Goal: Task Accomplishment & Management: Manage account settings

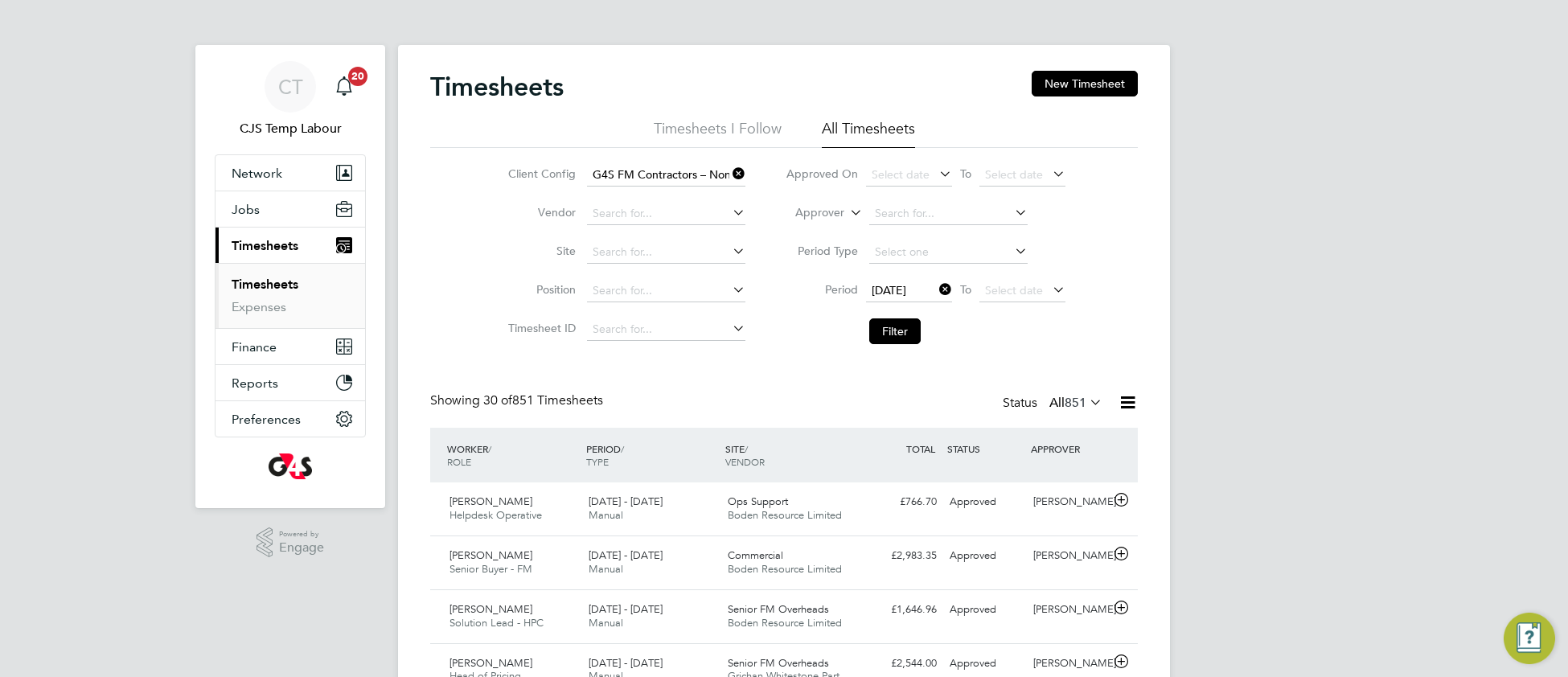
click at [729, 174] on icon at bounding box center [729, 174] width 0 height 22
click at [936, 294] on icon at bounding box center [936, 289] width 0 height 22
click at [907, 283] on span "Select date" at bounding box center [901, 290] width 58 height 14
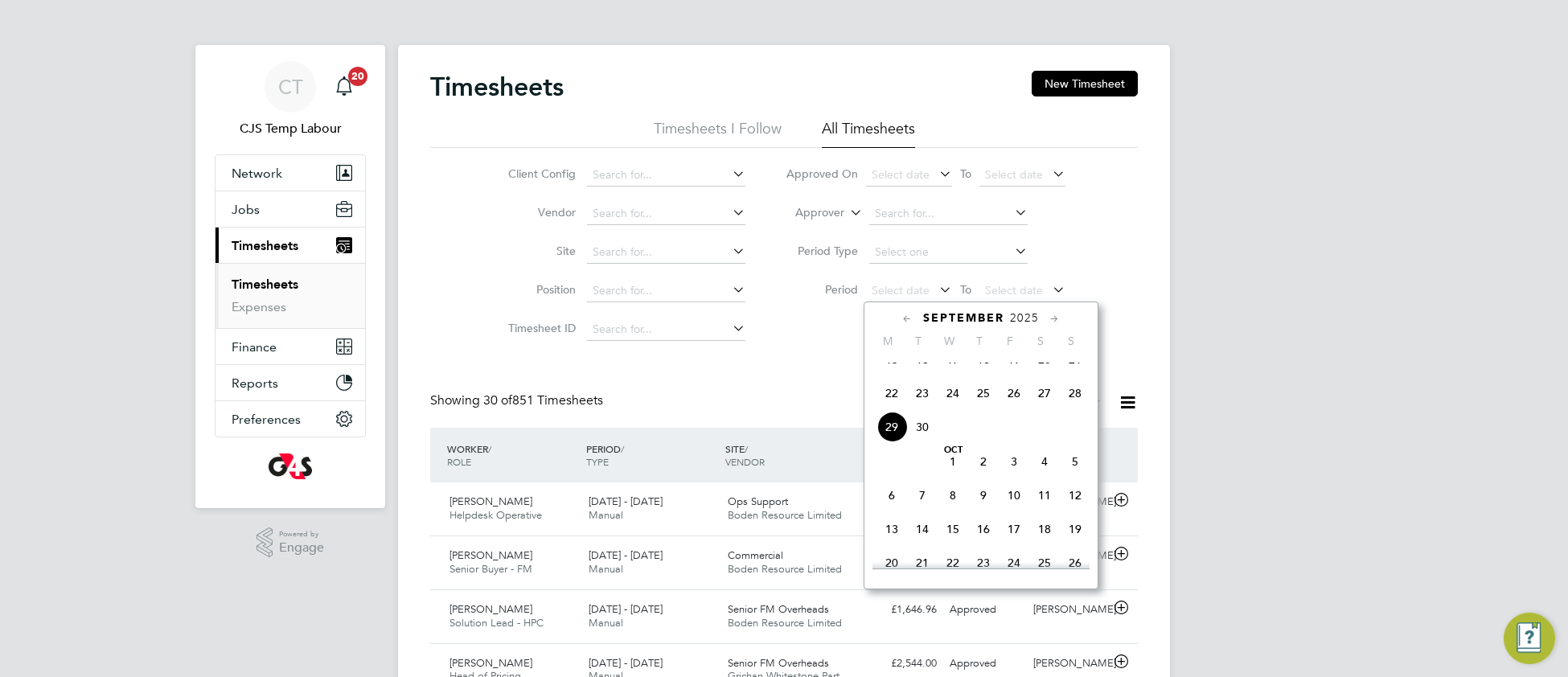
click at [891, 407] on span "22" at bounding box center [892, 393] width 31 height 31
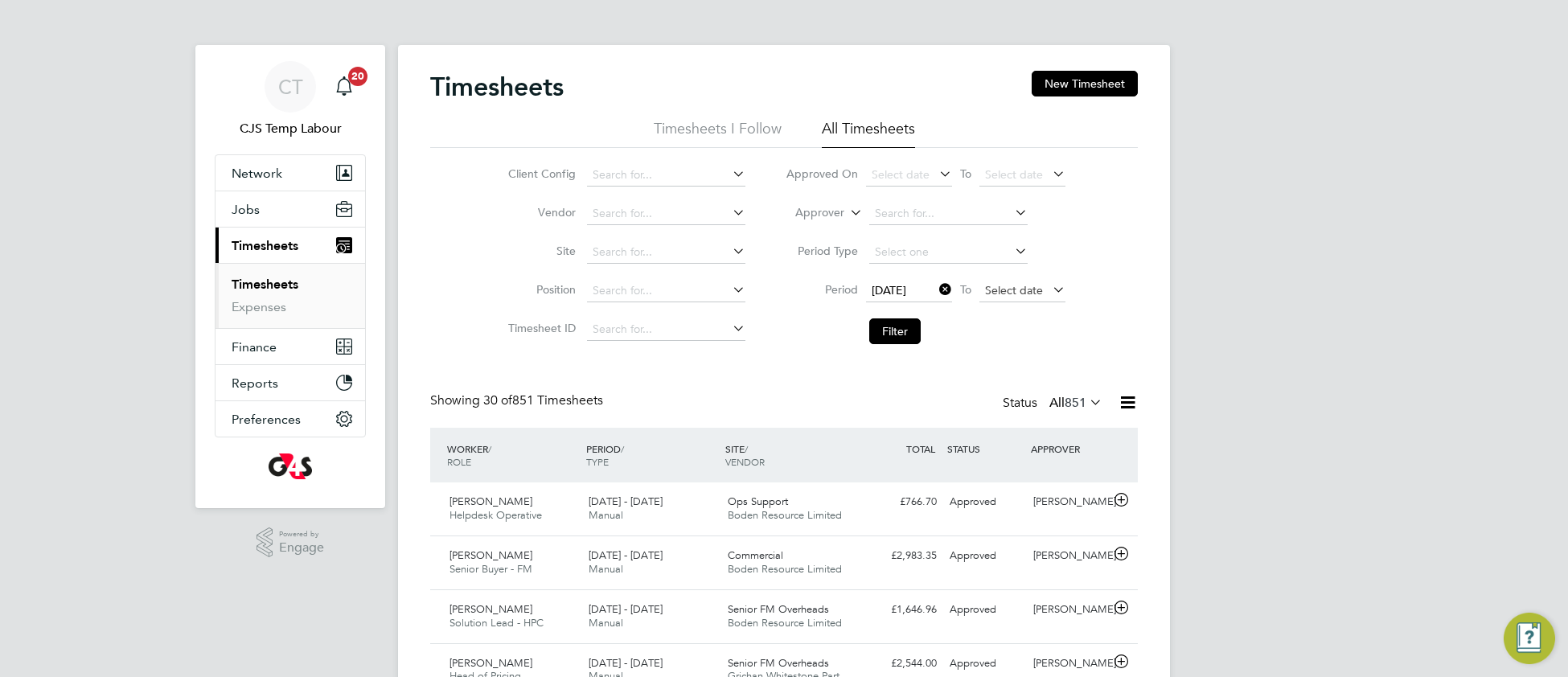
click at [1003, 285] on span "Select date" at bounding box center [1014, 290] width 58 height 14
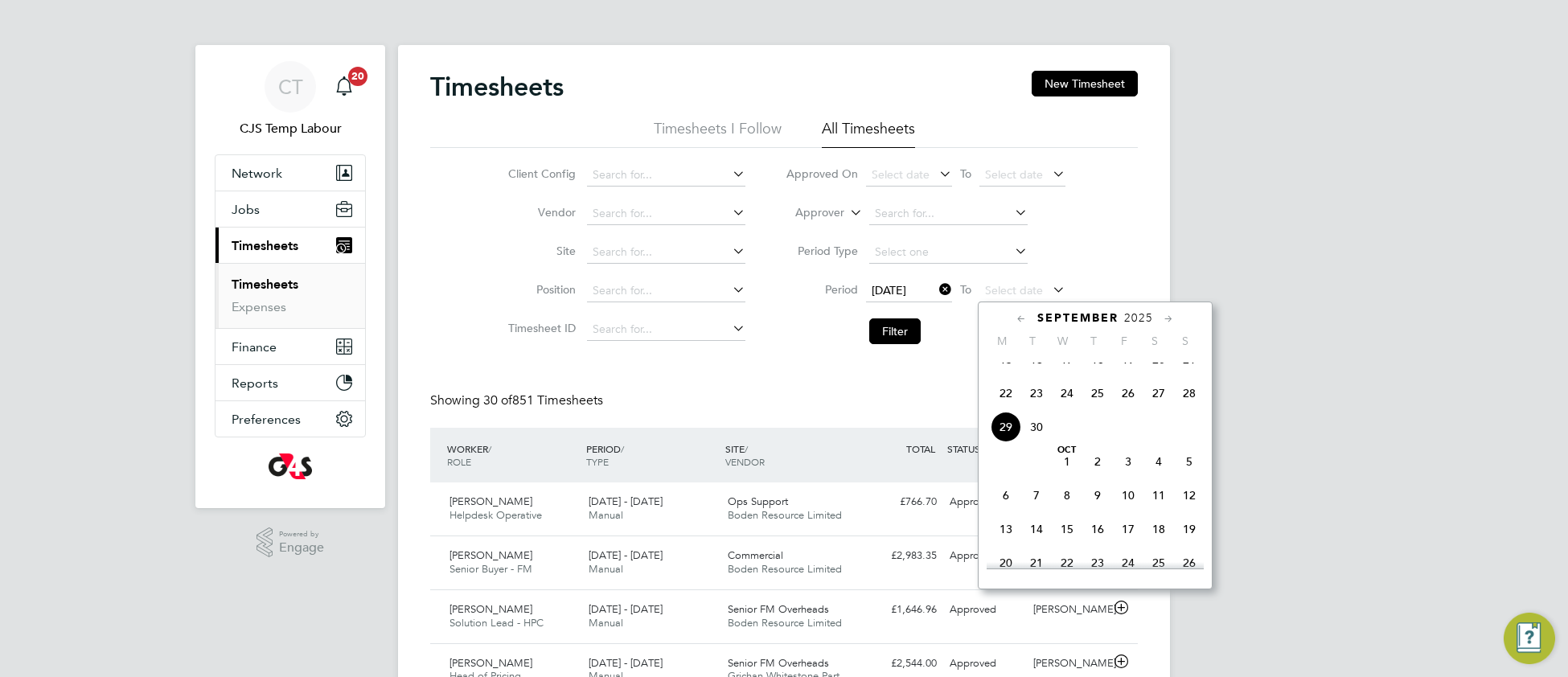
drag, startPoint x: 1192, startPoint y: 408, endPoint x: 1056, endPoint y: 408, distance: 136.0
click at [1185, 408] on span "28" at bounding box center [1189, 393] width 31 height 31
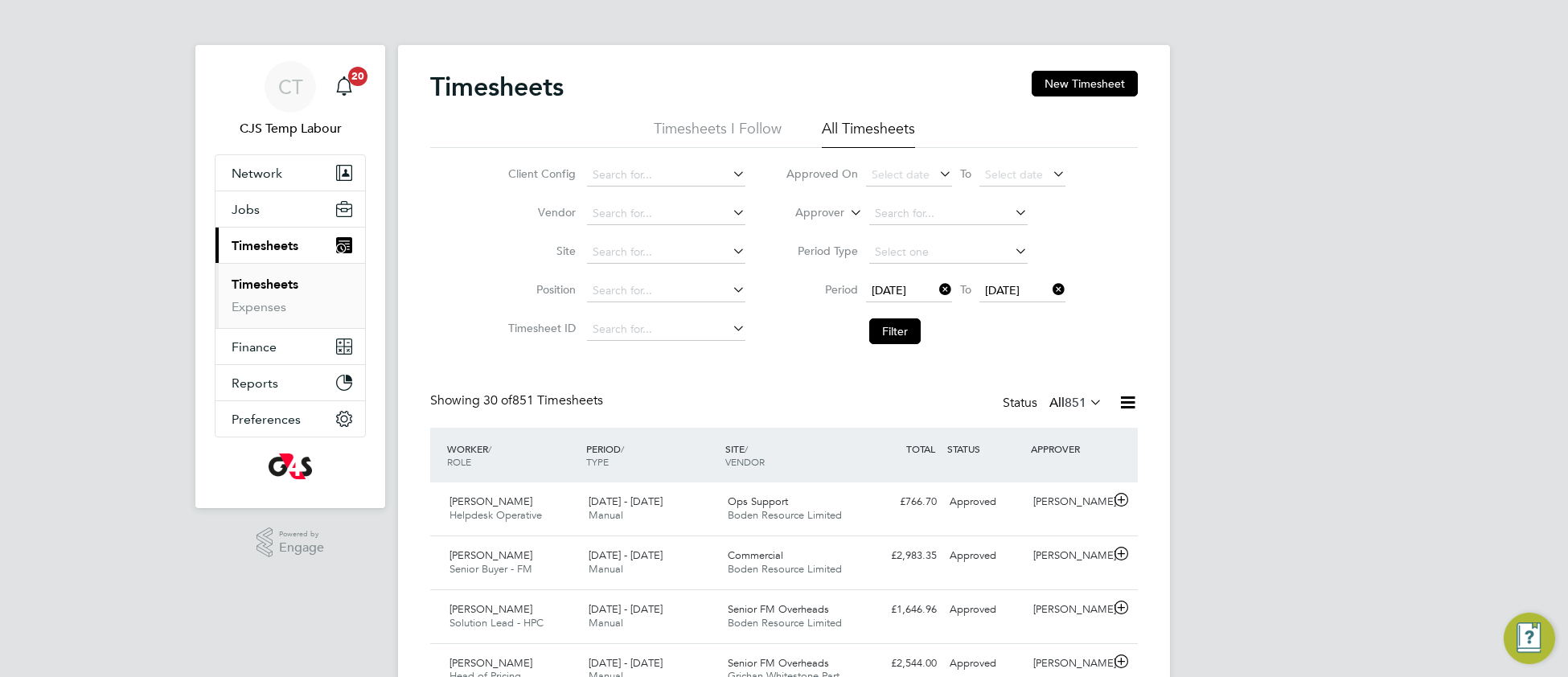
drag, startPoint x: 900, startPoint y: 328, endPoint x: 880, endPoint y: 354, distance: 32.8
click at [899, 327] on button "Filter" at bounding box center [895, 331] width 51 height 26
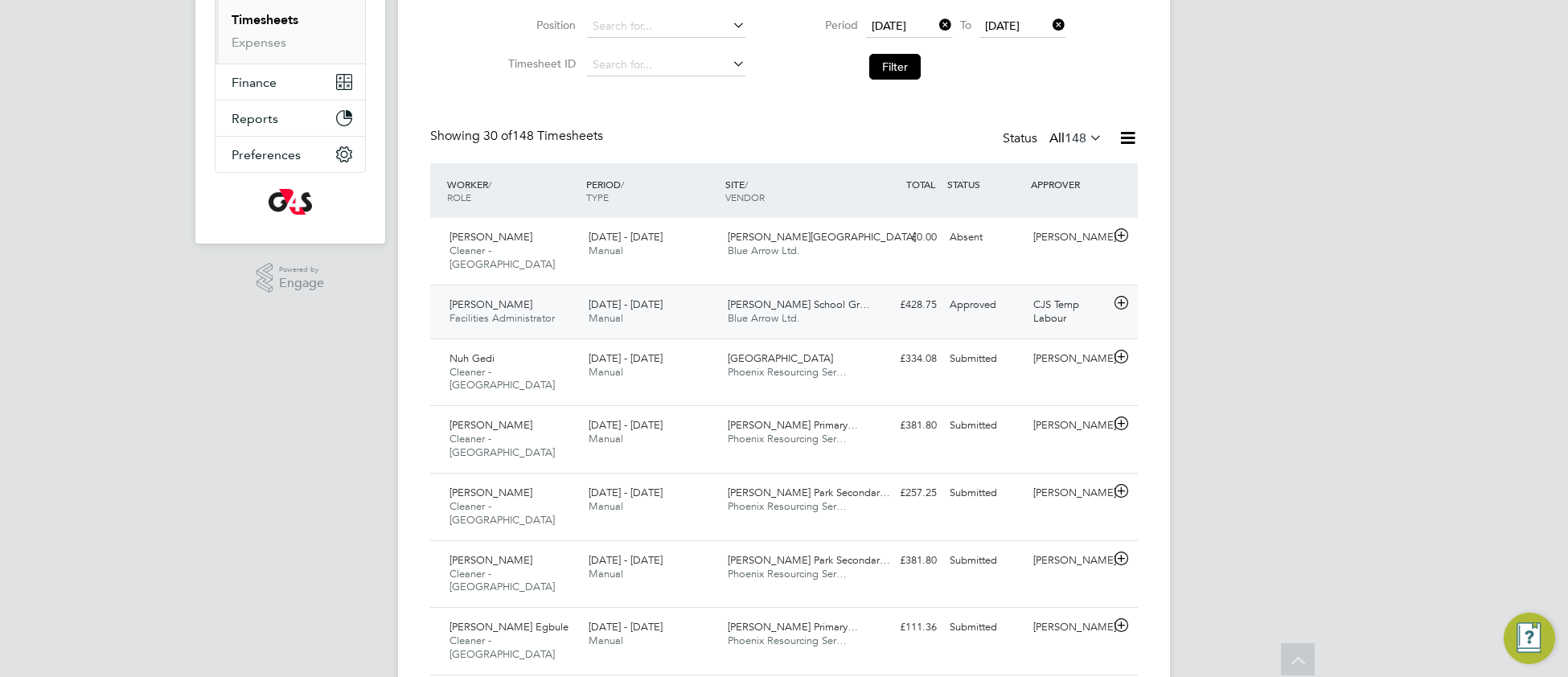
click at [760, 311] on span "Blue Arrow Ltd." at bounding box center [763, 317] width 72 height 13
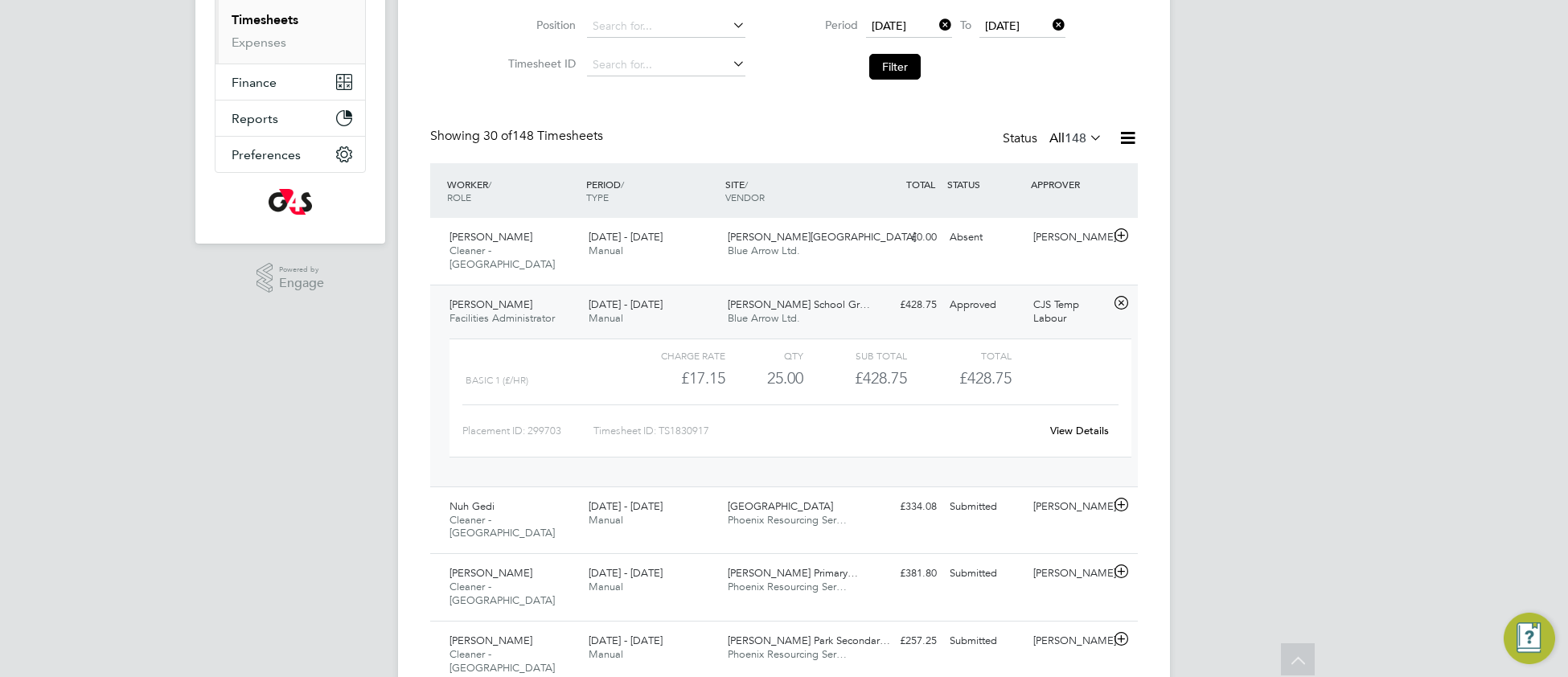
click at [1079, 423] on link "View Details" at bounding box center [1079, 430] width 58 height 13
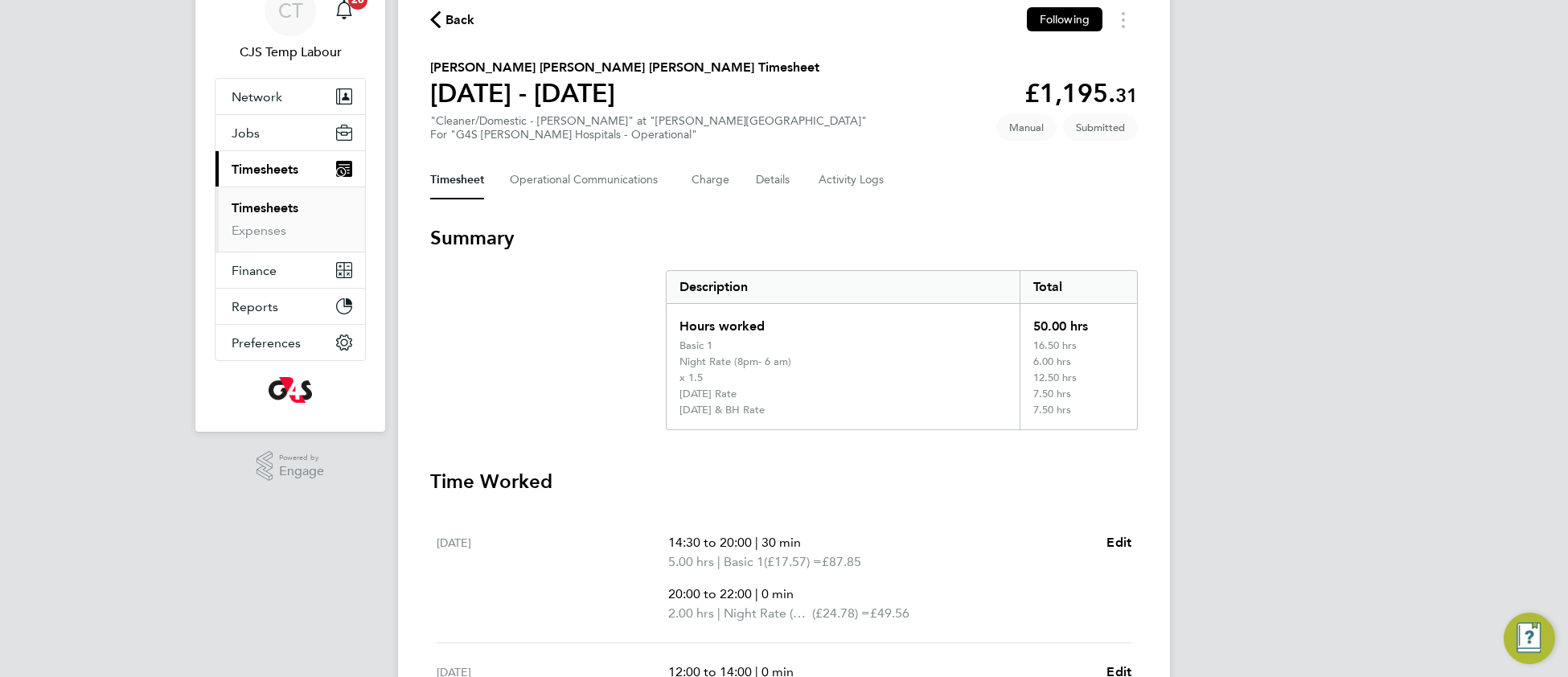
scroll to position [92, 0]
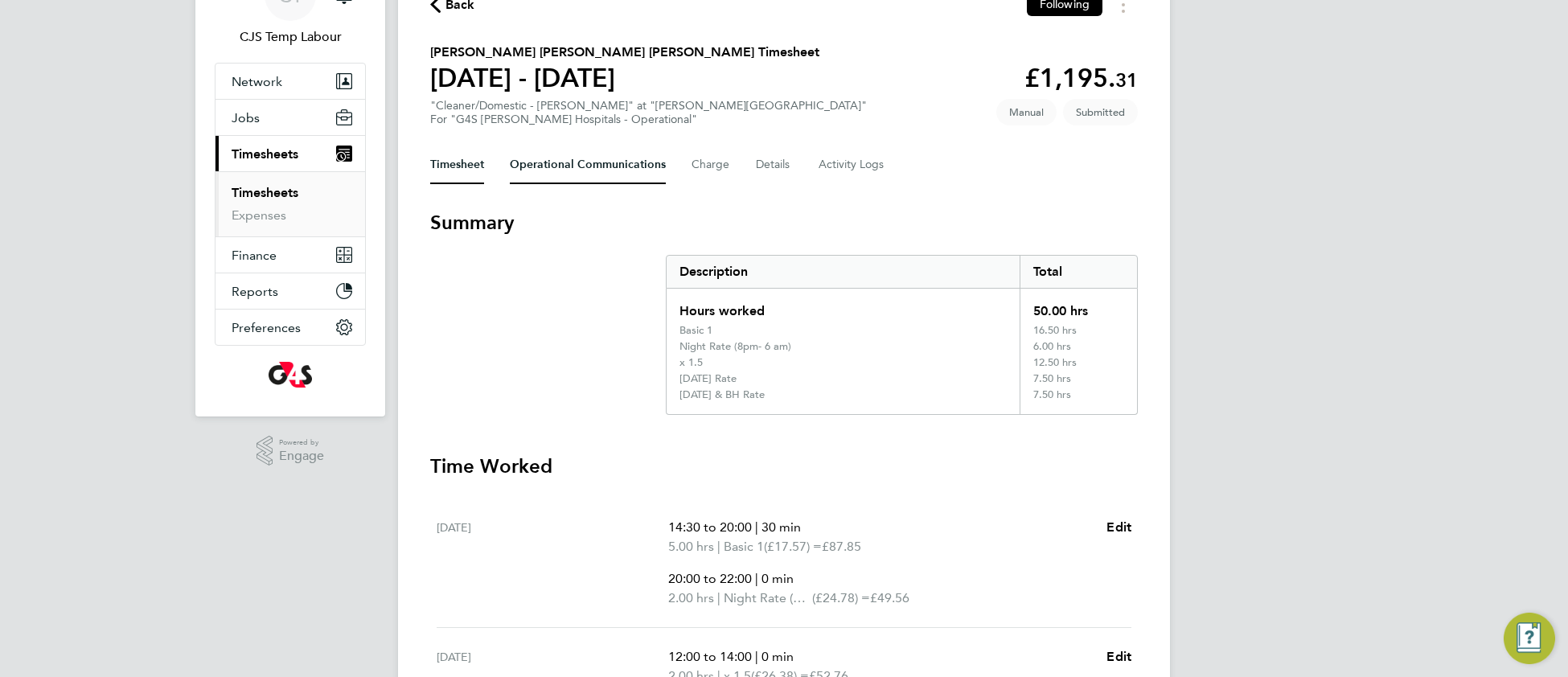
click at [563, 170] on Communications-tab "Operational Communications" at bounding box center [588, 165] width 156 height 39
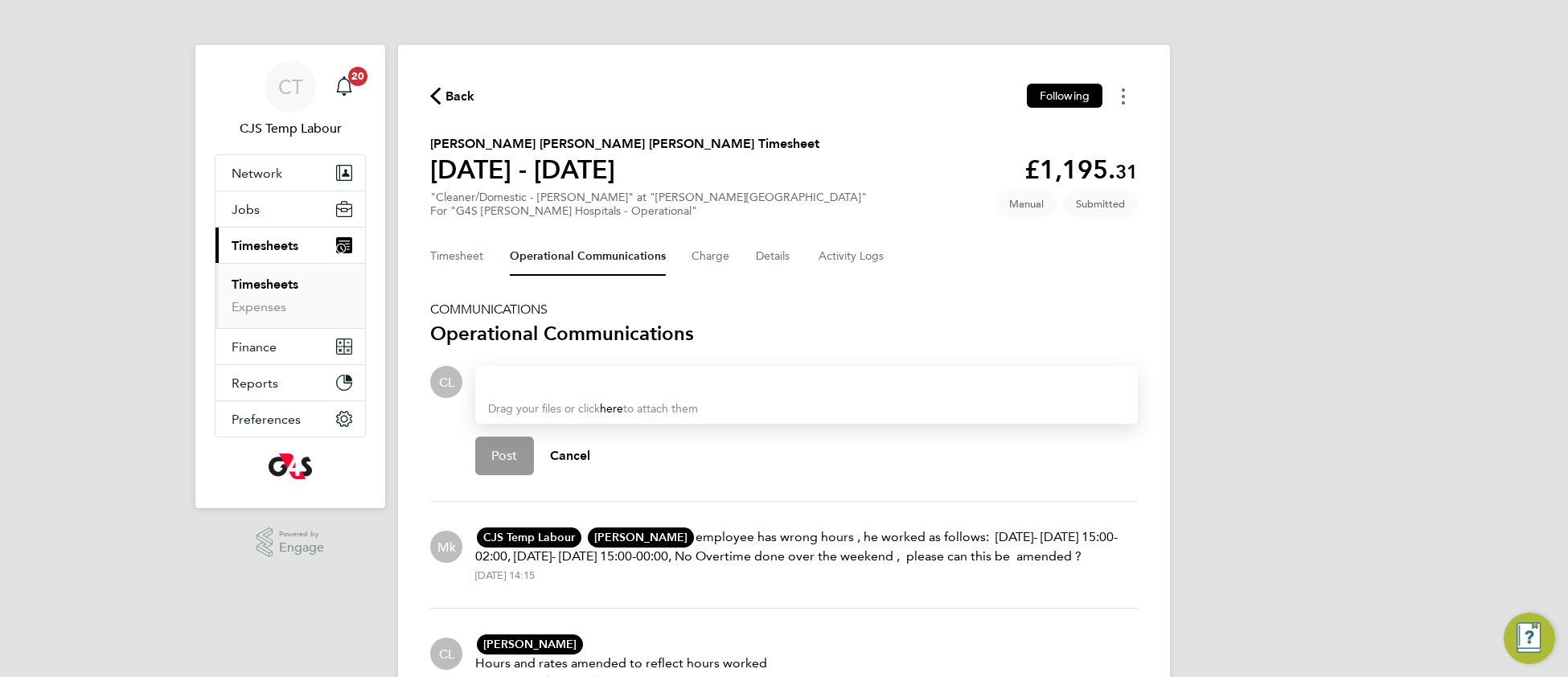
click at [1122, 94] on icon "Timesheets Menu" at bounding box center [1124, 96] width 4 height 16
click at [1056, 162] on link "Download timesheet" at bounding box center [1041, 165] width 193 height 32
click at [465, 248] on button "Timesheet" at bounding box center [458, 256] width 54 height 39
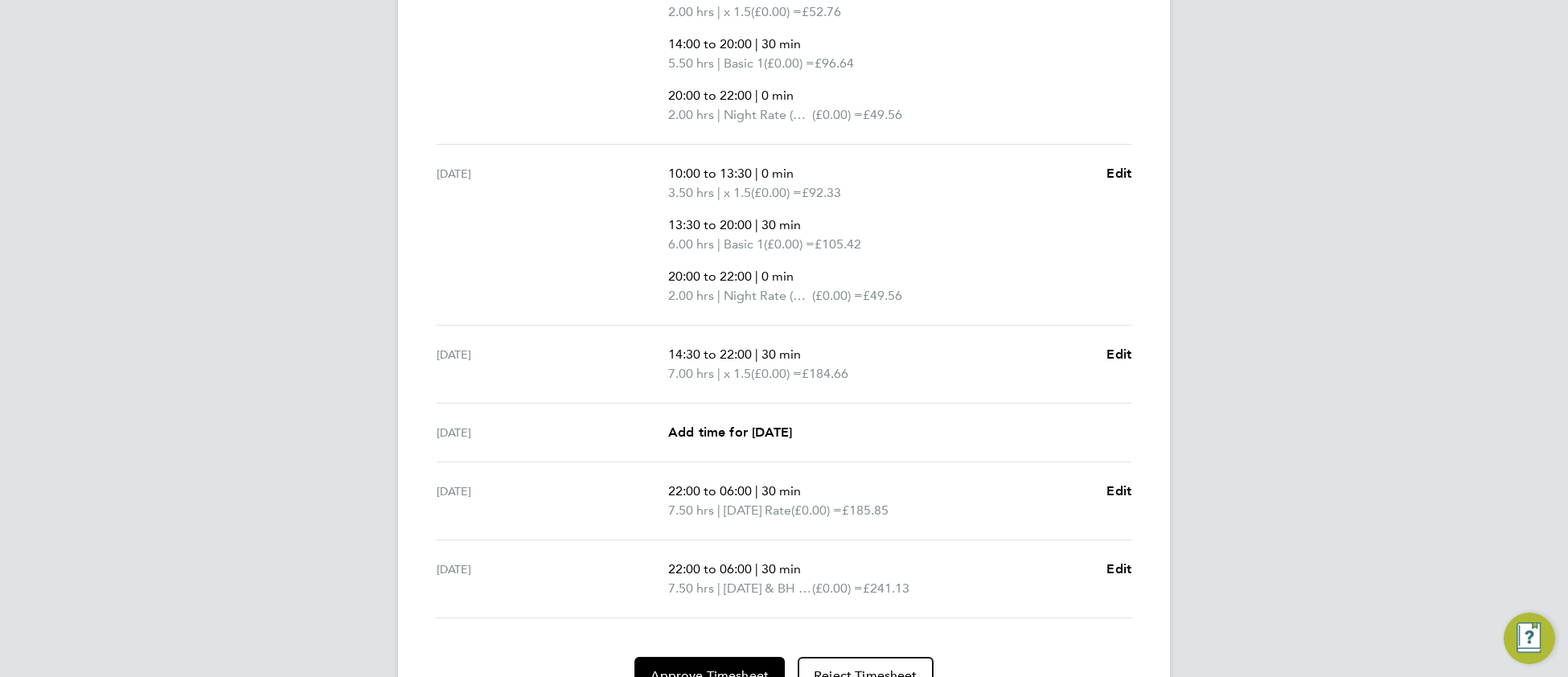
scroll to position [807, 0]
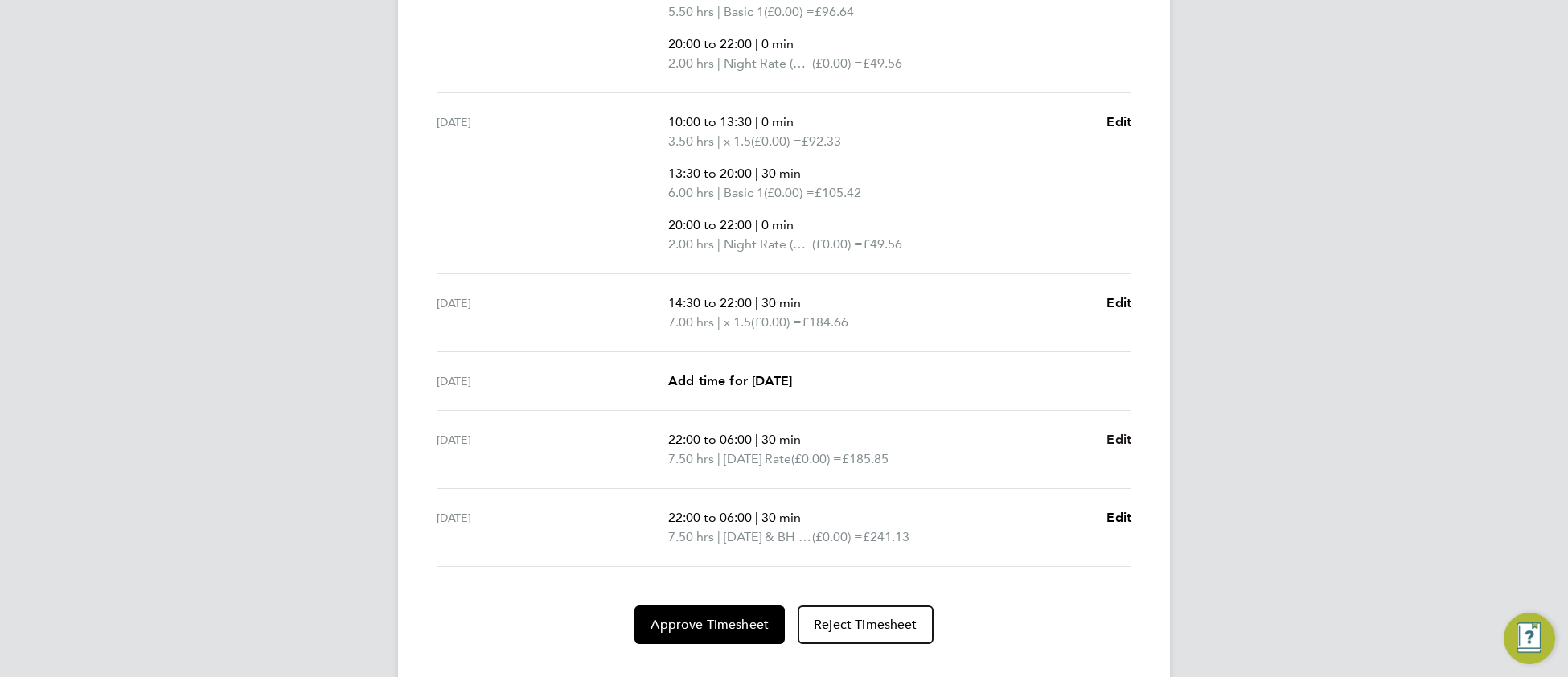
click at [1117, 443] on span "Edit" at bounding box center [1119, 439] width 25 height 15
select select "30"
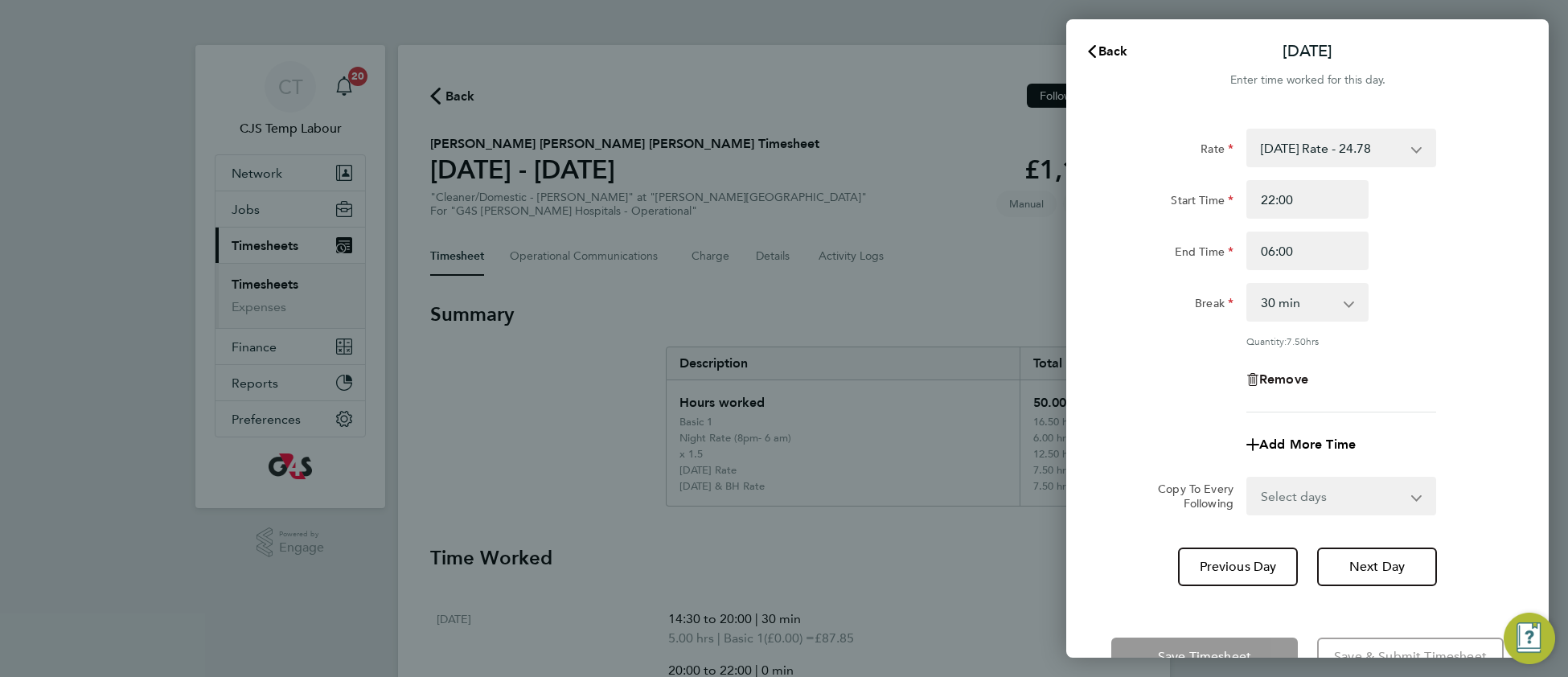
drag, startPoint x: 1293, startPoint y: 377, endPoint x: 1284, endPoint y: 382, distance: 10.3
click at [1291, 377] on span "Remove" at bounding box center [1284, 379] width 49 height 15
select select "null"
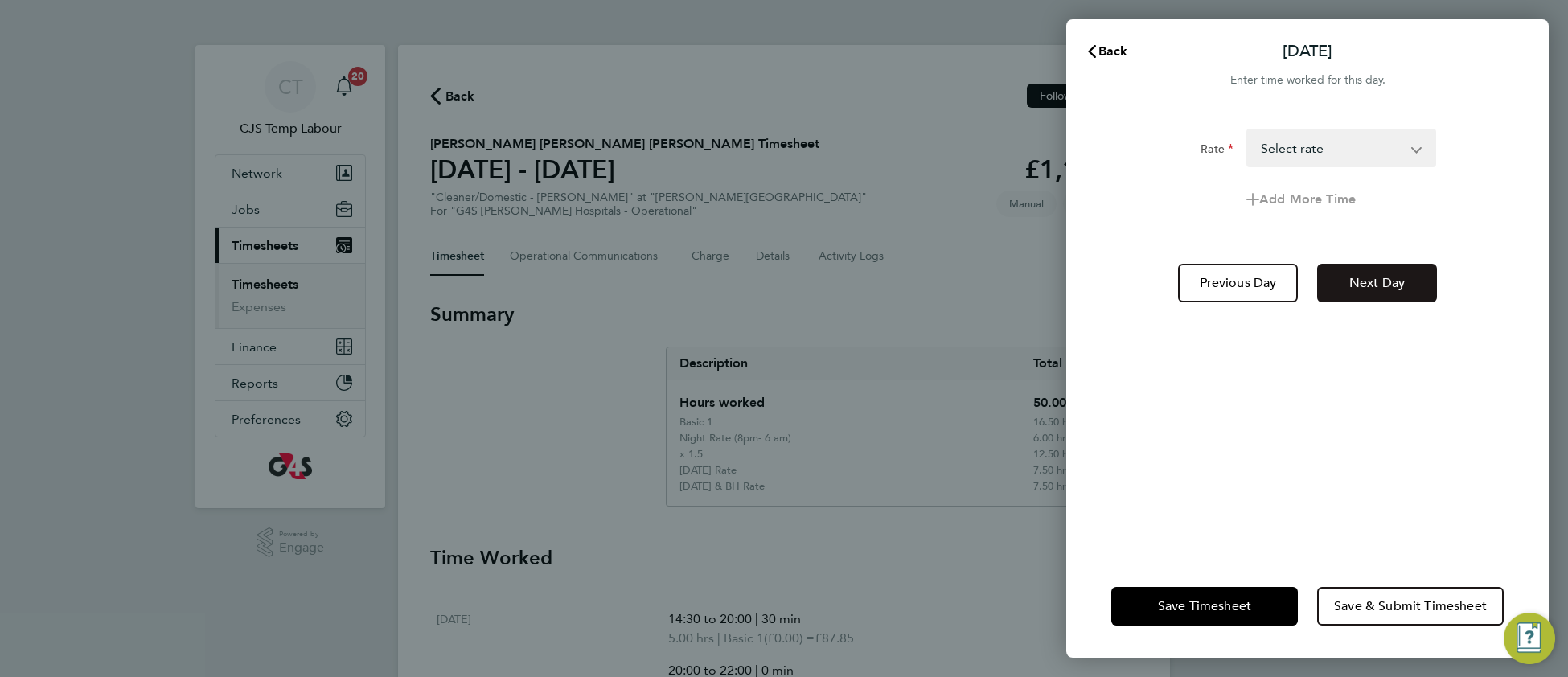
click at [1391, 286] on span "Next Day" at bounding box center [1377, 283] width 56 height 16
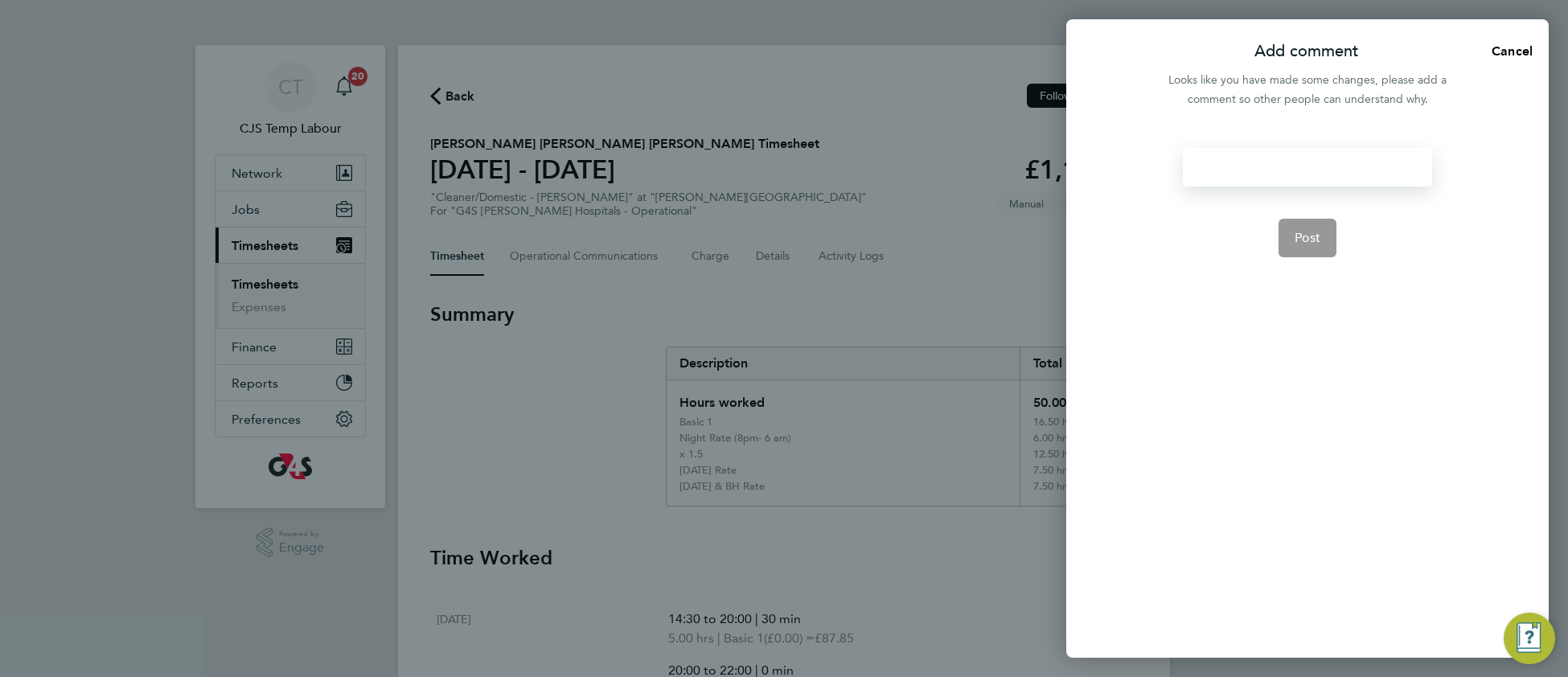
click at [1230, 175] on div at bounding box center [1307, 167] width 248 height 39
click at [1225, 176] on div at bounding box center [1307, 167] width 248 height 39
click at [1300, 251] on button "Post" at bounding box center [1307, 237] width 58 height 39
select select "30"
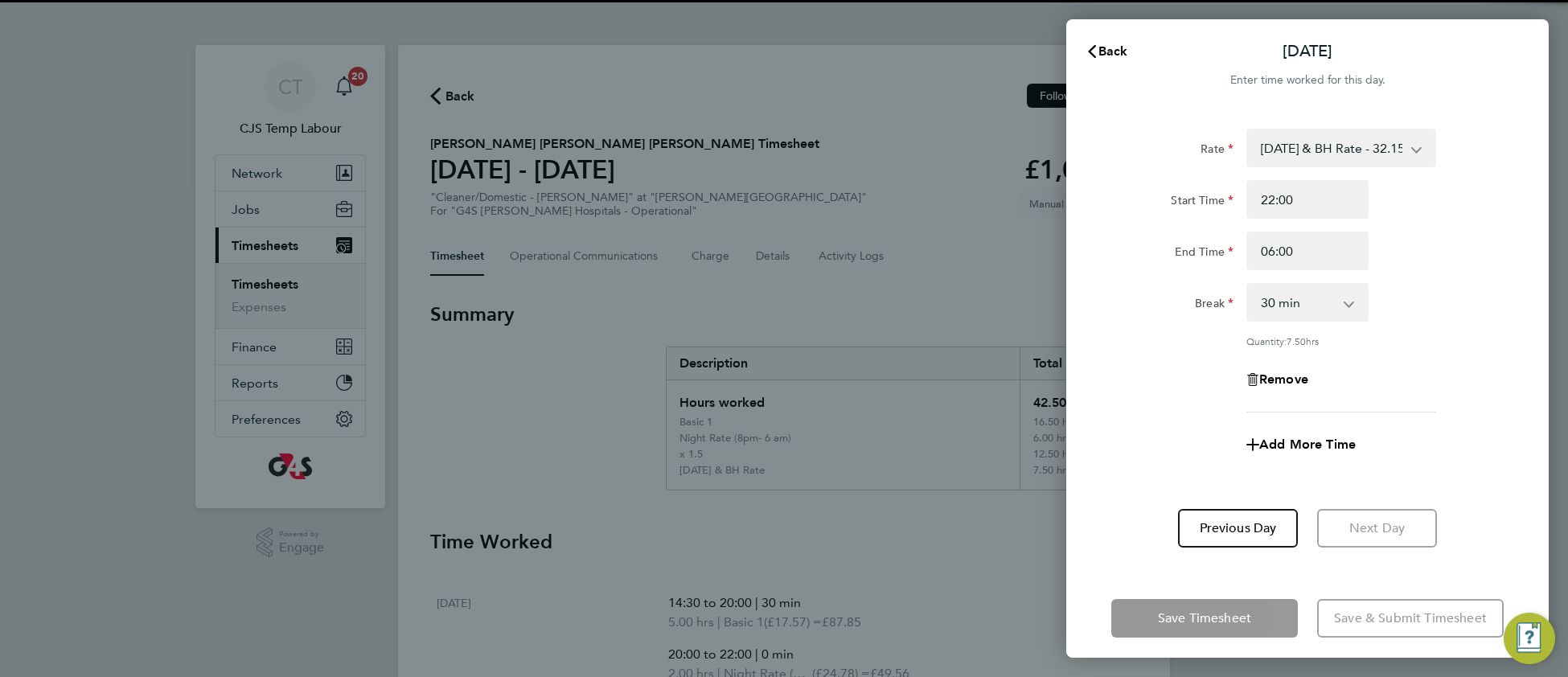
scroll to position [12, 0]
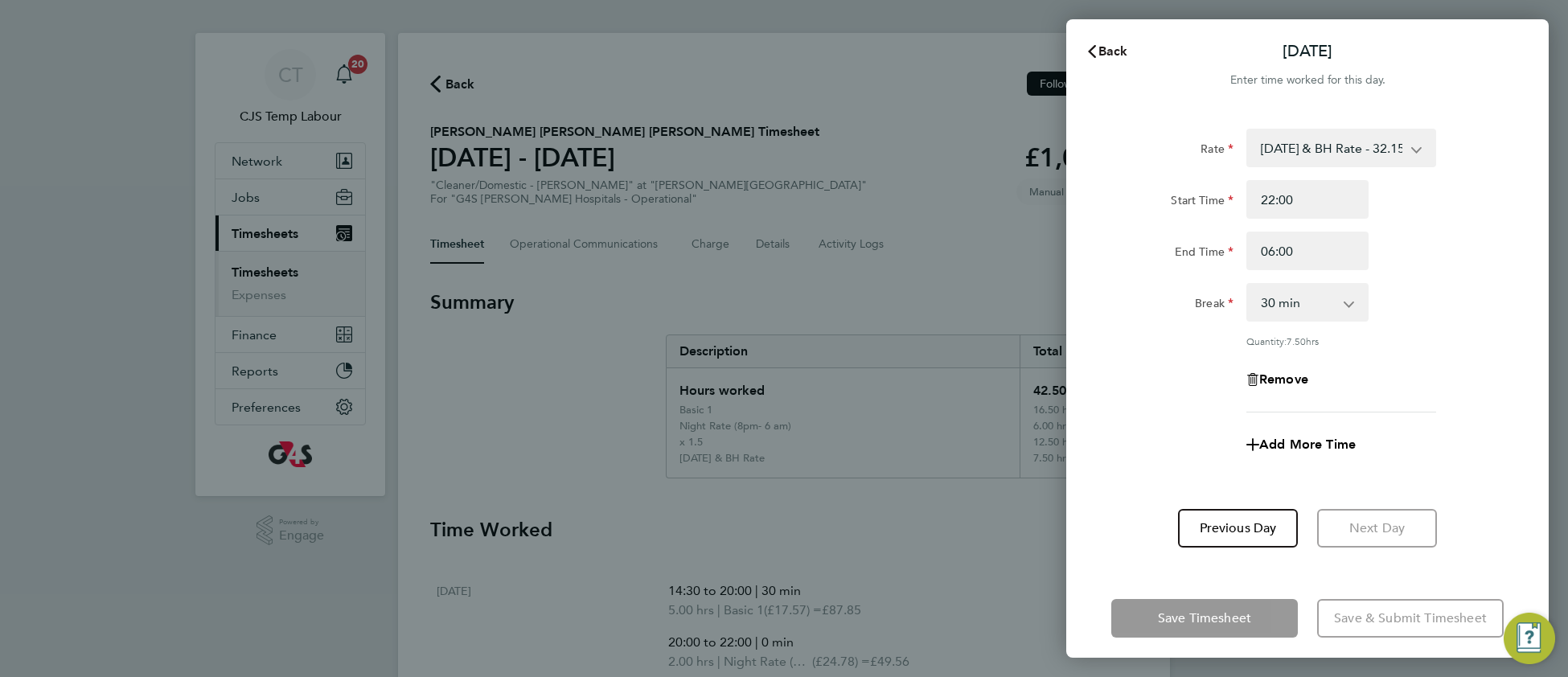
click at [1120, 56] on span "Back" at bounding box center [1113, 50] width 30 height 15
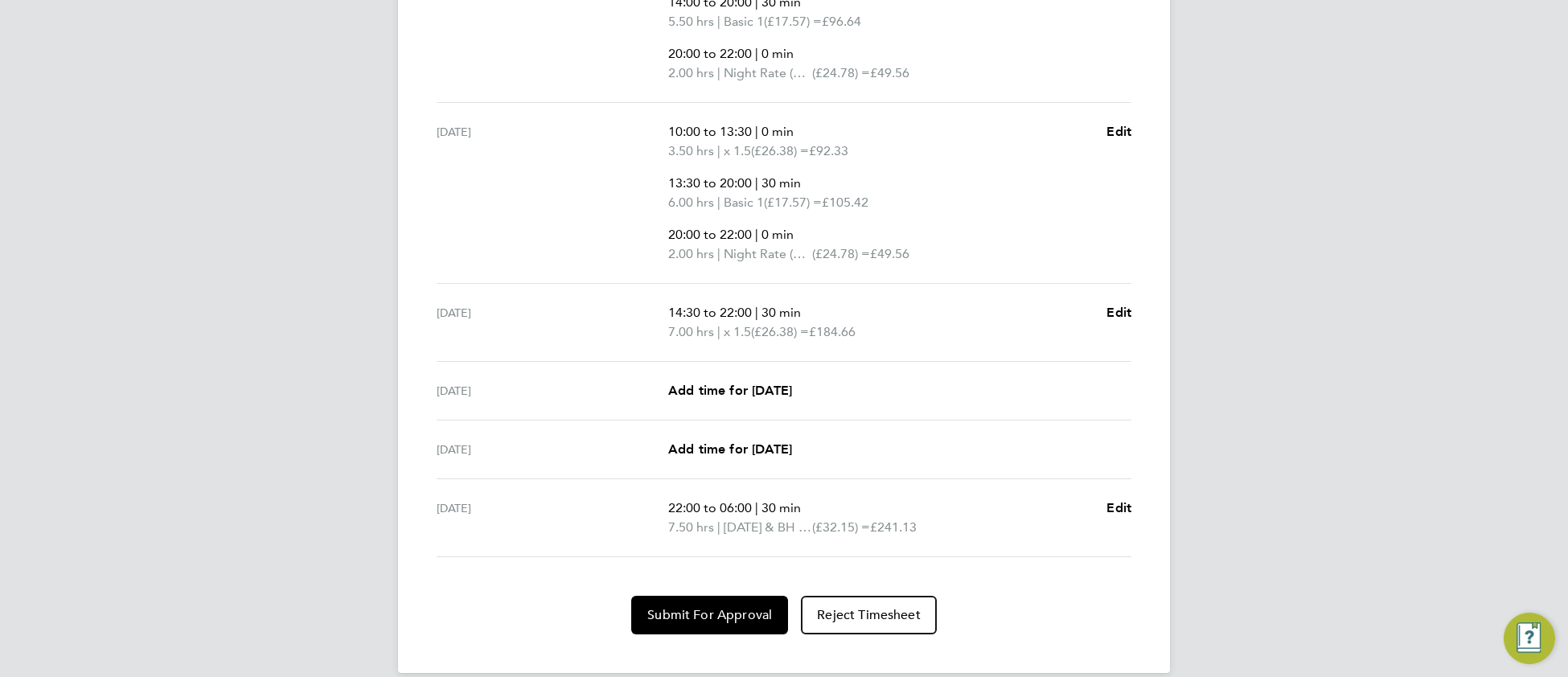
scroll to position [802, 0]
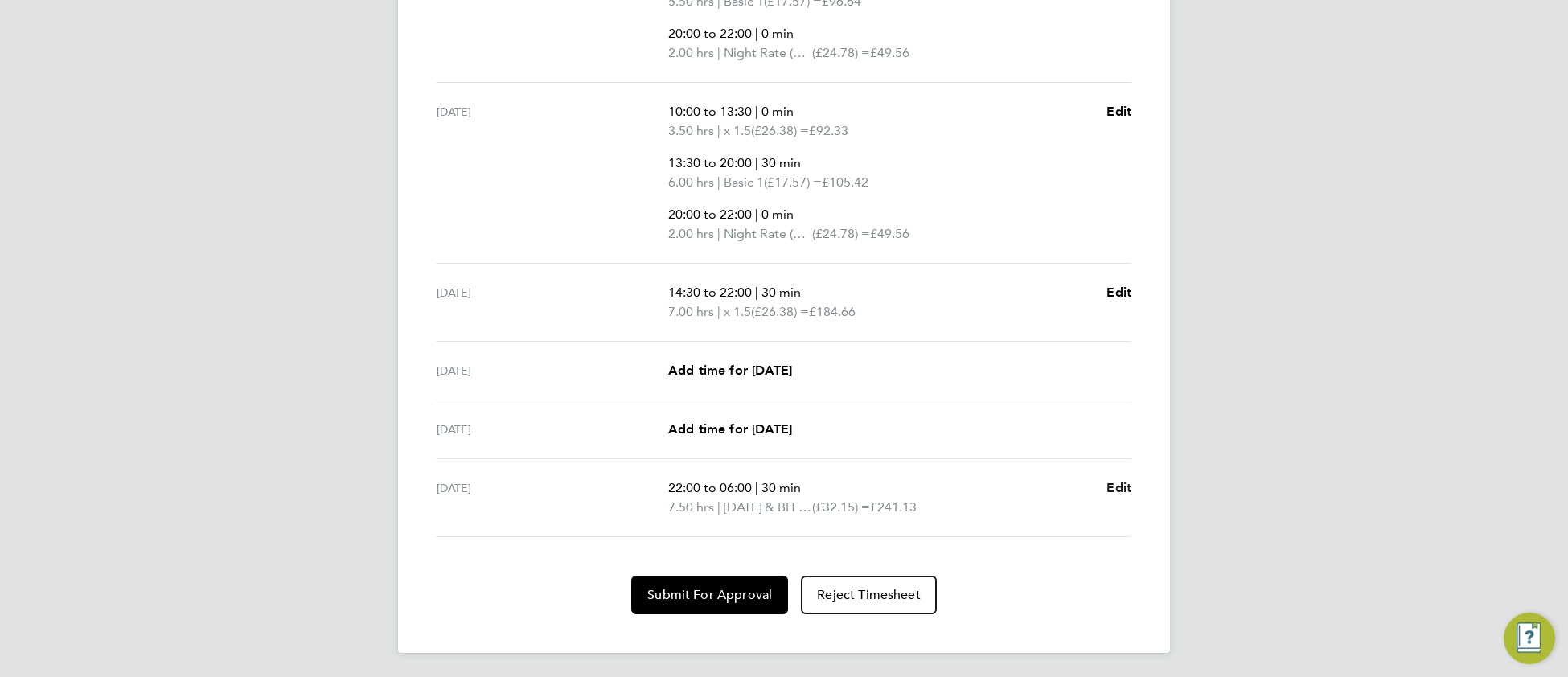
click at [1114, 490] on span "Edit" at bounding box center [1119, 487] width 25 height 15
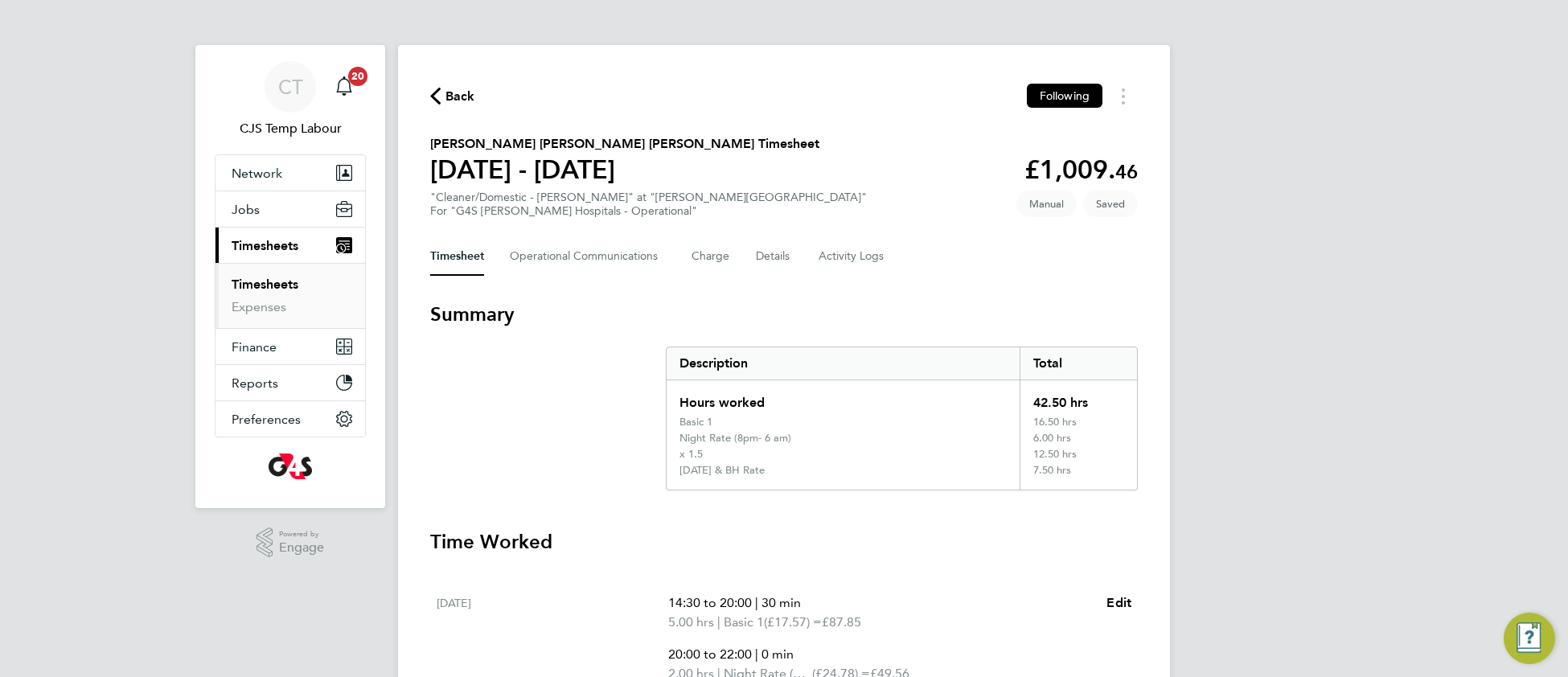
select select "30"
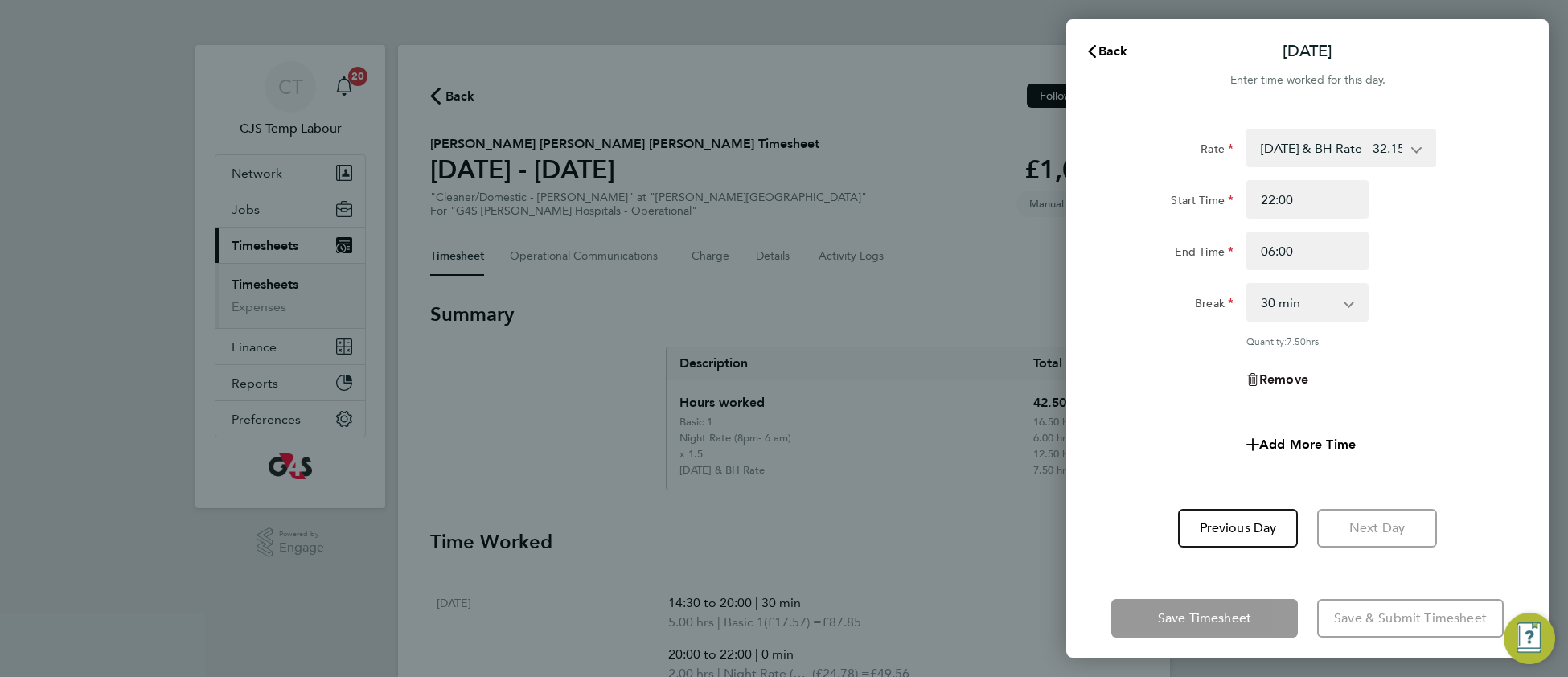
click at [1287, 379] on span "Remove" at bounding box center [1284, 379] width 49 height 15
select select "null"
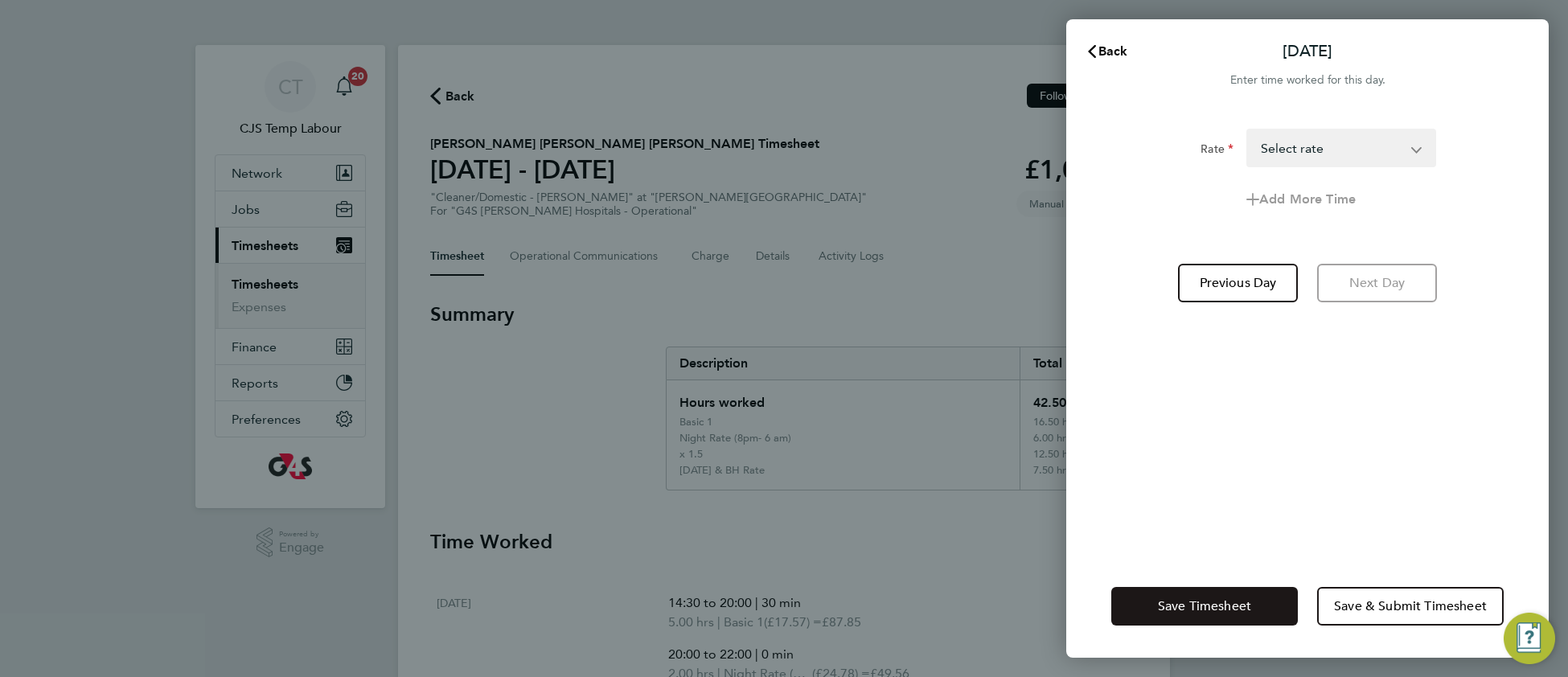
drag, startPoint x: 1218, startPoint y: 609, endPoint x: 1163, endPoint y: 598, distance: 56.1
click at [1212, 609] on span "Save Timesheet" at bounding box center [1205, 606] width 94 height 16
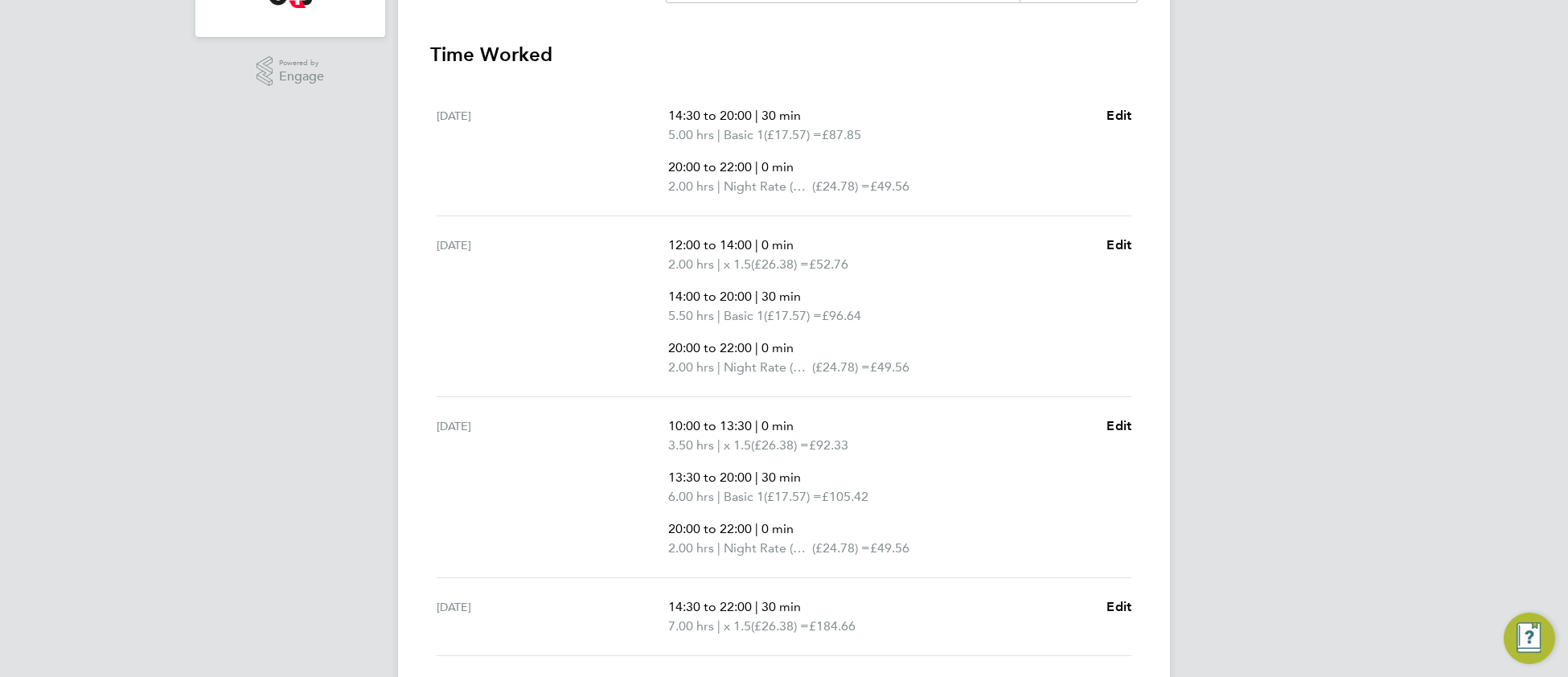
scroll to position [475, 0]
click at [1123, 110] on span "Edit" at bounding box center [1119, 111] width 25 height 15
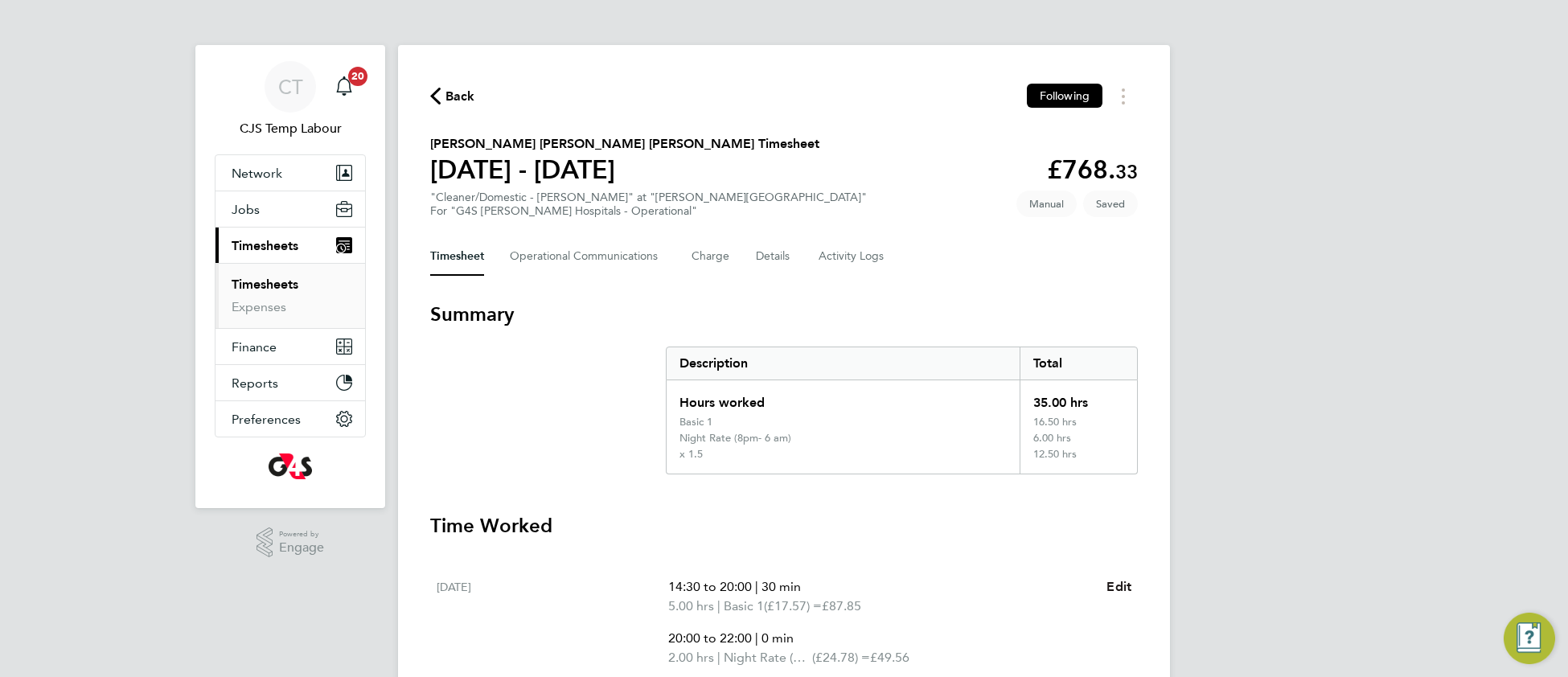
select select "30"
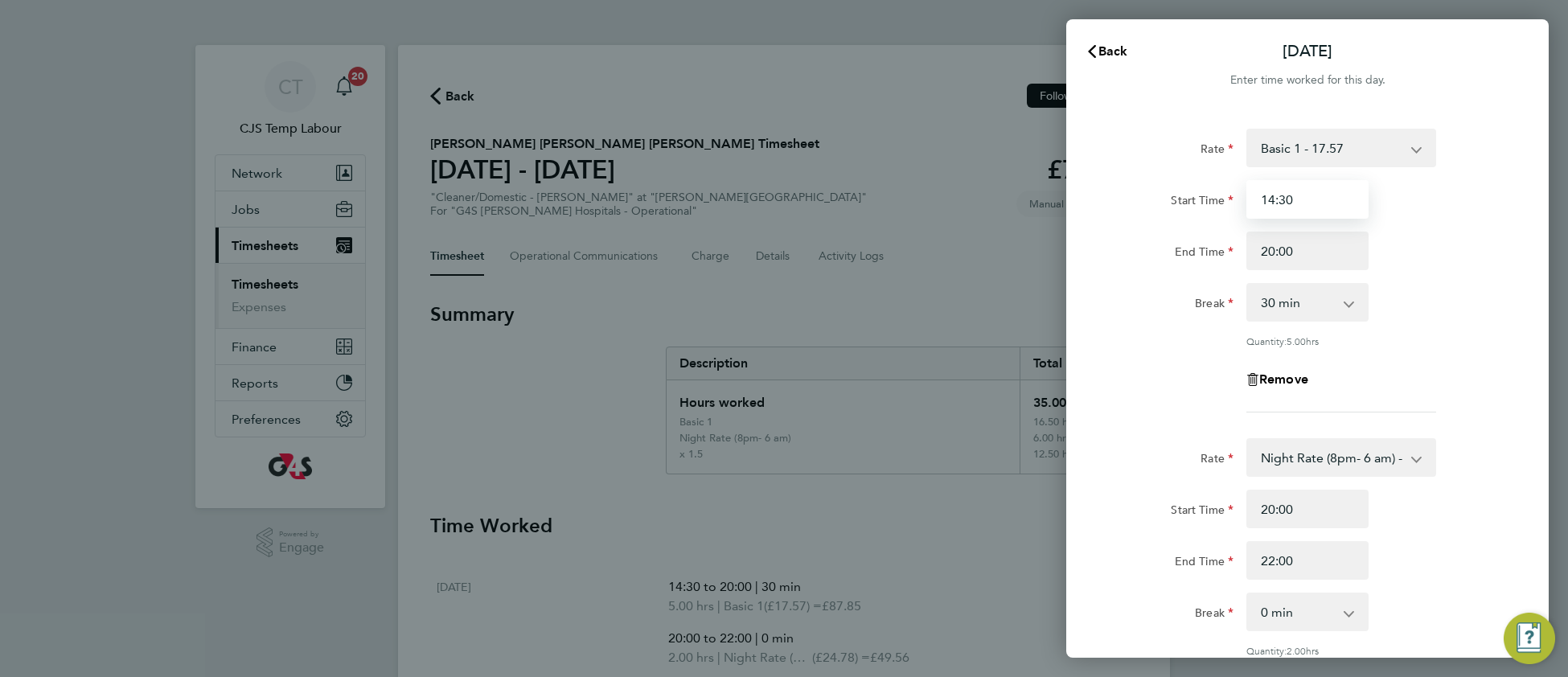
drag, startPoint x: 1300, startPoint y: 200, endPoint x: 1253, endPoint y: 202, distance: 47.0
click at [1253, 202] on input "14:30" at bounding box center [1307, 199] width 122 height 39
type input "15:00"
click at [1473, 199] on div "Start Time 15:00" at bounding box center [1307, 199] width 405 height 39
drag, startPoint x: 1275, startPoint y: 558, endPoint x: 1257, endPoint y: 560, distance: 18.1
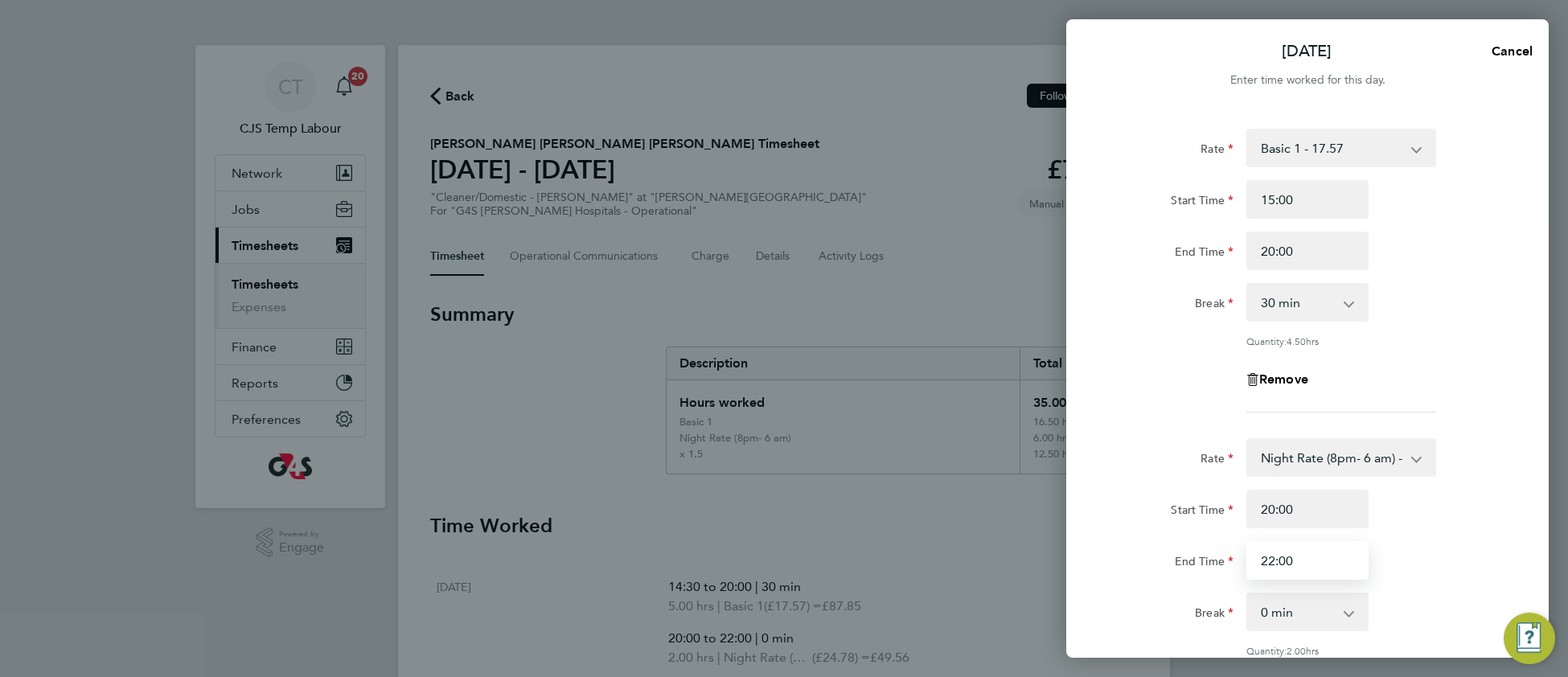
click at [1257, 560] on input "22:00" at bounding box center [1307, 560] width 122 height 39
type input "02:00"
drag, startPoint x: 1424, startPoint y: 568, endPoint x: 1415, endPoint y: 567, distance: 9.1
click at [1422, 568] on div "End Time 02:00" at bounding box center [1307, 560] width 405 height 39
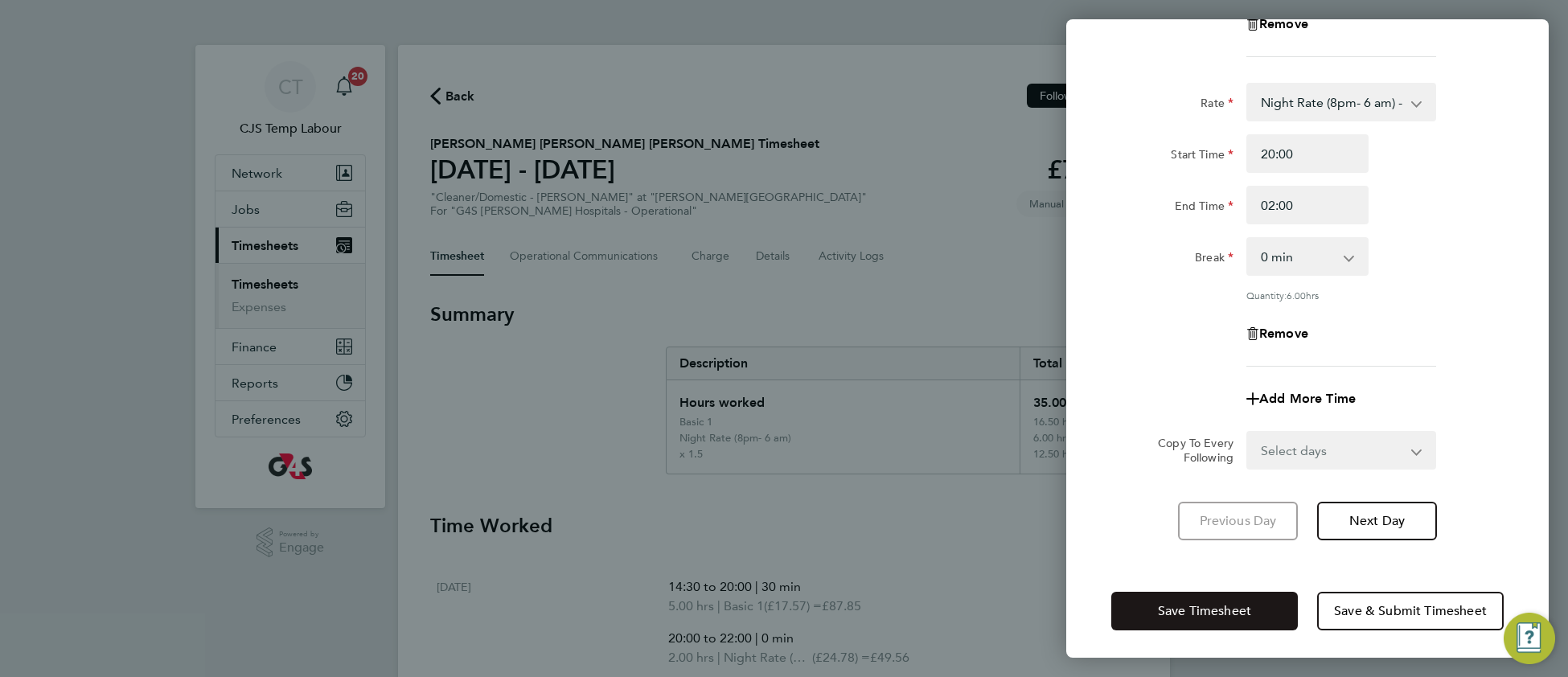
scroll to position [356, 0]
click at [1304, 441] on select "Select days Day Weekday (Mon-Fri) Weekend (Sat-Sun) Tuesday Wednesday Thursday …" at bounding box center [1332, 449] width 169 height 35
select select "TUE"
click at [1248, 432] on select "Select days Day Weekday (Mon-Fri) Weekend (Sat-Sun) Tuesday Wednesday Thursday …" at bounding box center [1332, 449] width 169 height 35
select select "2025-09-28"
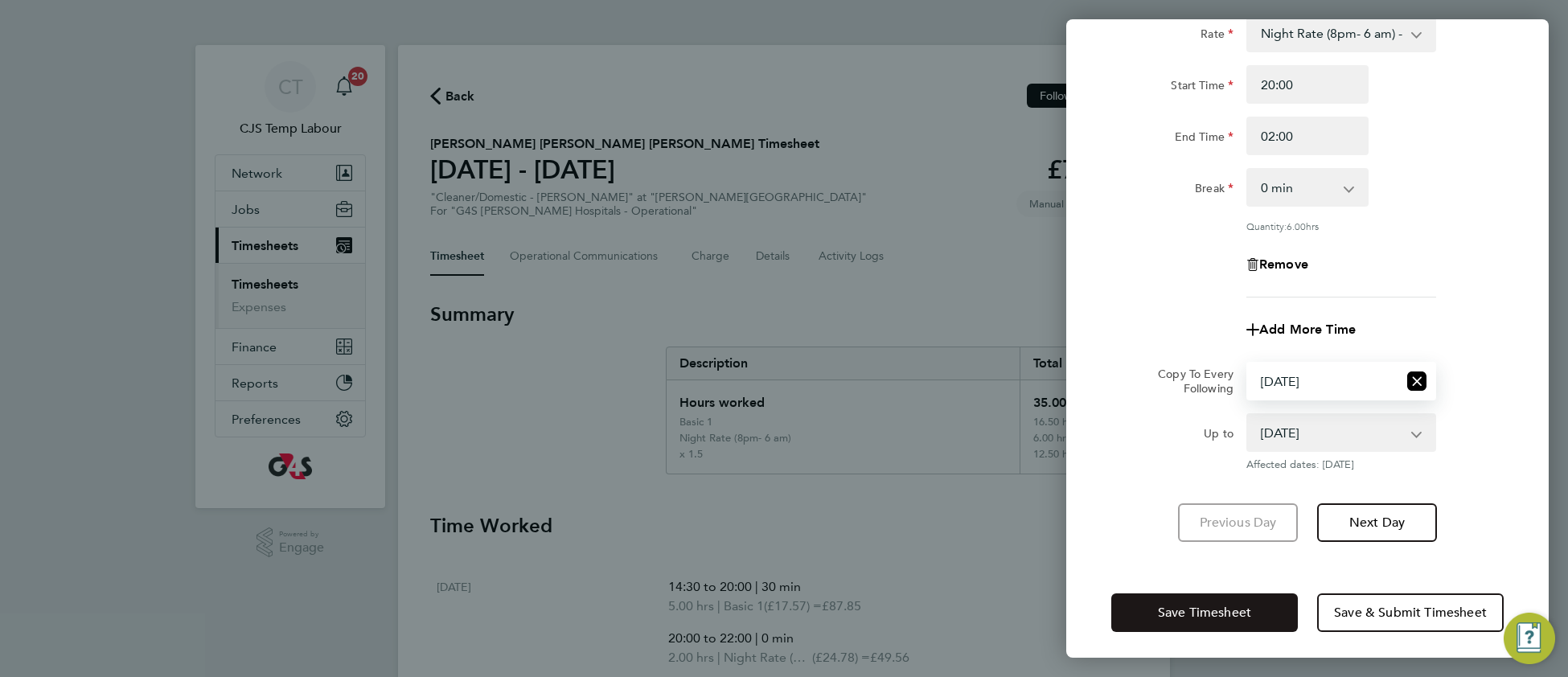
scroll to position [427, 0]
click at [1243, 606] on span "Save Timesheet" at bounding box center [1205, 610] width 94 height 16
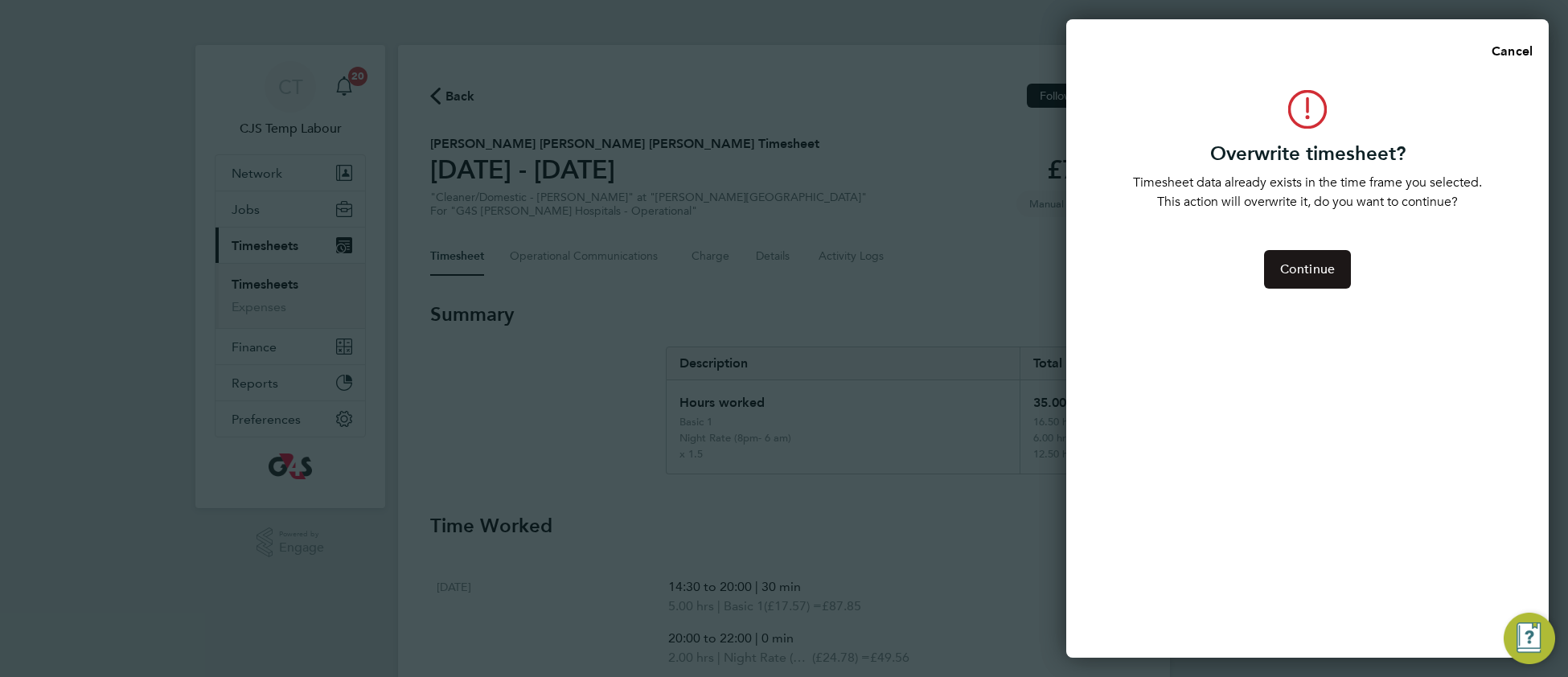
click at [1319, 263] on span "Continue" at bounding box center [1307, 270] width 55 height 16
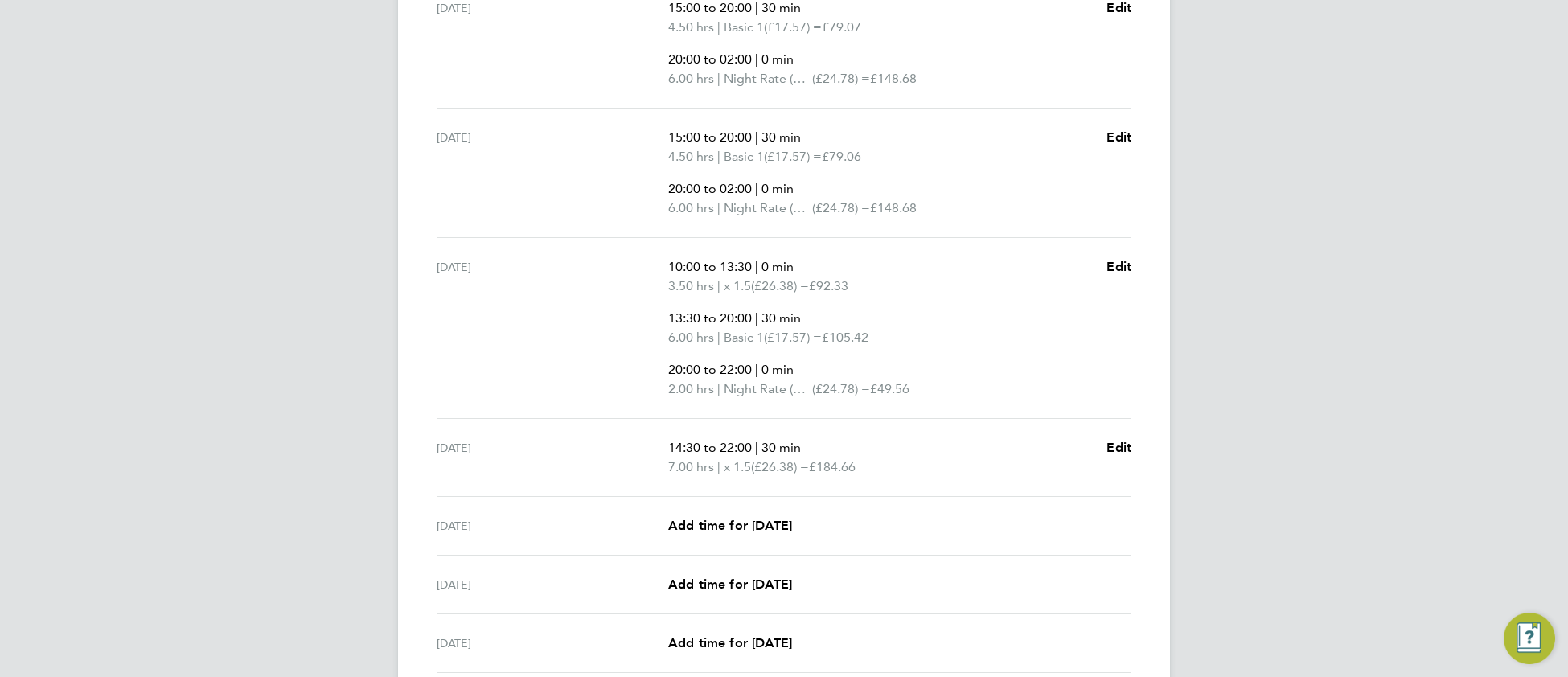
scroll to position [599, 0]
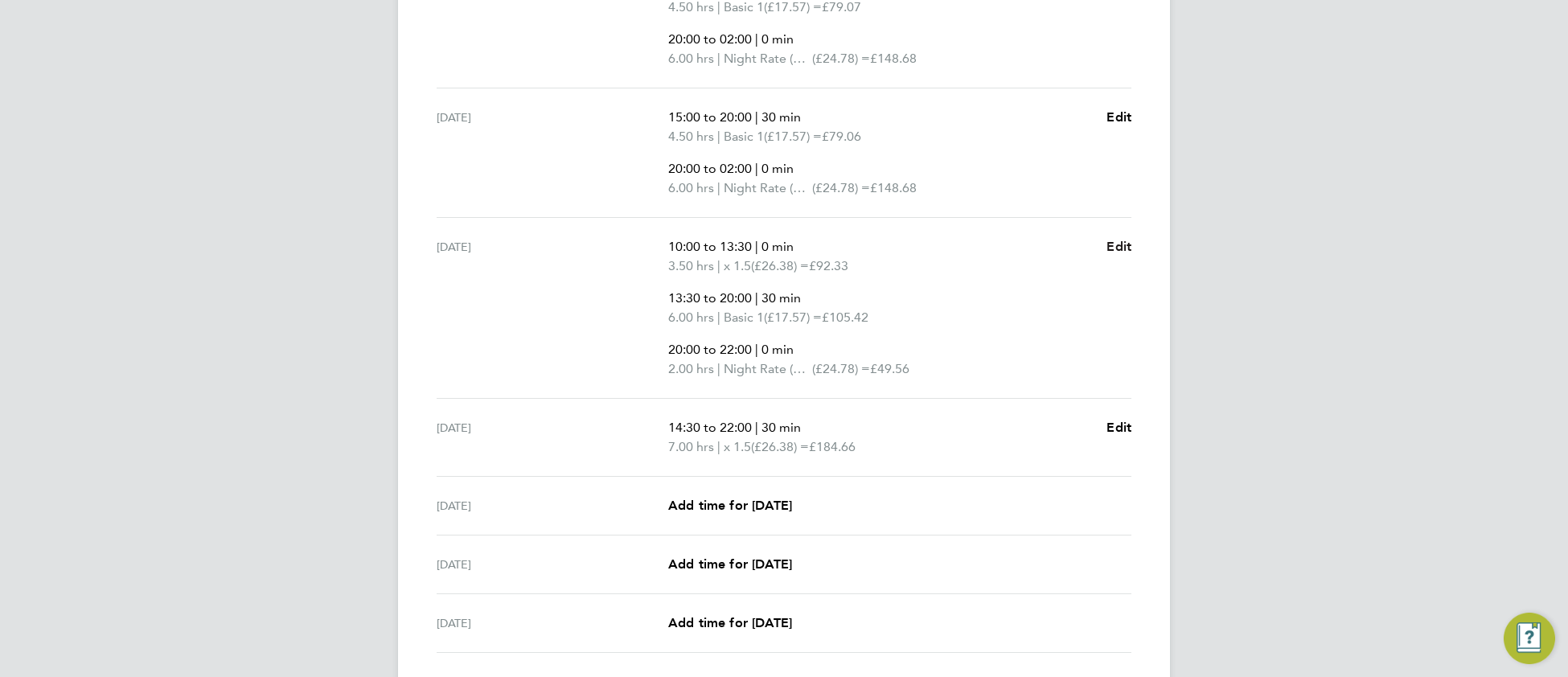
click at [1118, 248] on span "Edit" at bounding box center [1119, 246] width 25 height 15
select select "30"
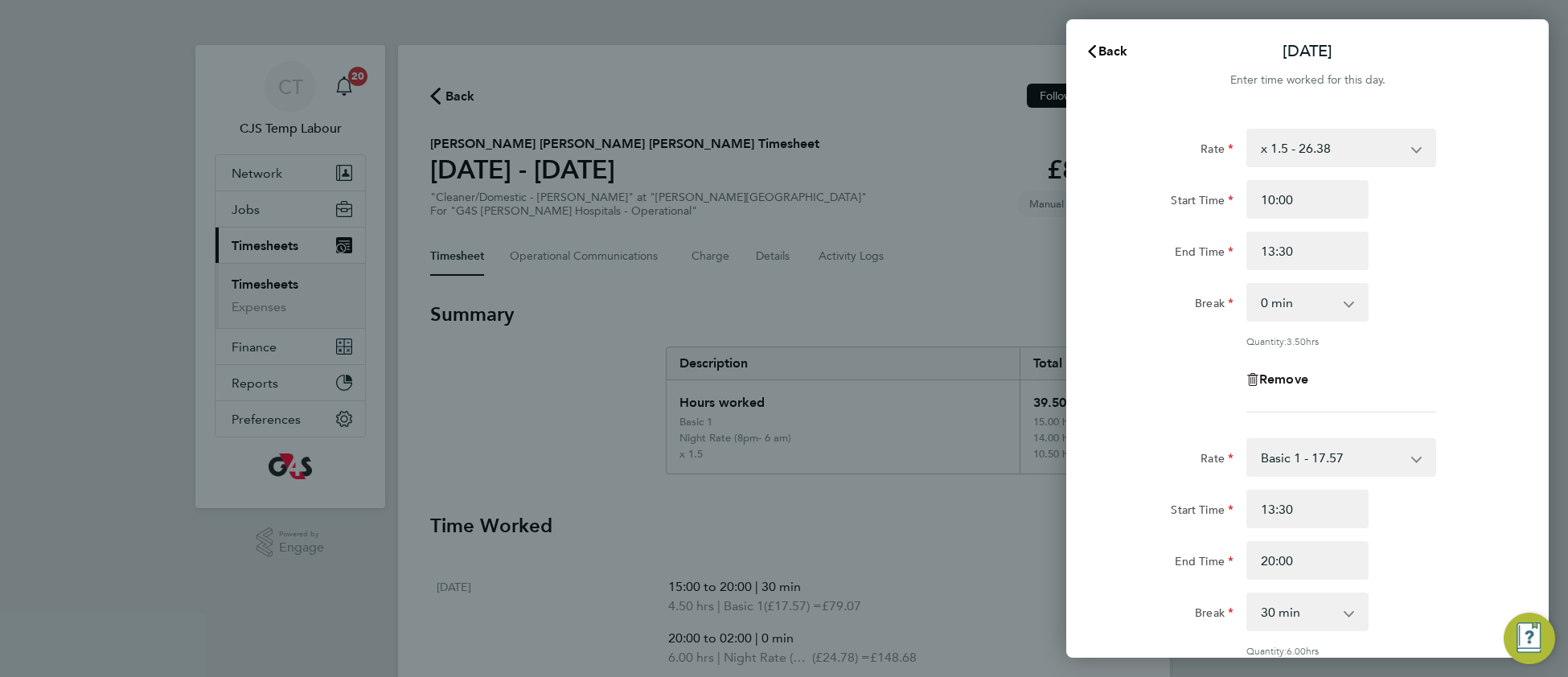
click at [1291, 380] on span "Remove" at bounding box center [1284, 379] width 49 height 15
drag, startPoint x: 1274, startPoint y: 201, endPoint x: 1260, endPoint y: 204, distance: 14.3
click at [1260, 204] on input "13:30" at bounding box center [1307, 199] width 122 height 39
click at [1287, 197] on input "15:30" at bounding box center [1307, 199] width 122 height 39
type input "15:00"
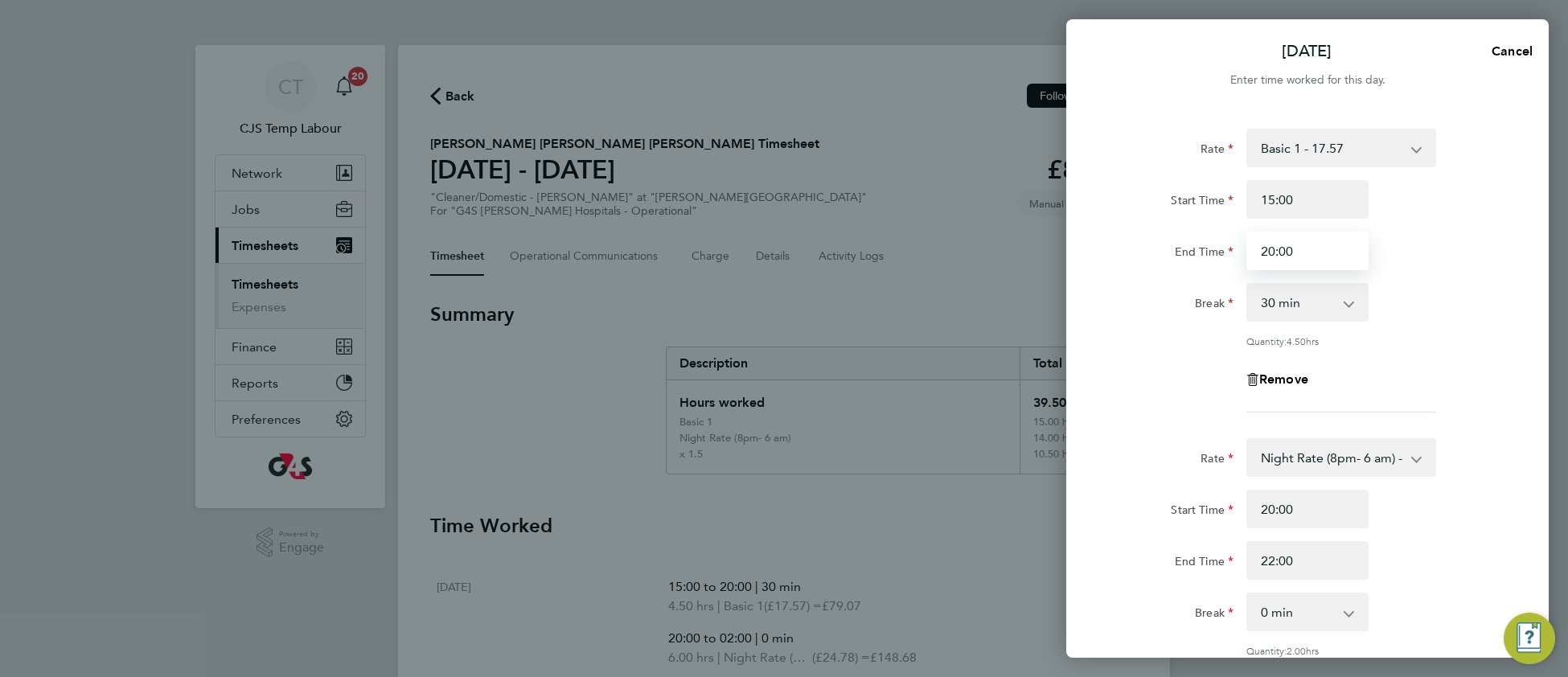
click at [1311, 254] on input "20:00" at bounding box center [1307, 251] width 122 height 39
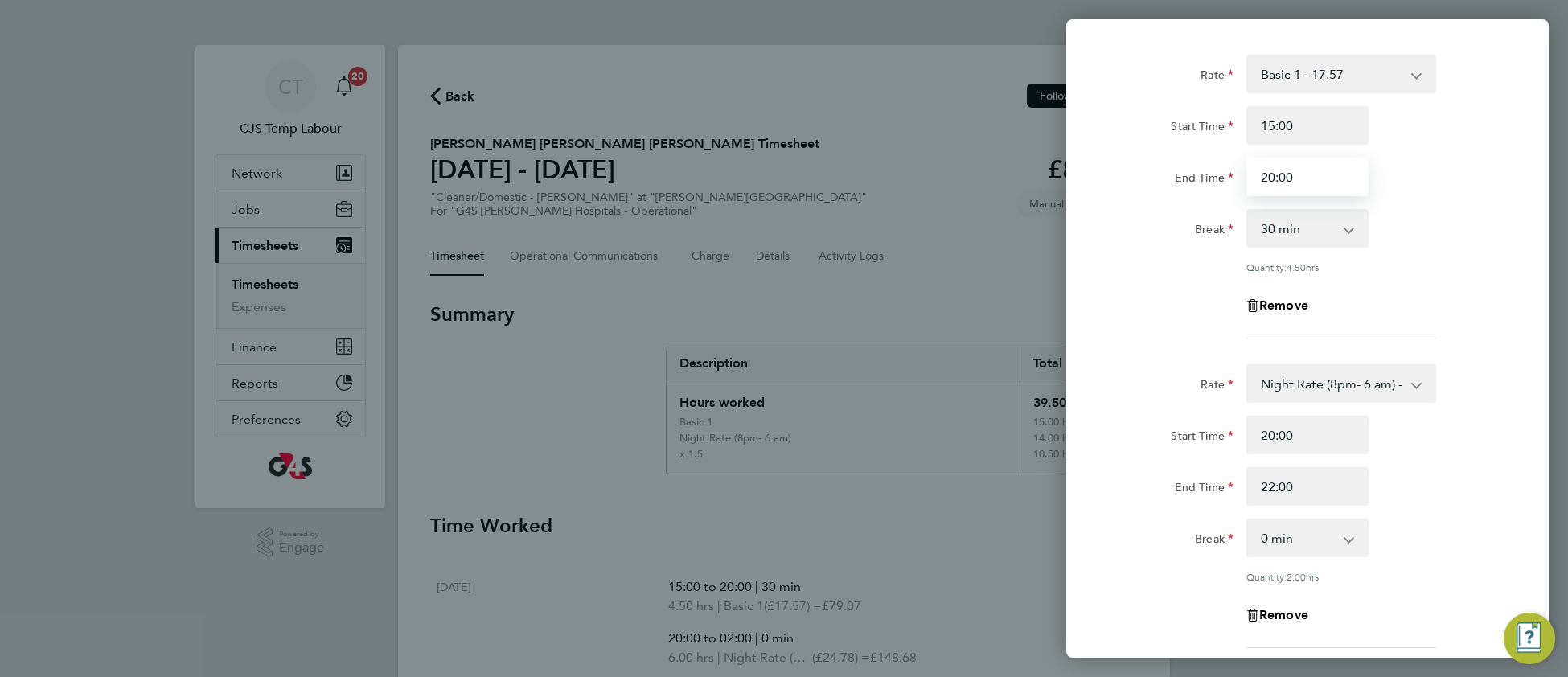
scroll to position [87, 0]
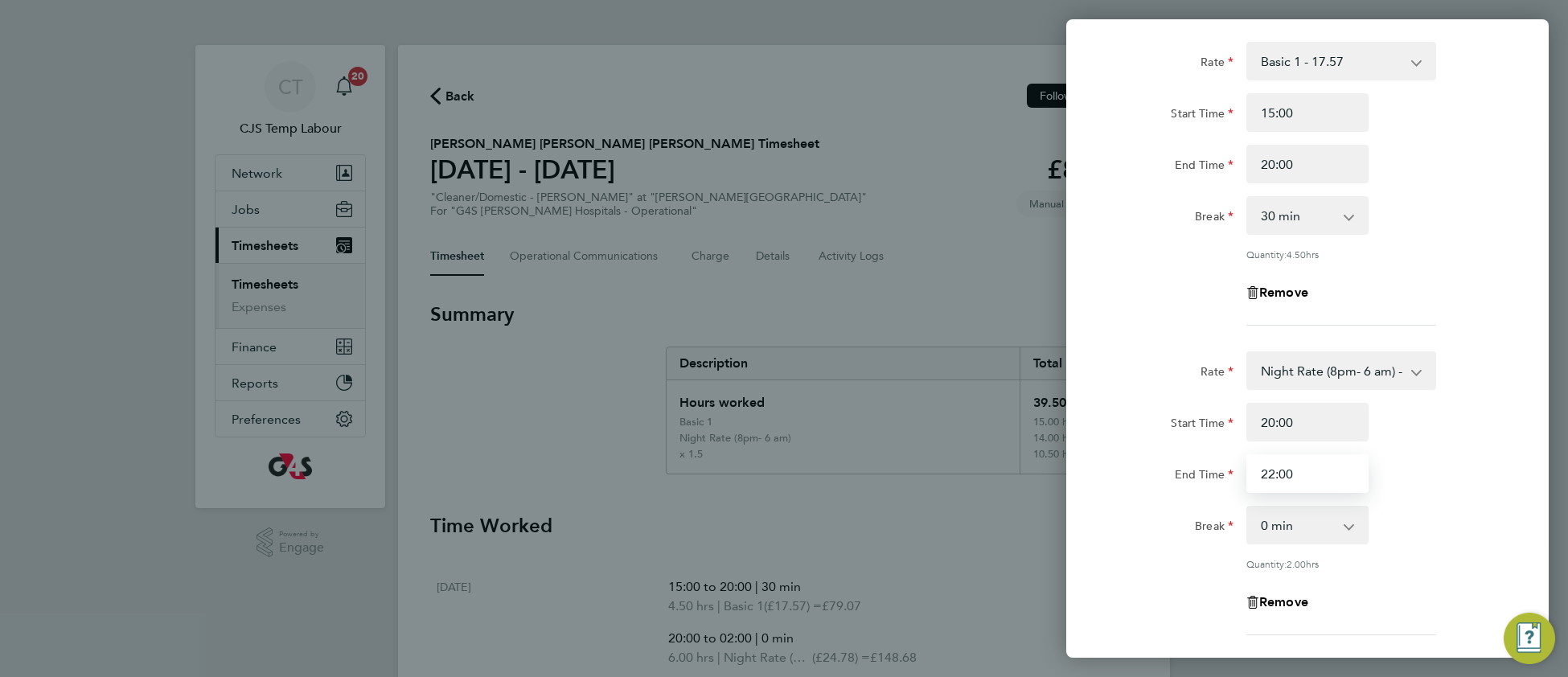
drag, startPoint x: 1273, startPoint y: 469, endPoint x: 1253, endPoint y: 474, distance: 20.6
click at [1253, 474] on input "22:00" at bounding box center [1307, 473] width 122 height 39
type input "00:00"
click at [1429, 506] on div "Break 0 min 15 min 30 min 45 min 60 min 75 min 90 min" at bounding box center [1307, 525] width 405 height 39
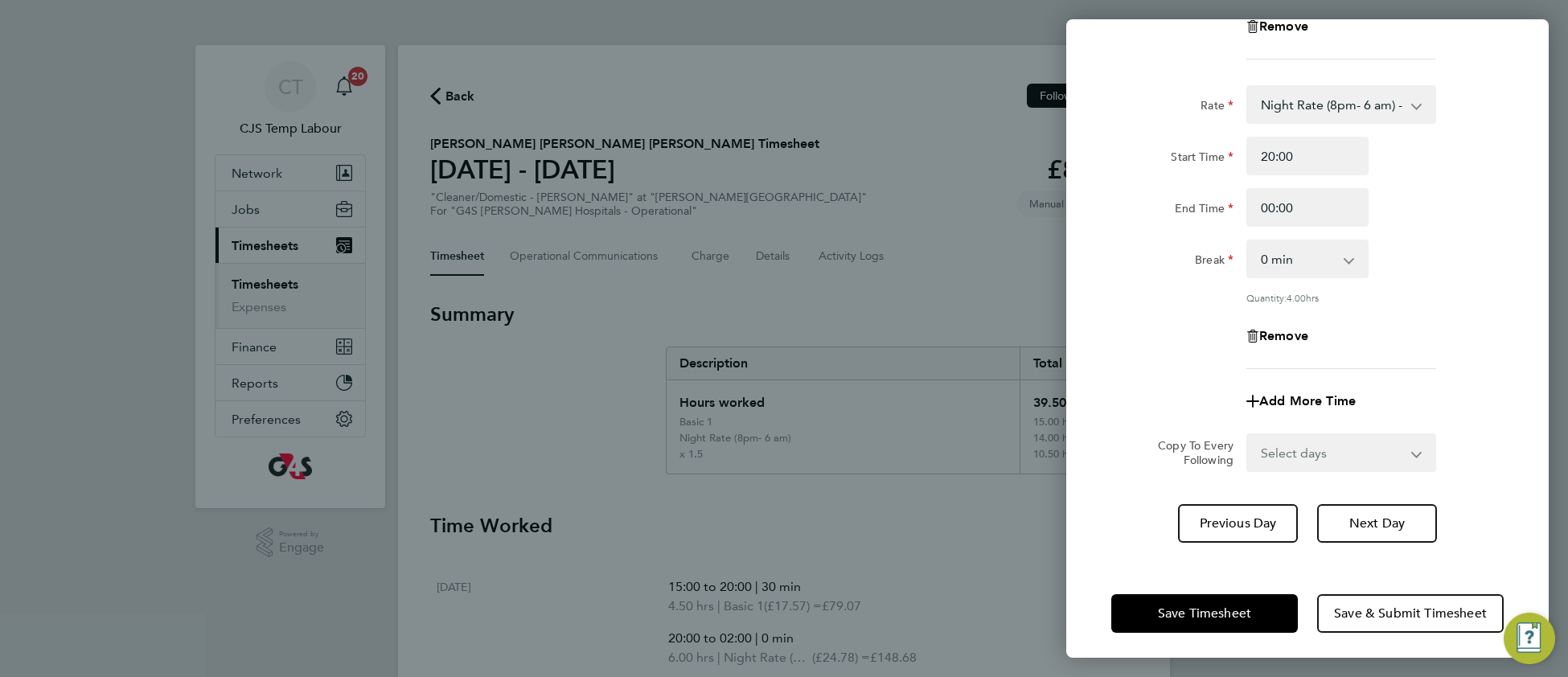
scroll to position [356, 0]
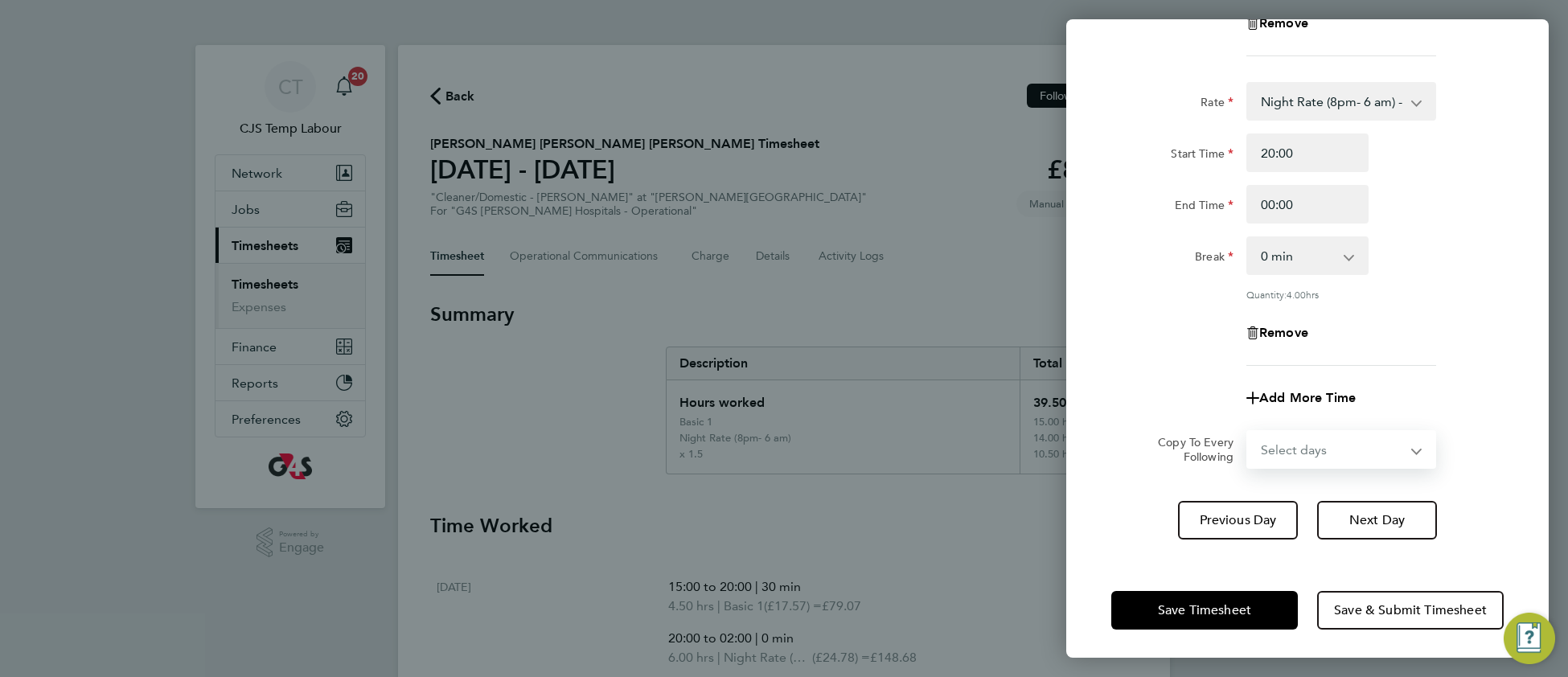
click at [1277, 451] on select "Select days Day Weekday (Mon-Fri) Weekend (Sat-Sun) Thursday Friday Saturday Su…" at bounding box center [1332, 449] width 169 height 35
select select "DAY"
click at [1248, 432] on select "Select days Day Weekday (Mon-Fri) Weekend (Sat-Sun) Thursday Friday Saturday Su…" at bounding box center [1332, 449] width 169 height 35
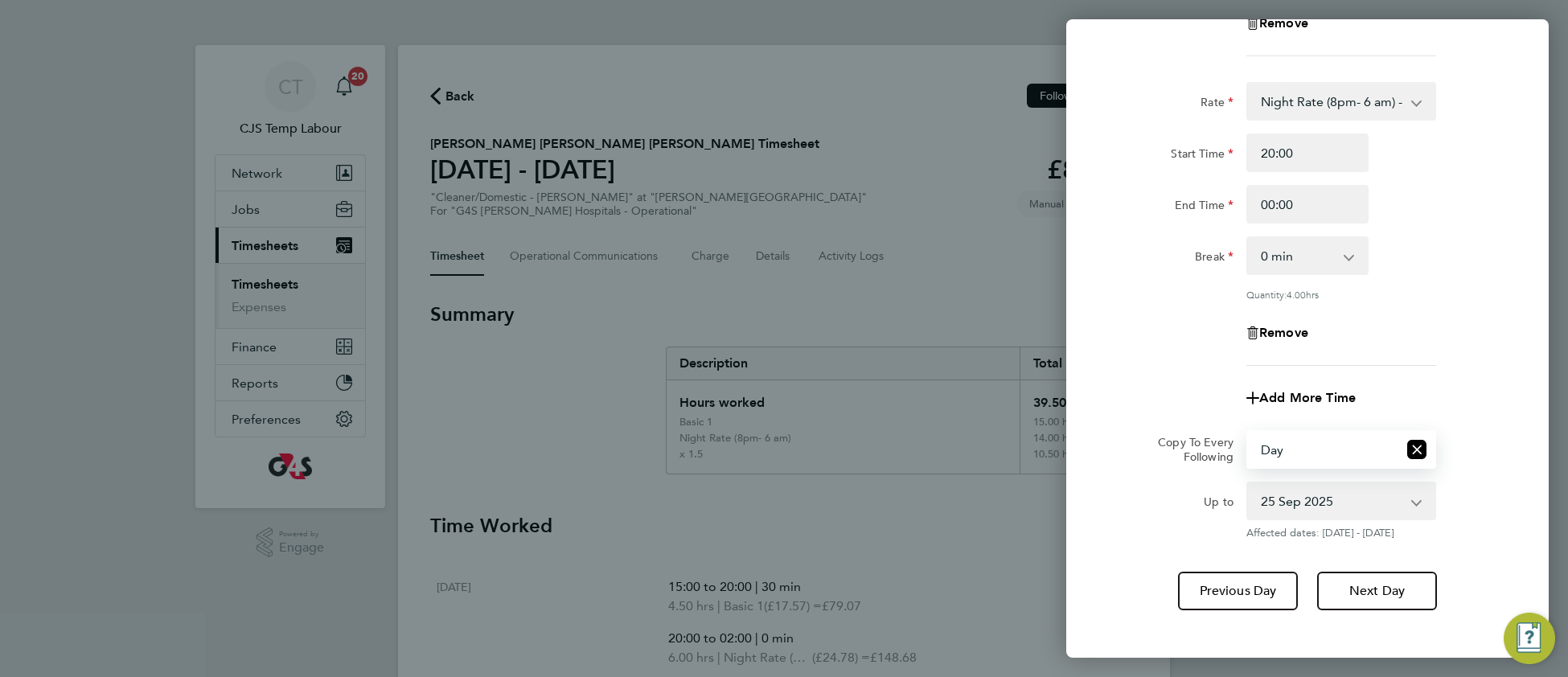
click at [1288, 495] on select "25 Sep 2025 26 Sep 2025 27 Sep 2025 28 Sep 2025" at bounding box center [1332, 501] width 167 height 35
select select "2025-09-26"
click at [1248, 484] on select "25 Sep 2025 26 Sep 2025 27 Sep 2025 28 Sep 2025" at bounding box center [1332, 501] width 167 height 35
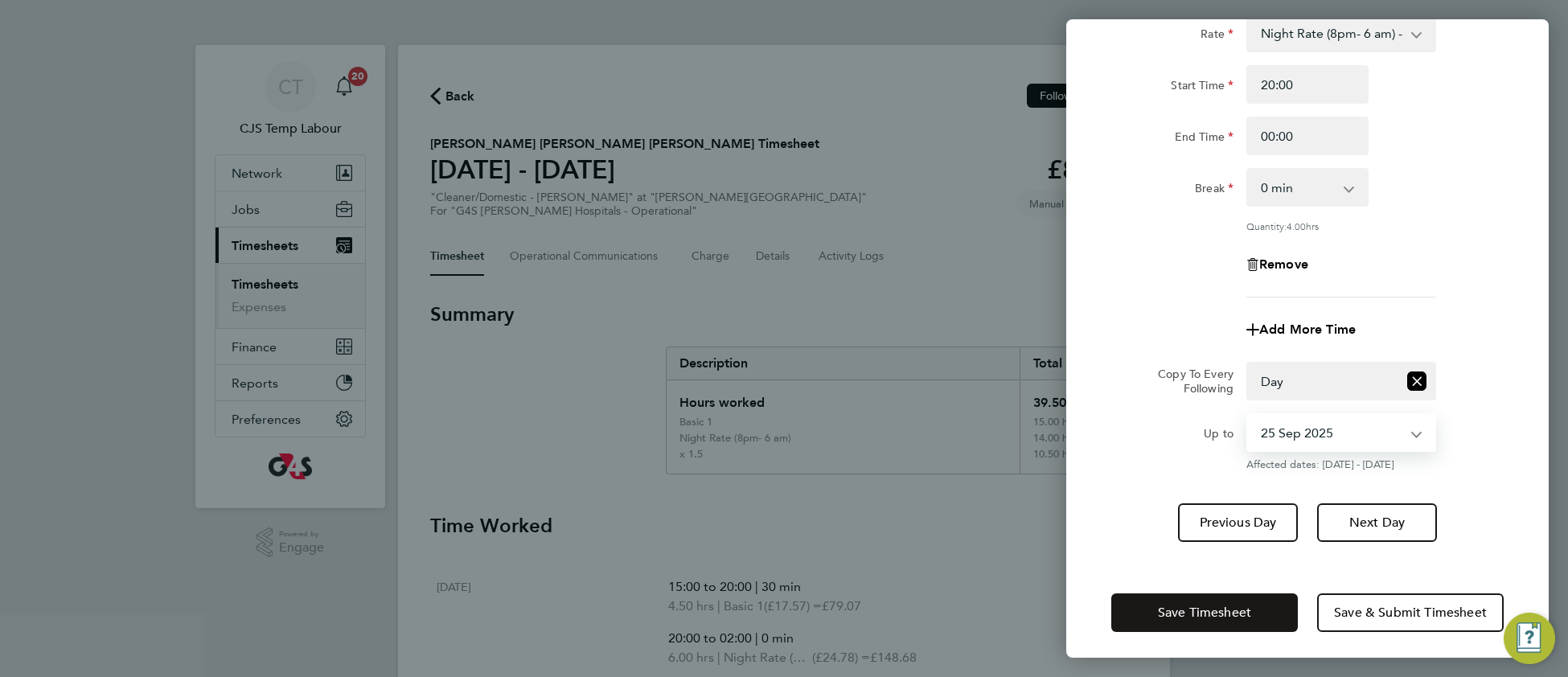
scroll to position [427, 0]
click at [1145, 598] on button "Save Timesheet" at bounding box center [1205, 610] width 187 height 39
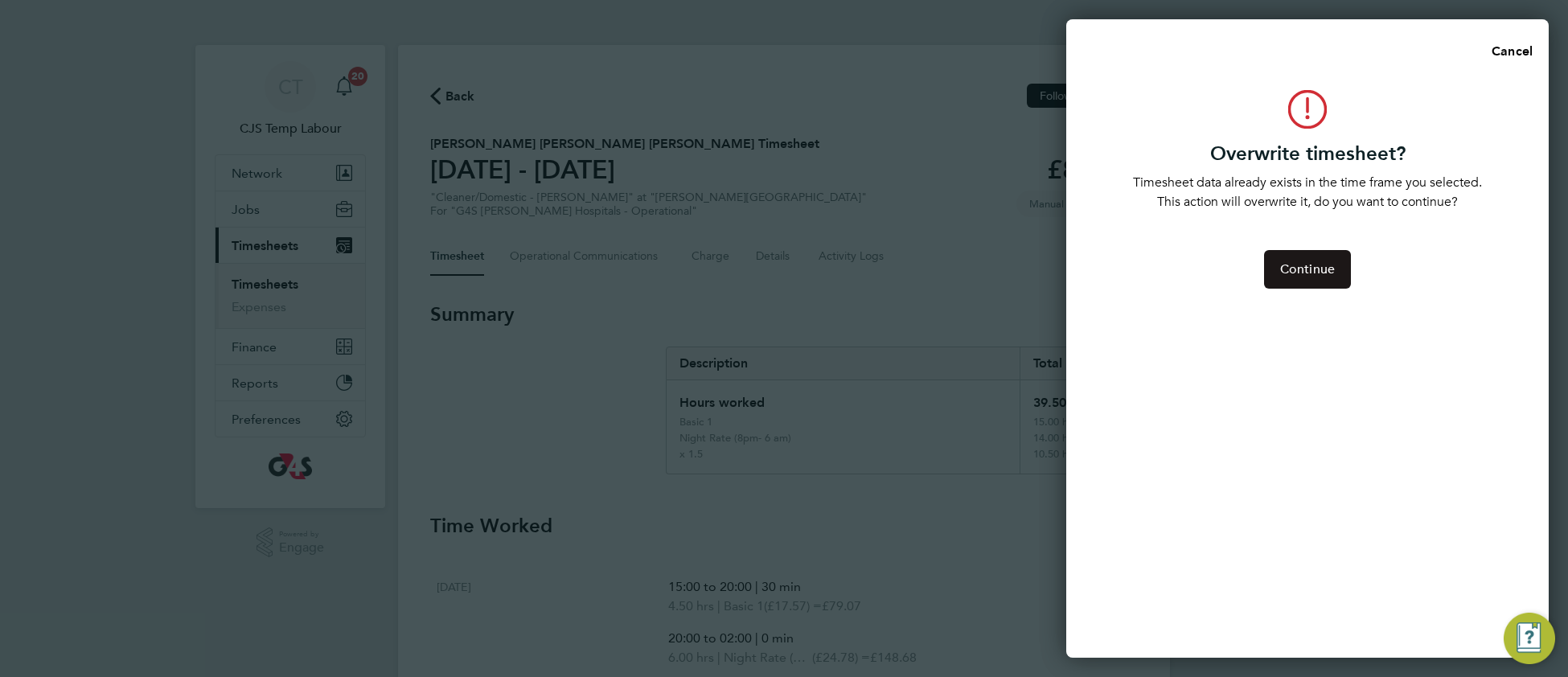
click at [1280, 264] on span "Continue" at bounding box center [1307, 270] width 55 height 16
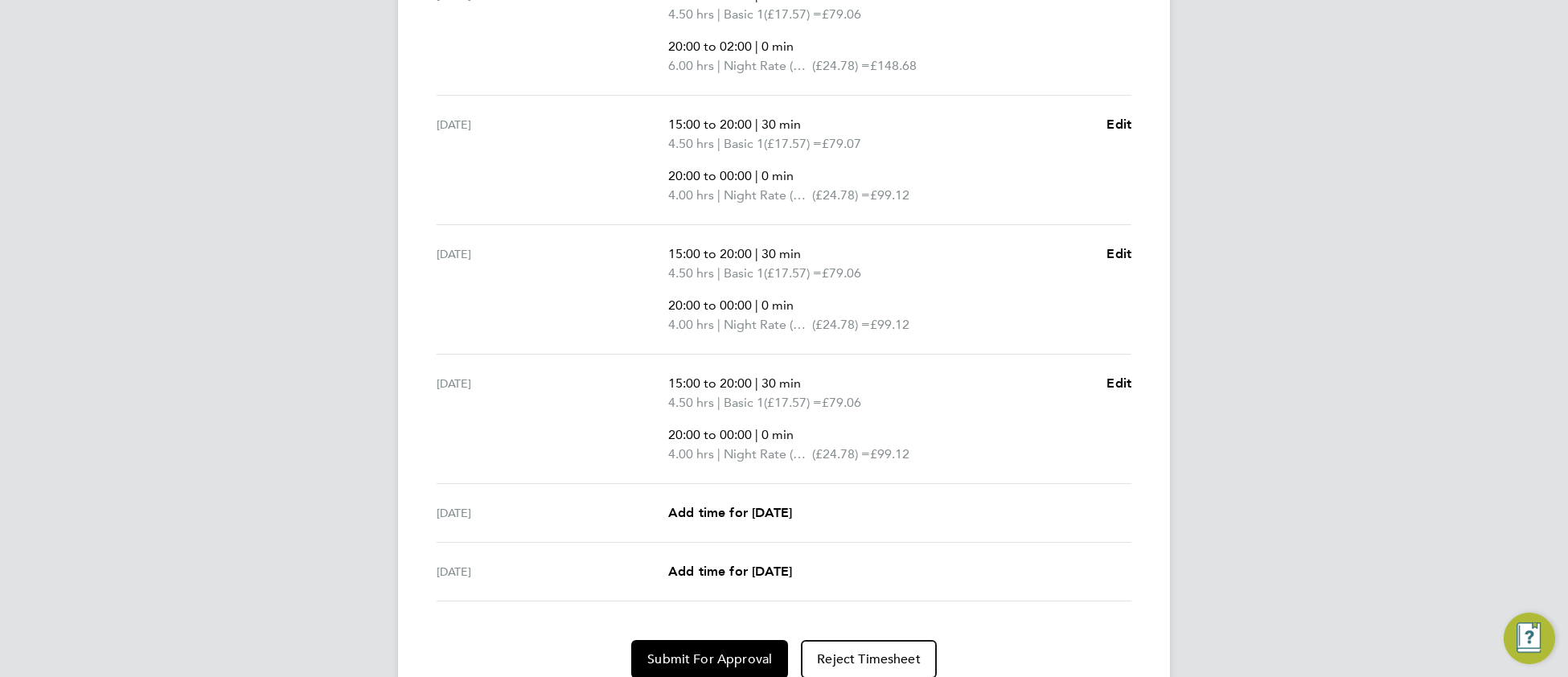
scroll to position [712, 0]
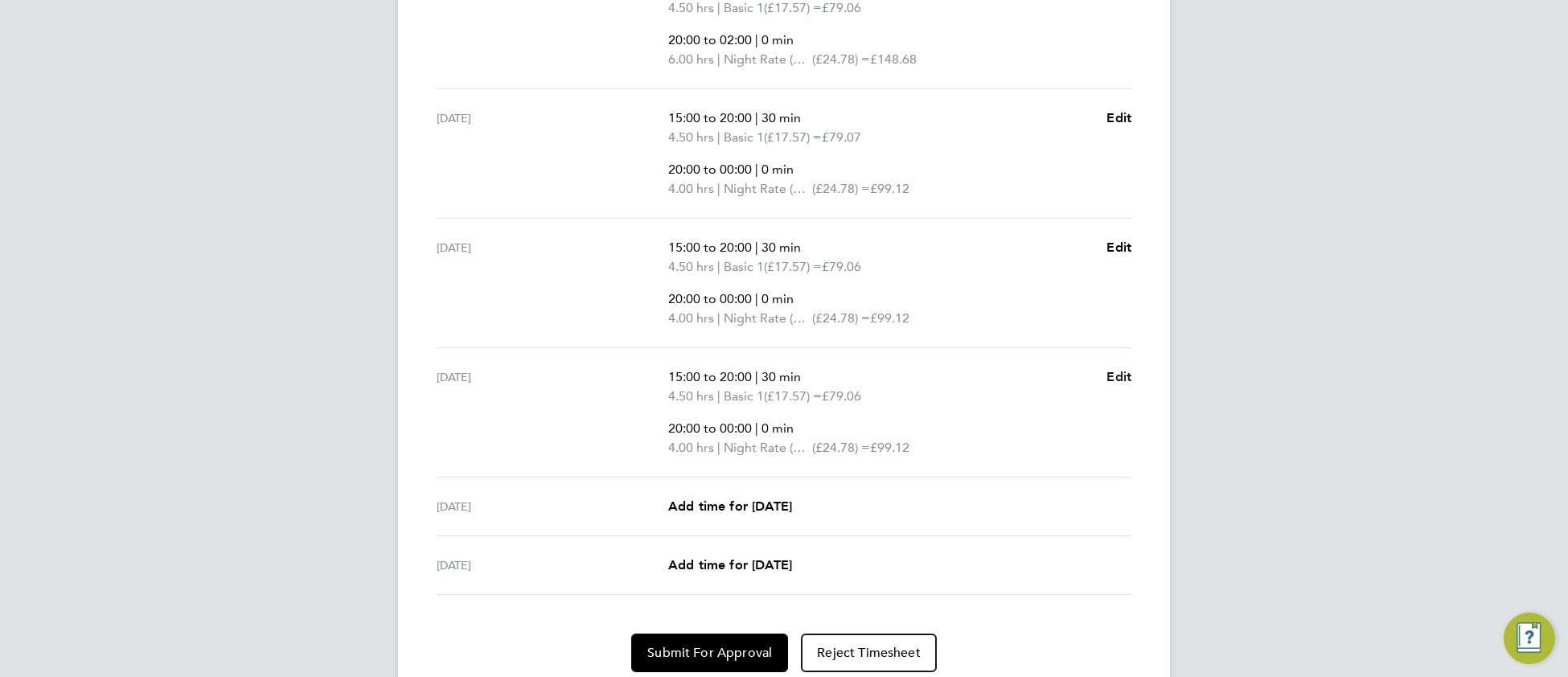
click at [1116, 372] on span "Edit" at bounding box center [1119, 377] width 25 height 15
select select "30"
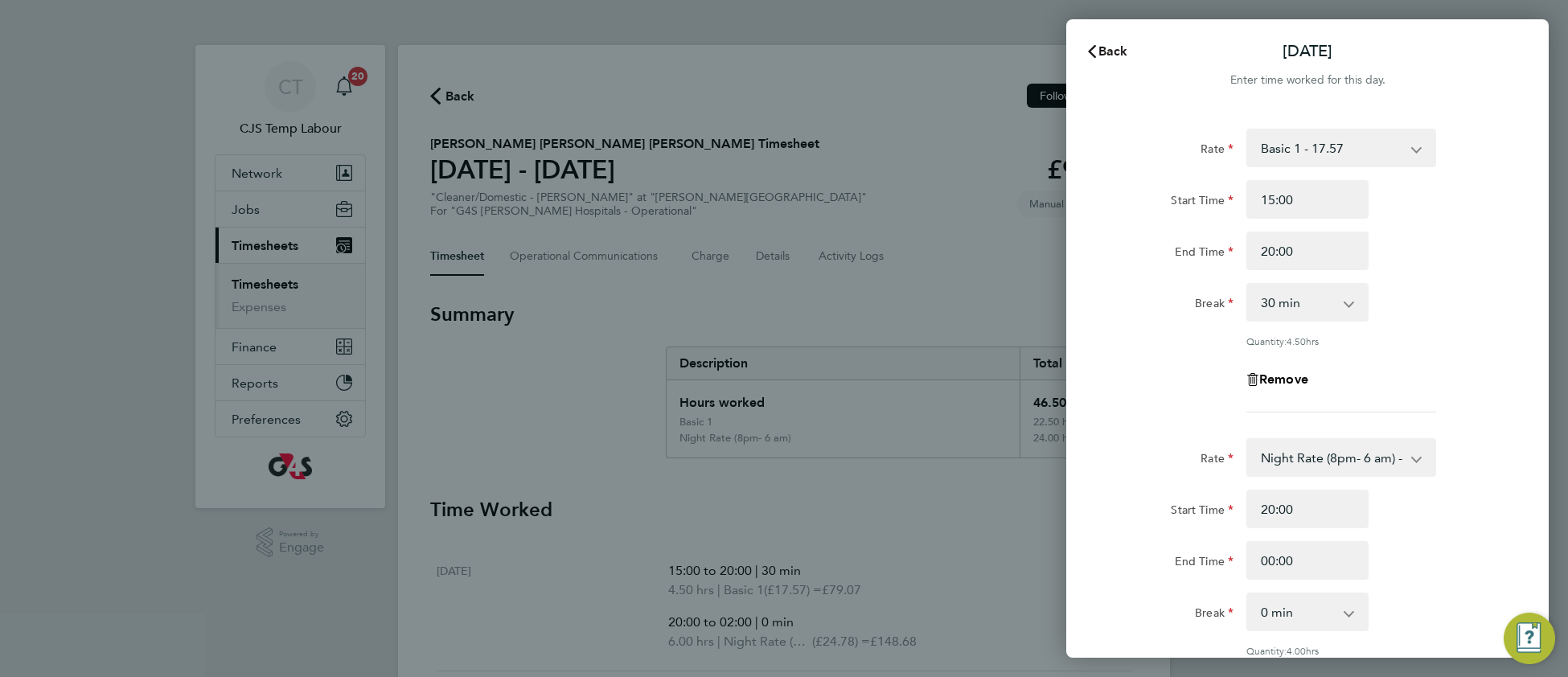
drag, startPoint x: 1116, startPoint y: 46, endPoint x: 1098, endPoint y: 65, distance: 26.2
click at [1116, 46] on span "Back" at bounding box center [1113, 50] width 30 height 15
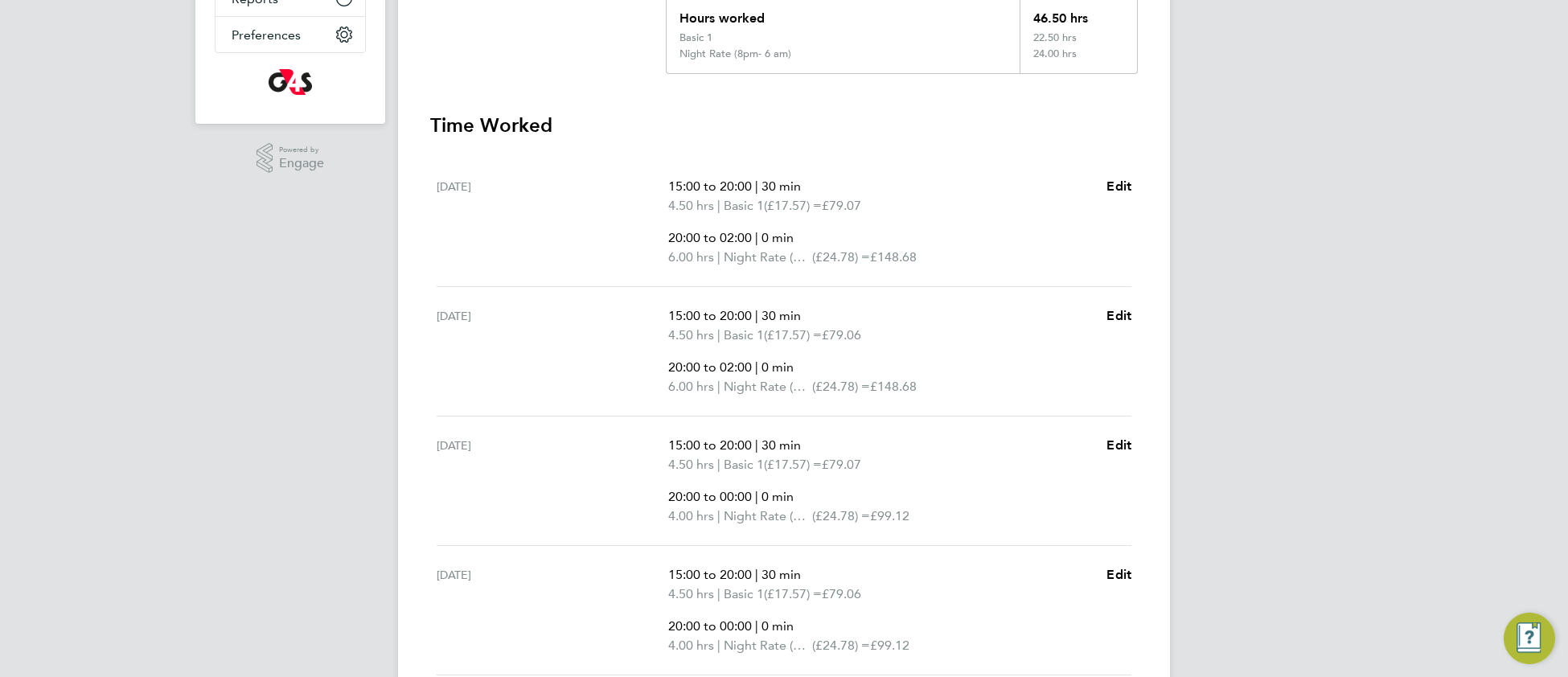
scroll to position [380, 0]
click at [1124, 183] on span "Edit" at bounding box center [1119, 190] width 25 height 15
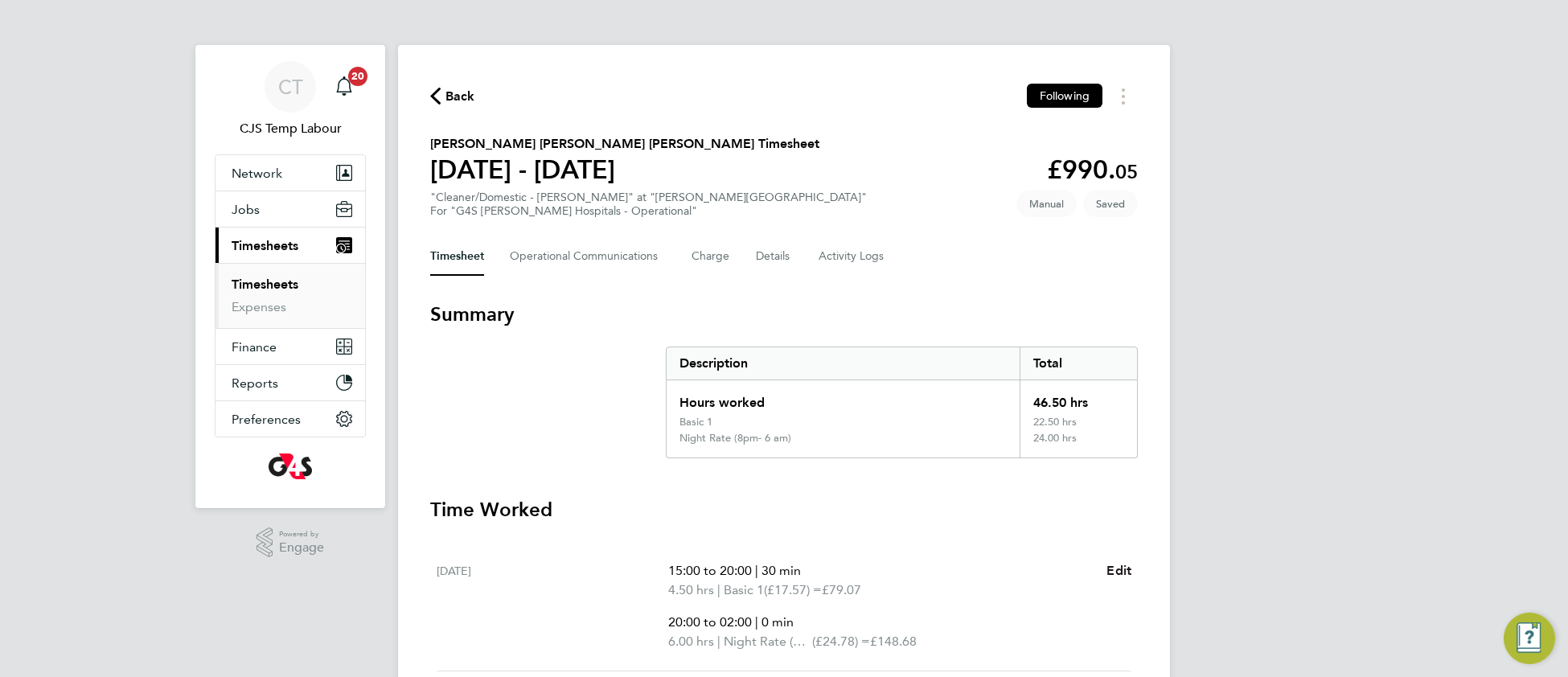
select select "30"
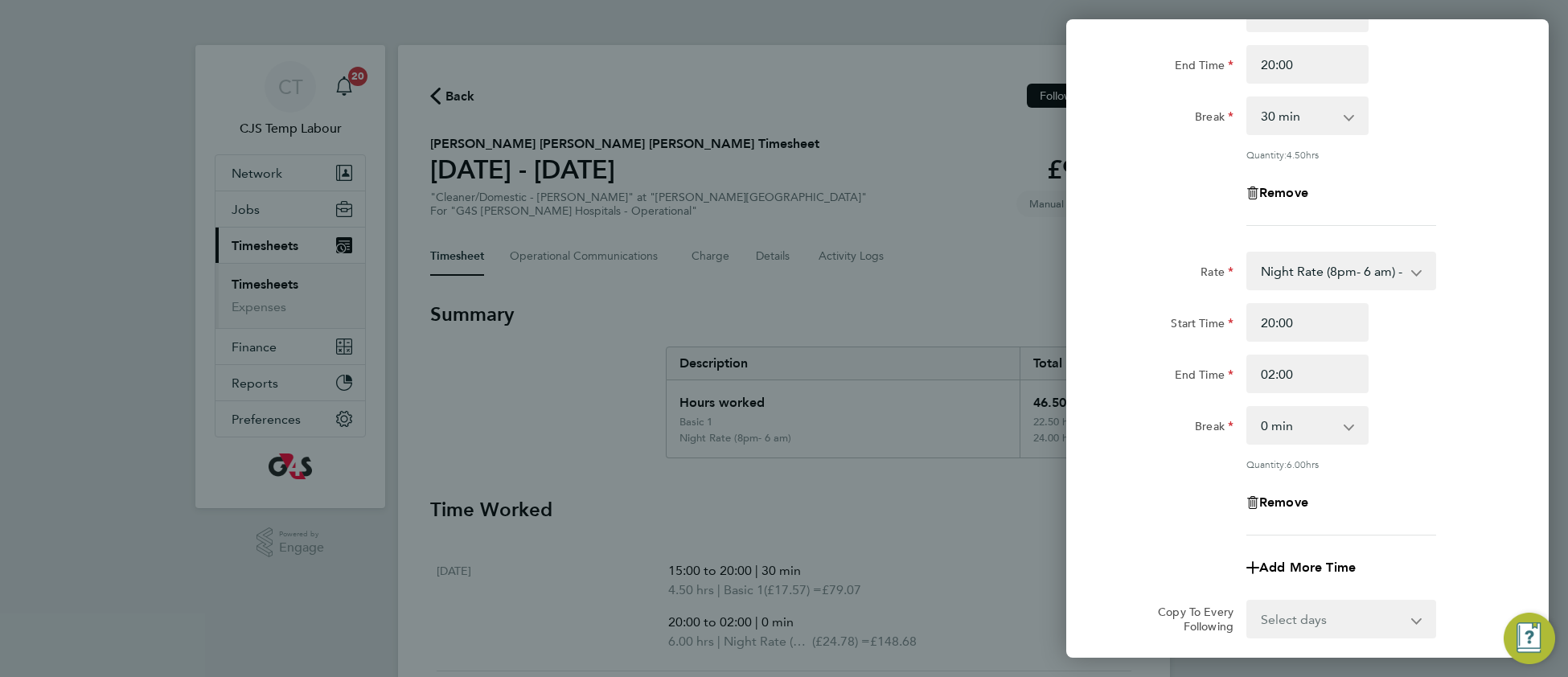
scroll to position [294, 0]
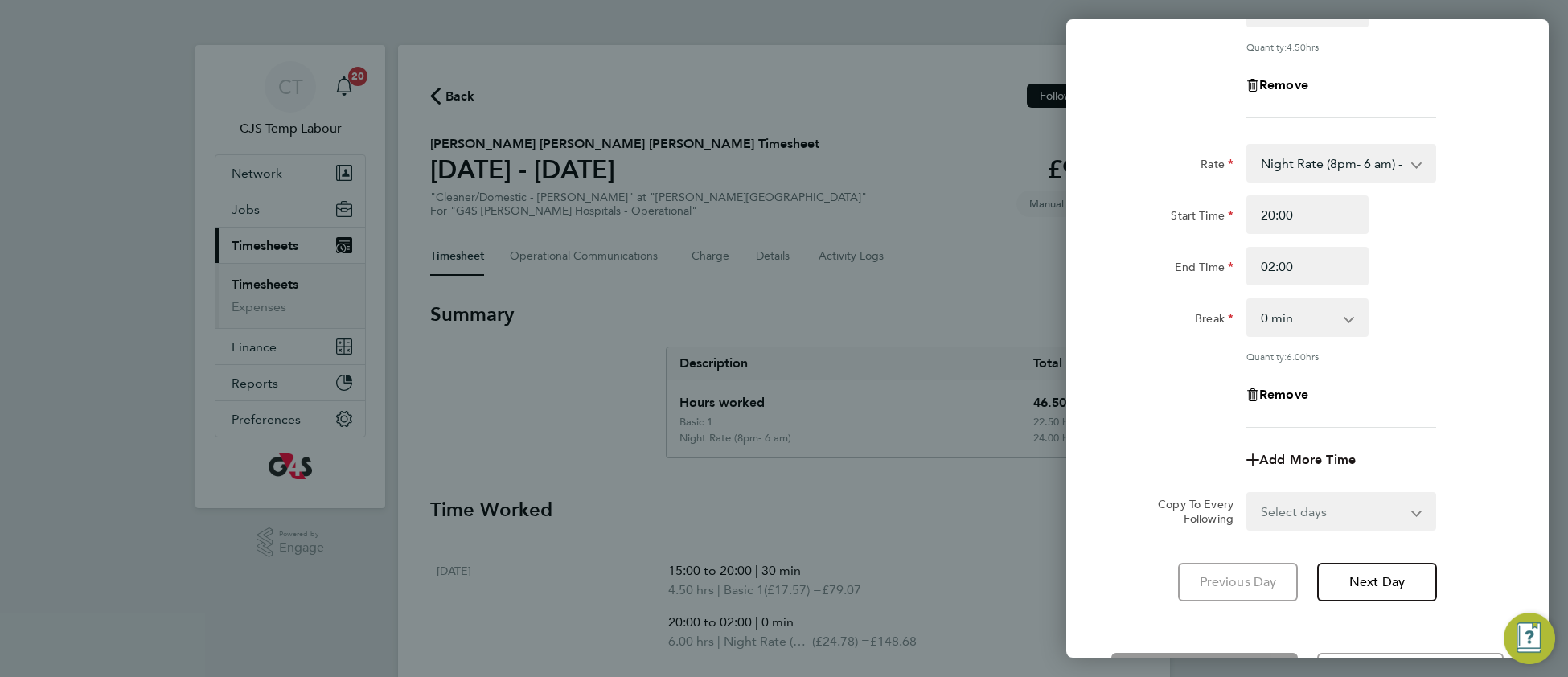
click at [1303, 456] on span "Add More Time" at bounding box center [1307, 459] width 96 height 15
select select "null"
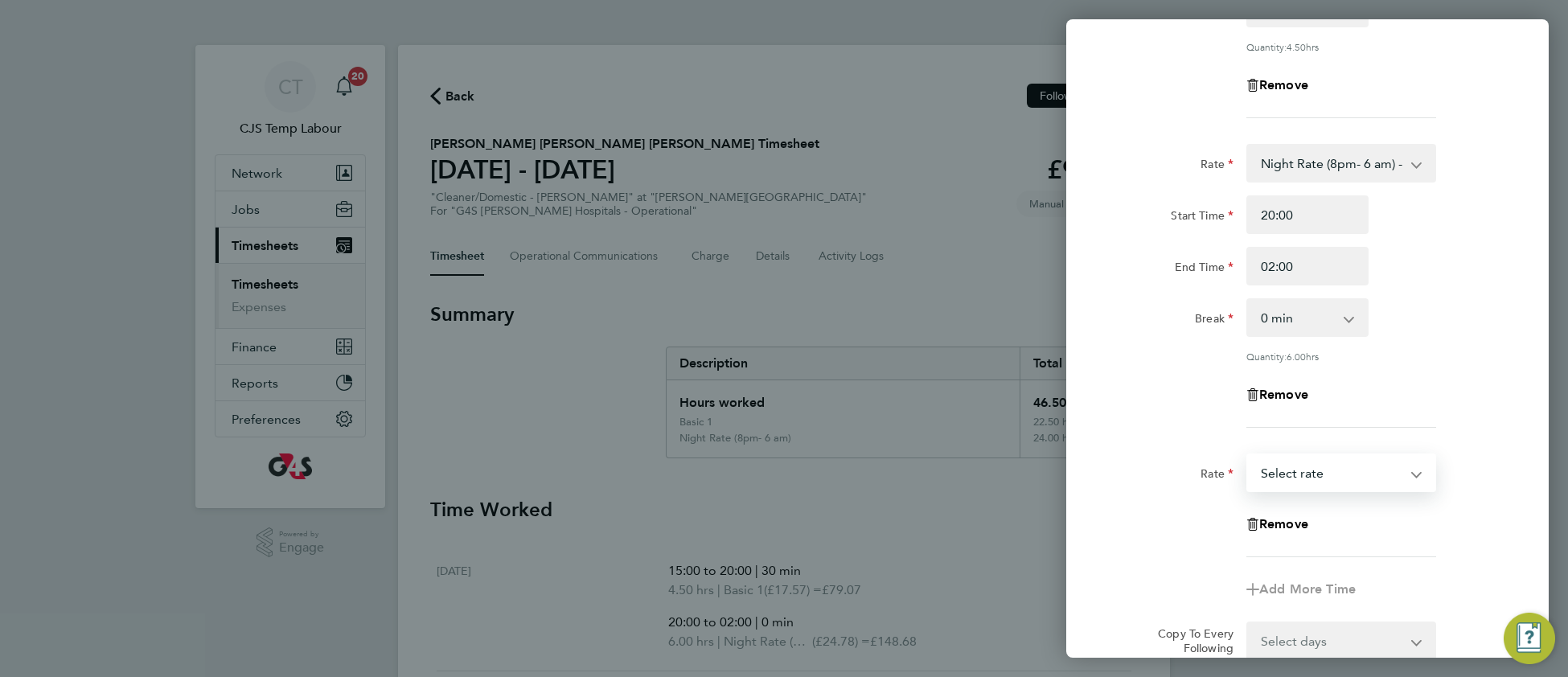
click at [1291, 465] on select "Basic 1 - 17.57 Sunday & BH Rate - 32.15 x 1.5 - 26.38 Saturday Rate - 24.78 Ni…" at bounding box center [1332, 472] width 167 height 35
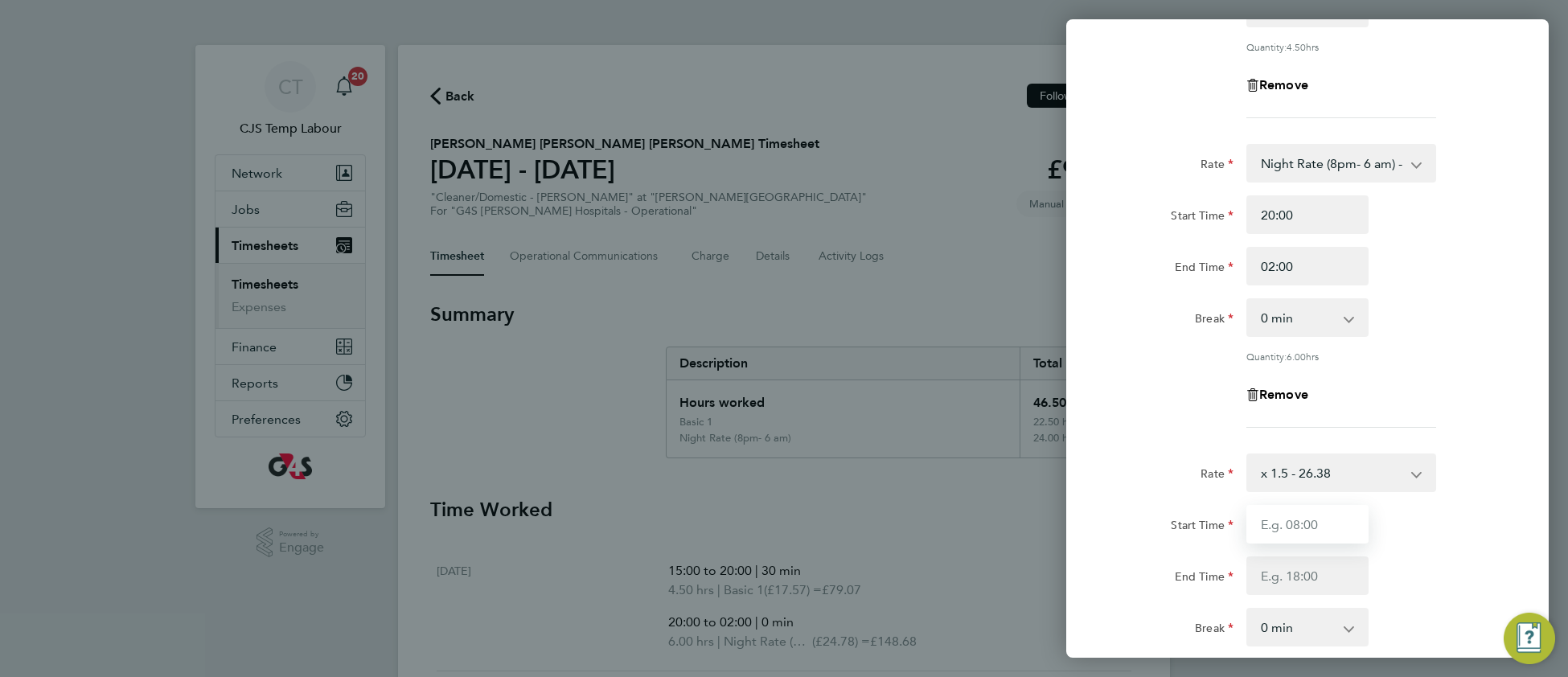
click at [1284, 522] on input "Start Time" at bounding box center [1307, 524] width 122 height 39
type input "22:00"
click at [1268, 574] on input "End Time" at bounding box center [1307, 575] width 122 height 39
type input "02:00"
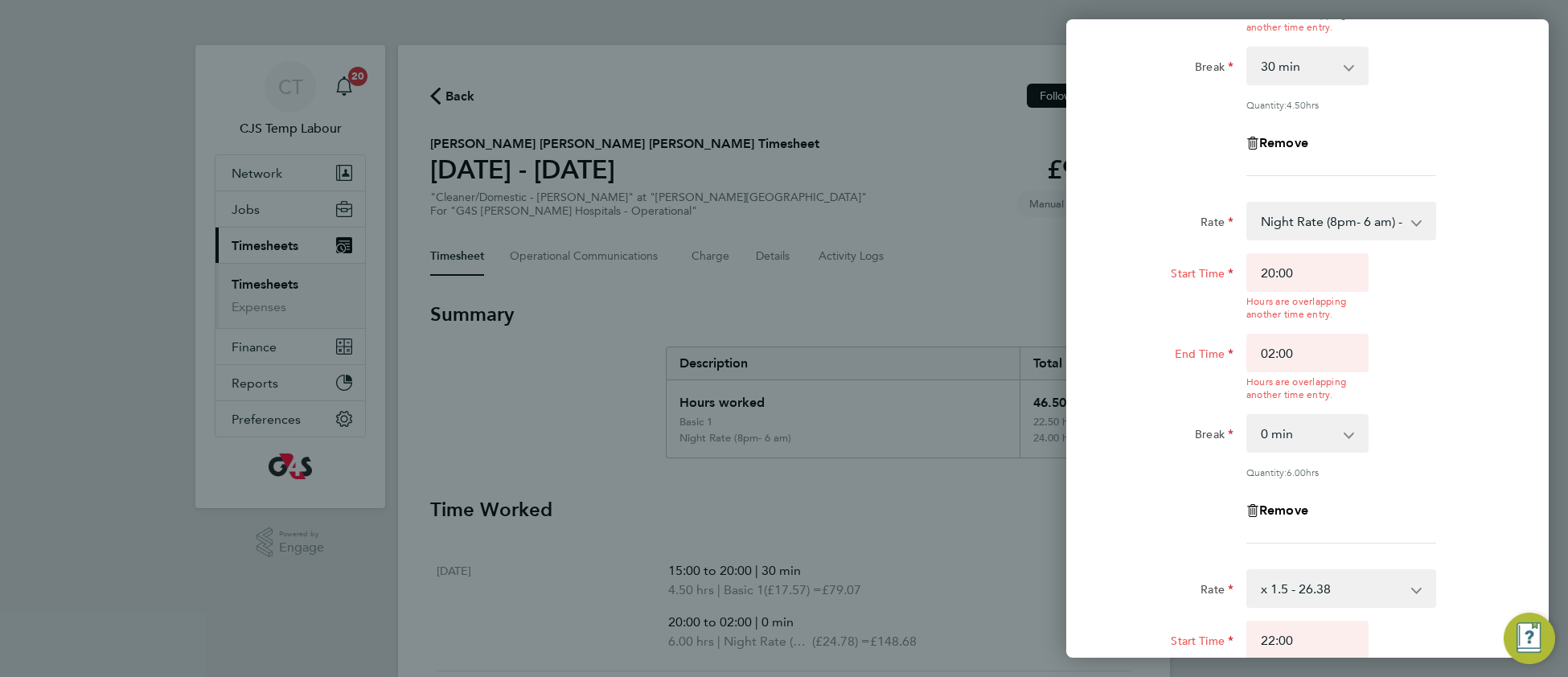
scroll to position [352, 0]
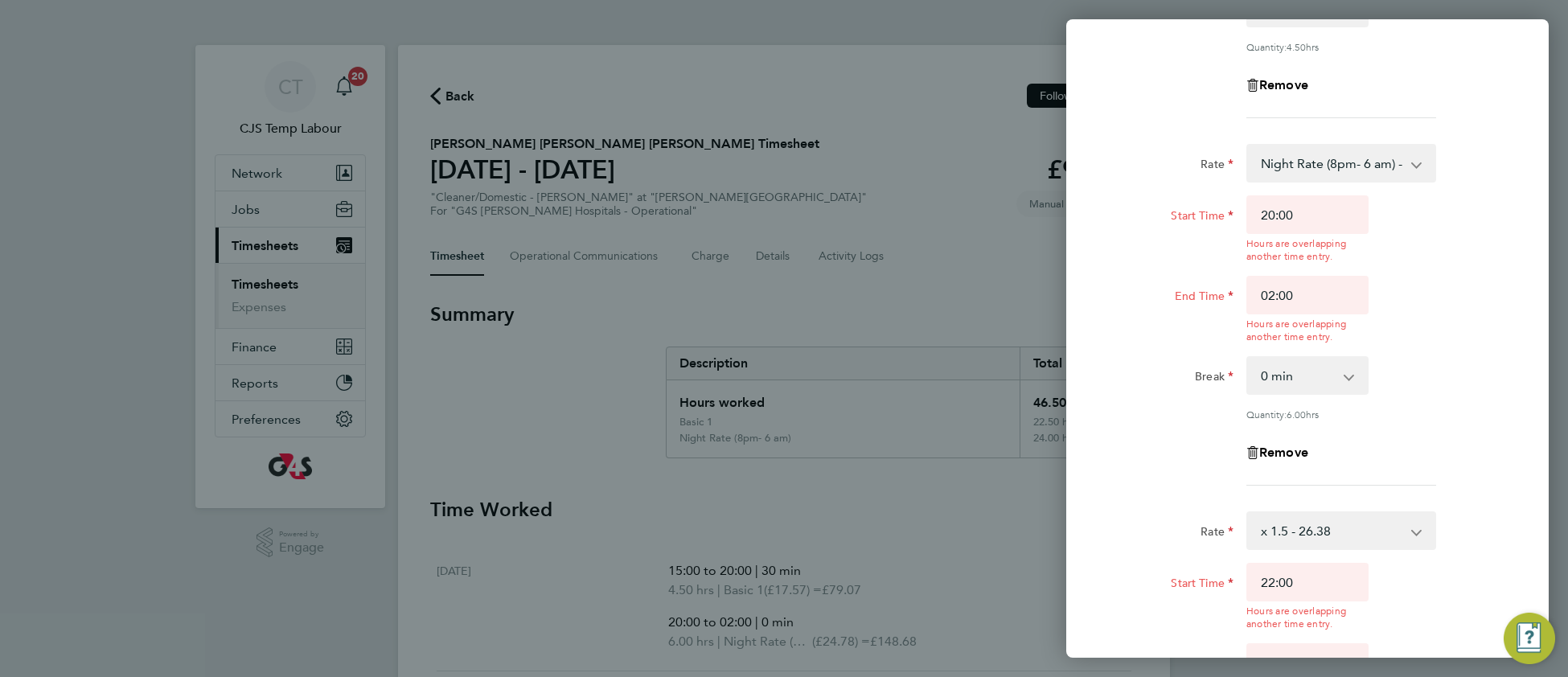
click at [1413, 563] on div "Start Time 22:00 Hours are overlapping another time entry. End Time 02:00 Hours…" at bounding box center [1307, 637] width 405 height 148
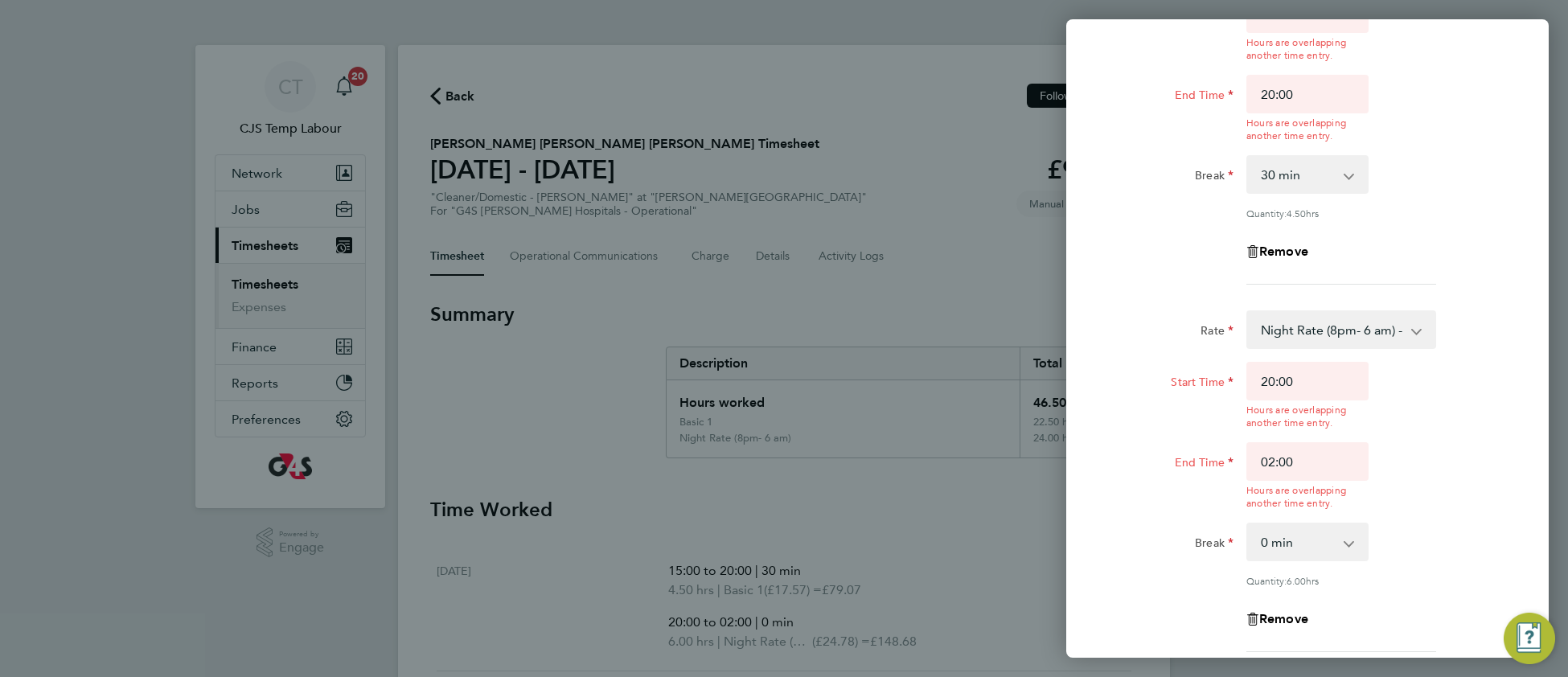
scroll to position [181, 0]
drag, startPoint x: 1274, startPoint y: 463, endPoint x: 1257, endPoint y: 461, distance: 17.1
click at [1257, 461] on input "02:00" at bounding box center [1307, 466] width 122 height 39
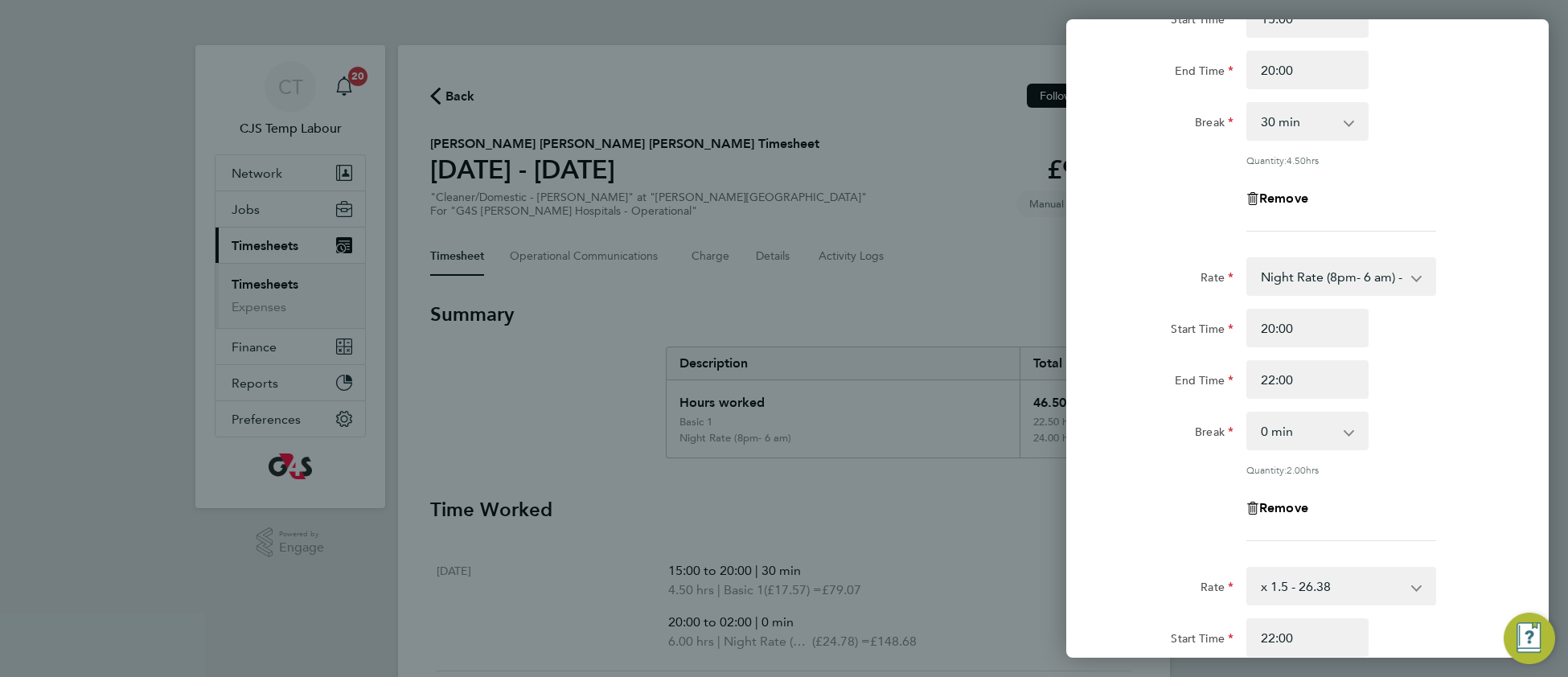
click at [1416, 501] on div "Rate Night Rate (8pm- 6 am) - 24.78 Basic 1 - 17.57 Sunday & BH Rate - 32.15 x …" at bounding box center [1307, 399] width 392 height 284
drag, startPoint x: 1267, startPoint y: 376, endPoint x: 1275, endPoint y: 373, distance: 8.5
click at [1275, 373] on input "22:00" at bounding box center [1307, 379] width 122 height 39
type input "23:00"
click at [1426, 458] on div "Rate Night Rate (8pm- 6 am) - 24.78 Basic 1 - 17.57 Sunday & BH Rate - 32.15 x …" at bounding box center [1307, 399] width 392 height 284
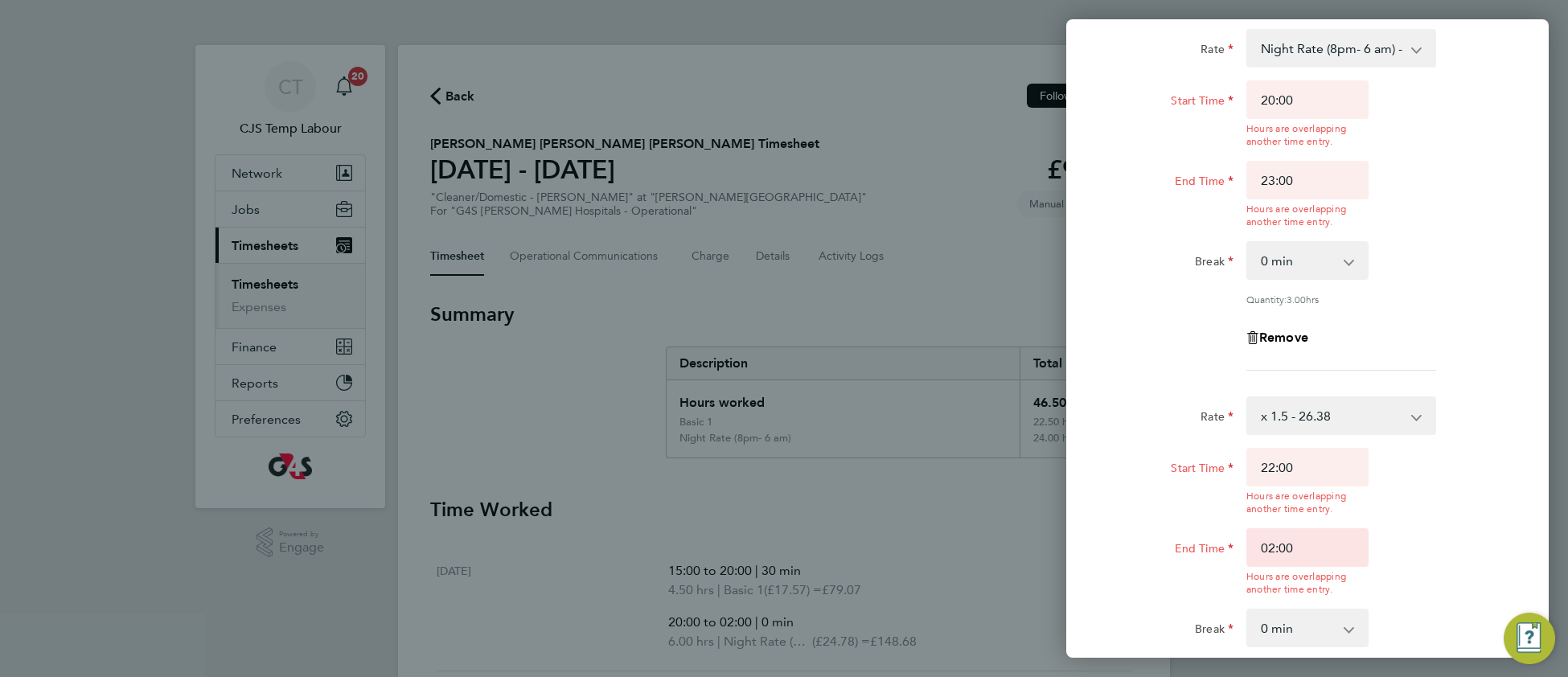
scroll to position [470, 0]
click at [1272, 459] on input "22:00" at bounding box center [1307, 464] width 122 height 39
type input "23:00"
click at [1491, 538] on app-timesheet-line-hourly "Start Time 23:00 Hours are overlapping another time entry. End Time 02:00 Hours…" at bounding box center [1307, 557] width 392 height 225
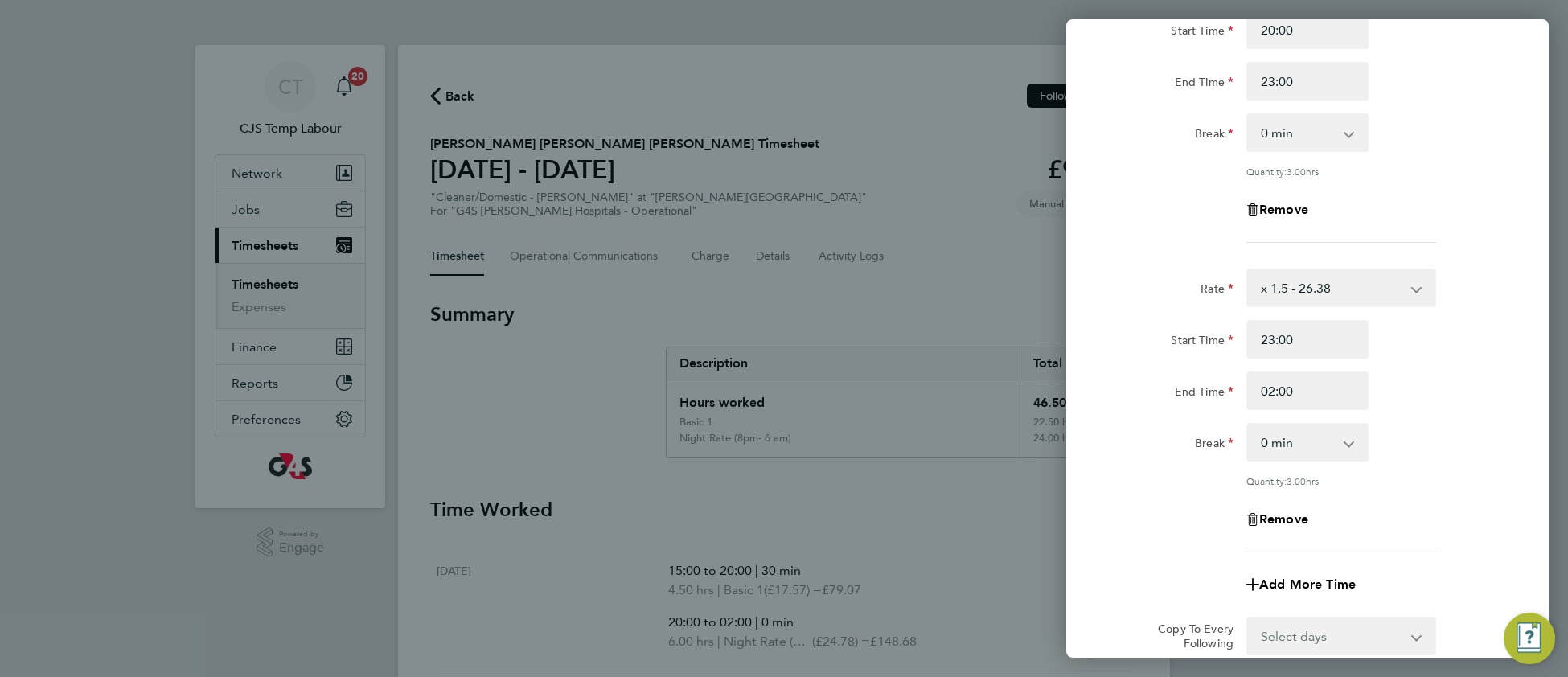
scroll to position [664, 0]
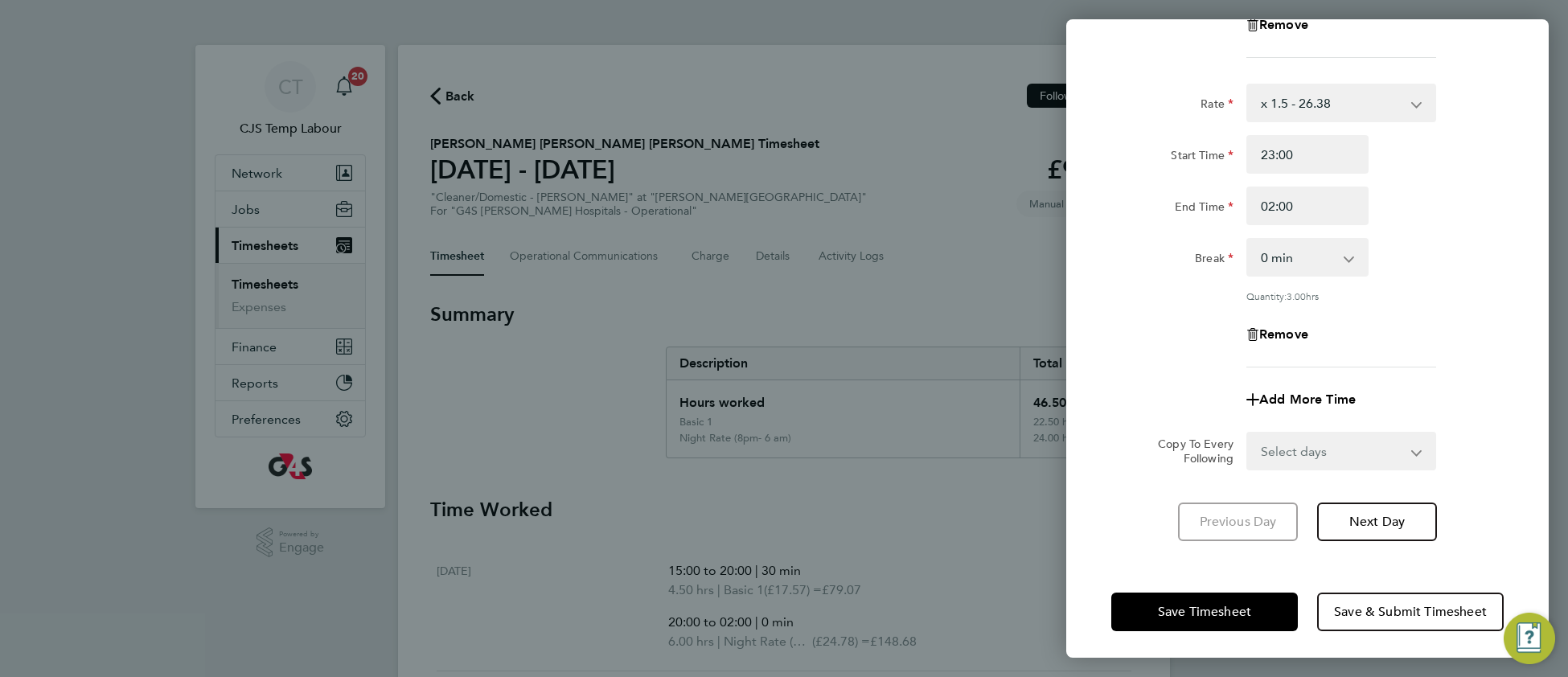
click at [1295, 444] on select "Select days Day Weekday (Mon-Fri) Weekend (Sat-Sun) Tuesday Wednesday Thursday …" at bounding box center [1332, 450] width 169 height 35
select select "TUE"
click at [1248, 433] on select "Select days Day Weekday (Mon-Fri) Weekend (Sat-Sun) Tuesday Wednesday Thursday …" at bounding box center [1332, 450] width 169 height 35
select select "2025-09-28"
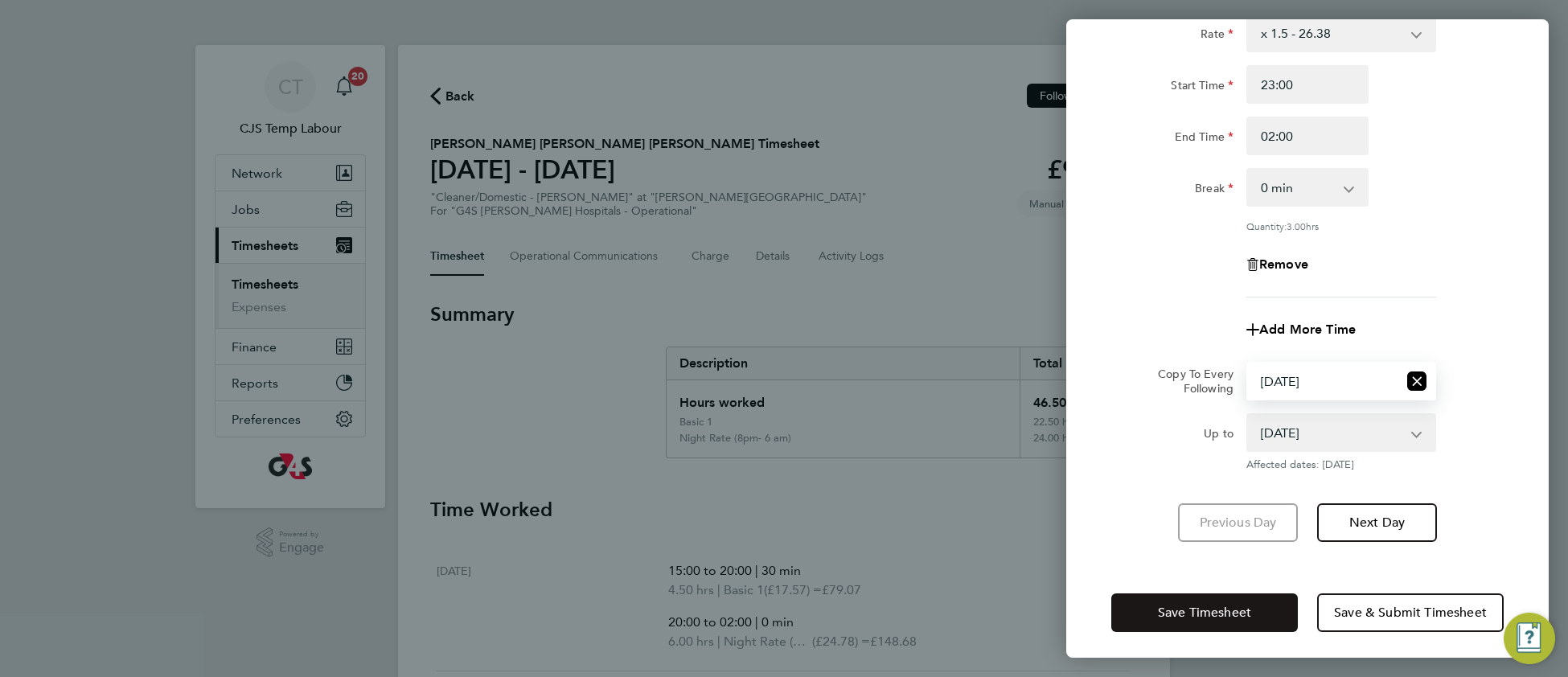
scroll to position [735, 0]
click at [1156, 604] on button "Save Timesheet" at bounding box center [1205, 610] width 187 height 39
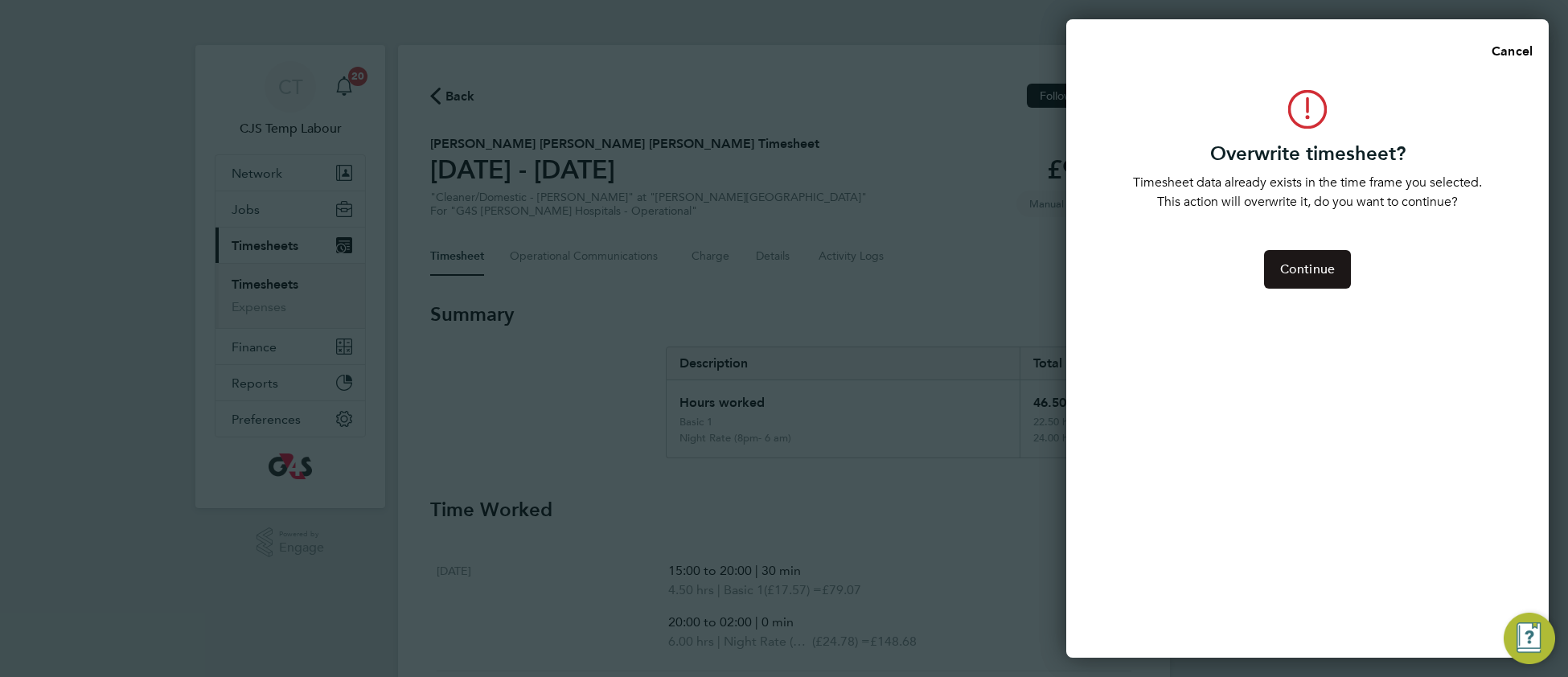
click at [1321, 266] on span "Continue" at bounding box center [1307, 270] width 55 height 16
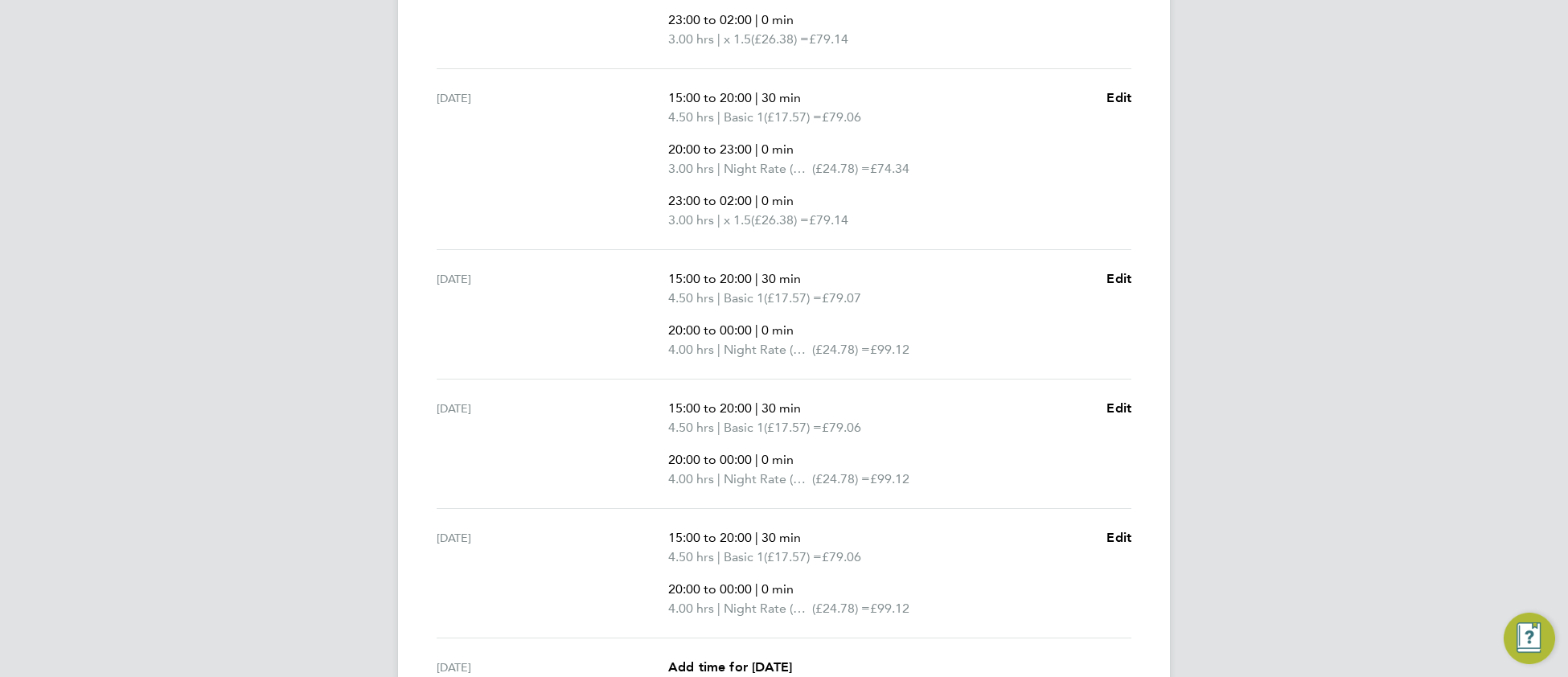
scroll to position [673, 0]
click at [1118, 274] on span "Edit" at bounding box center [1119, 276] width 25 height 15
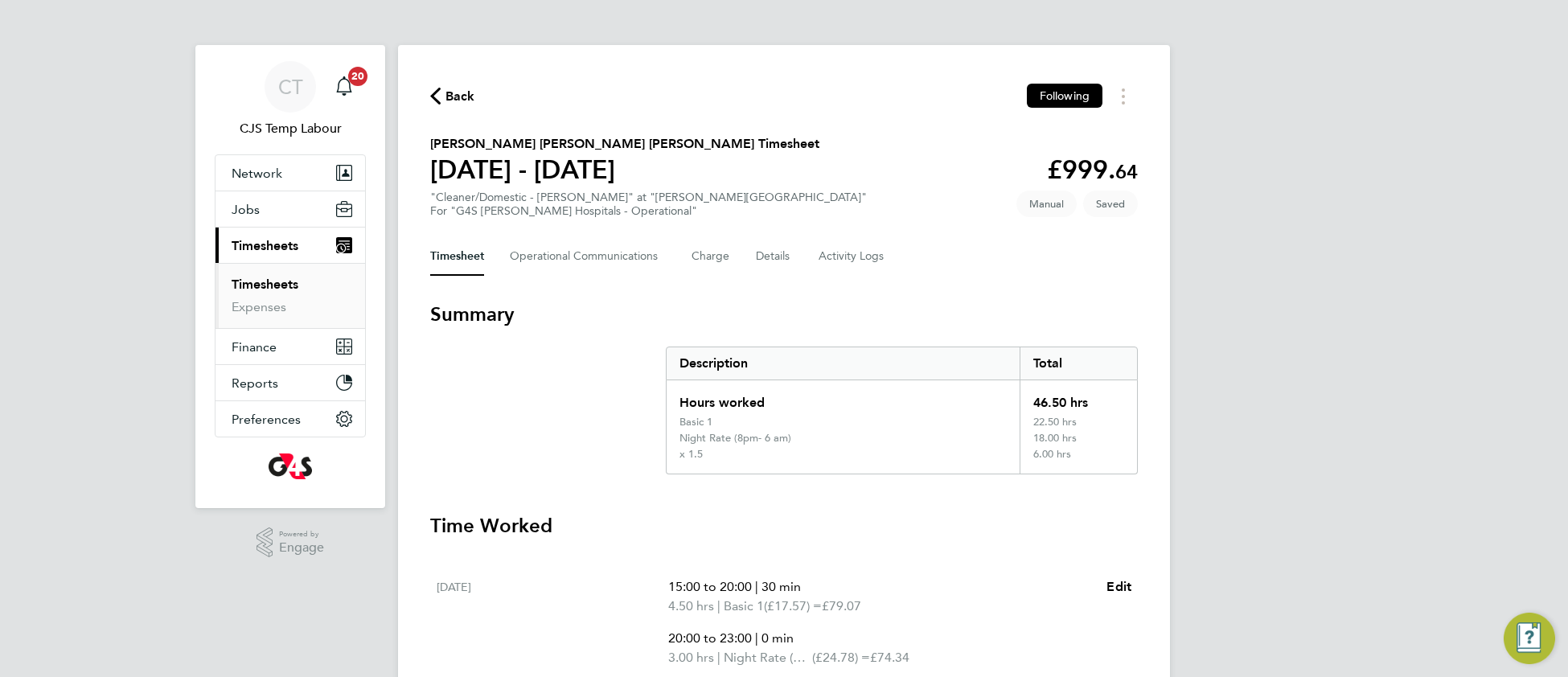
select select "30"
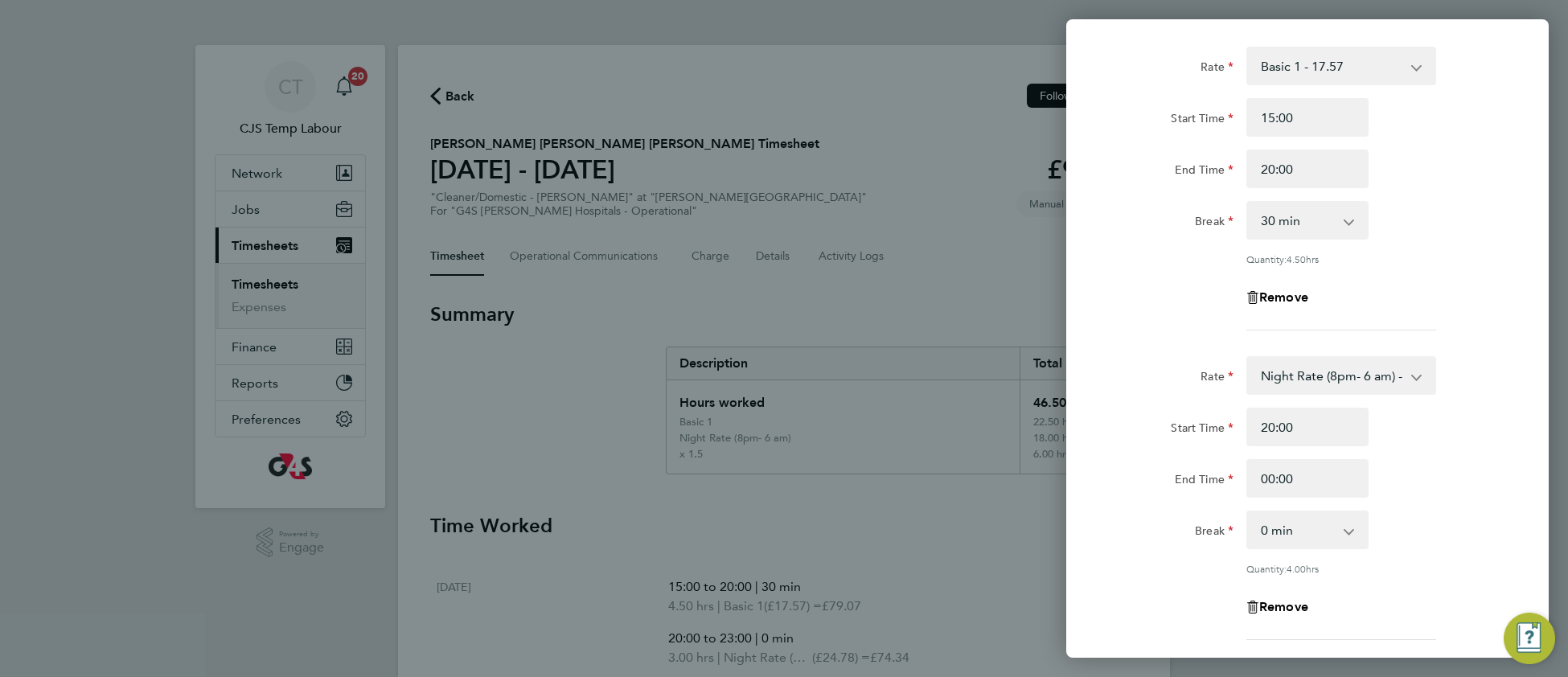
scroll to position [98, 0]
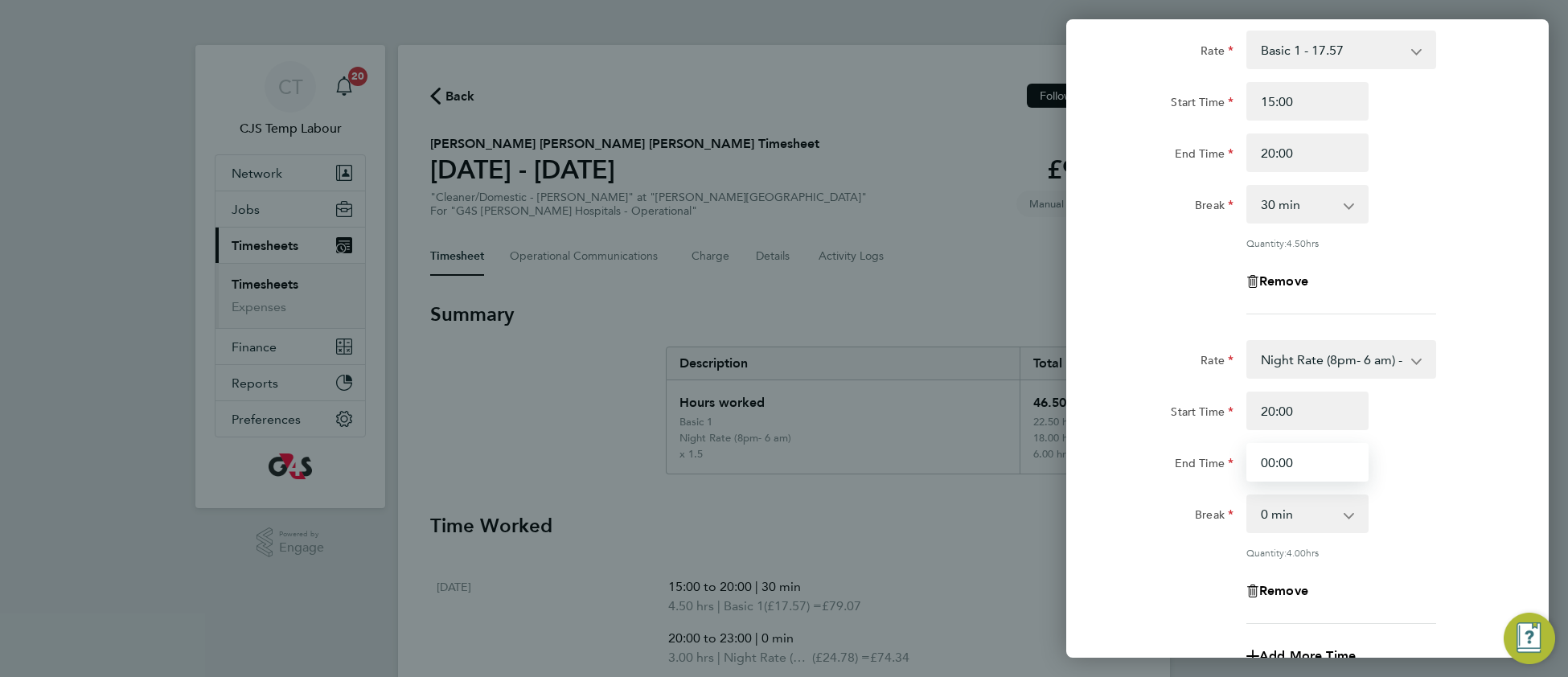
drag, startPoint x: 1274, startPoint y: 459, endPoint x: 1255, endPoint y: 459, distance: 19.0
click at [1255, 459] on input "00:00" at bounding box center [1307, 462] width 122 height 39
type input "23:00"
drag, startPoint x: 1427, startPoint y: 477, endPoint x: 1415, endPoint y: 474, distance: 12.4
click at [1419, 474] on div "End Time 23:00" at bounding box center [1307, 462] width 405 height 39
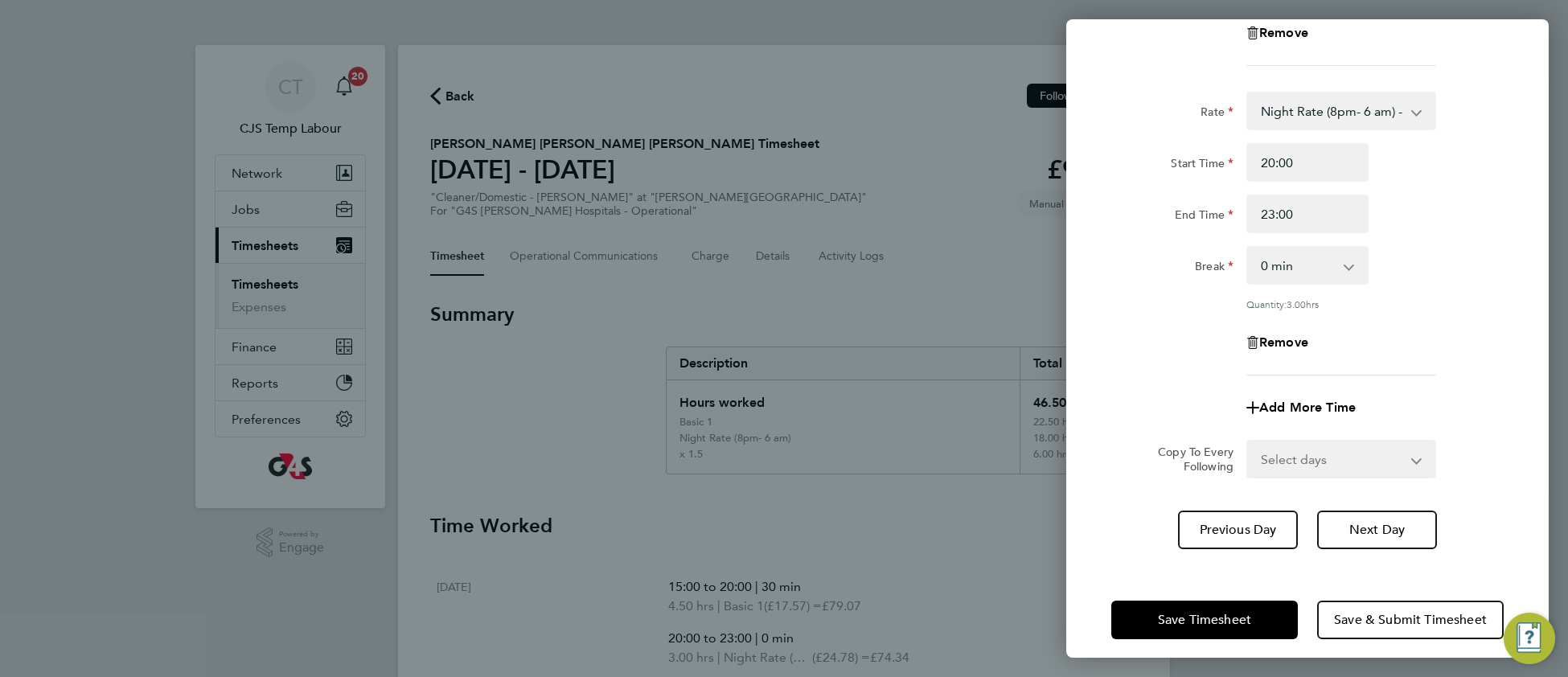
scroll to position [356, 0]
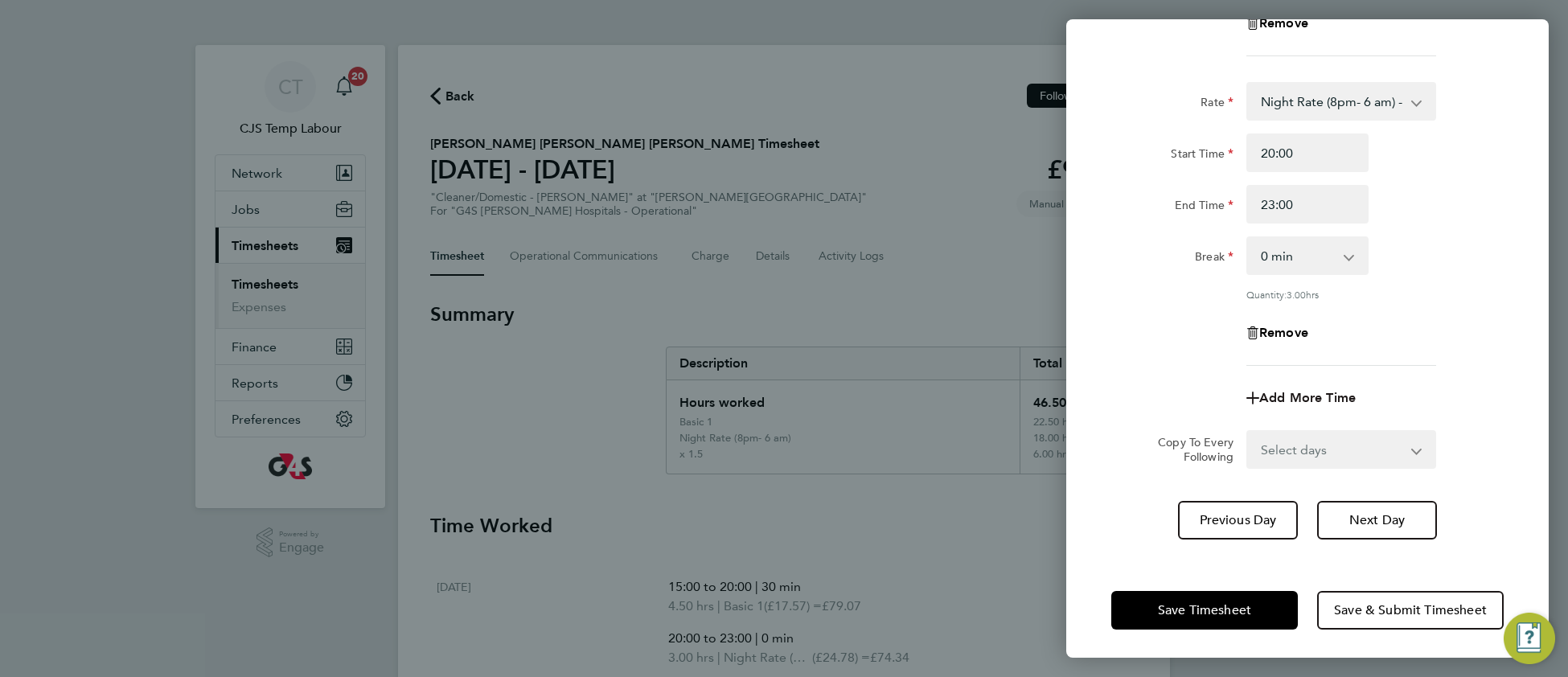
click at [1300, 392] on span "Add More Time" at bounding box center [1307, 397] width 96 height 15
select select "null"
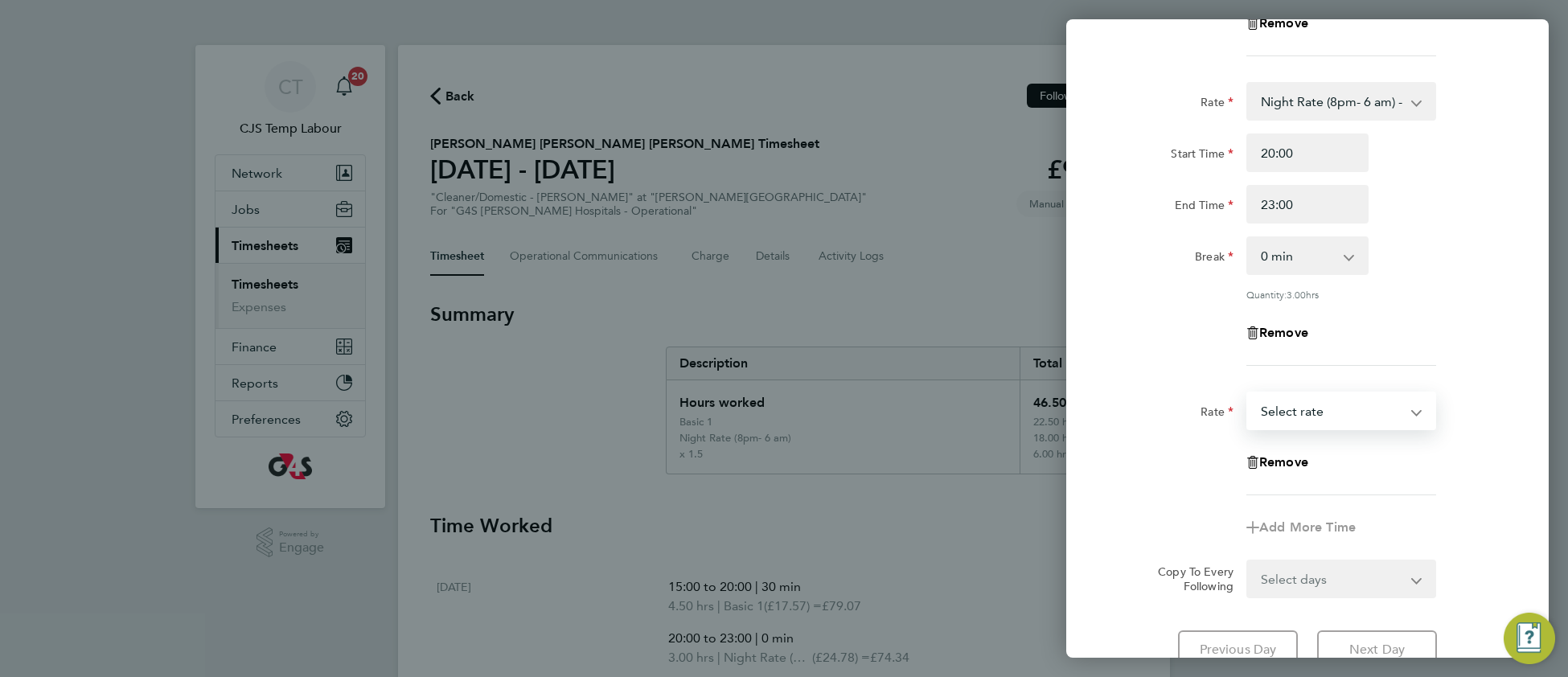
click at [1291, 405] on select "Basic 1 - 17.57 Sunday & BH Rate - 32.15 x 1.5 - 26.38 Saturday Rate - 24.78 Ni…" at bounding box center [1332, 410] width 167 height 35
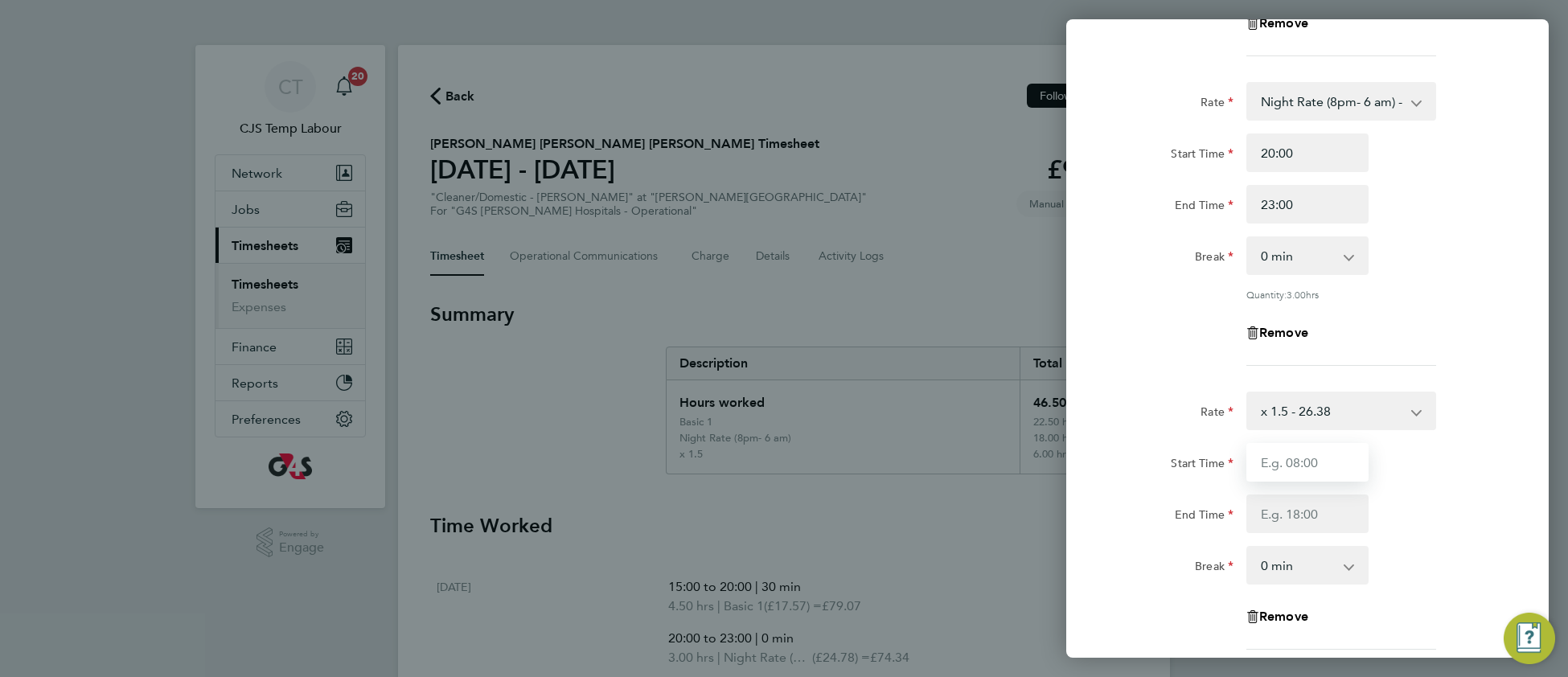
click at [1288, 457] on input "Start Time" at bounding box center [1307, 462] width 122 height 39
type input "23:00"
click at [1276, 510] on input "End Time" at bounding box center [1307, 513] width 122 height 39
type input "00:00"
click at [1413, 495] on div "End Time 00:00" at bounding box center [1307, 513] width 405 height 39
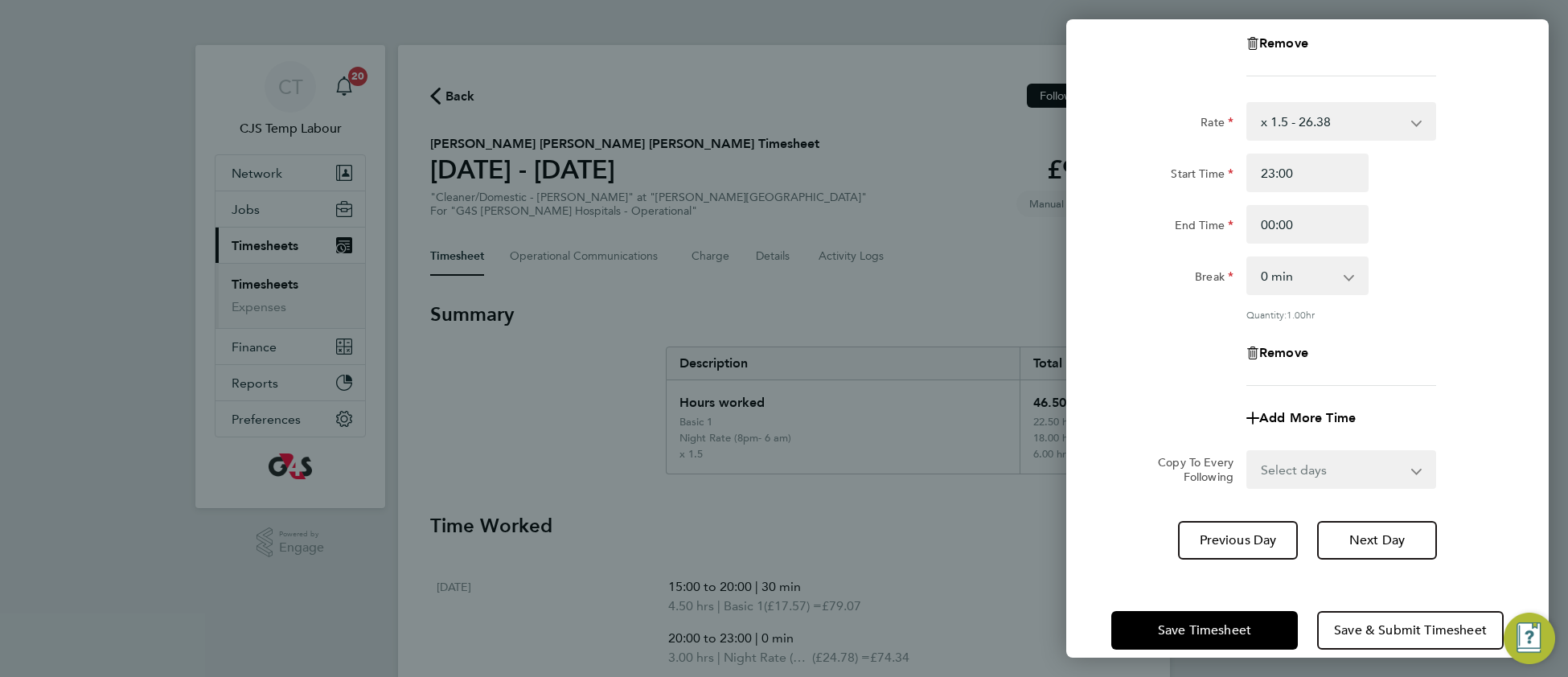
scroll to position [664, 0]
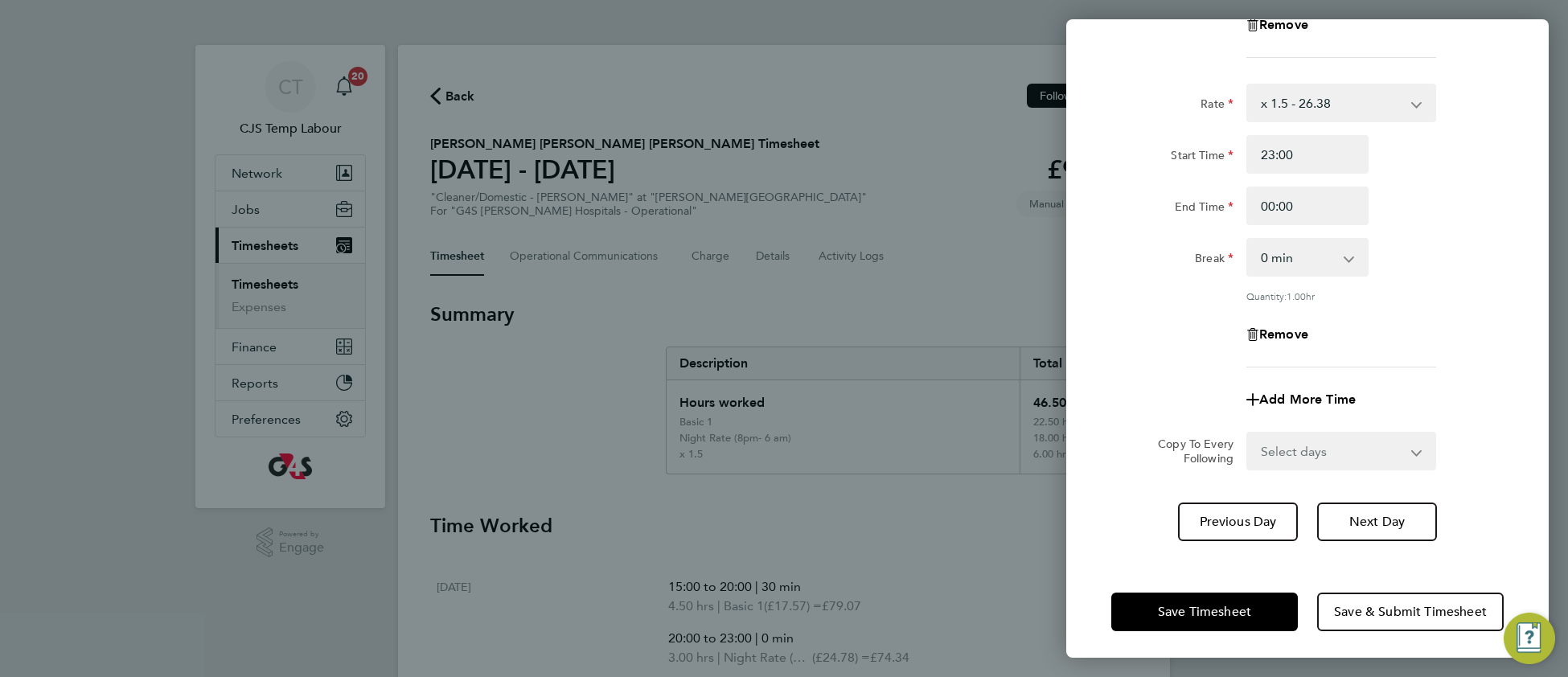
click at [1274, 448] on select "Select days Day Weekday (Mon-Fri) Weekend (Sat-Sun) Thursday Friday Saturday Su…" at bounding box center [1332, 450] width 169 height 35
select select "DAY"
click at [1248, 433] on select "Select days Day Weekday (Mon-Fri) Weekend (Sat-Sun) Thursday Friday Saturday Su…" at bounding box center [1332, 450] width 169 height 35
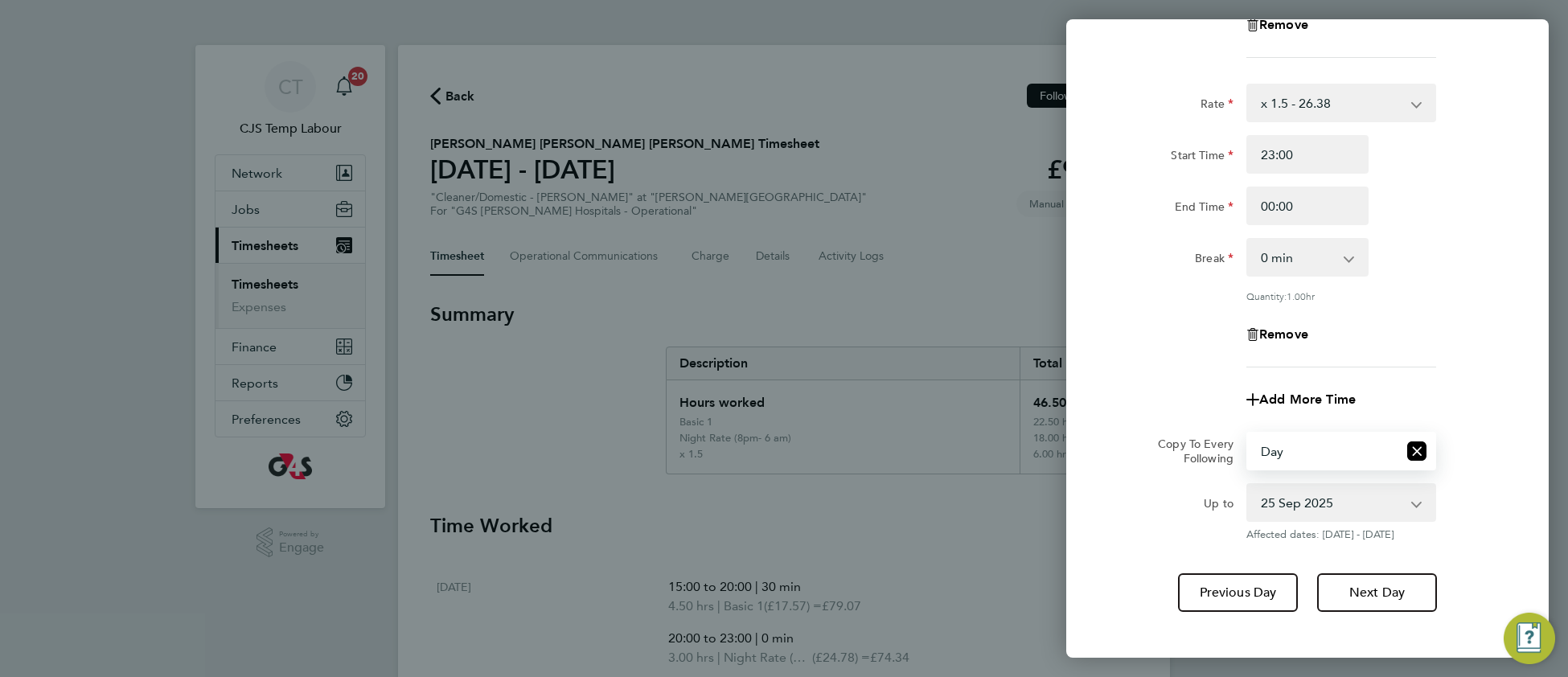
click at [1280, 497] on select "25 Sep 2025 26 Sep 2025 27 Sep 2025 28 Sep 2025" at bounding box center [1332, 502] width 167 height 35
select select "2025-09-26"
click at [1248, 485] on select "25 Sep 2025 26 Sep 2025 27 Sep 2025 28 Sep 2025" at bounding box center [1332, 502] width 167 height 35
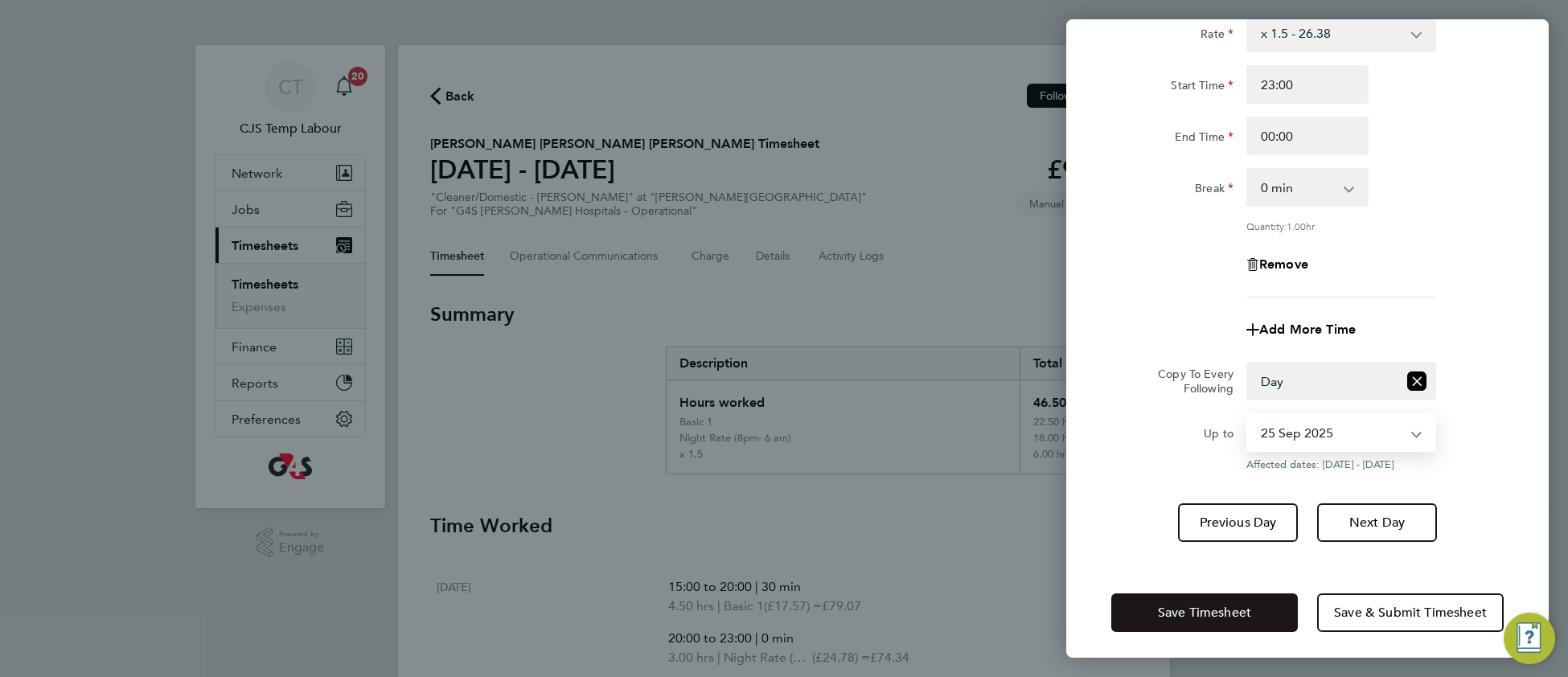
scroll to position [735, 0]
click at [1192, 604] on span "Save Timesheet" at bounding box center [1205, 611] width 94 height 16
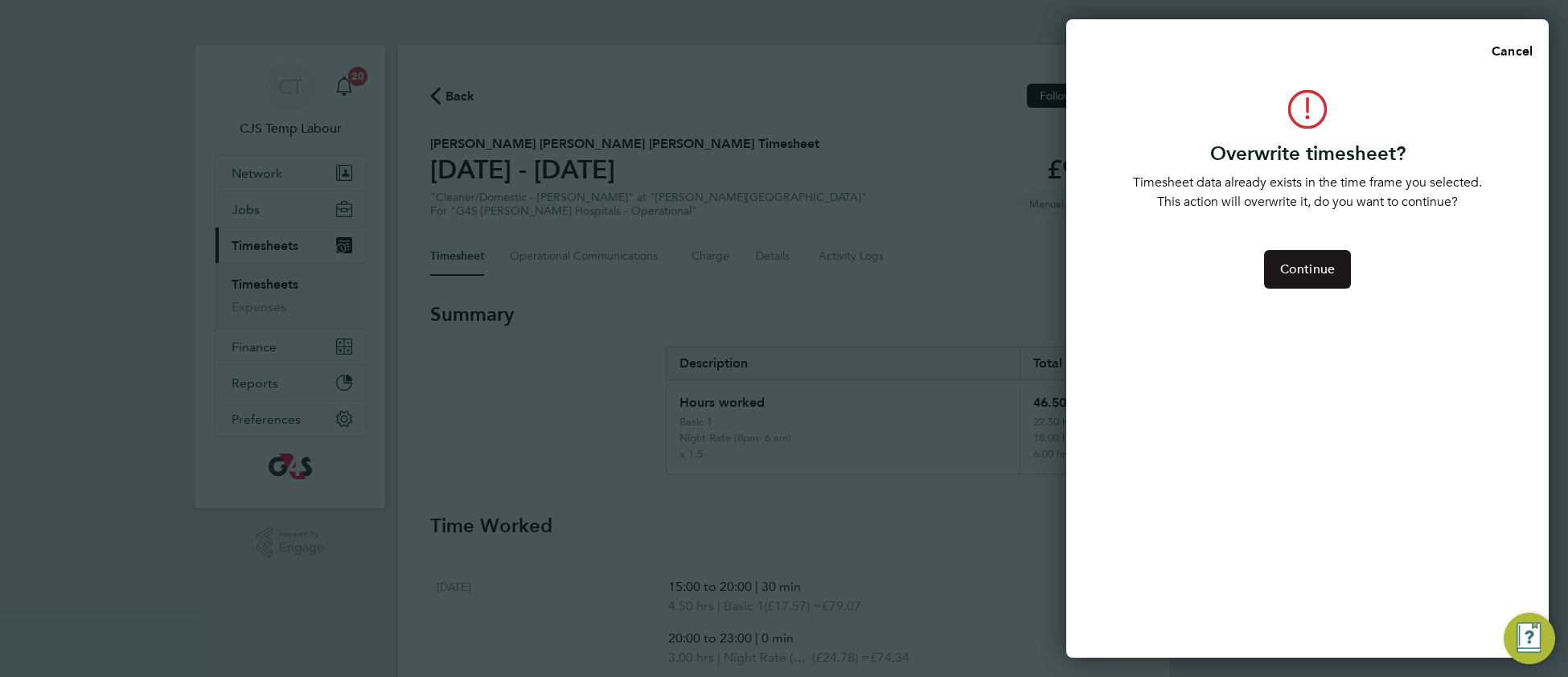
click at [1291, 282] on button "Continue" at bounding box center [1307, 269] width 87 height 39
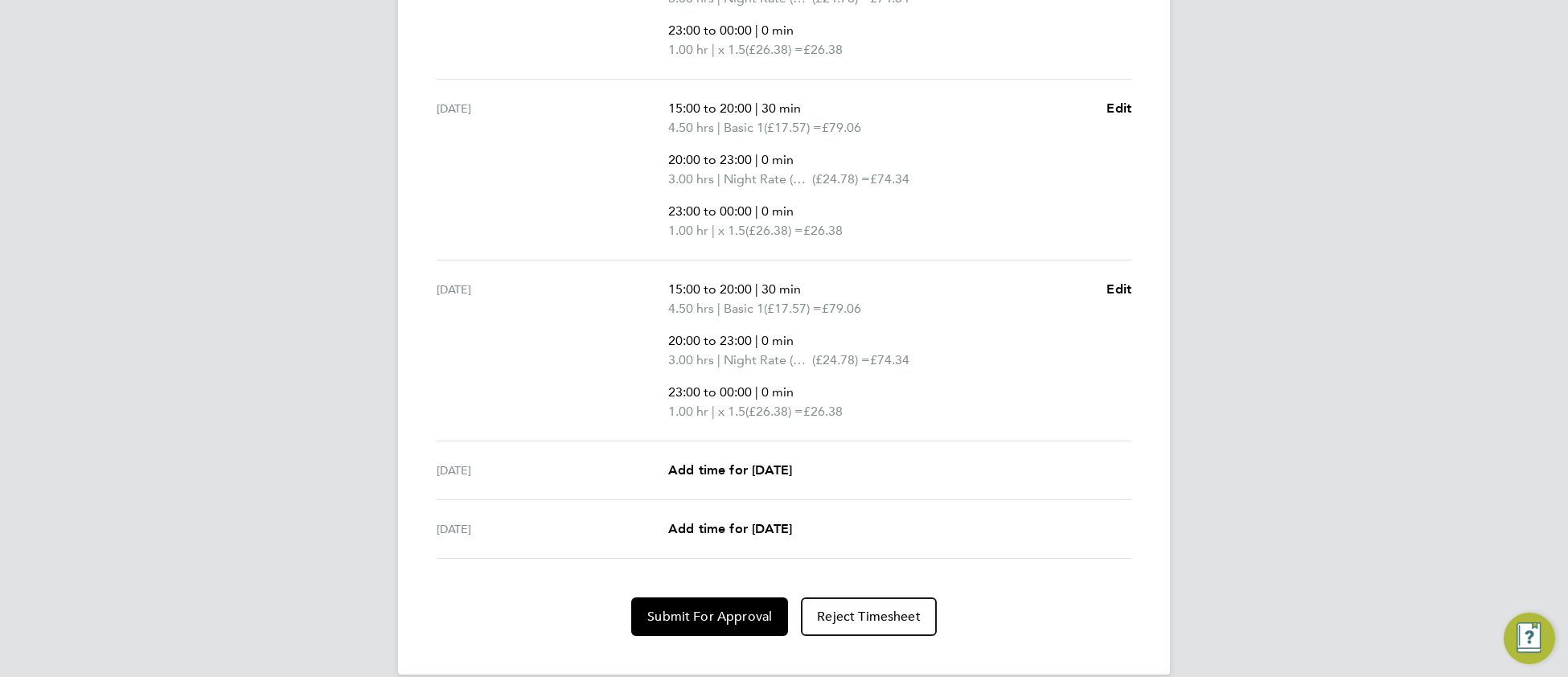
scroll to position [1043, 0]
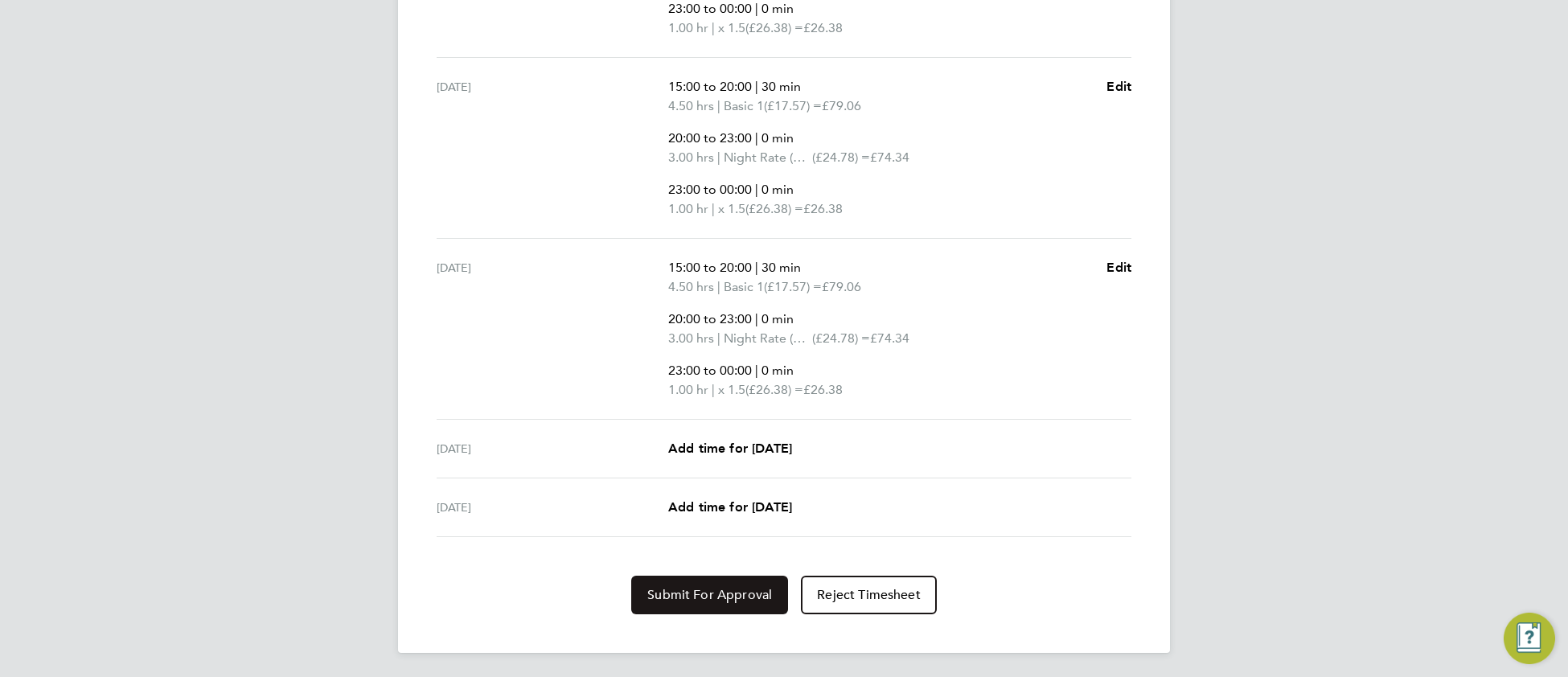
click at [690, 593] on span "Submit For Approval" at bounding box center [709, 595] width 125 height 16
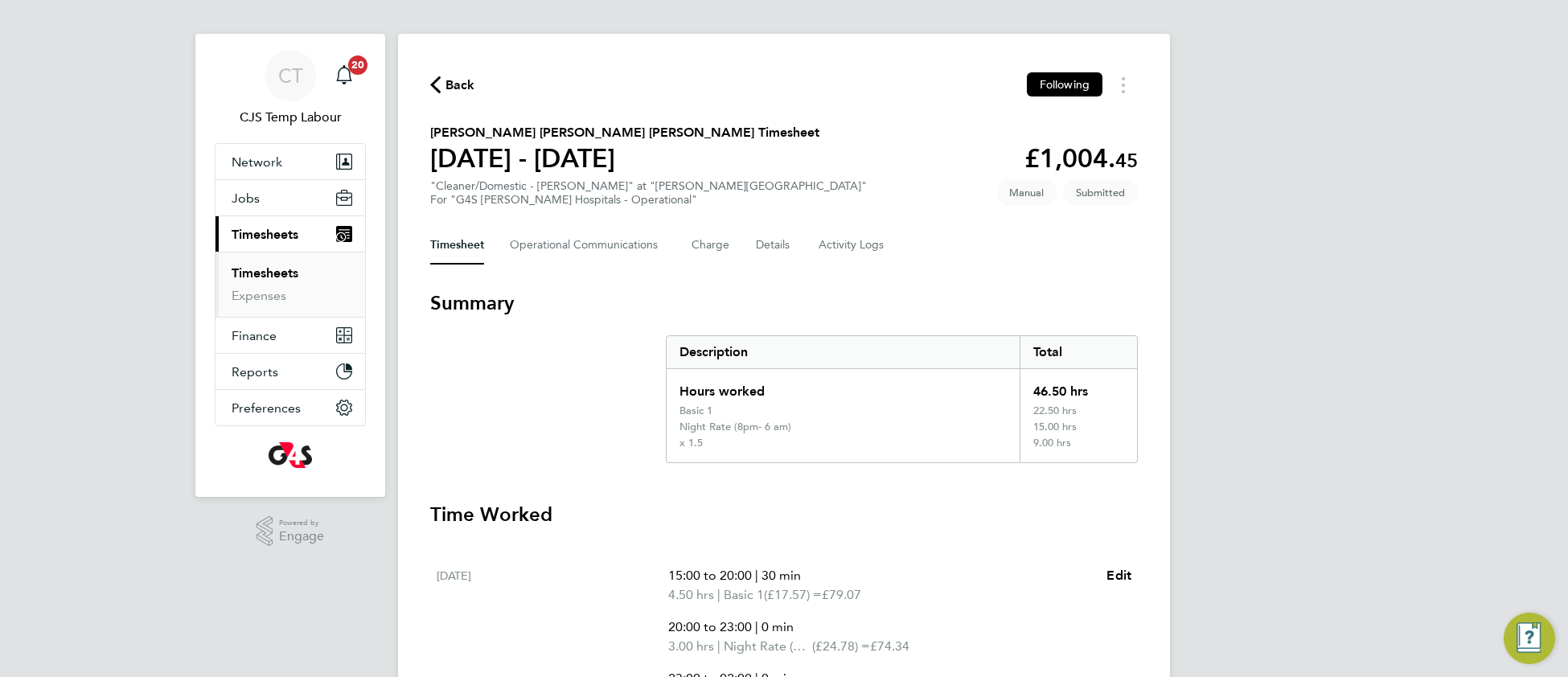
scroll to position [0, 0]
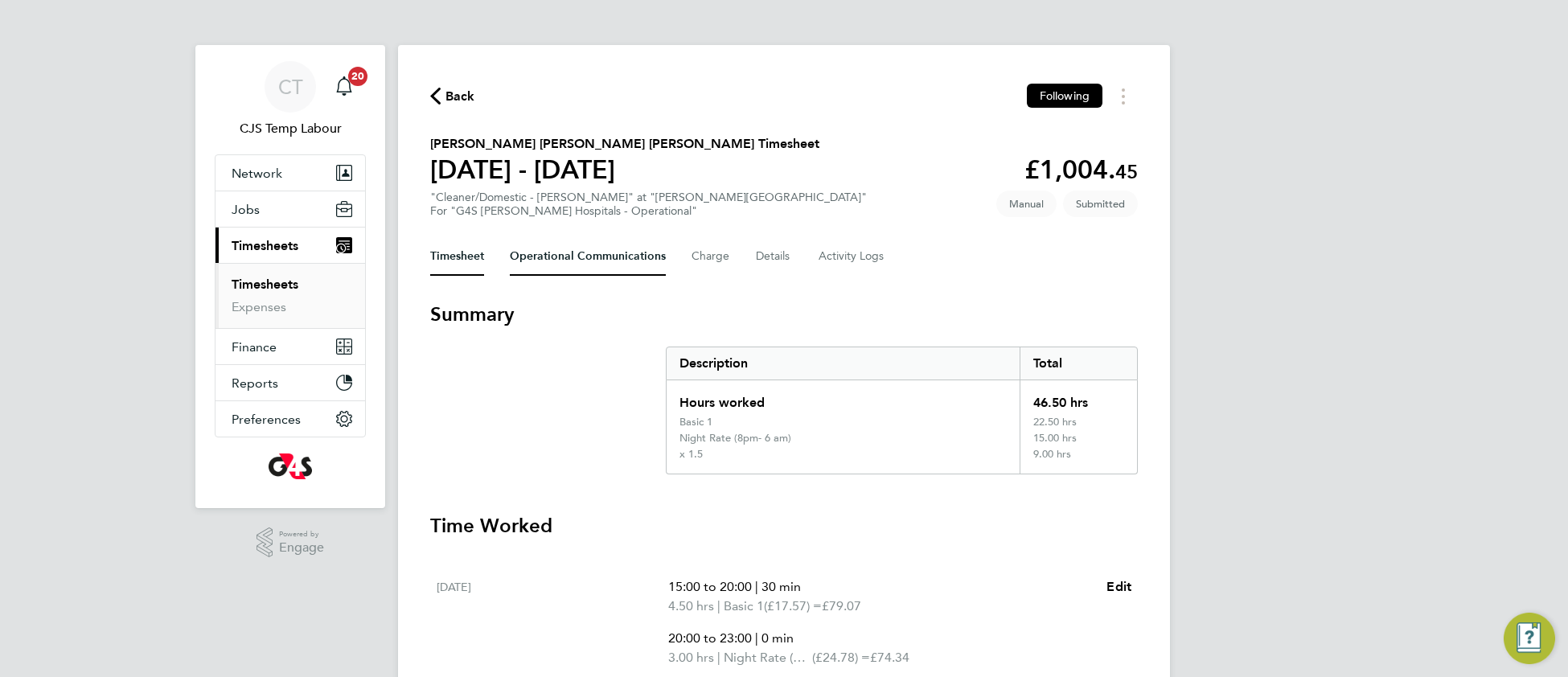
click at [575, 253] on Communications-tab "Operational Communications" at bounding box center [588, 256] width 156 height 39
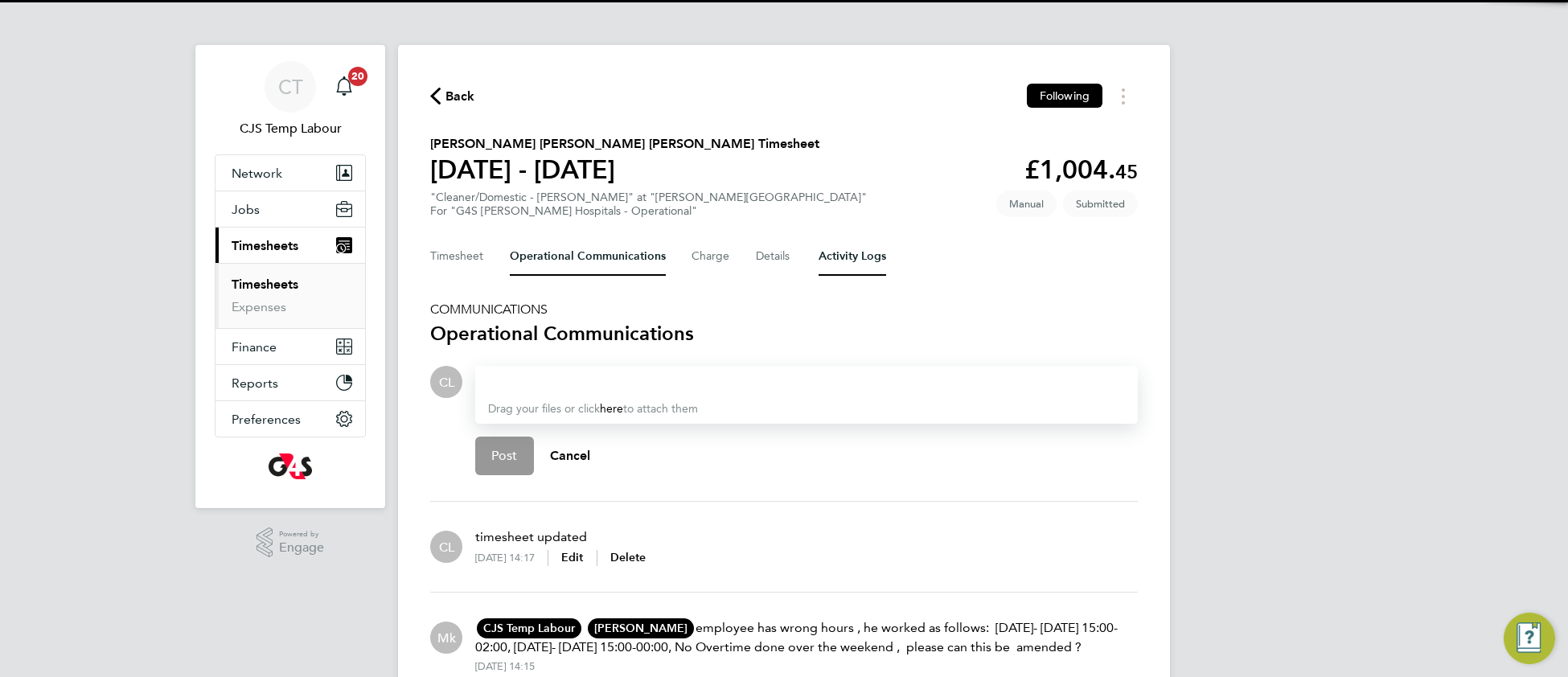
click at [843, 263] on Logs-tab "Activity Logs" at bounding box center [852, 256] width 67 height 39
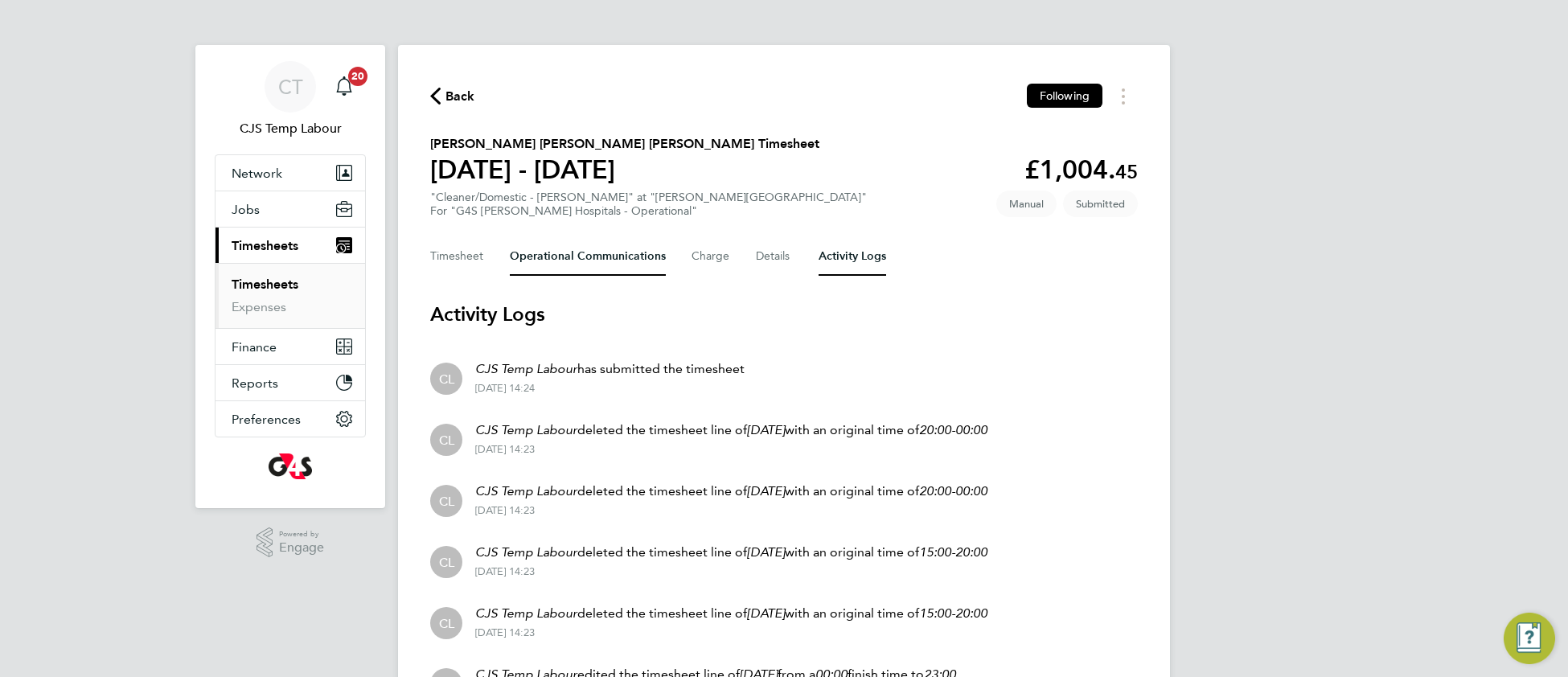
click at [567, 260] on Communications-tab "Operational Communications" at bounding box center [588, 256] width 156 height 39
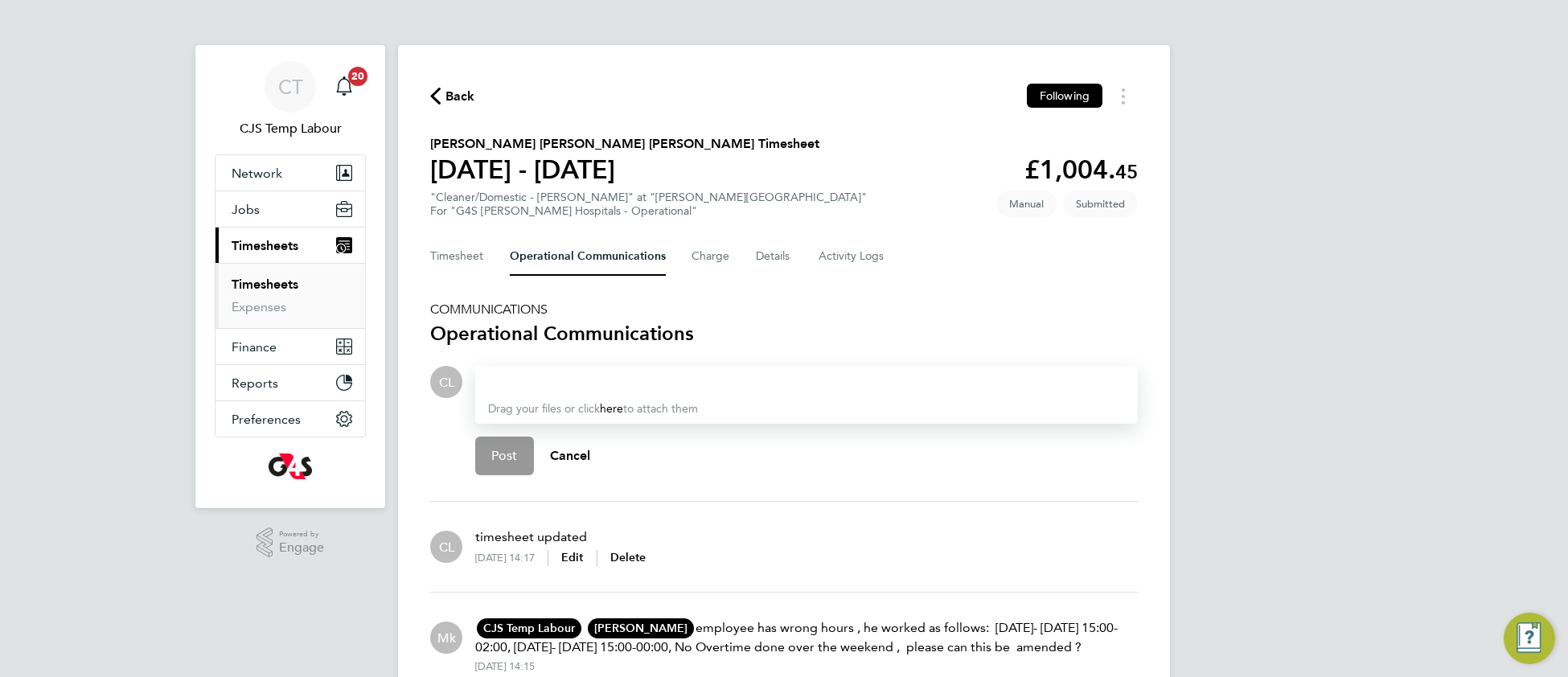
click at [555, 377] on div at bounding box center [806, 381] width 637 height 19
click at [590, 415] on p "Allyx Miller" at bounding box center [633, 415] width 200 height 19
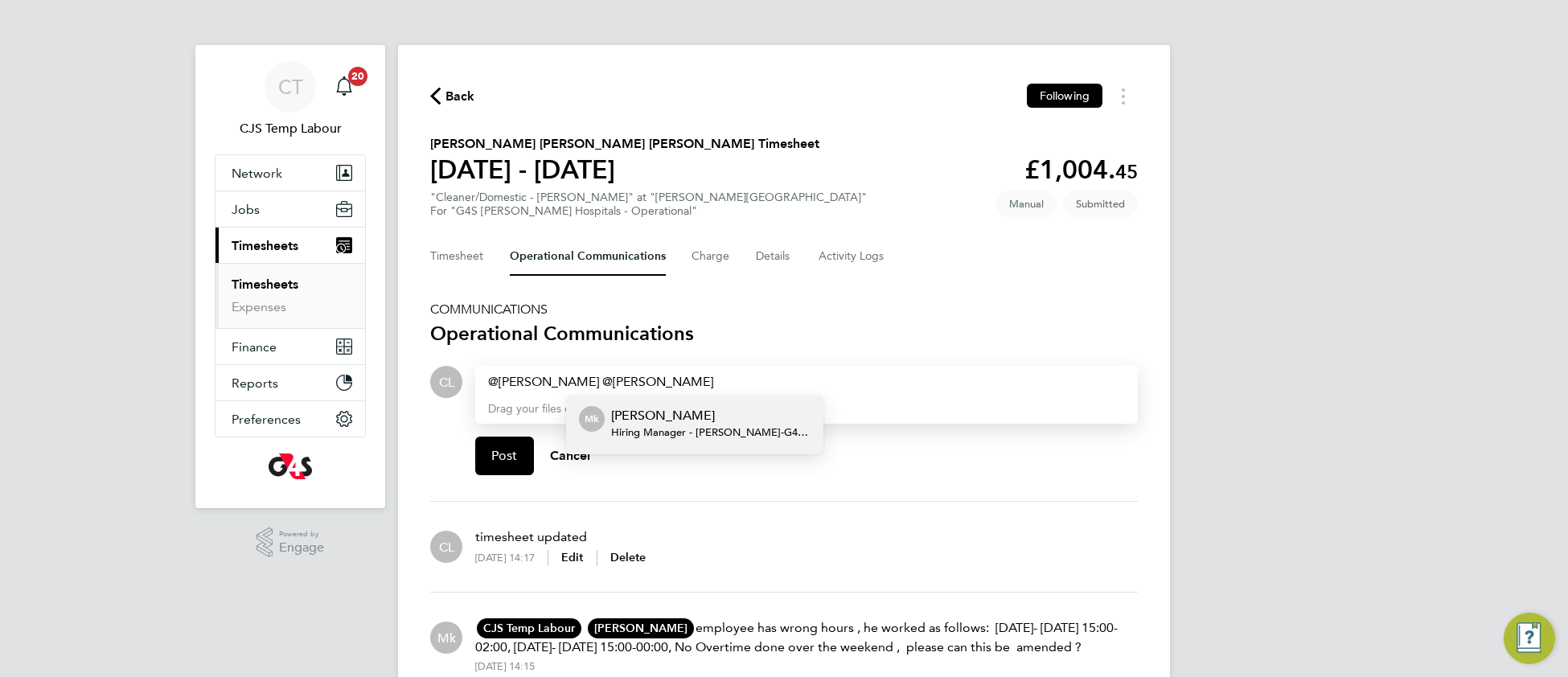
click at [640, 420] on div "Monika krawczyk Hiring Manager - Churchill - G4S Facilities Management (Uk) Lim…" at bounding box center [711, 425] width 200 height 39
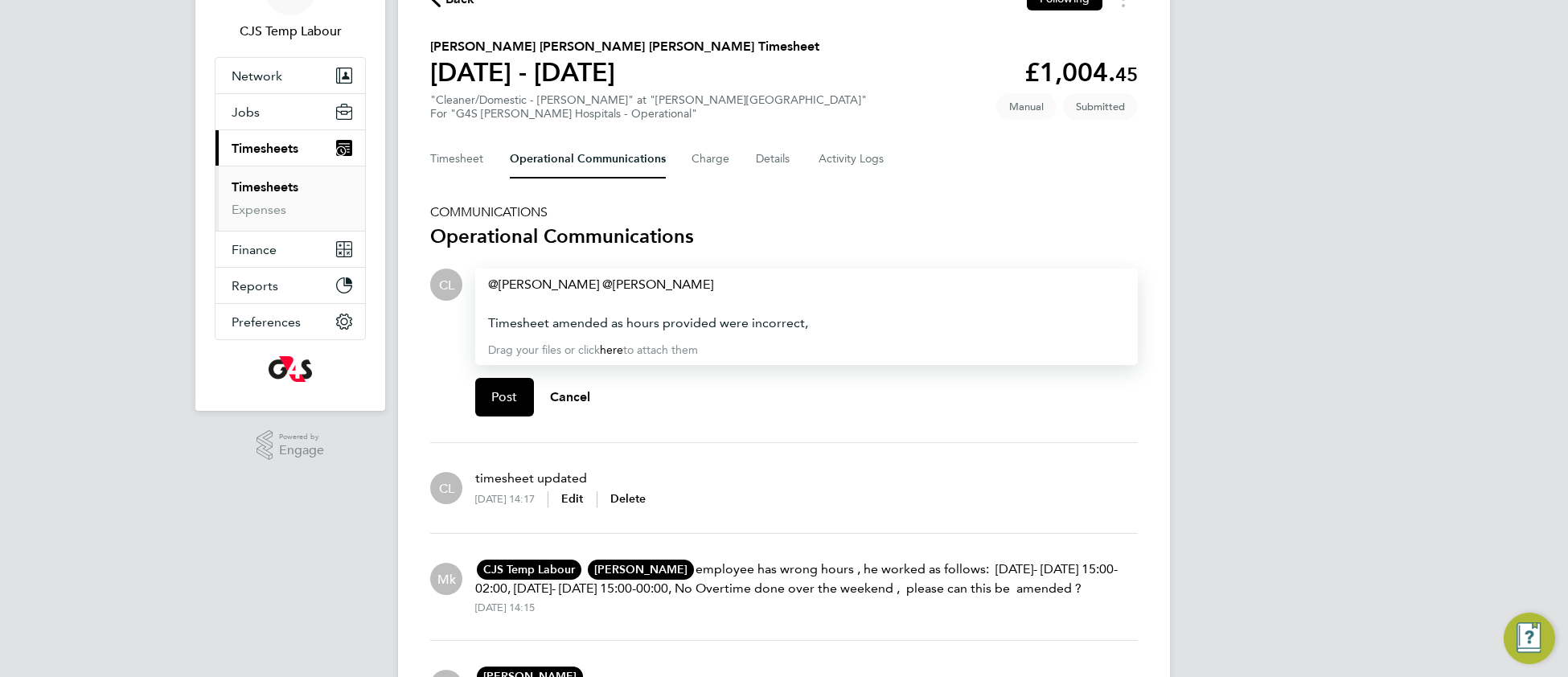
scroll to position [324, 0]
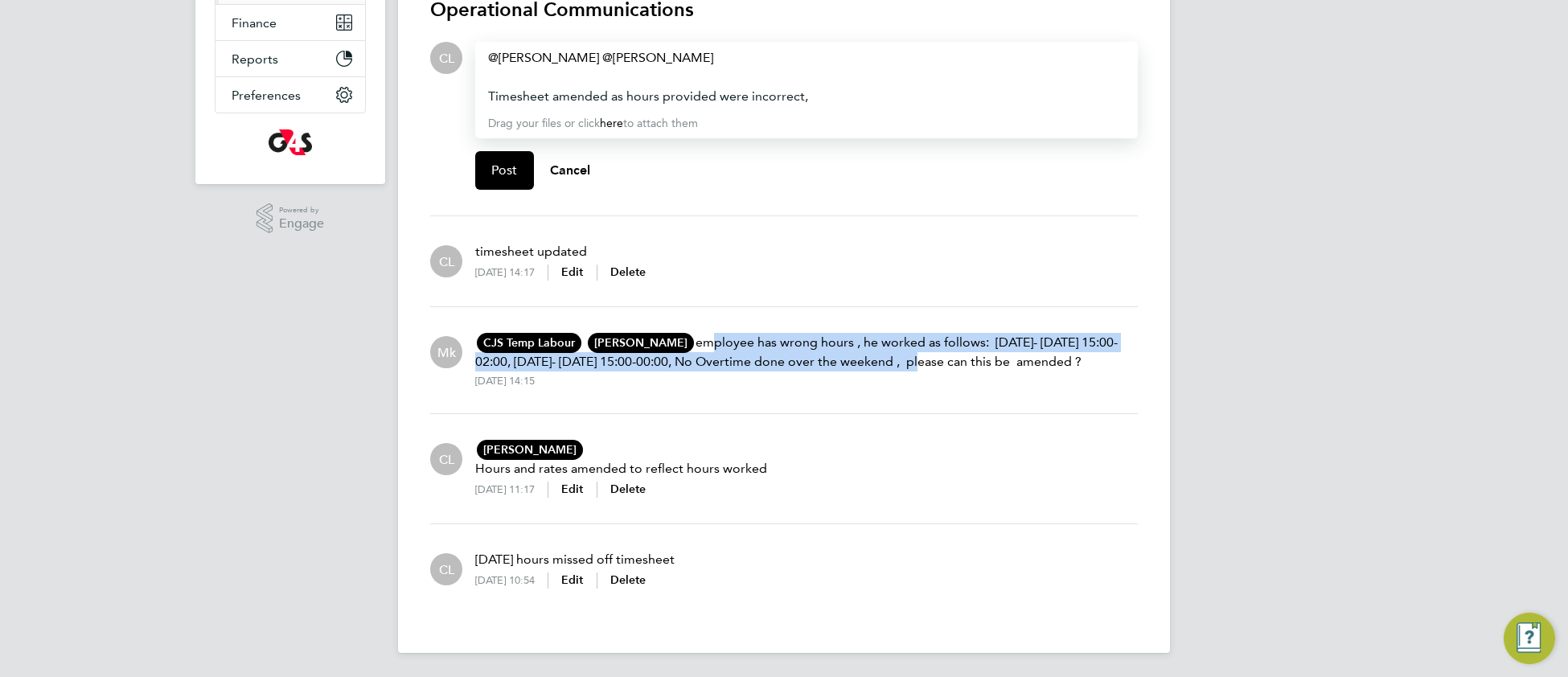
drag, startPoint x: 698, startPoint y: 340, endPoint x: 920, endPoint y: 360, distance: 222.9
click at [920, 360] on p "CJS Temp Labour CL CJS Temp Labour G4S Facilities Management (Uk) Limited cjs.t…" at bounding box center [806, 352] width 663 height 39
copy p "employee has wrong hours , he worked as follows: Monday- Tuesday 15:00-02:00, W…"
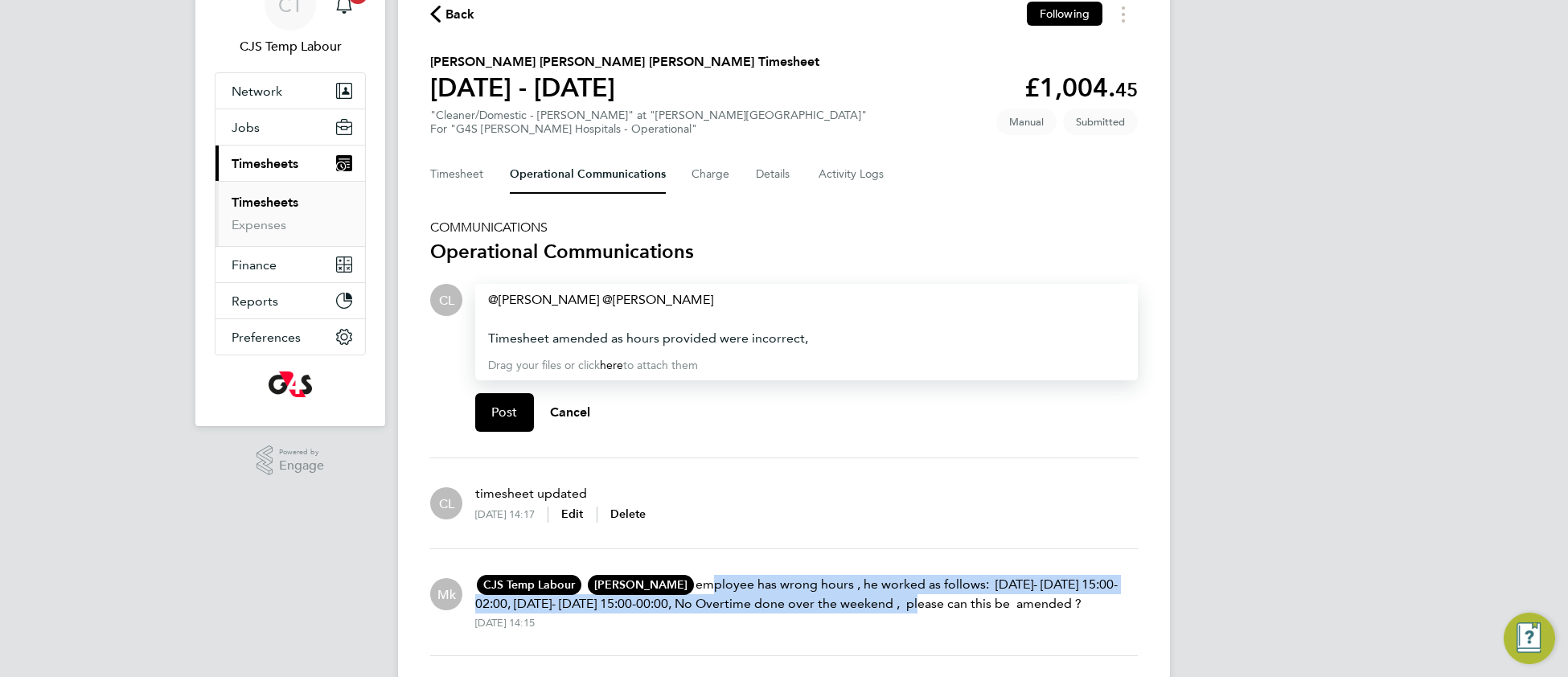
scroll to position [62, 0]
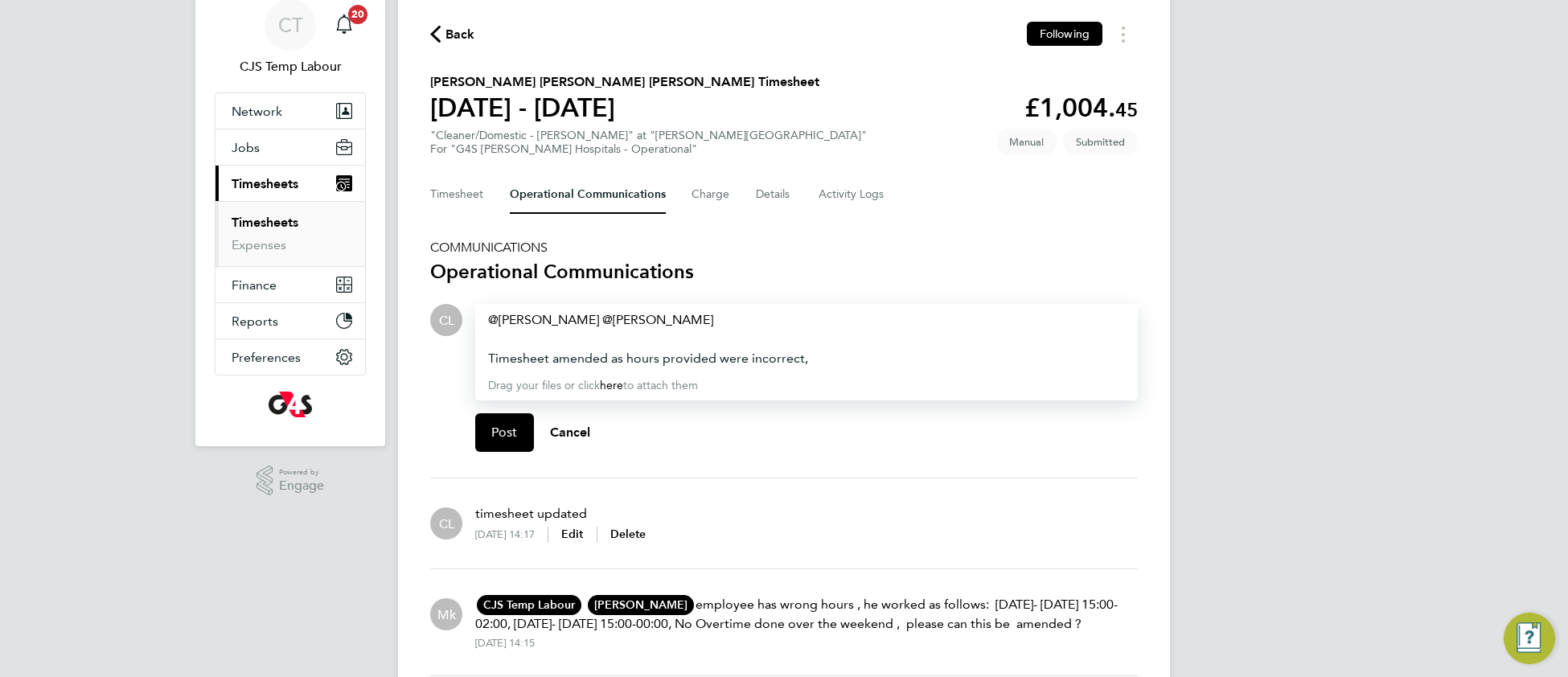
click at [858, 351] on div "Timesheet amended as hours provided were incorrect," at bounding box center [806, 358] width 637 height 19
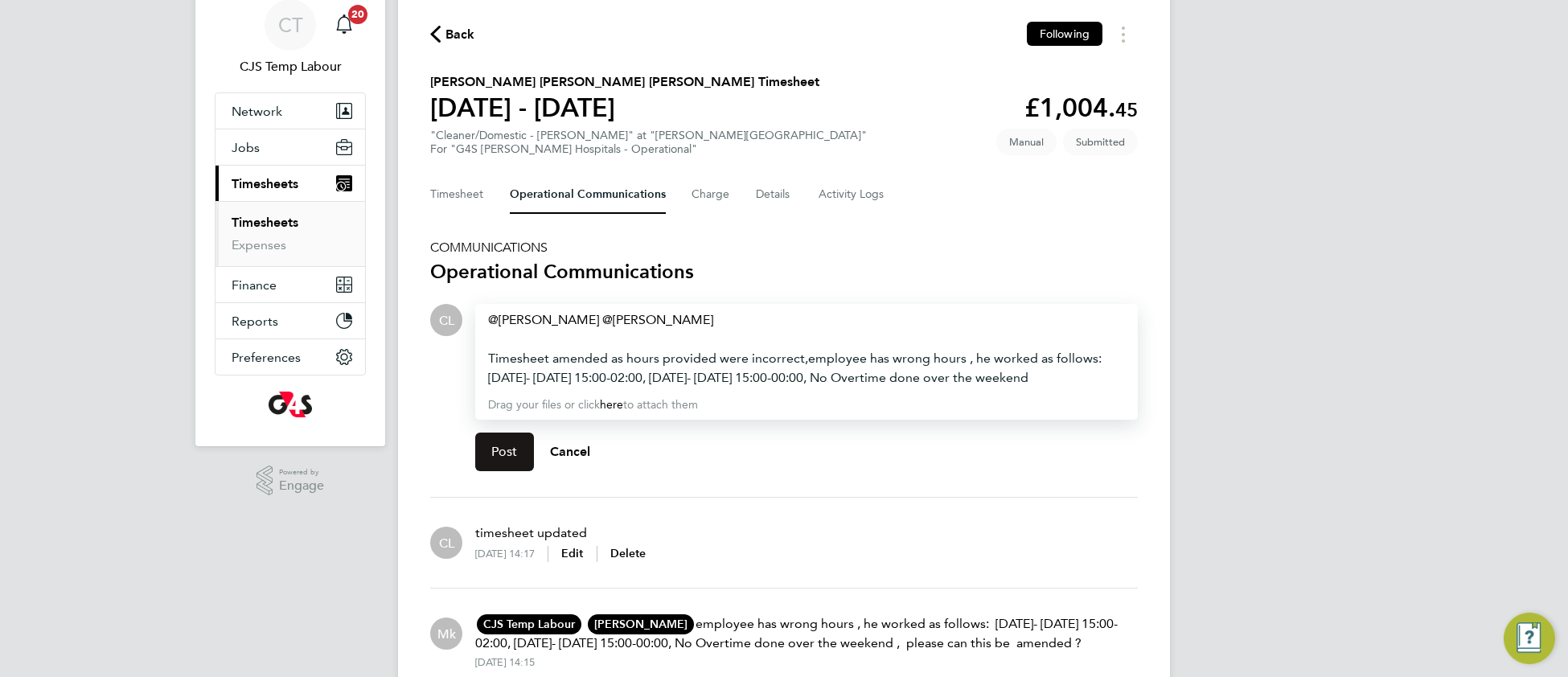
click at [514, 450] on span "Post" at bounding box center [505, 452] width 27 height 16
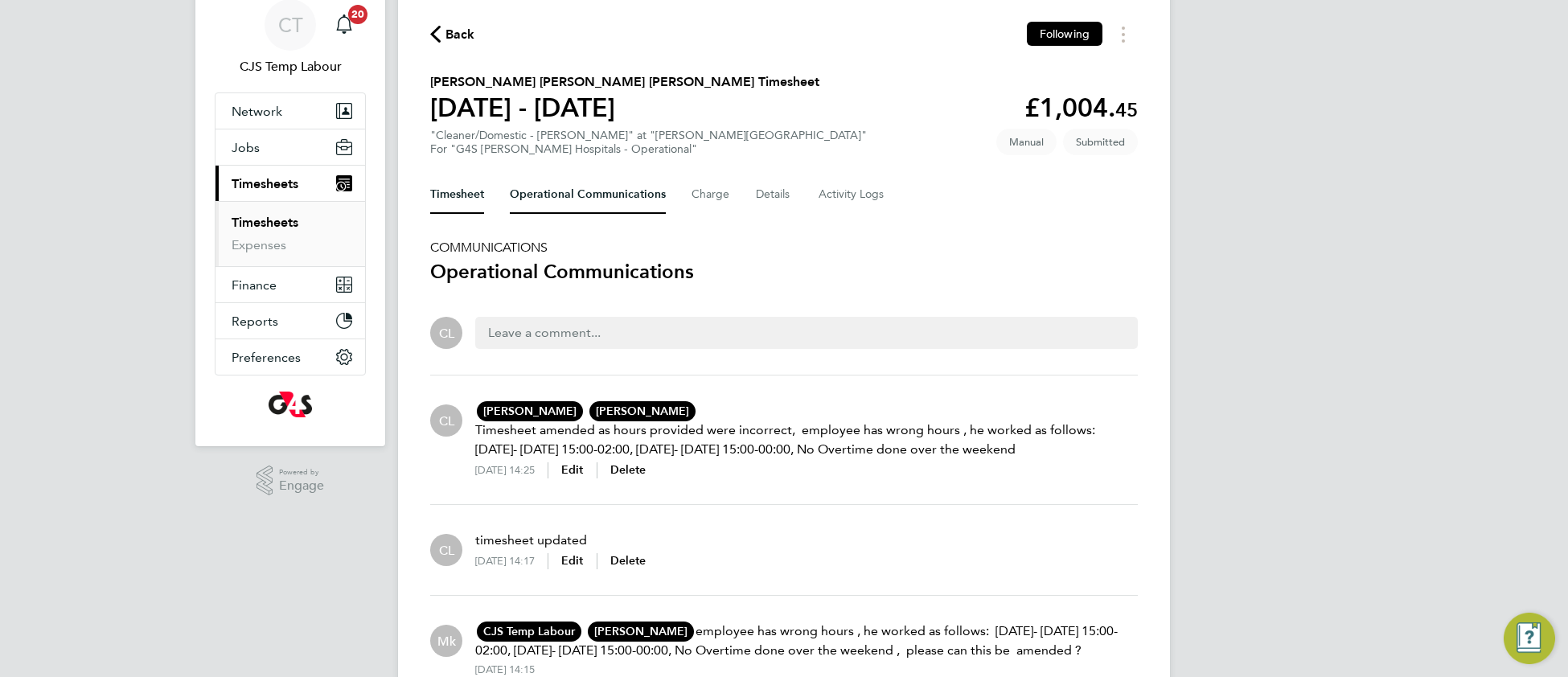
click at [454, 196] on button "Timesheet" at bounding box center [458, 194] width 54 height 39
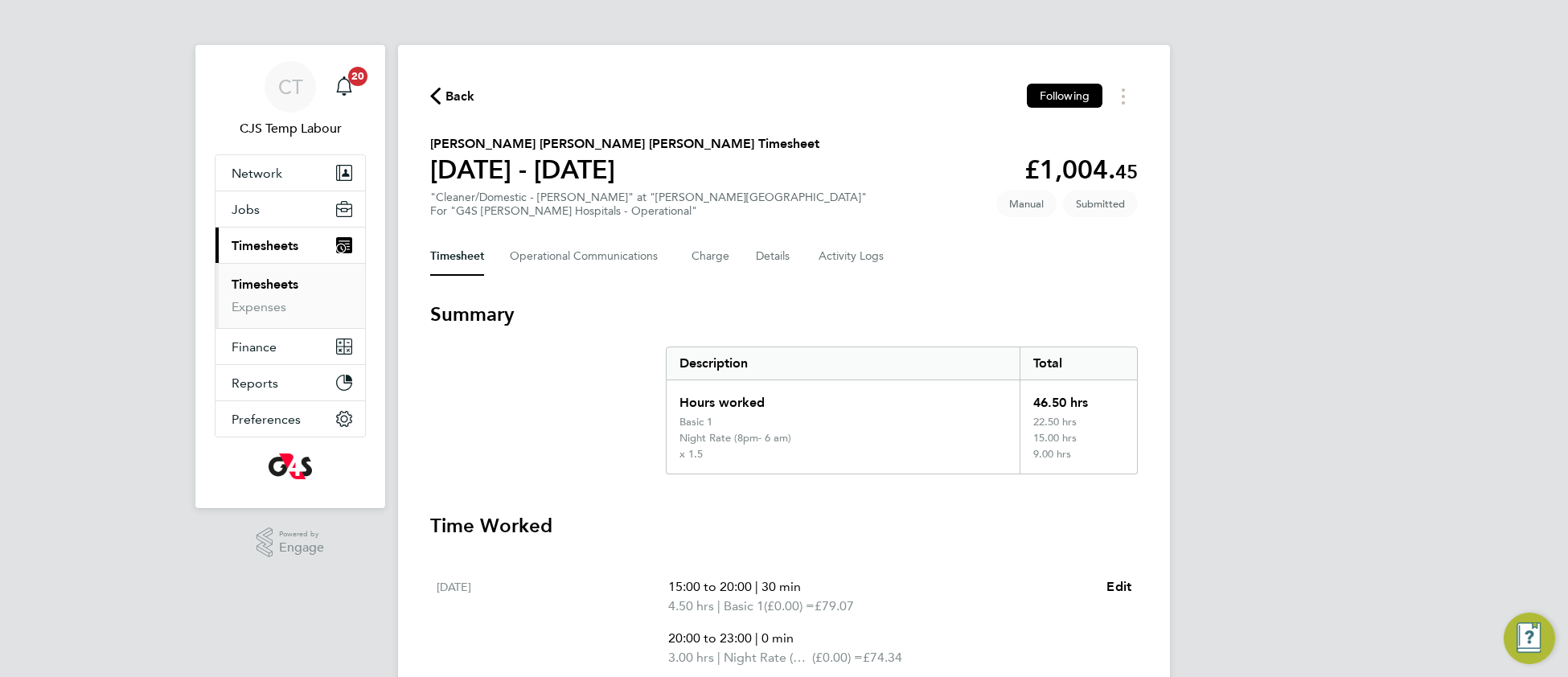
click at [272, 279] on link "Timesheets" at bounding box center [265, 284] width 67 height 15
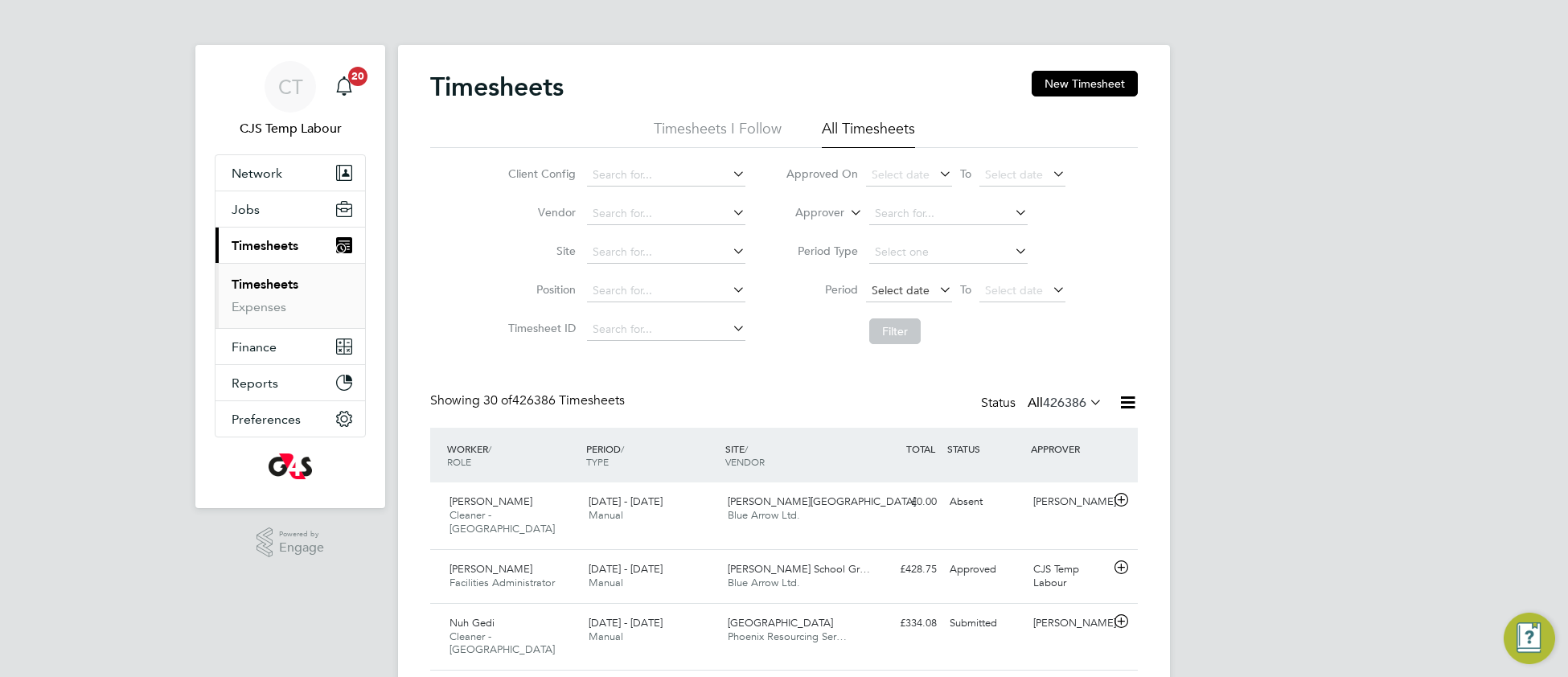
click at [898, 298] on span "Select date" at bounding box center [909, 291] width 86 height 22
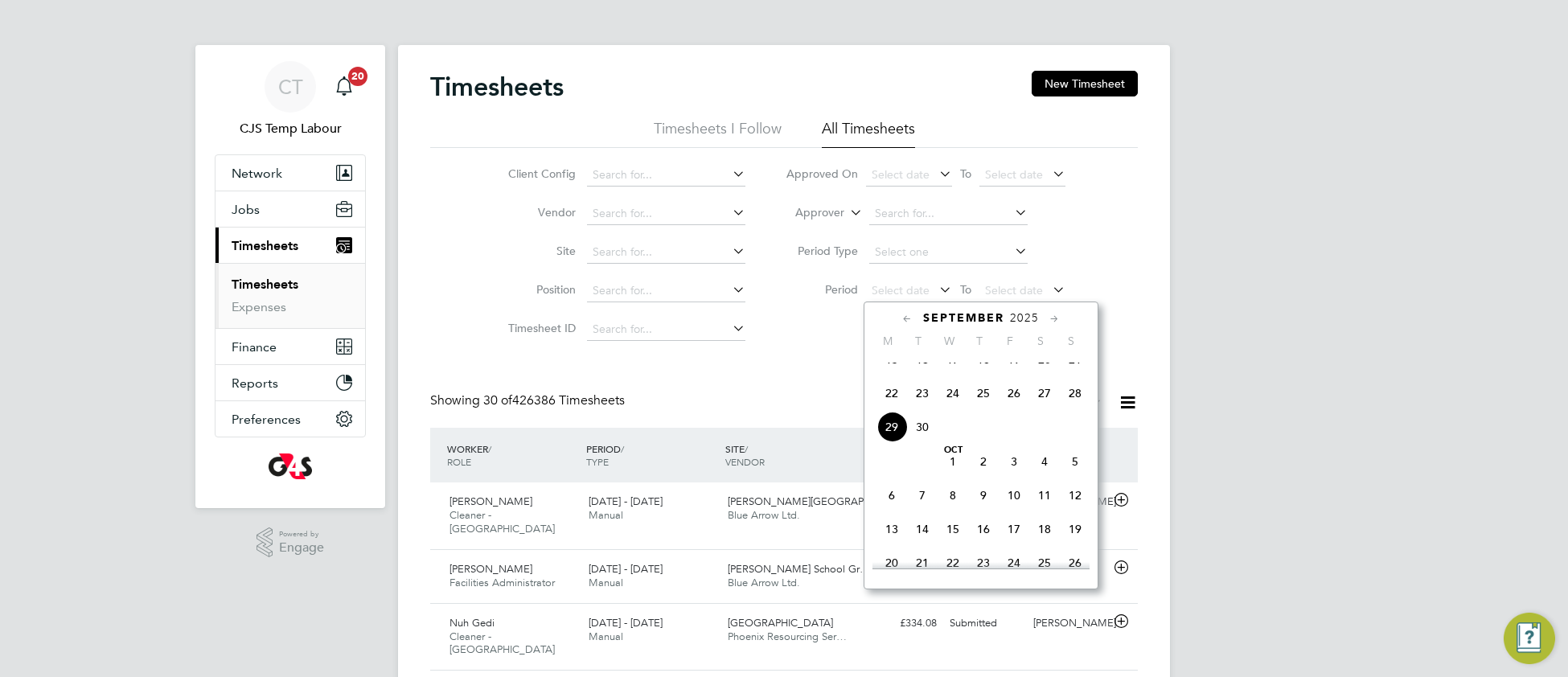
click at [890, 406] on span "22" at bounding box center [892, 393] width 31 height 31
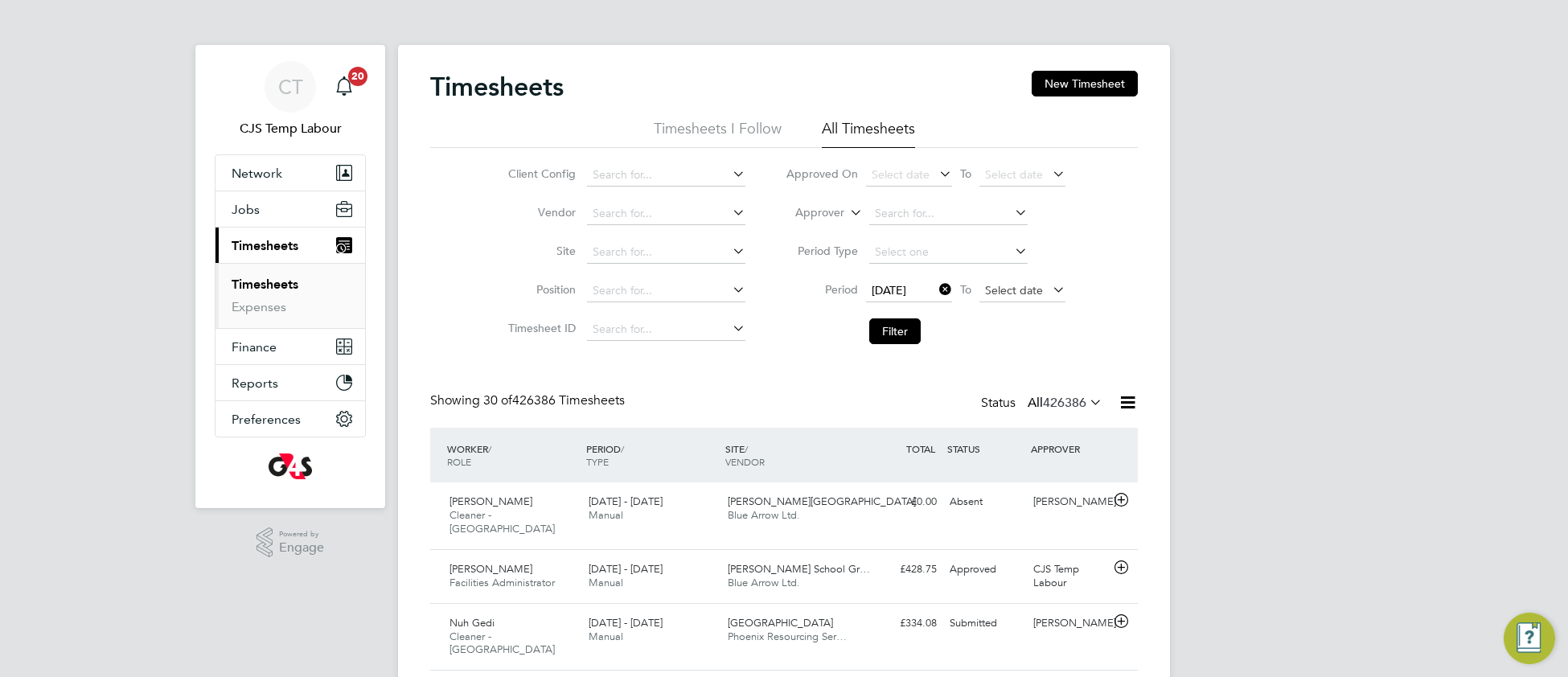
click at [993, 285] on span "Select date" at bounding box center [1014, 290] width 58 height 14
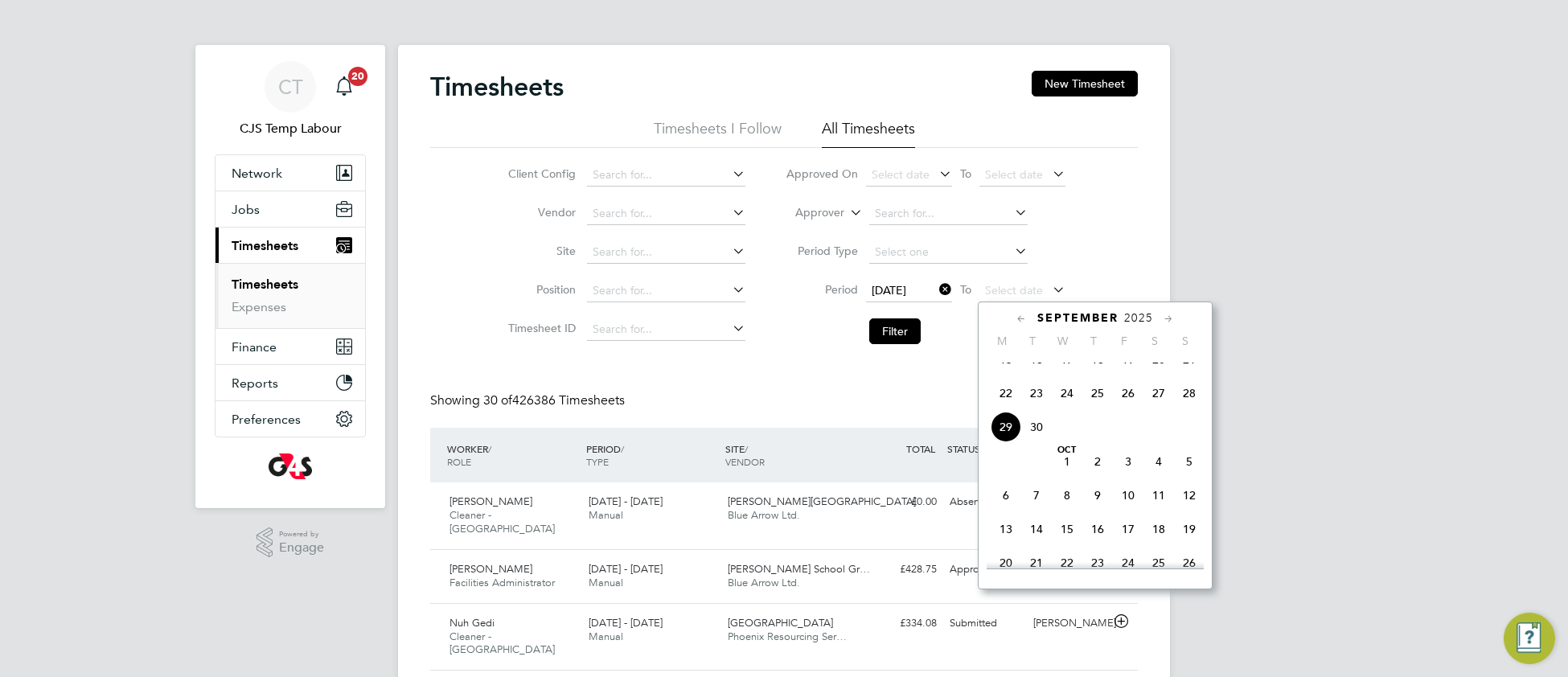
drag, startPoint x: 1185, startPoint y: 414, endPoint x: 1084, endPoint y: 421, distance: 101.2
click at [1181, 408] on span "28" at bounding box center [1189, 393] width 31 height 31
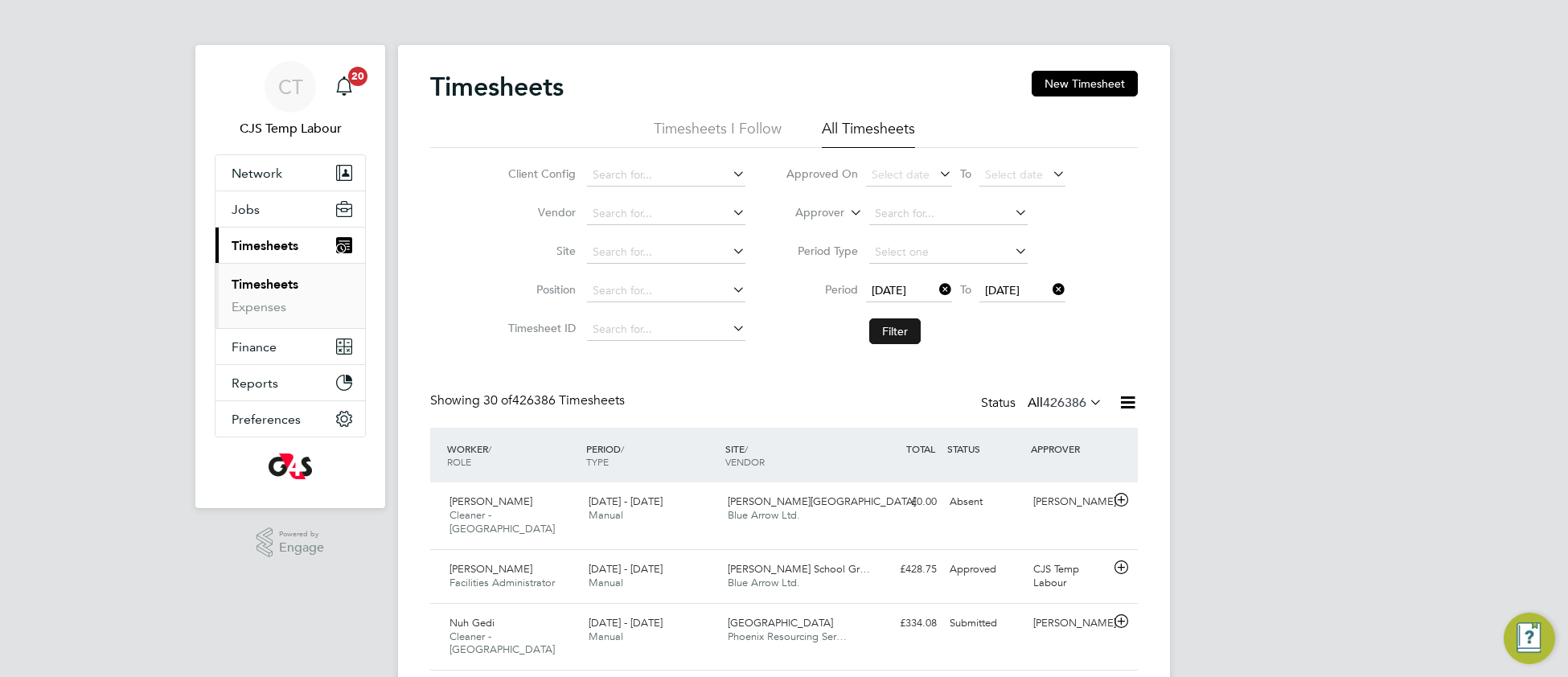
click at [895, 334] on button "Filter" at bounding box center [895, 331] width 51 height 26
drag, startPoint x: 1125, startPoint y: 406, endPoint x: 1112, endPoint y: 414, distance: 15.3
click at [1124, 406] on icon at bounding box center [1127, 402] width 20 height 20
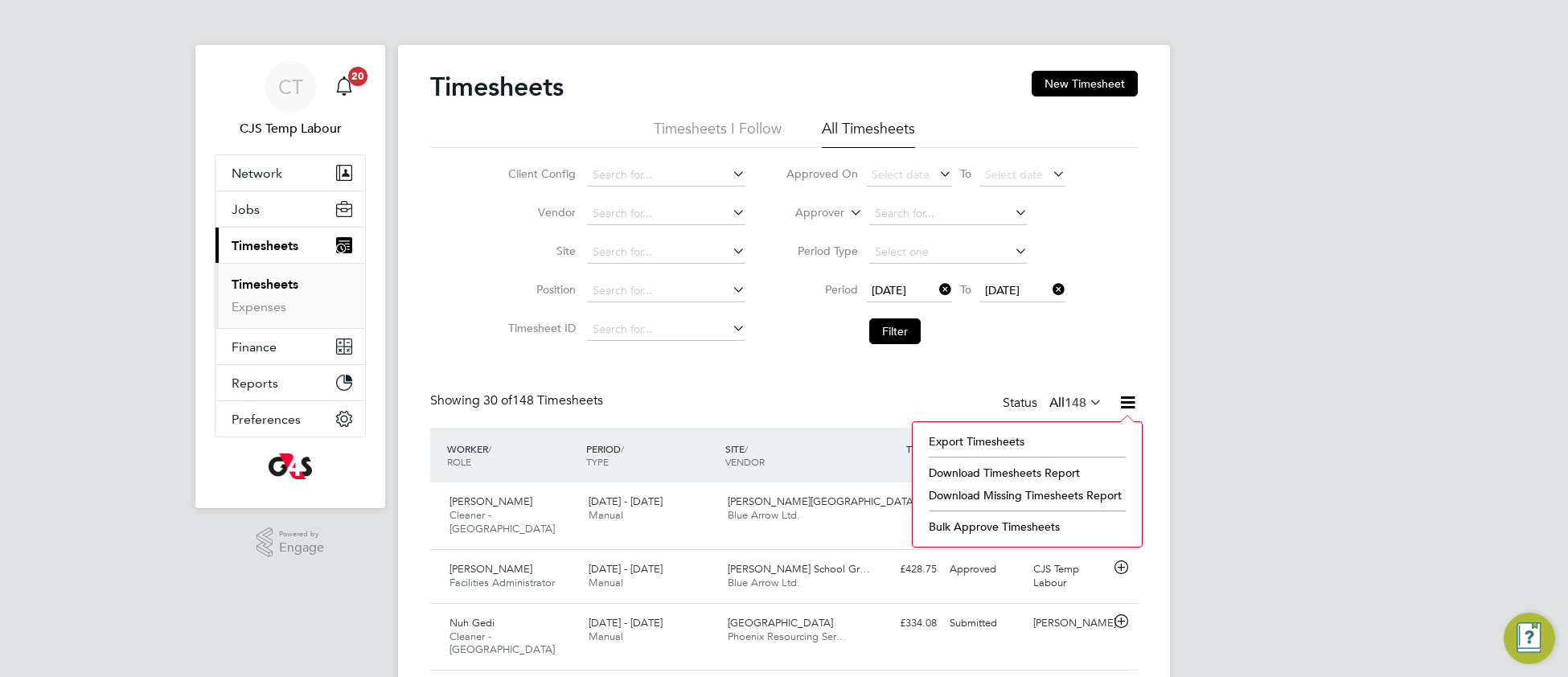
click at [1002, 470] on li "Download Timesheets Report" at bounding box center [1027, 472] width 213 height 22
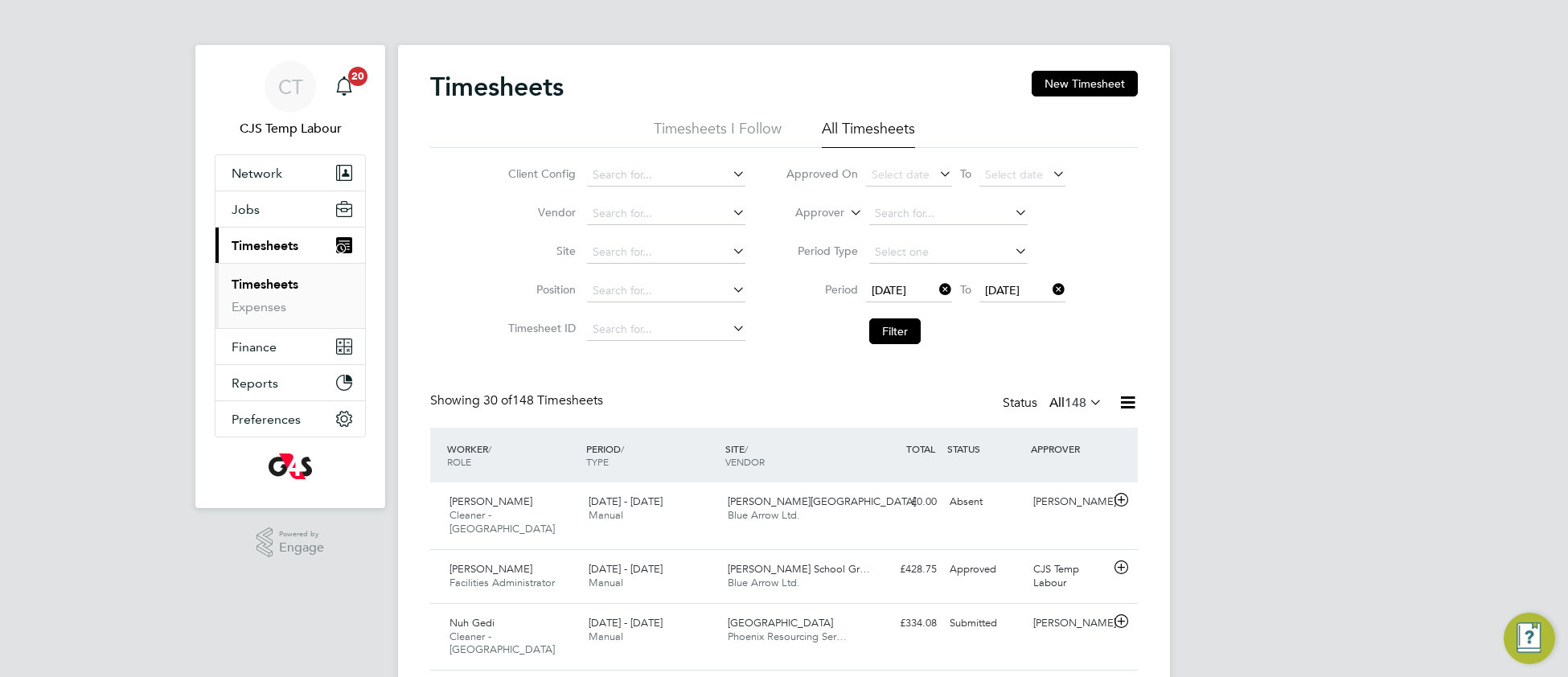
click at [1118, 410] on icon at bounding box center [1127, 402] width 20 height 20
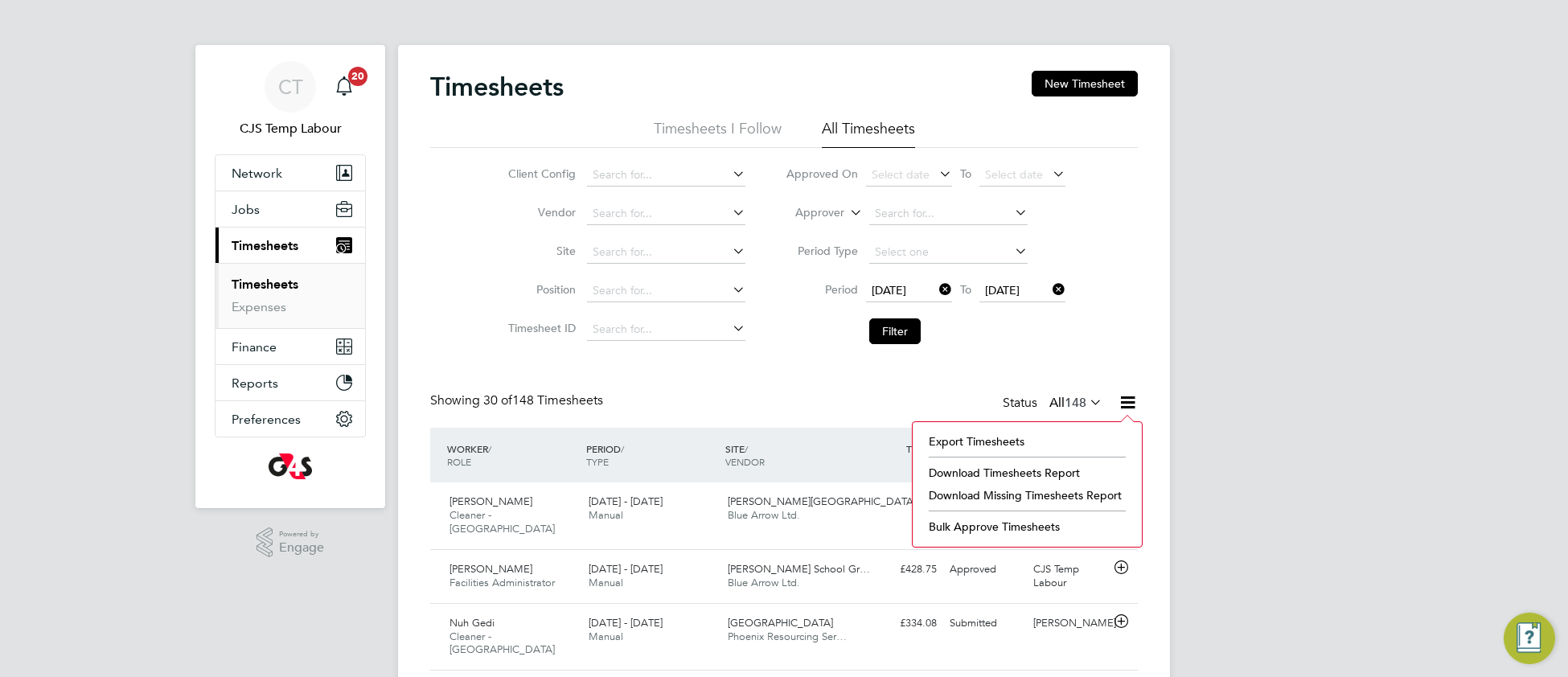
click at [1032, 498] on li "Download Missing Timesheets Report" at bounding box center [1027, 494] width 213 height 22
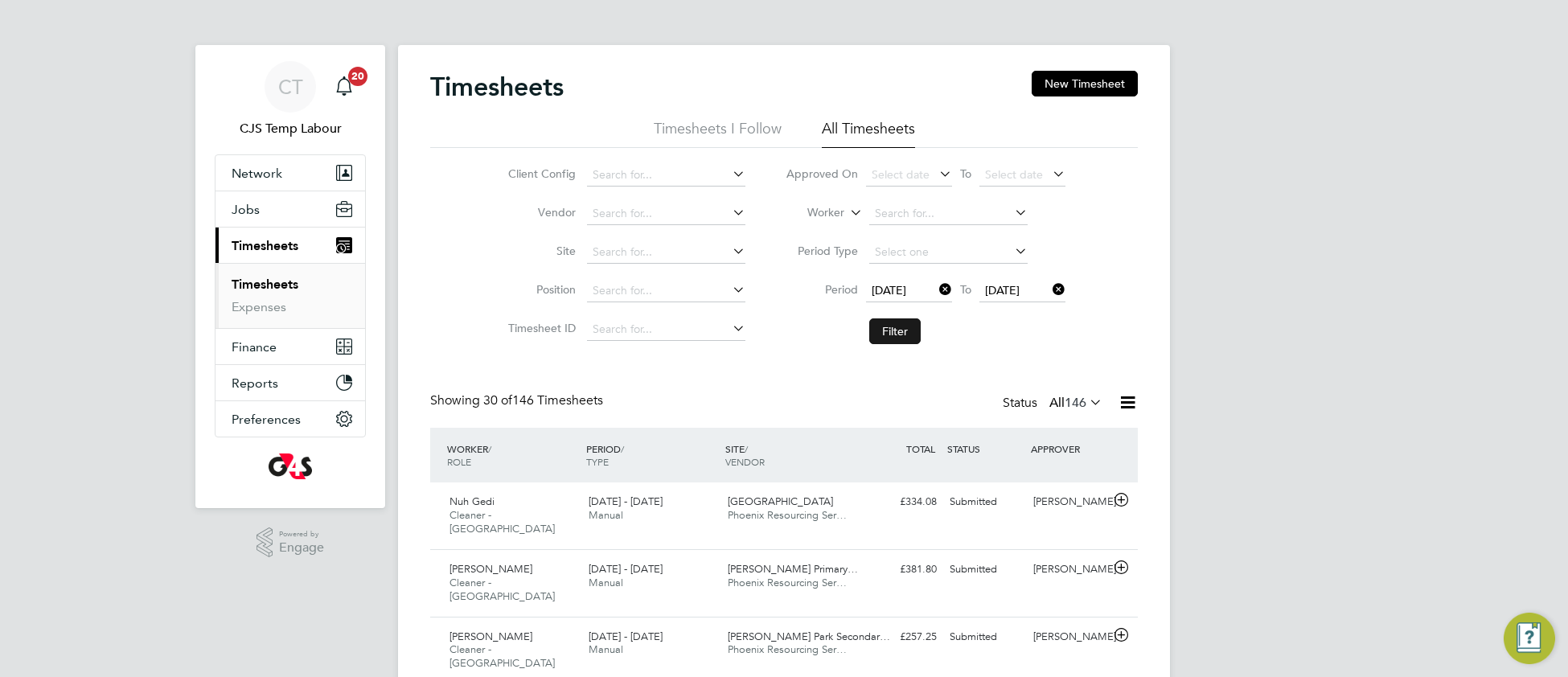
click at [887, 337] on button "Filter" at bounding box center [895, 331] width 51 height 26
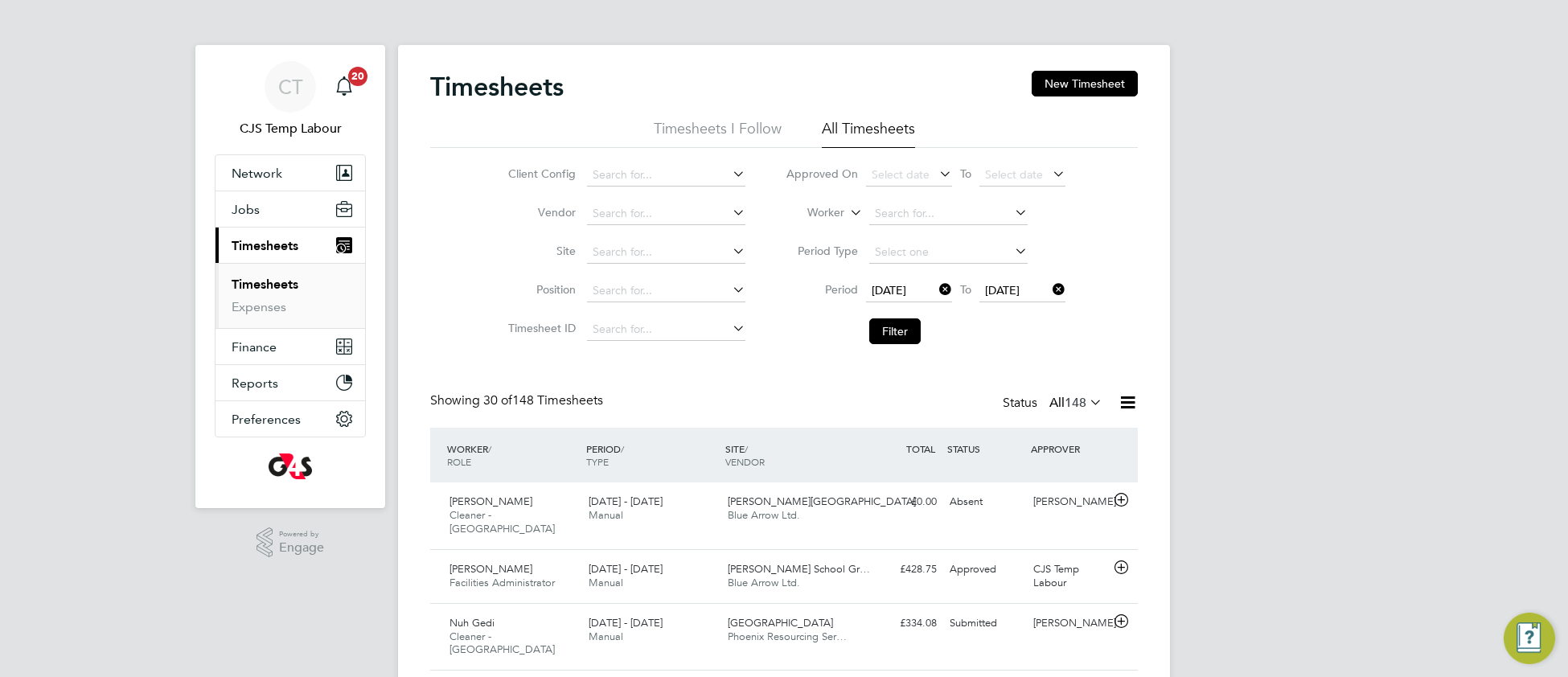
click at [1086, 409] on icon at bounding box center [1086, 402] width 0 height 22
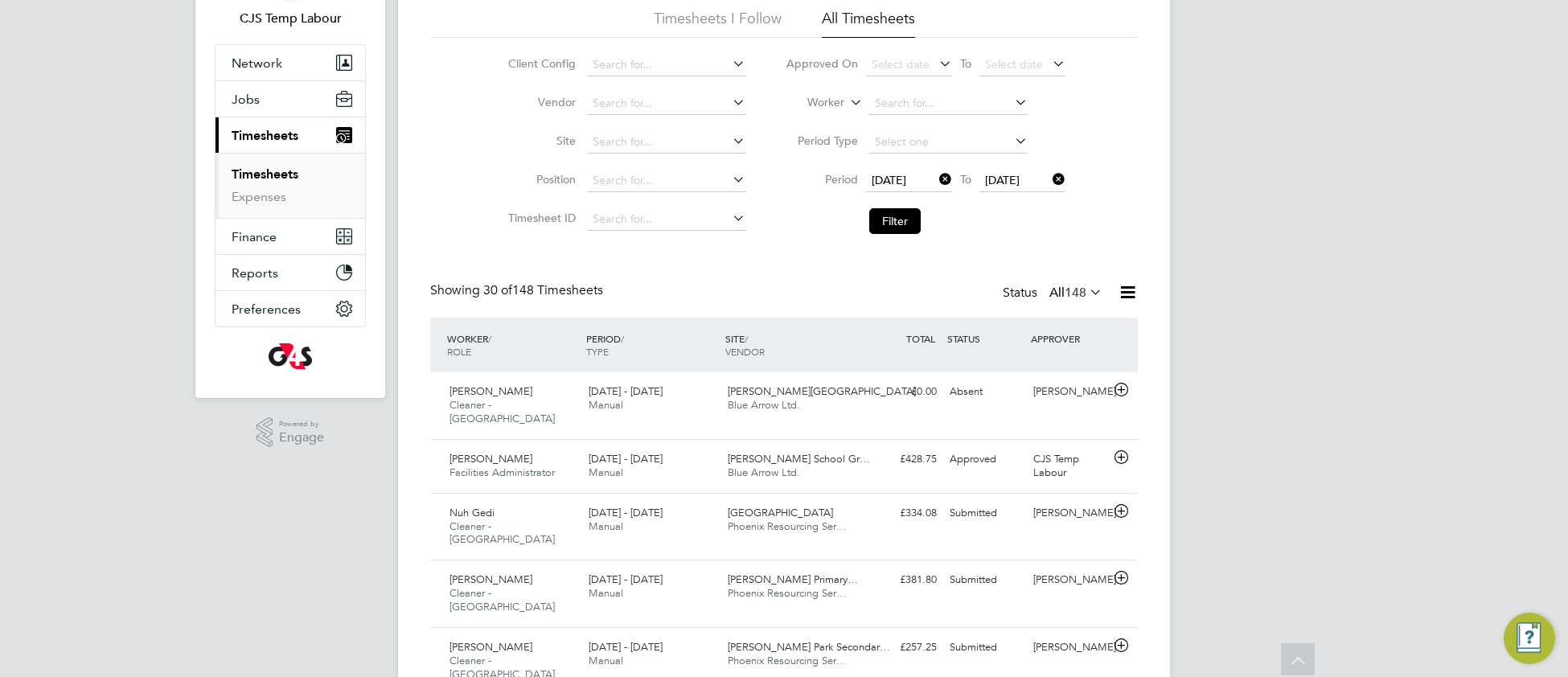
click at [1124, 299] on icon at bounding box center [1127, 292] width 20 height 20
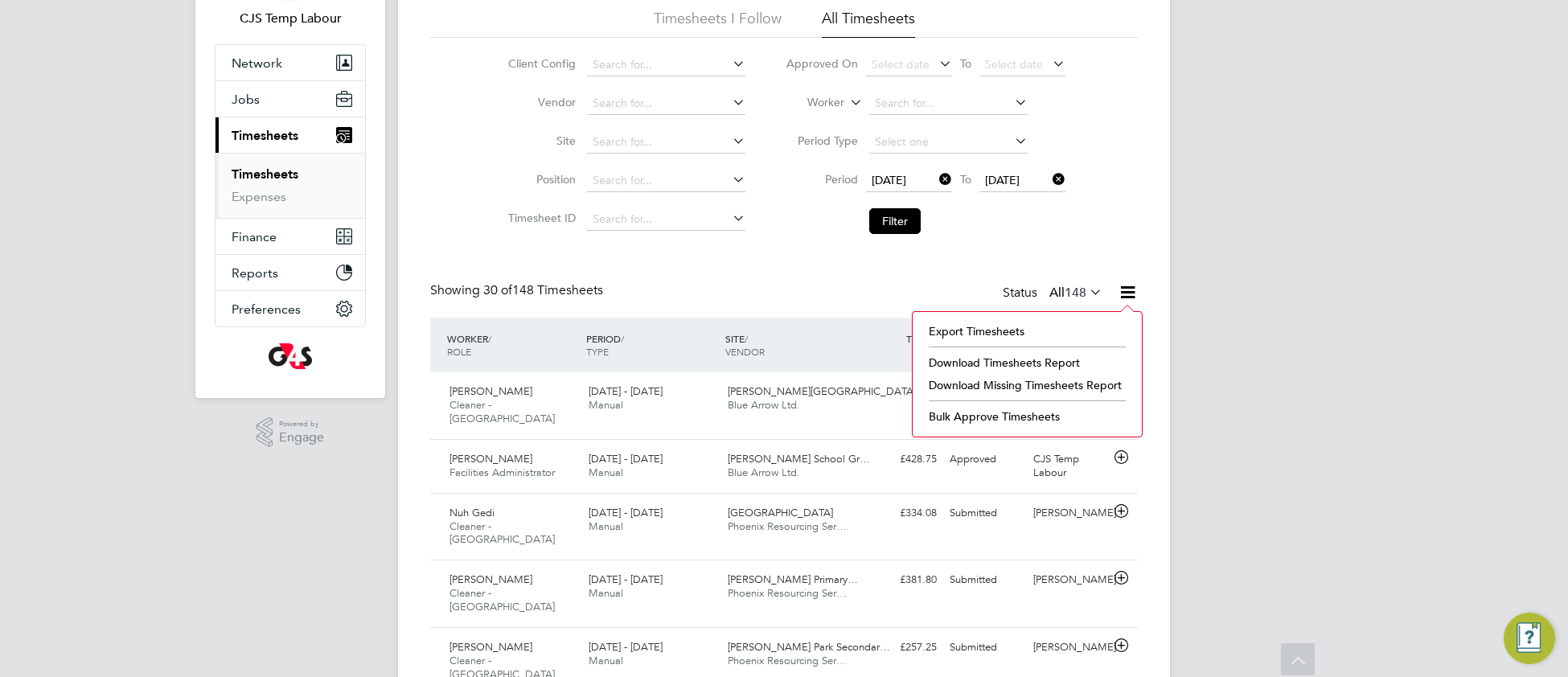
click at [1041, 387] on li "Download Missing Timesheets Report" at bounding box center [1027, 385] width 213 height 22
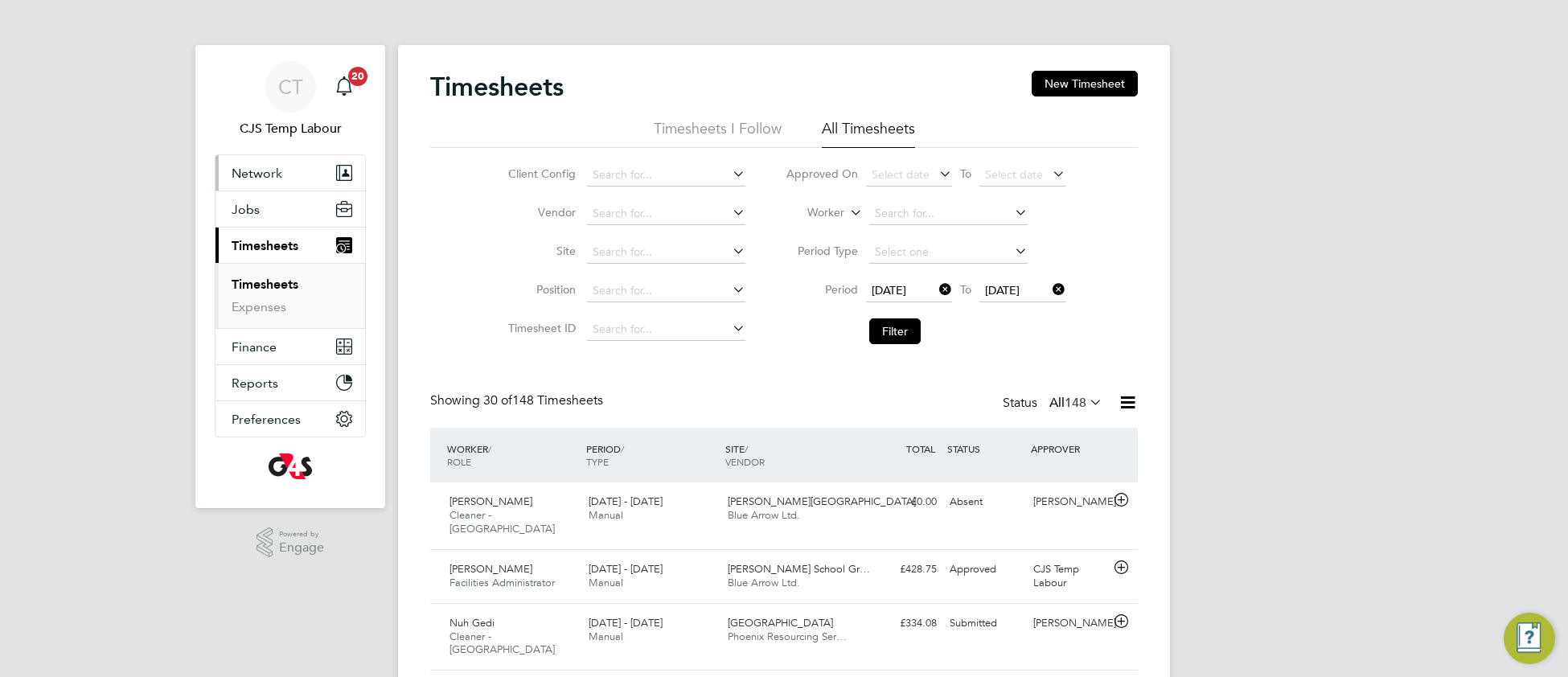
click at [248, 164] on button "Network" at bounding box center [290, 173] width 149 height 35
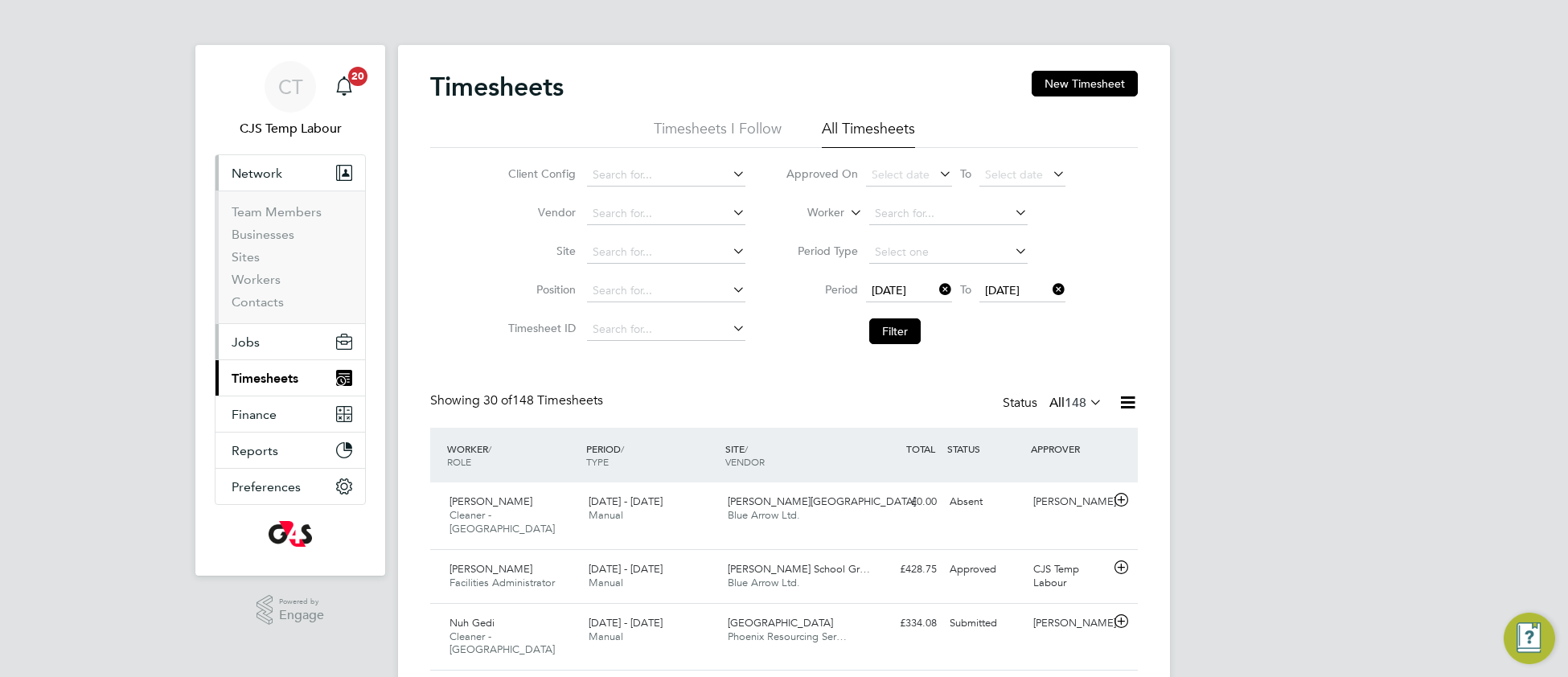
click at [250, 346] on span "Jobs" at bounding box center [245, 342] width 28 height 15
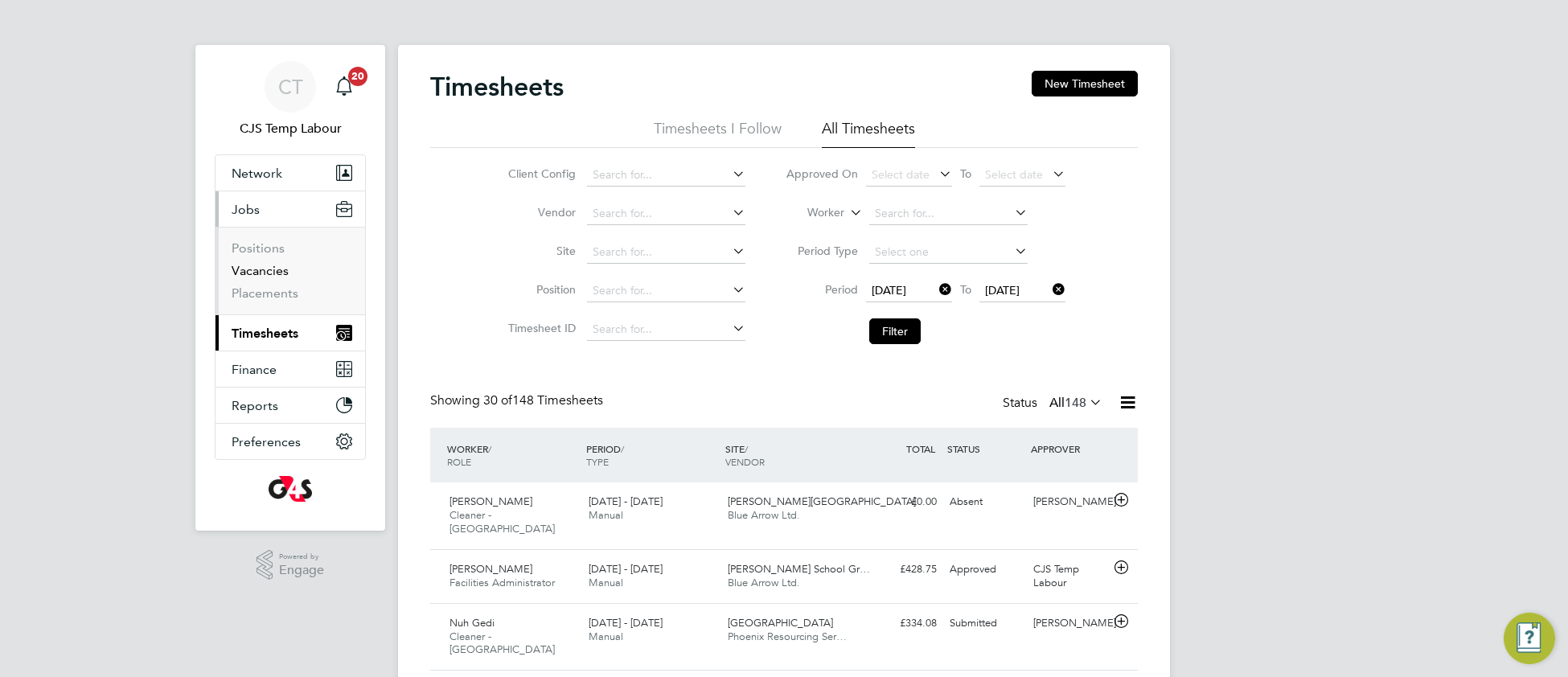
click at [267, 270] on link "Vacancies" at bounding box center [261, 270] width 58 height 15
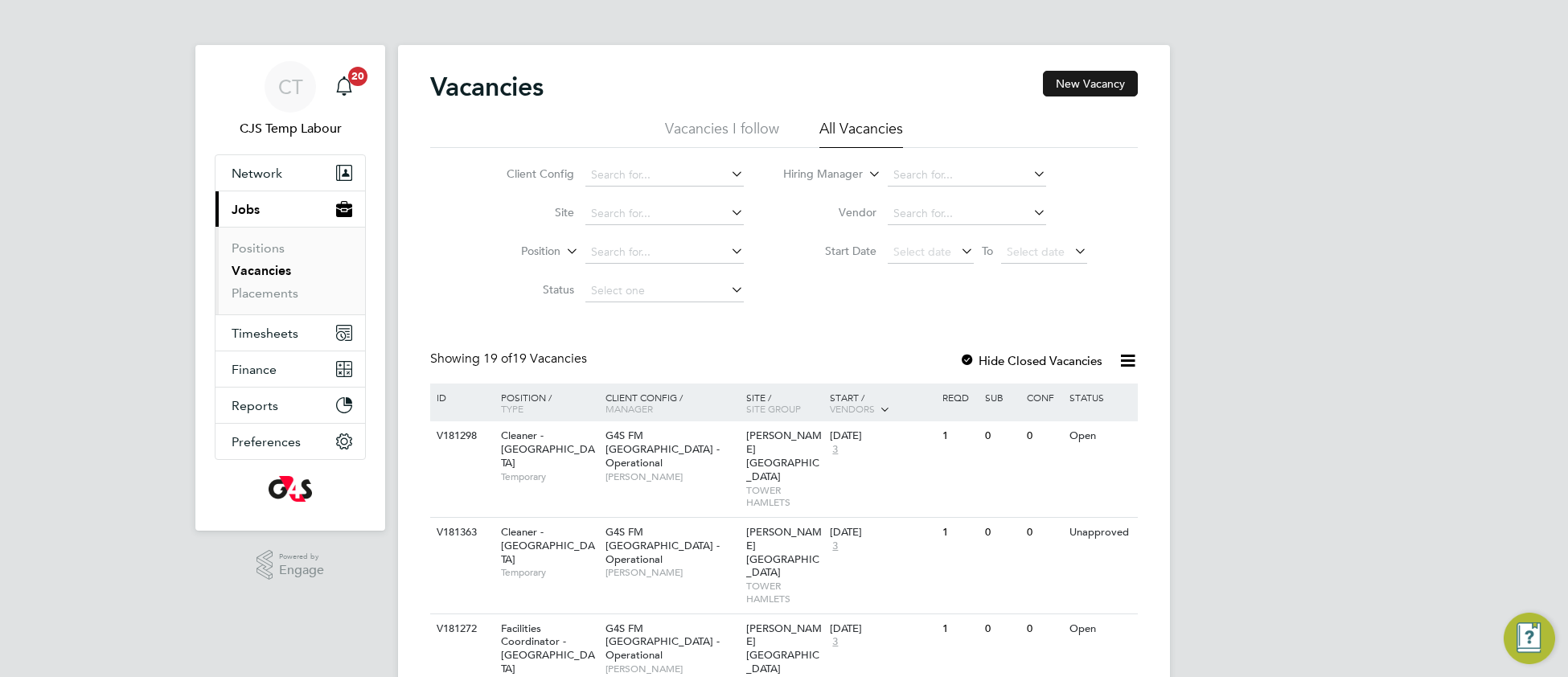
click at [1071, 82] on button "New Vacancy" at bounding box center [1091, 84] width 95 height 26
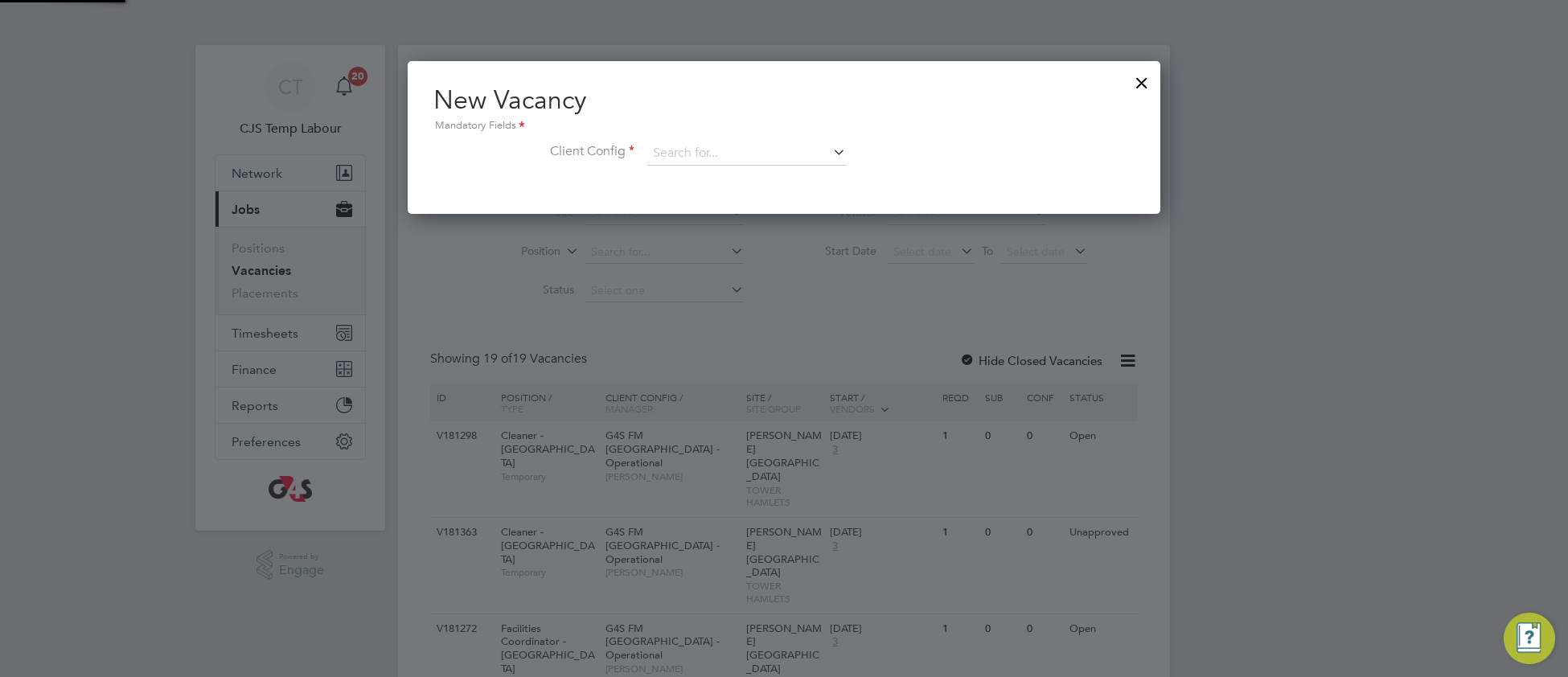
scroll to position [152, 753]
click at [744, 149] on input at bounding box center [746, 153] width 199 height 24
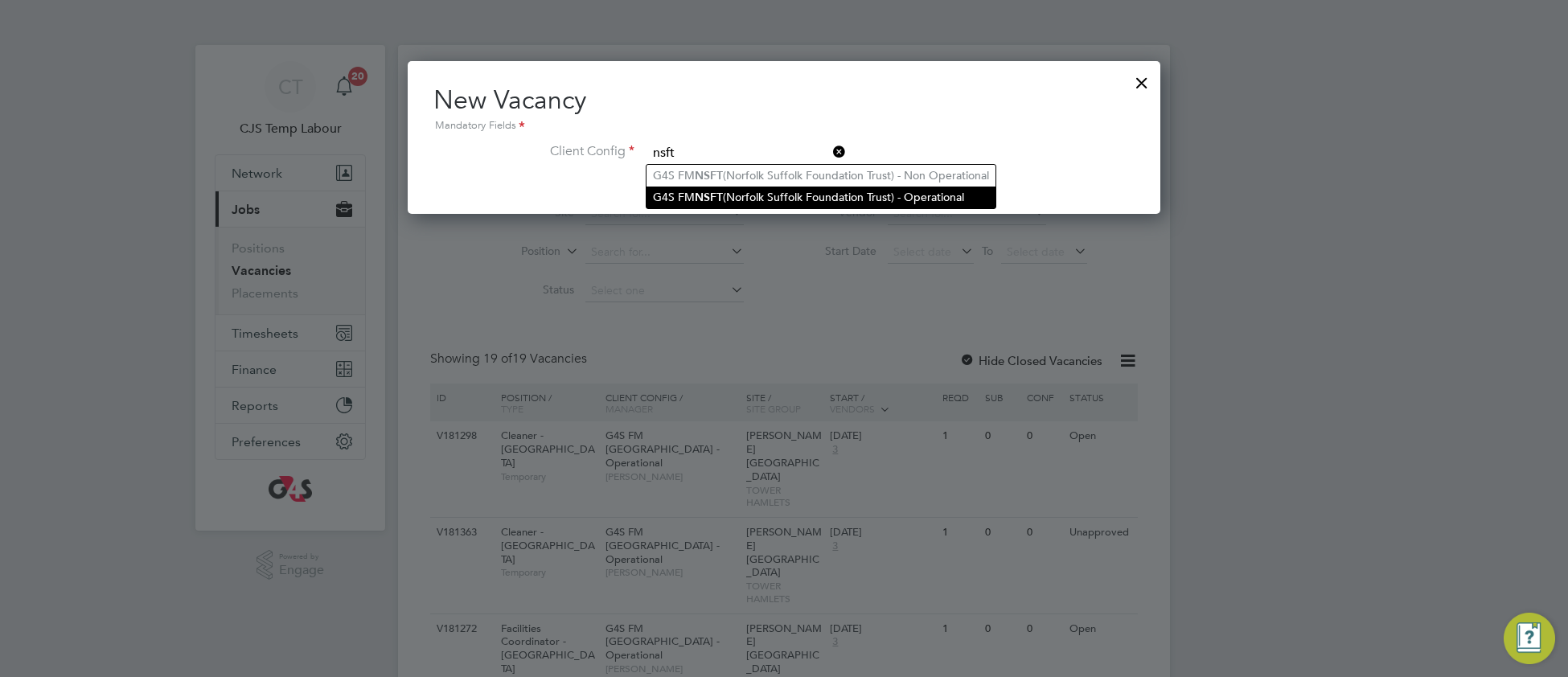
click at [763, 189] on li "G4S FM NSFT (Norfolk Suffolk Foundation Trust) - Operational" at bounding box center [821, 198] width 349 height 22
type input "G4S FM NSFT (Norfolk Suffolk Foundation Trust) - Operational"
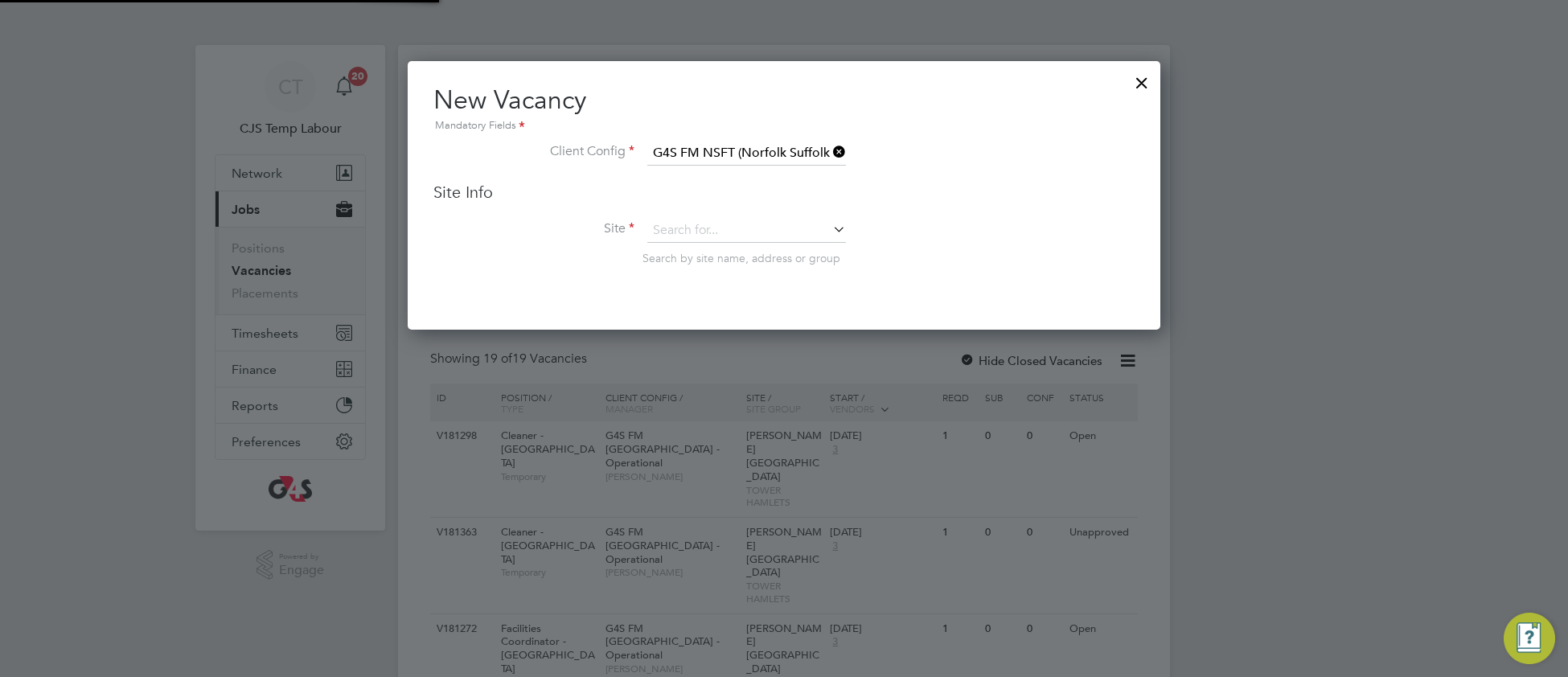
scroll to position [267, 753]
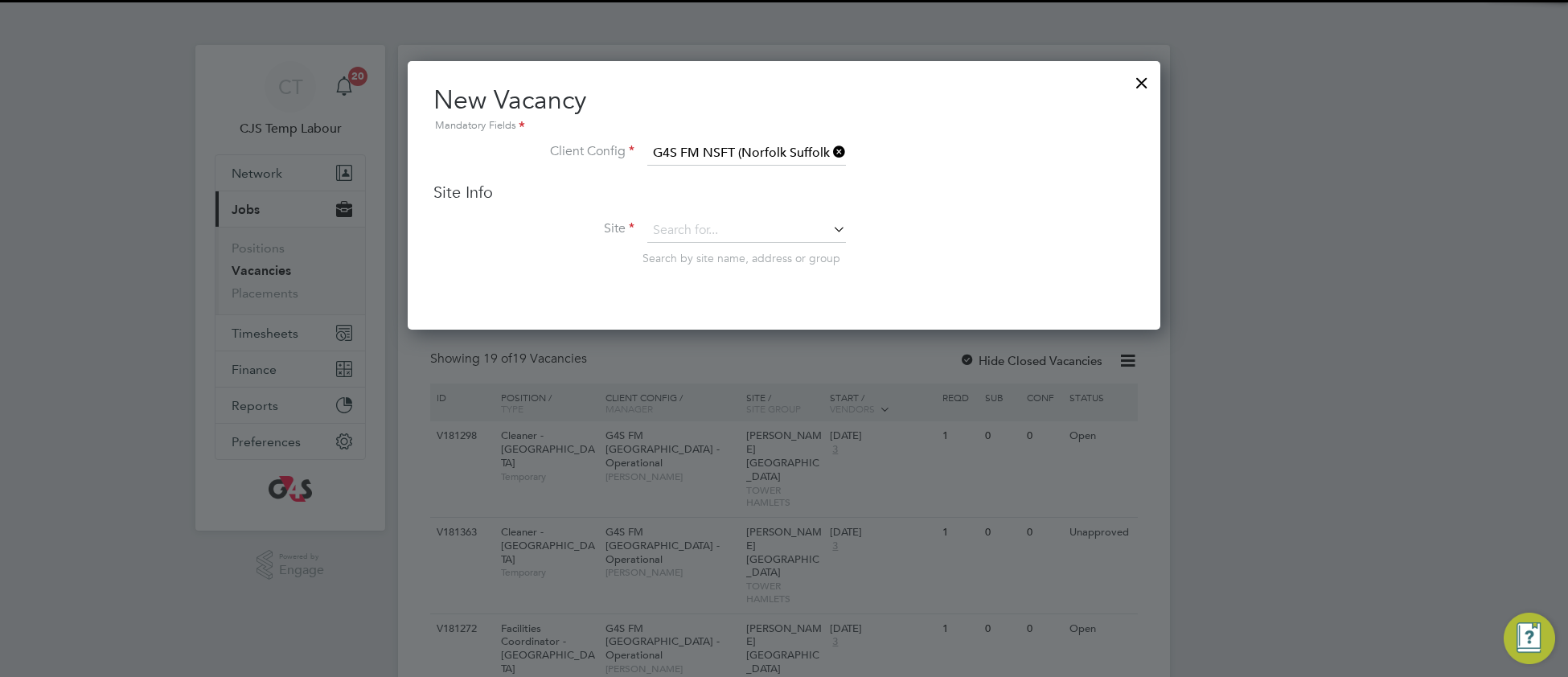
click at [737, 216] on div "Site Info Site Search by site name, address or group" at bounding box center [784, 239] width 701 height 116
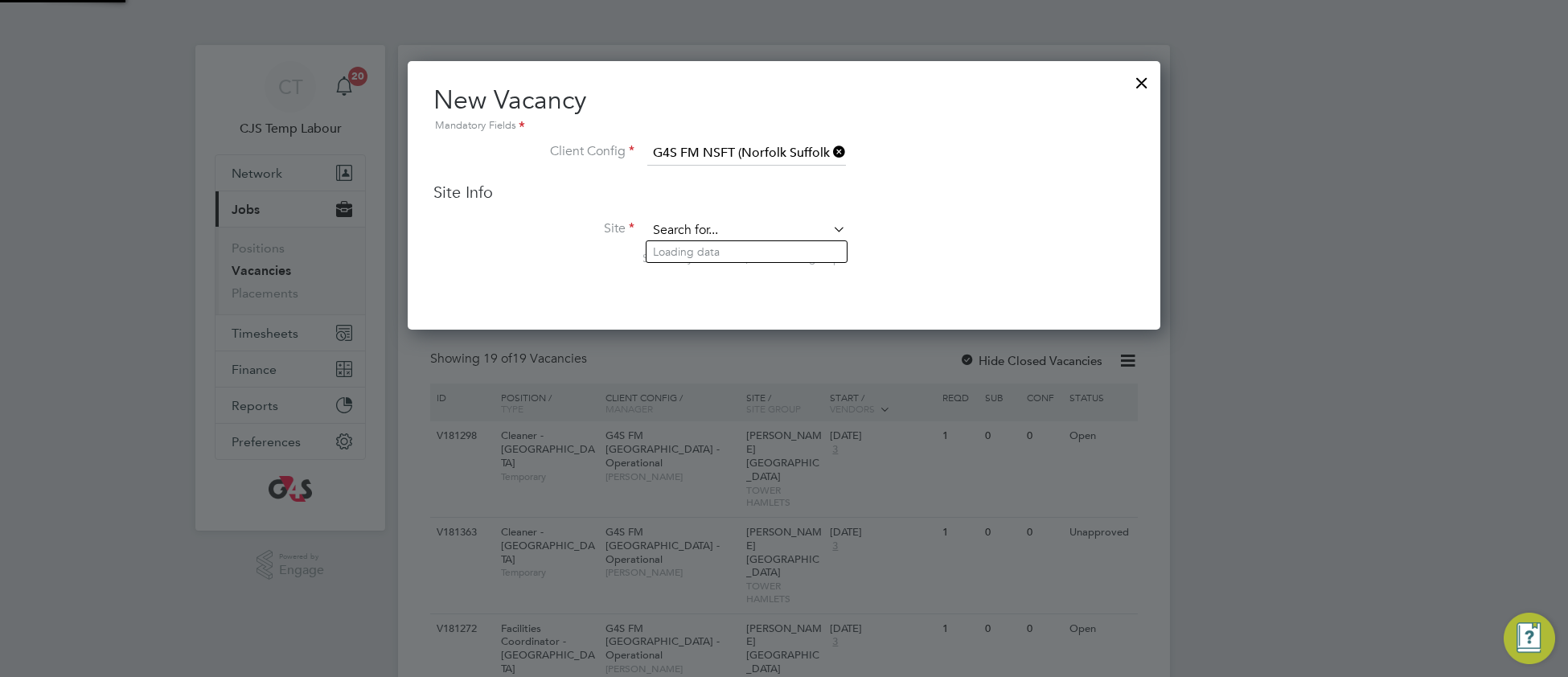
click at [741, 225] on input at bounding box center [746, 230] width 199 height 24
click at [746, 294] on li "Hellesdon Hospital" at bounding box center [757, 296] width 221 height 22
type input "Hellesdon Hospital"
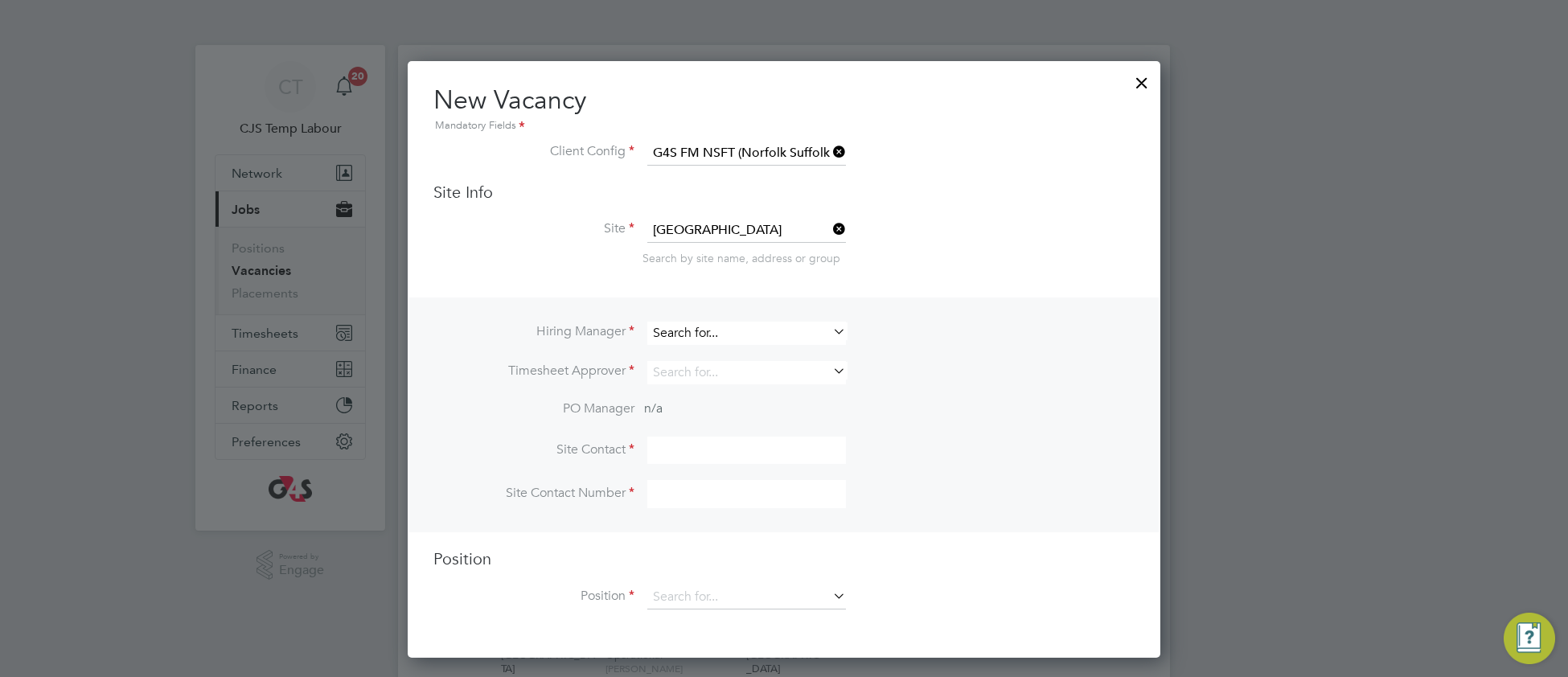
scroll to position [593, 753]
click at [778, 325] on input at bounding box center [746, 334] width 199 height 23
click at [754, 359] on li "Gianni Bernardi" at bounding box center [746, 352] width 200 height 22
type input "Gianni Bernardi"
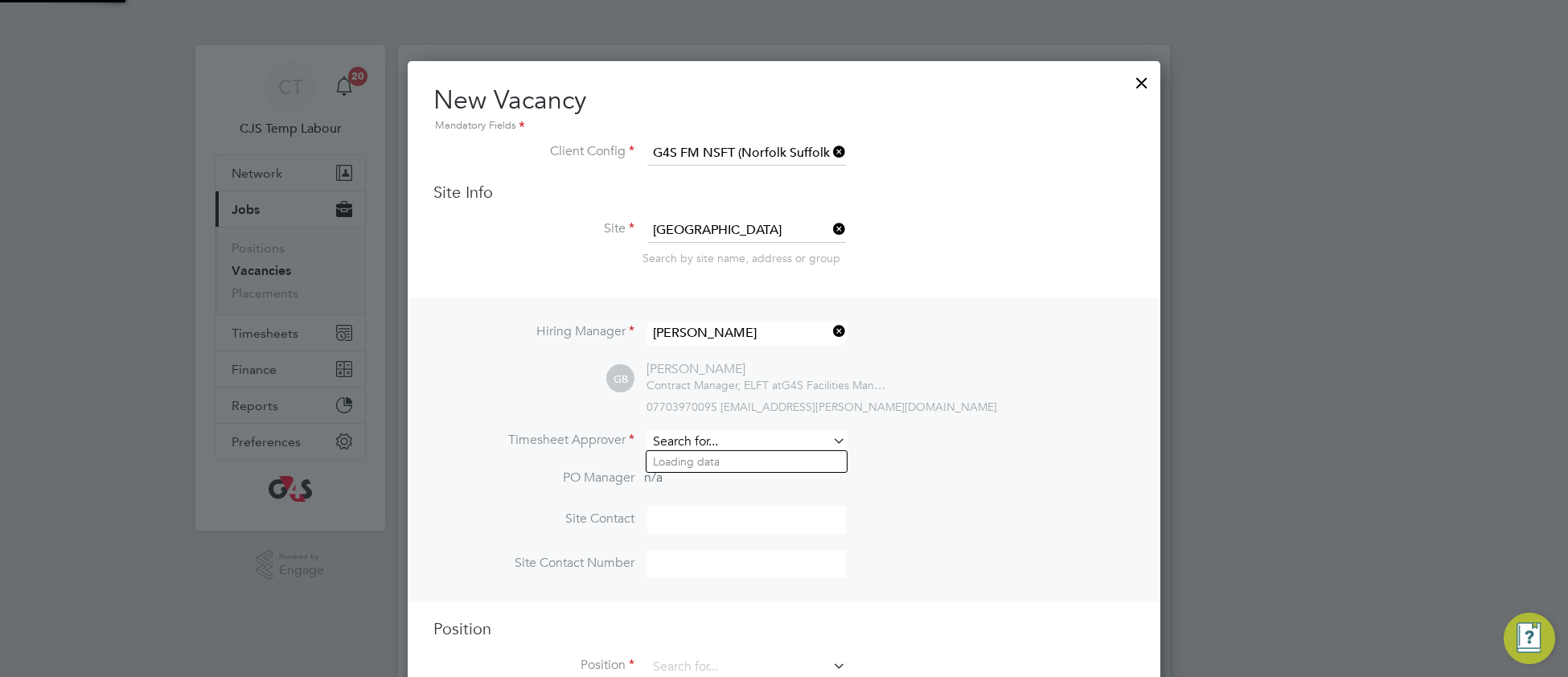
click at [708, 446] on input at bounding box center [746, 442] width 199 height 23
click at [728, 462] on li "Gianni Bernardi" at bounding box center [746, 462] width 200 height 22
type input "Gianni Bernardi"
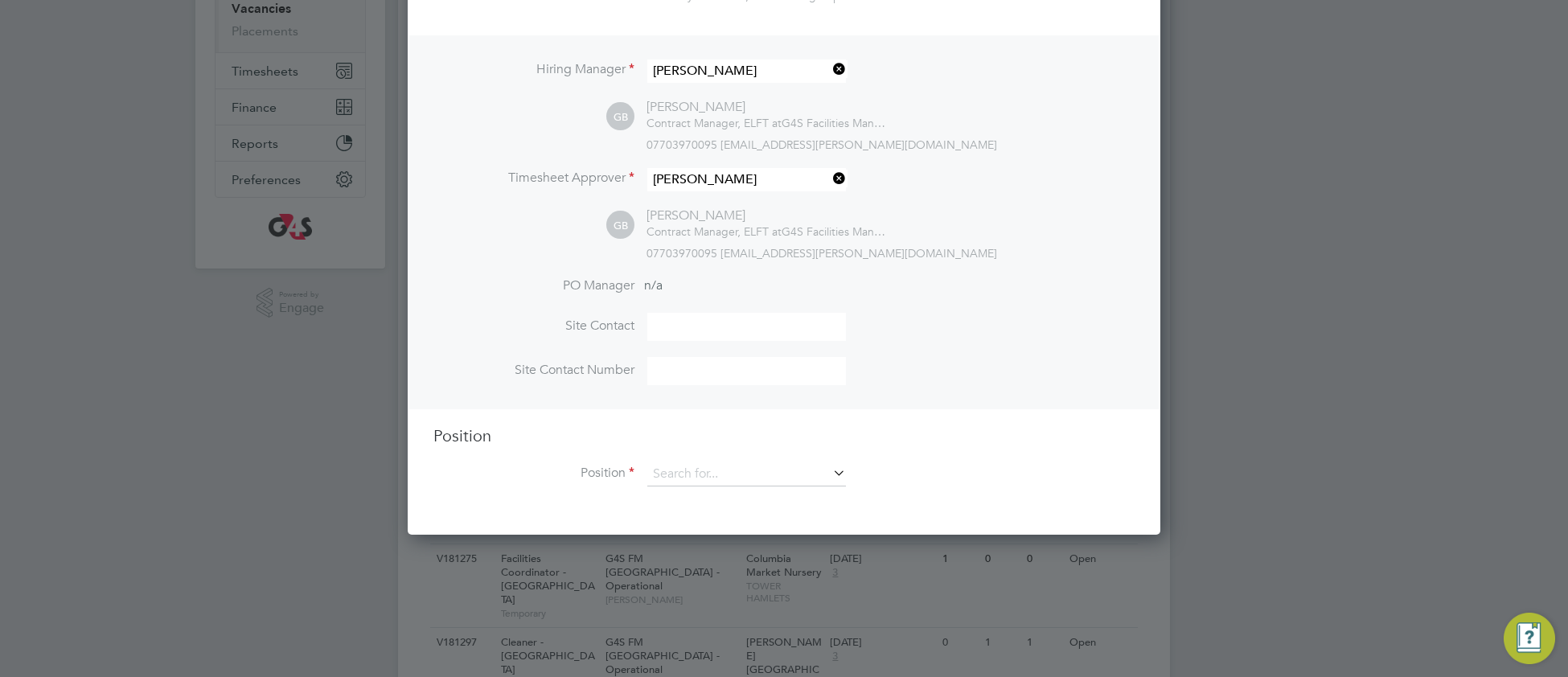
scroll to position [275, 0]
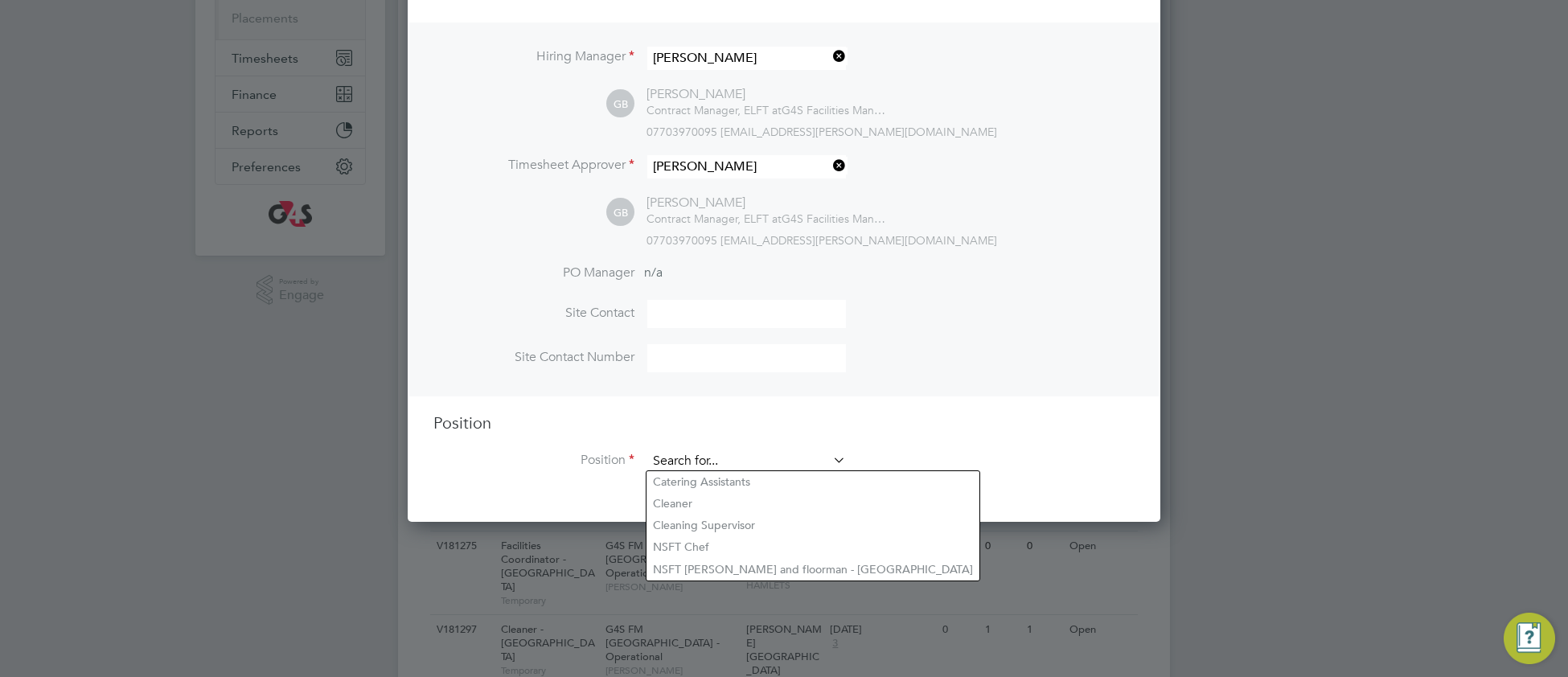
click at [684, 463] on input at bounding box center [746, 461] width 199 height 24
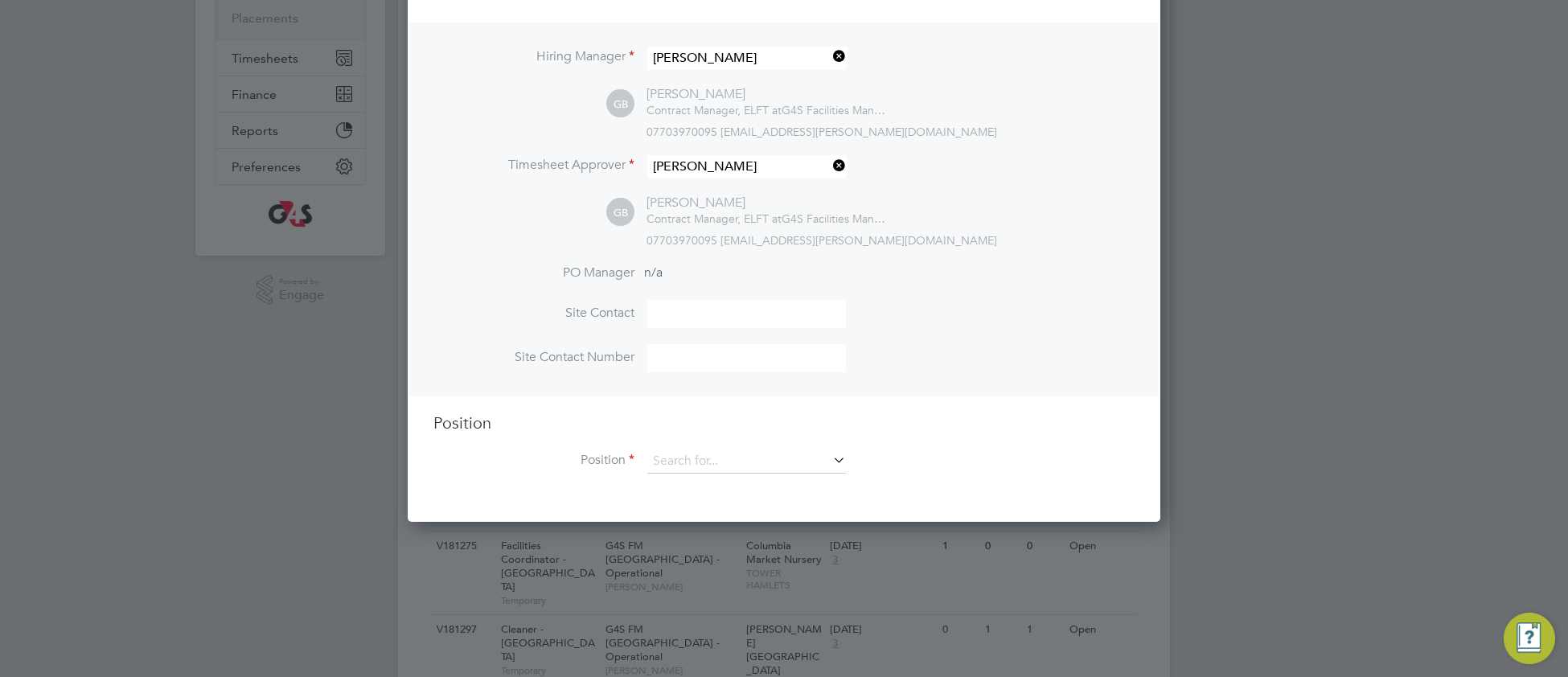
click at [693, 505] on li "Cleaner" at bounding box center [813, 503] width 333 height 22
type input "Cleaner"
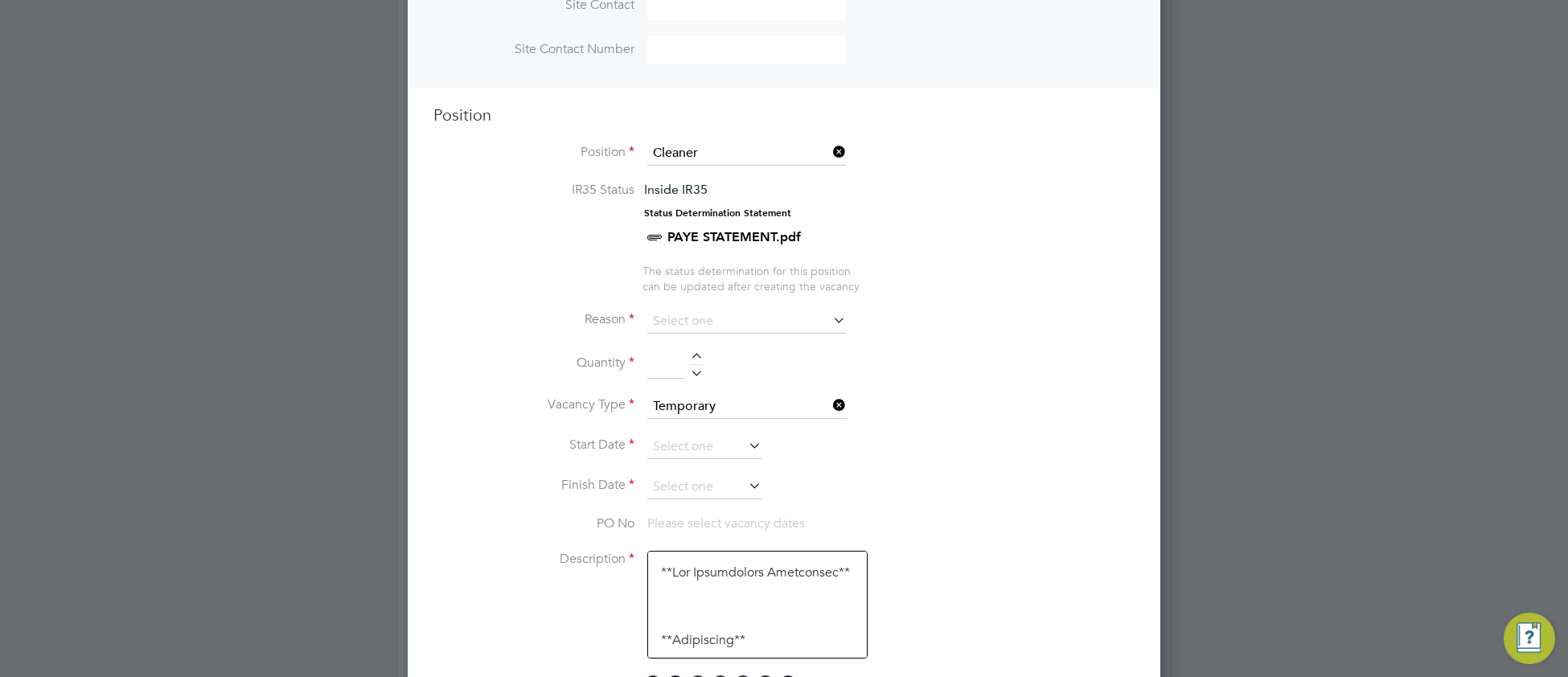
scroll to position [587, 0]
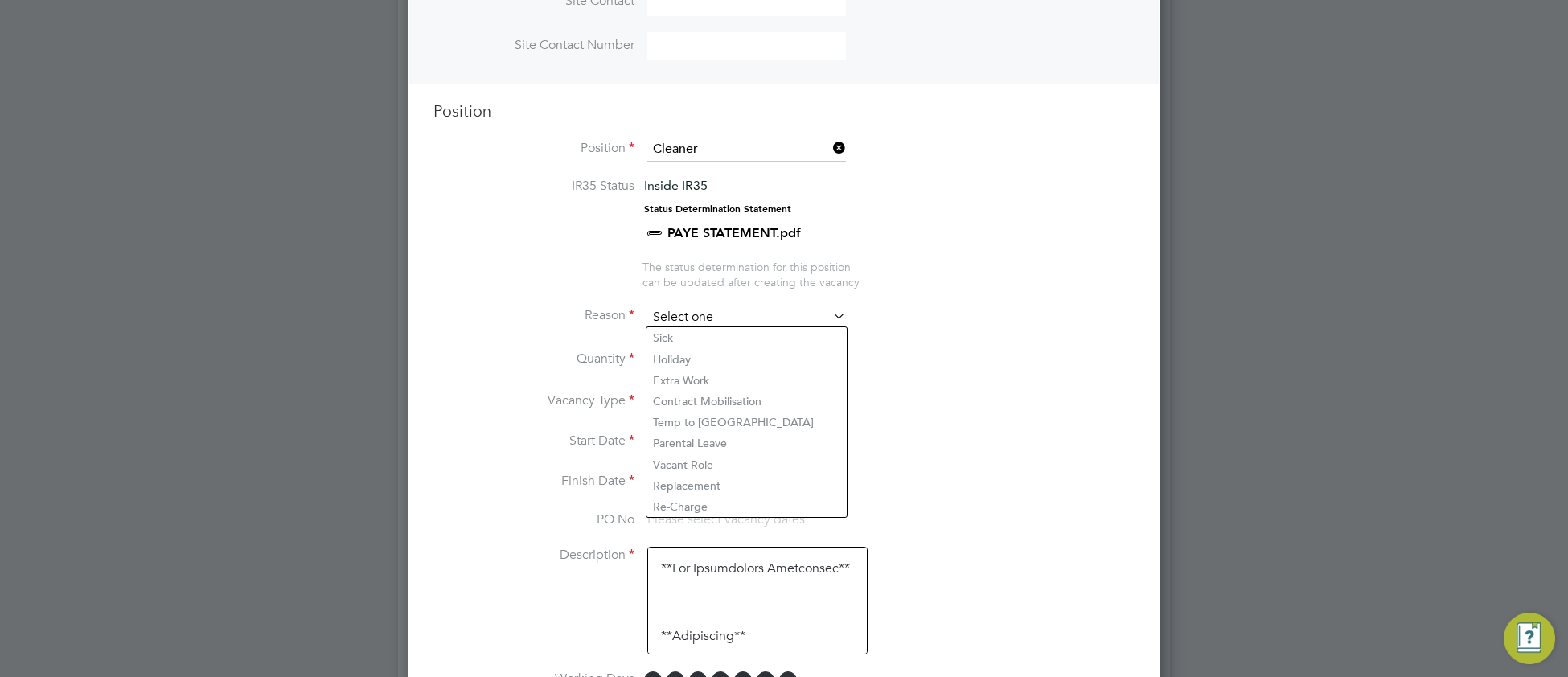
click at [695, 309] on input at bounding box center [746, 317] width 199 height 24
click at [726, 477] on li "Replacement" at bounding box center [746, 485] width 200 height 21
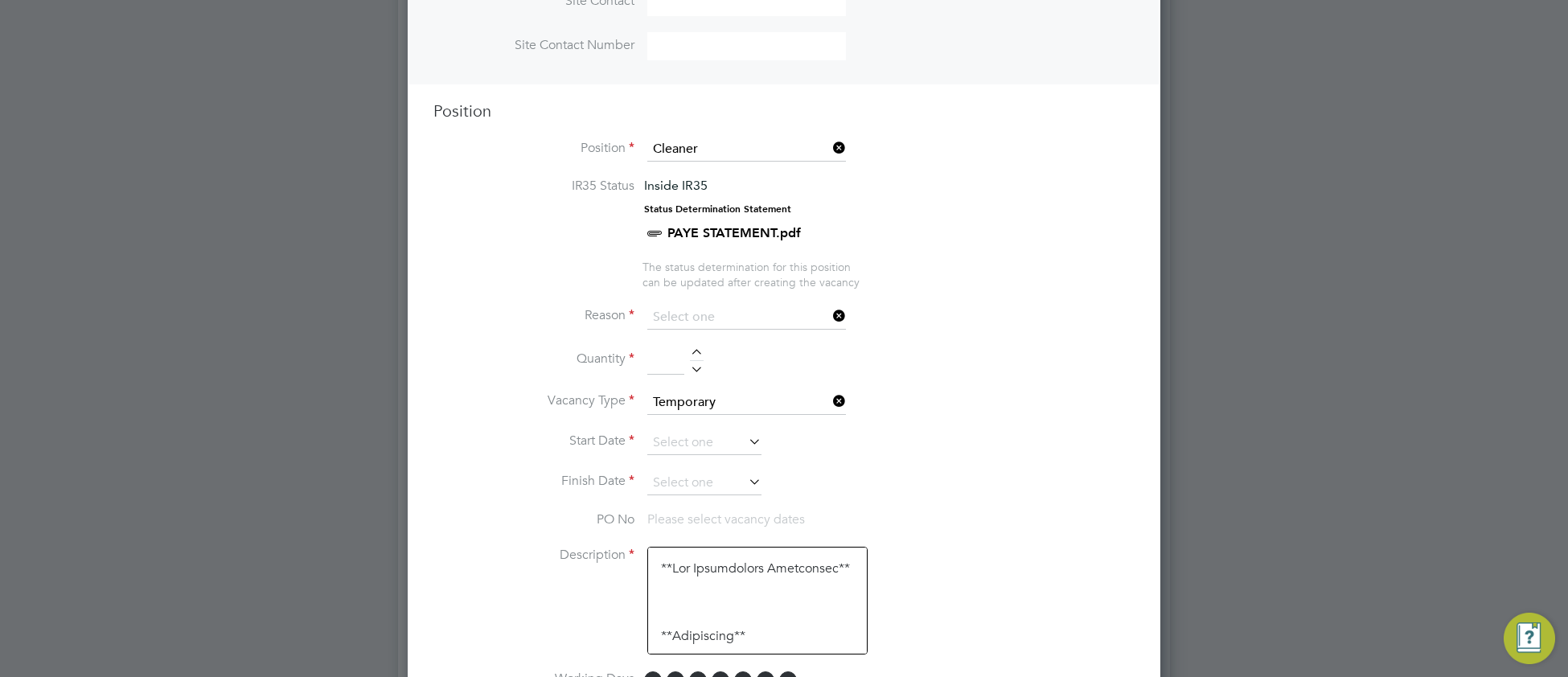
type input "Replacement"
click at [657, 358] on input at bounding box center [665, 361] width 37 height 29
type input "2"
click at [912, 477] on li "Finish Date" at bounding box center [784, 491] width 701 height 40
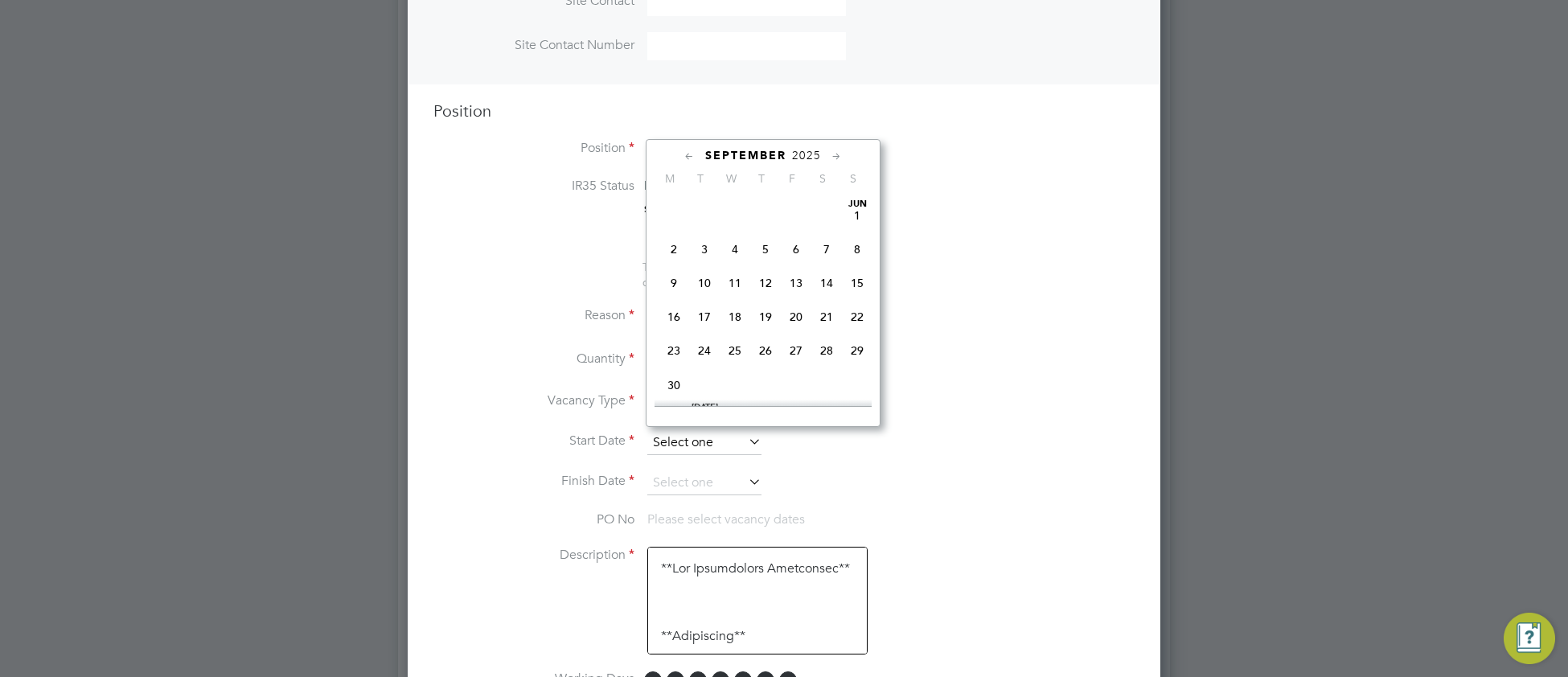
click at [704, 449] on input at bounding box center [704, 442] width 114 height 24
click at [702, 280] on span "30" at bounding box center [705, 264] width 31 height 31
type input "30 Sep 2025"
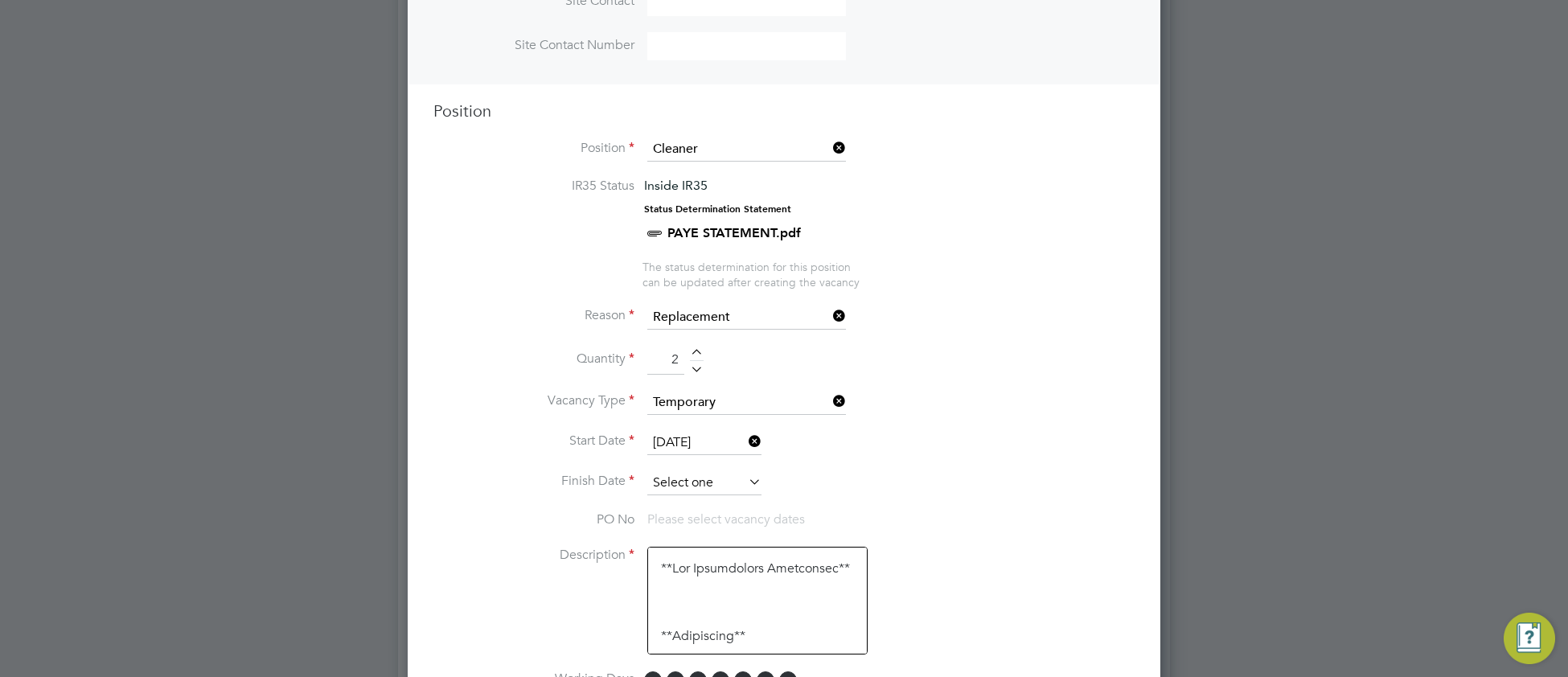
click at [691, 477] on input at bounding box center [704, 483] width 114 height 24
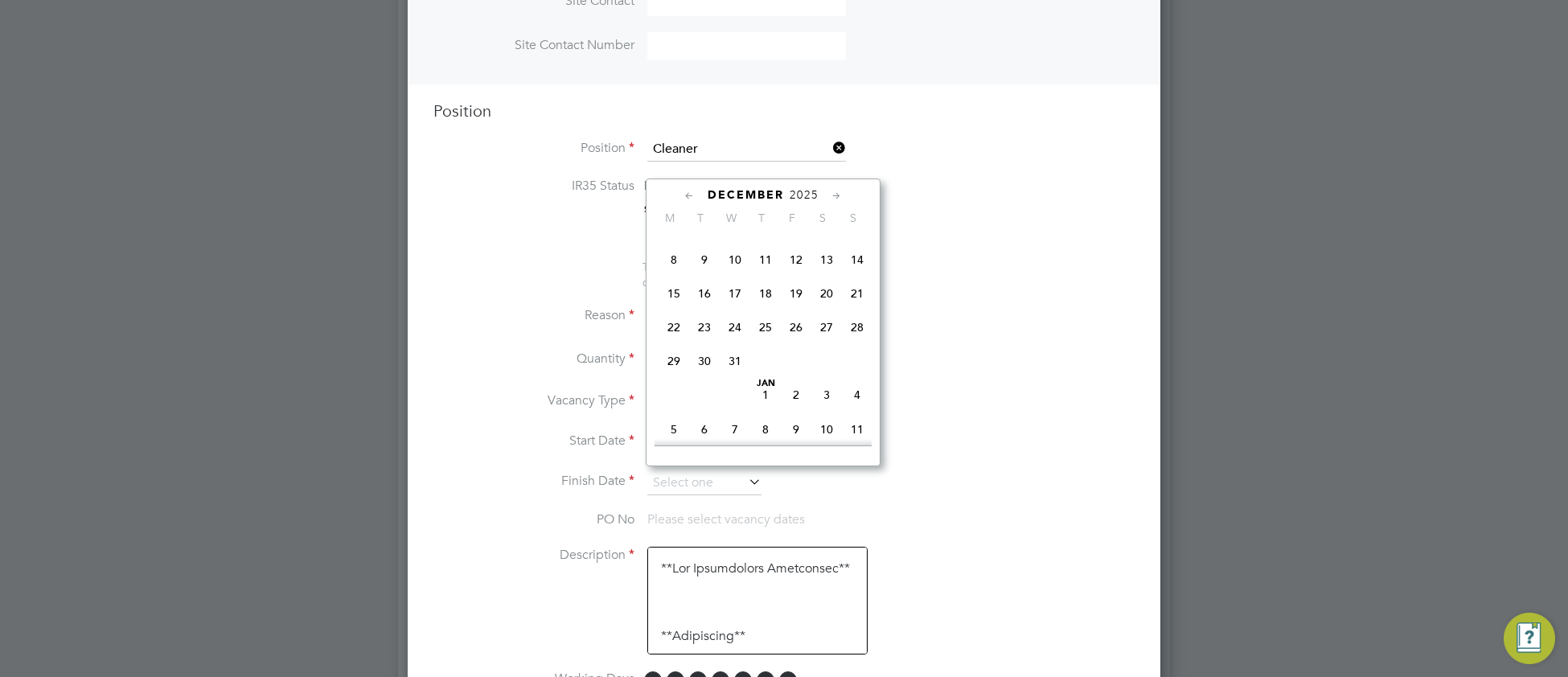
scroll to position [1082, 0]
click at [863, 341] on span "28" at bounding box center [857, 325] width 31 height 31
type input "28 Dec 2025"
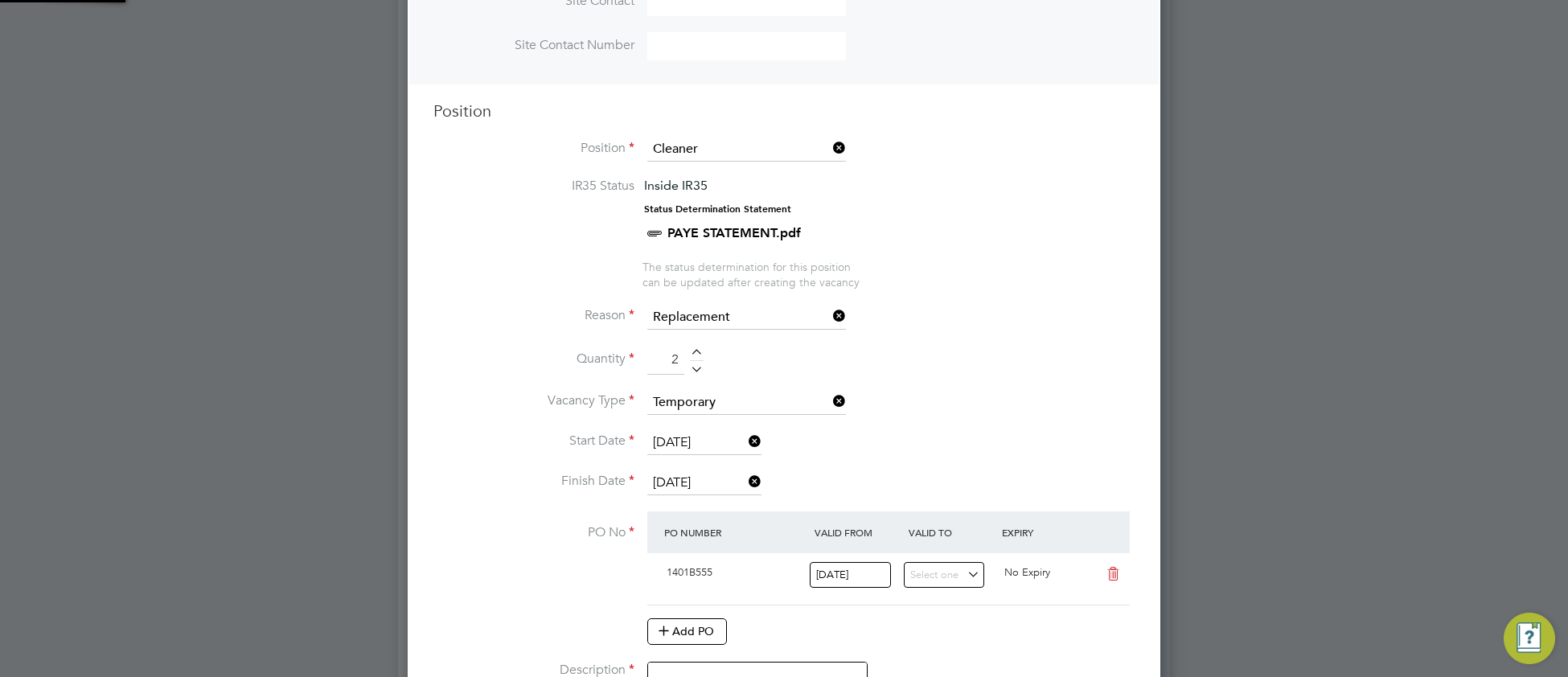
scroll to position [26, 150]
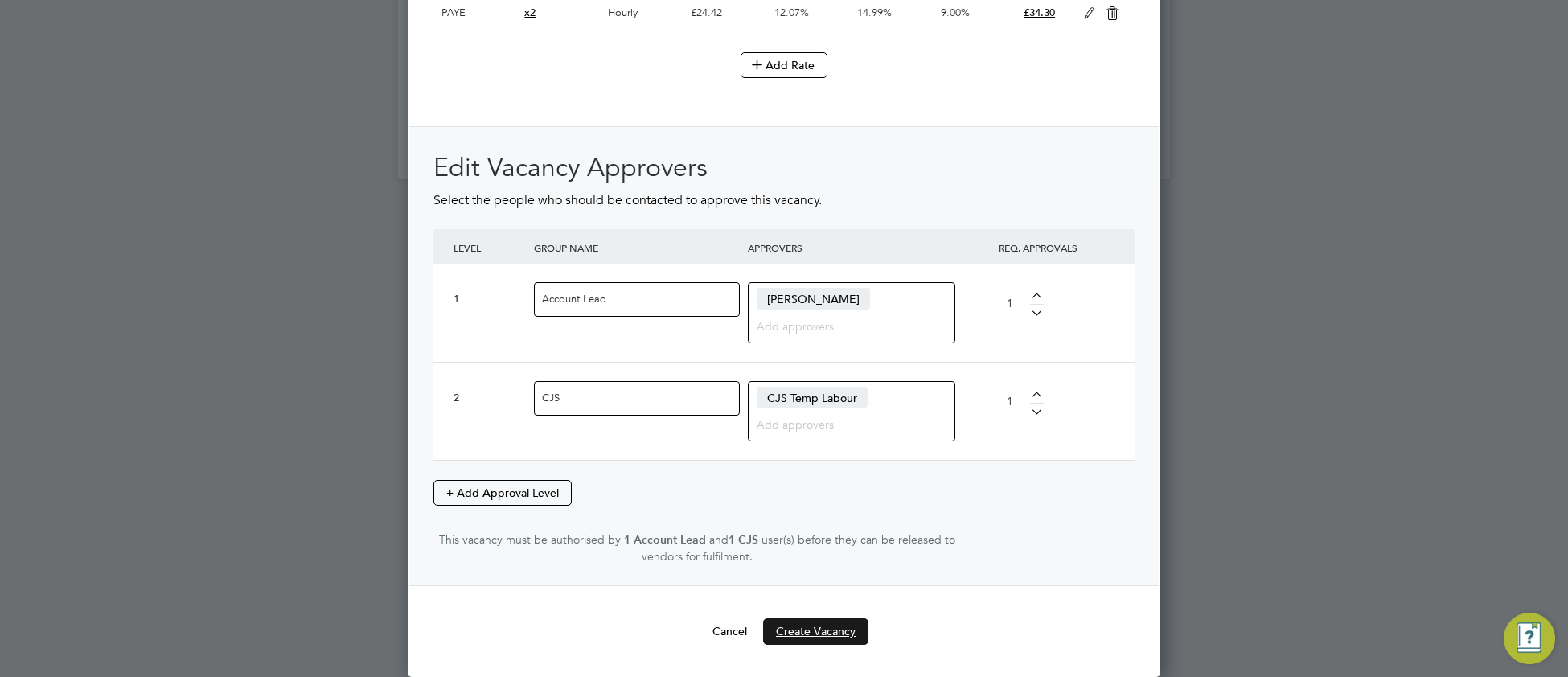
click at [820, 632] on button "Create Vacancy" at bounding box center [815, 631] width 105 height 26
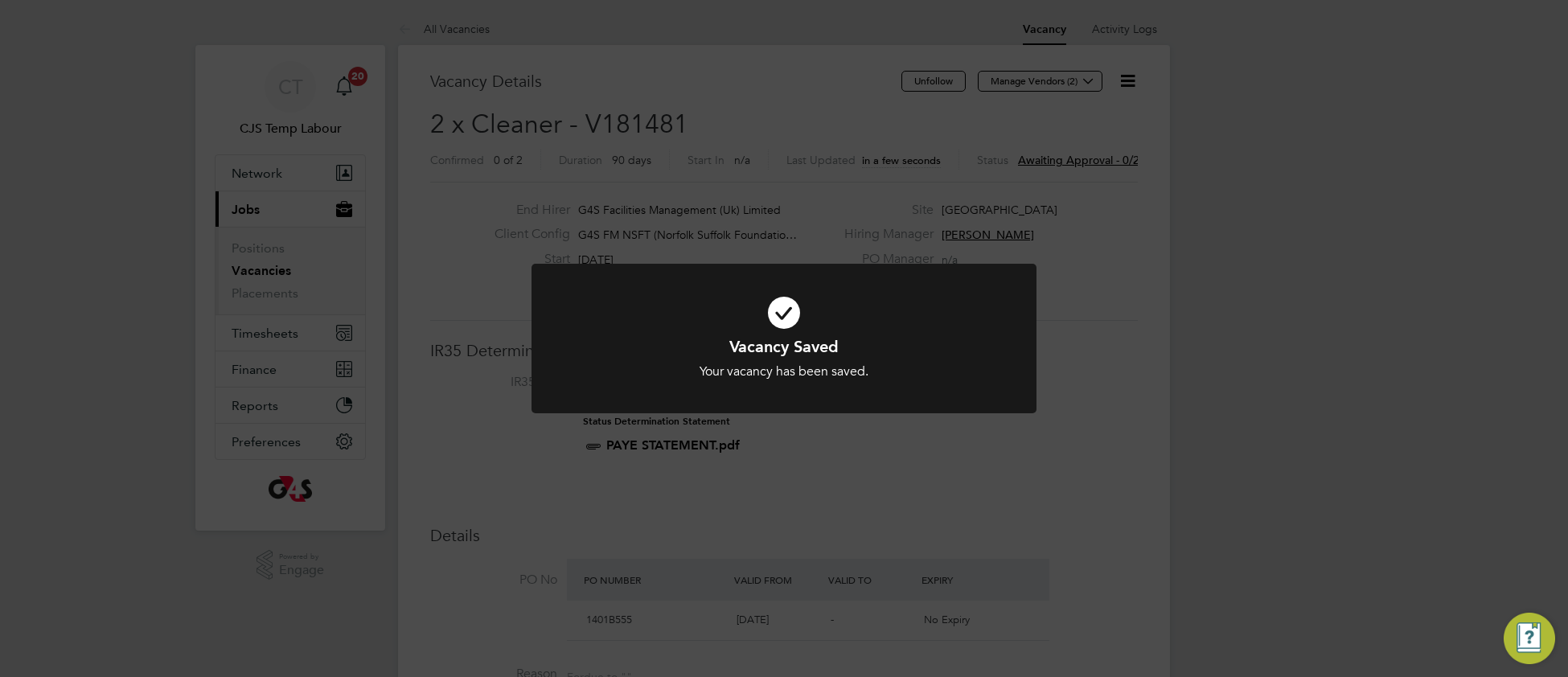
click at [976, 339] on h1 "Vacancy Saved" at bounding box center [784, 346] width 418 height 21
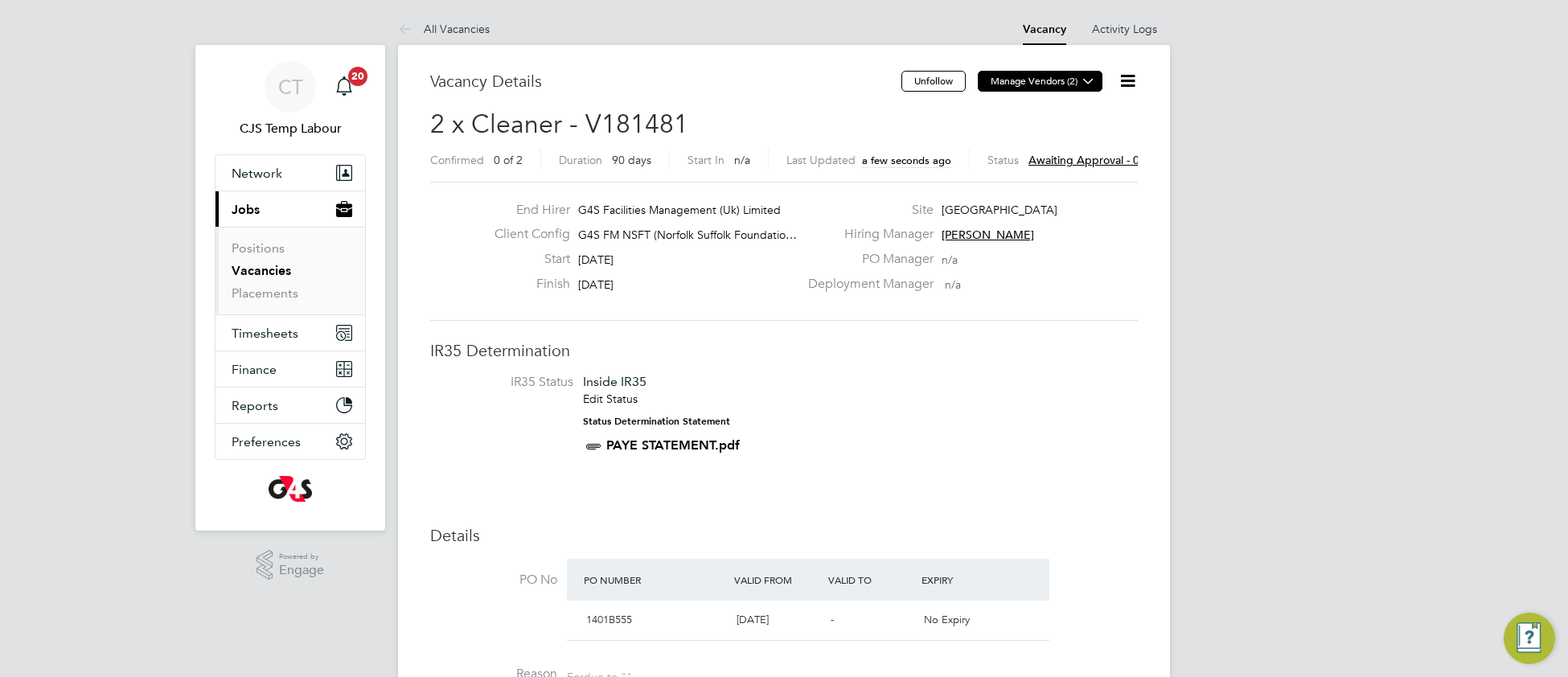
click at [1094, 81] on icon at bounding box center [1088, 80] width 12 height 12
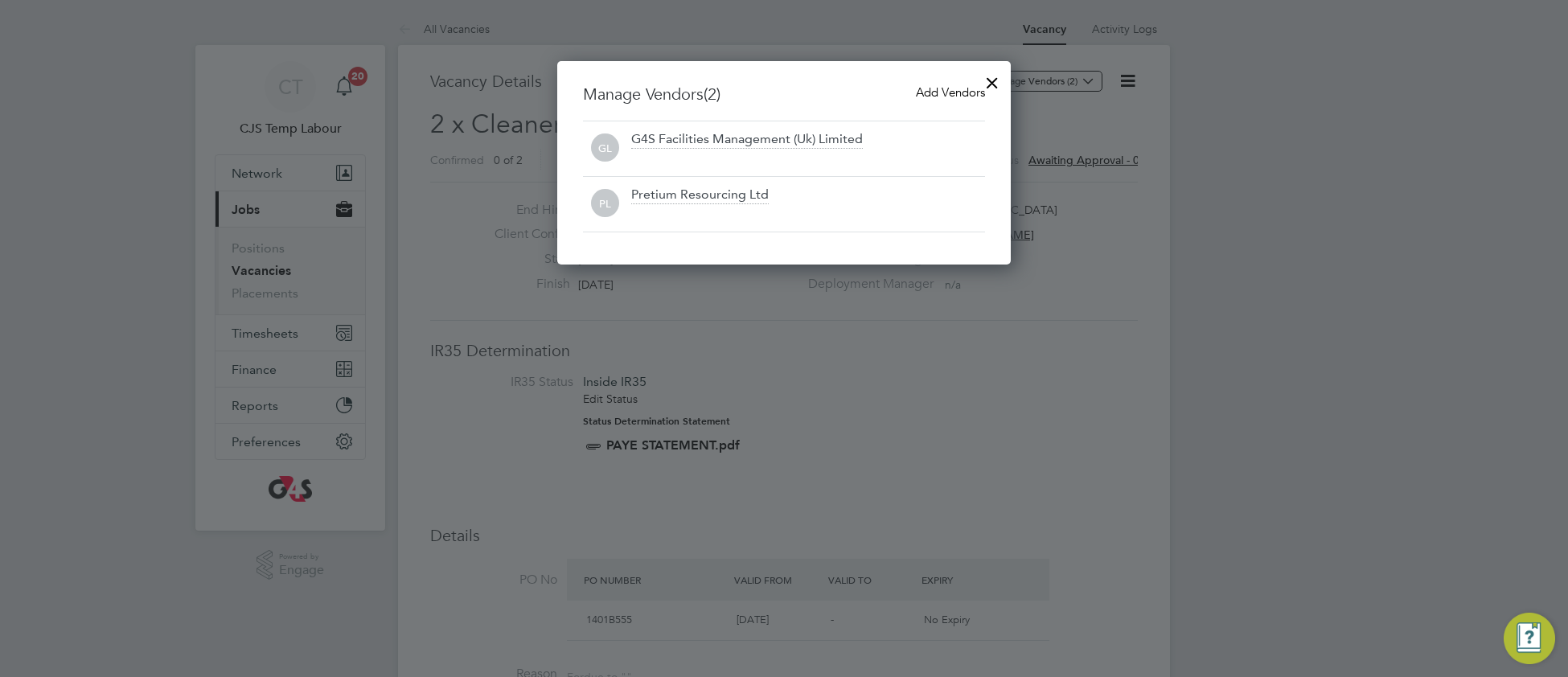
drag, startPoint x: 944, startPoint y: 92, endPoint x: 918, endPoint y: 115, distance: 34.7
click at [941, 94] on span "Add Vendors" at bounding box center [950, 92] width 69 height 15
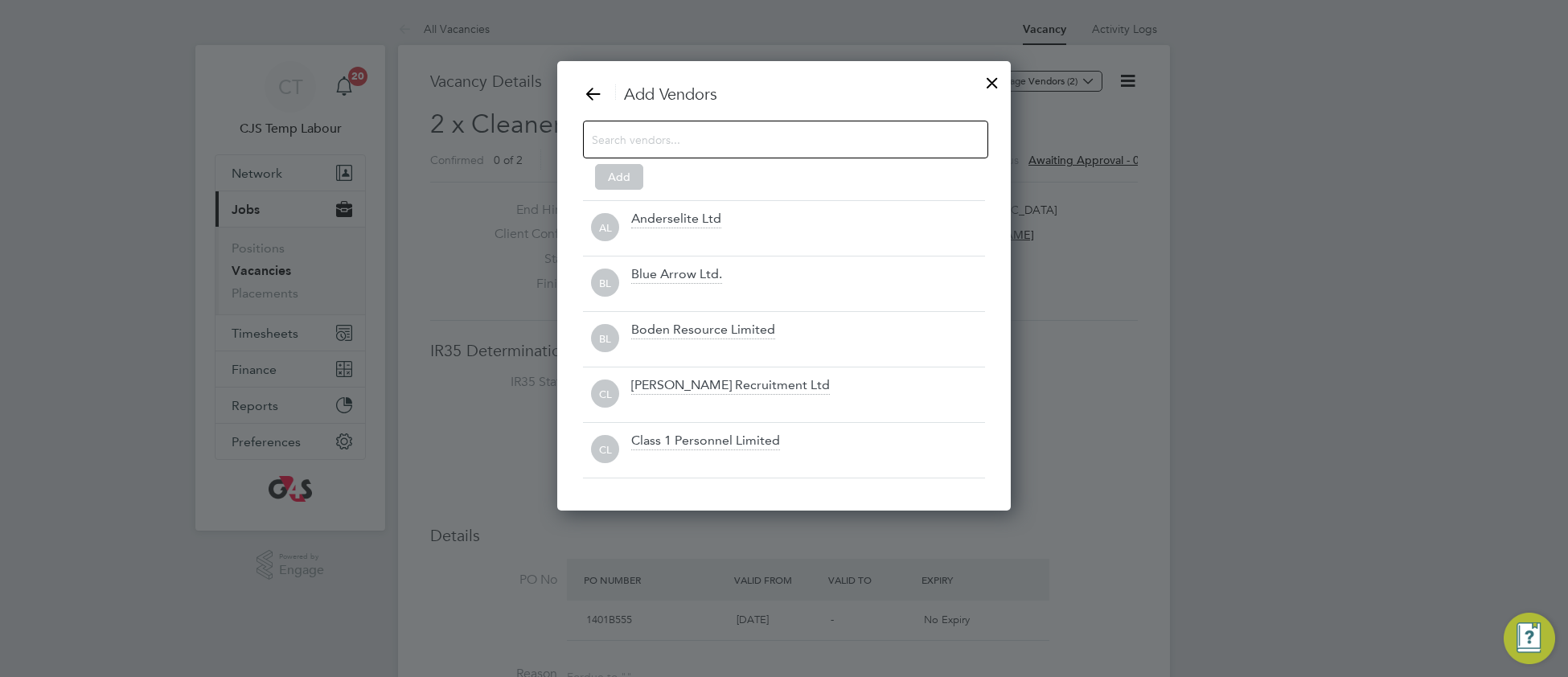
click at [794, 134] on input at bounding box center [772, 138] width 361 height 21
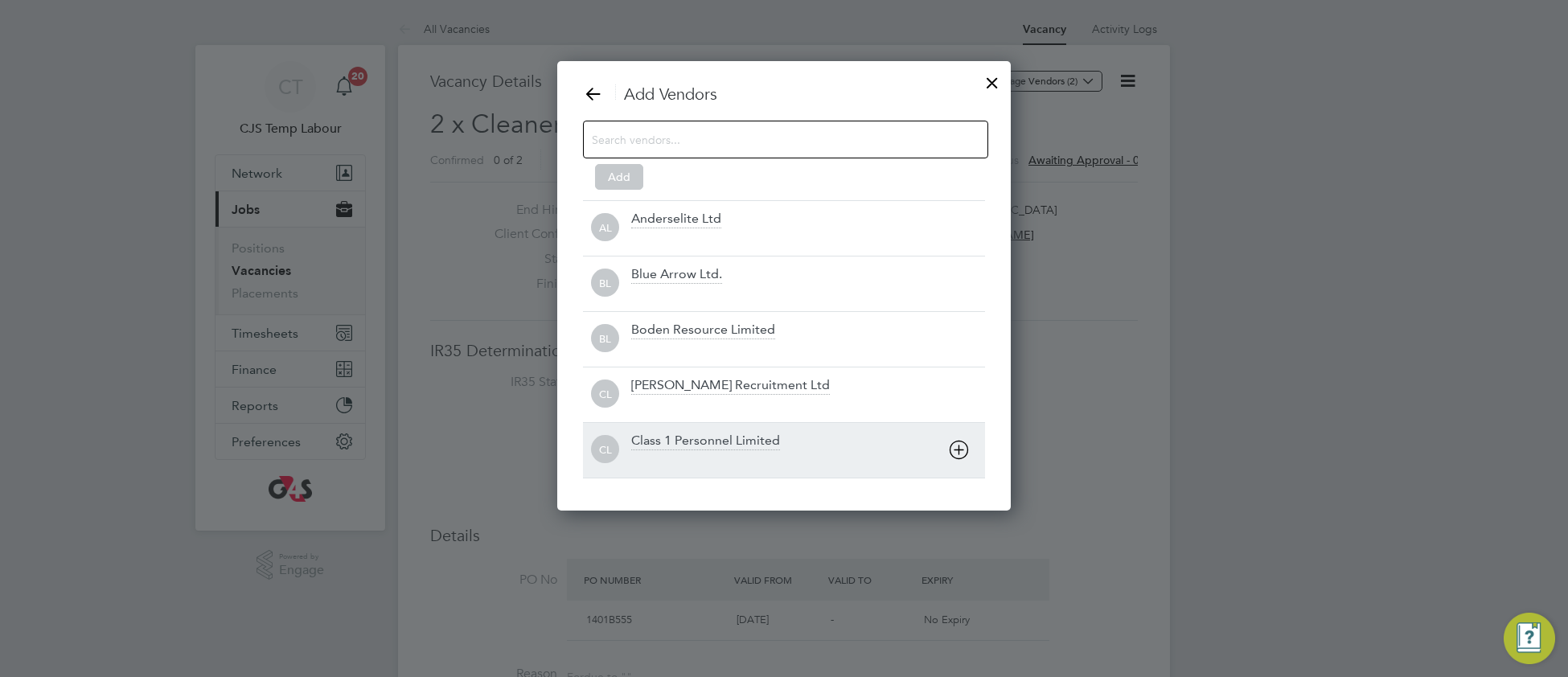
click at [804, 461] on div at bounding box center [808, 461] width 354 height 16
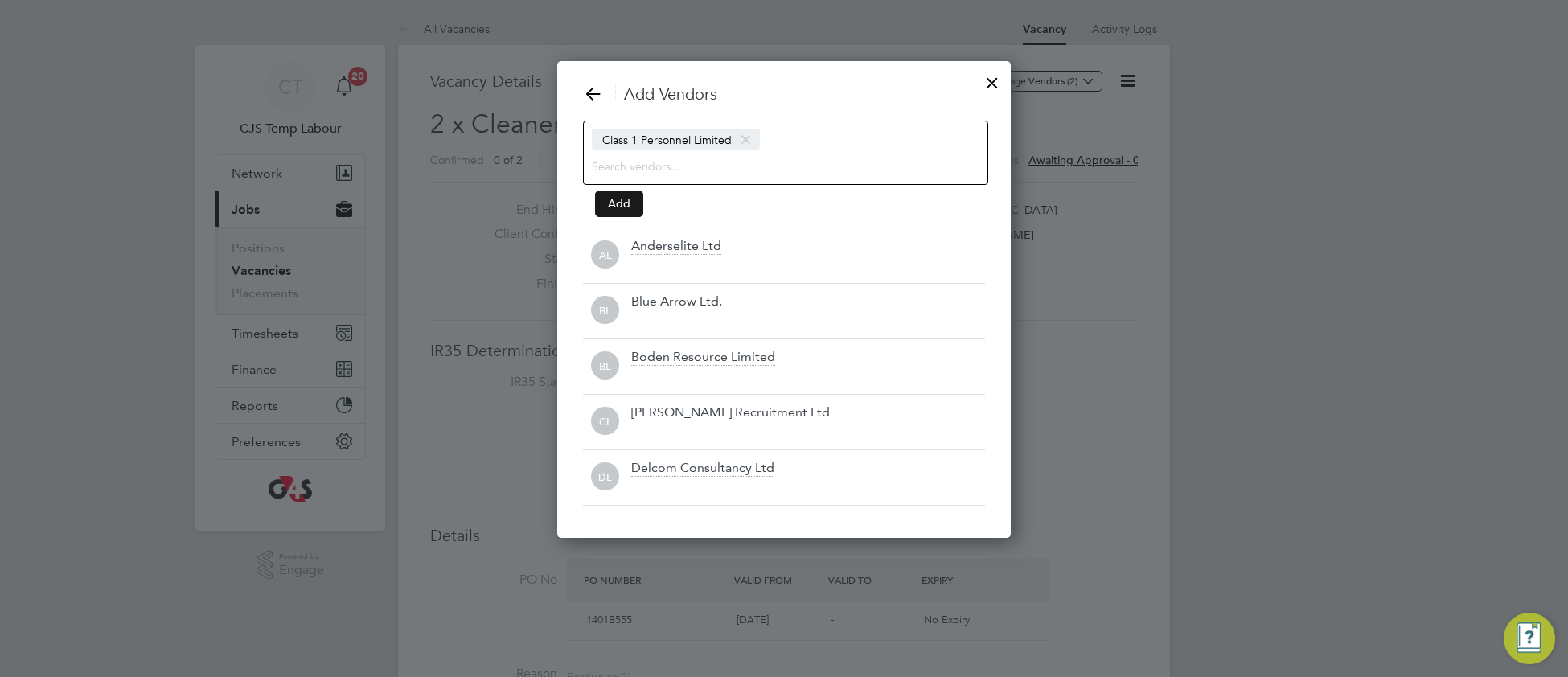
click at [627, 214] on button "Add" at bounding box center [619, 203] width 49 height 26
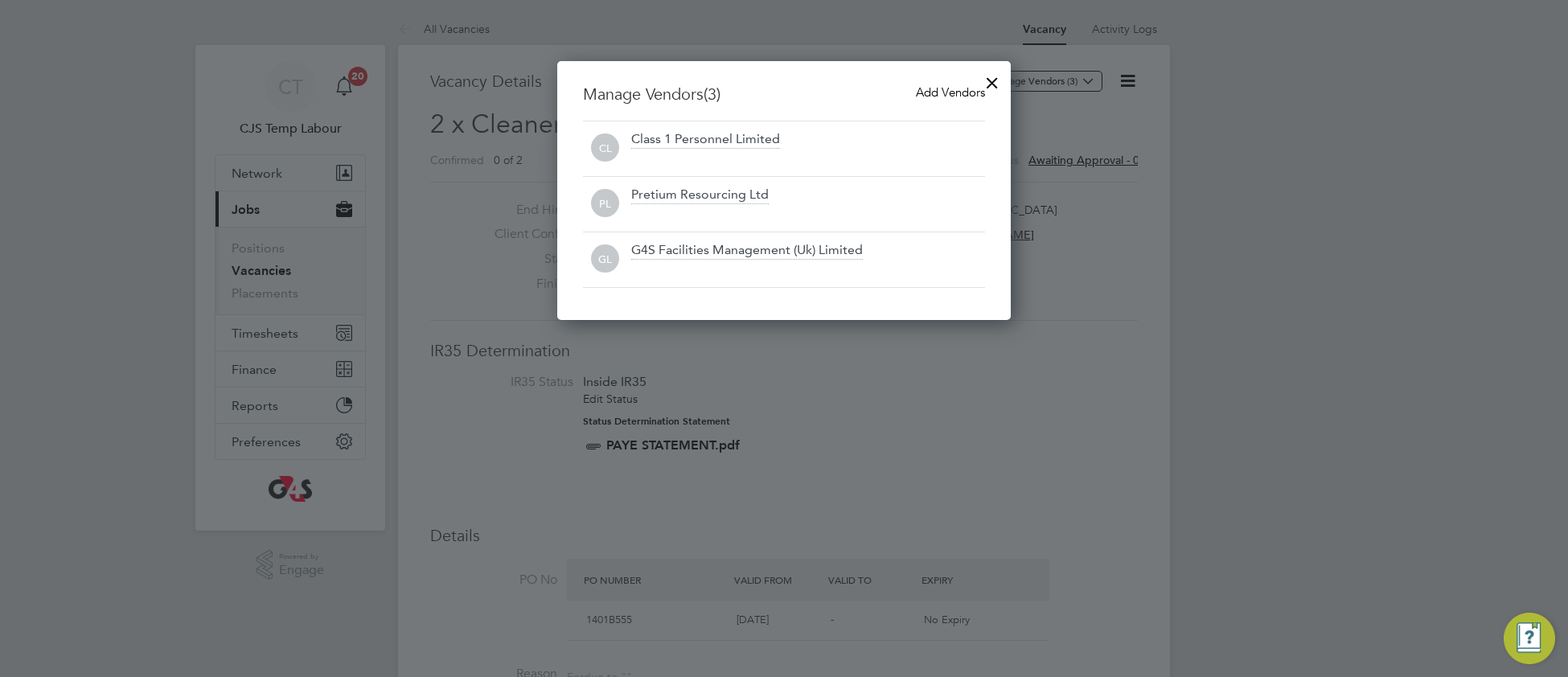
click at [993, 86] on div at bounding box center [993, 79] width 29 height 29
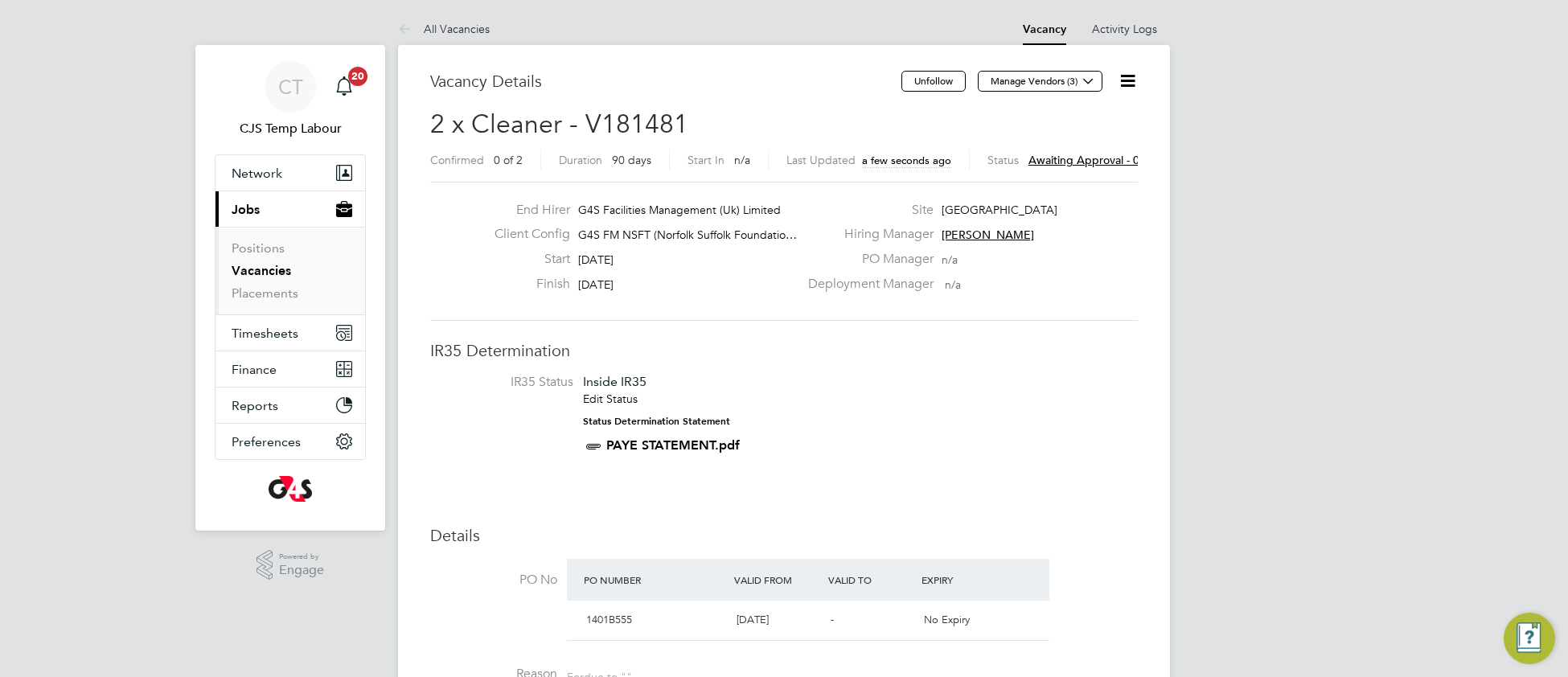
click at [1131, 88] on icon at bounding box center [1127, 81] width 20 height 20
click at [1056, 173] on li "Approve All Levels" at bounding box center [1076, 173] width 116 height 22
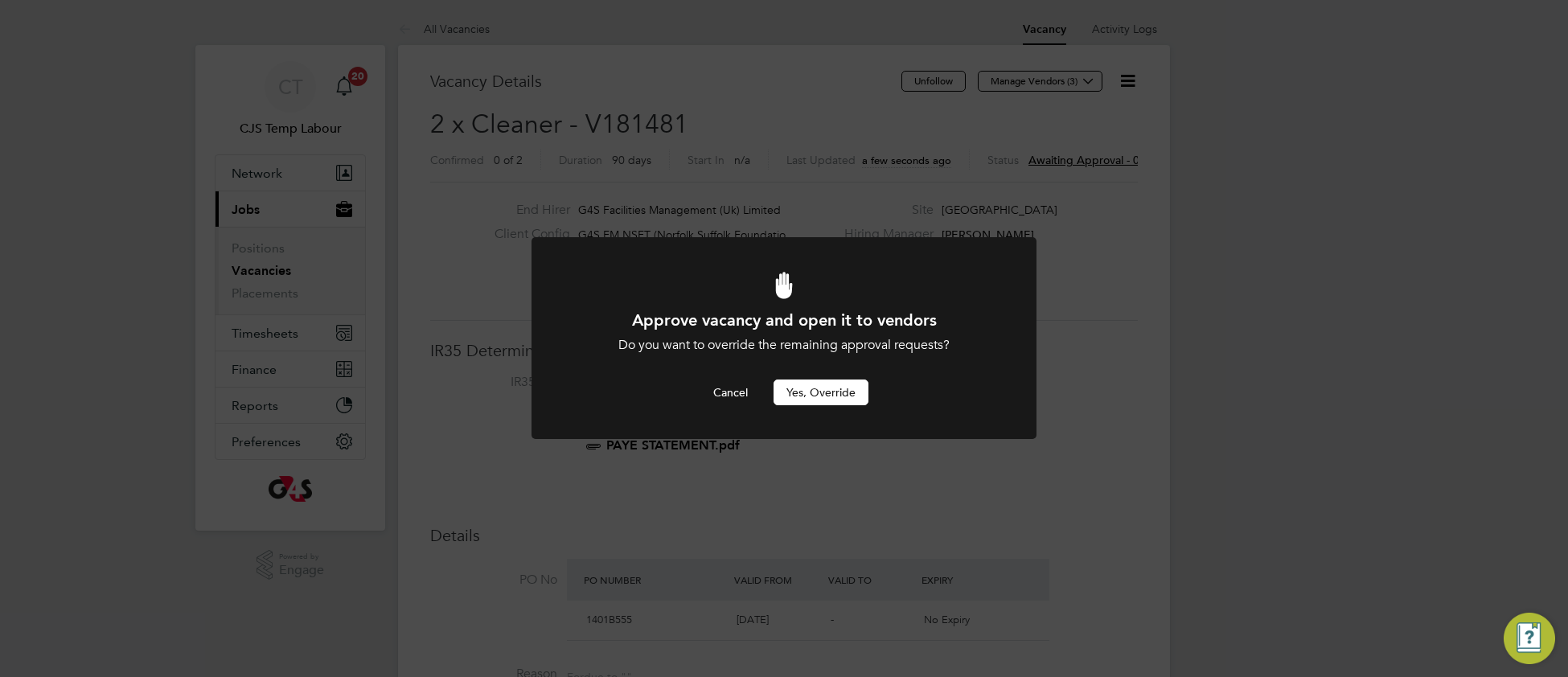
click at [839, 394] on button "Yes, Override" at bounding box center [821, 392] width 95 height 26
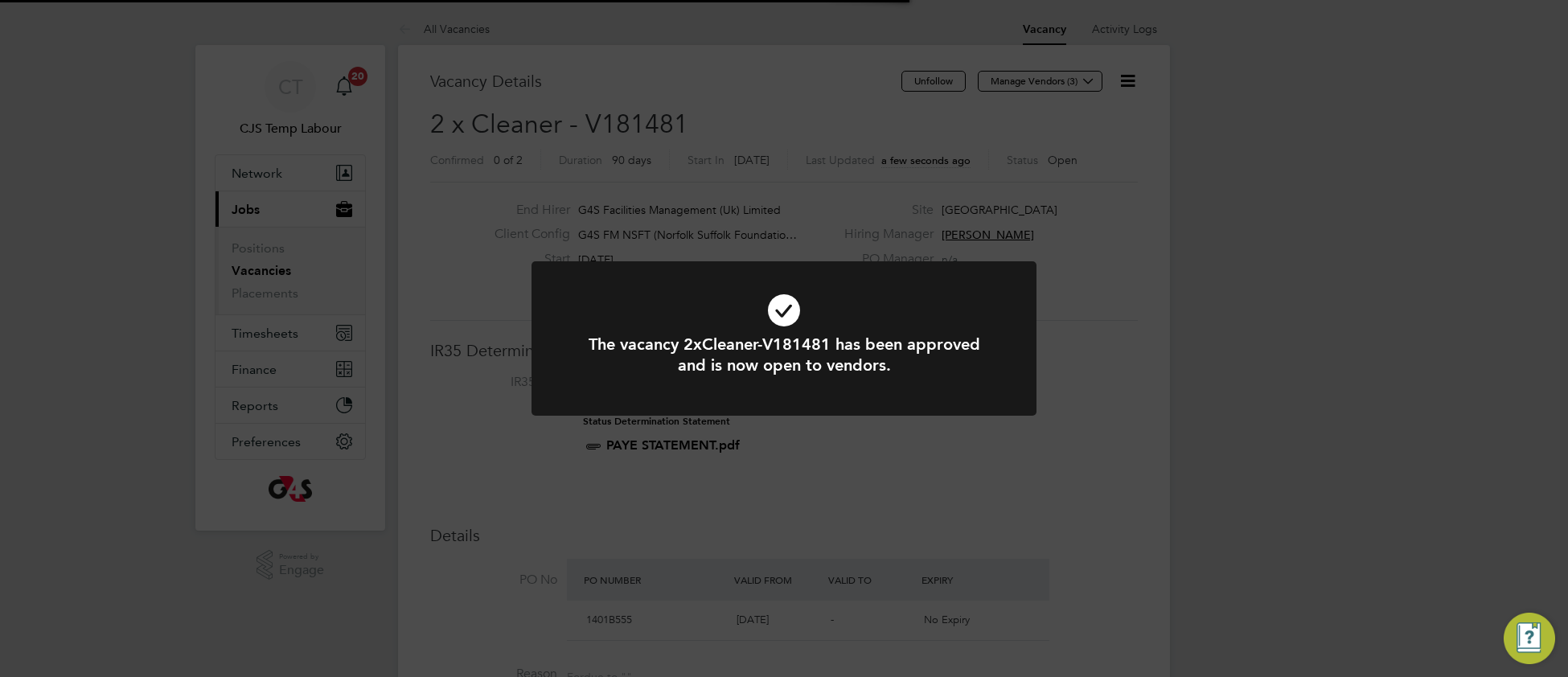
click at [909, 314] on icon at bounding box center [784, 310] width 418 height 63
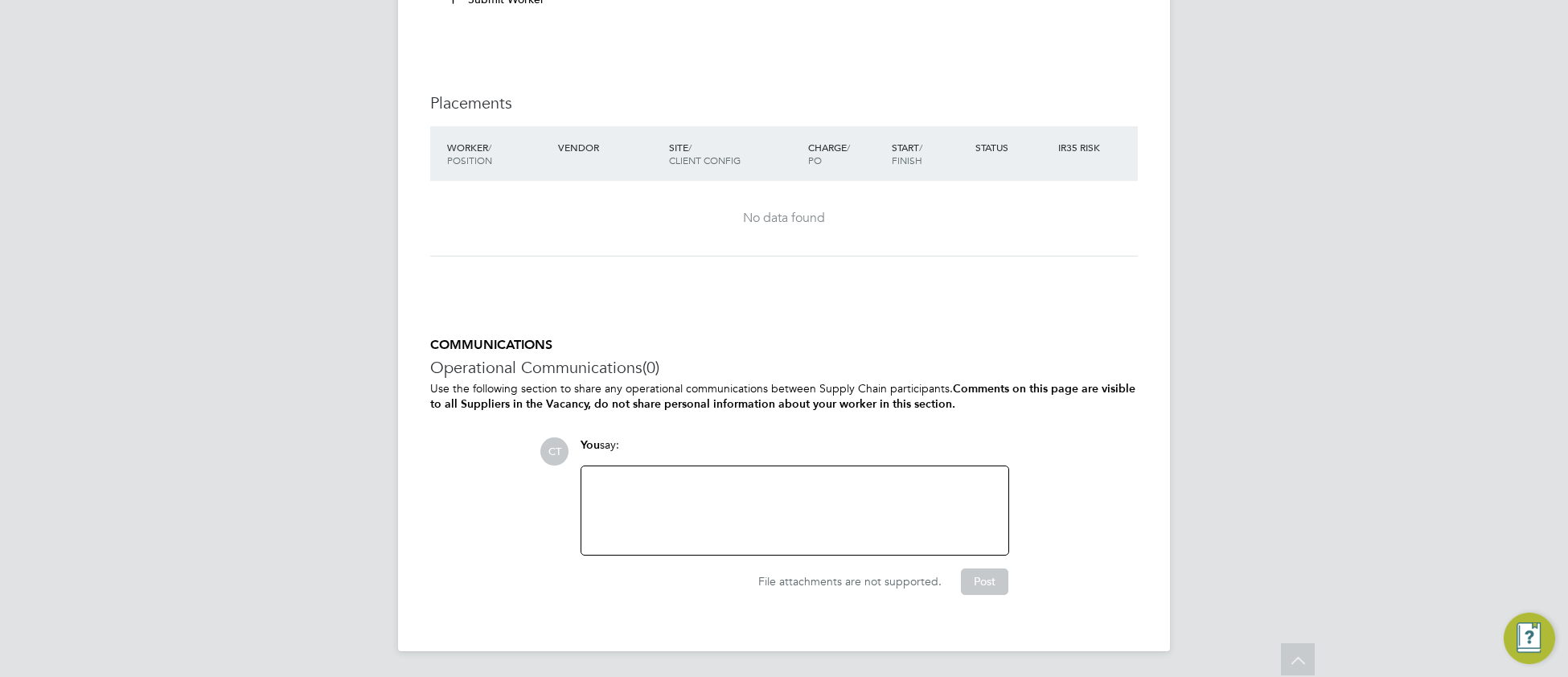
click at [682, 506] on div at bounding box center [794, 511] width 407 height 69
click at [979, 590] on button "Post" at bounding box center [984, 581] width 48 height 26
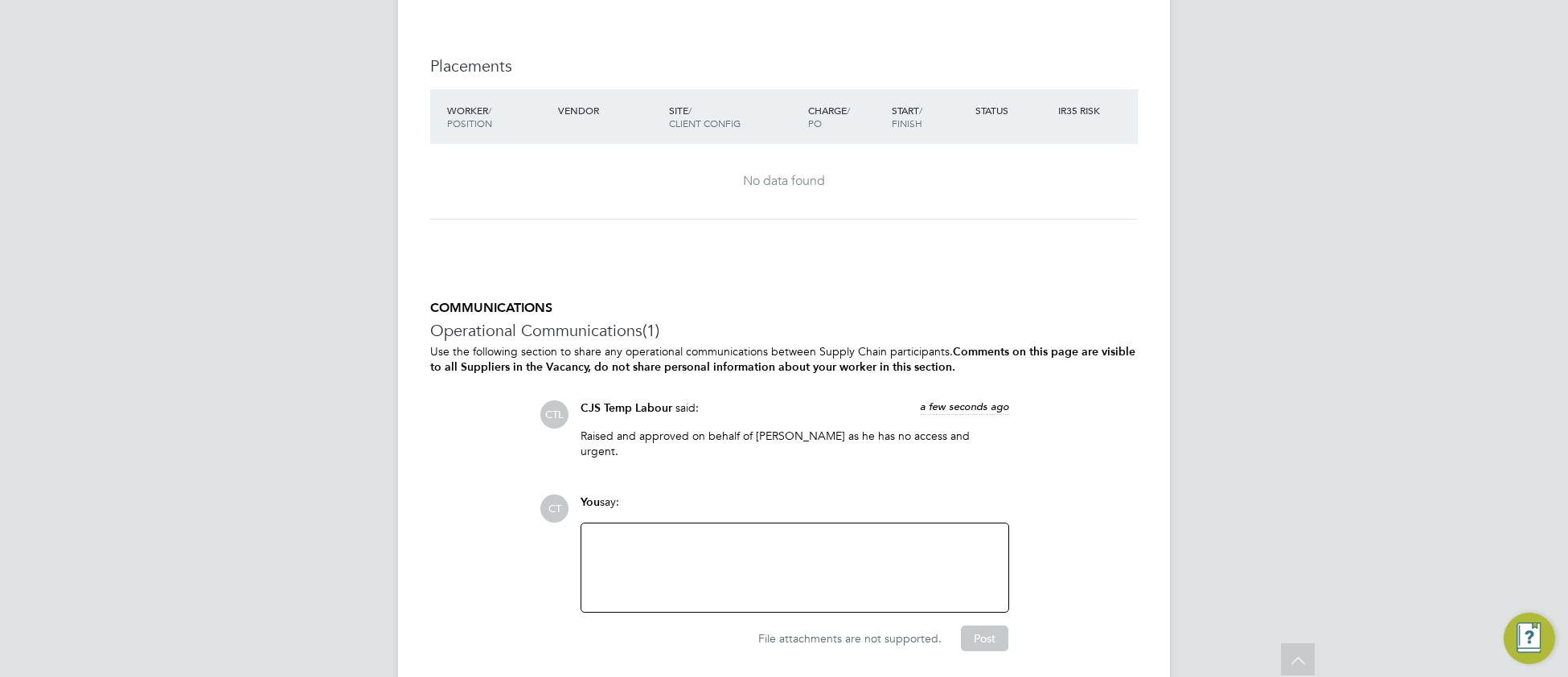
click at [639, 566] on div at bounding box center [794, 567] width 407 height 69
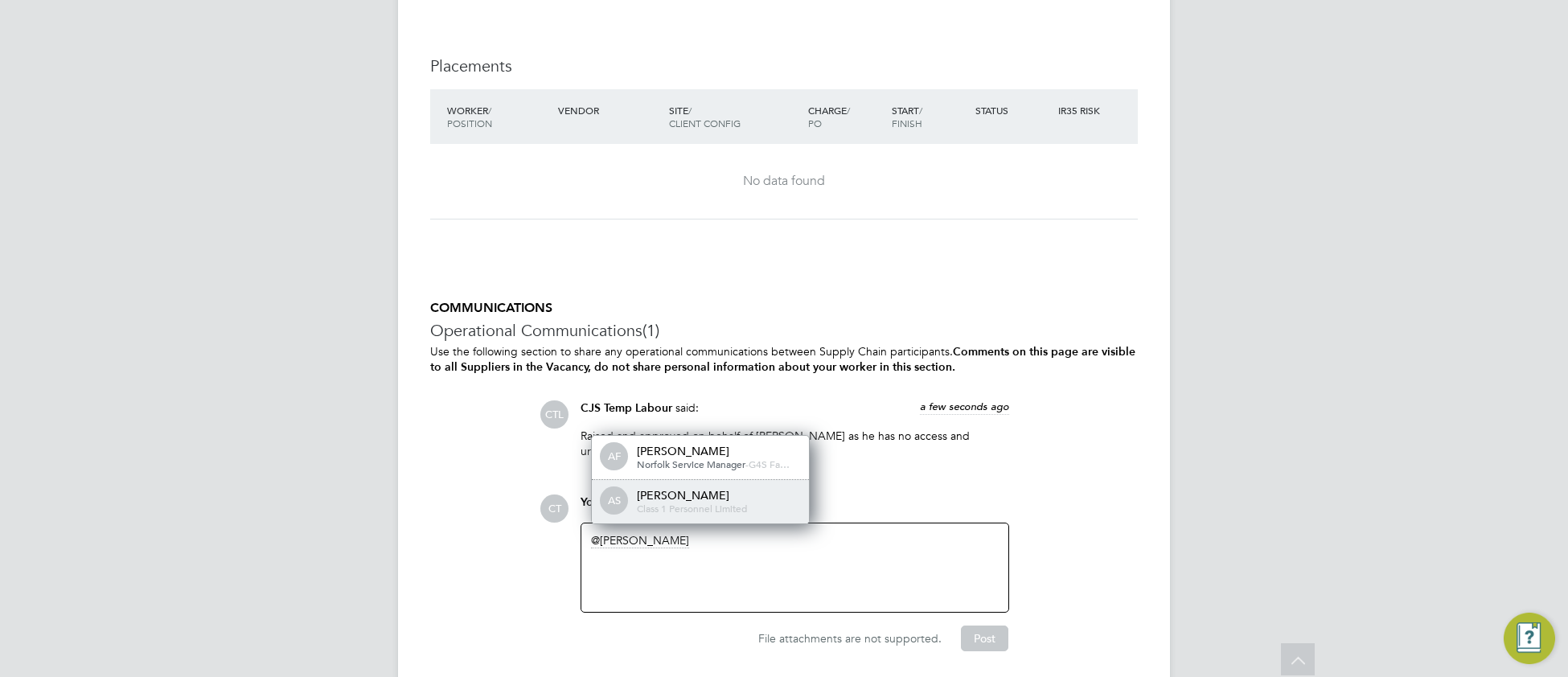
click at [690, 514] on span "Class 1 Personnel Limited" at bounding box center [691, 508] width 111 height 13
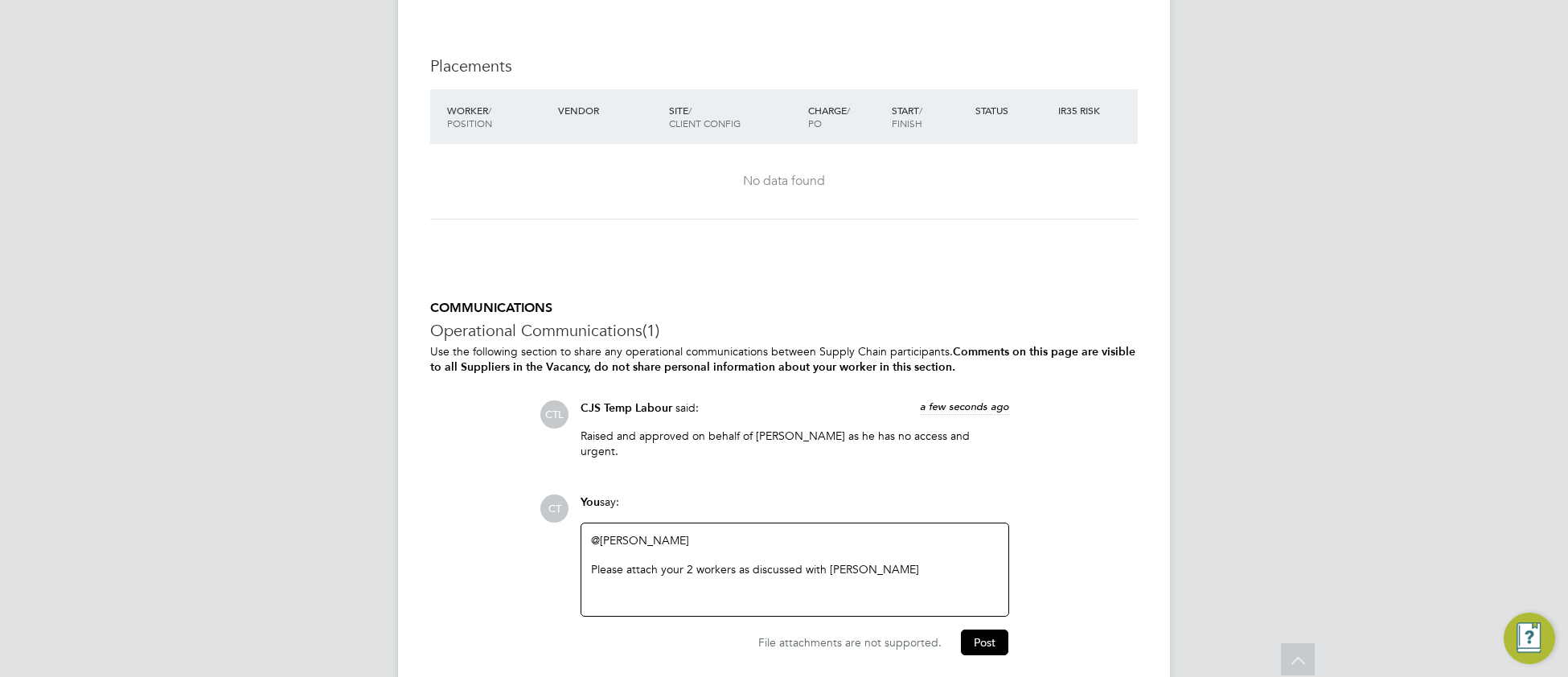
click at [613, 606] on div at bounding box center [794, 598] width 407 height 14
click at [598, 606] on div "vanessa" at bounding box center [794, 598] width 407 height 14
click at [662, 606] on div "Vanessa &" at bounding box center [794, 598] width 407 height 14
click at [652, 606] on div "Vanessa & julianna" at bounding box center [794, 598] width 407 height 14
click at [989, 655] on button "Post" at bounding box center [984, 642] width 48 height 26
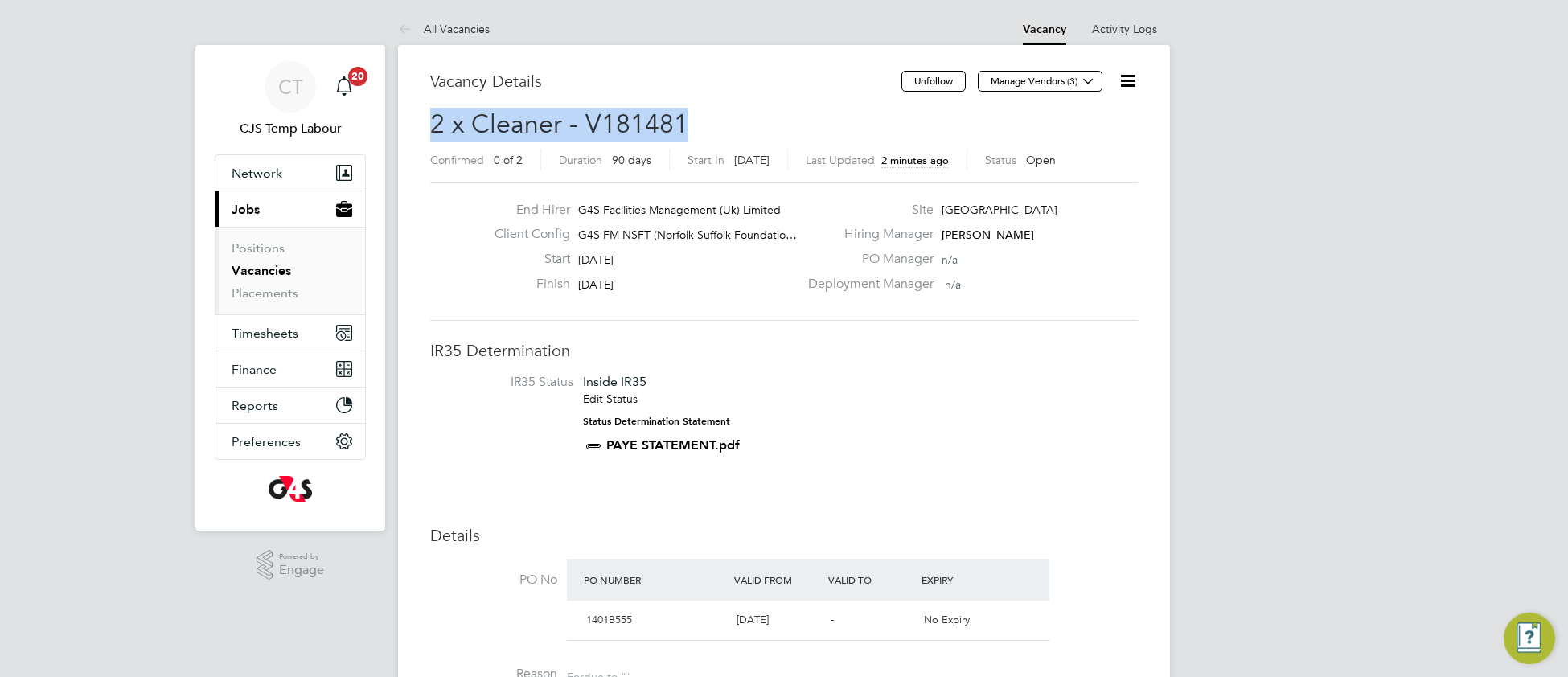
drag, startPoint x: 662, startPoint y: 122, endPoint x: 429, endPoint y: 121, distance: 233.0
click at [431, 121] on h2 "2 x Cleaner - V181481 Confirmed 0 of 2 Duration 90 days Start In Tomorrow Last …" at bounding box center [784, 141] width 708 height 67
copy span "2 x Cleaner - V181481"
click at [261, 336] on span "Timesheets" at bounding box center [265, 333] width 67 height 15
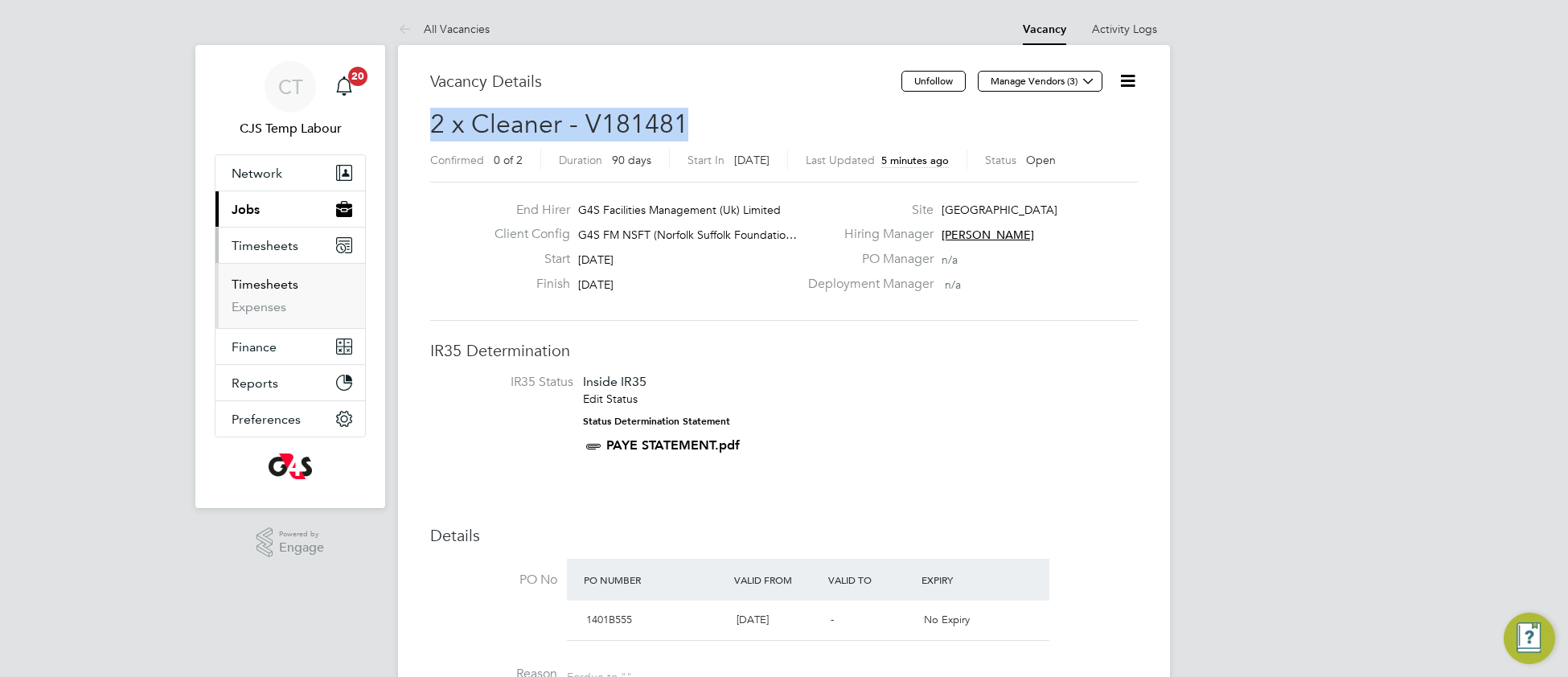
click at [266, 287] on link "Timesheets" at bounding box center [265, 284] width 67 height 15
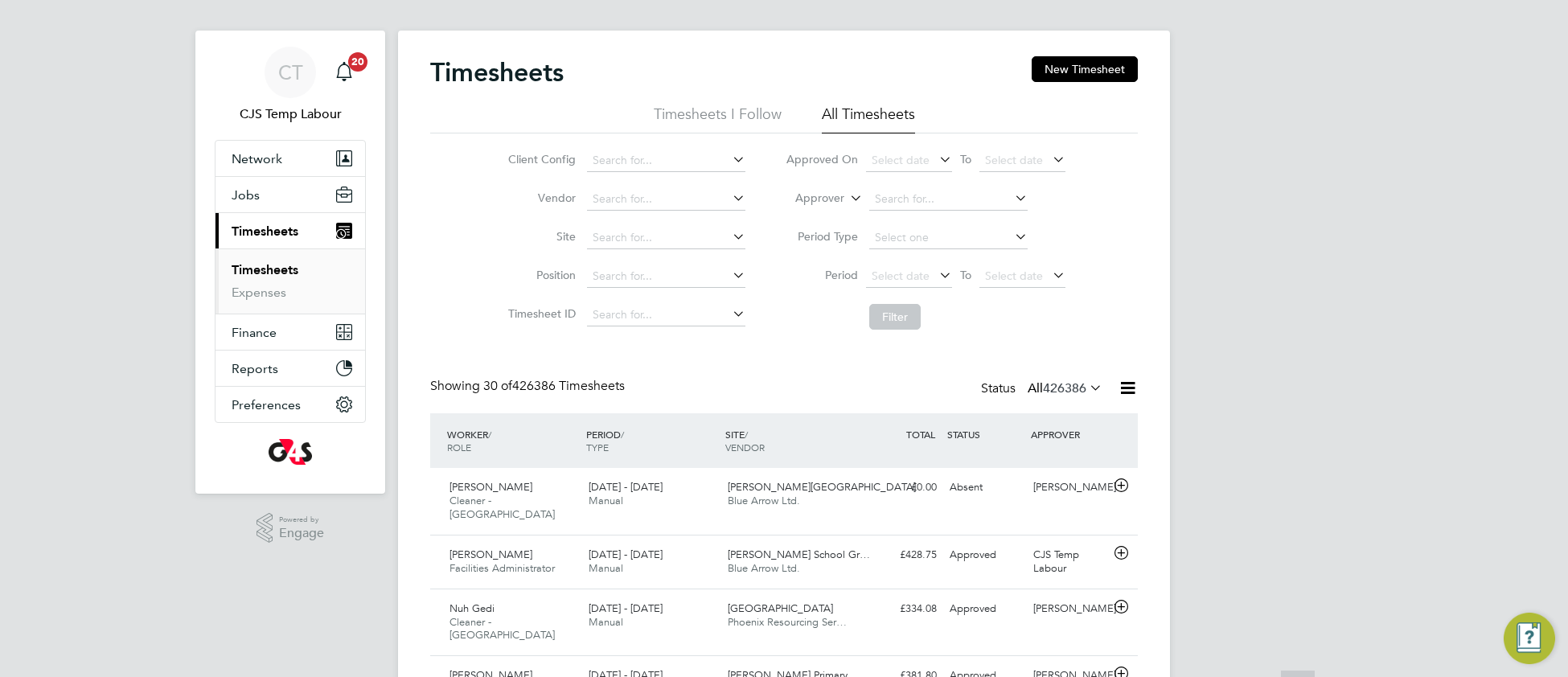
scroll to position [12, 0]
click at [1086, 387] on icon at bounding box center [1086, 389] width 0 height 22
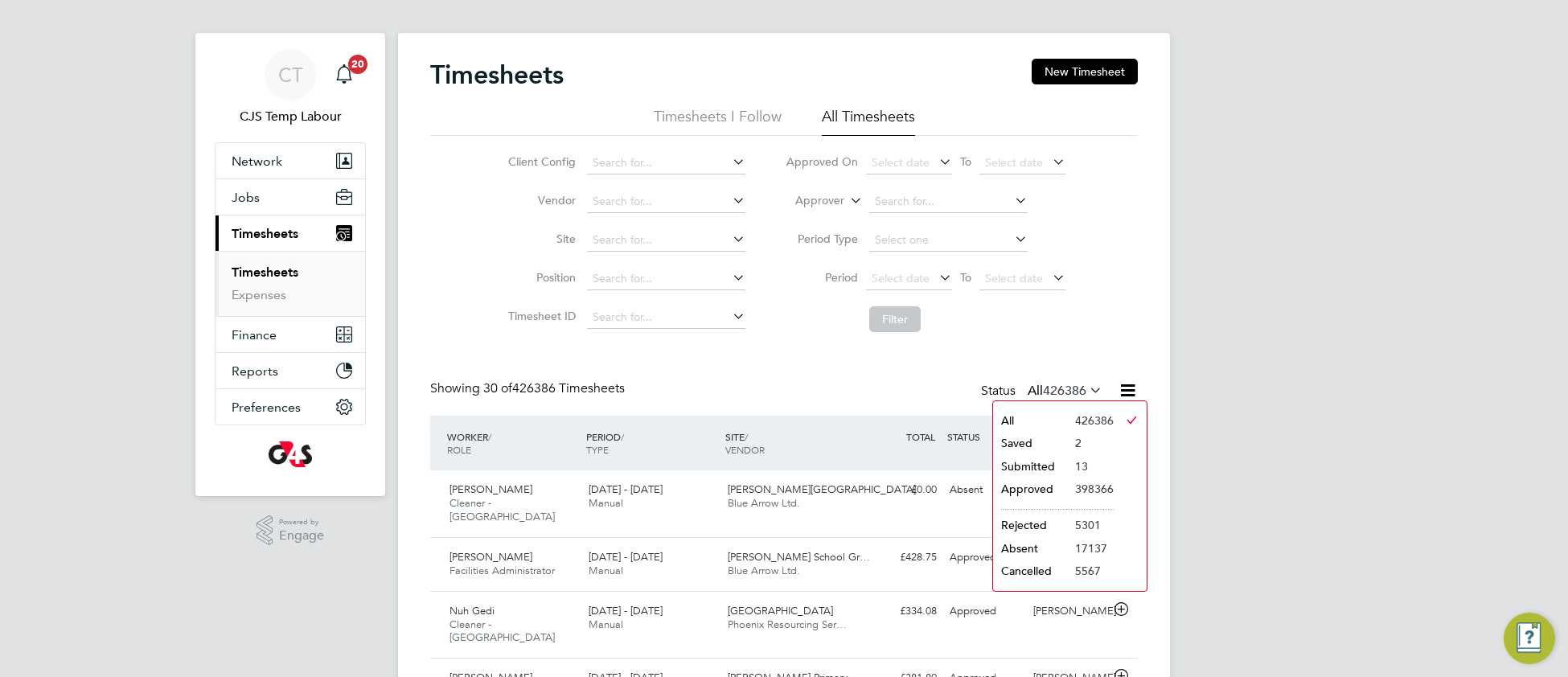
click at [1047, 461] on li "Submitted" at bounding box center [1030, 466] width 74 height 22
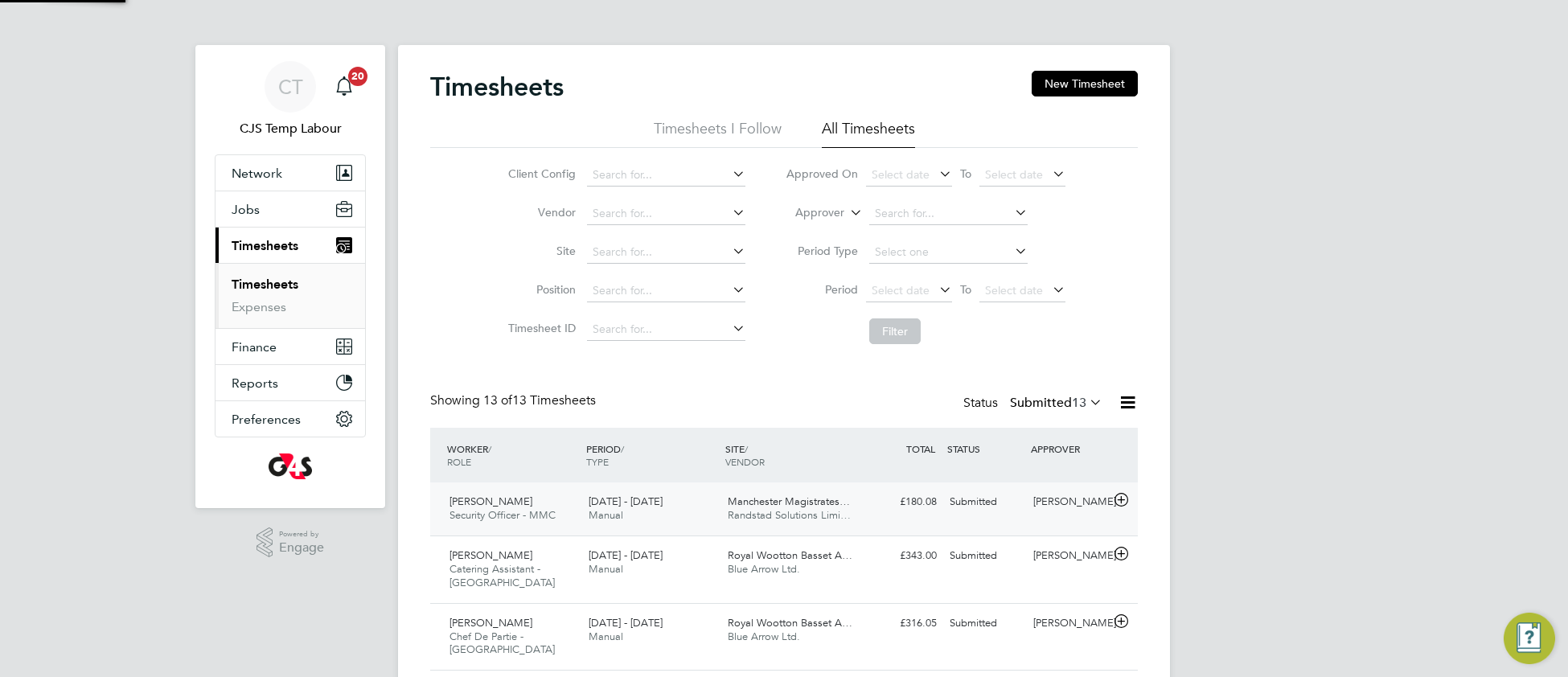
scroll to position [9, 7]
click at [675, 170] on input at bounding box center [666, 174] width 158 height 22
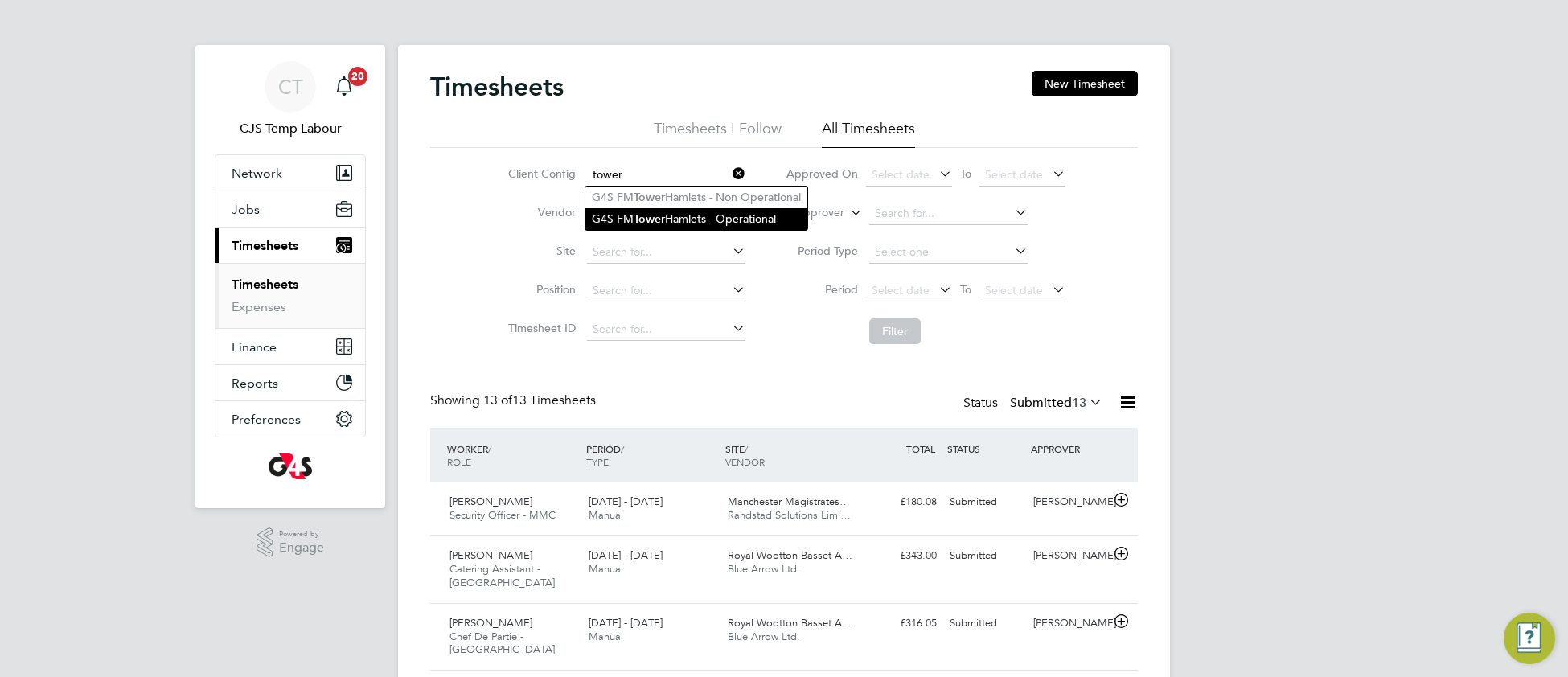
click at [649, 211] on li "G4S FM Tower Hamlets - Operational" at bounding box center [696, 219] width 222 height 22
type input "G4S FM [GEOGRAPHIC_DATA] - Operational"
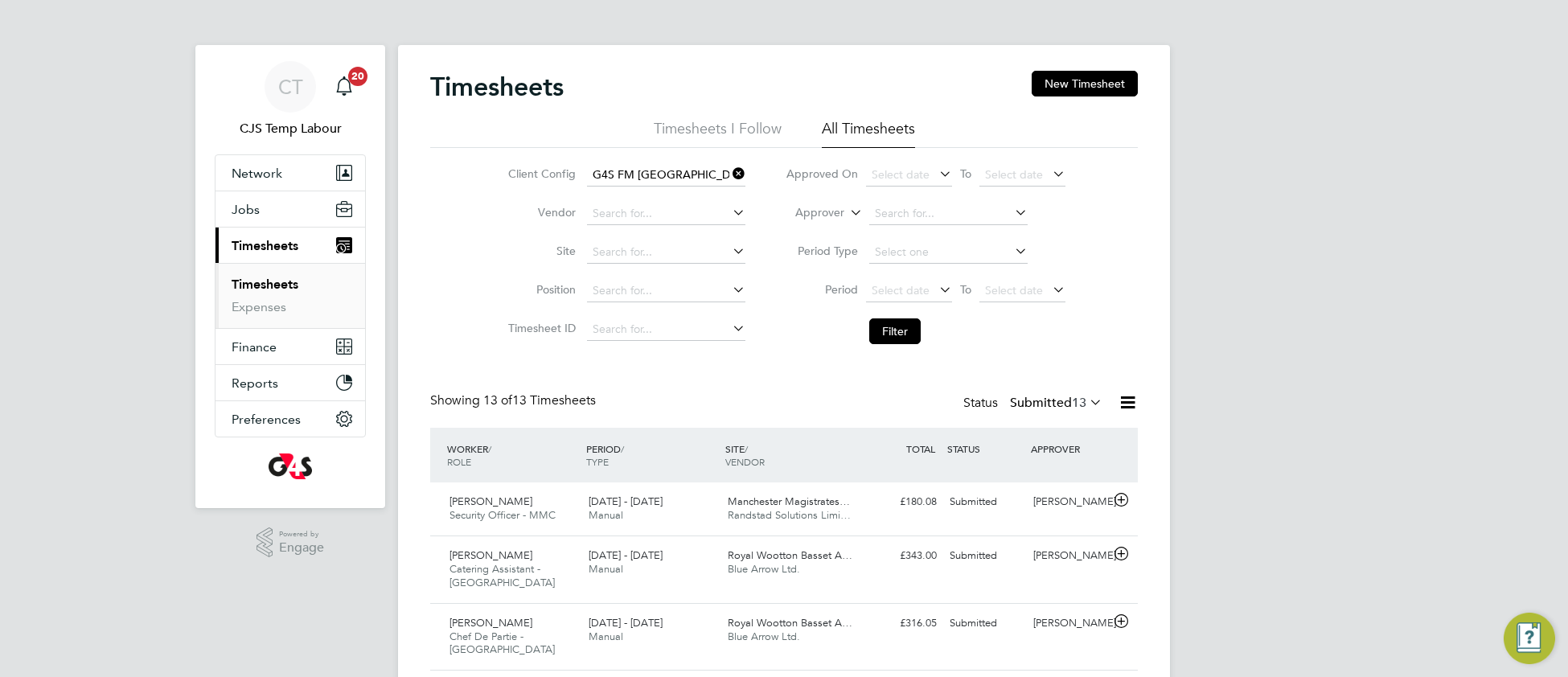
drag, startPoint x: 909, startPoint y: 334, endPoint x: 843, endPoint y: 399, distance: 92.6
click at [905, 336] on button "Filter" at bounding box center [895, 331] width 51 height 26
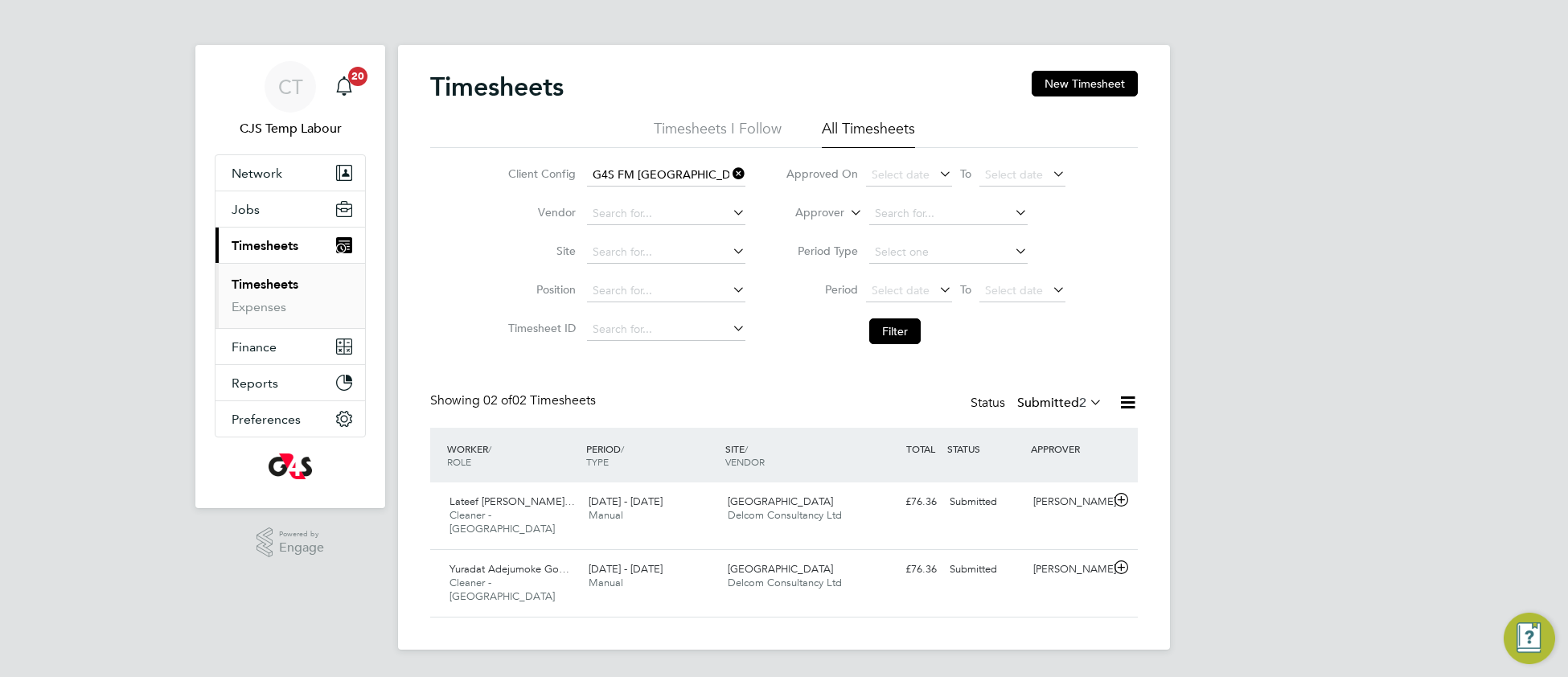
click at [1086, 402] on icon at bounding box center [1086, 402] width 0 height 22
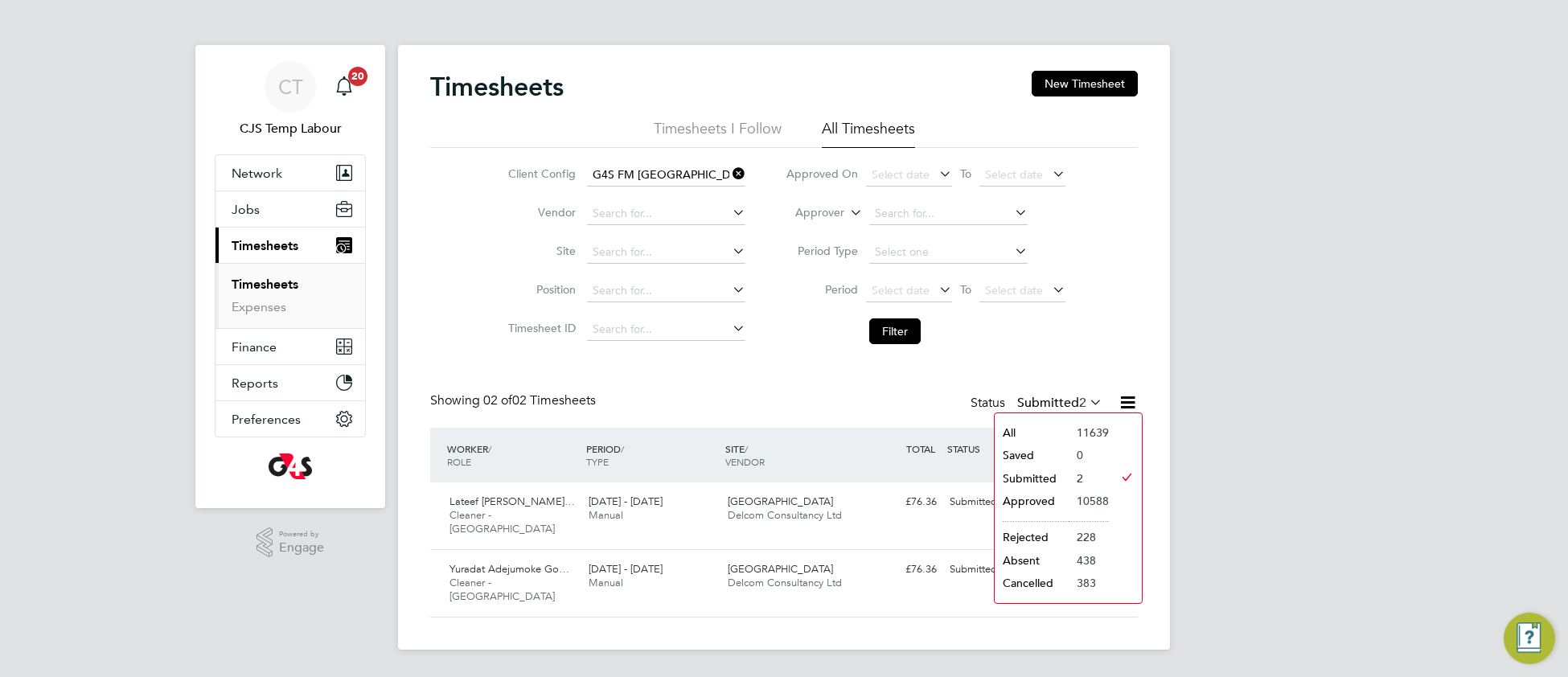
click at [1054, 431] on li "All" at bounding box center [1031, 432] width 74 height 22
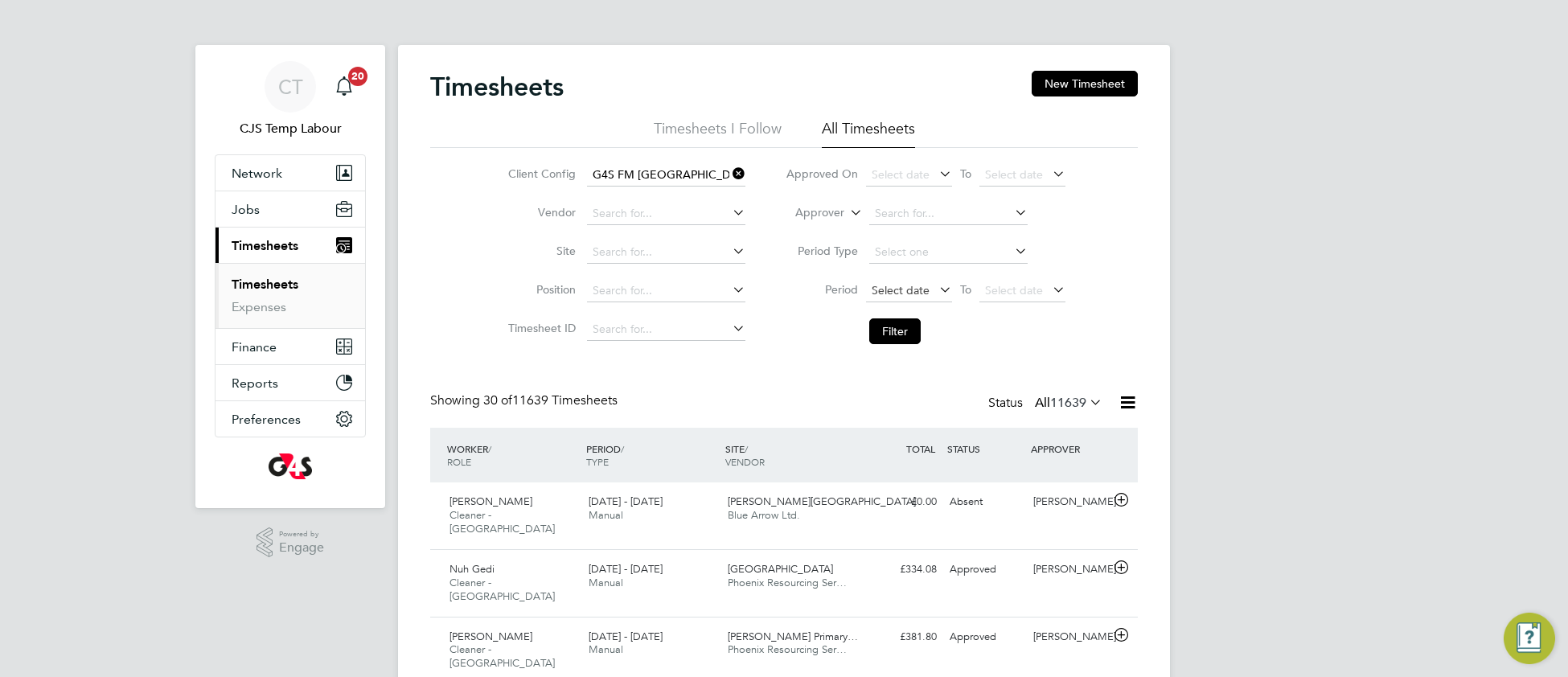
click at [895, 297] on span "Select date" at bounding box center [909, 291] width 86 height 22
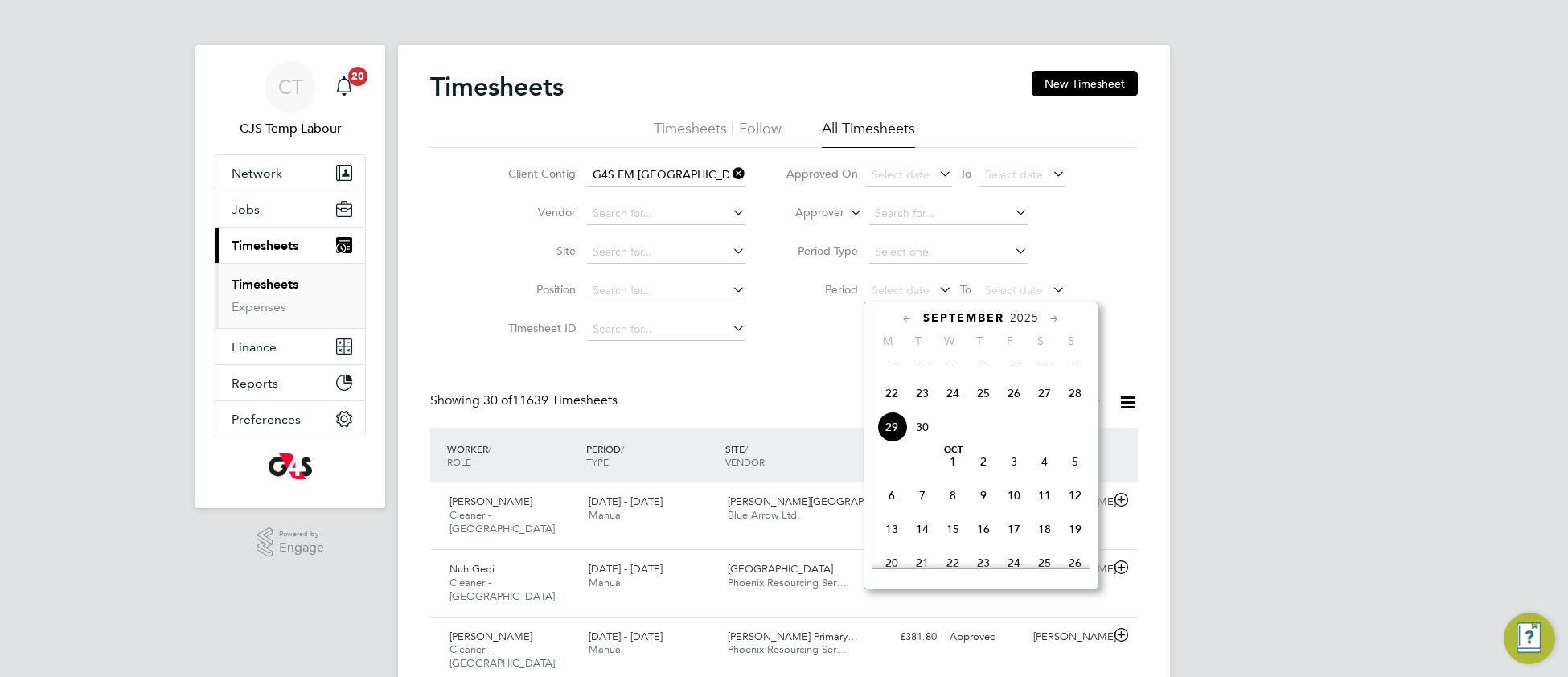
drag, startPoint x: 892, startPoint y: 404, endPoint x: 997, endPoint y: 338, distance: 124.0
click at [892, 405] on span "22" at bounding box center [892, 393] width 31 height 31
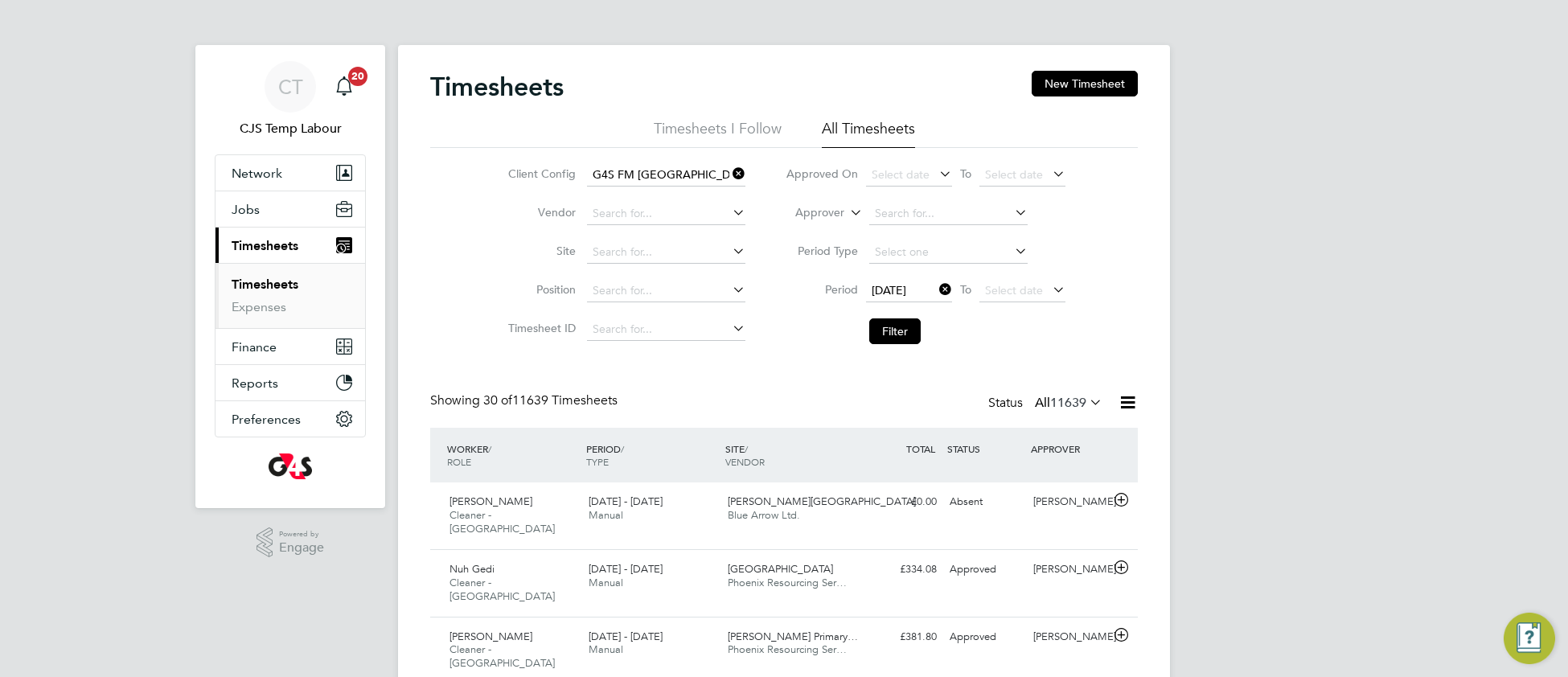
drag, startPoint x: 1000, startPoint y: 295, endPoint x: 1028, endPoint y: 304, distance: 29.4
click at [1001, 295] on span "Select date" at bounding box center [1014, 290] width 58 height 14
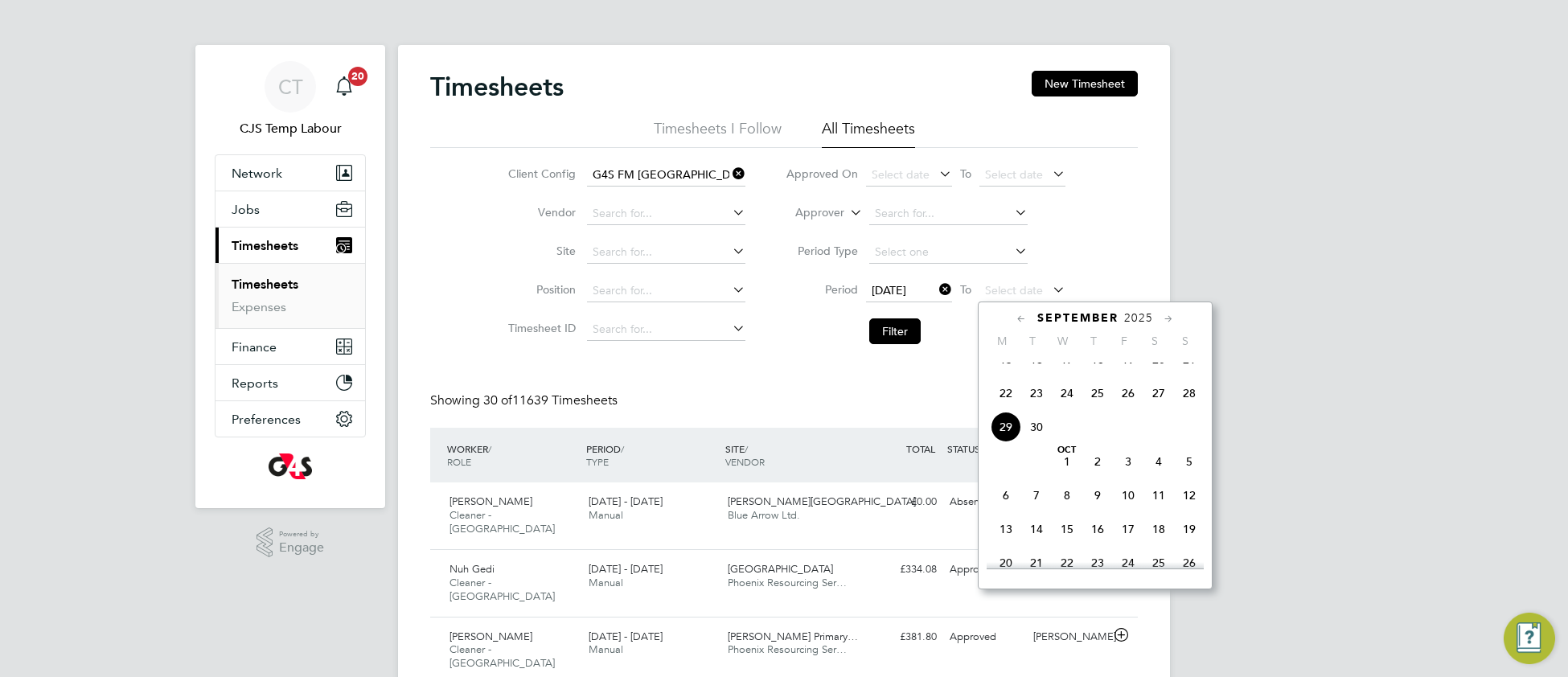
drag, startPoint x: 1195, startPoint y: 410, endPoint x: 1128, endPoint y: 417, distance: 67.4
click at [1191, 408] on span "28" at bounding box center [1189, 393] width 31 height 31
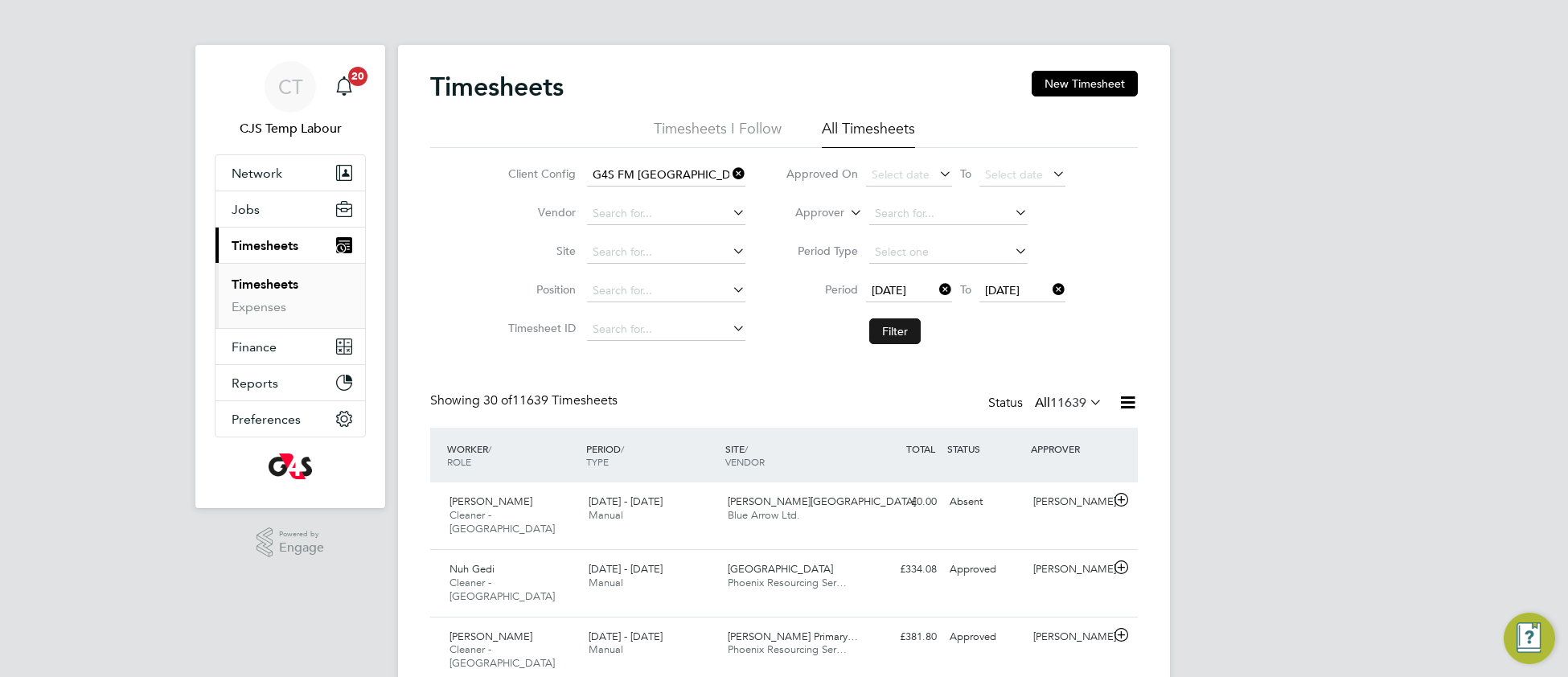
click at [897, 324] on button "Filter" at bounding box center [895, 331] width 51 height 26
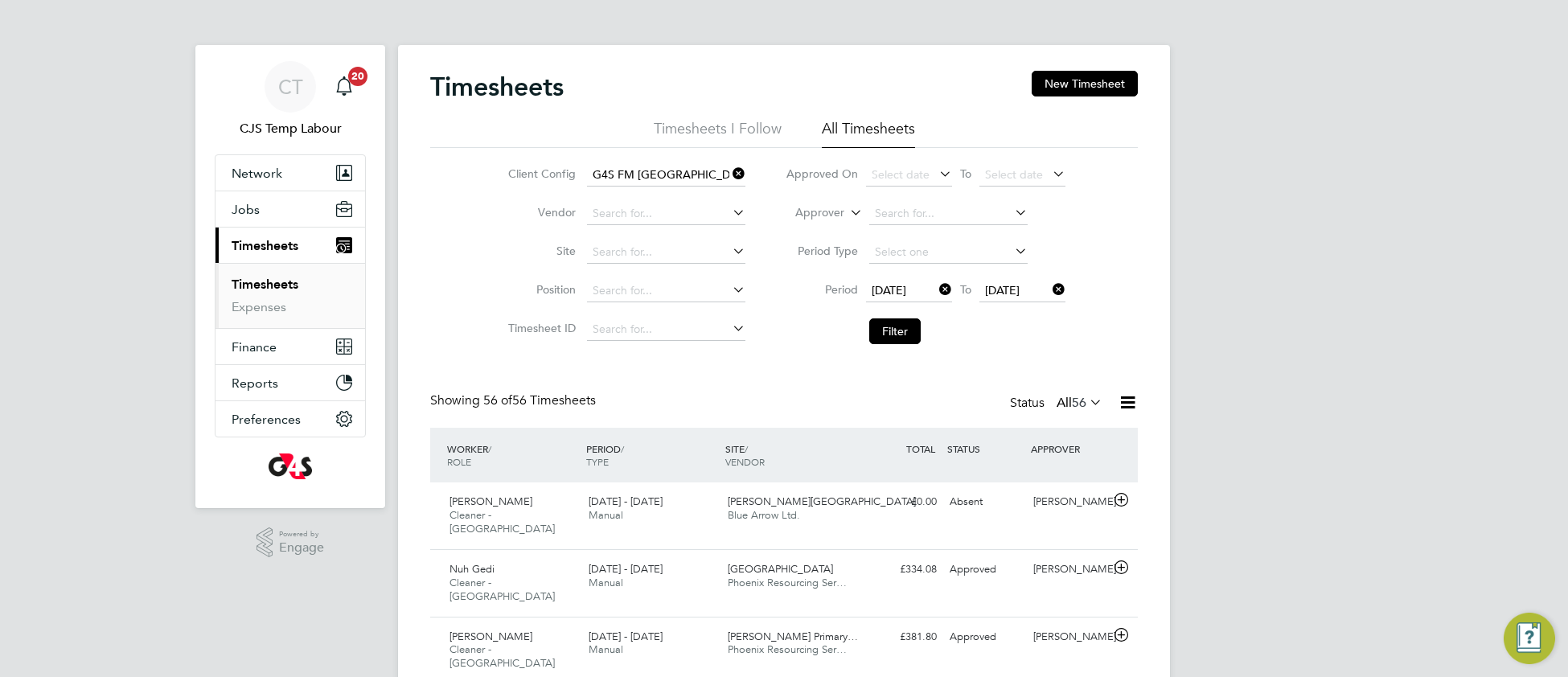
drag, startPoint x: 1067, startPoint y: 82, endPoint x: 1047, endPoint y: 113, distance: 36.9
click at [1067, 83] on button "New Timesheet" at bounding box center [1085, 84] width 106 height 26
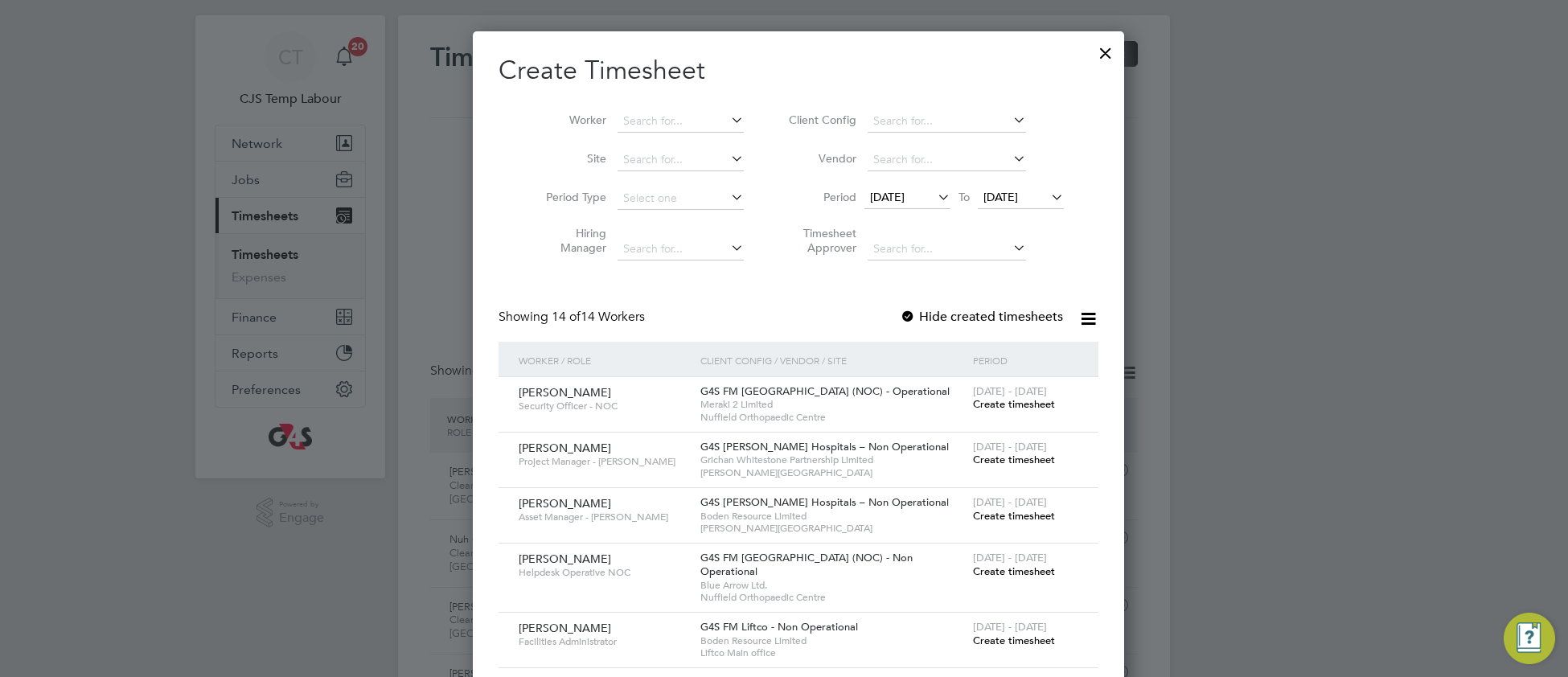
scroll to position [26, 0]
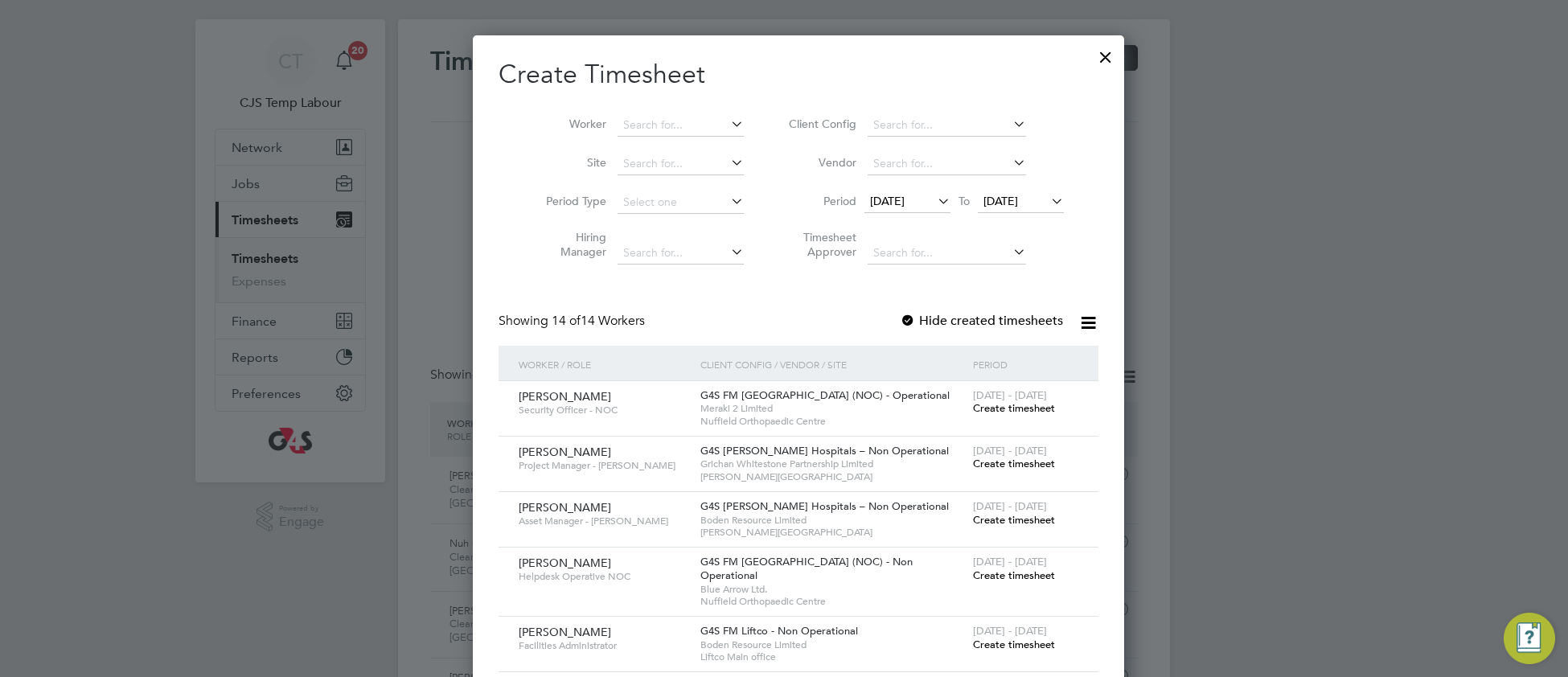
click at [1091, 53] on div at bounding box center [1106, 53] width 29 height 29
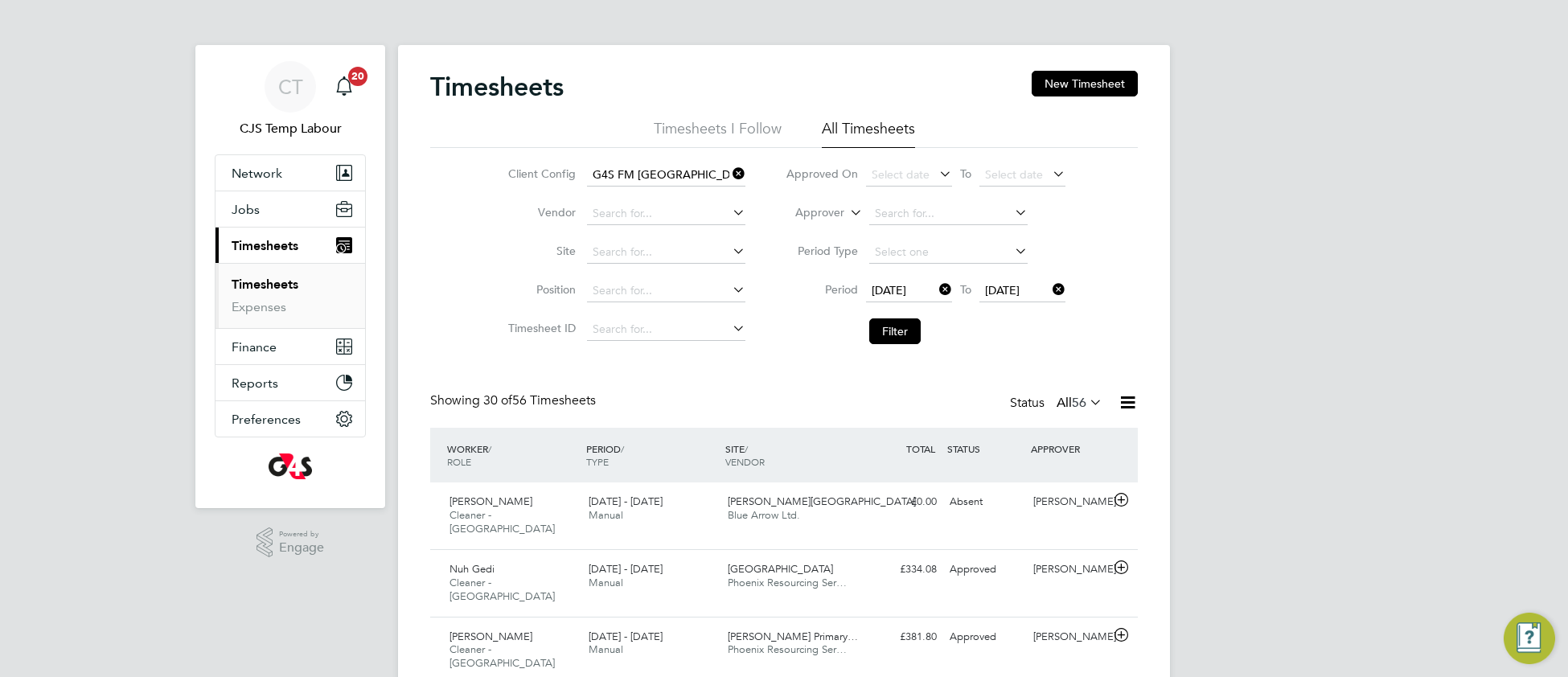
scroll to position [40, 138]
click at [247, 216] on span "Jobs" at bounding box center [245, 209] width 28 height 15
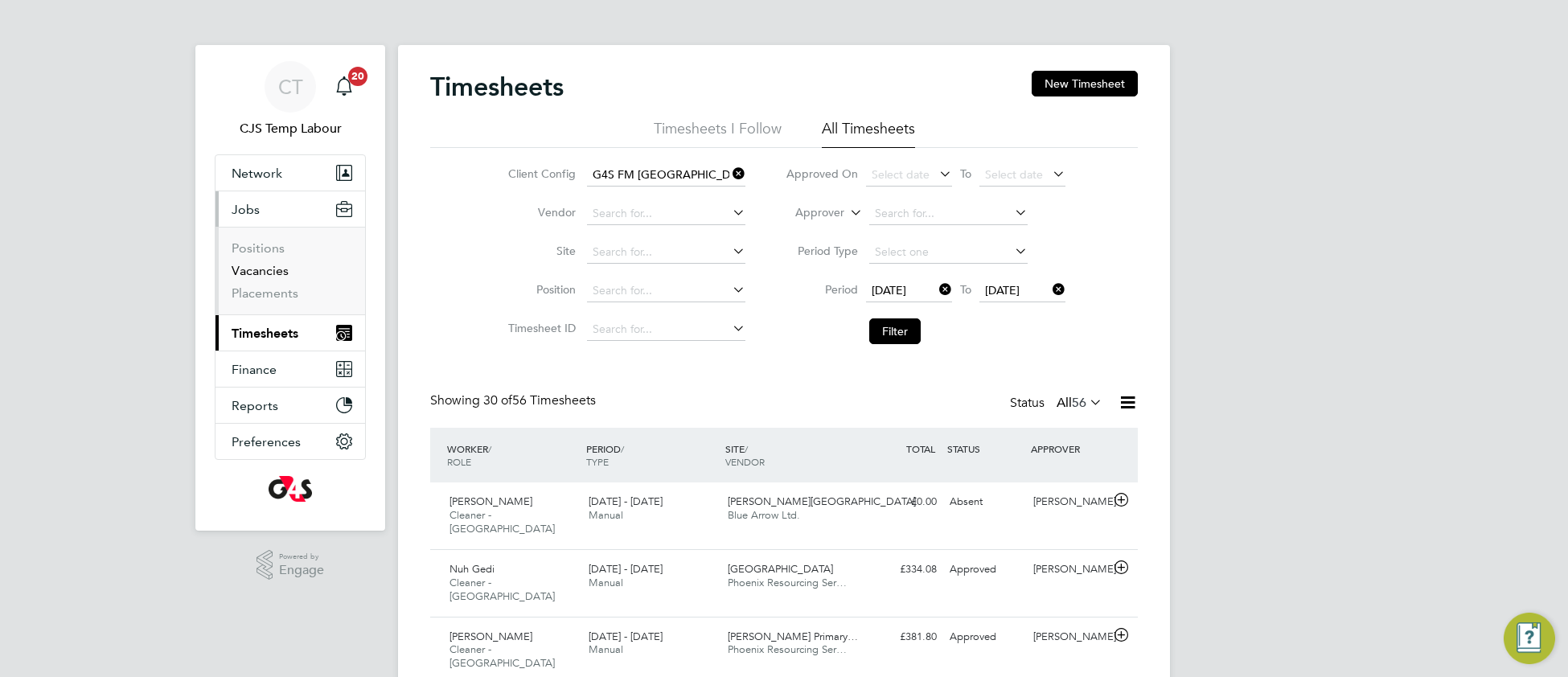
click at [263, 274] on link "Vacancies" at bounding box center [261, 270] width 58 height 15
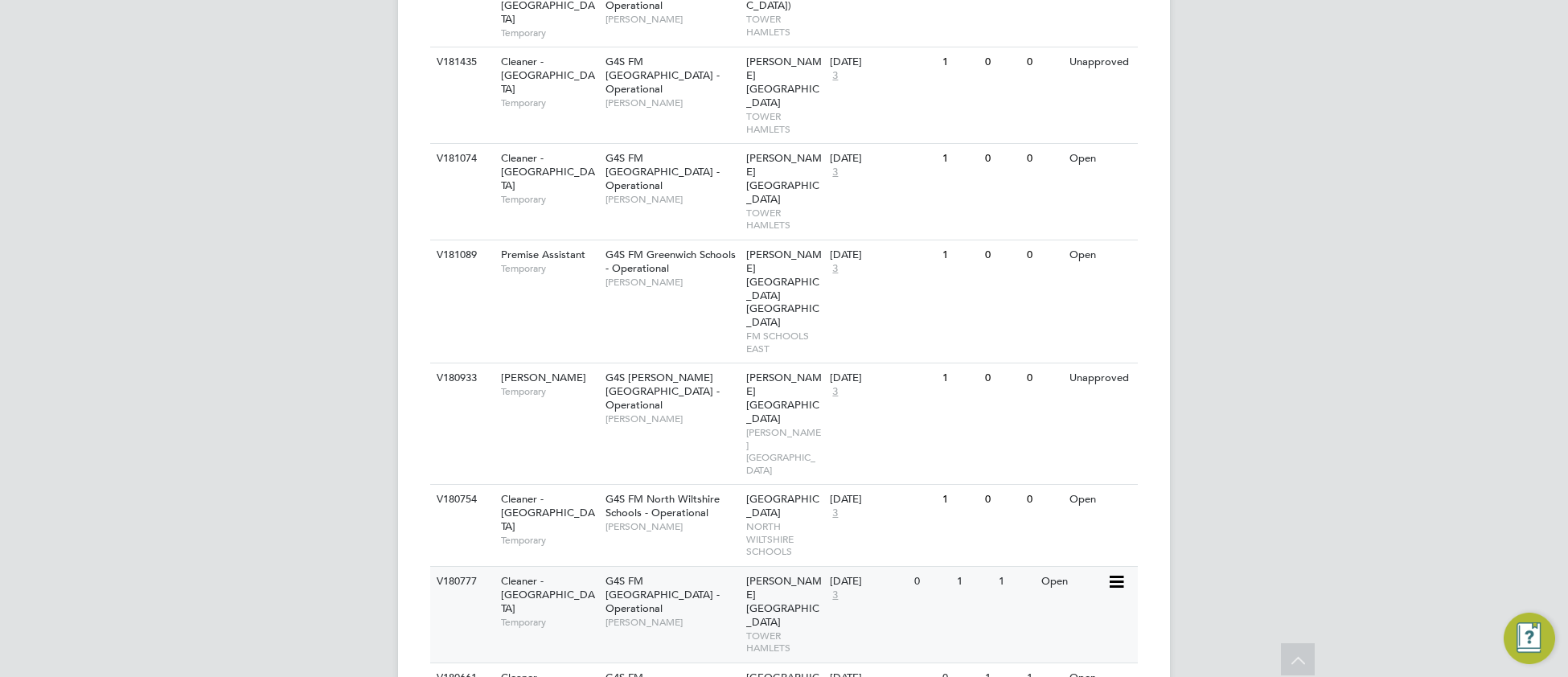
click at [696, 567] on div "G4S FM Tower Hamlets - Operational Yusupha Miknas" at bounding box center [672, 601] width 141 height 69
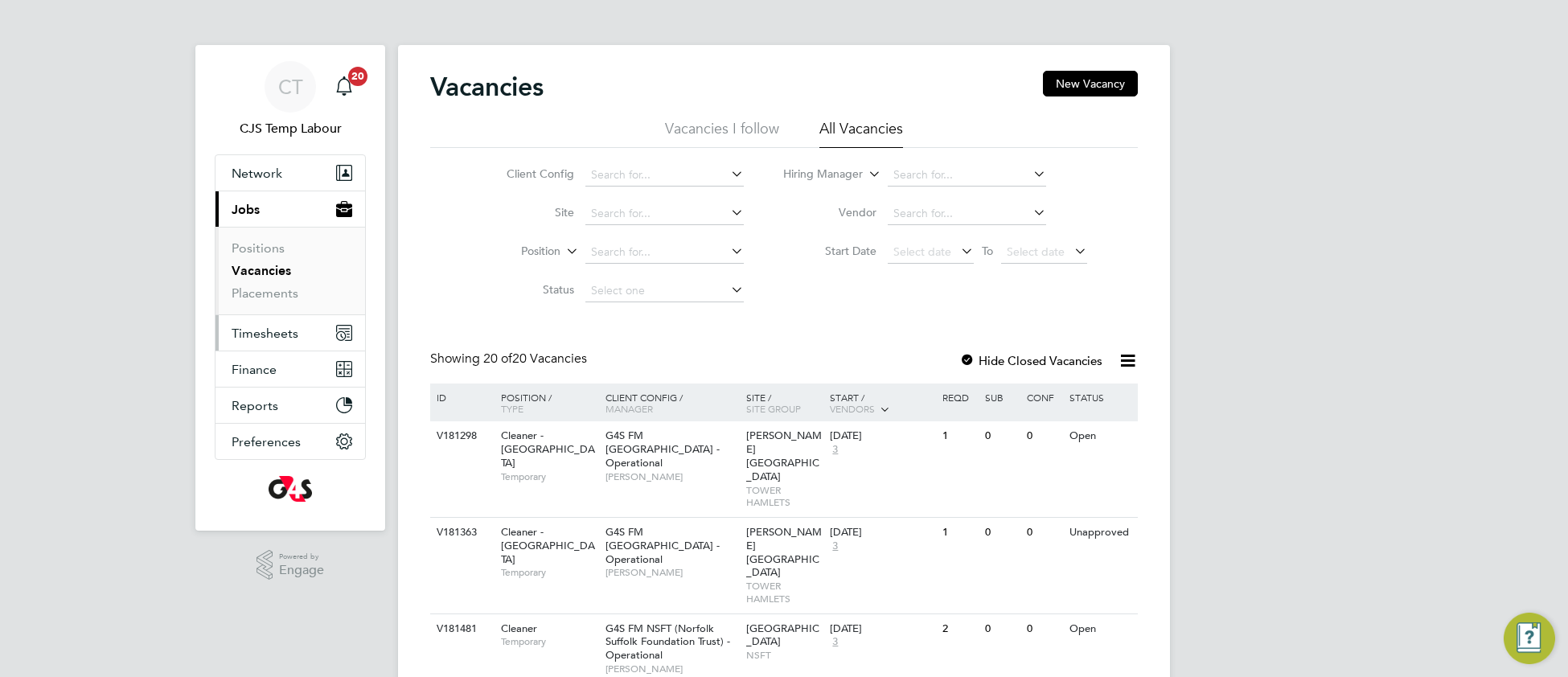
click at [272, 333] on span "Timesheets" at bounding box center [265, 333] width 67 height 15
click at [266, 337] on span "Timesheets" at bounding box center [265, 333] width 67 height 15
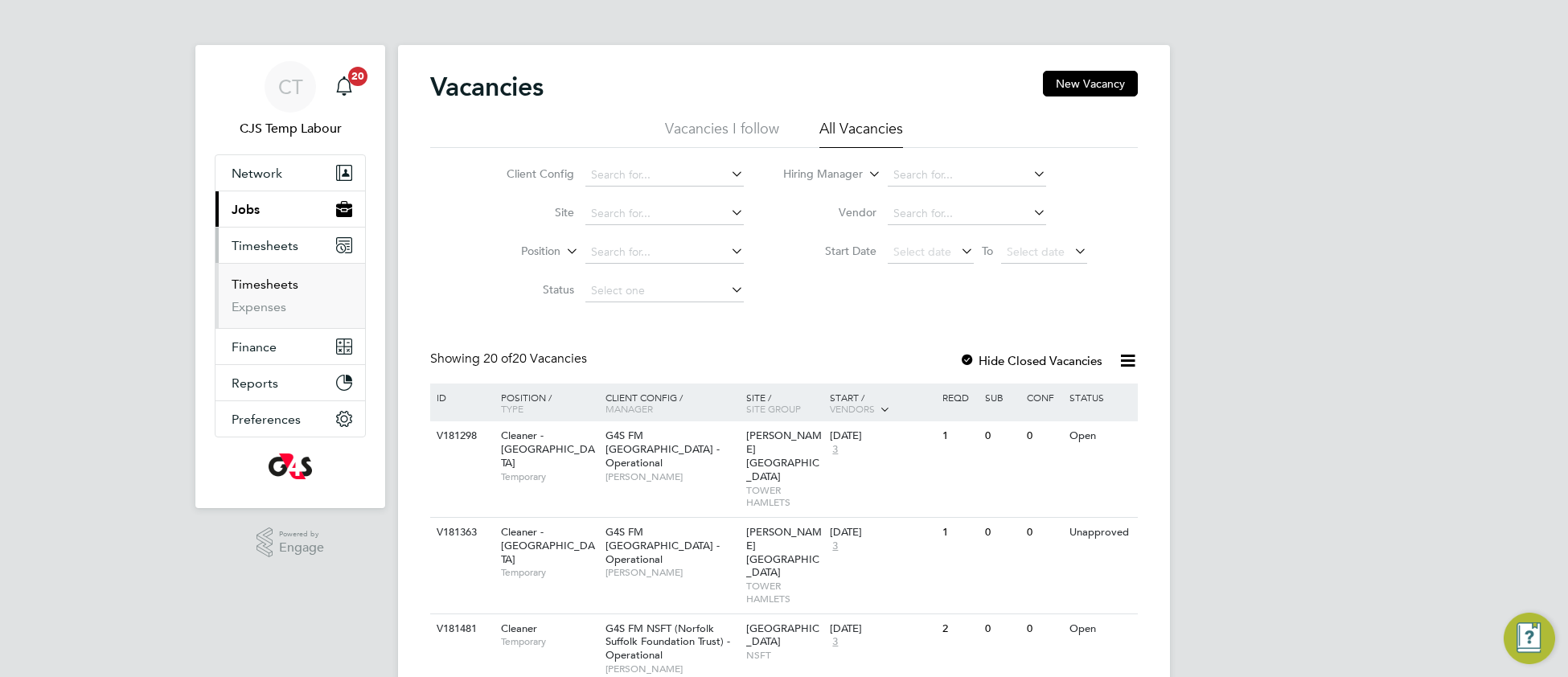
click at [271, 287] on link "Timesheets" at bounding box center [265, 284] width 67 height 15
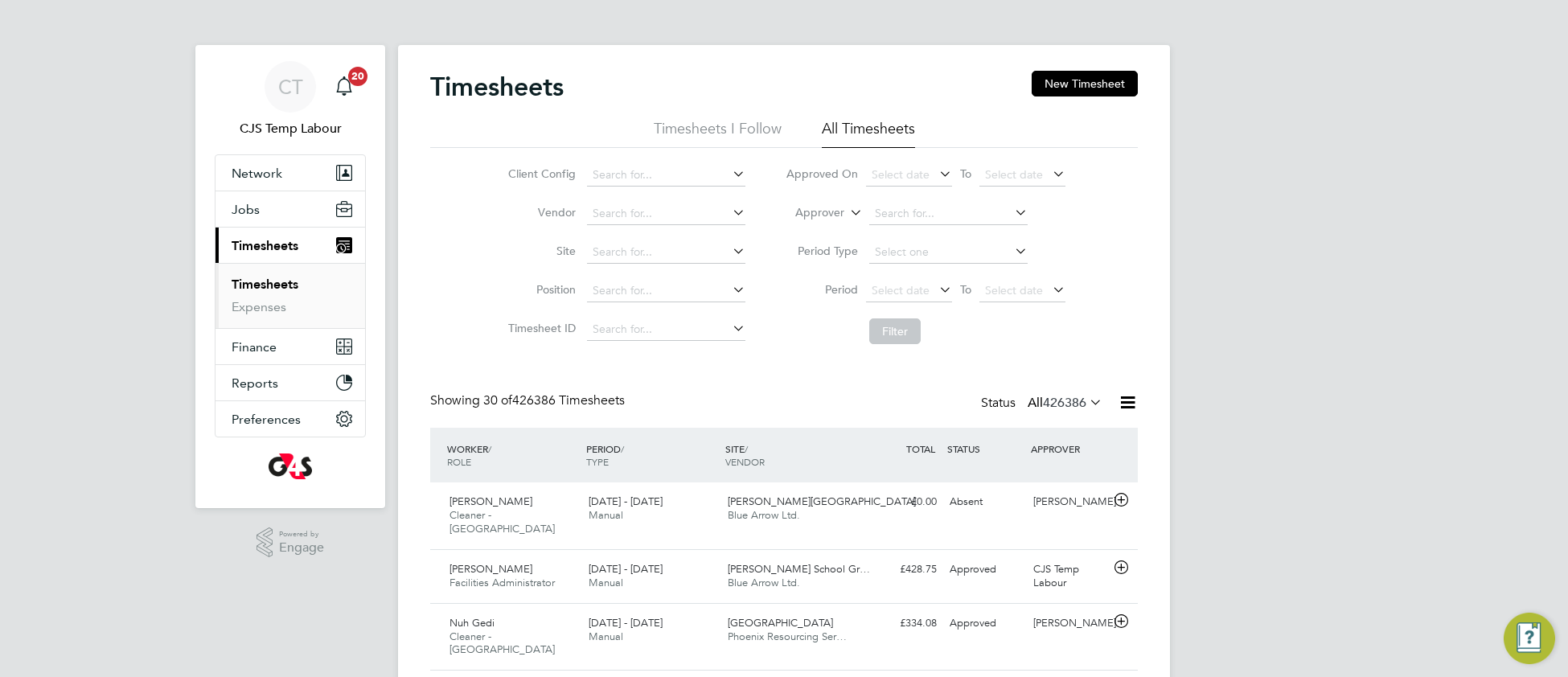
scroll to position [40, 138]
click at [1086, 402] on icon at bounding box center [1086, 402] width 0 height 22
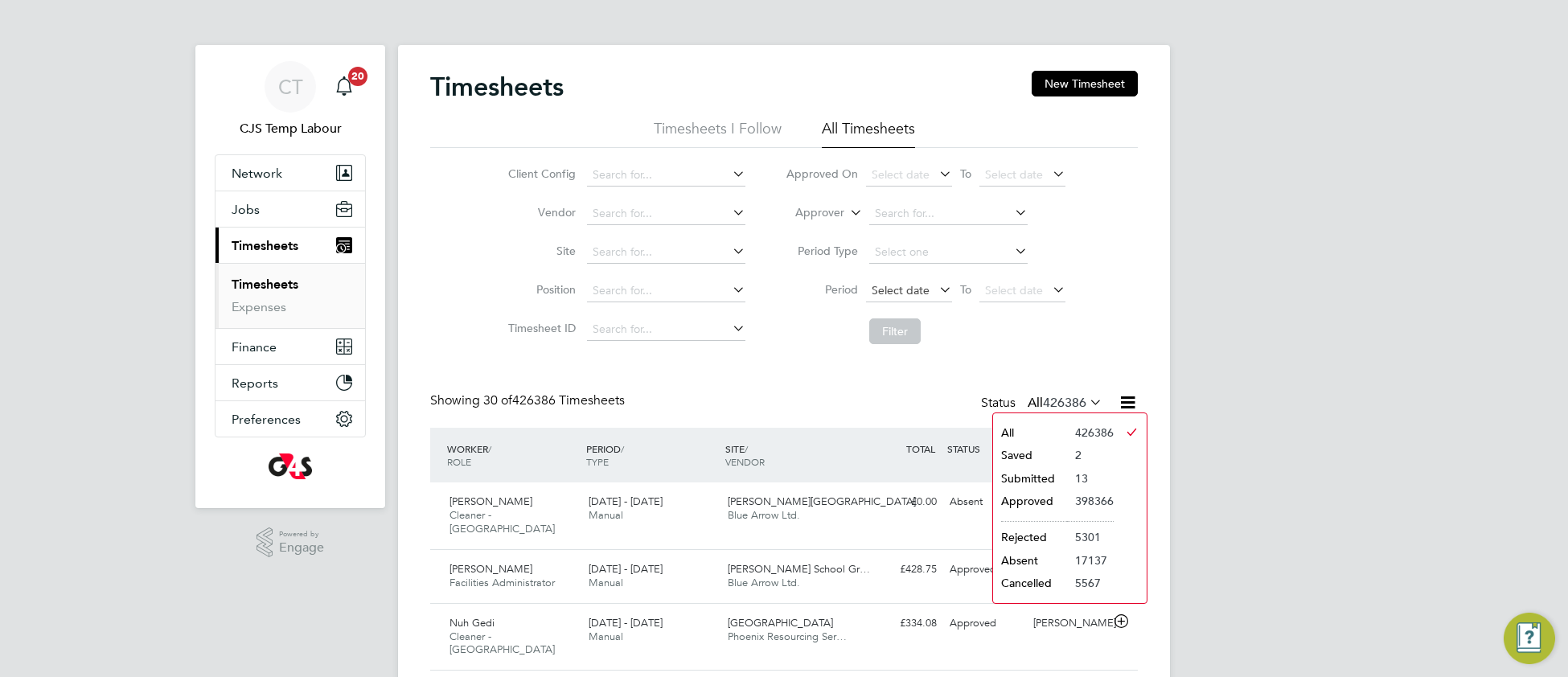
click at [898, 293] on span "Select date" at bounding box center [901, 290] width 58 height 14
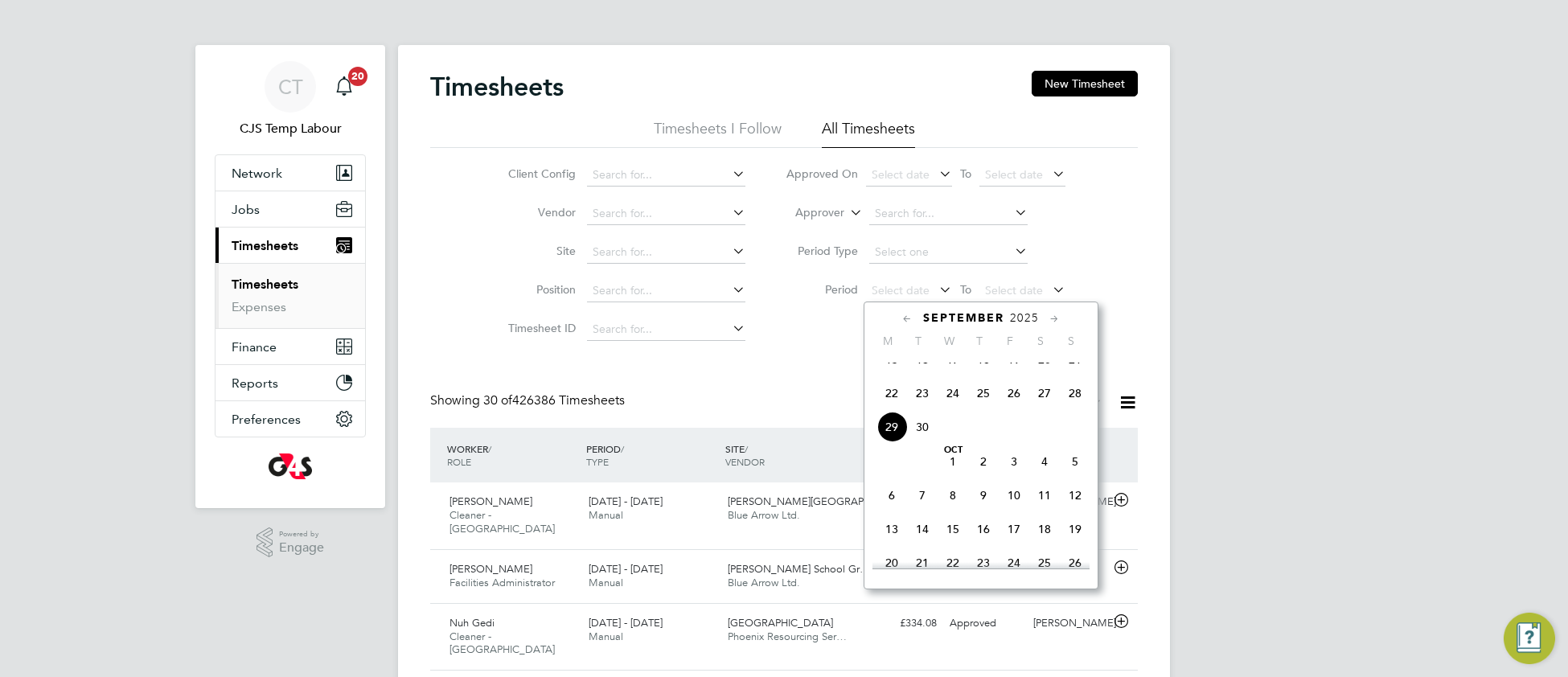
click at [895, 408] on span "22" at bounding box center [892, 393] width 31 height 31
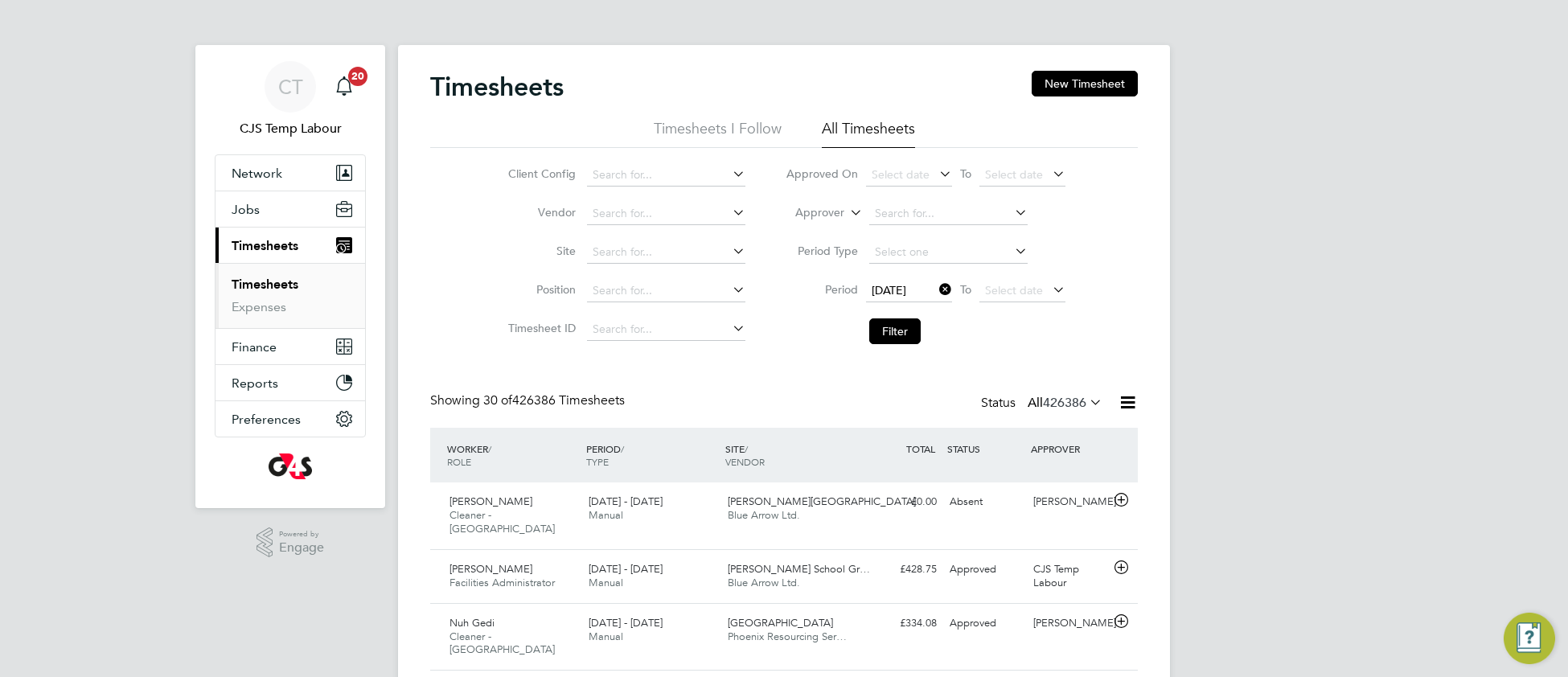
drag, startPoint x: 991, startPoint y: 292, endPoint x: 1024, endPoint y: 334, distance: 53.4
click at [991, 293] on span "Select date" at bounding box center [1014, 290] width 58 height 14
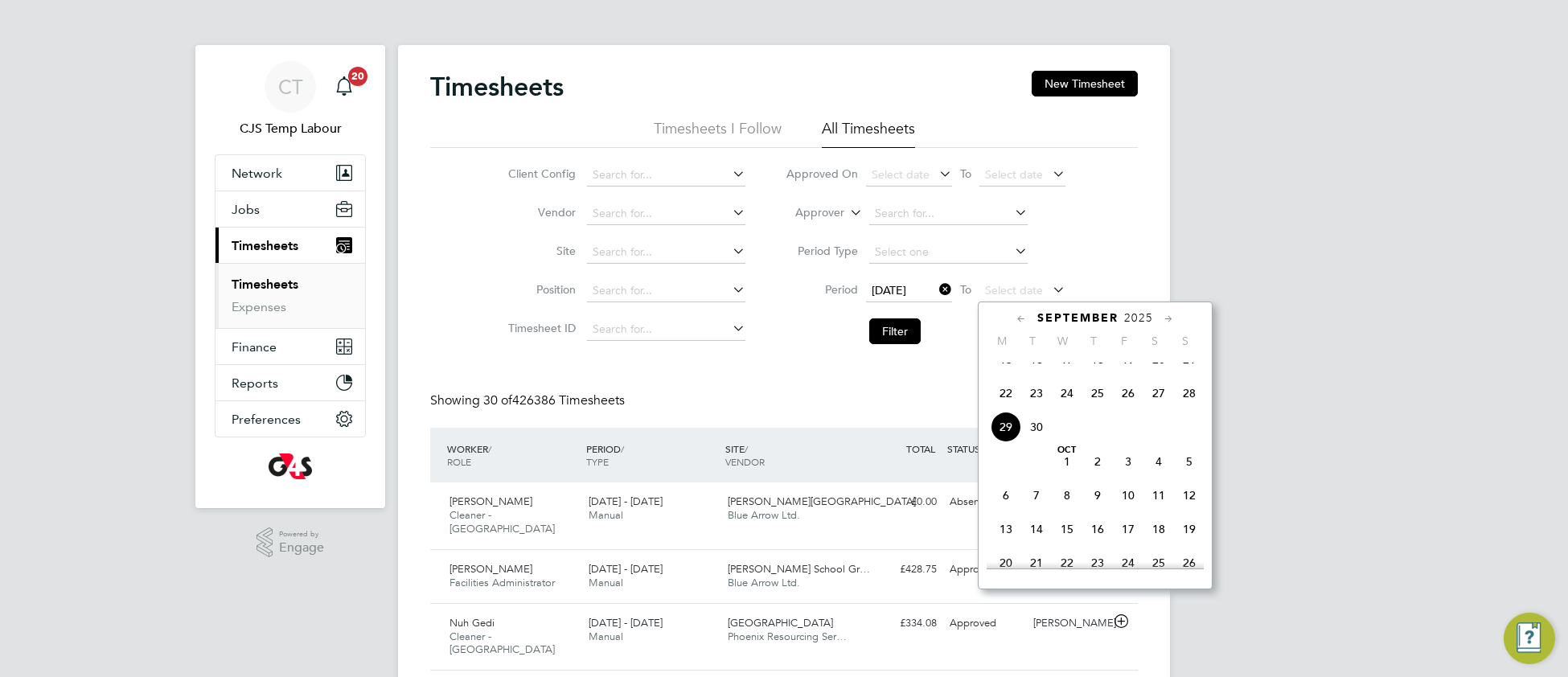
drag, startPoint x: 1190, startPoint y: 407, endPoint x: 978, endPoint y: 403, distance: 212.0
click at [1189, 408] on span "28" at bounding box center [1189, 393] width 31 height 31
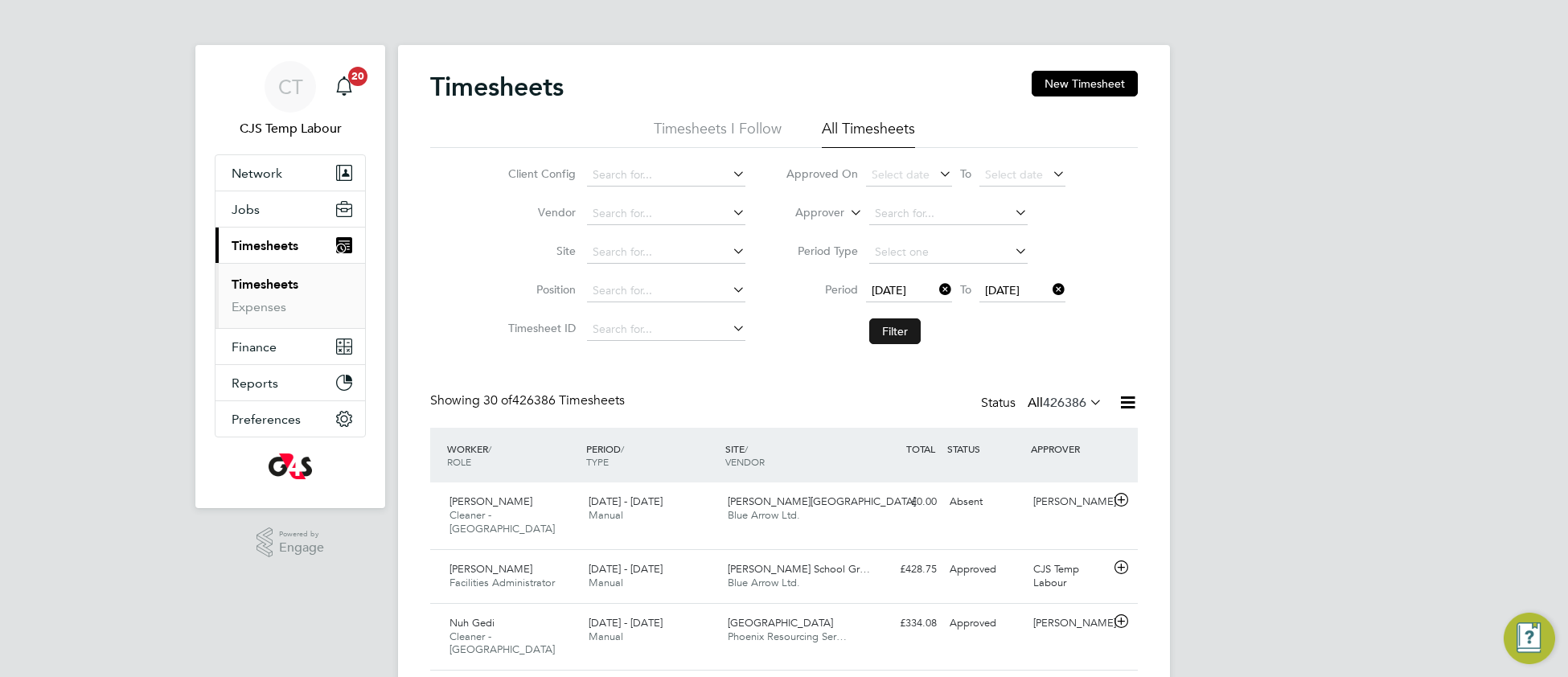
click at [893, 333] on button "Filter" at bounding box center [895, 331] width 51 height 26
click at [1126, 407] on icon at bounding box center [1127, 402] width 20 height 20
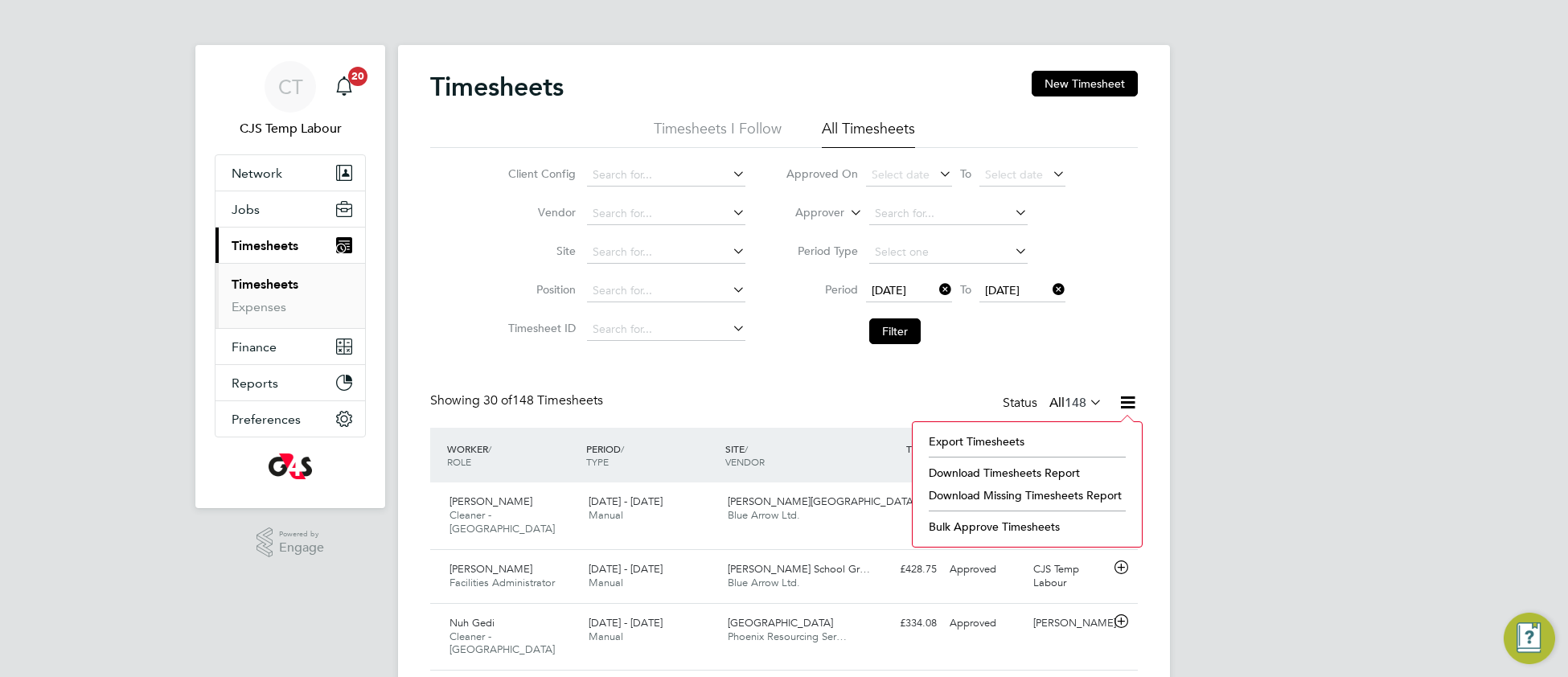
click at [990, 497] on li "Download Missing Timesheets Report" at bounding box center [1027, 494] width 213 height 22
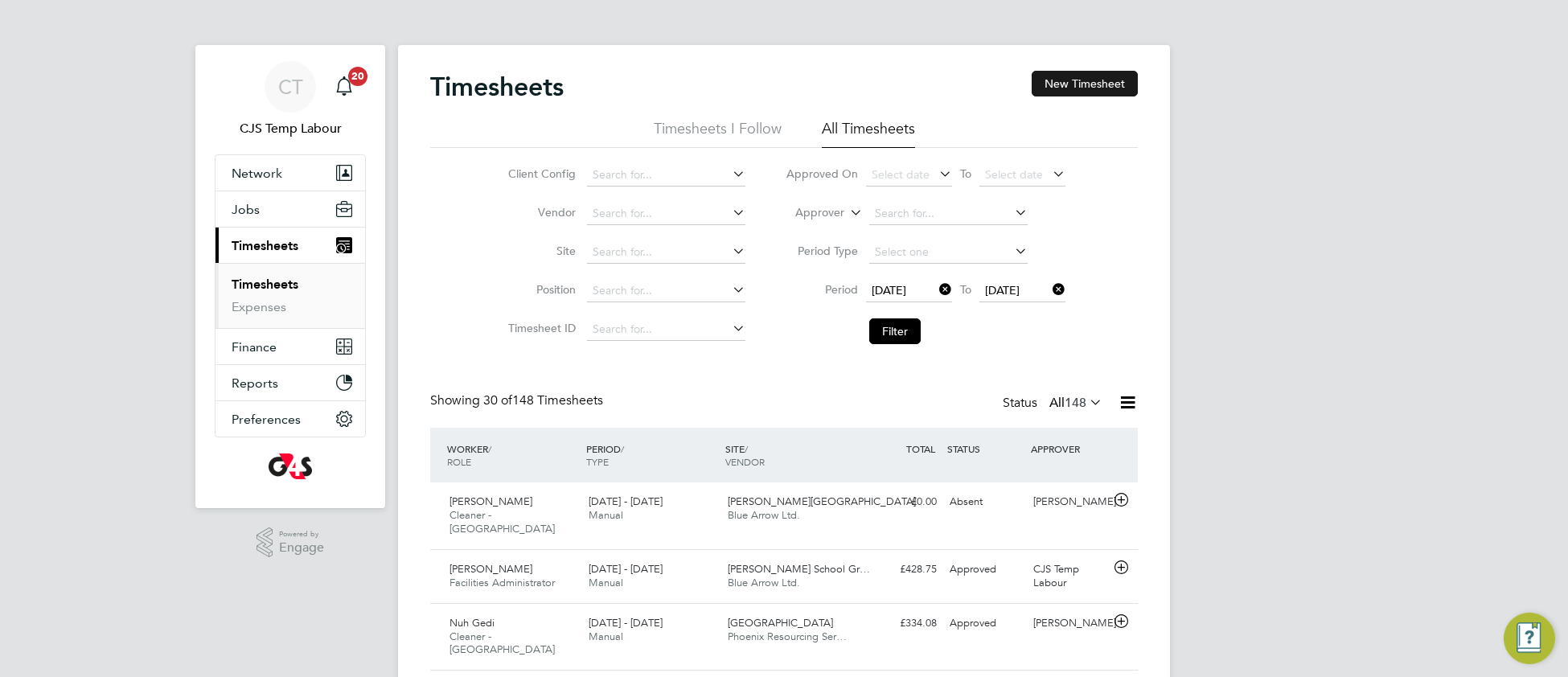
click at [1070, 86] on button "New Timesheet" at bounding box center [1085, 84] width 106 height 26
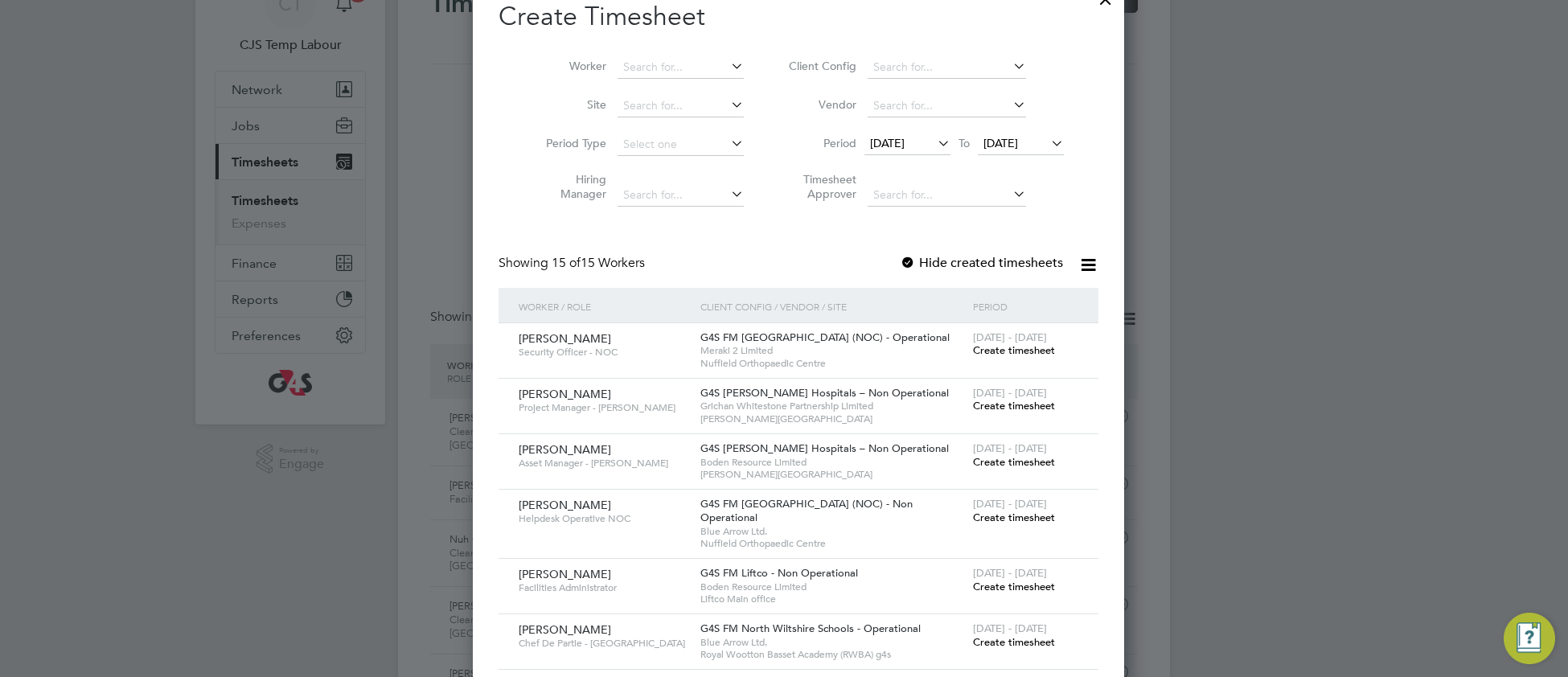
scroll to position [80, 0]
click at [880, 149] on span "15 Sep 2025" at bounding box center [887, 147] width 34 height 14
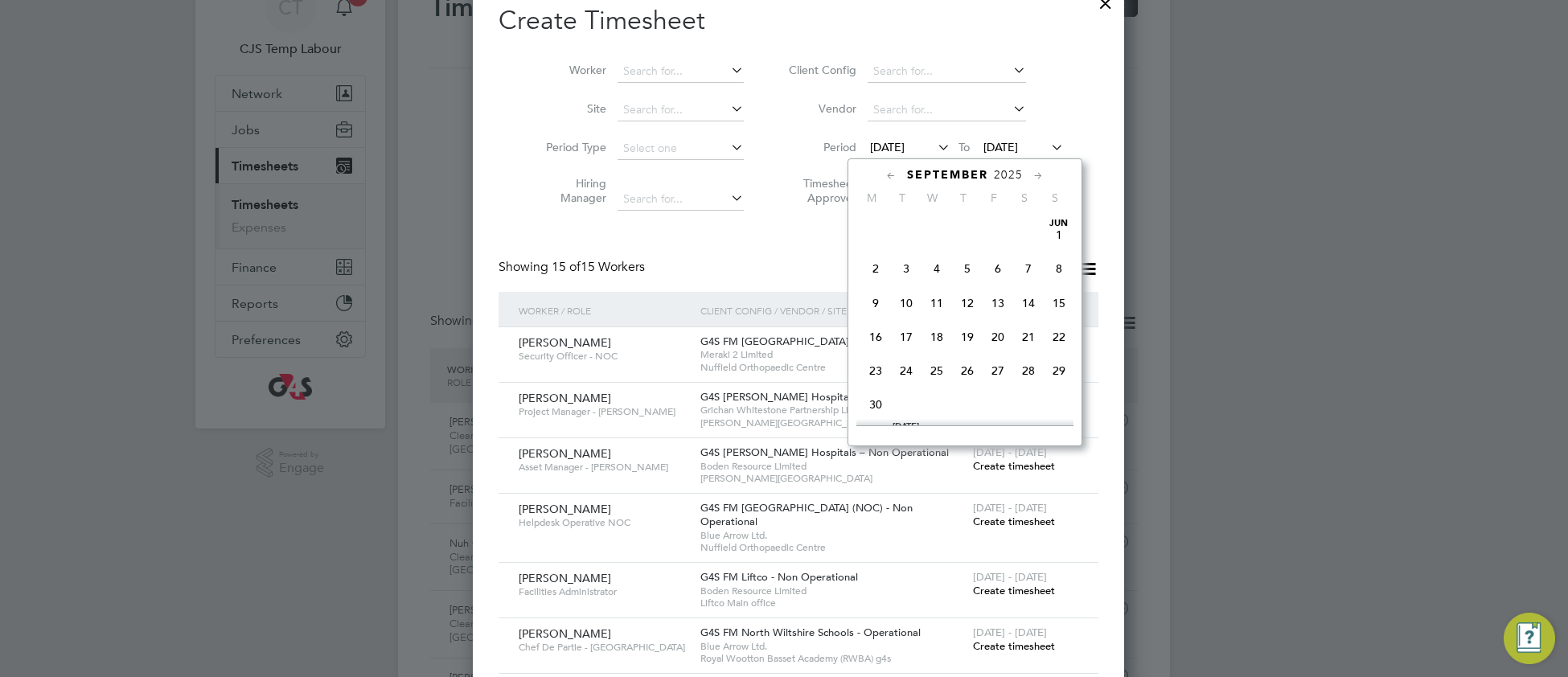
scroll to position [559, 0]
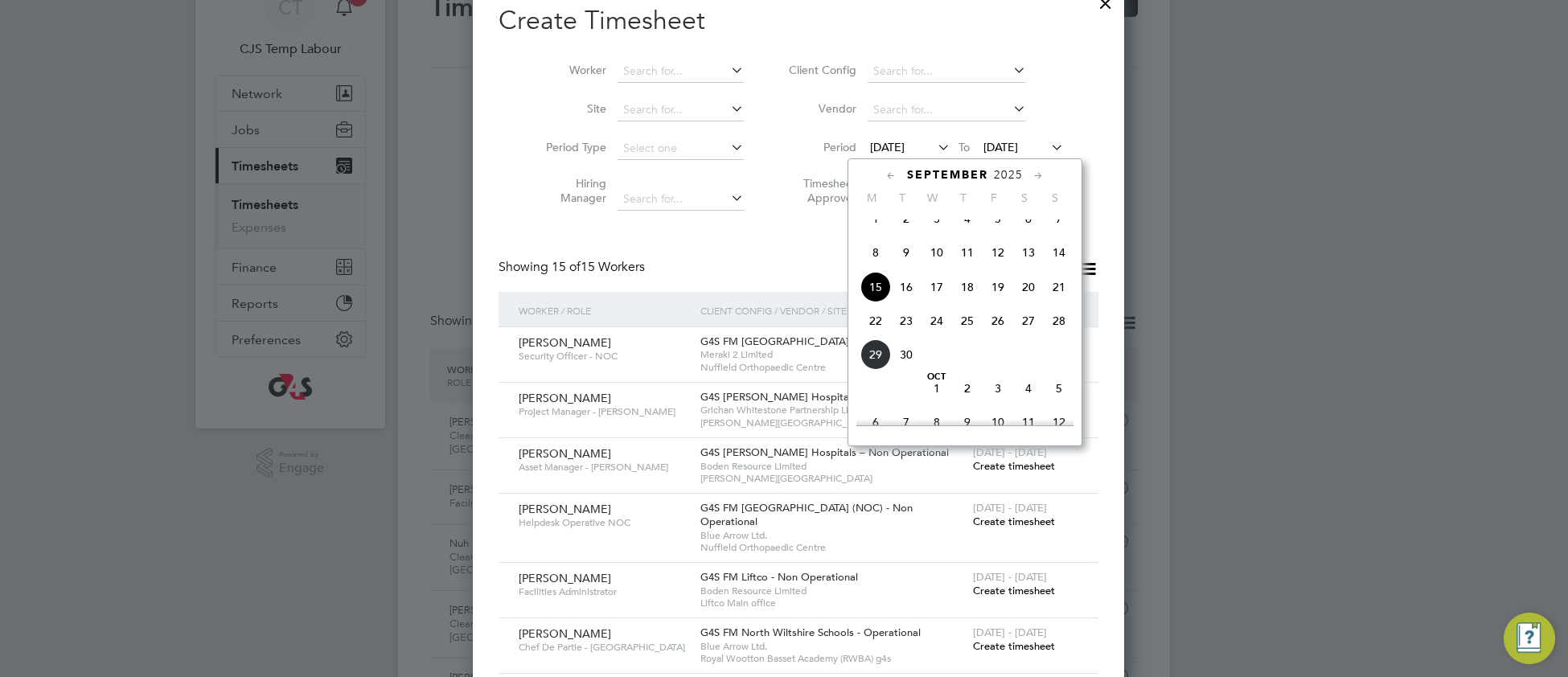
click at [870, 336] on span "22" at bounding box center [876, 321] width 31 height 31
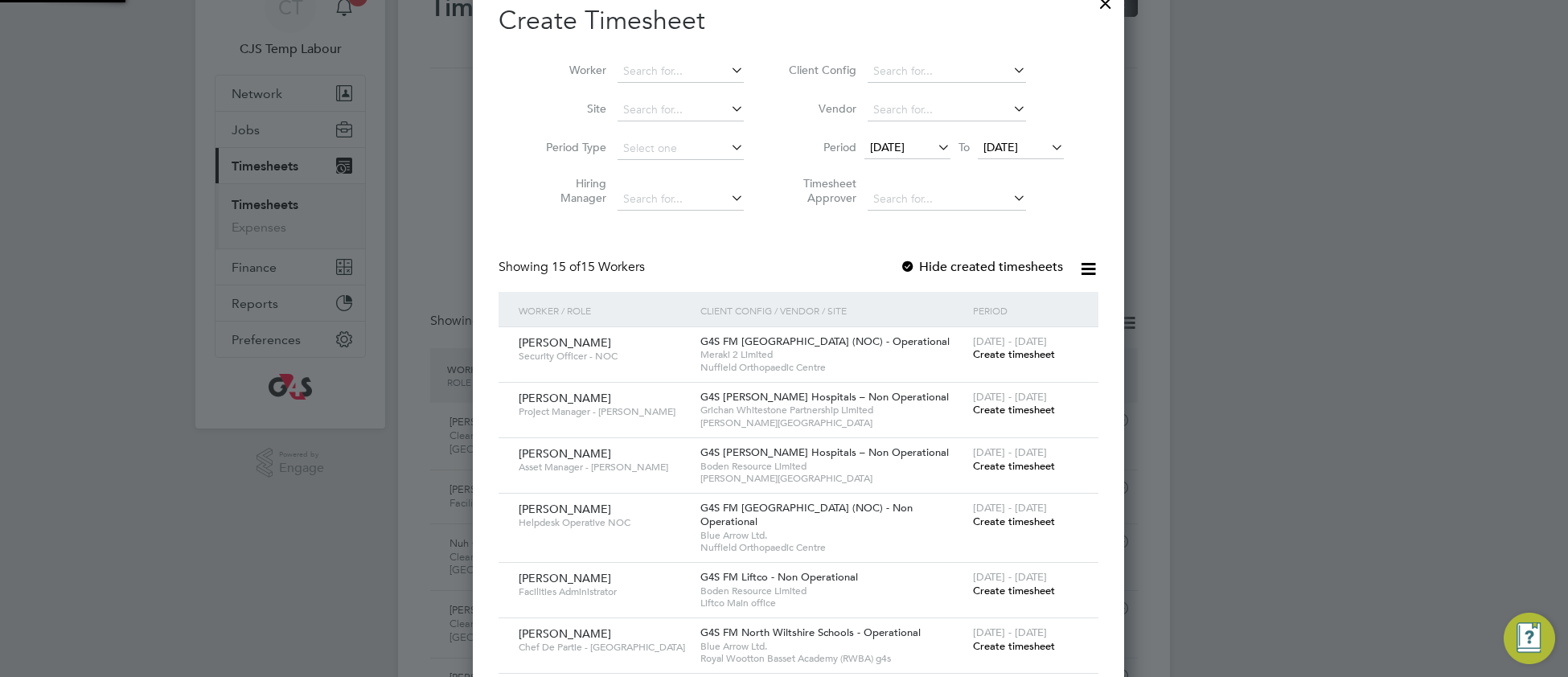
scroll to position [1217, 623]
click at [995, 148] on span "[DATE]" at bounding box center [1001, 147] width 34 height 14
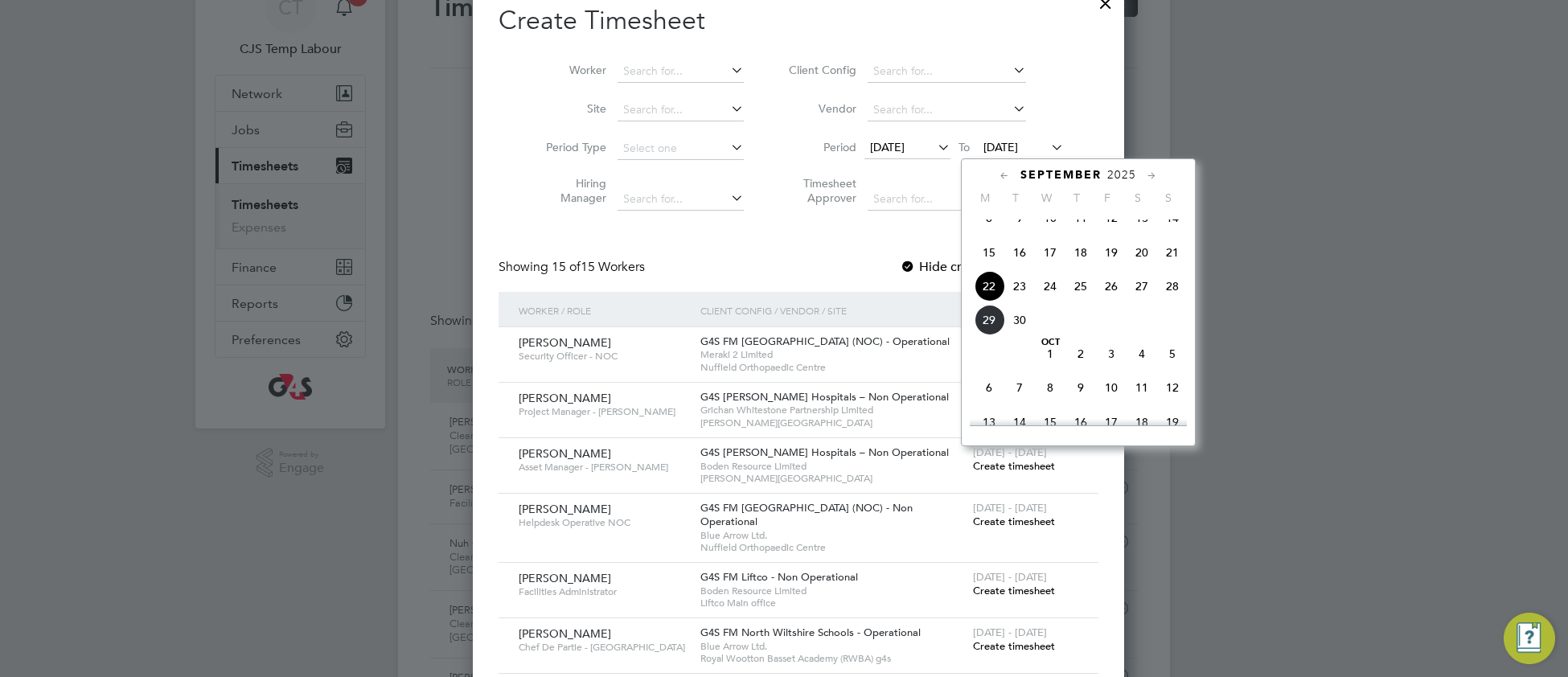
drag, startPoint x: 1173, startPoint y: 306, endPoint x: 1132, endPoint y: 334, distance: 49.6
click at [1172, 301] on span "28" at bounding box center [1172, 286] width 31 height 31
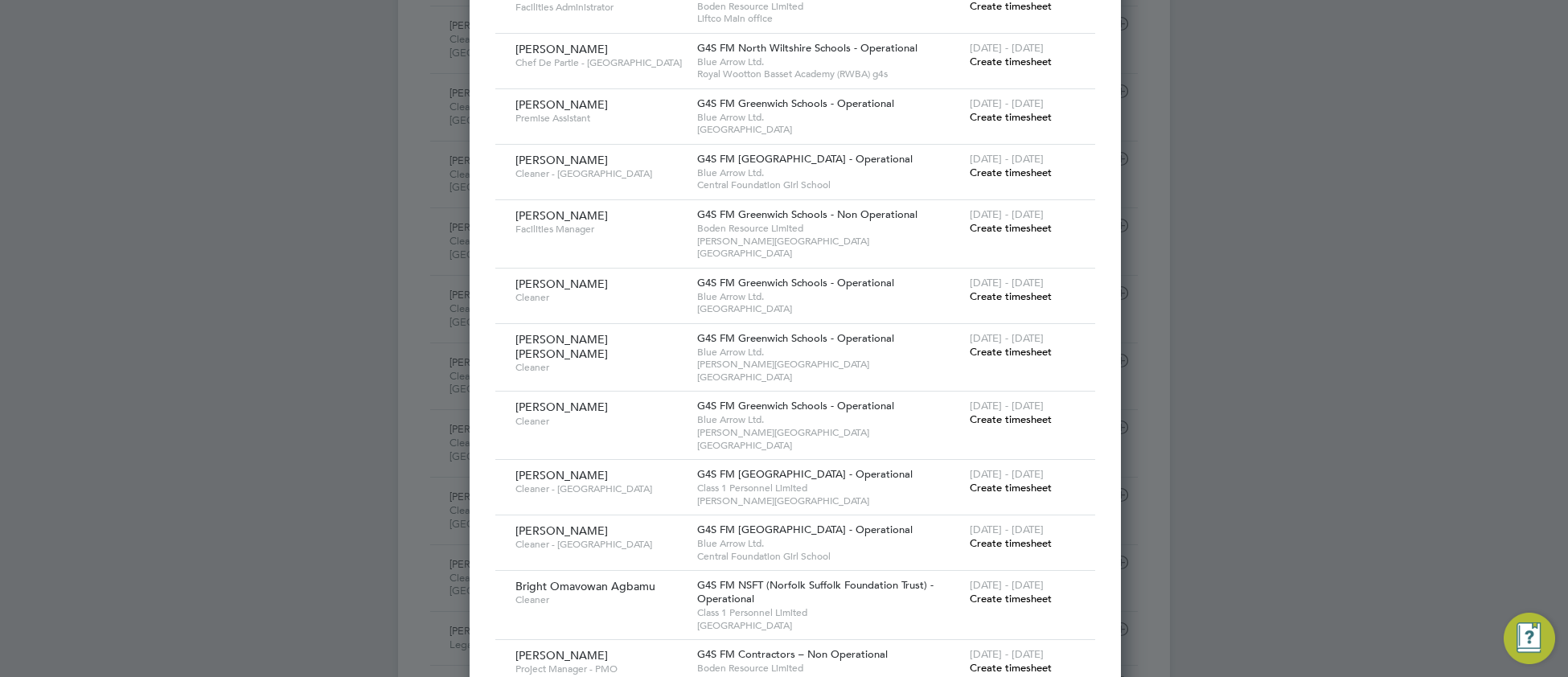
scroll to position [667, 0]
click at [970, 163] on span "Create timesheet" at bounding box center [1011, 169] width 82 height 13
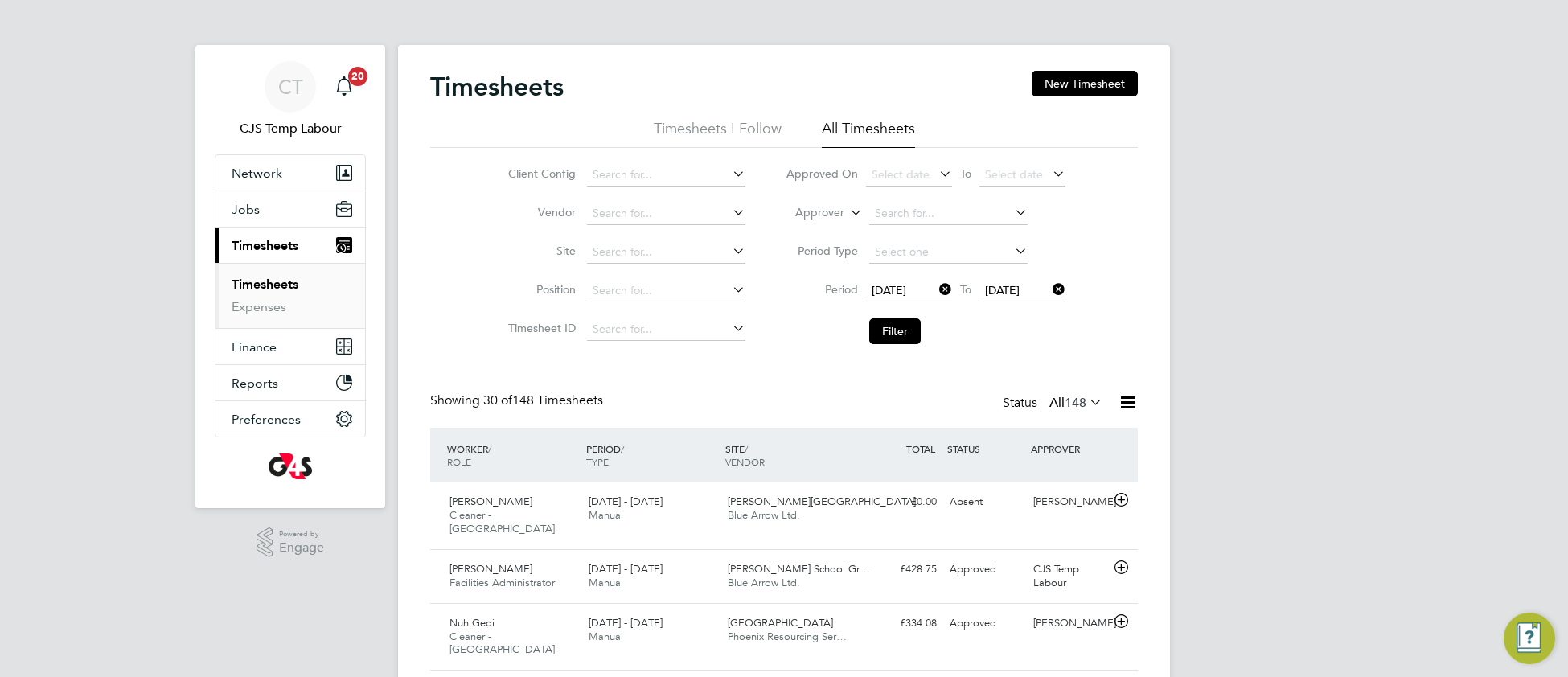
scroll to position [7, 7]
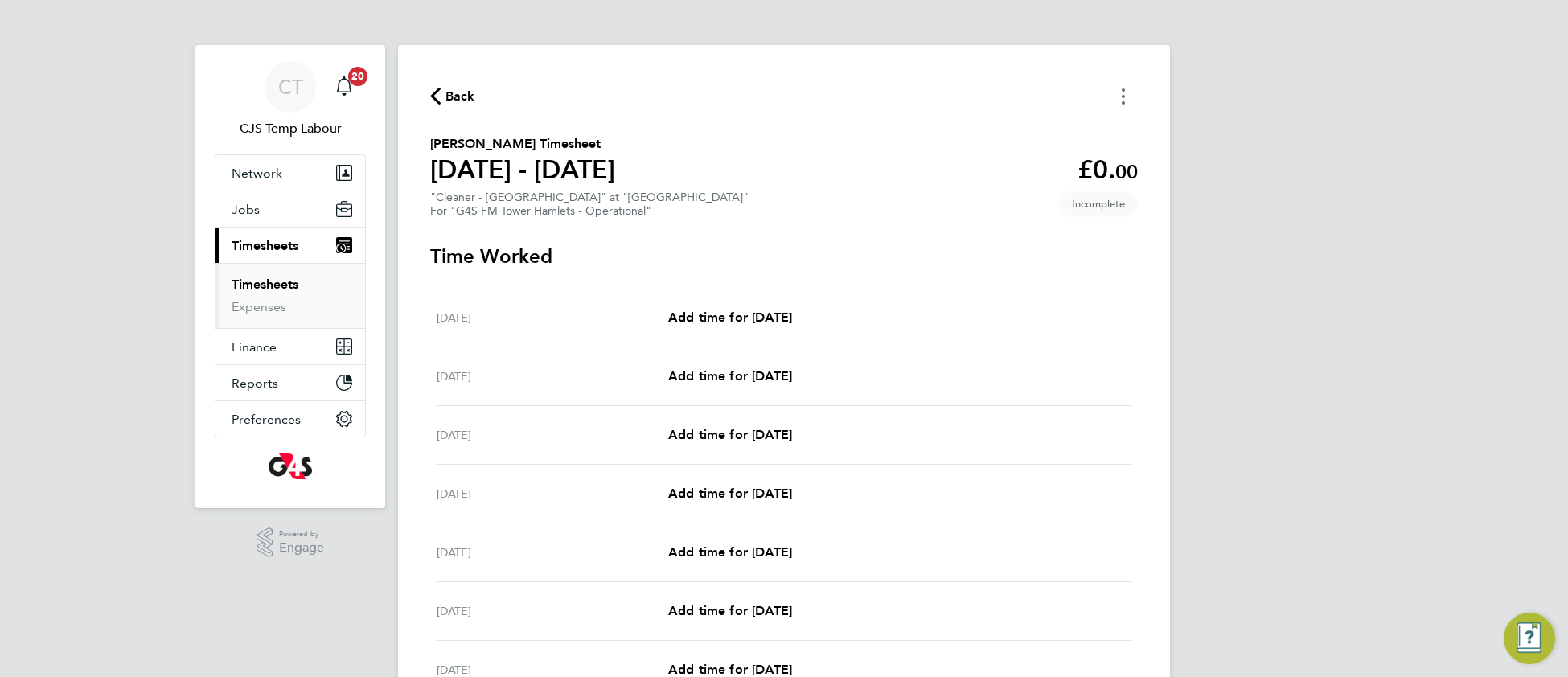
click at [1119, 91] on button "Timesheets Menu" at bounding box center [1123, 96] width 29 height 25
click at [974, 136] on button "Mark as absent" at bounding box center [1041, 132] width 193 height 32
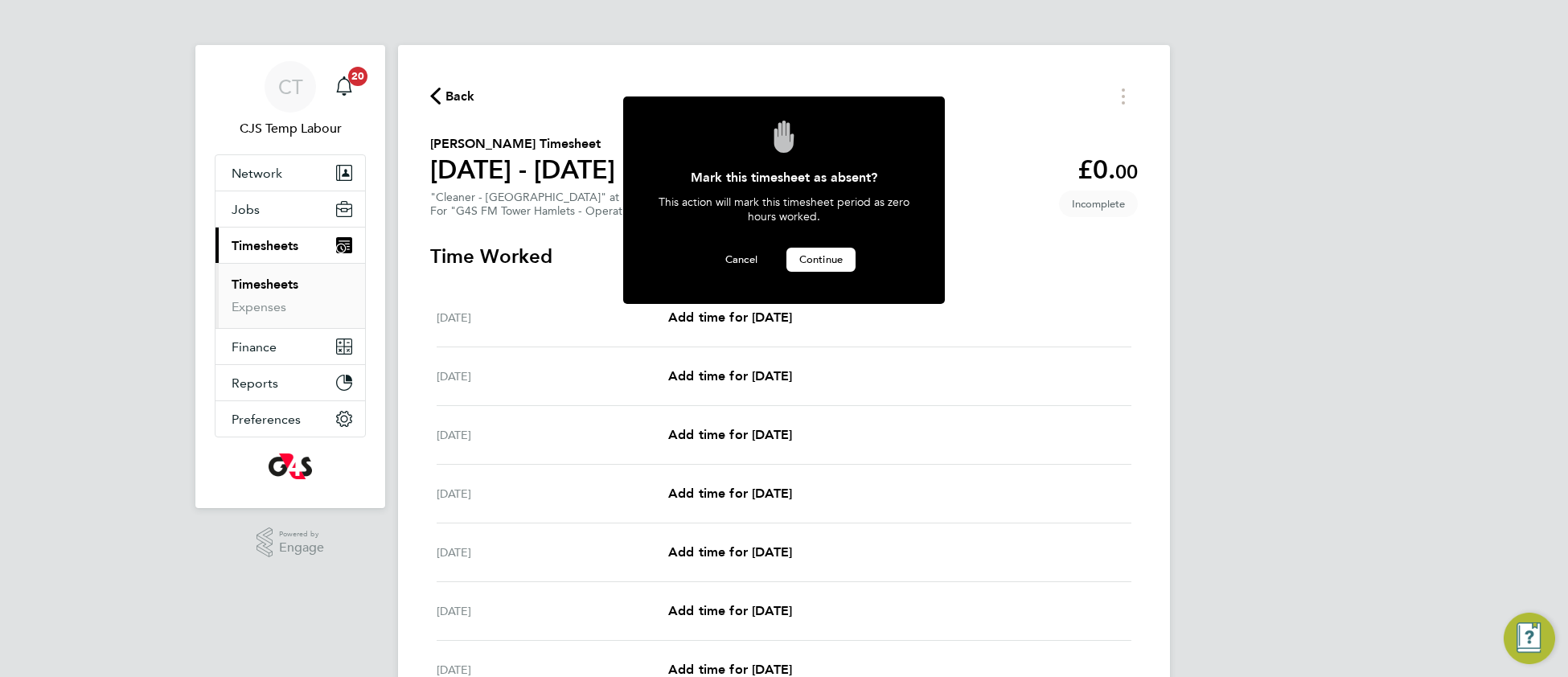
click at [827, 262] on span "Continue" at bounding box center [821, 259] width 43 height 13
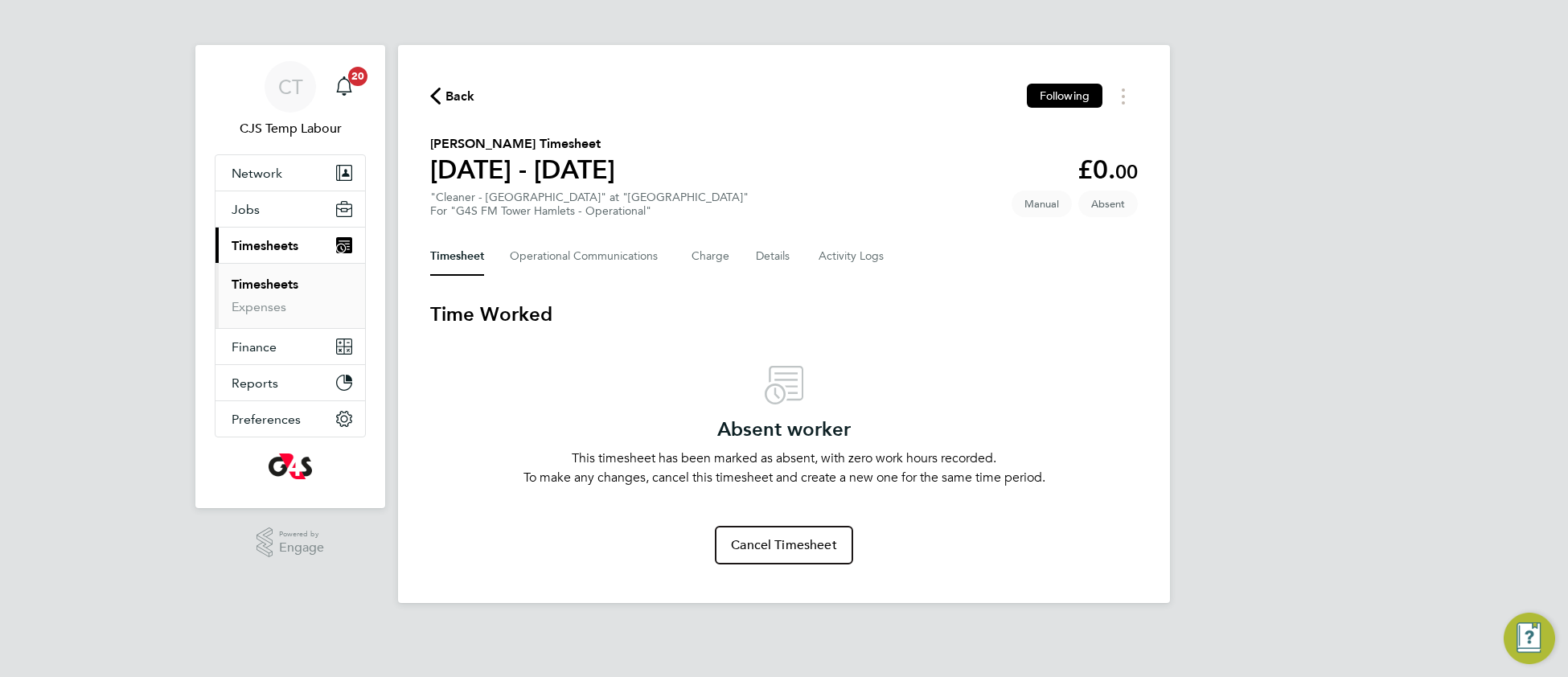
click at [464, 100] on span "Back" at bounding box center [460, 96] width 30 height 19
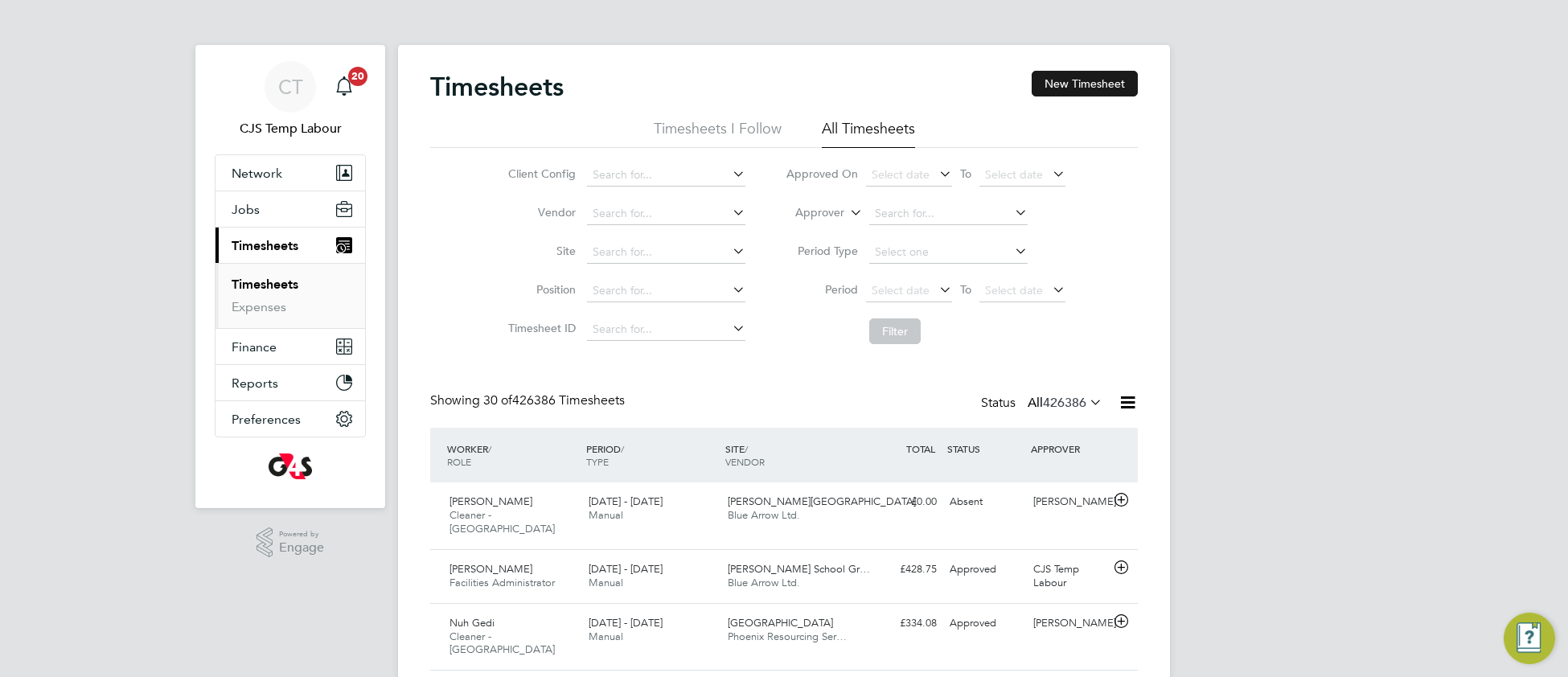
click at [1066, 85] on button "New Timesheet" at bounding box center [1085, 84] width 106 height 26
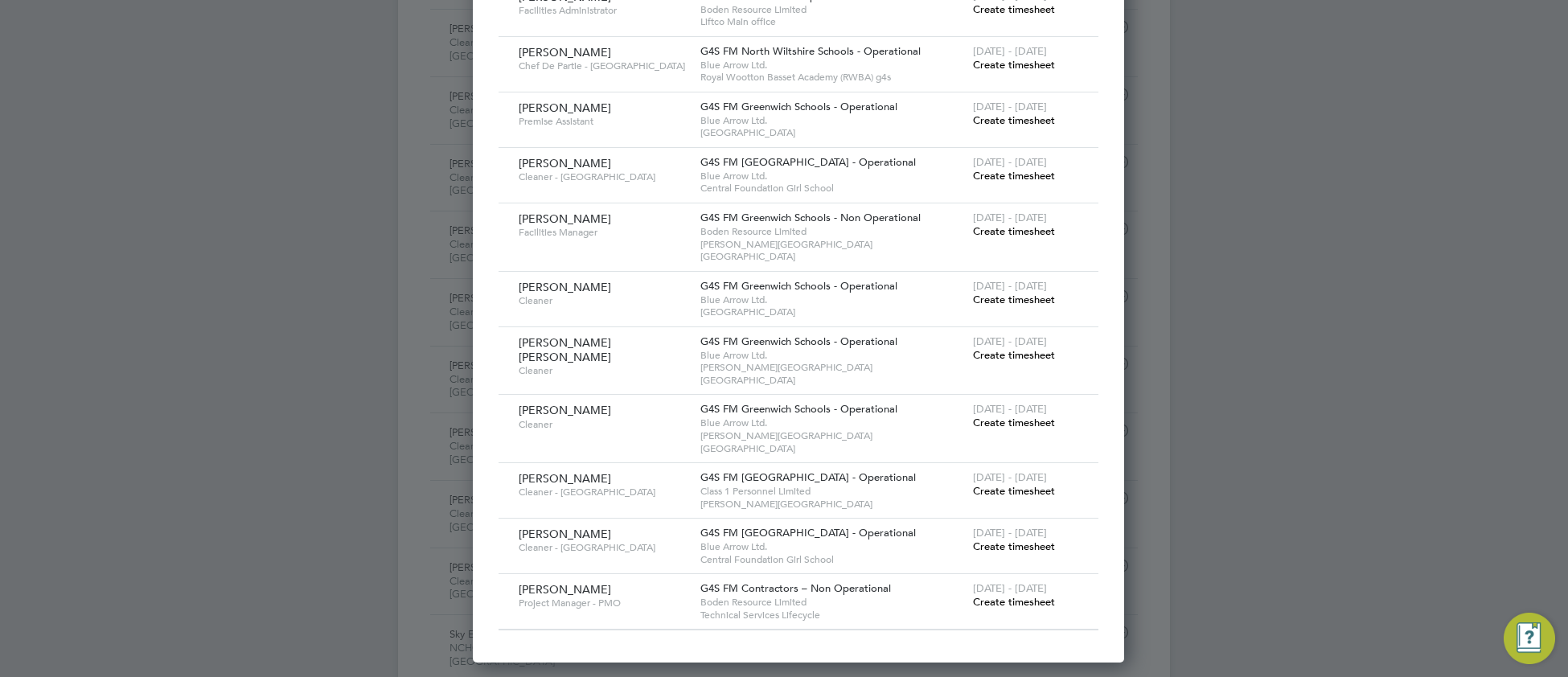
click at [1010, 539] on span "Create timesheet" at bounding box center [1013, 546] width 82 height 13
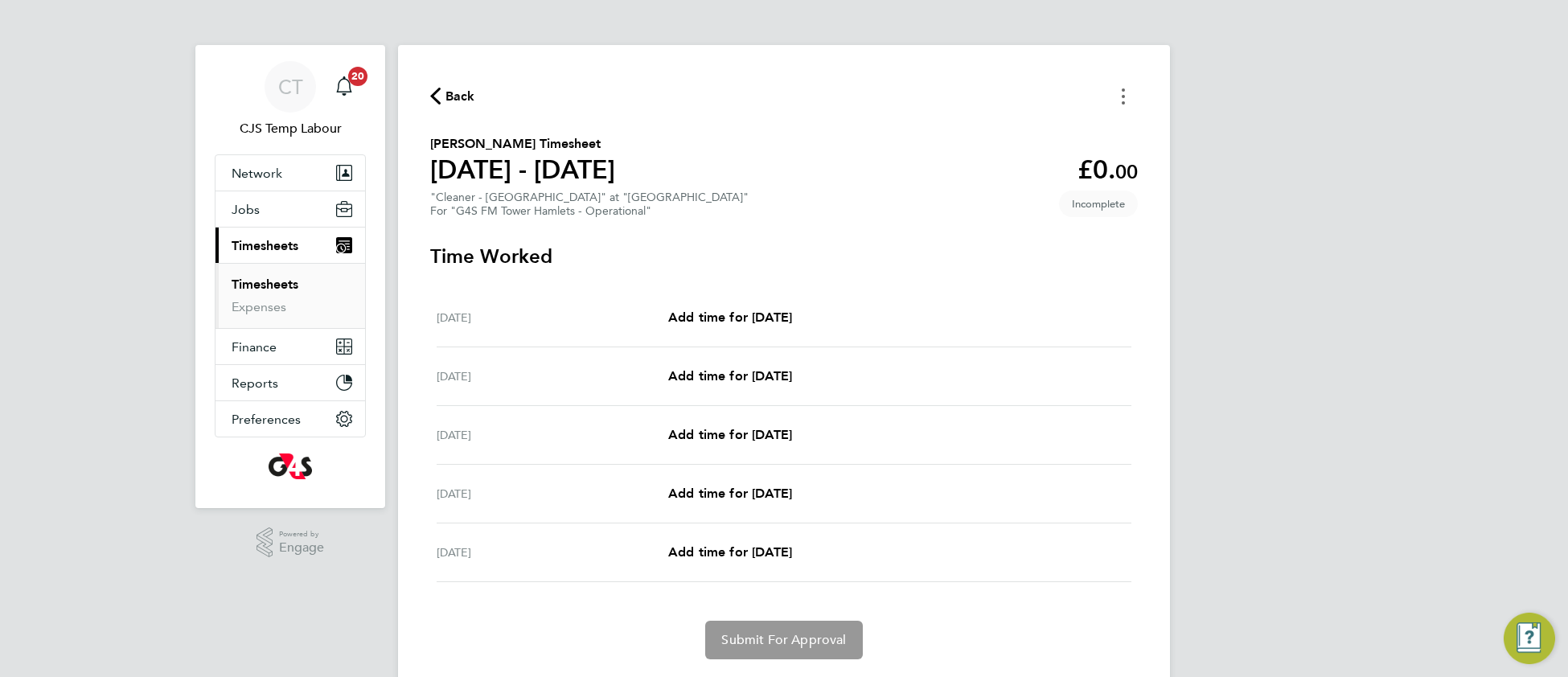
drag, startPoint x: 1112, startPoint y: 99, endPoint x: 1103, endPoint y: 105, distance: 10.8
click at [1110, 100] on button "Timesheets Menu" at bounding box center [1123, 96] width 29 height 25
click at [1002, 137] on button "Mark as absent" at bounding box center [1041, 132] width 193 height 32
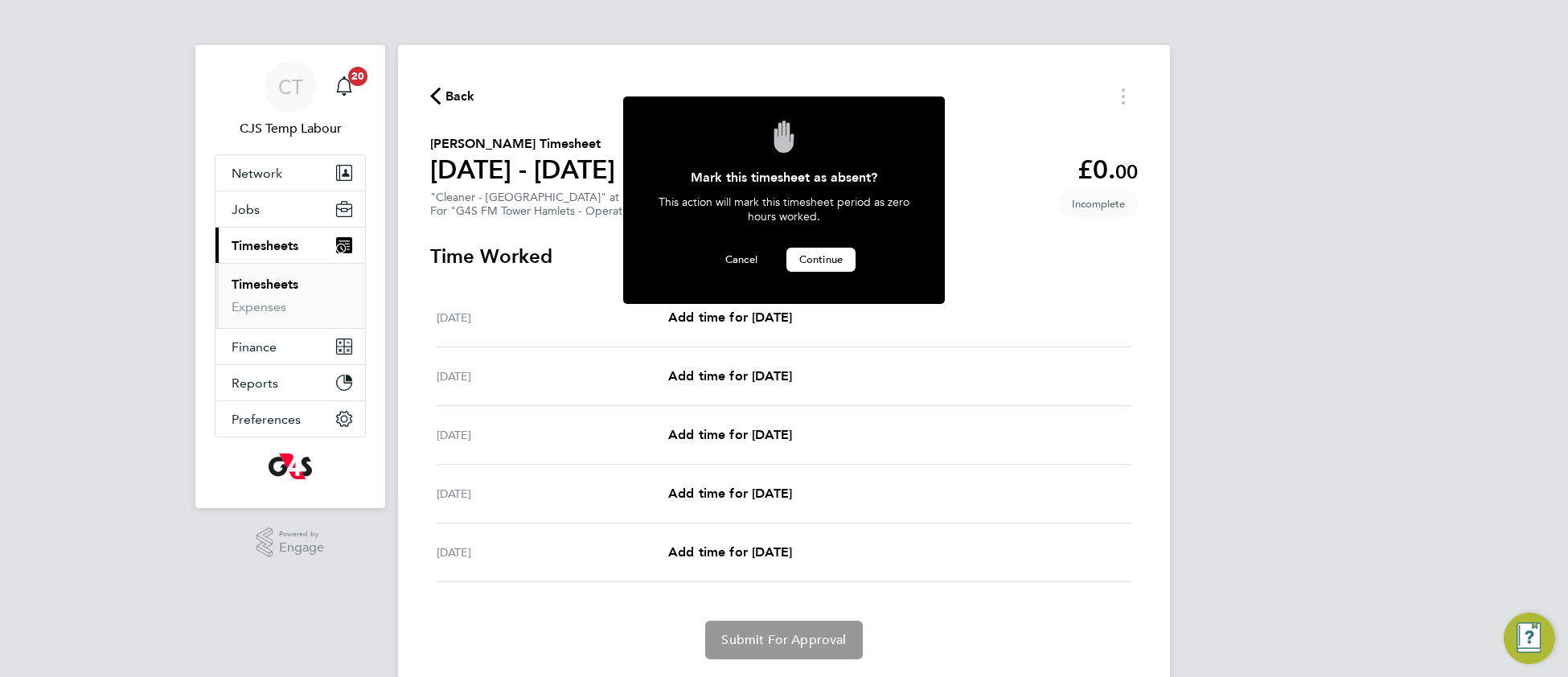
click at [834, 255] on span "Continue" at bounding box center [821, 259] width 43 height 13
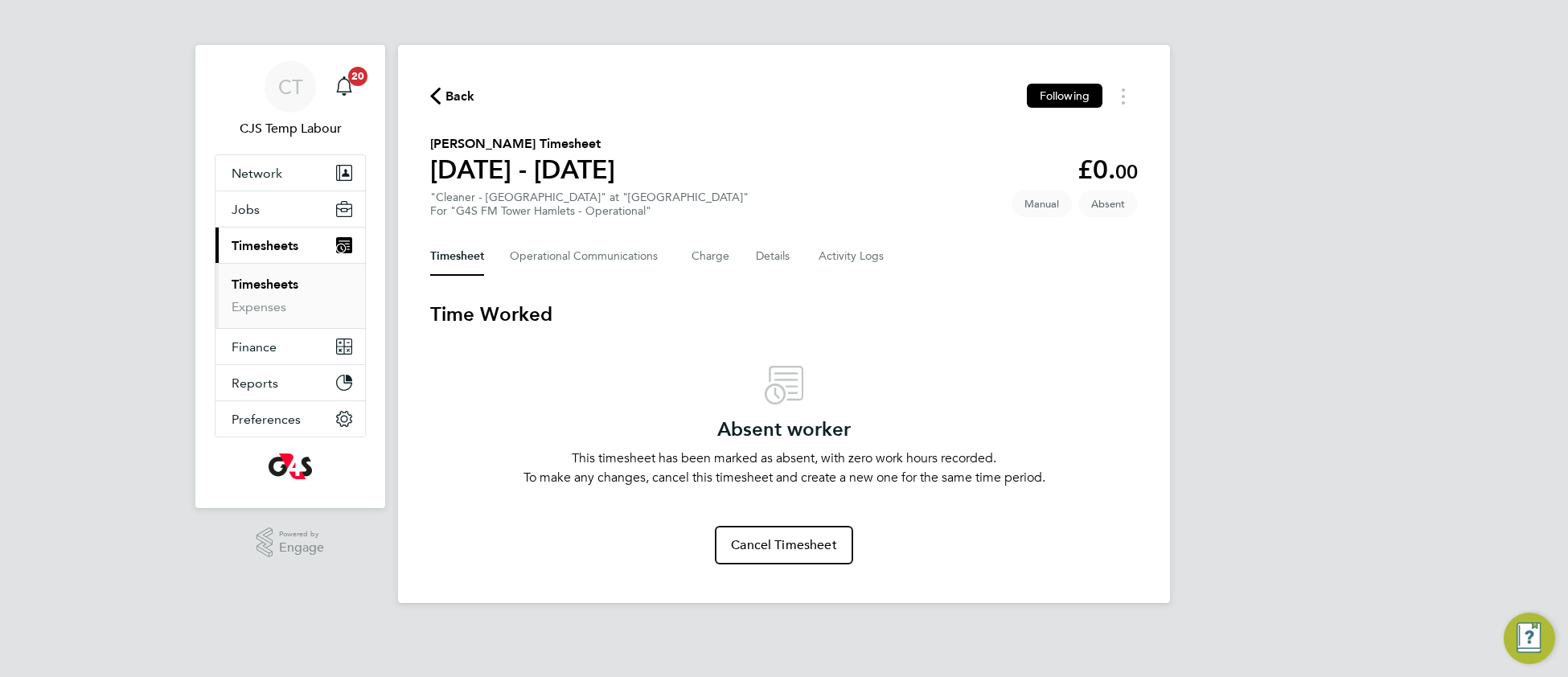
click at [463, 95] on span "Back" at bounding box center [460, 96] width 30 height 19
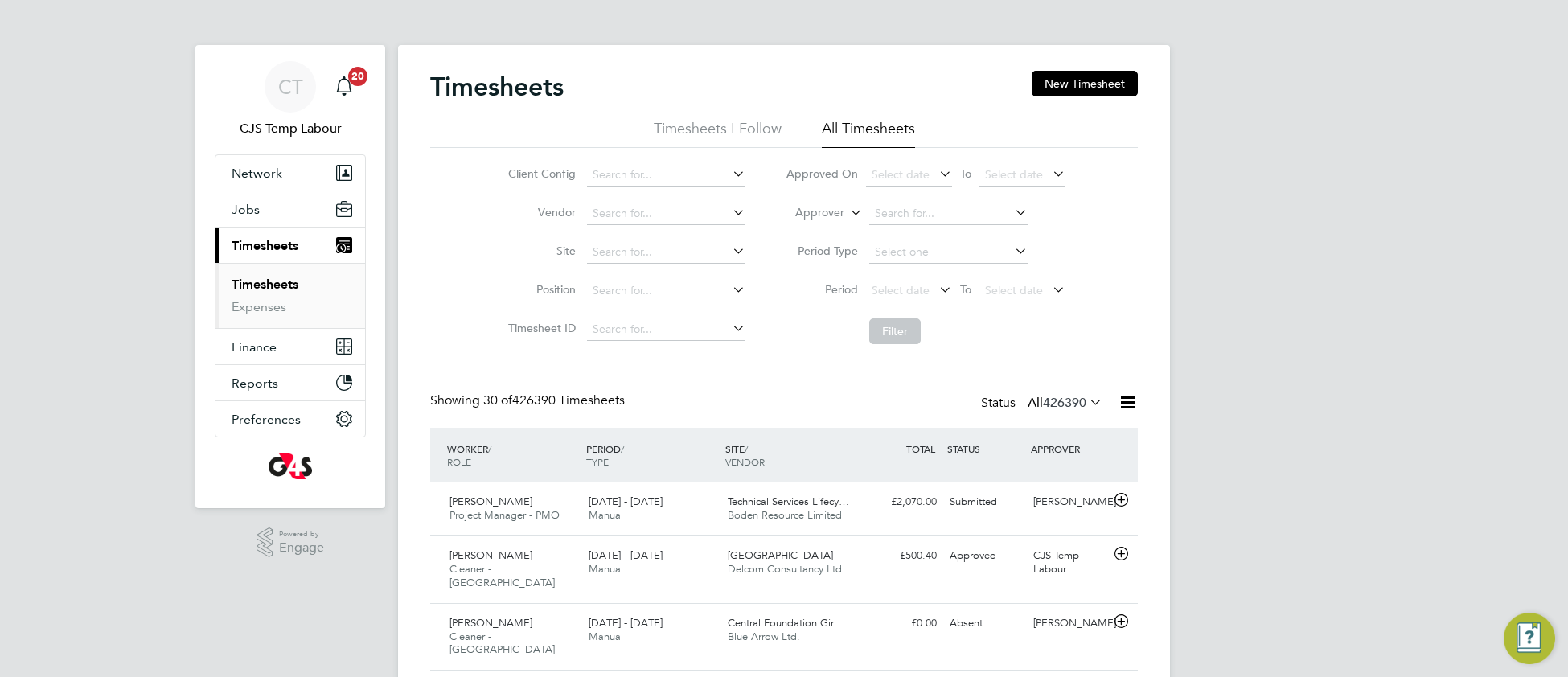
scroll to position [40, 138]
click at [1086, 405] on icon at bounding box center [1086, 402] width 0 height 22
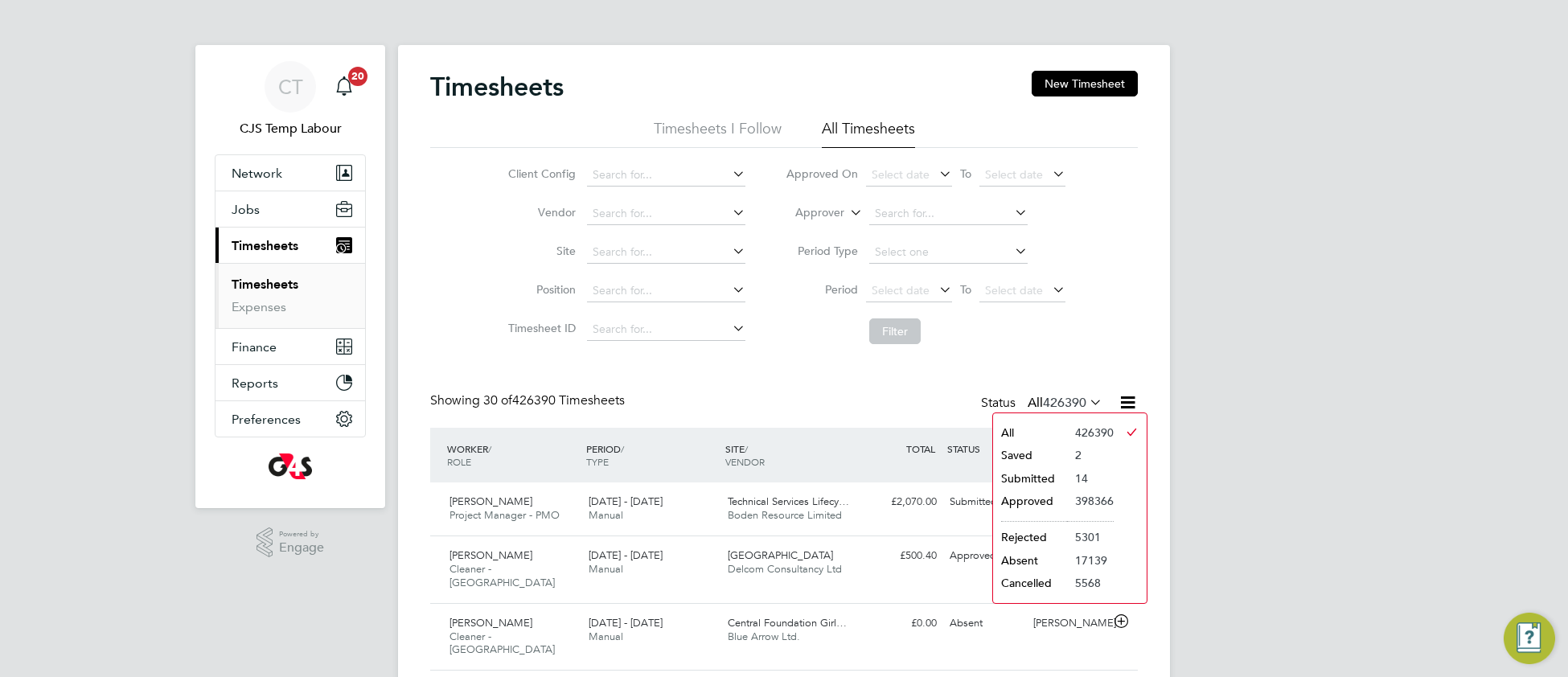
click at [1043, 480] on li "Submitted" at bounding box center [1030, 478] width 74 height 22
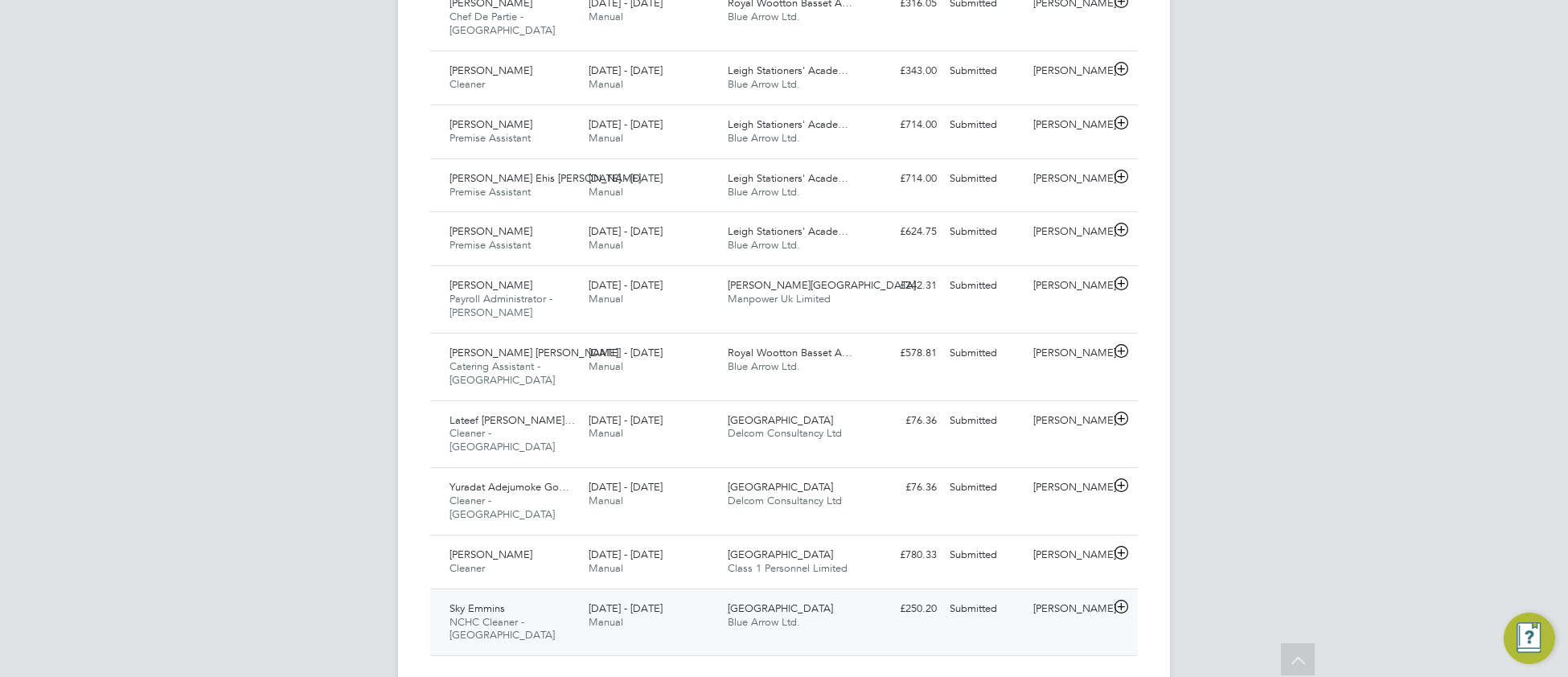
click at [881, 599] on div "Sky Emmins NCHC Cleaner - Norfolk 22 - 28 Sep 2025 22 - 28 Sep 2025 Manual Dere…" at bounding box center [784, 622] width 708 height 67
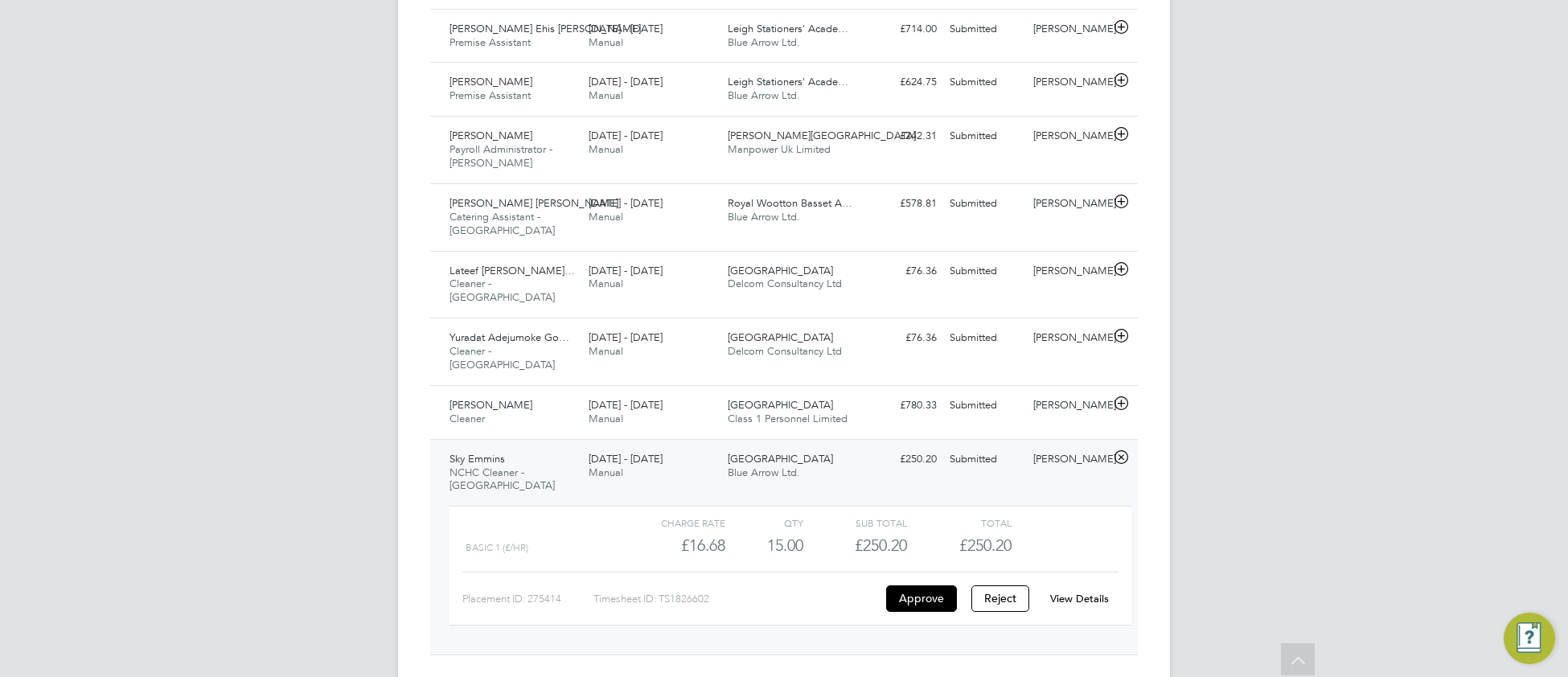
click at [1063, 592] on link "View Details" at bounding box center [1079, 598] width 58 height 13
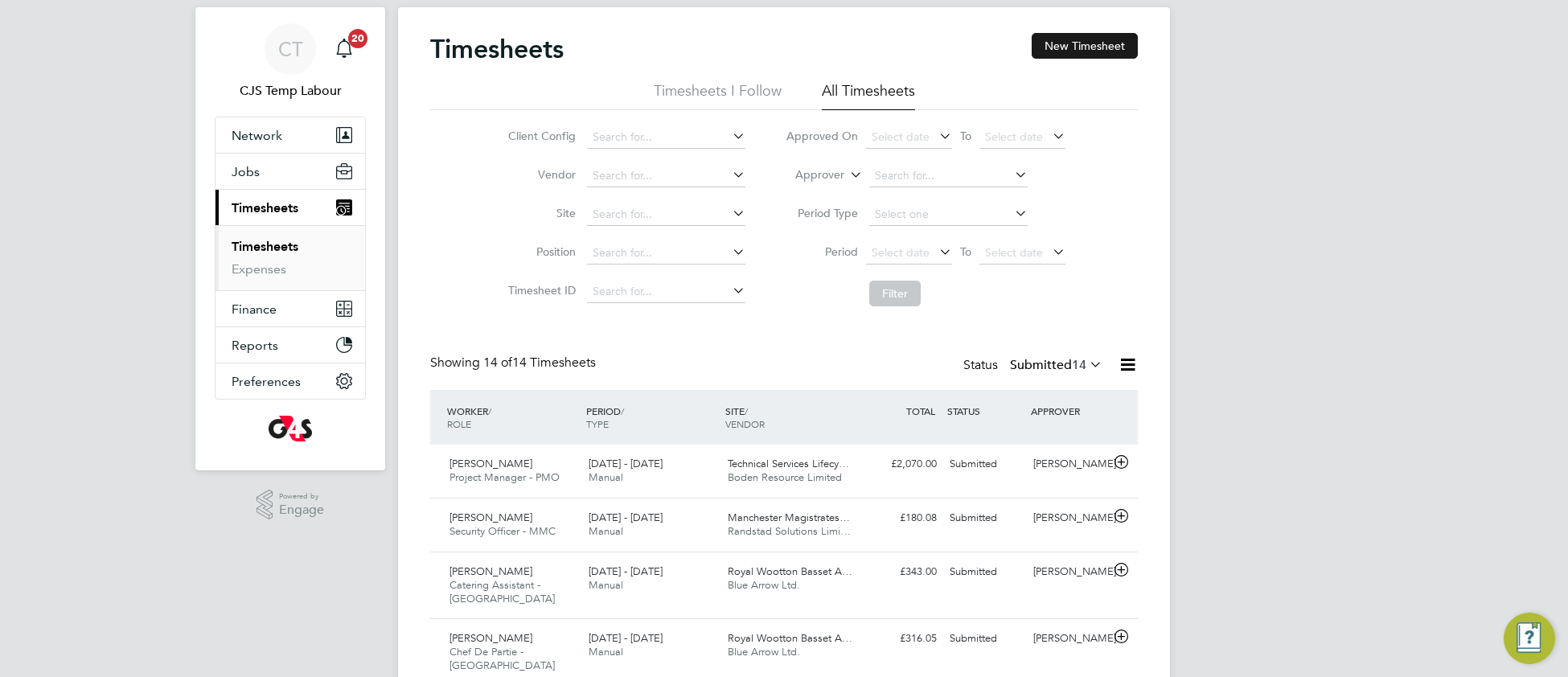
click at [1093, 37] on button "New Timesheet" at bounding box center [1085, 46] width 106 height 26
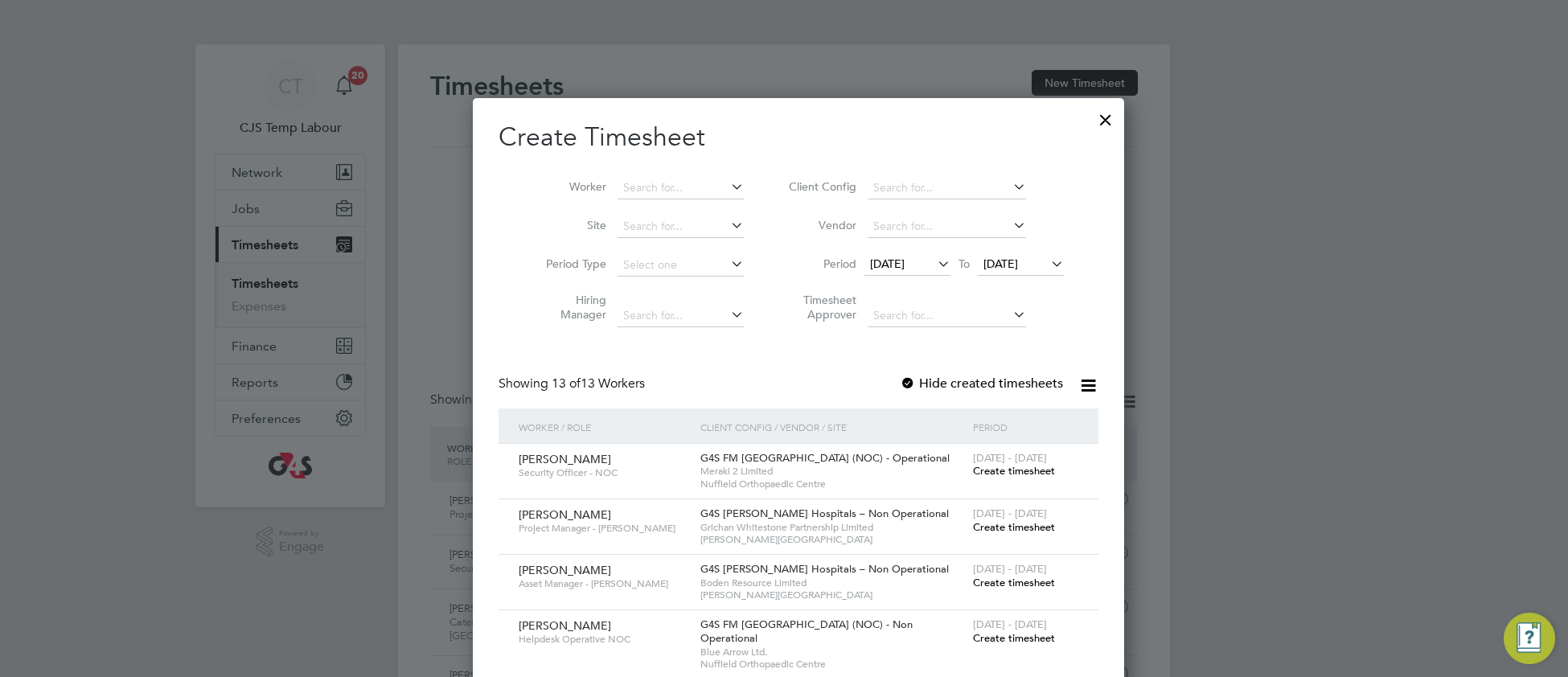
scroll to position [0, 0]
click at [653, 186] on input at bounding box center [681, 189] width 126 height 22
type input "g"
click at [889, 181] on input at bounding box center [947, 189] width 158 height 22
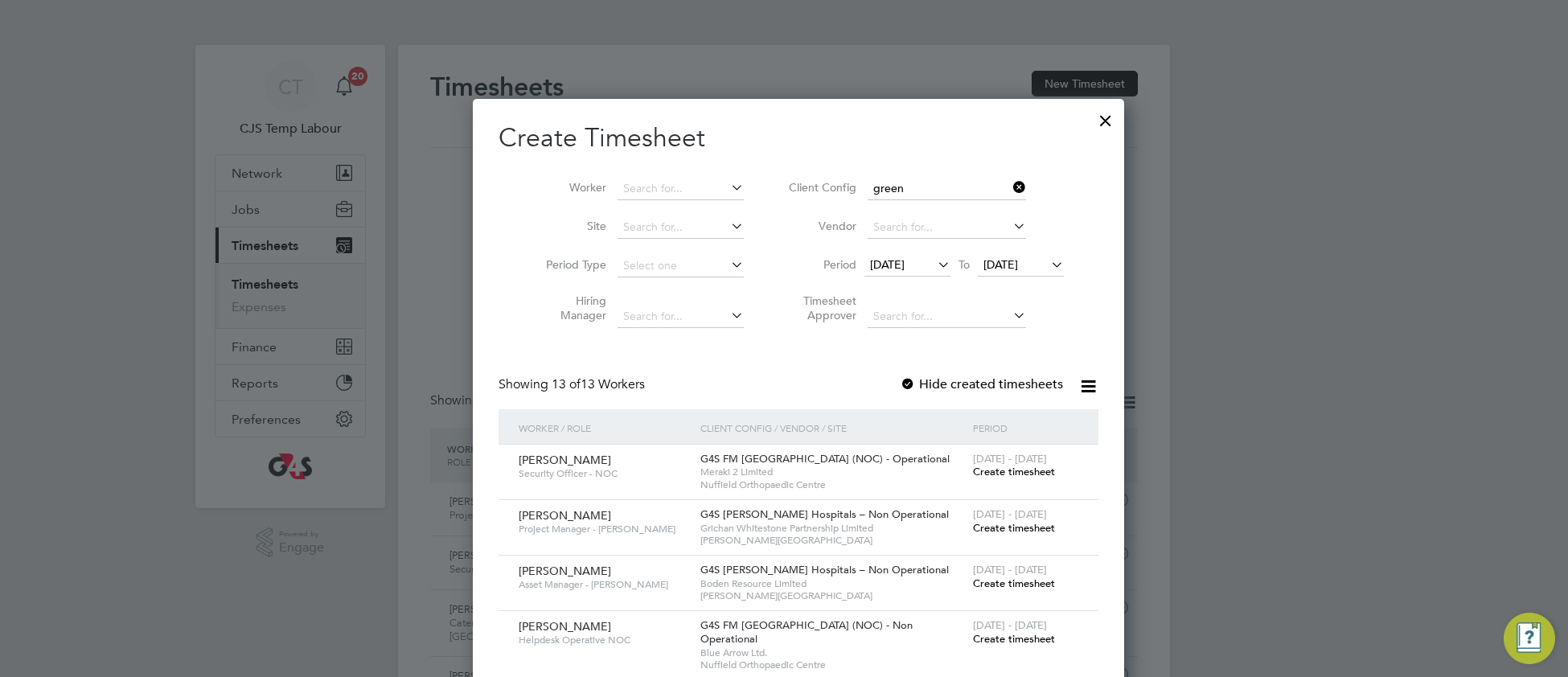
click at [880, 232] on li "G4S FM Green wich Schools - Operational" at bounding box center [975, 233] width 247 height 22
type input "G4S FM Greenwich Schools - Operational"
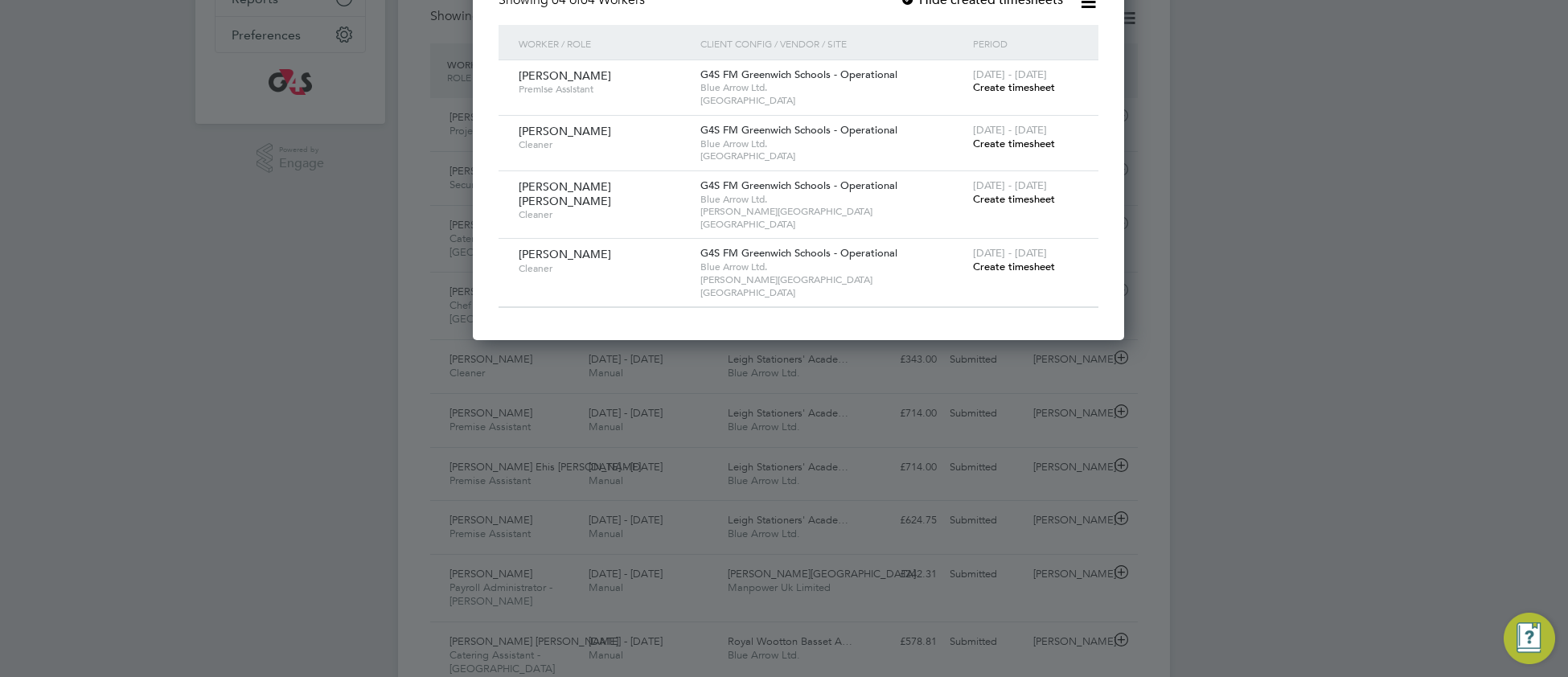
scroll to position [361, 0]
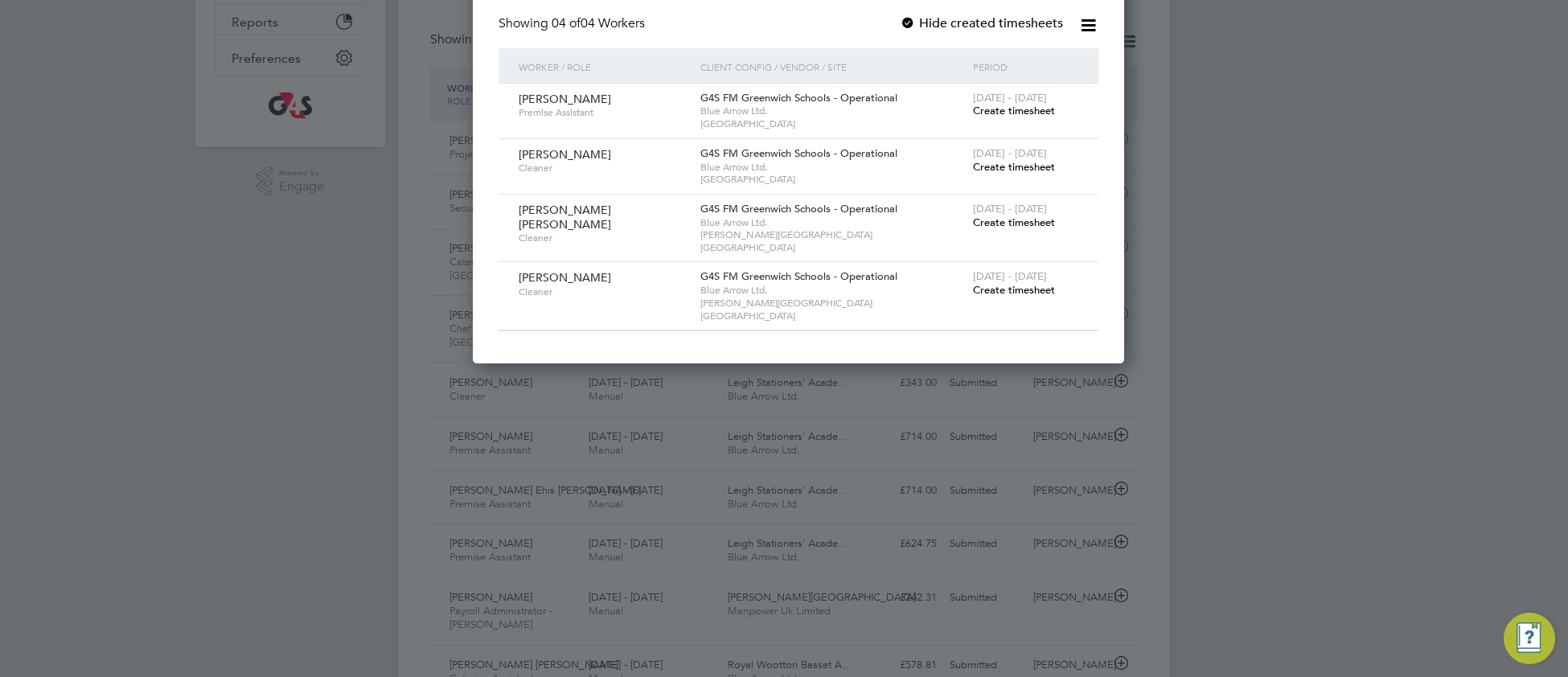
click at [973, 109] on span "Create timesheet" at bounding box center [1013, 110] width 82 height 13
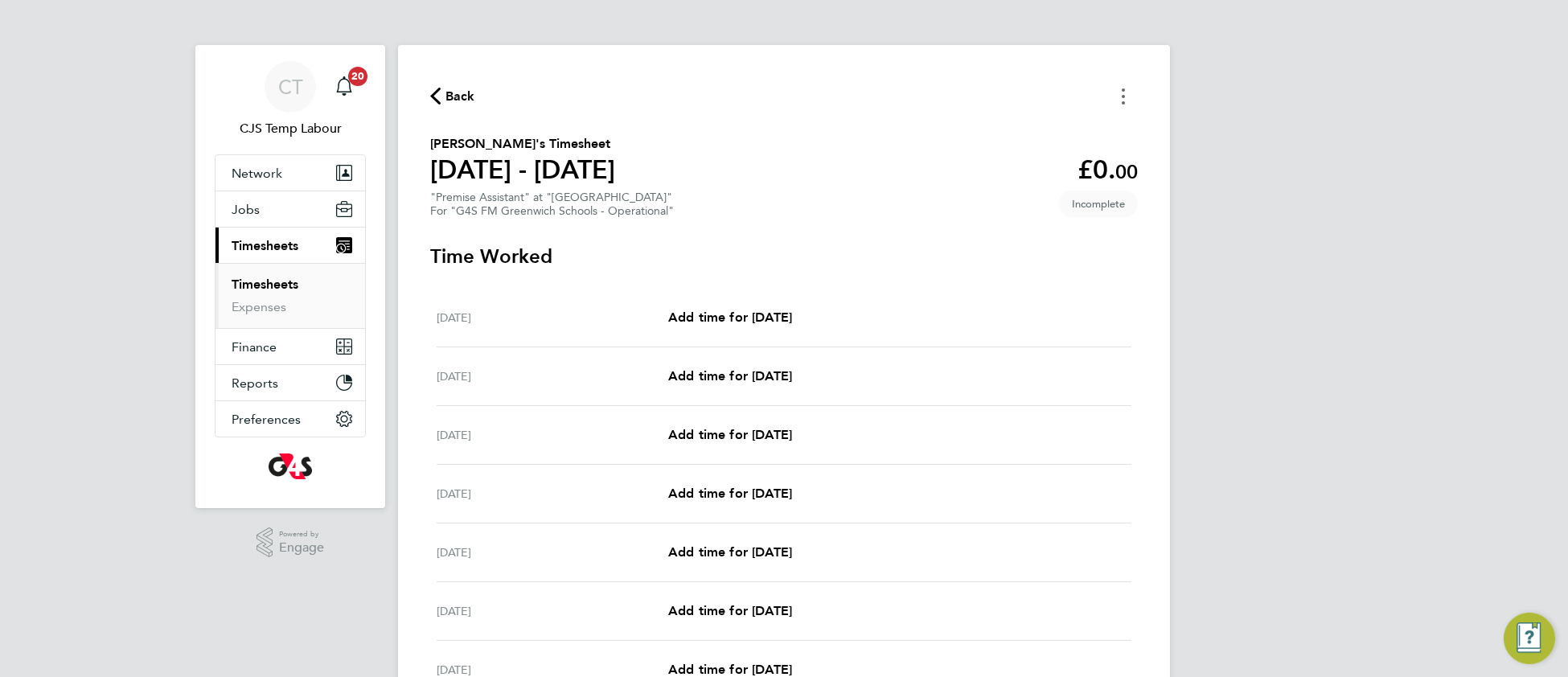
click at [1119, 90] on button "Timesheets Menu" at bounding box center [1123, 96] width 29 height 25
drag, startPoint x: 1032, startPoint y: 129, endPoint x: 1014, endPoint y: 147, distance: 25.5
click at [1031, 129] on button "Mark as absent" at bounding box center [1041, 132] width 193 height 32
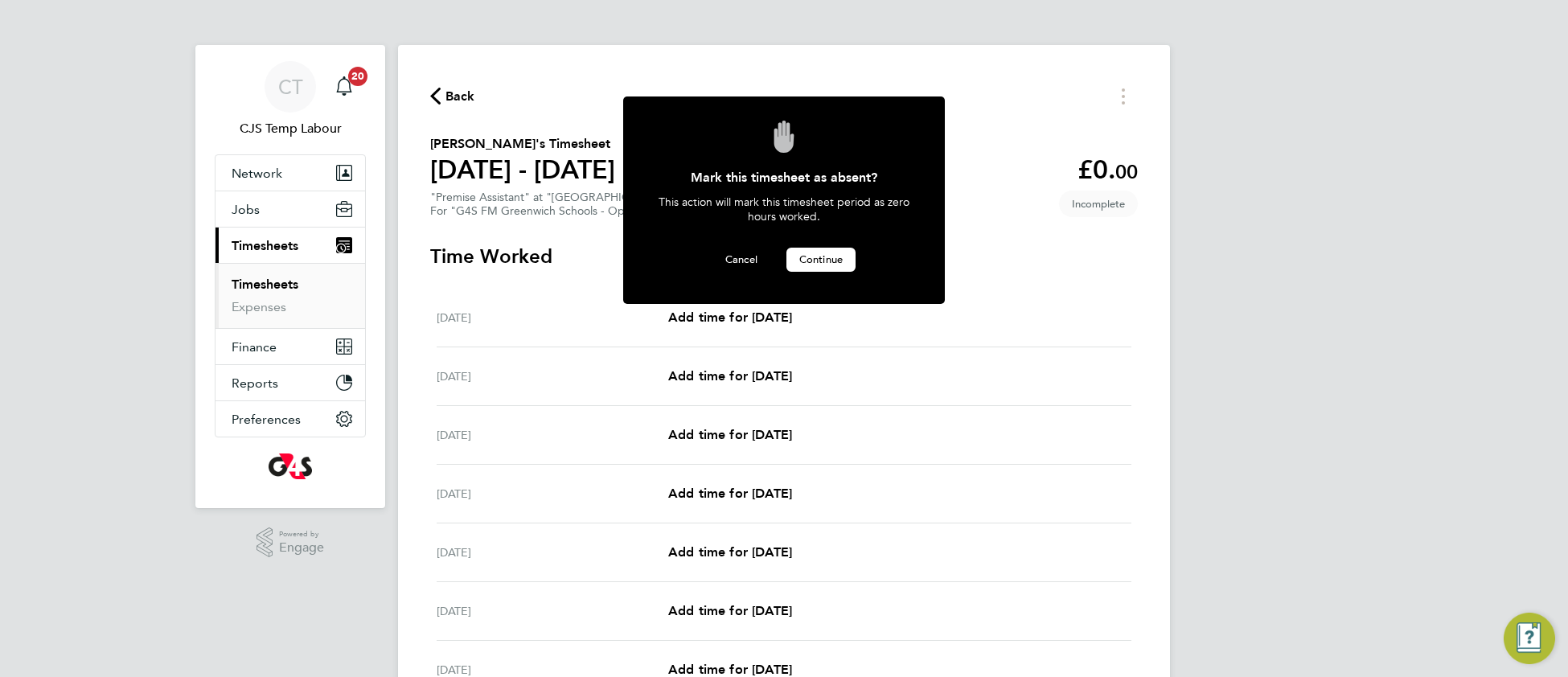
drag, startPoint x: 819, startPoint y: 263, endPoint x: 685, endPoint y: 334, distance: 151.6
click at [815, 267] on button "Continue" at bounding box center [821, 259] width 69 height 24
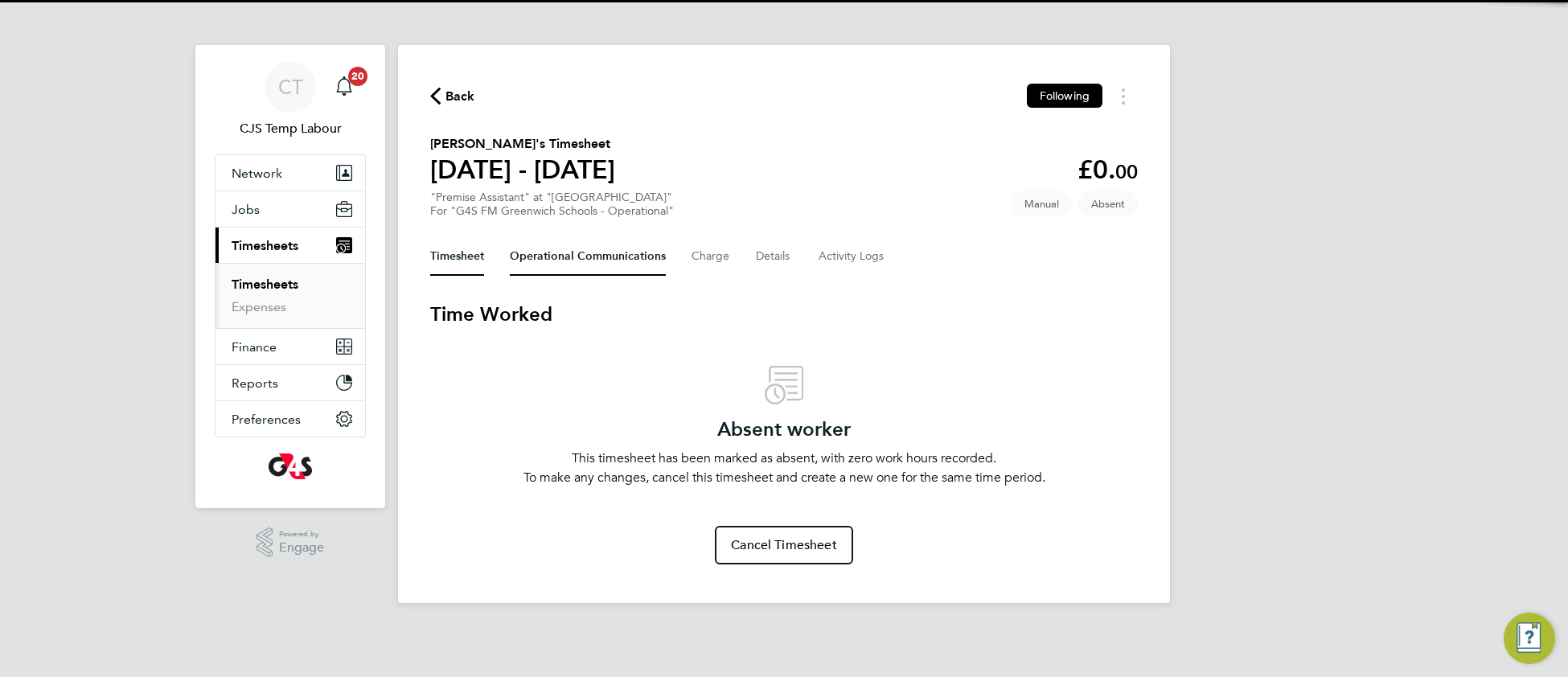
drag, startPoint x: 538, startPoint y: 256, endPoint x: 533, endPoint y: 291, distance: 35.4
click at [539, 256] on Communications-tab "Operational Communications" at bounding box center [588, 256] width 156 height 39
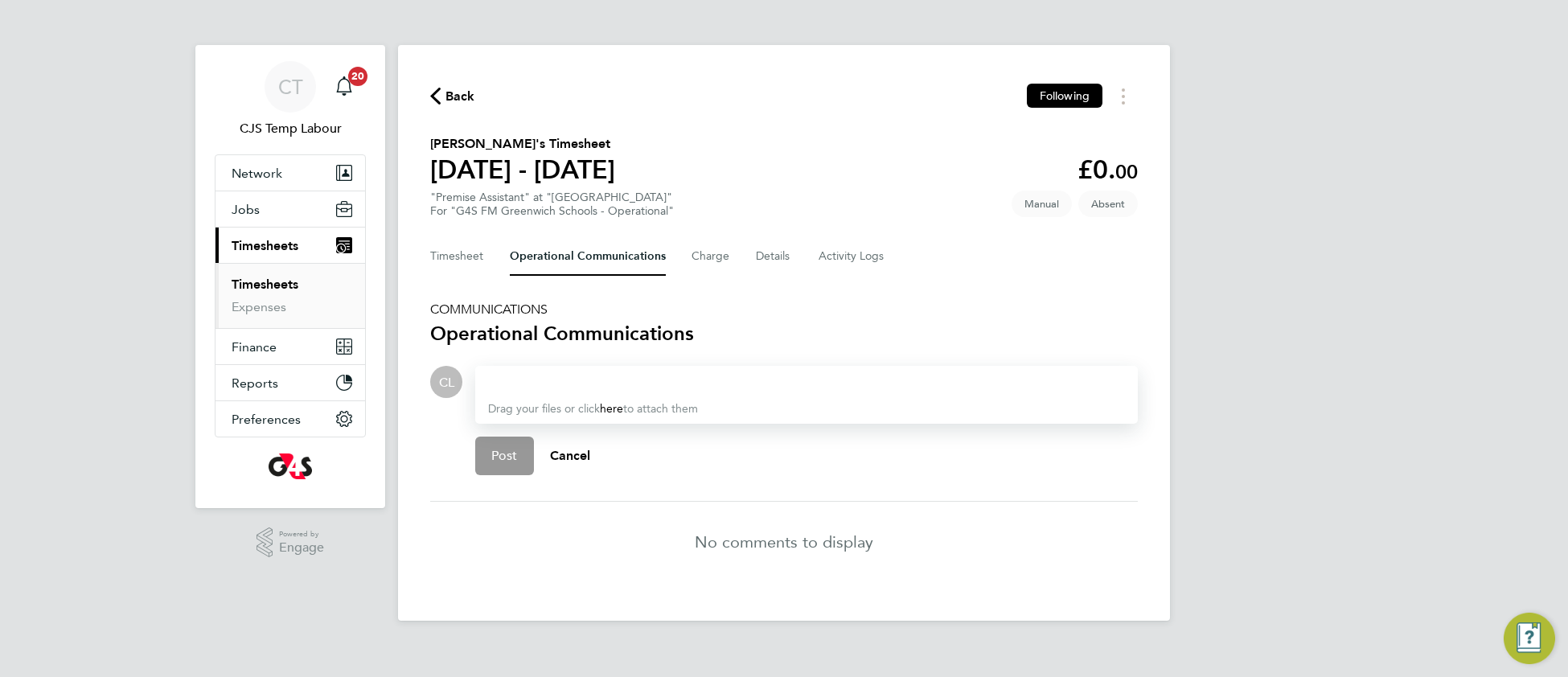
click at [523, 379] on div at bounding box center [806, 381] width 637 height 19
click at [527, 372] on div "No HOurs this period" at bounding box center [806, 381] width 637 height 19
drag, startPoint x: 657, startPoint y: 382, endPoint x: 480, endPoint y: 383, distance: 177.0
click at [480, 383] on div "No Hours this period Drag your files or click here to attach them" at bounding box center [806, 395] width 663 height 58
copy div "No Hours this period"
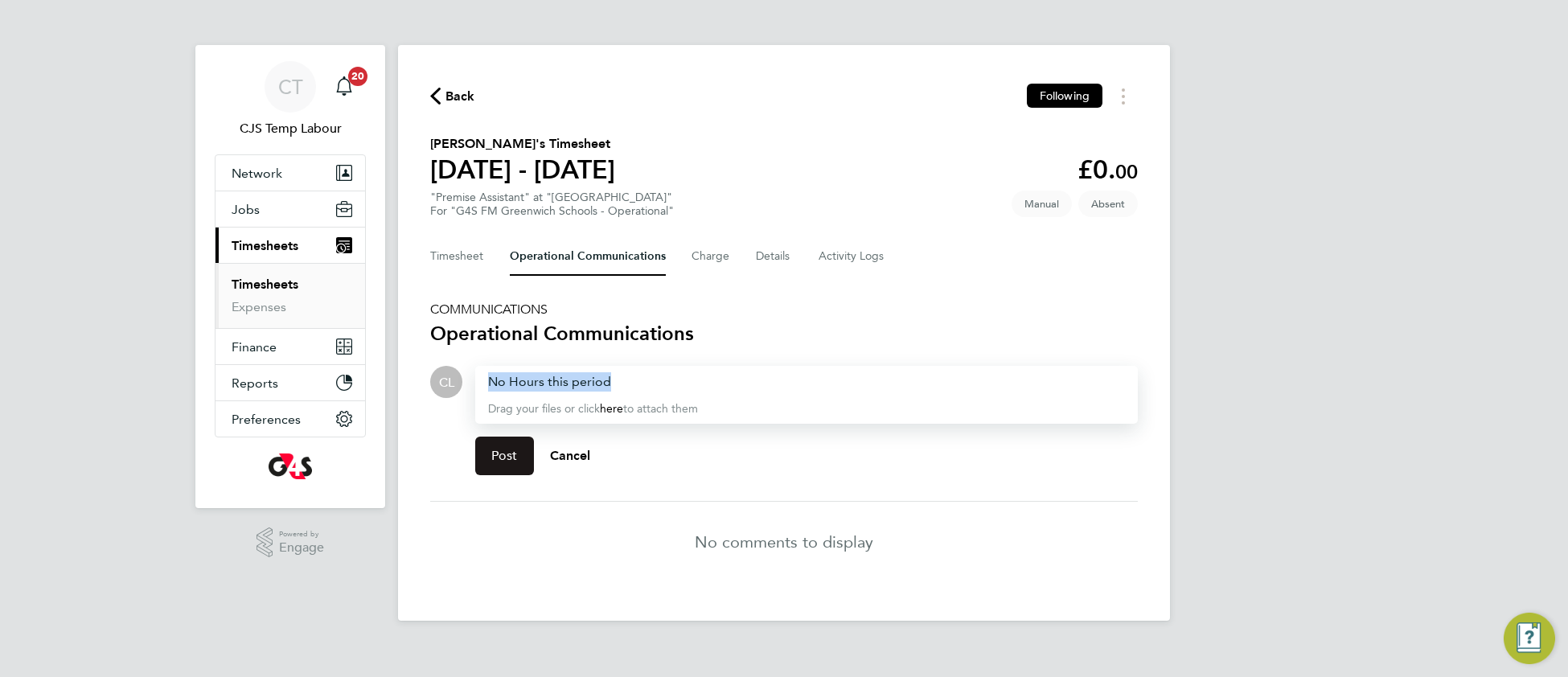
click at [492, 463] on button "Post" at bounding box center [504, 456] width 58 height 39
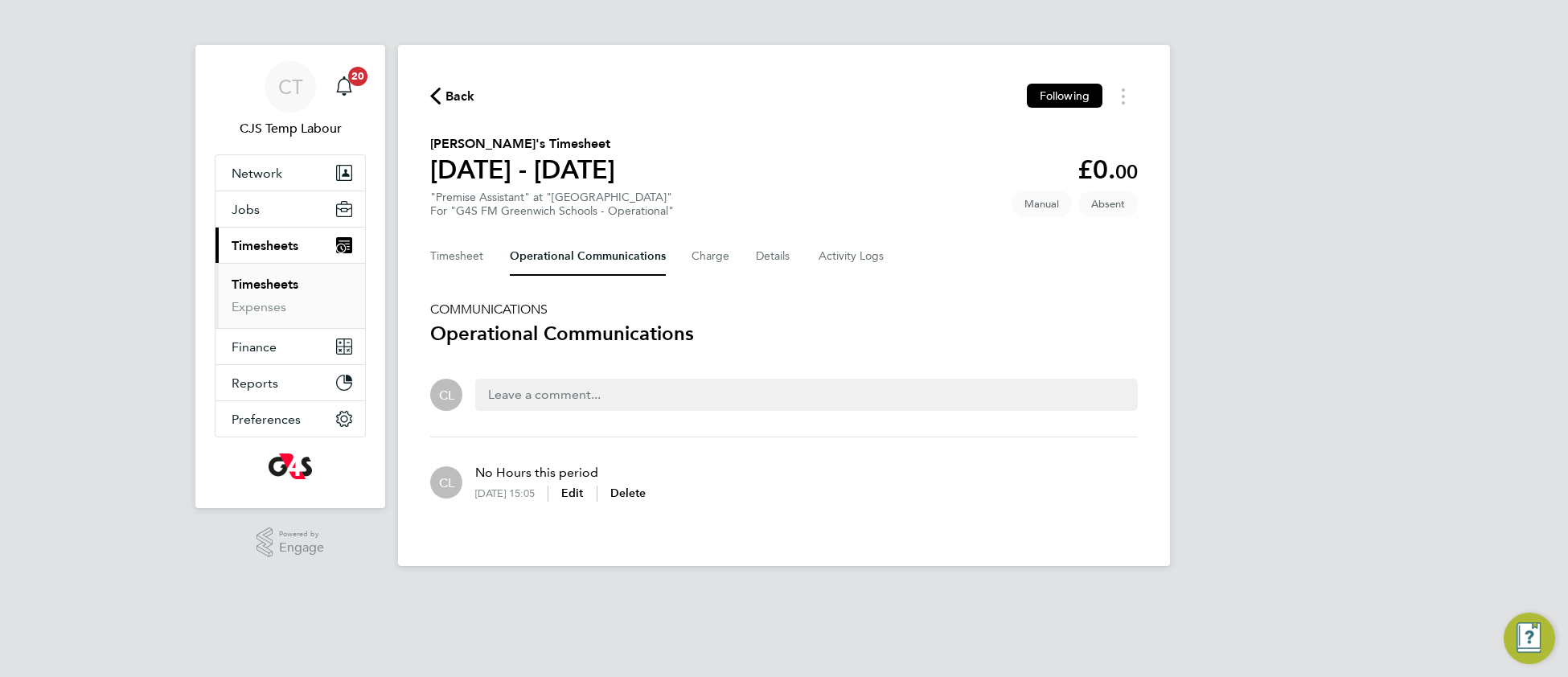
click at [465, 99] on span "Back" at bounding box center [460, 96] width 30 height 19
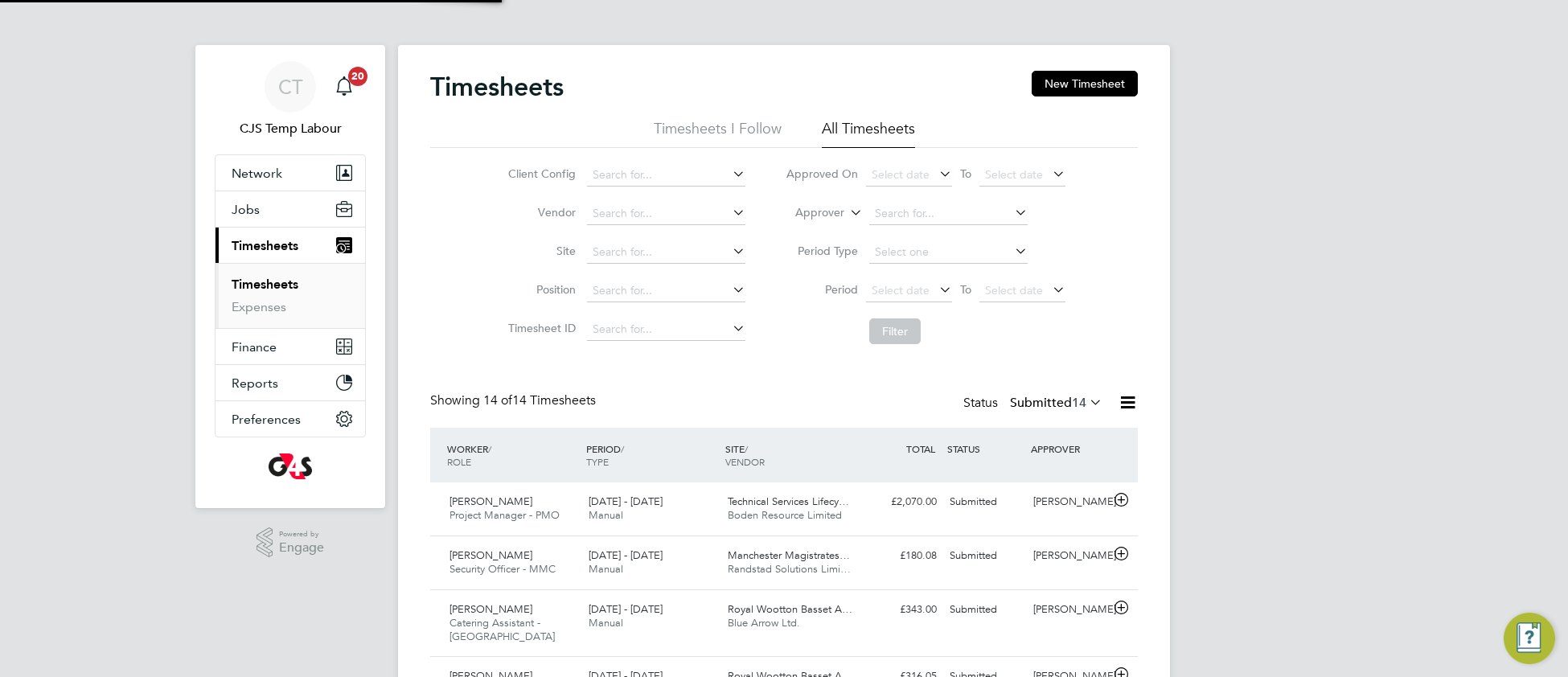
scroll to position [55, 138]
click at [1076, 90] on button "New Timesheet" at bounding box center [1085, 84] width 106 height 26
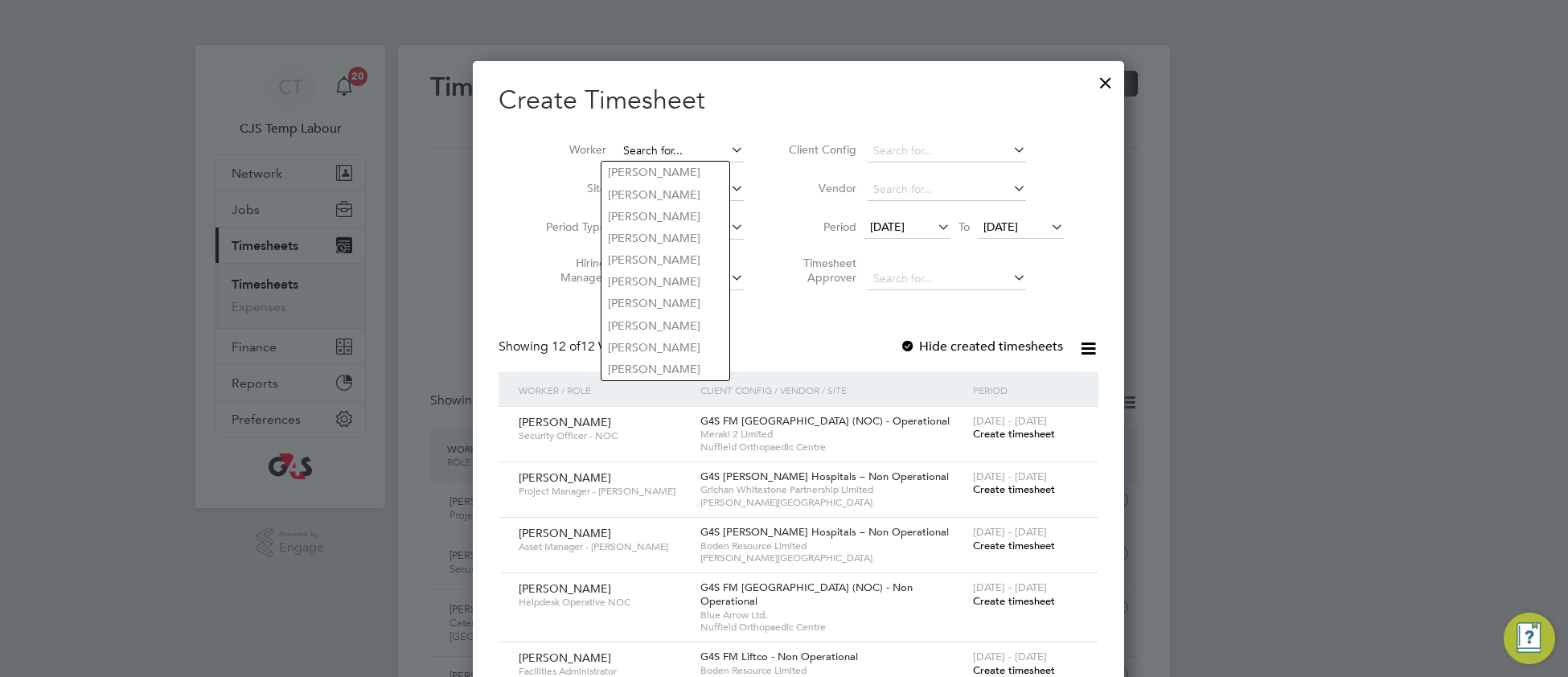
click at [642, 143] on input at bounding box center [681, 151] width 126 height 22
click at [906, 147] on input at bounding box center [947, 151] width 158 height 22
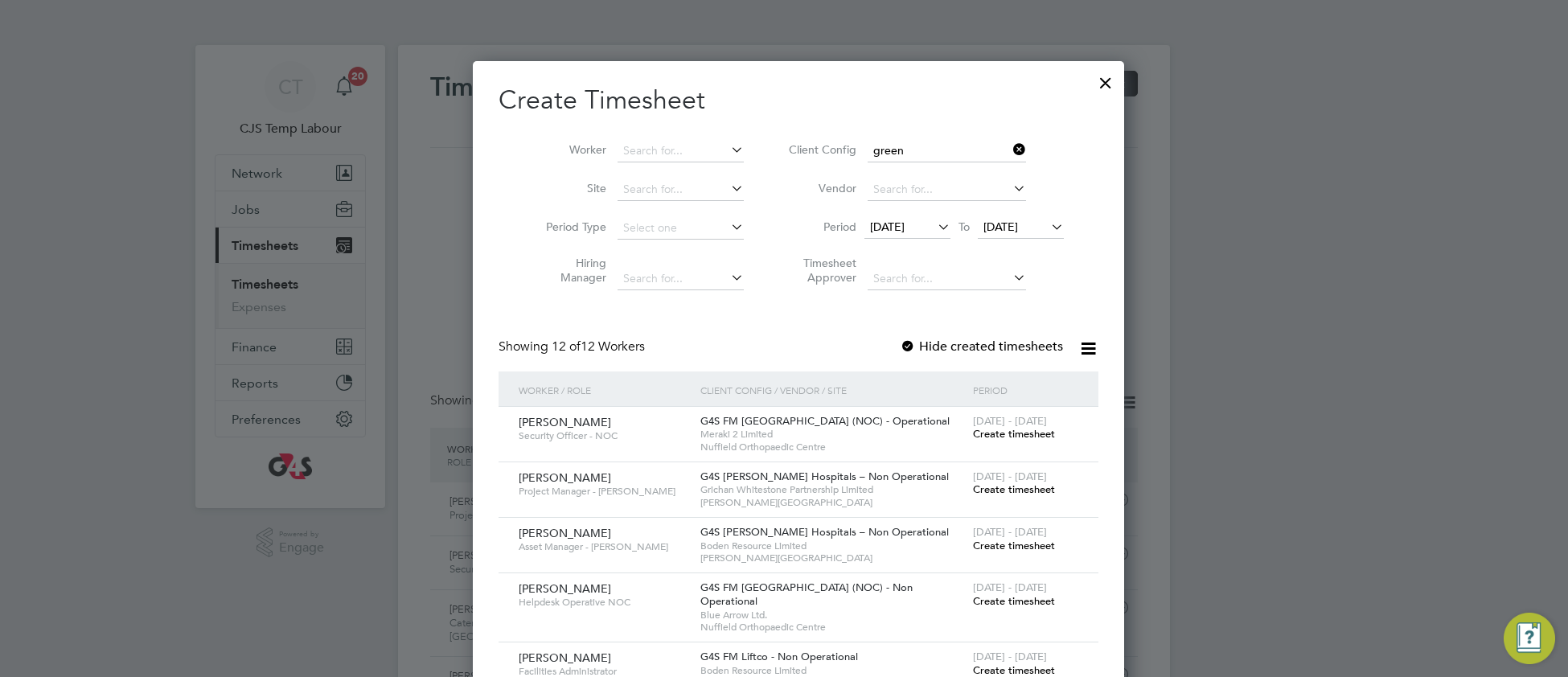
click at [913, 192] on b "Green" at bounding box center [916, 194] width 32 height 13
type input "G4S FM Greenwich Schools - Operational"
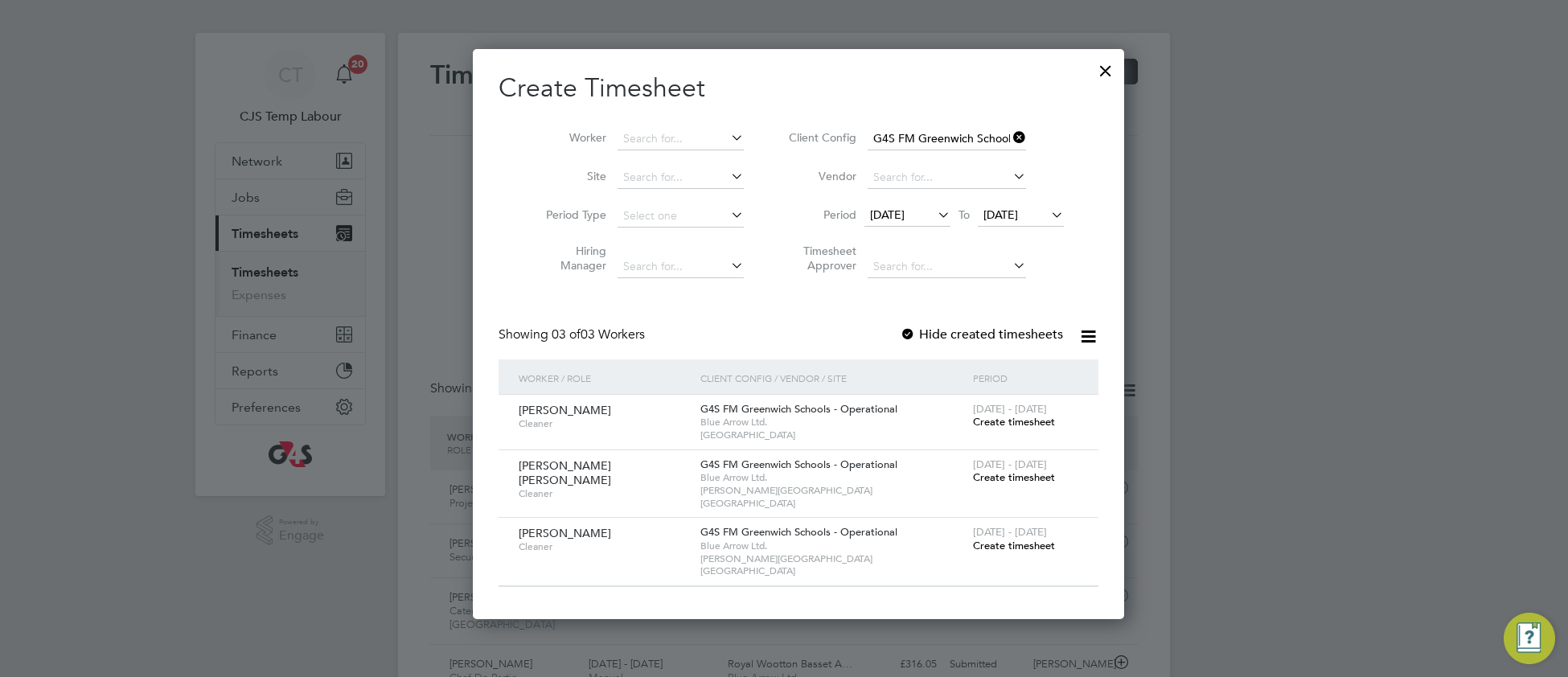
click at [1008, 539] on span "Create timesheet" at bounding box center [1013, 545] width 82 height 13
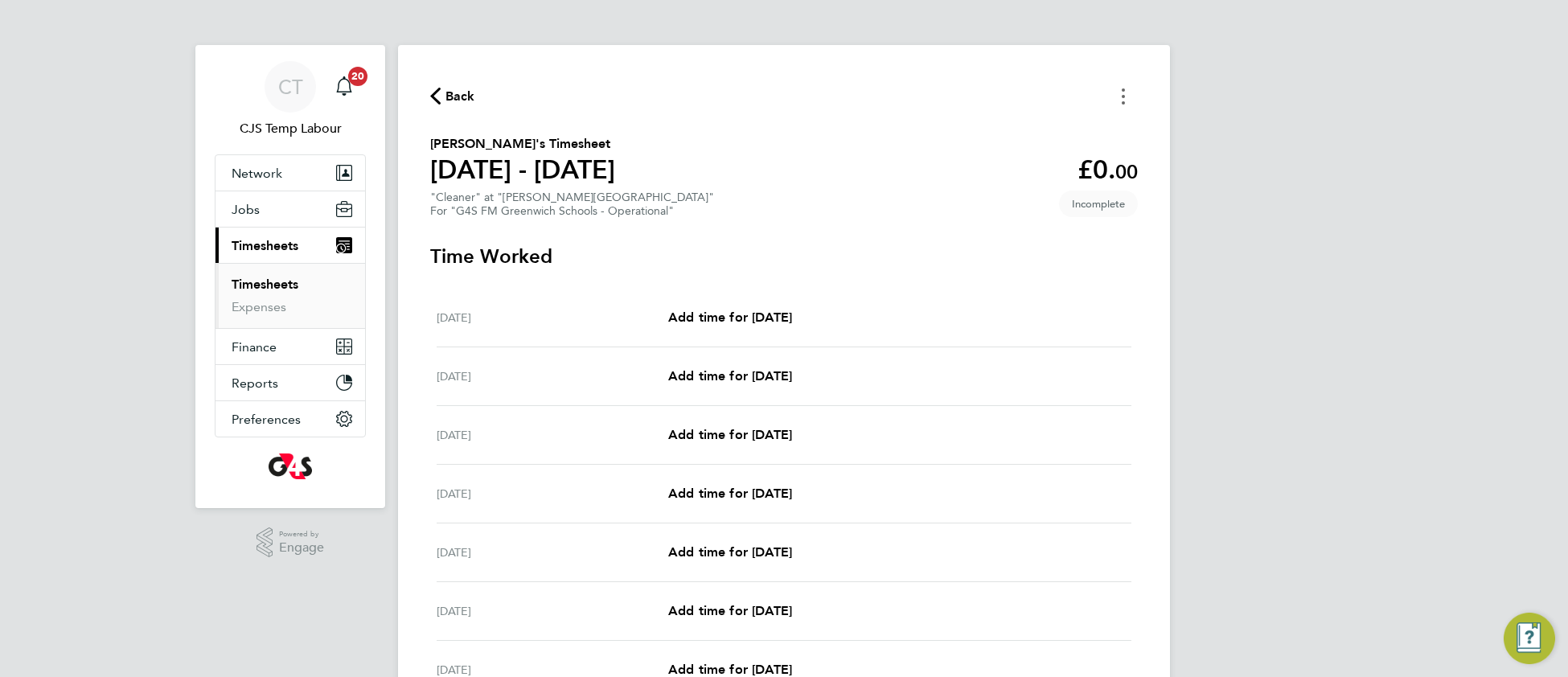
click at [1124, 103] on button "Timesheets Menu" at bounding box center [1123, 96] width 29 height 25
click at [997, 134] on button "Mark as absent" at bounding box center [1041, 132] width 193 height 32
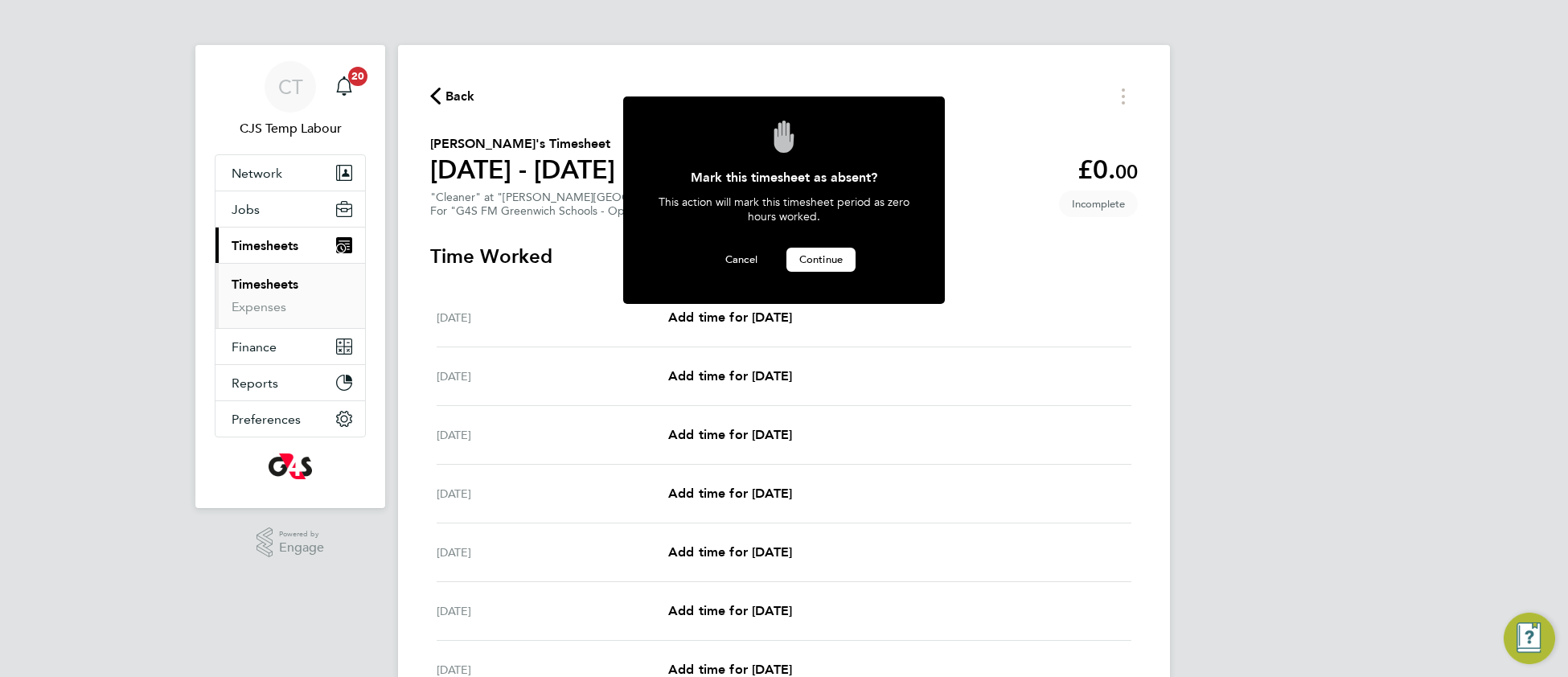
click at [829, 269] on button "Continue" at bounding box center [821, 259] width 69 height 24
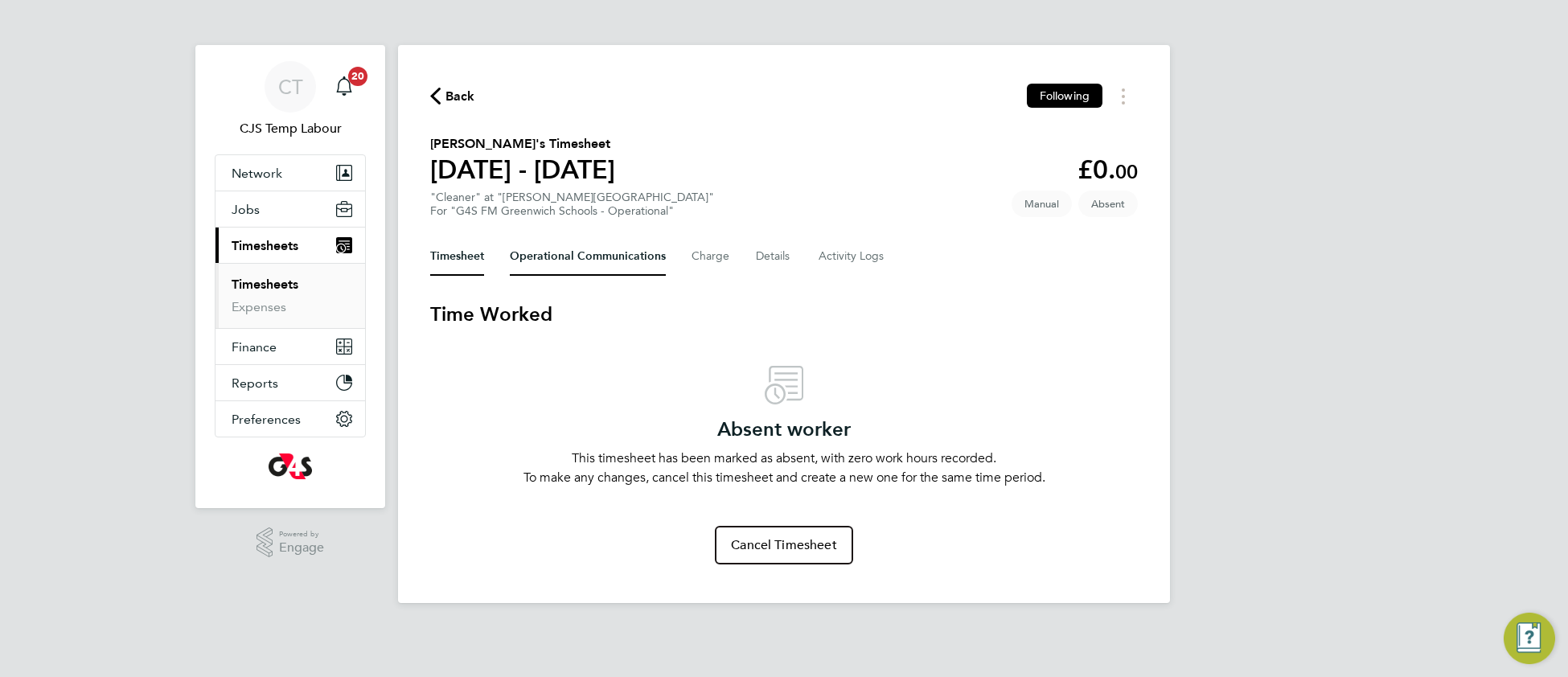
click at [566, 256] on Communications-tab "Operational Communications" at bounding box center [588, 256] width 156 height 39
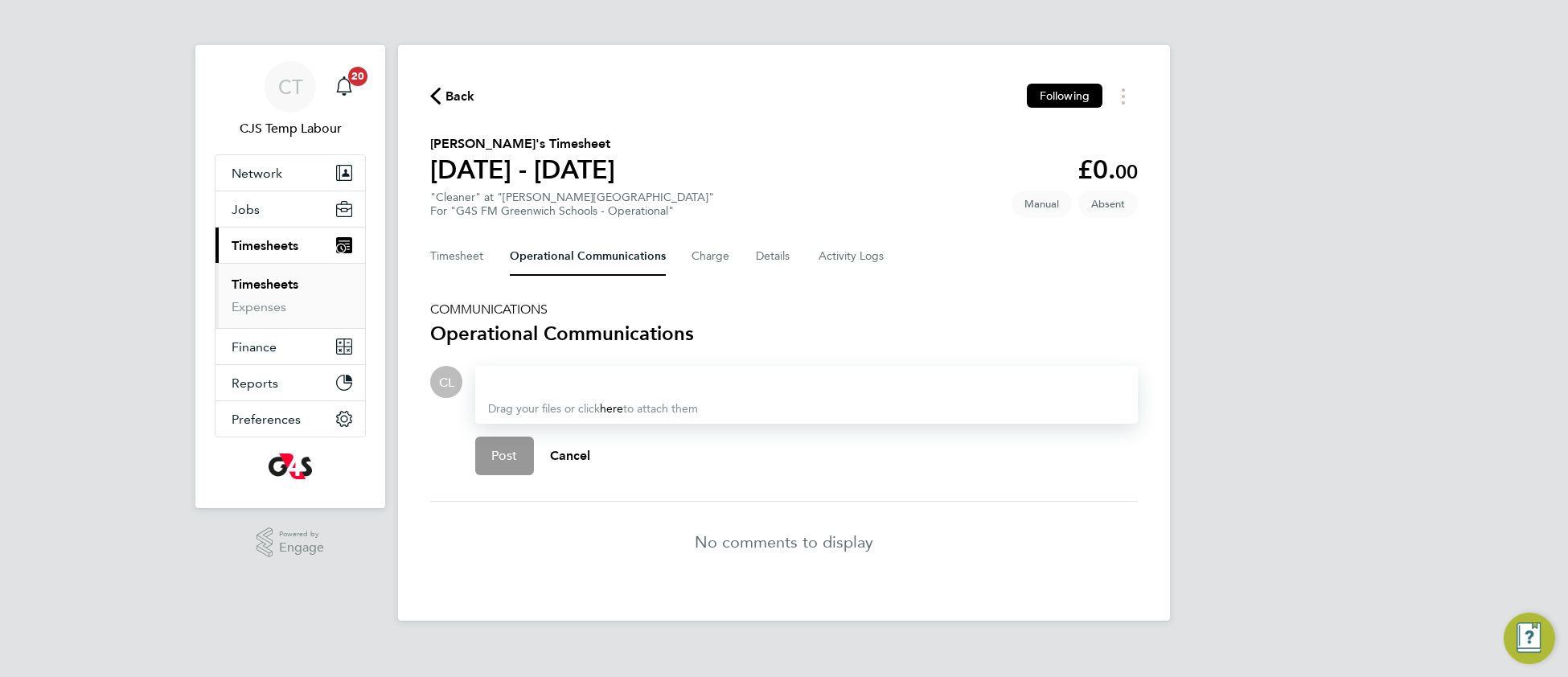
click at [577, 379] on div at bounding box center [806, 381] width 637 height 19
click at [506, 477] on div "Post Cancel" at bounding box center [806, 456] width 663 height 65
click at [469, 94] on span "Back" at bounding box center [460, 96] width 30 height 19
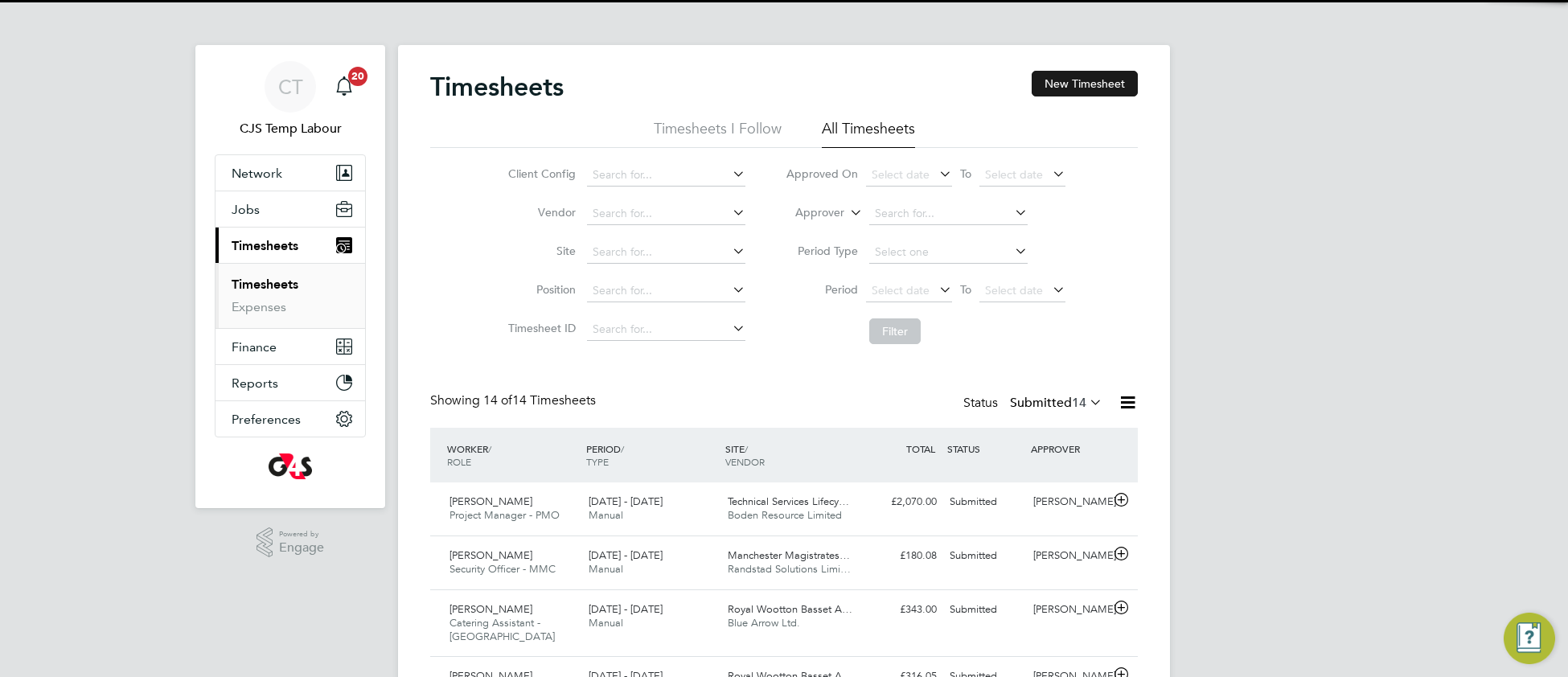
scroll to position [55, 138]
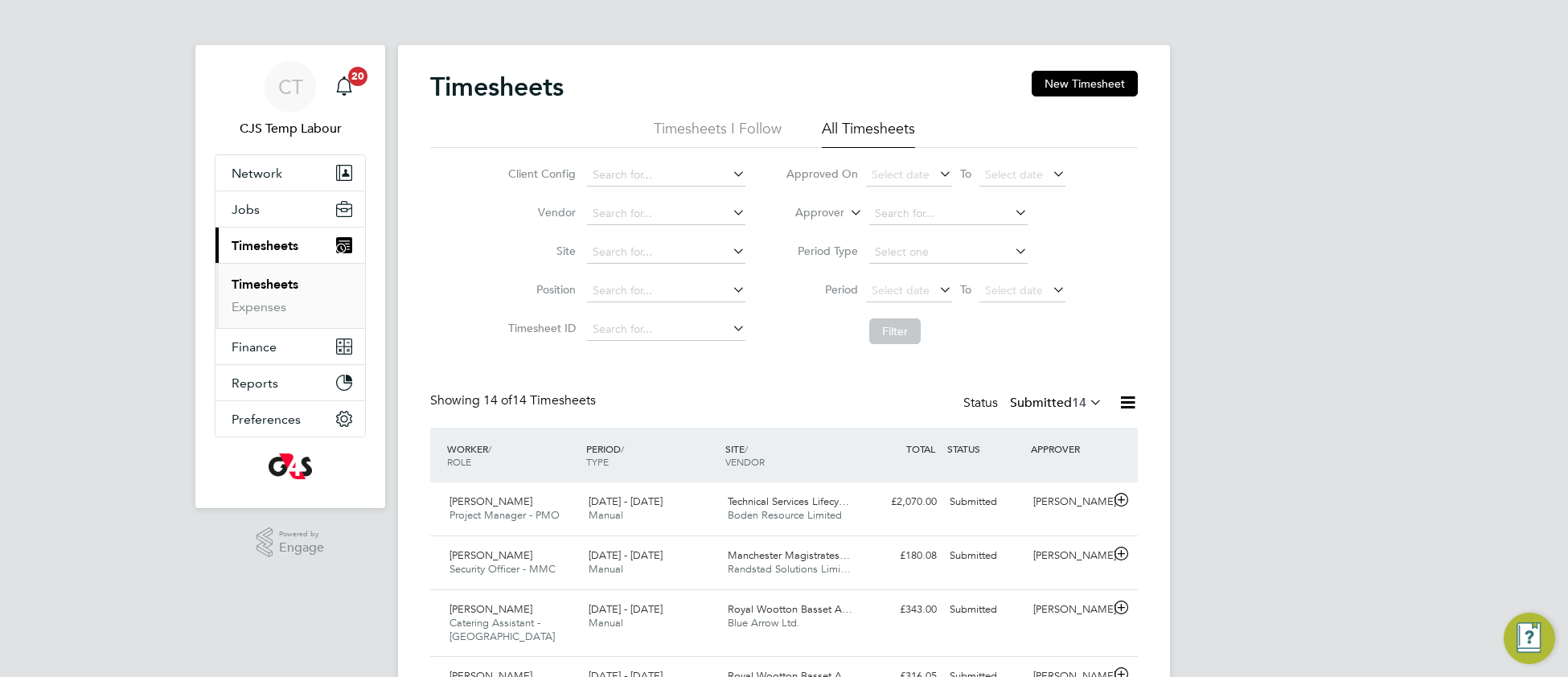
drag, startPoint x: 1100, startPoint y: 86, endPoint x: 1097, endPoint y: 108, distance: 22.2
click at [1100, 87] on button "New Timesheet" at bounding box center [1085, 84] width 106 height 26
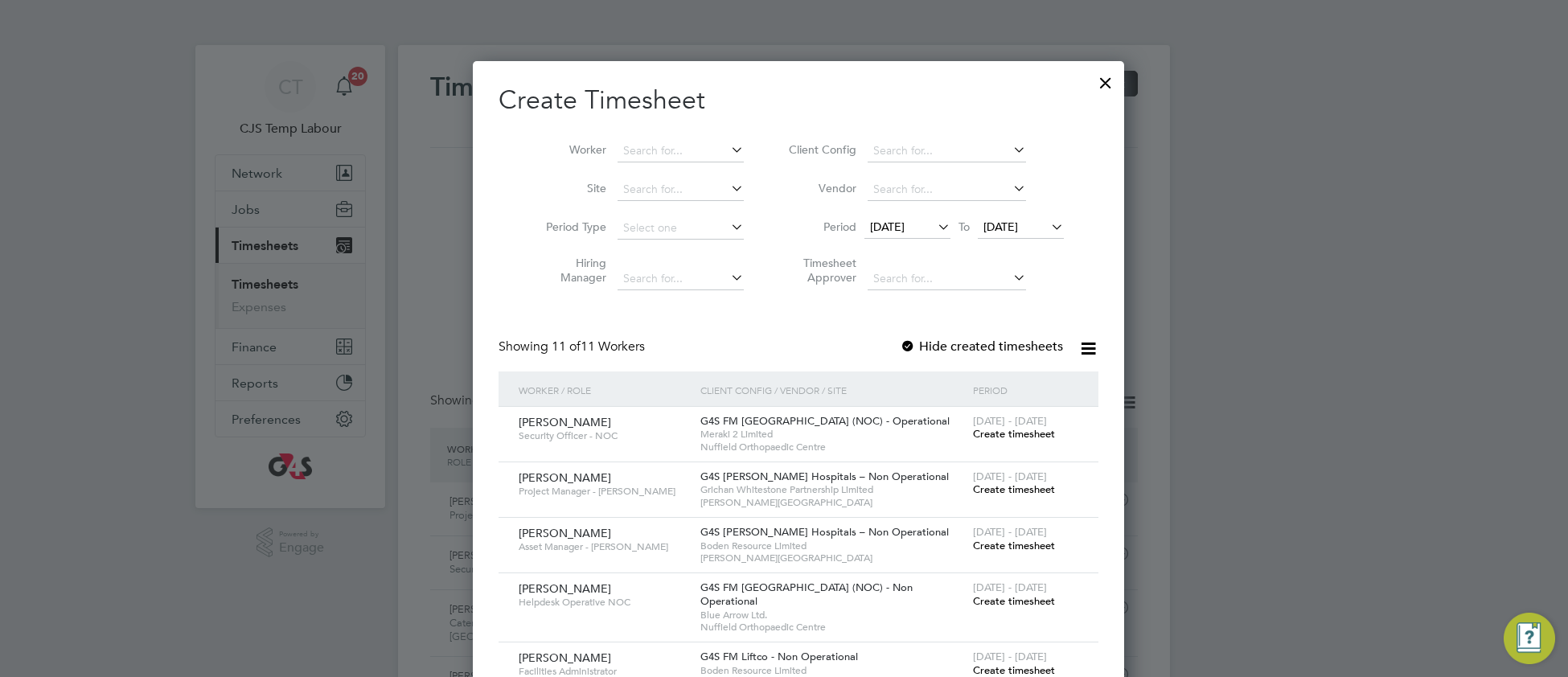
click at [931, 138] on li "Client Config" at bounding box center [924, 151] width 320 height 39
click at [927, 147] on input at bounding box center [947, 151] width 158 height 22
click at [942, 191] on li "G4S FM Green wich Schools - Operational" at bounding box center [975, 195] width 247 height 22
type input "G4S FM Greenwich Schools - Operational"
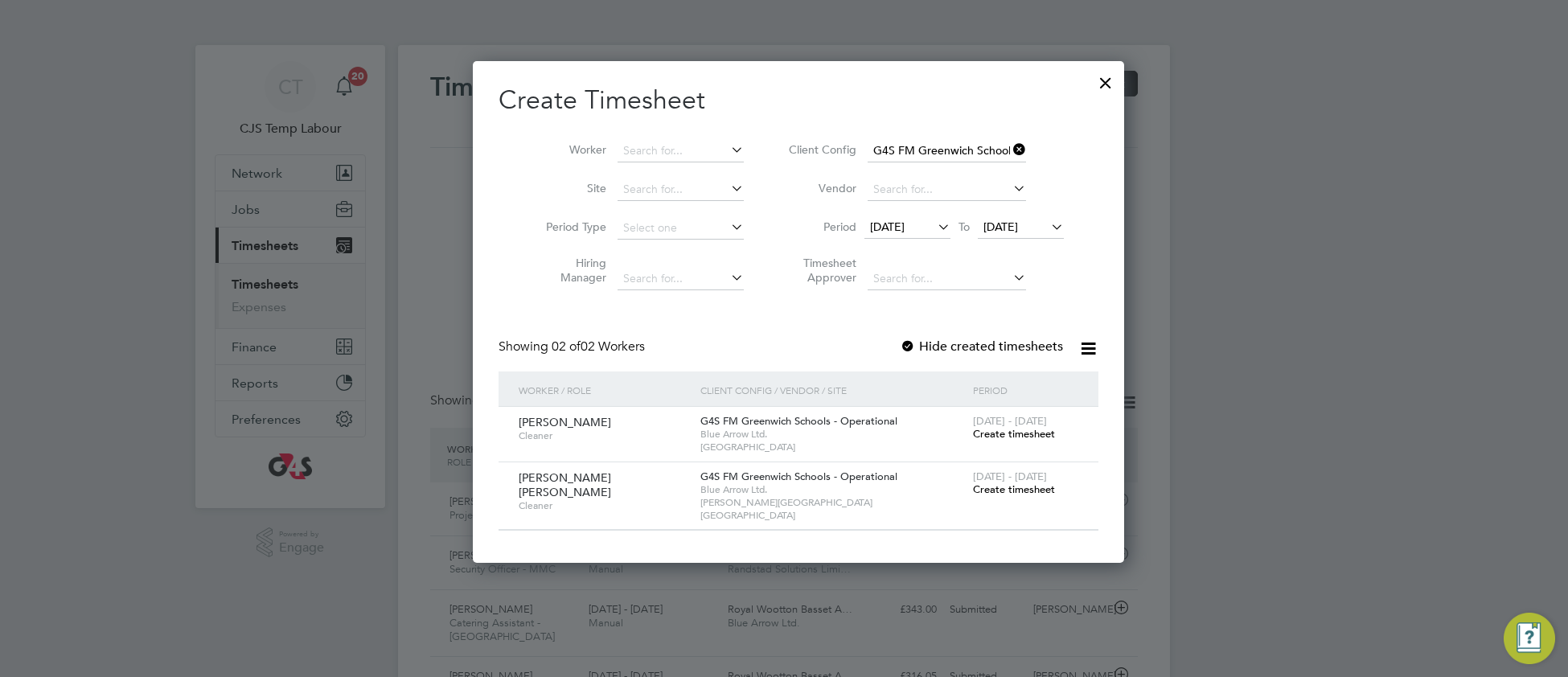
click at [994, 495] on div "22 - 28 Sep 2025 Create timesheet" at bounding box center [1026, 484] width 113 height 43
click at [989, 494] on span "Create timesheet" at bounding box center [1013, 489] width 82 height 13
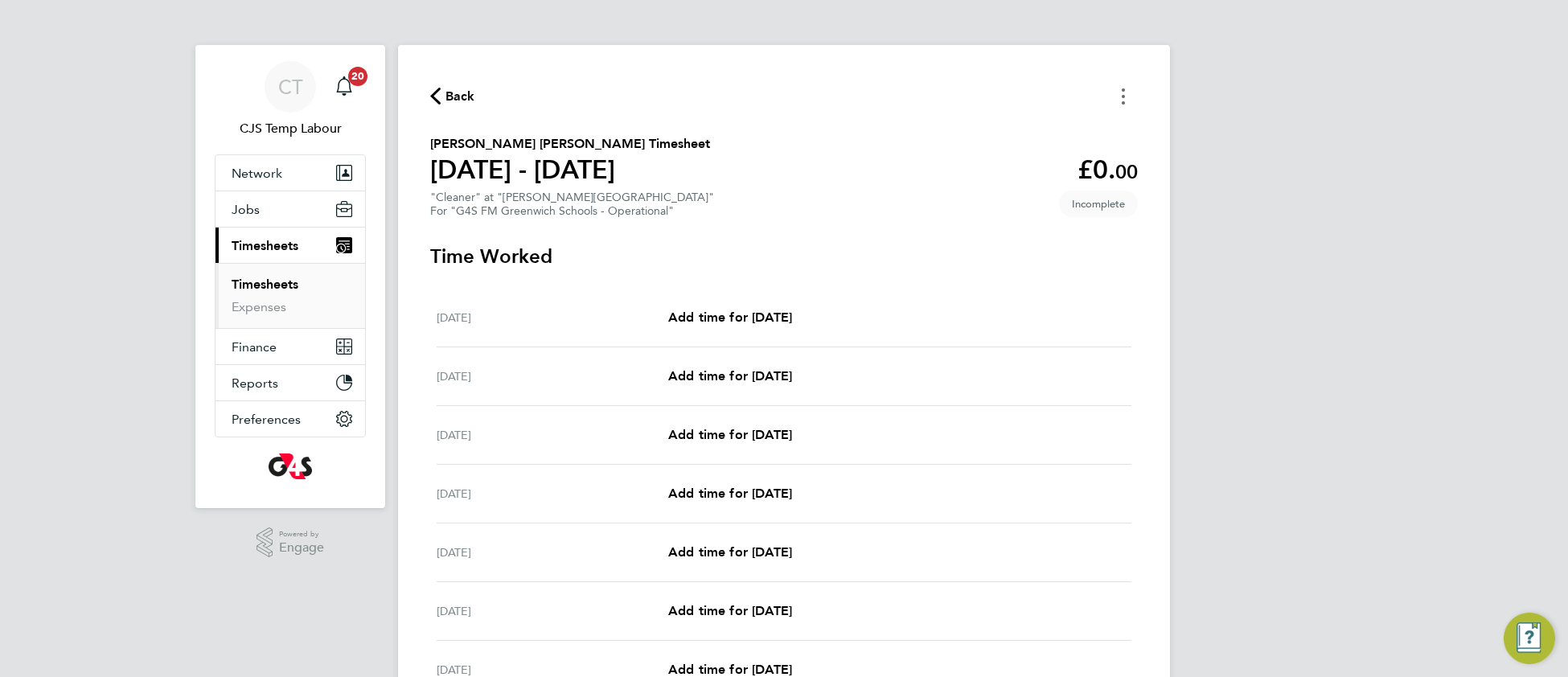
click at [1115, 102] on button "Timesheets Menu" at bounding box center [1123, 96] width 29 height 25
click at [1002, 129] on button "Mark as absent" at bounding box center [1041, 132] width 193 height 32
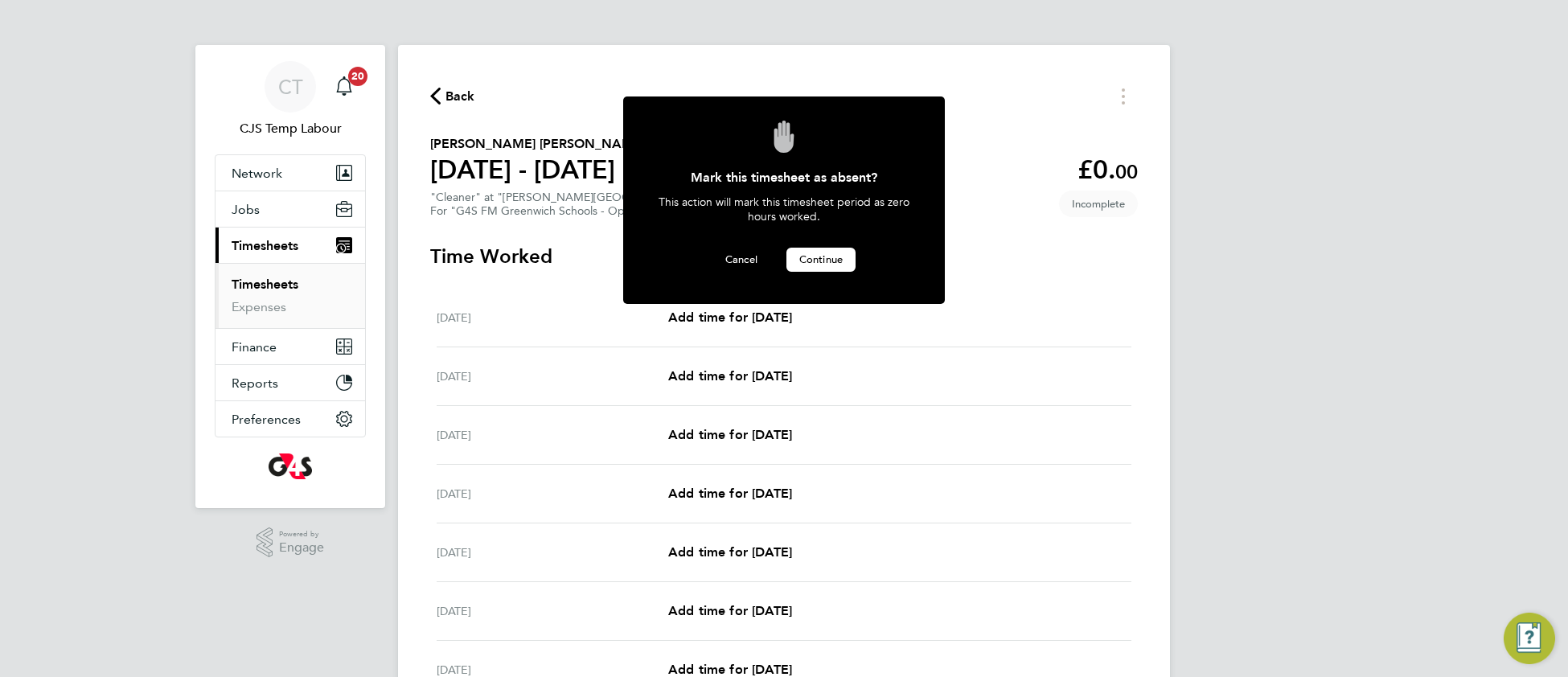
click at [842, 262] on span "Continue" at bounding box center [821, 259] width 43 height 13
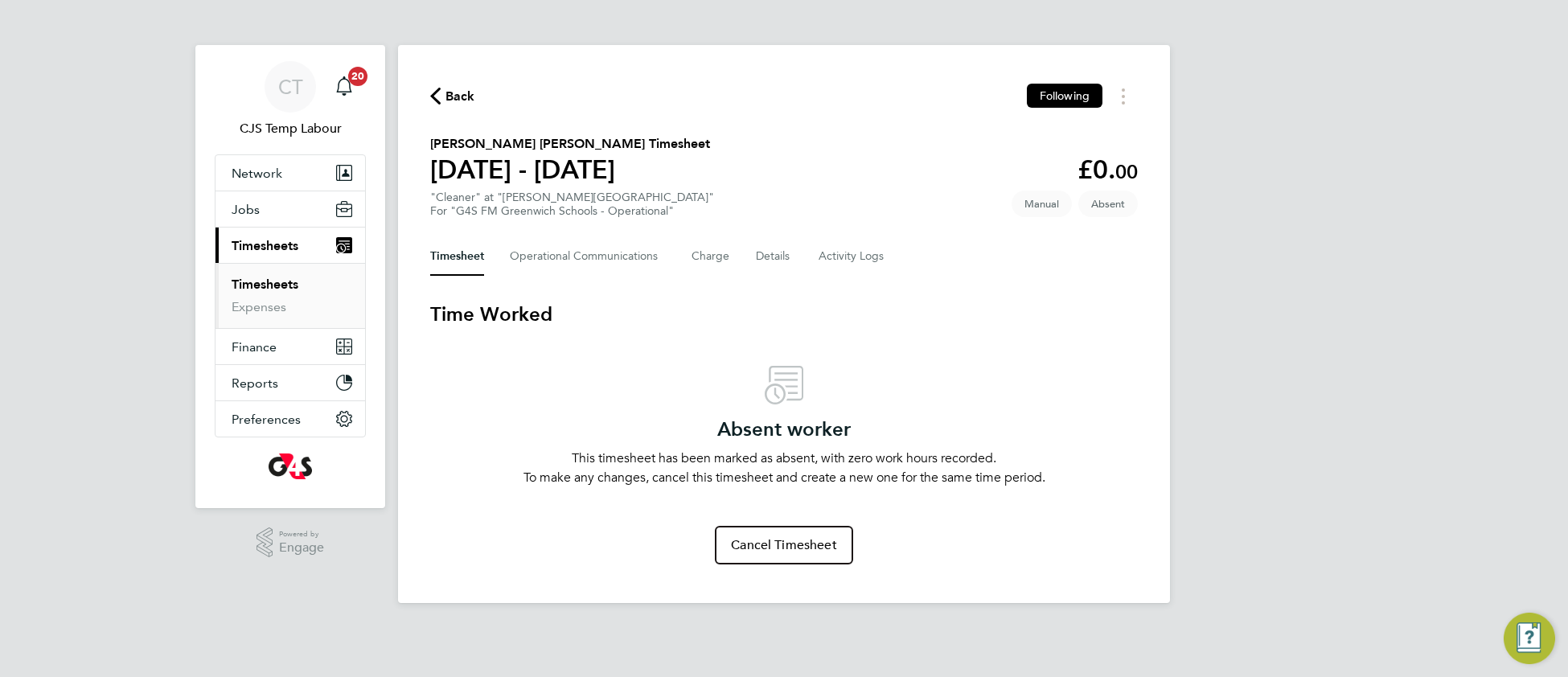
click at [463, 94] on span "Back" at bounding box center [460, 96] width 30 height 19
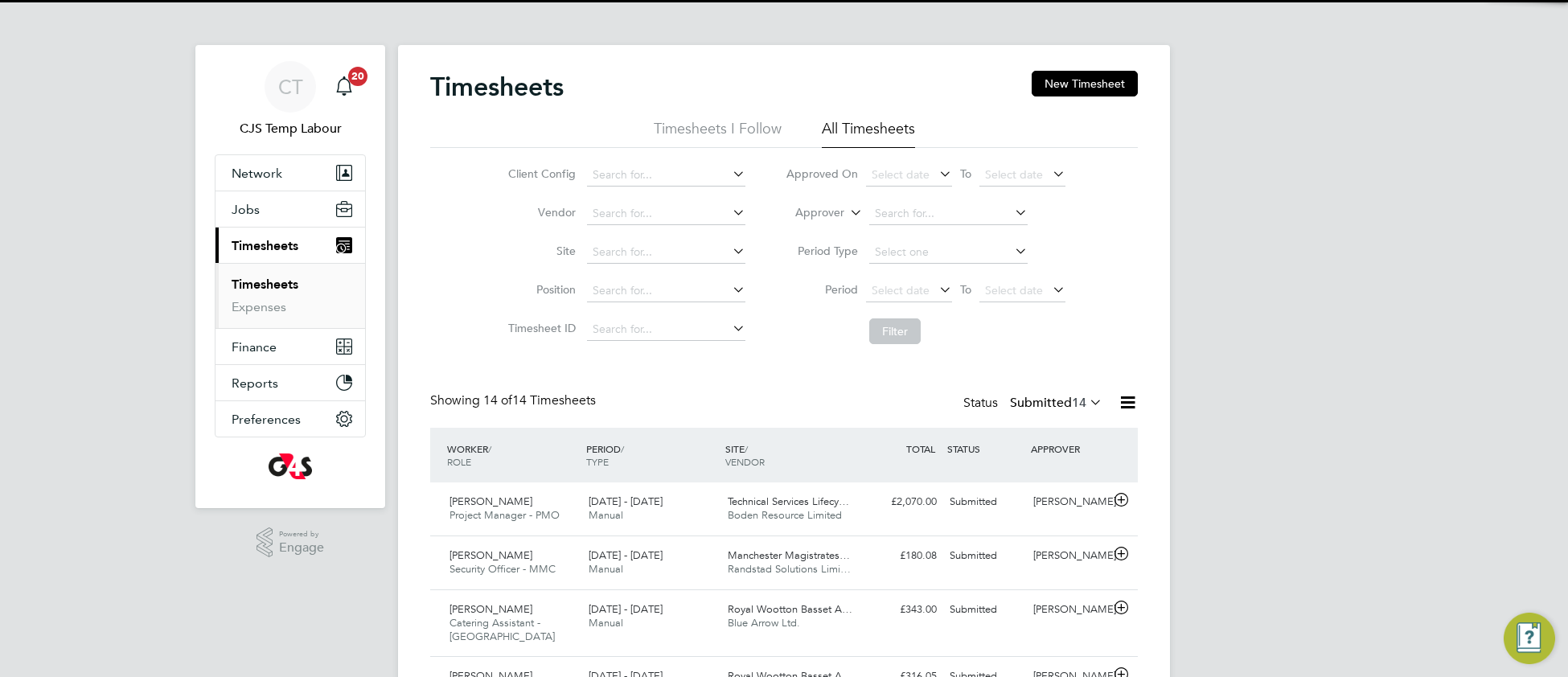
scroll to position [55, 138]
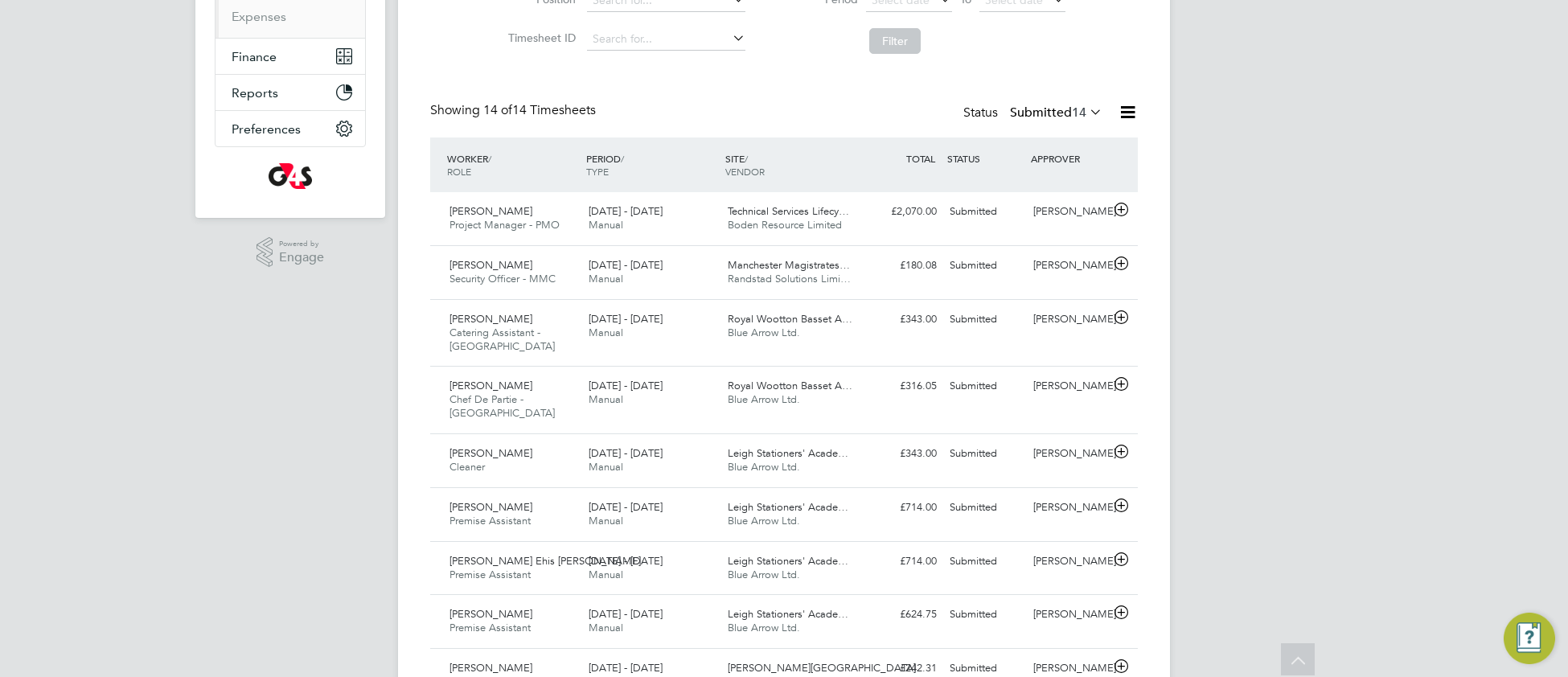
click at [1086, 109] on icon at bounding box center [1086, 111] width 0 height 22
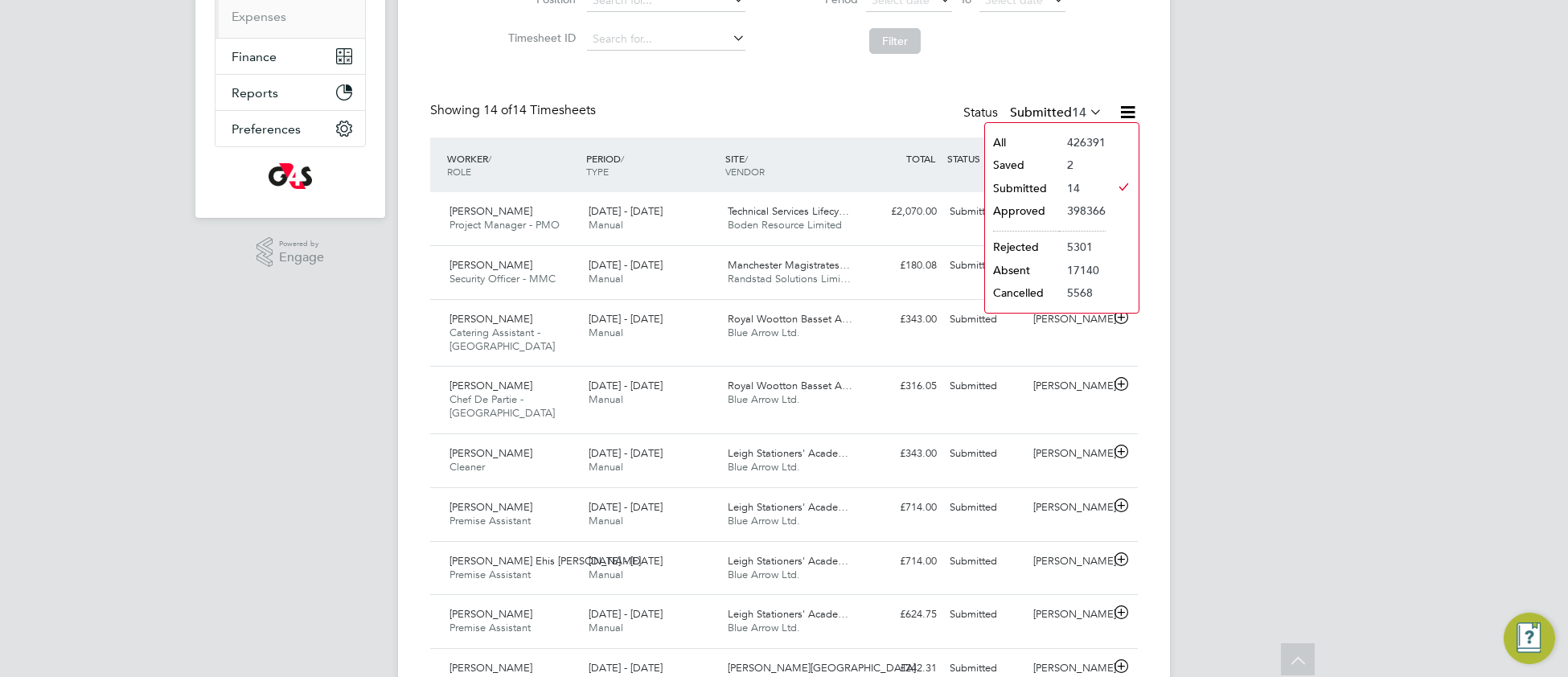
click at [1034, 147] on li "All" at bounding box center [1022, 142] width 74 height 22
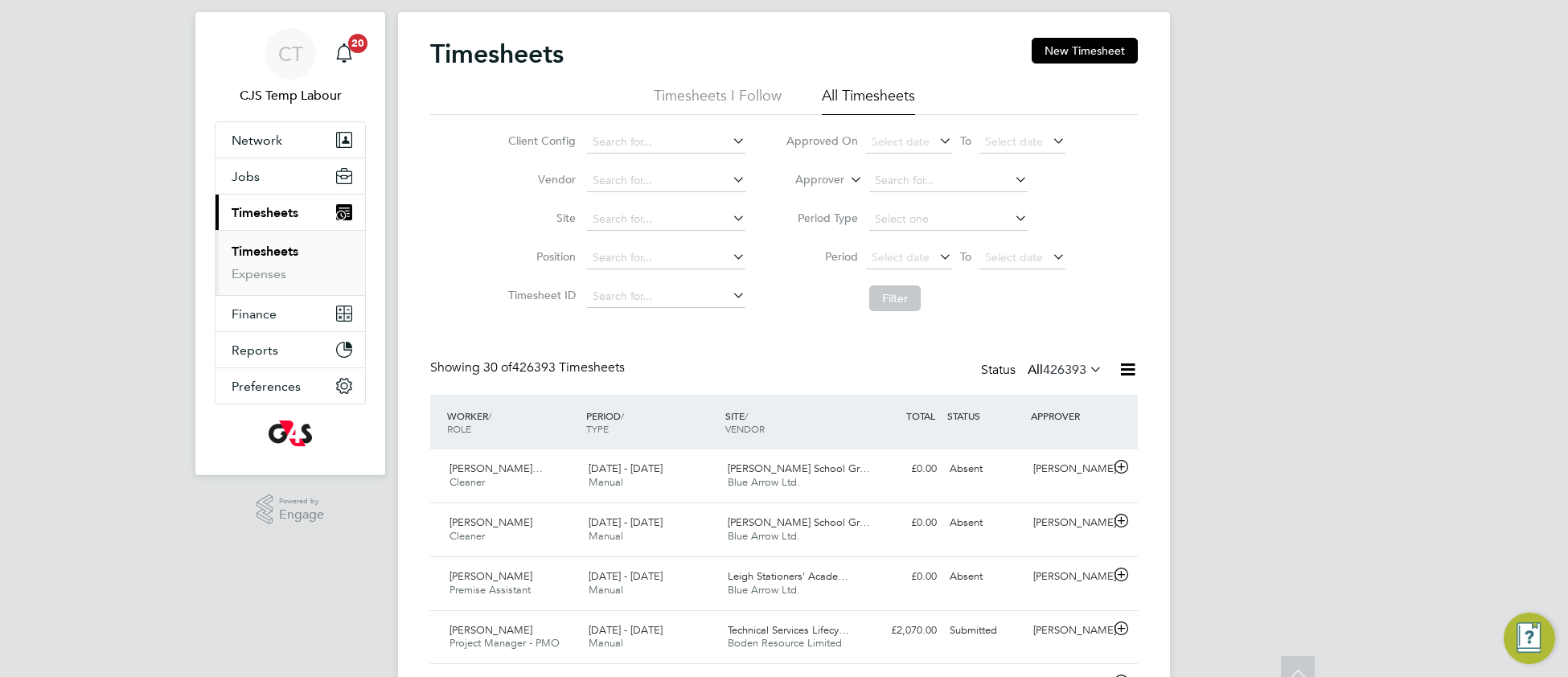
scroll to position [4, 0]
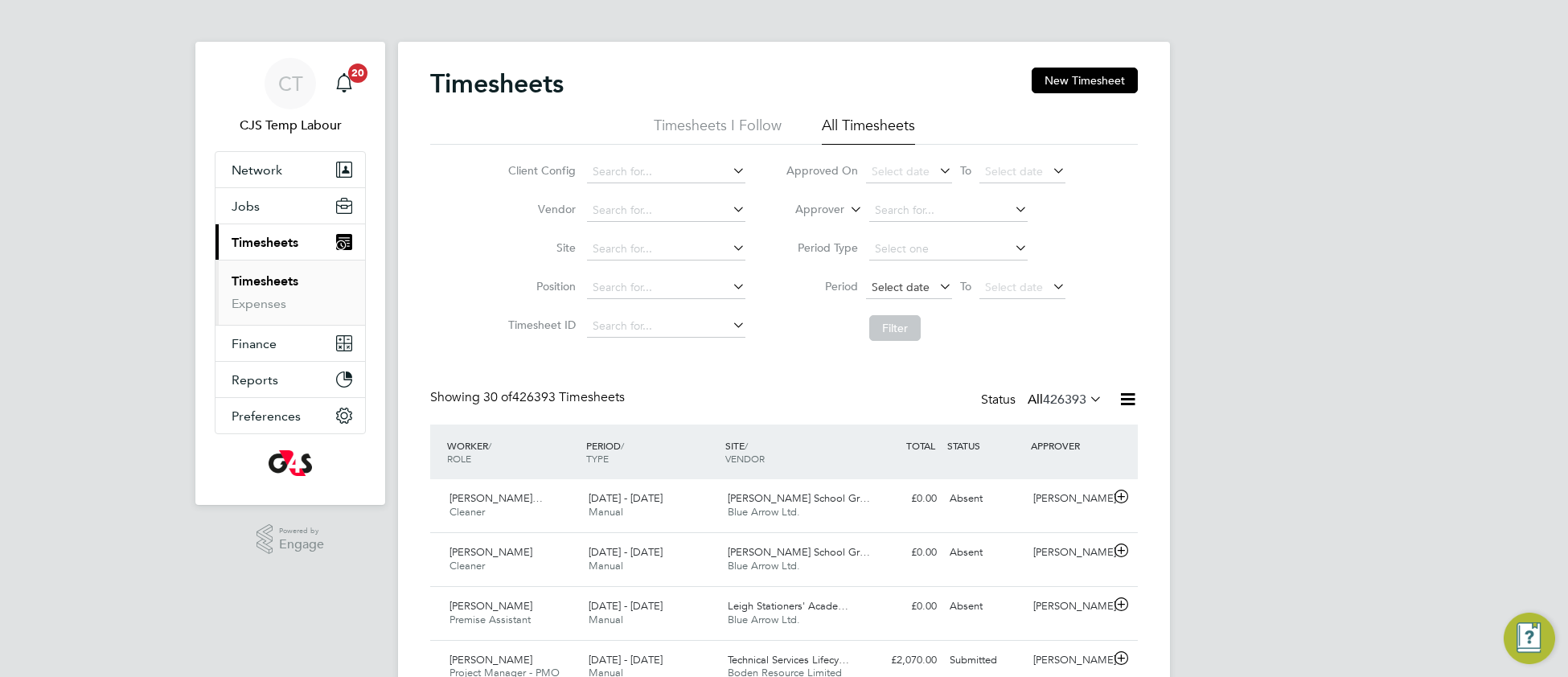
click at [908, 280] on span "Select date" at bounding box center [901, 287] width 58 height 14
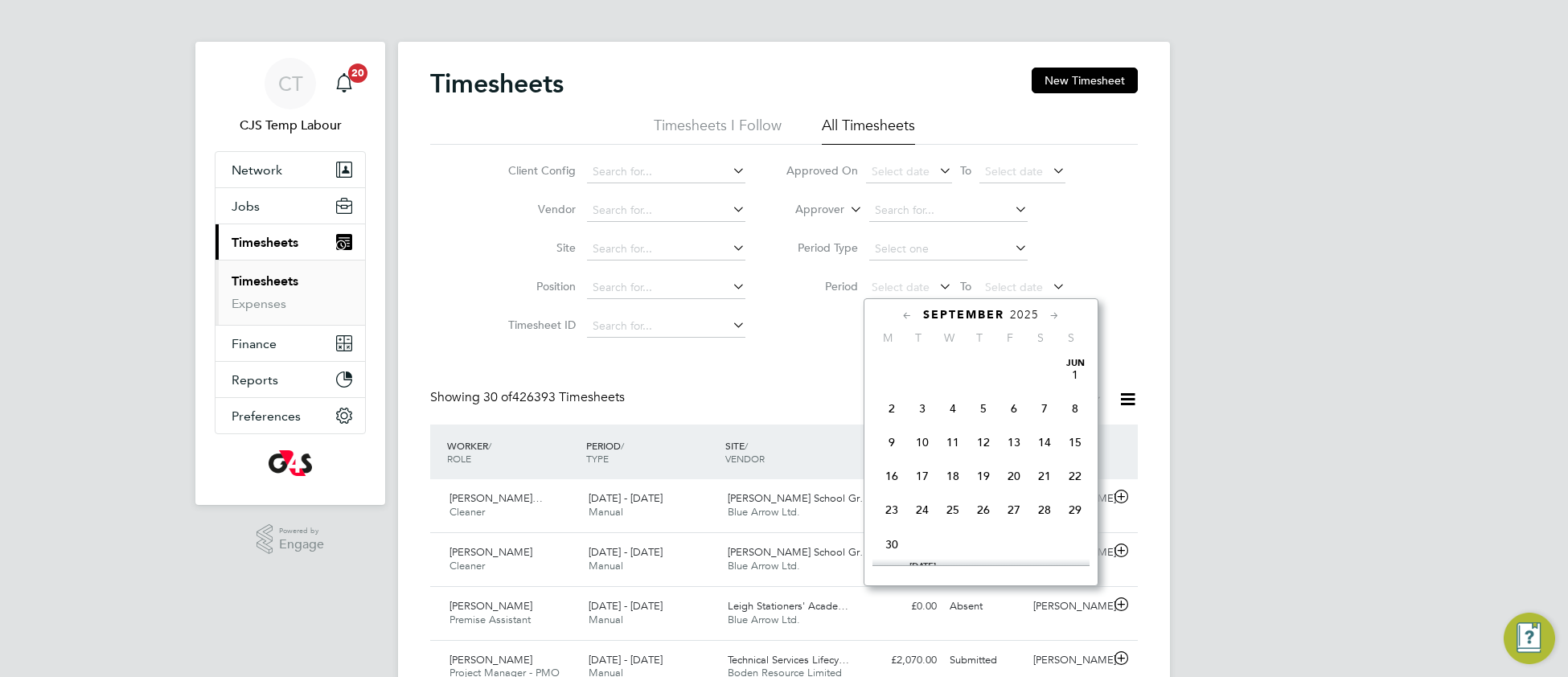
scroll to position [628, 0]
click at [890, 405] on span "22" at bounding box center [892, 390] width 31 height 31
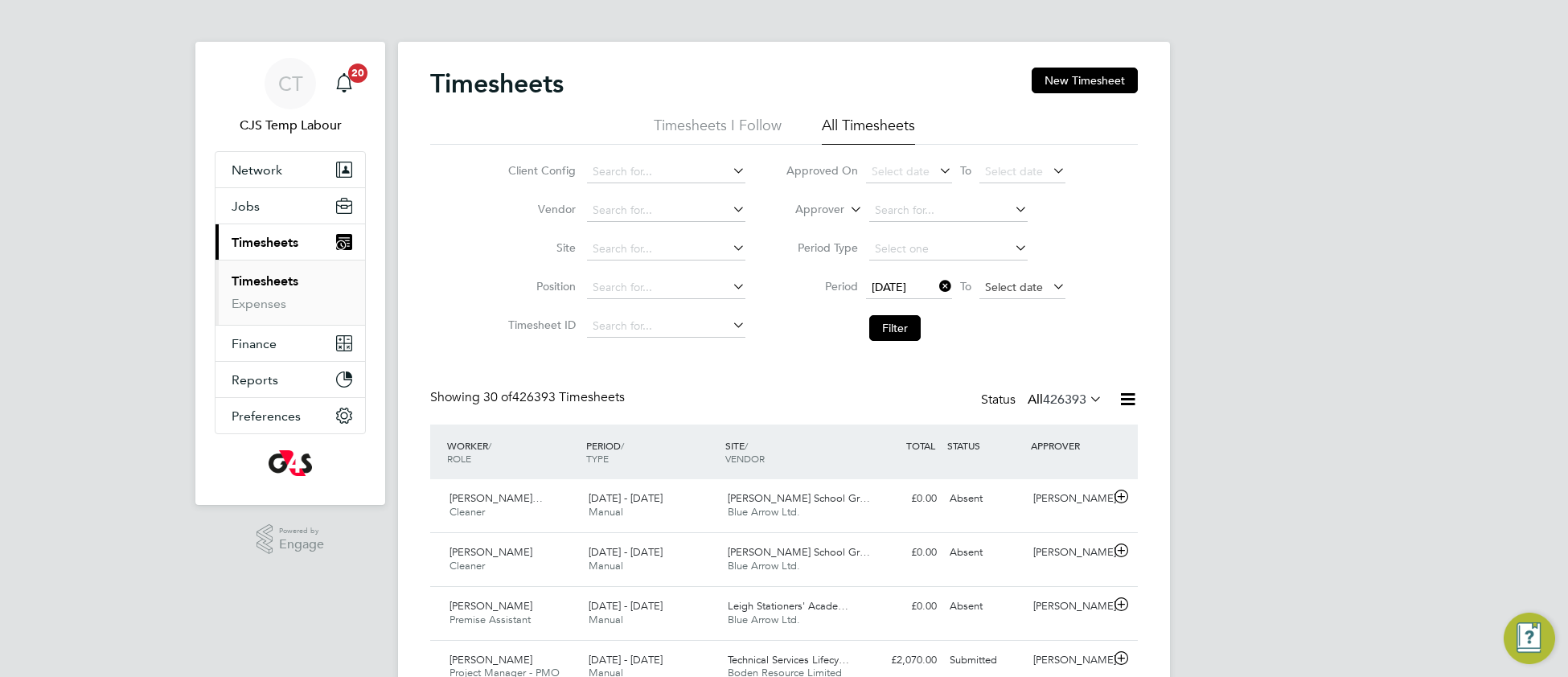
click at [1002, 285] on span "Select date" at bounding box center [1014, 287] width 58 height 14
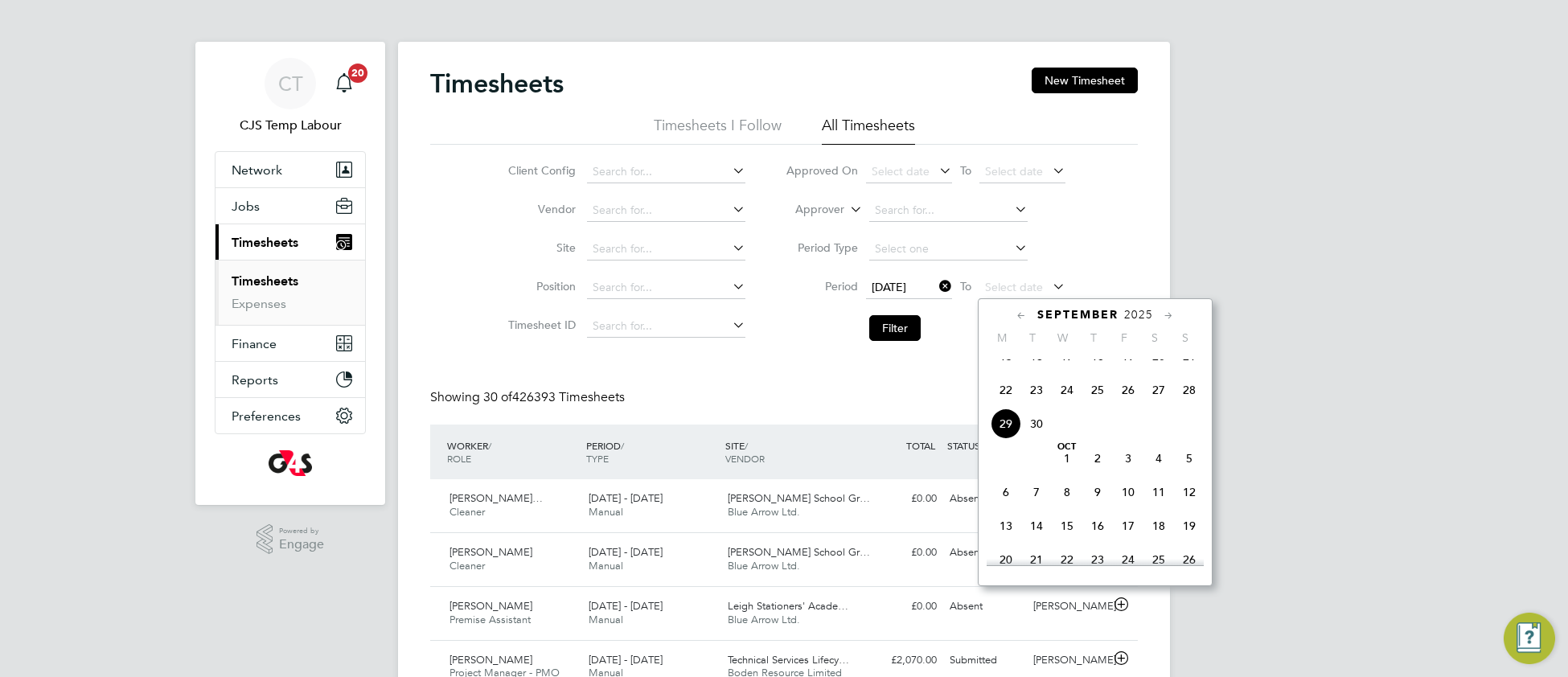
click at [1189, 405] on span "28" at bounding box center [1189, 390] width 31 height 31
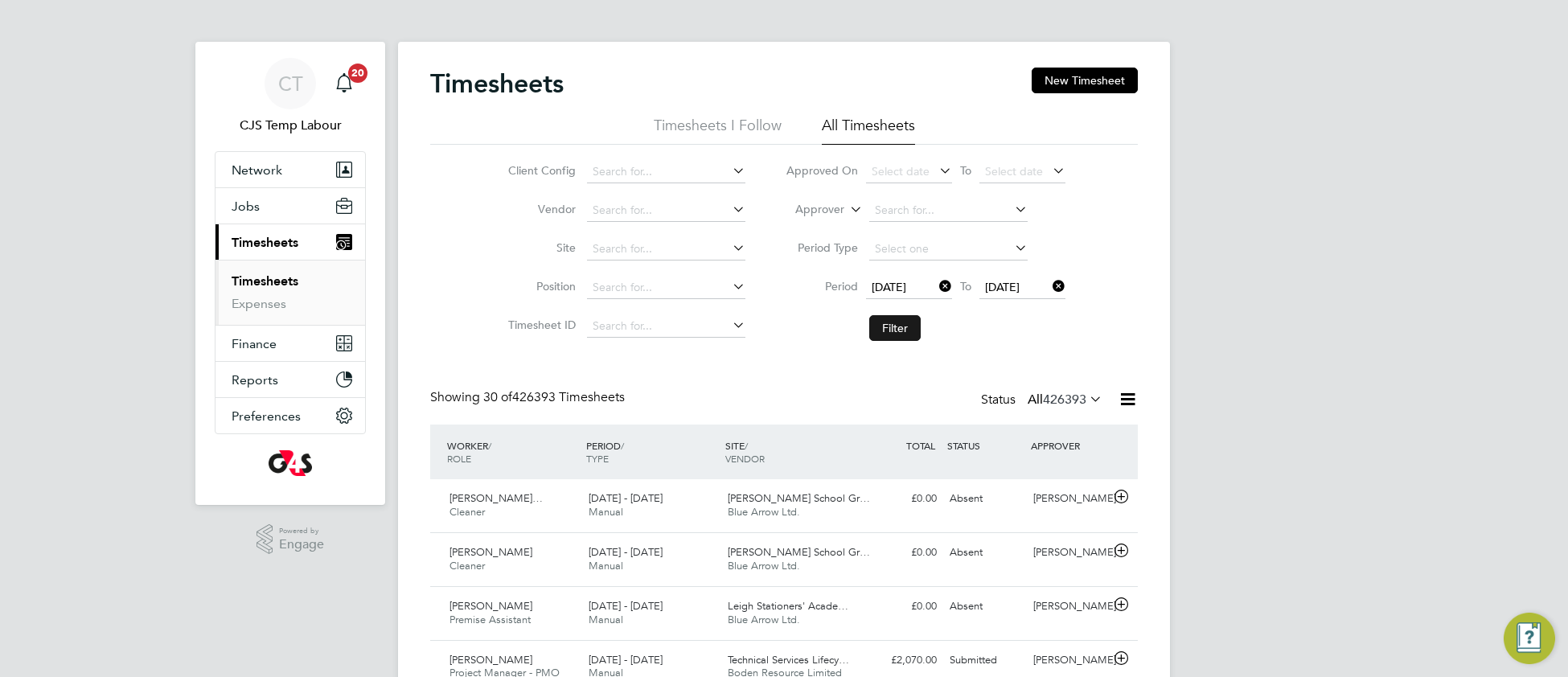
click at [903, 327] on button "Filter" at bounding box center [895, 328] width 51 height 26
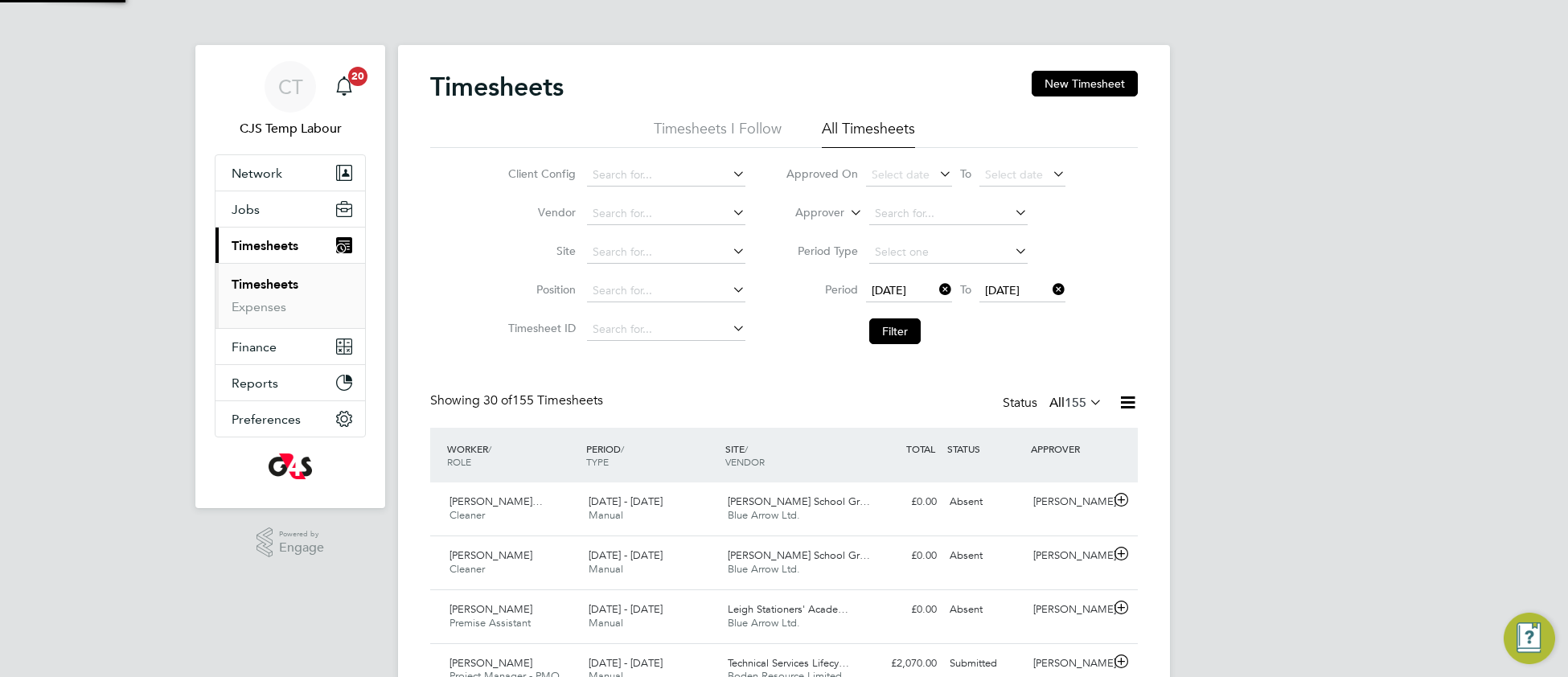
scroll to position [40, 138]
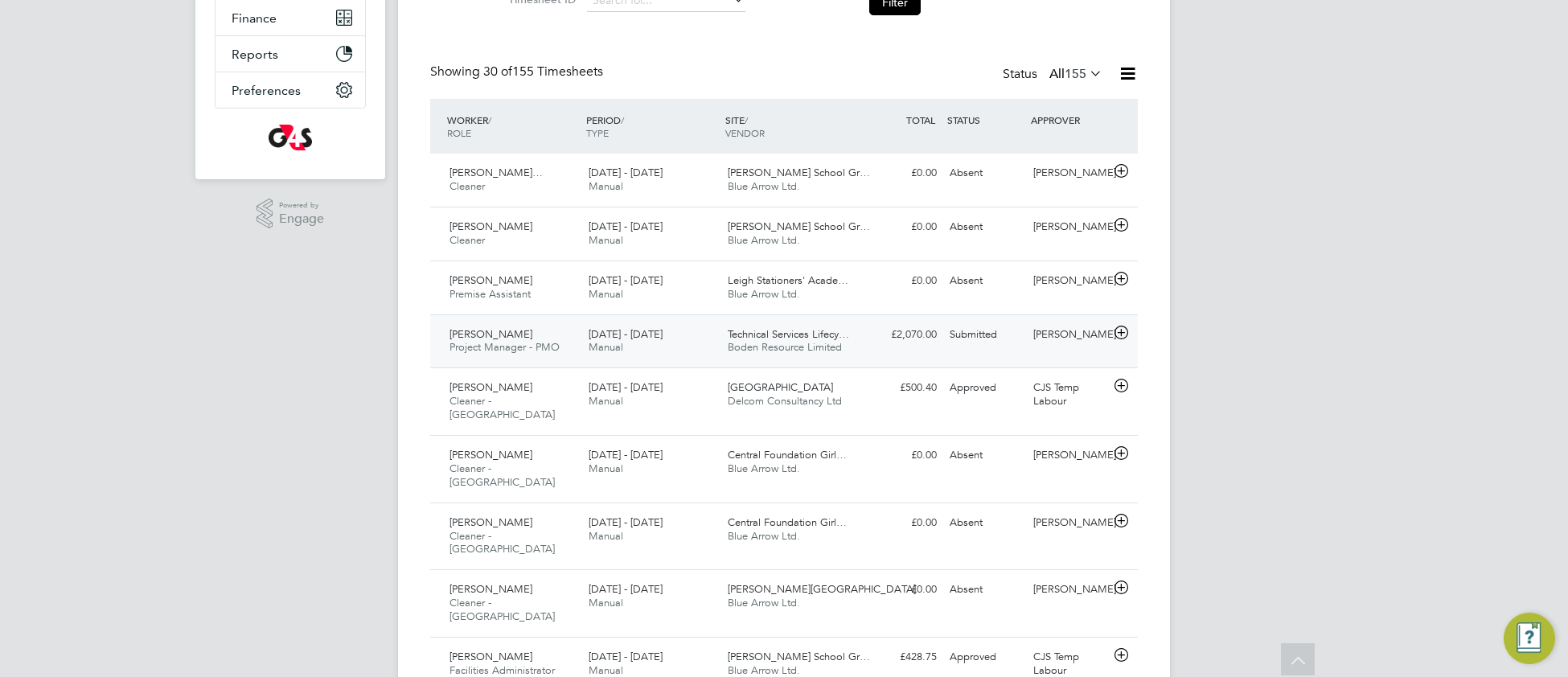
click at [860, 355] on div "Technical Services Lifecy… Boden Resource Limited" at bounding box center [790, 342] width 139 height 40
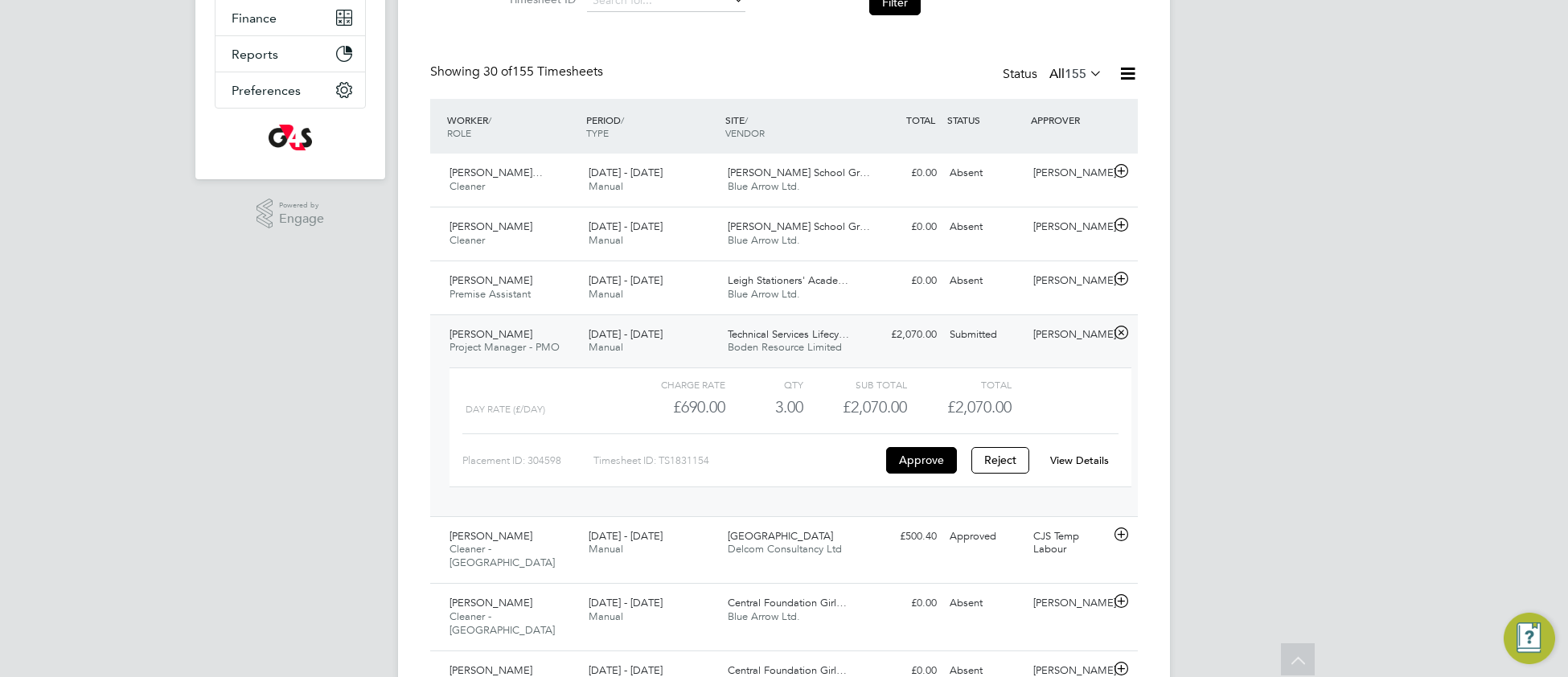
drag, startPoint x: 1304, startPoint y: 453, endPoint x: 1296, endPoint y: 454, distance: 8.1
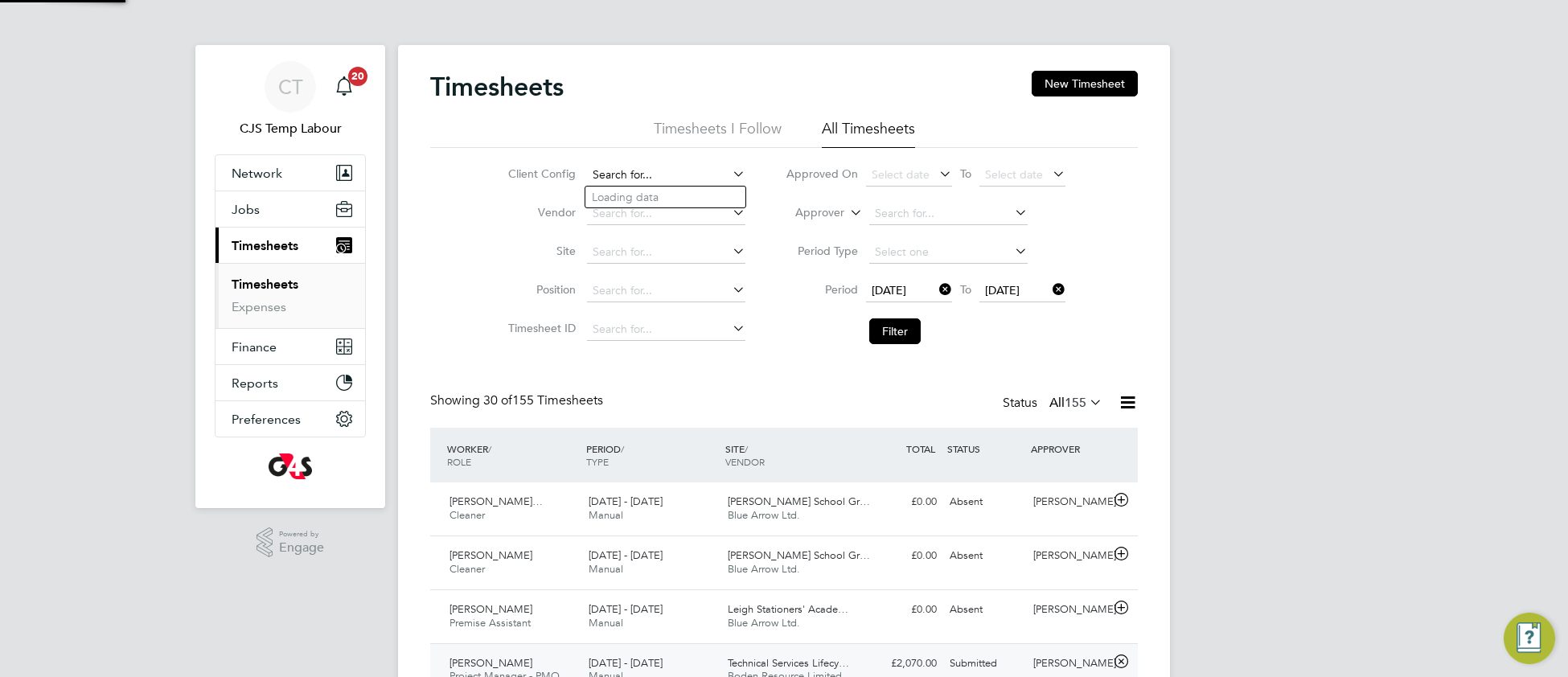
click at [633, 168] on input at bounding box center [666, 174] width 158 height 22
type input "g"
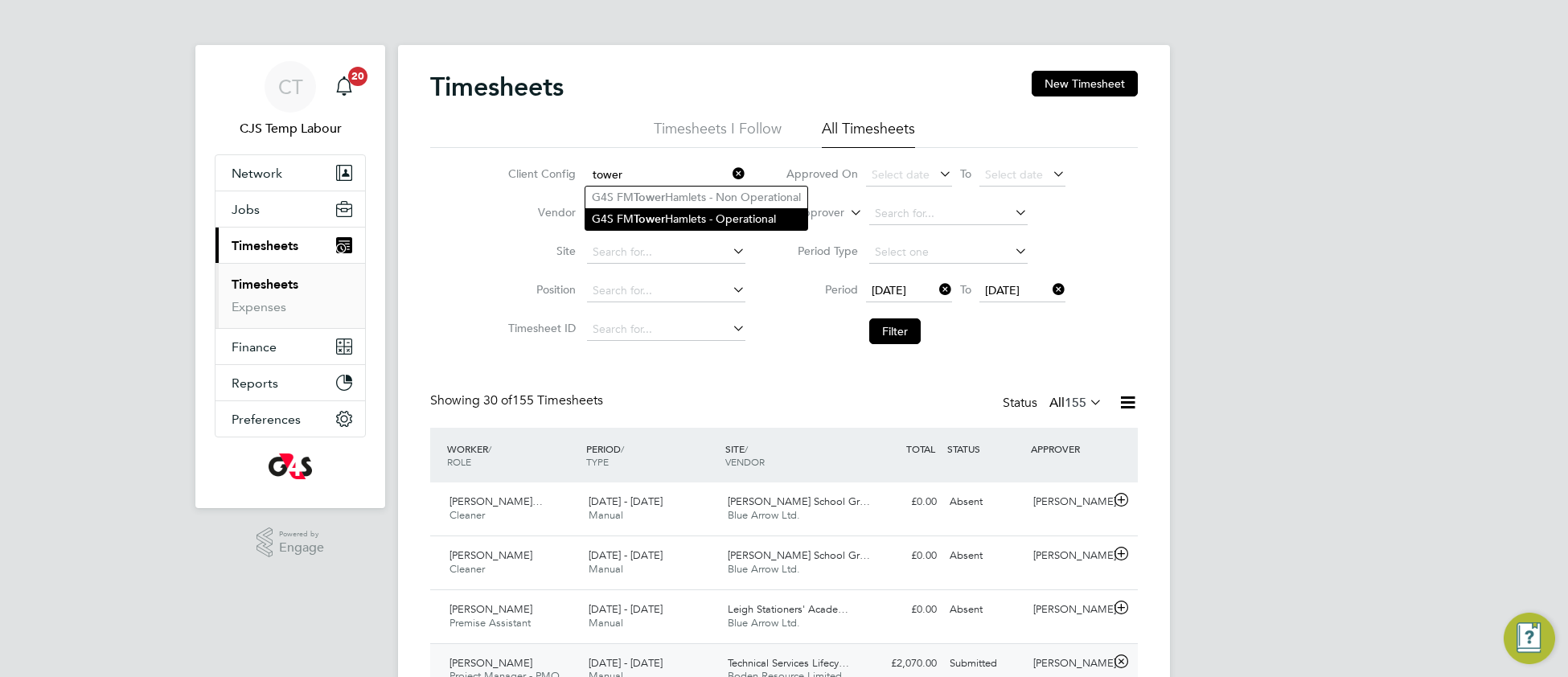
click at [653, 215] on b "Tower" at bounding box center [649, 218] width 31 height 13
type input "G4S FM Tower Hamlets - Operational"
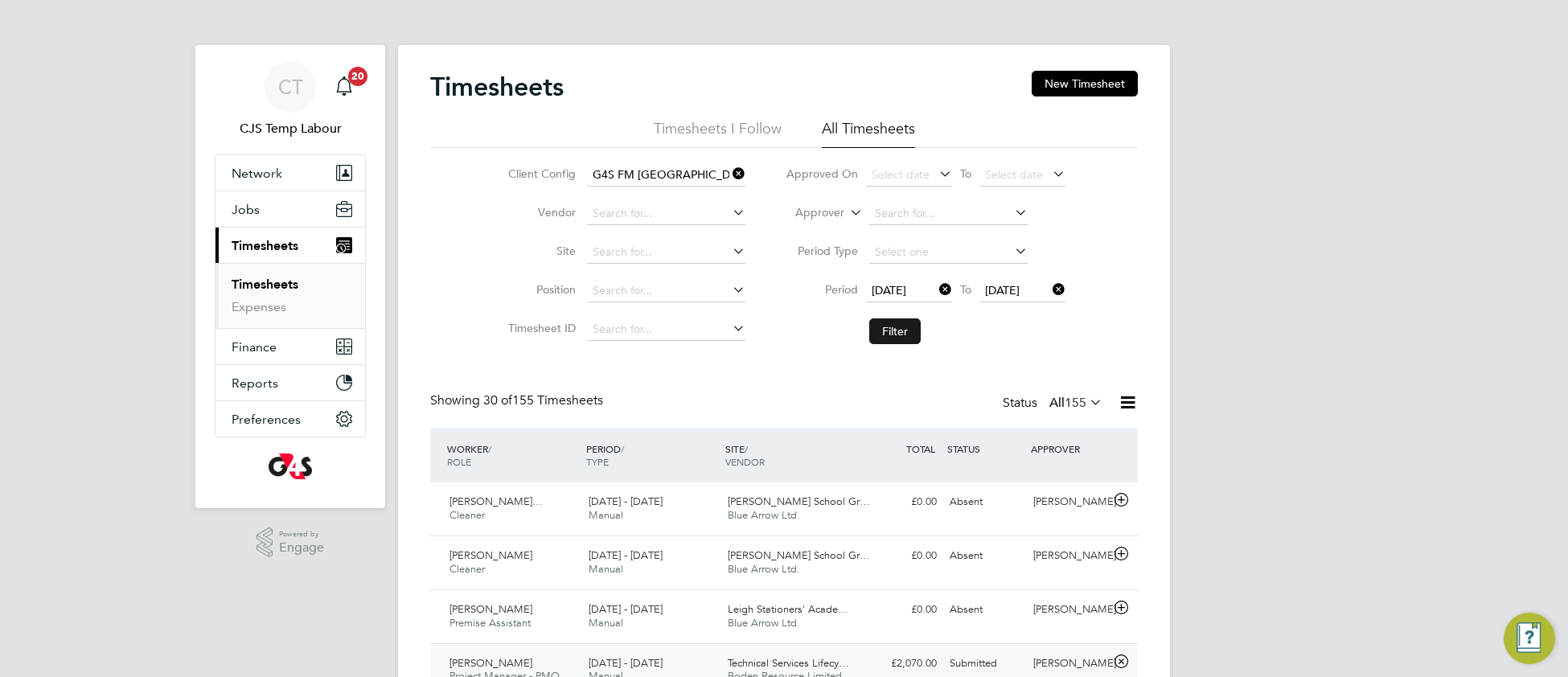
click at [872, 332] on button "Filter" at bounding box center [895, 331] width 51 height 26
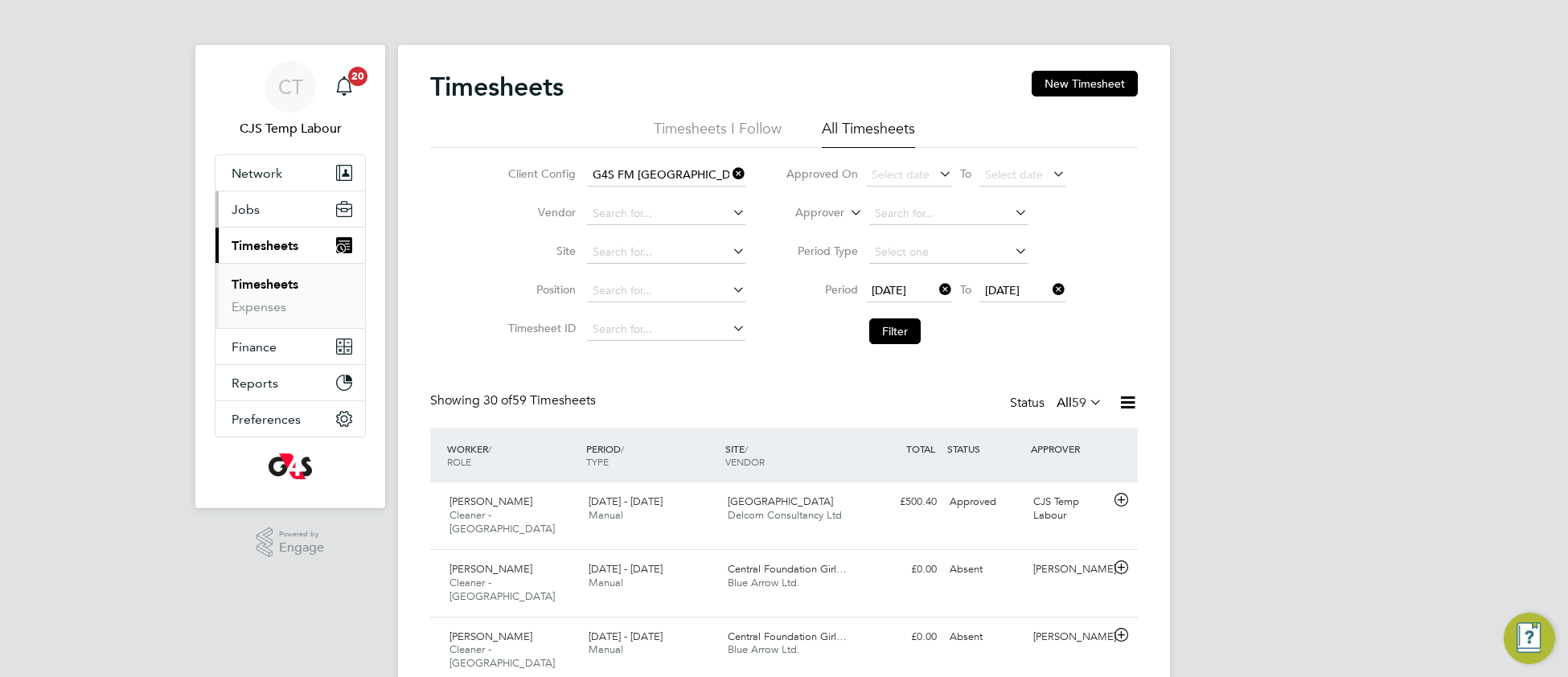
click at [238, 214] on span "Jobs" at bounding box center [245, 209] width 28 height 15
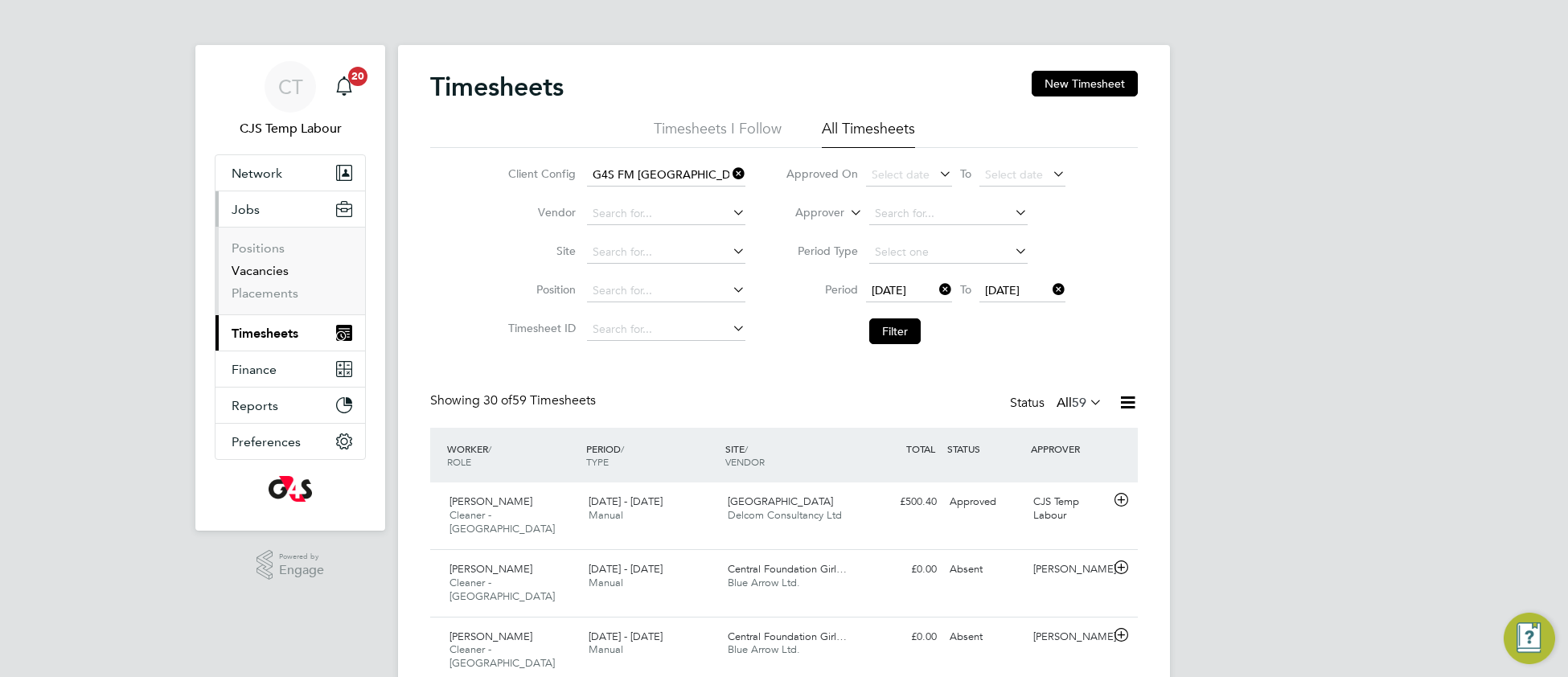
click at [247, 275] on link "Vacancies" at bounding box center [261, 270] width 58 height 15
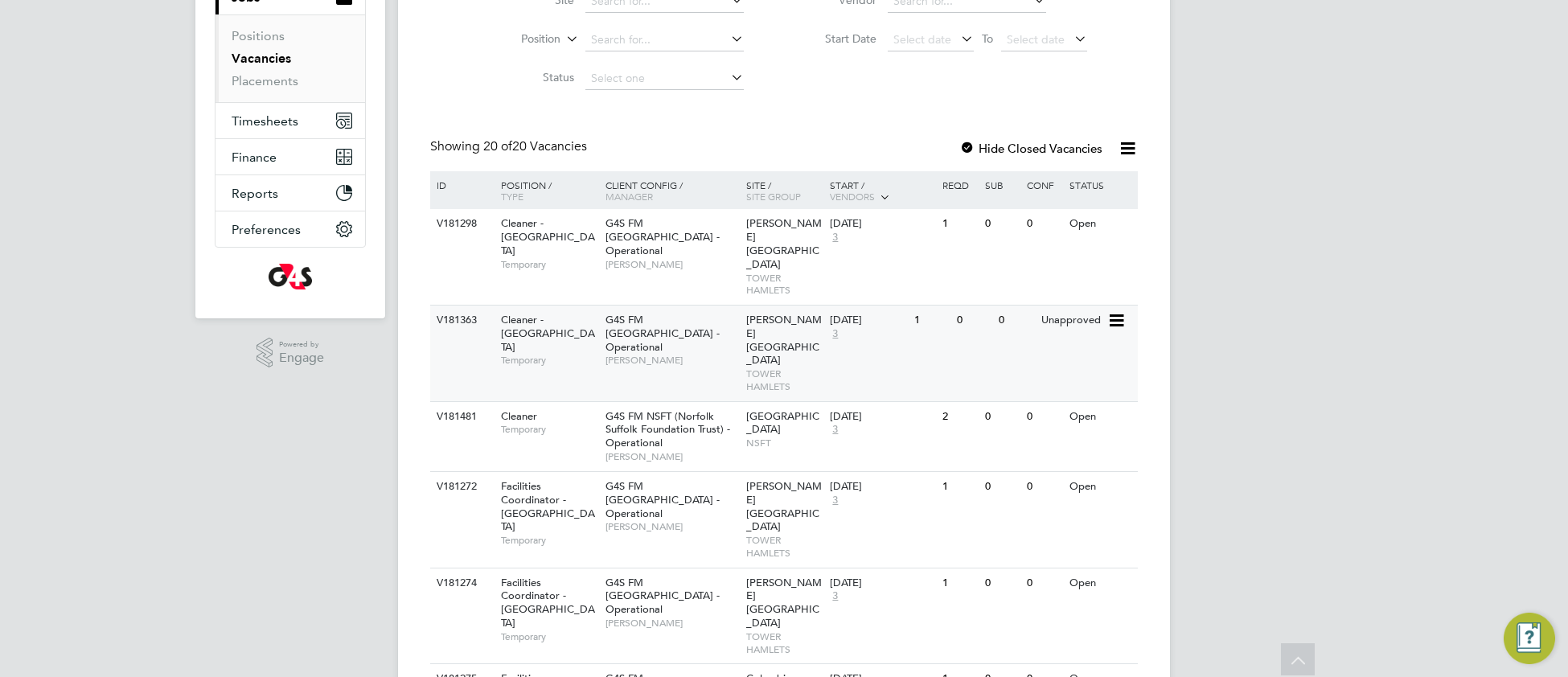
click at [641, 340] on div "V181363 Cleaner - Tower Hamlet Temporary G4S FM Tower Hamlets - Operational Ter…" at bounding box center [784, 352] width 708 height 96
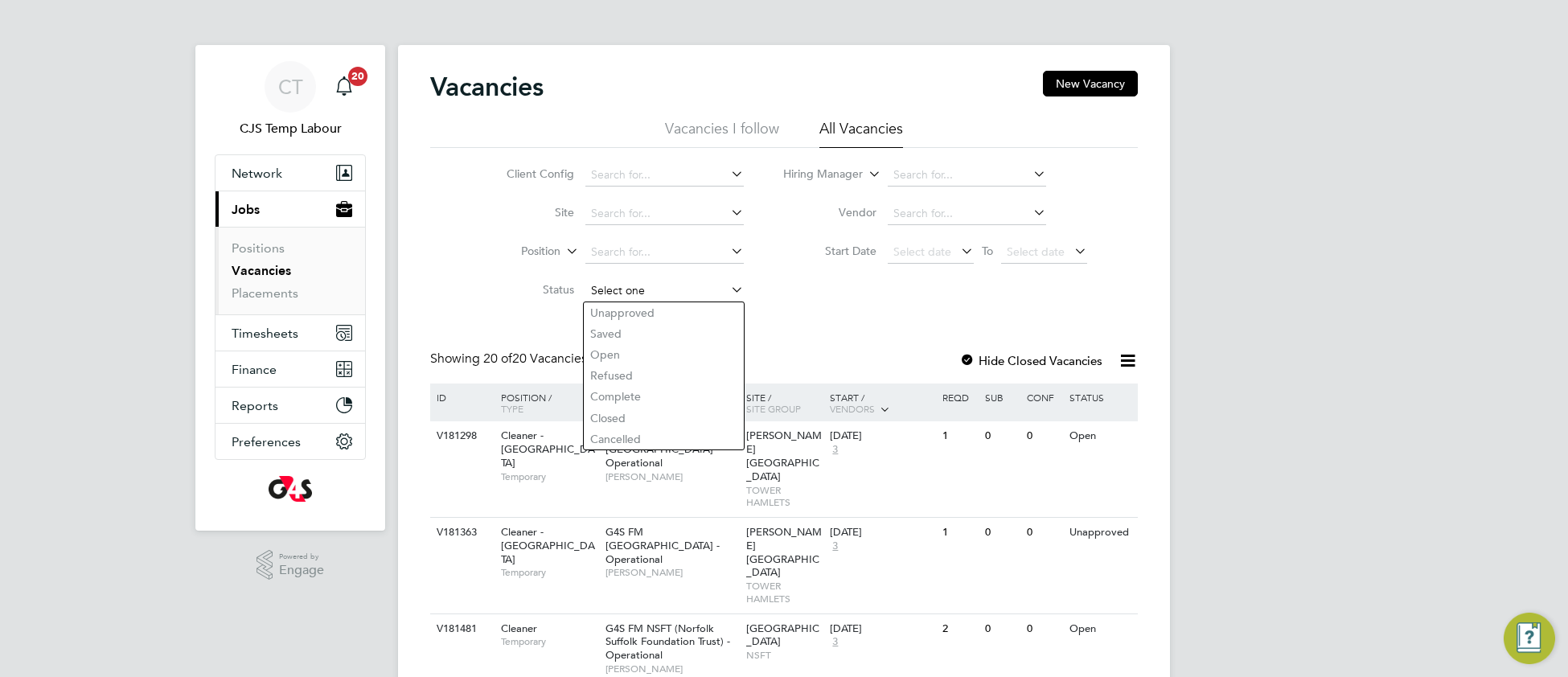
click at [637, 290] on input at bounding box center [664, 290] width 158 height 22
click at [651, 313] on li "Unapproved" at bounding box center [664, 312] width 160 height 21
type input "Unapproved"
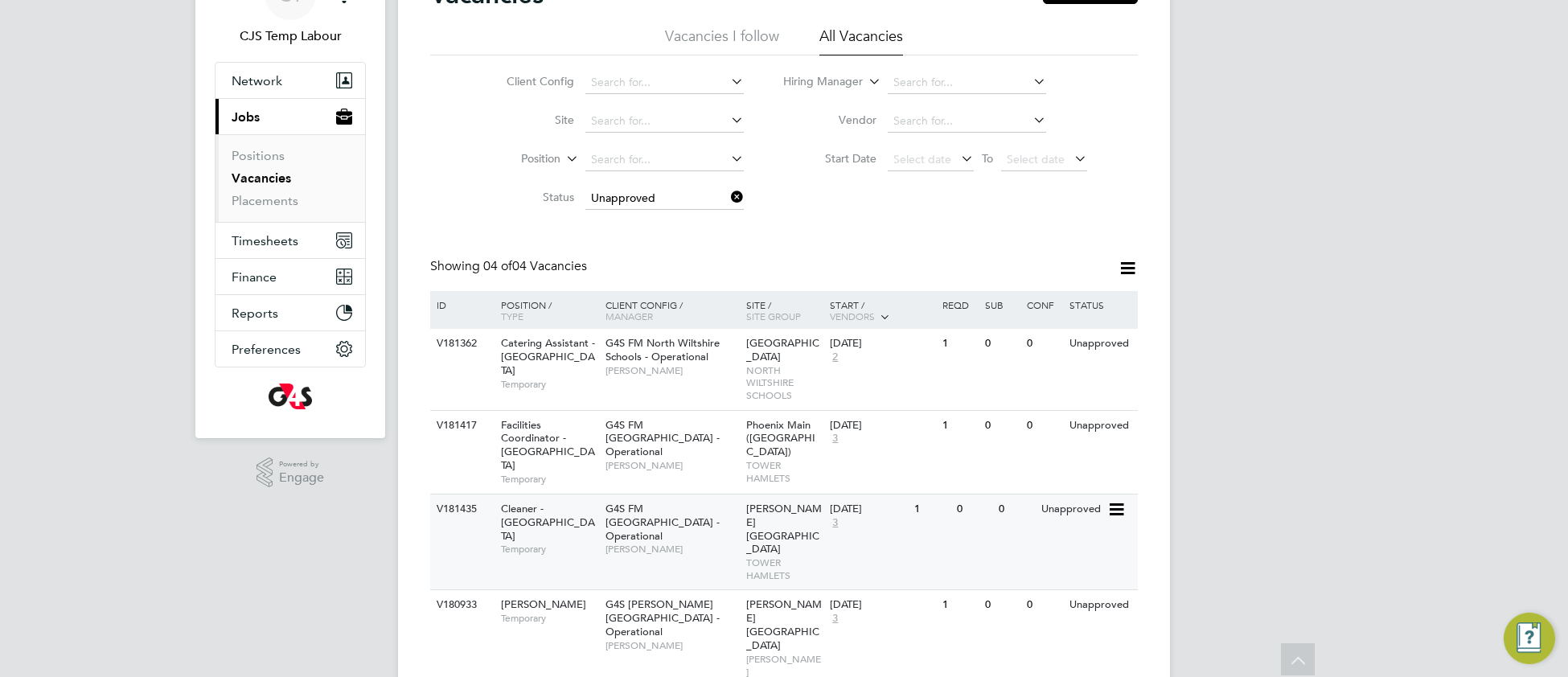
click at [707, 543] on span "Teresa Cannon" at bounding box center [673, 549] width 133 height 13
click at [714, 529] on div "G4S FM Tower Hamlets - Operational Teresa Cannon" at bounding box center [672, 529] width 141 height 69
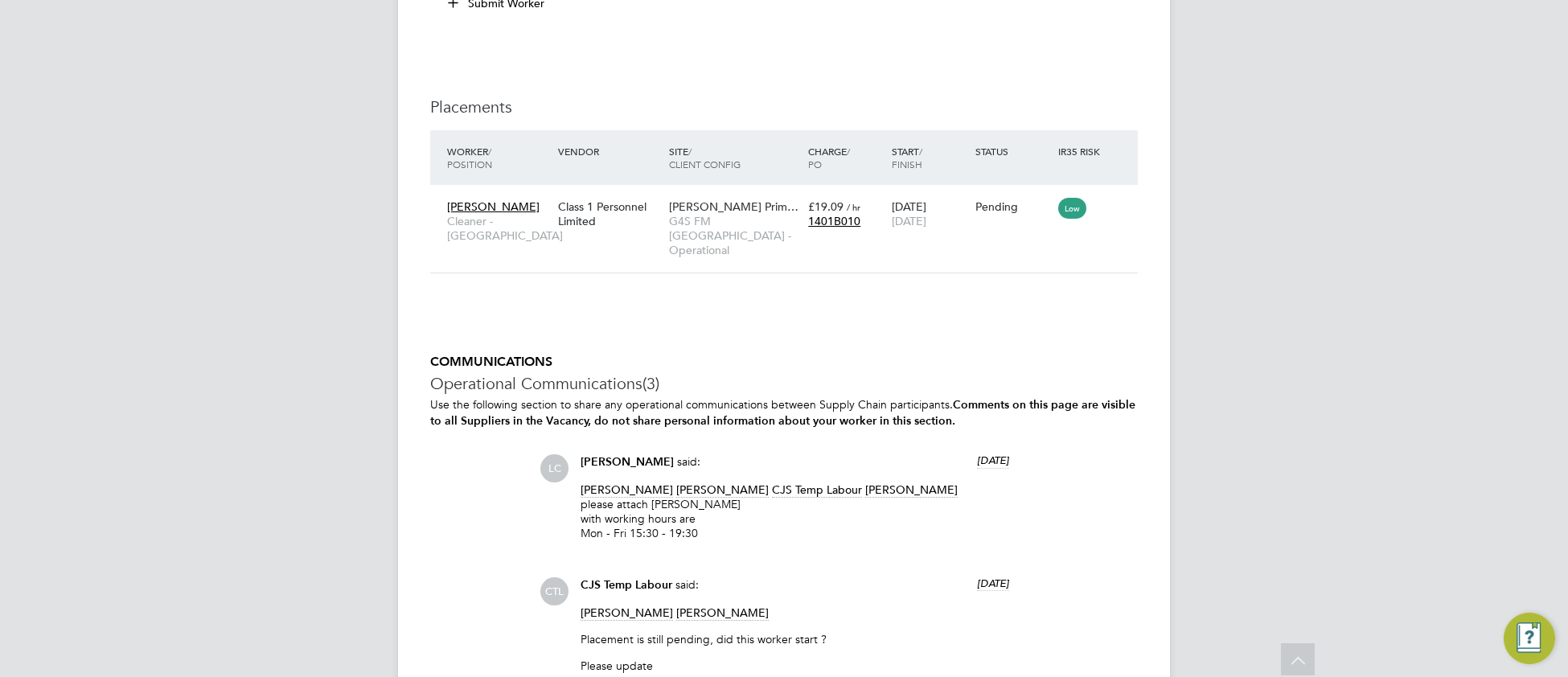
scroll to position [2196, 0]
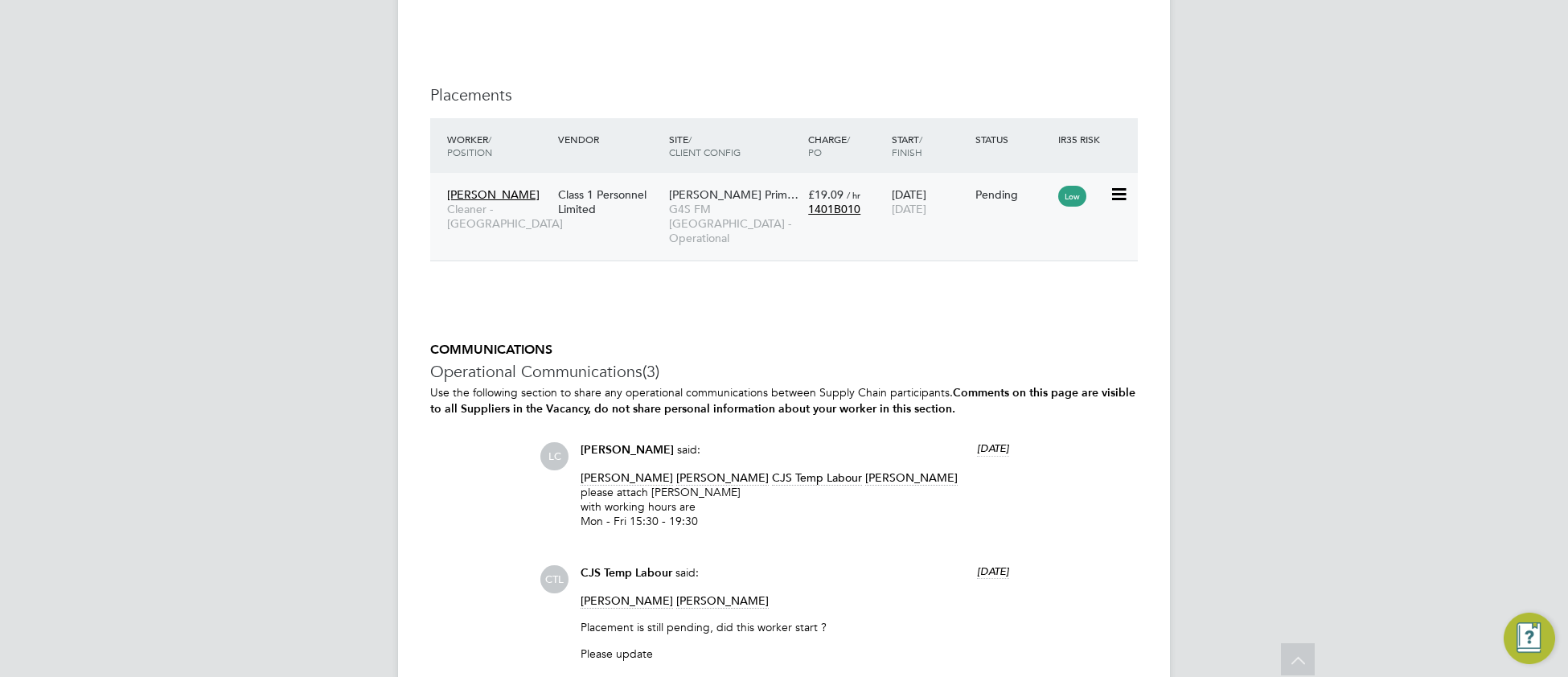
click at [727, 231] on span "G4S FM [GEOGRAPHIC_DATA] - Operational" at bounding box center [735, 224] width 131 height 44
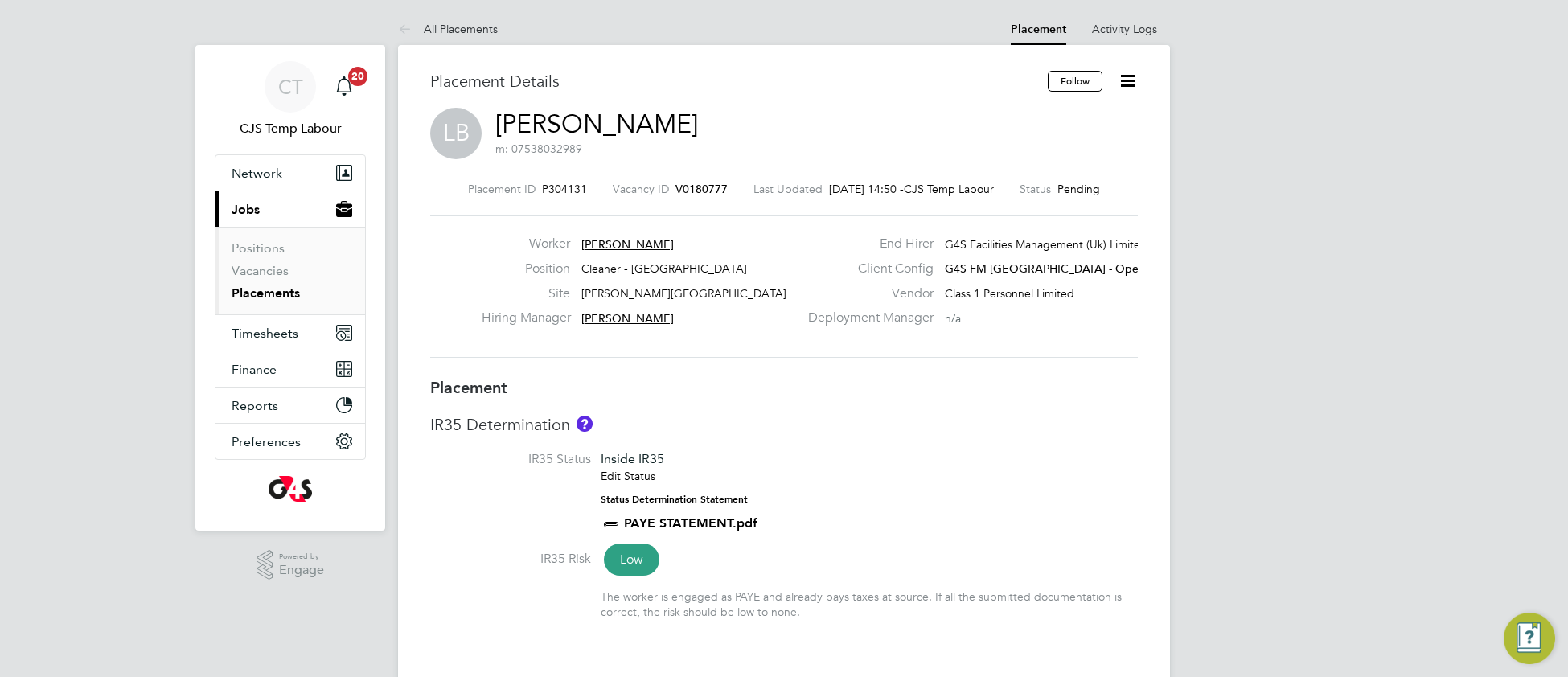
click at [1131, 83] on icon at bounding box center [1127, 81] width 20 height 20
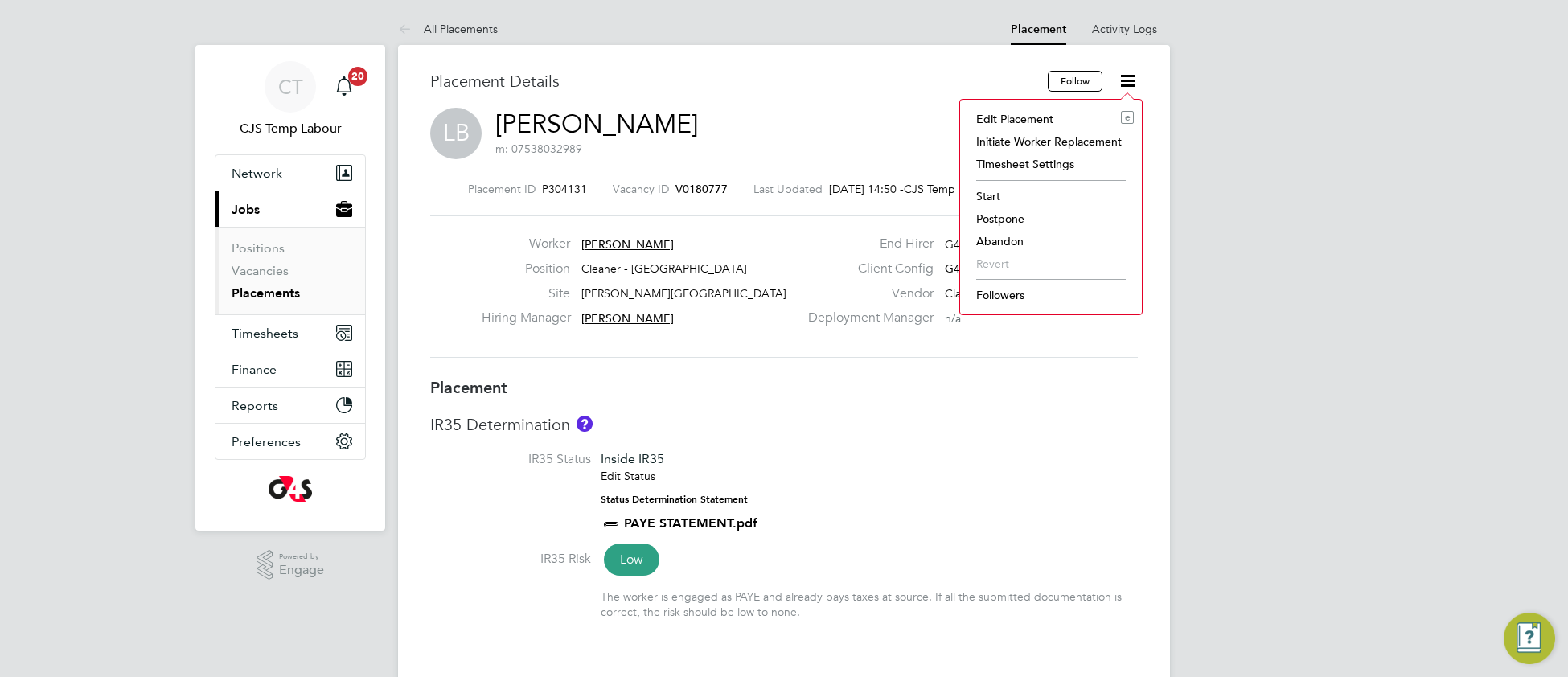
click at [983, 194] on li "Start" at bounding box center [1051, 196] width 165 height 22
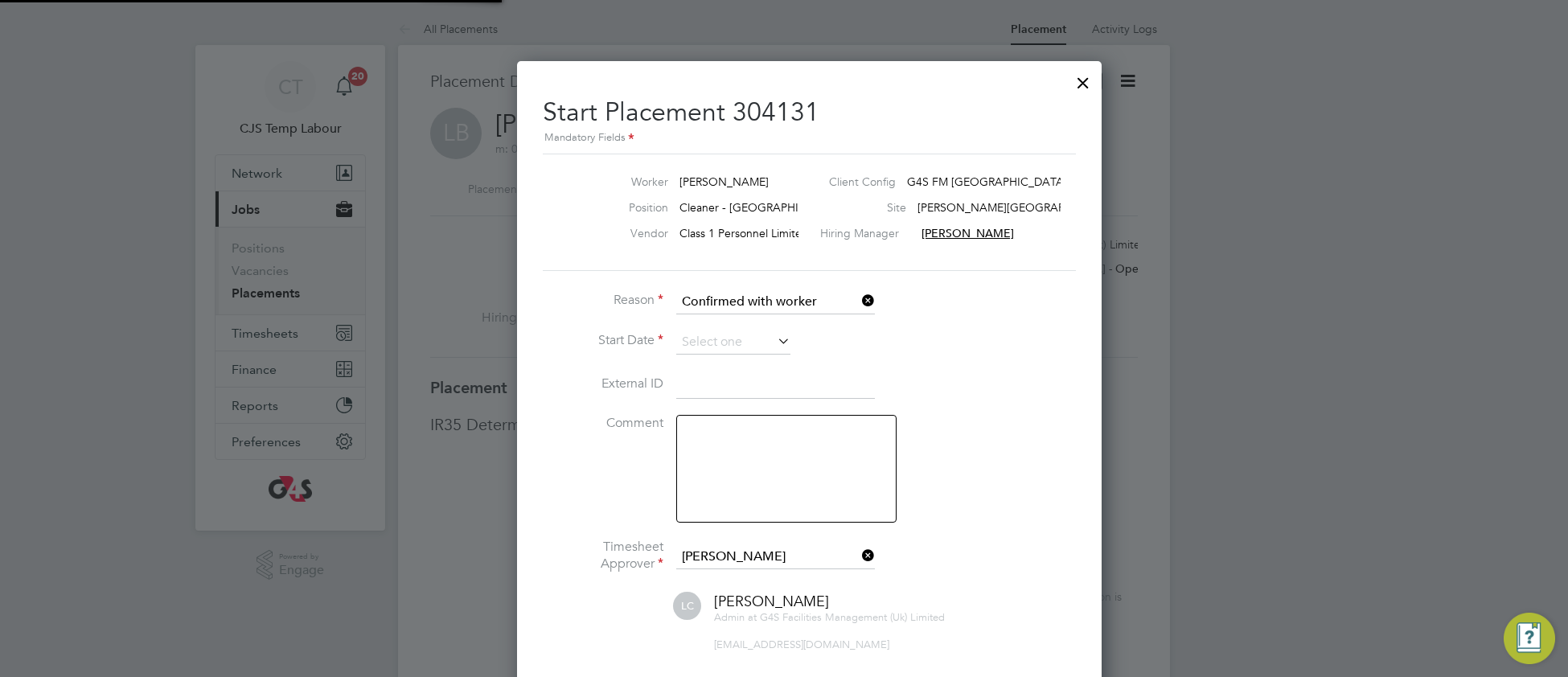
scroll to position [7, 7]
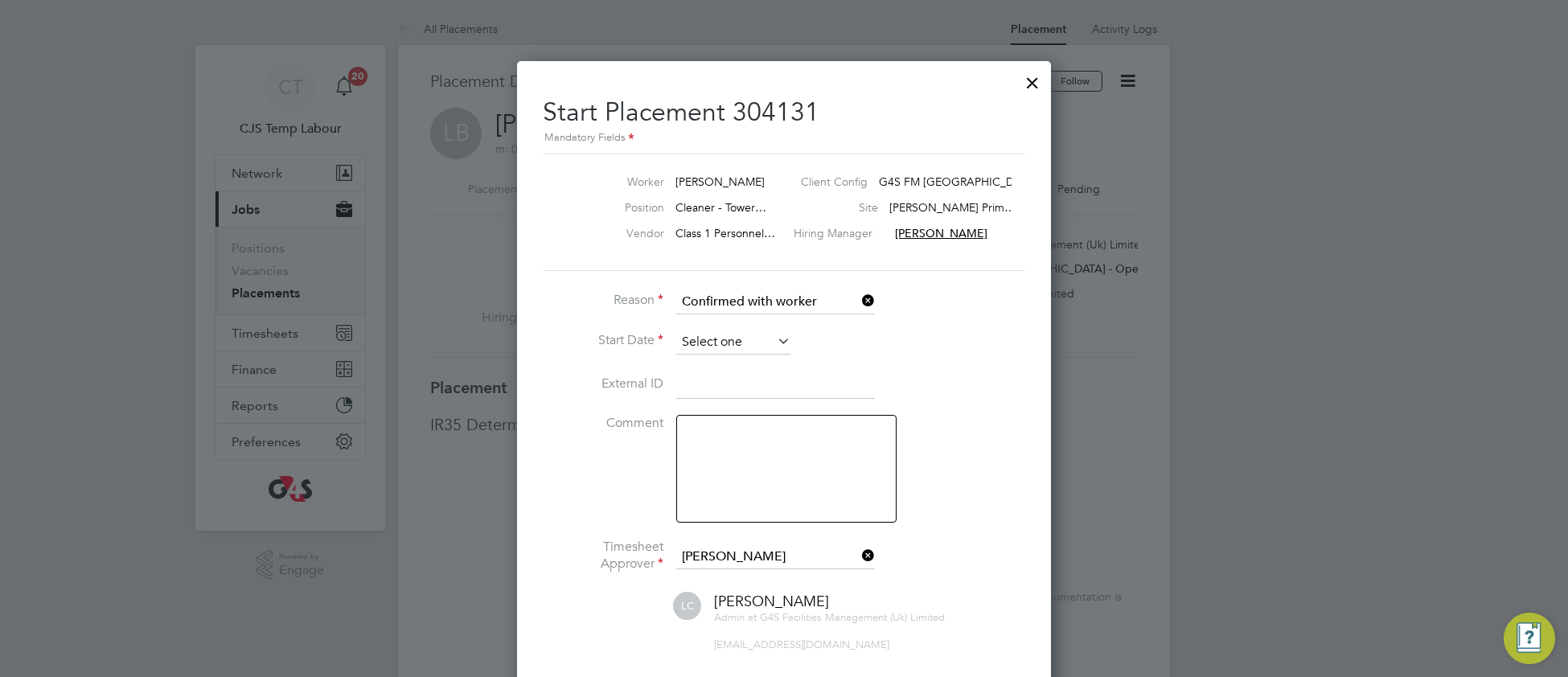
click at [735, 341] on input at bounding box center [733, 343] width 114 height 24
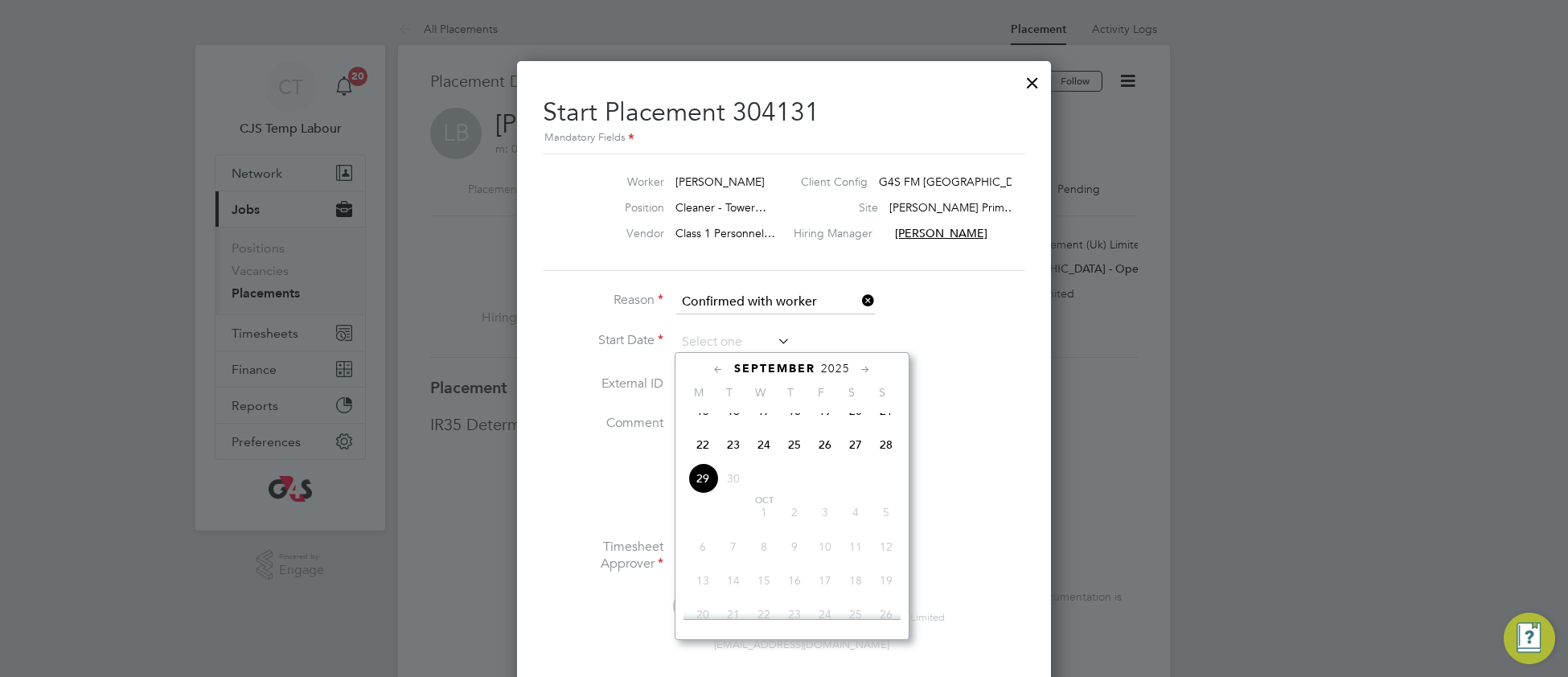
click at [708, 456] on span "22" at bounding box center [703, 445] width 31 height 31
type input "22 Sep 2025"
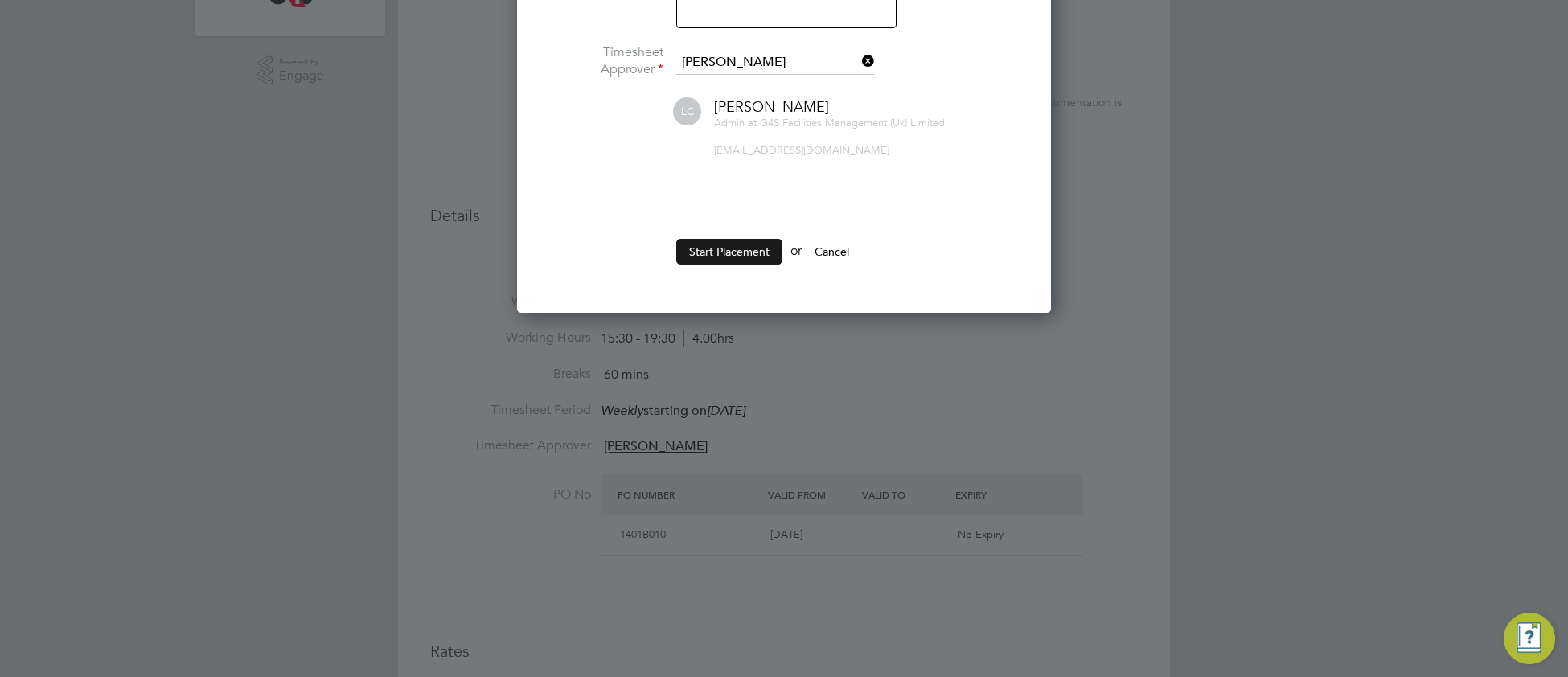
click at [710, 240] on button "Start Placement" at bounding box center [729, 252] width 106 height 26
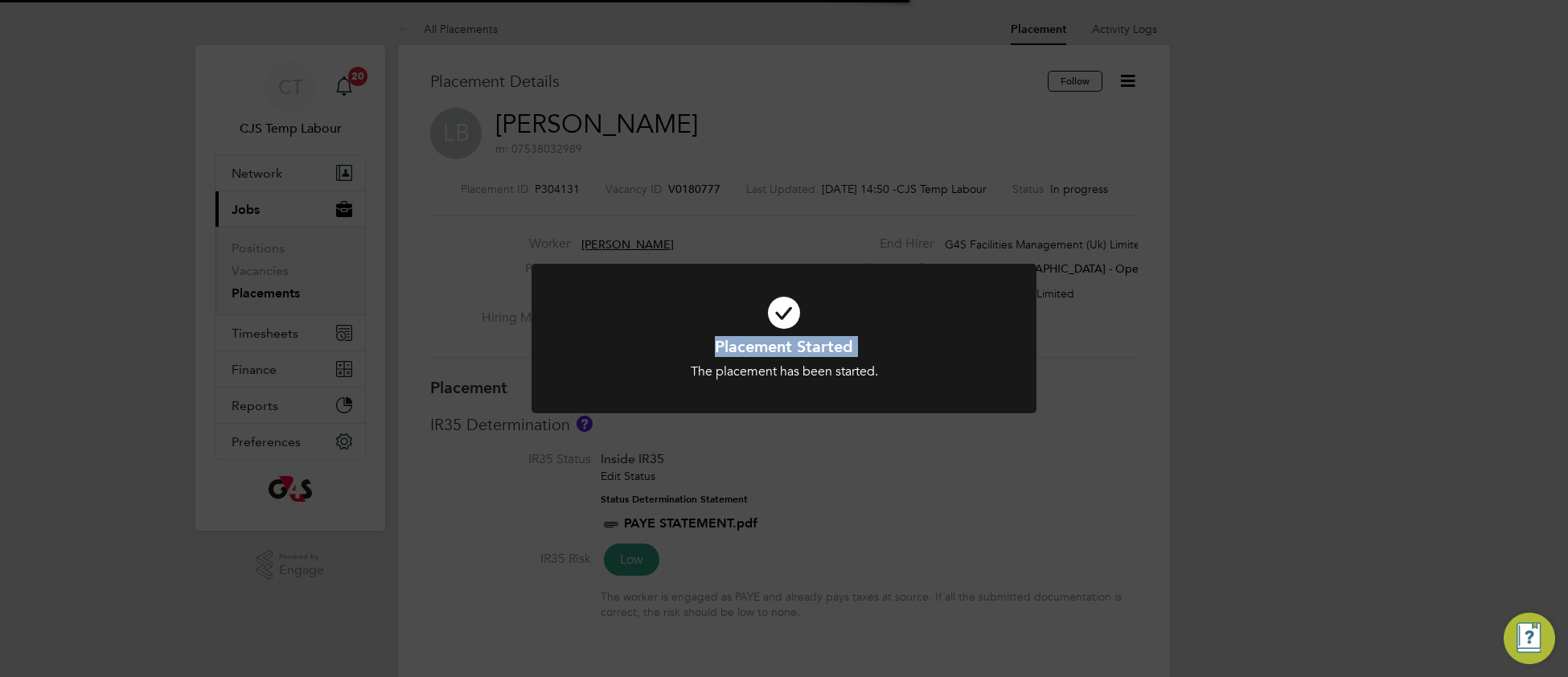
click at [637, 354] on div "Placement Started The placement has been started. Cancel Okay" at bounding box center [784, 358] width 418 height 44
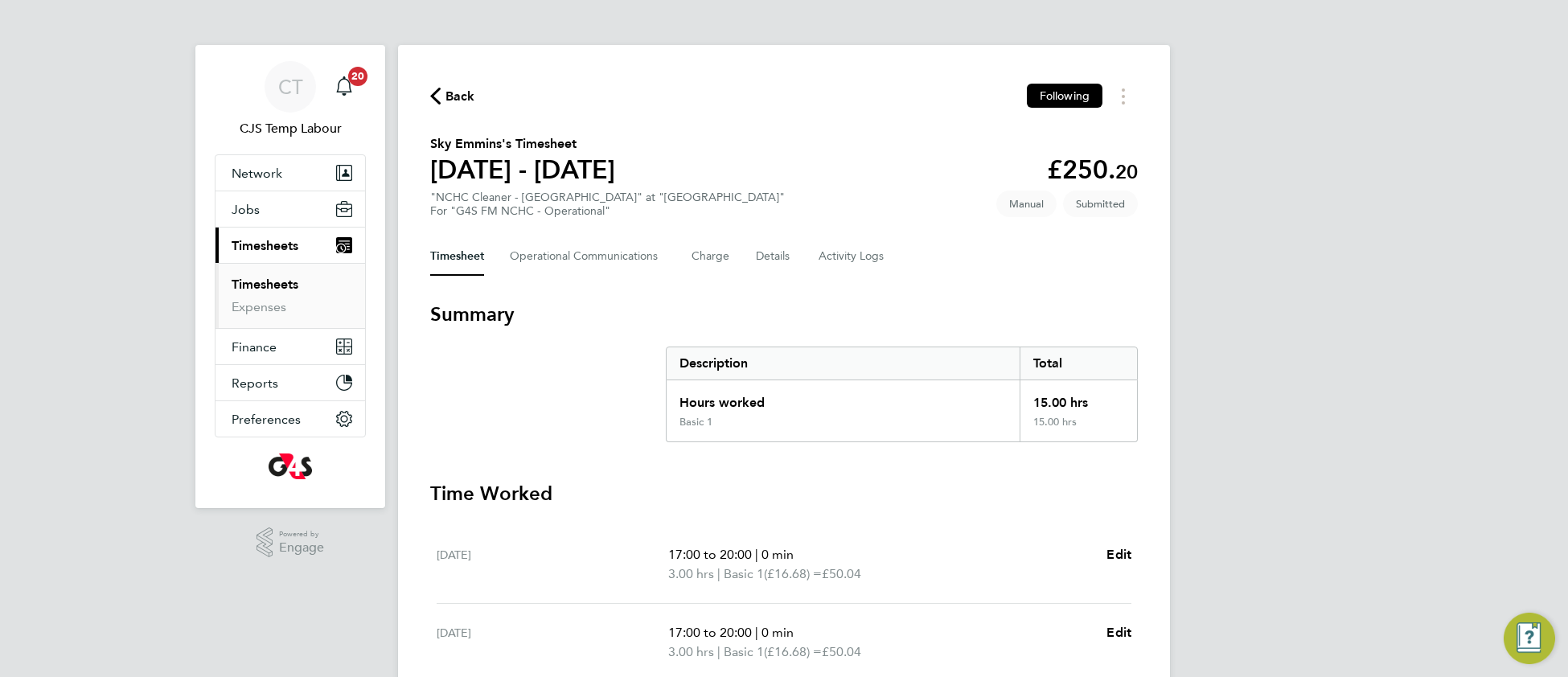
drag, startPoint x: 583, startPoint y: 144, endPoint x: 432, endPoint y: 148, distance: 151.1
click at [432, 148] on h2 "Sky Emmins's Timesheet" at bounding box center [523, 143] width 185 height 19
copy h2 "Sky Emmins's Timesheet"
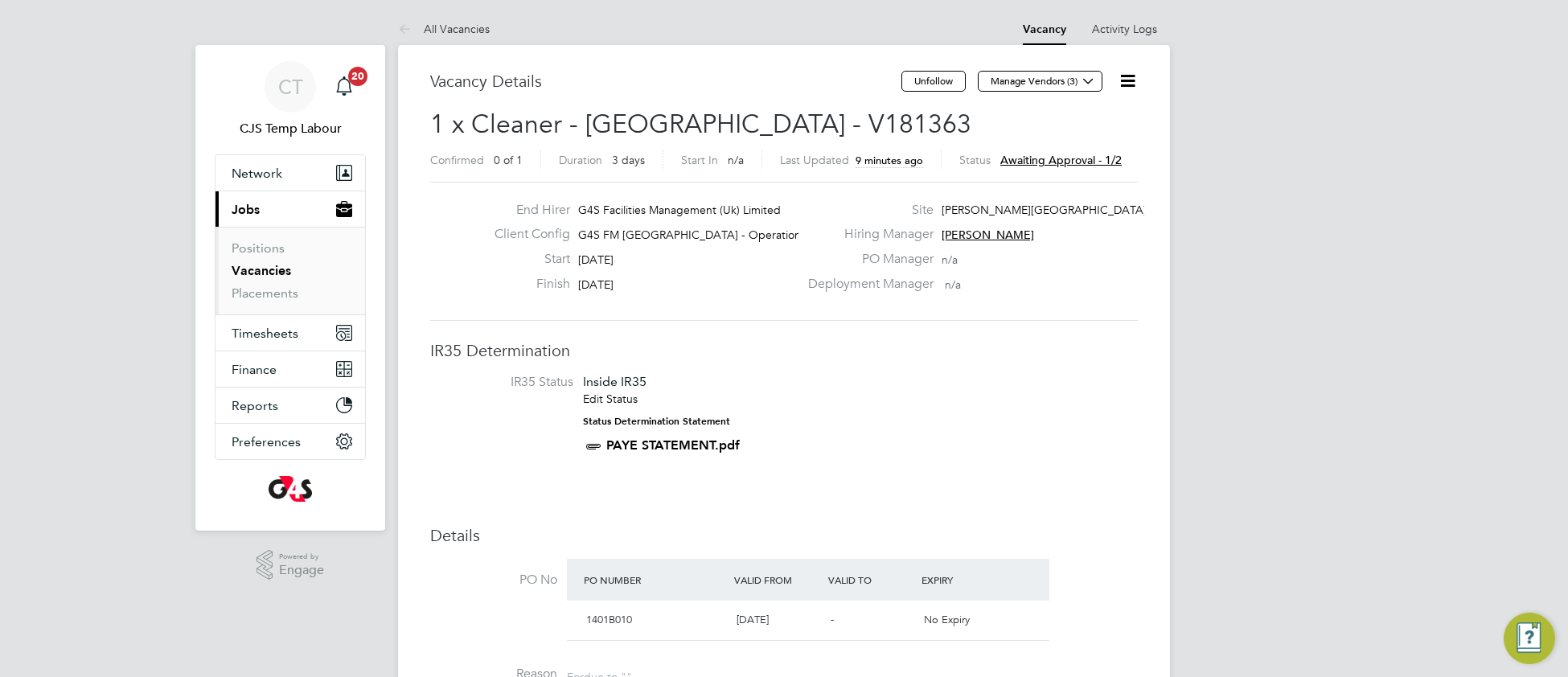
click at [1129, 80] on icon at bounding box center [1127, 81] width 20 height 20
click at [1046, 176] on li "Approve" at bounding box center [1076, 173] width 116 height 22
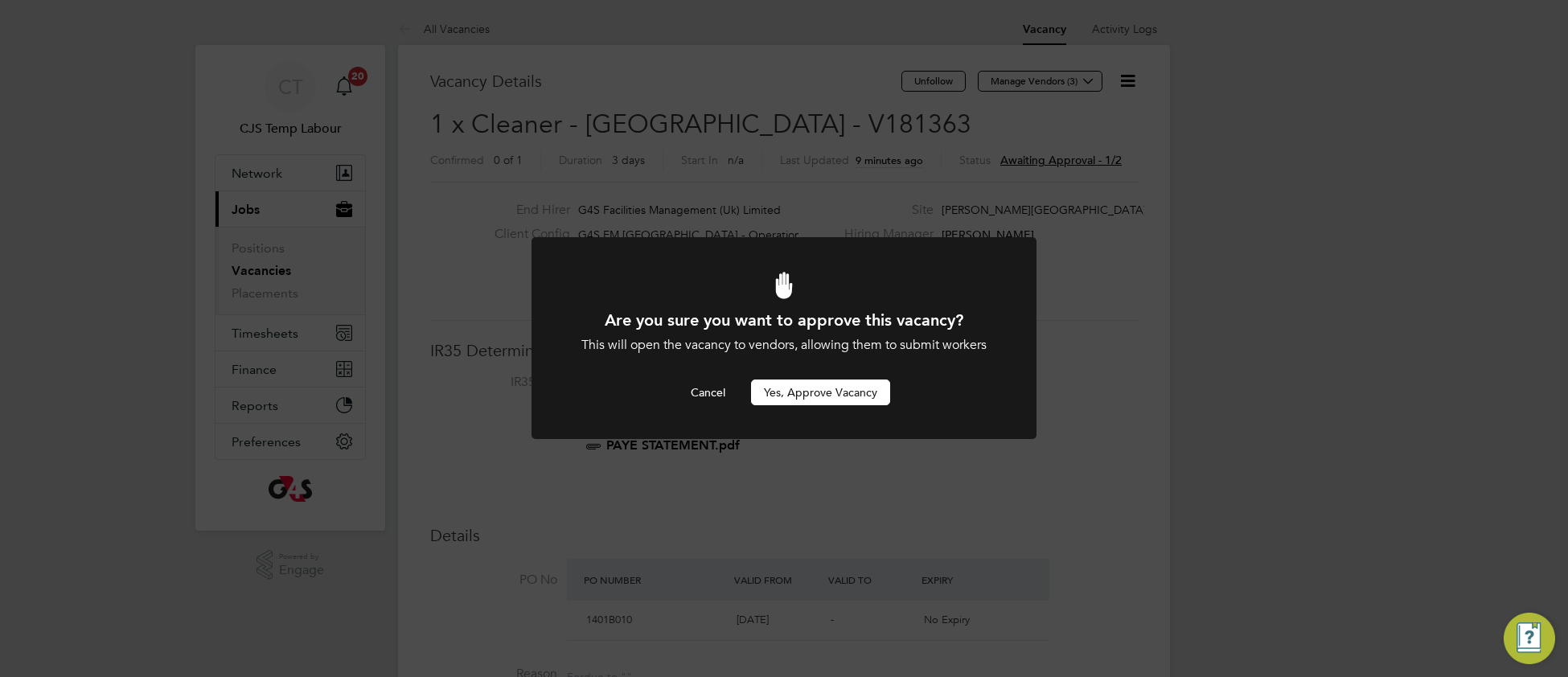
click at [797, 396] on button "Yes, Approve Vacancy" at bounding box center [820, 392] width 139 height 26
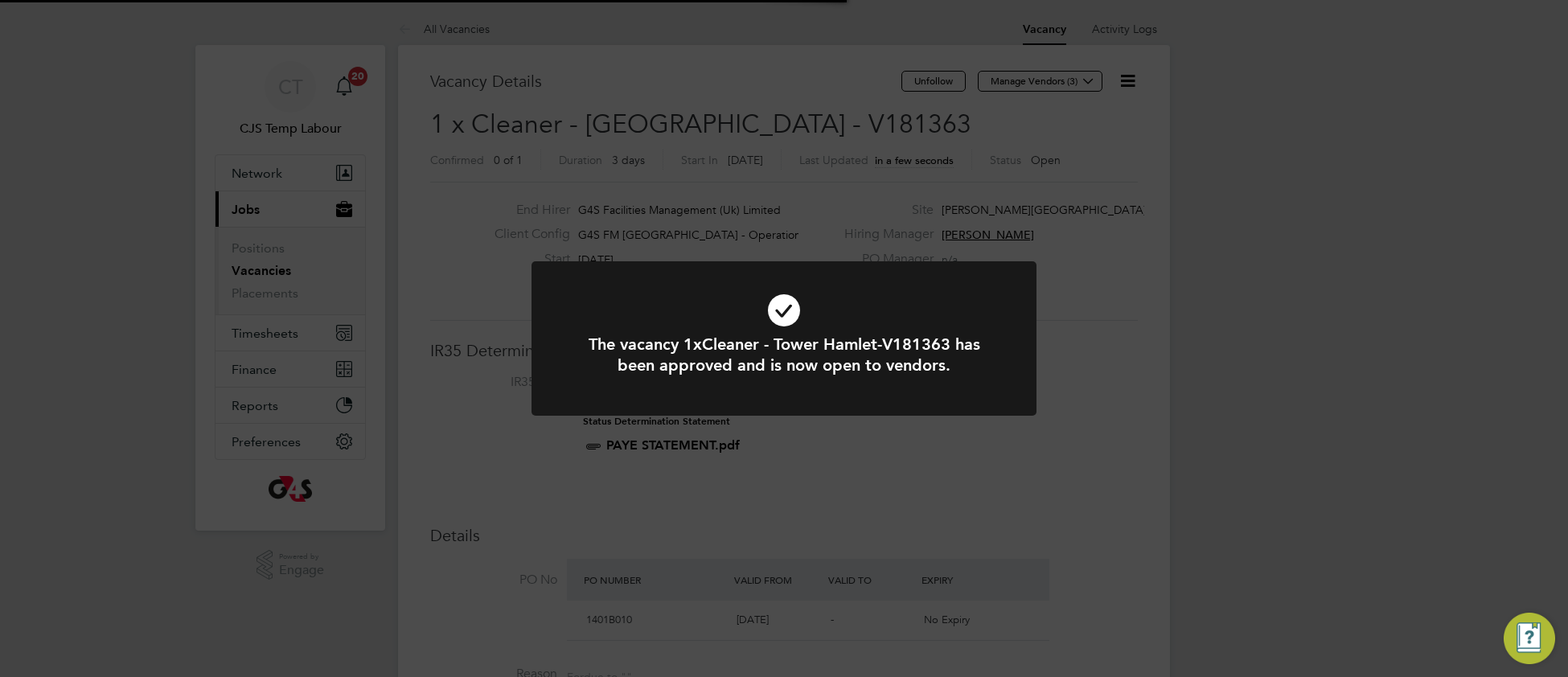
scroll to position [48, 111]
drag, startPoint x: 643, startPoint y: 311, endPoint x: 635, endPoint y: 297, distance: 16.1
click at [641, 308] on icon at bounding box center [784, 310] width 418 height 63
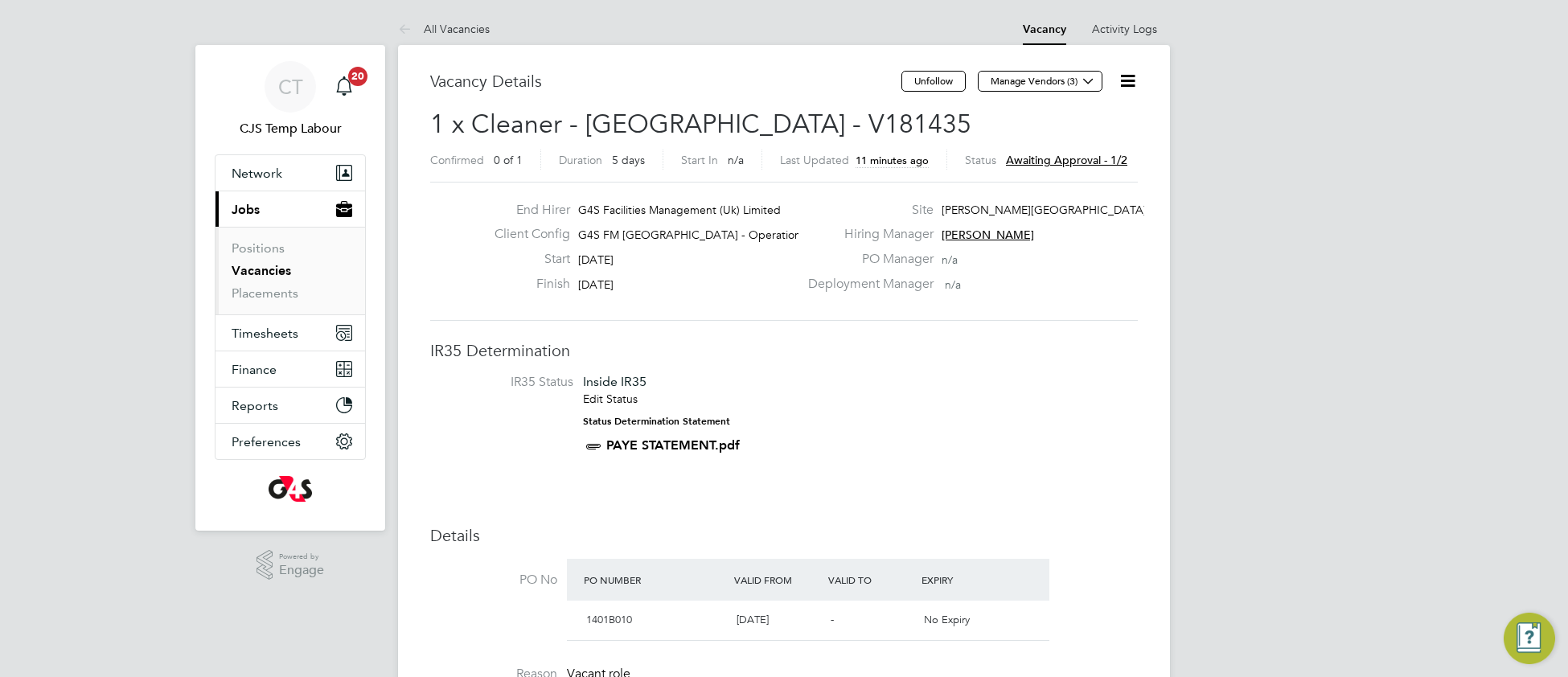
click at [1124, 86] on icon at bounding box center [1127, 81] width 20 height 20
click at [1028, 174] on li "Approve" at bounding box center [1076, 173] width 116 height 22
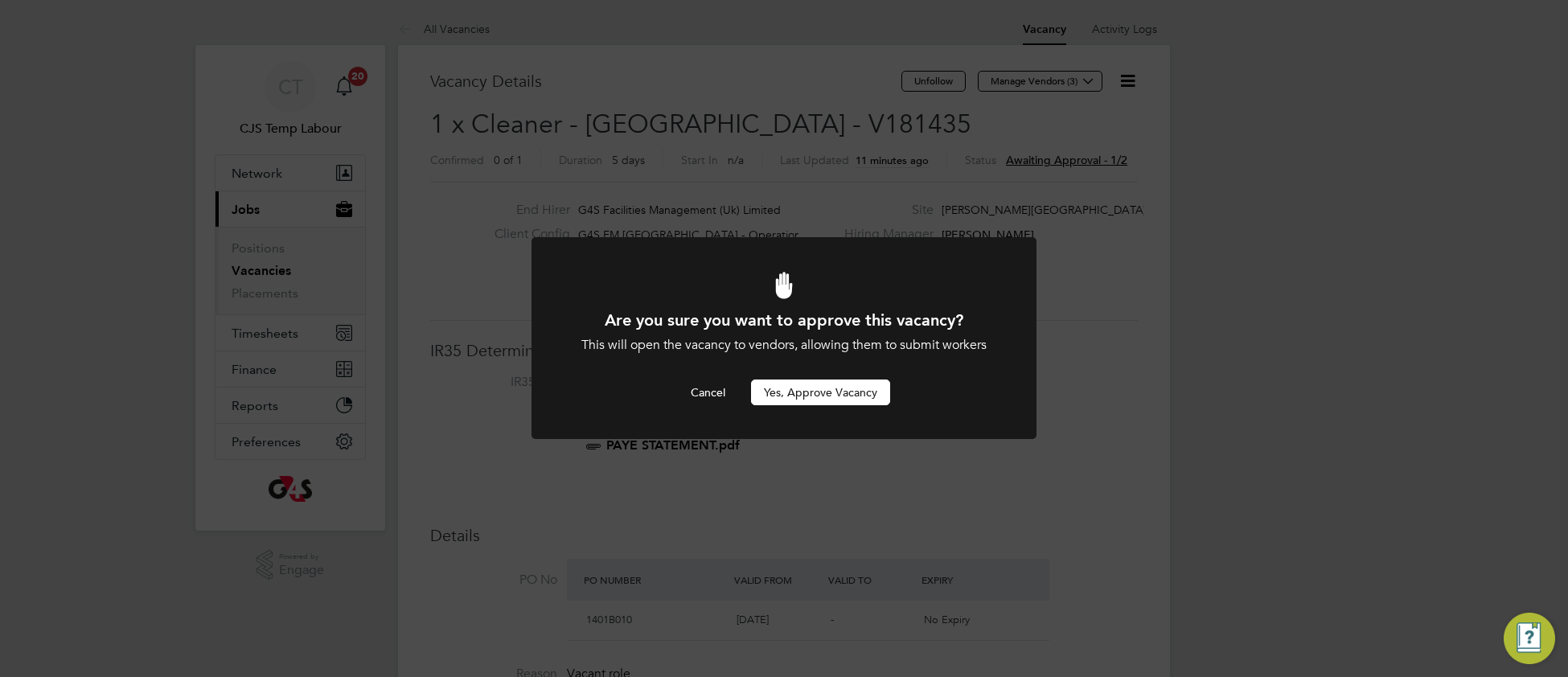
click at [856, 389] on button "Yes, Approve Vacancy" at bounding box center [820, 392] width 139 height 26
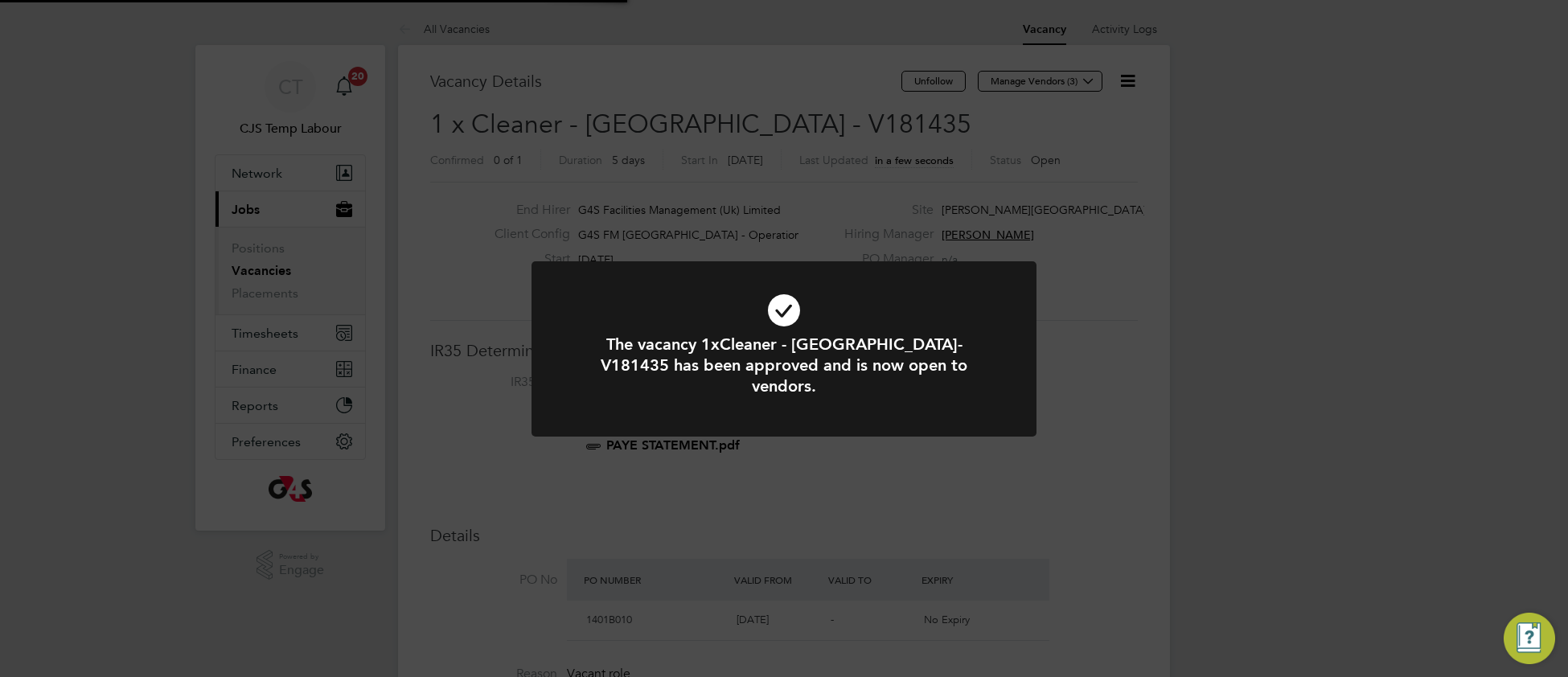
scroll to position [48, 111]
drag, startPoint x: 922, startPoint y: 293, endPoint x: 912, endPoint y: 282, distance: 14.9
click at [918, 290] on icon at bounding box center [784, 310] width 418 height 63
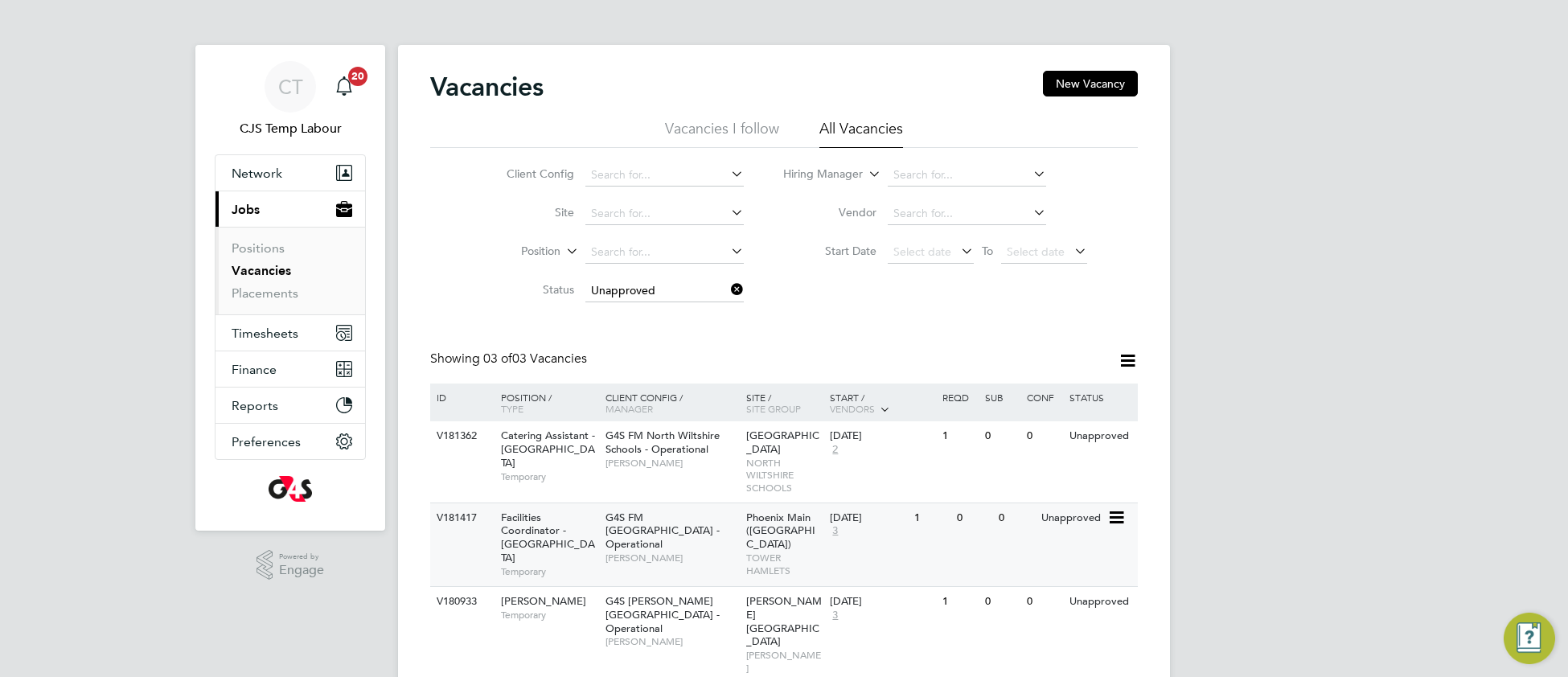
click at [778, 537] on div "[GEOGRAPHIC_DATA] ([GEOGRAPHIC_DATA]) TOWER HAMLETS" at bounding box center [785, 544] width 85 height 82
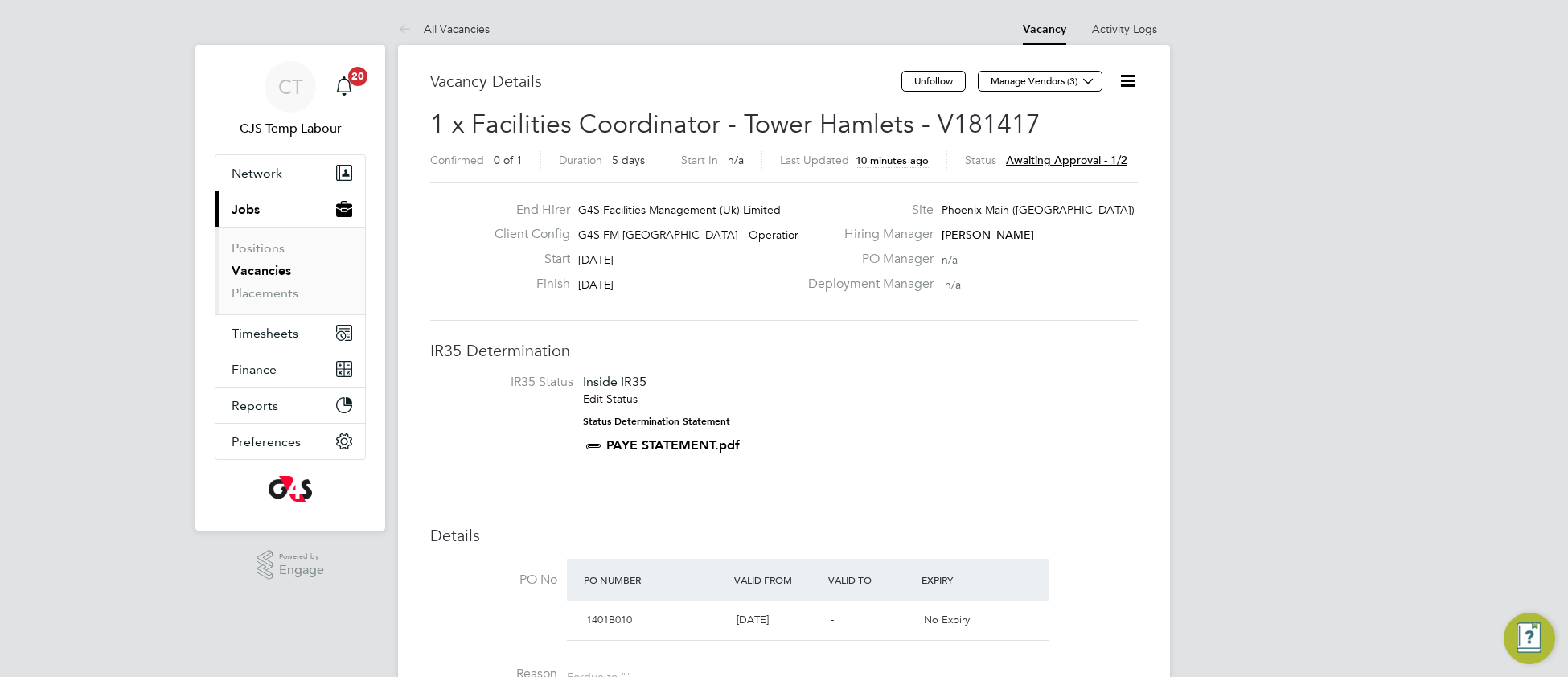
click at [1124, 79] on icon at bounding box center [1127, 81] width 20 height 20
click at [1038, 174] on li "Approve" at bounding box center [1076, 173] width 116 height 22
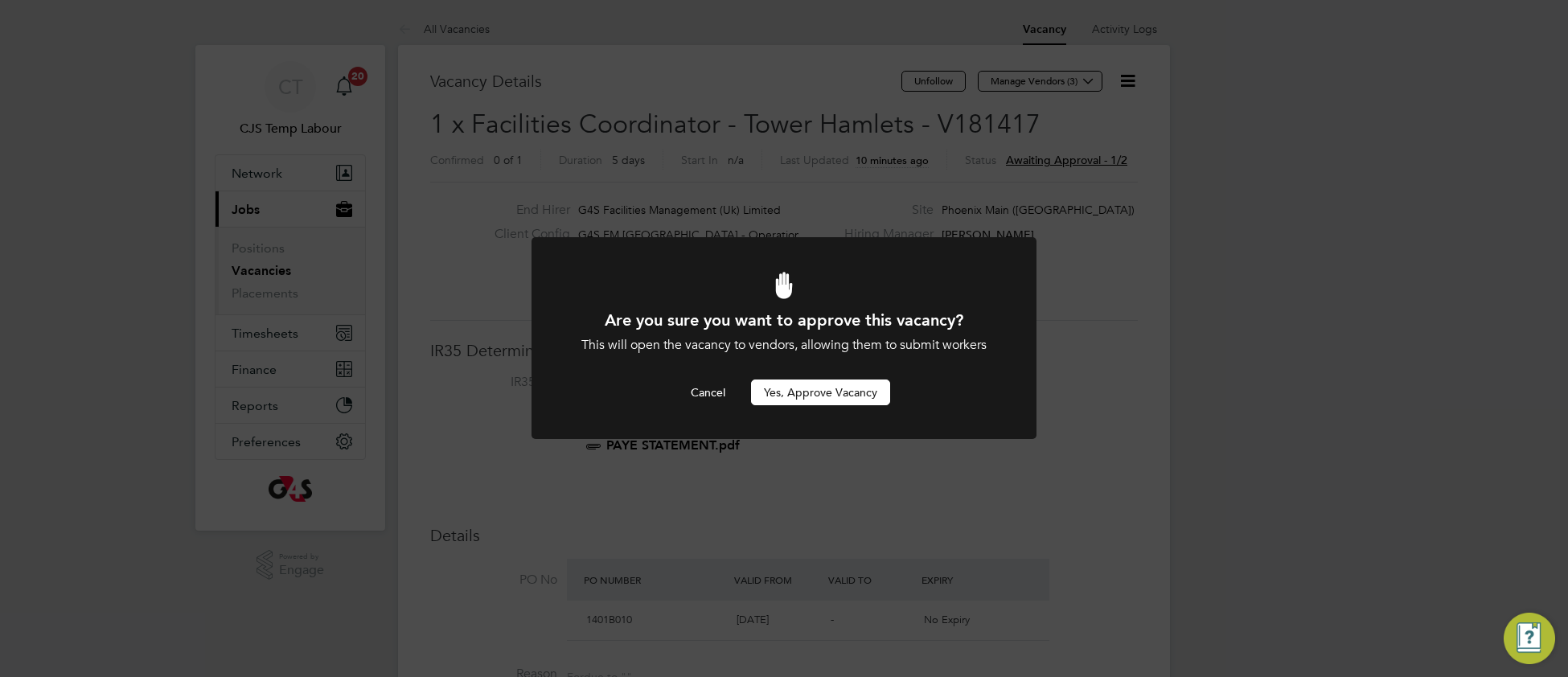
click at [786, 391] on button "Yes, Approve Vacancy" at bounding box center [820, 392] width 139 height 26
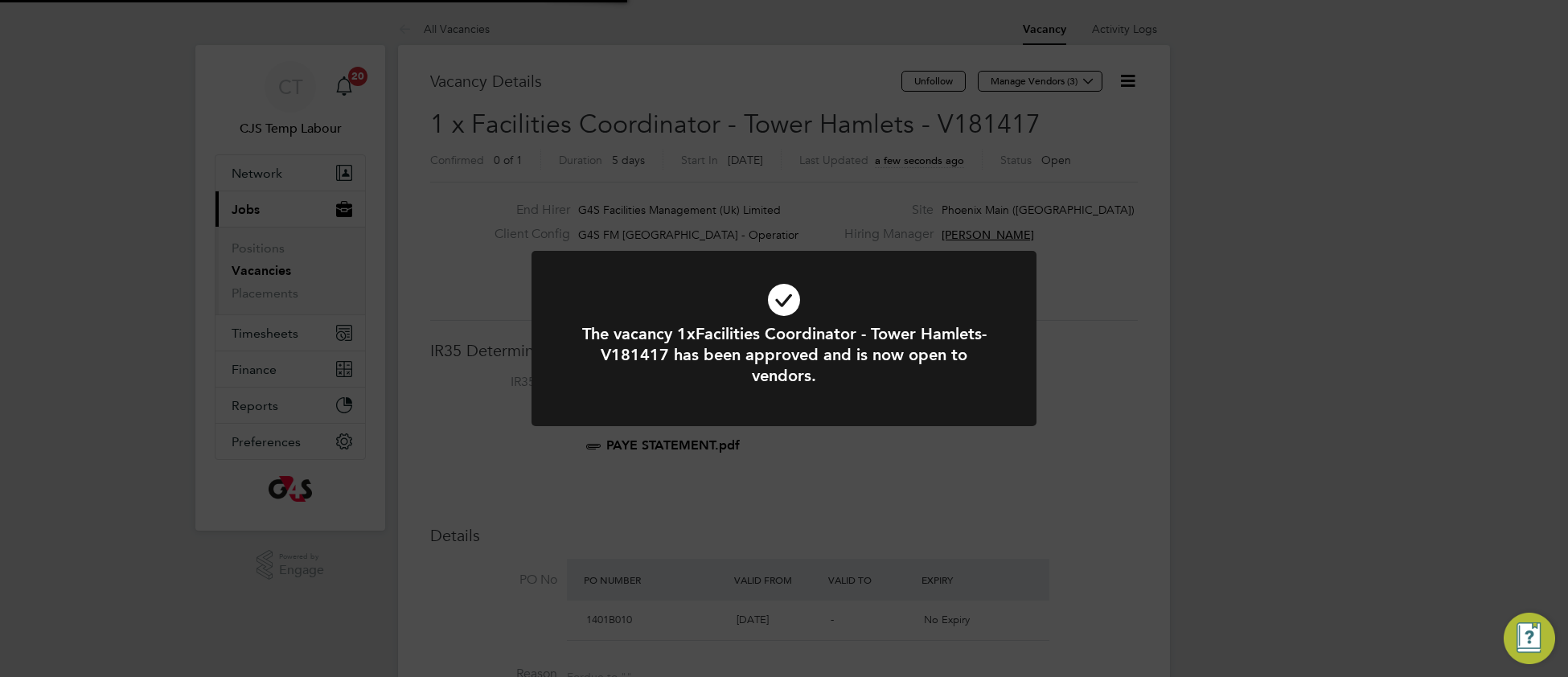
scroll to position [48, 111]
click at [927, 281] on icon at bounding box center [784, 300] width 418 height 63
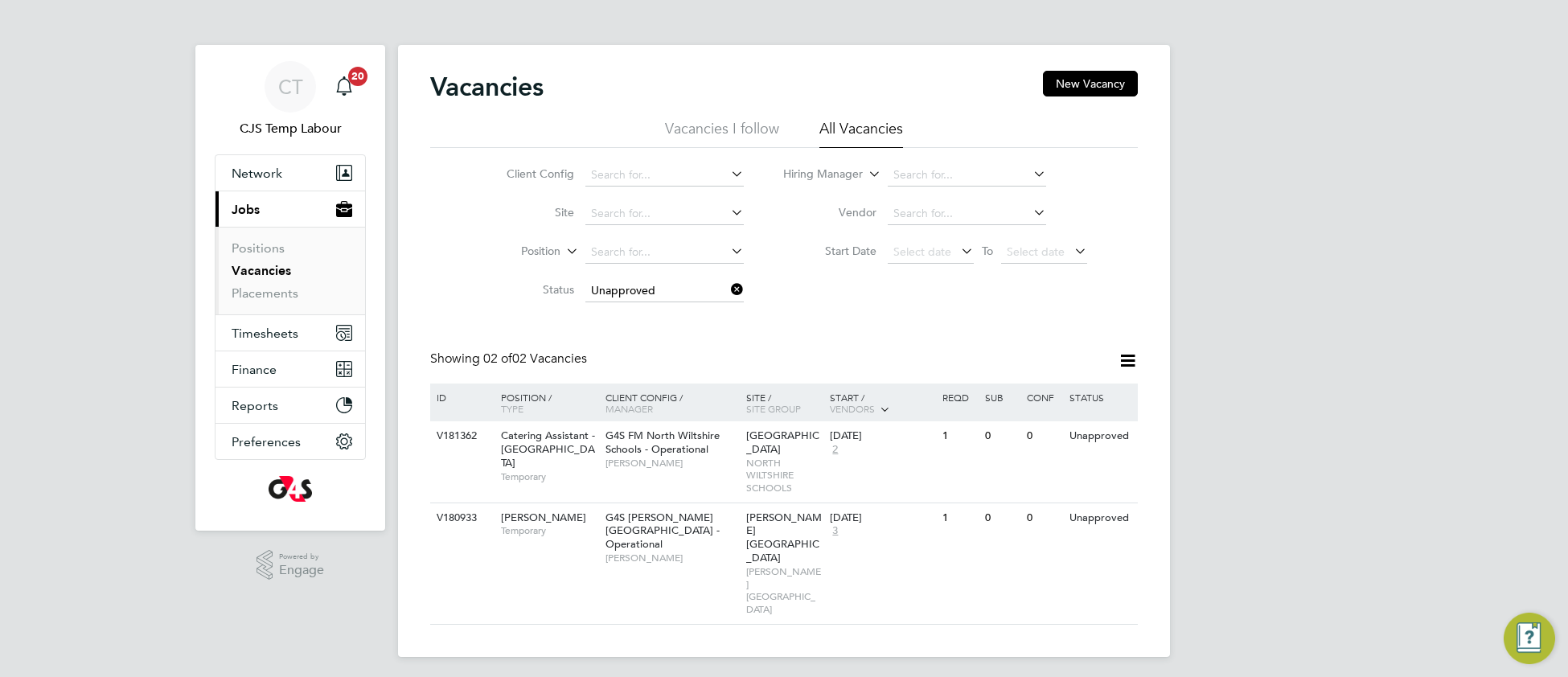
click at [727, 289] on icon at bounding box center [727, 289] width 0 height 22
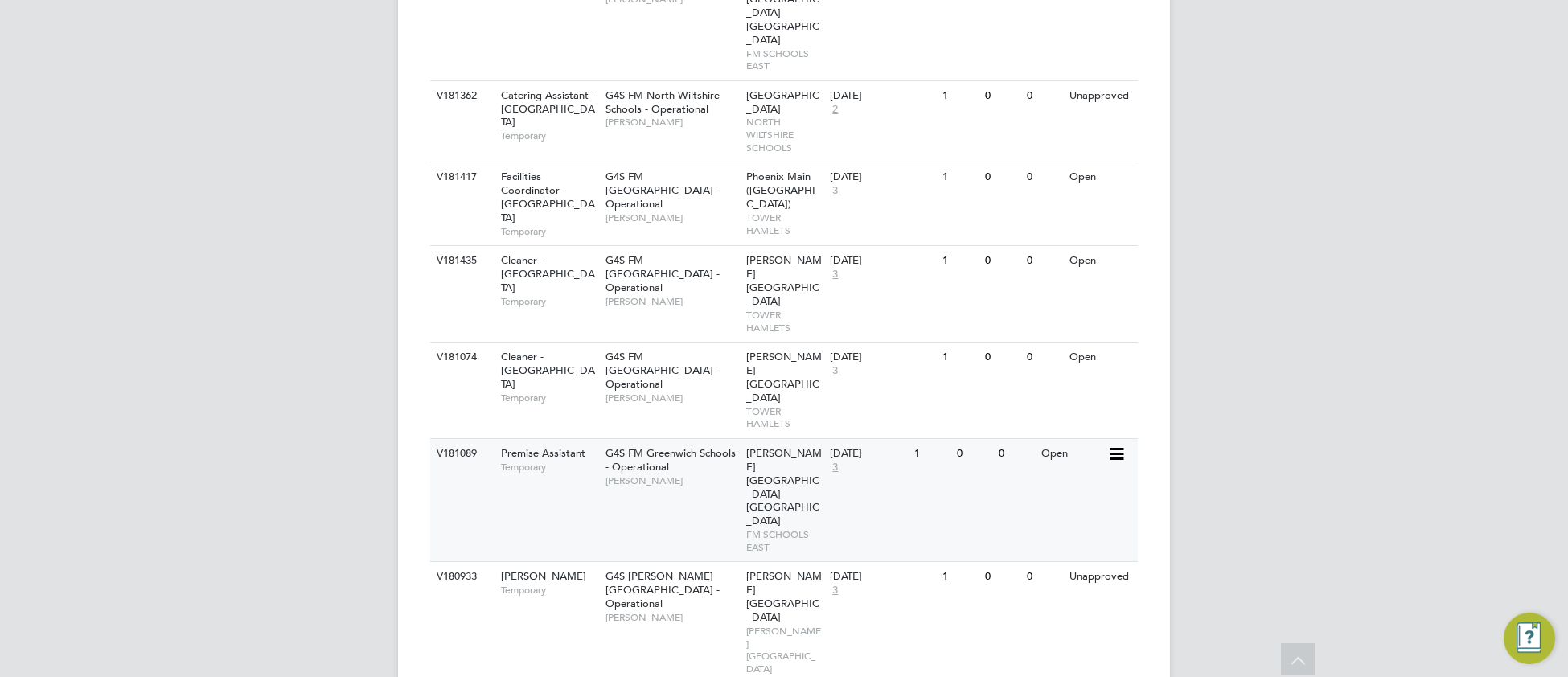
scroll to position [1212, 0]
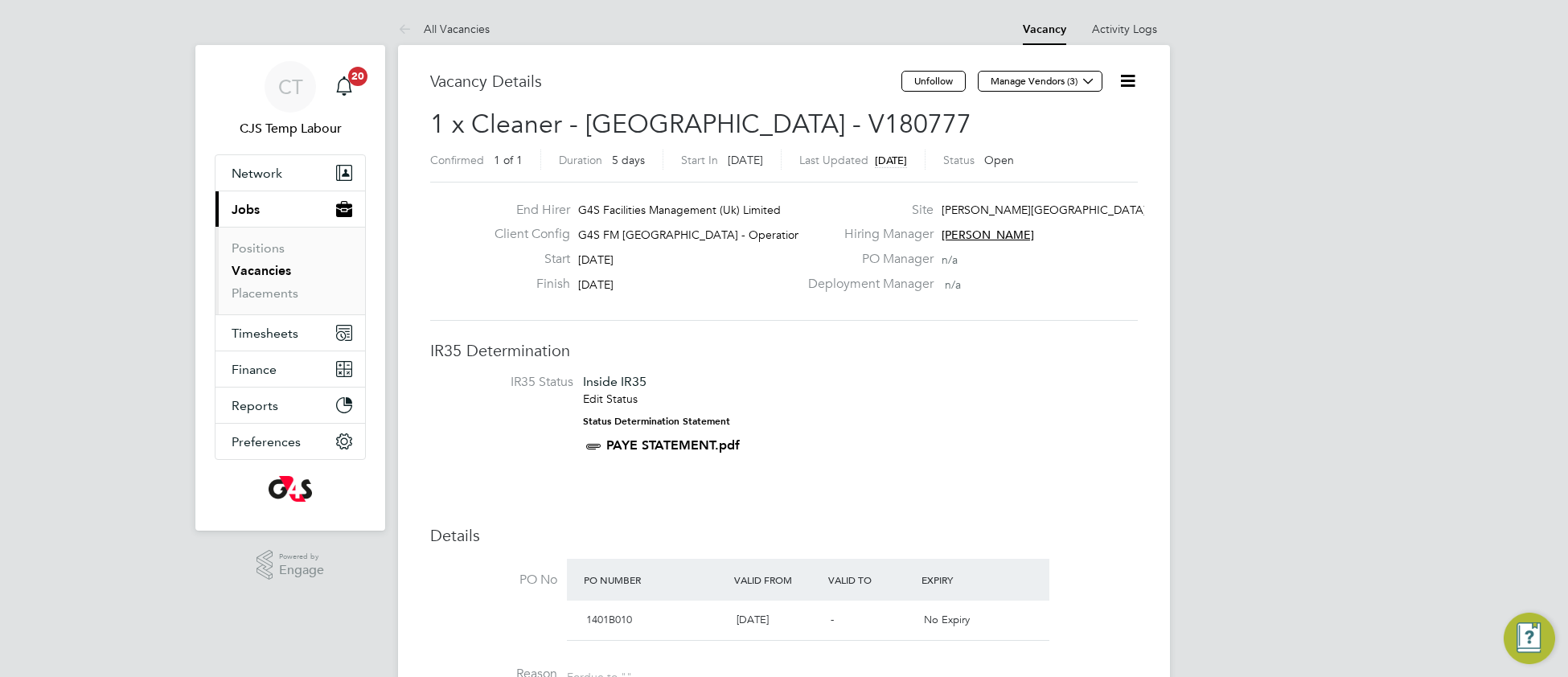
drag, startPoint x: 1131, startPoint y: 85, endPoint x: 1122, endPoint y: 94, distance: 12.7
click at [1130, 87] on icon at bounding box center [1127, 81] width 20 height 20
drag, startPoint x: 1075, startPoint y: 146, endPoint x: 1056, endPoint y: 165, distance: 26.9
click at [1074, 146] on li "Update Status" at bounding box center [1088, 141] width 94 height 22
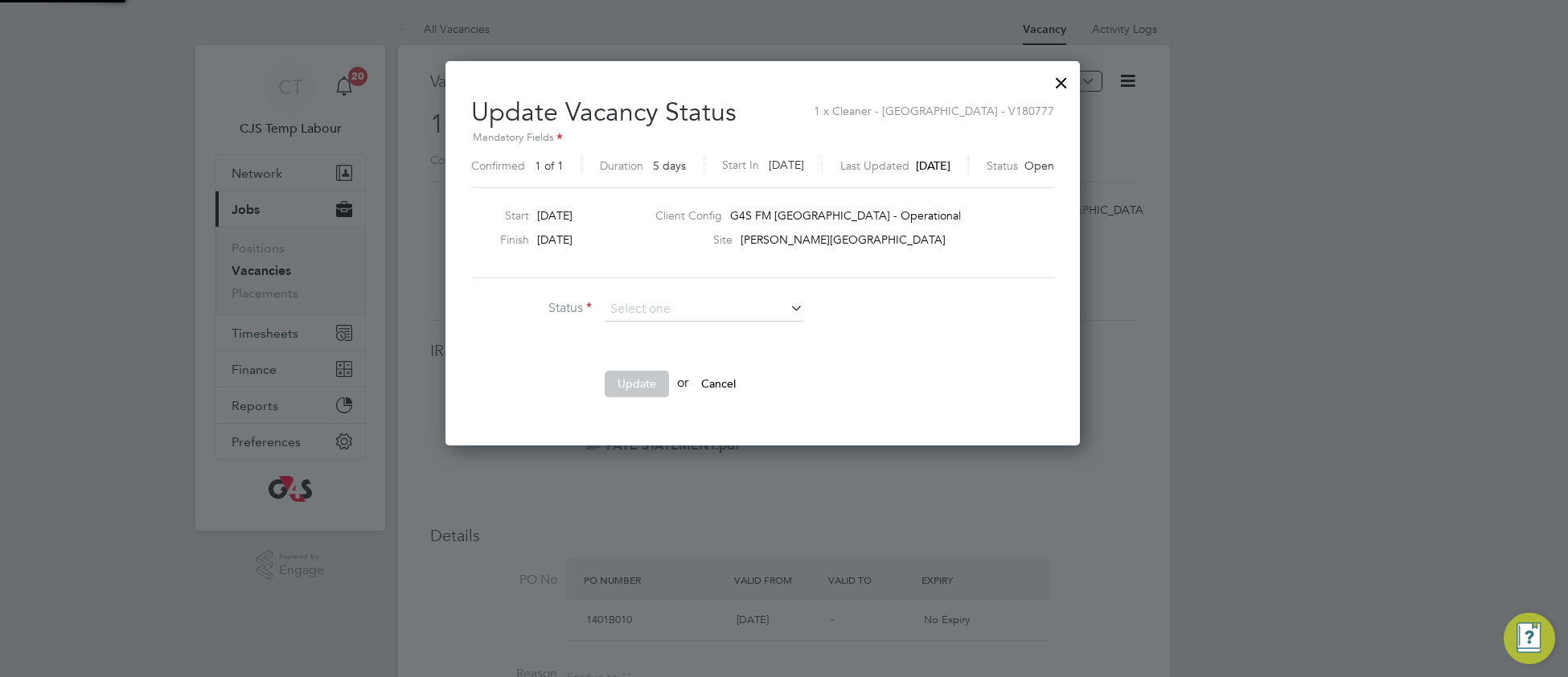
scroll to position [385, 677]
click at [675, 332] on li "Completed" at bounding box center [704, 331] width 200 height 21
type input "Completed"
click at [640, 377] on button "Update" at bounding box center [637, 383] width 65 height 26
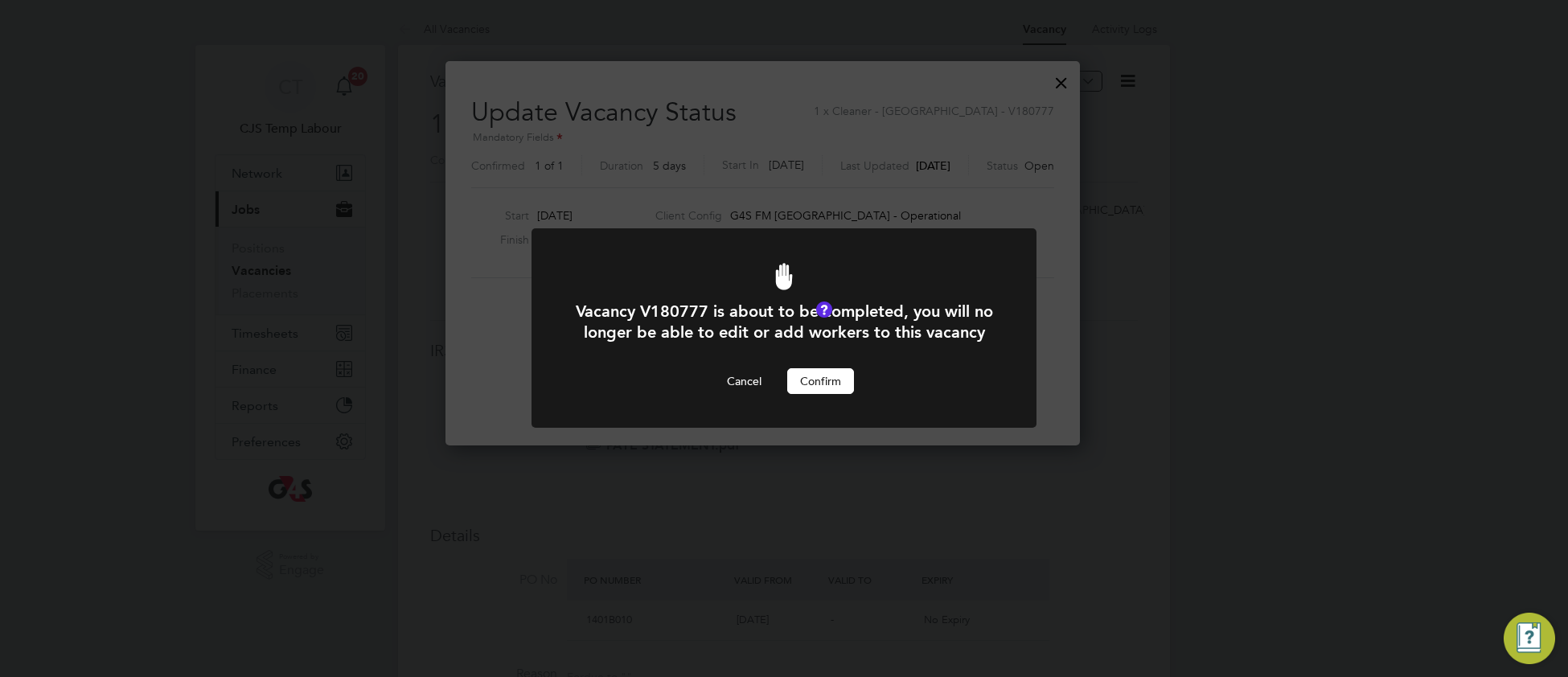
drag, startPoint x: 829, startPoint y: 413, endPoint x: 840, endPoint y: 407, distance: 12.5
click at [833, 394] on button "Confirm" at bounding box center [821, 381] width 67 height 26
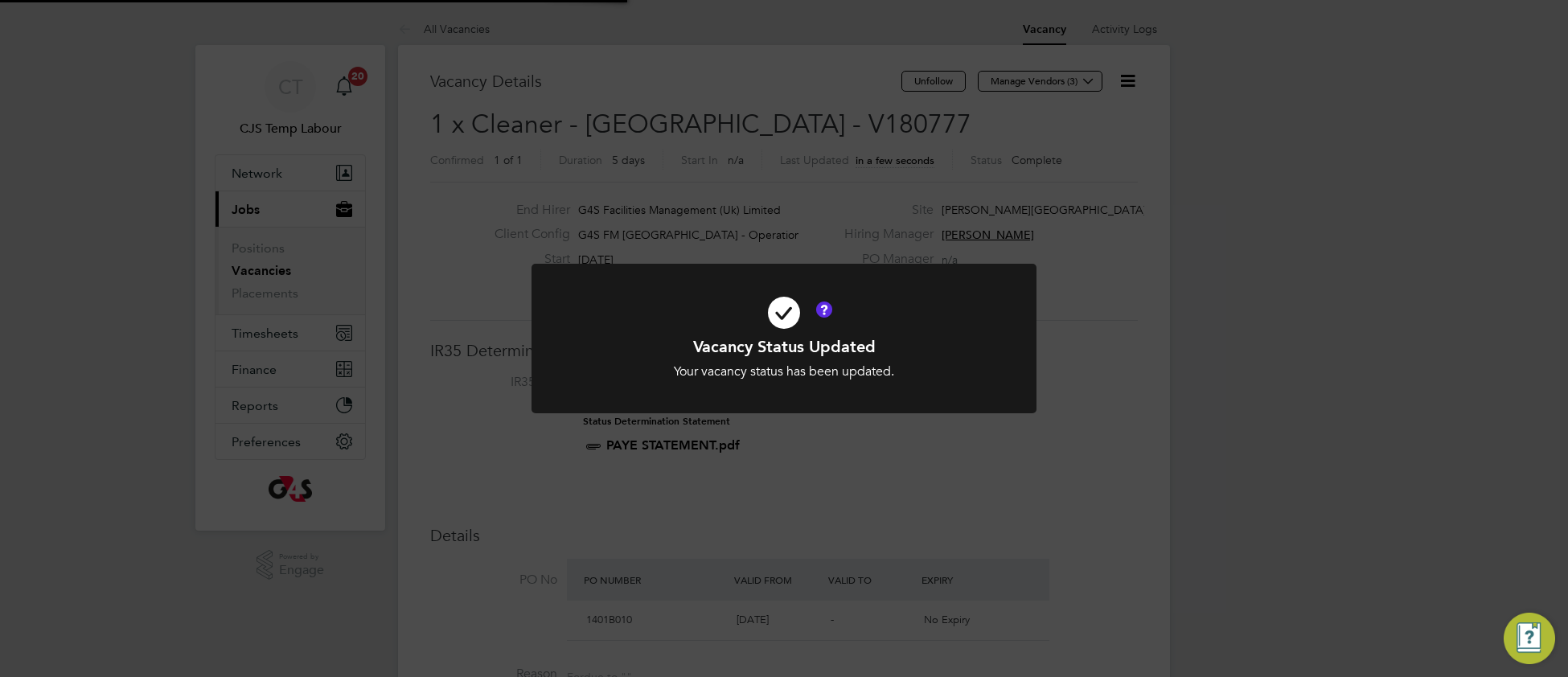
scroll to position [7, 7]
click at [995, 338] on div at bounding box center [784, 338] width 505 height 150
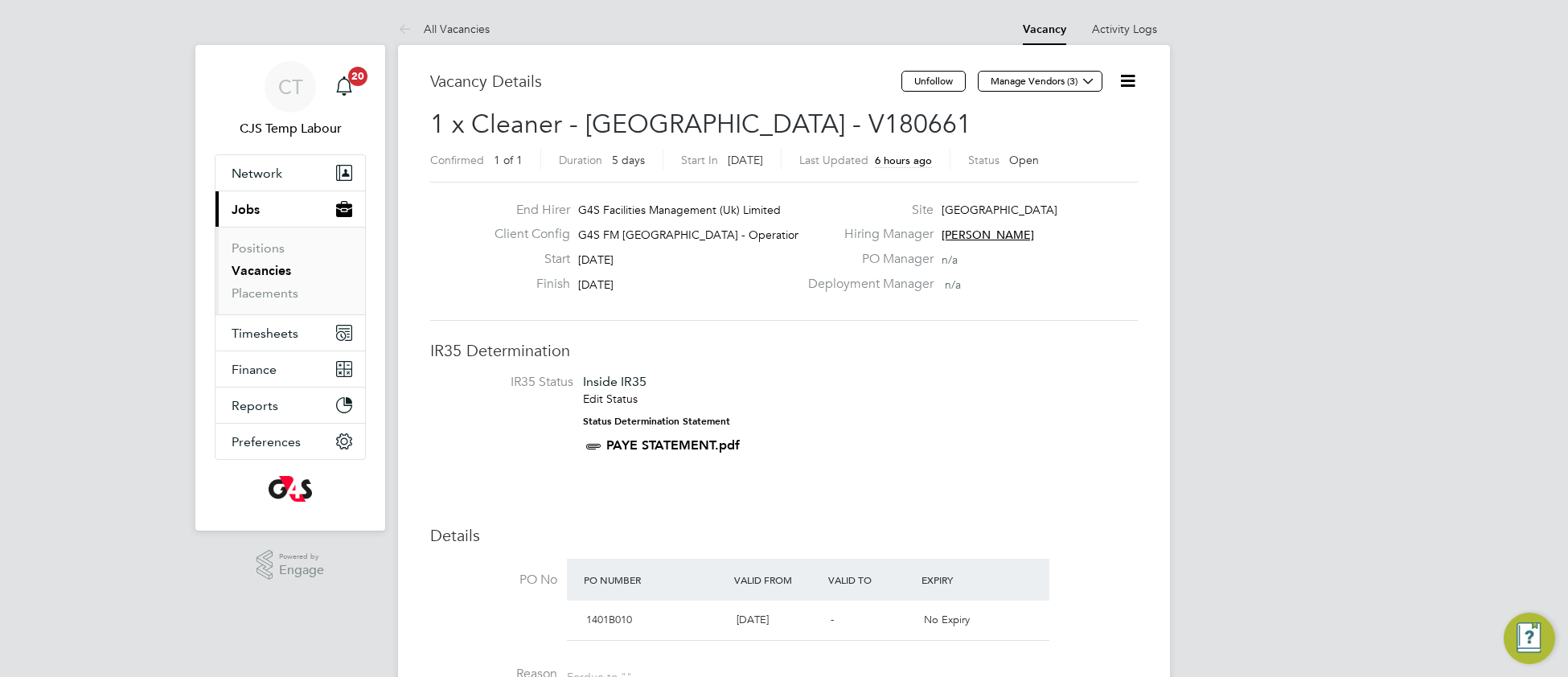
drag, startPoint x: 1122, startPoint y: 82, endPoint x: 1112, endPoint y: 92, distance: 14.1
click at [1120, 84] on icon at bounding box center [1127, 81] width 20 height 20
drag, startPoint x: 1062, startPoint y: 146, endPoint x: 1047, endPoint y: 164, distance: 23.4
click at [1062, 147] on li "Update Status" at bounding box center [1088, 141] width 94 height 22
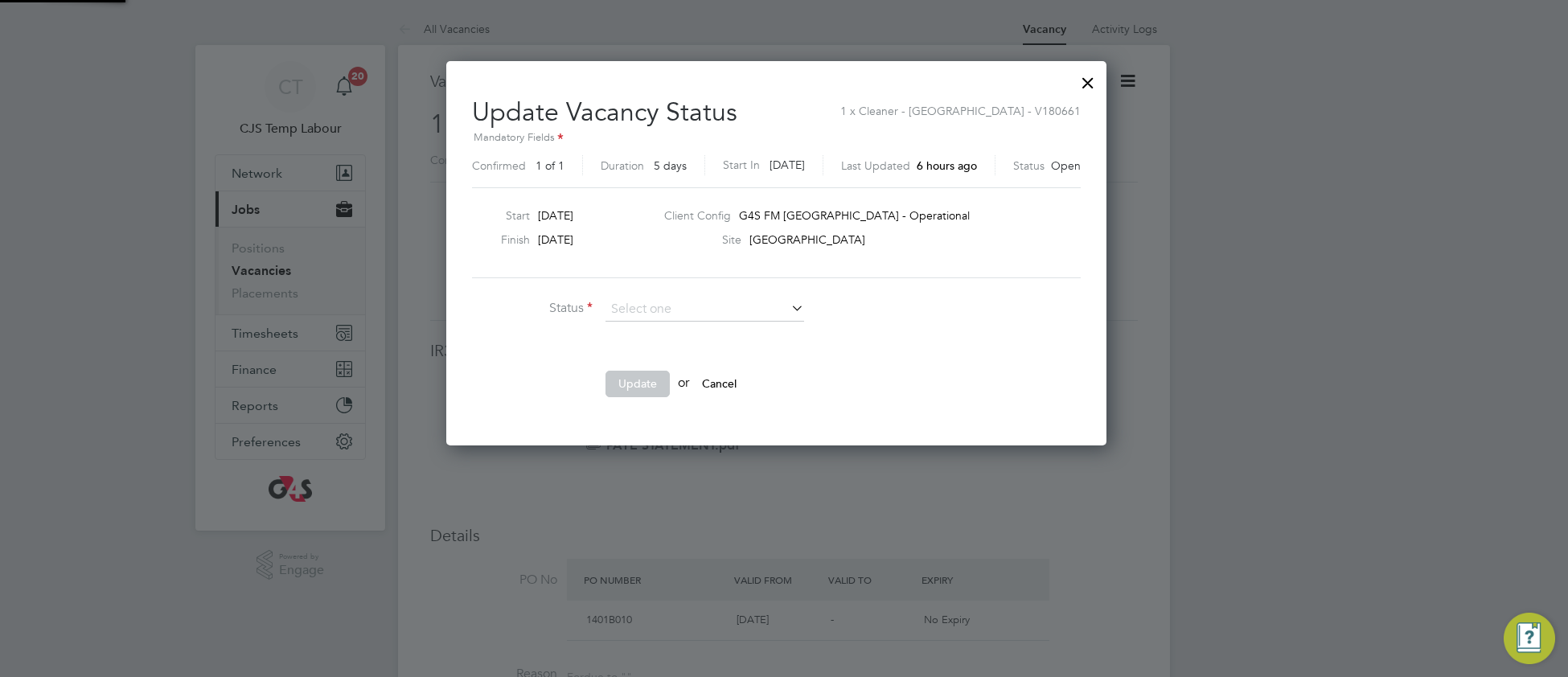
scroll to position [385, 675]
drag, startPoint x: 726, startPoint y: 335, endPoint x: 693, endPoint y: 361, distance: 42.0
click at [725, 336] on li "Completed" at bounding box center [705, 331] width 200 height 21
type input "Completed"
click at [644, 382] on button "Update" at bounding box center [638, 383] width 65 height 26
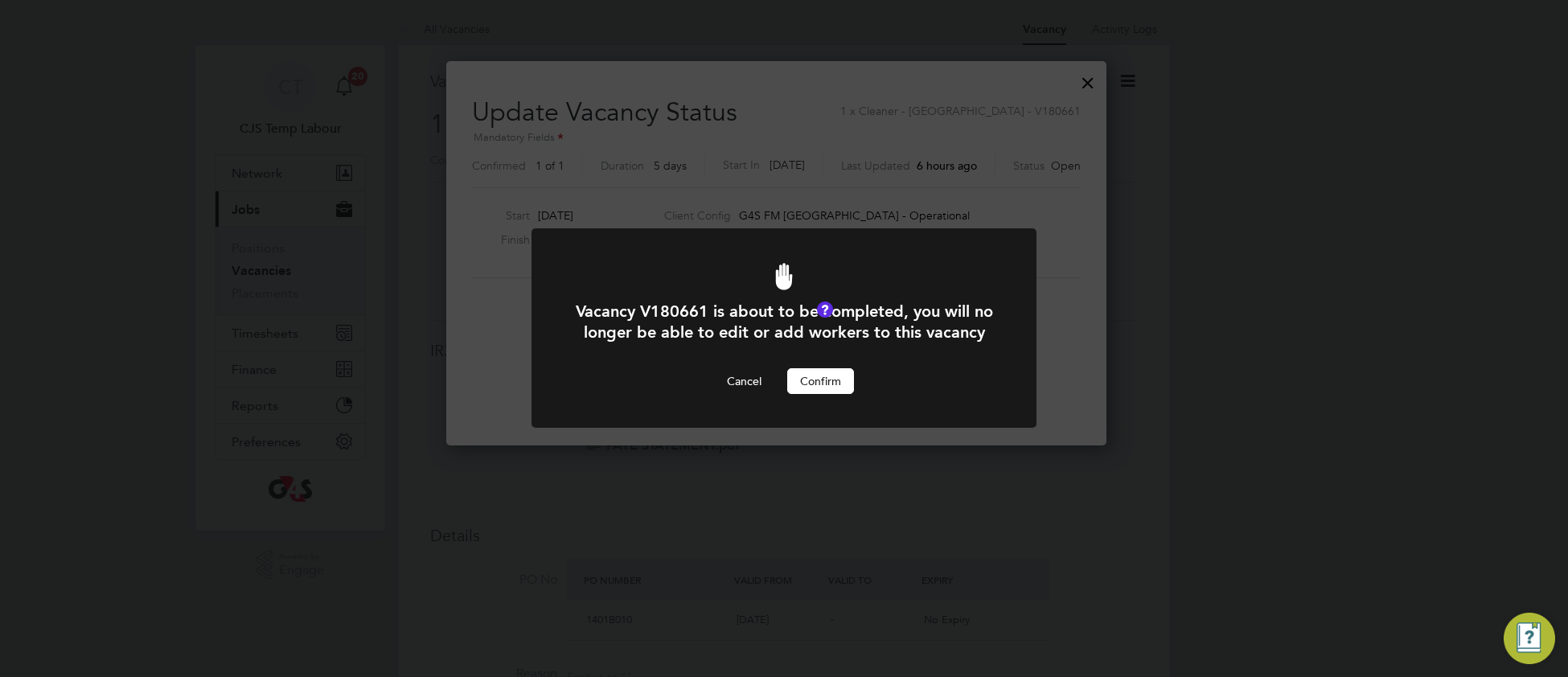
click at [821, 394] on button "Confirm" at bounding box center [821, 381] width 67 height 26
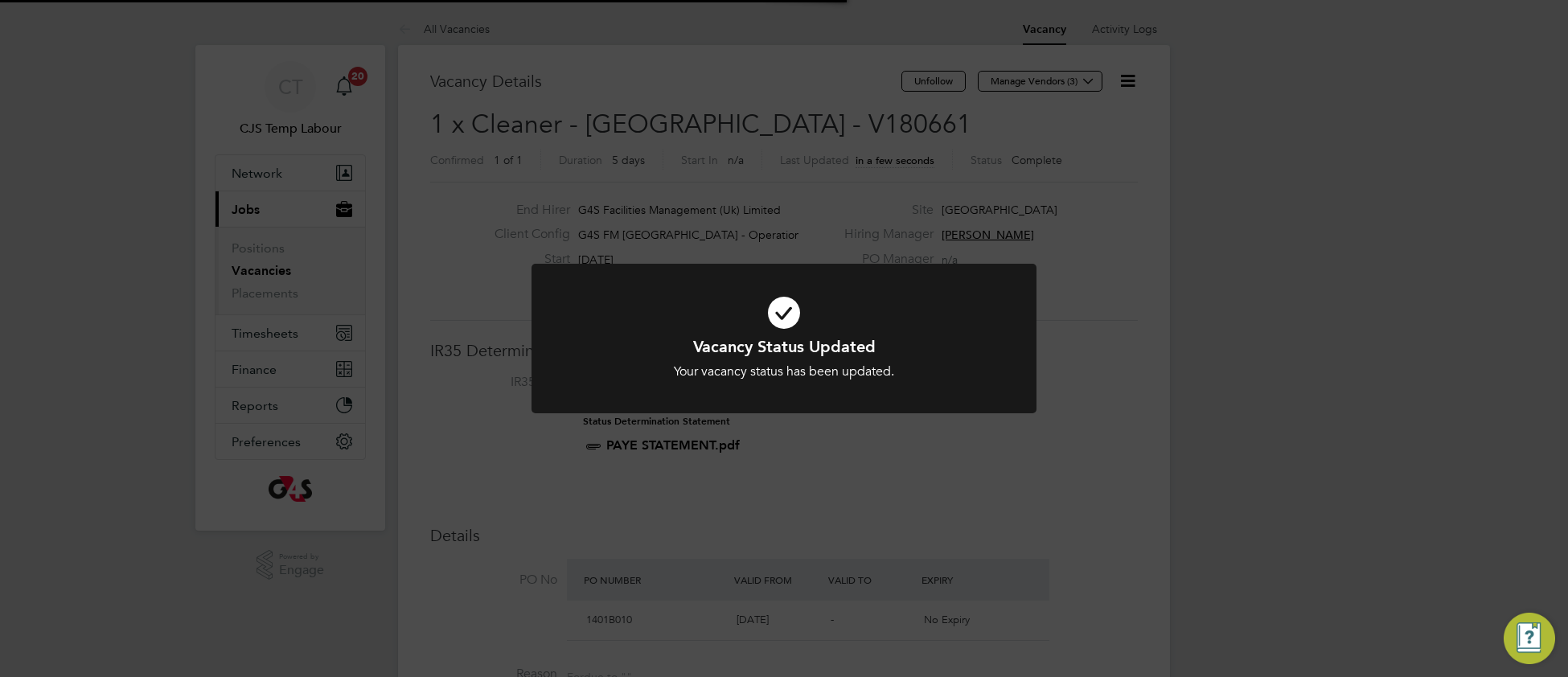
scroll to position [48, 111]
drag, startPoint x: 972, startPoint y: 359, endPoint x: 956, endPoint y: 346, distance: 20.6
click at [969, 356] on div "Vacancy Status Updated Your vacancy status has been updated. Cancel Okay" at bounding box center [784, 358] width 418 height 44
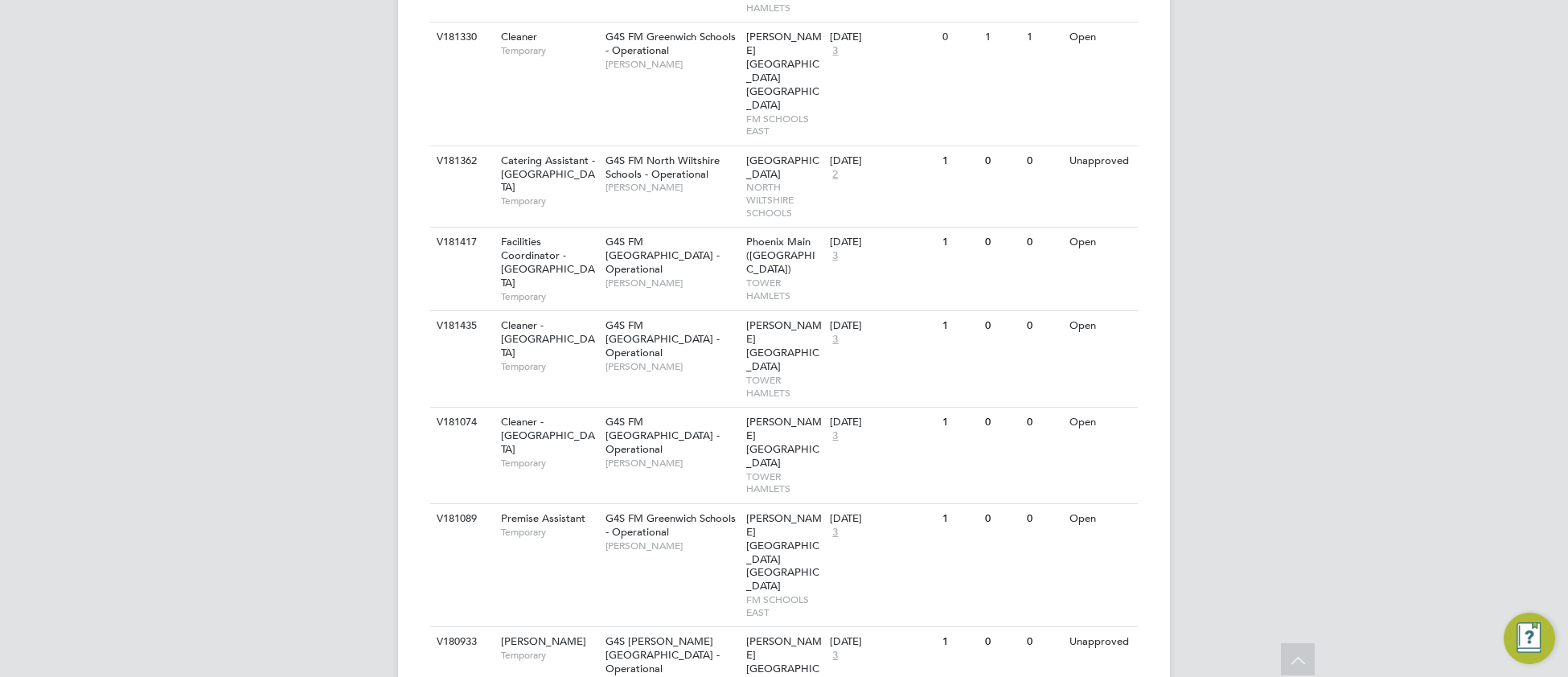
scroll to position [1014, 0]
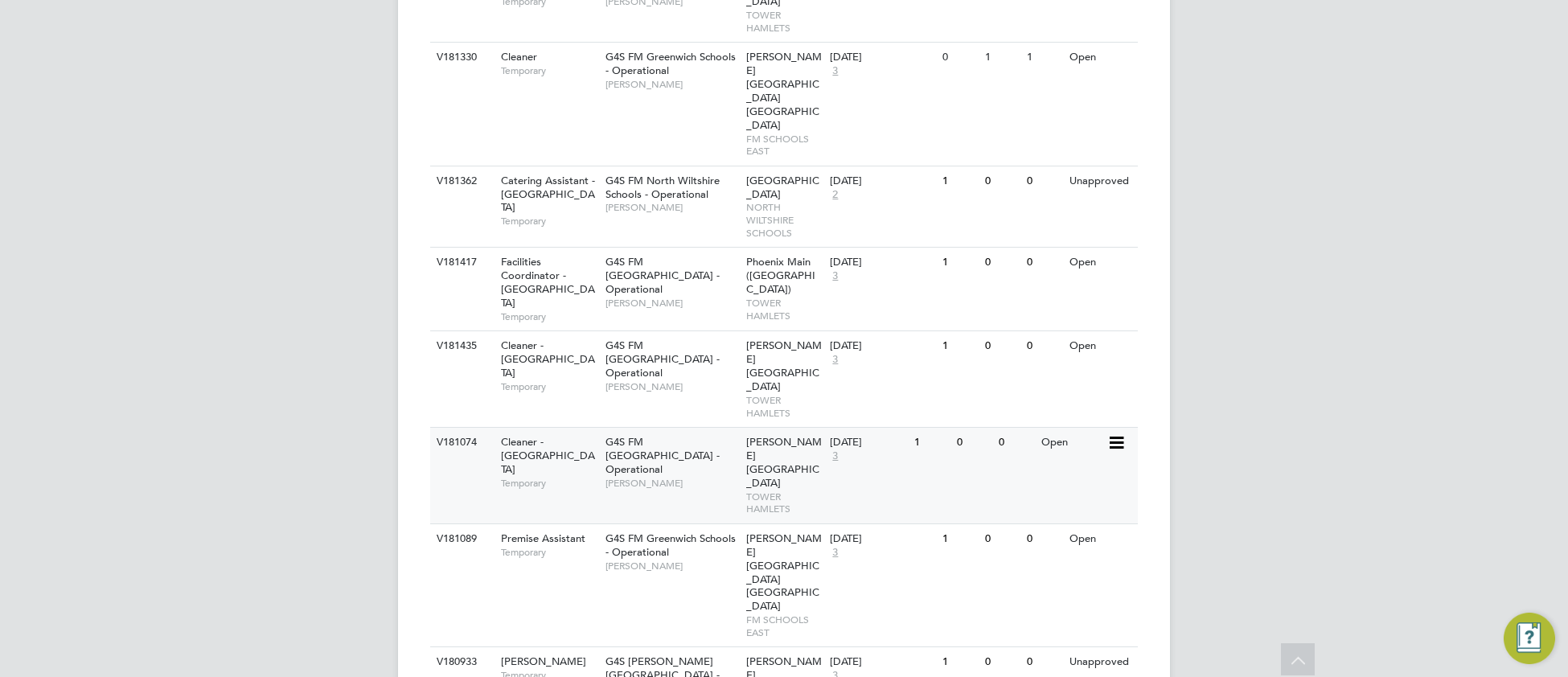
click at [655, 435] on span "G4S FM [GEOGRAPHIC_DATA] - Operational" at bounding box center [663, 456] width 114 height 41
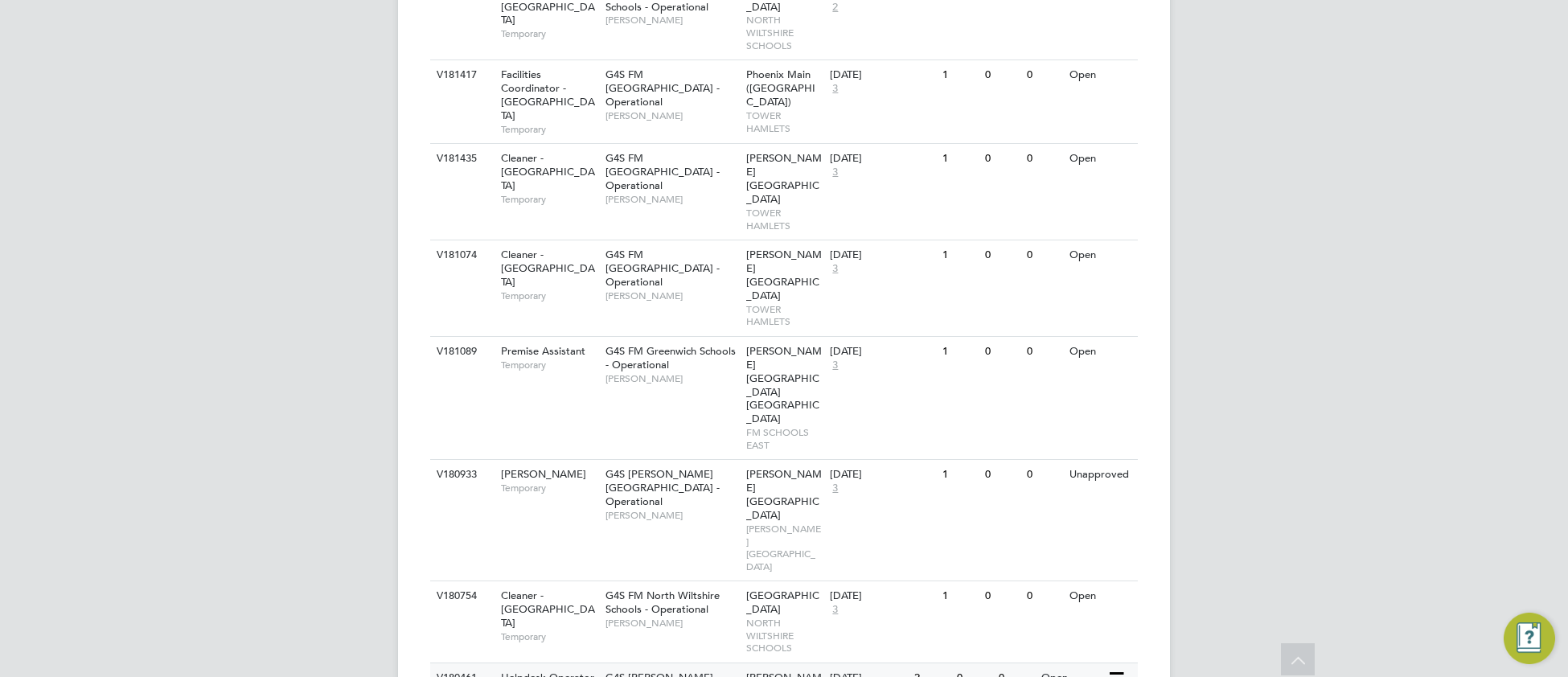
scroll to position [1215, 0]
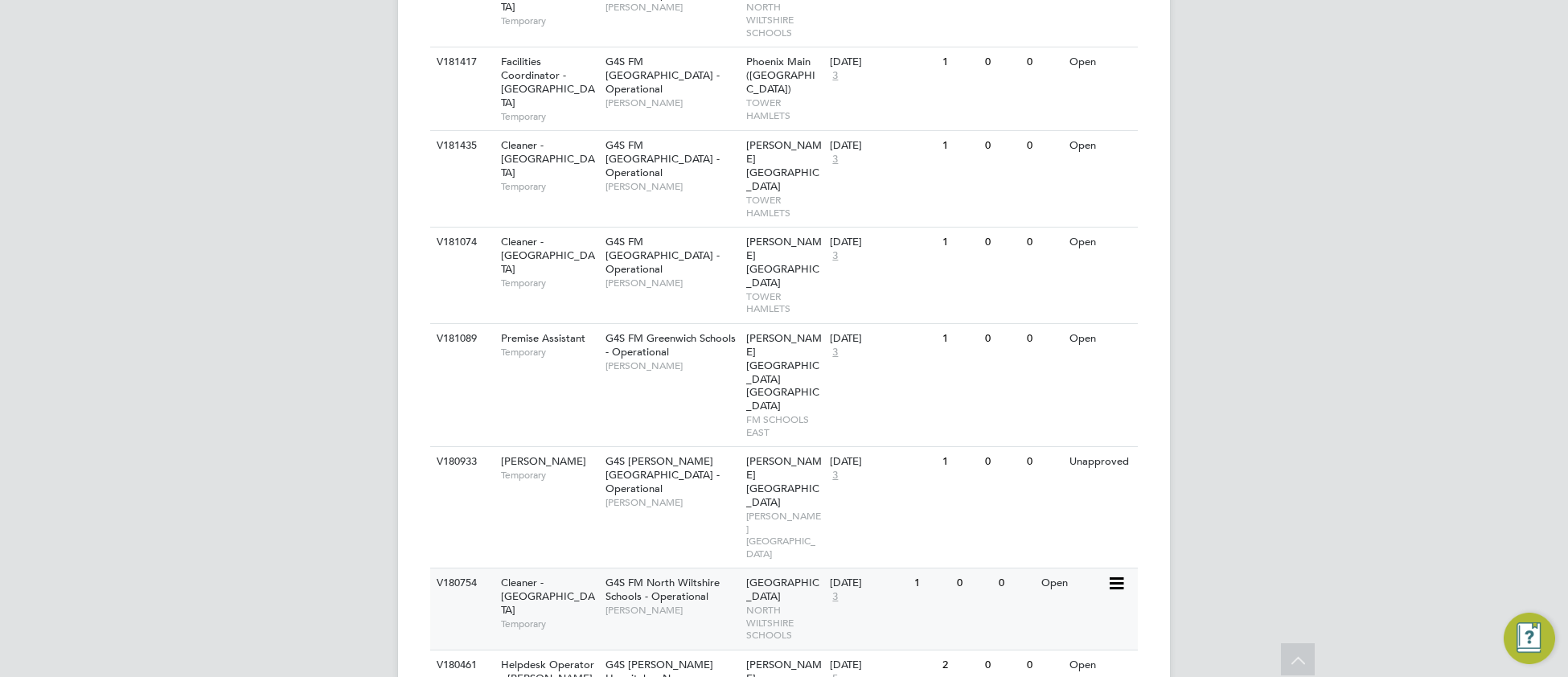
click at [635, 568] on div "G4S FM North Wiltshire Schools - Operational [PERSON_NAME]" at bounding box center [672, 596] width 141 height 56
click at [669, 324] on div "V181089 Premise Assistant Temporary G4S FM [GEOGRAPHIC_DATA] - Operational [PER…" at bounding box center [784, 386] width 708 height 124
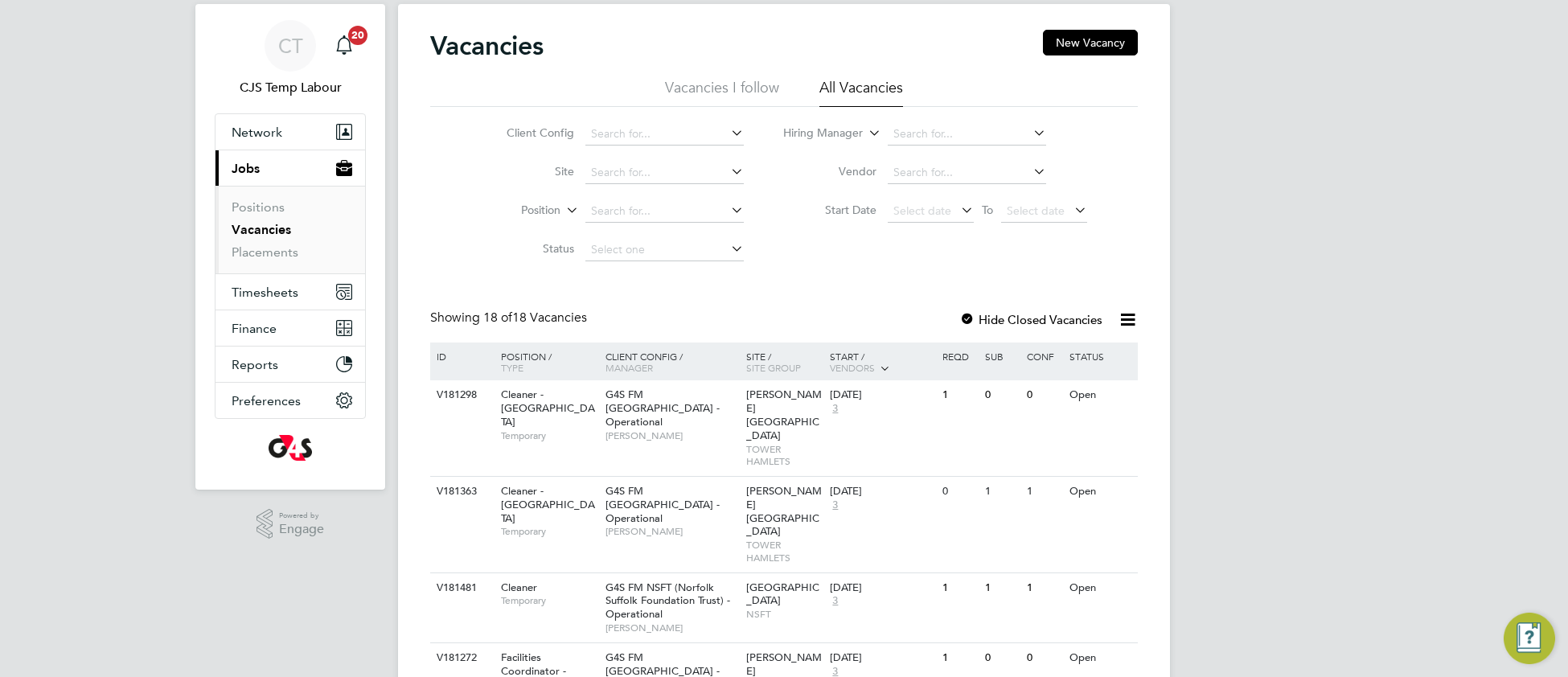
scroll to position [0, 0]
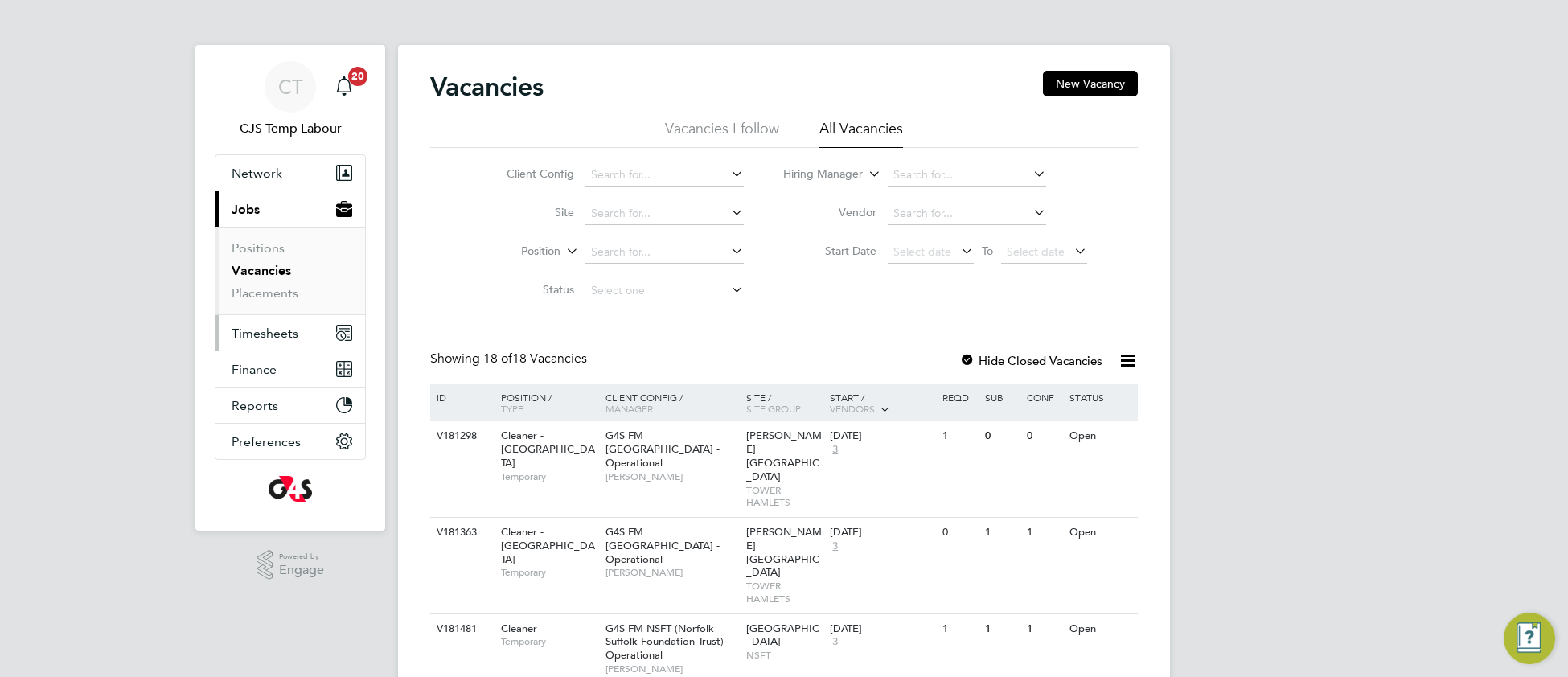
click at [284, 334] on span "Timesheets" at bounding box center [265, 333] width 67 height 15
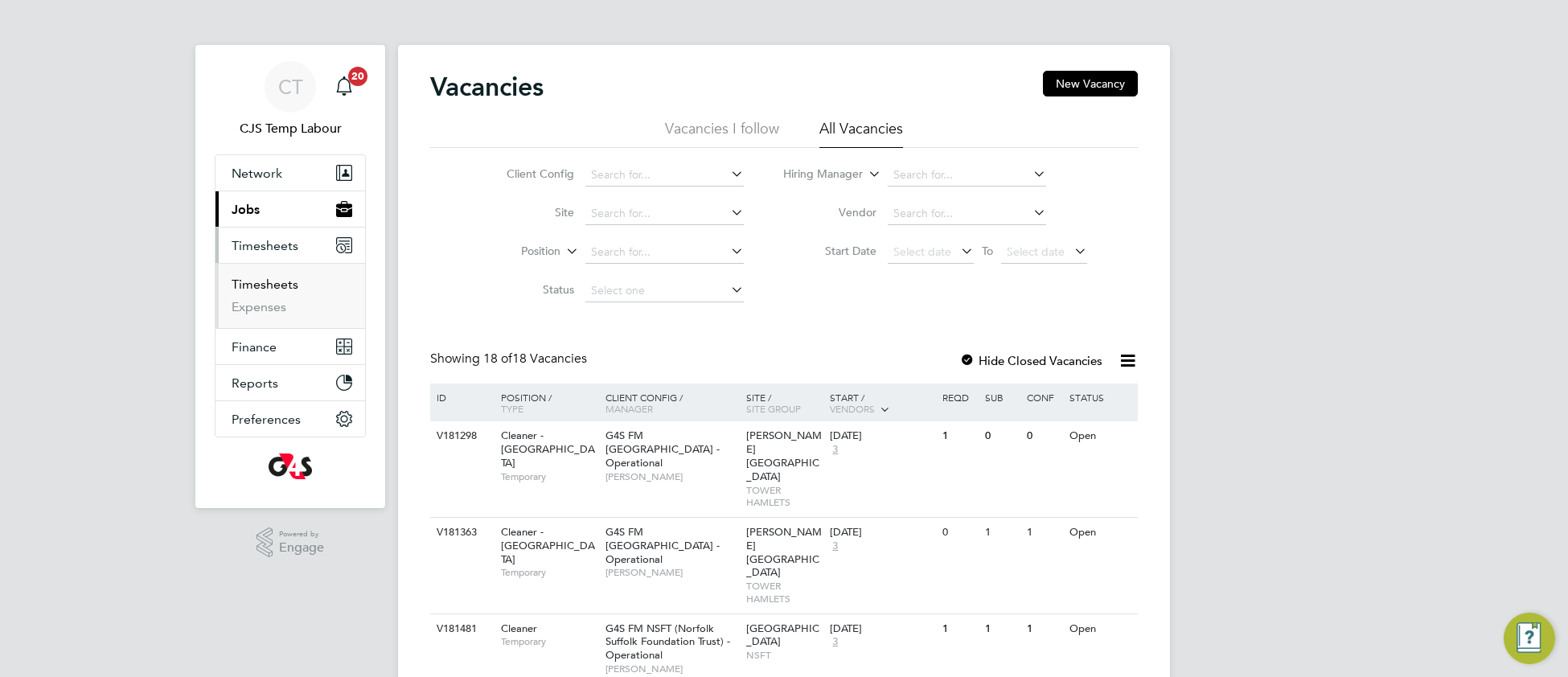
click at [266, 289] on link "Timesheets" at bounding box center [265, 284] width 67 height 15
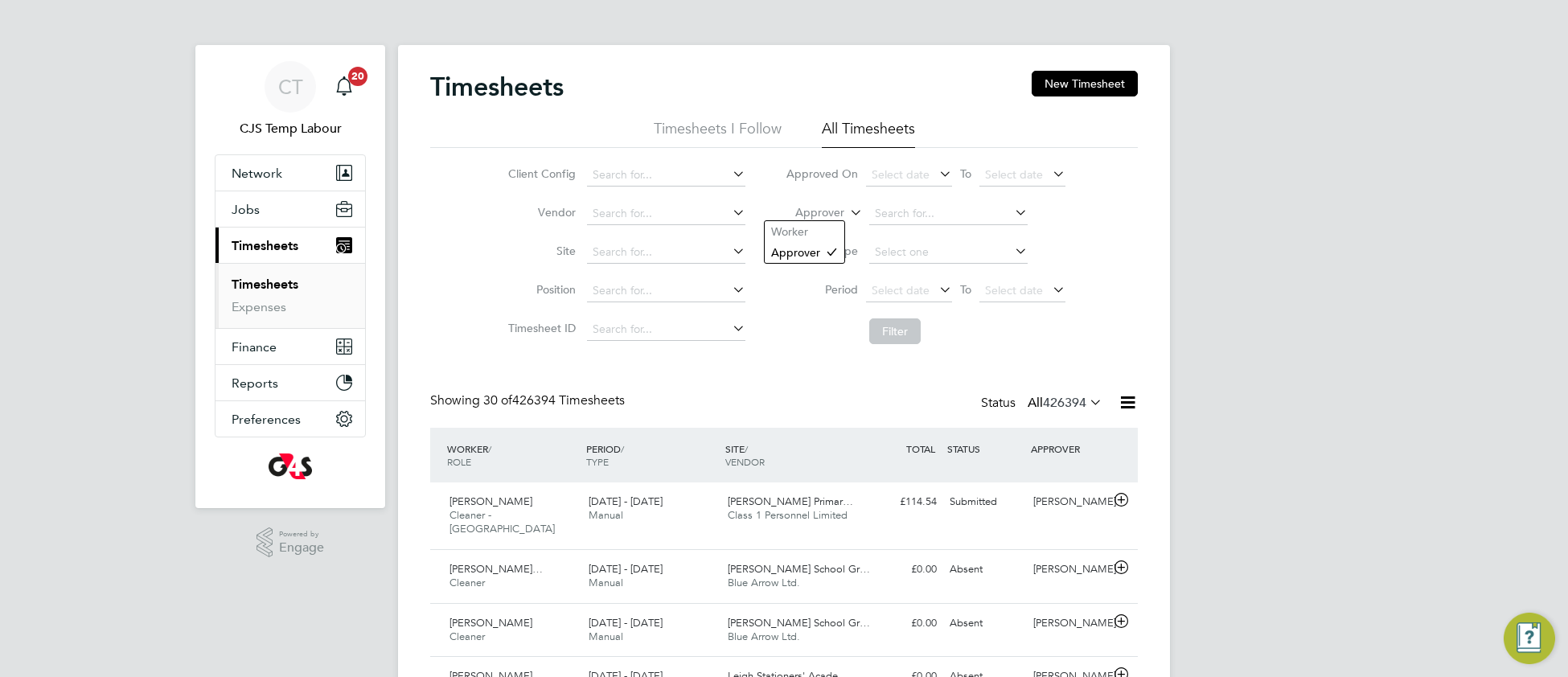
drag, startPoint x: 857, startPoint y: 213, endPoint x: 848, endPoint y: 222, distance: 12.7
click at [847, 213] on icon at bounding box center [847, 209] width 0 height 14
click at [815, 237] on li "Worker" at bounding box center [805, 231] width 80 height 21
click at [924, 200] on li "Worker" at bounding box center [926, 213] width 320 height 39
click at [906, 206] on input at bounding box center [949, 213] width 158 height 22
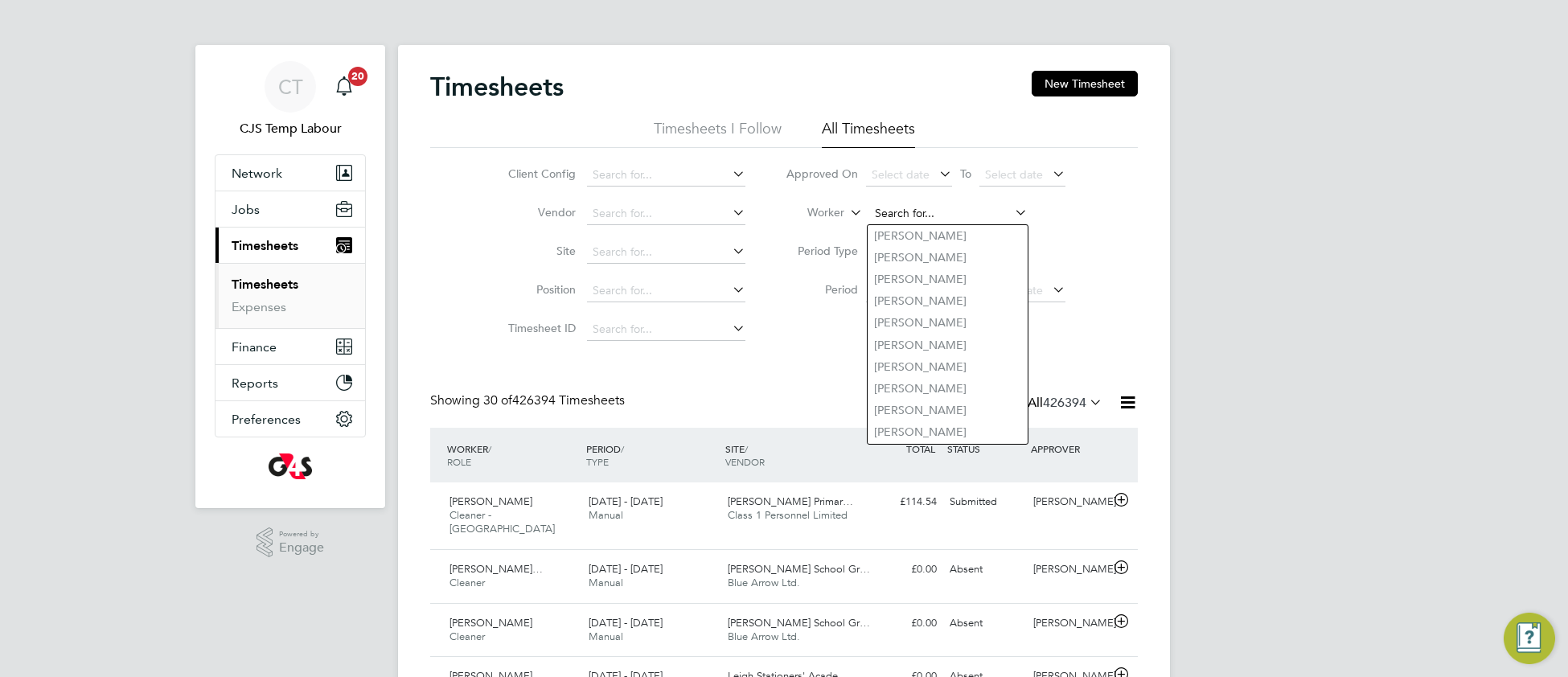
paste input "Okokoyo"
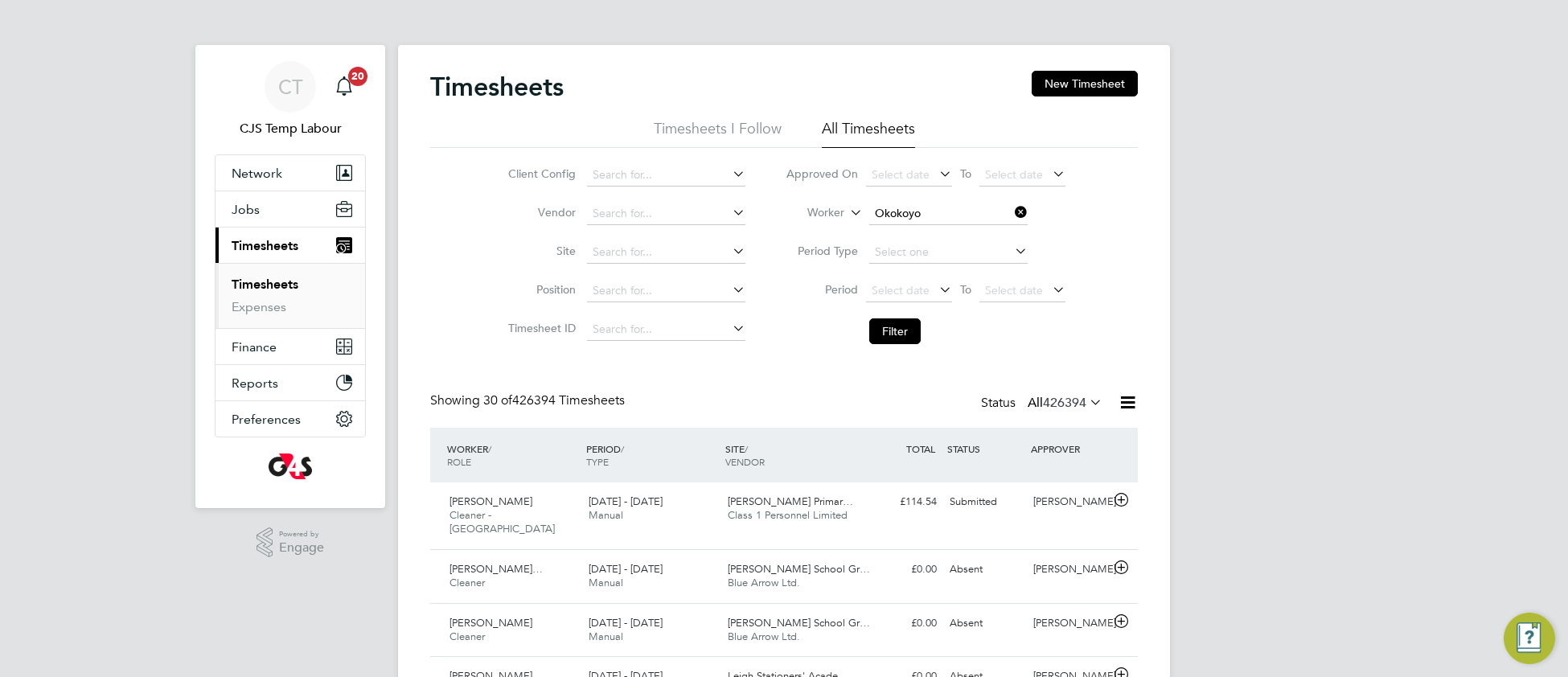
click at [895, 238] on li "[PERSON_NAME]" at bounding box center [948, 236] width 160 height 22
type input "[PERSON_NAME]"
click at [895, 332] on button "Filter" at bounding box center [895, 331] width 51 height 26
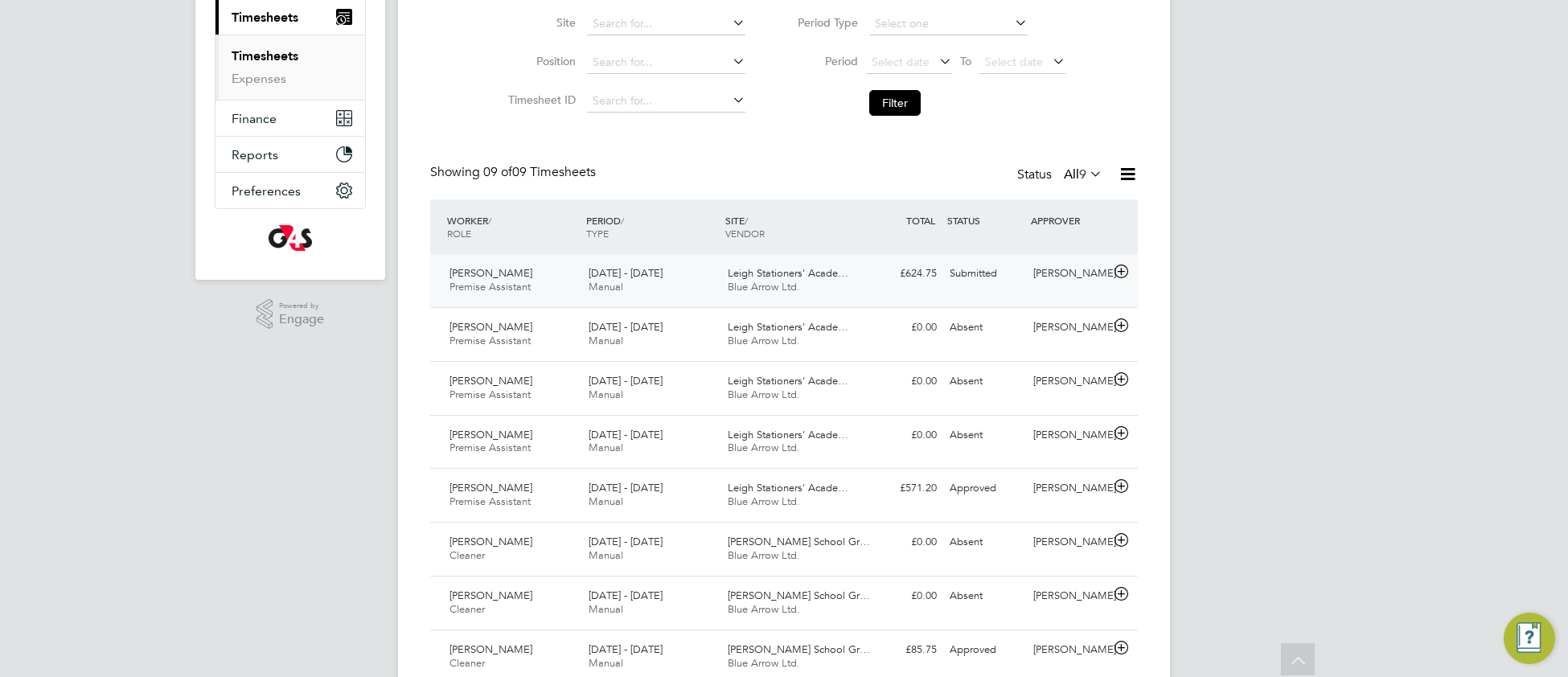
click at [833, 286] on div "Leigh Stationers' Acade… Blue Arrow Ltd." at bounding box center [790, 281] width 139 height 40
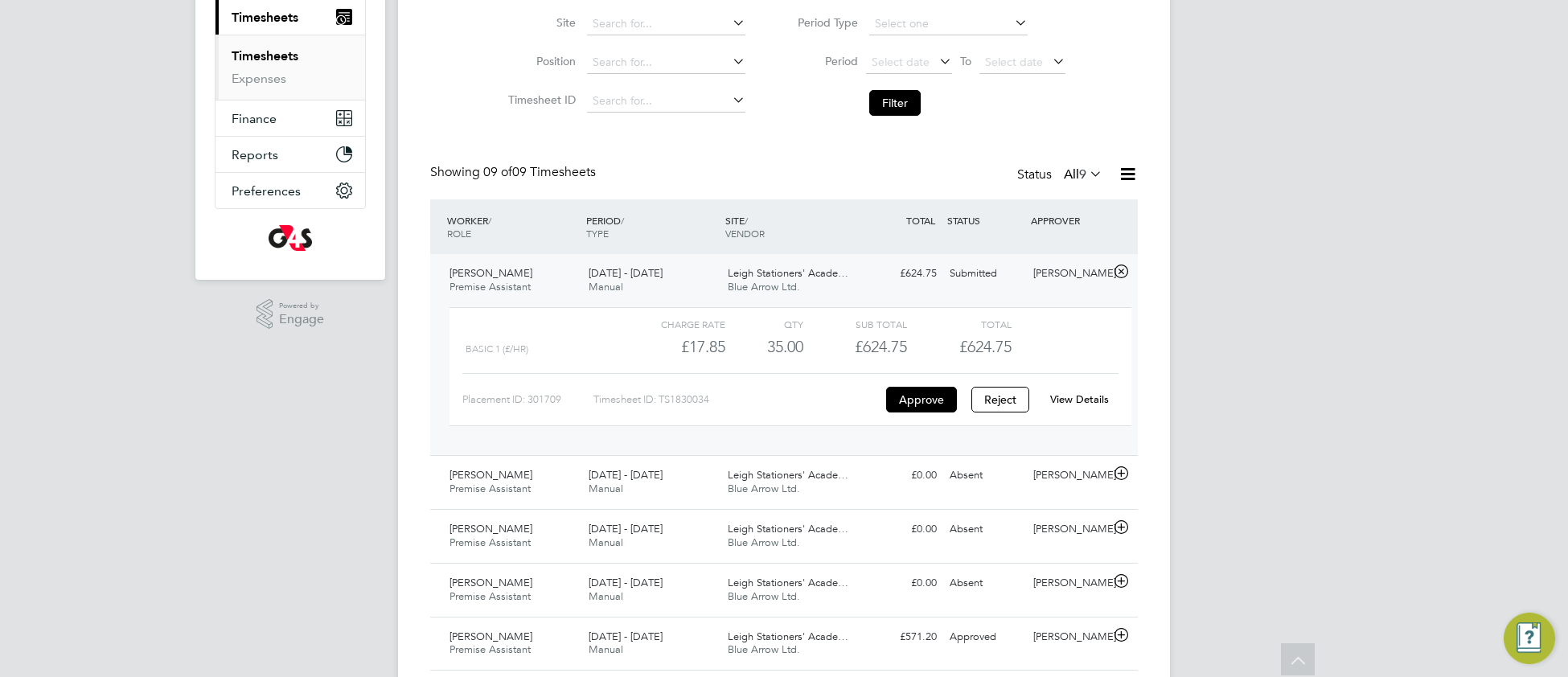
click at [1094, 403] on link "View Details" at bounding box center [1079, 398] width 58 height 13
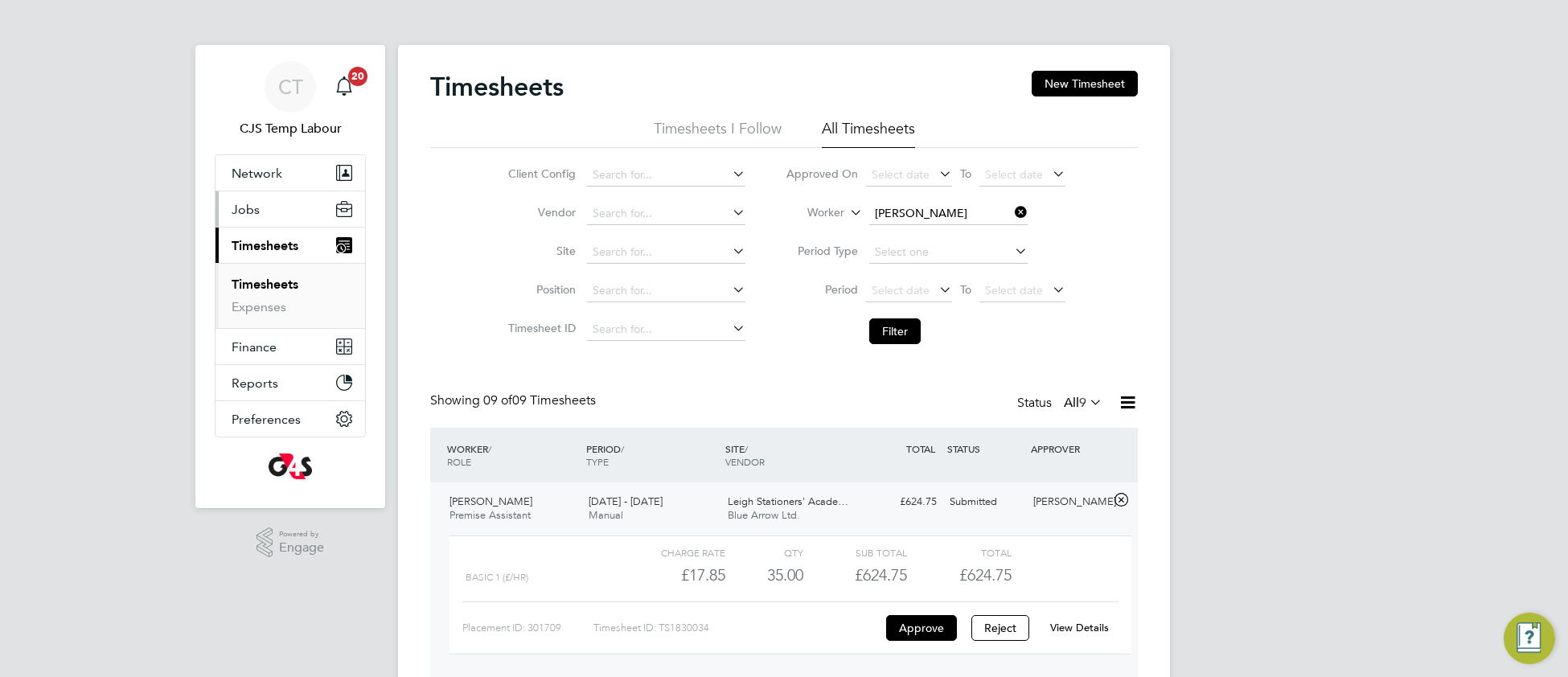
click at [254, 217] on span "Jobs" at bounding box center [245, 209] width 28 height 15
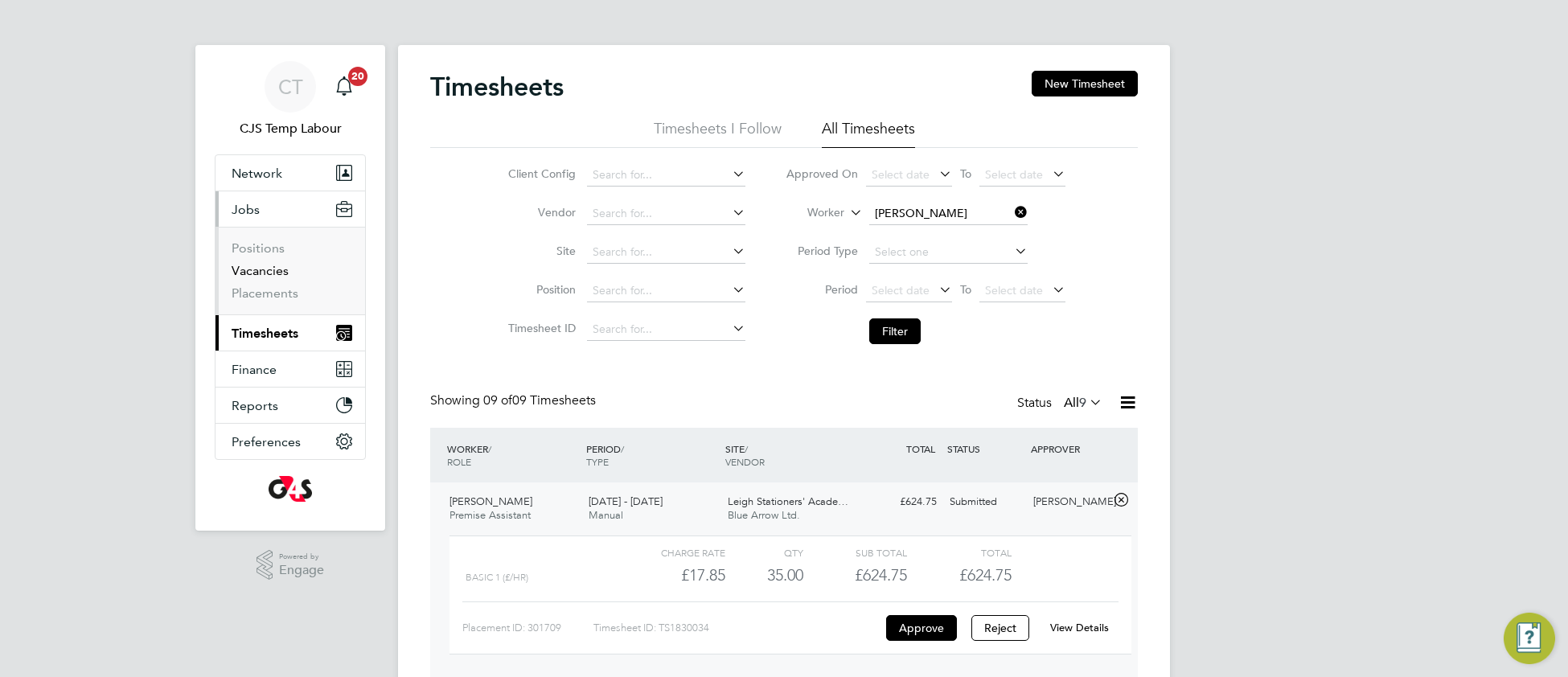
click at [251, 266] on link "Vacancies" at bounding box center [261, 270] width 58 height 15
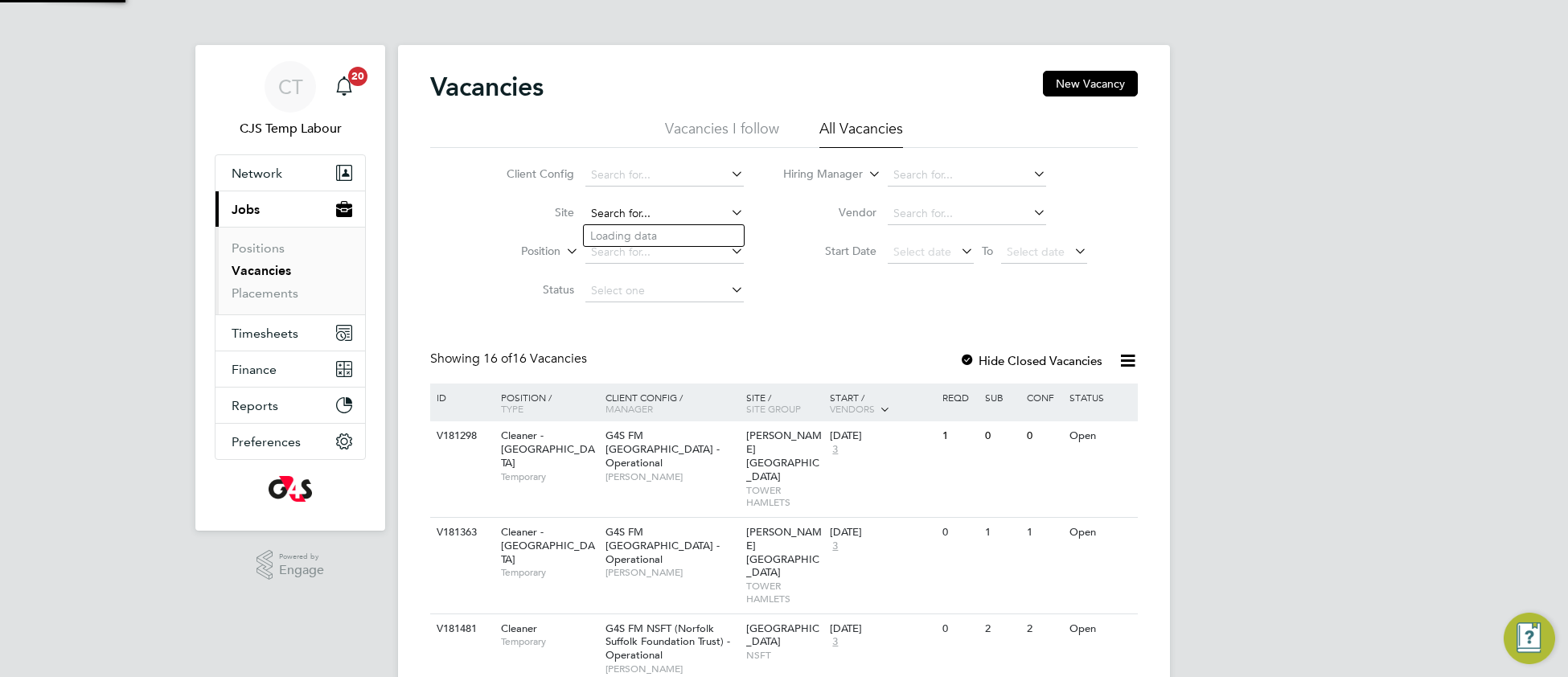
click at [646, 206] on input at bounding box center [664, 213] width 158 height 22
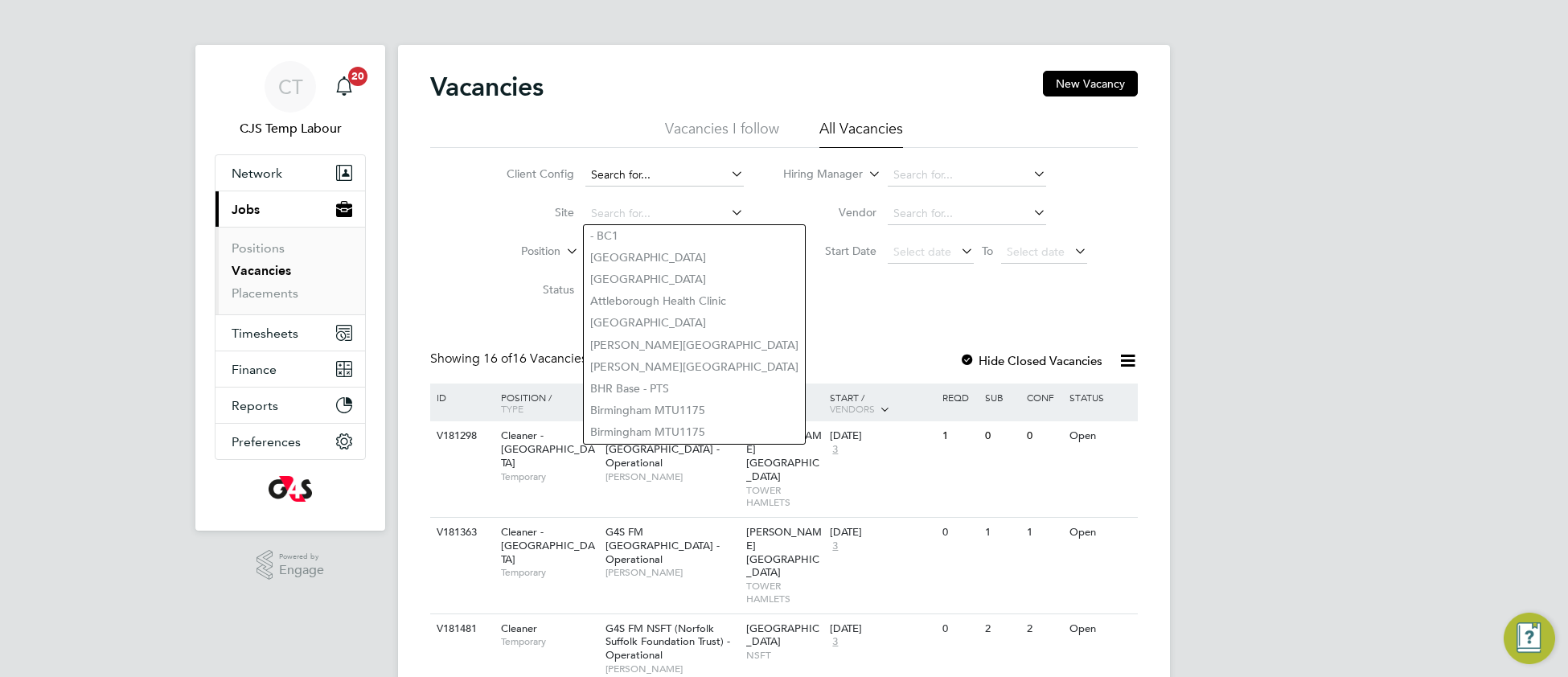
click at [685, 172] on input at bounding box center [664, 174] width 158 height 22
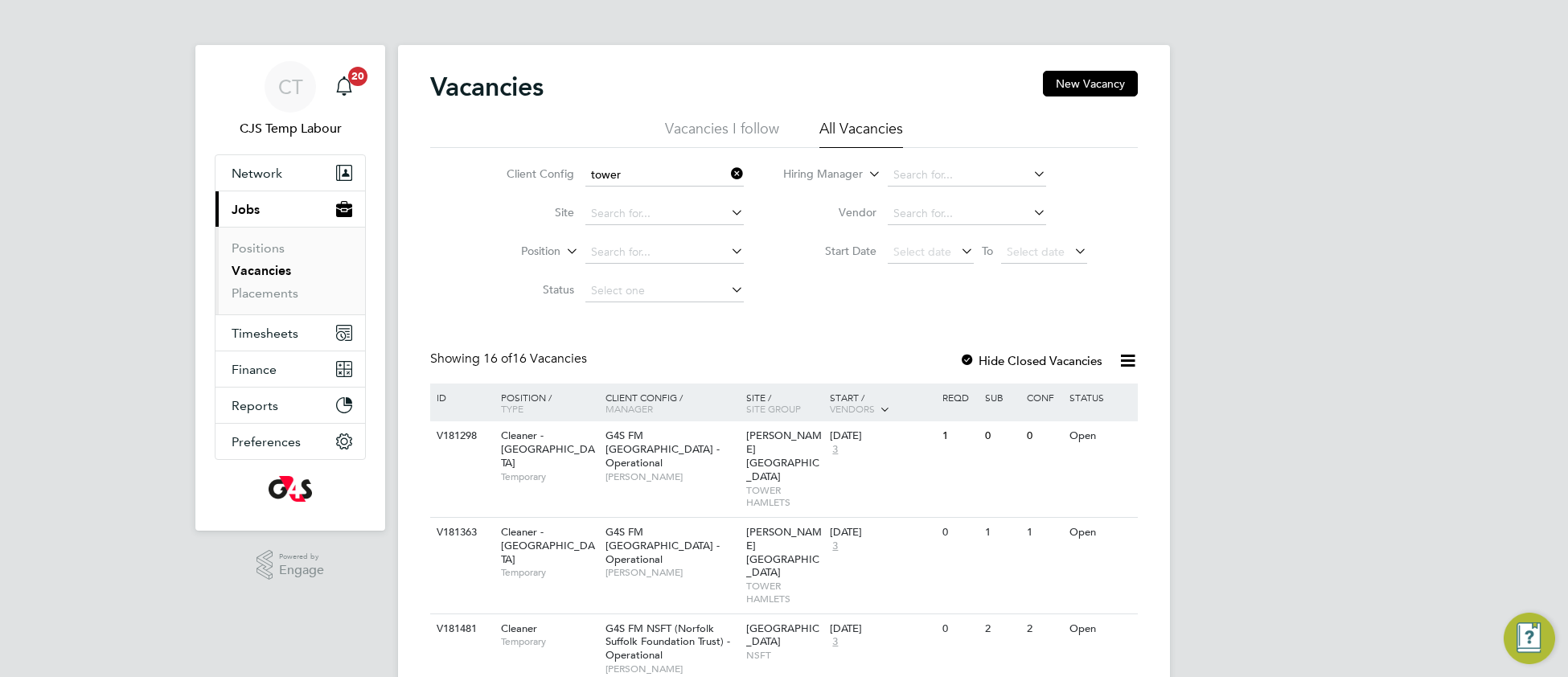
click at [715, 224] on li "G4S FM Tower Hamlets - Operational" at bounding box center [694, 219] width 222 height 22
type input "G4S FM [GEOGRAPHIC_DATA] - Operational"
click at [968, 356] on div at bounding box center [967, 362] width 16 height 16
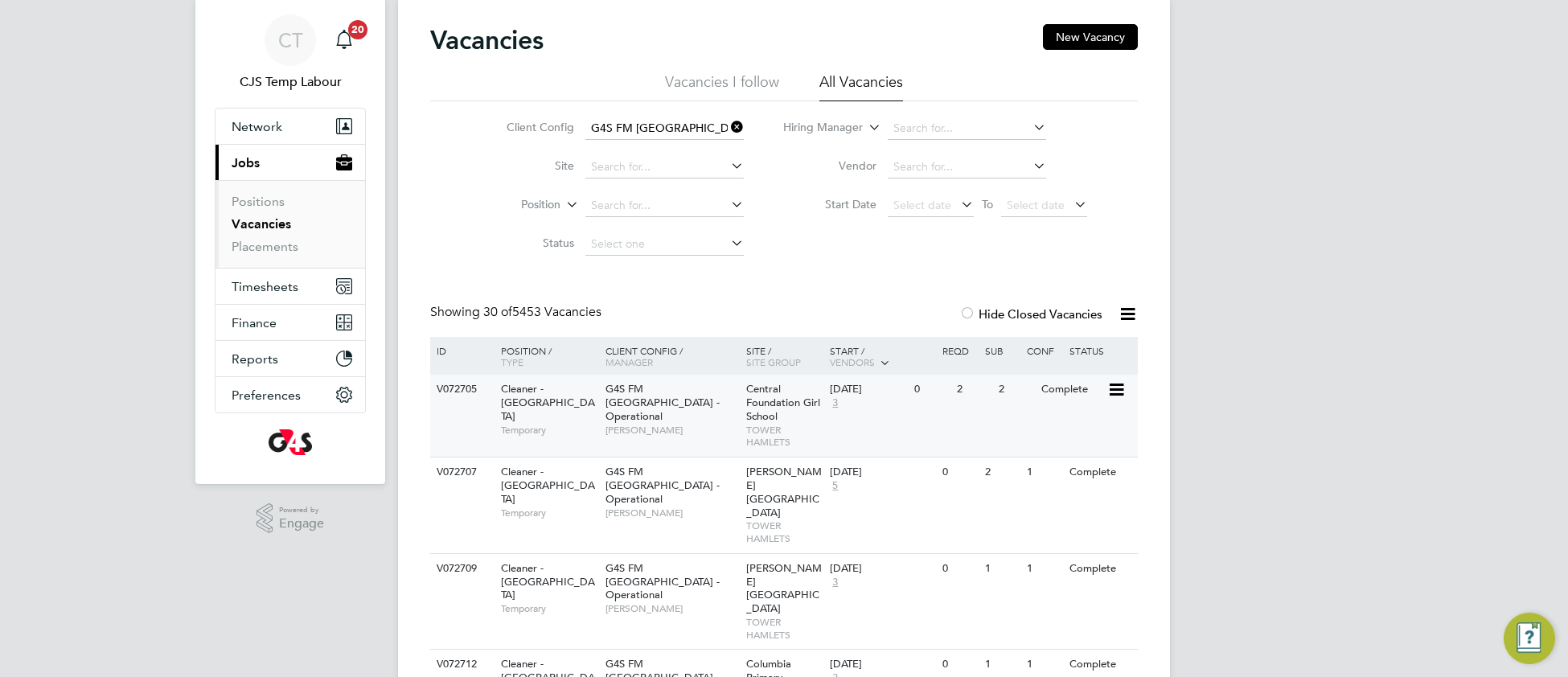
scroll to position [76, 0]
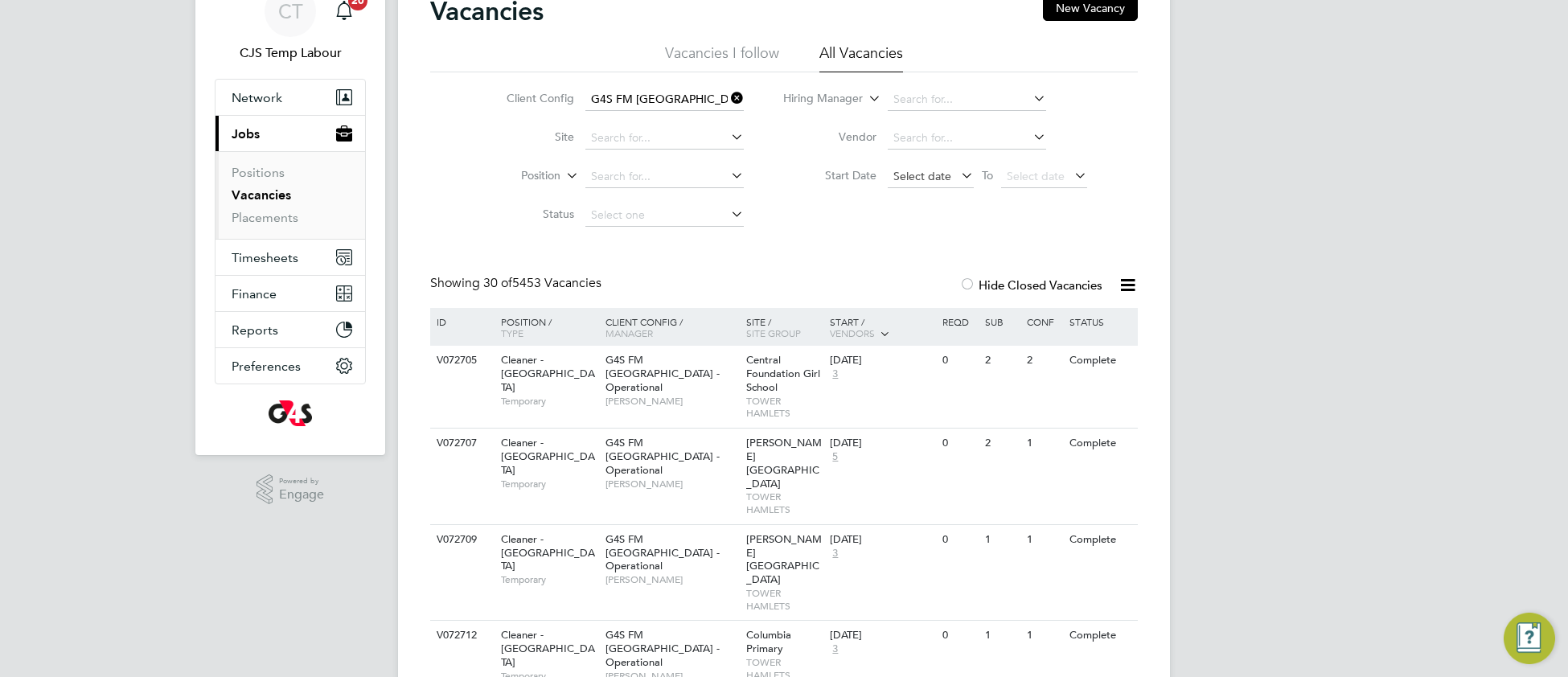
click at [905, 181] on span "Select date" at bounding box center [922, 176] width 58 height 14
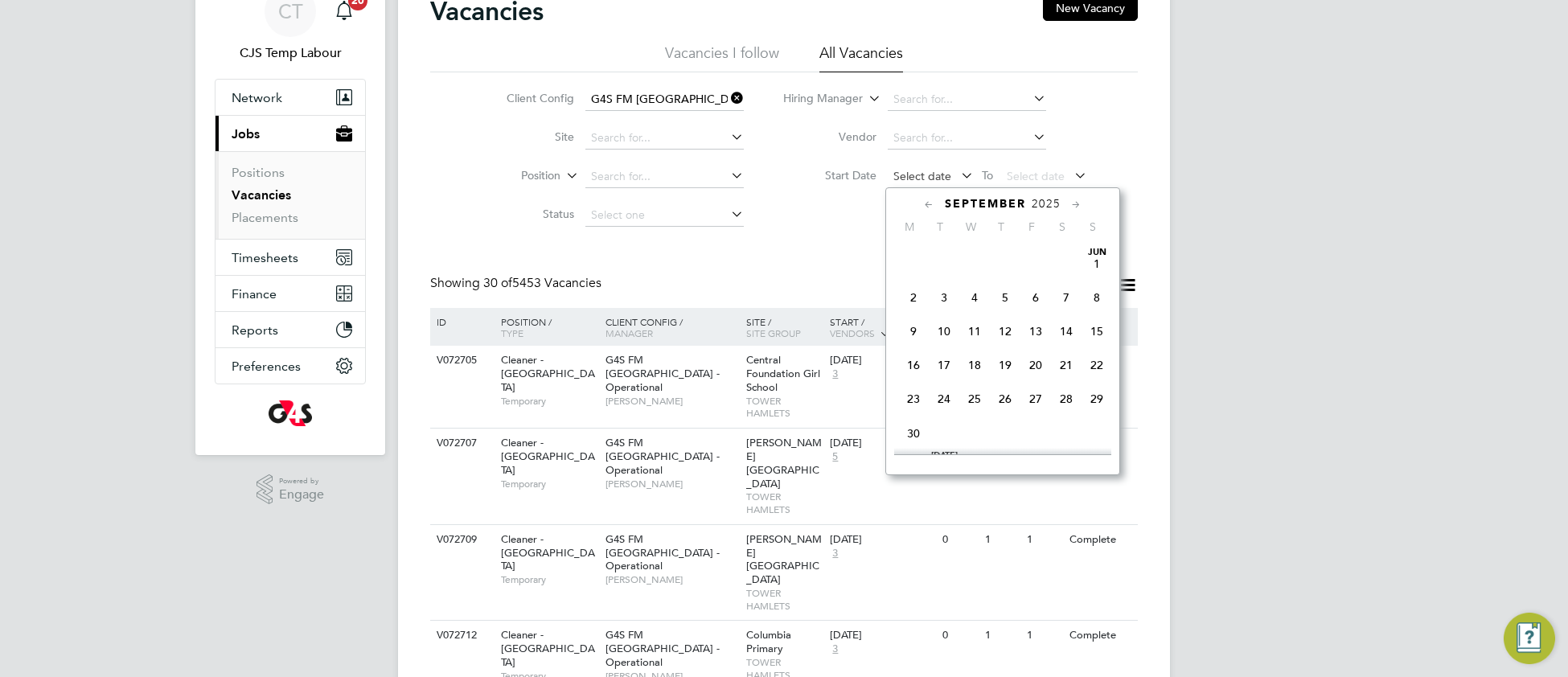
scroll to position [628, 0]
click at [911, 294] on span "22" at bounding box center [913, 279] width 31 height 31
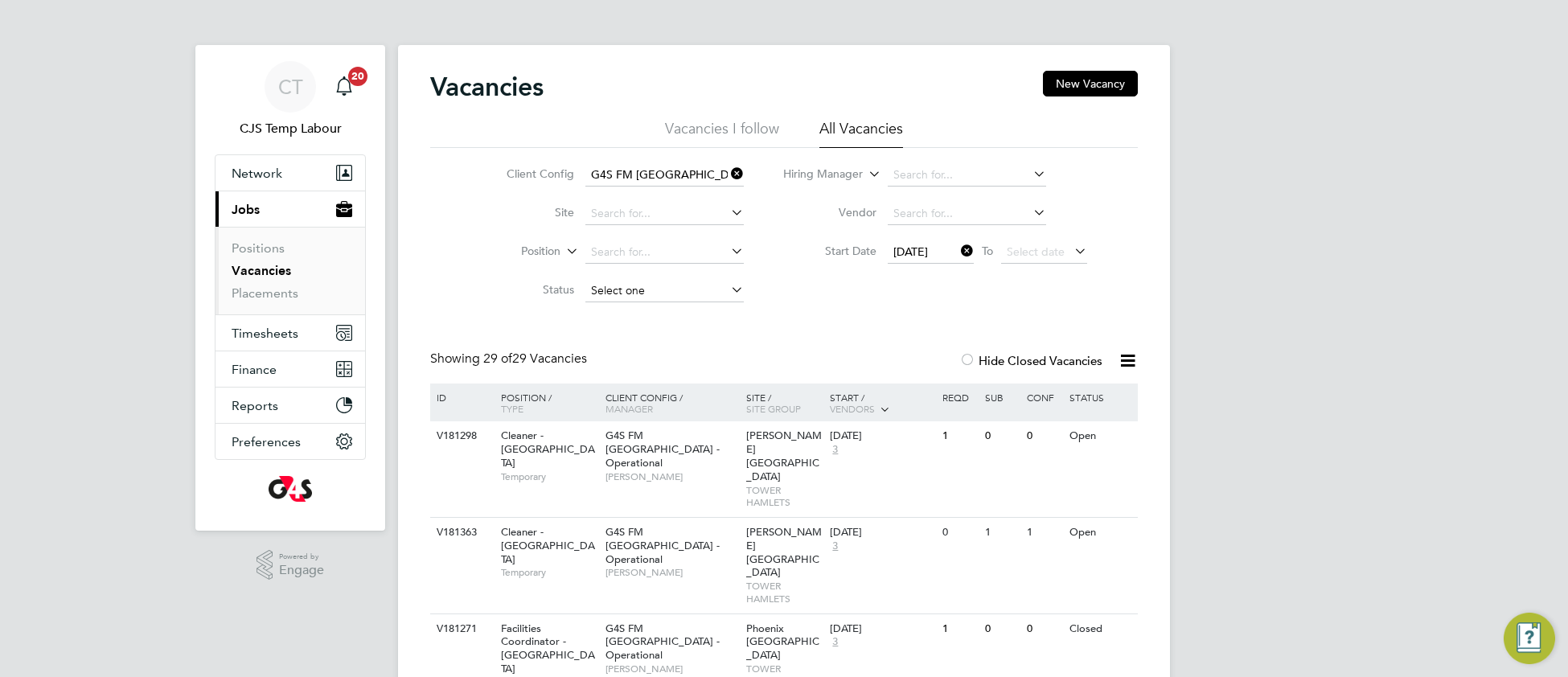
click at [625, 297] on input at bounding box center [664, 290] width 158 height 22
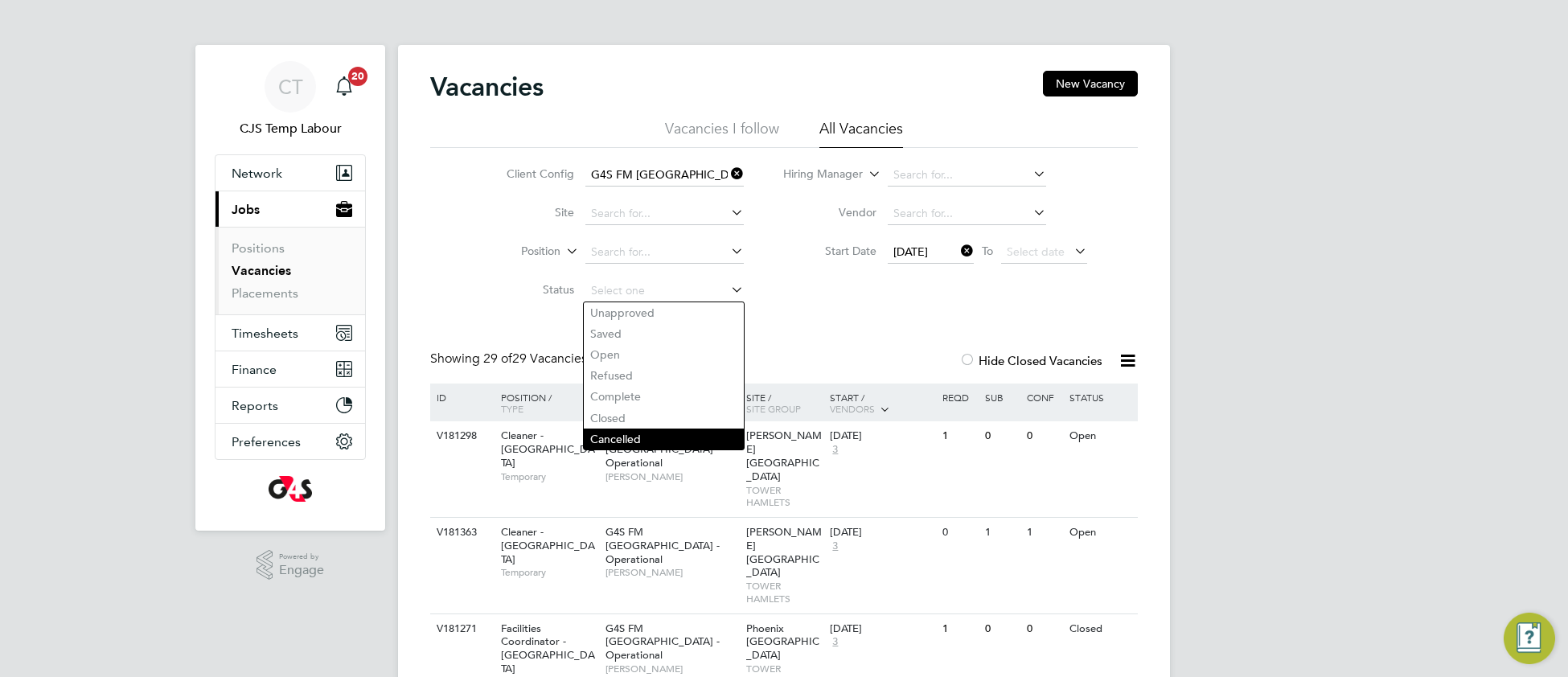
click at [637, 441] on li "Cancelled" at bounding box center [664, 439] width 160 height 21
type input "Cancelled"
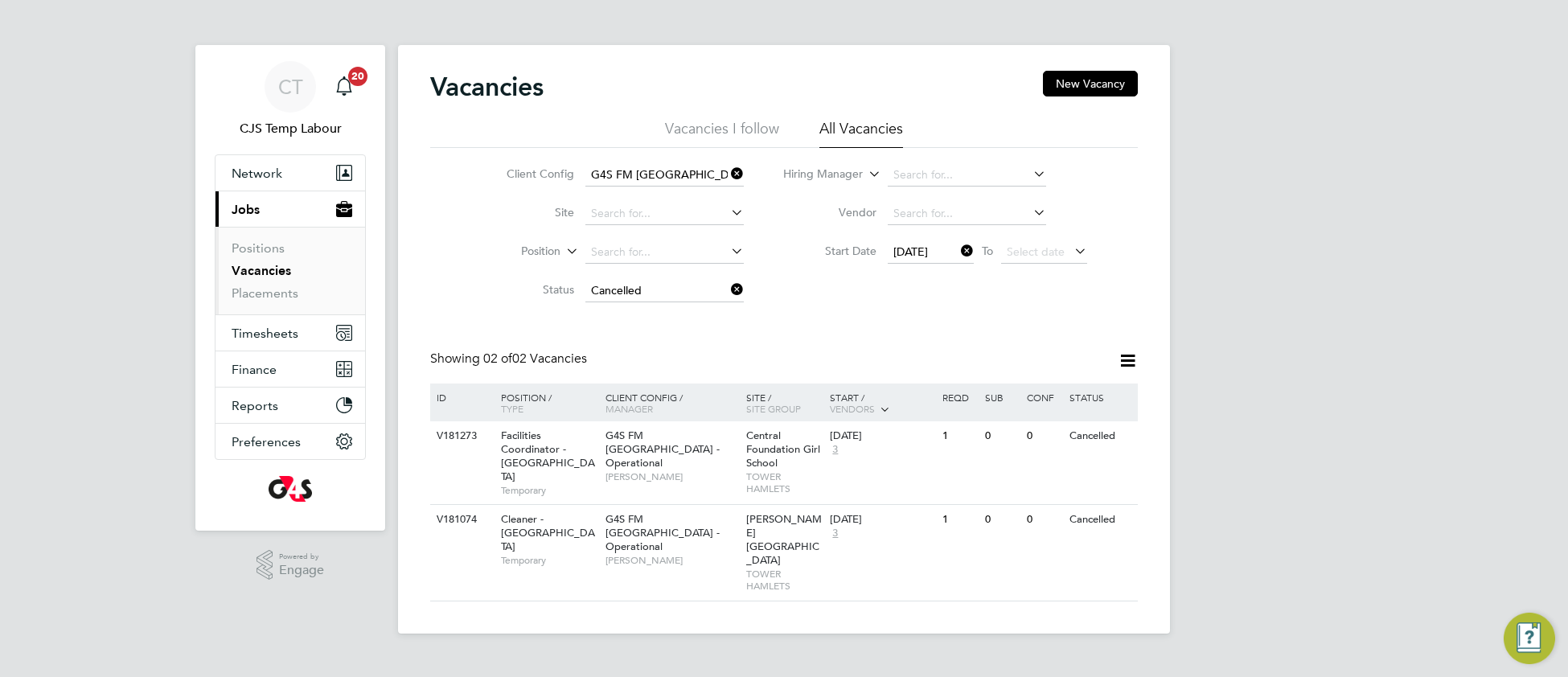
click at [727, 172] on icon at bounding box center [727, 174] width 0 height 22
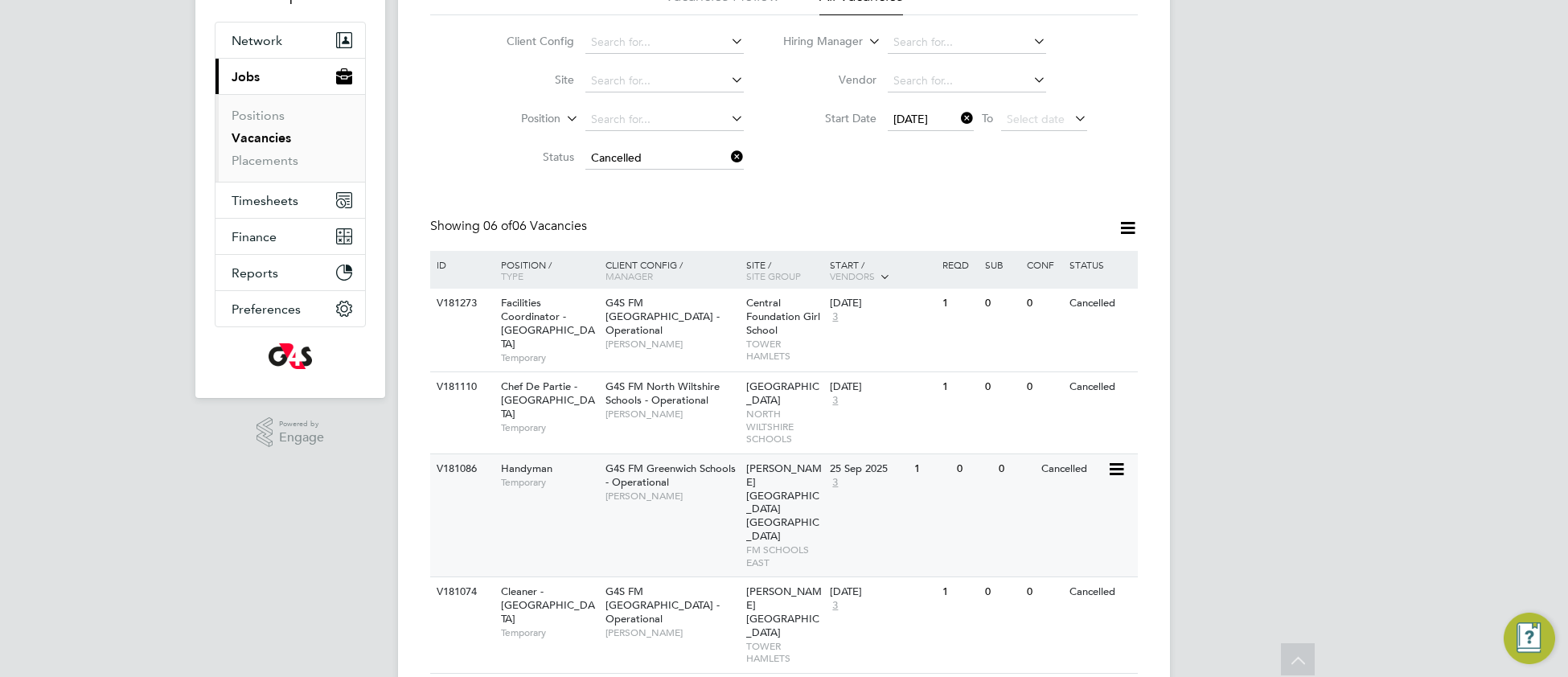
scroll to position [216, 0]
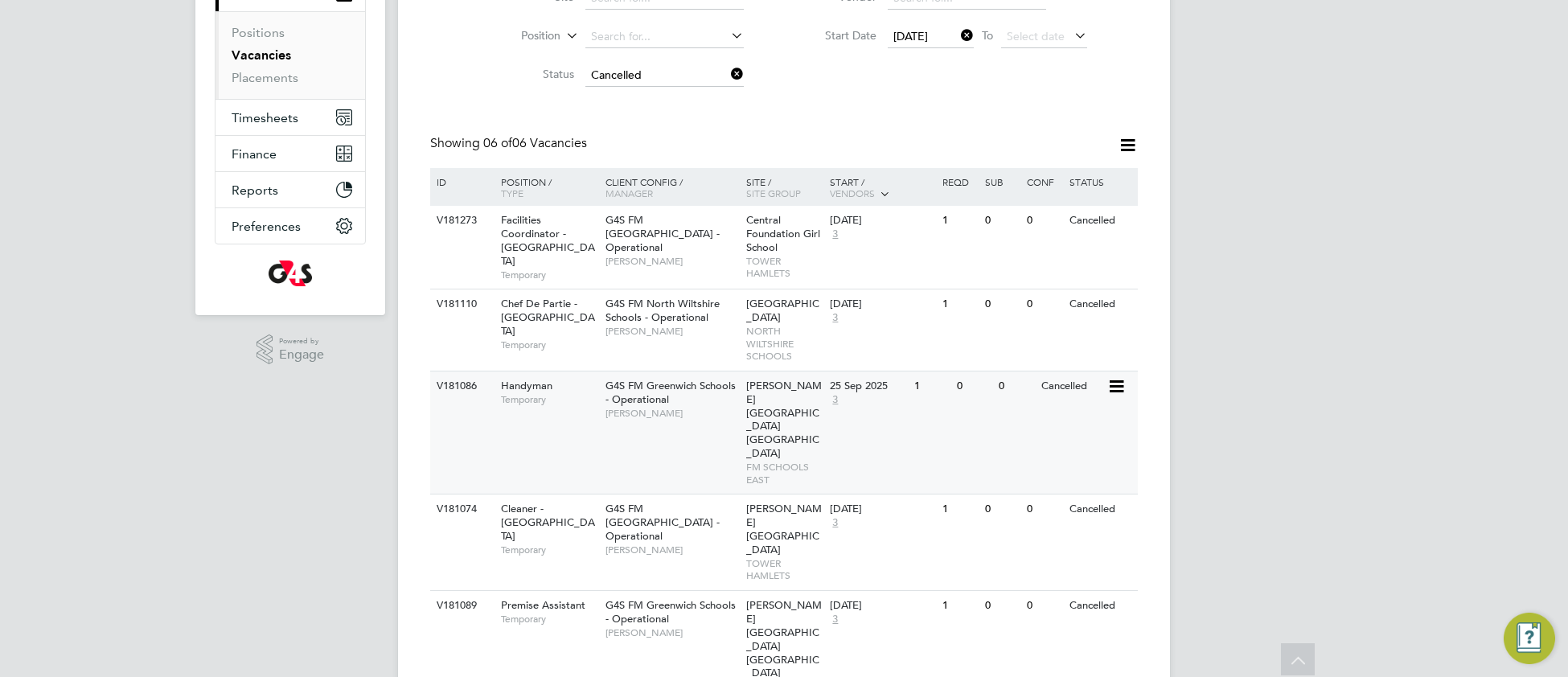
click at [684, 436] on div "V181086 Handyman Temporary G4S FM Greenwich Schools - Operational Monique Mauss…" at bounding box center [784, 432] width 708 height 124
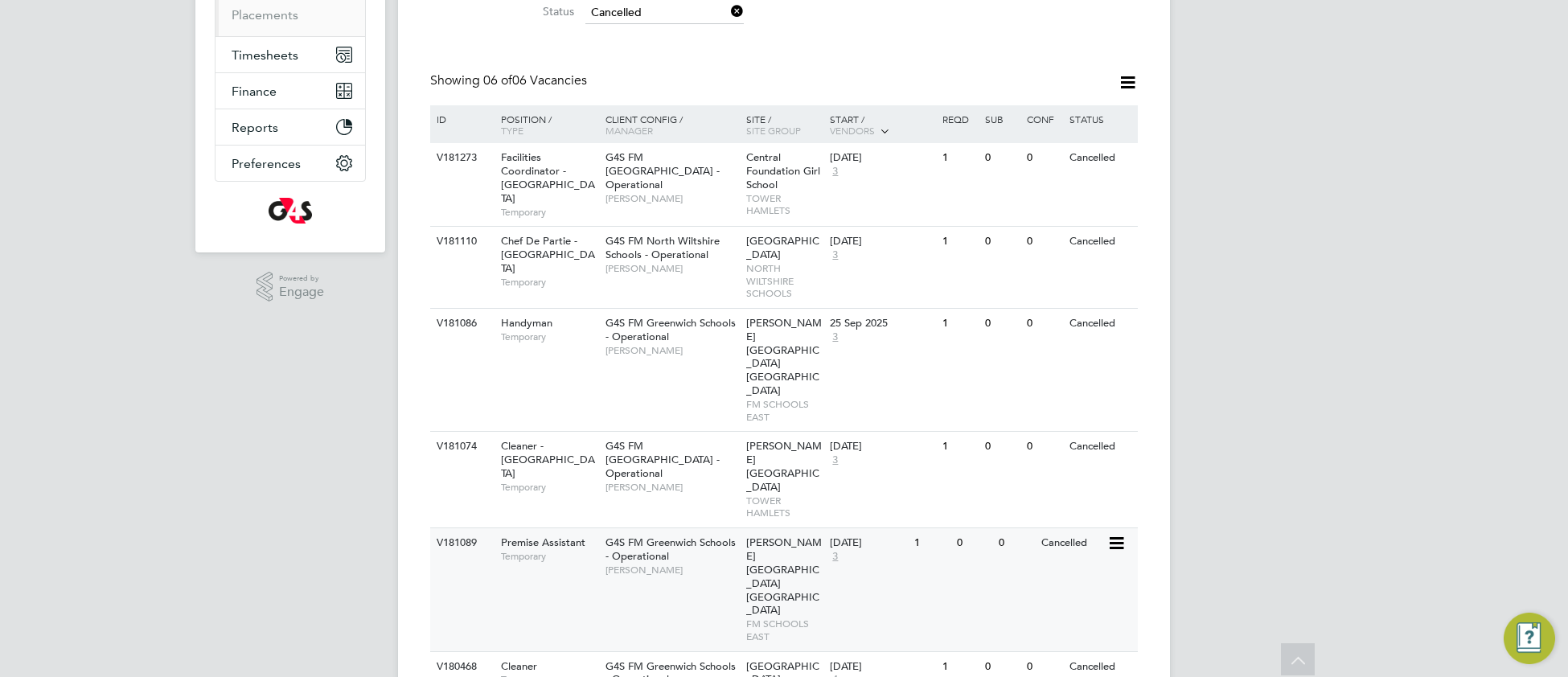
scroll to position [281, 0]
click at [638, 561] on span "Monique Maussant" at bounding box center [673, 567] width 133 height 13
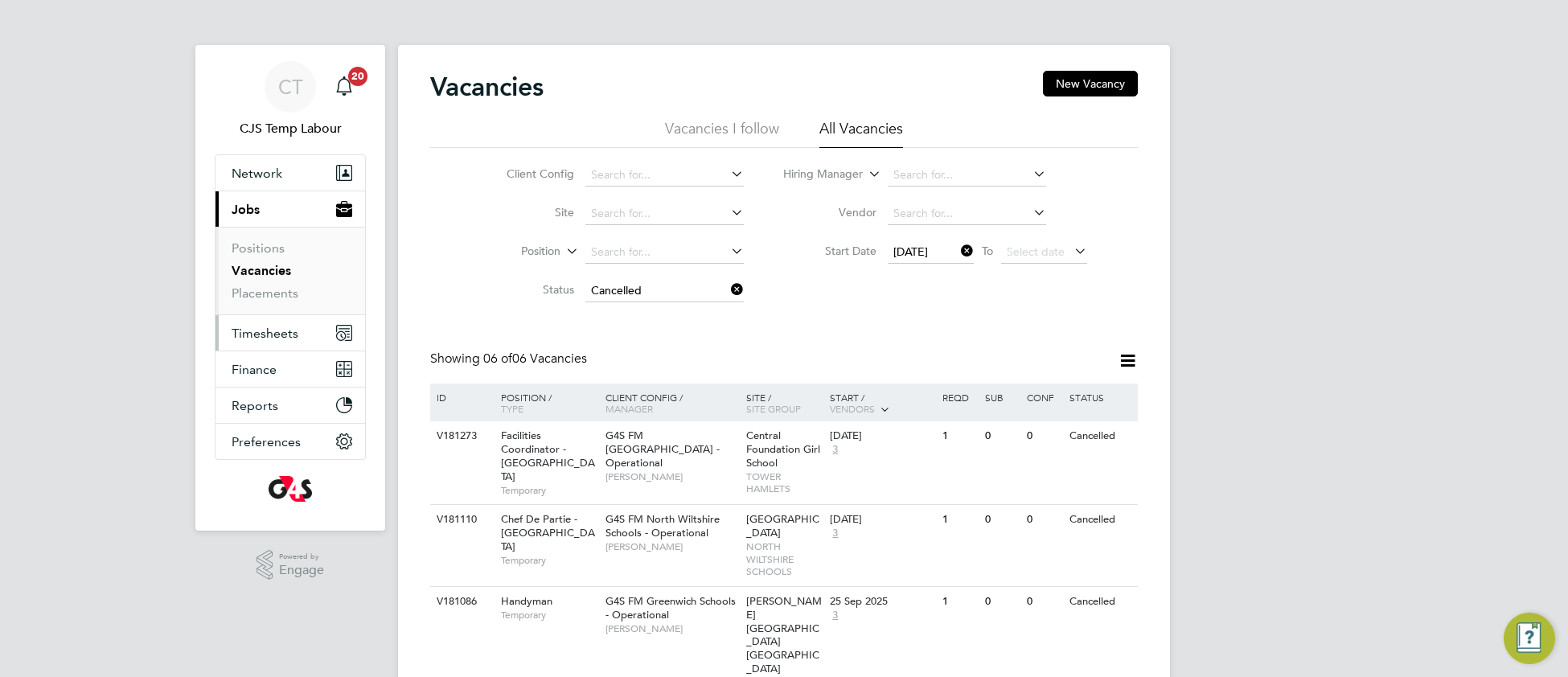
click at [271, 334] on span "Timesheets" at bounding box center [265, 333] width 67 height 15
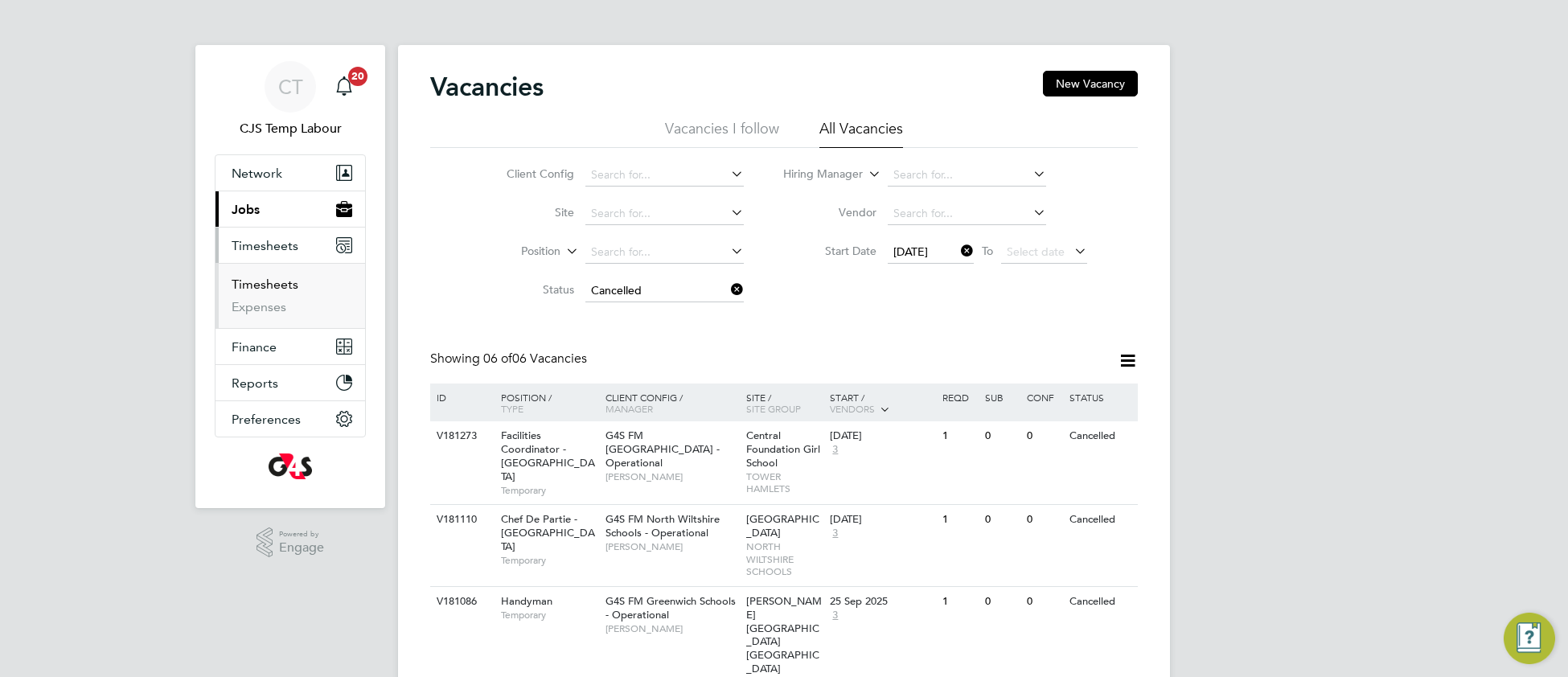
click at [251, 292] on link "Timesheets" at bounding box center [265, 284] width 67 height 15
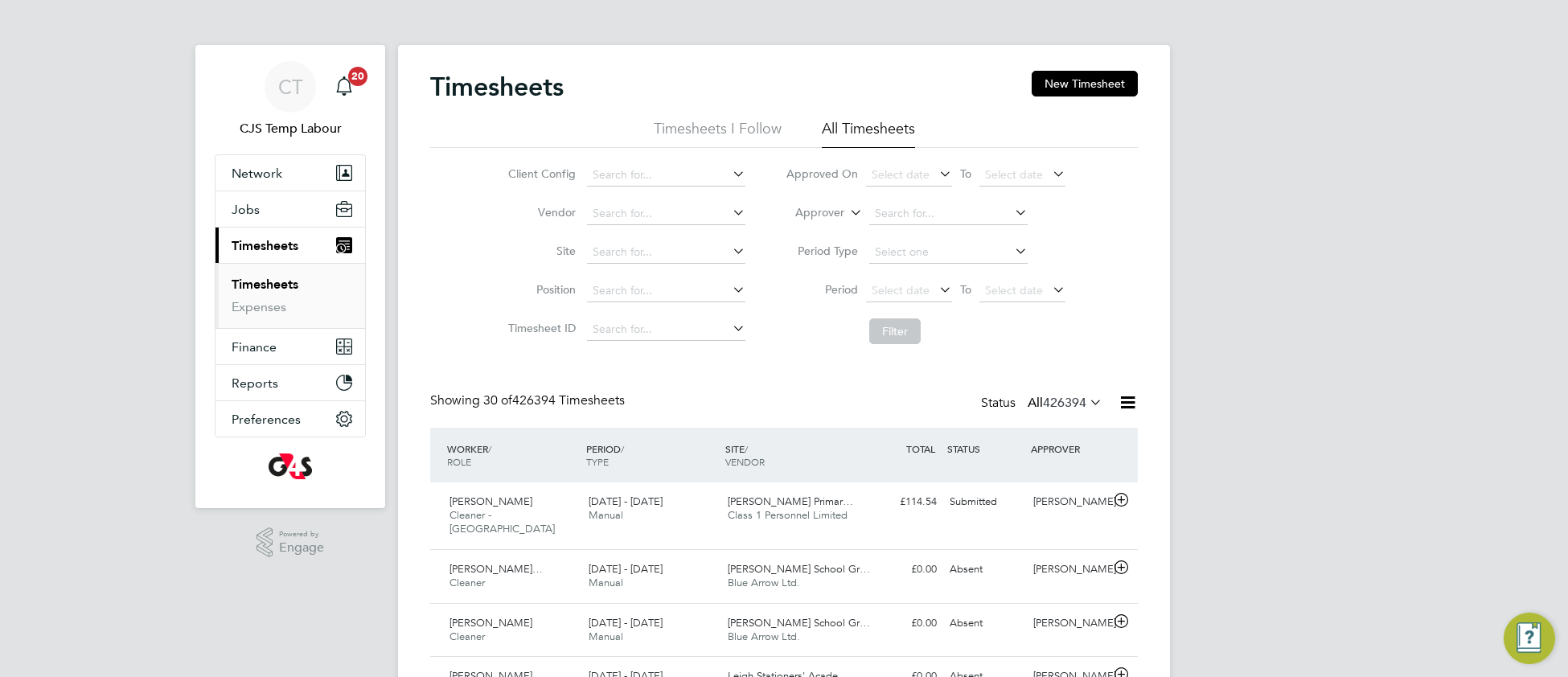
scroll to position [40, 138]
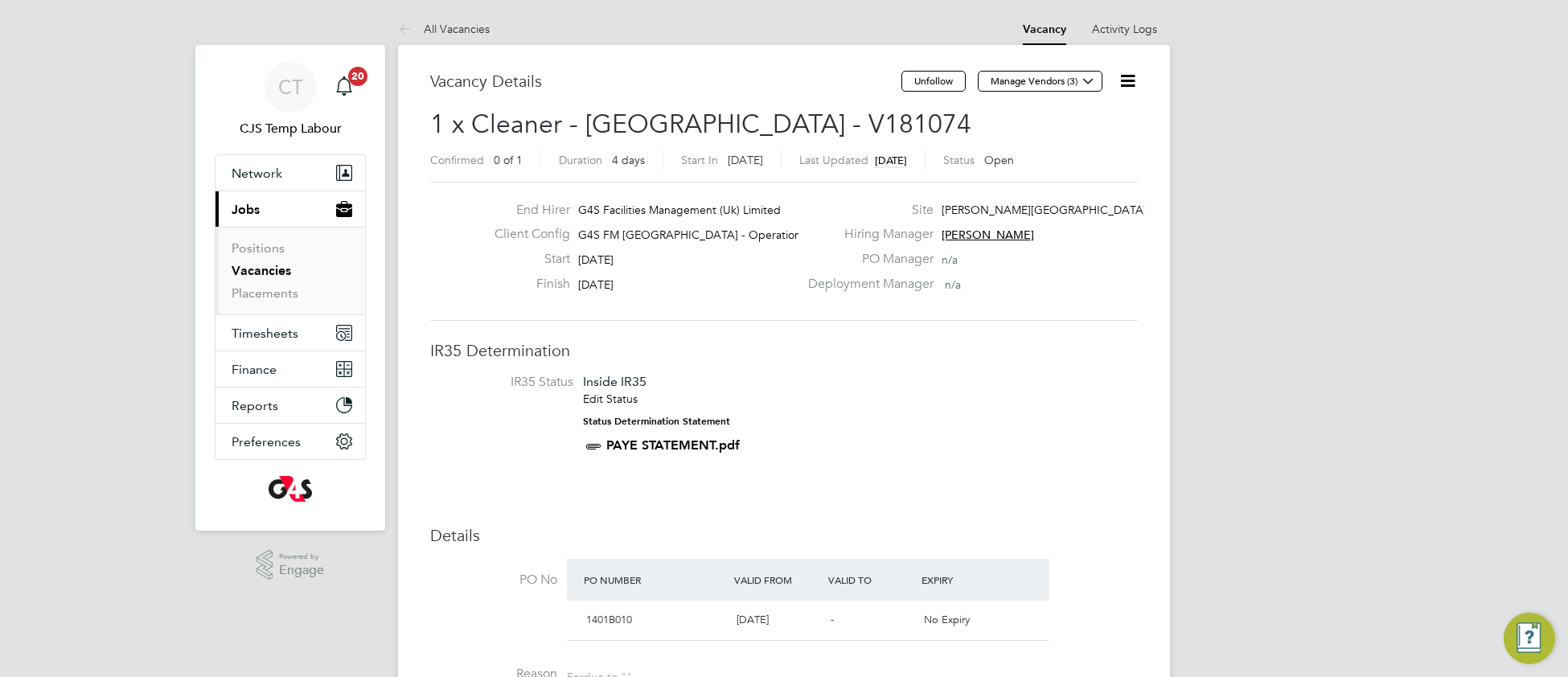
drag, startPoint x: 1128, startPoint y: 80, endPoint x: 1116, endPoint y: 99, distance: 22.5
click at [1127, 80] on icon at bounding box center [1127, 81] width 20 height 20
drag, startPoint x: 1071, startPoint y: 148, endPoint x: 1024, endPoint y: 165, distance: 50.0
click at [1070, 148] on li "Update Status" at bounding box center [1088, 141] width 94 height 22
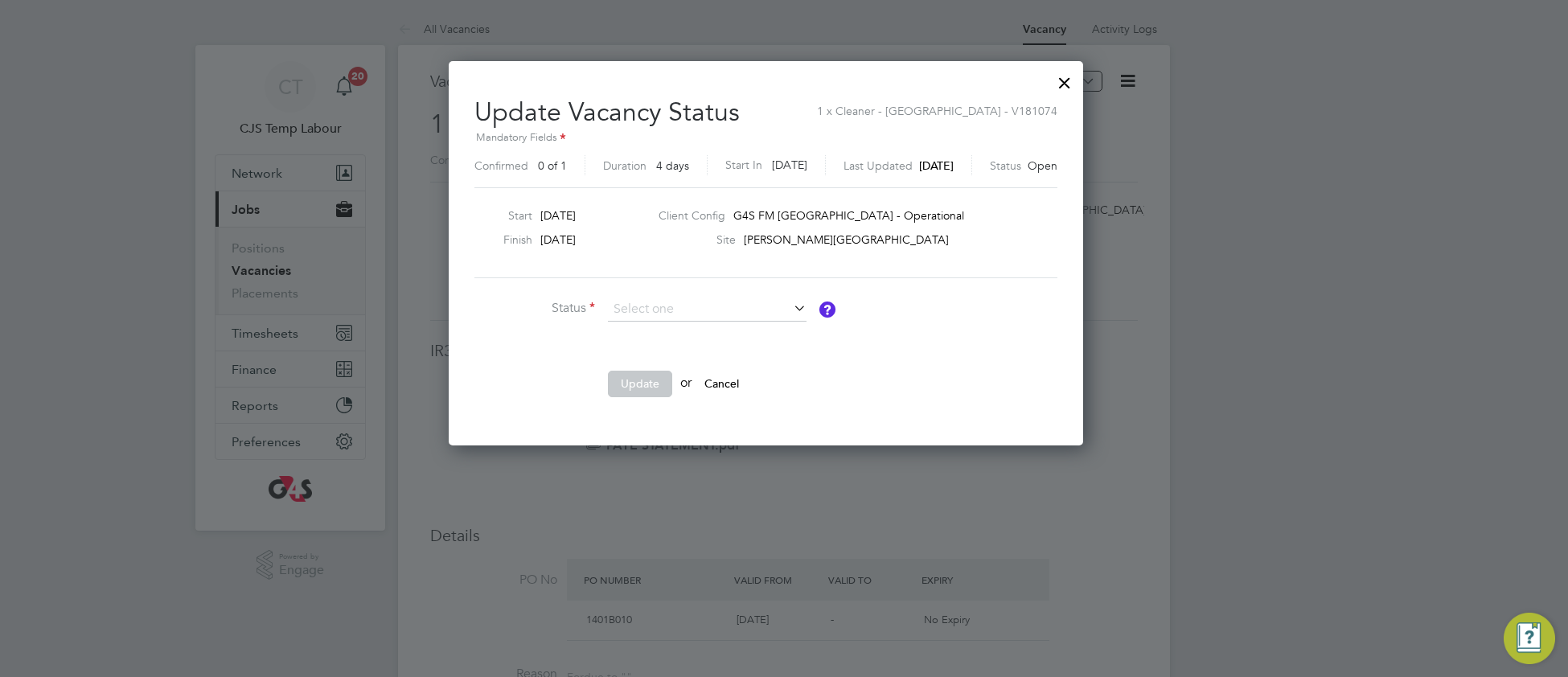
scroll to position [6, 0]
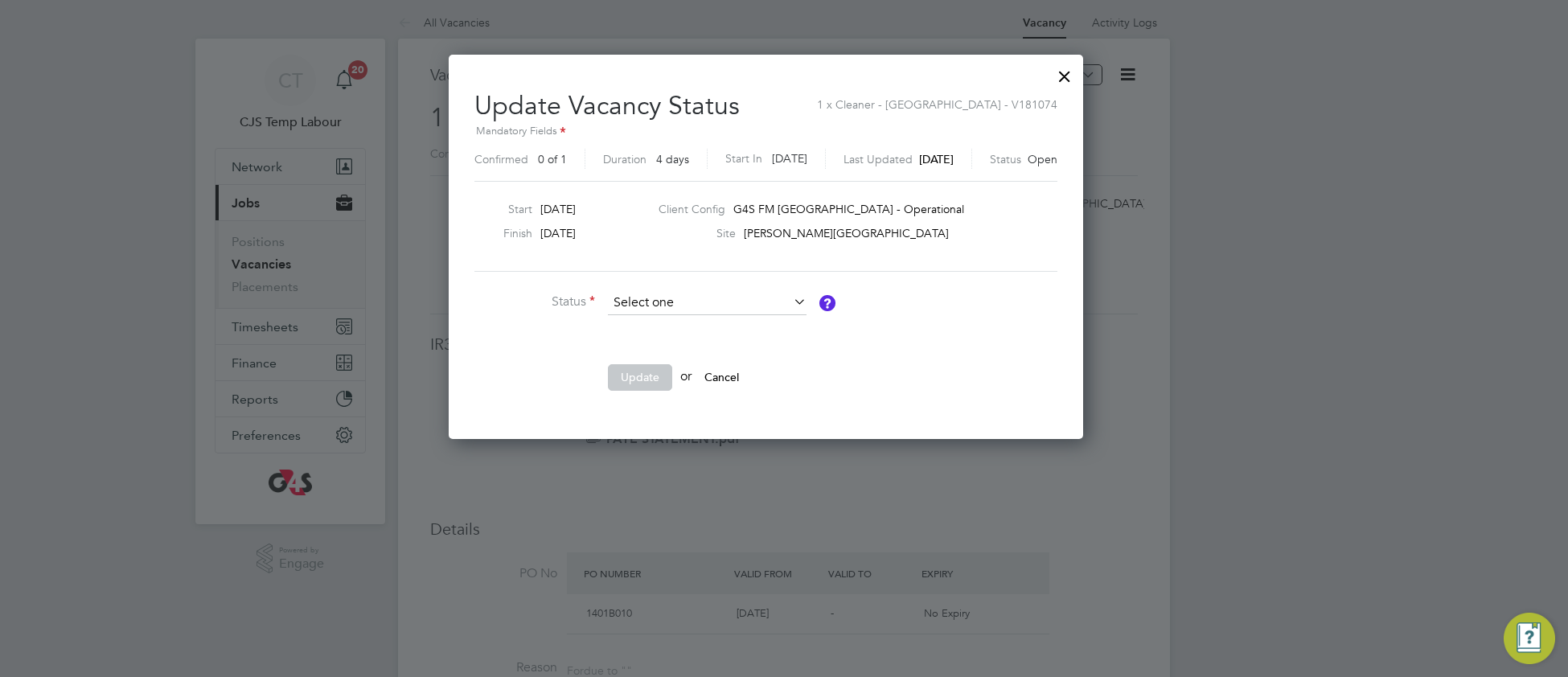
click at [677, 304] on input at bounding box center [707, 303] width 199 height 24
click at [689, 370] on li "Cancelled" at bounding box center [707, 366] width 200 height 21
type input "Cancelled"
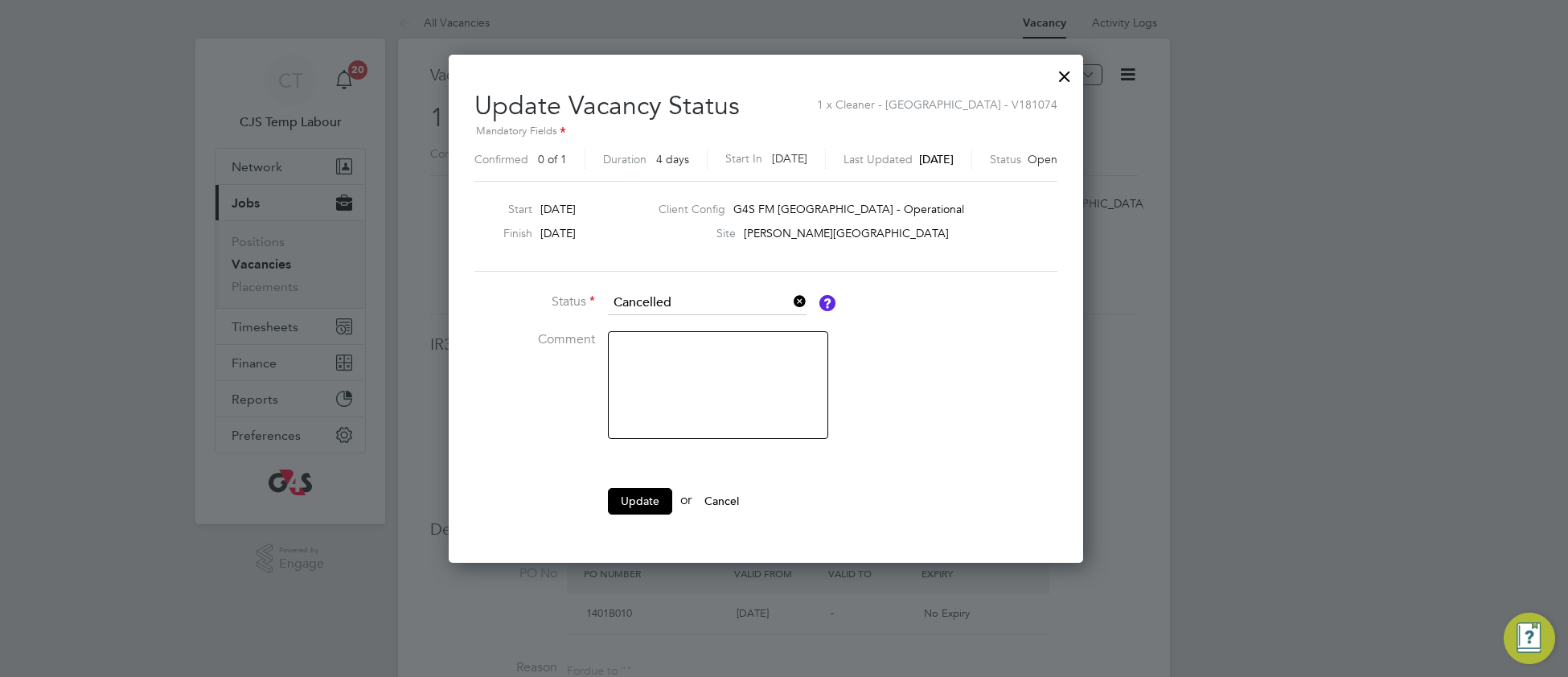
scroll to position [509, 670]
click at [629, 500] on button "Update" at bounding box center [640, 501] width 65 height 26
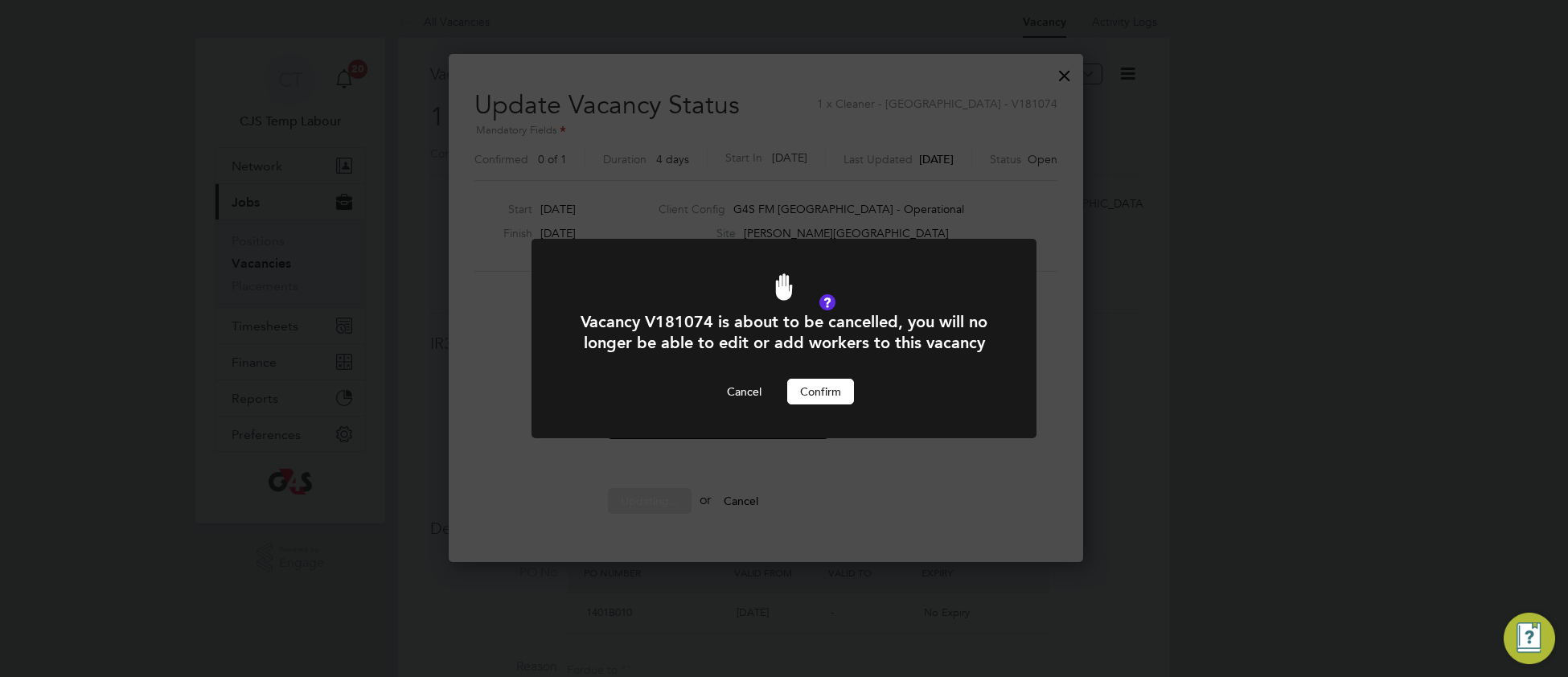
click at [806, 393] on button "Confirm" at bounding box center [821, 391] width 67 height 26
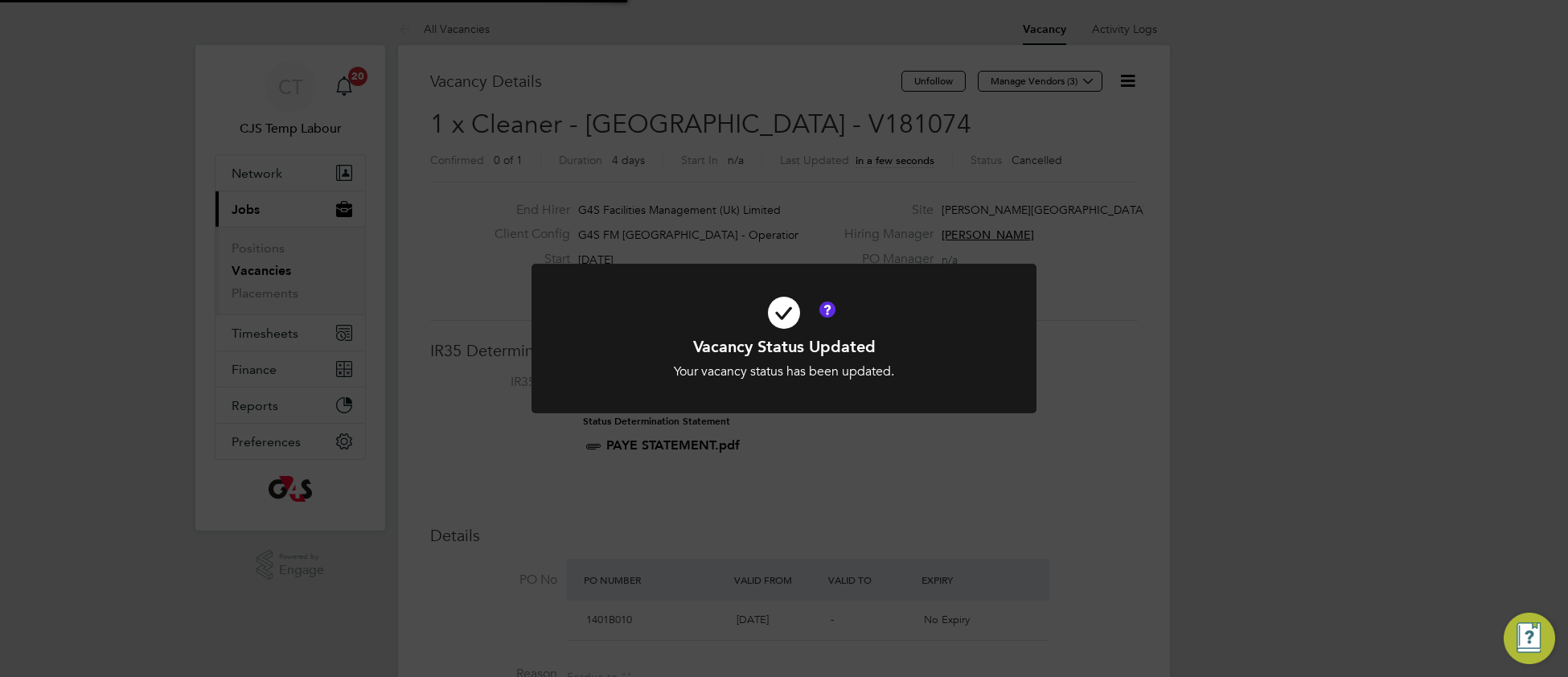
scroll to position [48, 111]
click at [925, 325] on icon at bounding box center [784, 313] width 418 height 63
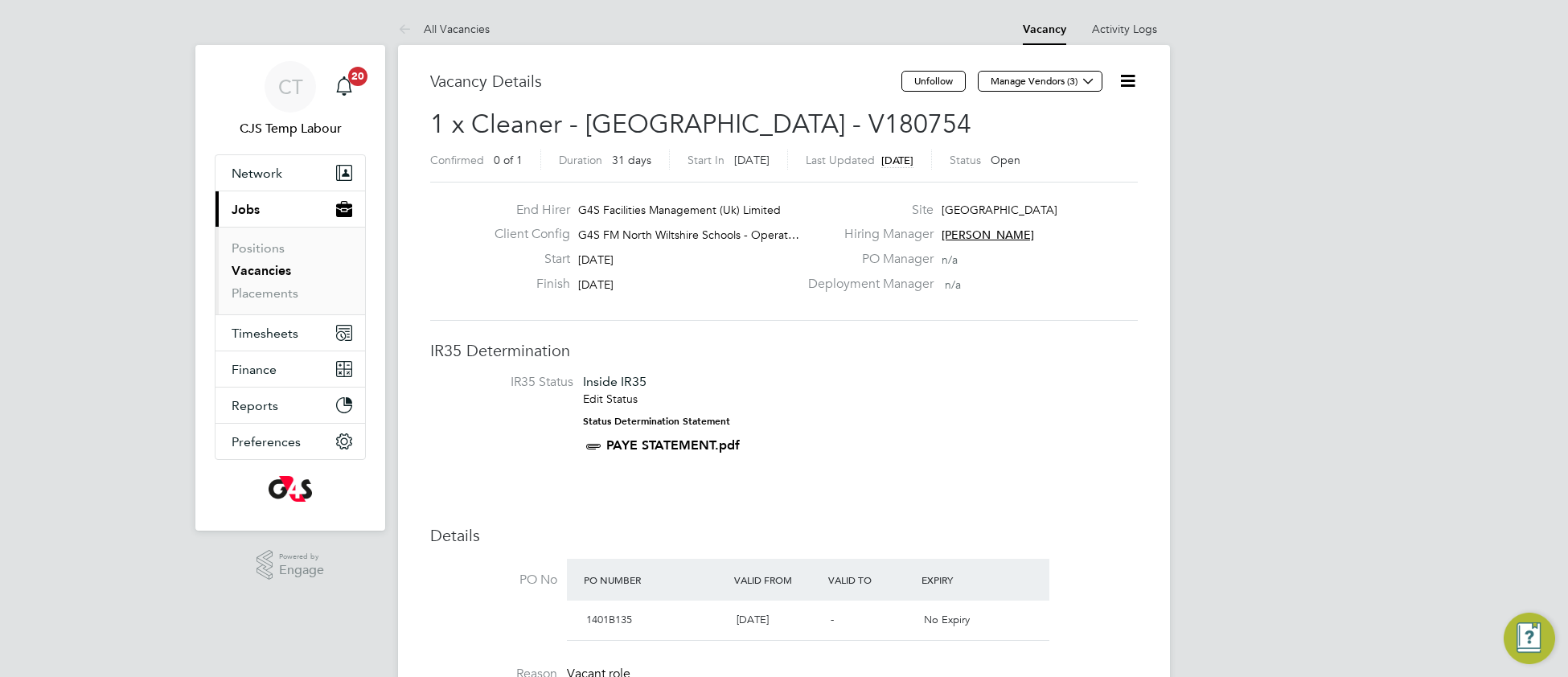
click at [272, 272] on link "Vacancies" at bounding box center [262, 270] width 59 height 15
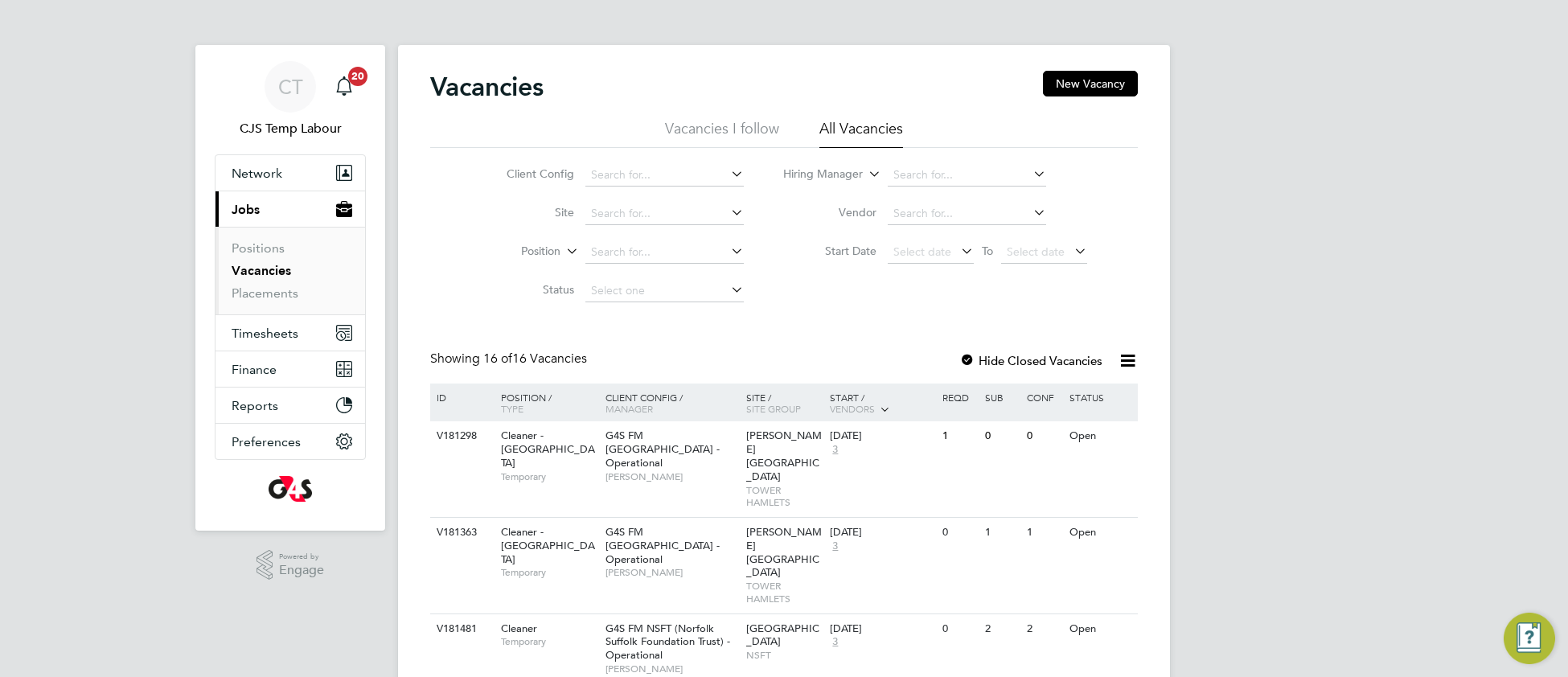
click at [260, 276] on link "Vacancies" at bounding box center [262, 270] width 59 height 15
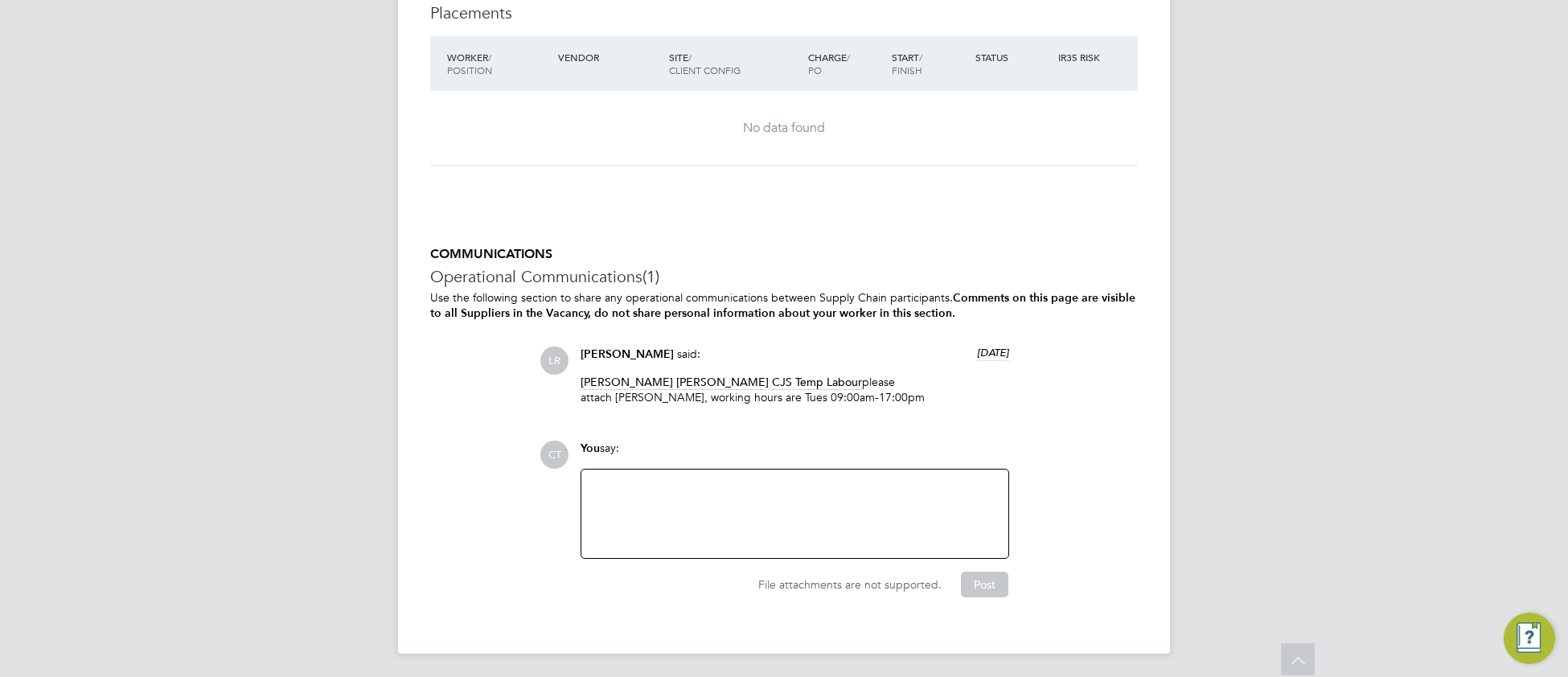
scroll to position [1969, 0]
click at [956, 375] on p "Monique Maussant Cosmin Balan CJS Temp Labour please attach noh Okokoyo, workin…" at bounding box center [795, 387] width 429 height 29
copy p "Okokoyo"
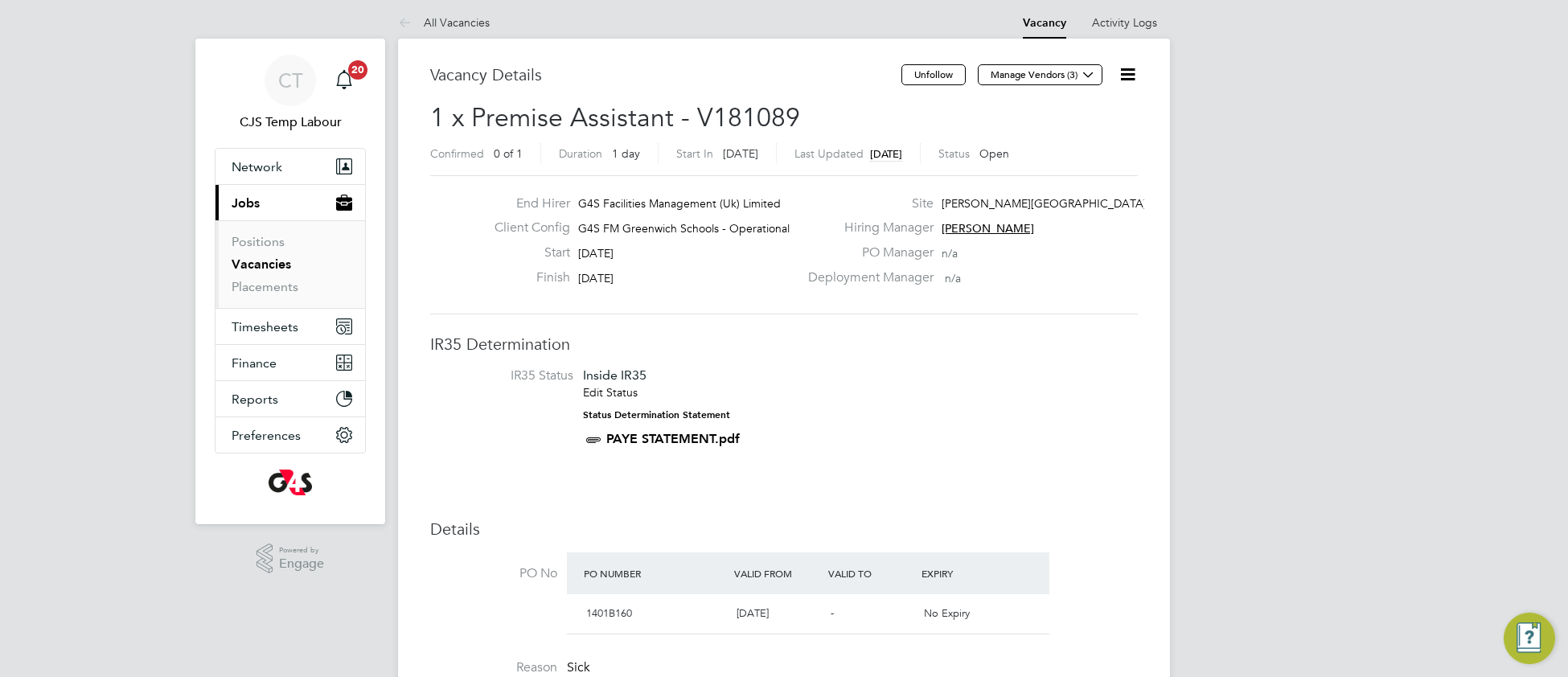
scroll to position [0, 0]
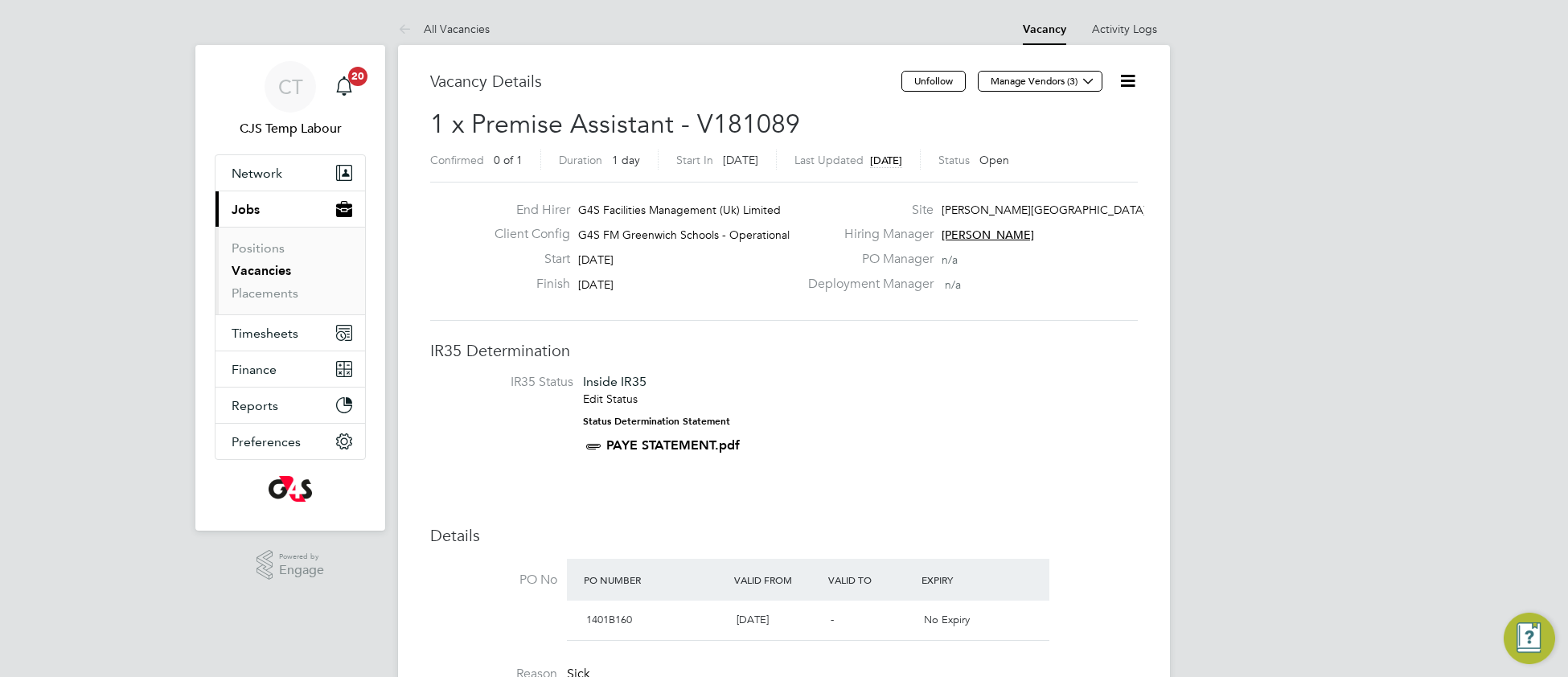
click at [1130, 87] on icon at bounding box center [1127, 81] width 20 height 20
click at [1095, 143] on li "Update Status" at bounding box center [1088, 141] width 94 height 22
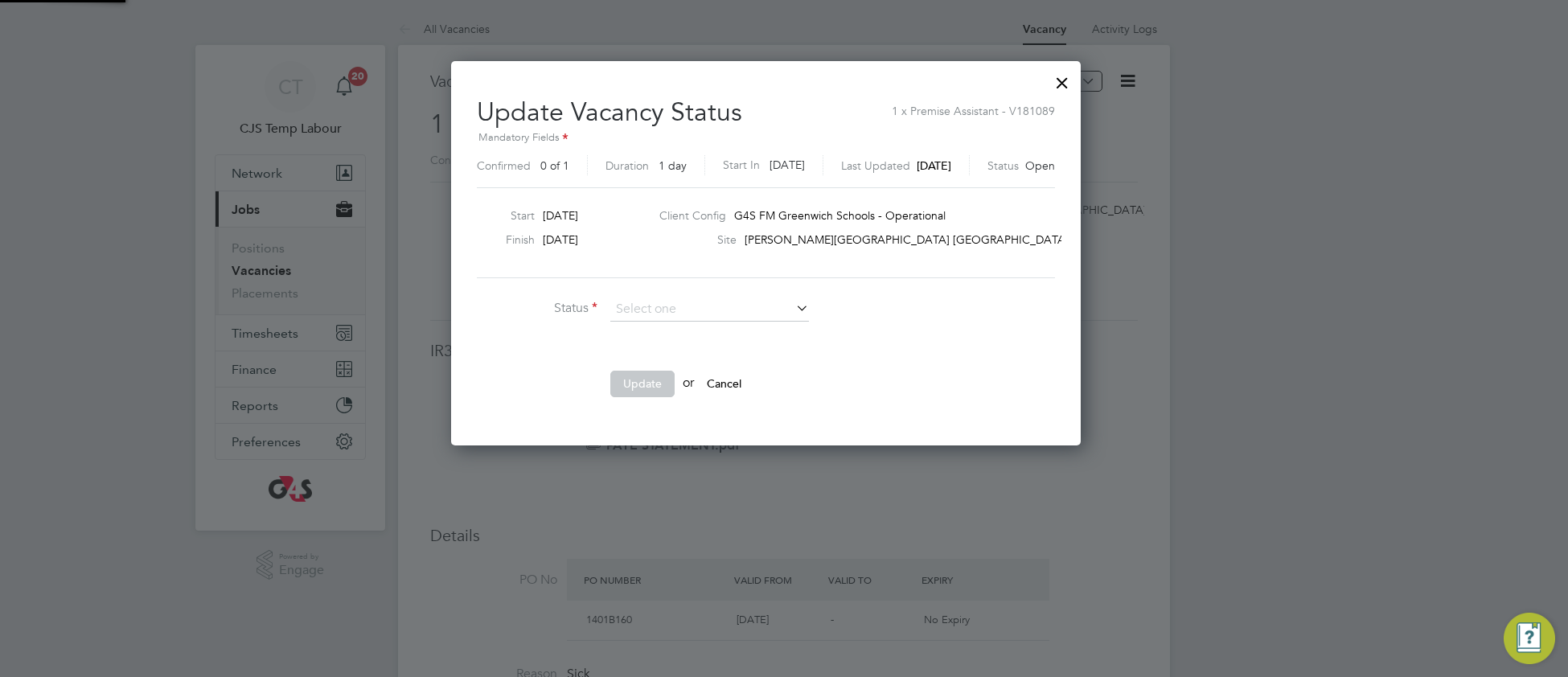
scroll to position [385, 665]
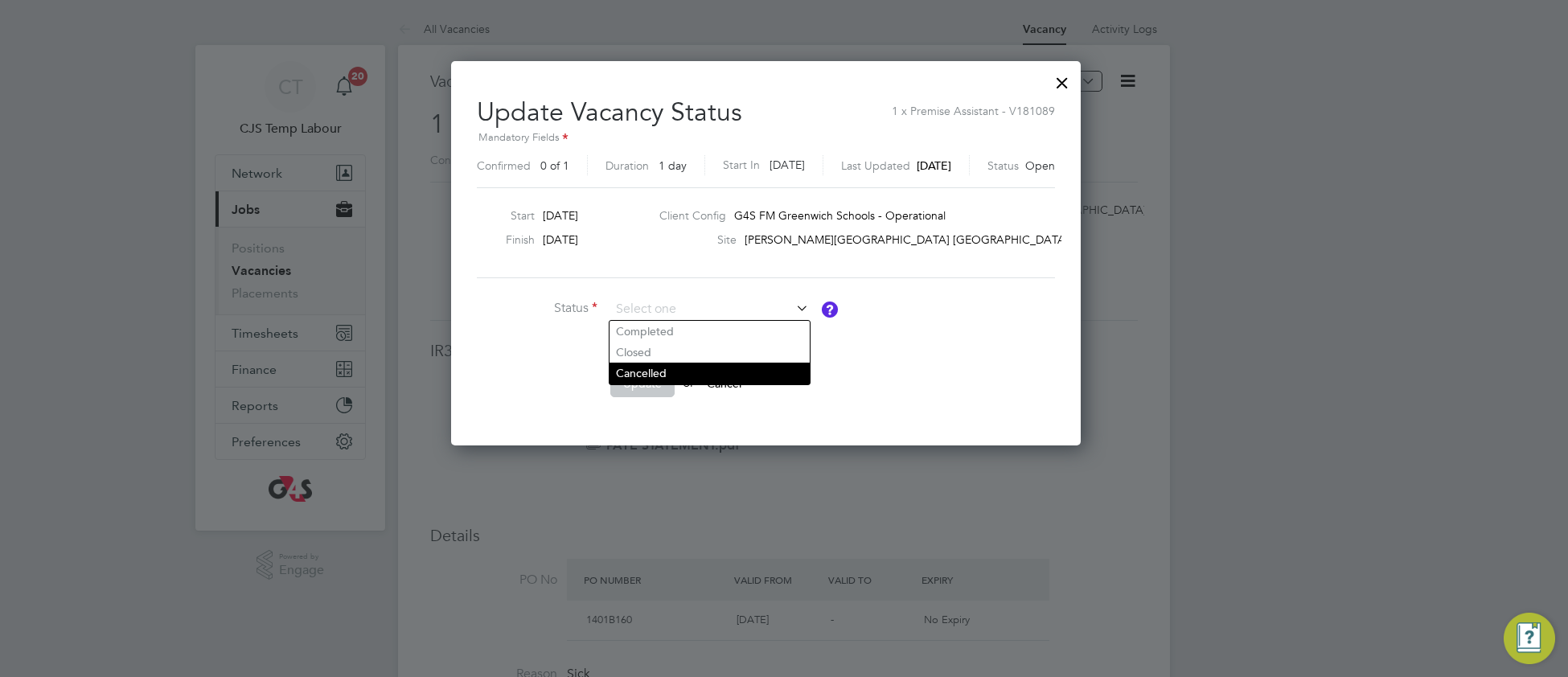
click at [706, 372] on li "Cancelled" at bounding box center [709, 372] width 200 height 21
type input "Cancelled"
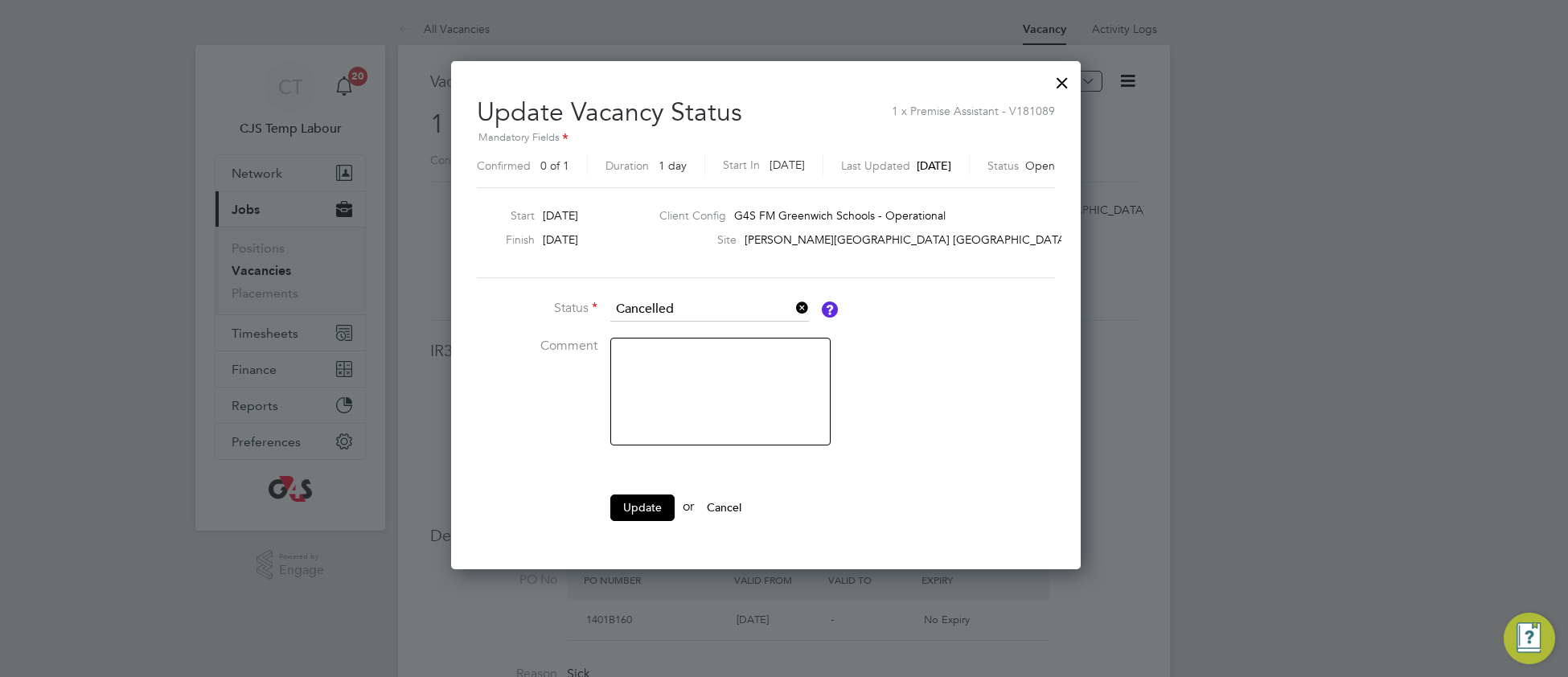
scroll to position [509, 665]
click at [689, 372] on textarea at bounding box center [720, 392] width 220 height 108
type textarea "Not required"
click at [659, 514] on button "Update" at bounding box center [643, 507] width 65 height 26
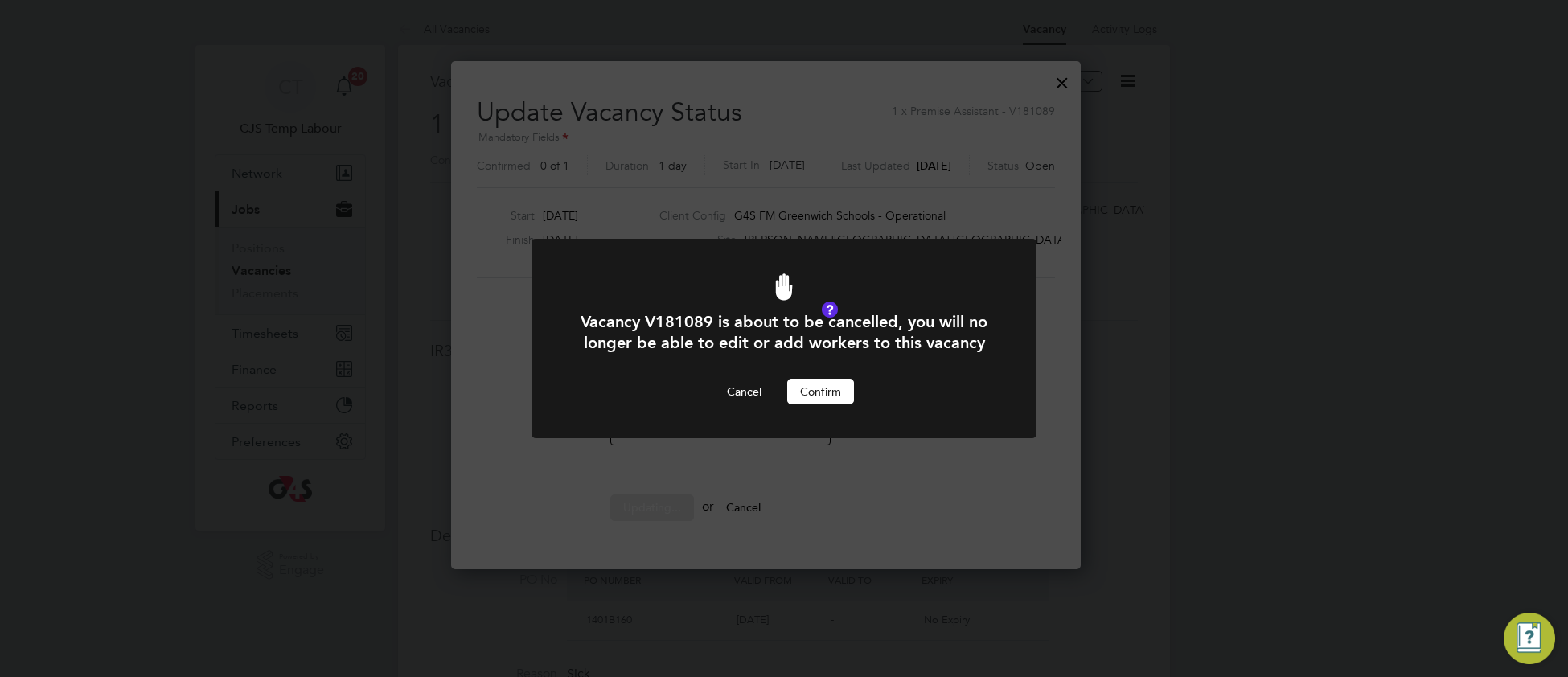
click at [818, 398] on button "Confirm" at bounding box center [821, 391] width 67 height 26
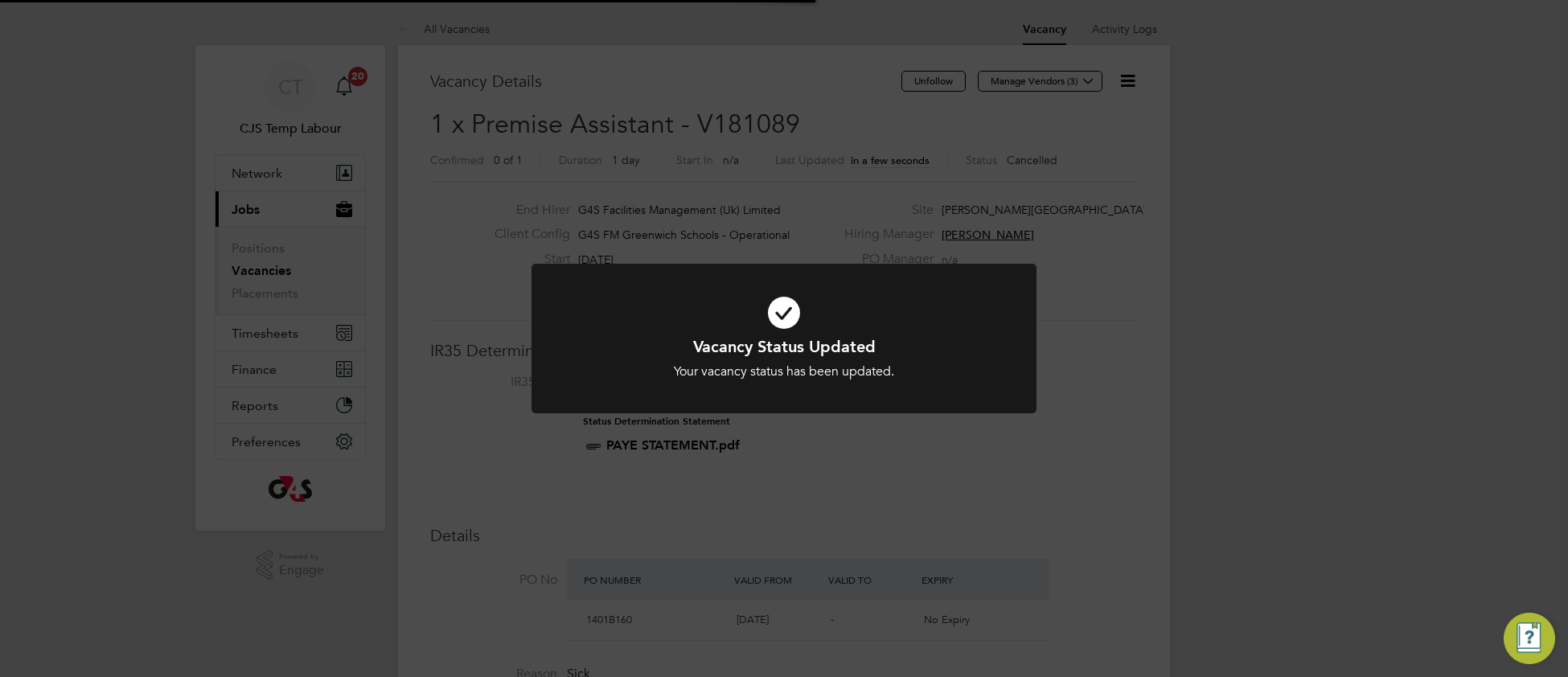
scroll to position [48, 111]
click at [914, 347] on h1 "Vacancy Status Updated" at bounding box center [784, 346] width 418 height 21
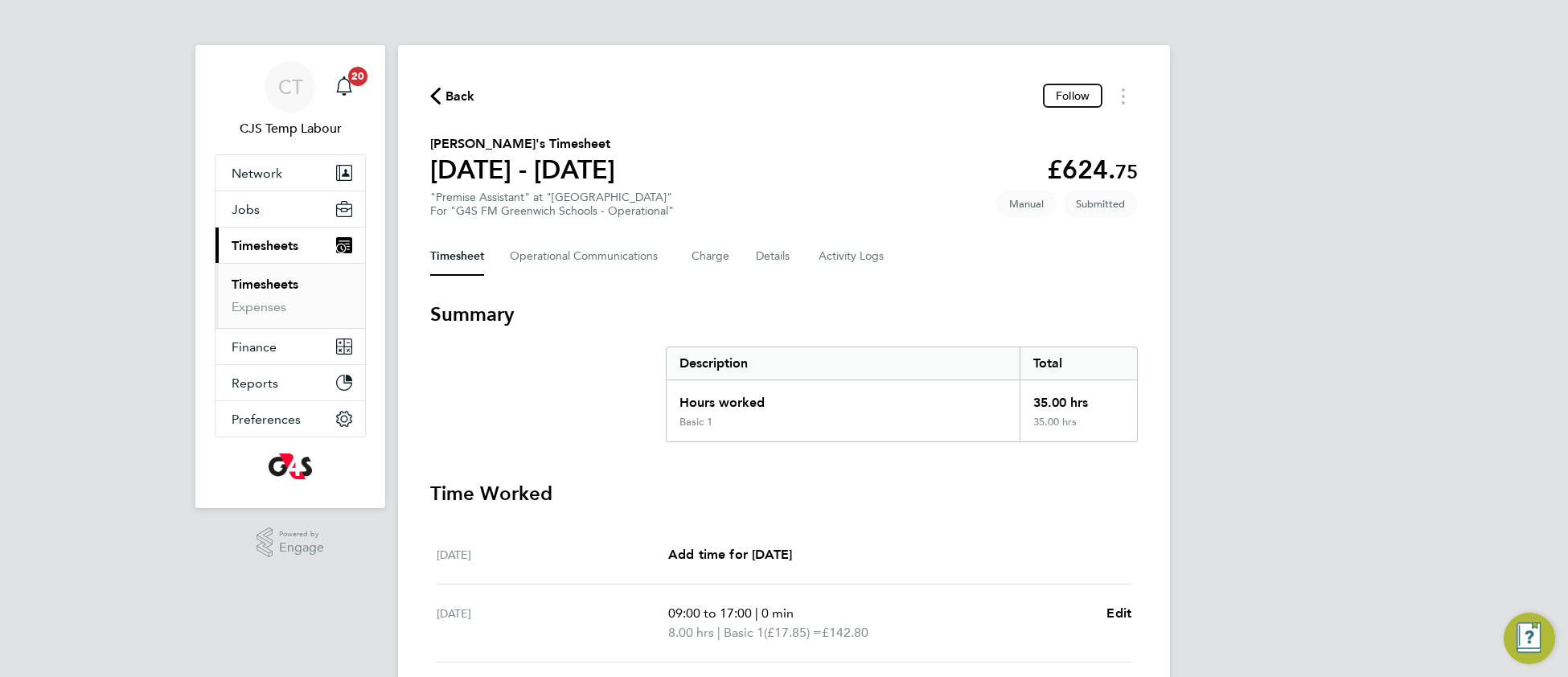
click at [269, 285] on link "Timesheets" at bounding box center [265, 284] width 67 height 15
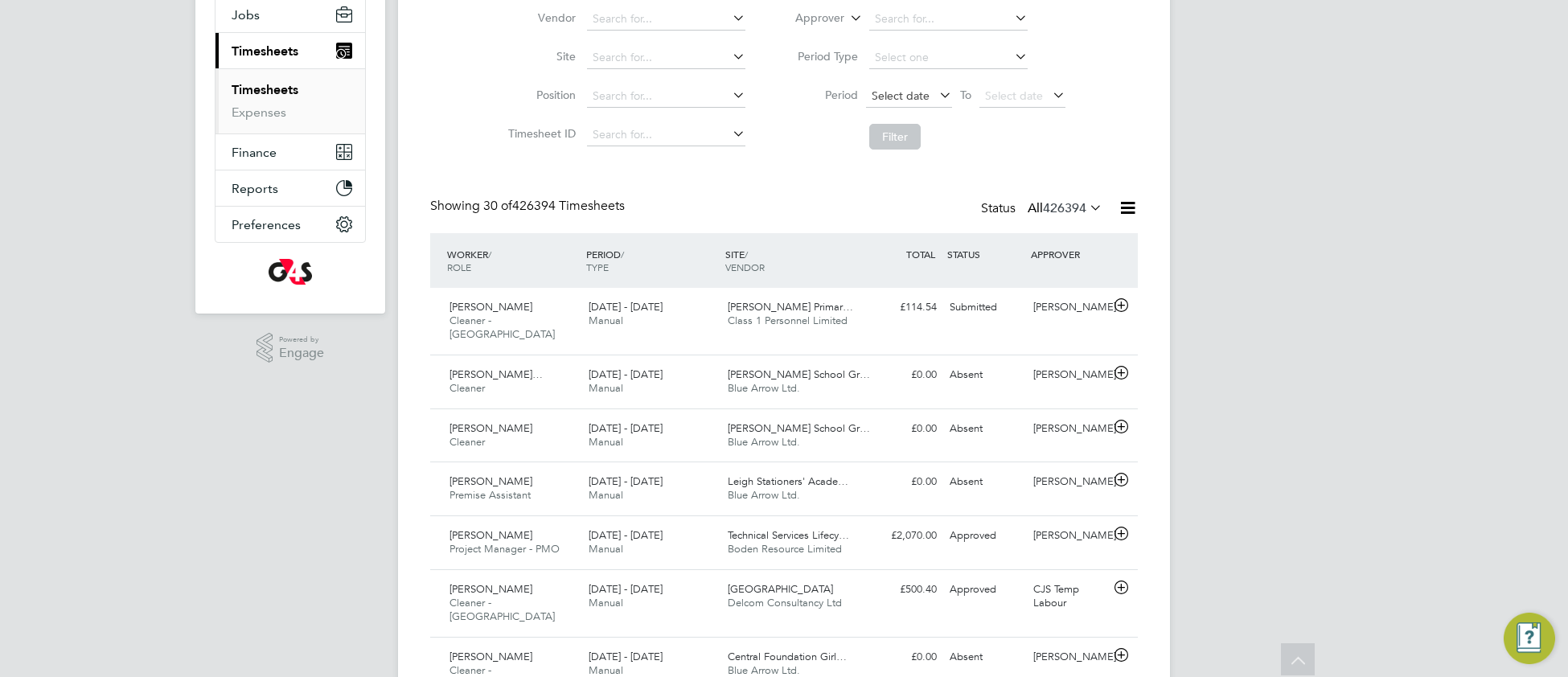
click at [908, 90] on span "Select date" at bounding box center [901, 95] width 58 height 14
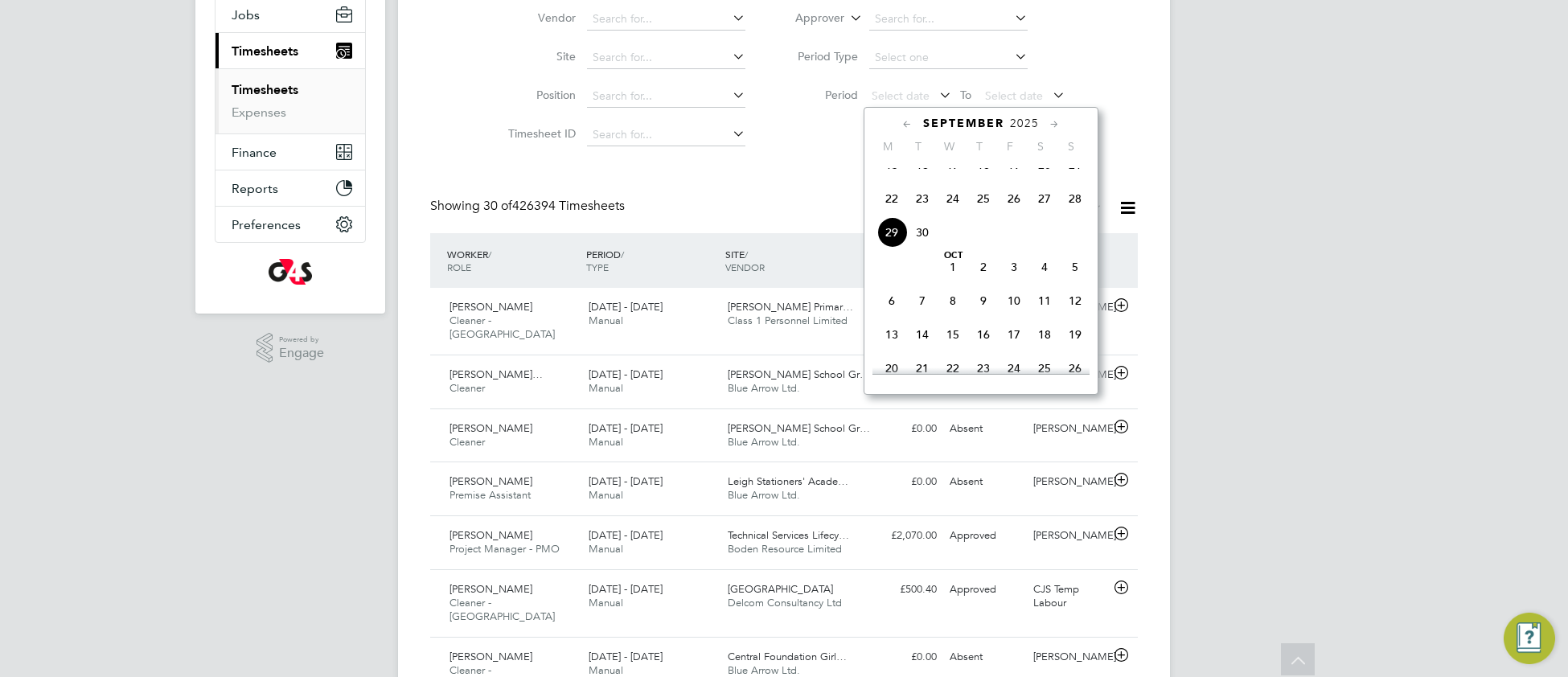
click at [896, 213] on span "22" at bounding box center [892, 199] width 31 height 31
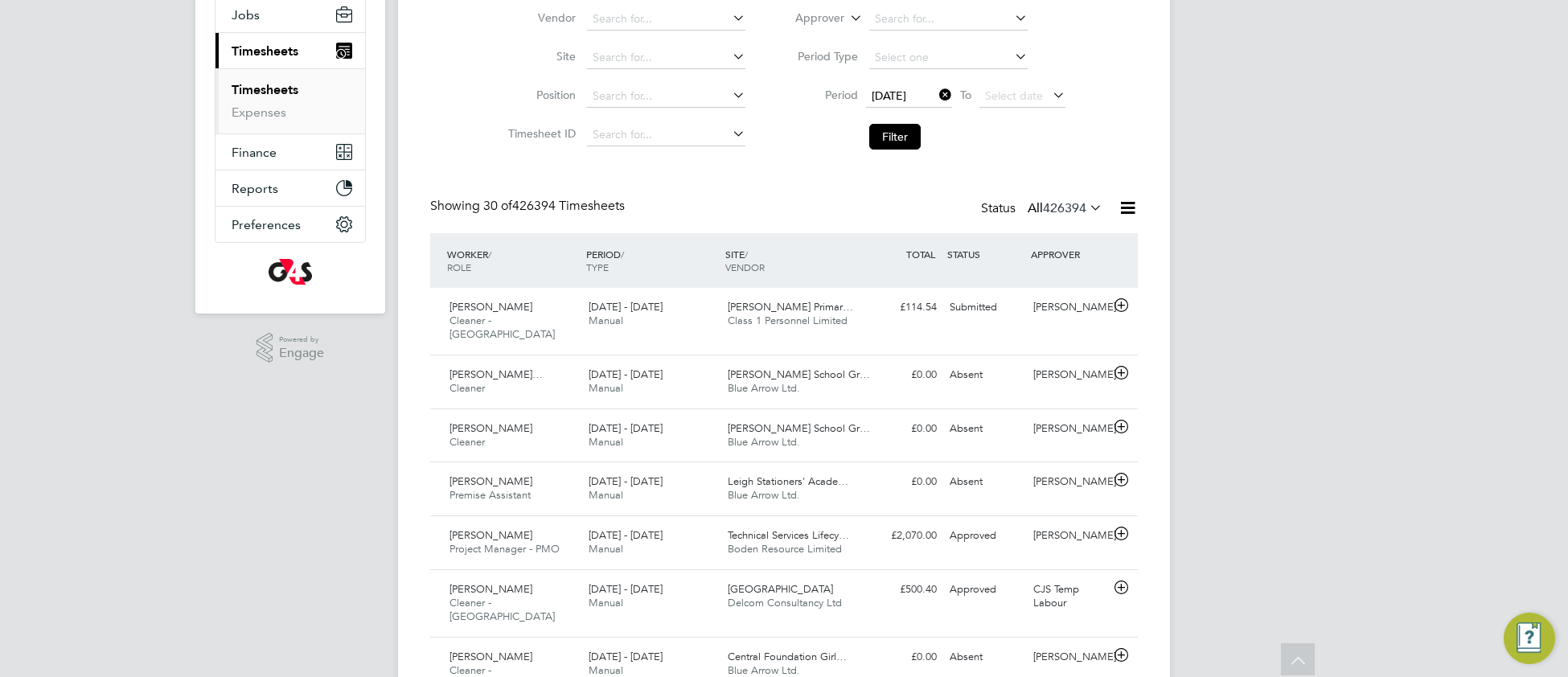
drag, startPoint x: 1011, startPoint y: 84, endPoint x: 1025, endPoint y: 117, distance: 35.8
click at [1011, 86] on span "Select date" at bounding box center [1022, 97] width 86 height 22
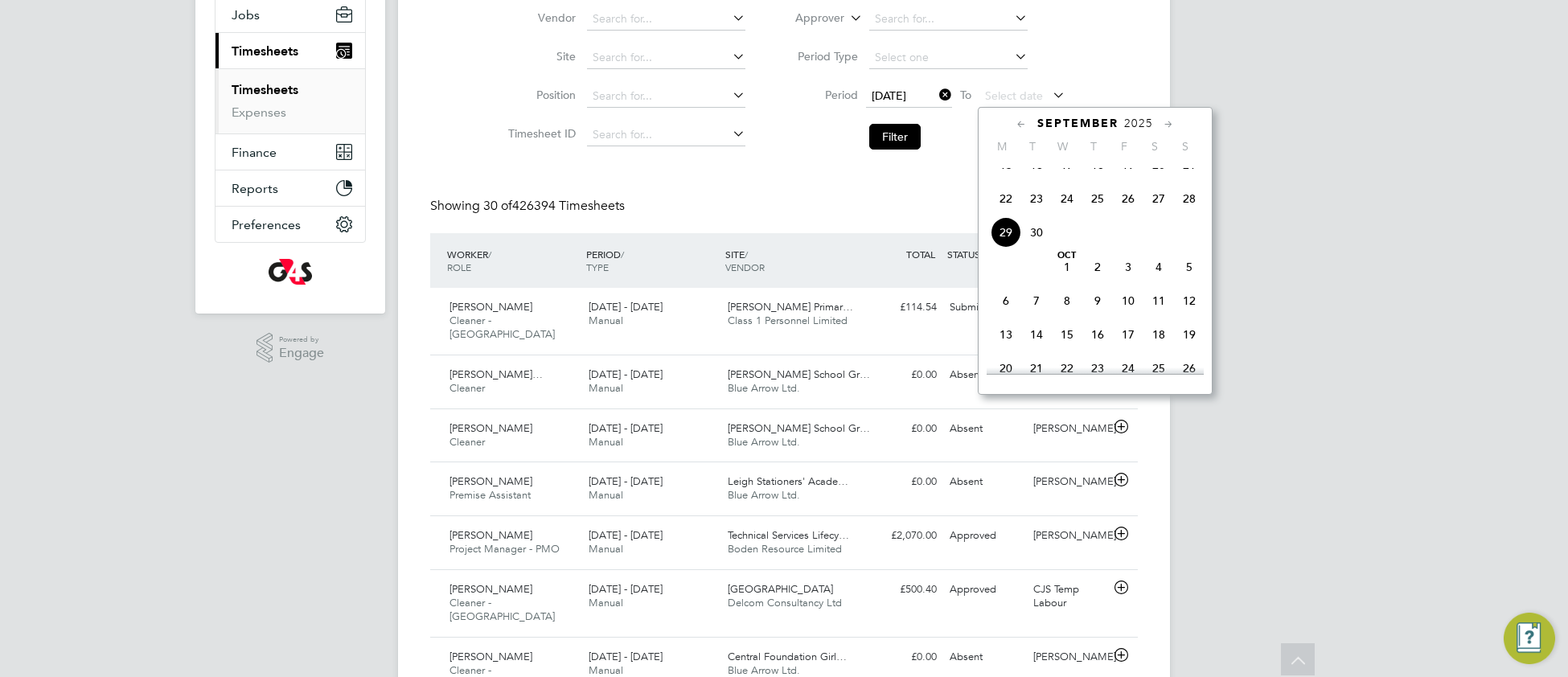
drag, startPoint x: 1194, startPoint y: 220, endPoint x: 1159, endPoint y: 223, distance: 35.1
click at [1189, 214] on span "28" at bounding box center [1189, 199] width 31 height 31
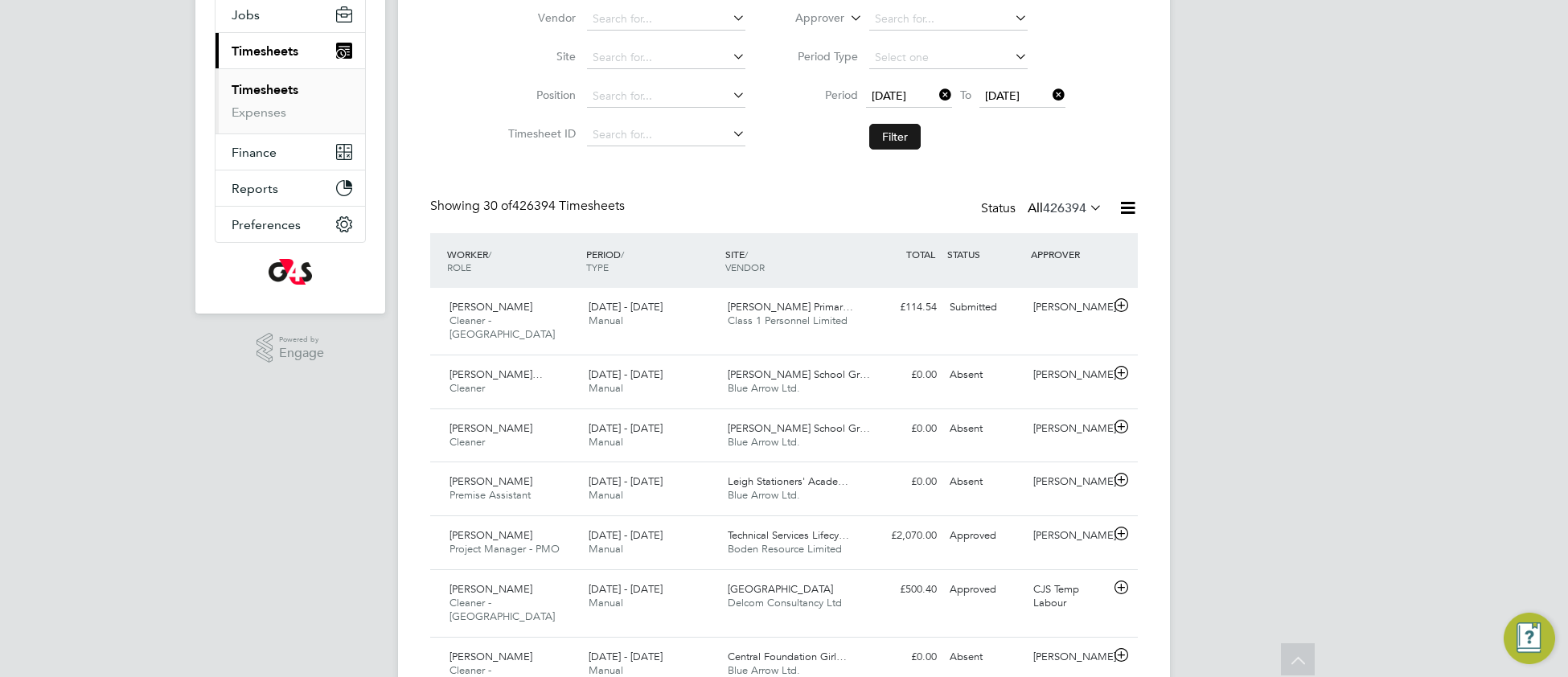
click at [915, 139] on button "Filter" at bounding box center [895, 137] width 51 height 26
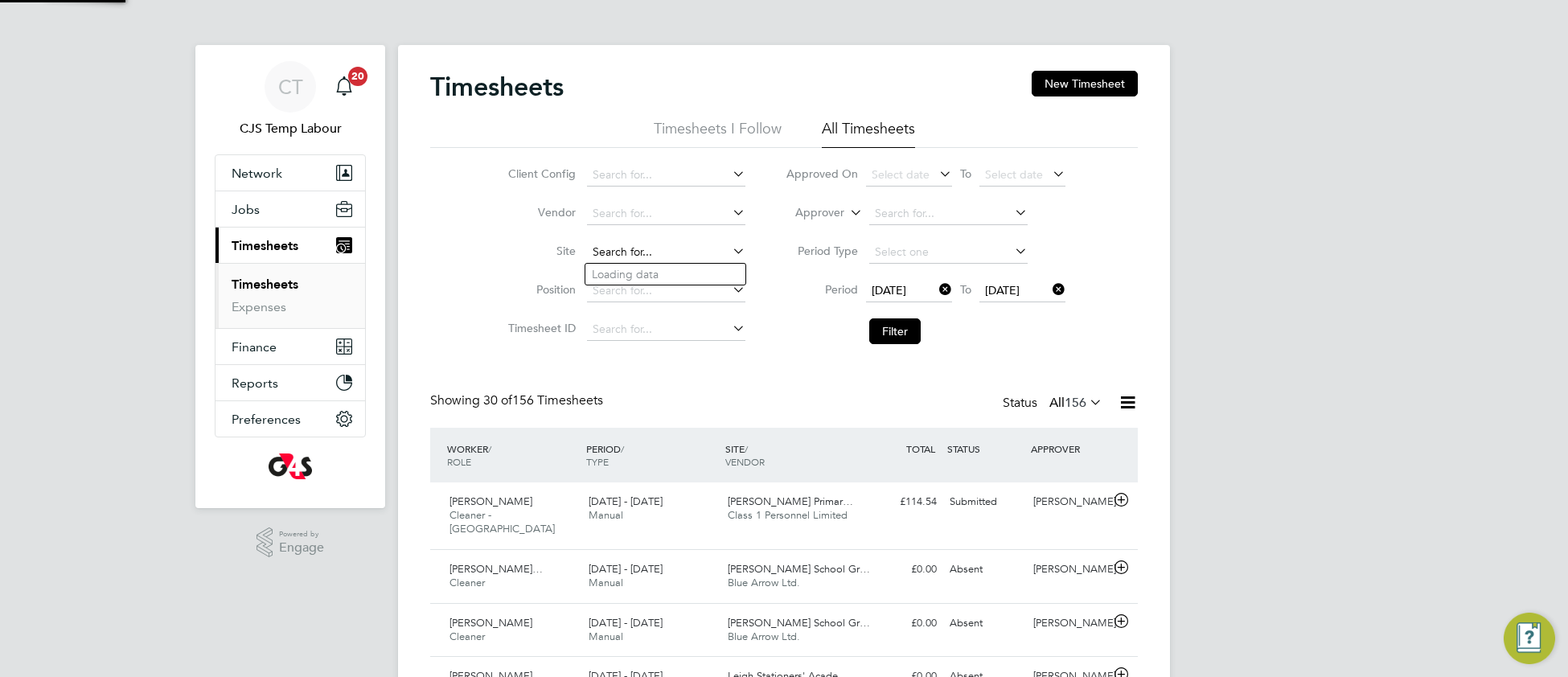
click at [620, 247] on input at bounding box center [666, 252] width 158 height 22
click at [652, 320] on li "Pho enix Upper North" at bounding box center [690, 318] width 209 height 22
type input "Phoenix Upper North"
drag, startPoint x: 886, startPoint y: 337, endPoint x: 838, endPoint y: 409, distance: 86.5
click at [886, 339] on button "Filter" at bounding box center [895, 331] width 51 height 26
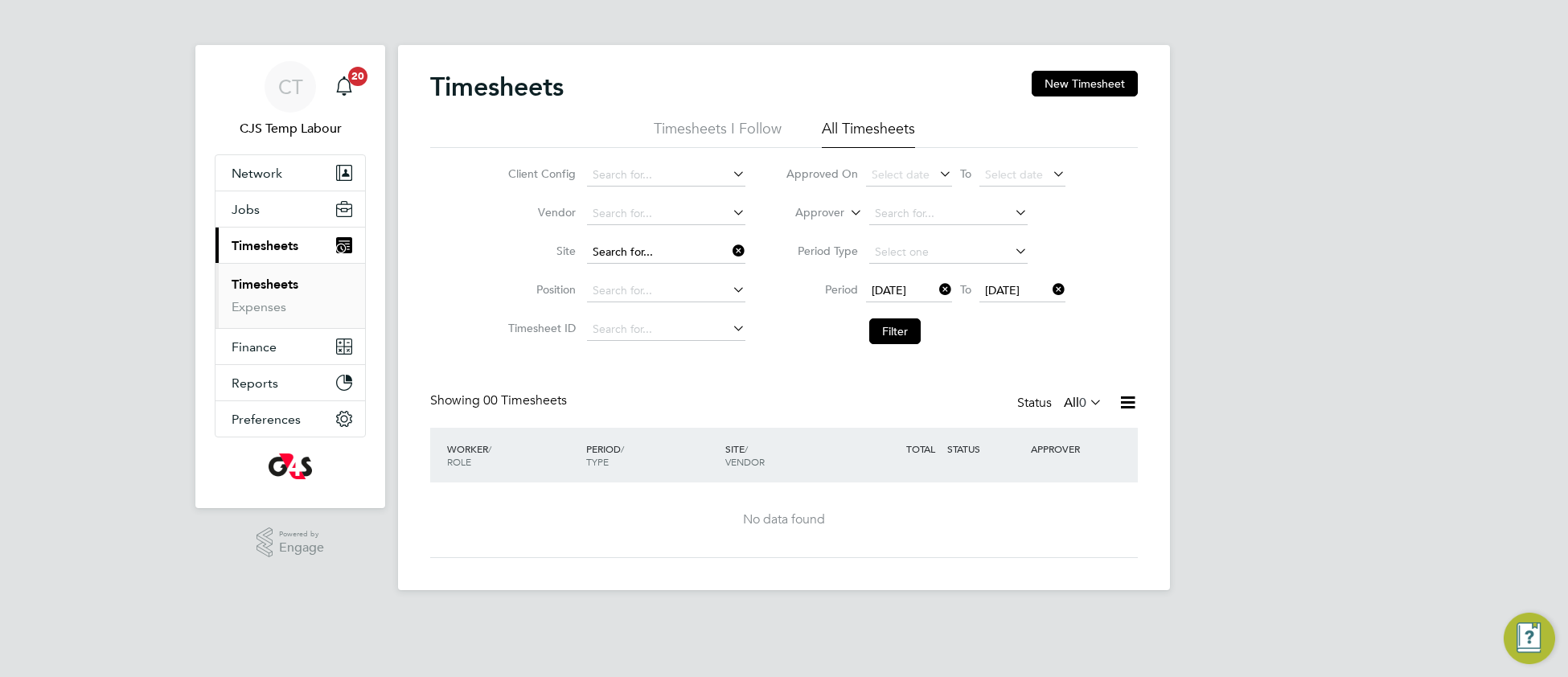
click at [715, 247] on input at bounding box center [666, 252] width 158 height 22
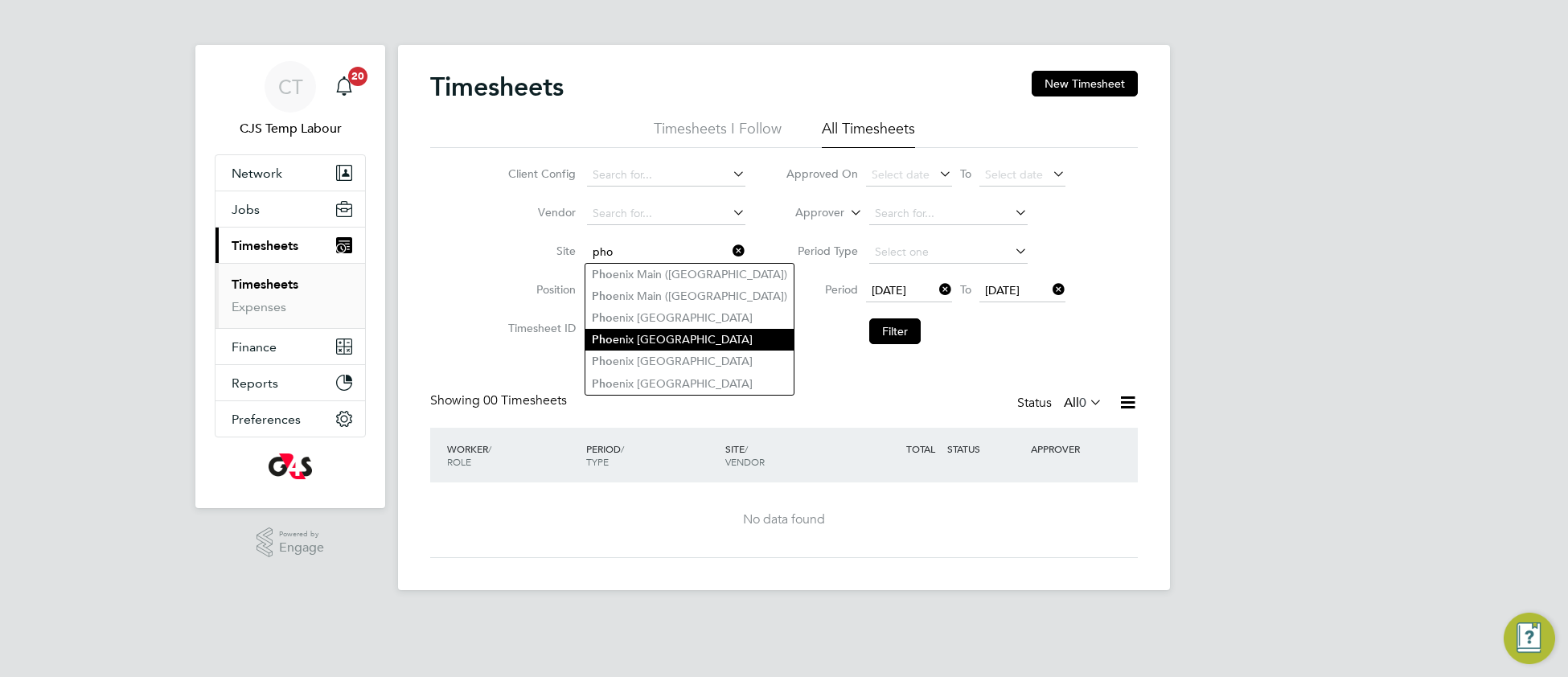
click at [699, 339] on li "Pho enix Upper North" at bounding box center [690, 340] width 209 height 22
type input "Phoenix Upper North"
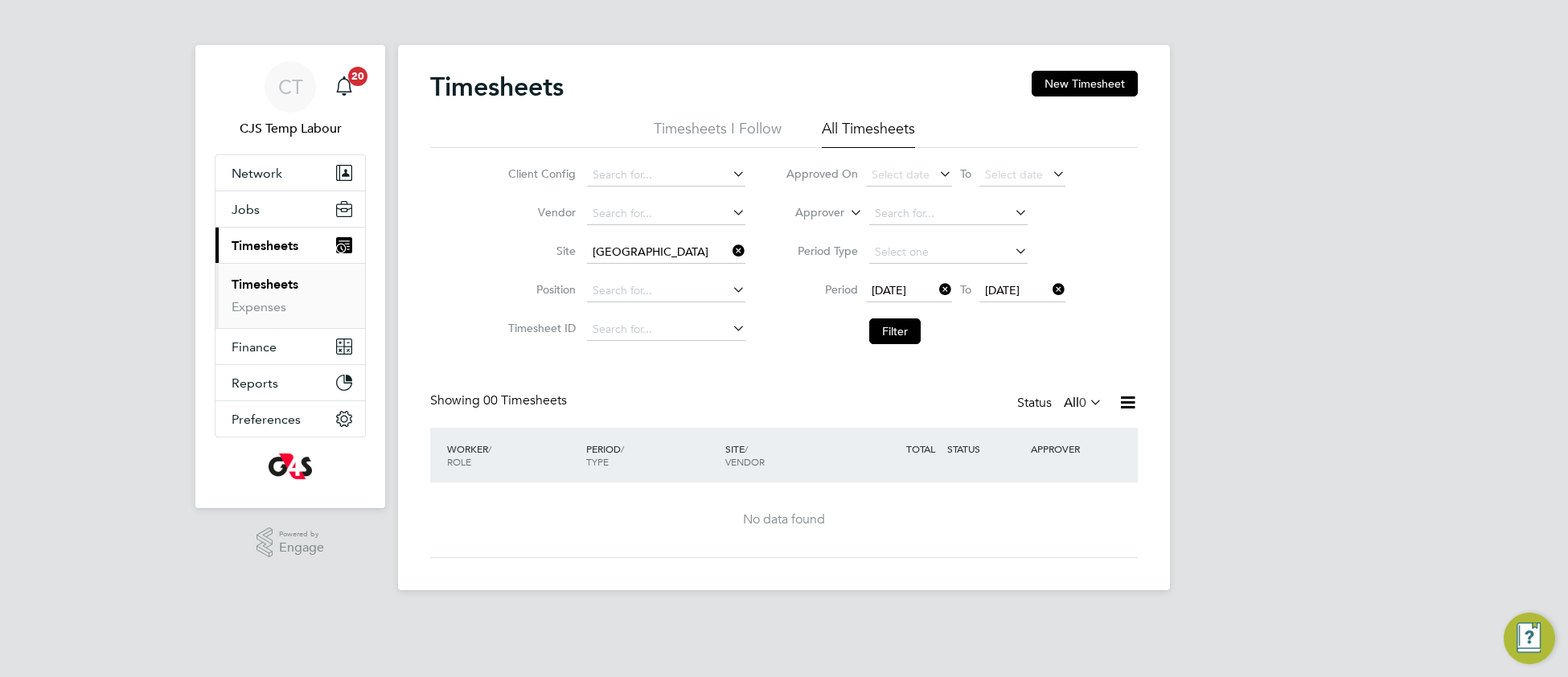
click at [883, 344] on li "Filter" at bounding box center [926, 331] width 320 height 42
drag, startPoint x: 887, startPoint y: 326, endPoint x: 864, endPoint y: 356, distance: 37.8
click at [885, 329] on button "Filter" at bounding box center [895, 331] width 51 height 26
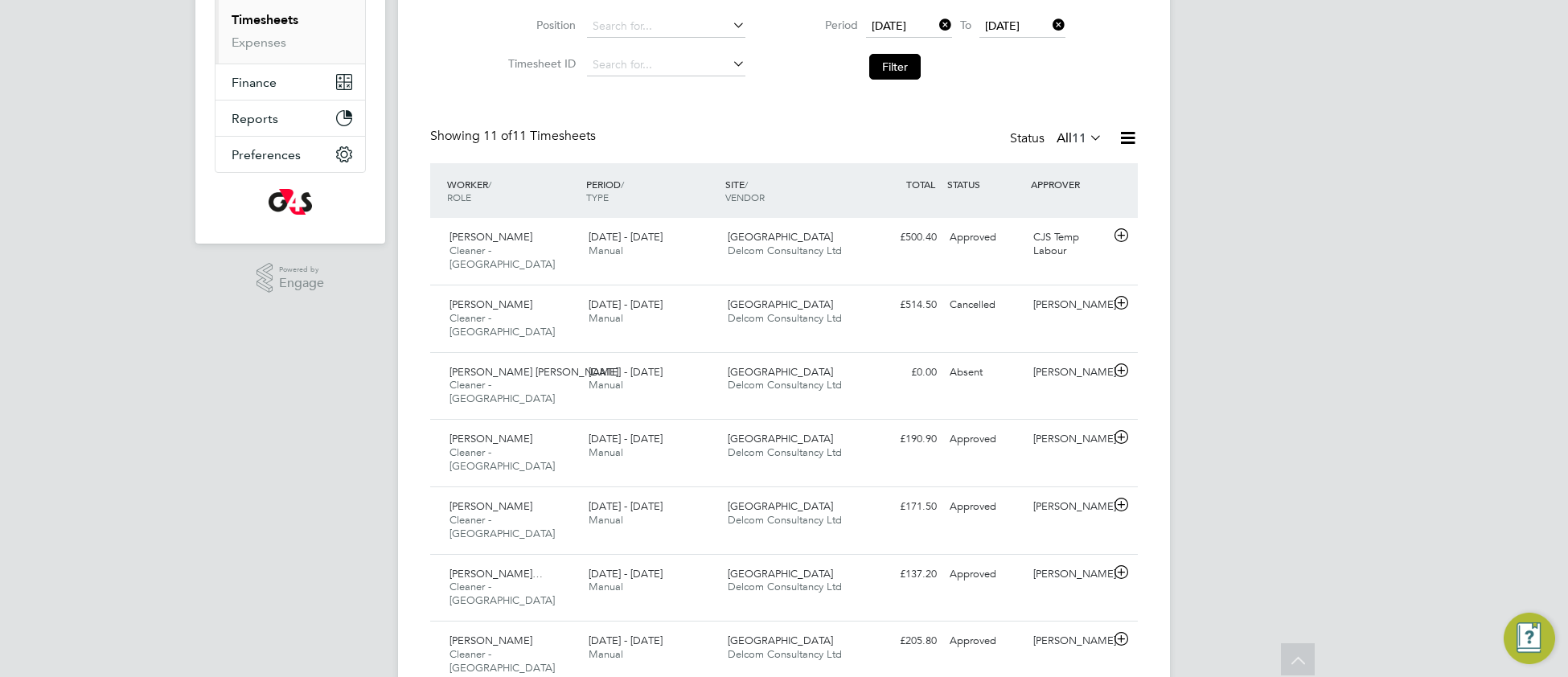
drag, startPoint x: 1126, startPoint y: 138, endPoint x: 1117, endPoint y: 145, distance: 11.4
click at [1120, 141] on icon at bounding box center [1127, 138] width 20 height 20
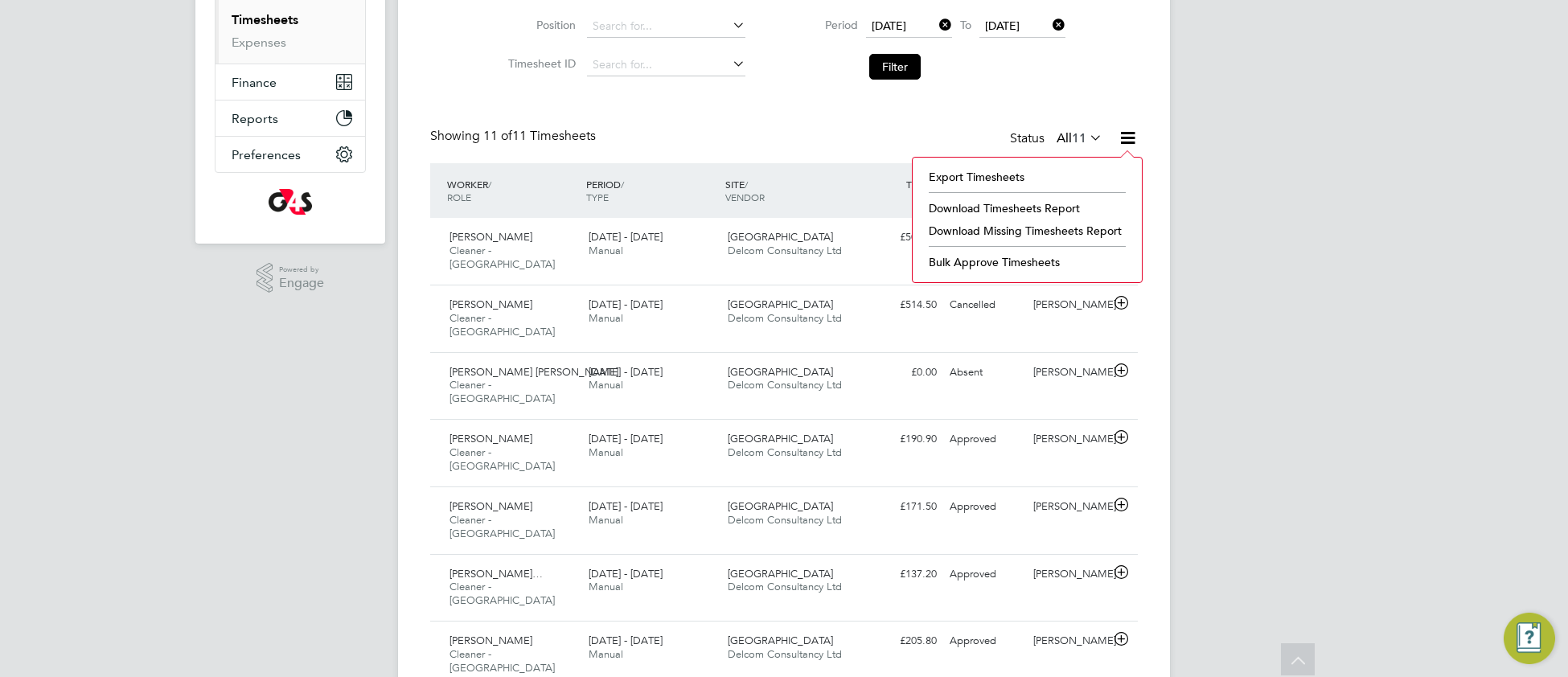
click at [984, 201] on li "Download Timesheets Report" at bounding box center [1027, 208] width 213 height 22
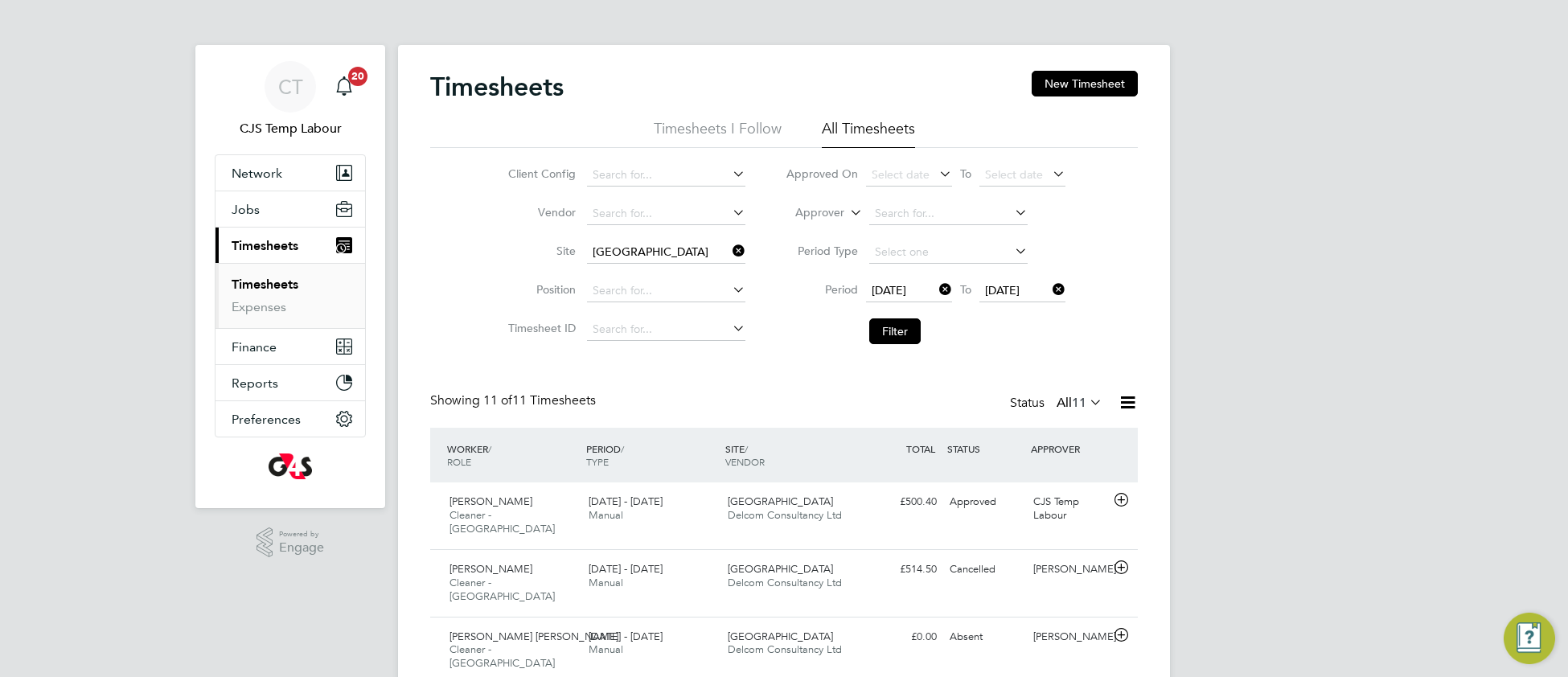
drag, startPoint x: 733, startPoint y: 254, endPoint x: 769, endPoint y: 314, distance: 70.0
click at [729, 255] on icon at bounding box center [729, 251] width 0 height 22
drag, startPoint x: 894, startPoint y: 335, endPoint x: 826, endPoint y: 410, distance: 101.2
click at [893, 337] on button "Filter" at bounding box center [895, 331] width 51 height 26
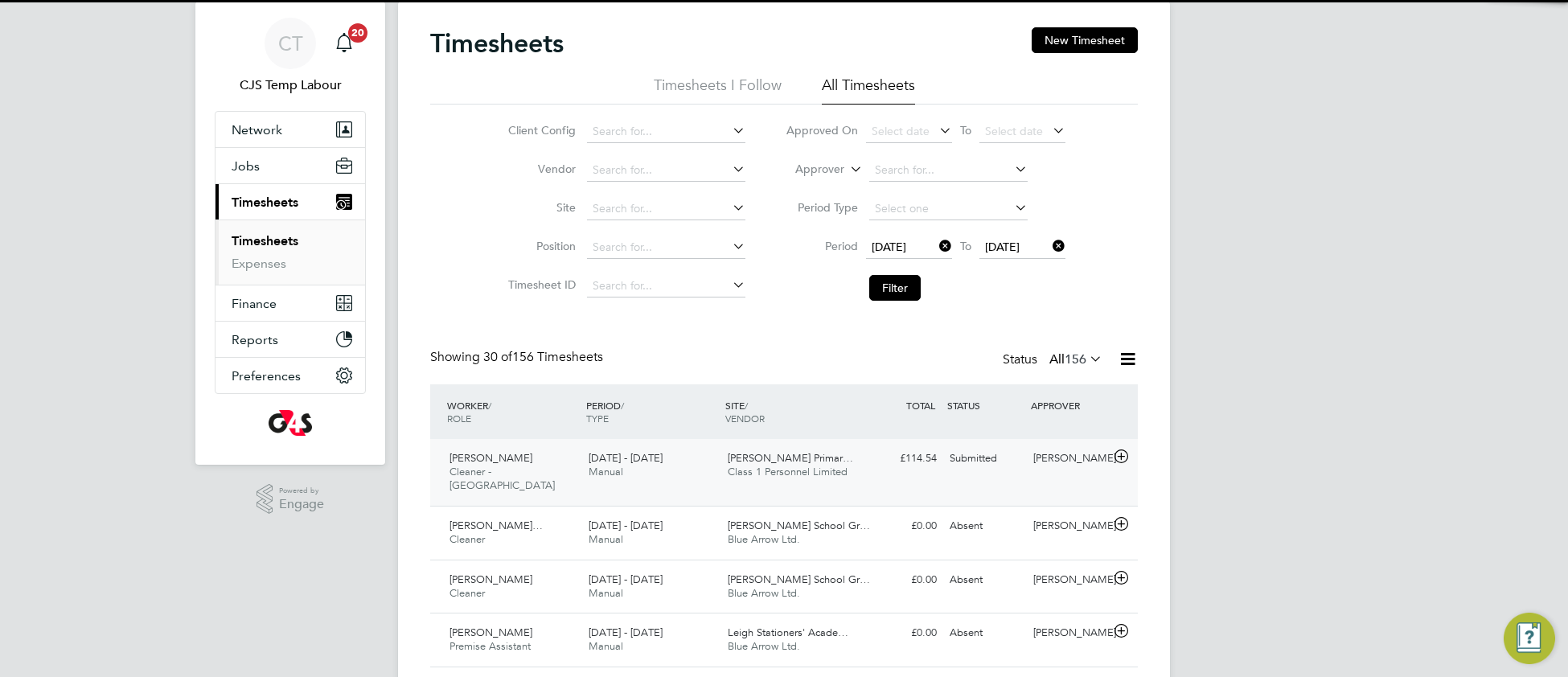
scroll to position [7, 7]
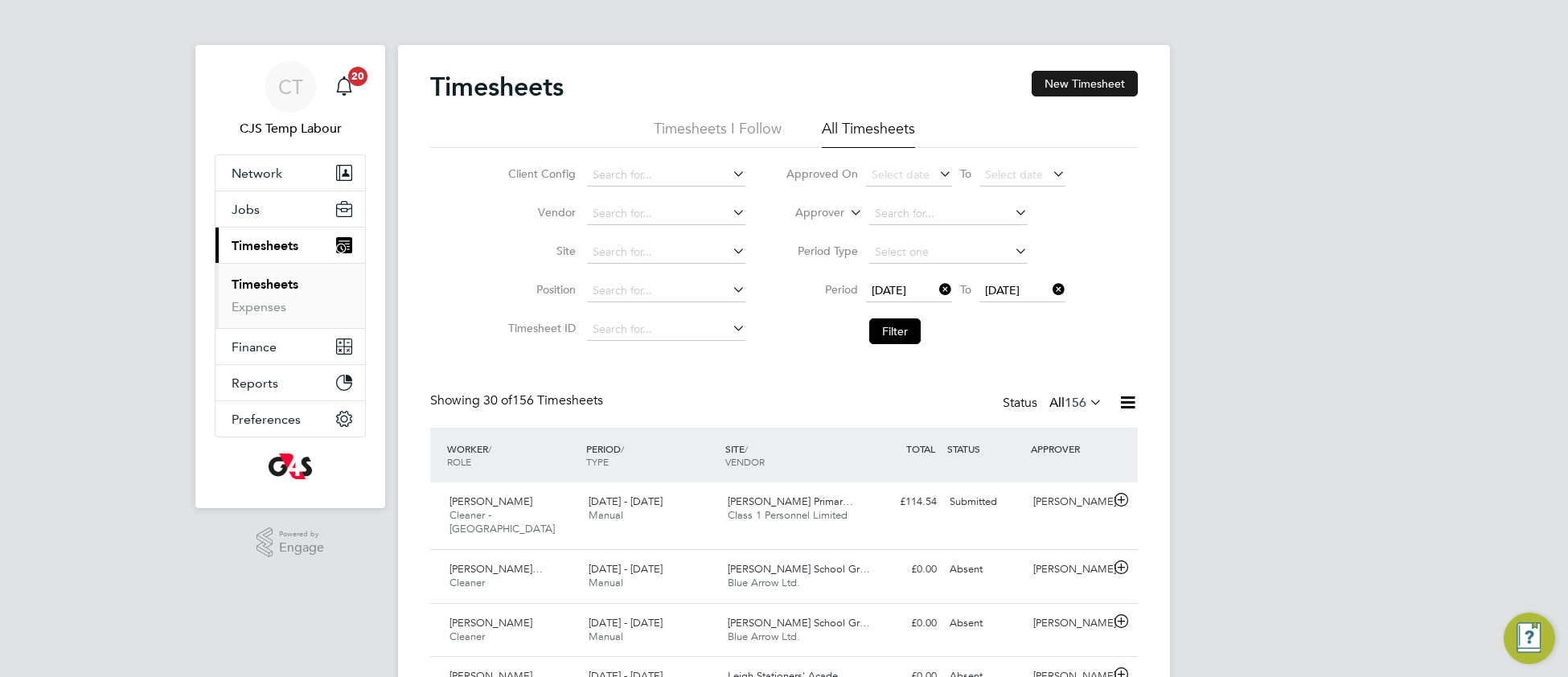
click at [1086, 87] on button "New Timesheet" at bounding box center [1085, 84] width 106 height 26
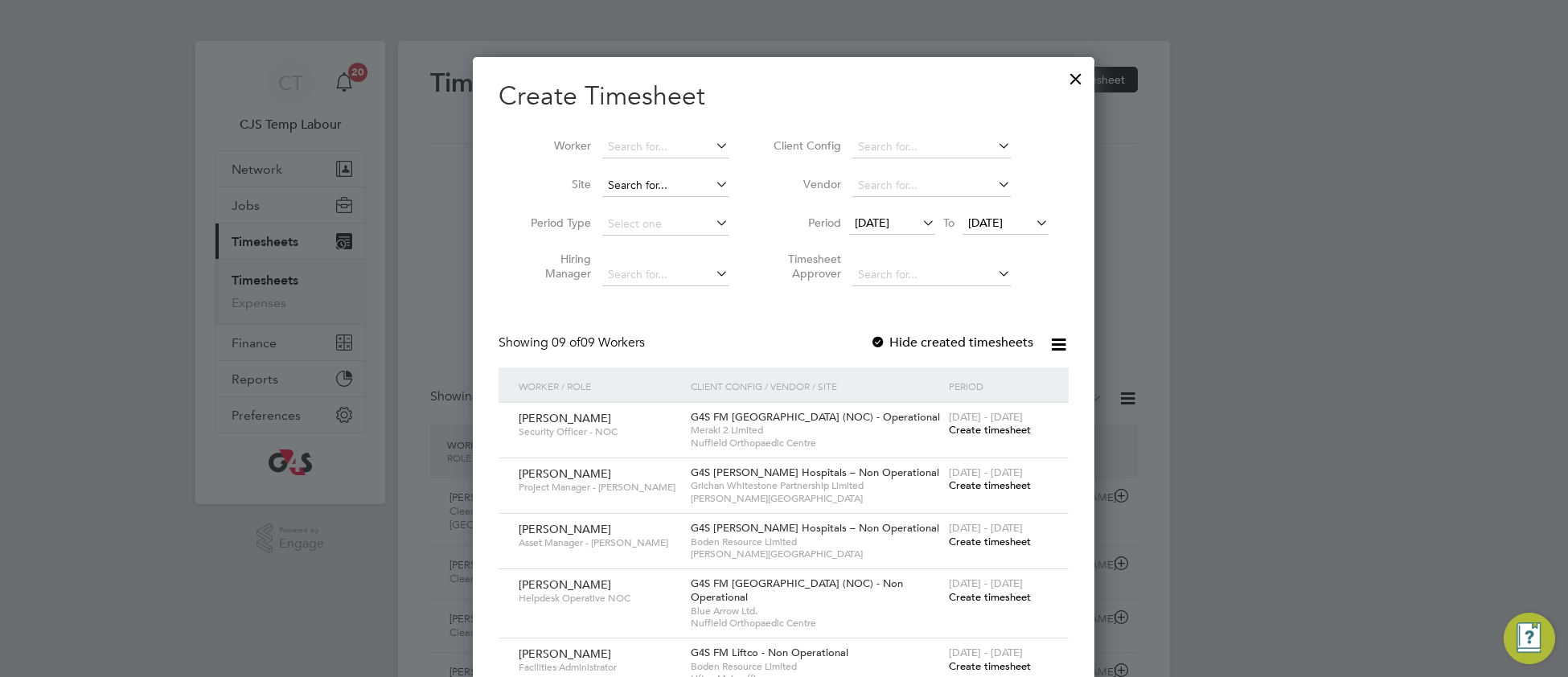
scroll to position [0, 0]
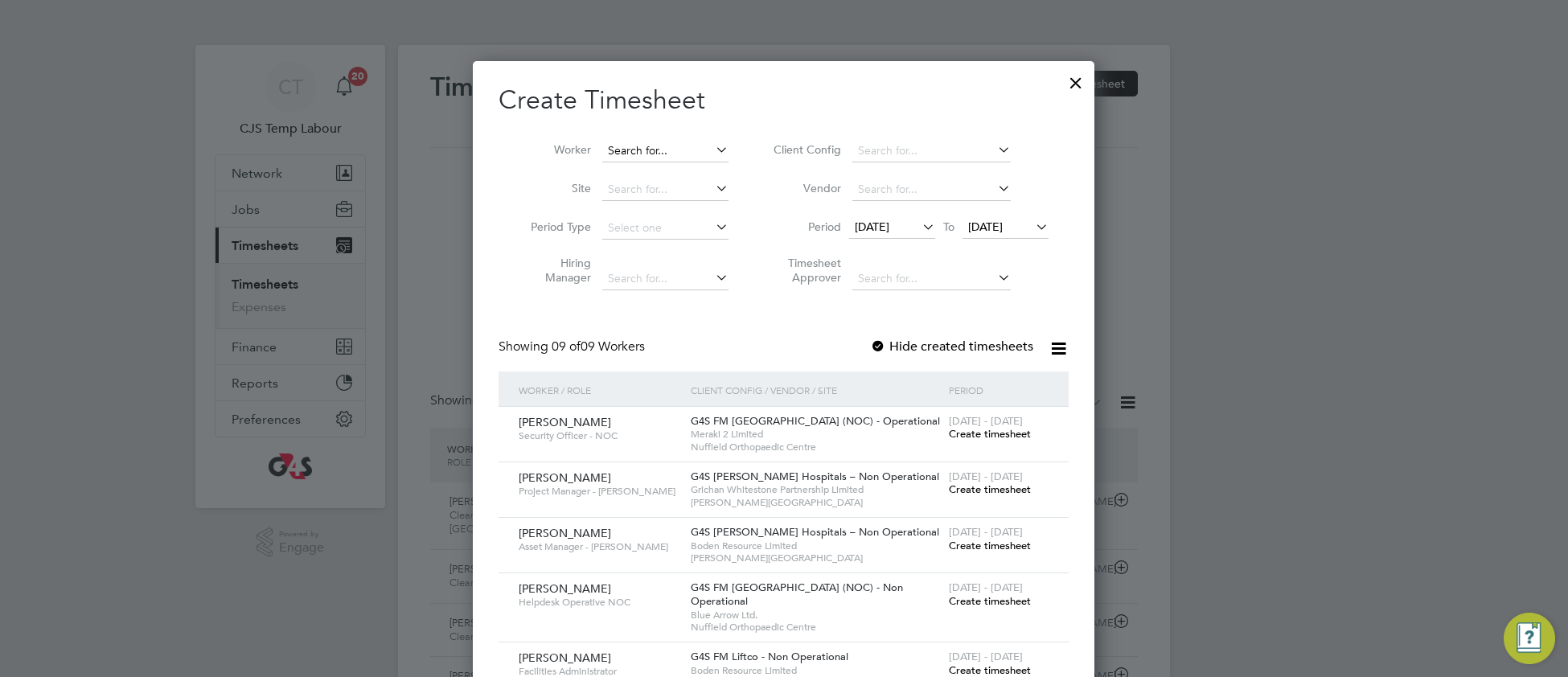
click at [650, 140] on input at bounding box center [665, 151] width 126 height 22
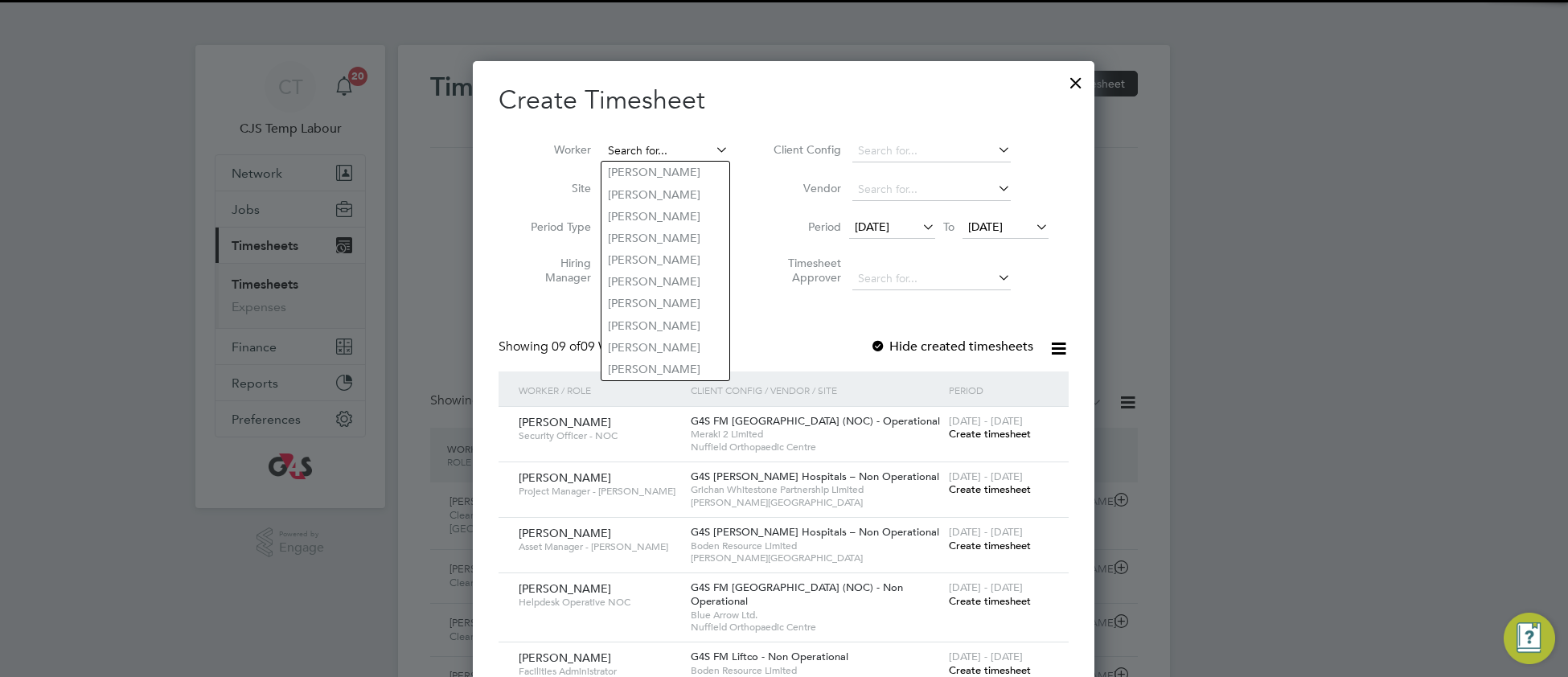
paste input "Olushola"
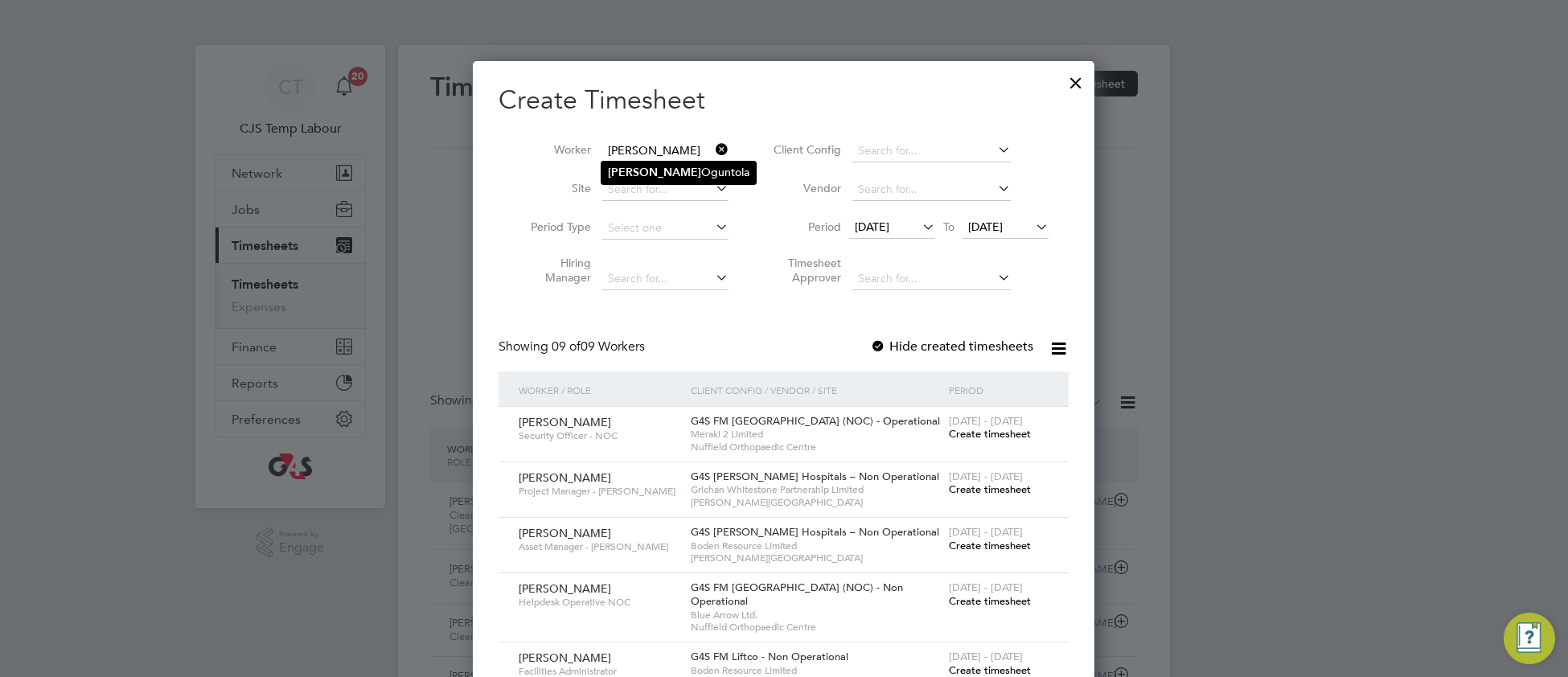
click at [673, 179] on li "Olushola Oguntola" at bounding box center [679, 173] width 155 height 22
type input "Olushola Oguntola"
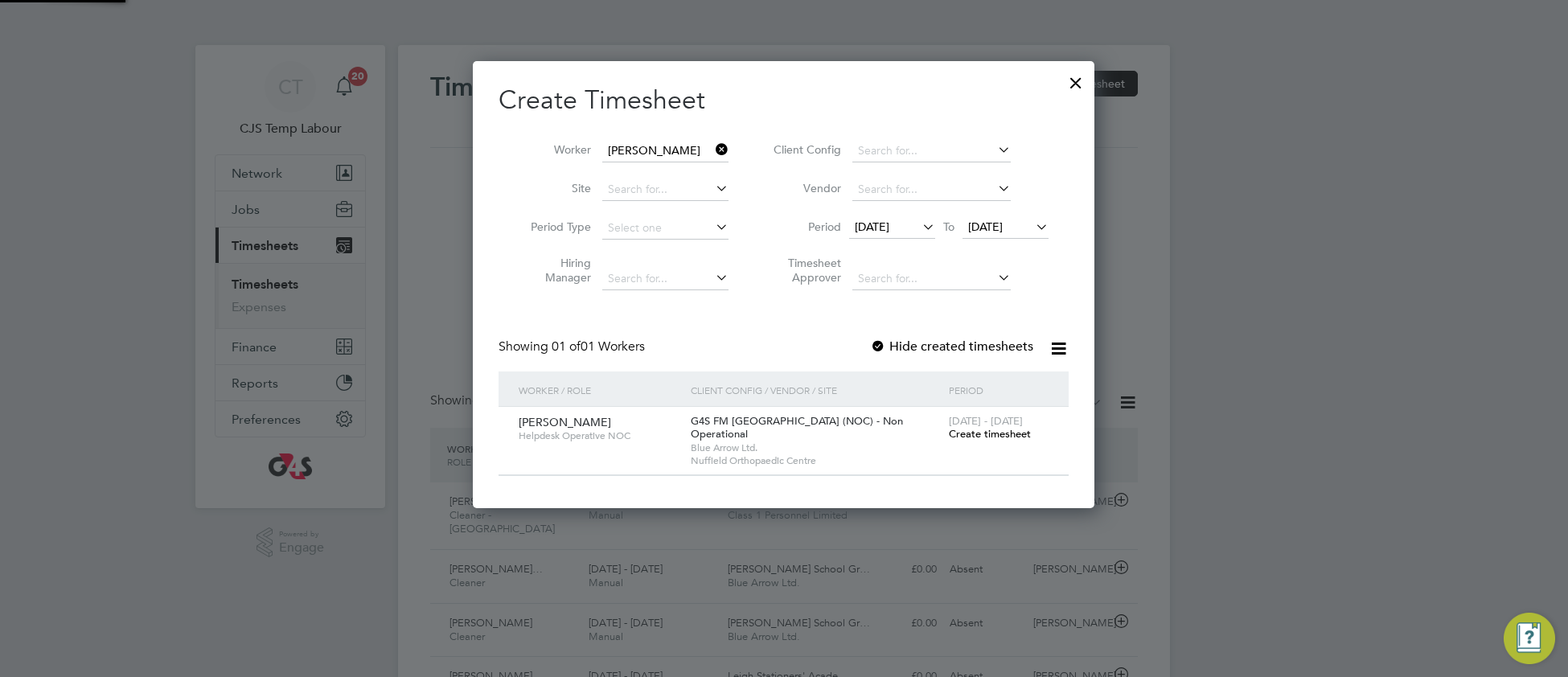
scroll to position [433, 623]
click at [973, 435] on span "Create timesheet" at bounding box center [989, 433] width 82 height 13
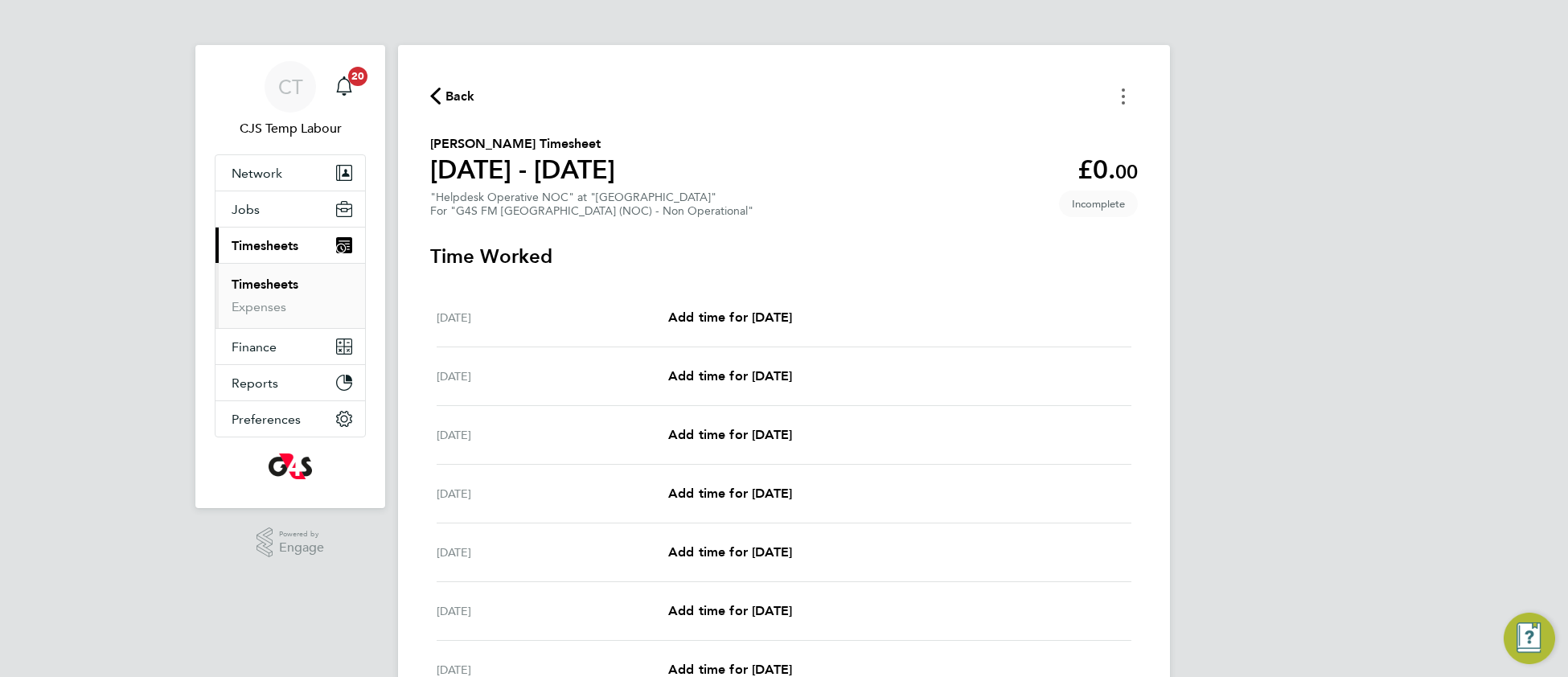
click at [1122, 102] on button "Timesheets Menu" at bounding box center [1123, 96] width 29 height 25
click at [1011, 141] on button "Mark as absent" at bounding box center [1041, 132] width 193 height 32
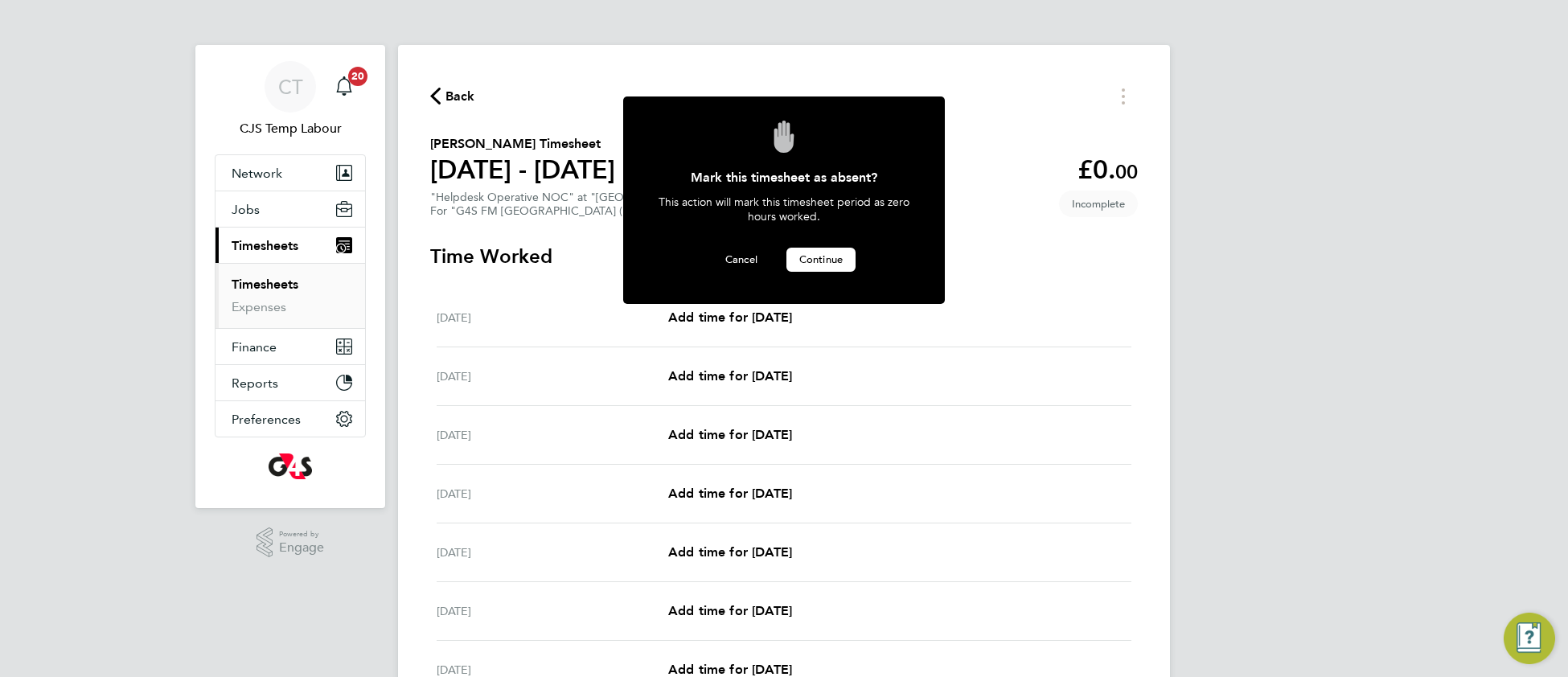
click at [814, 248] on button "Continue" at bounding box center [821, 259] width 69 height 24
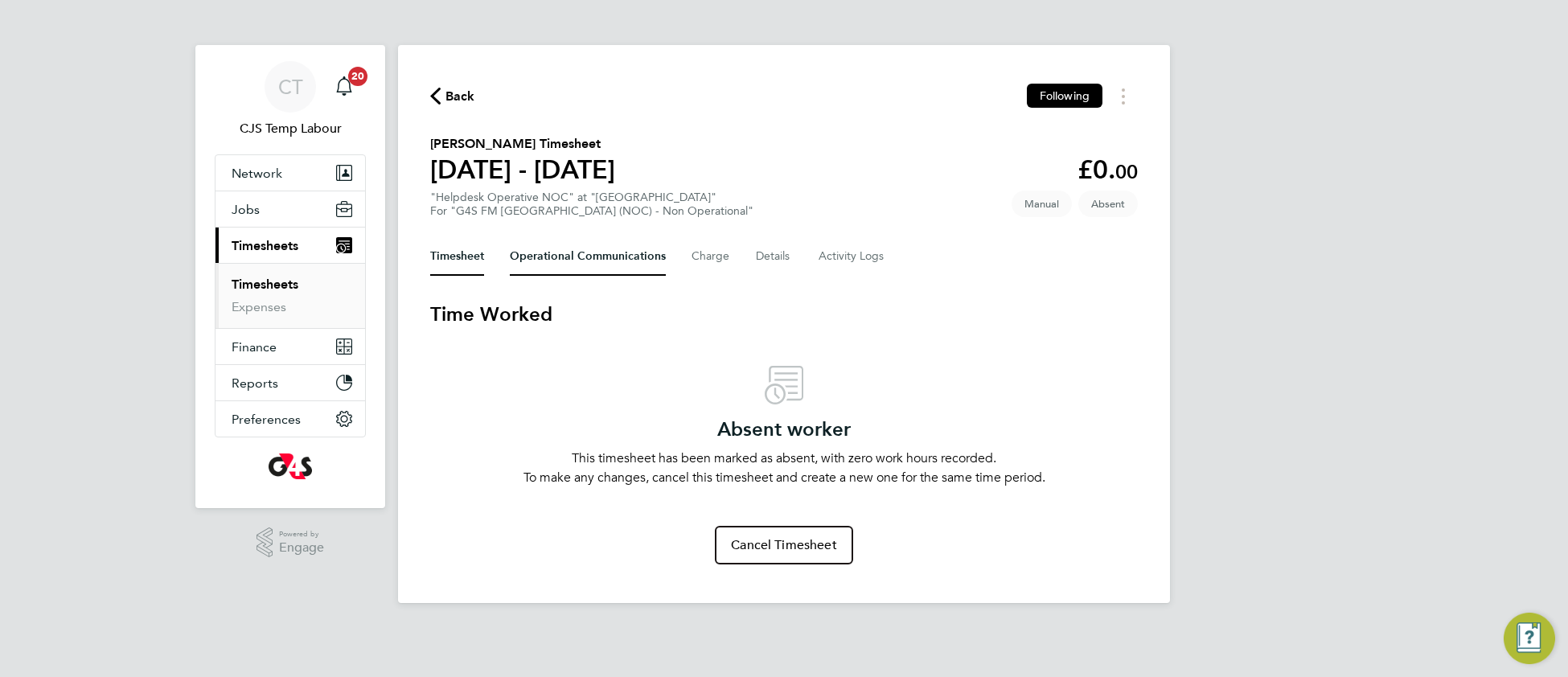
click at [569, 258] on Communications-tab "Operational Communications" at bounding box center [588, 256] width 156 height 39
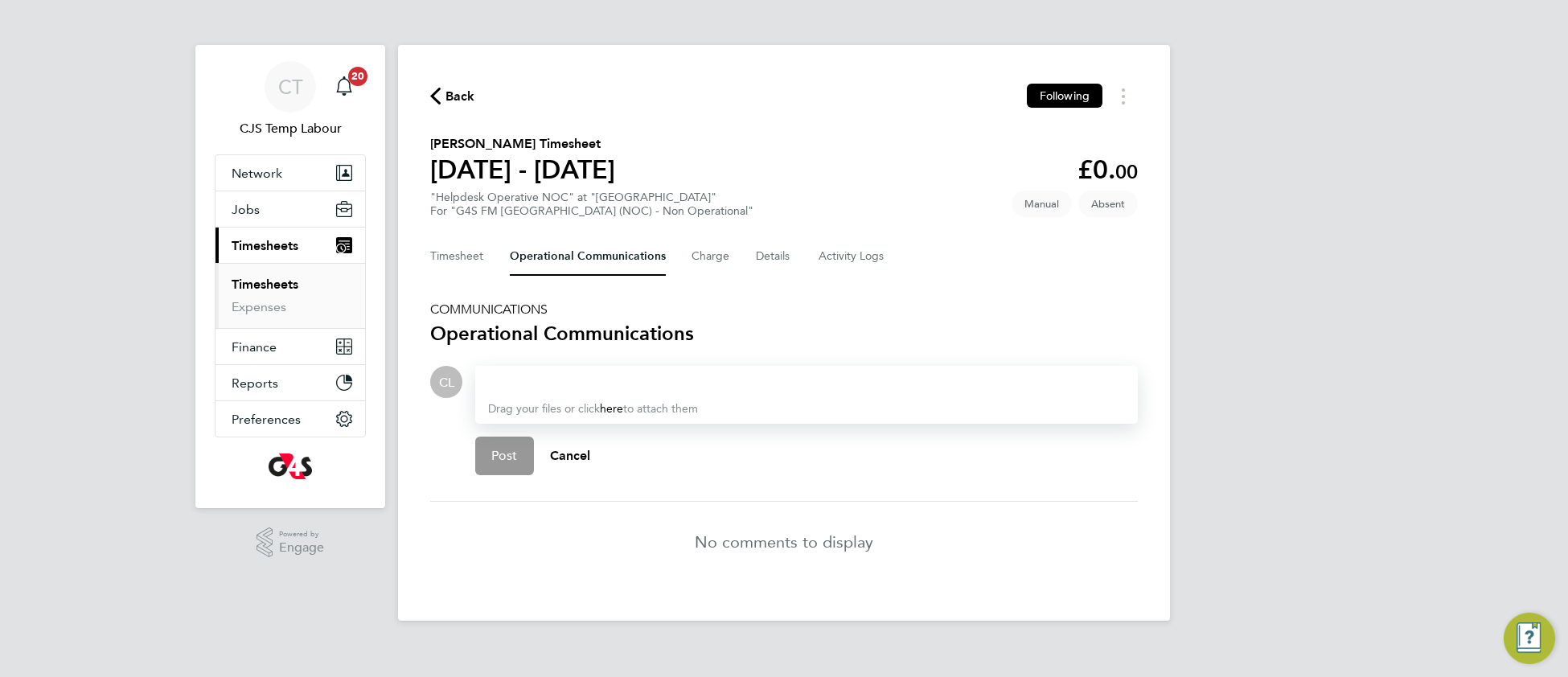
click at [560, 380] on div at bounding box center [806, 381] width 637 height 19
click at [510, 459] on span "Post" at bounding box center [505, 456] width 27 height 16
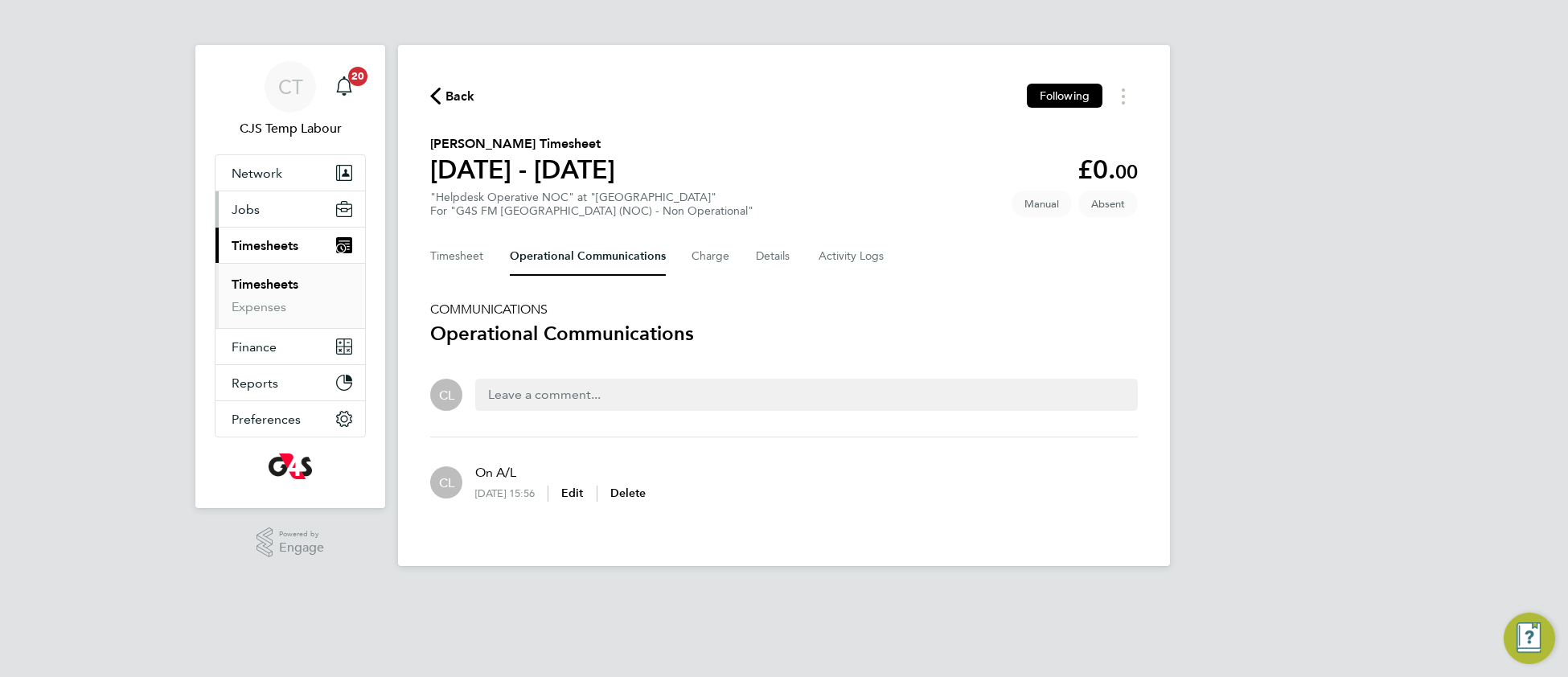
click at [252, 208] on span "Jobs" at bounding box center [245, 209] width 28 height 15
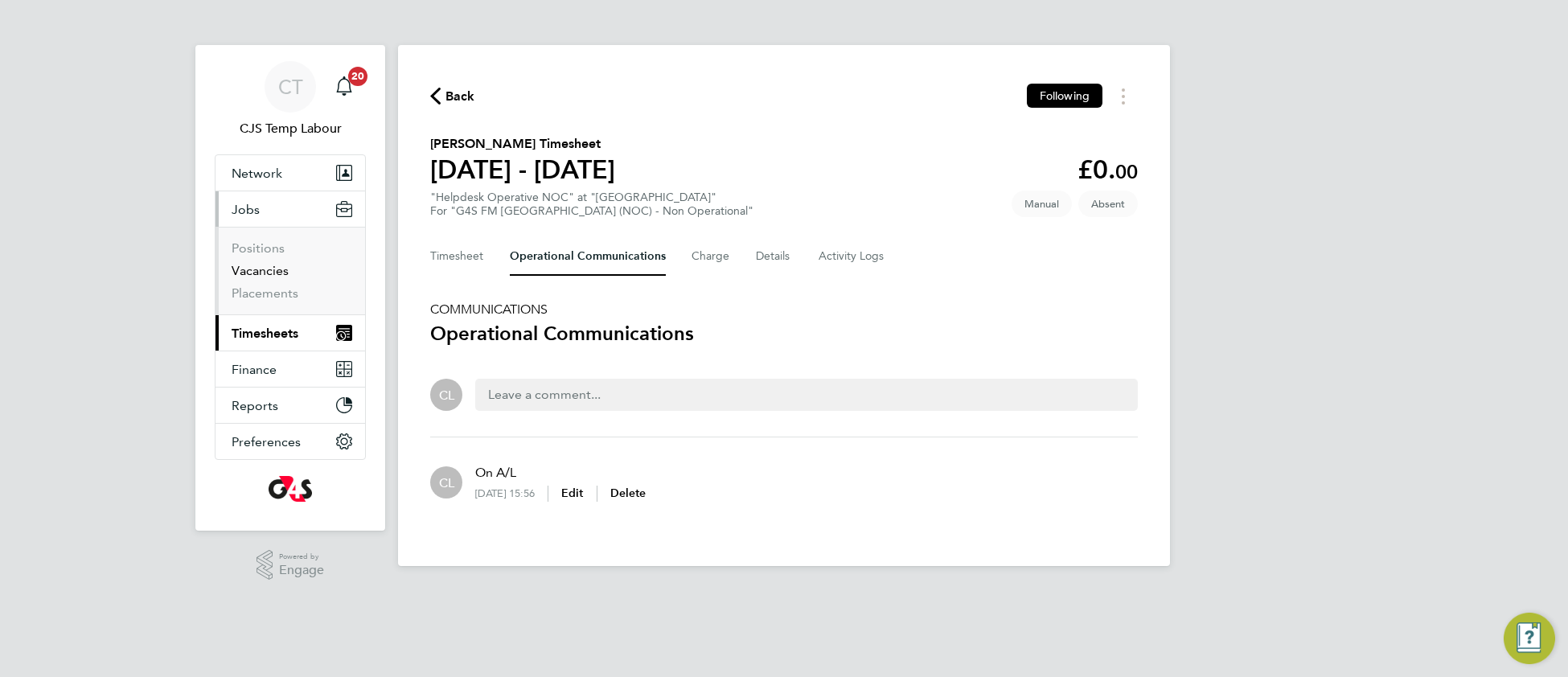
click at [247, 272] on link "Vacancies" at bounding box center [261, 270] width 58 height 15
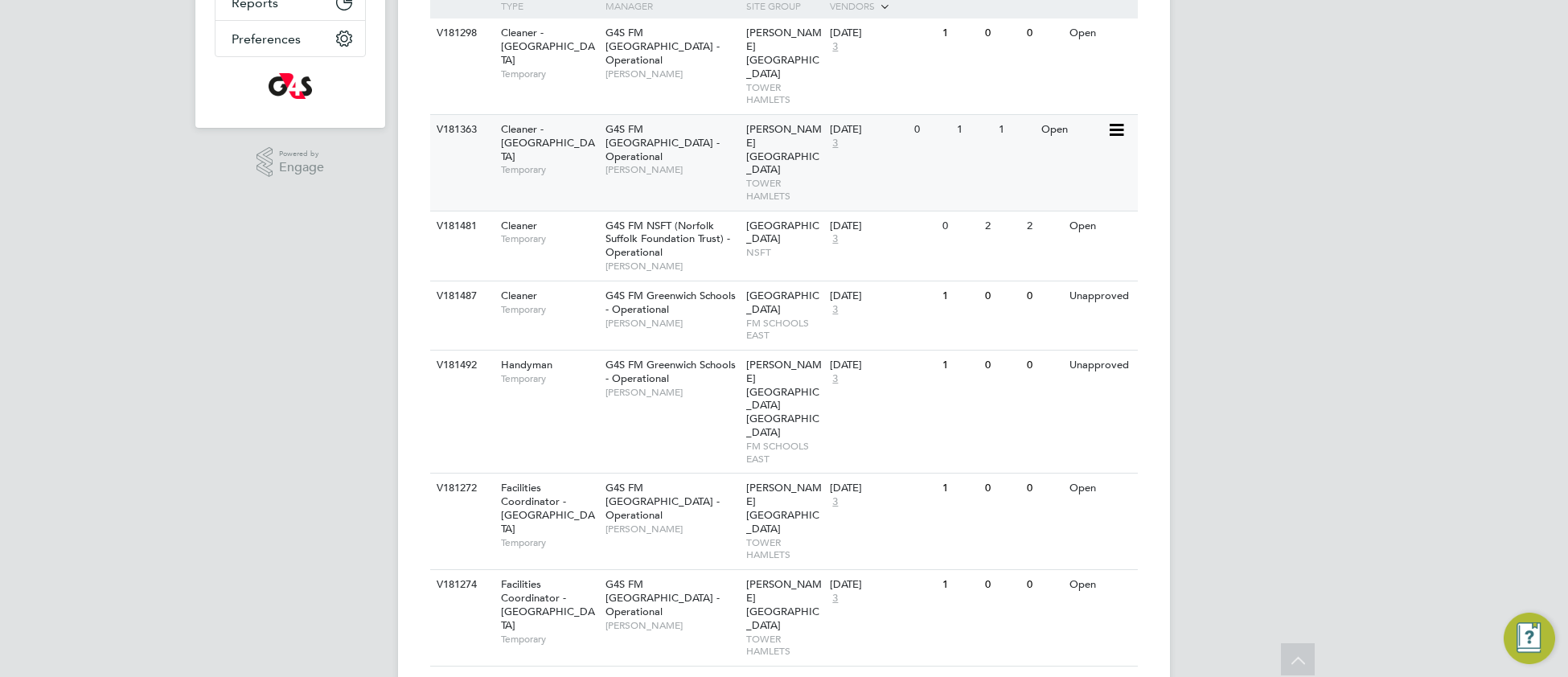
scroll to position [390, 0]
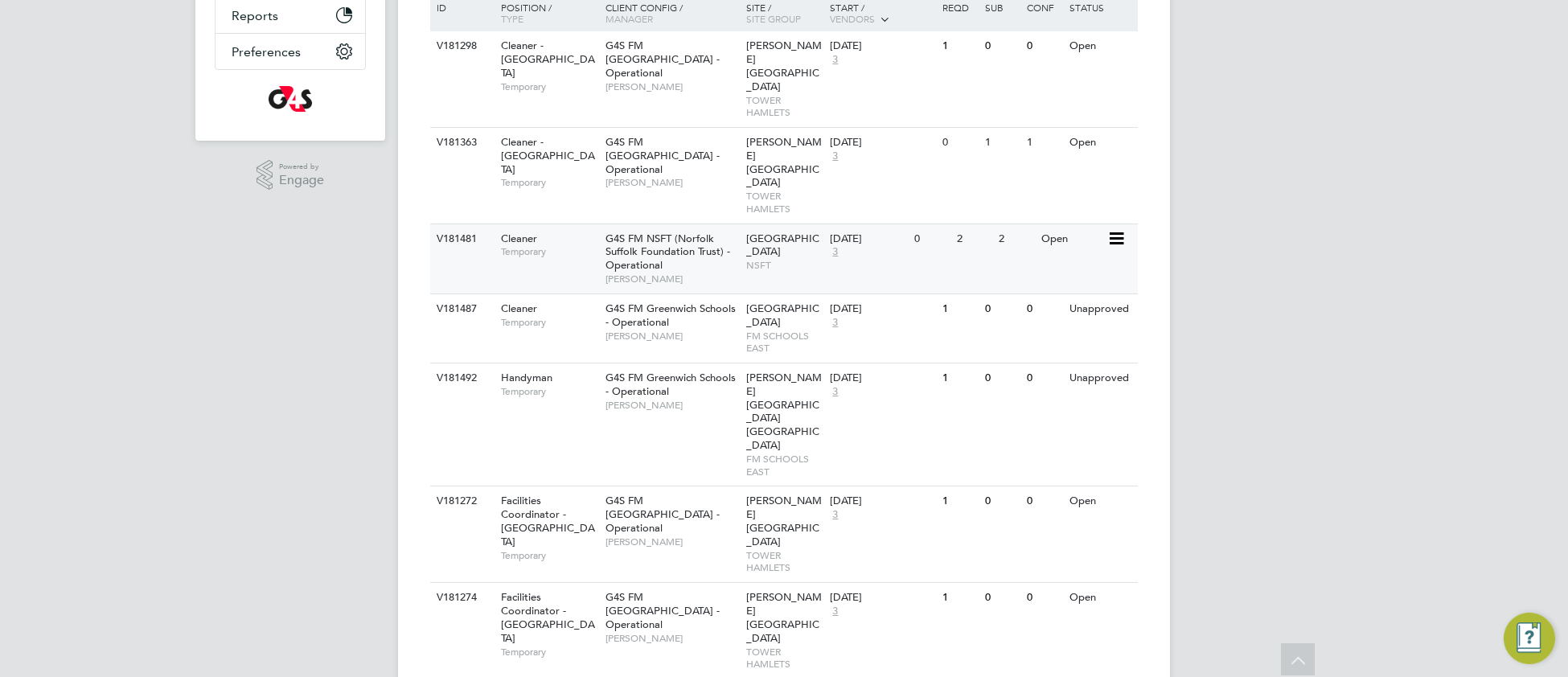
click at [693, 232] on span "G4S FM NSFT (Norfolk Suffolk Foundation Trust) - Operational" at bounding box center [668, 253] width 125 height 41
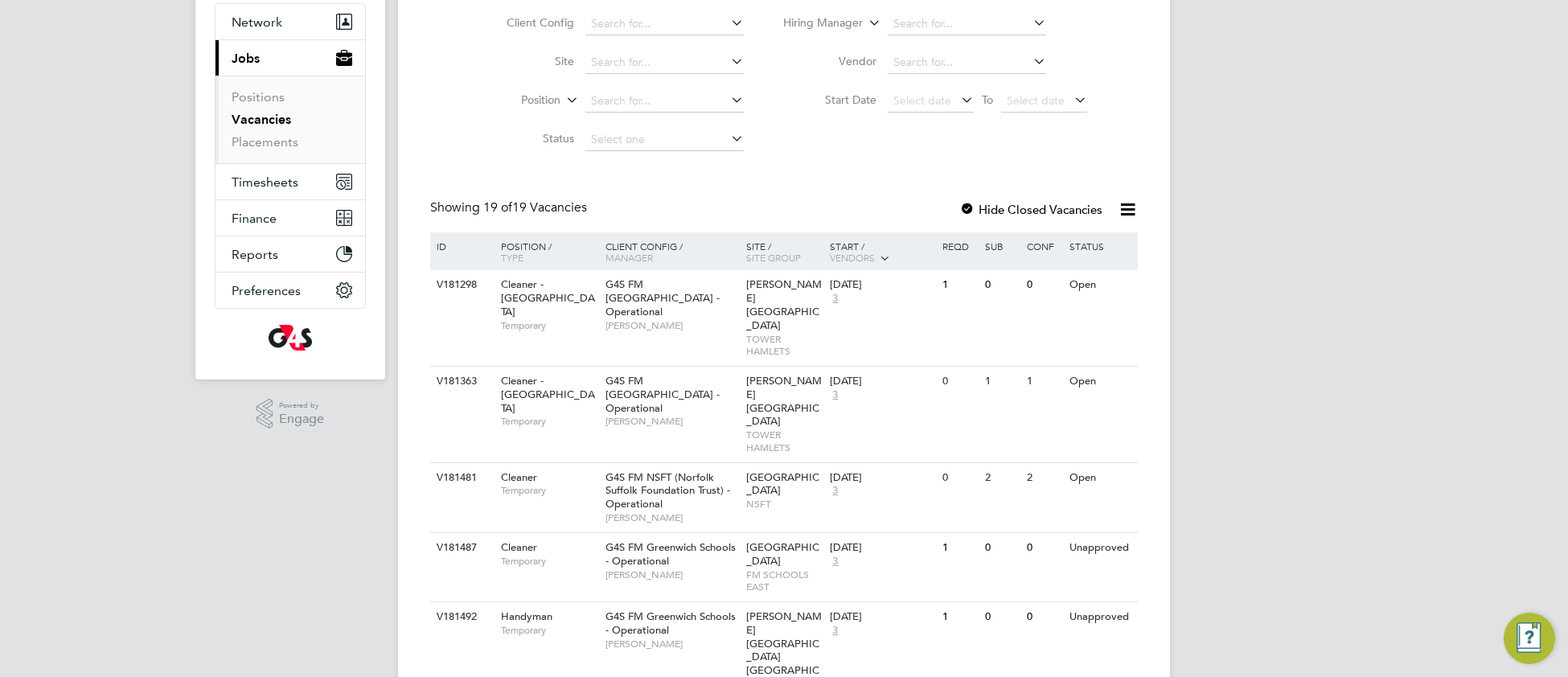
scroll to position [366, 0]
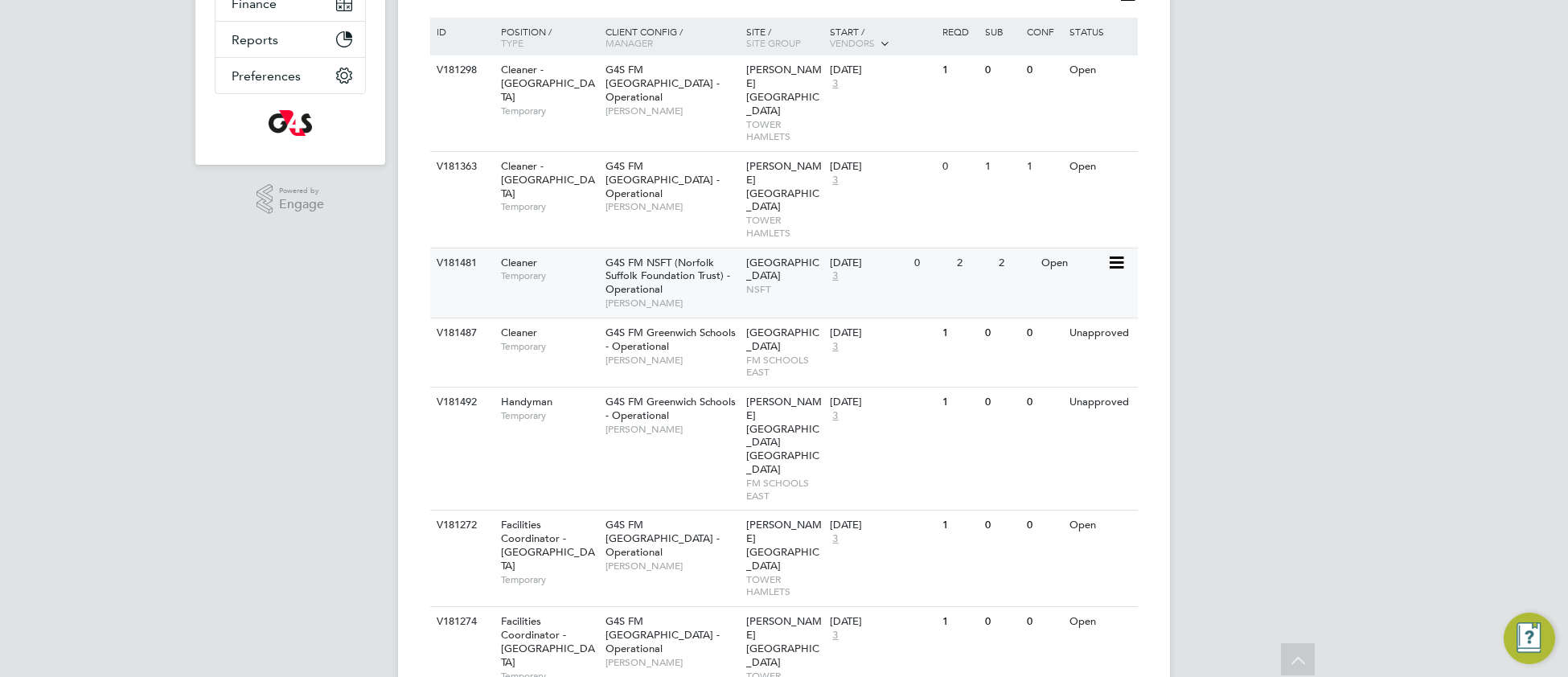
click at [686, 255] on span "G4S FM NSFT (Norfolk Suffolk Foundation Trust) - Operational" at bounding box center [668, 276] width 125 height 41
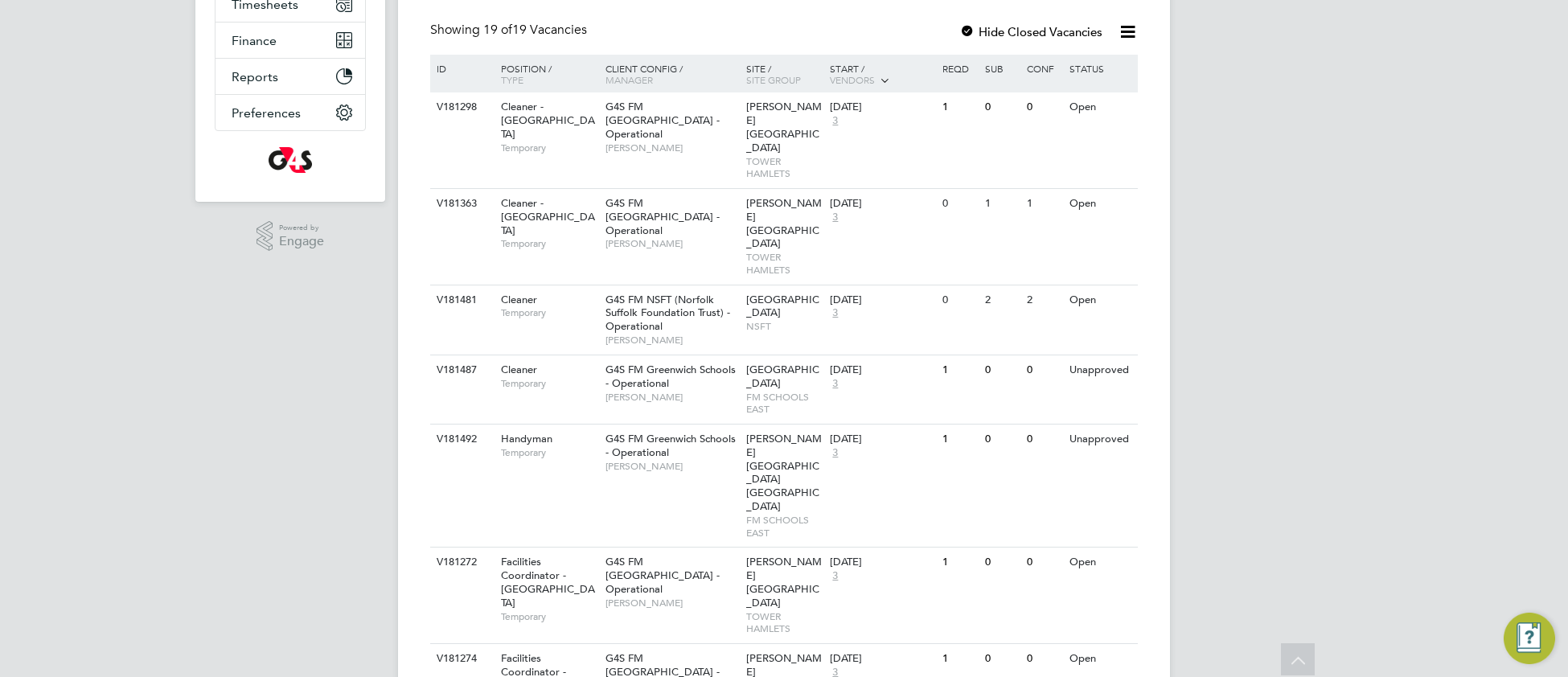
scroll to position [0, 0]
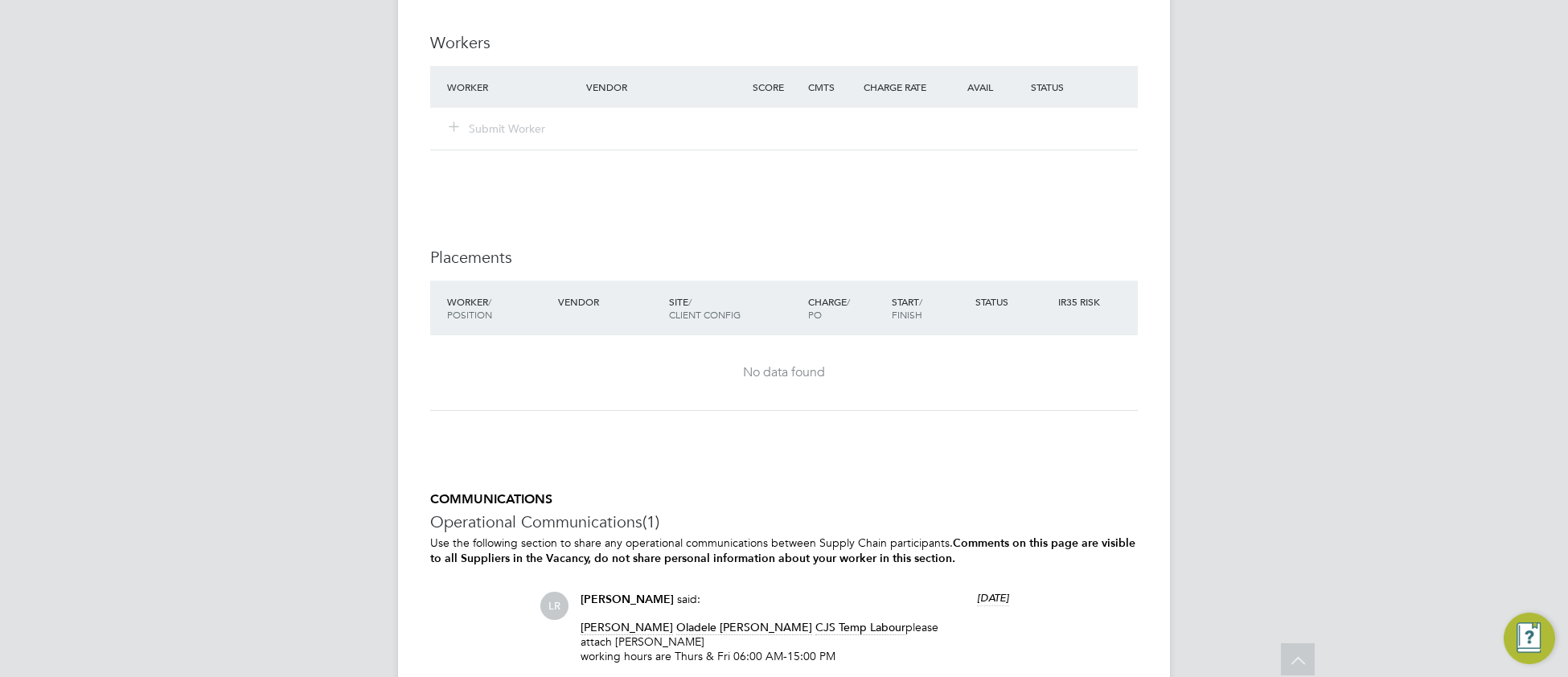
scroll to position [1064, 0]
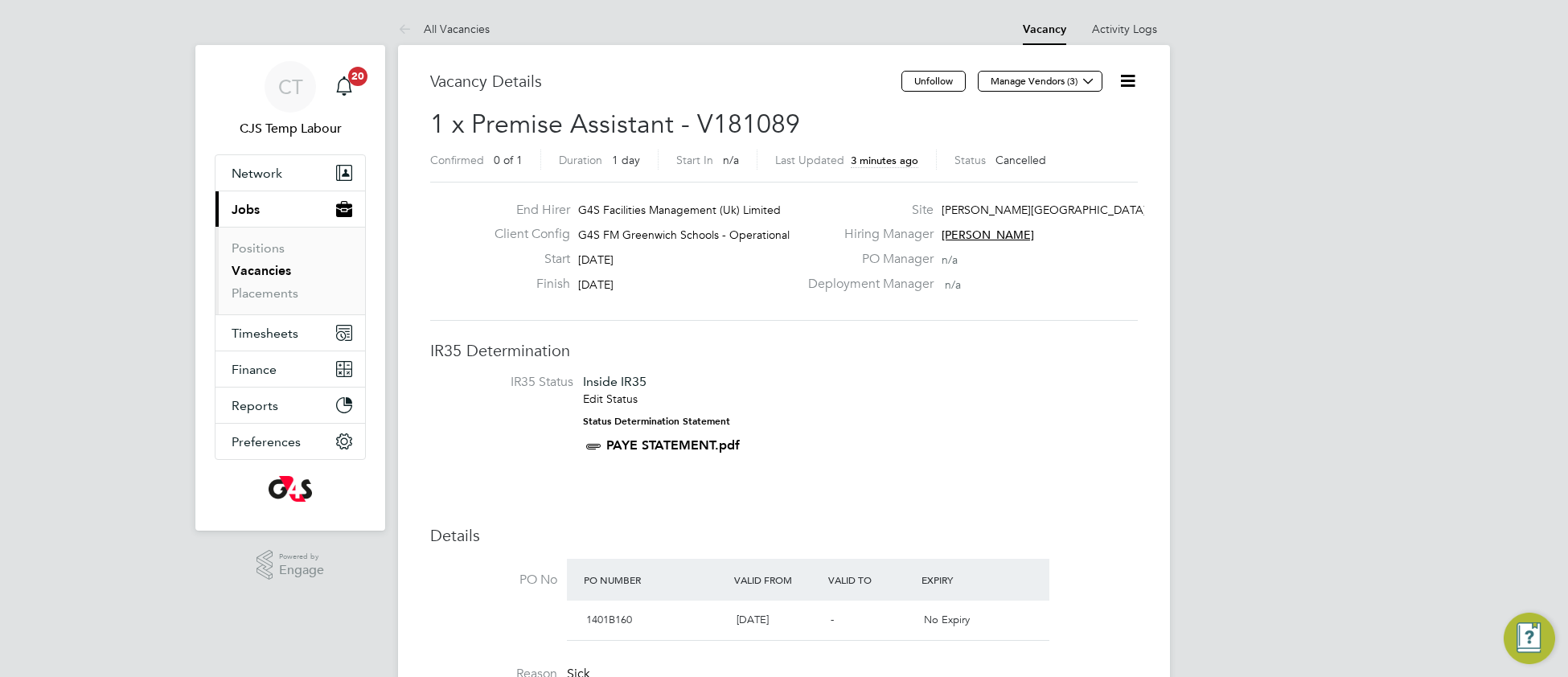
click at [1128, 87] on icon at bounding box center [1127, 81] width 20 height 20
click at [1086, 140] on li "Update Status" at bounding box center [1088, 141] width 94 height 22
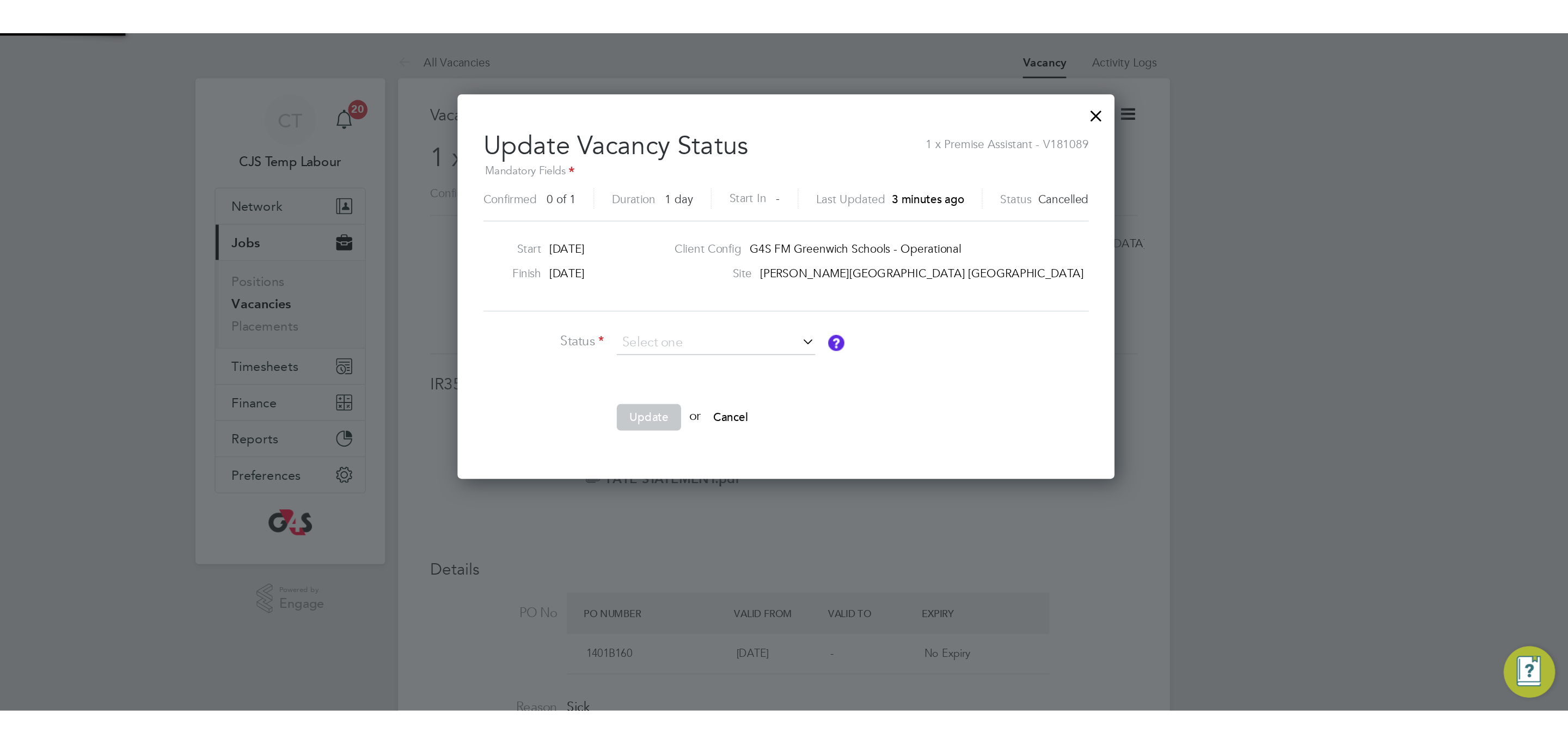
scroll to position [261, 441]
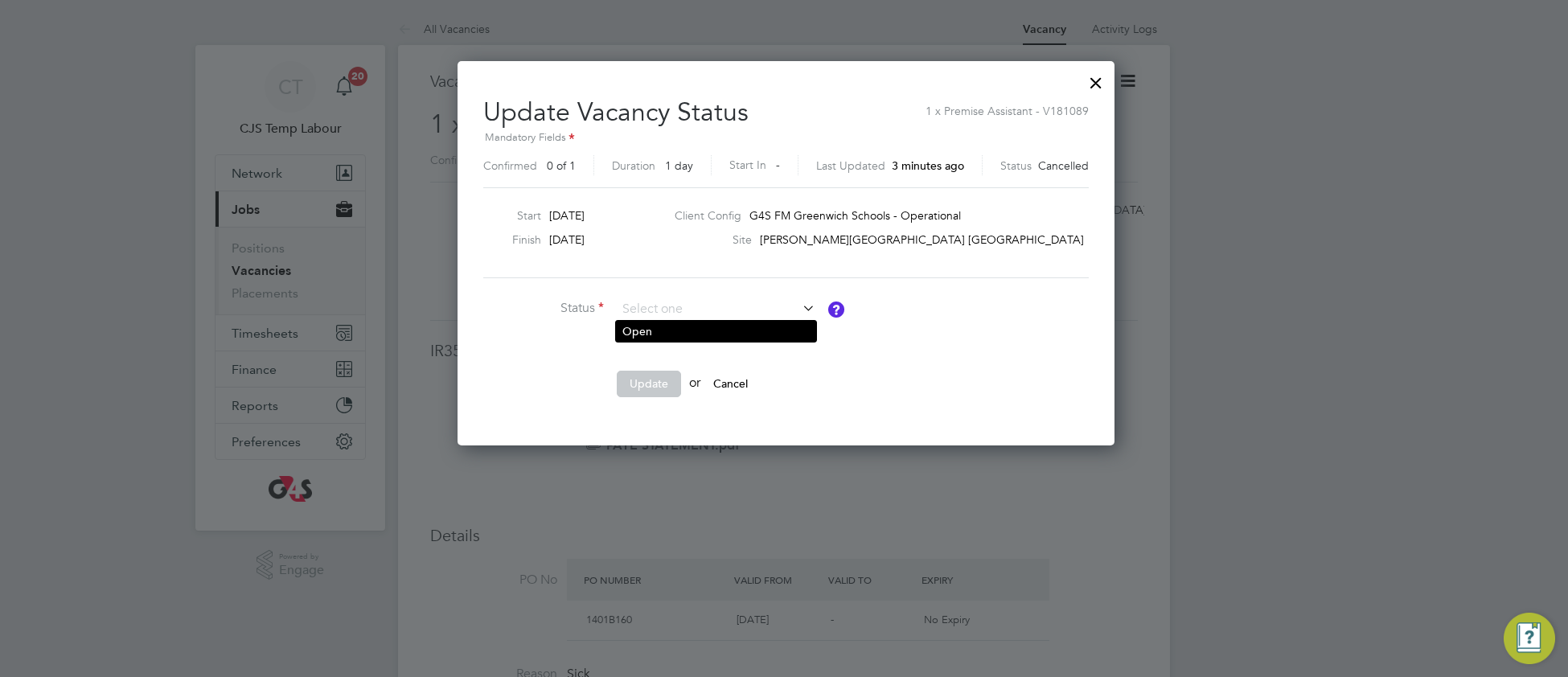
click at [728, 335] on li "Open" at bounding box center [716, 331] width 200 height 21
type input "Open"
click at [666, 384] on button "Update" at bounding box center [649, 383] width 65 height 26
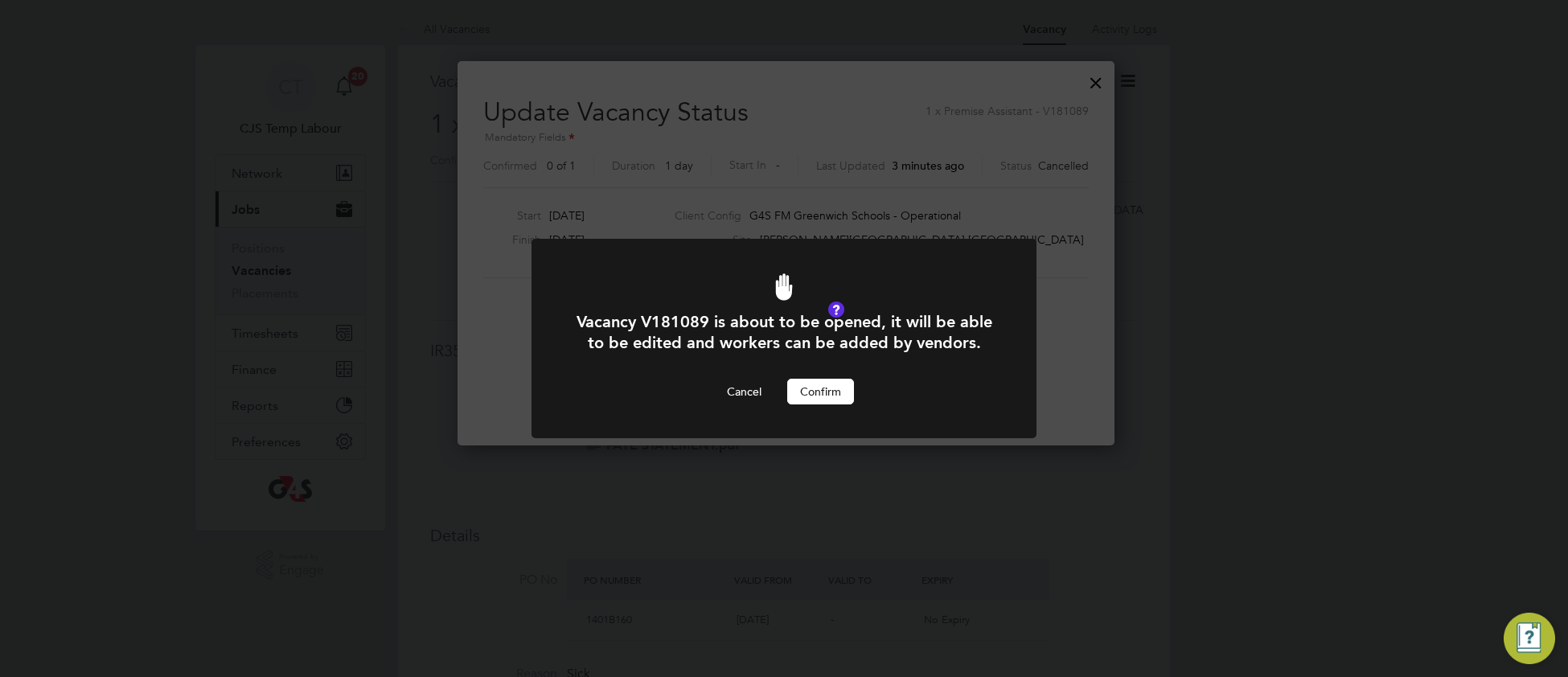
click at [811, 400] on button "Confirm" at bounding box center [821, 391] width 67 height 26
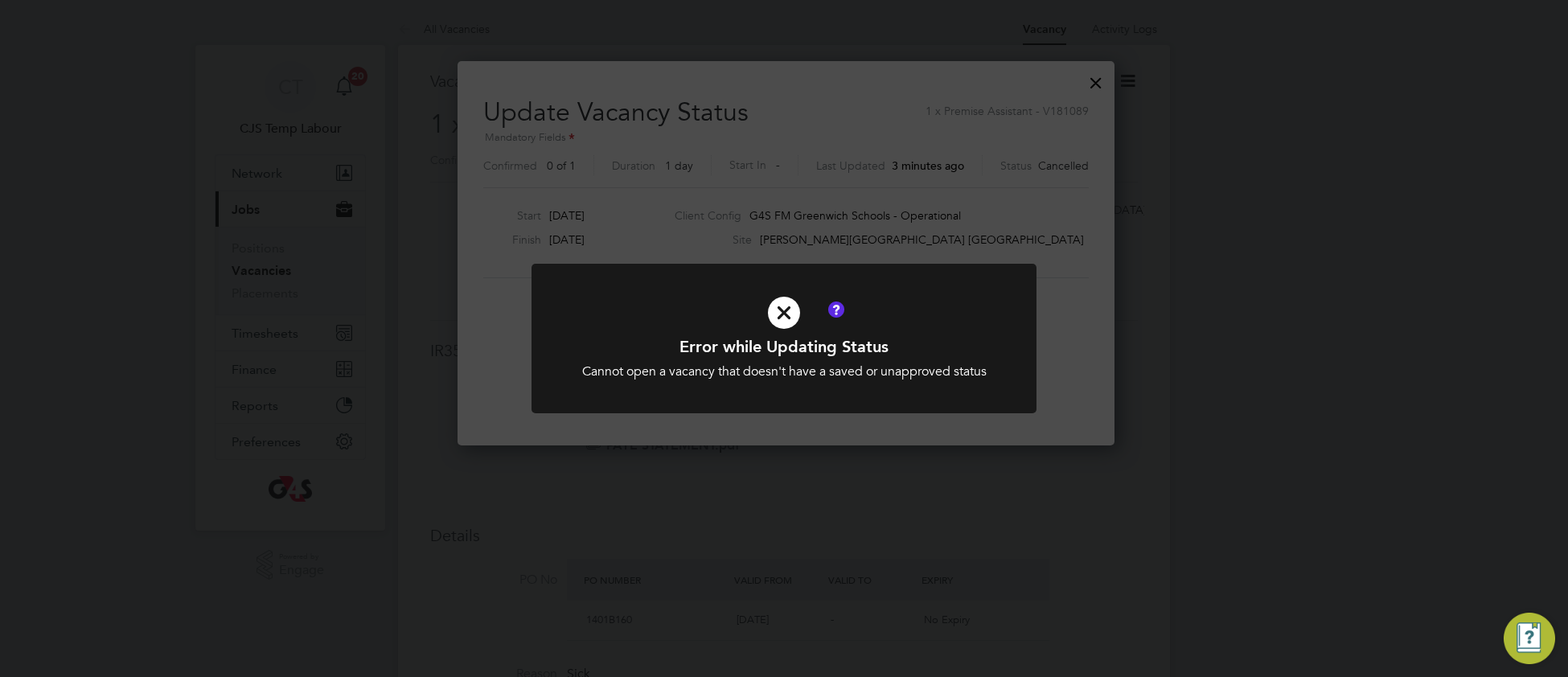
click at [909, 338] on h1 "Error while Updating Status" at bounding box center [784, 346] width 418 height 21
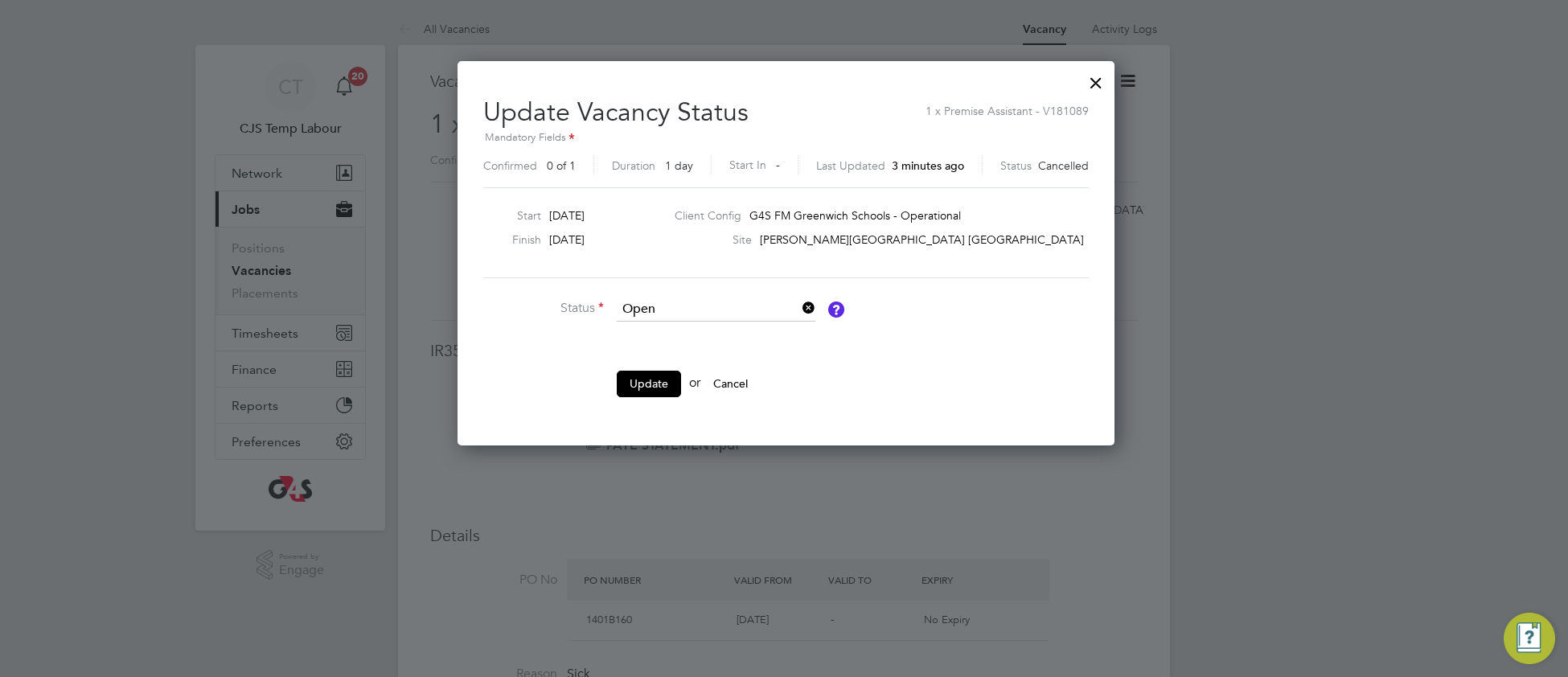
drag, startPoint x: 1094, startPoint y: 85, endPoint x: 1079, endPoint y: 113, distance: 31.8
click at [1093, 86] on div at bounding box center [1096, 79] width 29 height 29
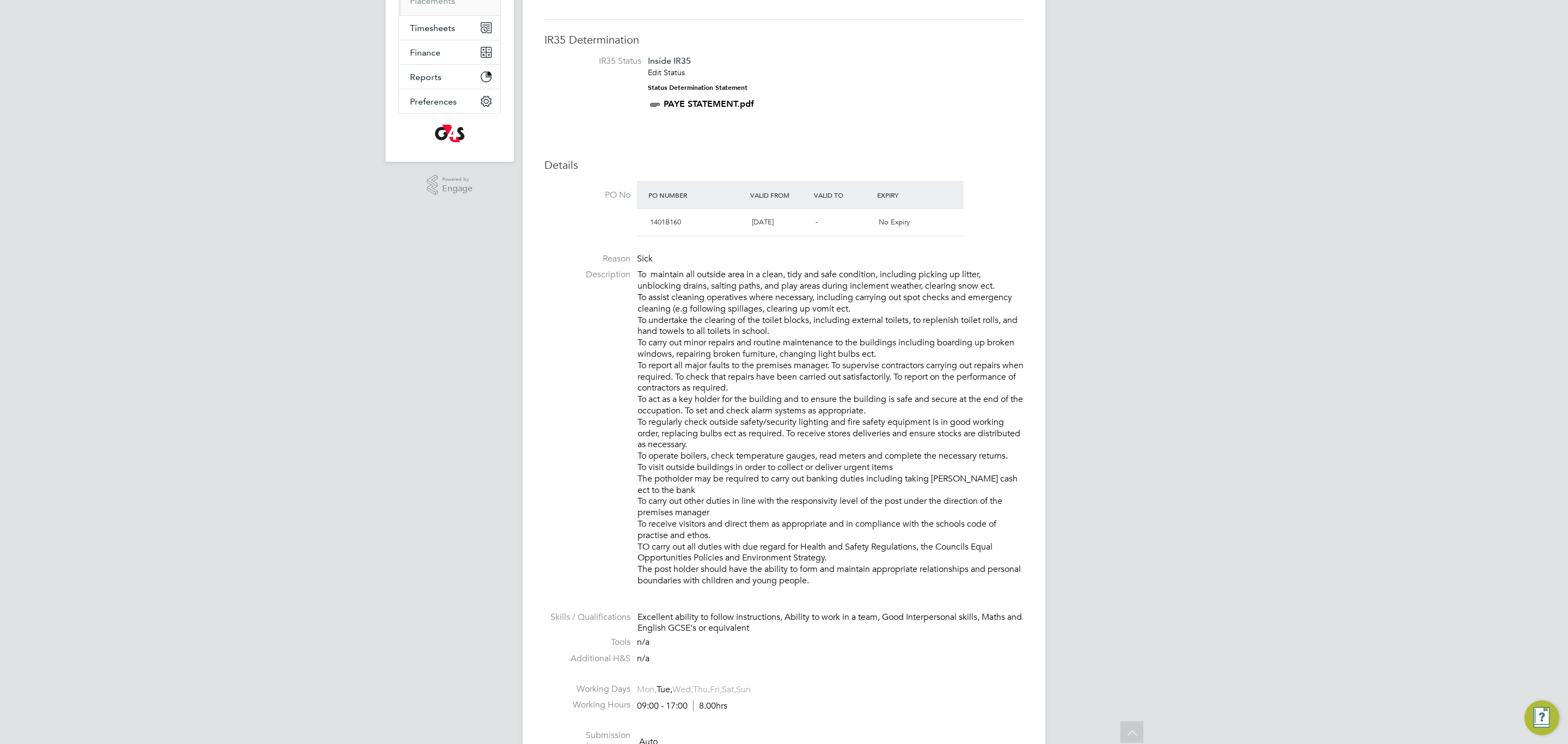
scroll to position [0, 0]
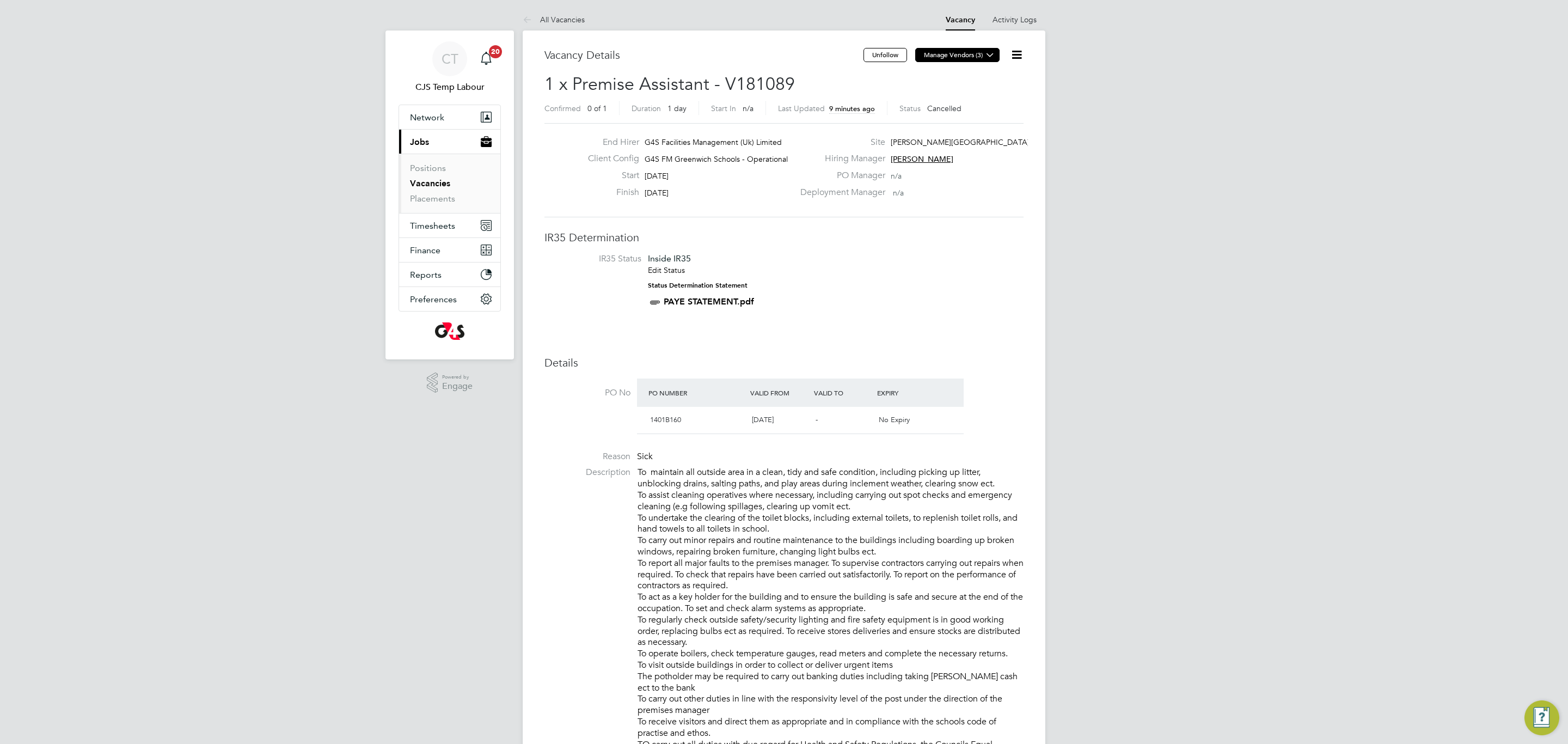
click at [990, 55] on icon at bounding box center [990, 54] width 8 height 8
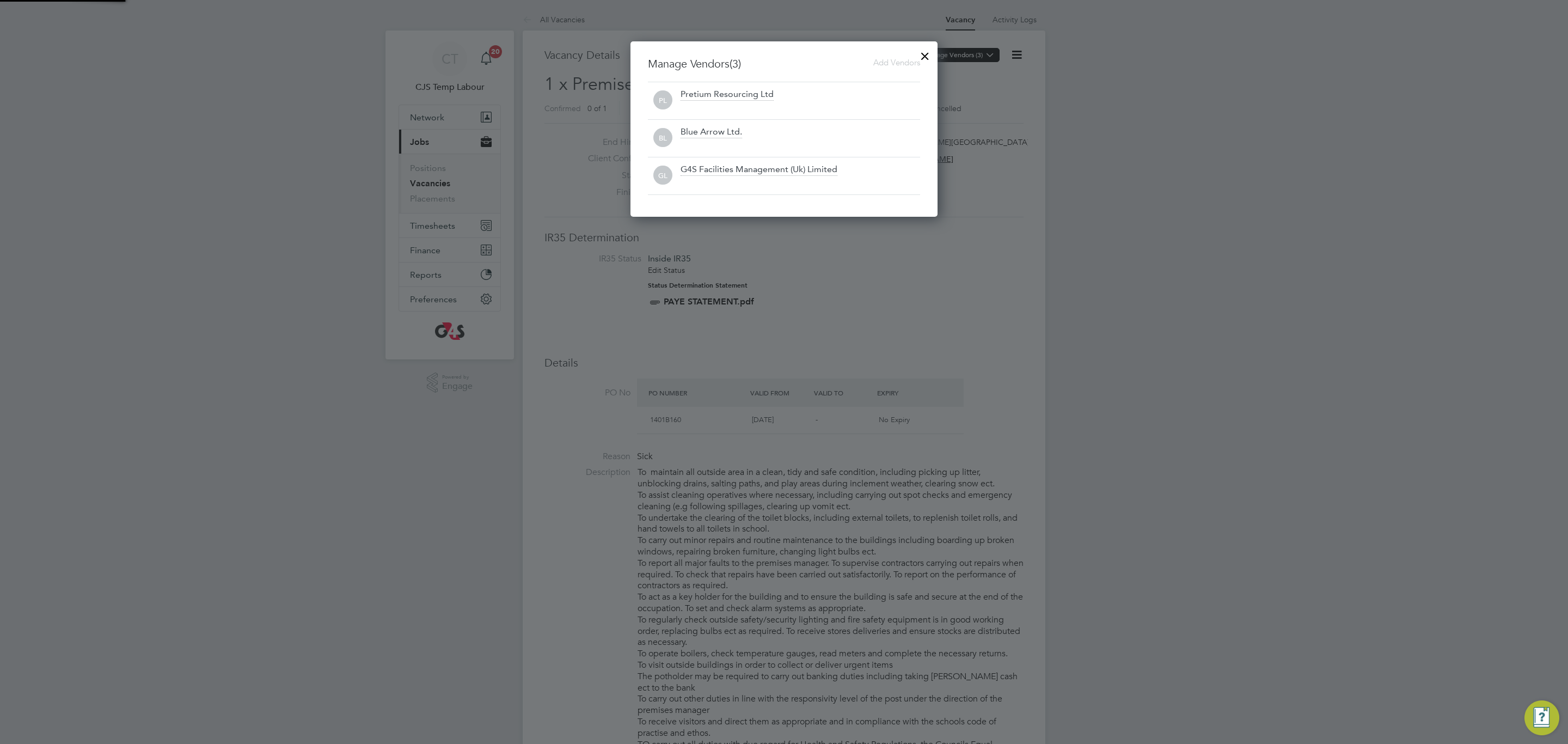
scroll to position [177, 307]
drag, startPoint x: 923, startPoint y: 49, endPoint x: 755, endPoint y: 86, distance: 172.0
click at [921, 49] on div at bounding box center [925, 54] width 19 height 19
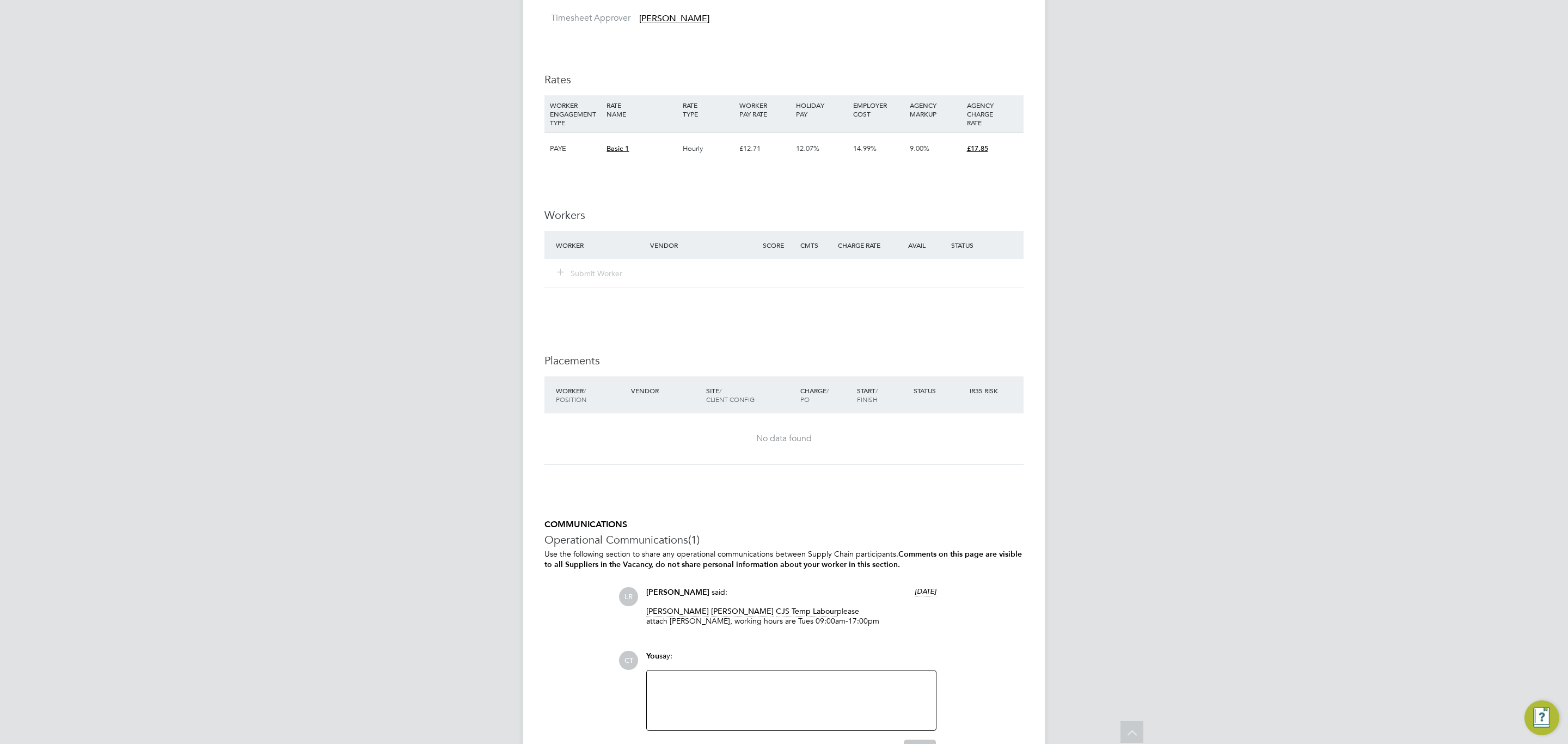
scroll to position [1031, 0]
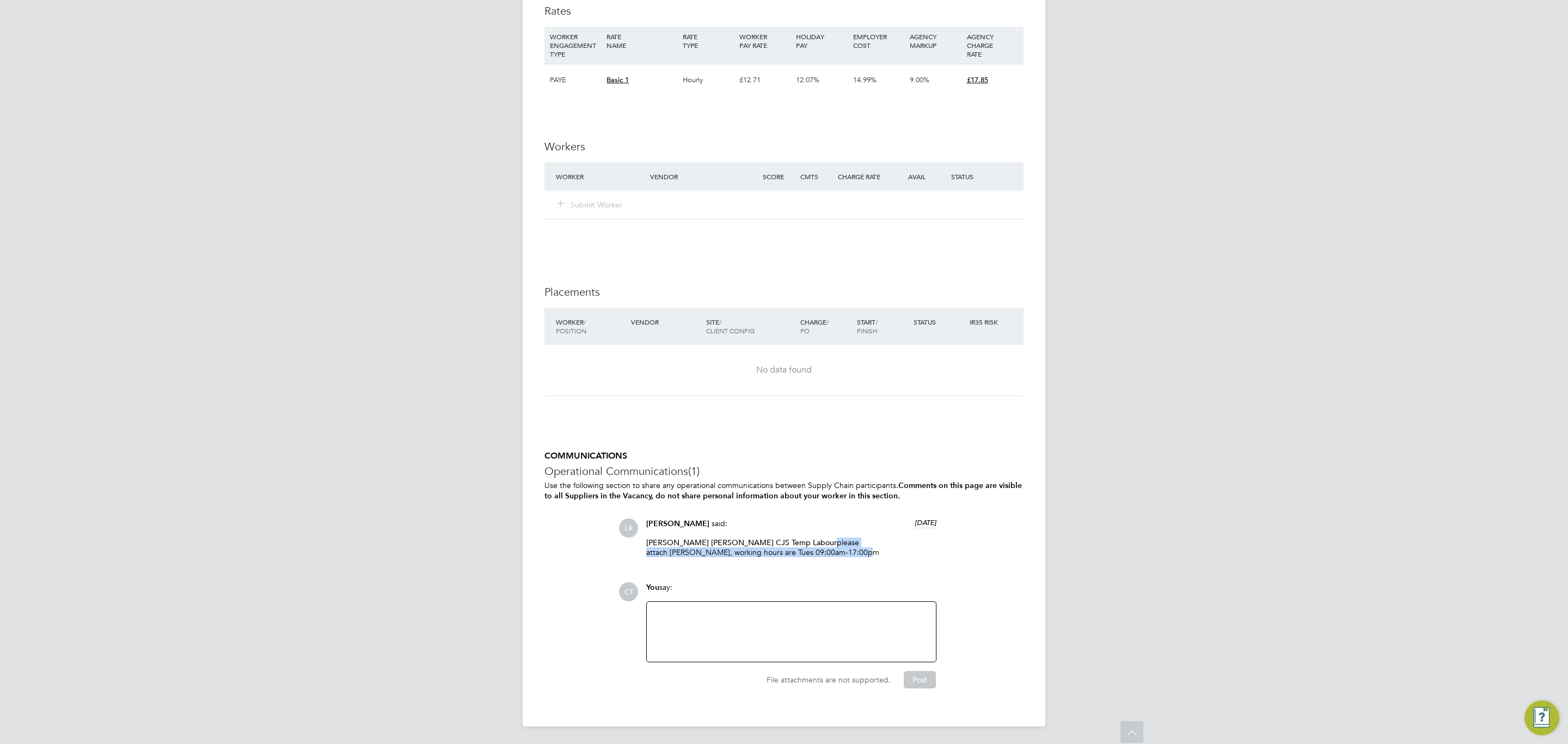
drag, startPoint x: 823, startPoint y: 541, endPoint x: 818, endPoint y: 556, distance: 15.8
click at [818, 458] on p "[PERSON_NAME] [PERSON_NAME] CJS Temp Labour please attach [PERSON_NAME], workin…" at bounding box center [791, 547] width 290 height 19
copy p "please attach [PERSON_NAME], working hours are Tues 09:00am-17:00pm"
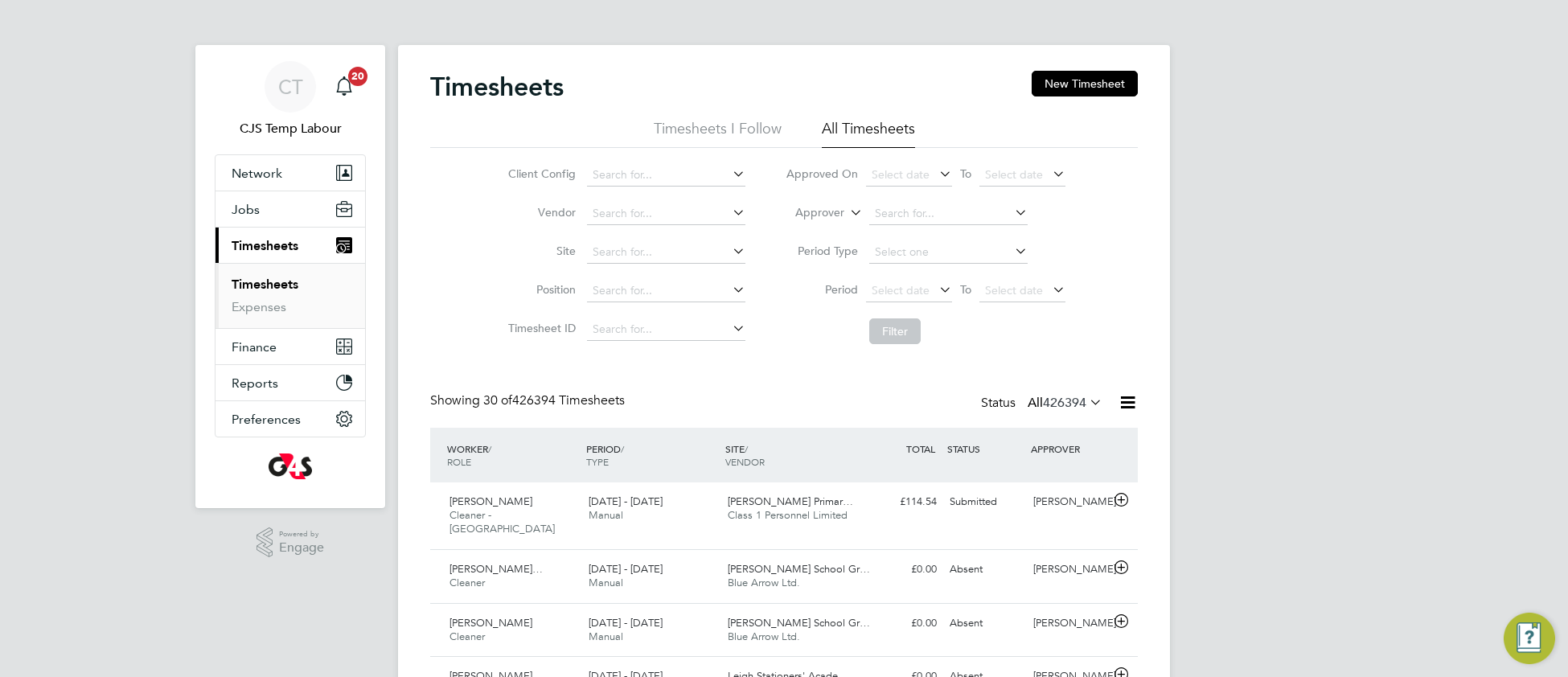
click at [1086, 408] on icon at bounding box center [1086, 402] width 0 height 22
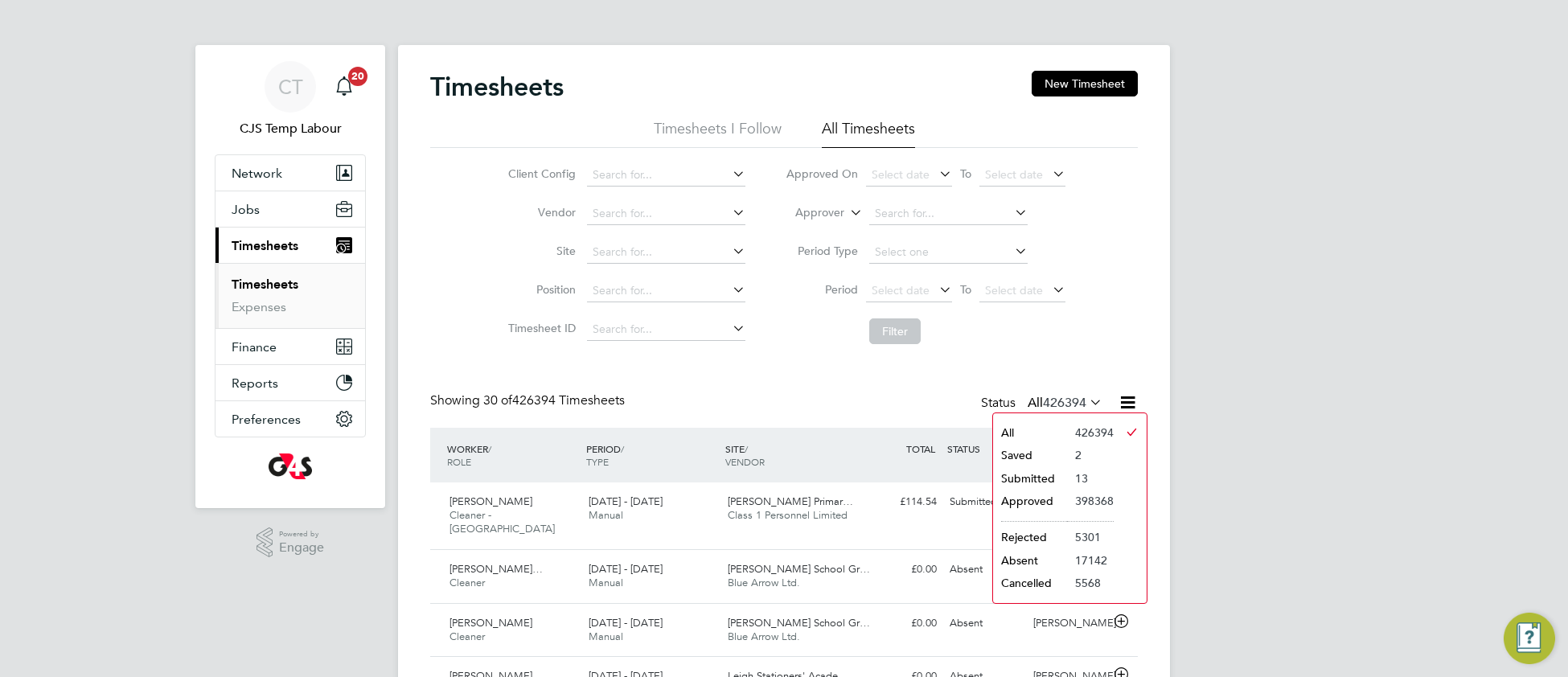
drag, startPoint x: 1040, startPoint y: 481, endPoint x: 866, endPoint y: 583, distance: 201.7
click at [1038, 482] on li "Submitted" at bounding box center [1030, 478] width 74 height 22
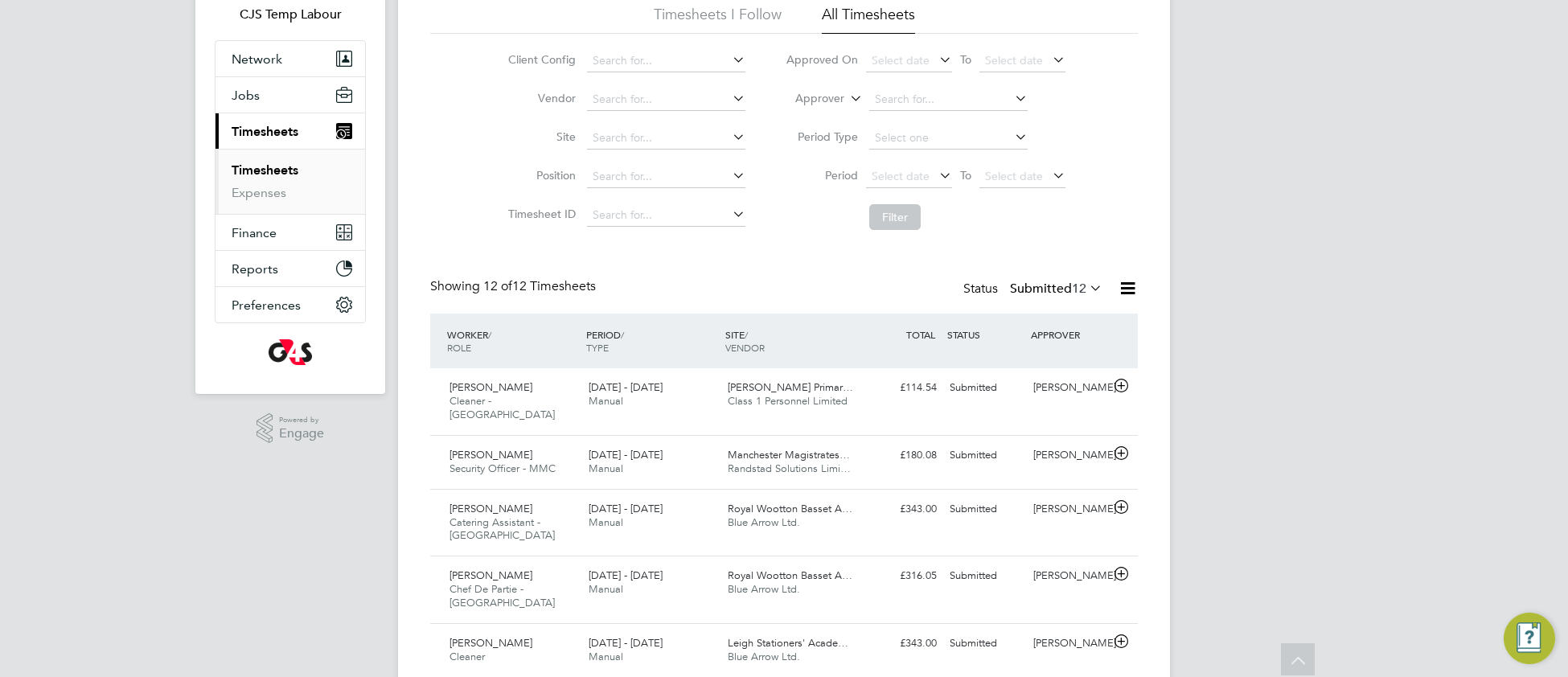
drag, startPoint x: 1090, startPoint y: 290, endPoint x: 1081, endPoint y: 296, distance: 10.8
click at [1086, 291] on icon at bounding box center [1086, 288] width 0 height 22
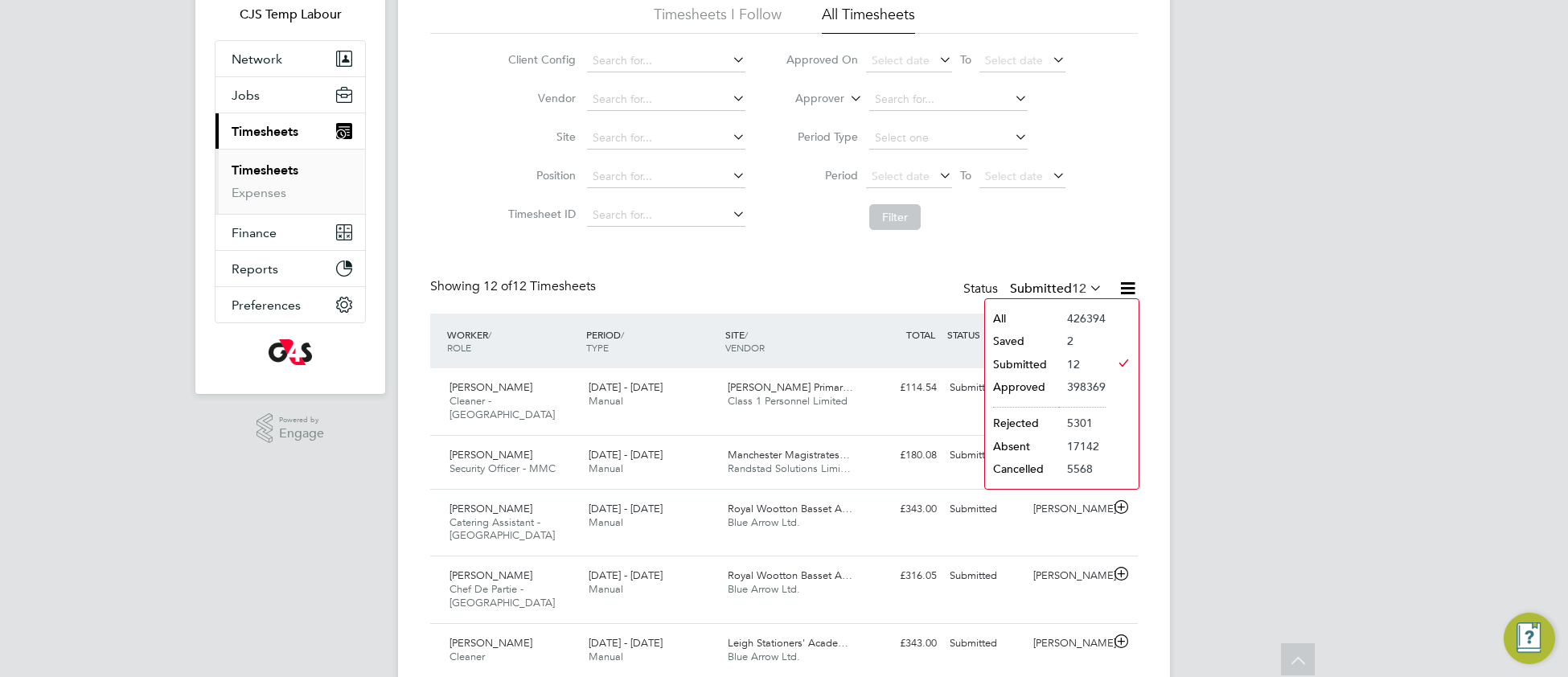
click at [1018, 322] on li "All" at bounding box center [1022, 318] width 74 height 22
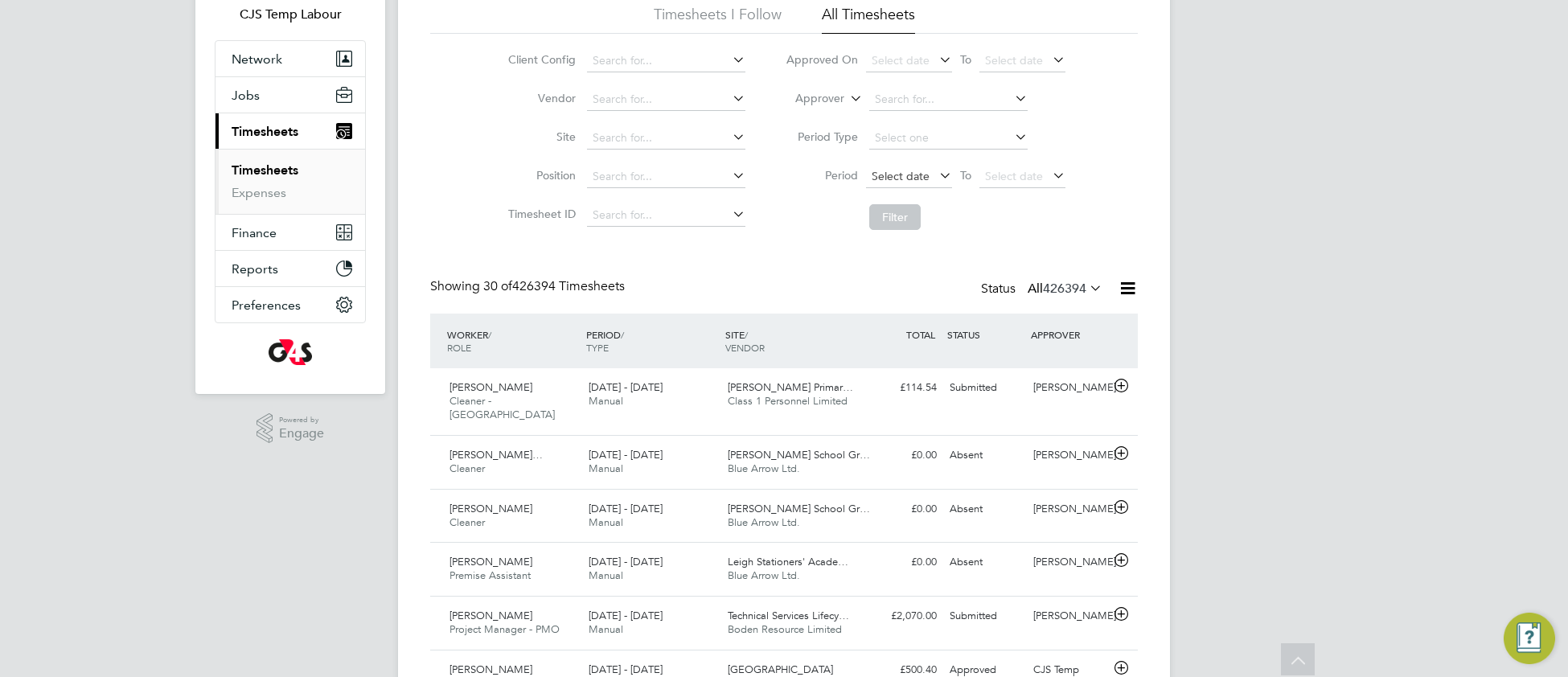
click at [896, 177] on span "Select date" at bounding box center [901, 176] width 58 height 14
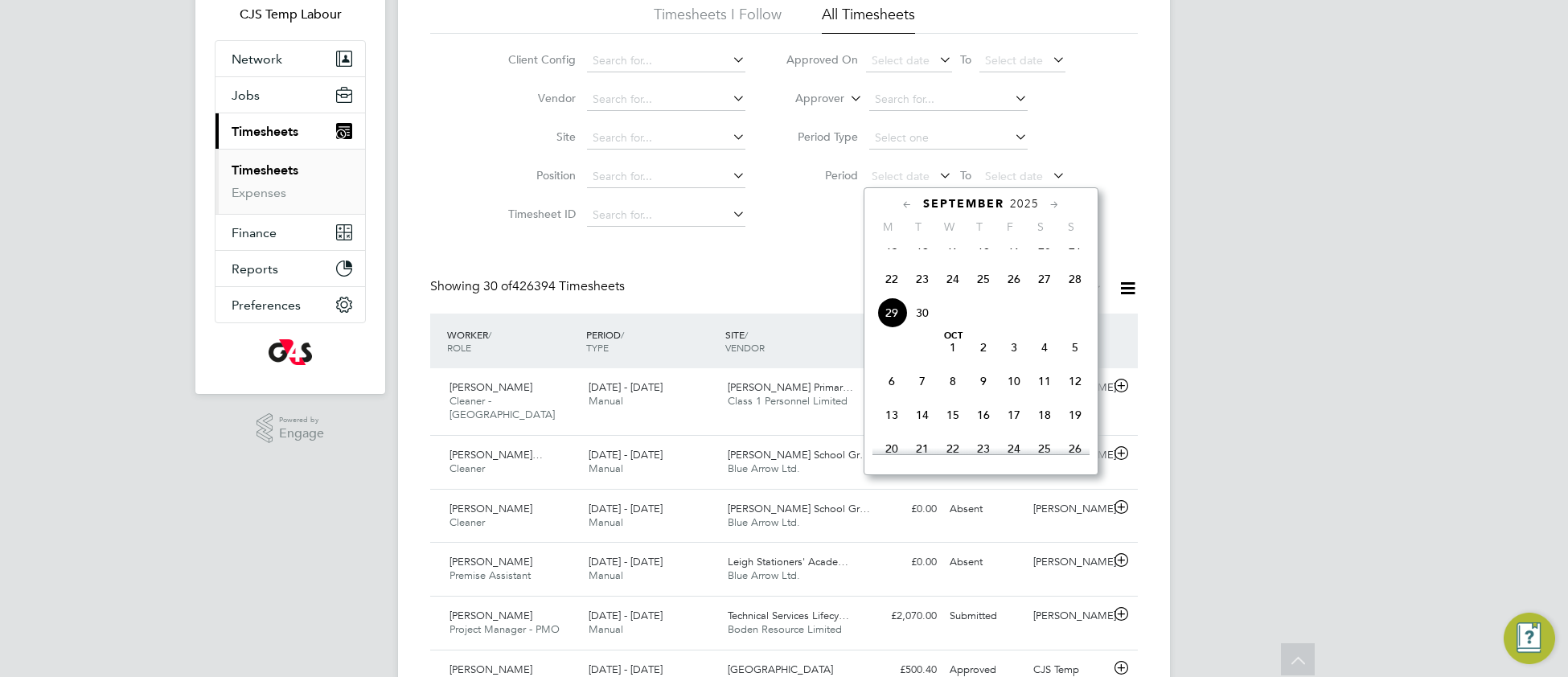
click at [895, 293] on span "22" at bounding box center [892, 279] width 31 height 31
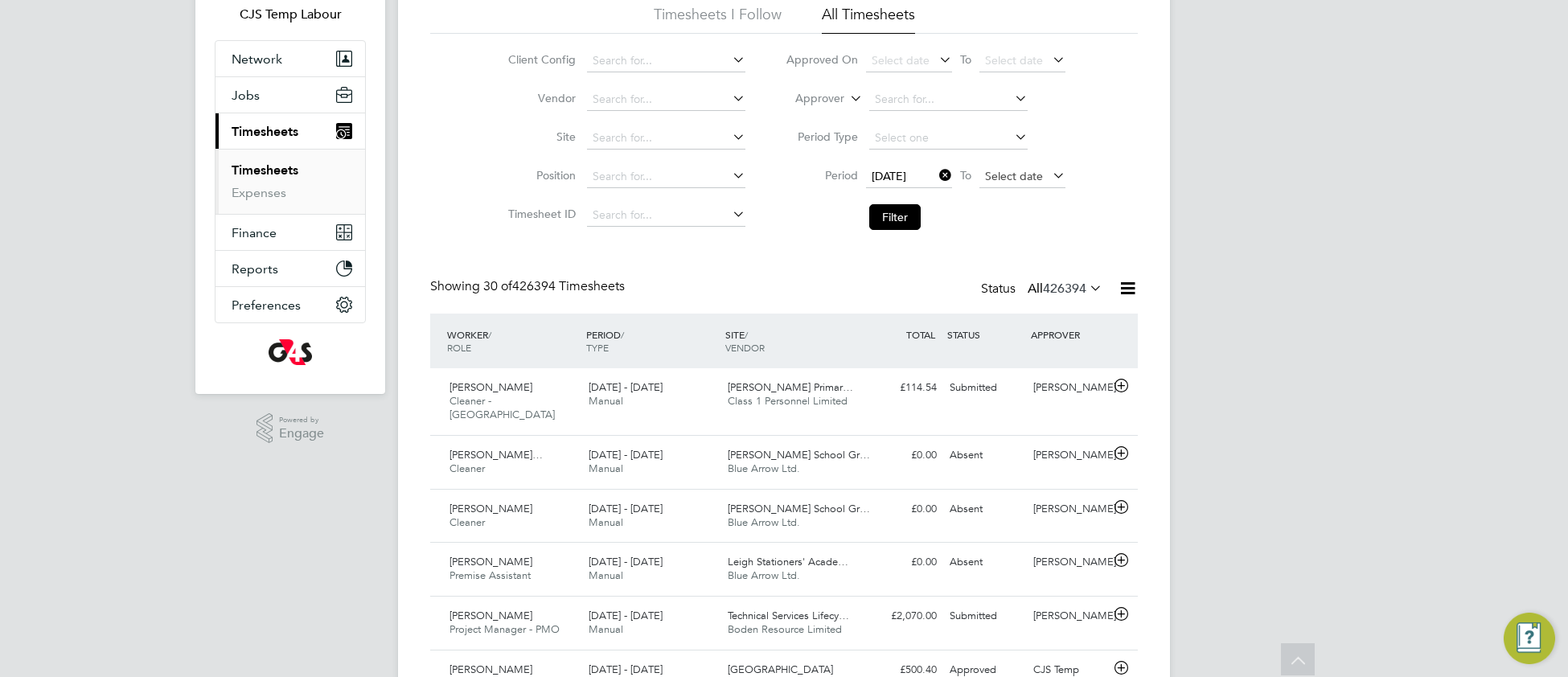
click at [1005, 179] on span "Select date" at bounding box center [1014, 176] width 58 height 14
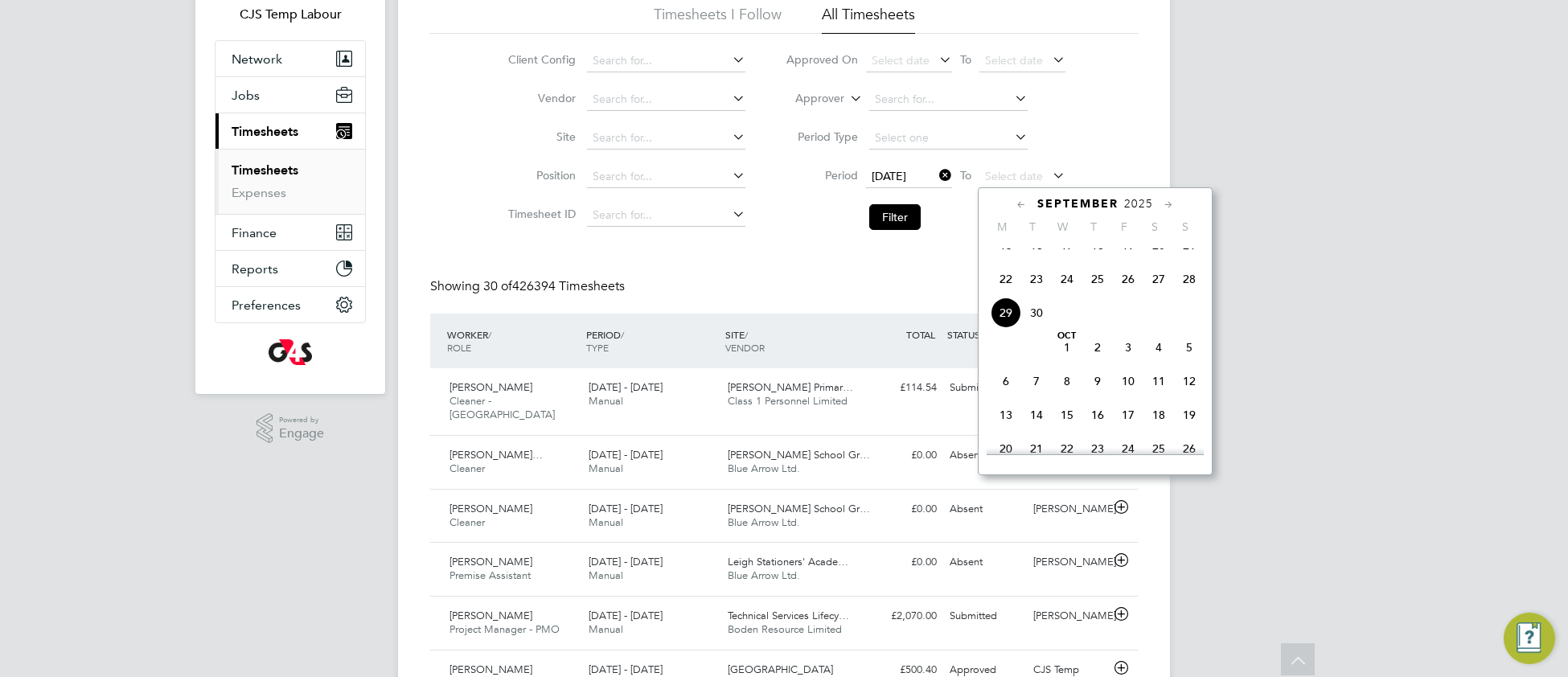
drag, startPoint x: 1192, startPoint y: 291, endPoint x: 1161, endPoint y: 310, distance: 36.4
click at [1186, 294] on span "28" at bounding box center [1189, 279] width 31 height 31
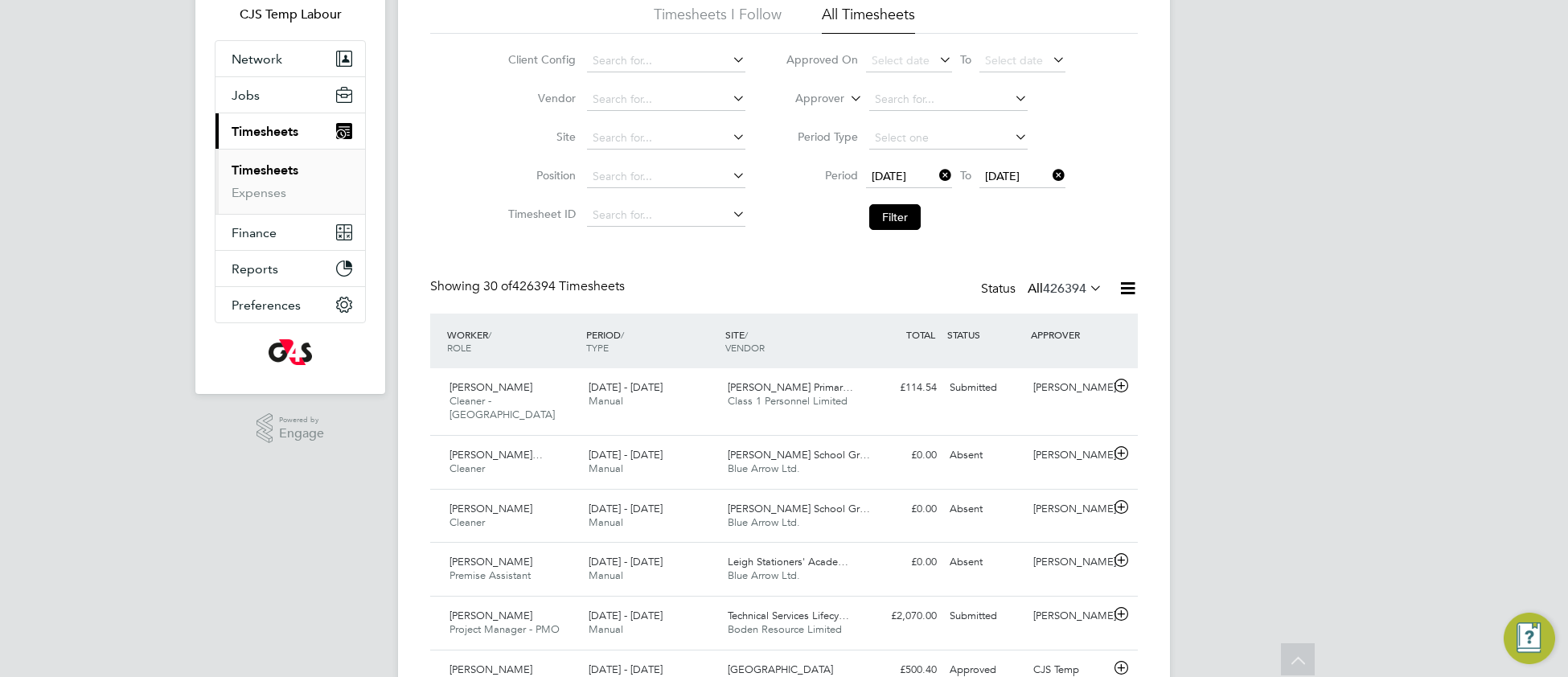
drag, startPoint x: 880, startPoint y: 222, endPoint x: 799, endPoint y: 316, distance: 124.1
click at [878, 225] on button "Filter" at bounding box center [895, 217] width 51 height 26
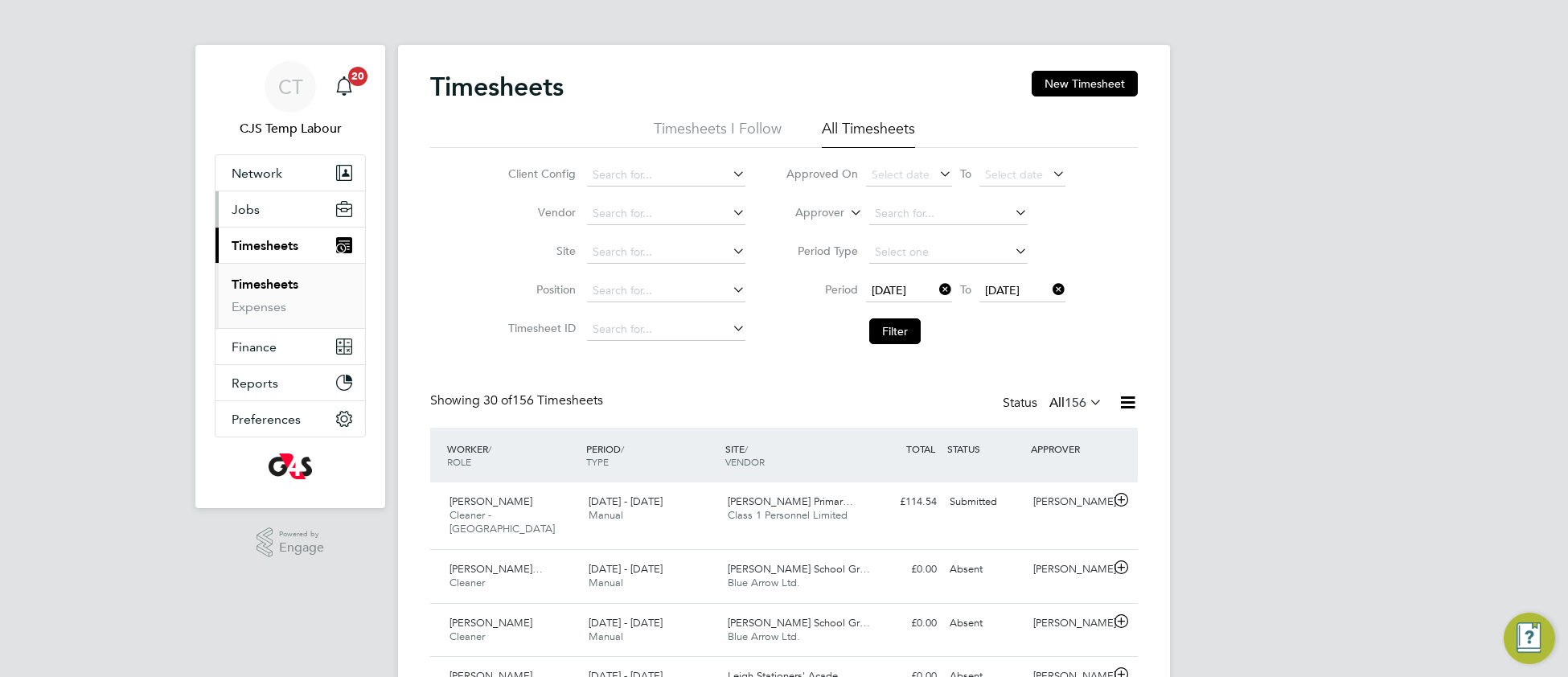
drag, startPoint x: 242, startPoint y: 206, endPoint x: 245, endPoint y: 249, distance: 43.1
click at [241, 208] on span "Jobs" at bounding box center [245, 209] width 28 height 15
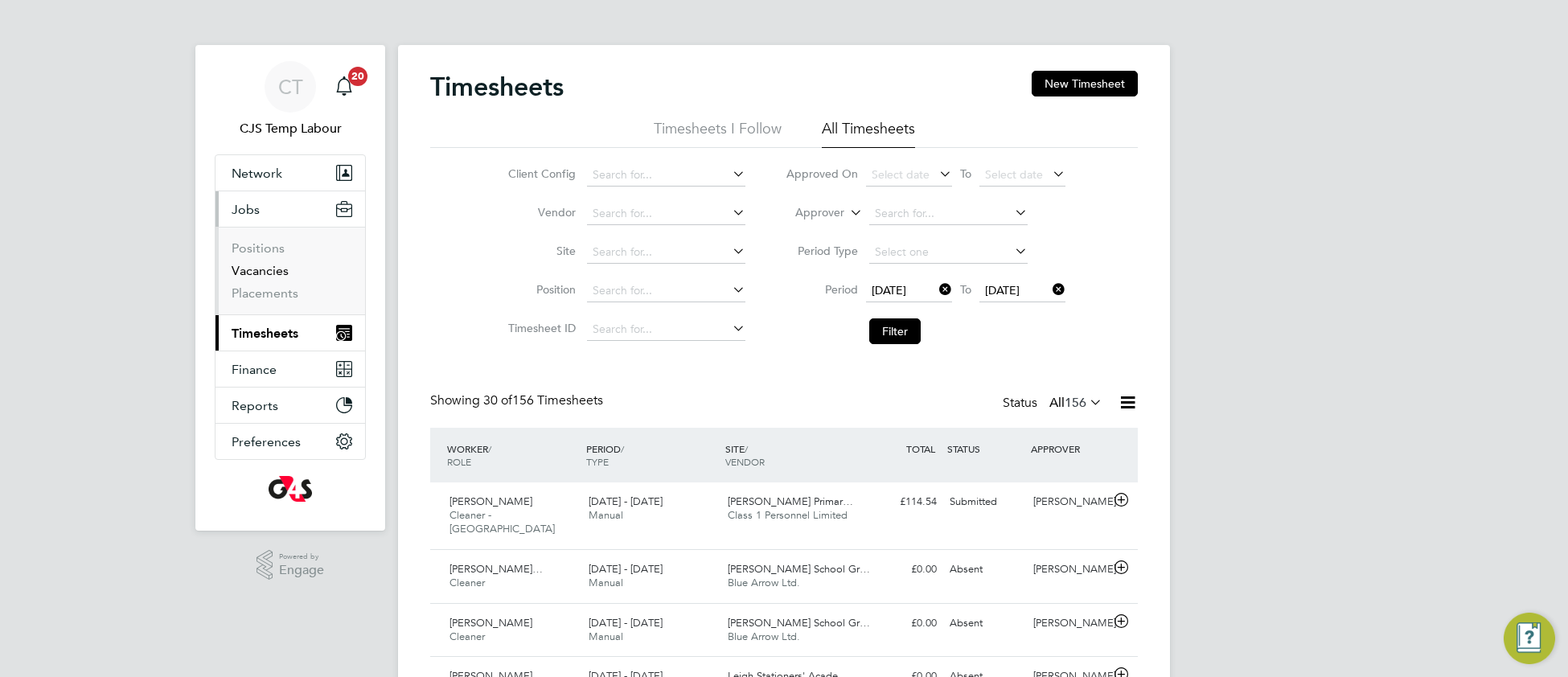
click at [254, 278] on link "Vacancies" at bounding box center [261, 270] width 58 height 15
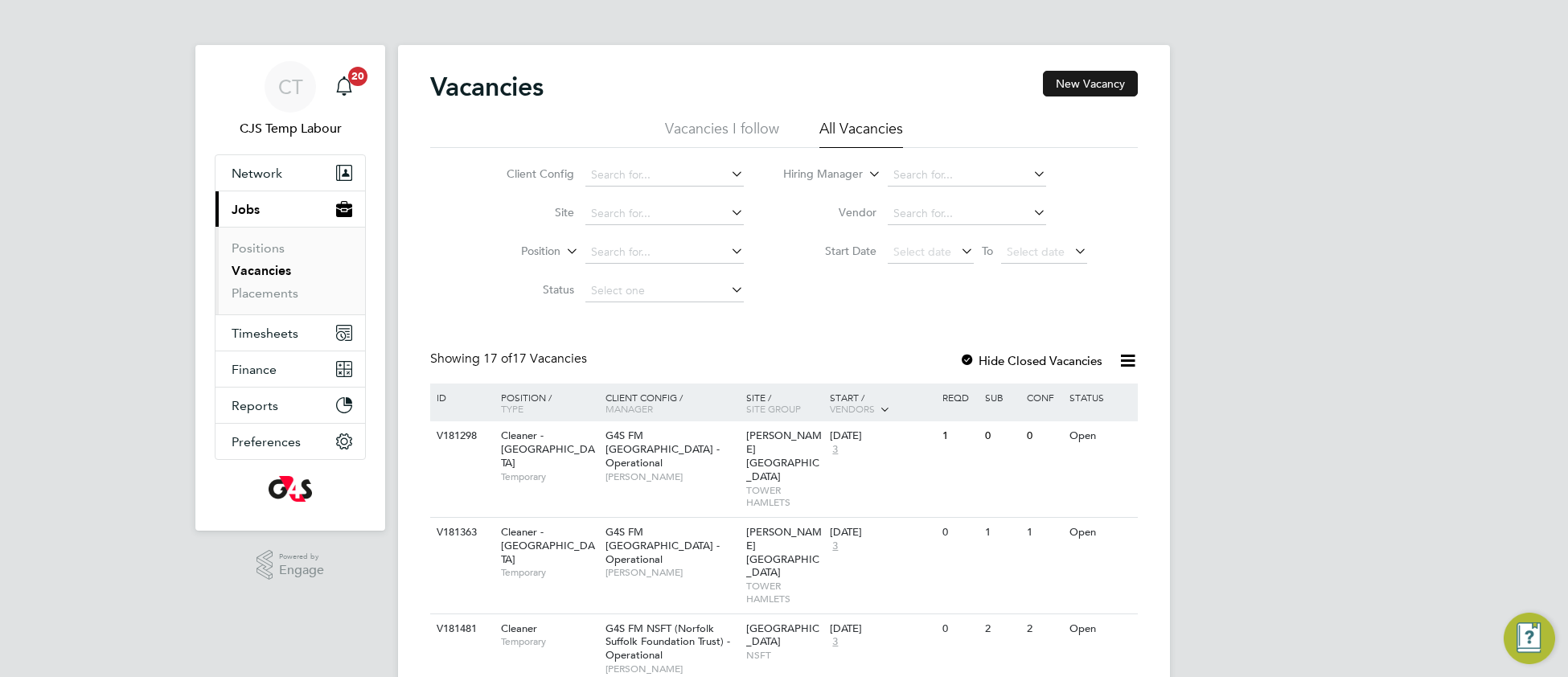
click at [1078, 88] on button "New Vacancy" at bounding box center [1091, 84] width 95 height 26
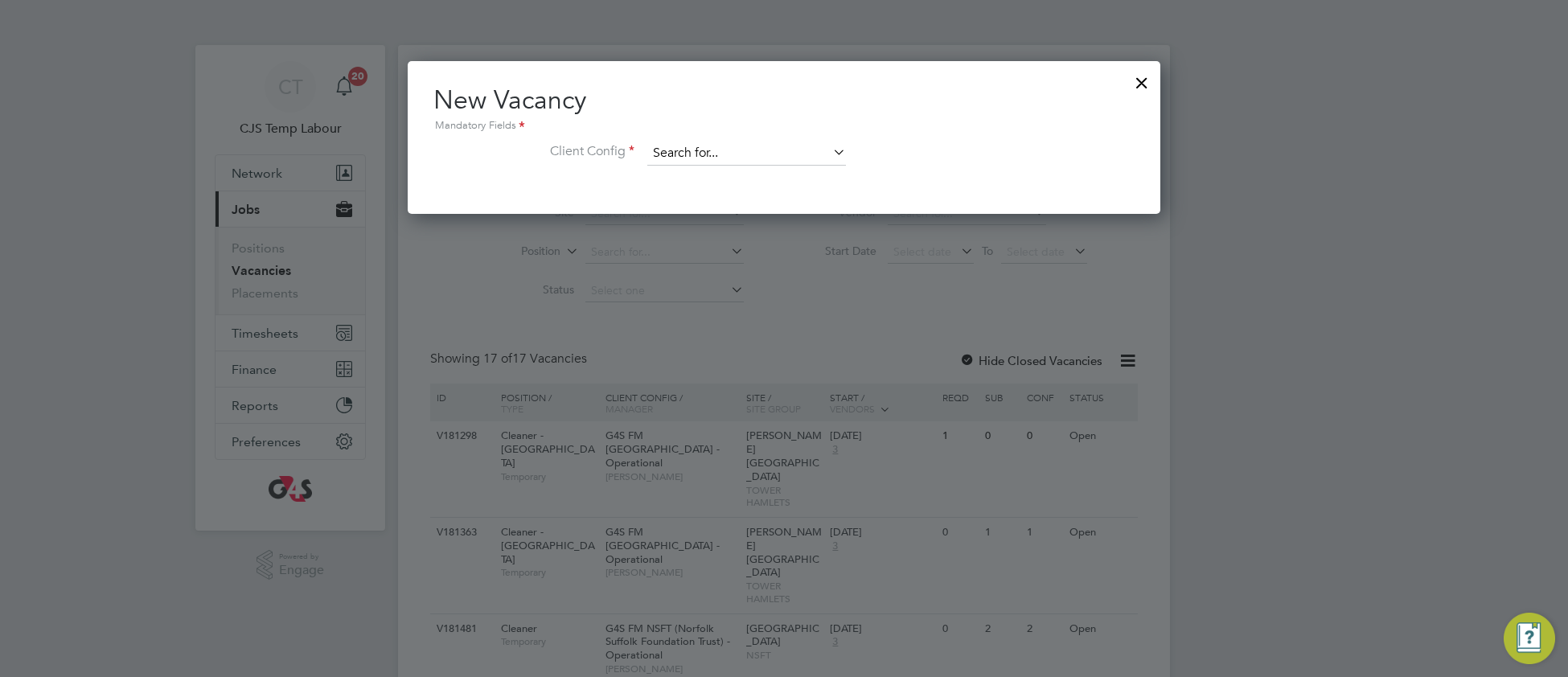
click at [690, 152] on input at bounding box center [746, 153] width 199 height 24
type input "t"
click at [717, 200] on b "Green" at bounding box center [711, 197] width 32 height 13
type input "G4S FM Greenwich Schools - Operational"
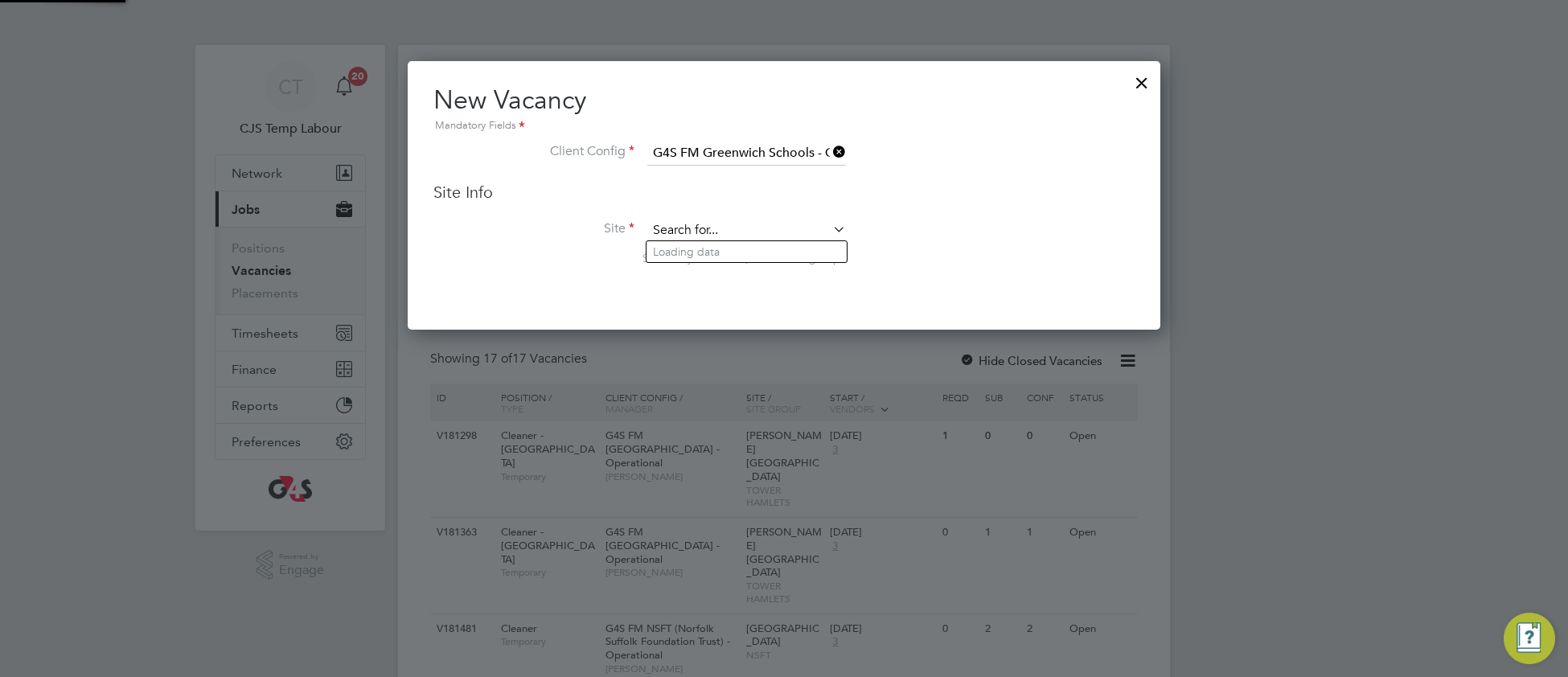
click at [708, 226] on input at bounding box center [746, 230] width 199 height 24
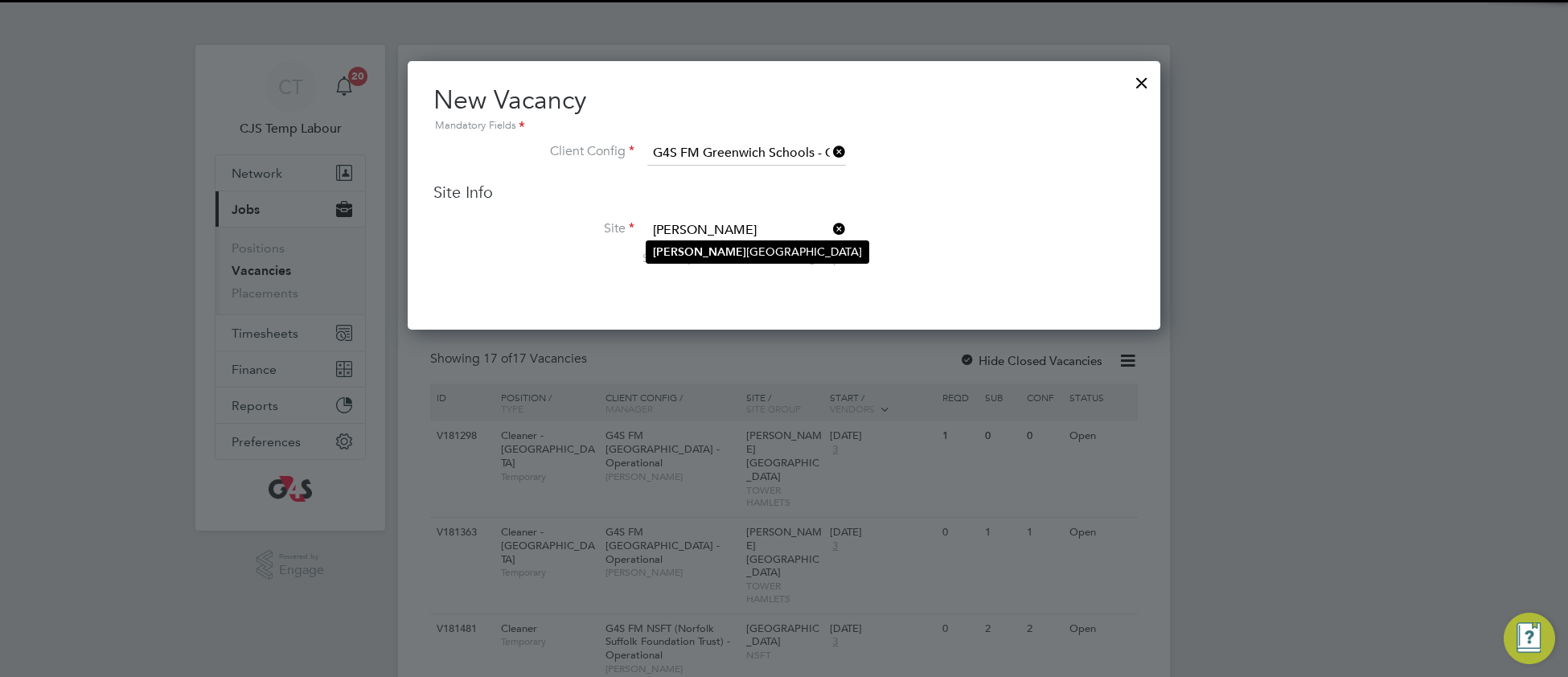
click at [712, 253] on li "Thomas Tallis School Greenwich Schools" at bounding box center [757, 252] width 222 height 22
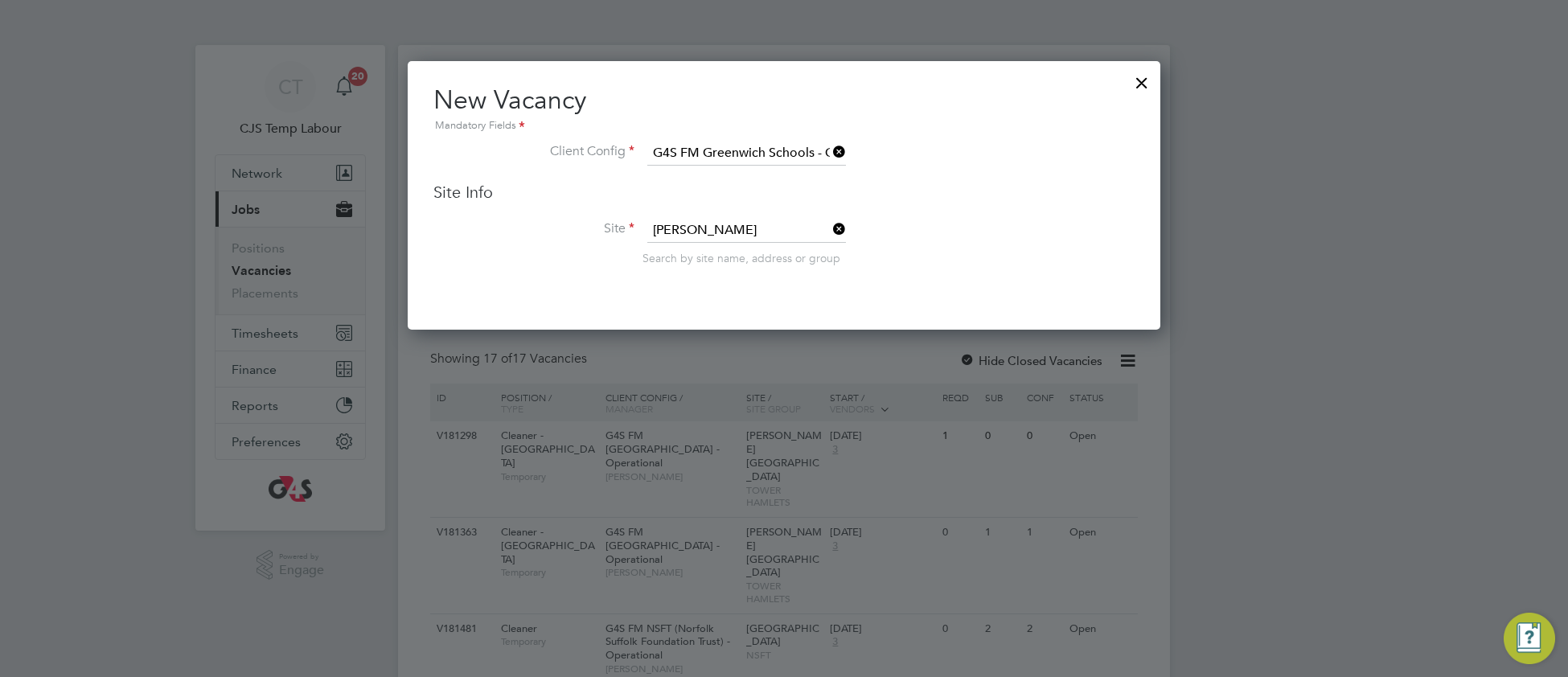
type input "Thomas Tallis School Greenwich Schools"
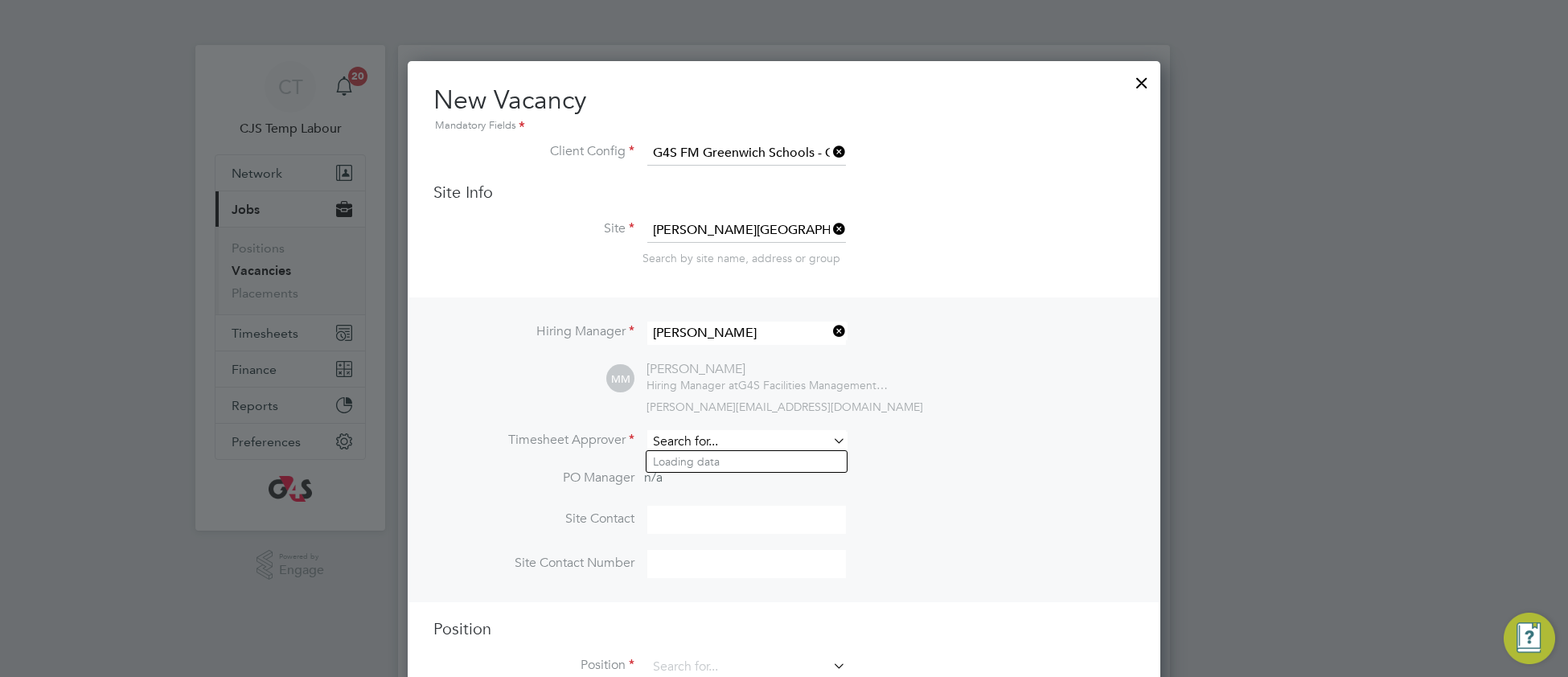
click at [692, 444] on input at bounding box center [746, 442] width 199 height 23
click at [706, 461] on li "Moni que Maussant" at bounding box center [746, 462] width 200 height 22
type input "[PERSON_NAME]"
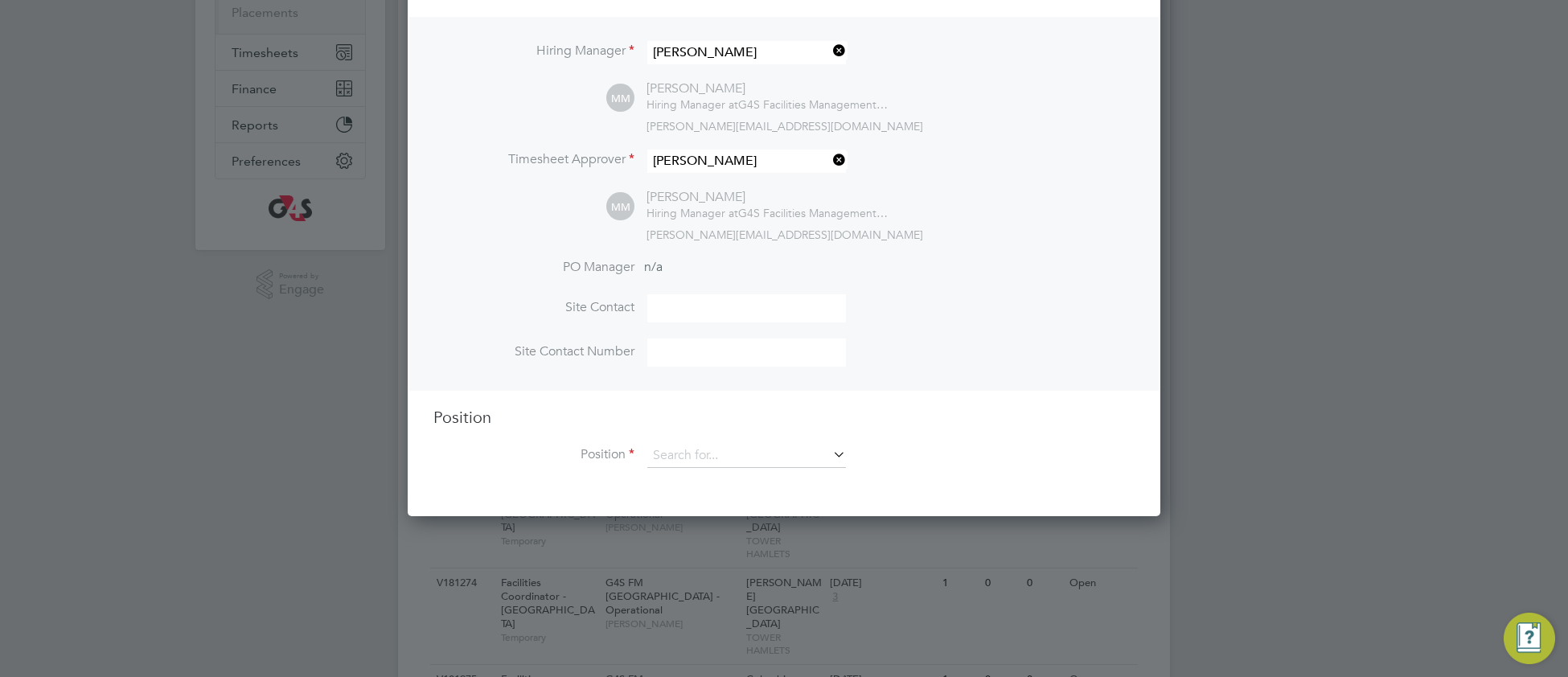
scroll to position [282, 0]
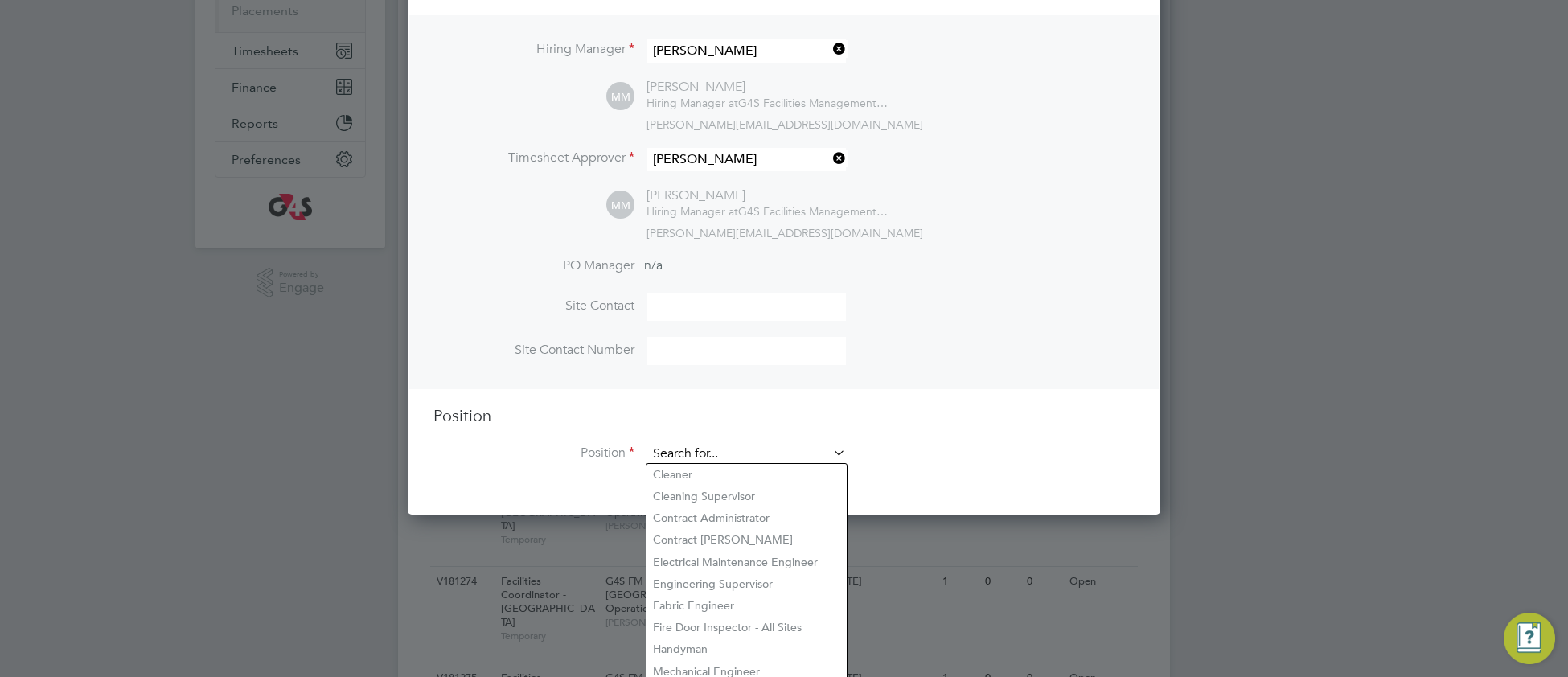
click at [729, 446] on input at bounding box center [746, 454] width 199 height 24
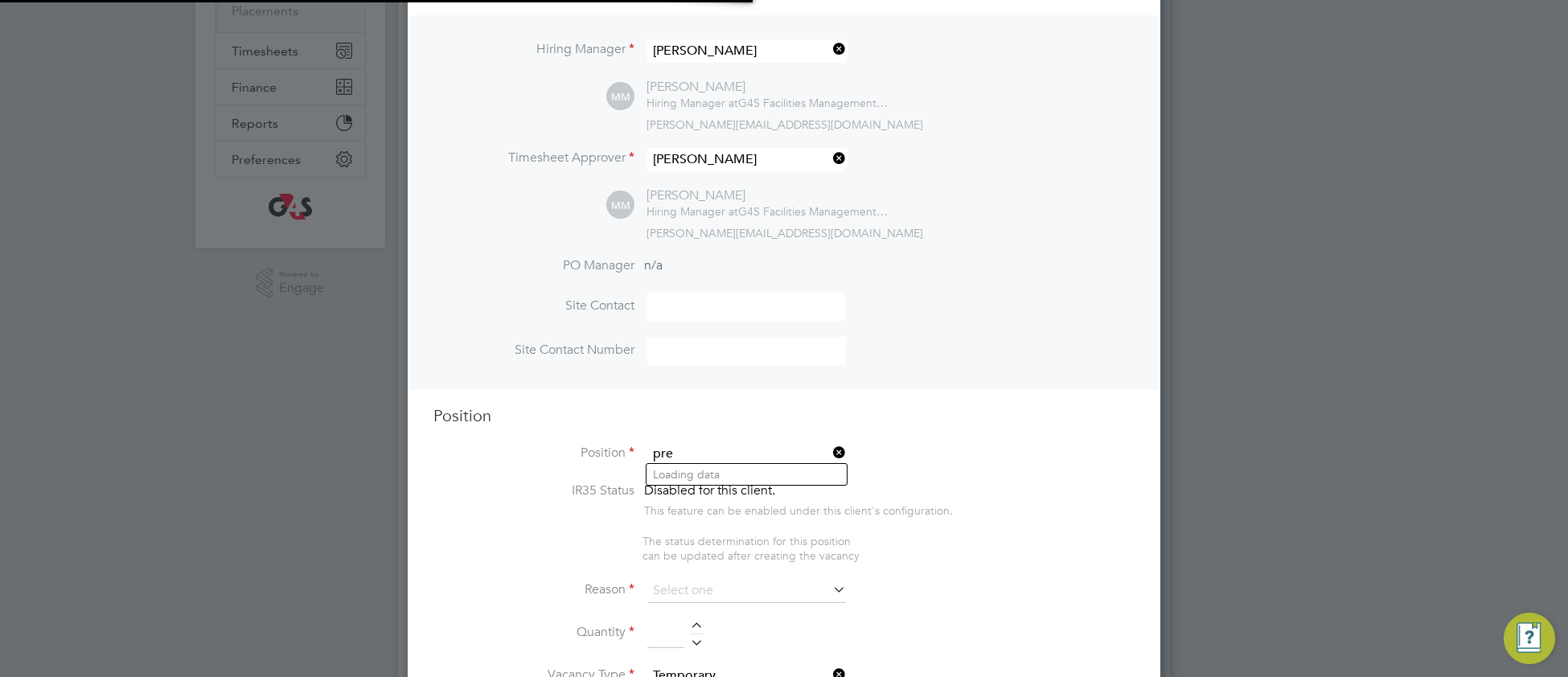
scroll to position [2504, 753]
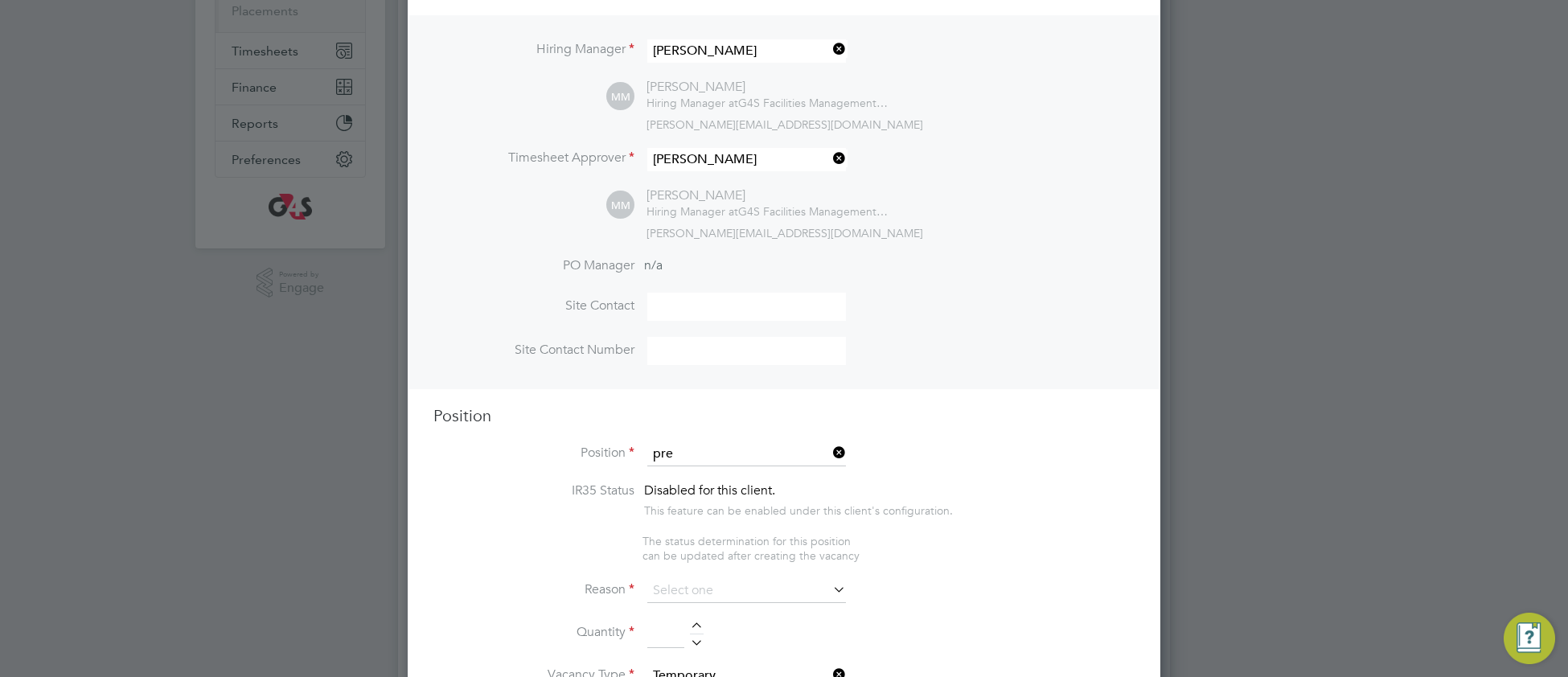
click at [728, 470] on li "Pre mise Assistant" at bounding box center [746, 475] width 200 height 22
type input "Premise Assistant"
type textarea "To maintain all outside area in a clean, tidy and safe condition, including pic…"
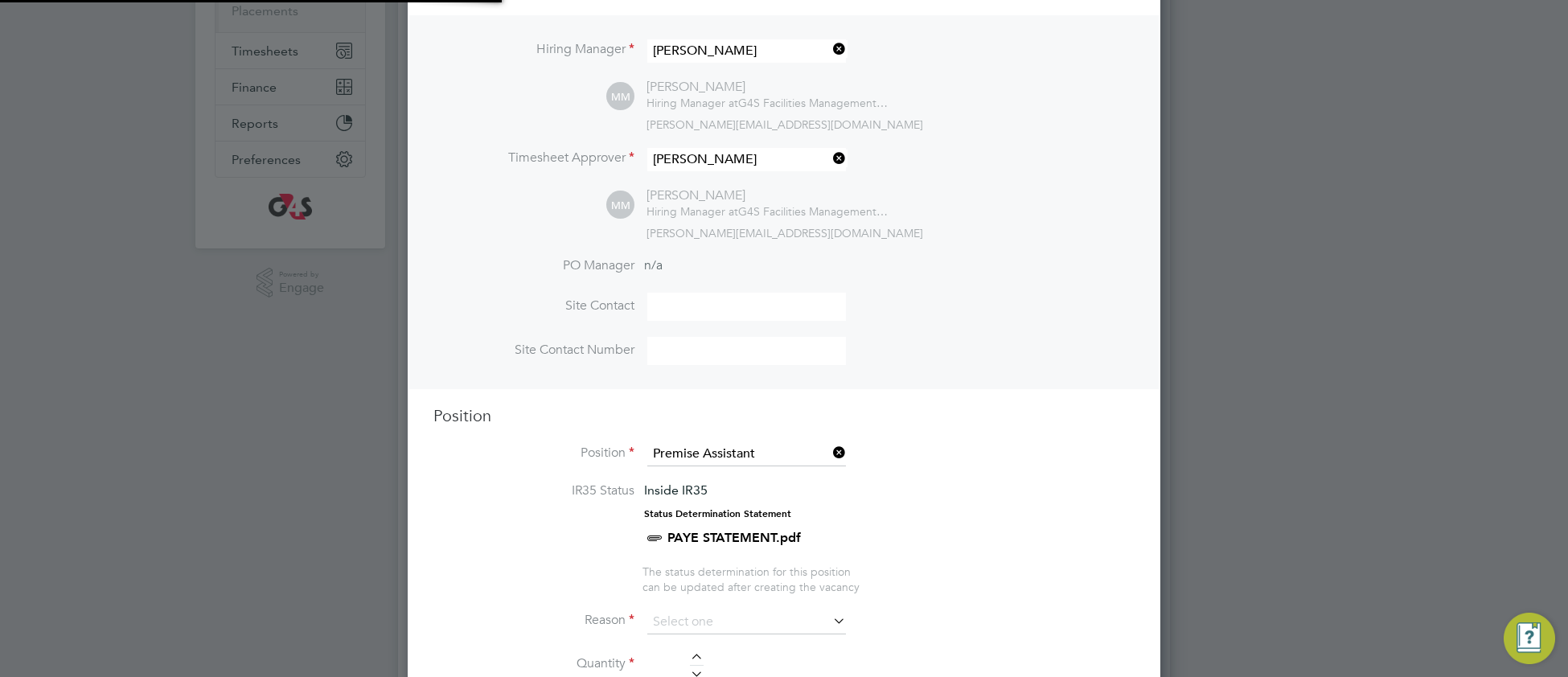
scroll to position [48, 84]
click at [700, 618] on input at bounding box center [746, 622] width 199 height 24
click at [688, 651] on li "Sick" at bounding box center [746, 642] width 200 height 21
type input "Sick"
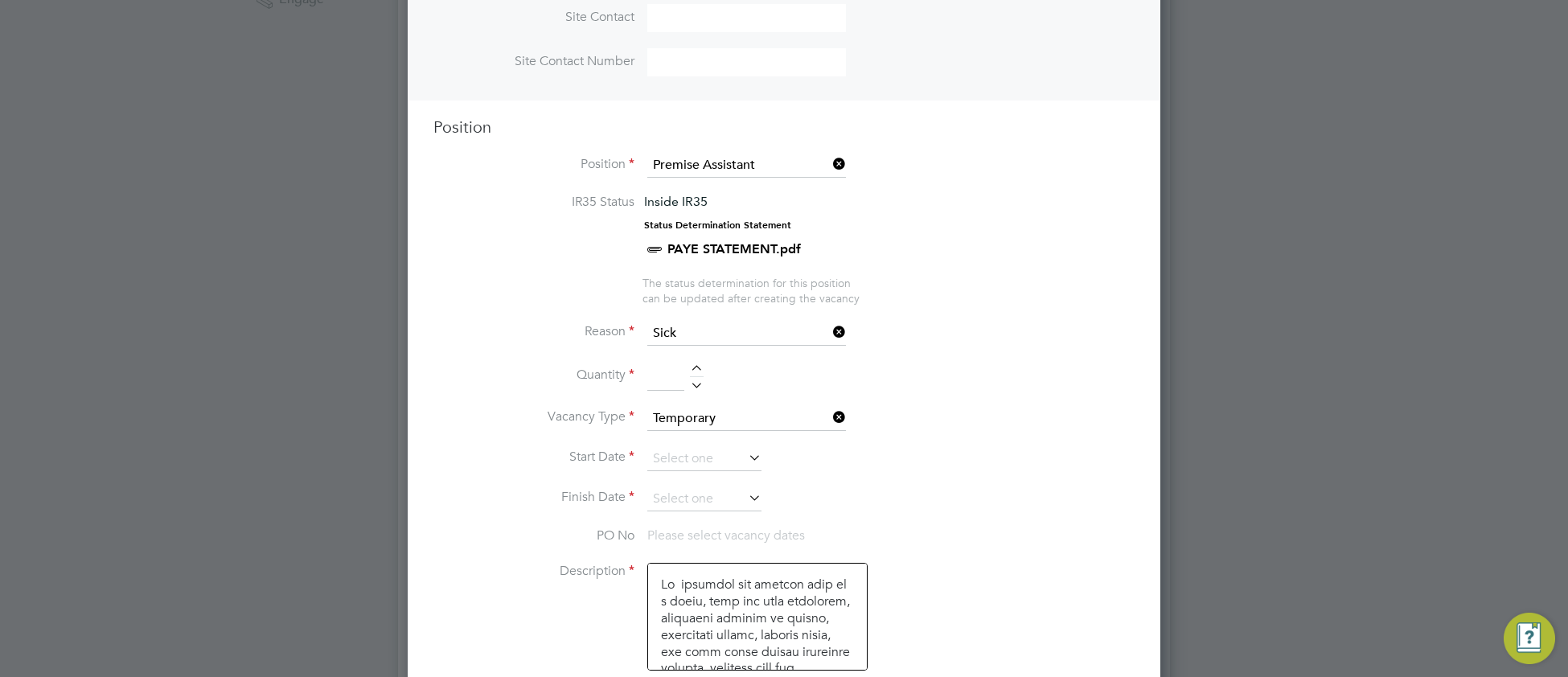
scroll to position [574, 0]
click at [665, 377] on input at bounding box center [665, 374] width 37 height 29
type input "1"
click at [1063, 485] on li "Finish Date" at bounding box center [784, 504] width 701 height 40
click at [693, 455] on input at bounding box center [704, 457] width 114 height 24
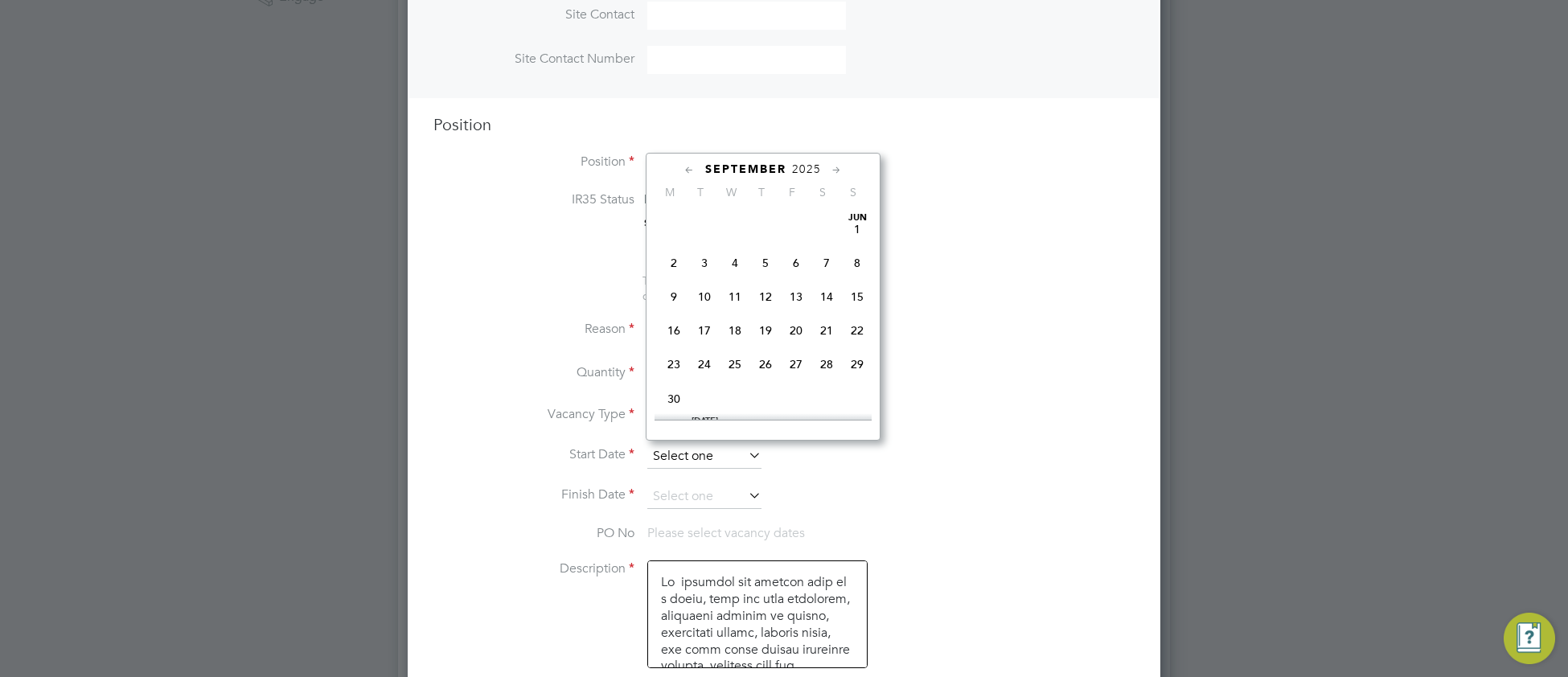
scroll to position [628, 0]
click at [708, 260] on span "23" at bounding box center [705, 245] width 31 height 31
type input "23 Sep 2025"
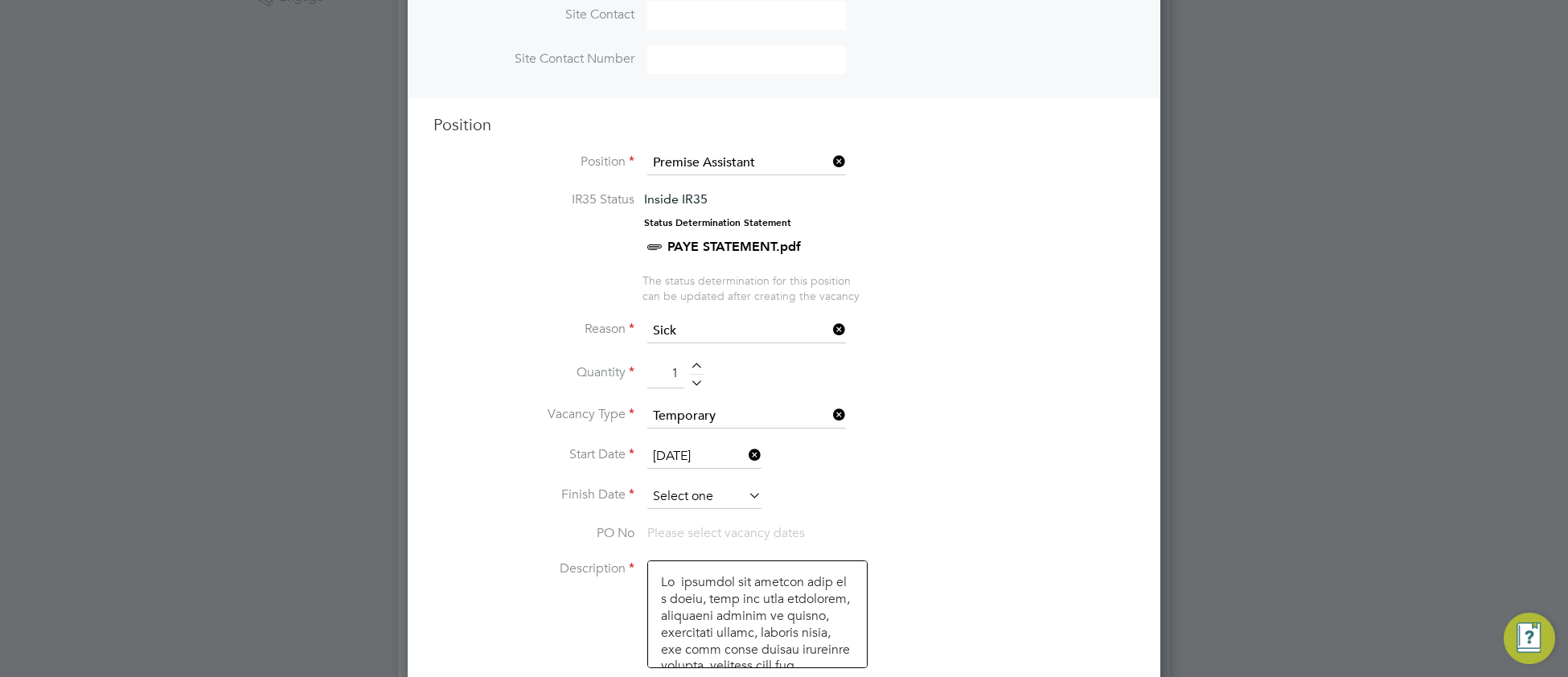
click at [690, 492] on input at bounding box center [704, 496] width 114 height 24
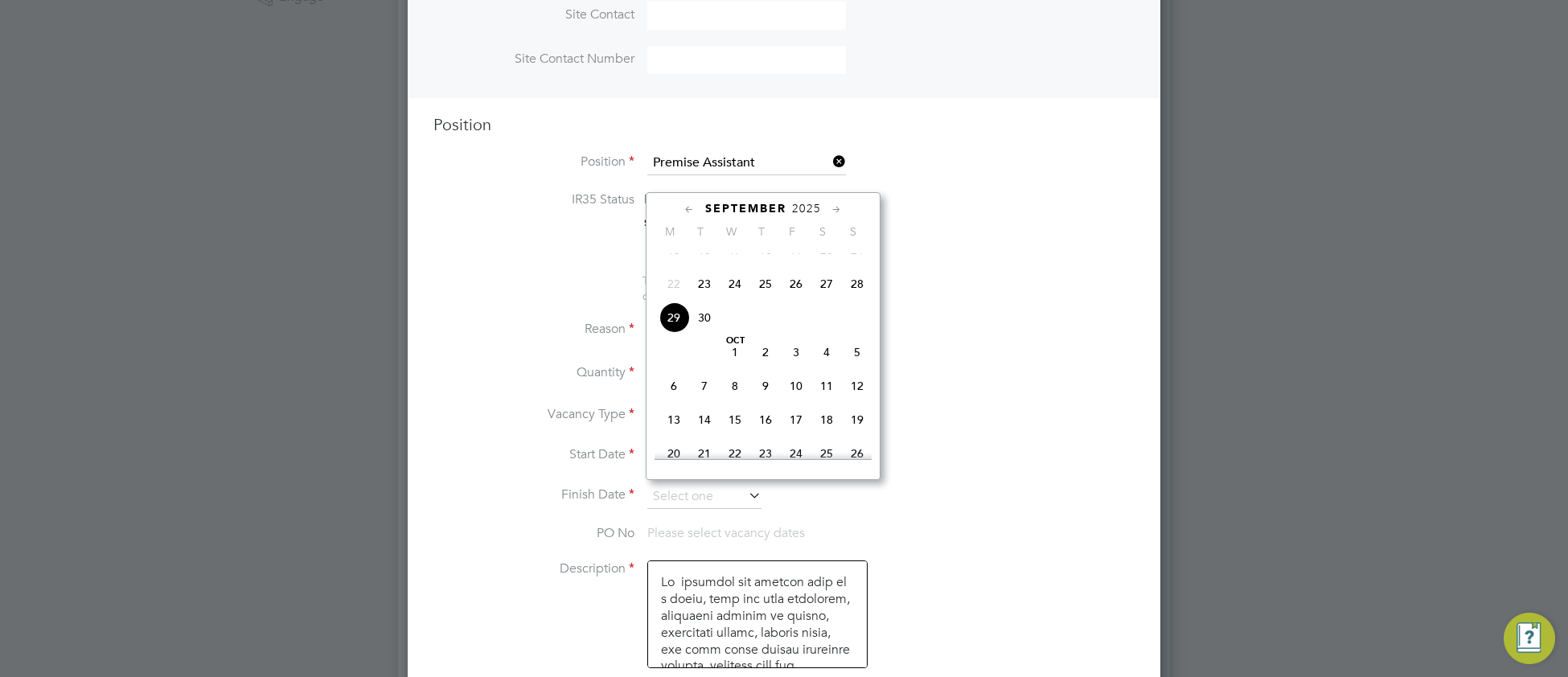
click at [706, 299] on span "23" at bounding box center [705, 284] width 31 height 31
type input "23 Sep 2025"
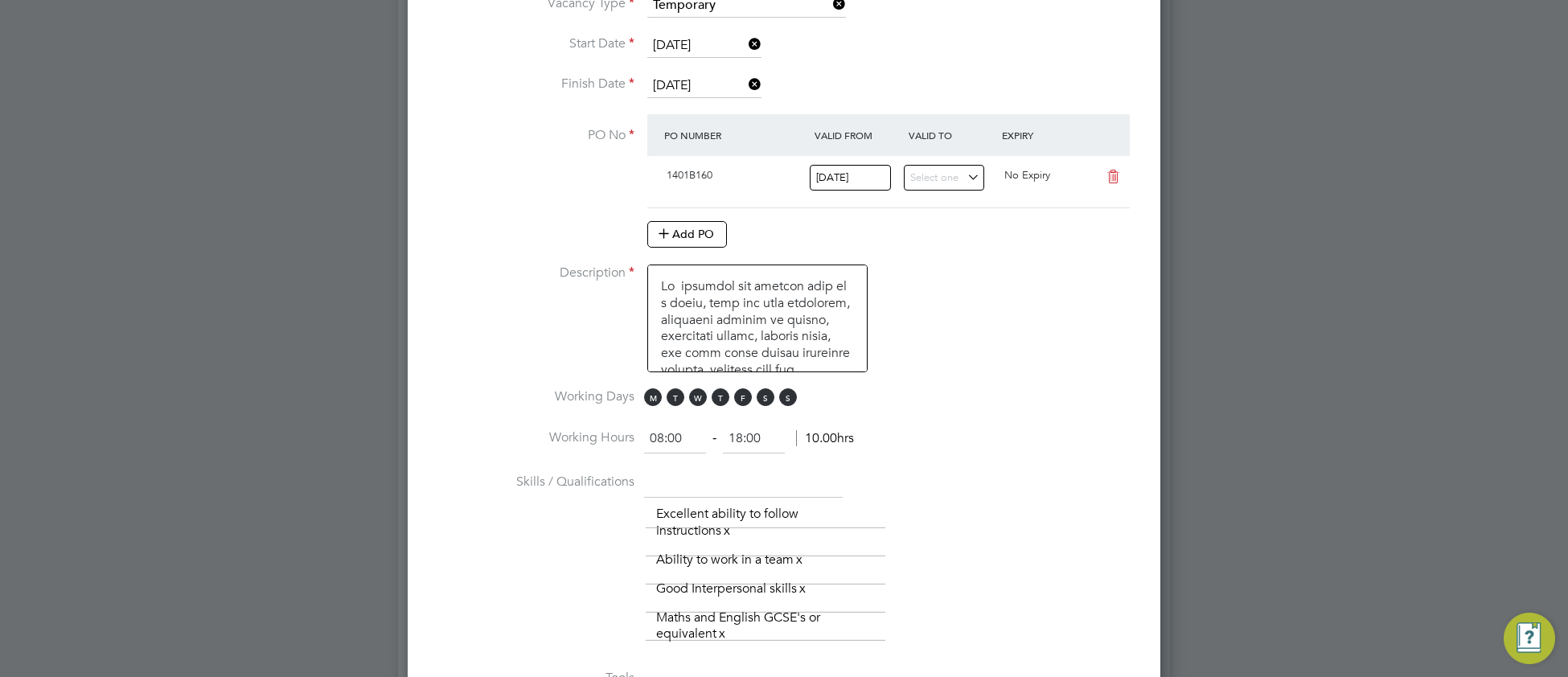
scroll to position [992, 0]
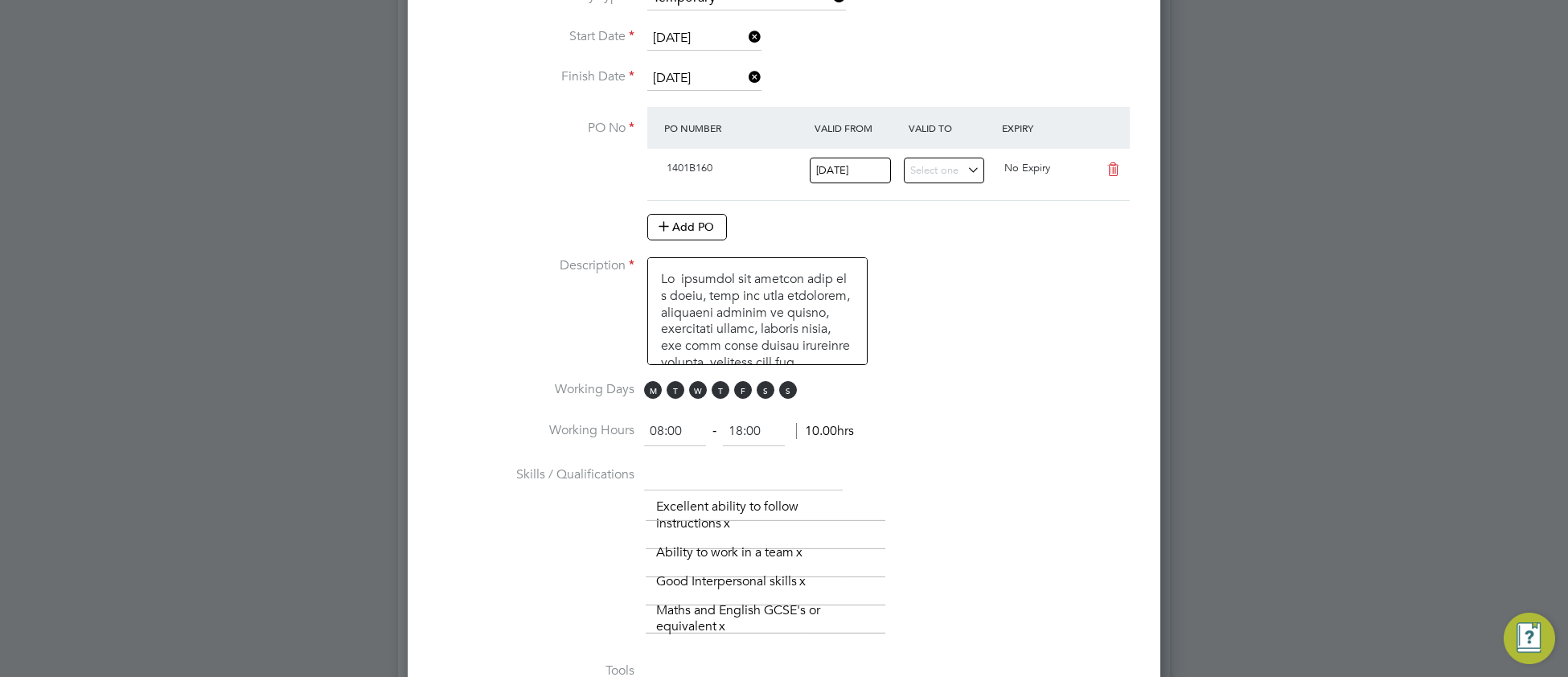
click at [664, 421] on input "08:00" at bounding box center [674, 432] width 62 height 29
type input "09:00"
click at [741, 422] on input "18:00" at bounding box center [753, 432] width 62 height 29
type input "17:00"
click at [1001, 506] on div "The list will appear here... Excellent ability to follow instructions x Ability…" at bounding box center [890, 566] width 489 height 148
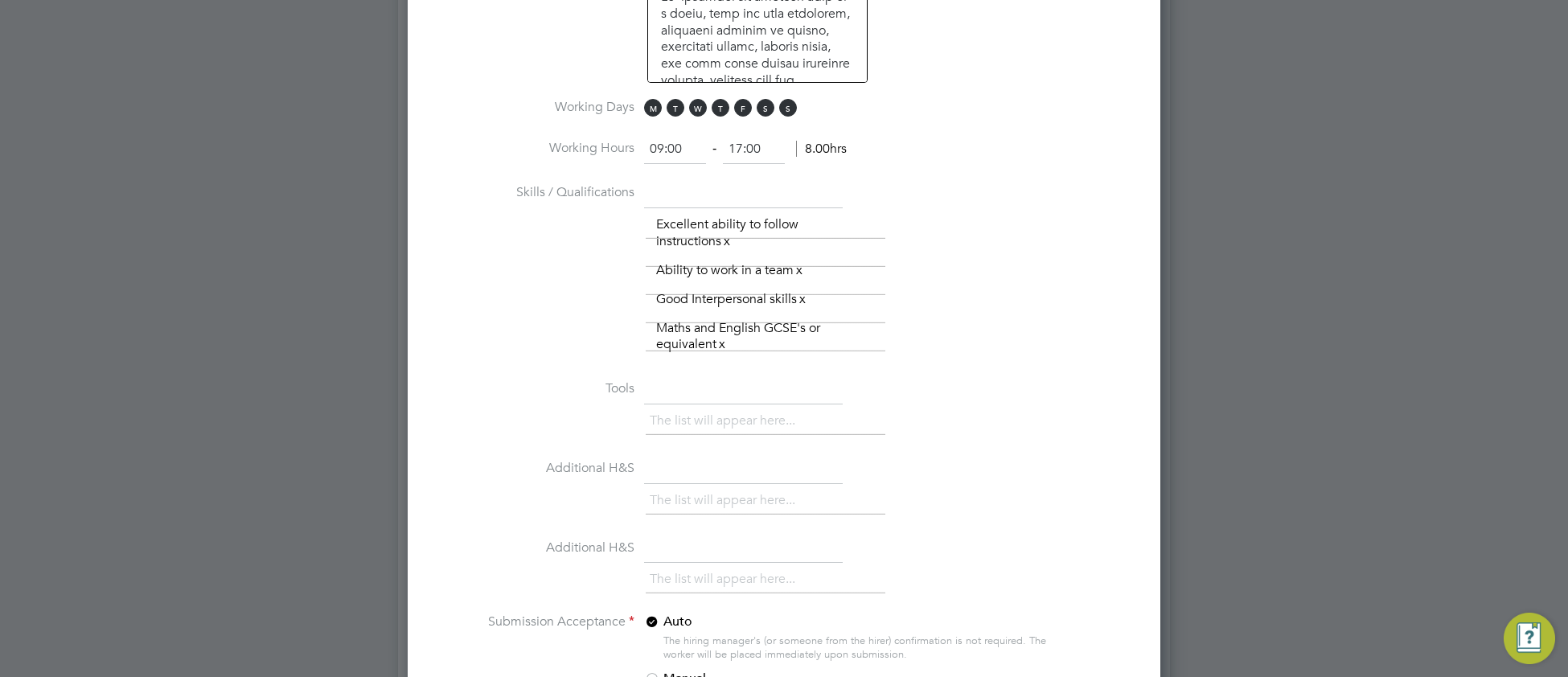
scroll to position [1089, 0]
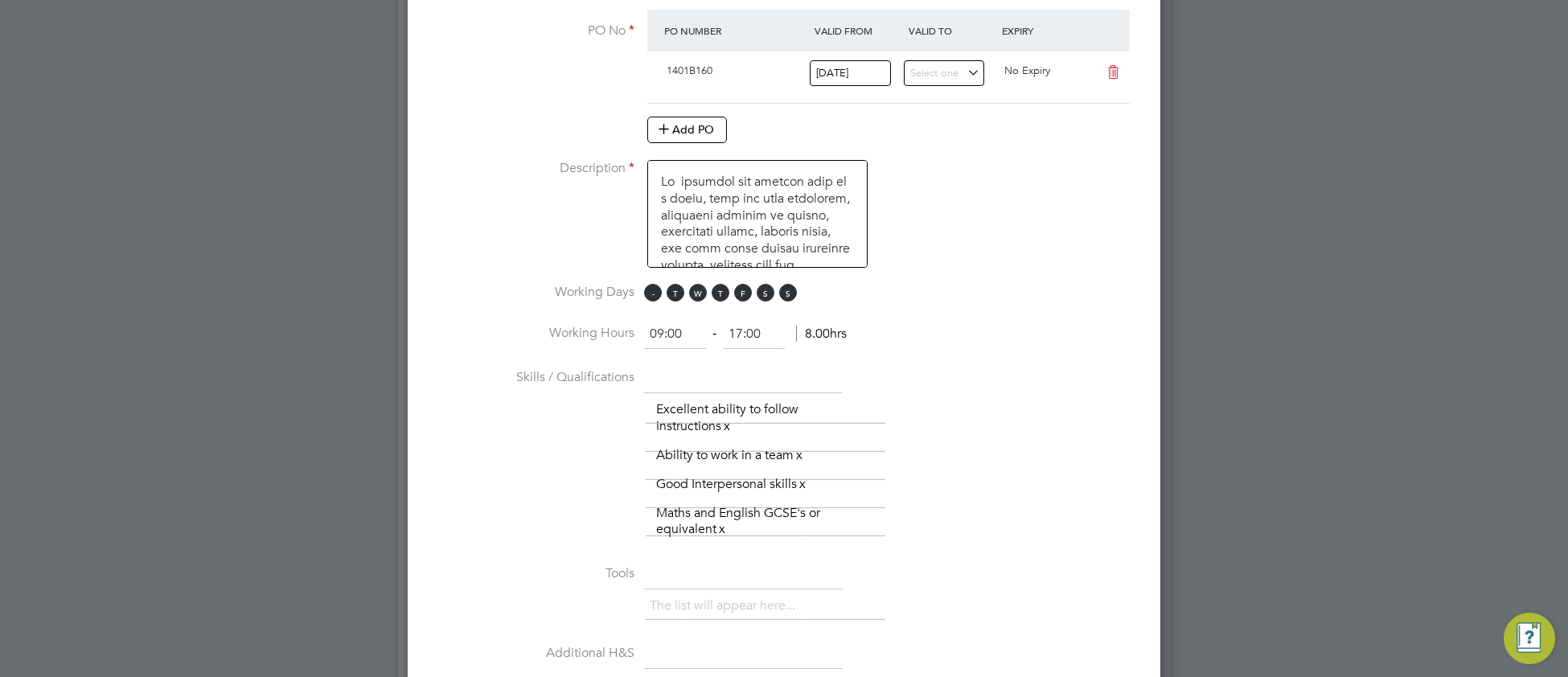
click at [653, 290] on span "M" at bounding box center [653, 293] width 18 height 18
click at [698, 290] on span "W" at bounding box center [699, 293] width 18 height 18
click at [726, 291] on span "T" at bounding box center [721, 293] width 18 height 18
click at [748, 296] on span "F" at bounding box center [744, 293] width 18 height 18
click at [771, 291] on span "S" at bounding box center [766, 293] width 18 height 18
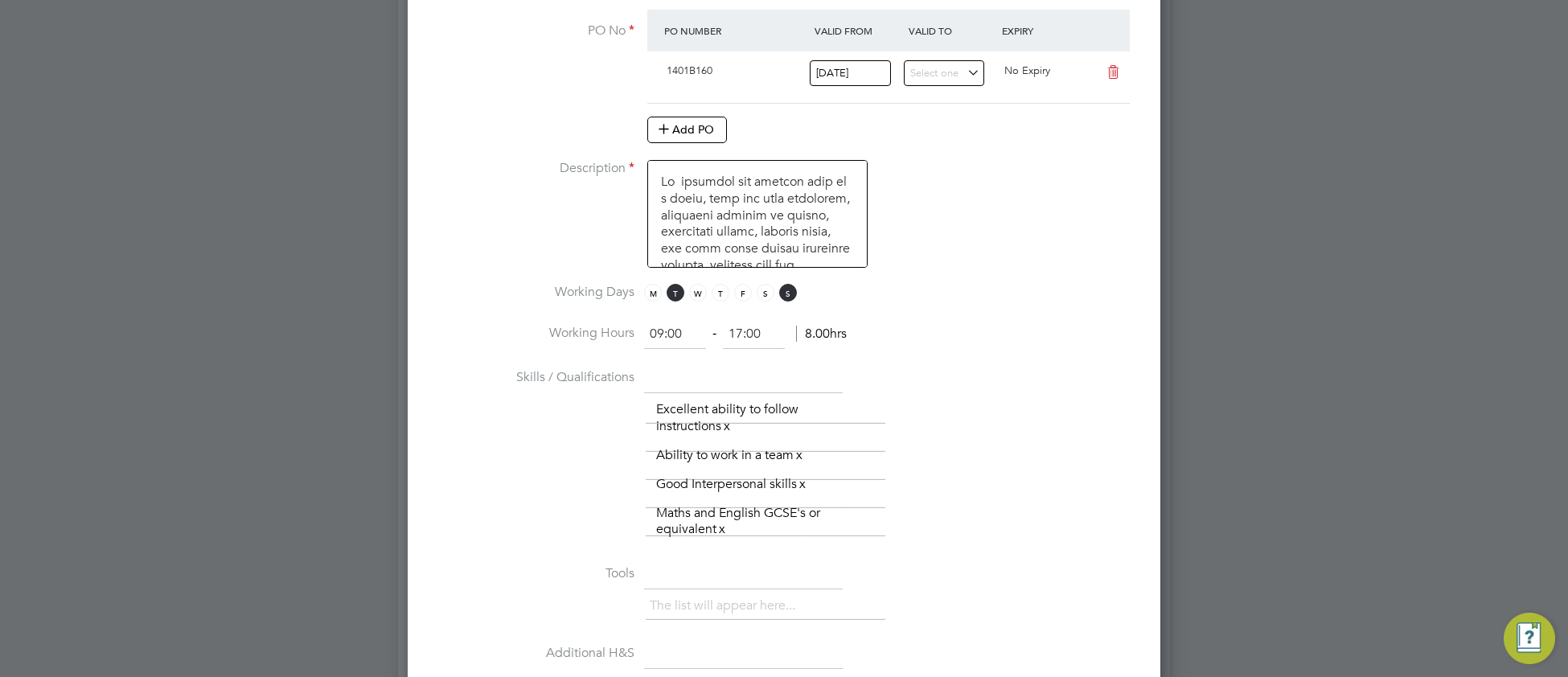
drag, startPoint x: 791, startPoint y: 290, endPoint x: 756, endPoint y: 331, distance: 53.9
click at [790, 292] on span "S" at bounding box center [788, 293] width 18 height 18
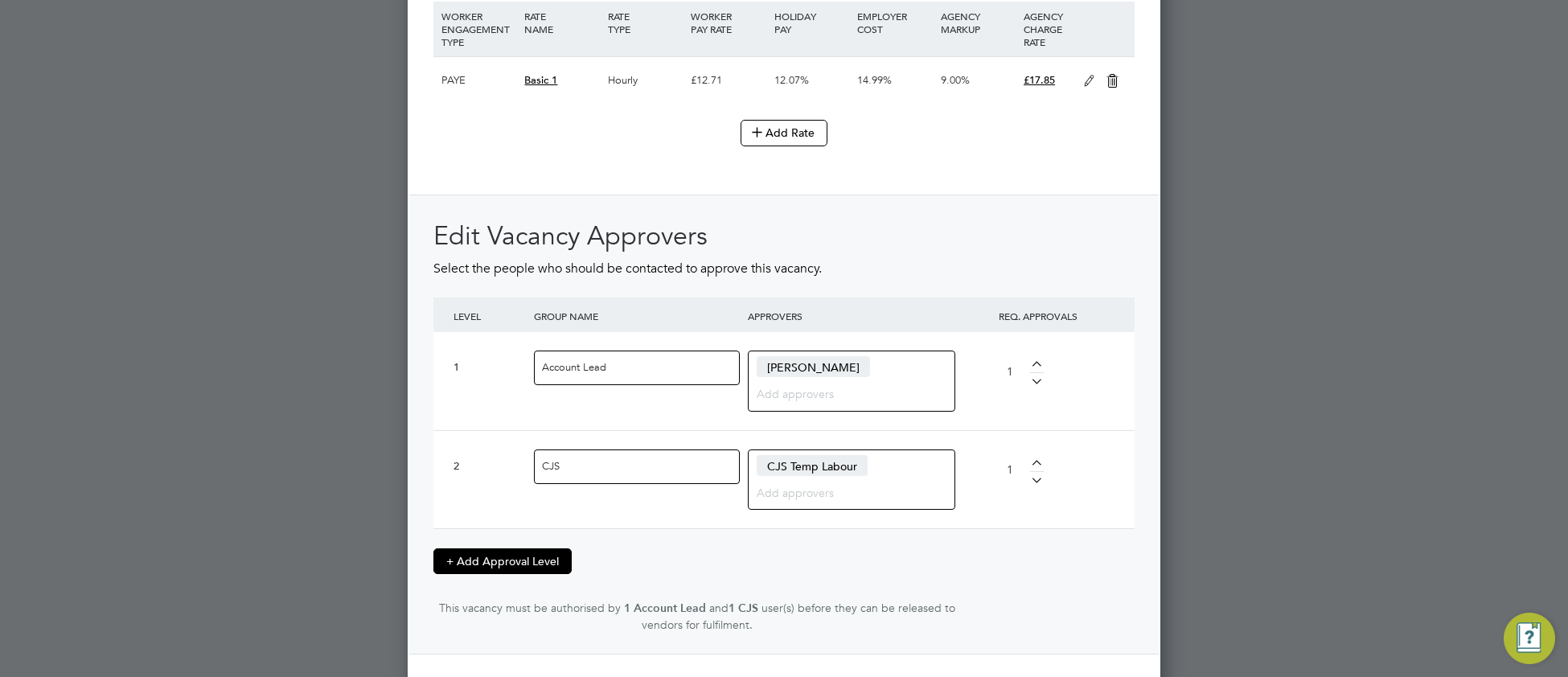
scroll to position [2125, 0]
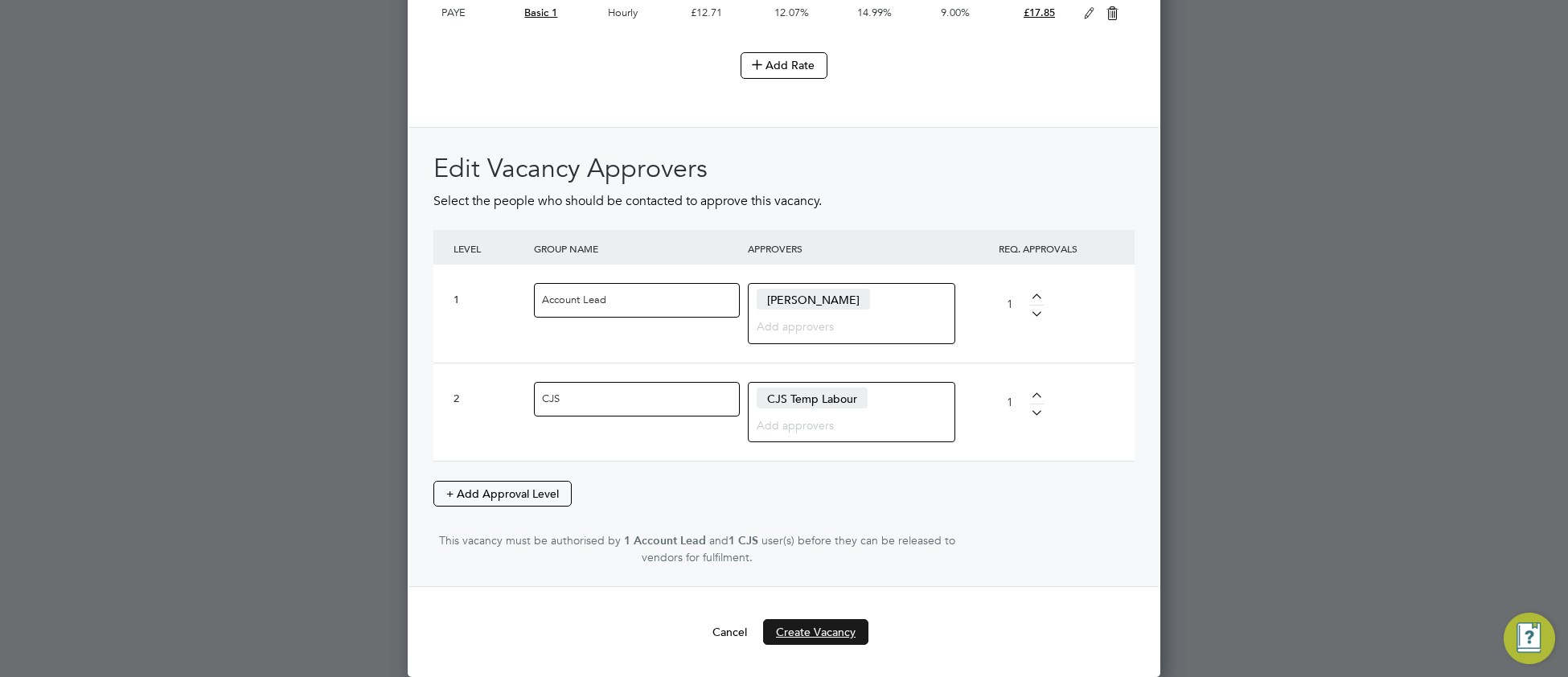
click at [789, 637] on button "Create Vacancy" at bounding box center [815, 632] width 105 height 26
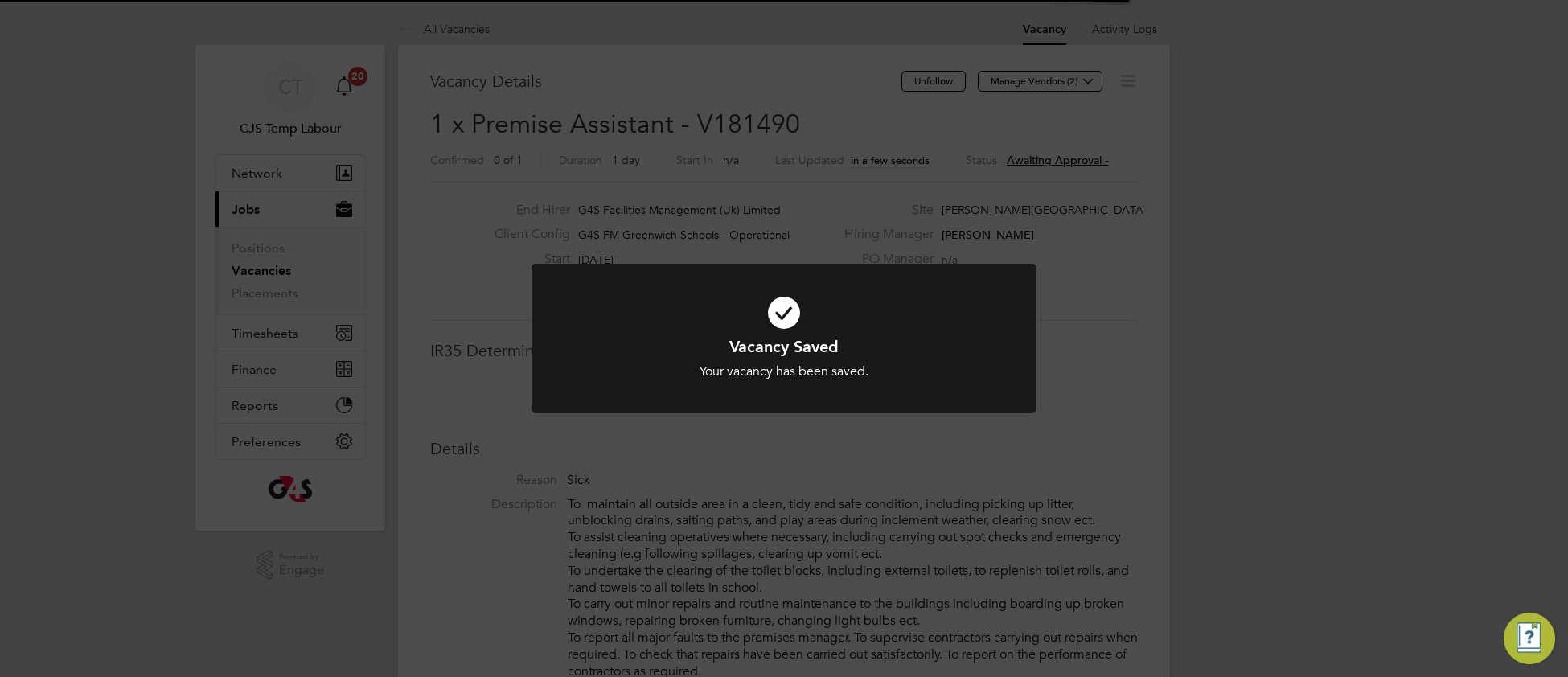
scroll to position [48, 111]
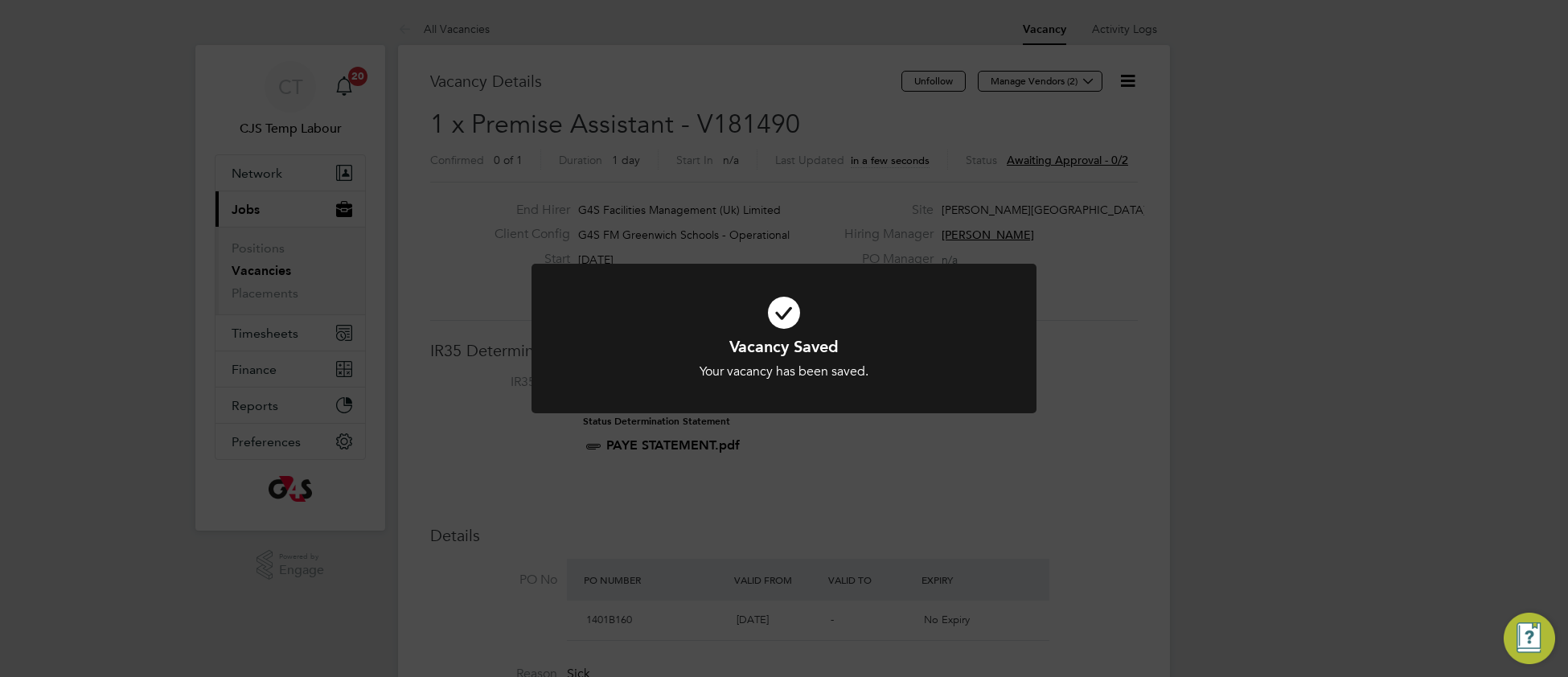
click at [619, 373] on div "Your vacancy has been saved." at bounding box center [784, 371] width 418 height 17
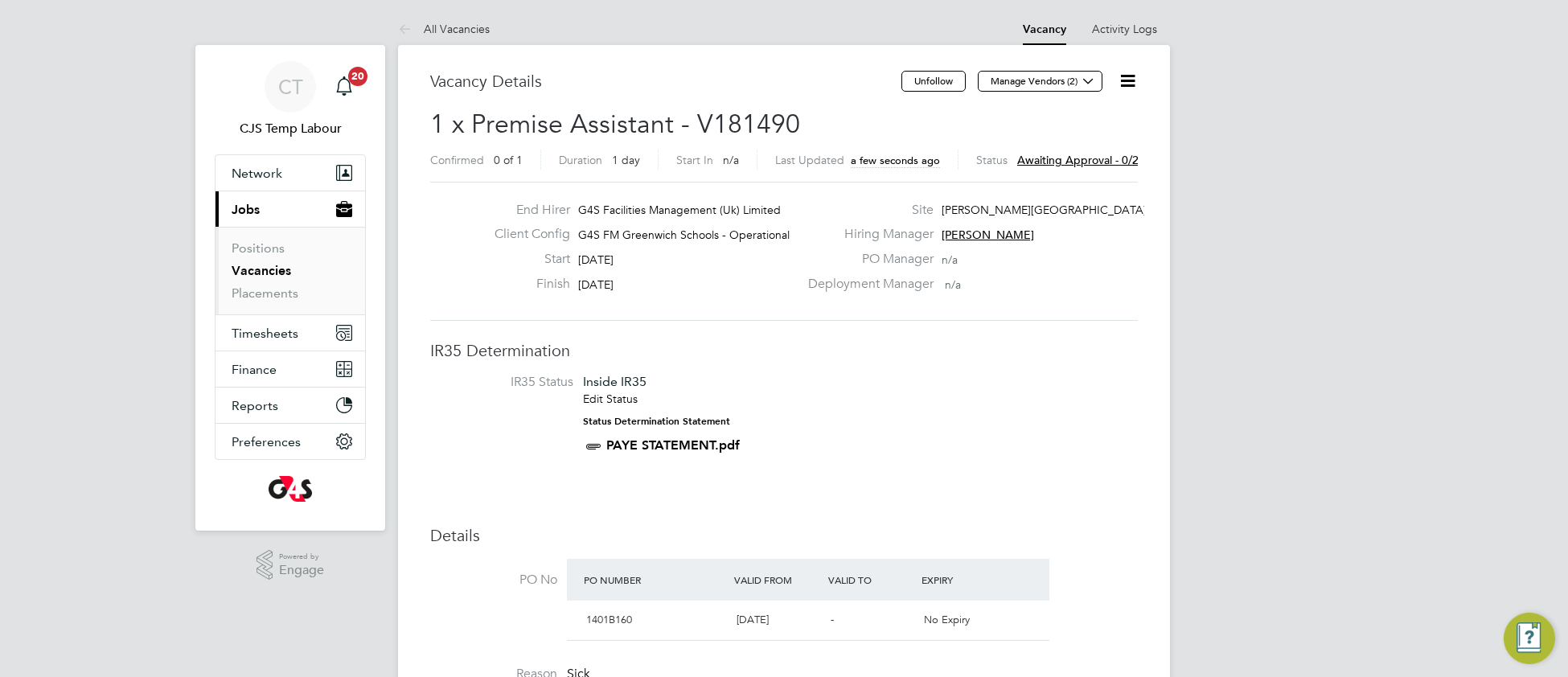
drag, startPoint x: 1095, startPoint y: 84, endPoint x: 1074, endPoint y: 108, distance: 31.9
click at [1092, 85] on icon at bounding box center [1088, 80] width 12 height 12
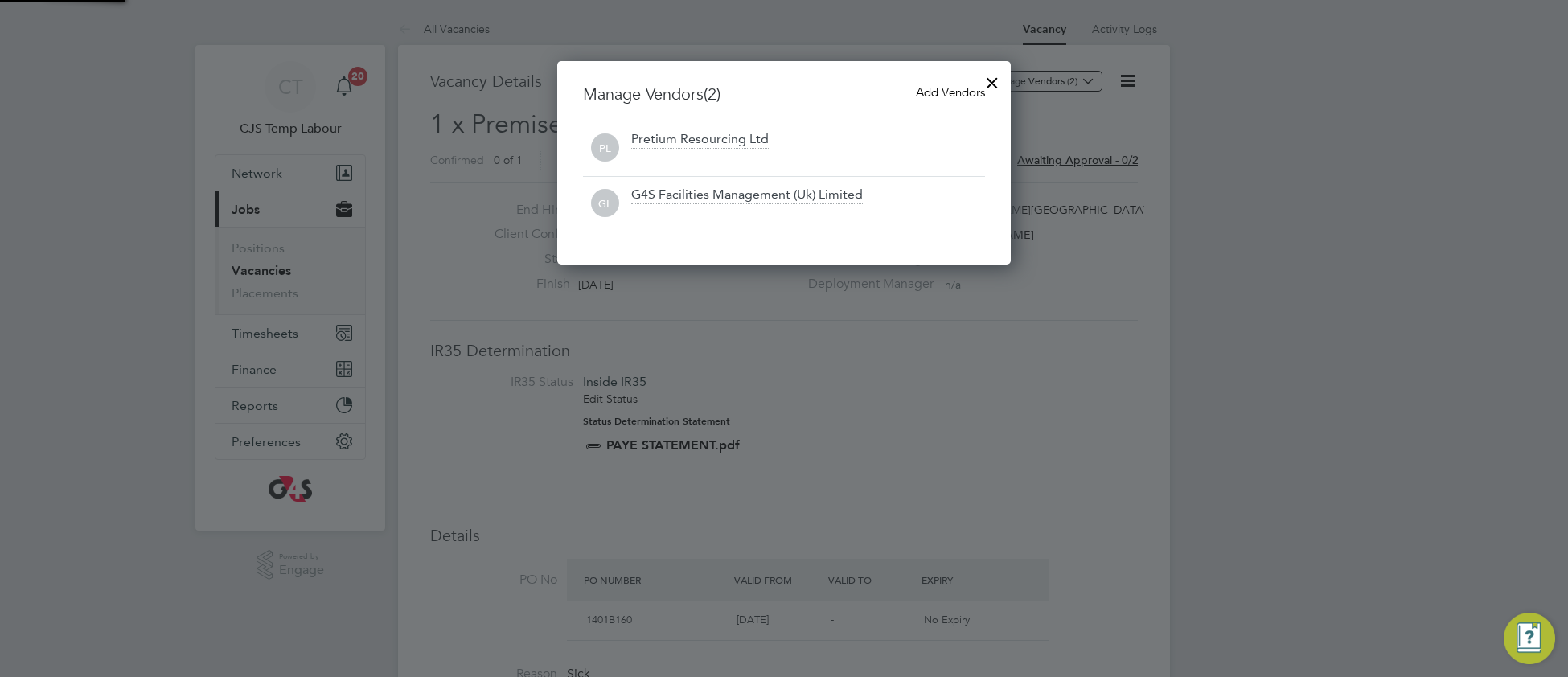
scroll to position [204, 454]
click at [927, 89] on span "Add Vendors" at bounding box center [950, 92] width 69 height 15
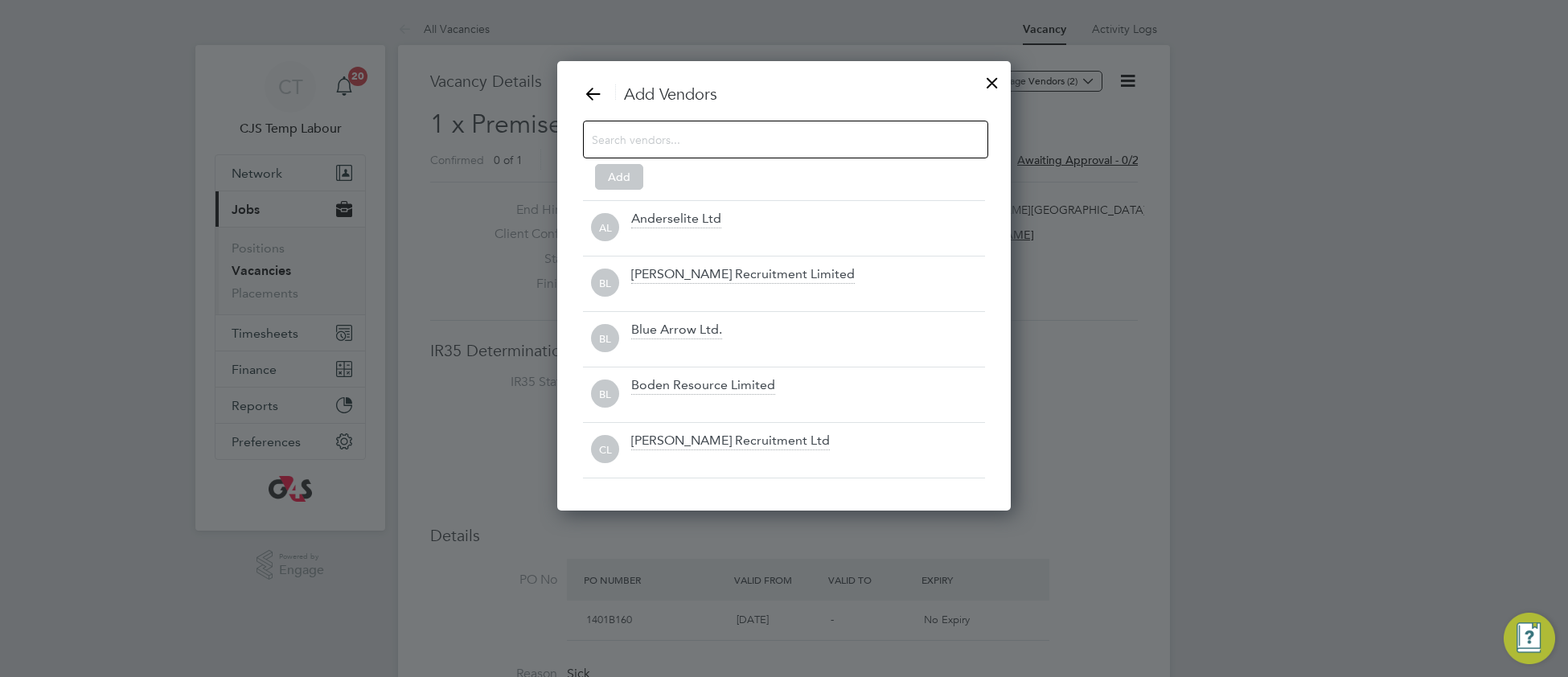
scroll to position [453, 454]
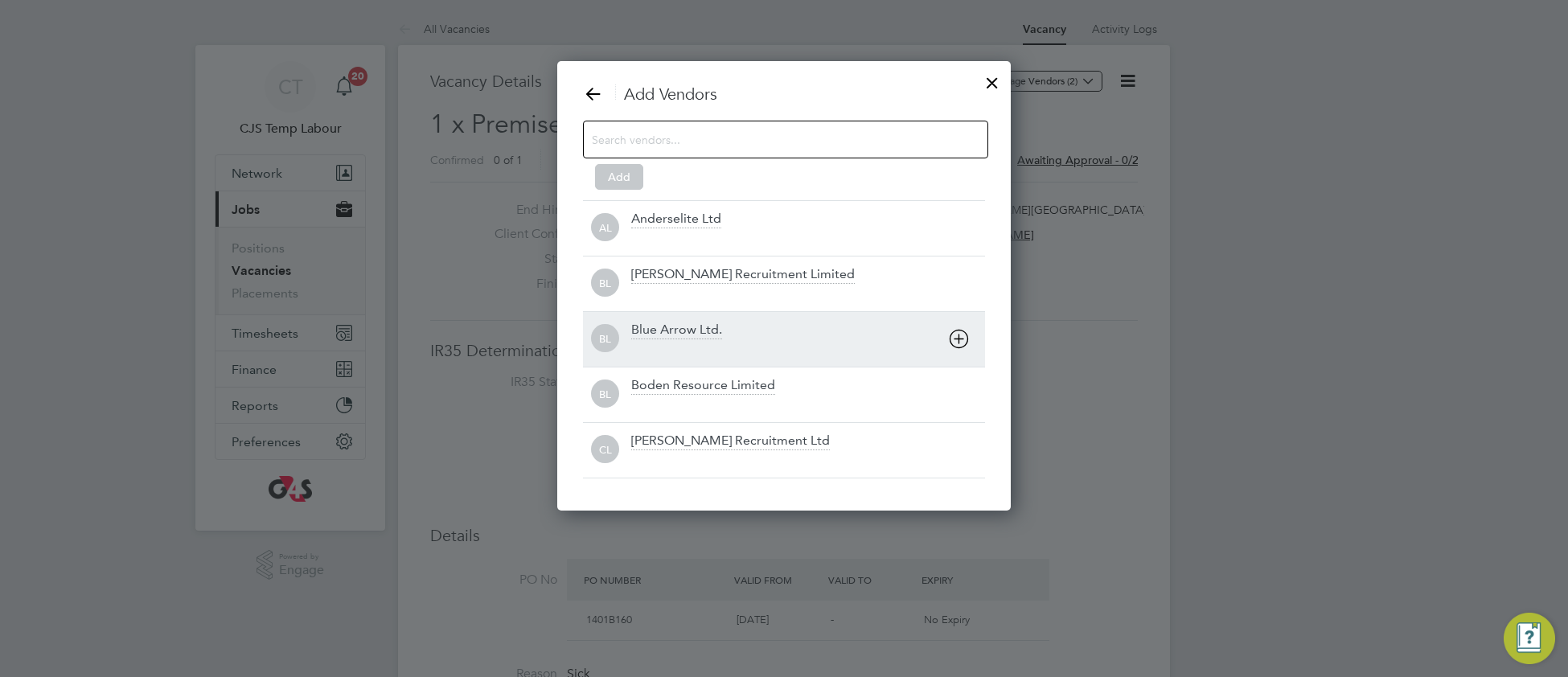
click at [703, 337] on div "Blue Arrow Ltd." at bounding box center [676, 331] width 91 height 18
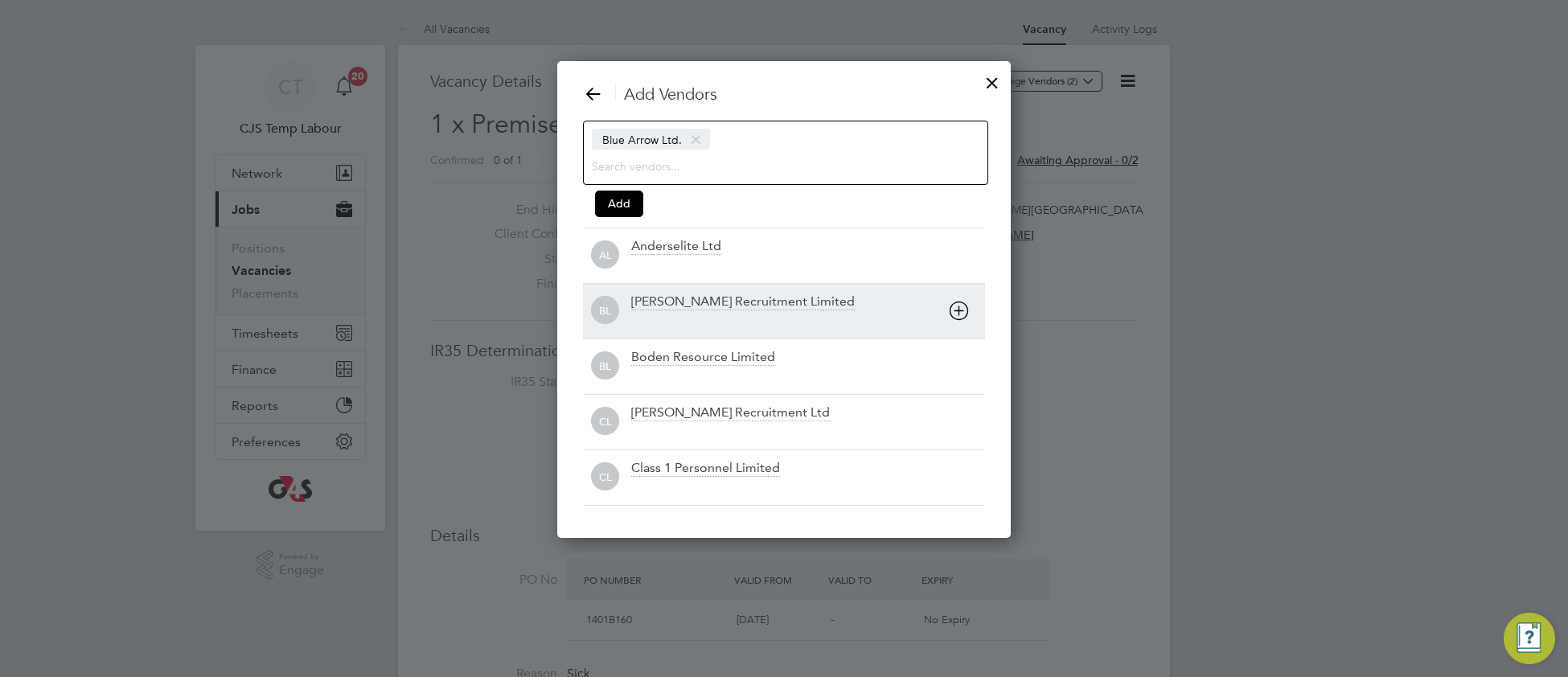
scroll to position [481, 454]
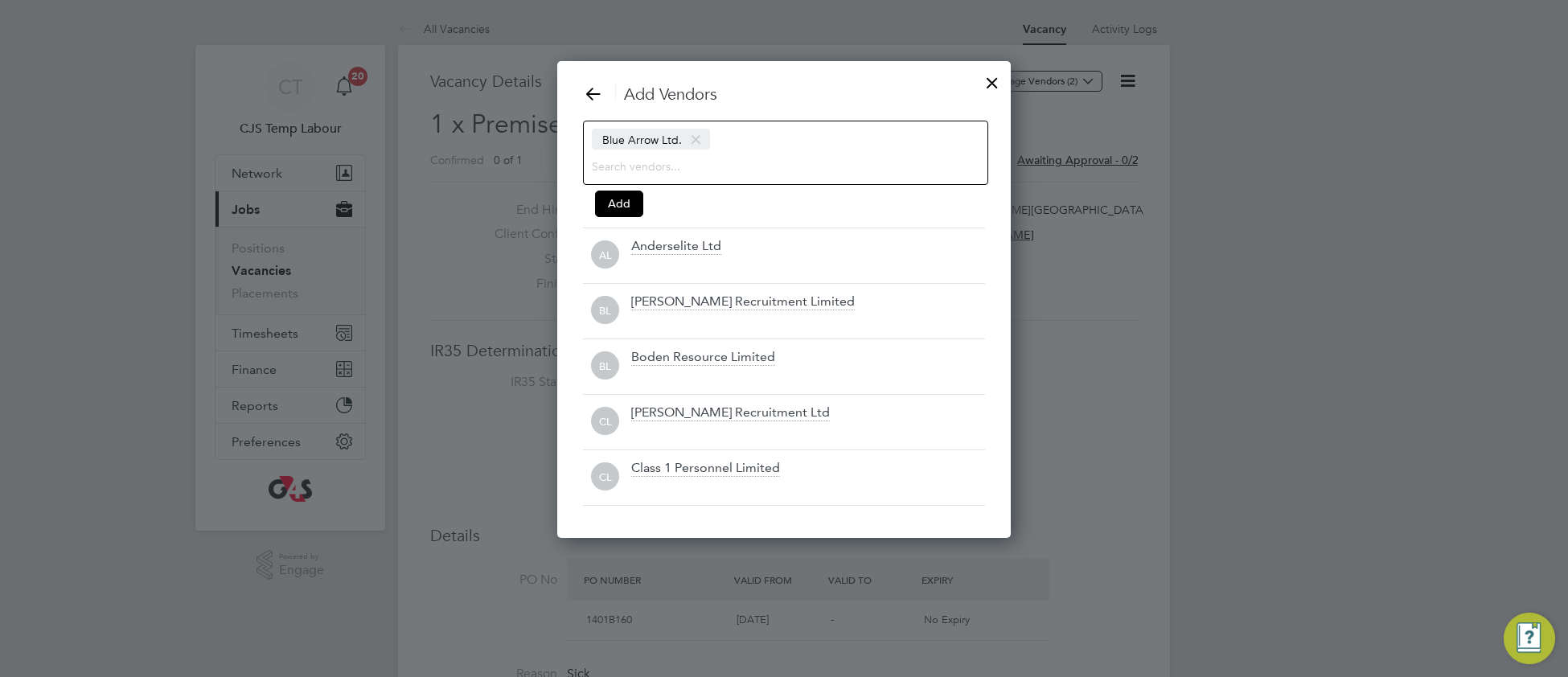
drag, startPoint x: 624, startPoint y: 202, endPoint x: 653, endPoint y: 204, distance: 29.1
click at [625, 202] on button "Add" at bounding box center [619, 203] width 49 height 26
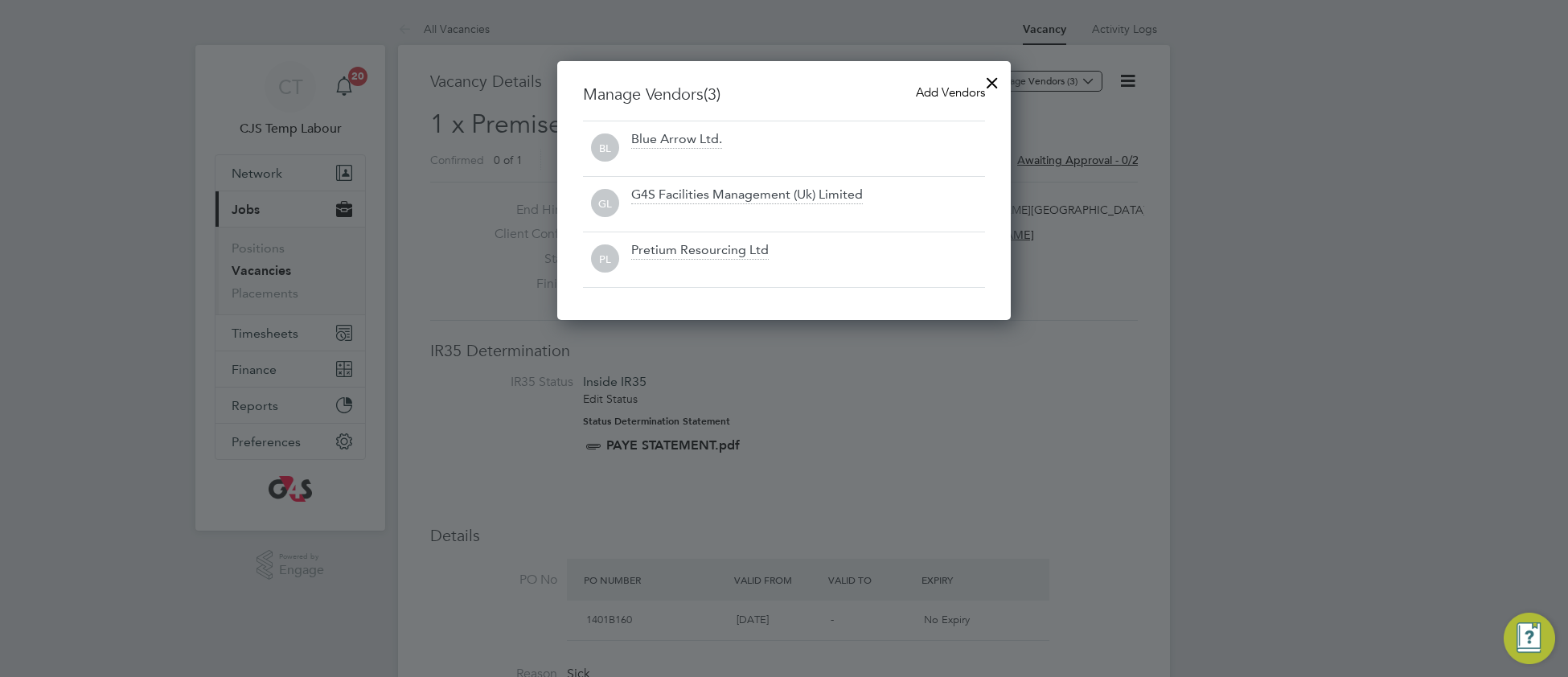
click at [1000, 70] on div at bounding box center [993, 79] width 29 height 29
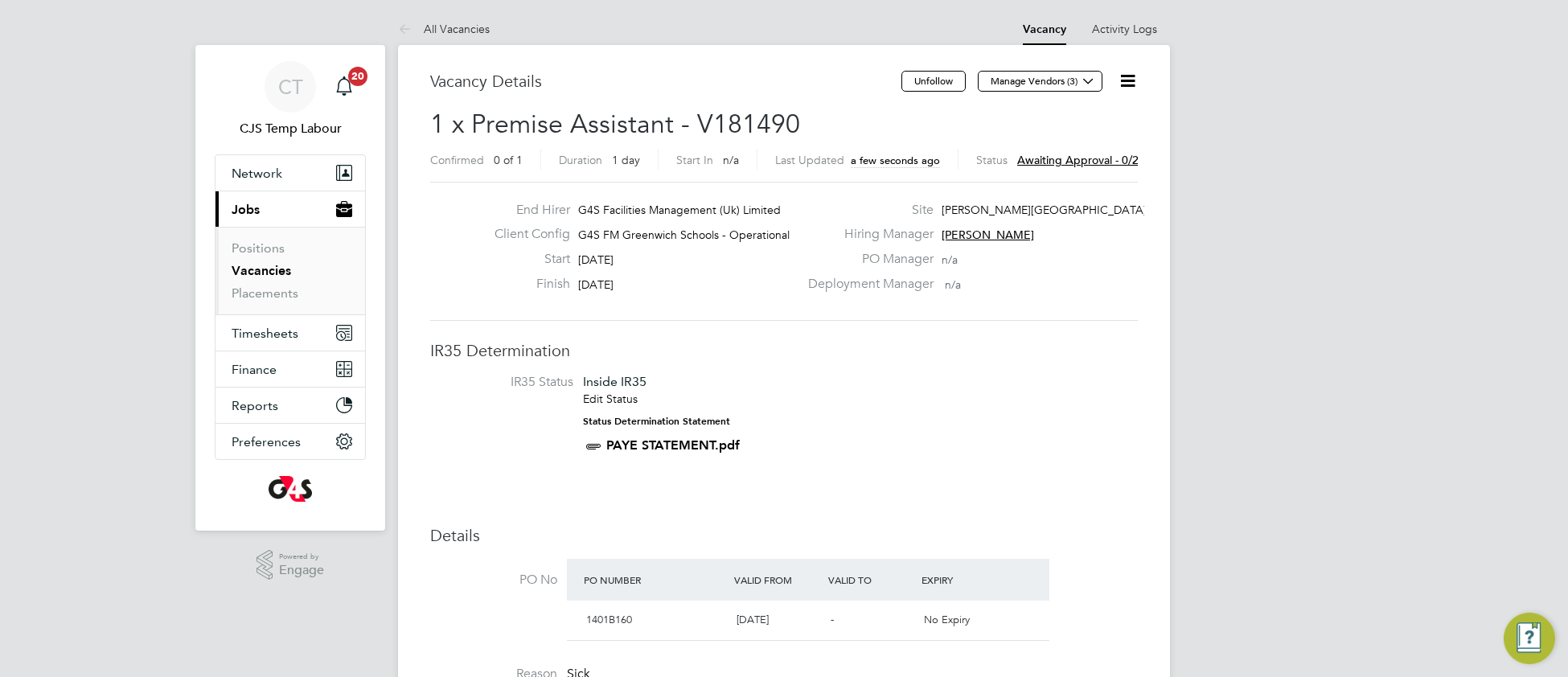
drag, startPoint x: 1124, startPoint y: 86, endPoint x: 1116, endPoint y: 94, distance: 11.3
click at [1123, 86] on icon at bounding box center [1127, 81] width 20 height 20
click at [1064, 168] on li "Approve All Levels" at bounding box center [1076, 173] width 116 height 22
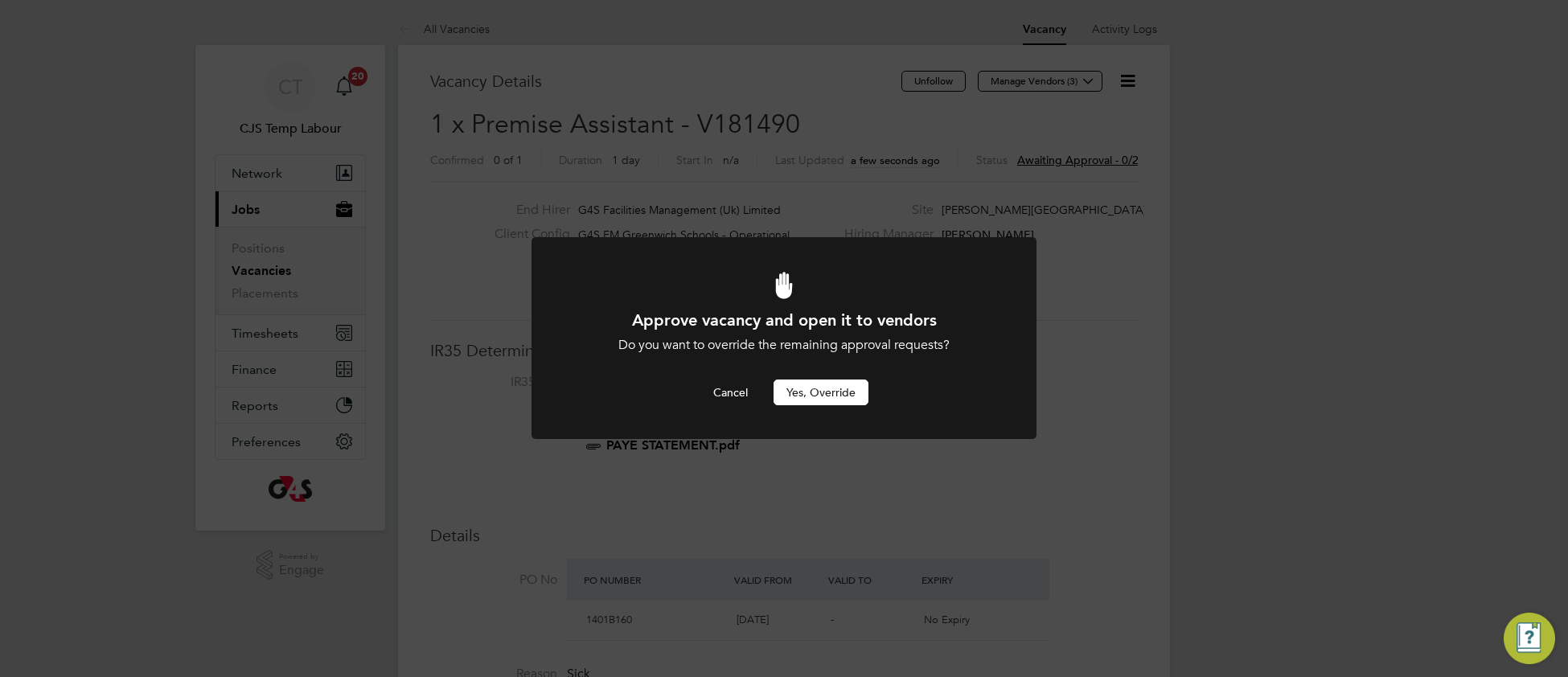
click at [828, 399] on button "Yes, Override" at bounding box center [821, 392] width 95 height 26
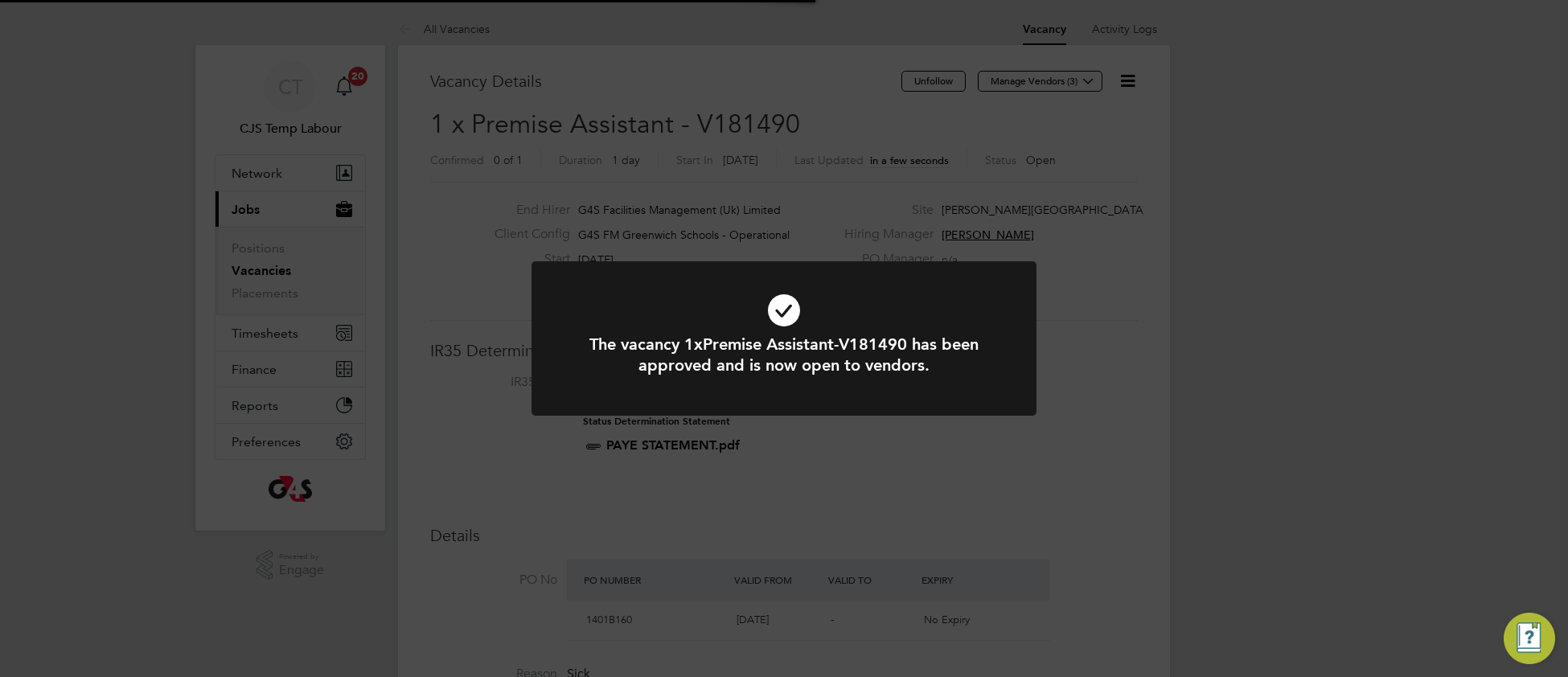
scroll to position [7, 7]
click at [613, 281] on icon at bounding box center [784, 310] width 418 height 63
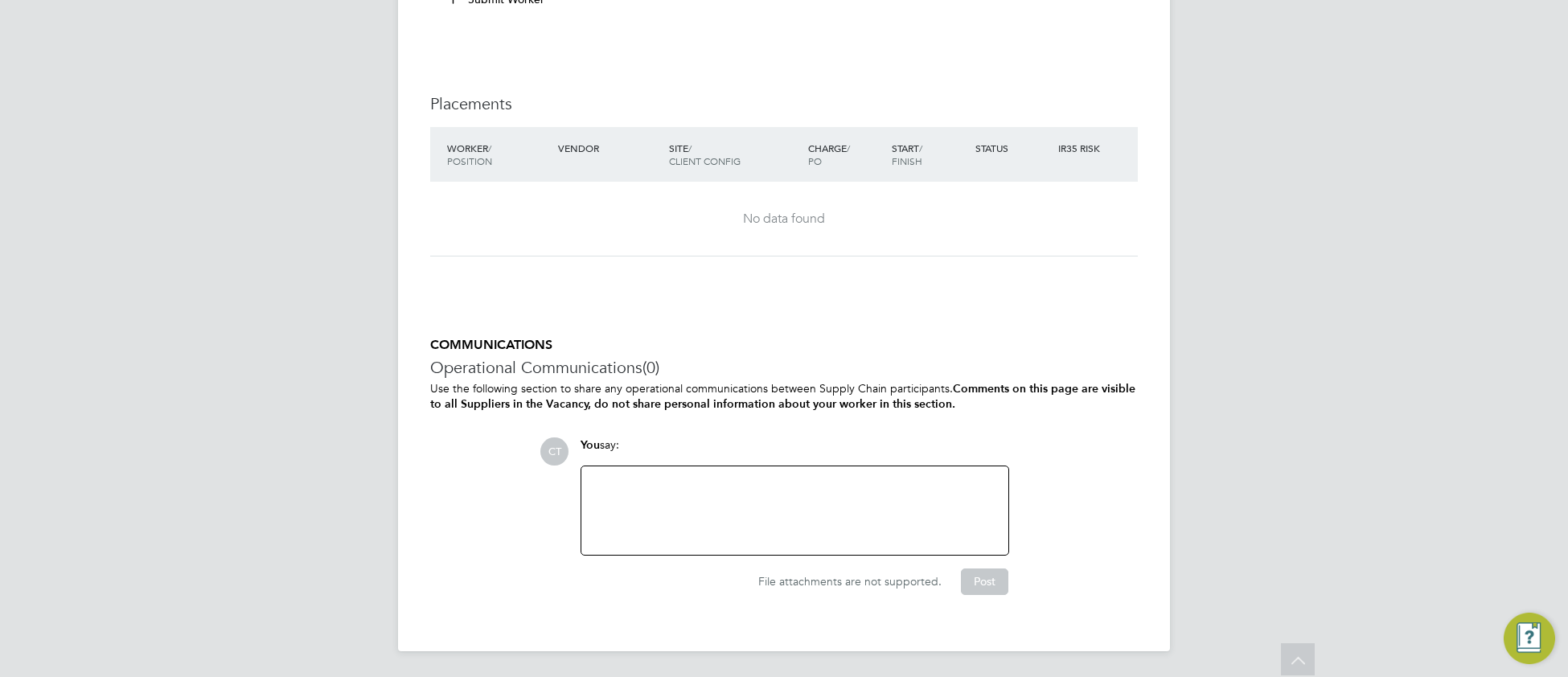
click at [658, 510] on div at bounding box center [794, 511] width 407 height 69
click at [607, 516] on div at bounding box center [794, 513] width 407 height 14
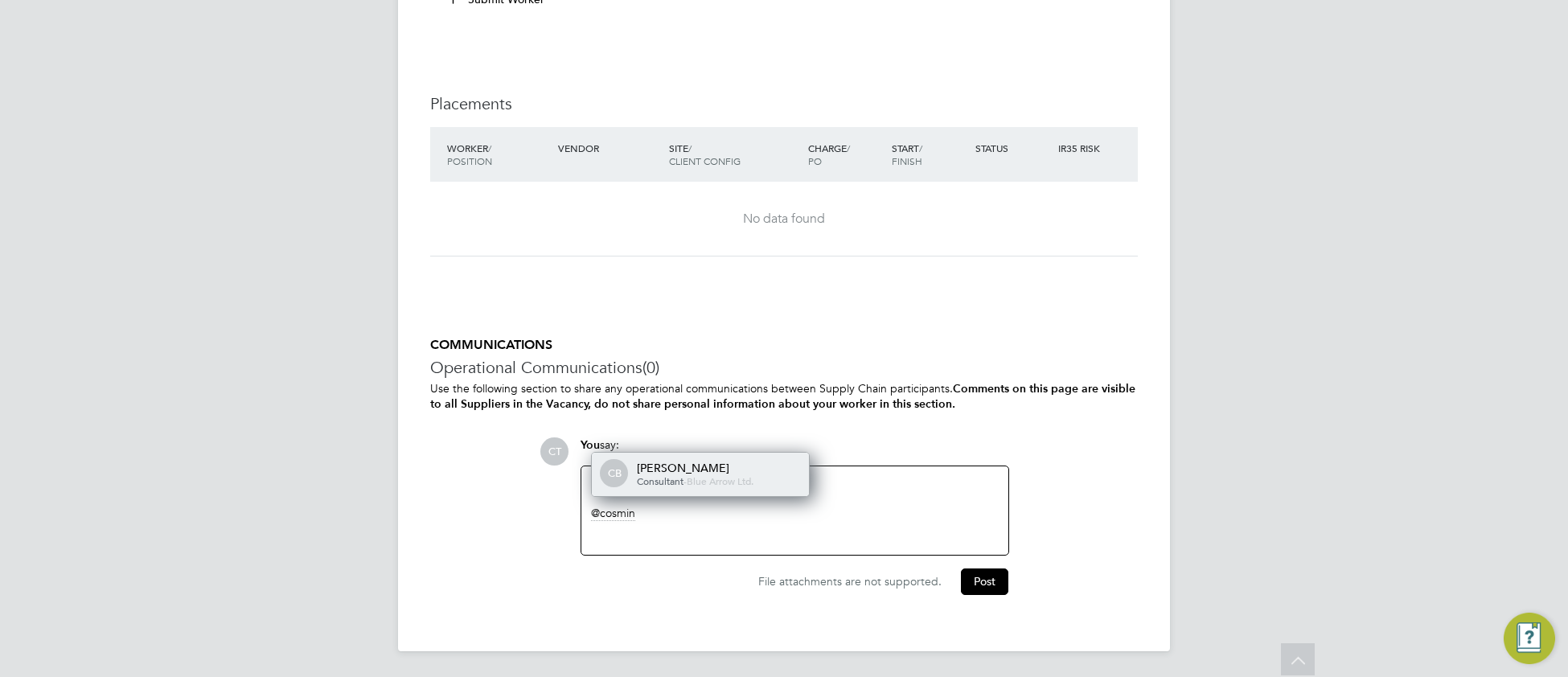
click at [701, 477] on span "Blue Arrow Ltd." at bounding box center [720, 481] width 67 height 13
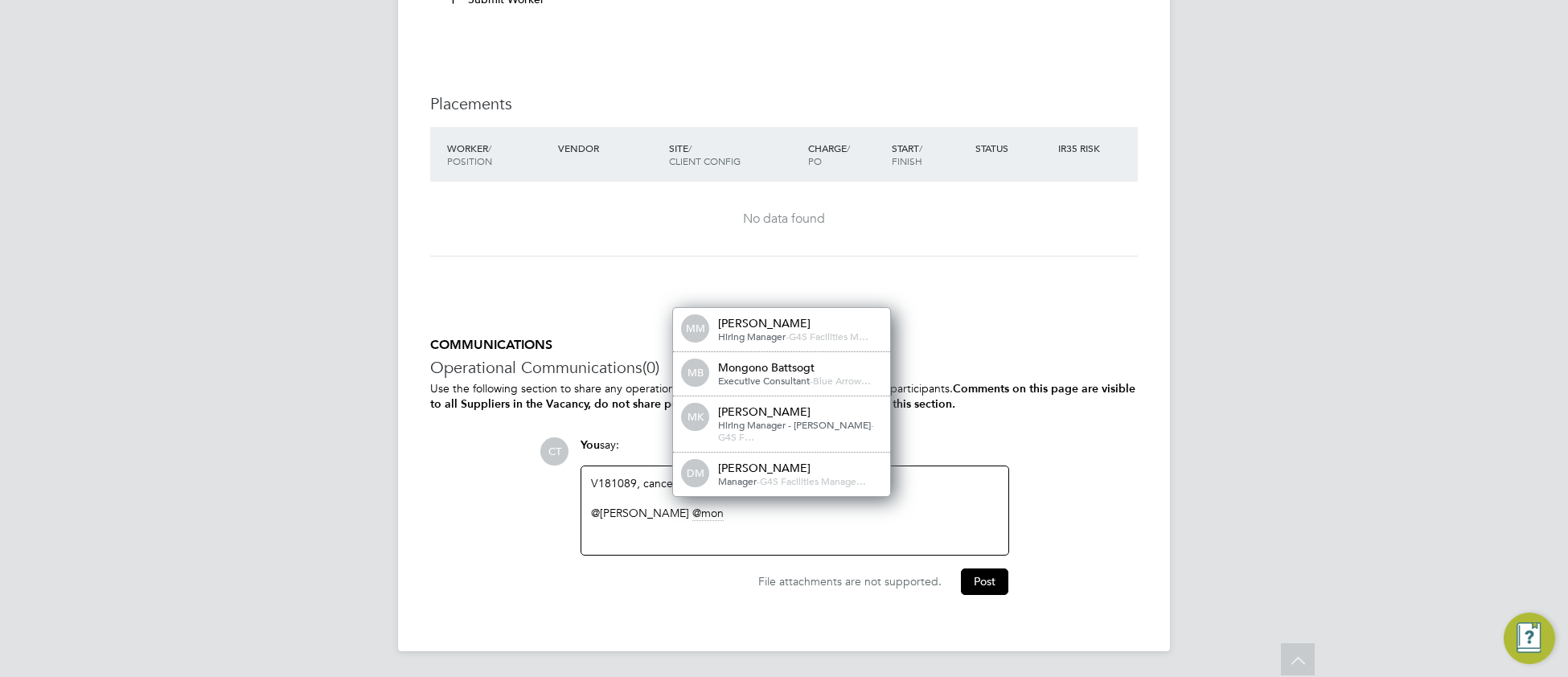
drag, startPoint x: 750, startPoint y: 344, endPoint x: 773, endPoint y: 344, distance: 23.0
click at [751, 343] on span "Hiring Manager" at bounding box center [752, 336] width 67 height 13
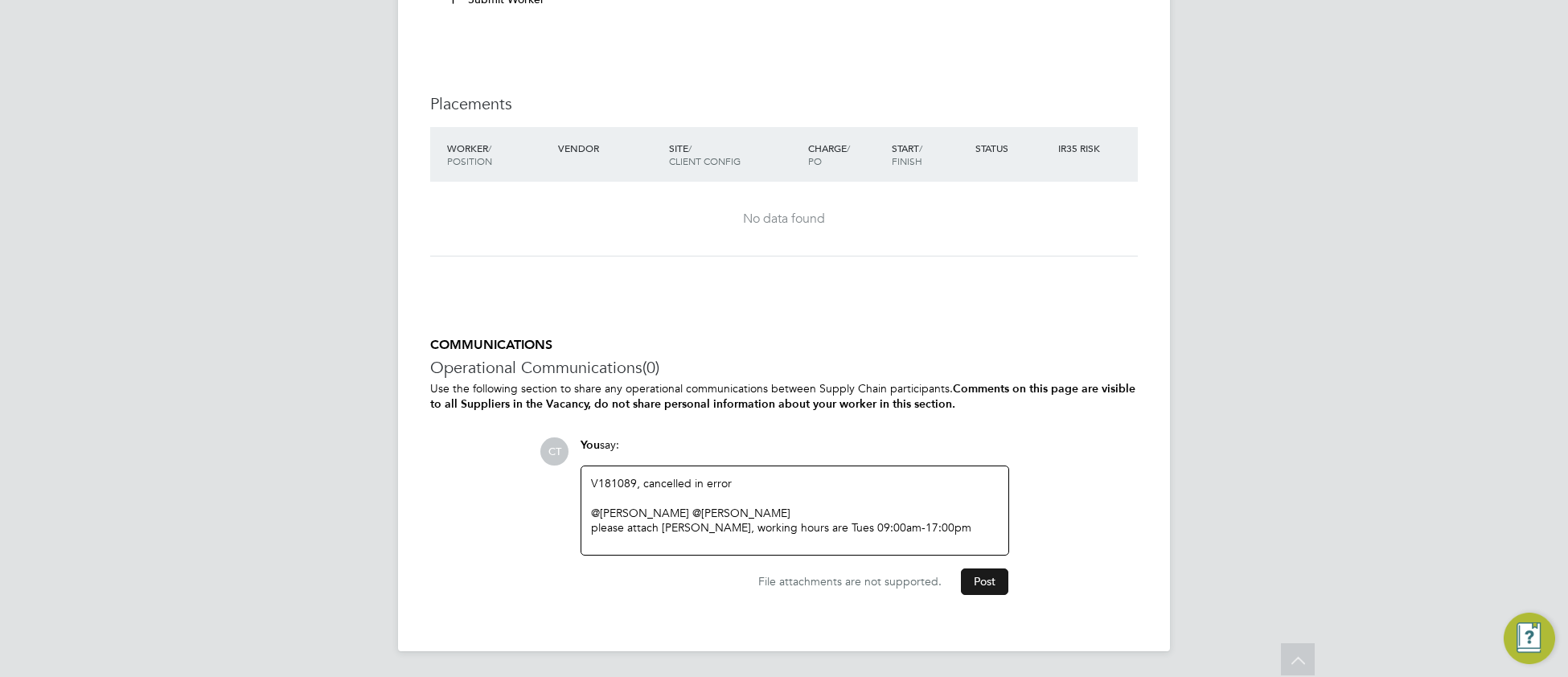
click at [985, 583] on button "Post" at bounding box center [984, 581] width 48 height 26
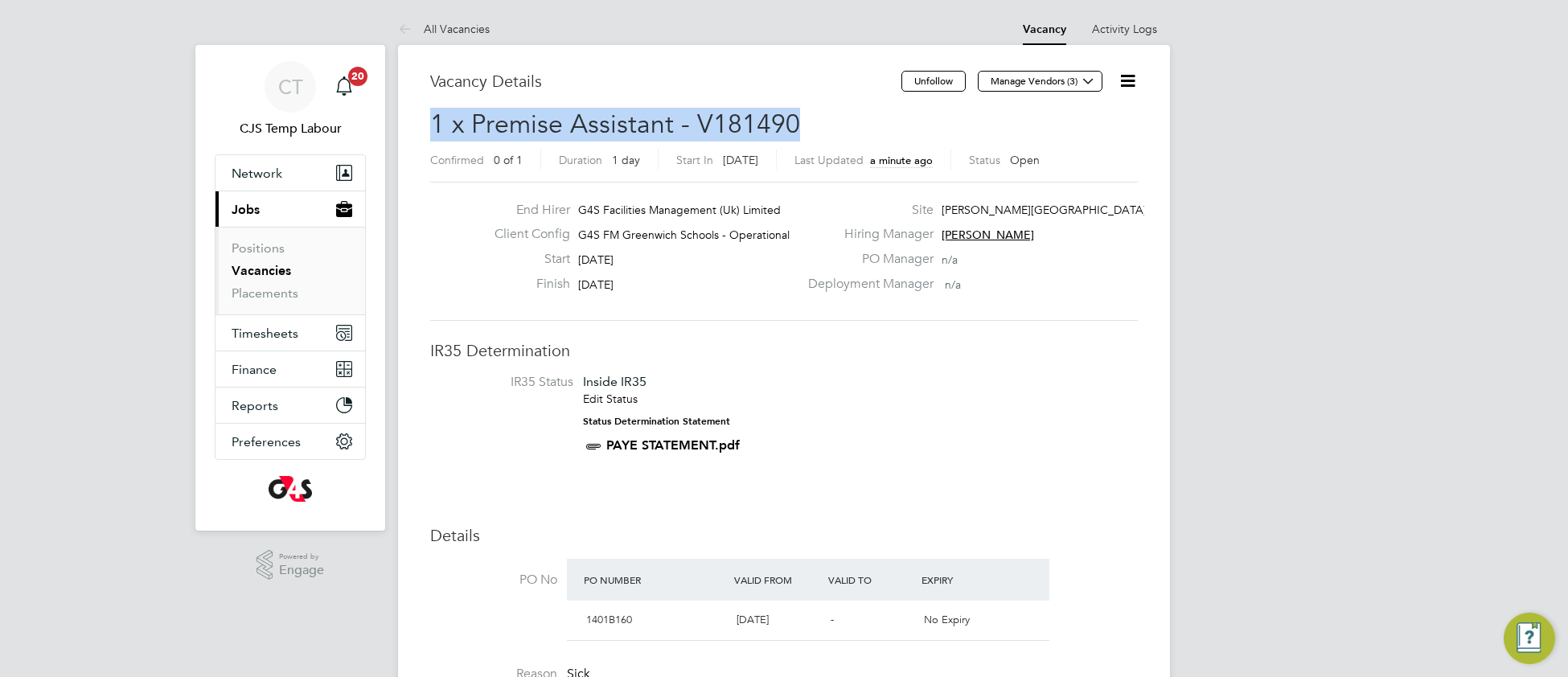
drag, startPoint x: 809, startPoint y: 122, endPoint x: 423, endPoint y: 126, distance: 386.0
copy span "1 x Premise Assistant - V181490"
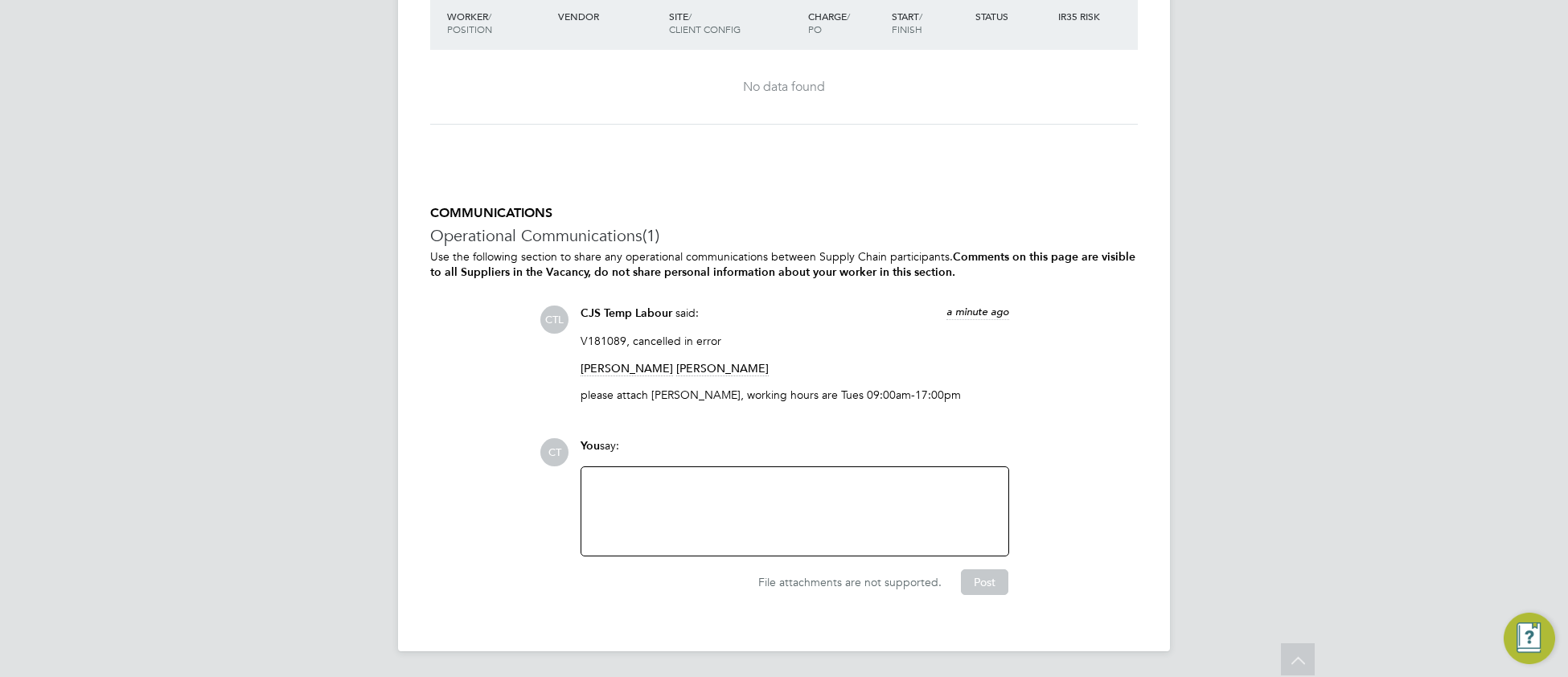
scroll to position [2007, 0]
drag, startPoint x: 651, startPoint y: 392, endPoint x: 717, endPoint y: 393, distance: 66.0
click at [717, 393] on p "please attach noh Okokoyo, working hours are Tues 09:00am-17:00pm" at bounding box center [795, 395] width 429 height 14
copy p "noh Okokoyo"
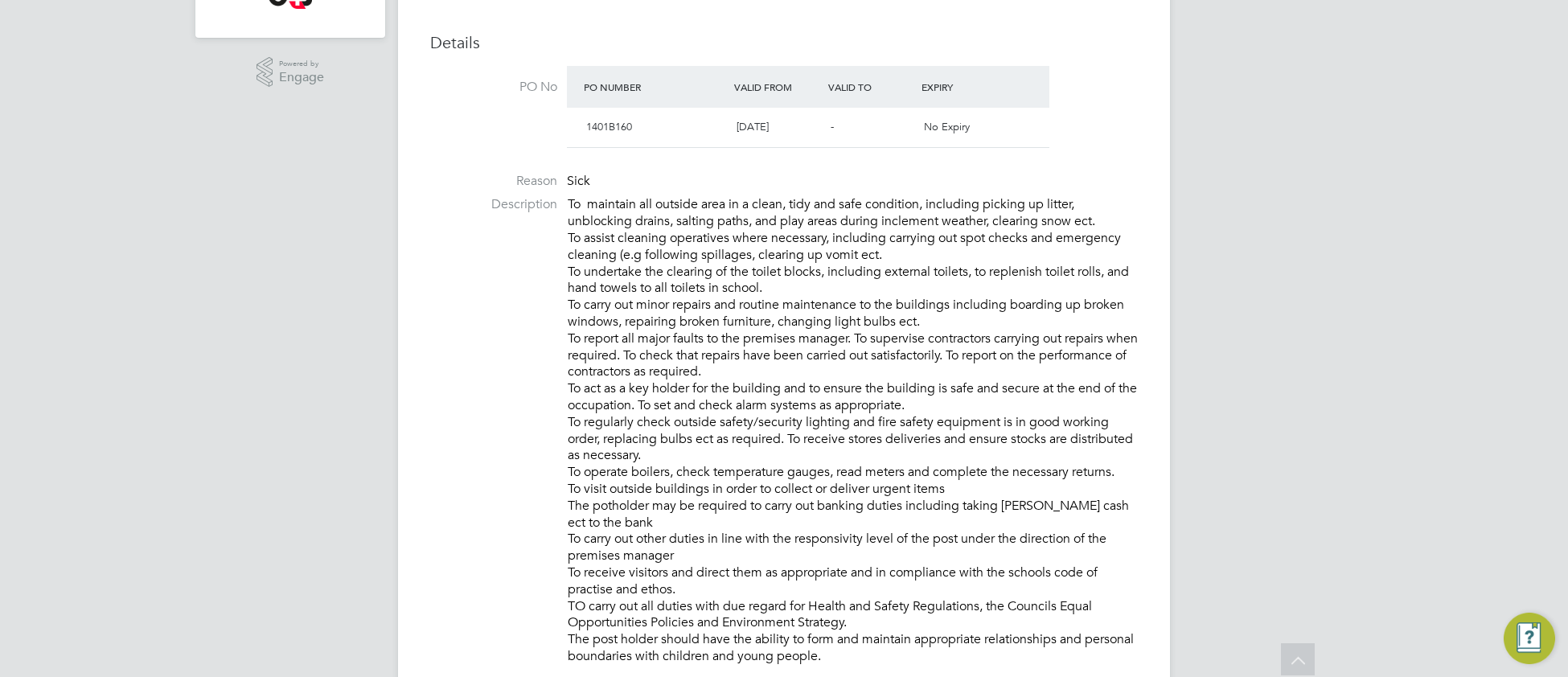
scroll to position [0, 0]
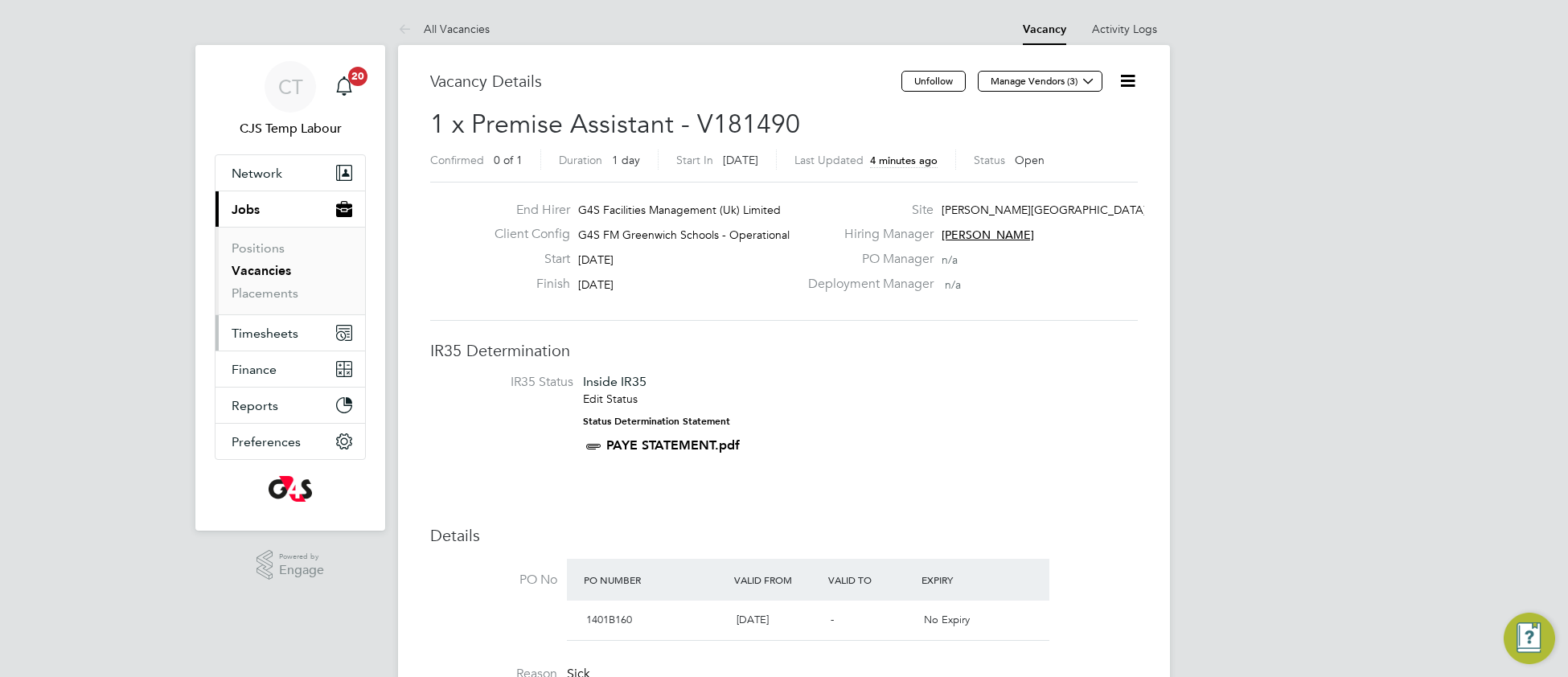
drag, startPoint x: 277, startPoint y: 334, endPoint x: 286, endPoint y: 332, distance: 9.2
click at [280, 334] on span "Timesheets" at bounding box center [265, 333] width 67 height 15
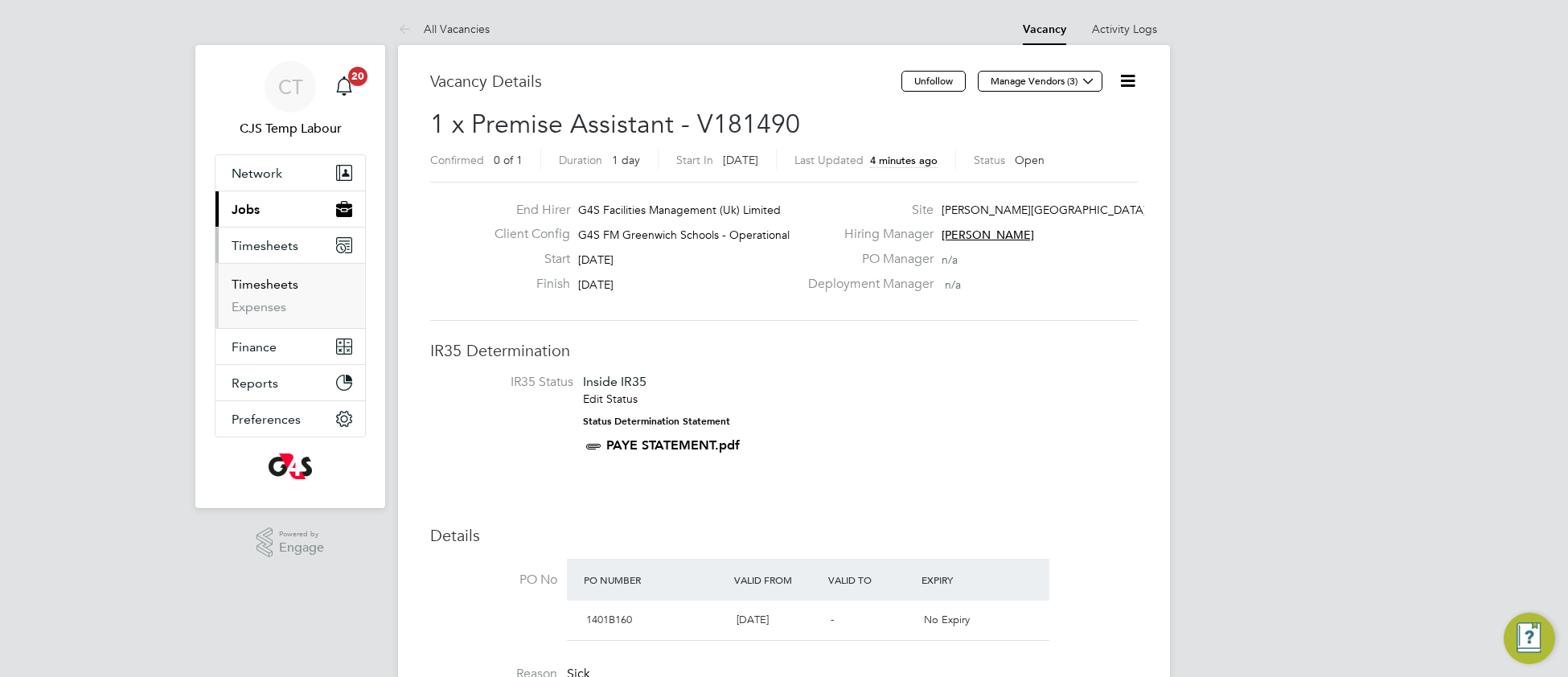
click at [278, 283] on link "Timesheets" at bounding box center [265, 284] width 67 height 15
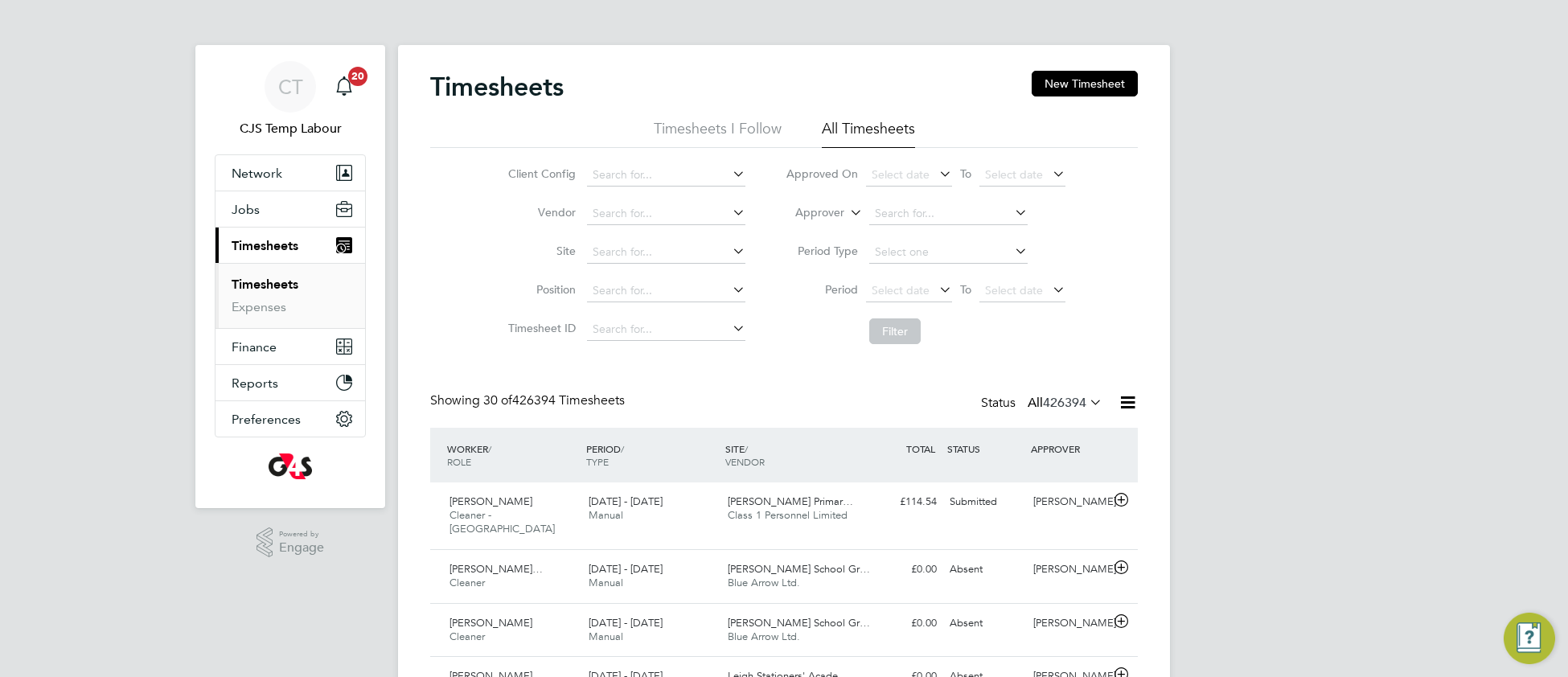
scroll to position [40, 138]
click at [893, 292] on span "Select date" at bounding box center [901, 290] width 58 height 14
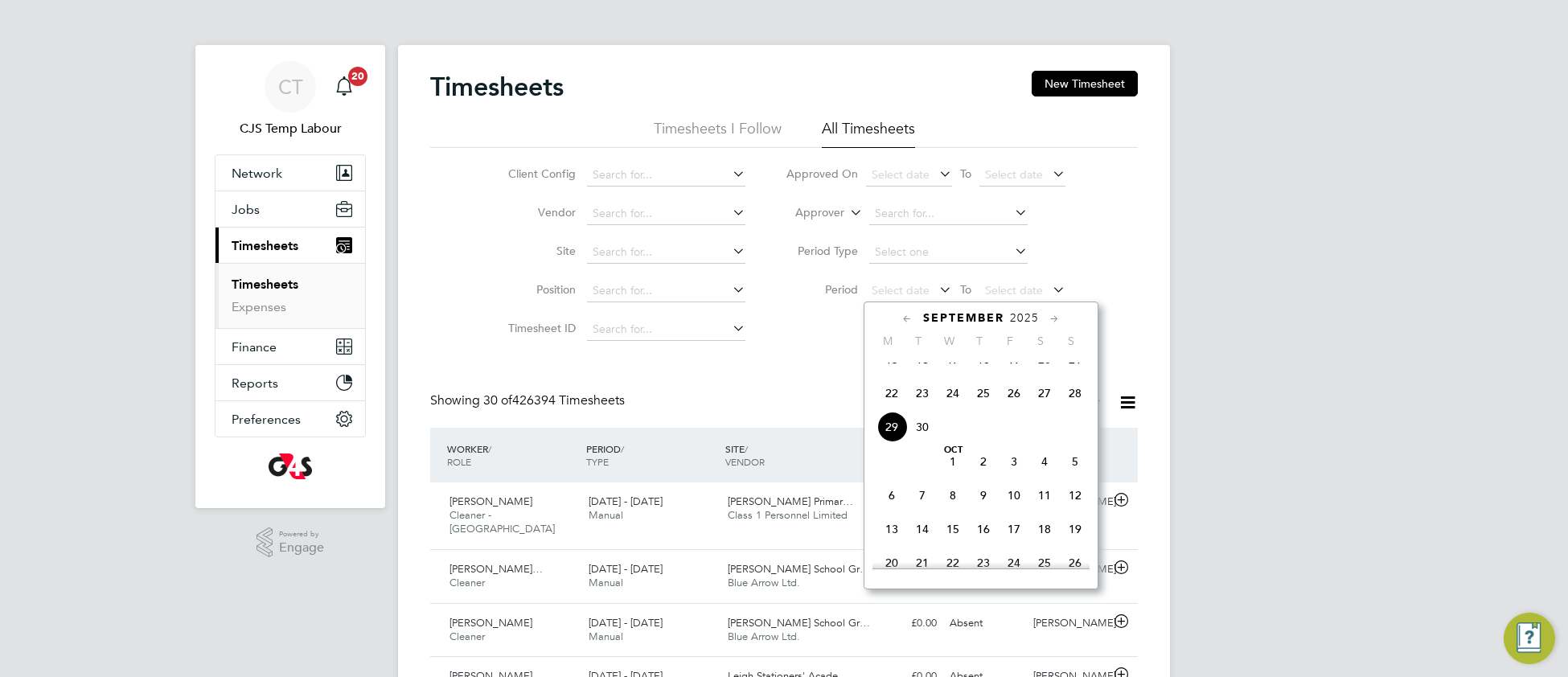
click at [891, 408] on span "22" at bounding box center [892, 393] width 31 height 31
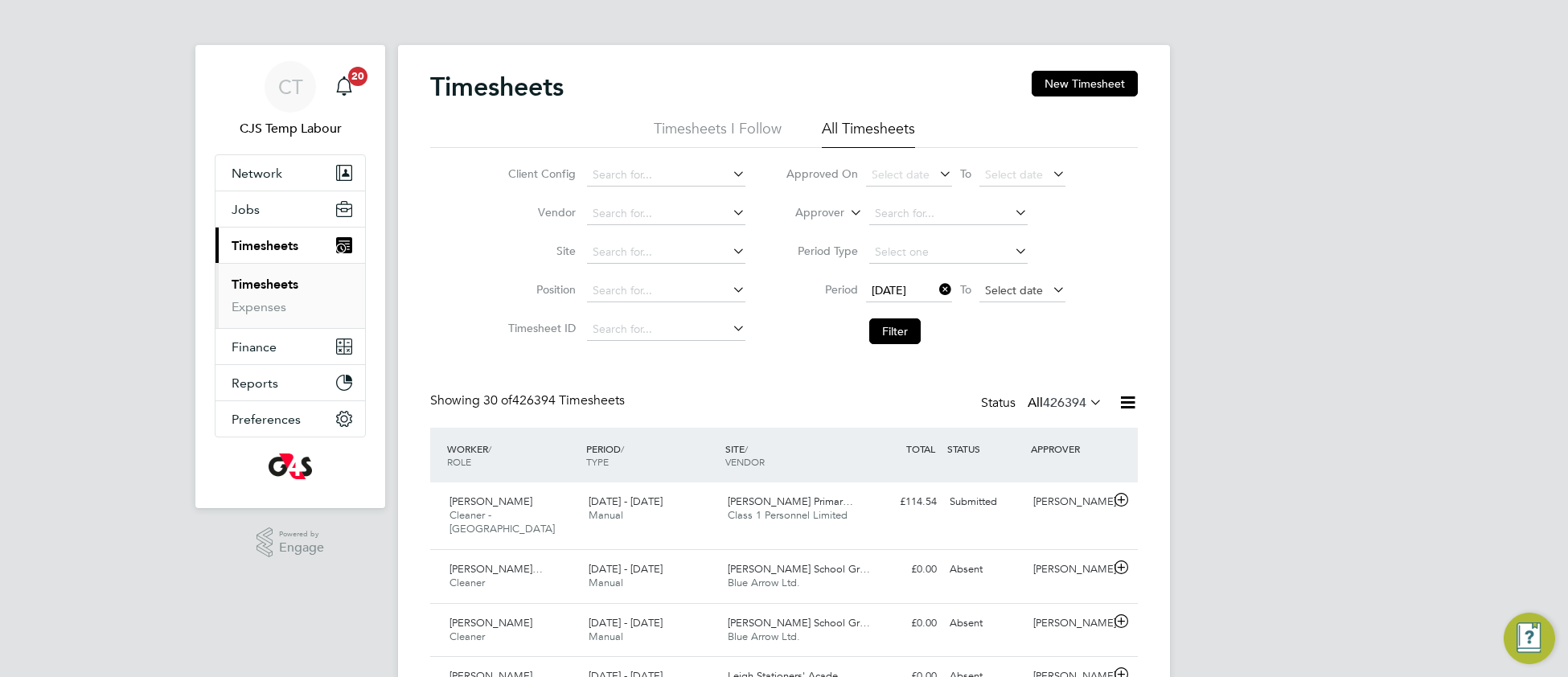
click at [1005, 295] on span "Select date" at bounding box center [1014, 290] width 58 height 14
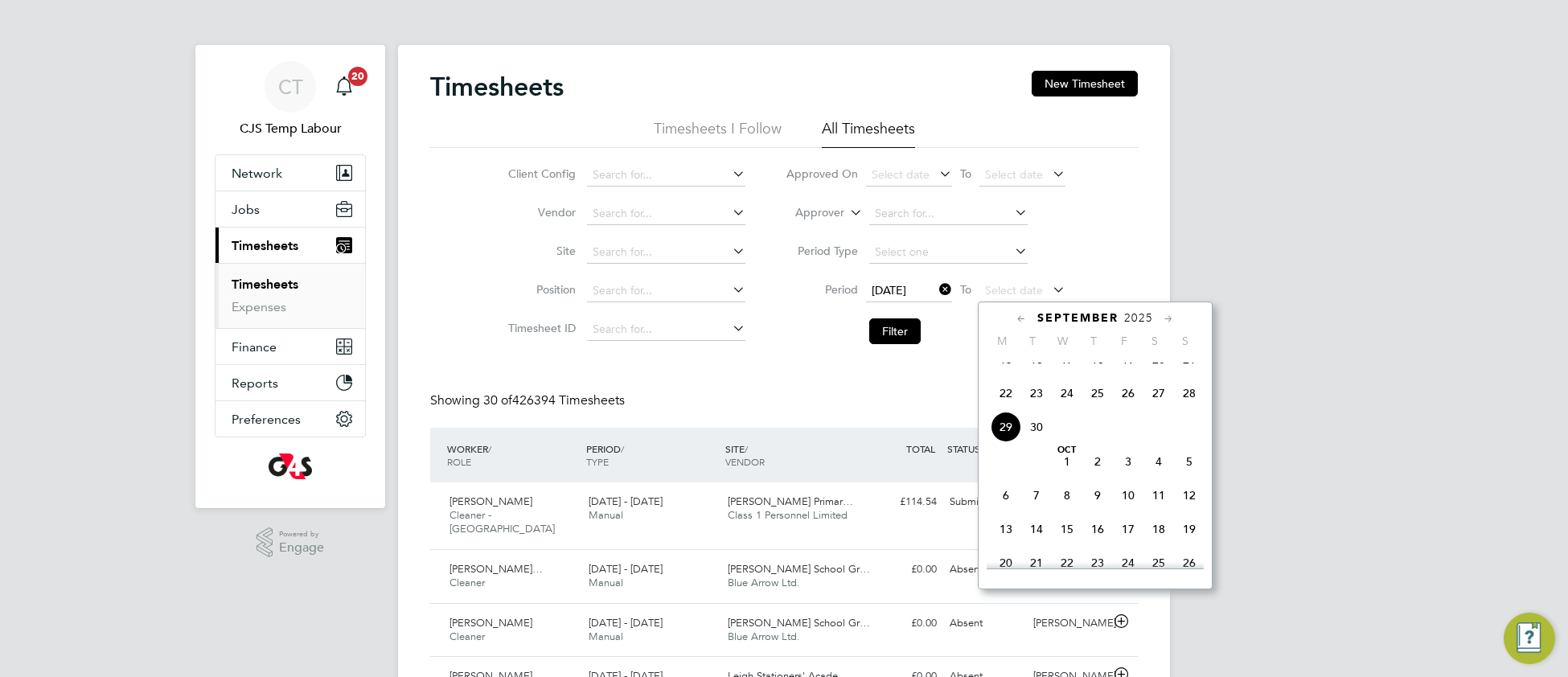
drag, startPoint x: 1189, startPoint y: 410, endPoint x: 1072, endPoint y: 428, distance: 118.4
click at [1186, 408] on span "28" at bounding box center [1189, 393] width 31 height 31
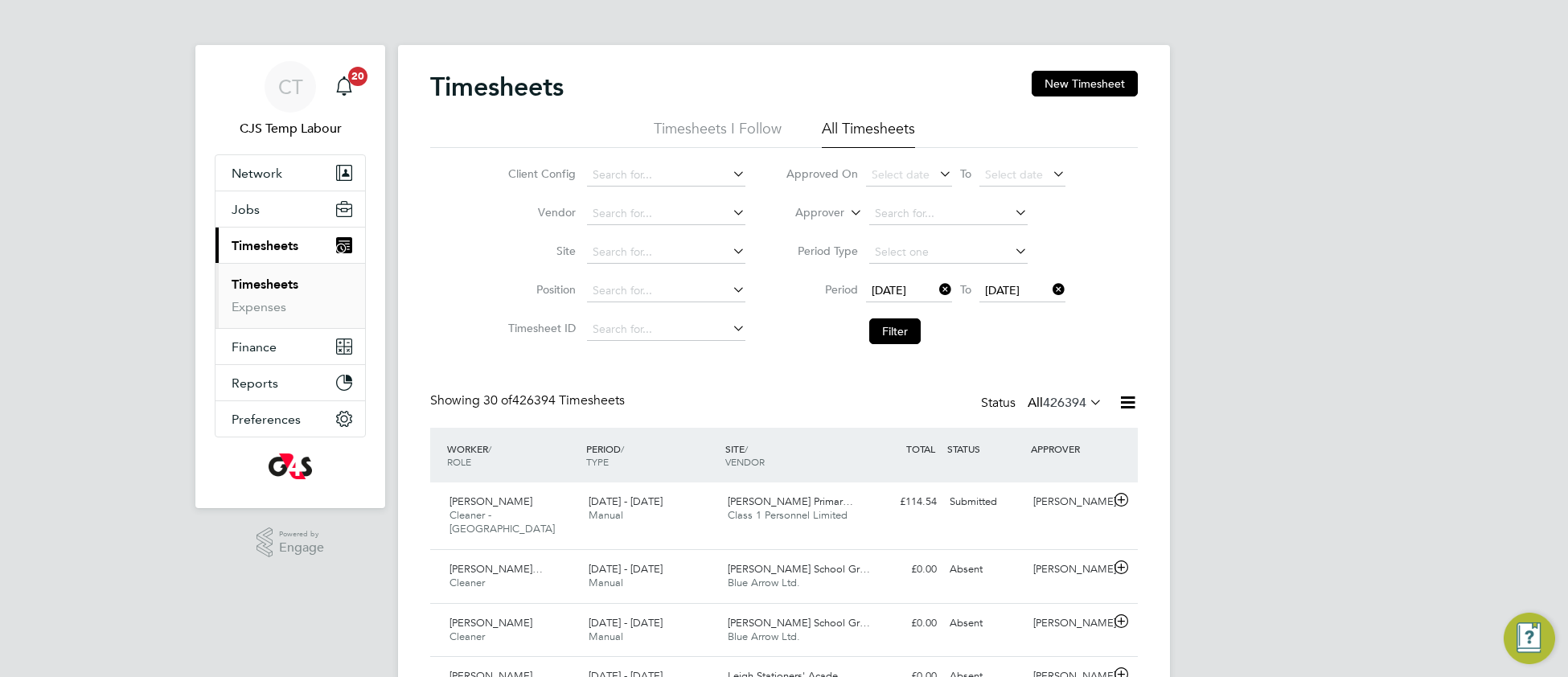
drag, startPoint x: 888, startPoint y: 335, endPoint x: 836, endPoint y: 401, distance: 84.0
click at [886, 337] on button "Filter" at bounding box center [895, 331] width 51 height 26
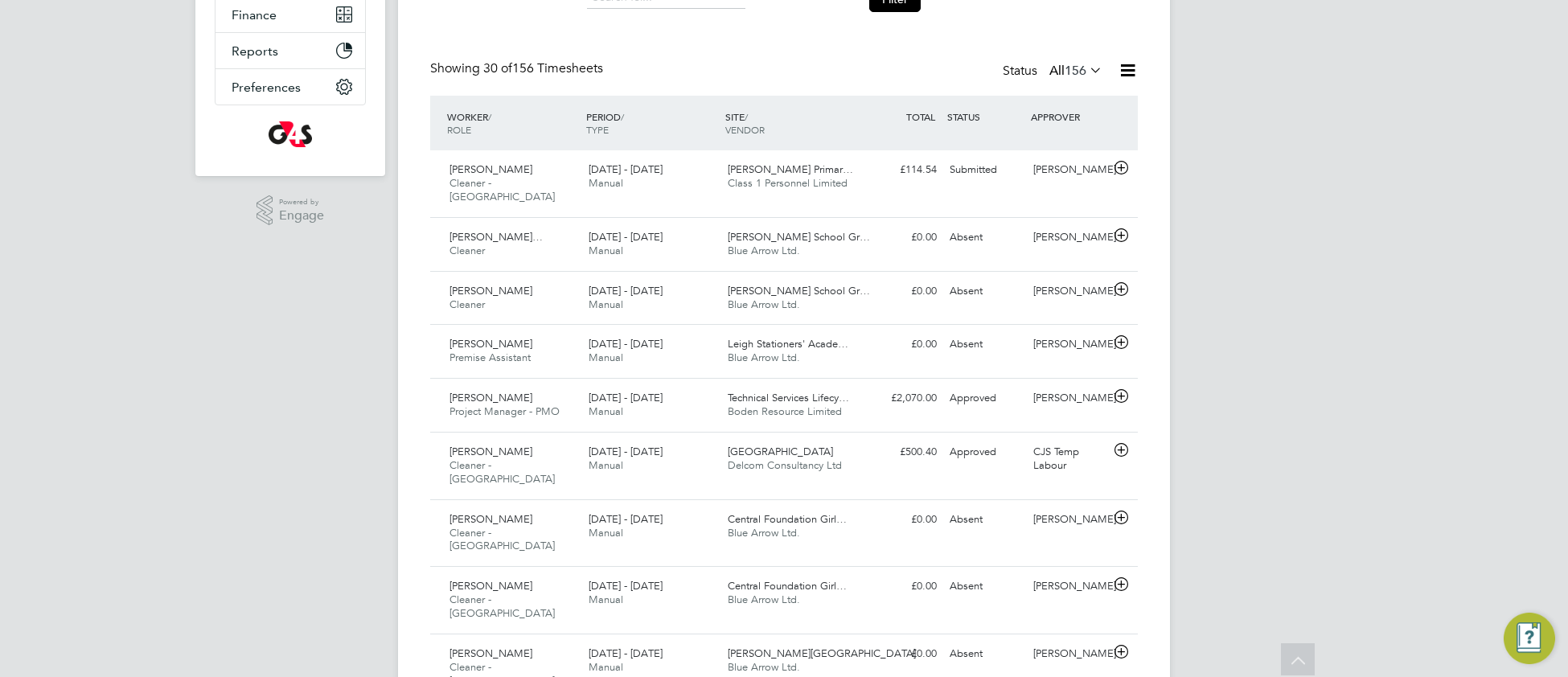
click at [1086, 70] on icon at bounding box center [1086, 69] width 0 height 22
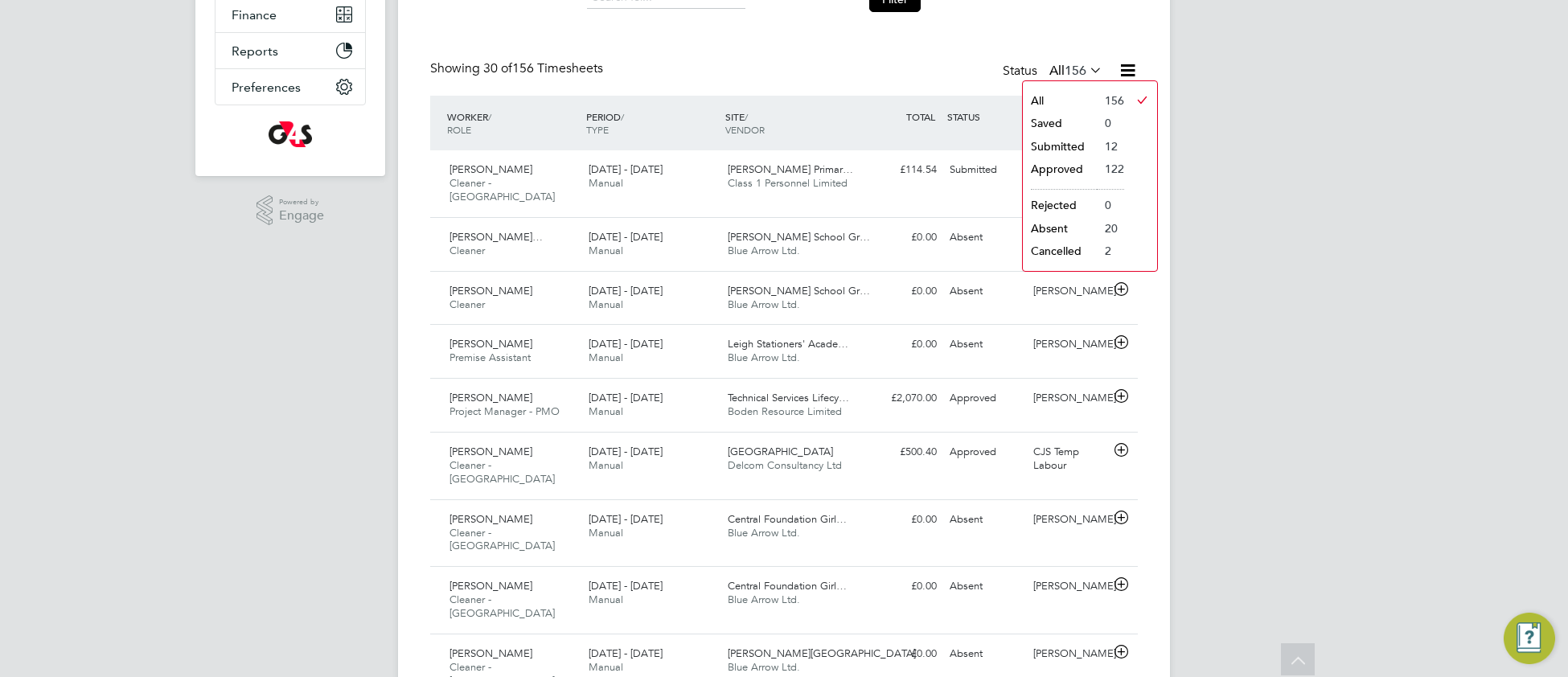
click at [1071, 151] on li "Submitted" at bounding box center [1060, 146] width 74 height 22
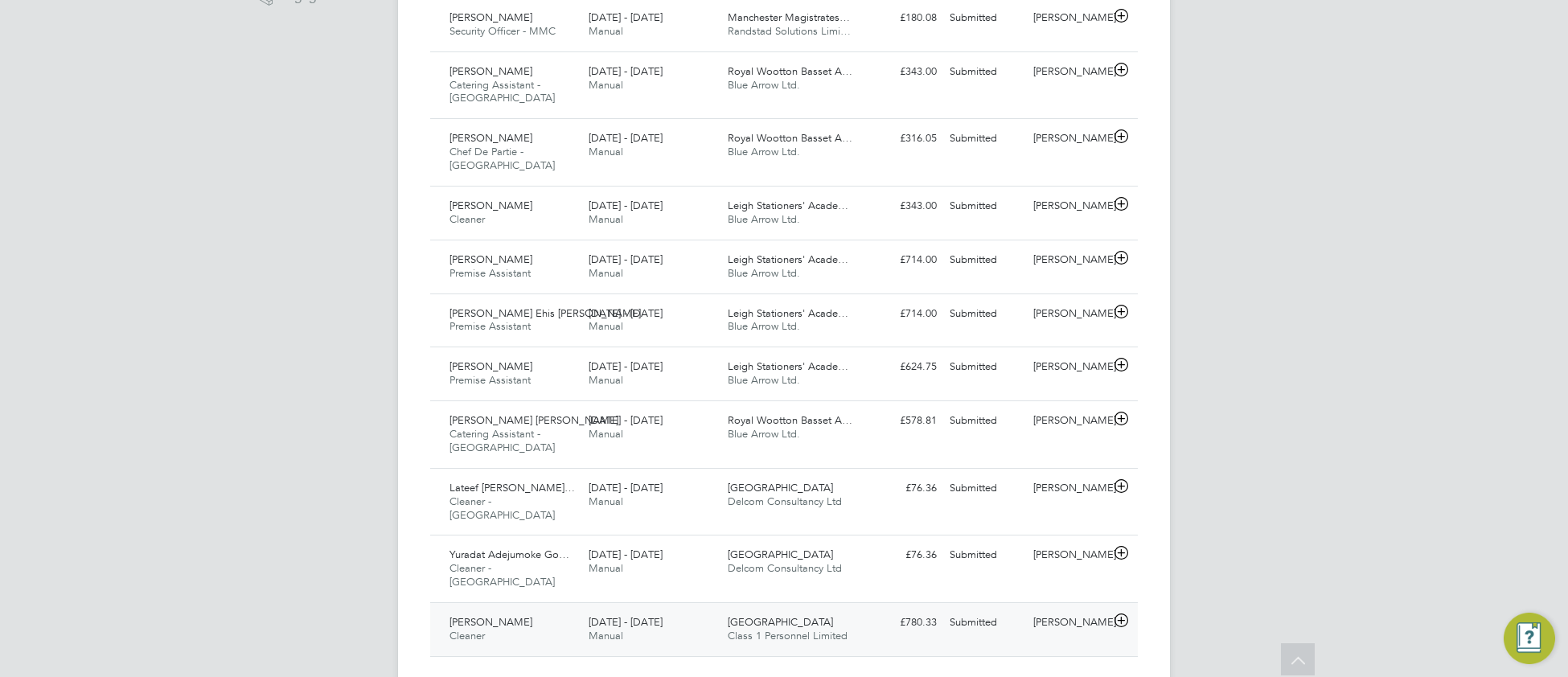
click at [831, 610] on div "Julian Hospital Class 1 Personnel Limited" at bounding box center [790, 629] width 139 height 40
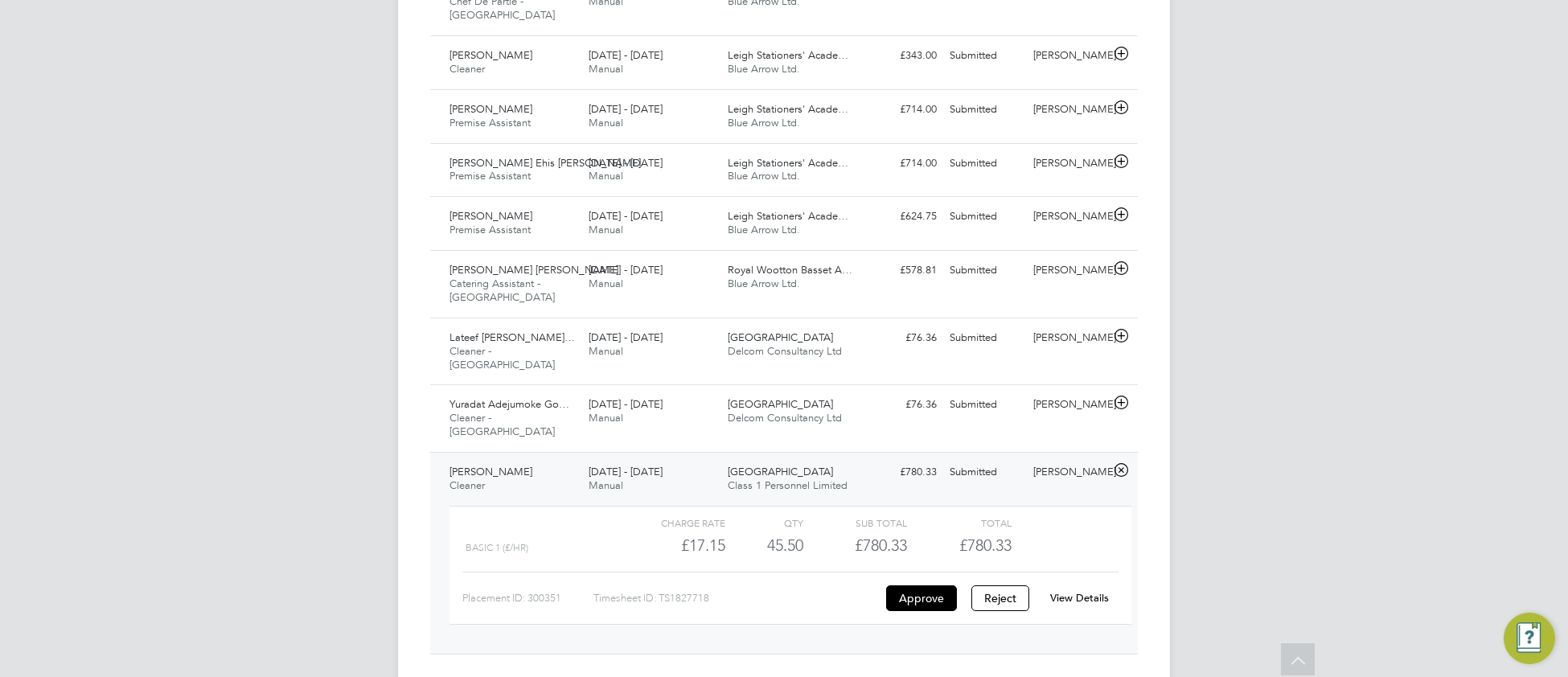
click at [1074, 591] on link "View Details" at bounding box center [1079, 597] width 58 height 13
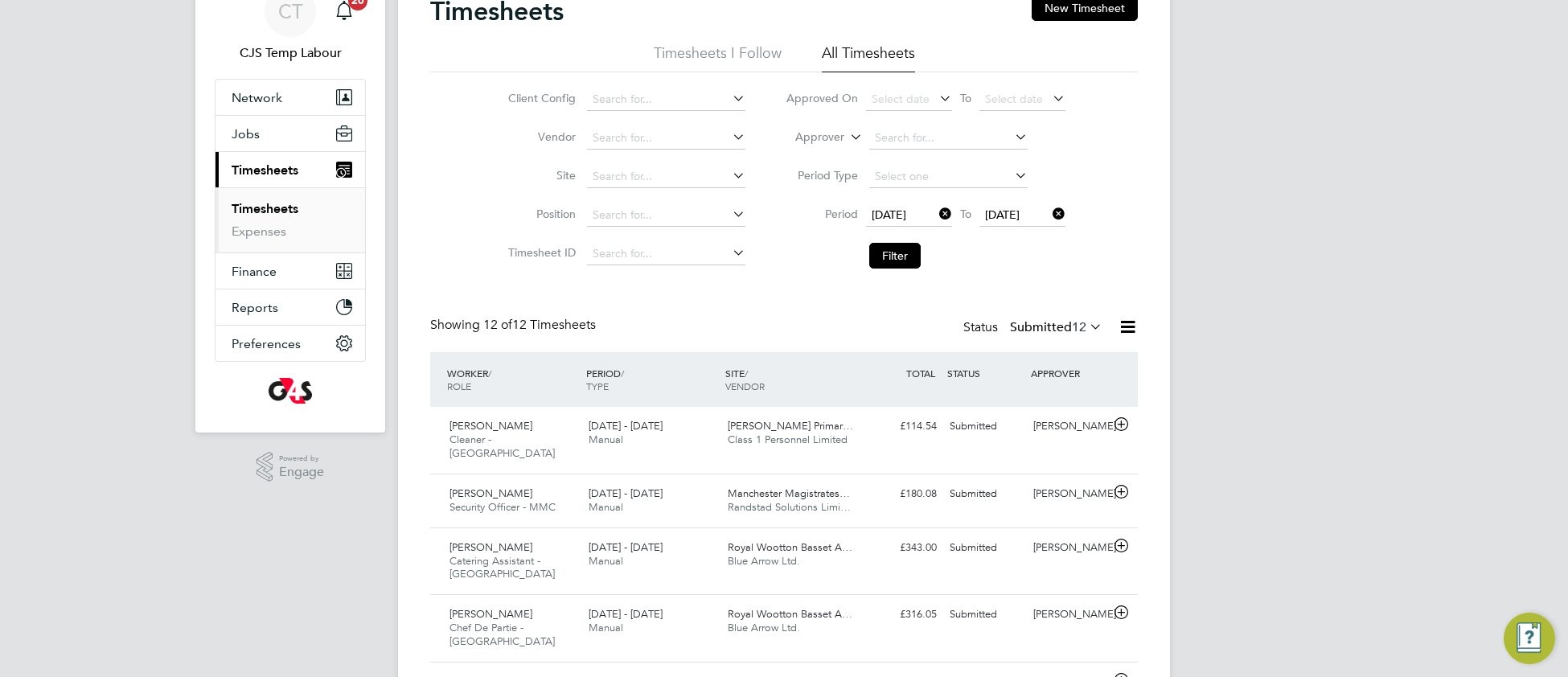
scroll to position [92, 0]
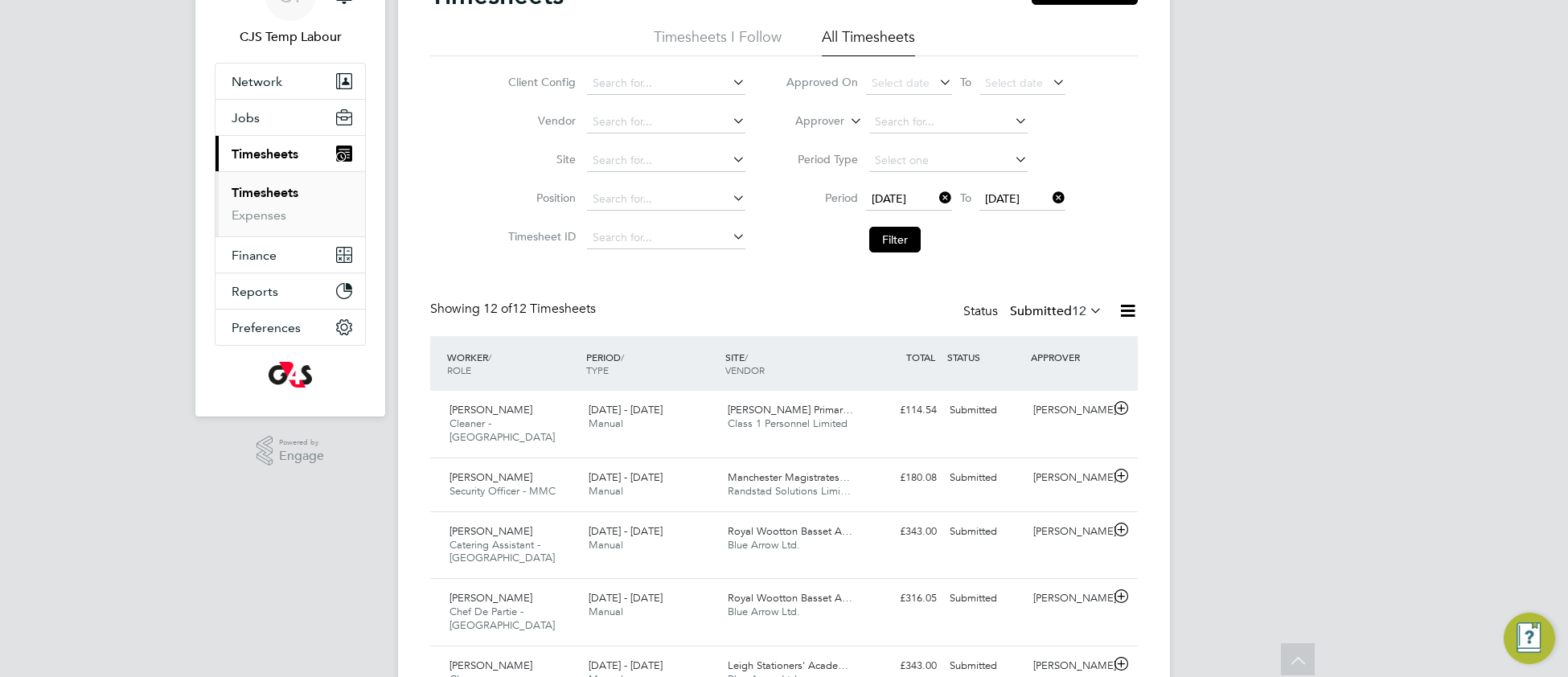
click at [1086, 308] on icon at bounding box center [1086, 310] width 0 height 22
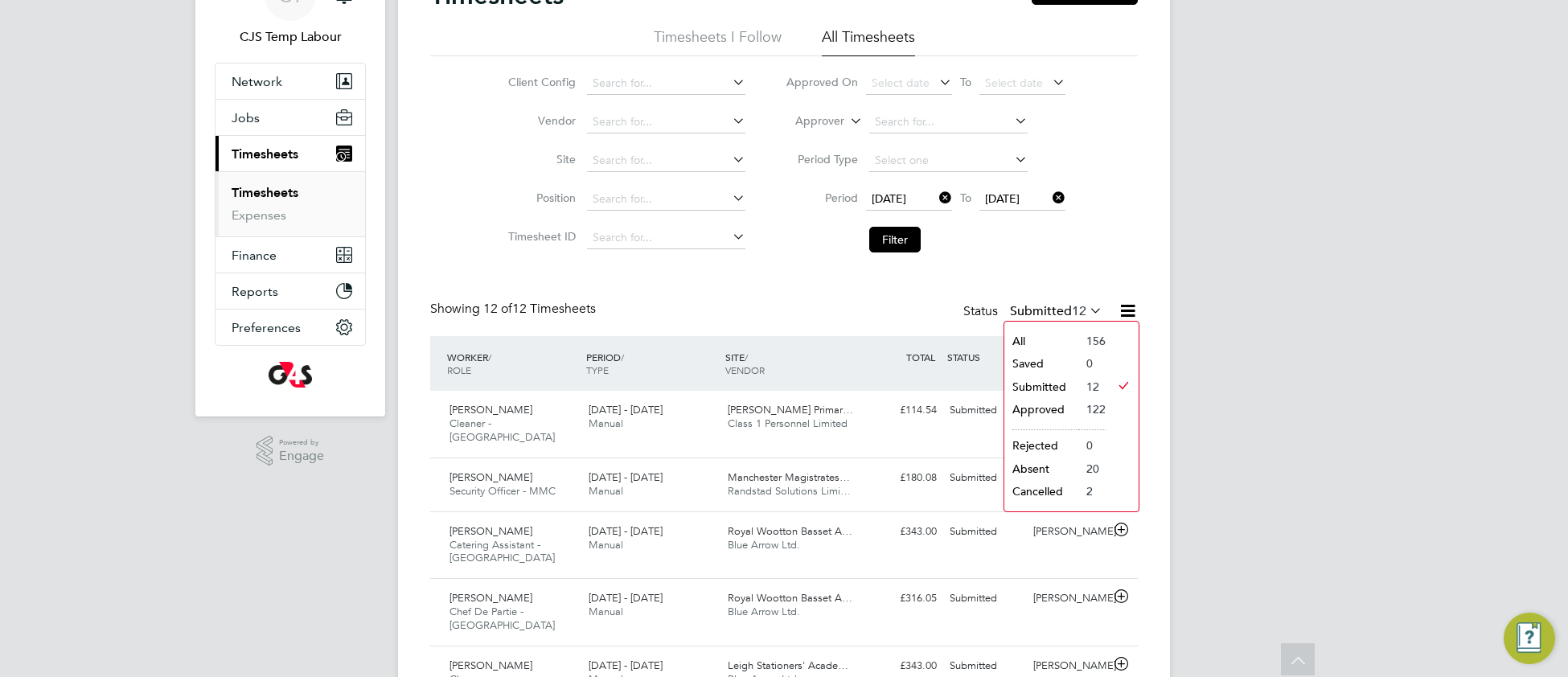
drag, startPoint x: 1071, startPoint y: 342, endPoint x: 865, endPoint y: 487, distance: 251.9
click at [1070, 343] on li "All" at bounding box center [1041, 341] width 74 height 22
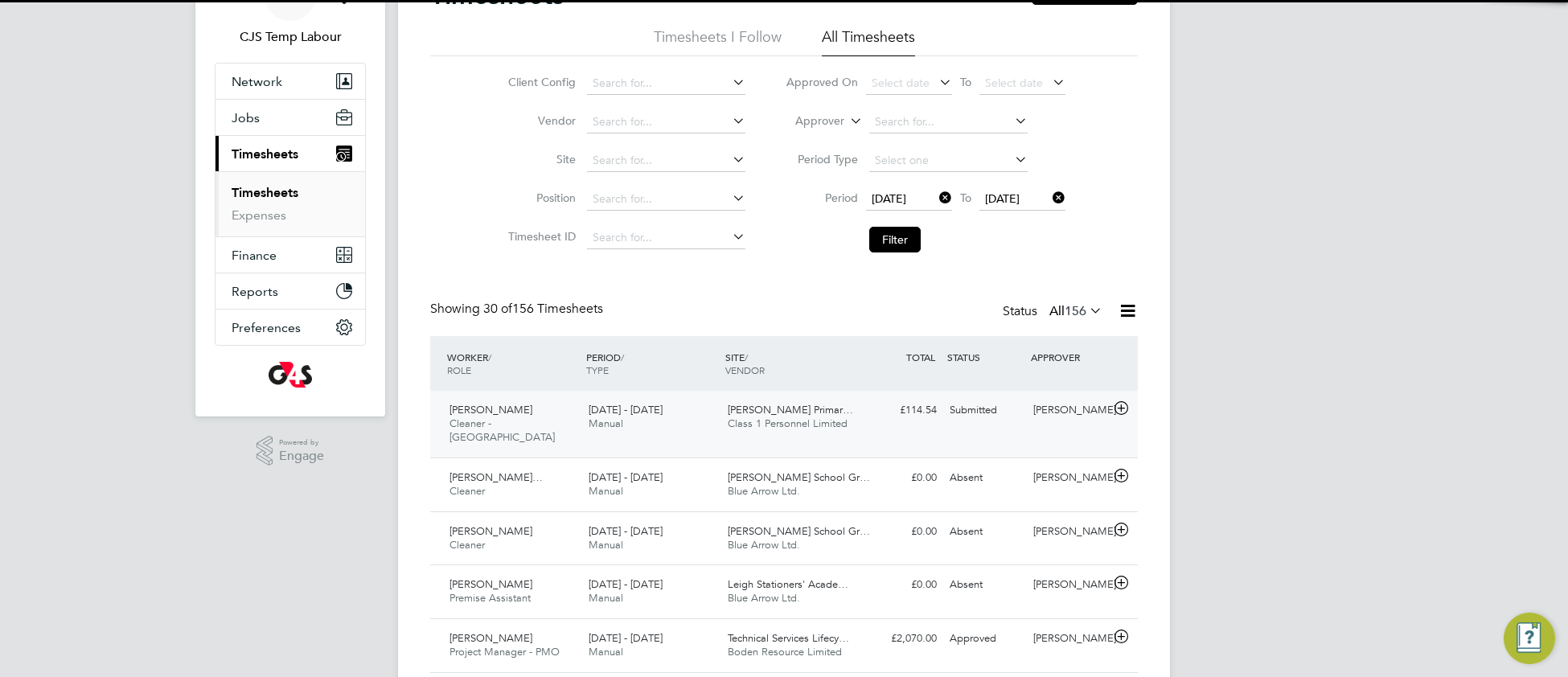
scroll to position [7, 7]
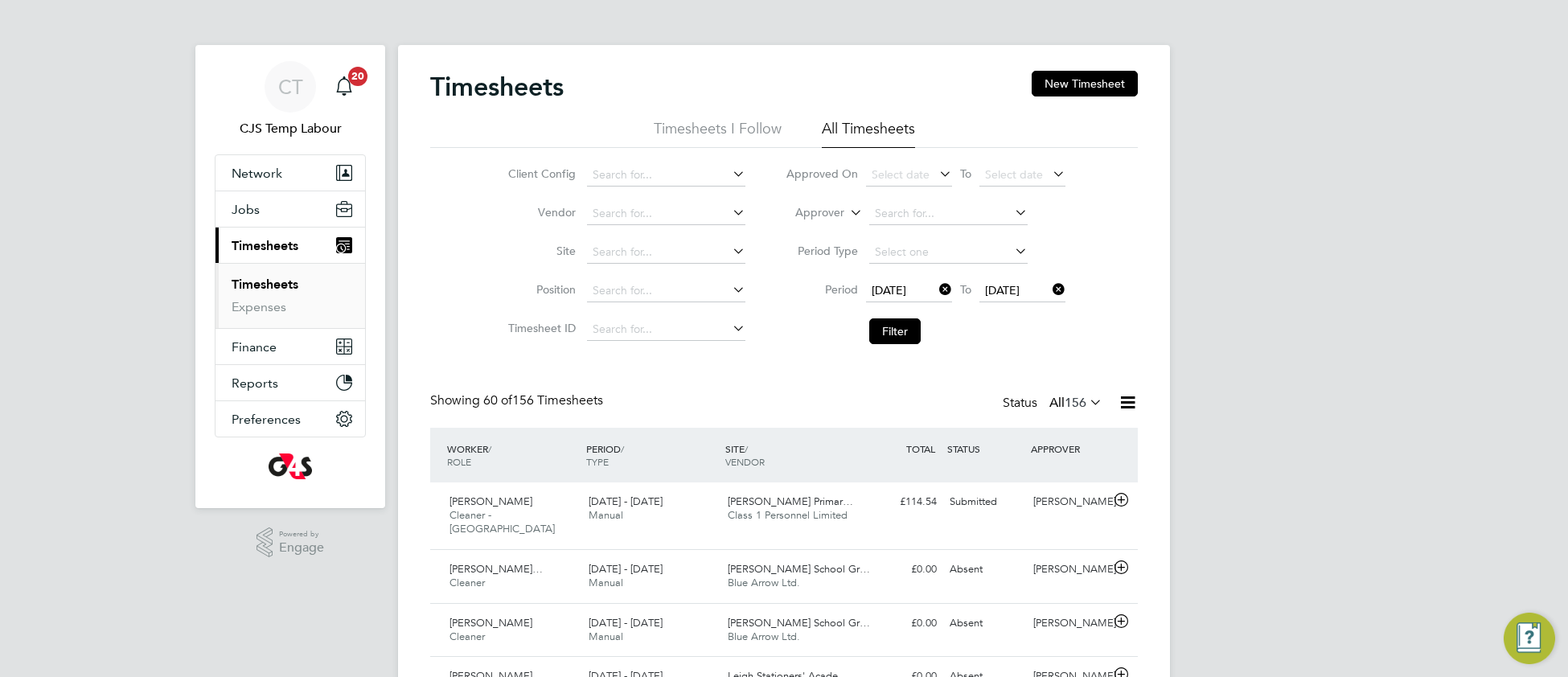
click at [683, 200] on li "Vendor" at bounding box center [625, 213] width 282 height 39
click at [691, 215] on input at bounding box center [666, 213] width 158 height 22
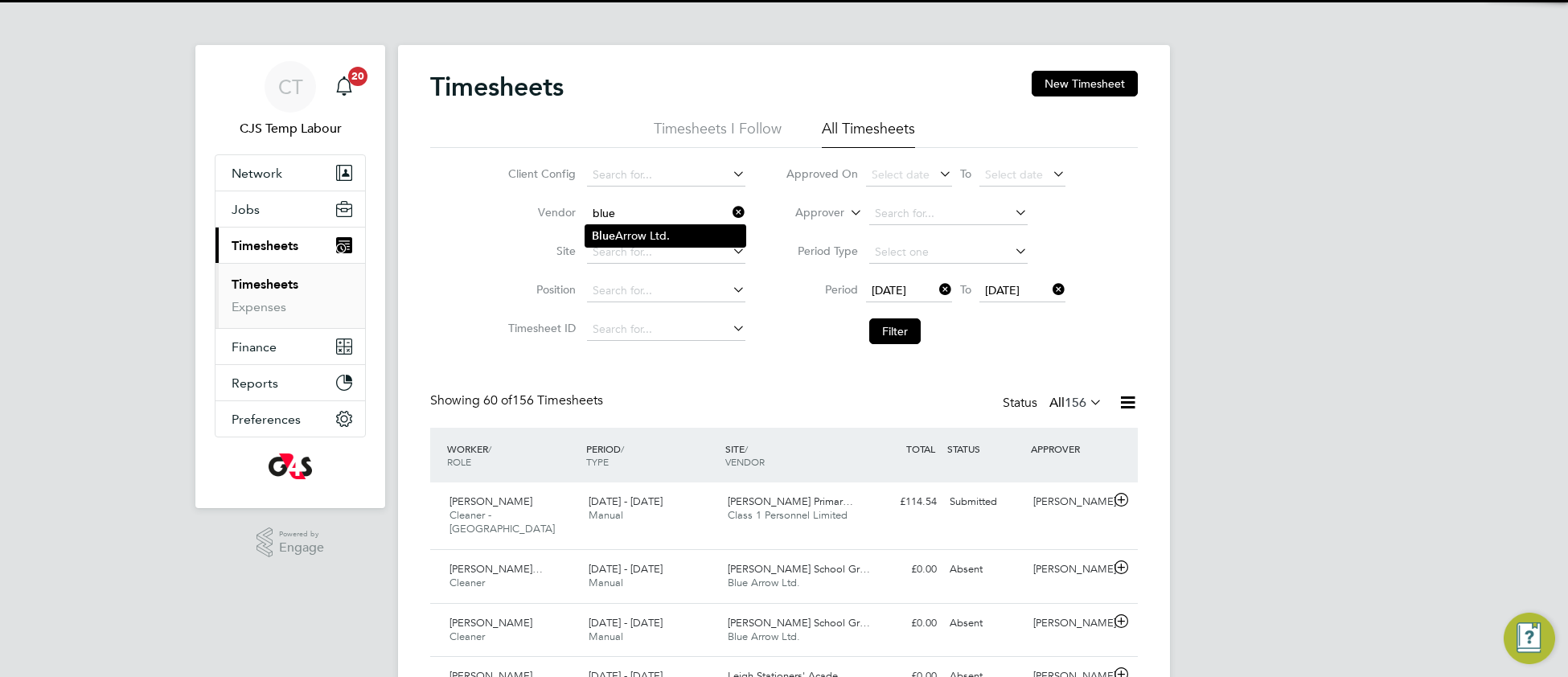
click at [671, 234] on li "Blue Arrow Ltd." at bounding box center [665, 236] width 160 height 22
type input "Blue Arrow Ltd."
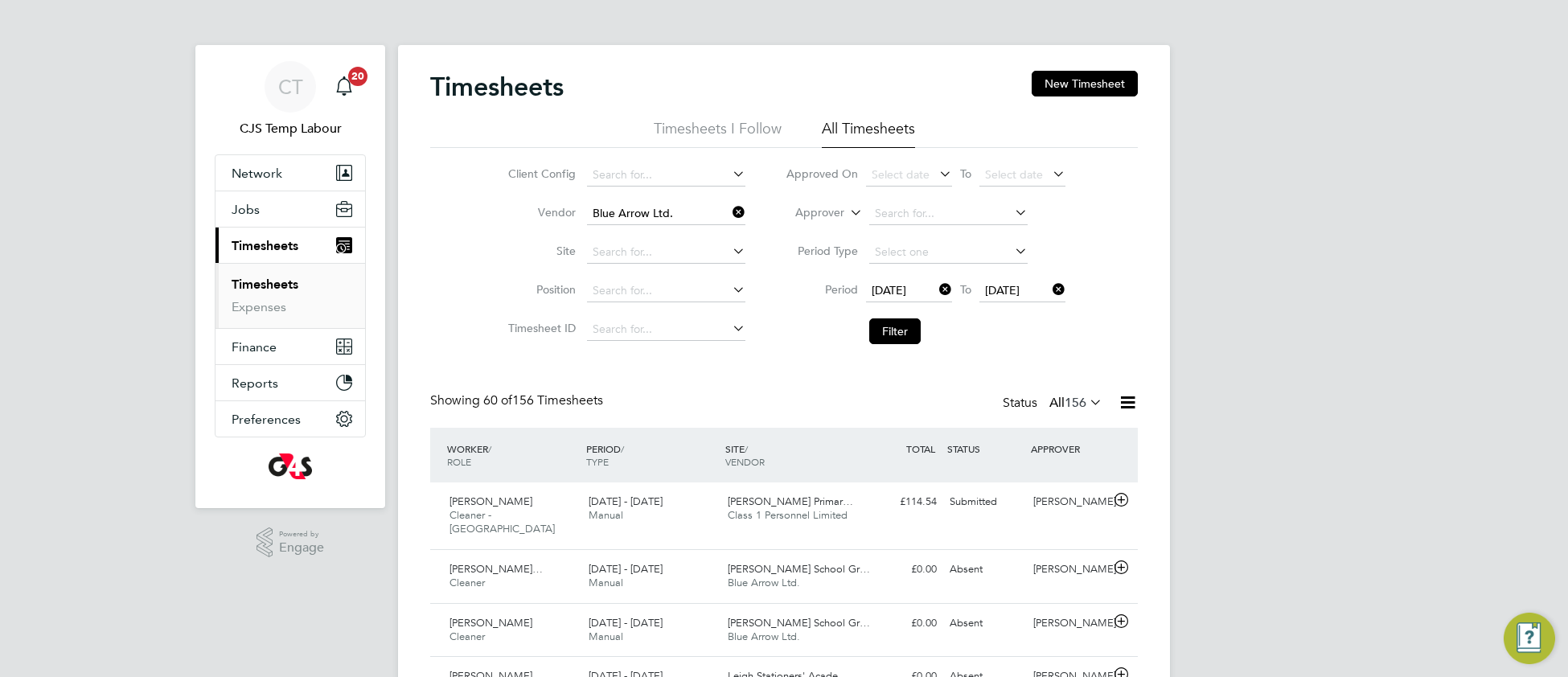
drag, startPoint x: 893, startPoint y: 339, endPoint x: 869, endPoint y: 362, distance: 33.2
click at [892, 339] on button "Filter" at bounding box center [895, 331] width 51 height 26
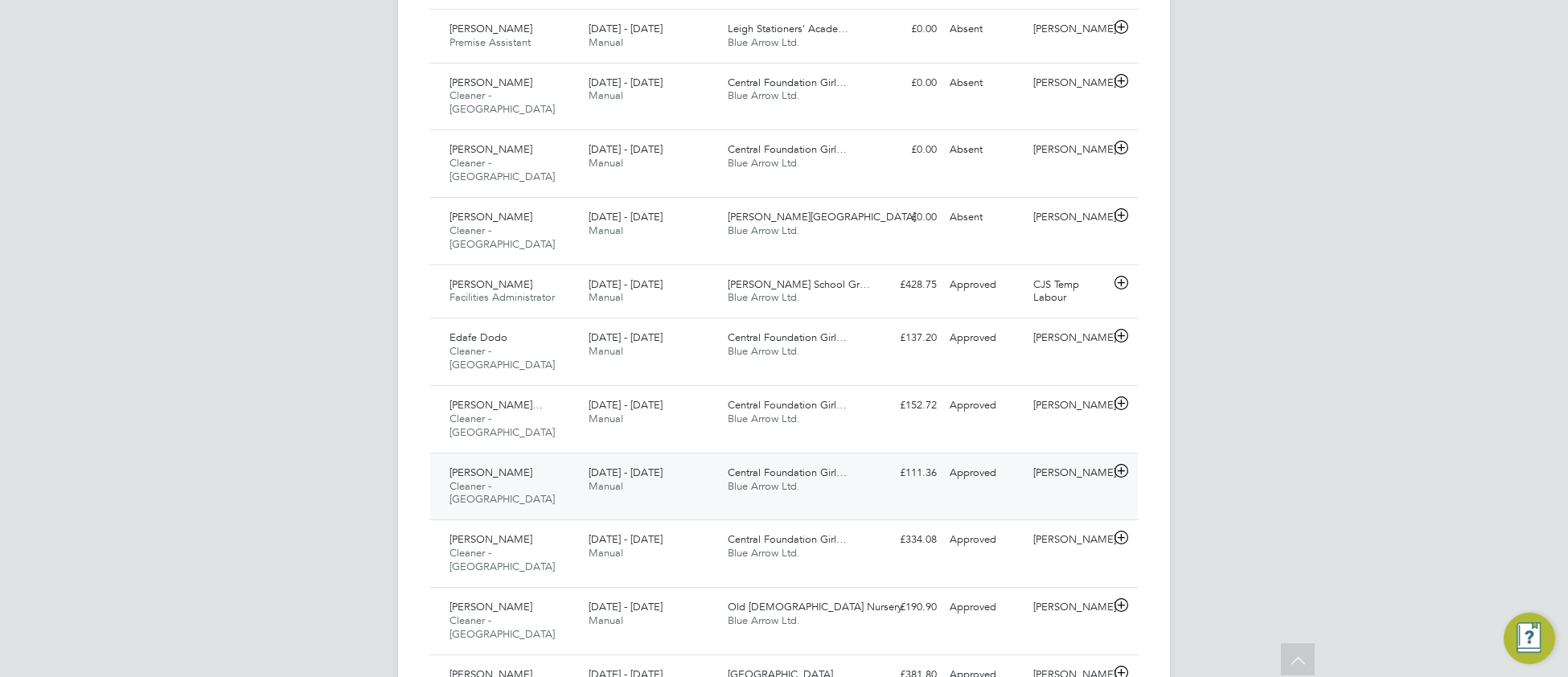
click at [651, 460] on div "22 - 28 Sep 2025 Manual" at bounding box center [652, 480] width 139 height 40
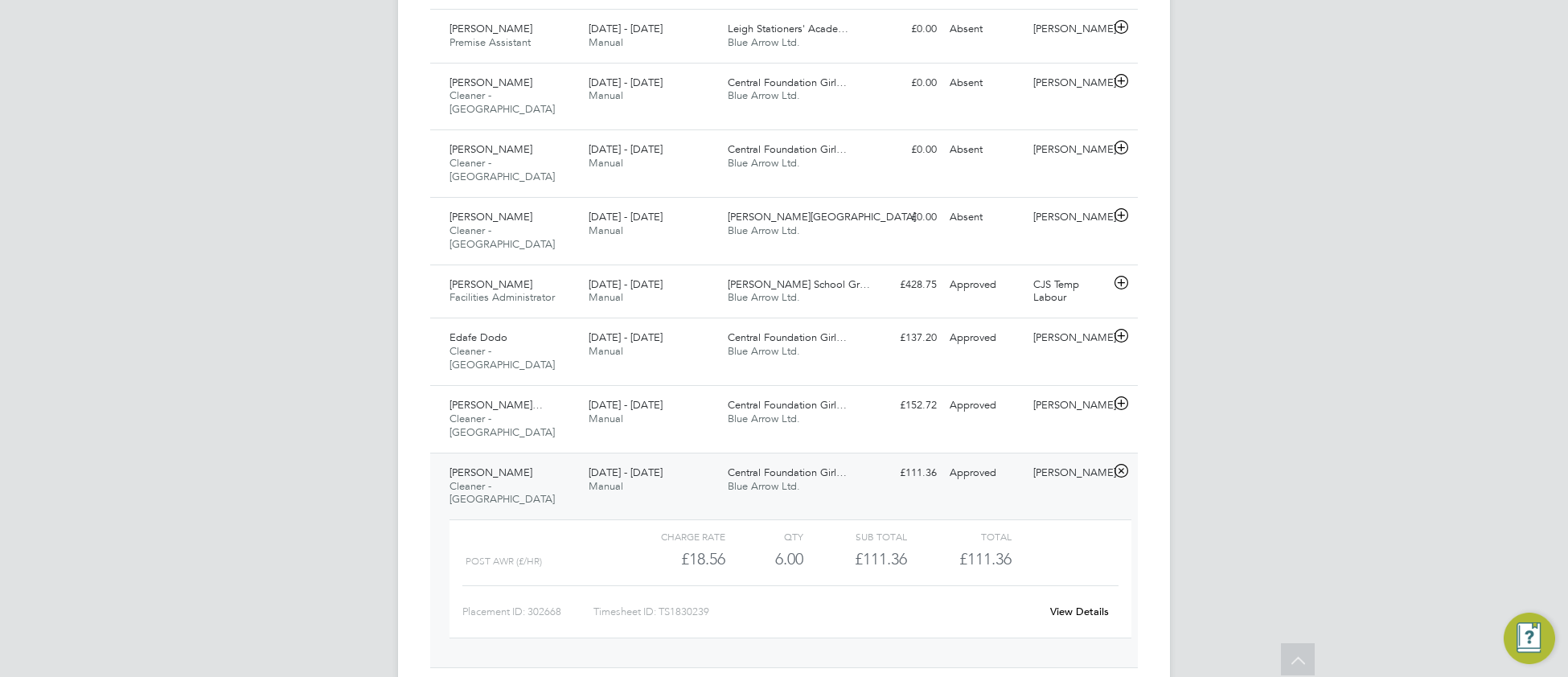
click at [1062, 605] on link "View Details" at bounding box center [1079, 611] width 58 height 13
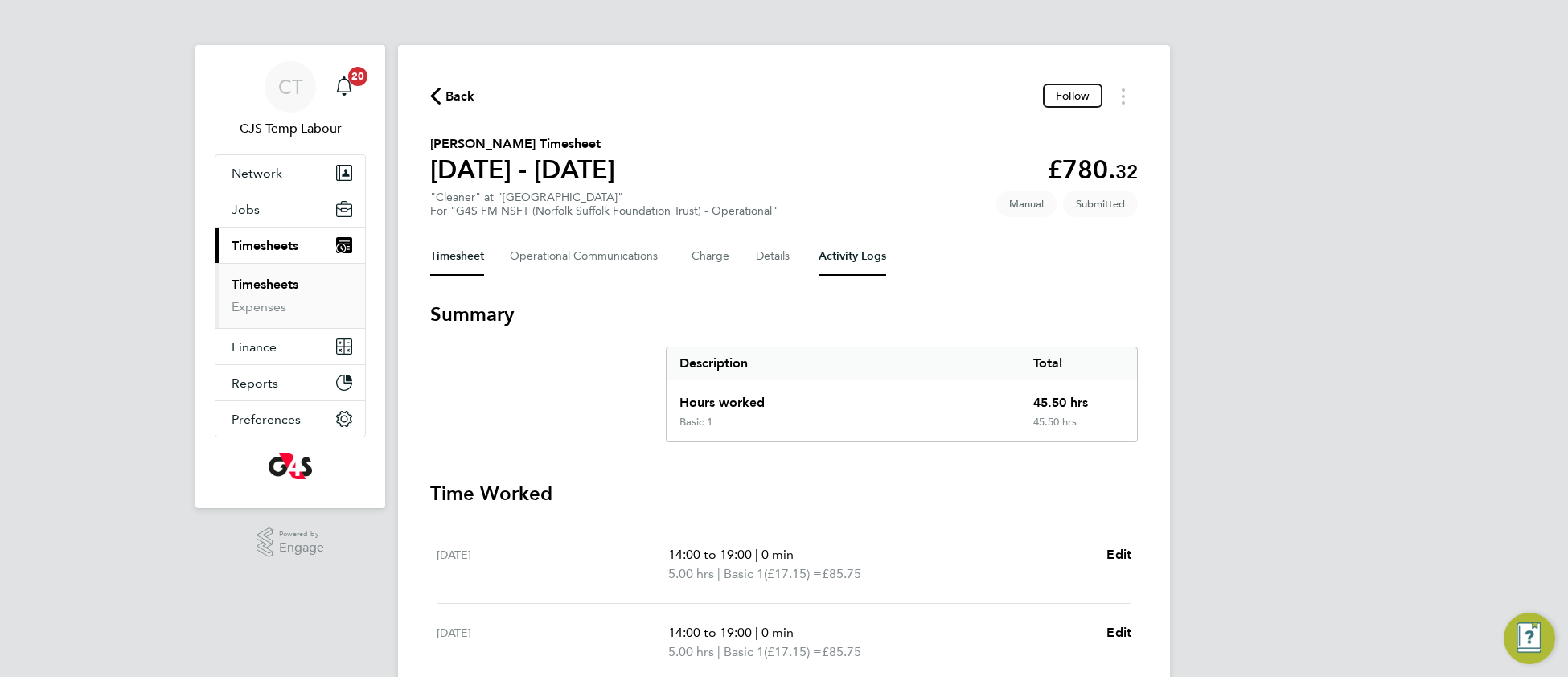
click at [833, 255] on Logs-tab "Activity Logs" at bounding box center [852, 256] width 67 height 39
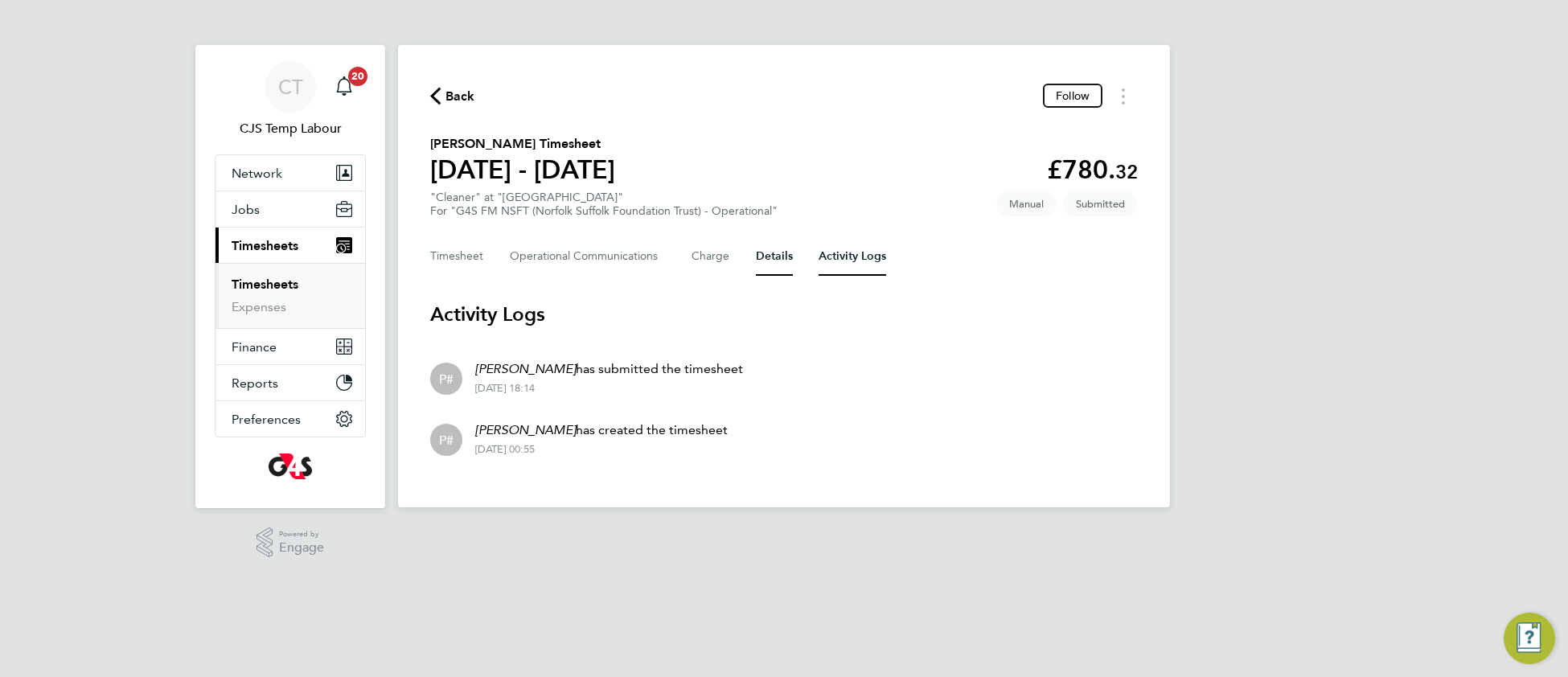
click at [768, 260] on button "Details" at bounding box center [774, 256] width 37 height 39
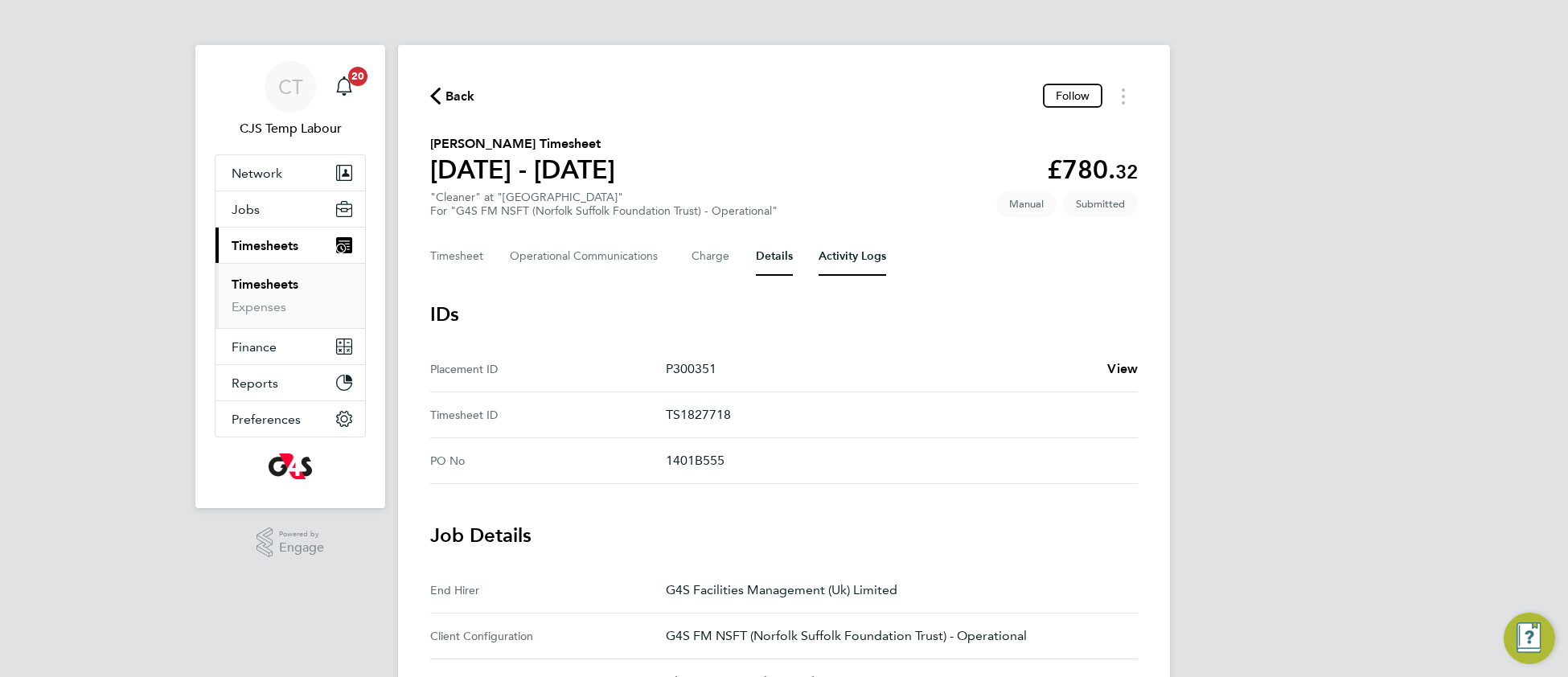
click at [843, 263] on Logs-tab "Activity Logs" at bounding box center [852, 256] width 67 height 39
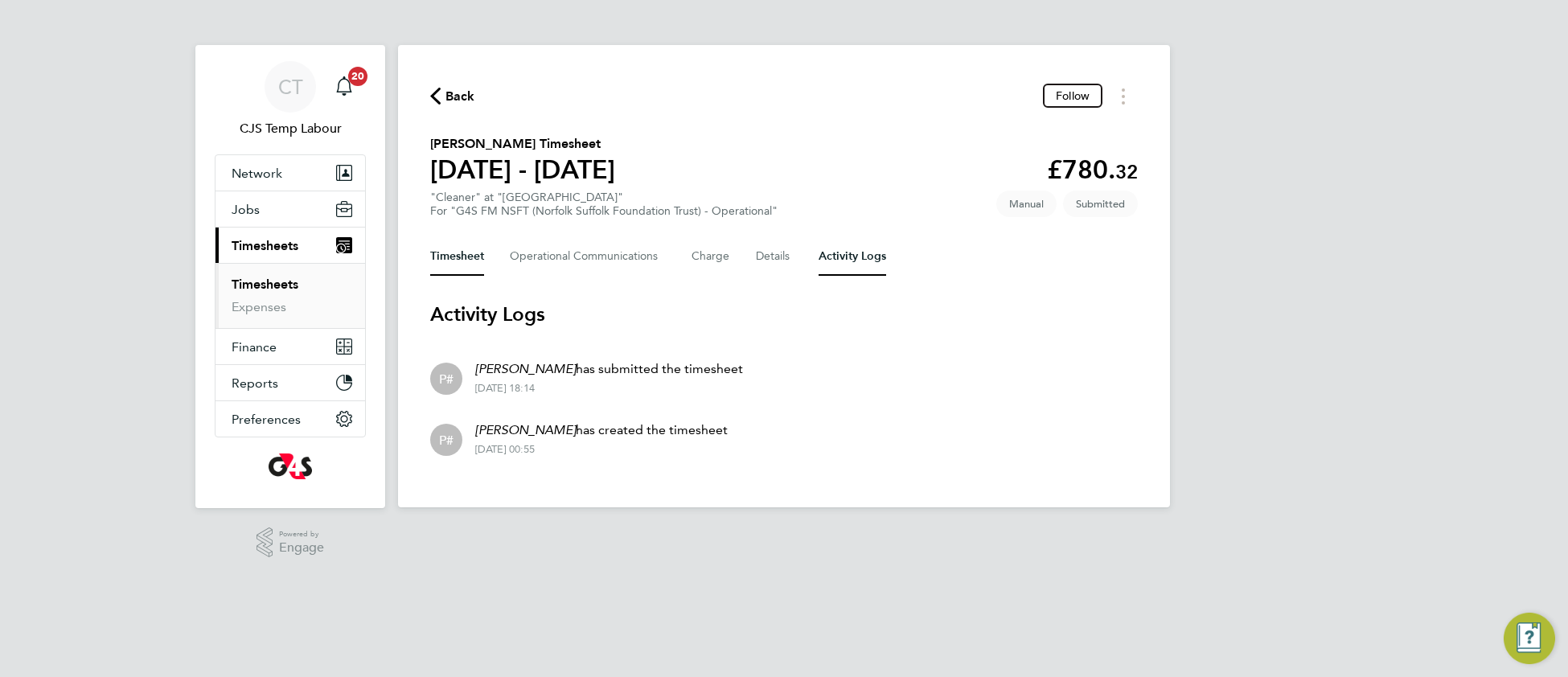
click at [459, 250] on button "Timesheet" at bounding box center [458, 256] width 54 height 39
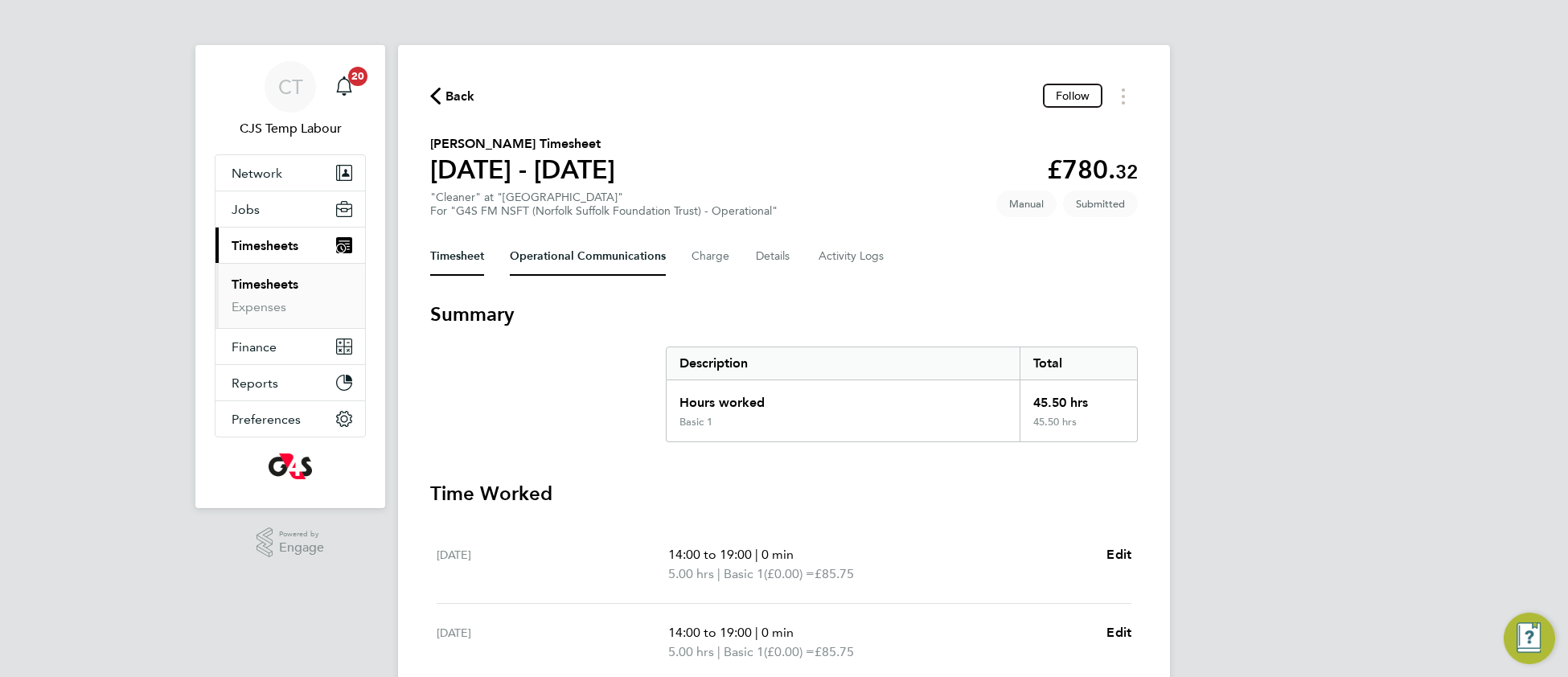
click at [592, 256] on Communications-tab "Operational Communications" at bounding box center [588, 256] width 156 height 39
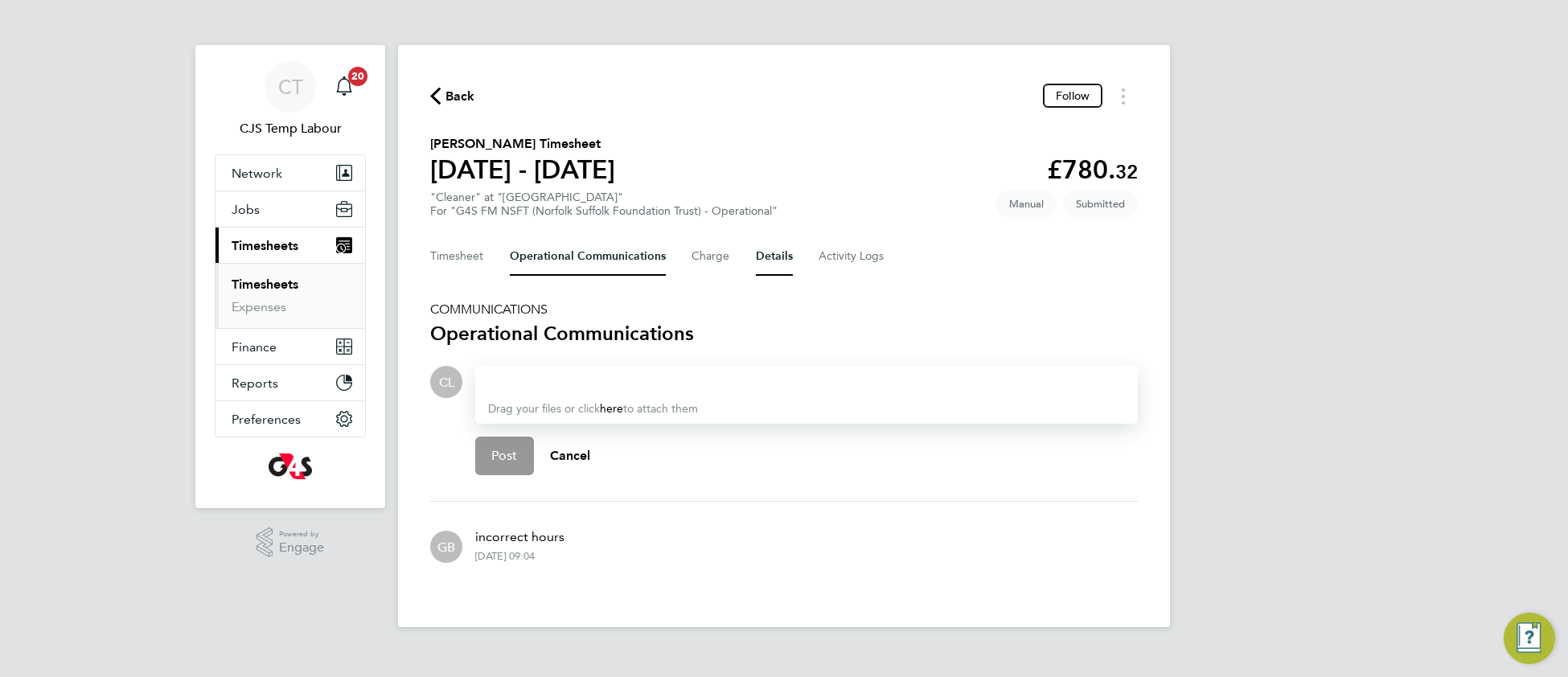
click at [775, 258] on button "Details" at bounding box center [774, 256] width 37 height 39
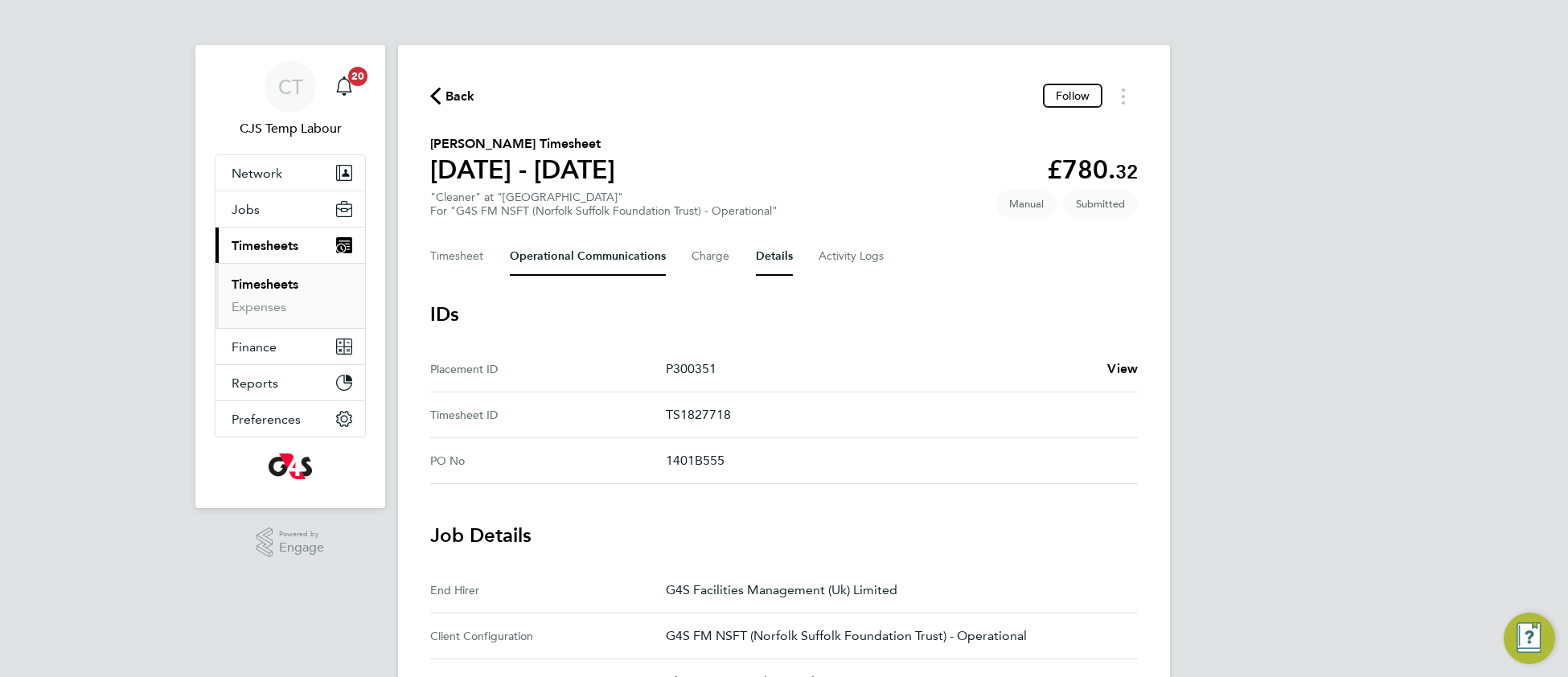
click at [585, 270] on Communications-tab "Operational Communications" at bounding box center [588, 256] width 156 height 39
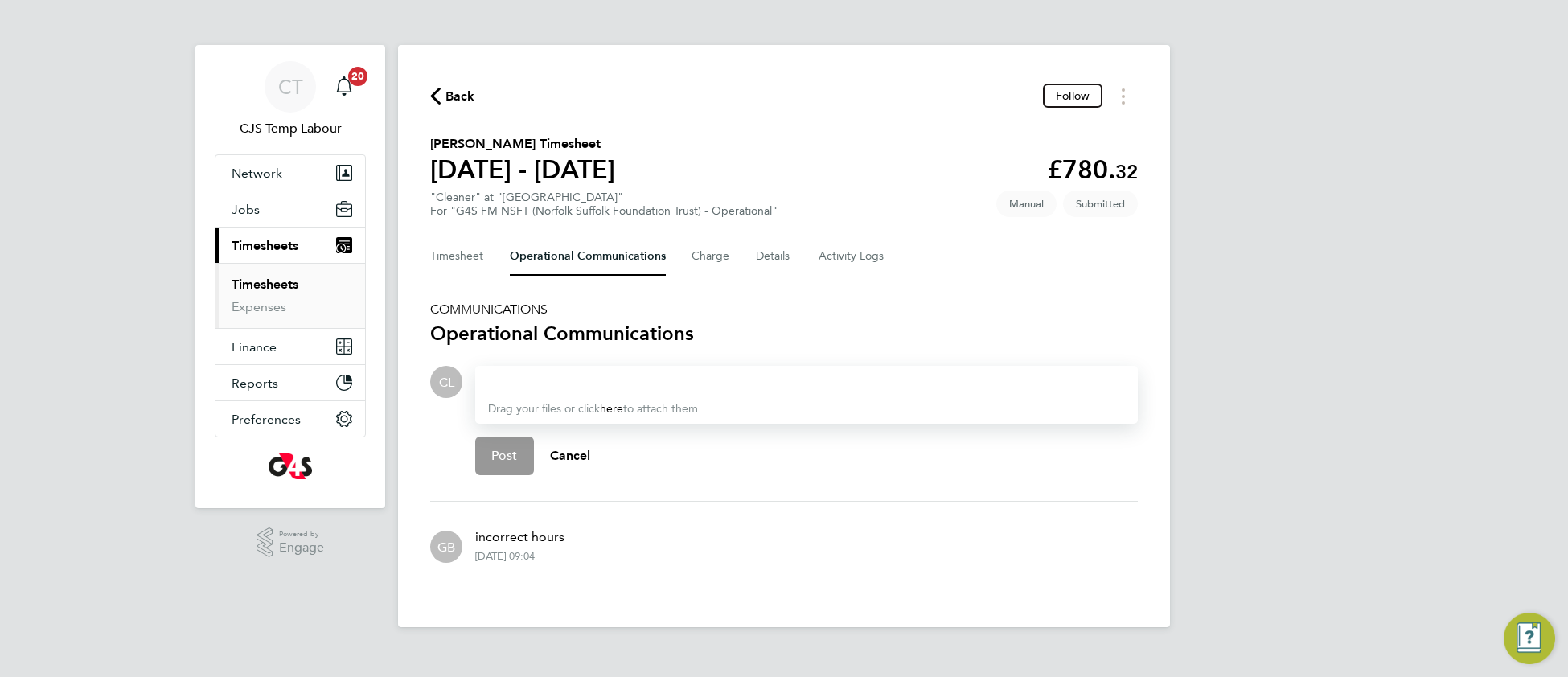
drag, startPoint x: 570, startPoint y: 386, endPoint x: 580, endPoint y: 377, distance: 13.5
click at [571, 385] on div at bounding box center [806, 381] width 637 height 19
click at [585, 376] on div at bounding box center [806, 381] width 637 height 19
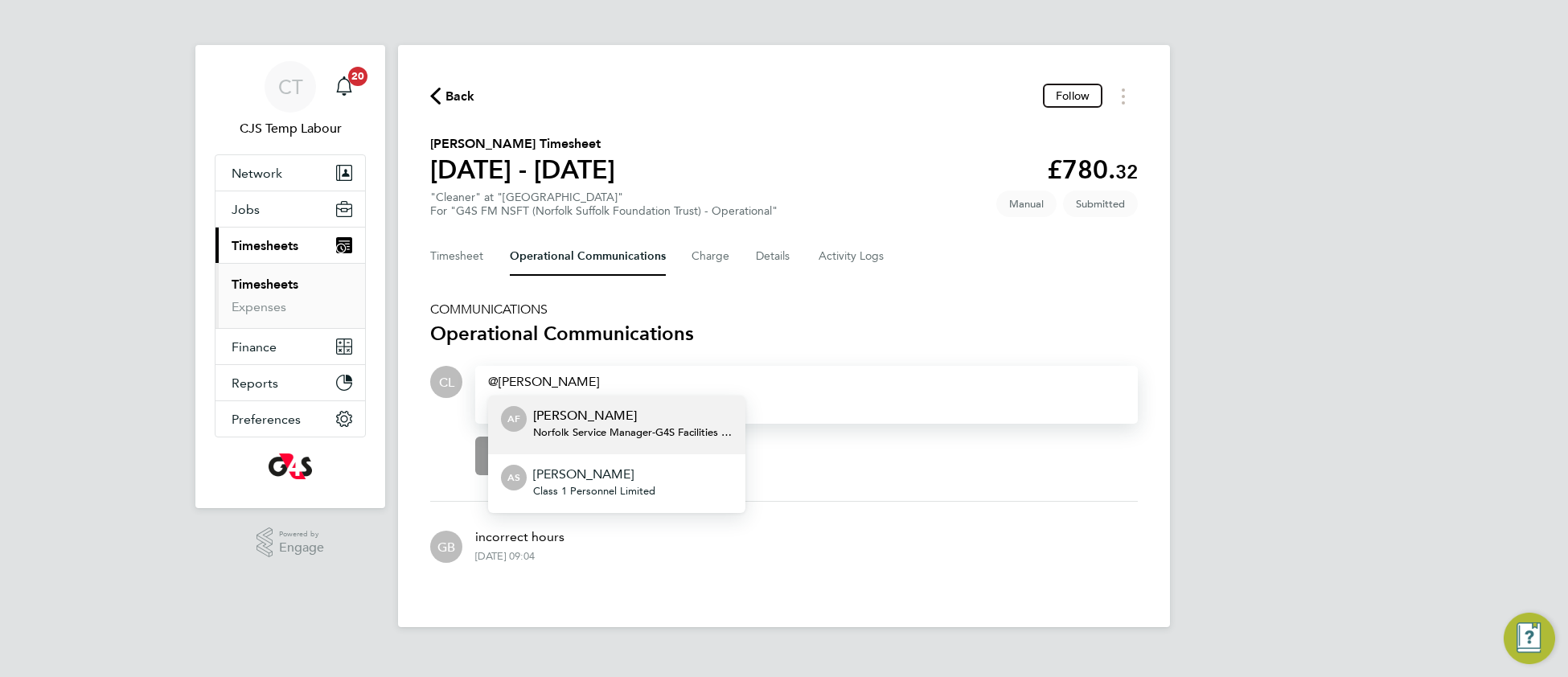
drag, startPoint x: 613, startPoint y: 476, endPoint x: 670, endPoint y: 479, distance: 57.1
click at [619, 477] on p "[PERSON_NAME]" at bounding box center [594, 474] width 122 height 19
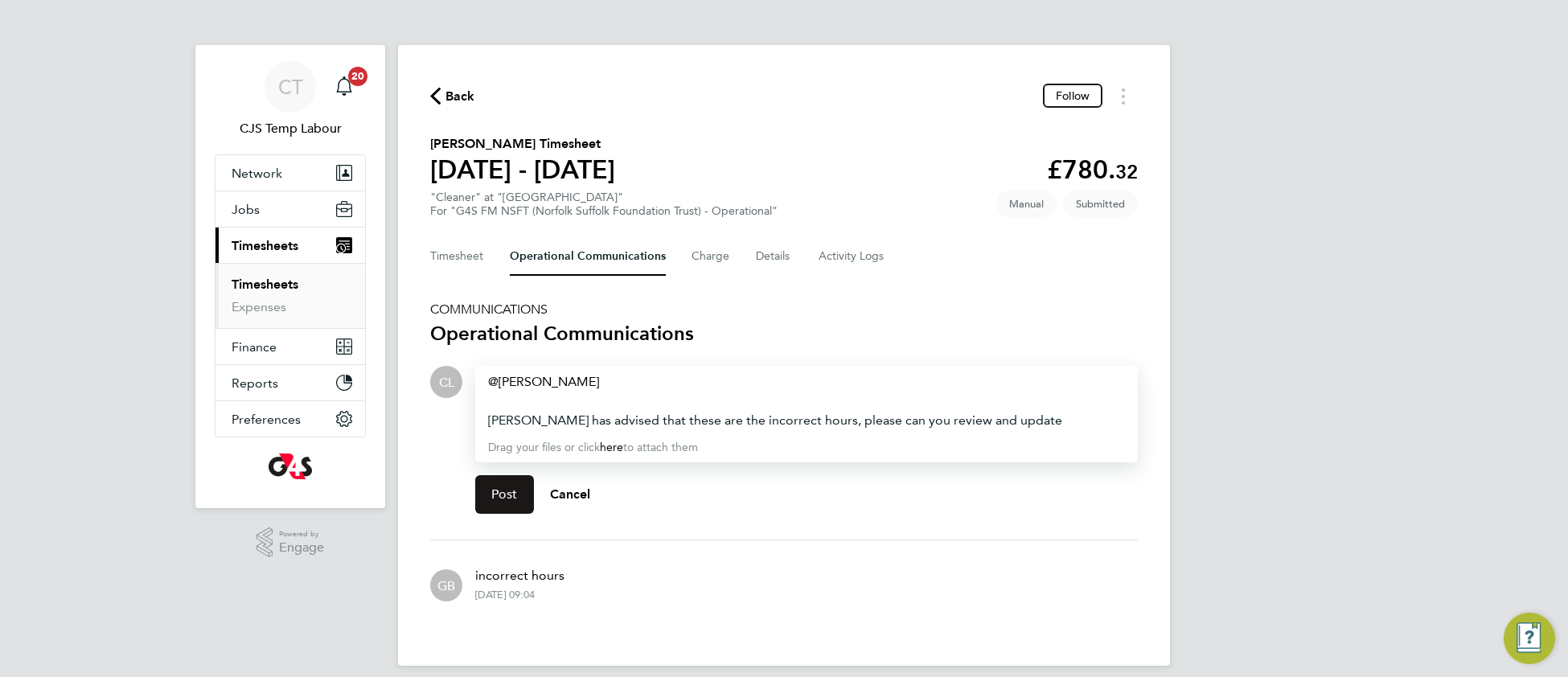
click at [497, 492] on span "Post" at bounding box center [505, 494] width 27 height 16
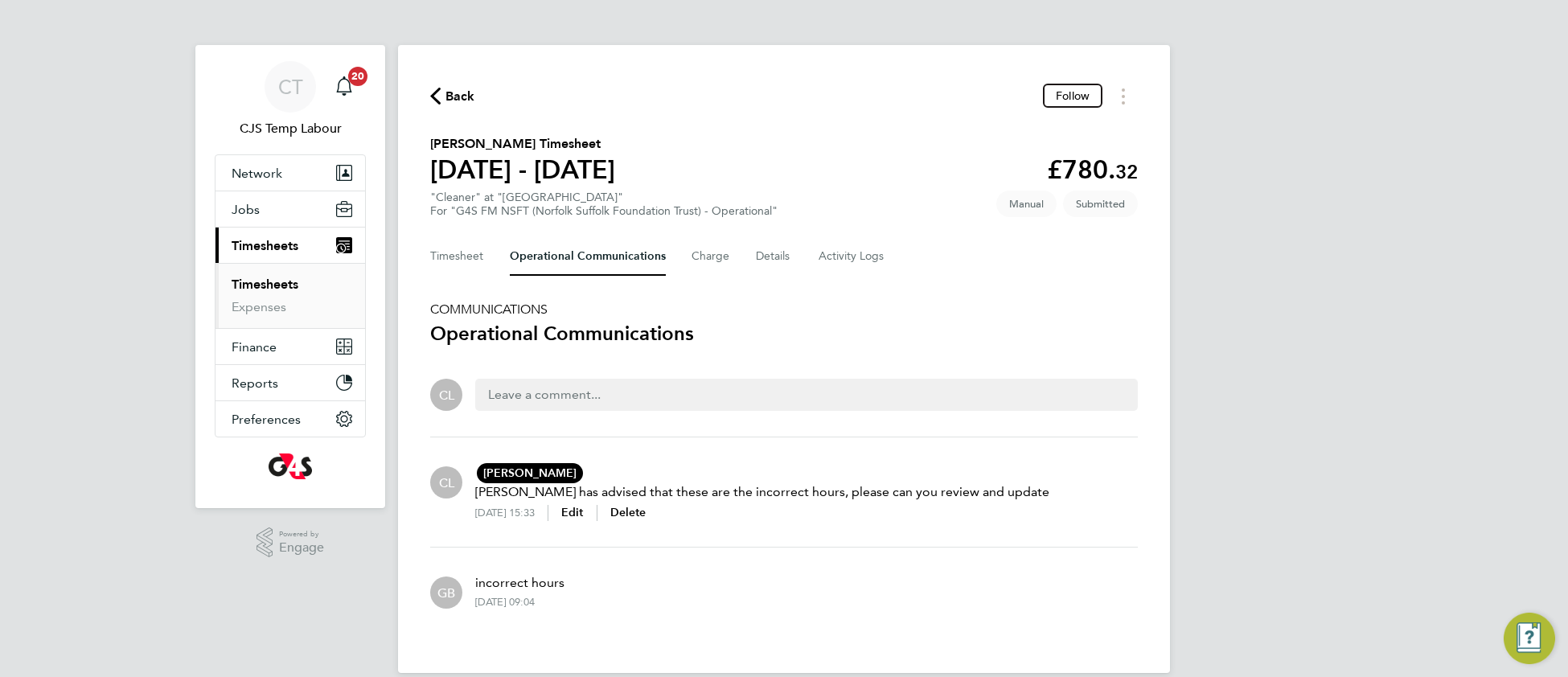
click at [278, 286] on link "Timesheets" at bounding box center [265, 284] width 67 height 15
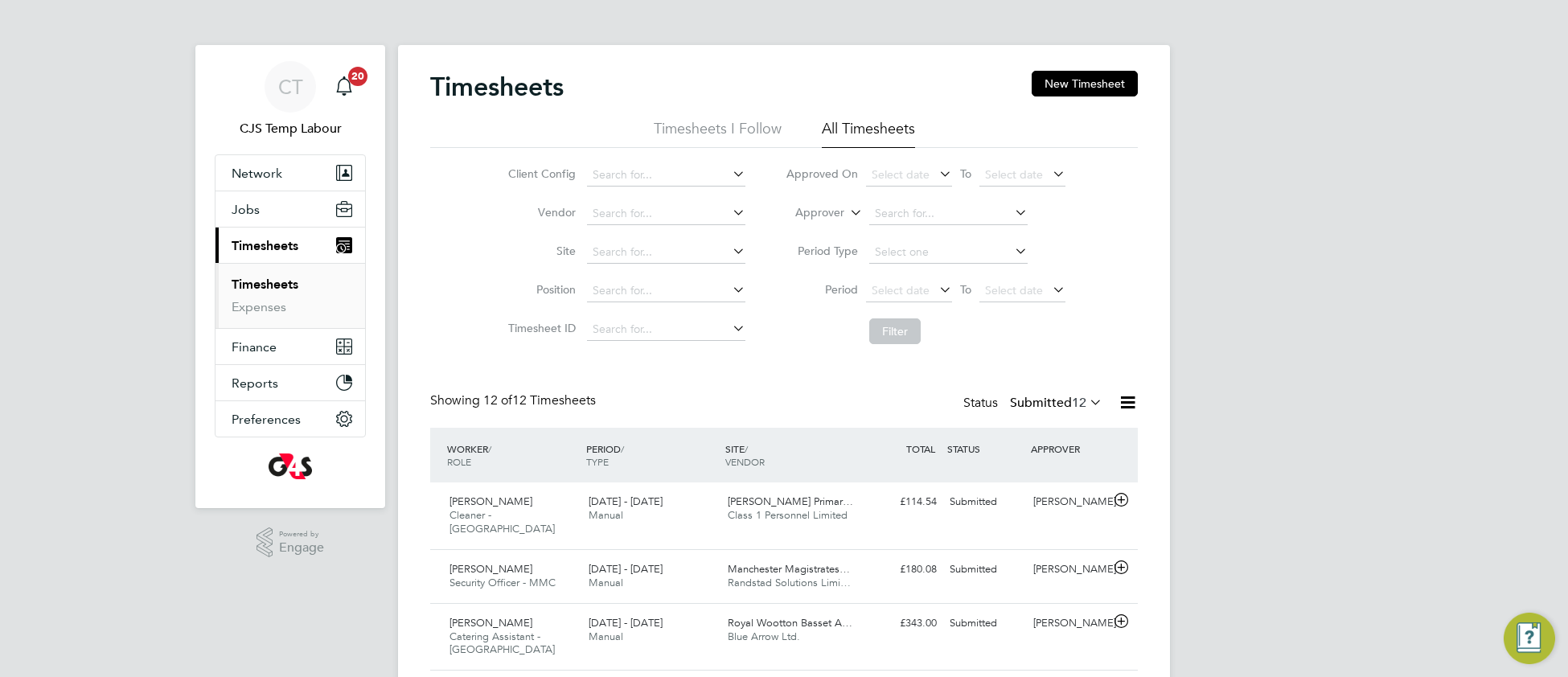
click at [1086, 404] on icon at bounding box center [1086, 402] width 0 height 22
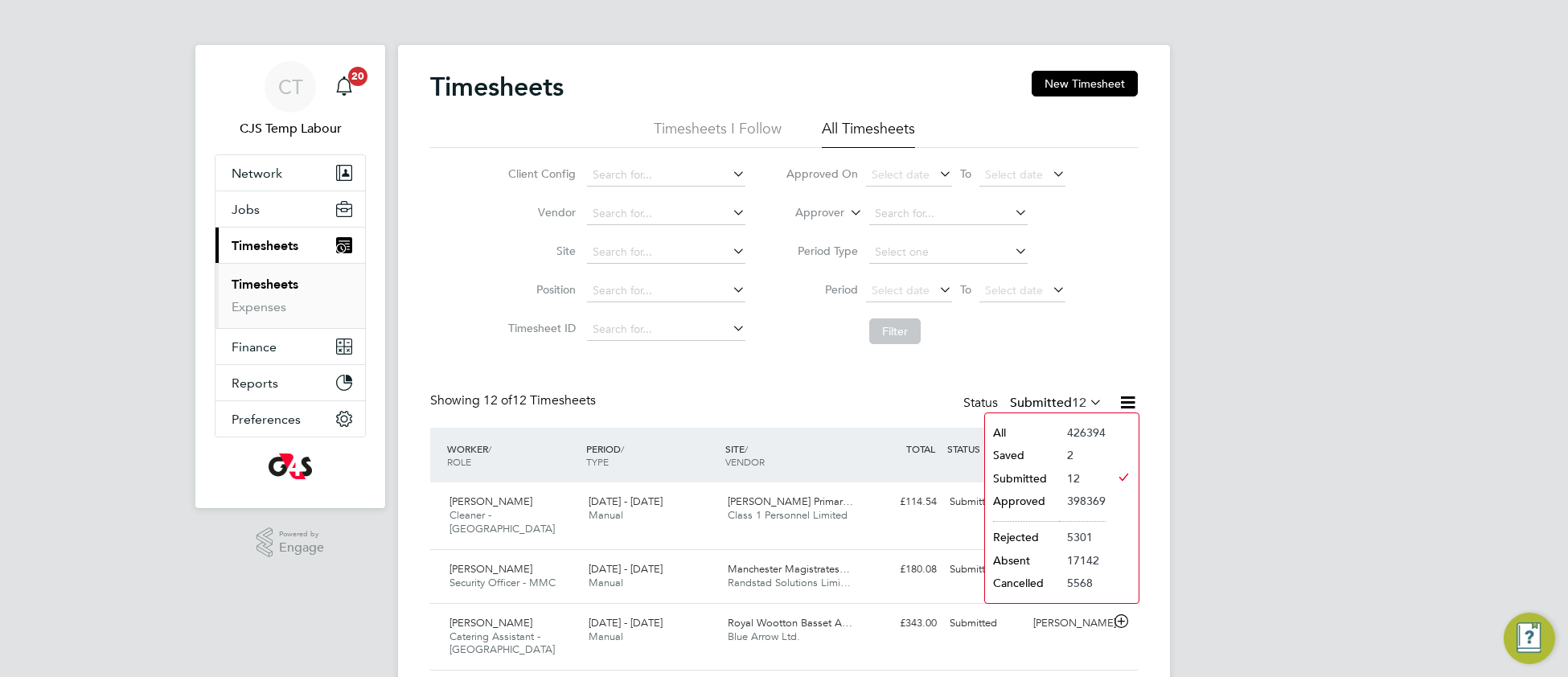
drag, startPoint x: 1039, startPoint y: 431, endPoint x: 975, endPoint y: 456, distance: 68.7
click at [1038, 431] on li "All" at bounding box center [1022, 432] width 74 height 22
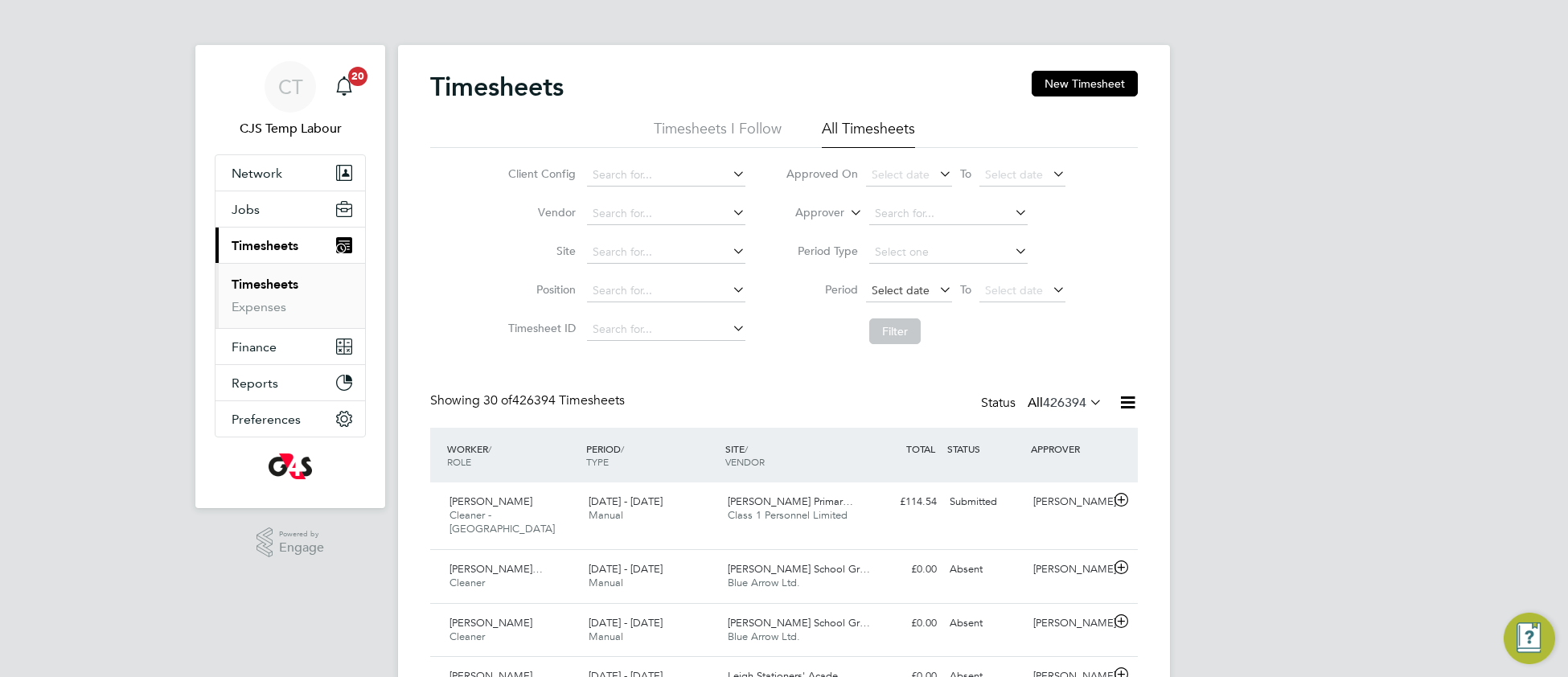
click at [887, 295] on span "Select date" at bounding box center [901, 290] width 58 height 14
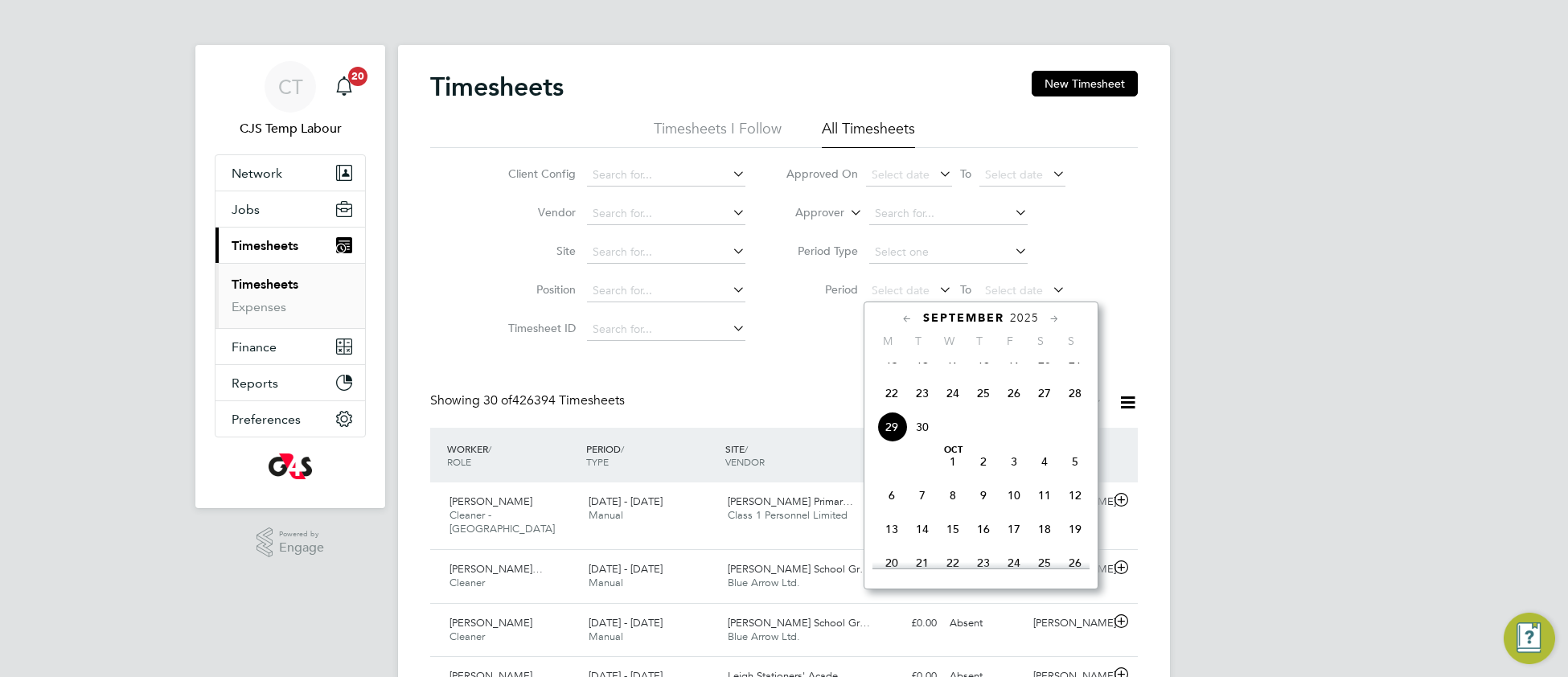
click at [886, 408] on span "22" at bounding box center [892, 393] width 31 height 31
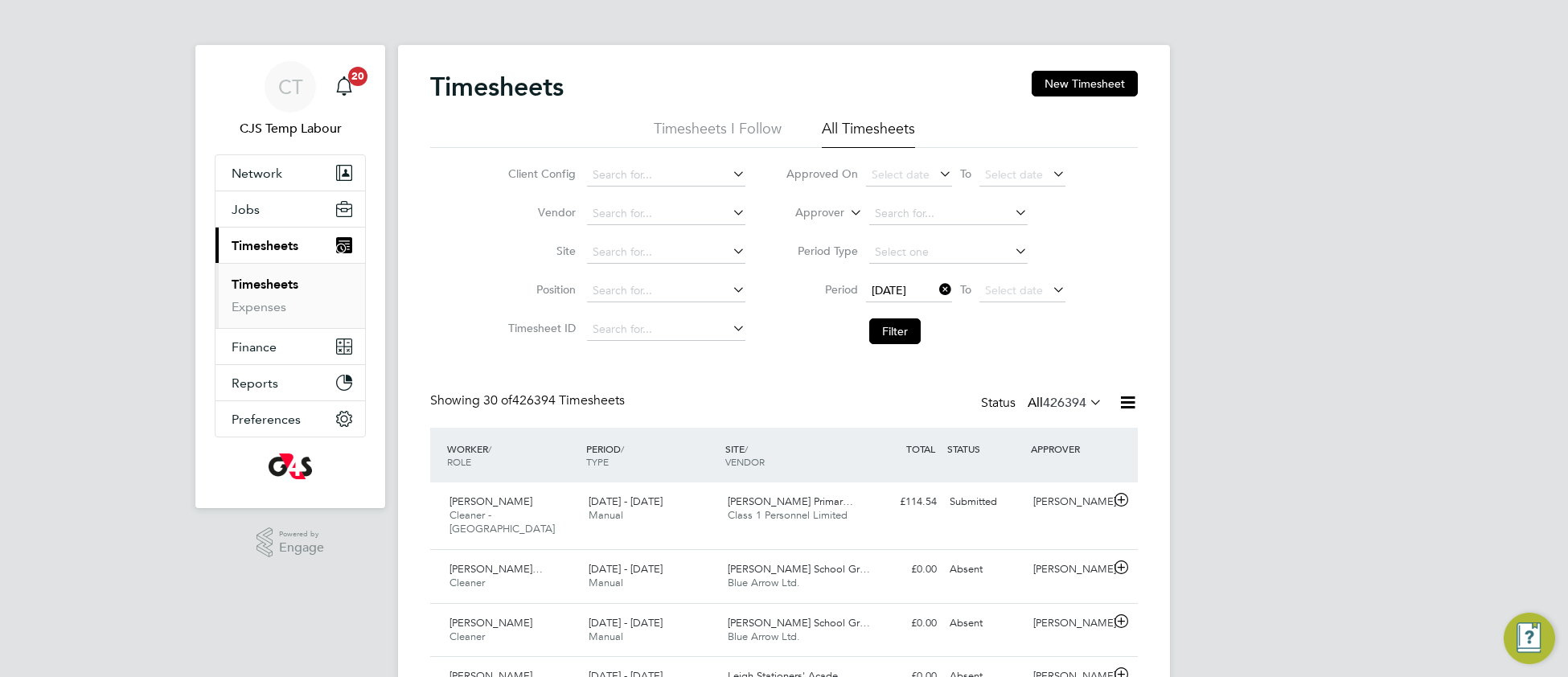
drag, startPoint x: 992, startPoint y: 295, endPoint x: 1018, endPoint y: 334, distance: 46.9
click at [991, 295] on span "Select date" at bounding box center [1014, 290] width 58 height 14
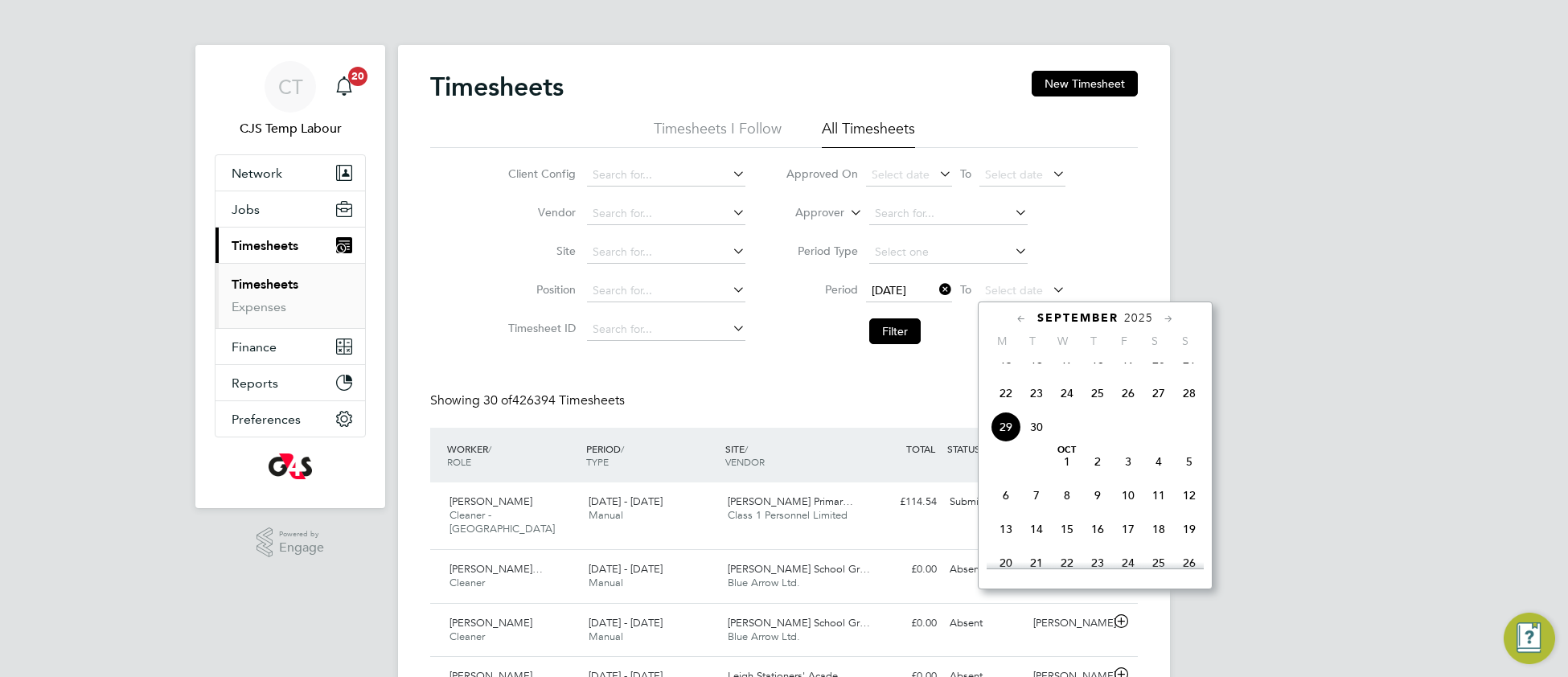
drag, startPoint x: 1186, startPoint y: 414, endPoint x: 1120, endPoint y: 395, distance: 68.7
click at [1177, 408] on span "28" at bounding box center [1189, 393] width 31 height 31
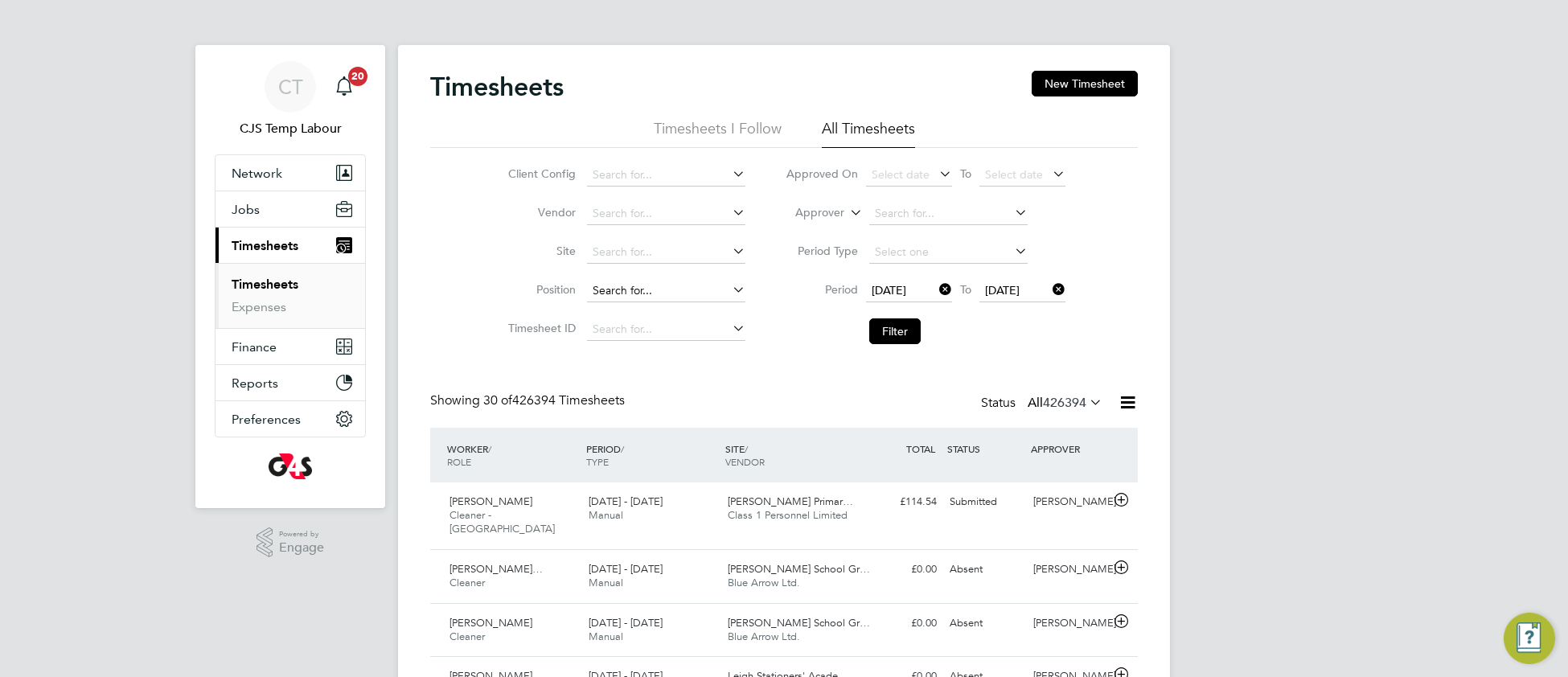
drag, startPoint x: 891, startPoint y: 334, endPoint x: 664, endPoint y: 293, distance: 230.7
click at [889, 334] on button "Filter" at bounding box center [895, 331] width 51 height 26
click at [640, 209] on input at bounding box center [666, 213] width 158 height 22
click at [668, 234] on li "Blue Arrow Ltd." at bounding box center [665, 236] width 160 height 22
type input "Blue Arrow Ltd."
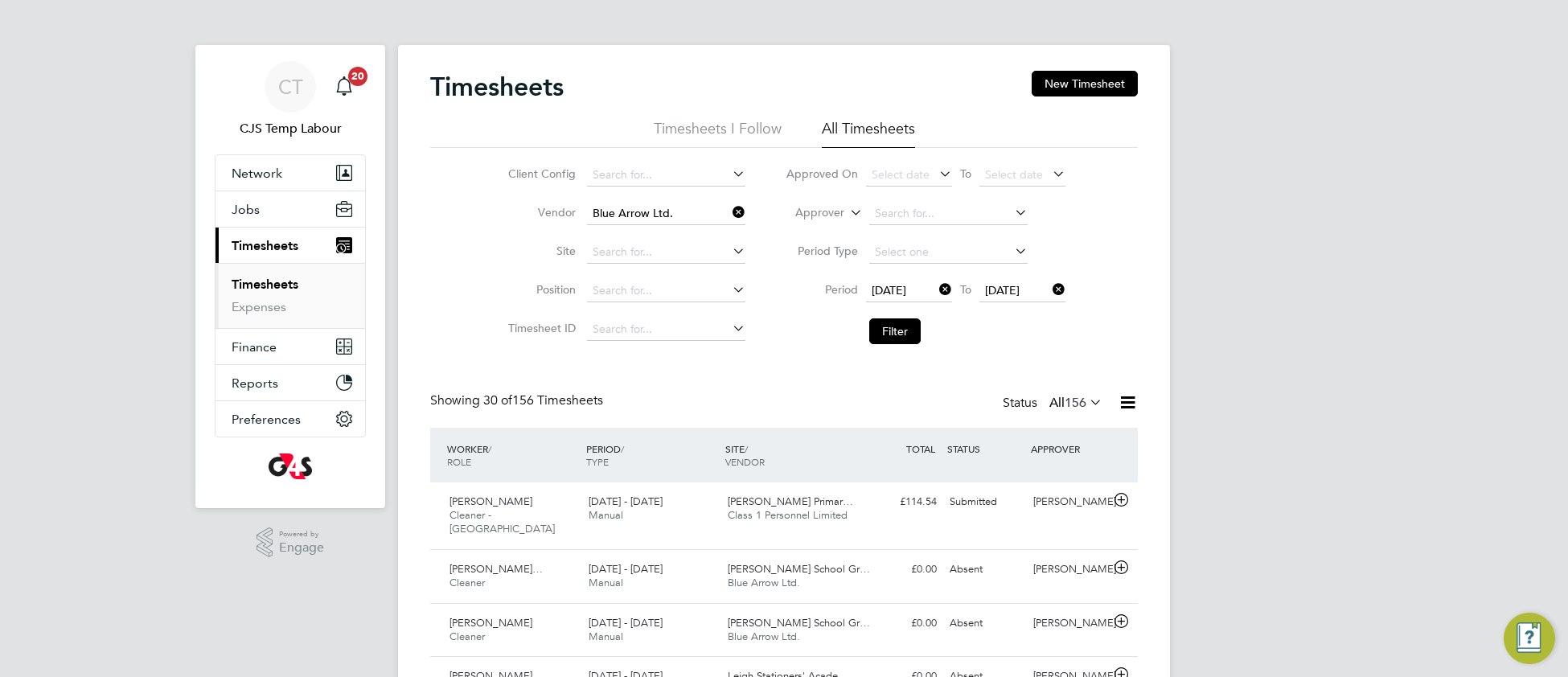
click at [889, 346] on li "Filter" at bounding box center [926, 331] width 320 height 42
drag, startPoint x: 887, startPoint y: 335, endPoint x: 813, endPoint y: 384, distance: 88.8
click at [883, 338] on button "Filter" at bounding box center [895, 331] width 51 height 26
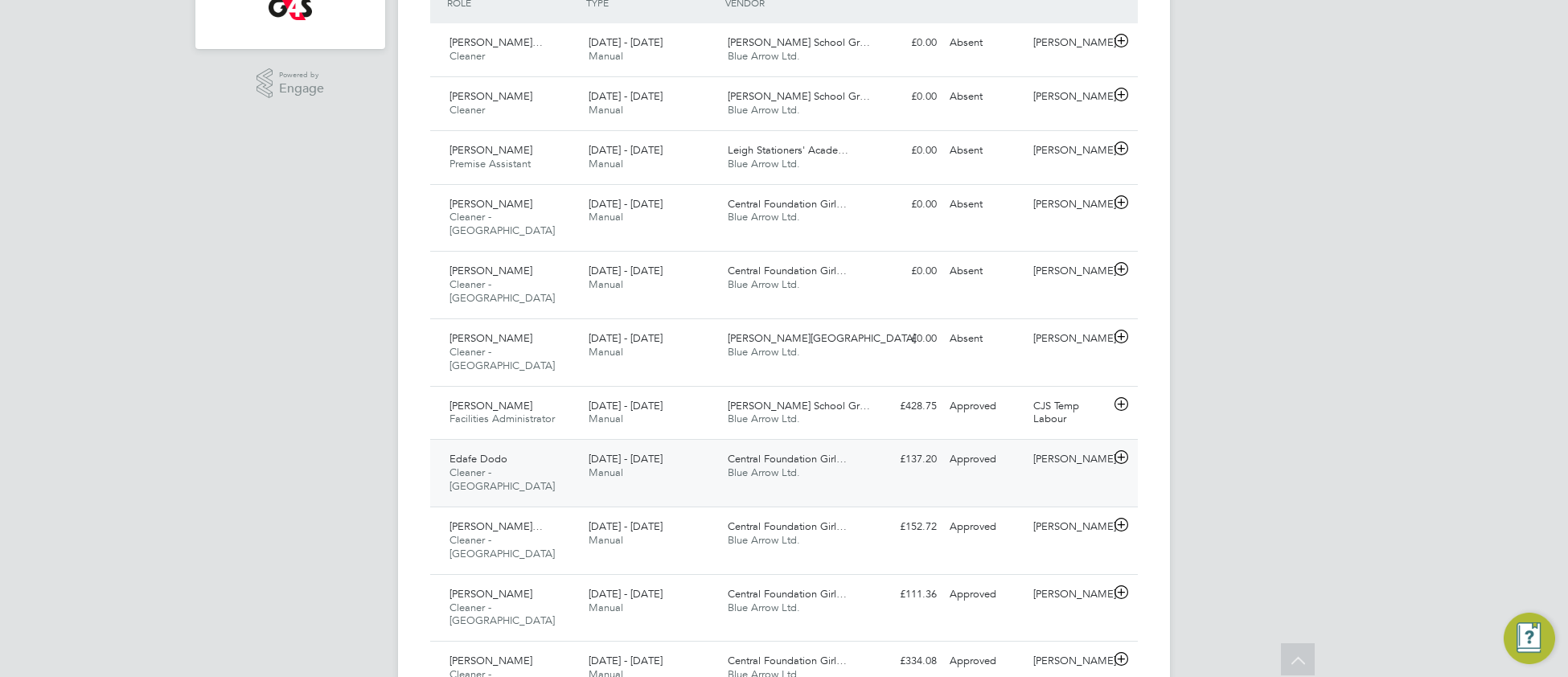
click at [688, 446] on div "22 - 28 Sep 2025 Manual" at bounding box center [652, 466] width 139 height 40
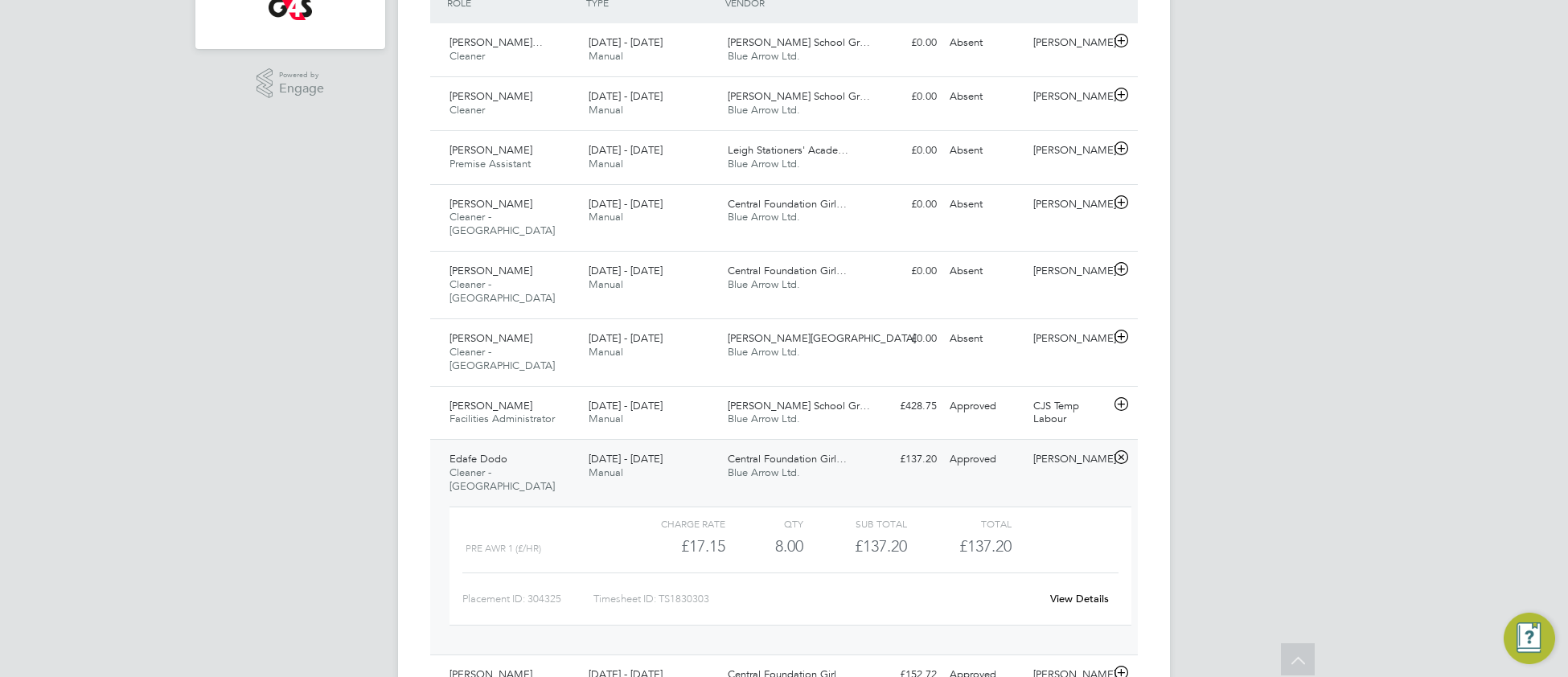
click at [1096, 592] on link "View Details" at bounding box center [1079, 598] width 58 height 13
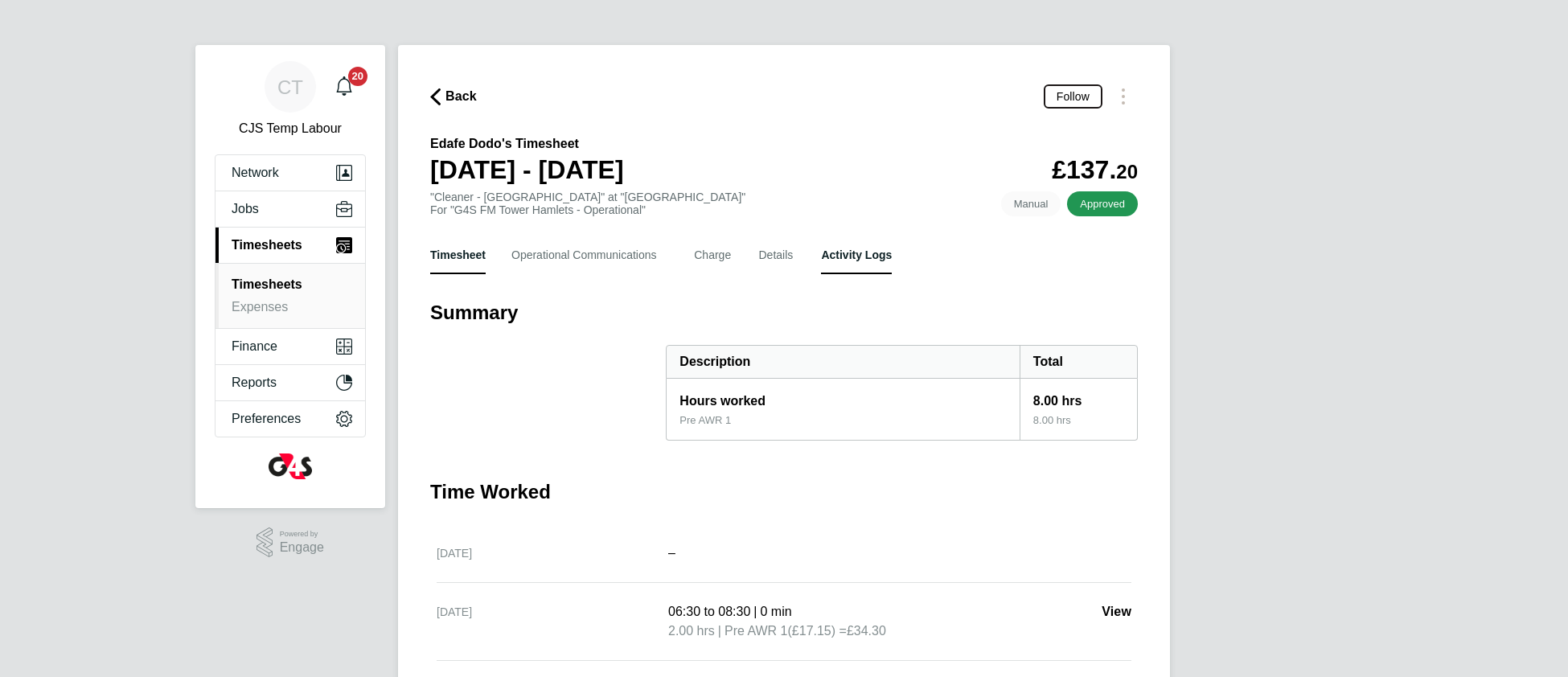
click at [850, 263] on Logs-tab "Activity Logs" at bounding box center [856, 254] width 71 height 39
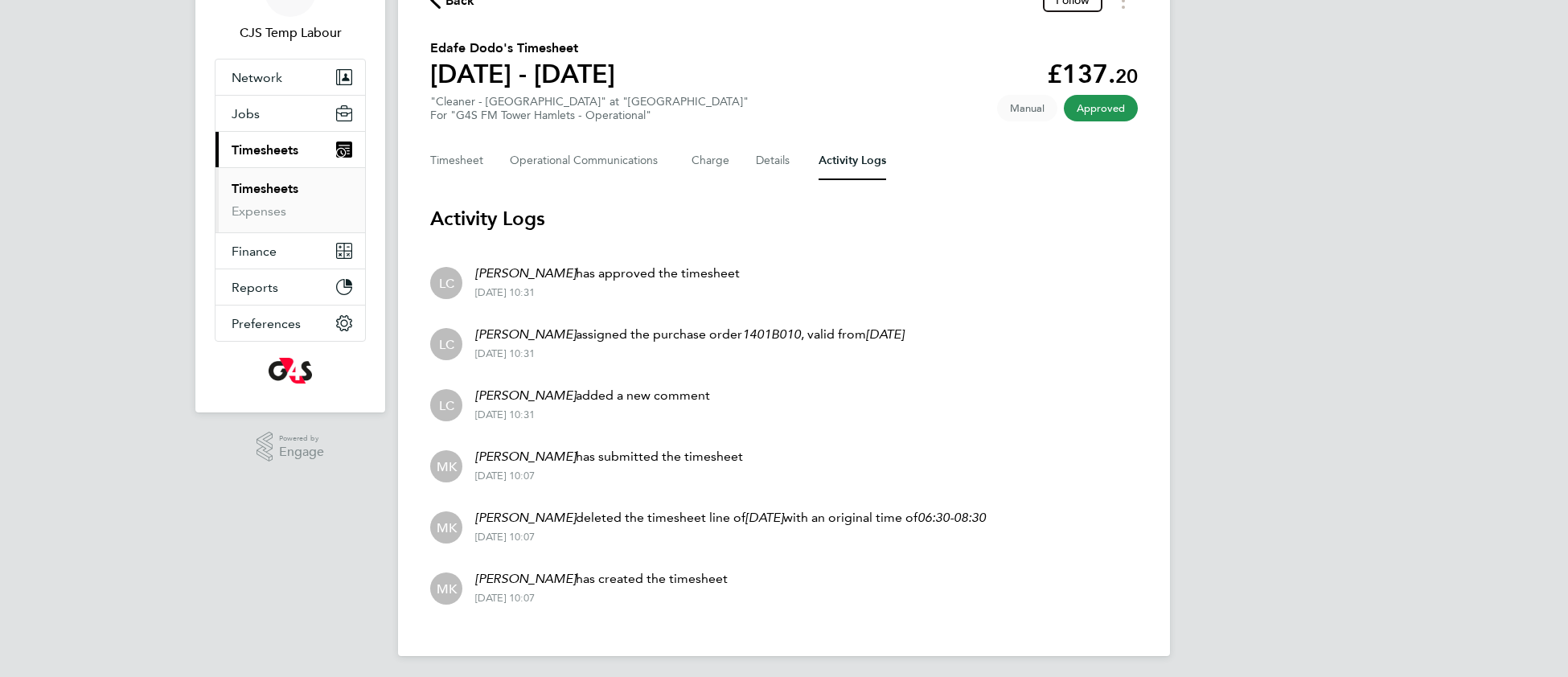
scroll to position [95, 0]
drag, startPoint x: 477, startPoint y: 453, endPoint x: 556, endPoint y: 453, distance: 79.0
click at [556, 453] on p "Miriam Kerins has submitted the timesheet" at bounding box center [610, 457] width 268 height 19
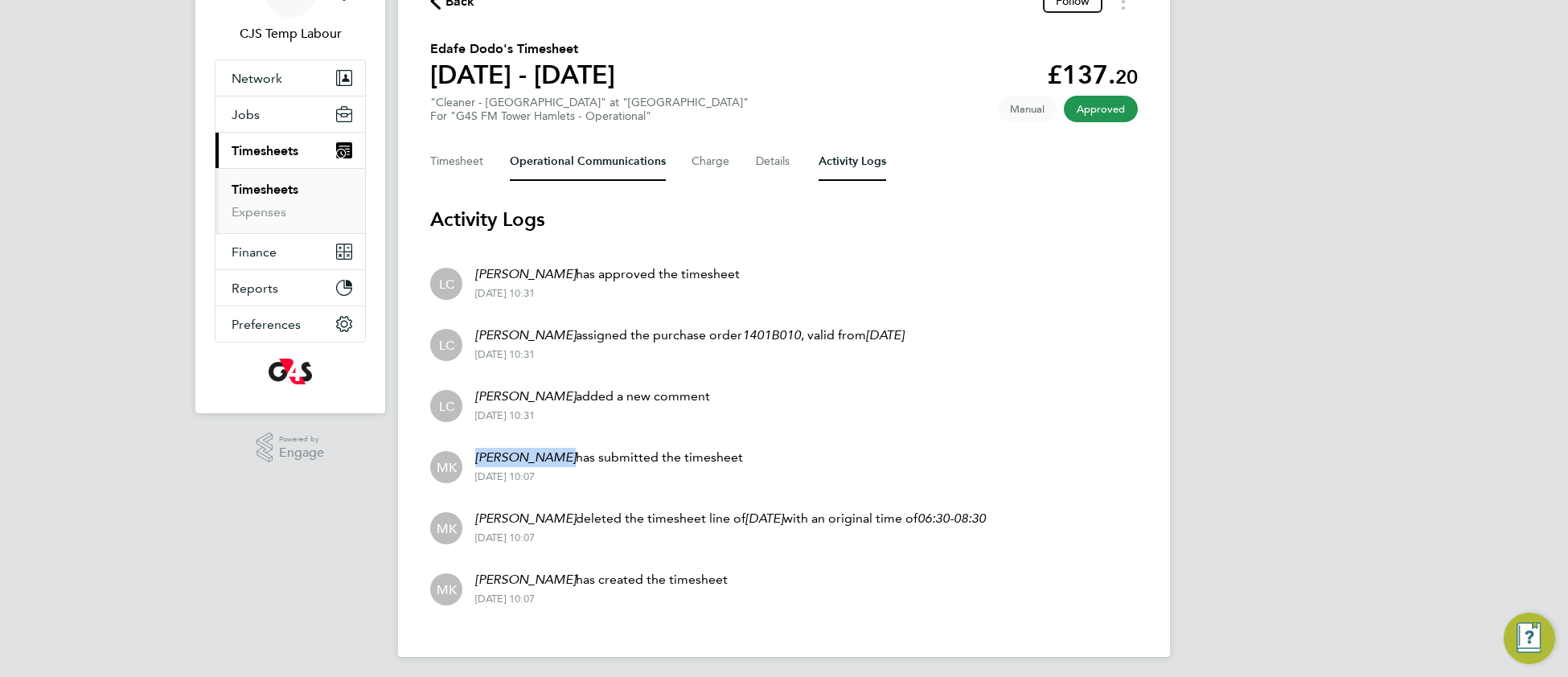
click at [569, 161] on Communications-tab "Operational Communications" at bounding box center [588, 161] width 156 height 39
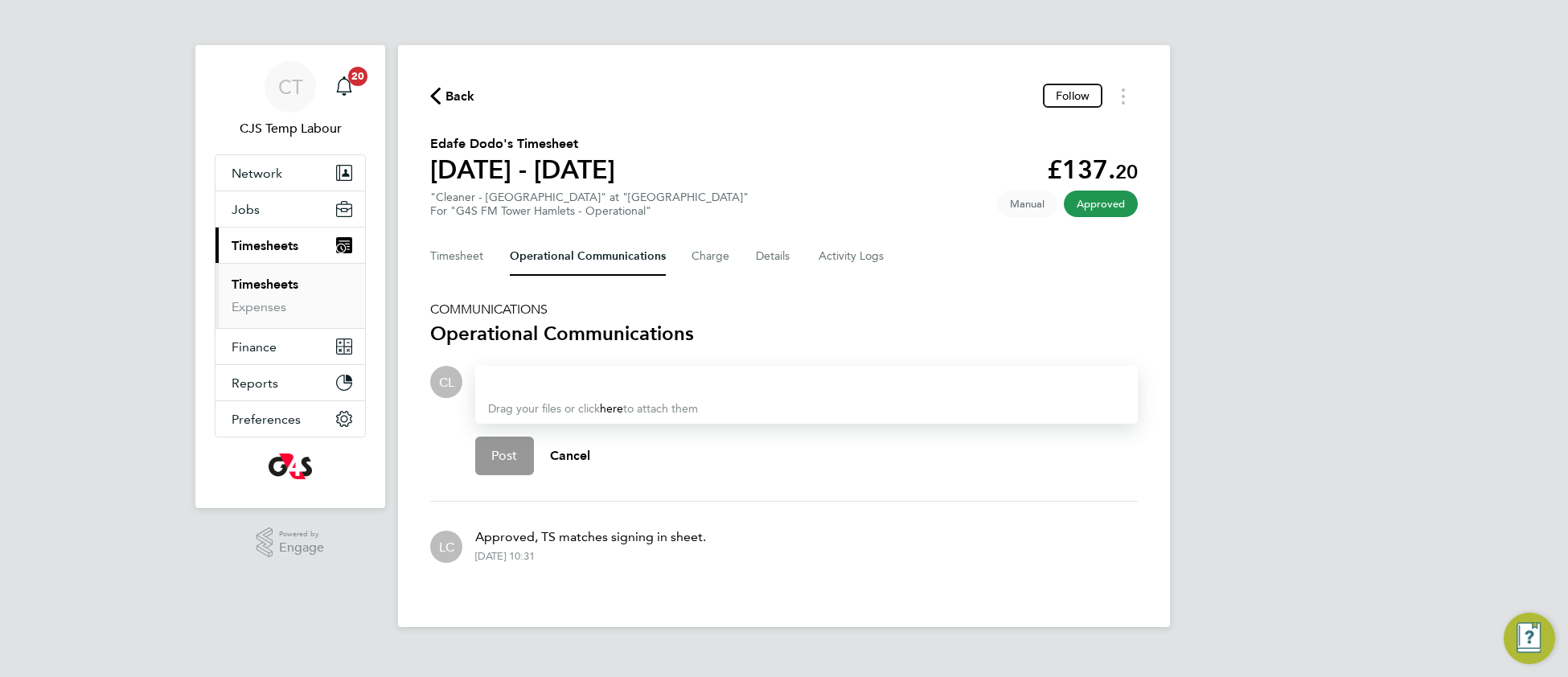
click at [550, 383] on div at bounding box center [806, 381] width 637 height 19
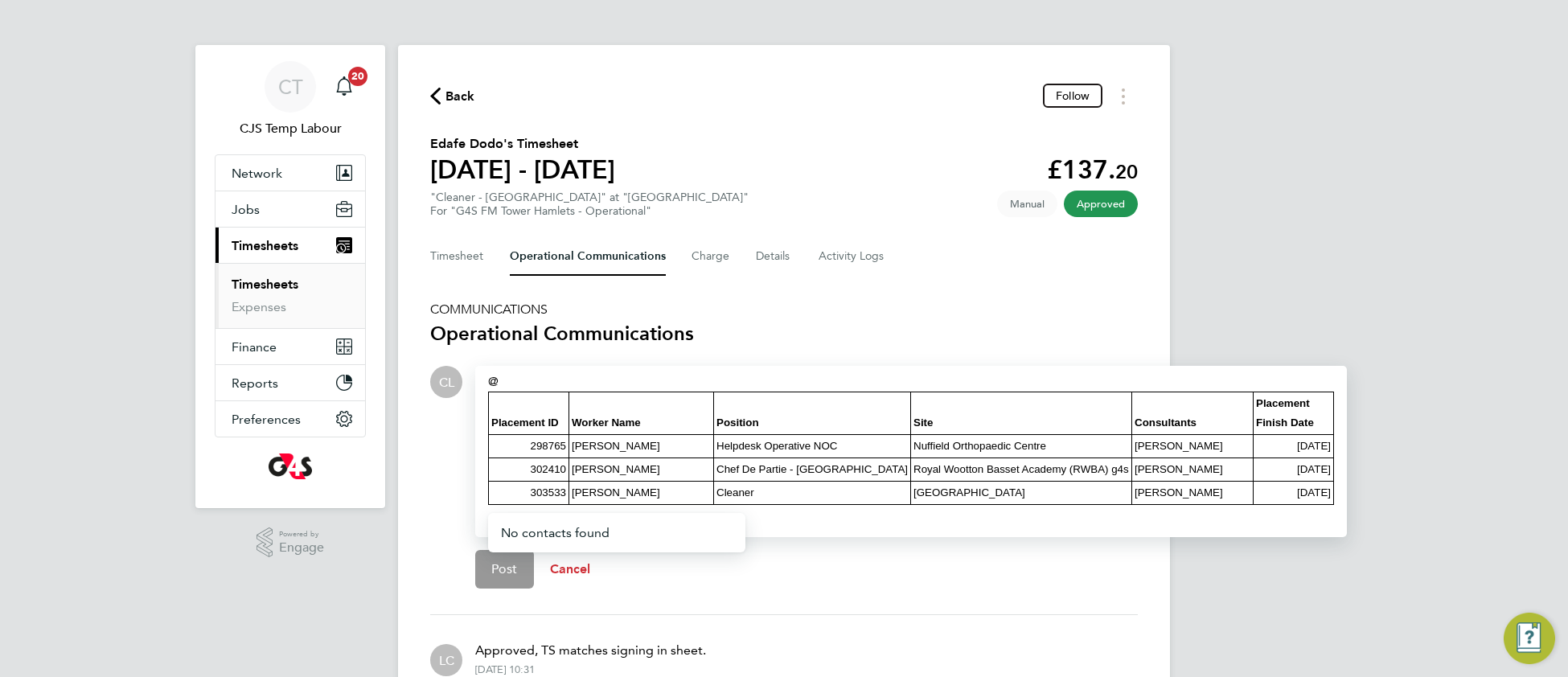
click at [573, 574] on span "Cancel" at bounding box center [571, 568] width 41 height 15
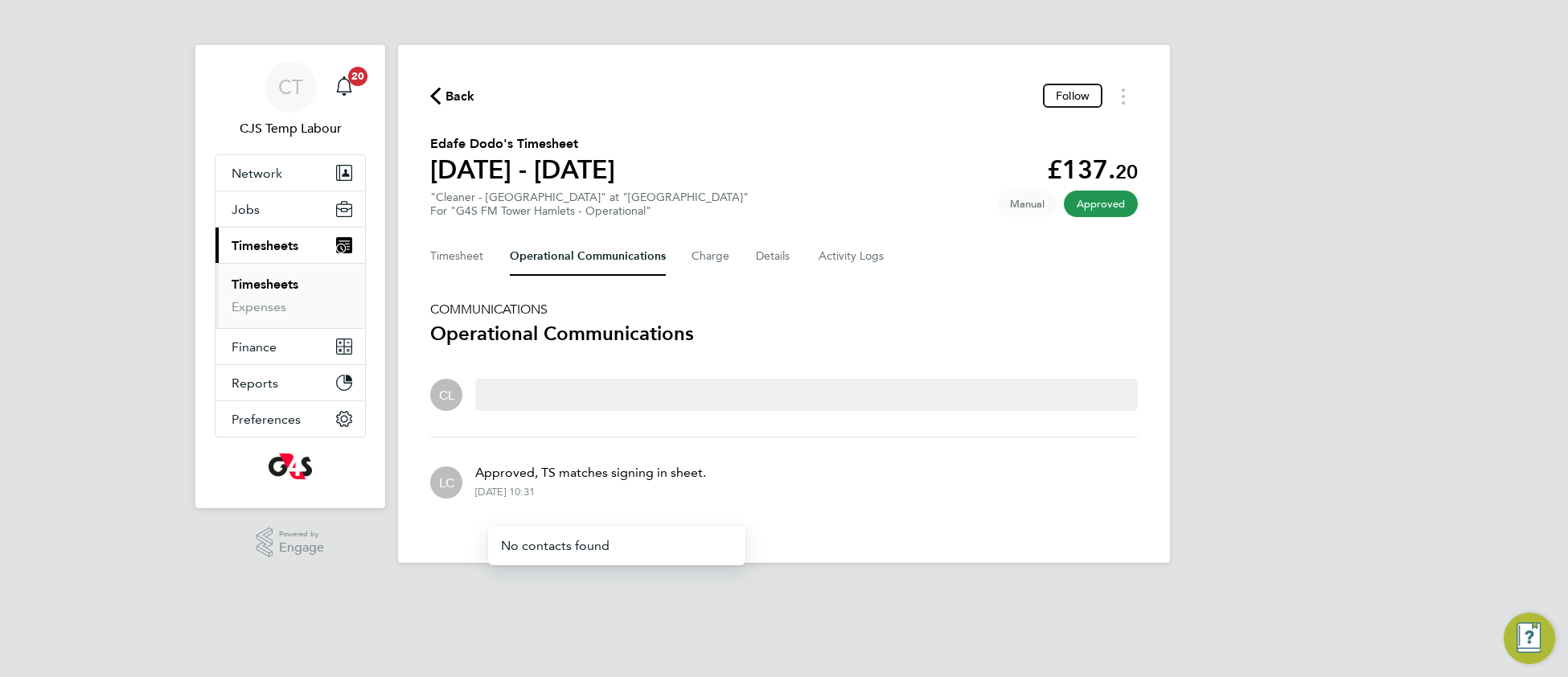
click at [498, 388] on div at bounding box center [806, 394] width 637 height 19
click at [504, 388] on div at bounding box center [806, 394] width 637 height 19
click at [643, 546] on li "No contacts found" at bounding box center [623, 546] width 245 height 40
click at [460, 102] on span "Back" at bounding box center [460, 96] width 30 height 19
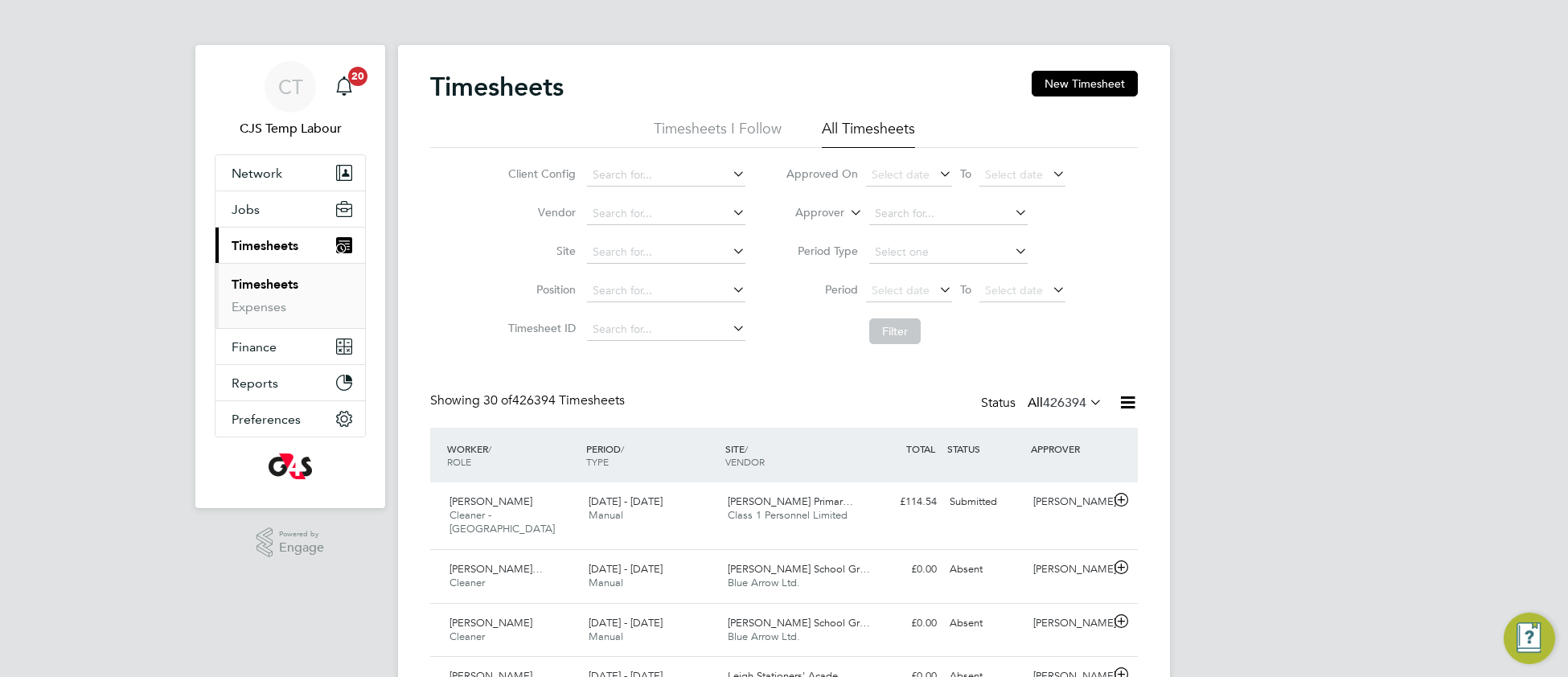
click at [1086, 409] on icon at bounding box center [1086, 402] width 0 height 22
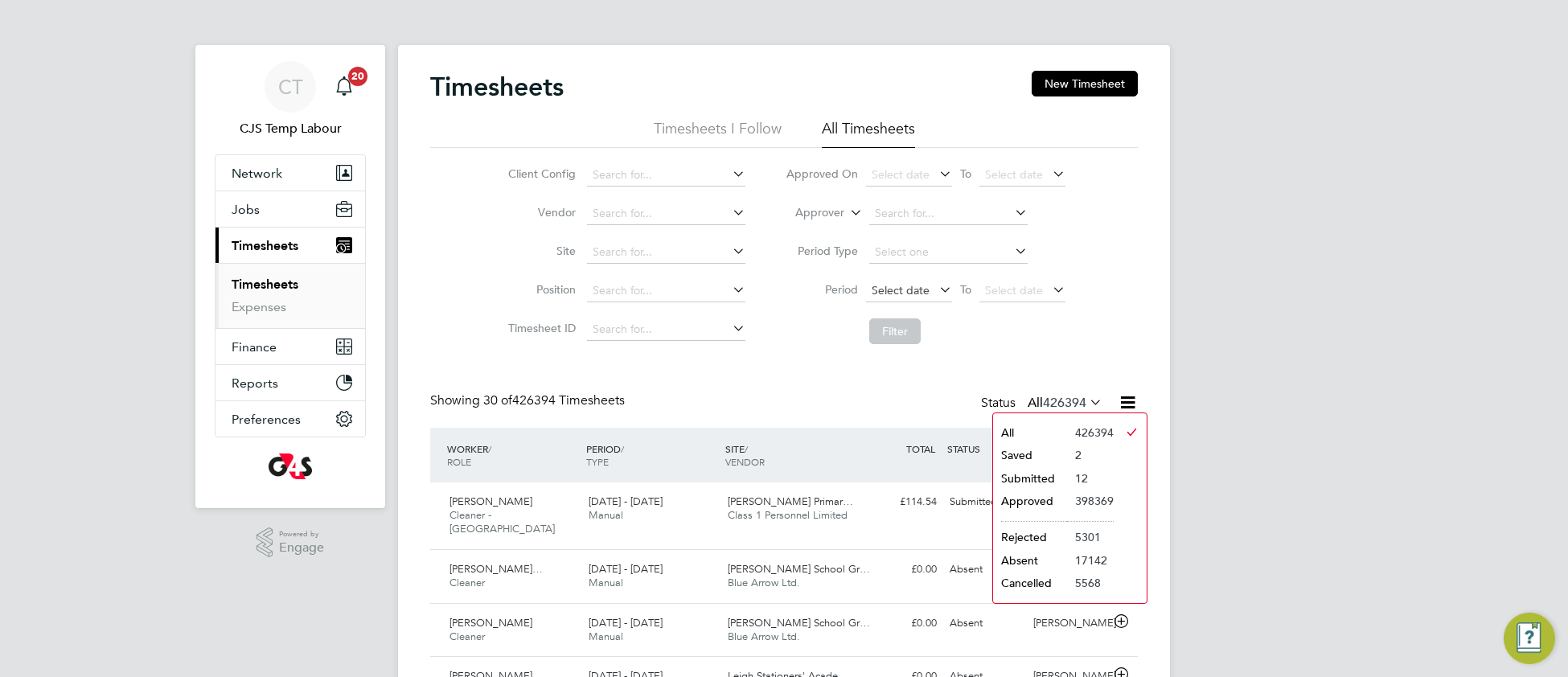
click at [895, 291] on span "Select date" at bounding box center [901, 290] width 58 height 14
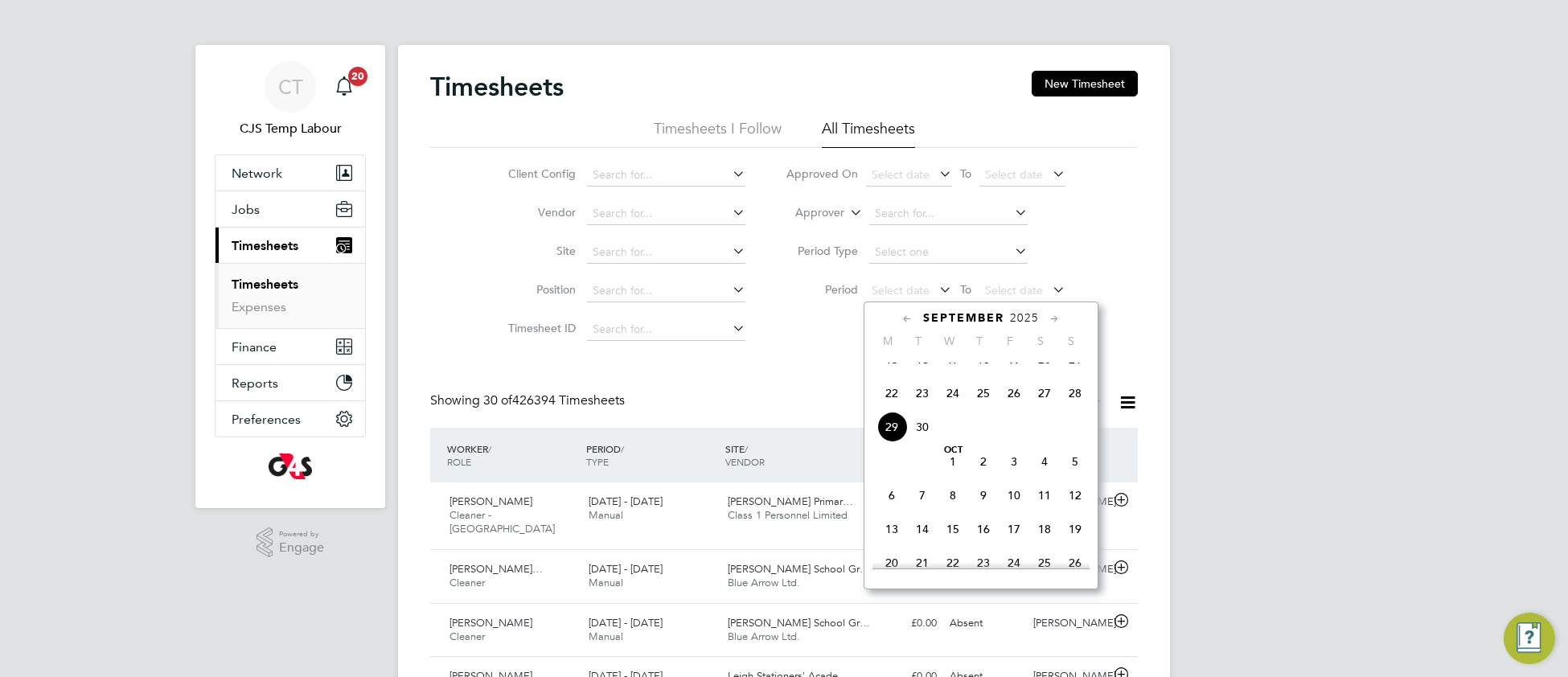
click at [895, 408] on span "22" at bounding box center [892, 393] width 31 height 31
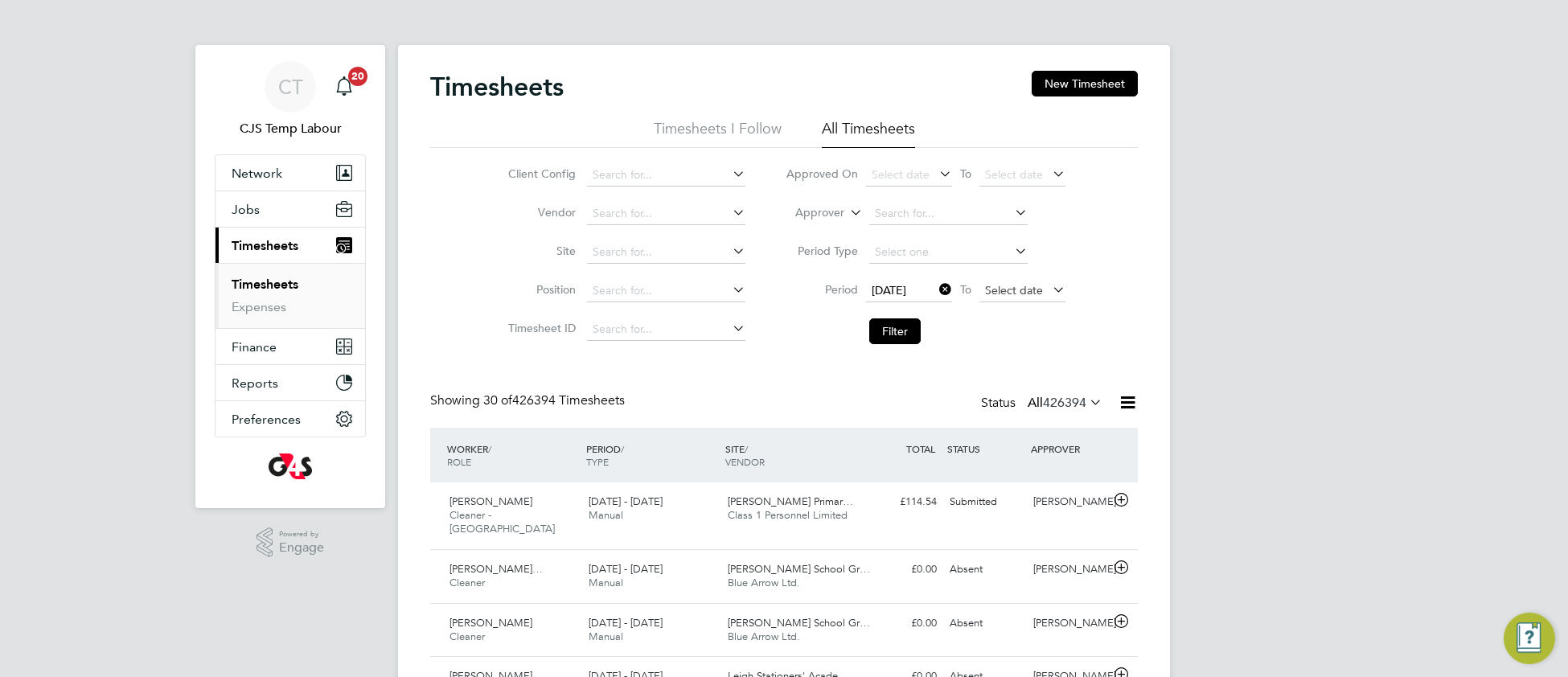
drag, startPoint x: 993, startPoint y: 286, endPoint x: 1000, endPoint y: 301, distance: 16.6
click at [994, 285] on span "Select date" at bounding box center [1014, 290] width 58 height 14
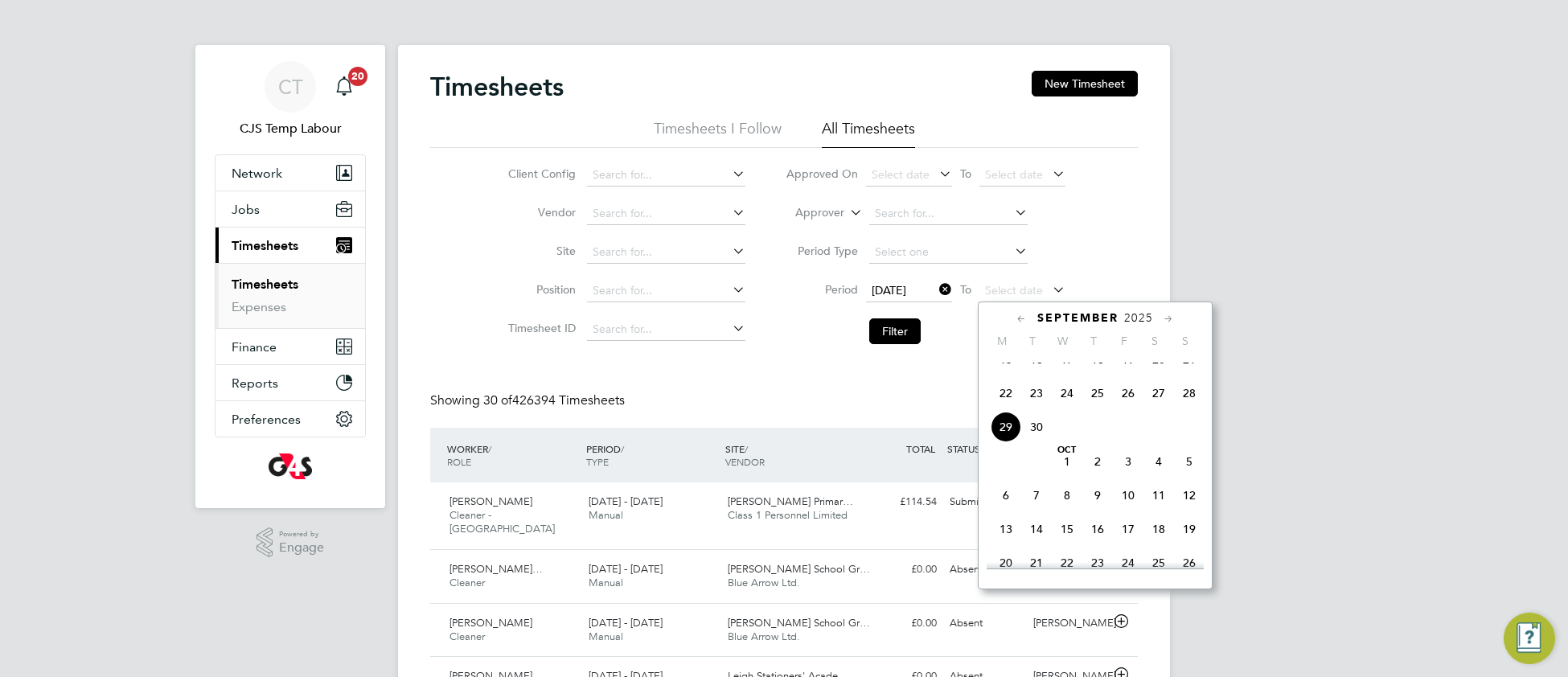
drag, startPoint x: 1189, startPoint y: 415, endPoint x: 1128, endPoint y: 425, distance: 61.8
click at [1188, 408] on span "28" at bounding box center [1189, 393] width 31 height 31
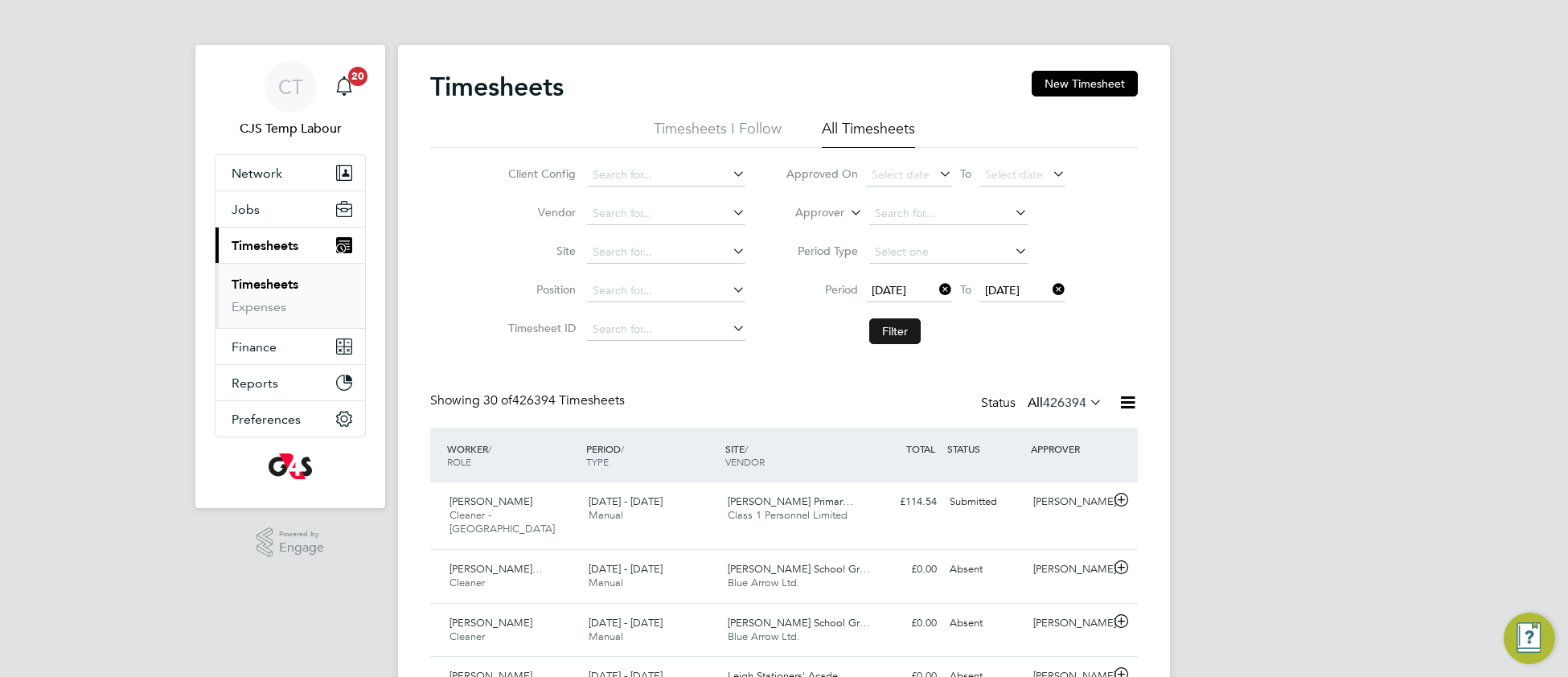
click at [895, 341] on button "Filter" at bounding box center [895, 331] width 51 height 26
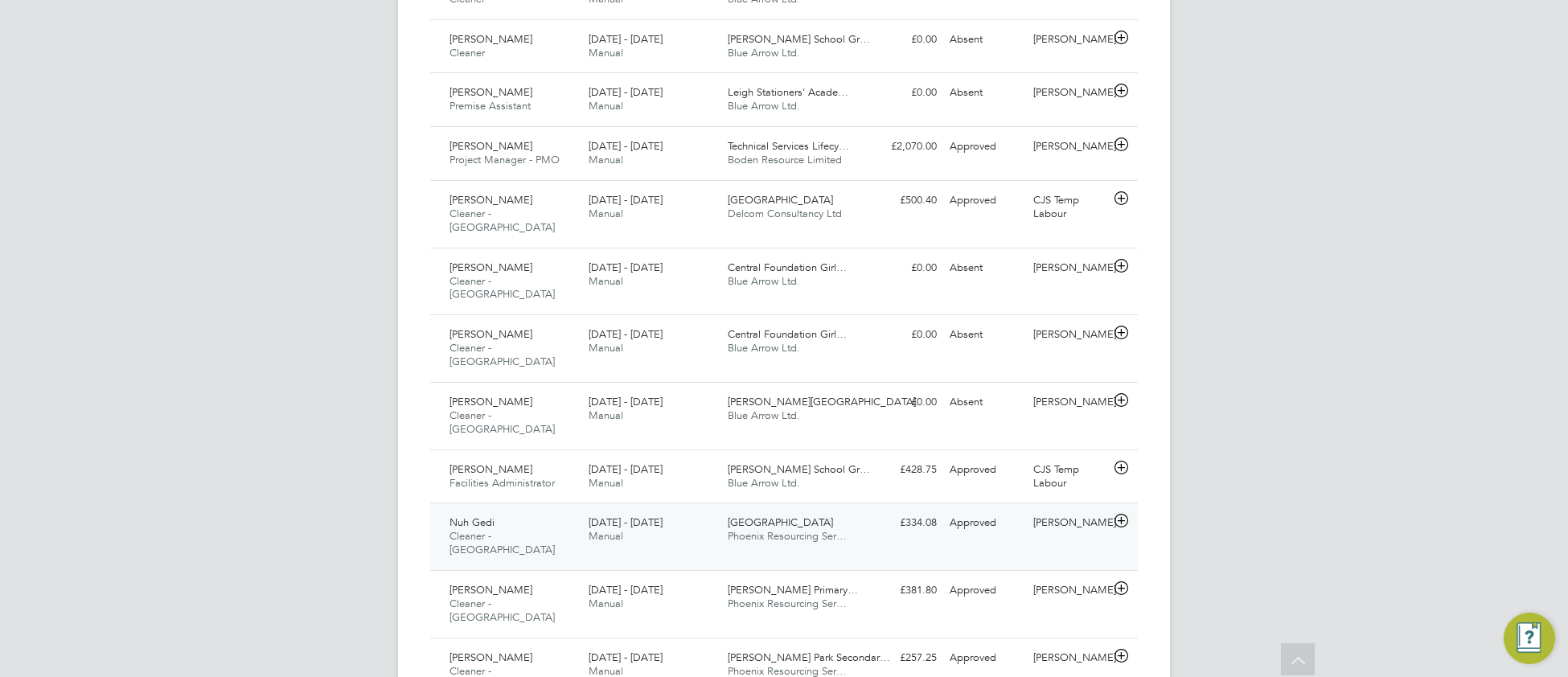
click at [757, 530] on span "Phoenix Resourcing Ser…" at bounding box center [787, 536] width 119 height 13
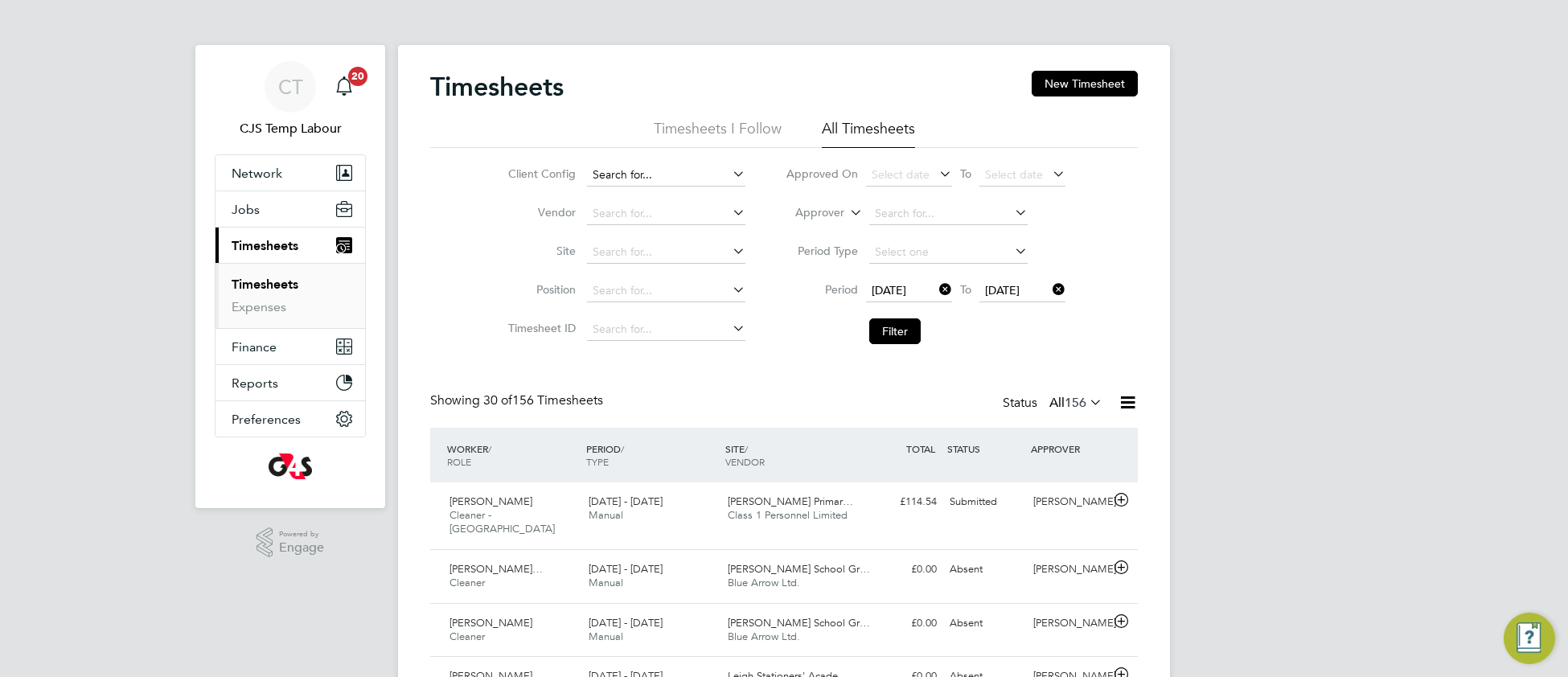
click at [636, 171] on input at bounding box center [666, 174] width 158 height 22
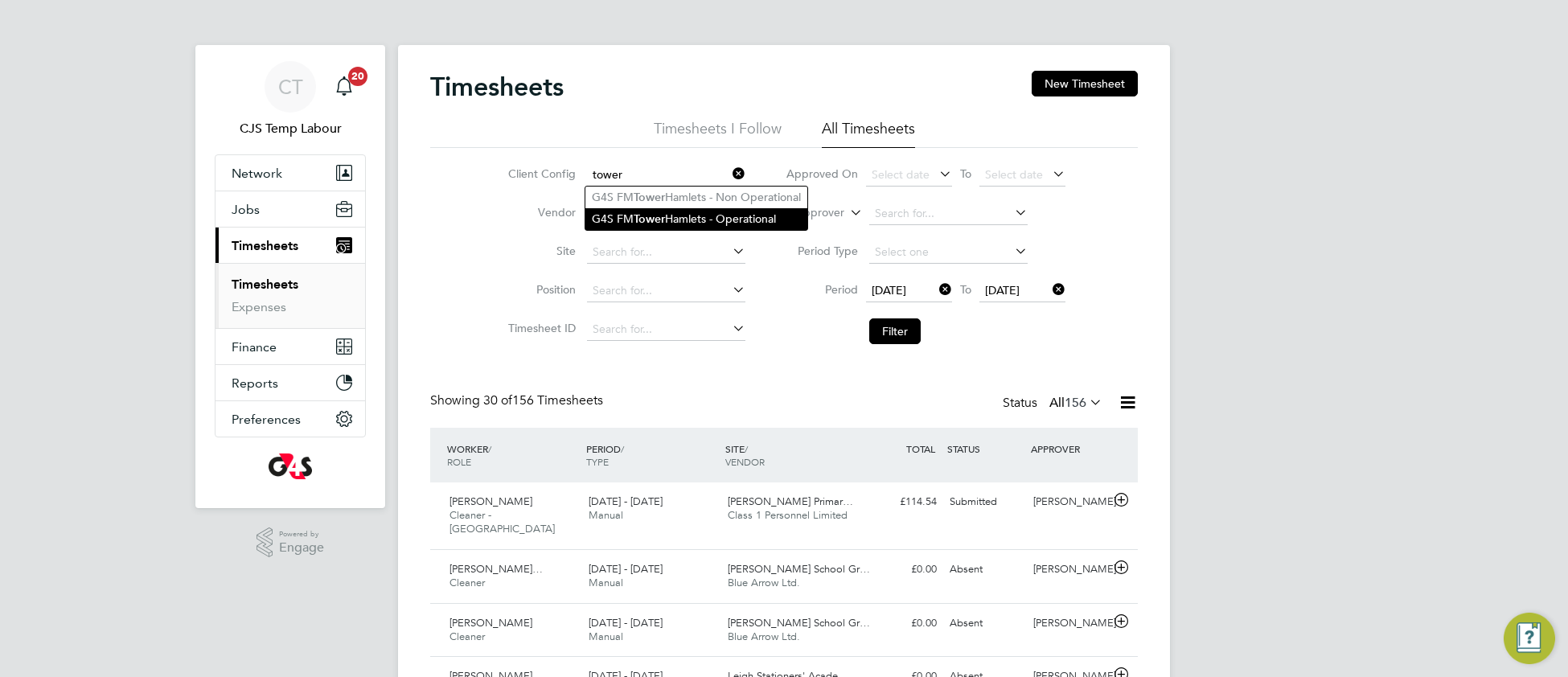
click at [652, 219] on b "Tower" at bounding box center [649, 218] width 31 height 13
type input "G4S FM Tower Hamlets - Operational"
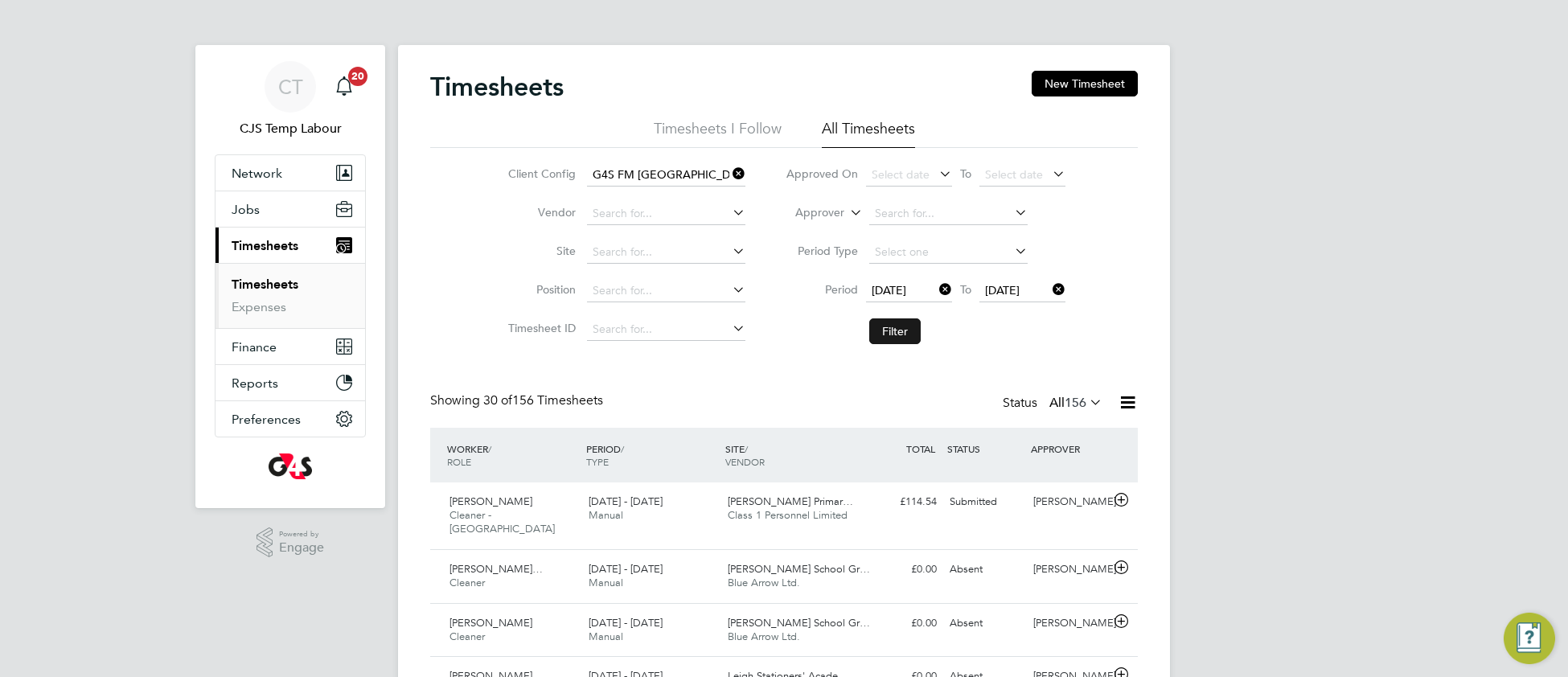
click at [904, 330] on button "Filter" at bounding box center [895, 331] width 51 height 26
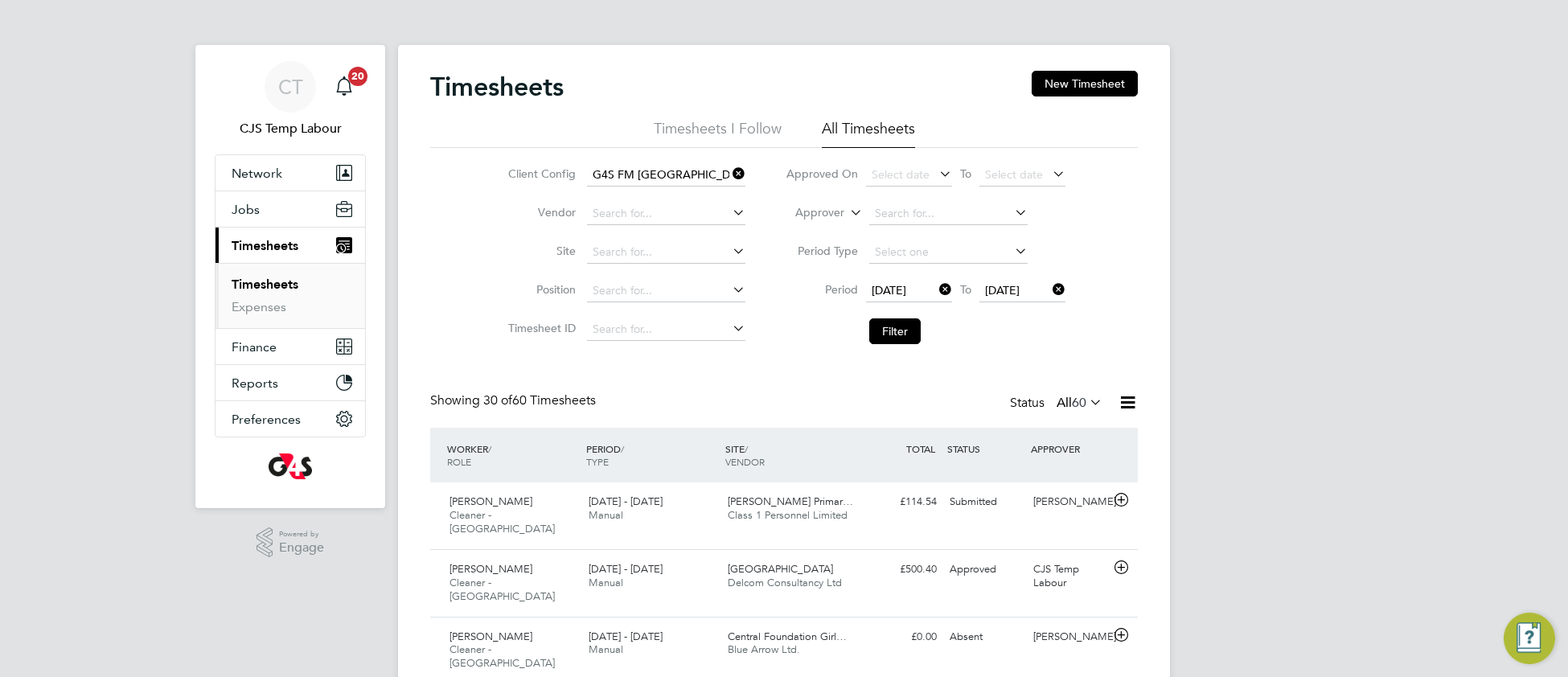
click at [1086, 406] on icon at bounding box center [1086, 402] width 0 height 22
click at [1071, 483] on li "Submitted" at bounding box center [1070, 478] width 74 height 22
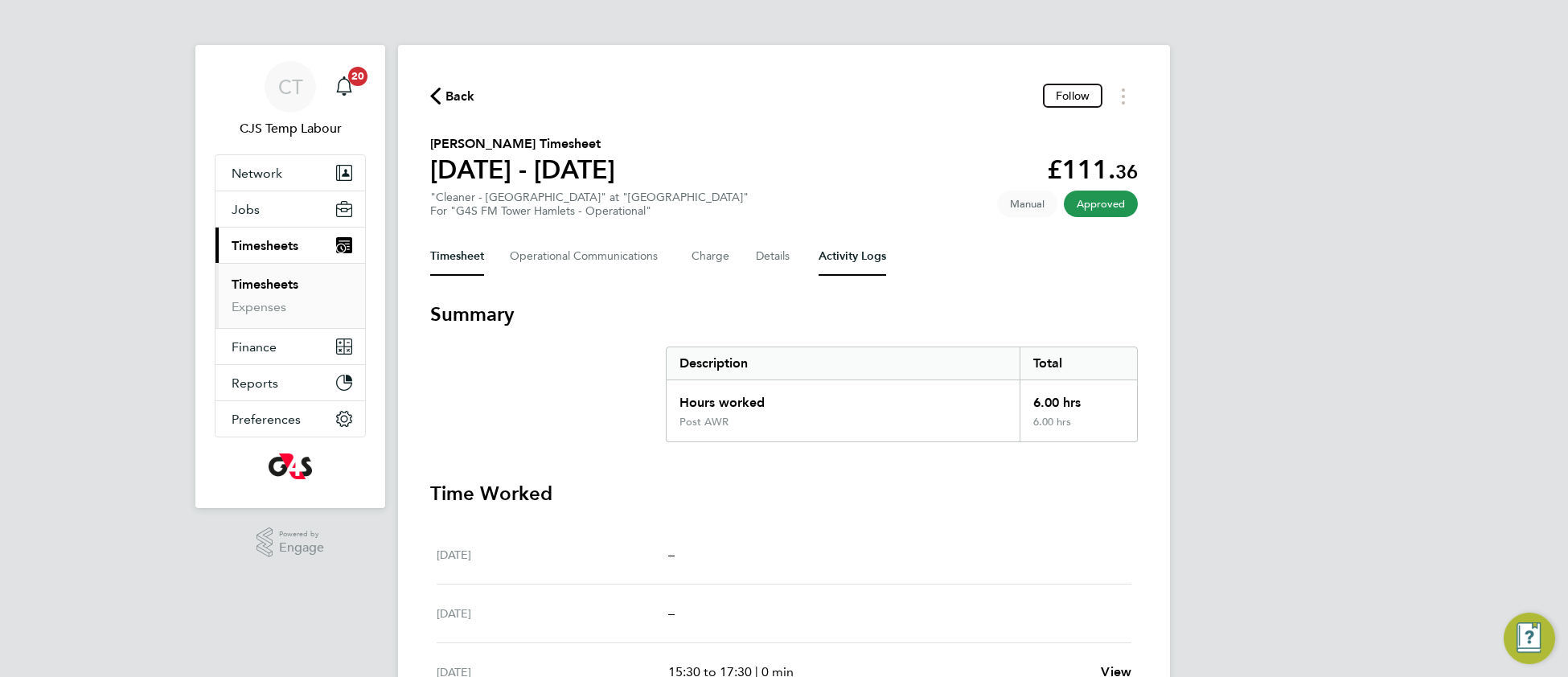
click at [845, 263] on Logs-tab "Activity Logs" at bounding box center [852, 256] width 67 height 39
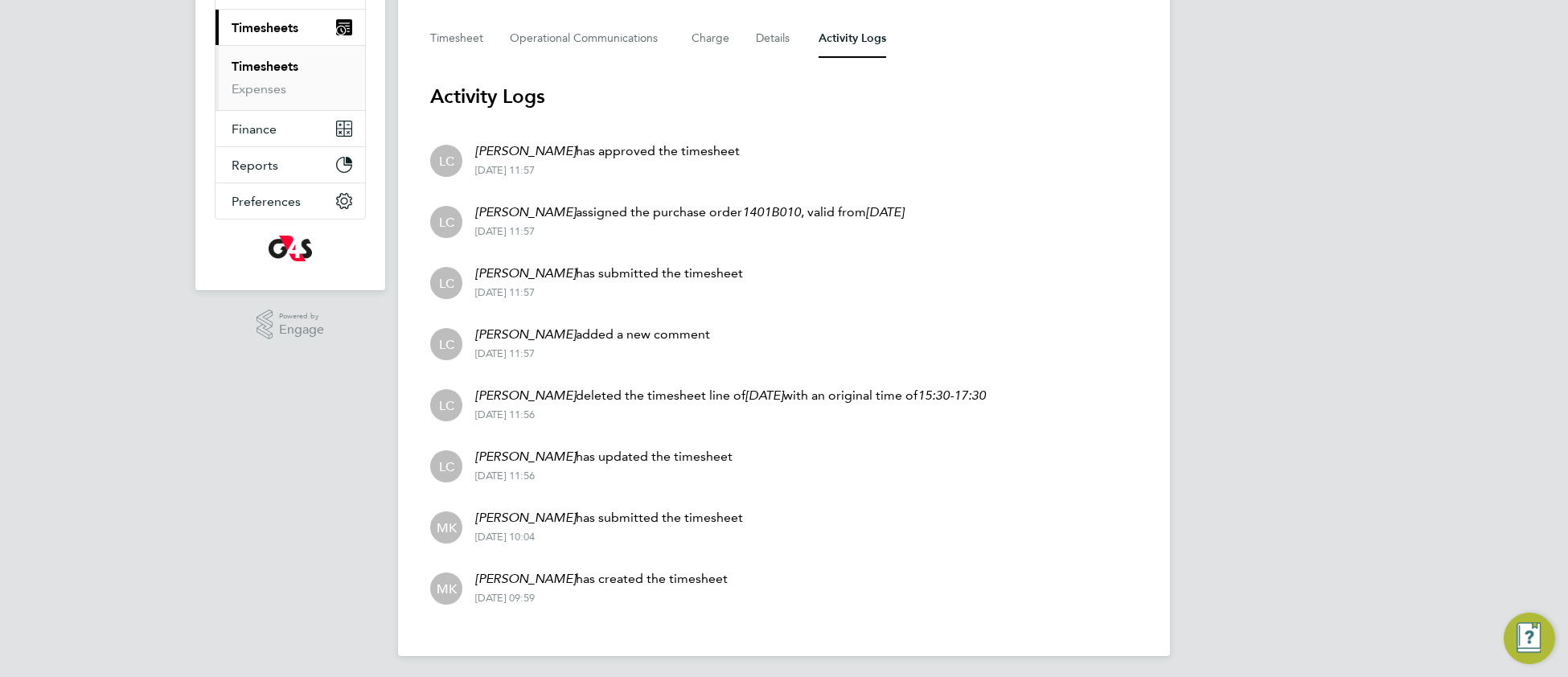
scroll to position [218, 0]
drag, startPoint x: 555, startPoint y: 575, endPoint x: 631, endPoint y: 552, distance: 79.4
click at [452, 576] on li "MK Miriam Kerins has created the timesheet 29 Sep 2025 - 09:59" at bounding box center [784, 586] width 708 height 61
copy li "K Miriam Kerins"
drag, startPoint x: 537, startPoint y: 30, endPoint x: 540, endPoint y: 227, distance: 197.0
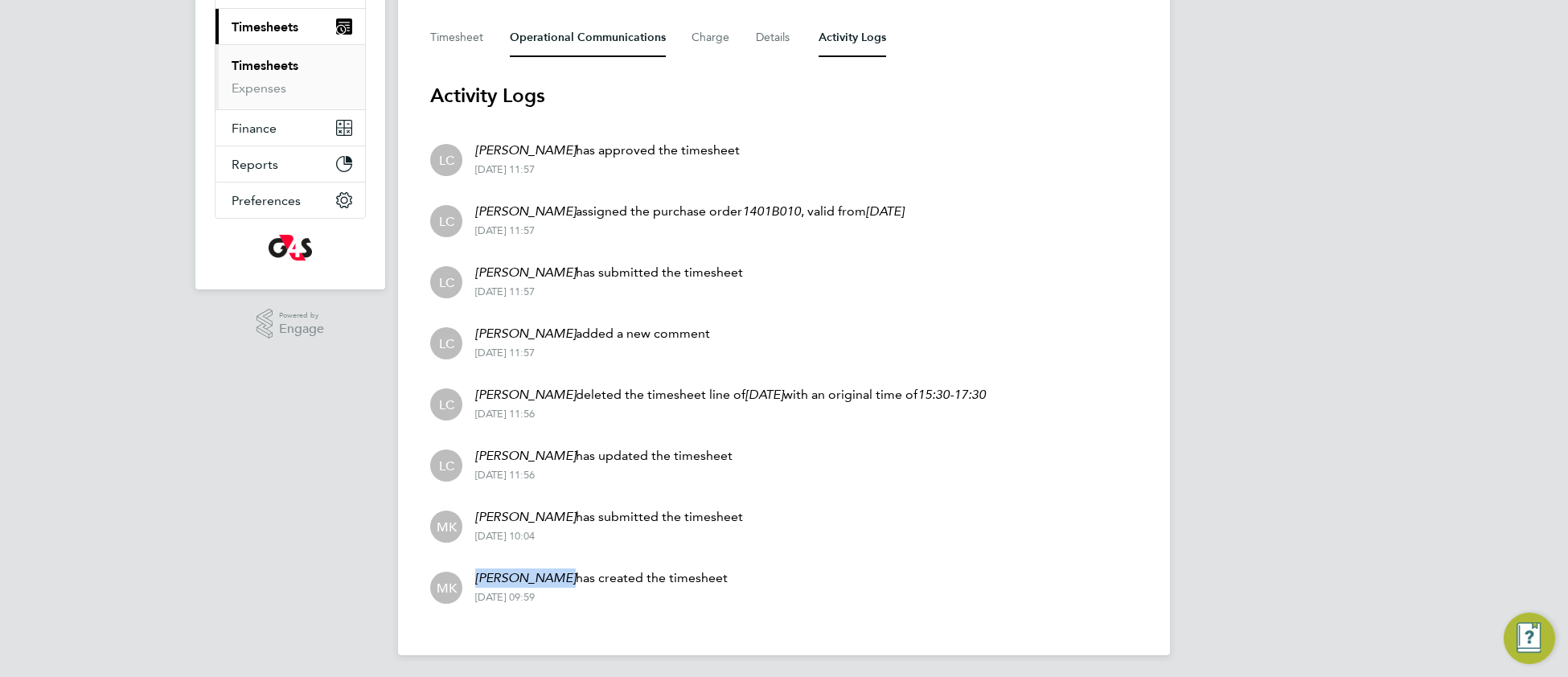
click at [539, 37] on Communications-tab "Operational Communications" at bounding box center [588, 38] width 156 height 39
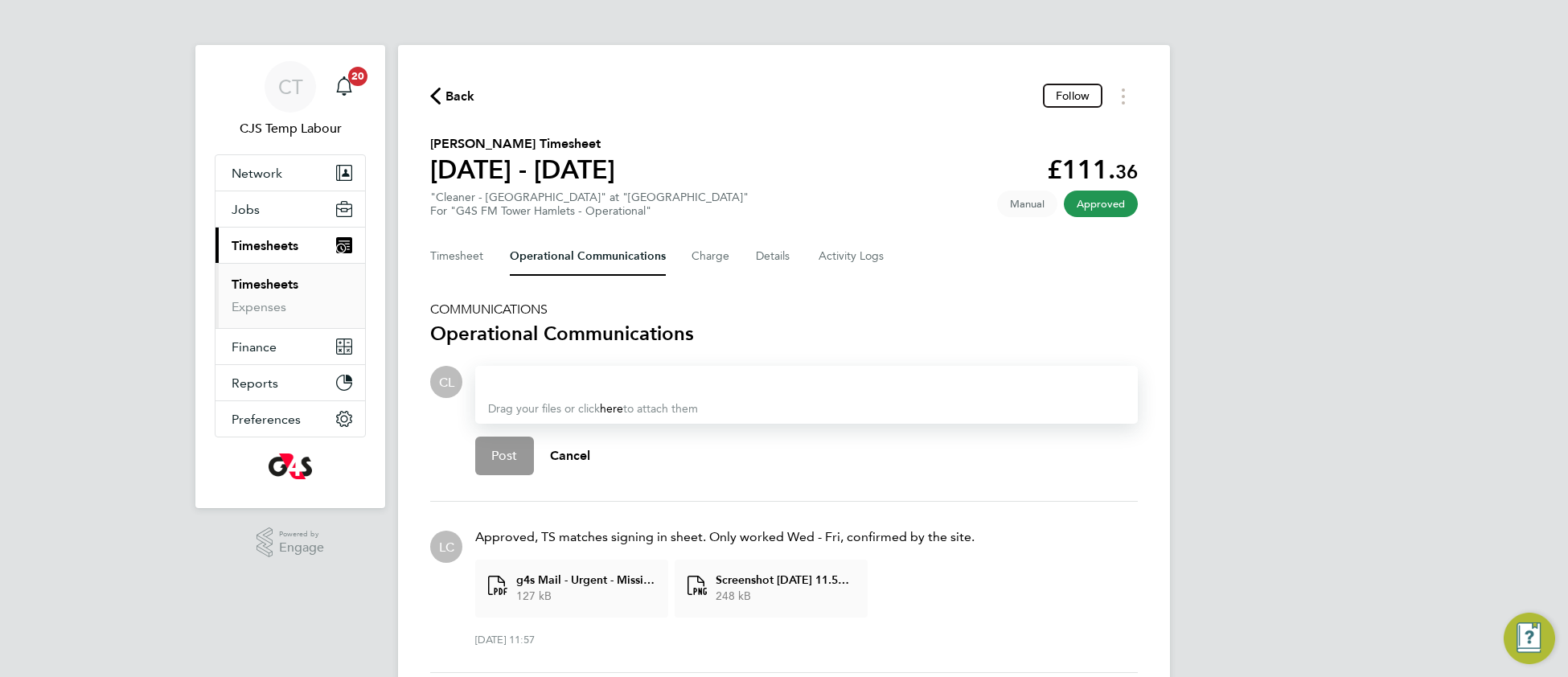
click at [529, 383] on div at bounding box center [806, 381] width 637 height 19
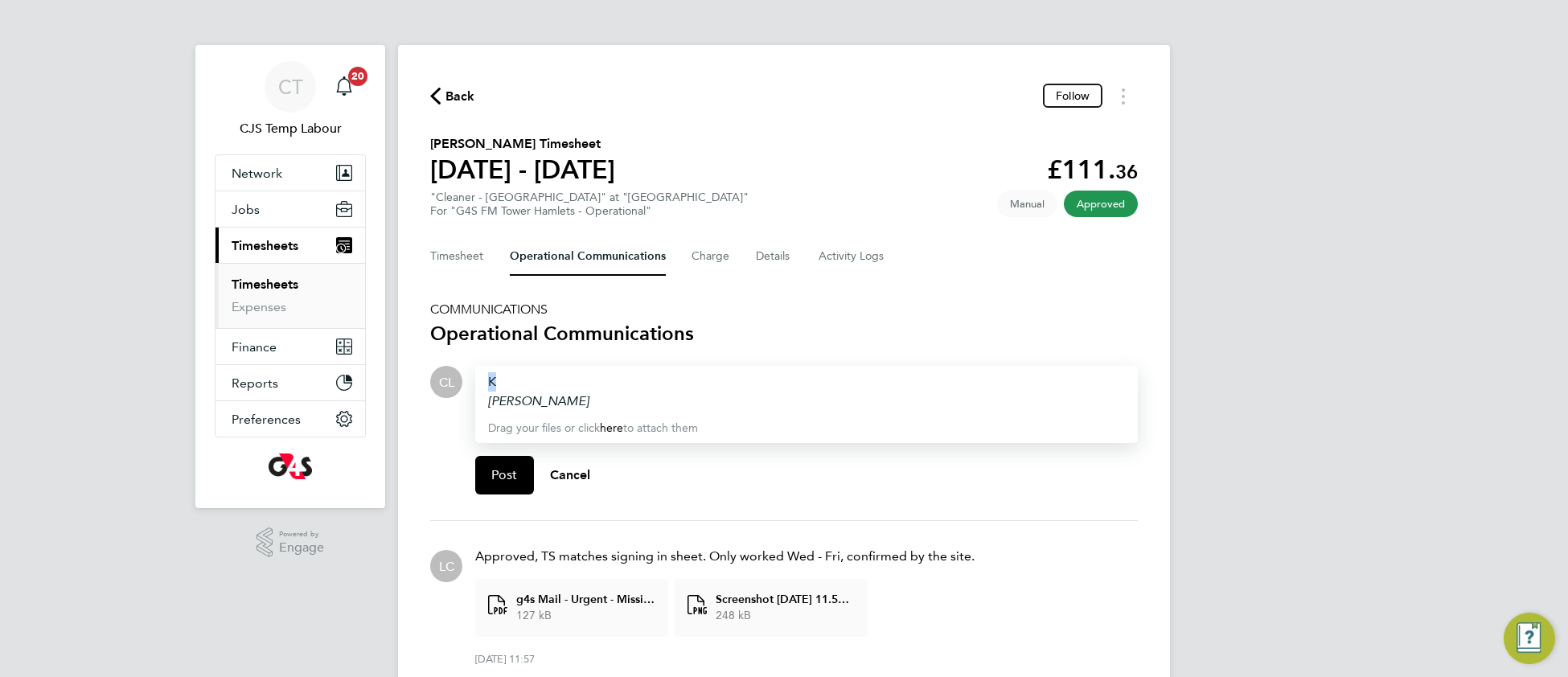
drag, startPoint x: 513, startPoint y: 377, endPoint x: 492, endPoint y: 382, distance: 21.6
click at [492, 382] on div "K" at bounding box center [806, 381] width 637 height 19
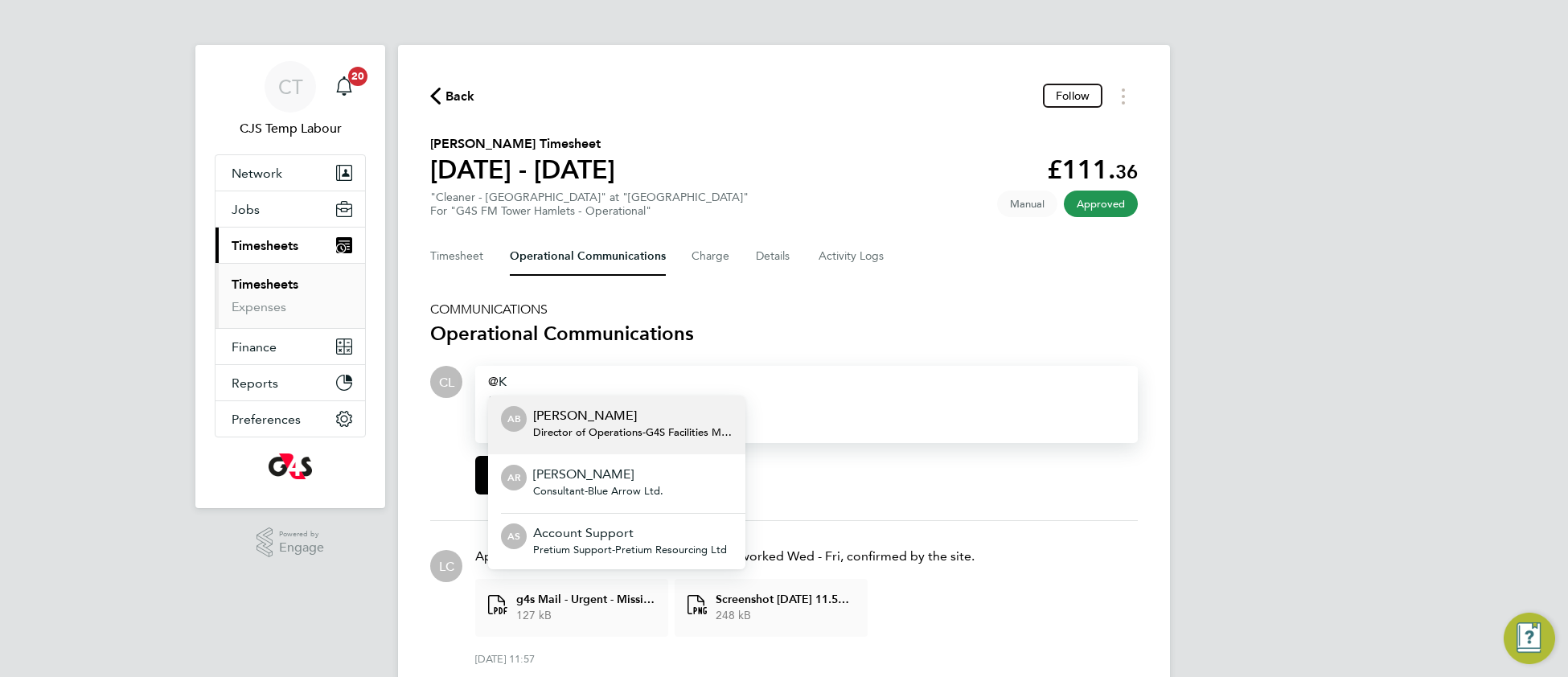
click at [512, 372] on div "K" at bounding box center [806, 381] width 637 height 19
click at [555, 414] on p "Adam Burden" at bounding box center [633, 415] width 200 height 19
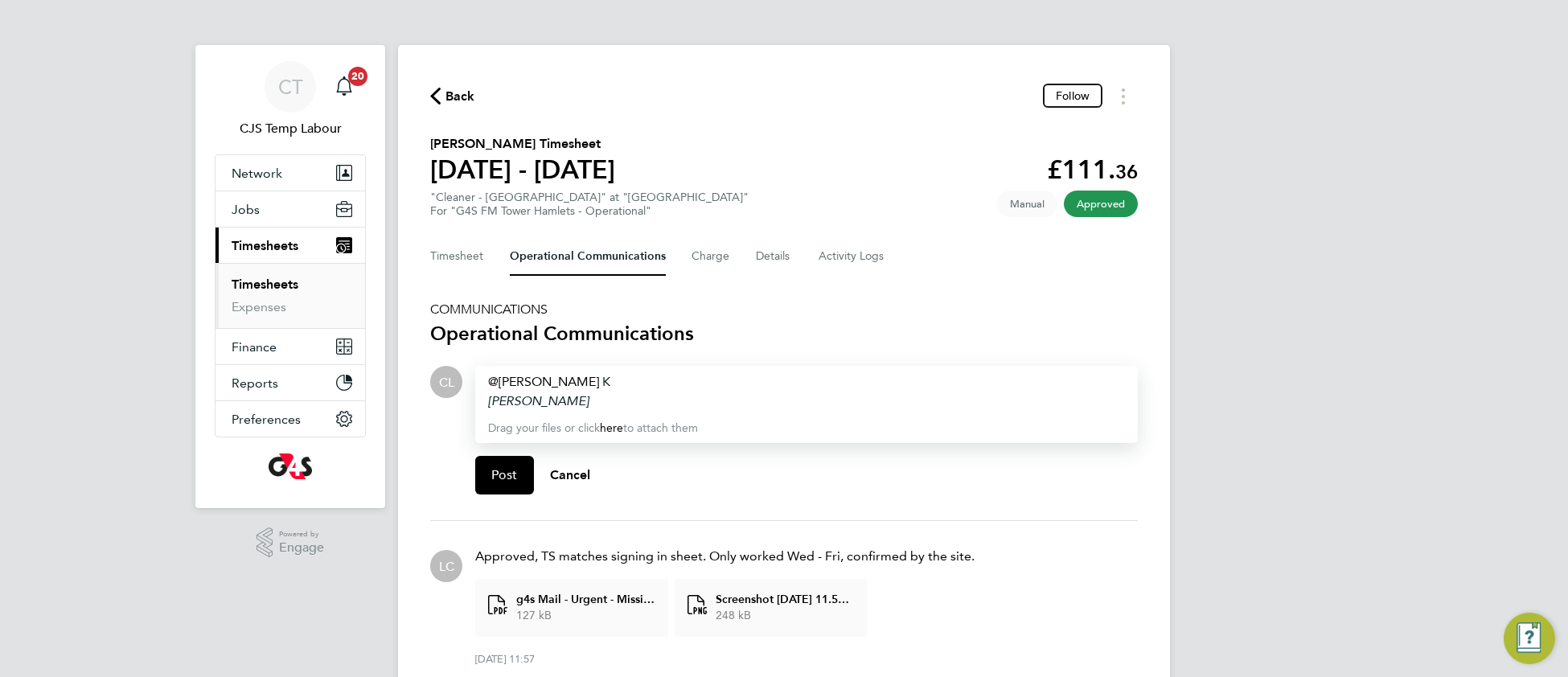
drag, startPoint x: 606, startPoint y: 376, endPoint x: 496, endPoint y: 396, distance: 111.8
click at [468, 391] on div "Drop your files here Supported files: JPG, JPEG, PNG, GIF or PDF Adam Burden ​ …" at bounding box center [799, 436] width 675 height 141
drag, startPoint x: 575, startPoint y: 396, endPoint x: 468, endPoint y: 363, distance: 112.0
click at [468, 366] on div "Drop your files here Supported files: JPG, JPEG, PNG, GIF or PDF Adam Burden ​ …" at bounding box center [799, 436] width 675 height 141
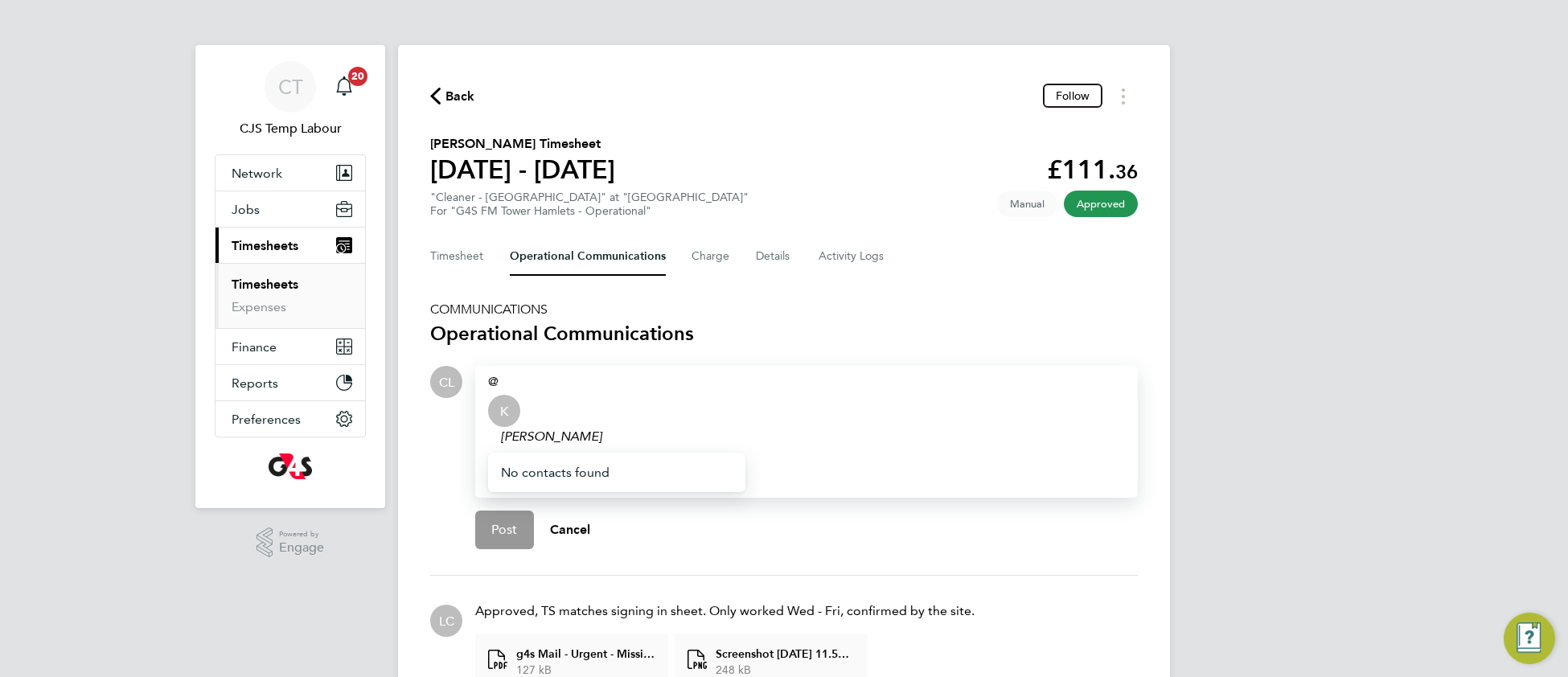
click at [556, 477] on li "No contacts found" at bounding box center [623, 473] width 245 height 40
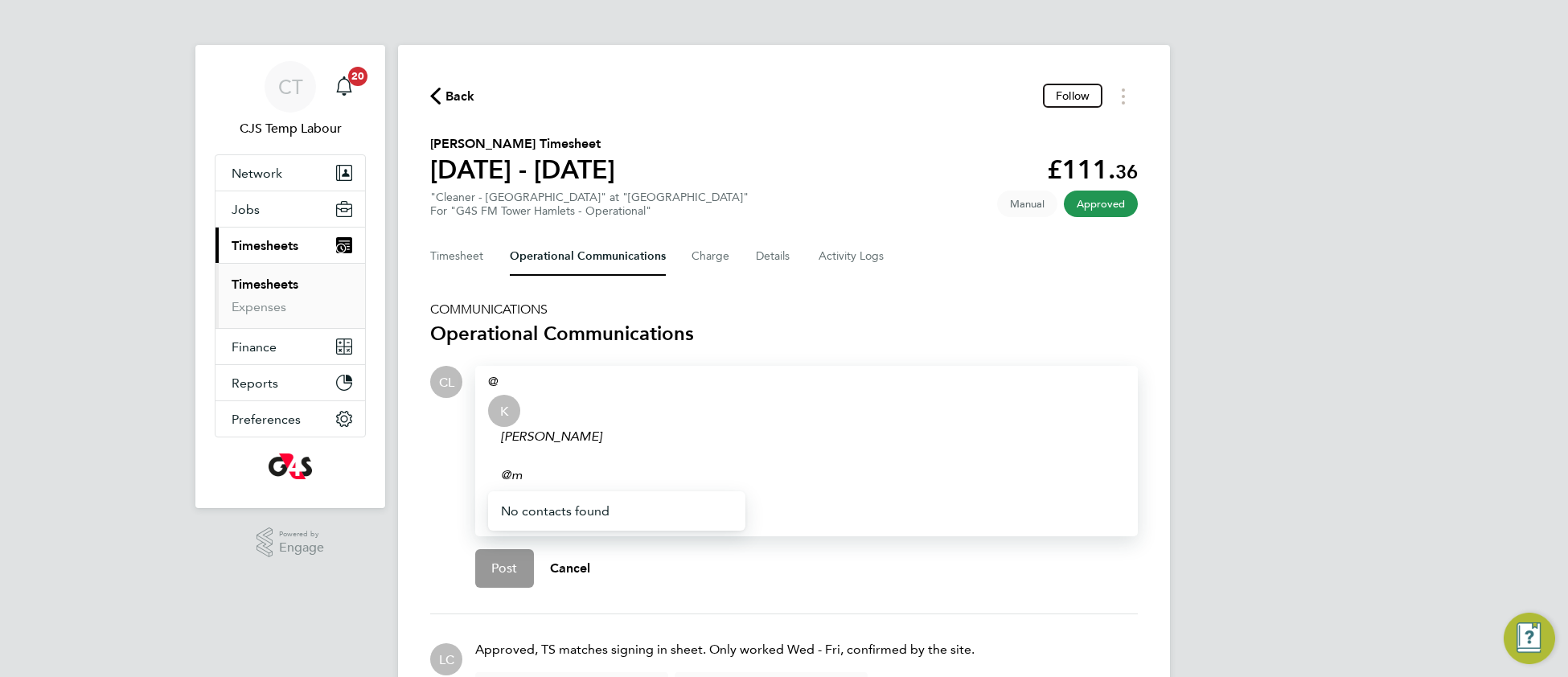
click at [530, 432] on em "Miriam Kerins @m" at bounding box center [551, 456] width 101 height 54
copy em "Miriam"
drag, startPoint x: 567, startPoint y: 565, endPoint x: 556, endPoint y: 552, distance: 17.0
click at [566, 565] on span "Cancel" at bounding box center [571, 567] width 41 height 15
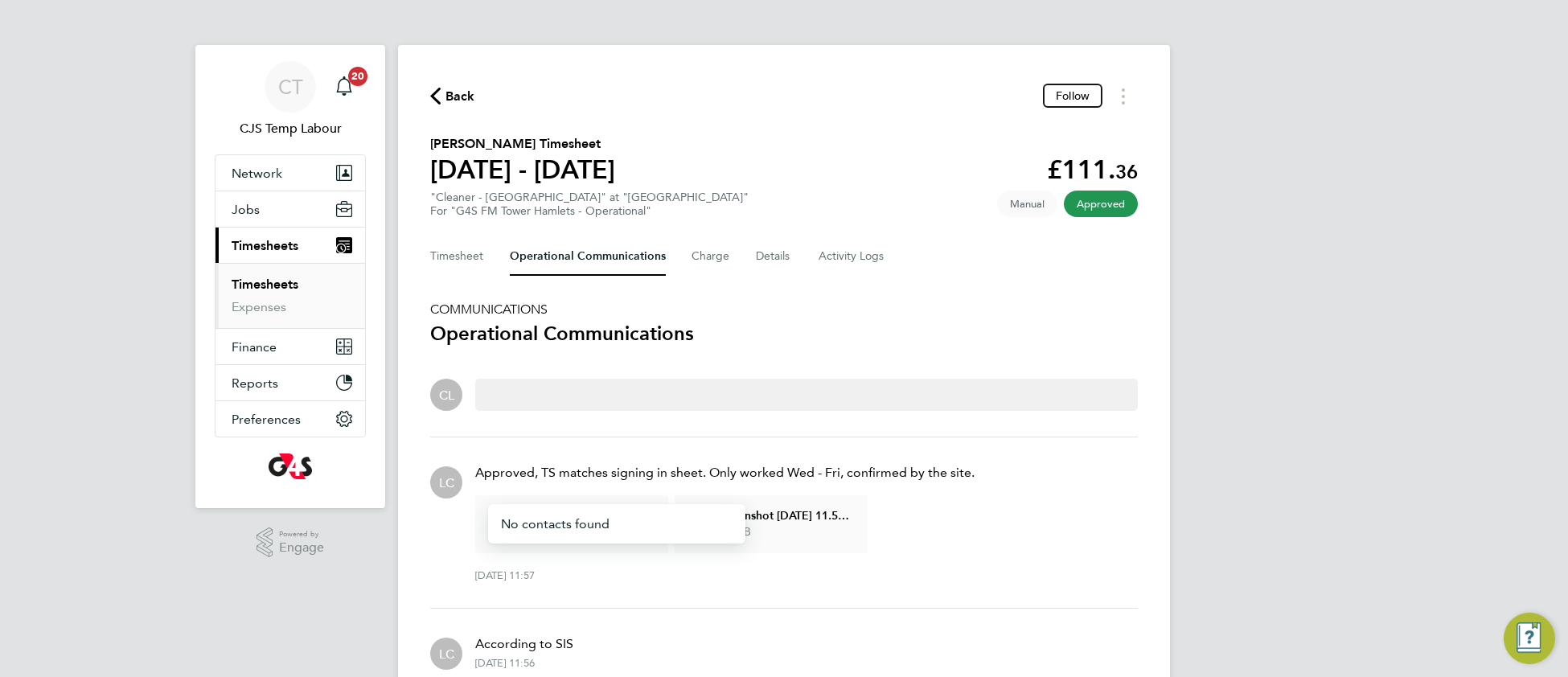
click at [512, 389] on div at bounding box center [806, 394] width 637 height 19
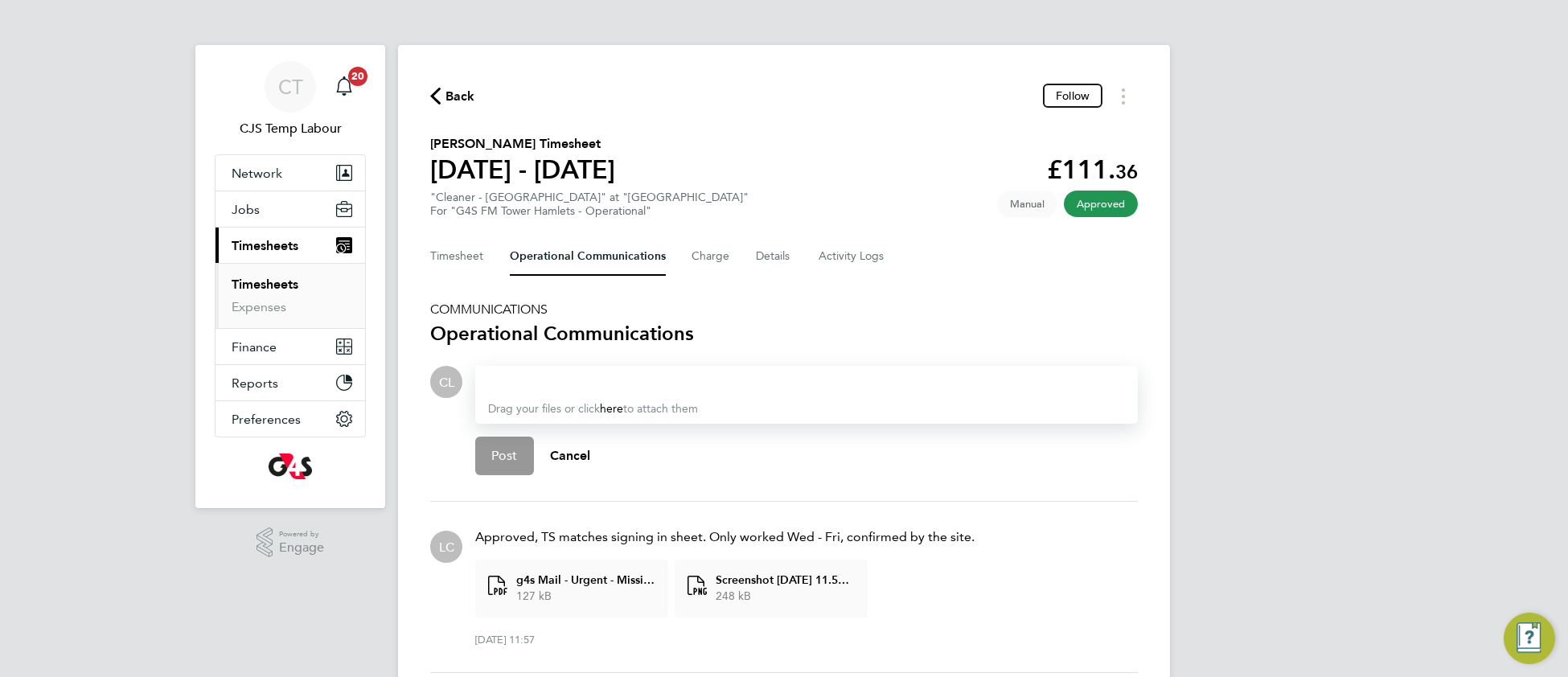
drag, startPoint x: 515, startPoint y: 375, endPoint x: 515, endPoint y: 386, distance: 11.0
click at [515, 376] on div at bounding box center [806, 381] width 637 height 19
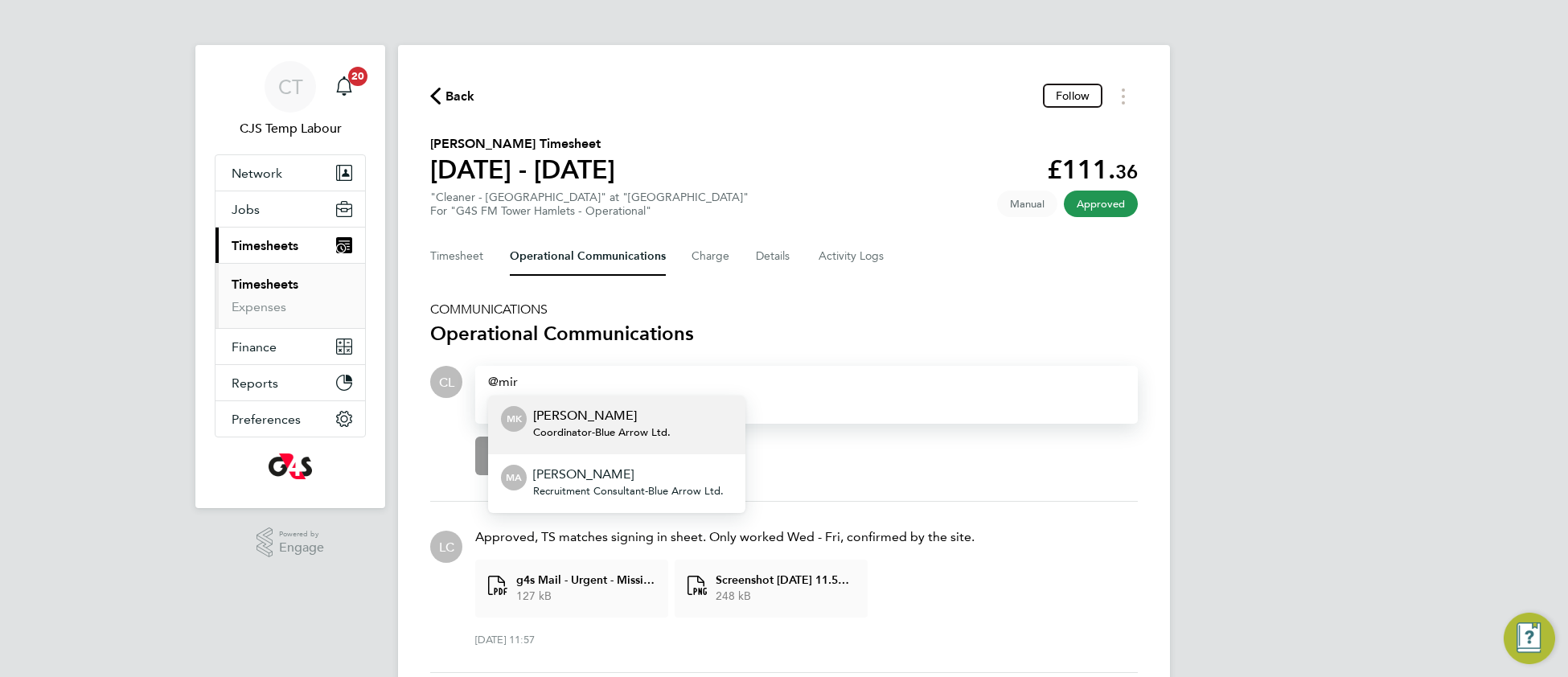
click at [586, 412] on p "[PERSON_NAME]" at bounding box center [601, 415] width 138 height 19
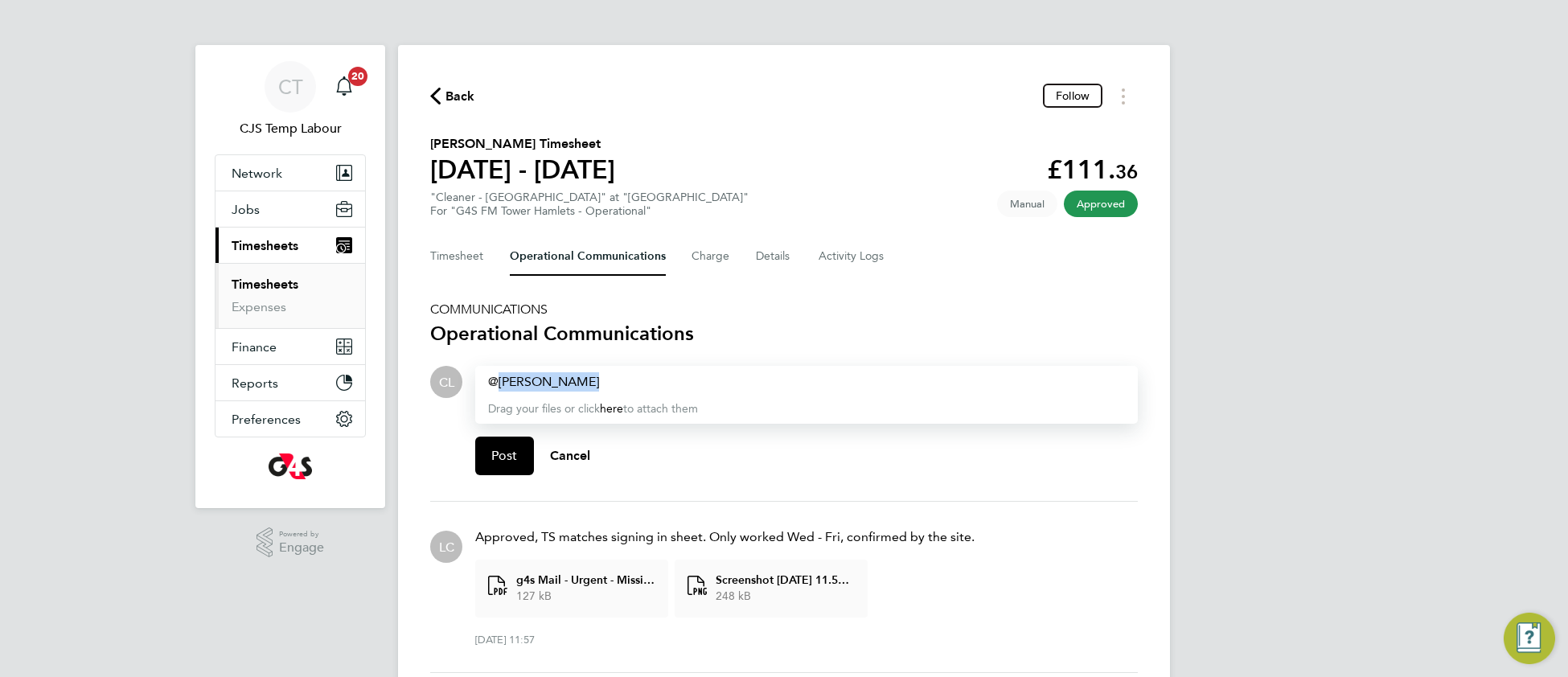
drag, startPoint x: 577, startPoint y: 380, endPoint x: 499, endPoint y: 371, distance: 78.5
click at [499, 372] on div "[PERSON_NAME] ​" at bounding box center [806, 381] width 637 height 19
copy div "[PERSON_NAME] ​"
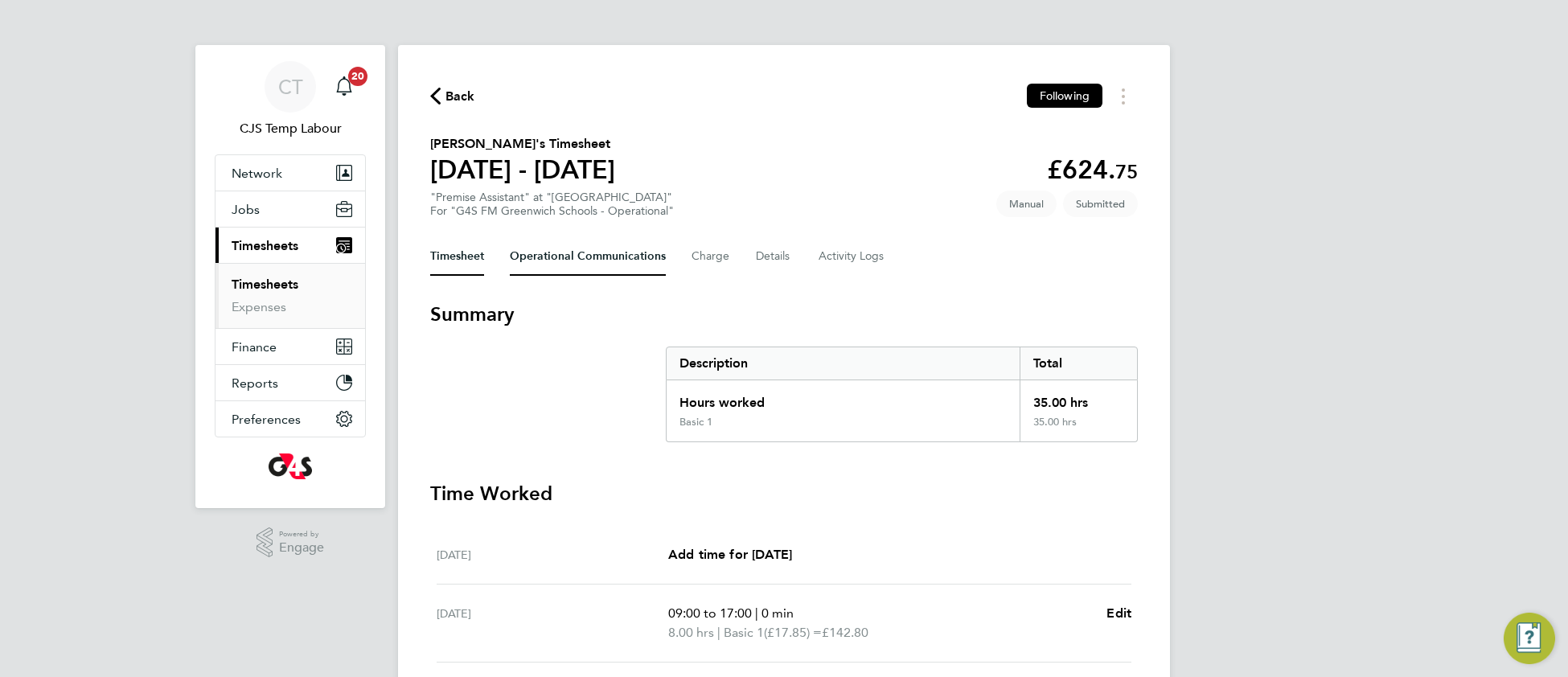
click at [588, 253] on Communications-tab "Operational Communications" at bounding box center [588, 256] width 156 height 39
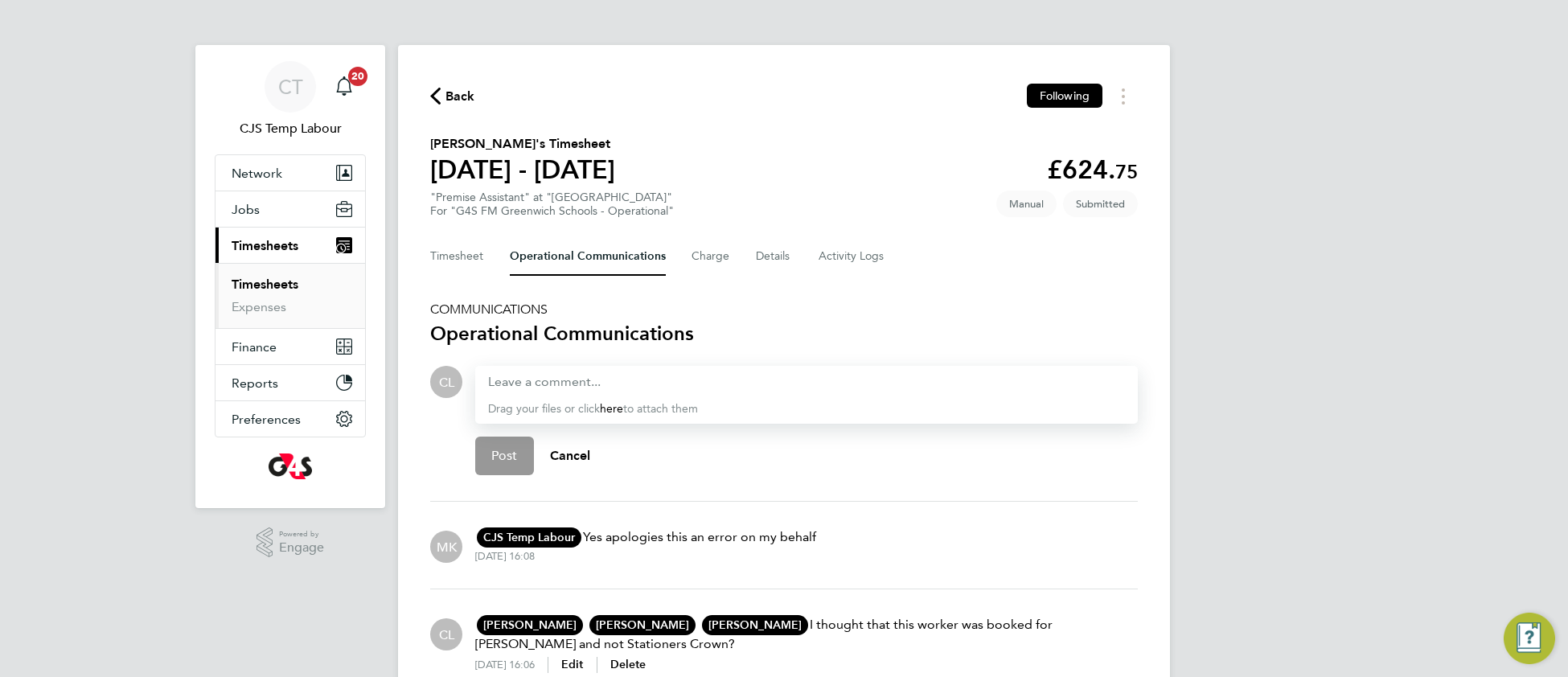
click at [272, 294] on li "Timesheets" at bounding box center [292, 288] width 120 height 22
click at [275, 286] on link "Timesheets" at bounding box center [265, 284] width 67 height 15
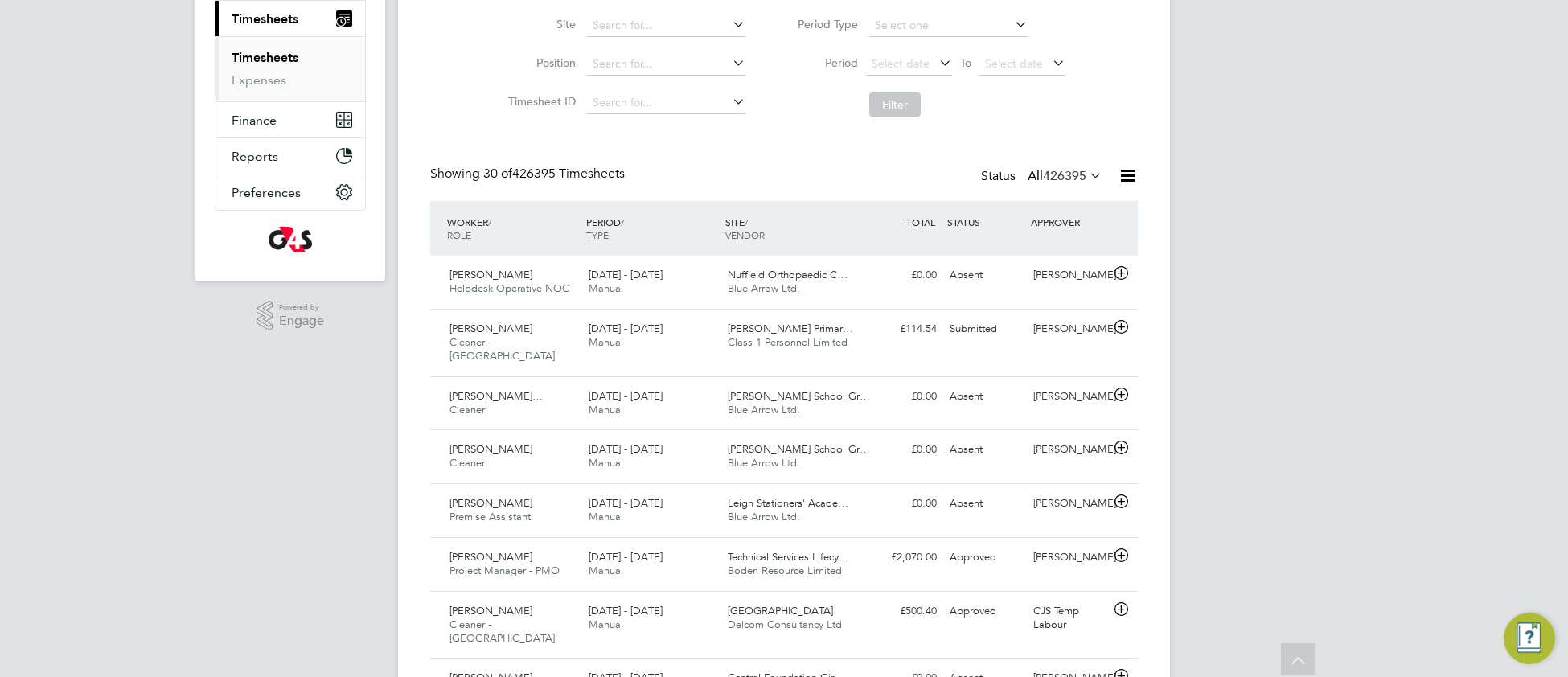
click at [1086, 172] on icon at bounding box center [1086, 174] width 0 height 22
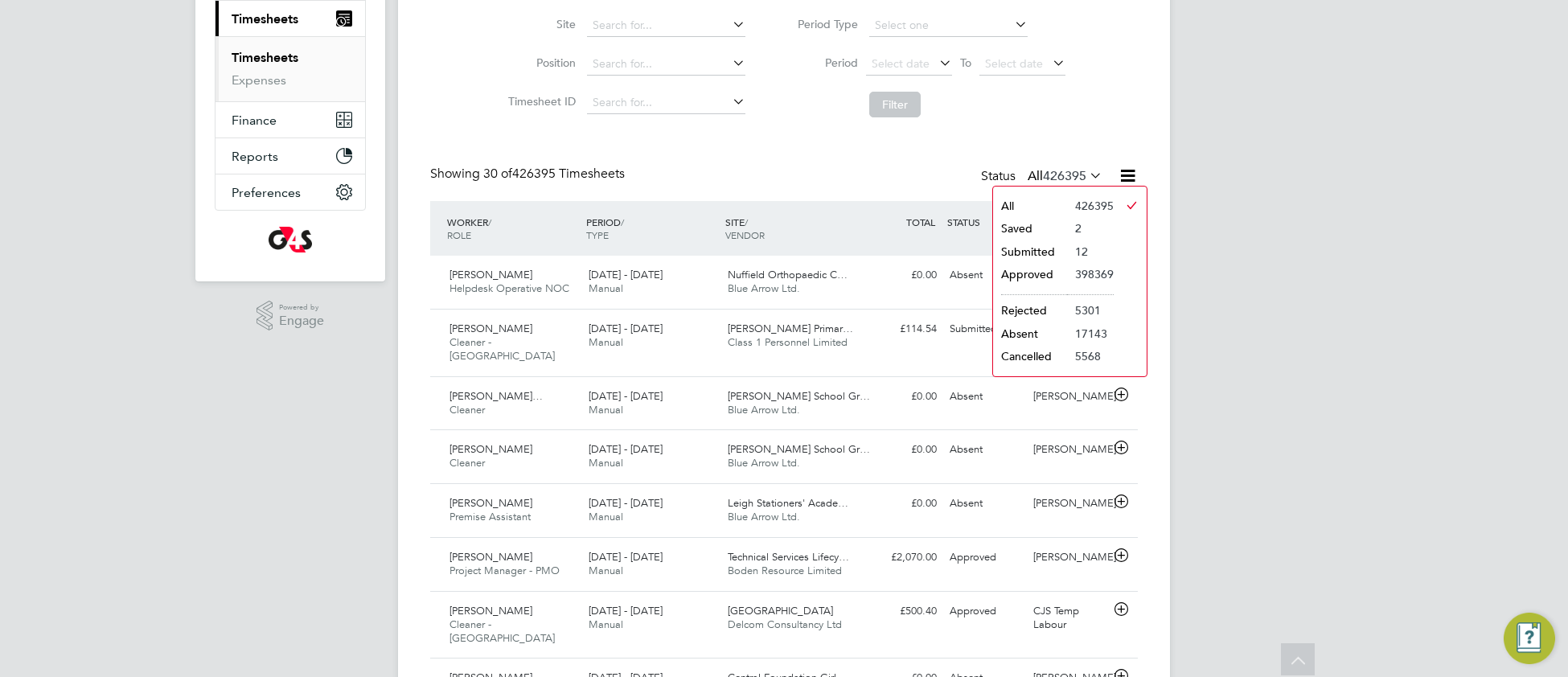
click at [1046, 250] on li "Submitted" at bounding box center [1030, 251] width 74 height 22
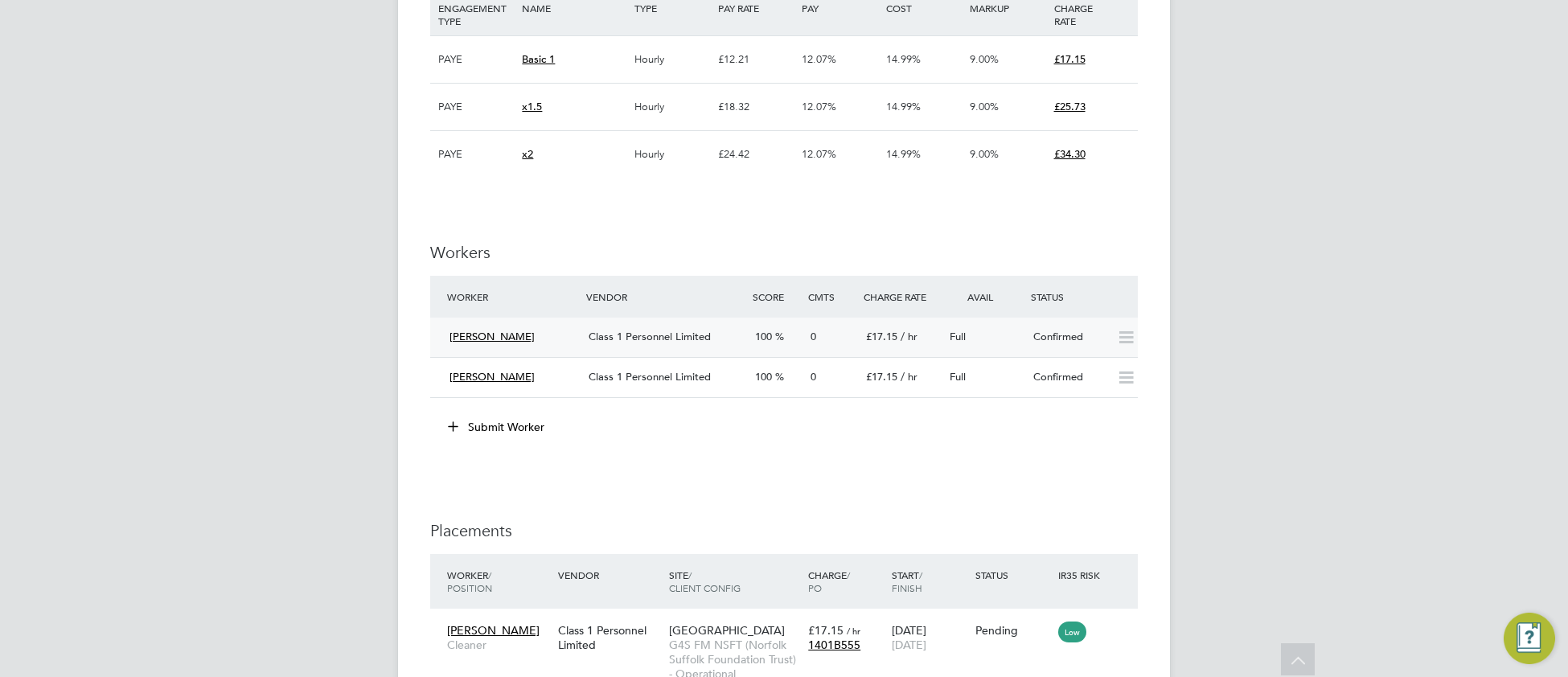
click at [629, 343] on span "Class 1 Personnel Limited" at bounding box center [650, 336] width 122 height 13
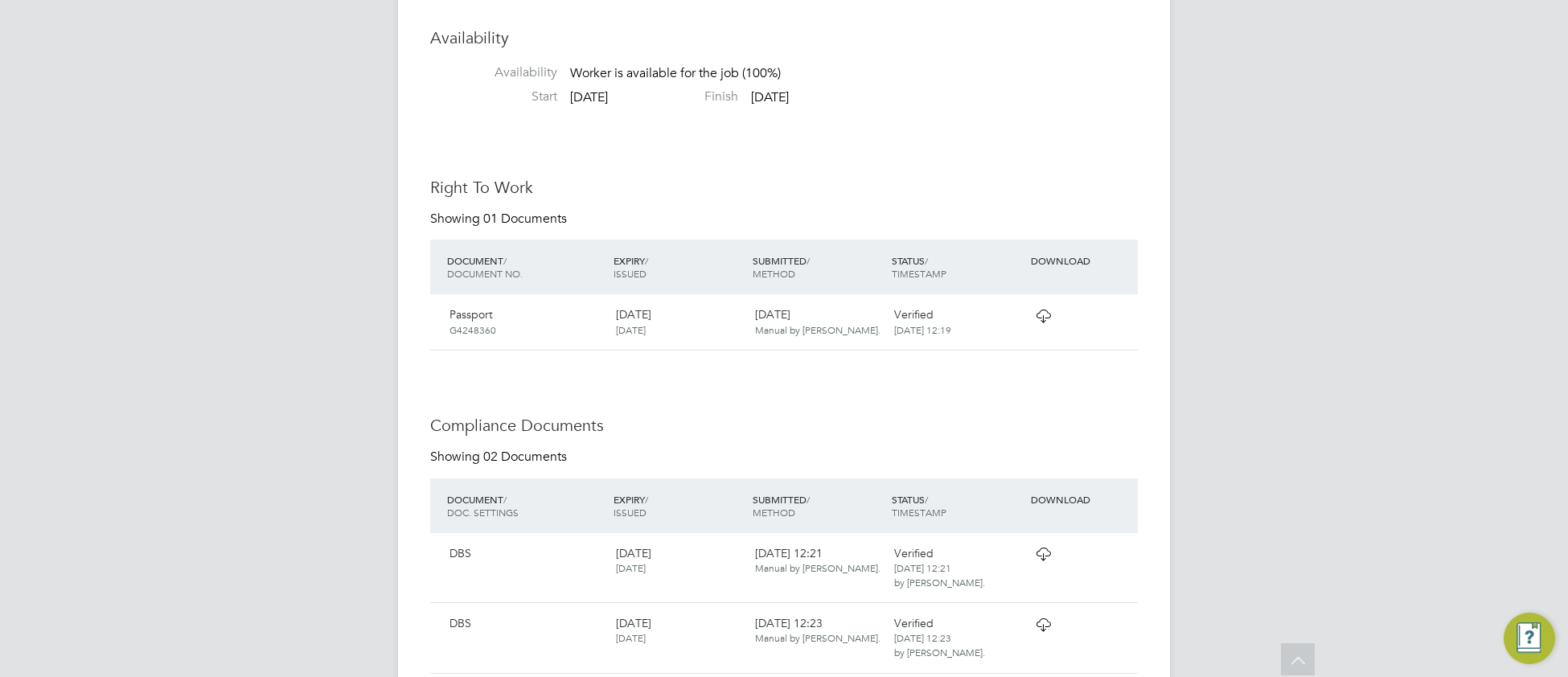
scroll to position [1420, 0]
click at [1046, 327] on icon at bounding box center [1043, 321] width 20 height 13
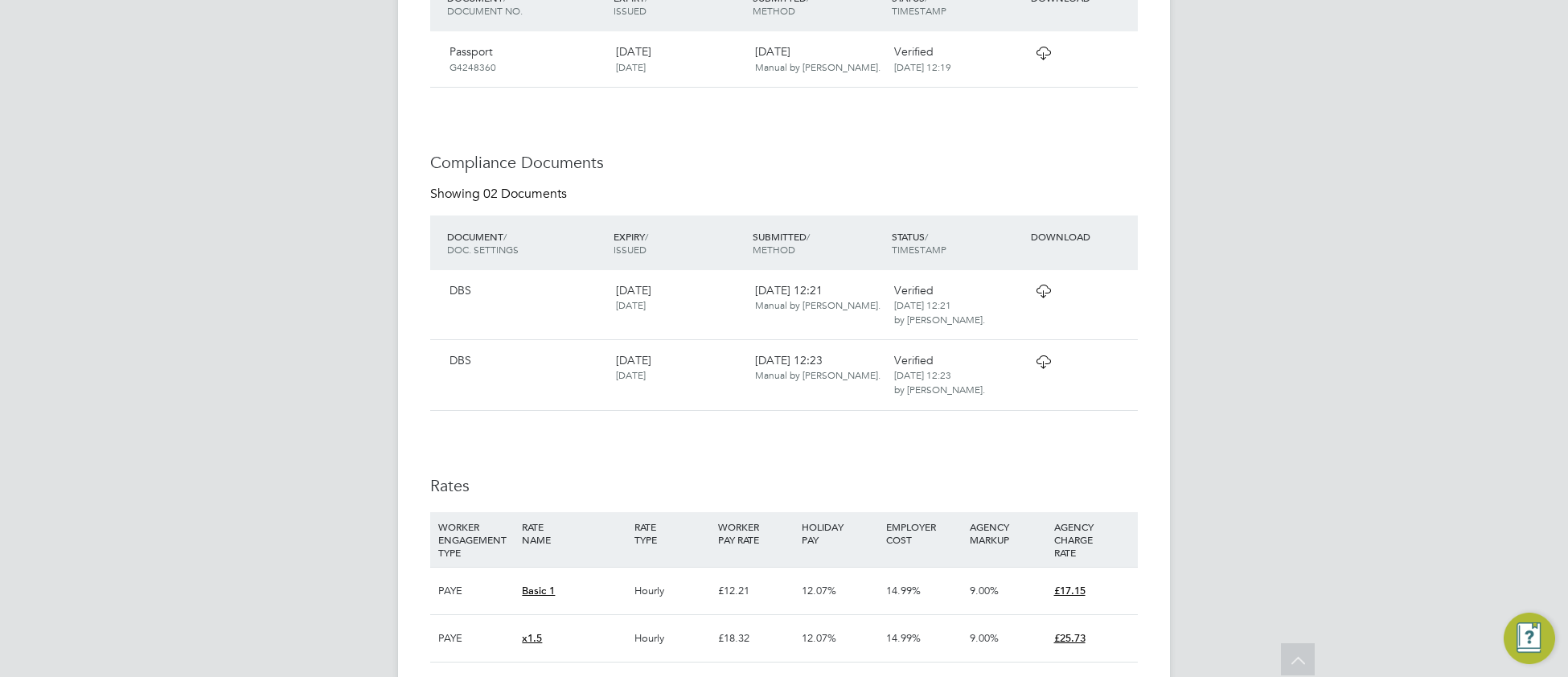
click at [1042, 298] on icon at bounding box center [1043, 291] width 20 height 13
click at [1046, 369] on icon at bounding box center [1043, 361] width 20 height 13
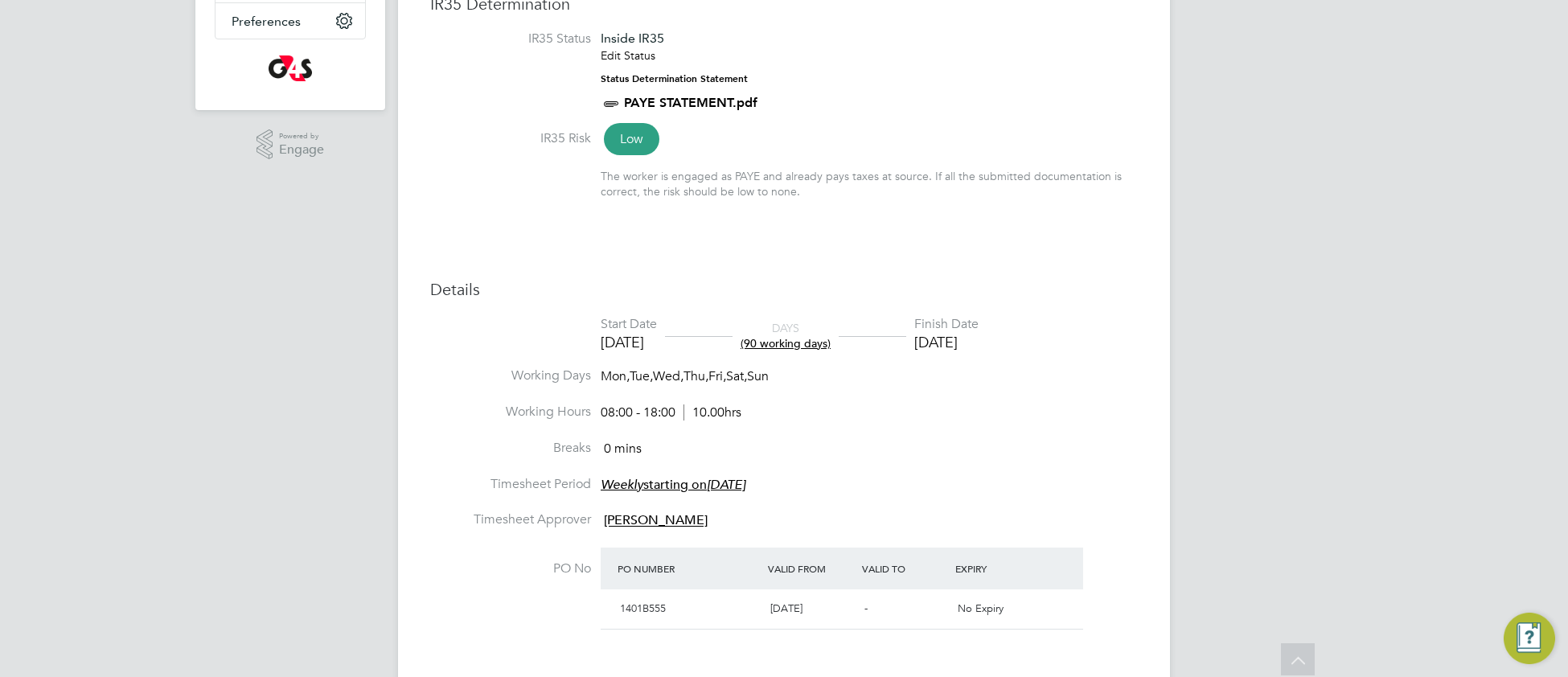
scroll to position [0, 0]
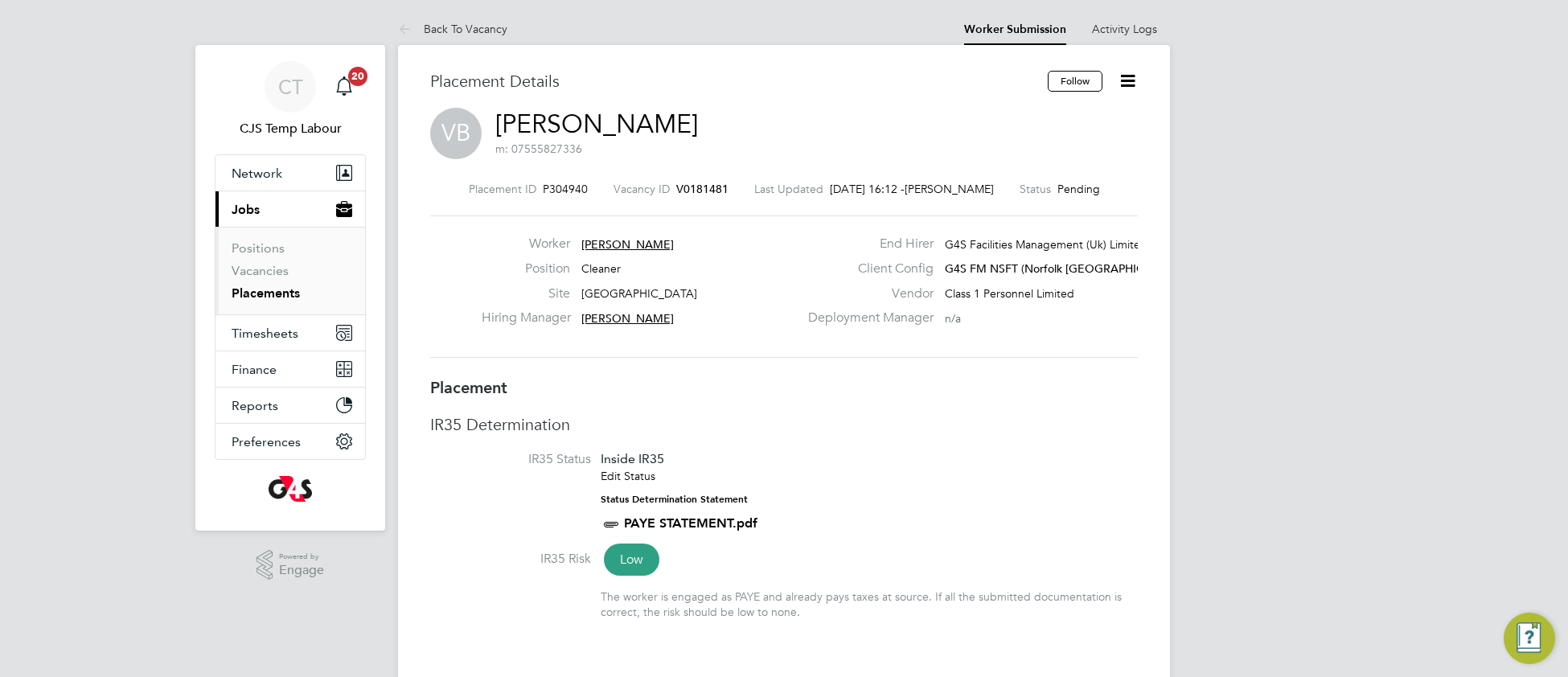
click at [571, 126] on link "[PERSON_NAME]" at bounding box center [596, 124] width 202 height 31
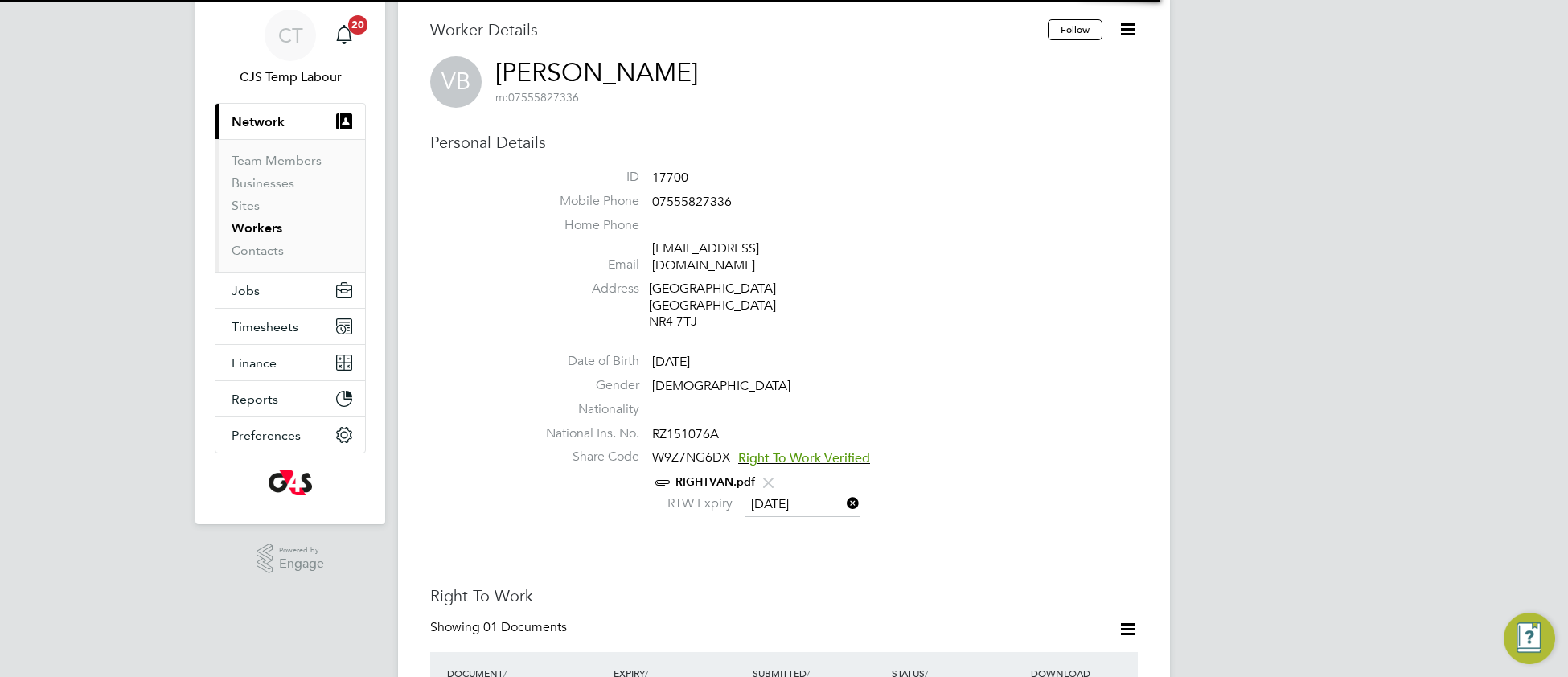
scroll to position [171, 0]
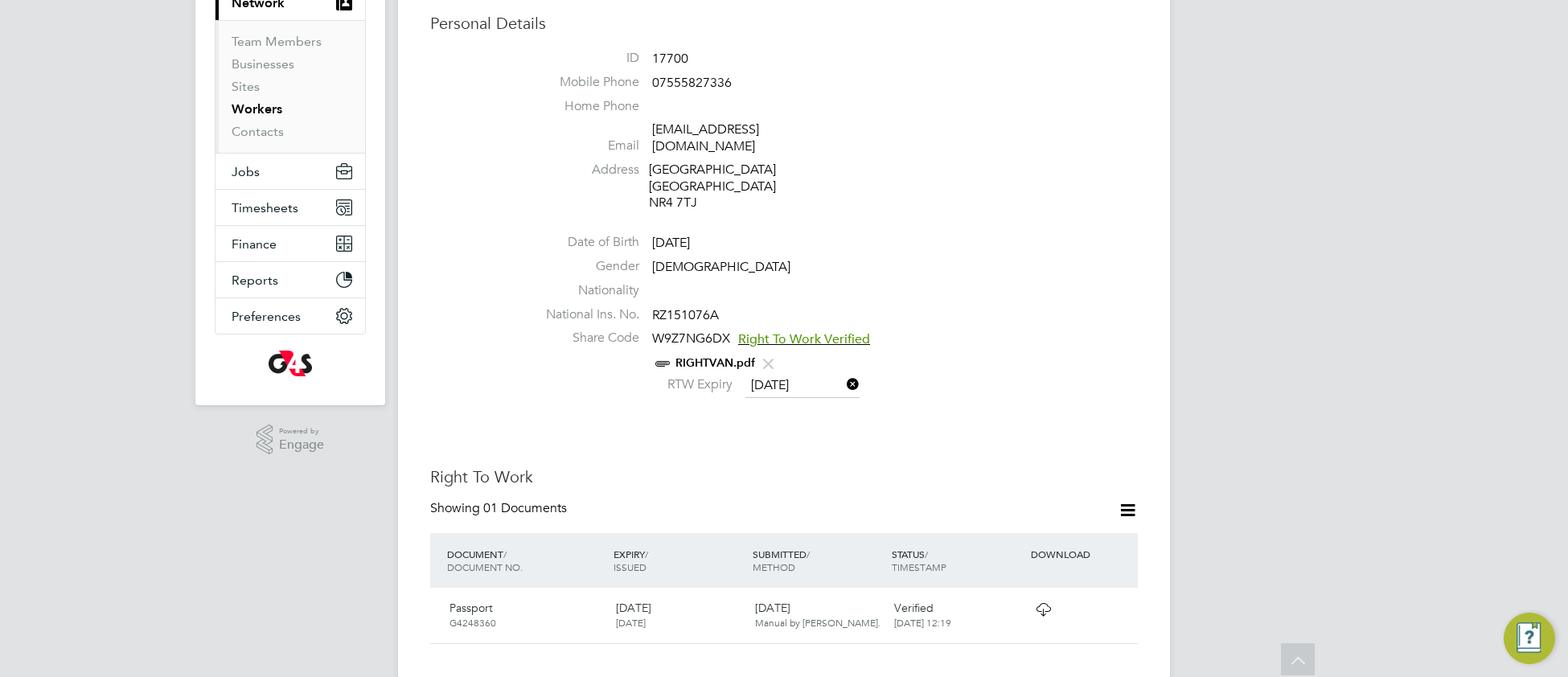
click at [725, 356] on link "RIGHTVAN.pdf" at bounding box center [715, 362] width 80 height 13
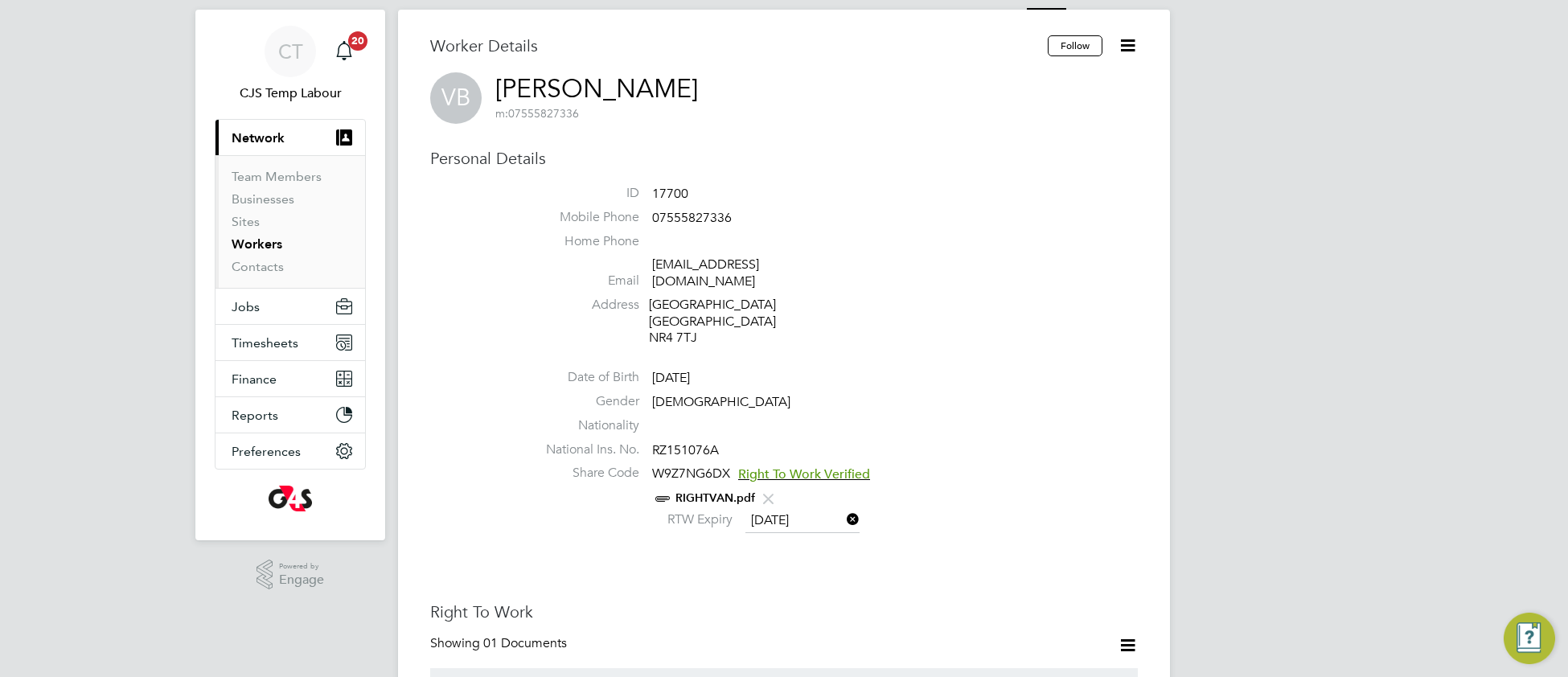
scroll to position [0, 0]
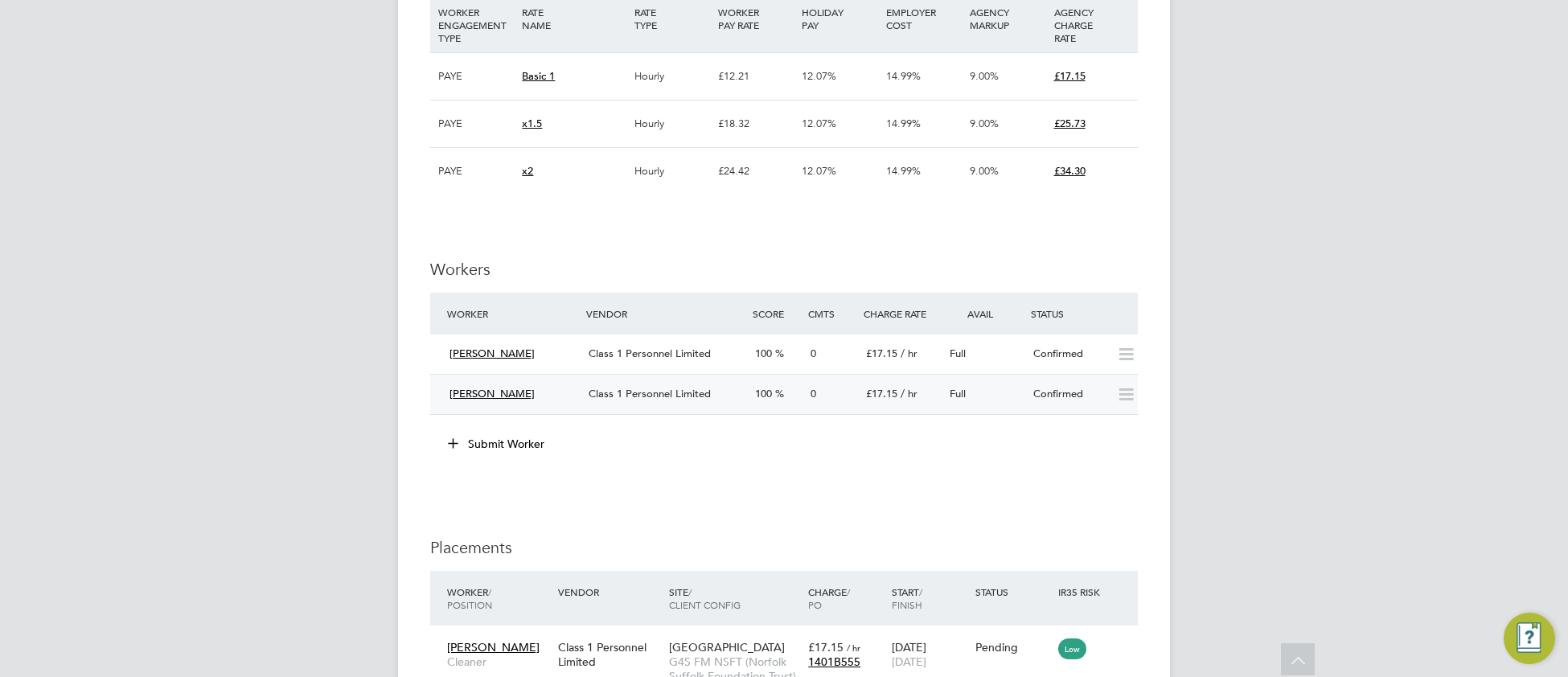
click at [624, 400] on span "Class 1 Personnel Limited" at bounding box center [650, 393] width 122 height 13
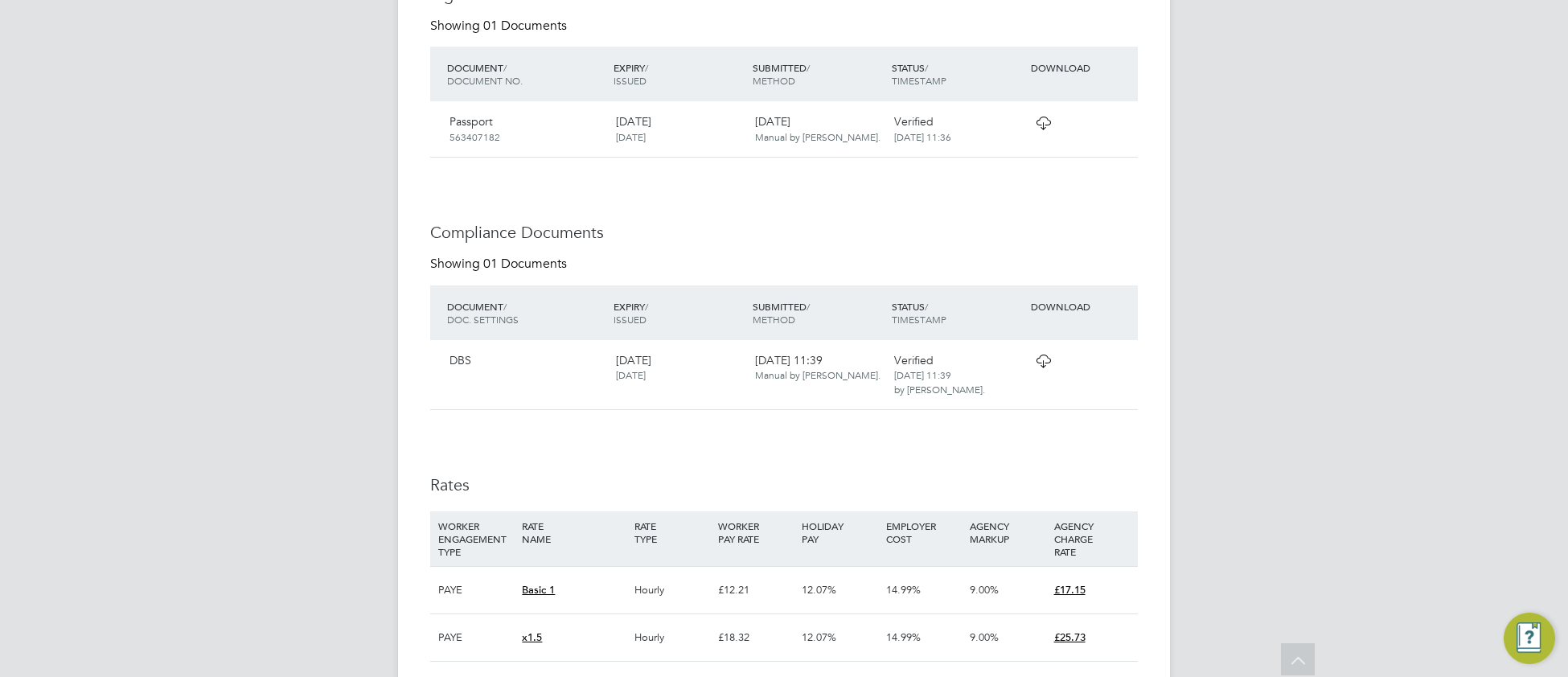
click at [1038, 368] on icon at bounding box center [1043, 361] width 20 height 13
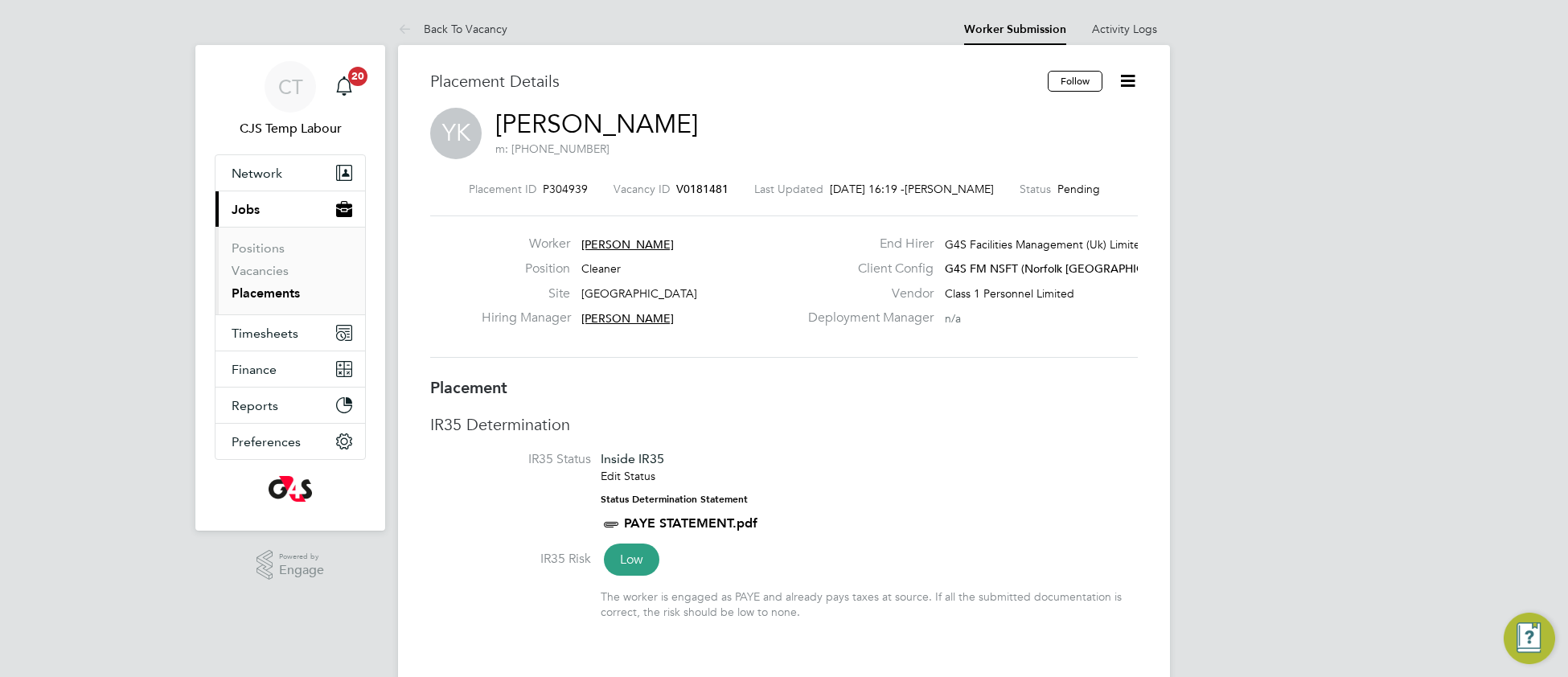
click at [562, 120] on link "[PERSON_NAME]" at bounding box center [596, 124] width 202 height 31
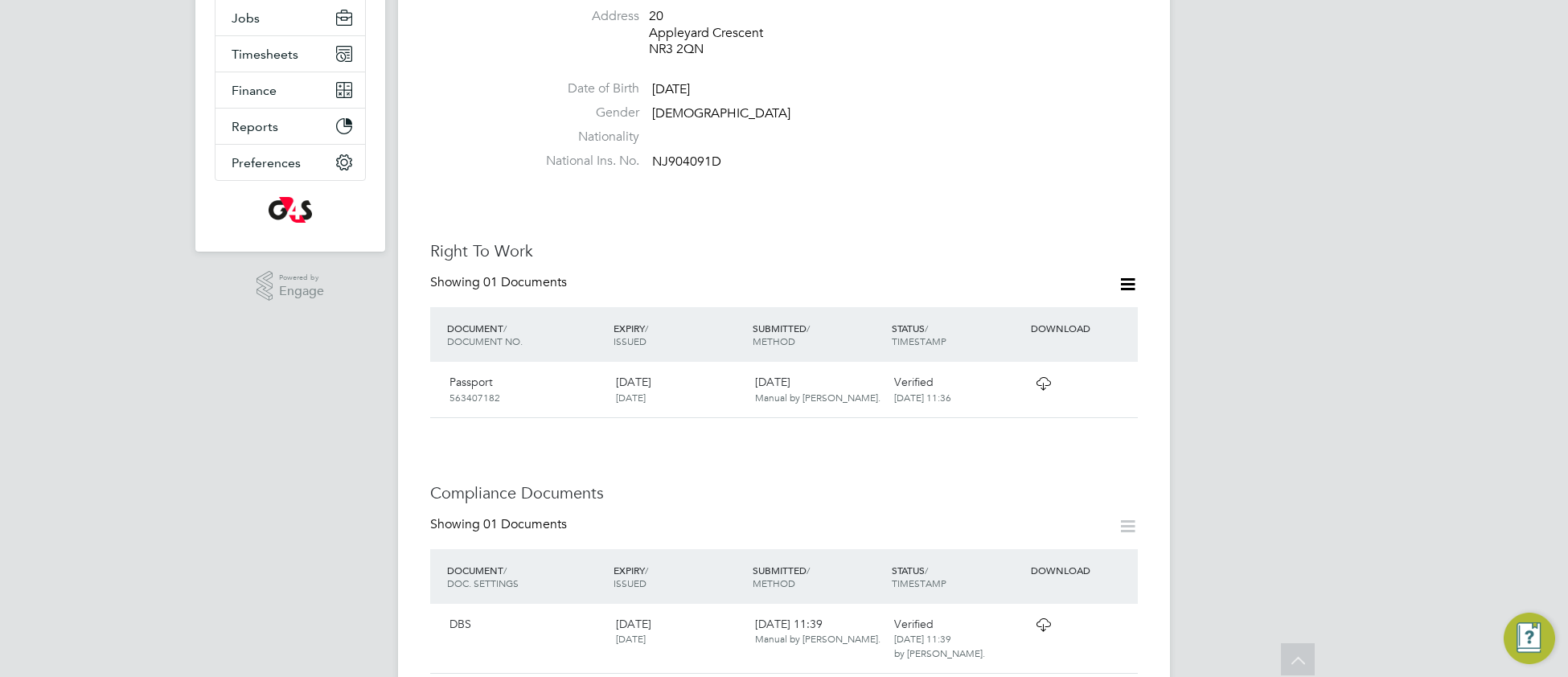
scroll to position [332, 0]
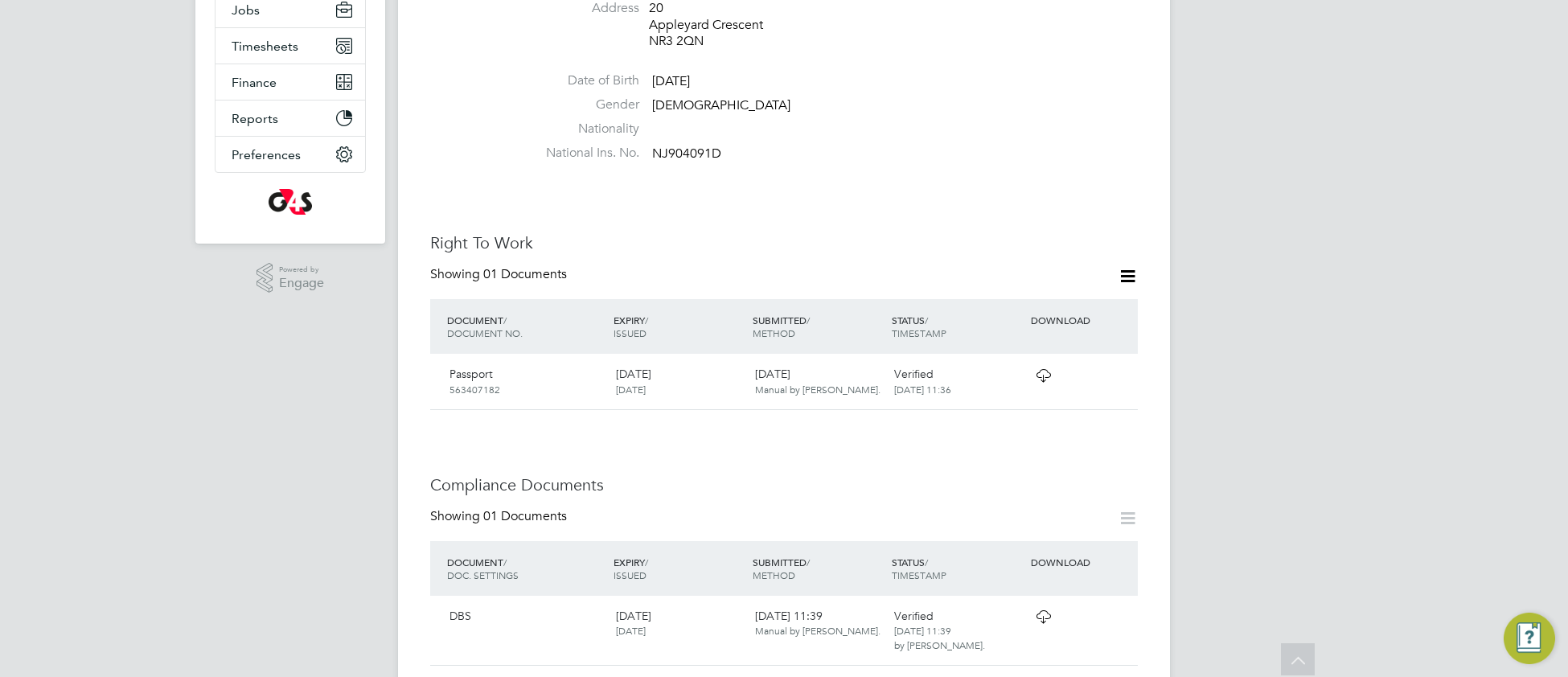
click at [1035, 370] on icon at bounding box center [1043, 376] width 20 height 13
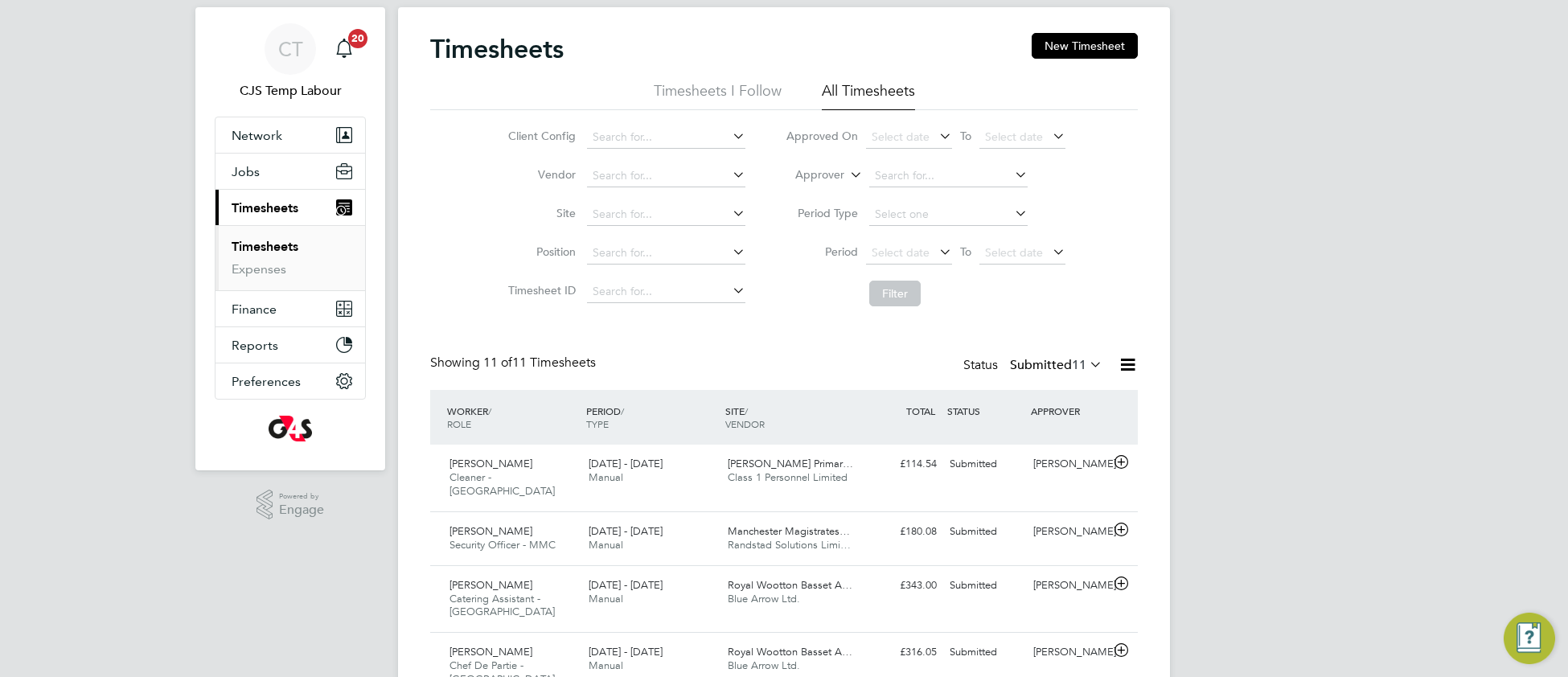
click at [1086, 368] on icon at bounding box center [1086, 364] width 0 height 22
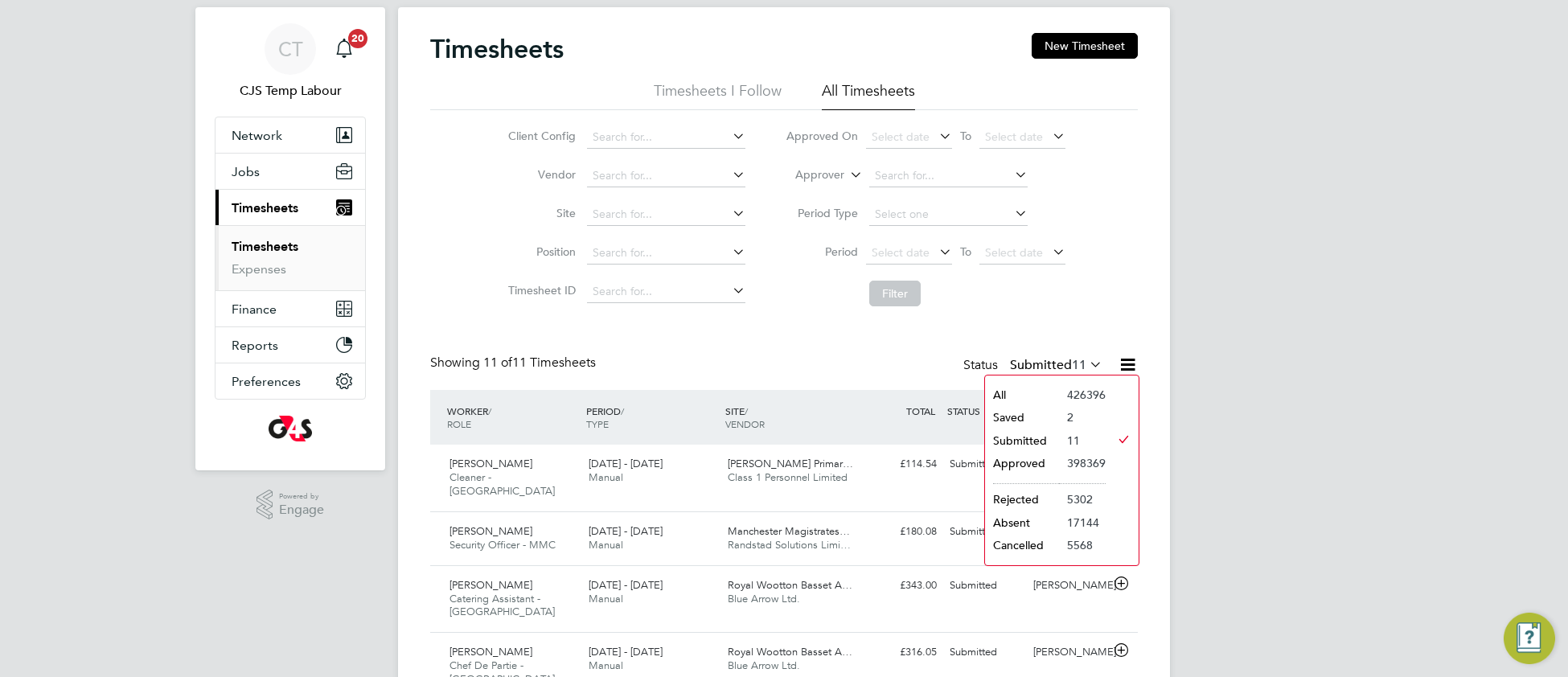
click at [1028, 392] on li "All" at bounding box center [1022, 395] width 74 height 22
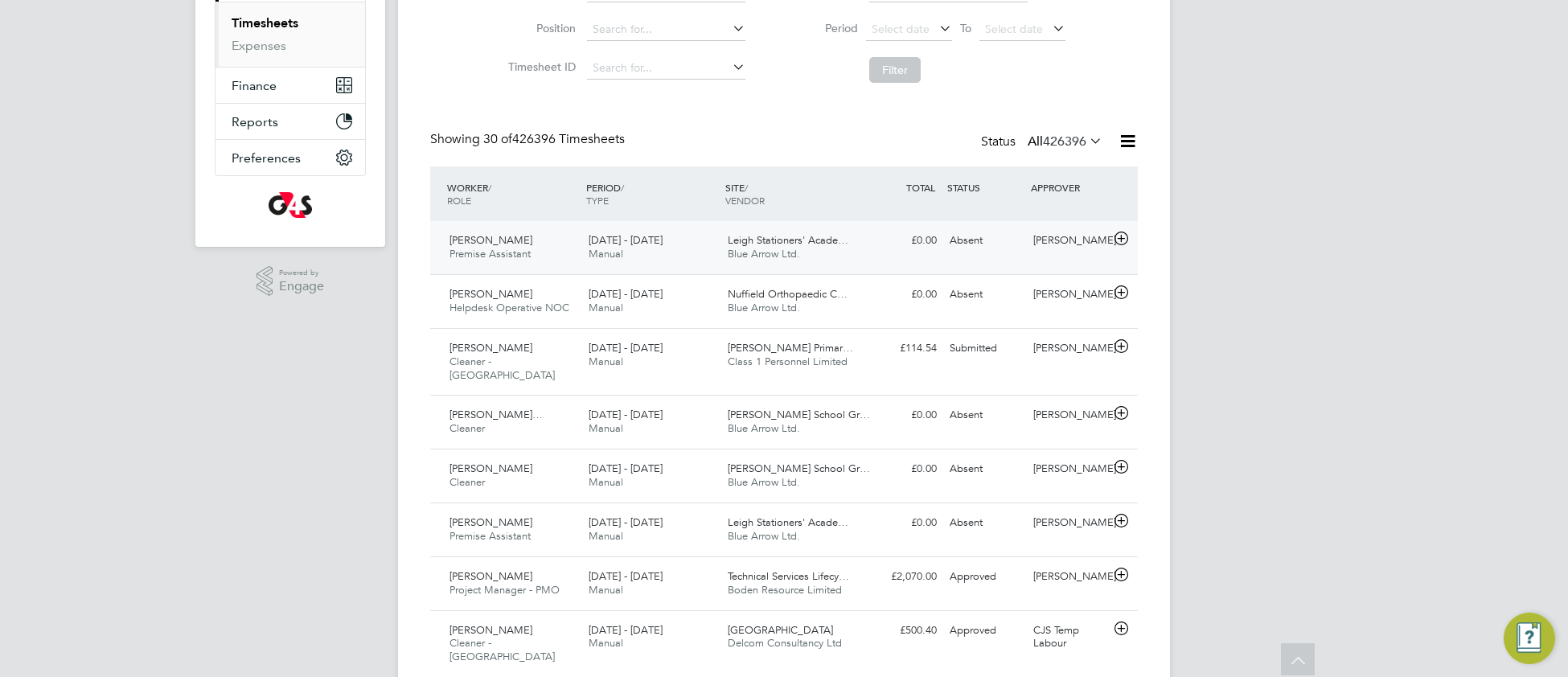
click at [760, 245] on span "Leigh Stationers' Acade…" at bounding box center [788, 239] width 120 height 13
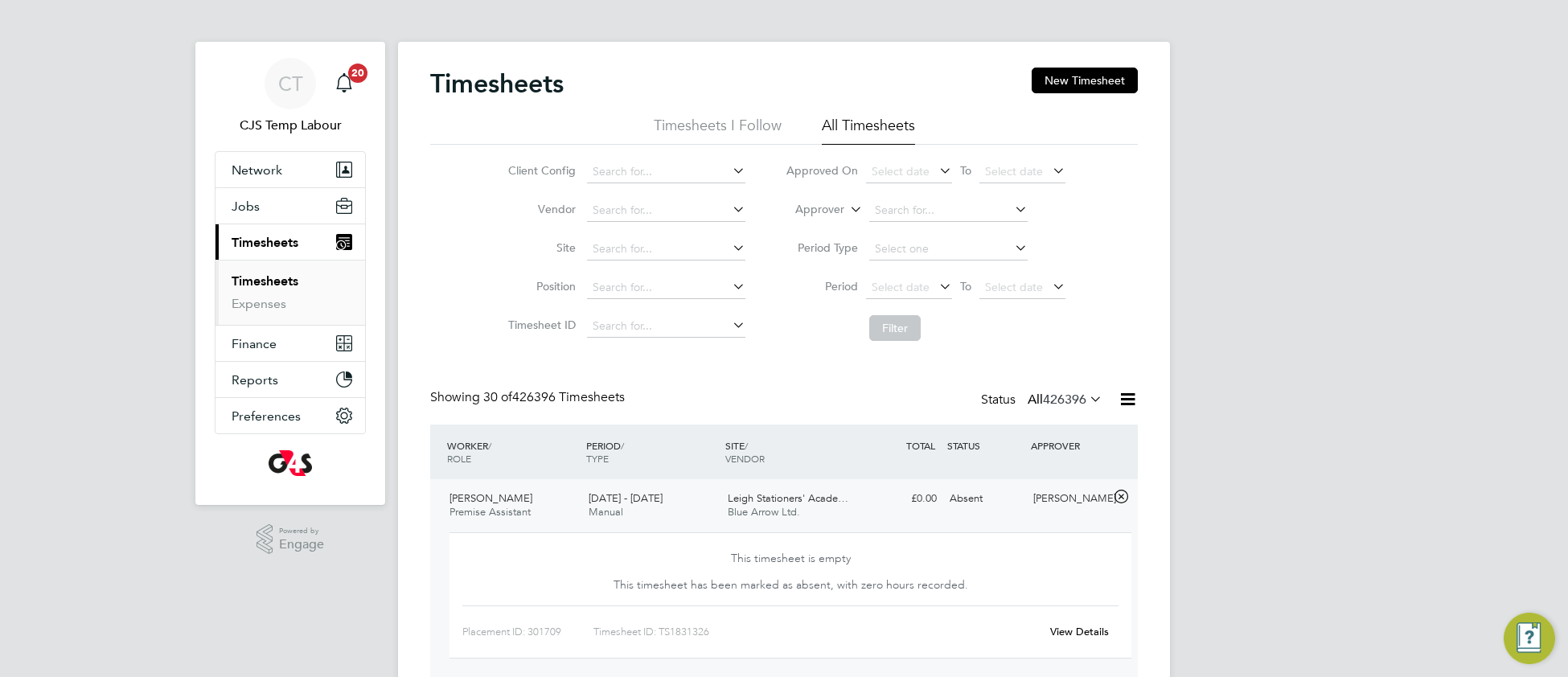
click at [1086, 401] on icon at bounding box center [1086, 398] width 0 height 22
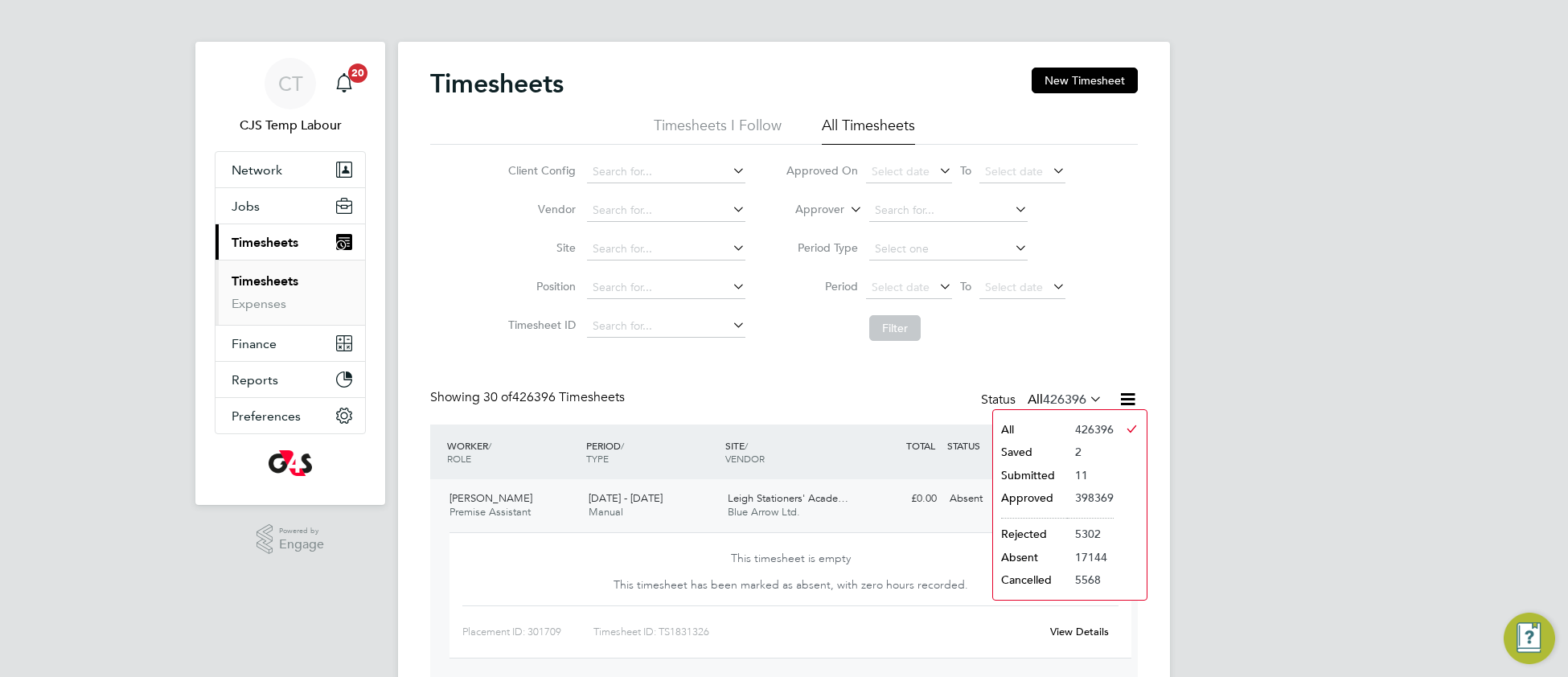
drag, startPoint x: 1026, startPoint y: 475, endPoint x: 976, endPoint y: 488, distance: 51.7
click at [1025, 475] on li "Submitted" at bounding box center [1030, 475] width 74 height 22
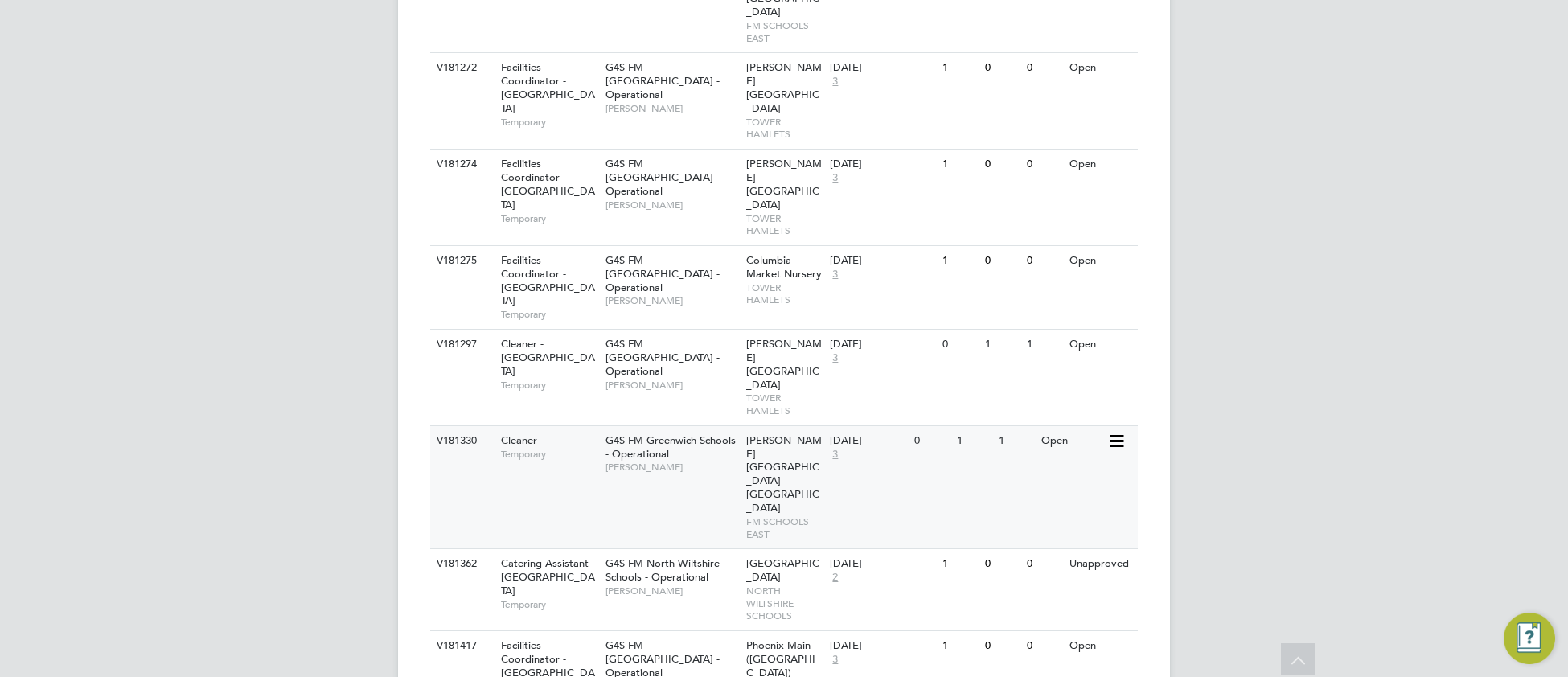
scroll to position [838, 0]
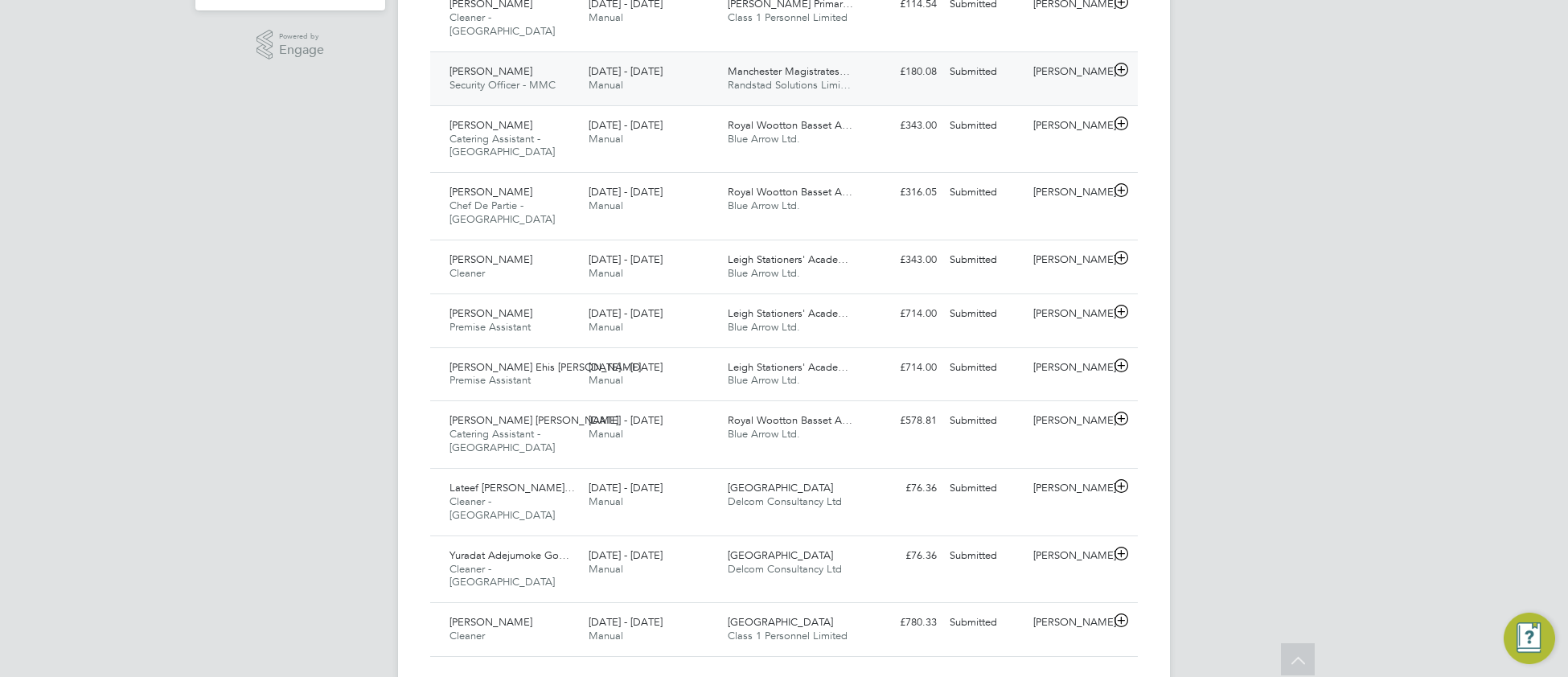
click at [659, 65] on span "[DATE] - [DATE]" at bounding box center [626, 71] width 74 height 13
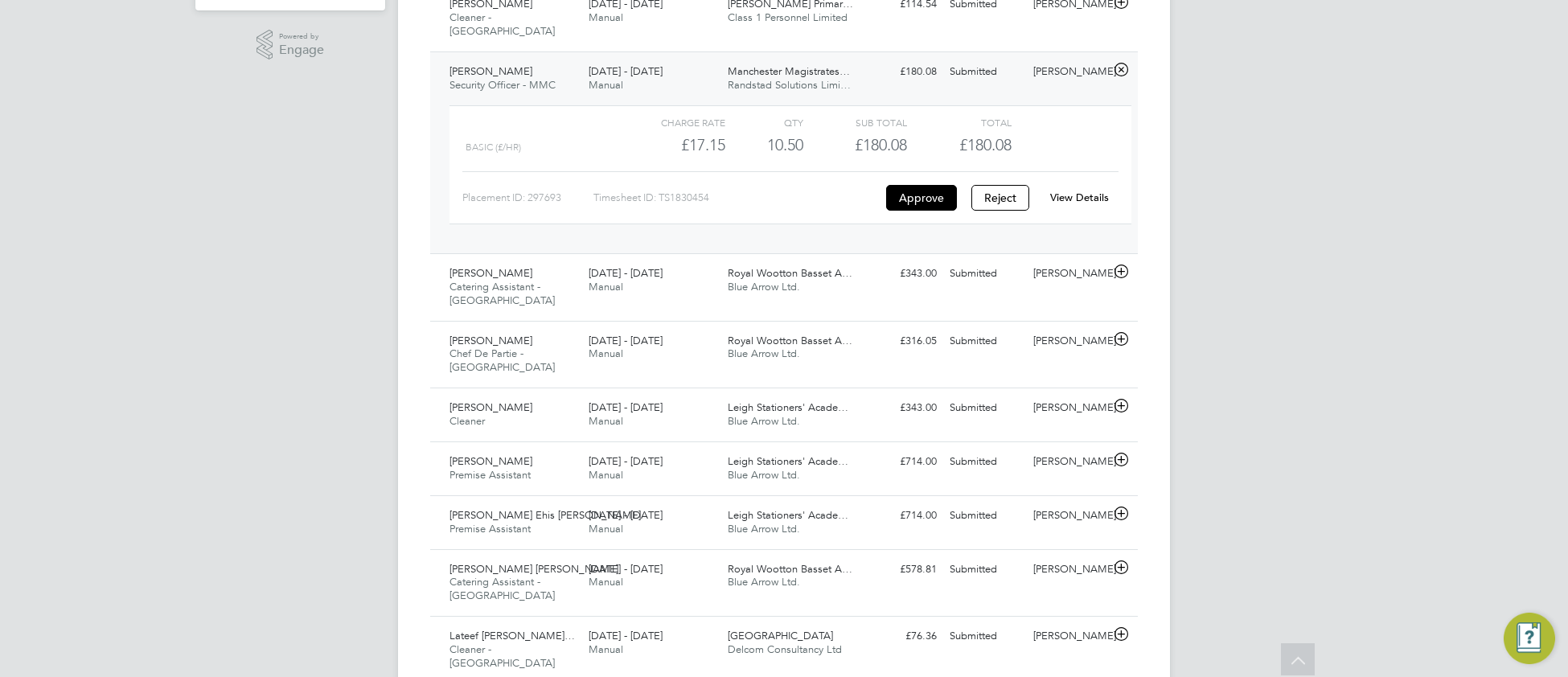
click at [1081, 194] on div "View Details" at bounding box center [1080, 198] width 79 height 26
click at [1075, 191] on link "View Details" at bounding box center [1079, 197] width 58 height 13
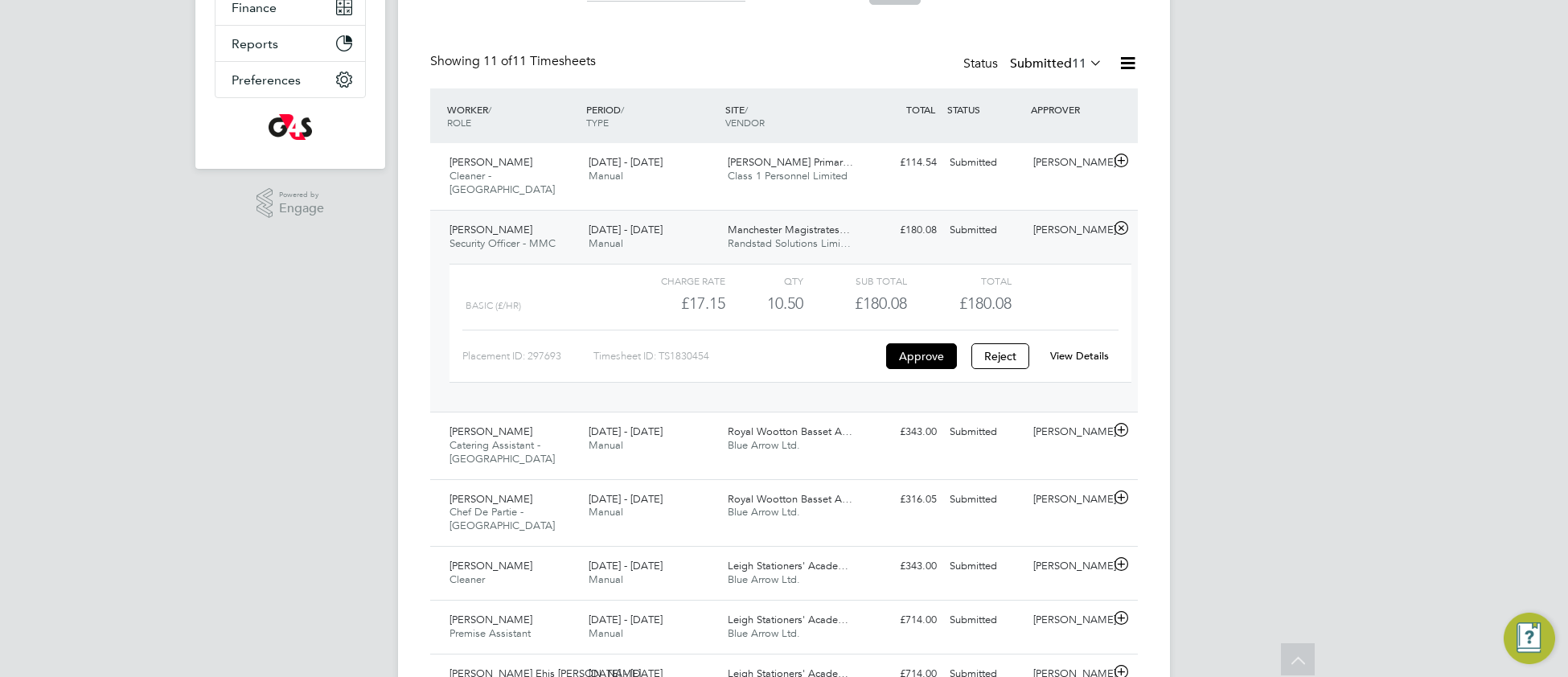
scroll to position [132, 0]
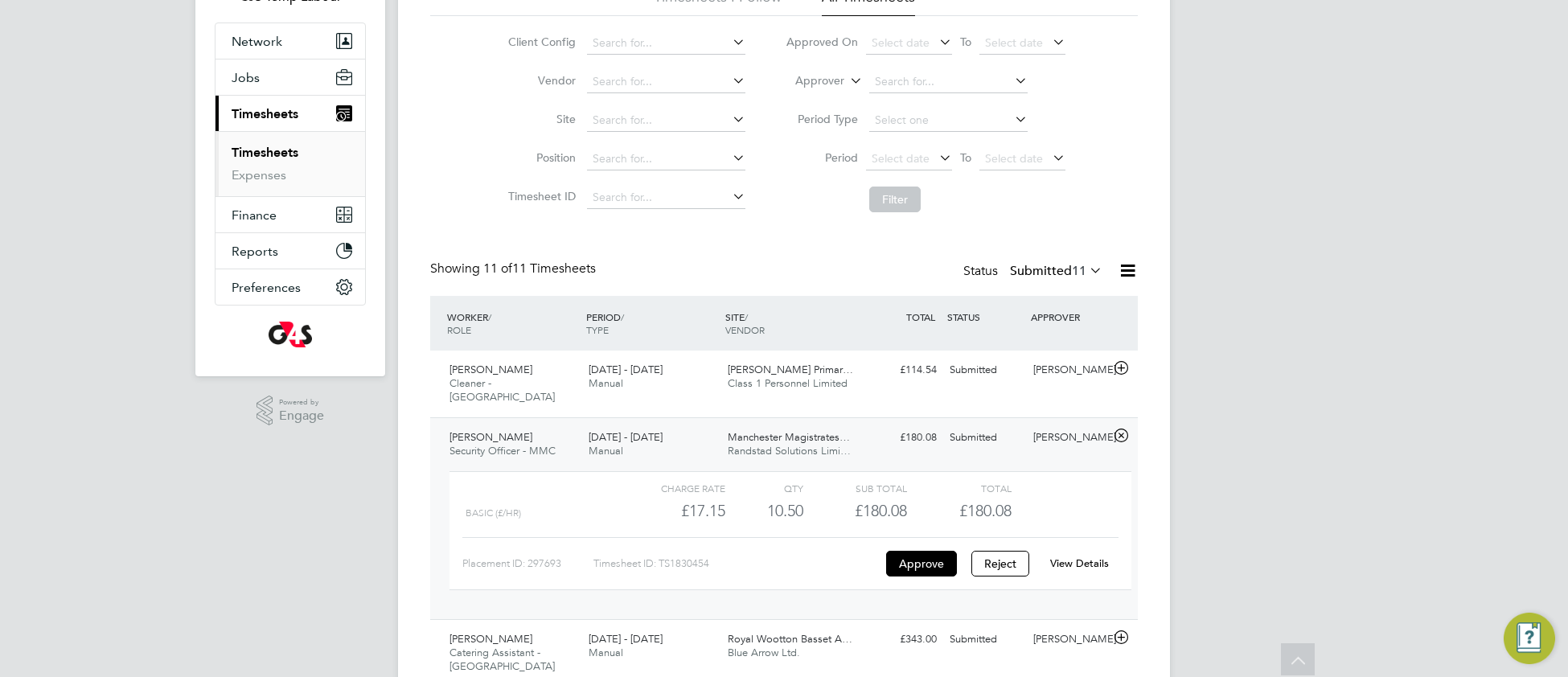
click at [1086, 264] on icon at bounding box center [1086, 270] width 0 height 22
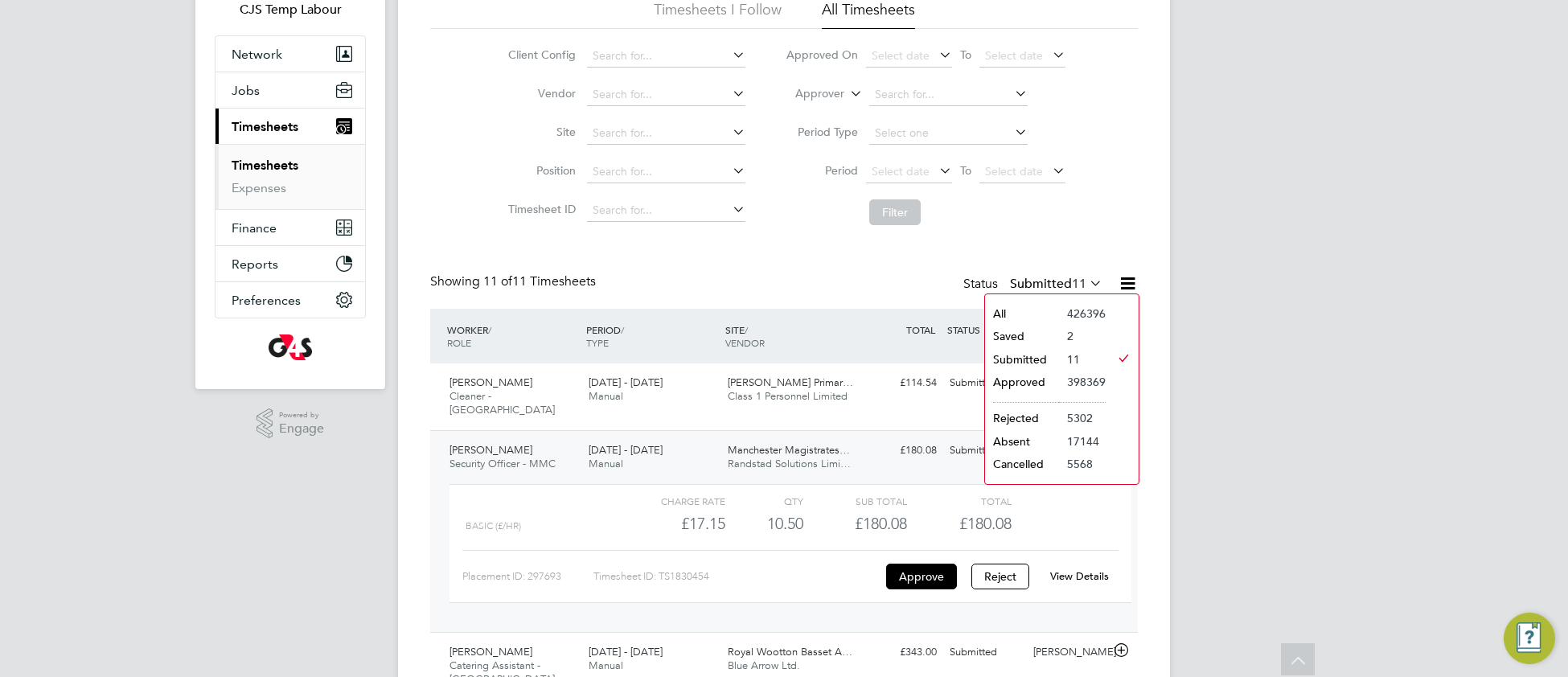
scroll to position [106, 0]
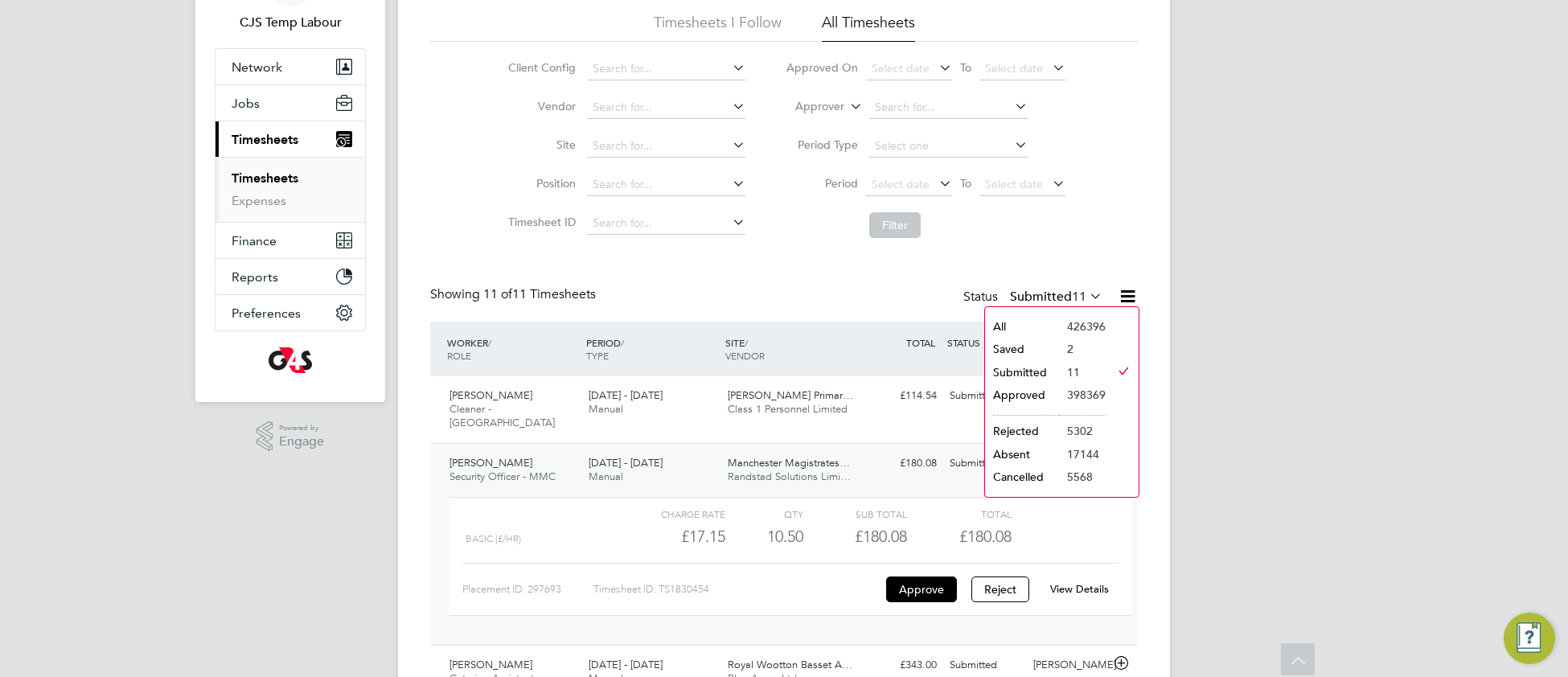
click at [993, 257] on div "Timesheets New Timesheet Timesheets I Follow All Timesheets Client Config Vendo…" at bounding box center [784, 581] width 708 height 1232
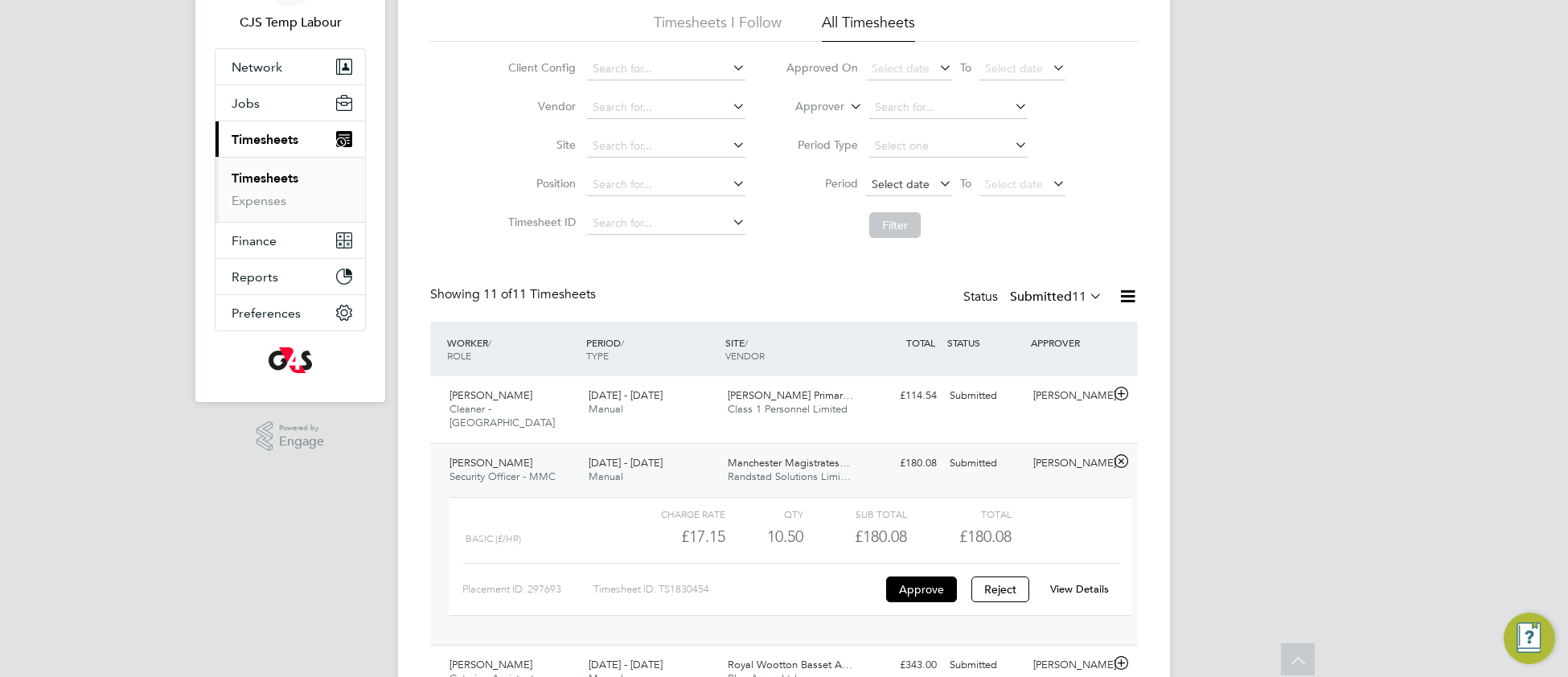
click at [905, 180] on span "Select date" at bounding box center [901, 184] width 58 height 14
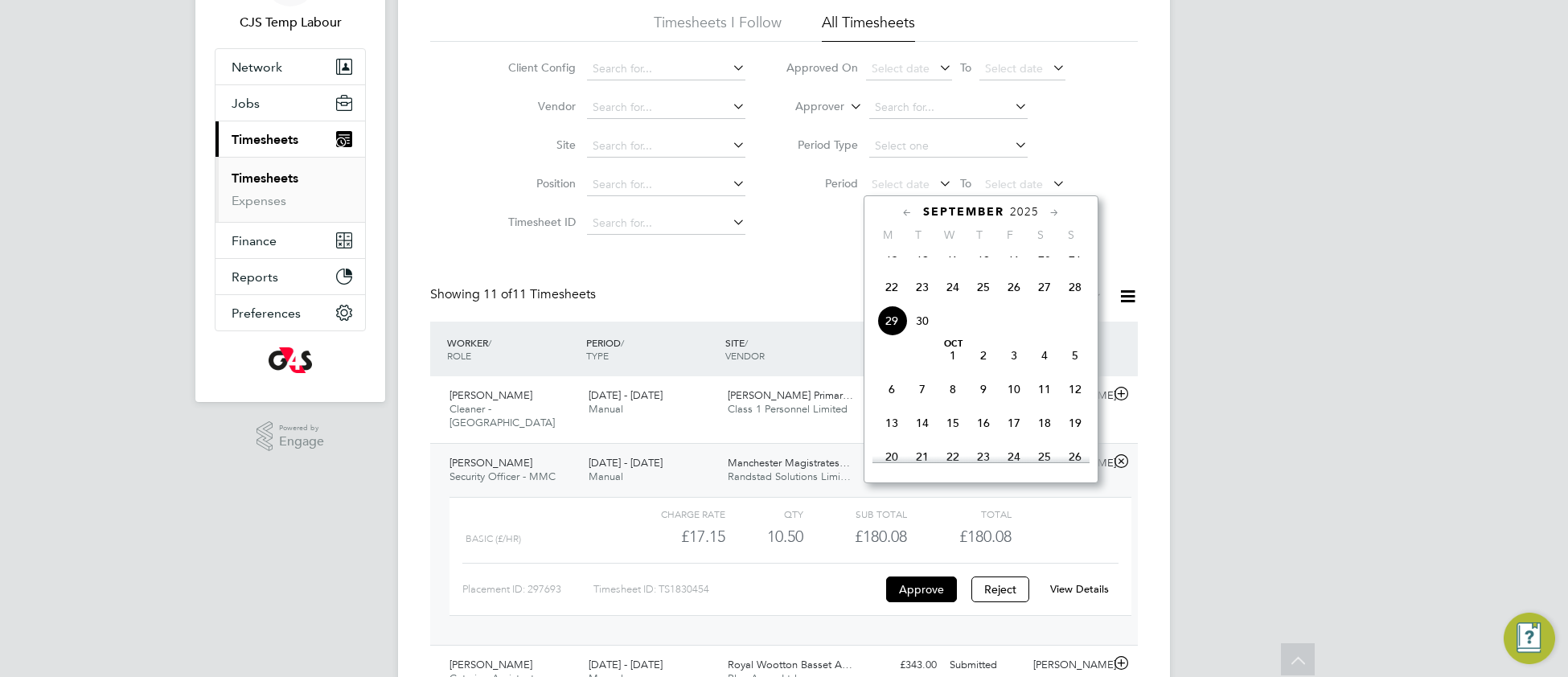
drag, startPoint x: 891, startPoint y: 309, endPoint x: 1010, endPoint y: 267, distance: 126.2
click at [894, 302] on span "22" at bounding box center [892, 287] width 31 height 31
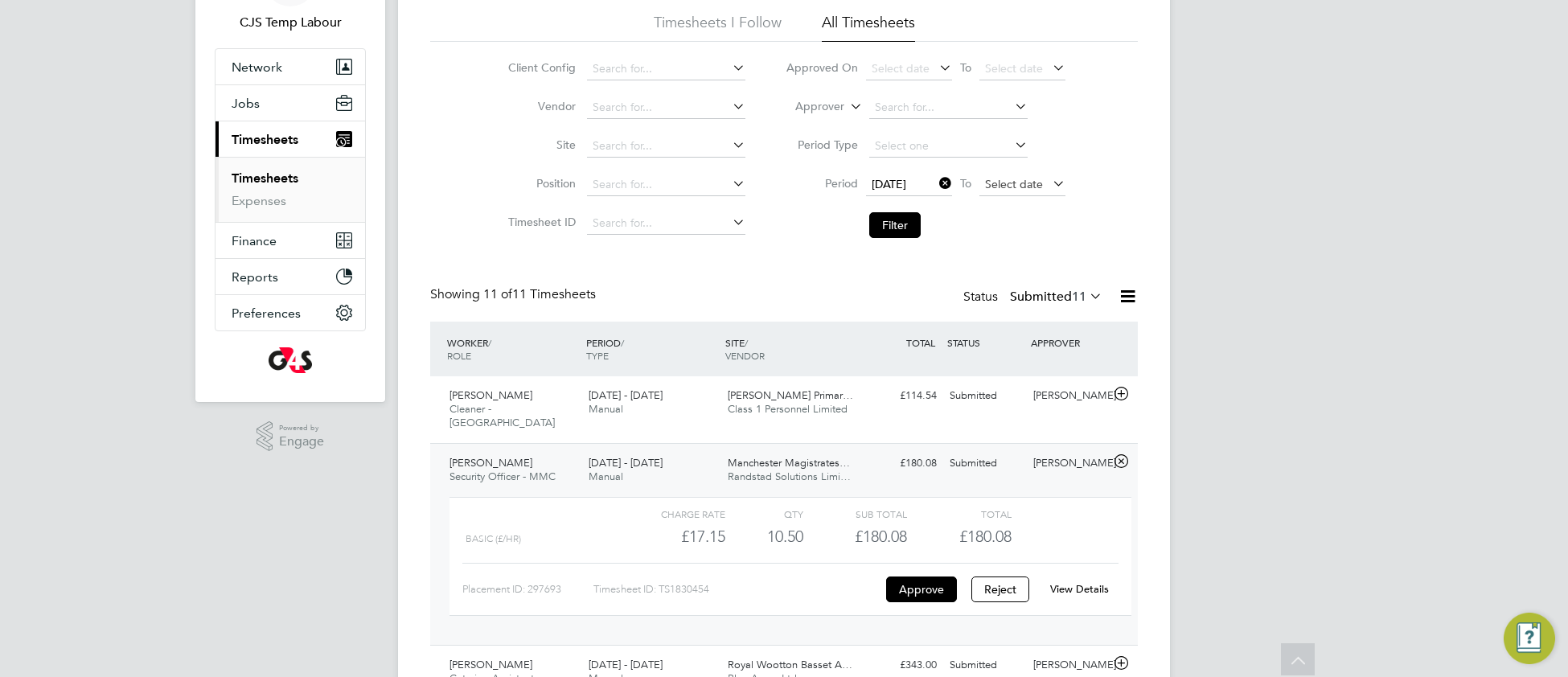
click at [1021, 178] on span "Select date" at bounding box center [1014, 184] width 58 height 14
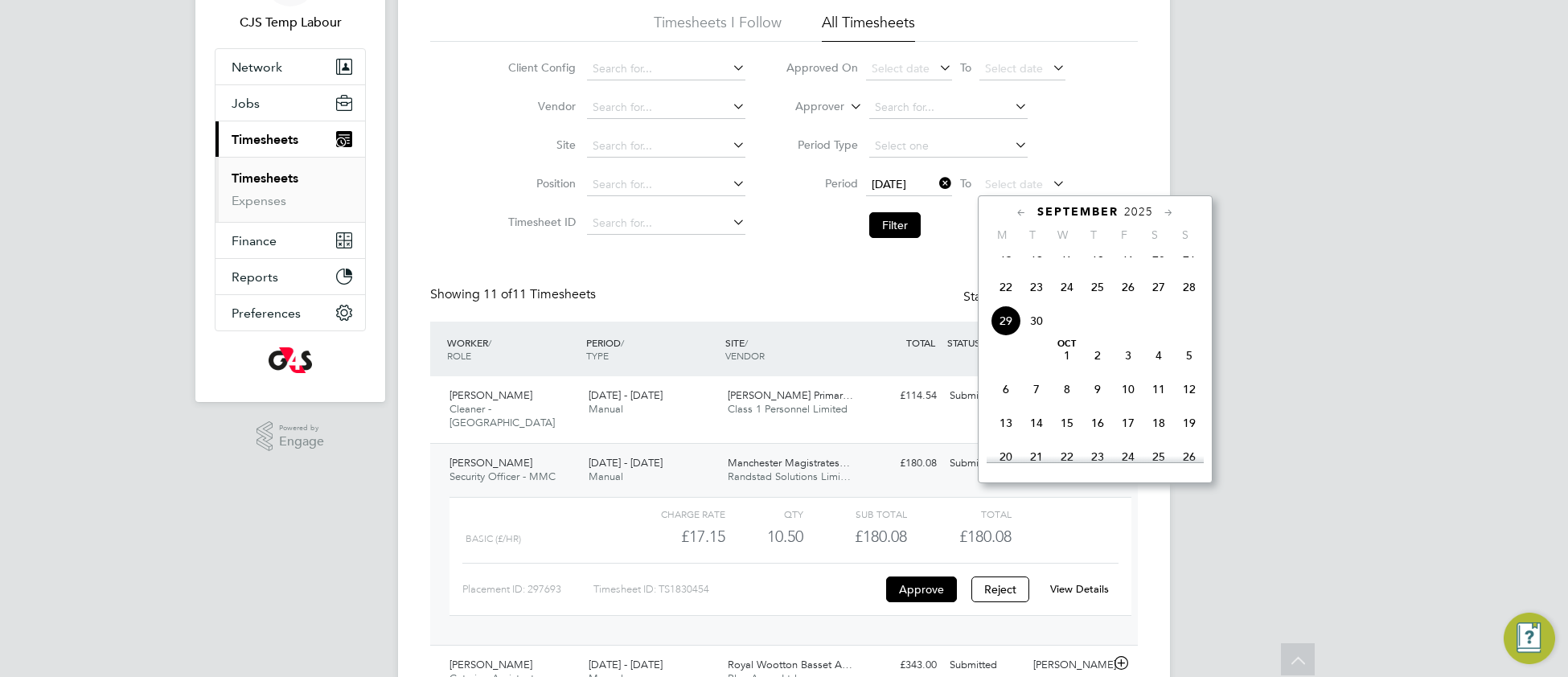
drag, startPoint x: 1186, startPoint y: 304, endPoint x: 1154, endPoint y: 308, distance: 32.2
click at [1184, 302] on span "28" at bounding box center [1189, 287] width 31 height 31
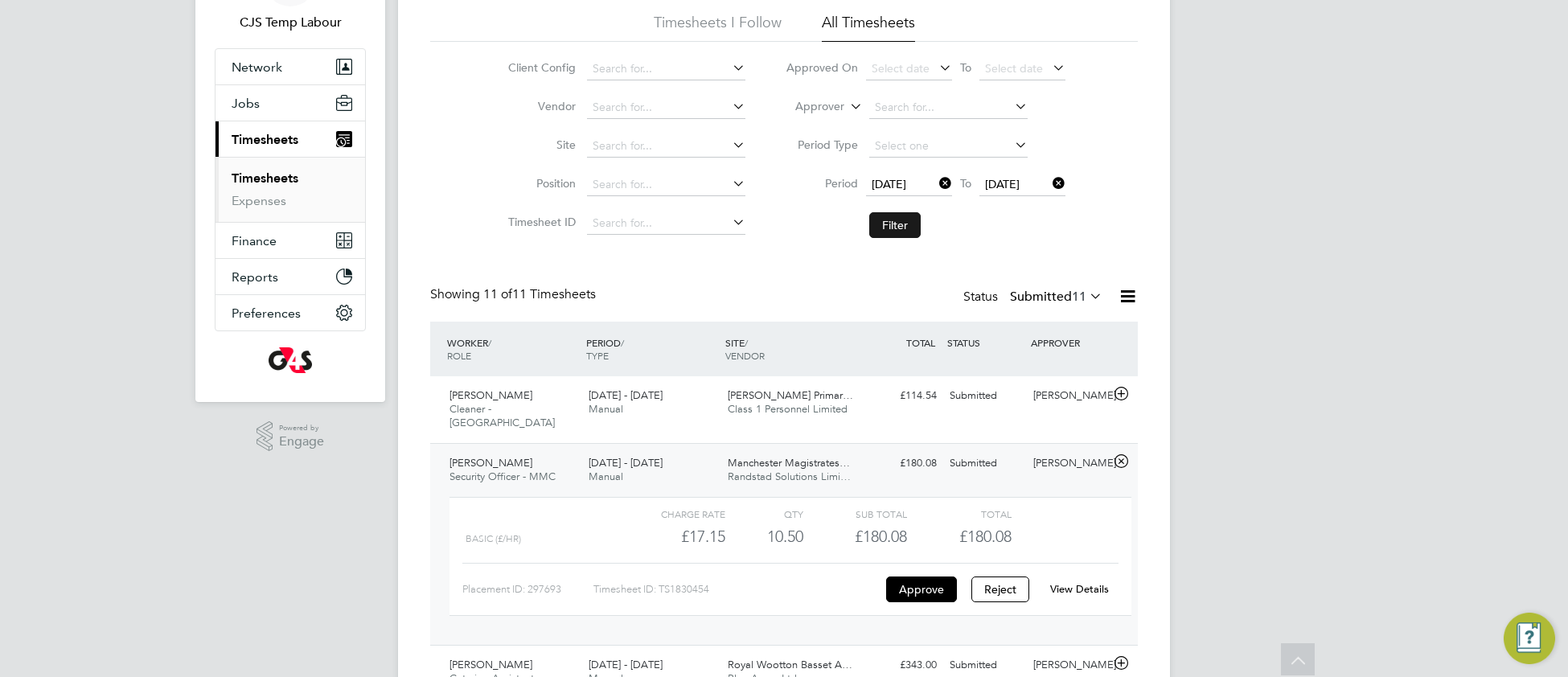
click at [881, 227] on button "Filter" at bounding box center [895, 225] width 51 height 26
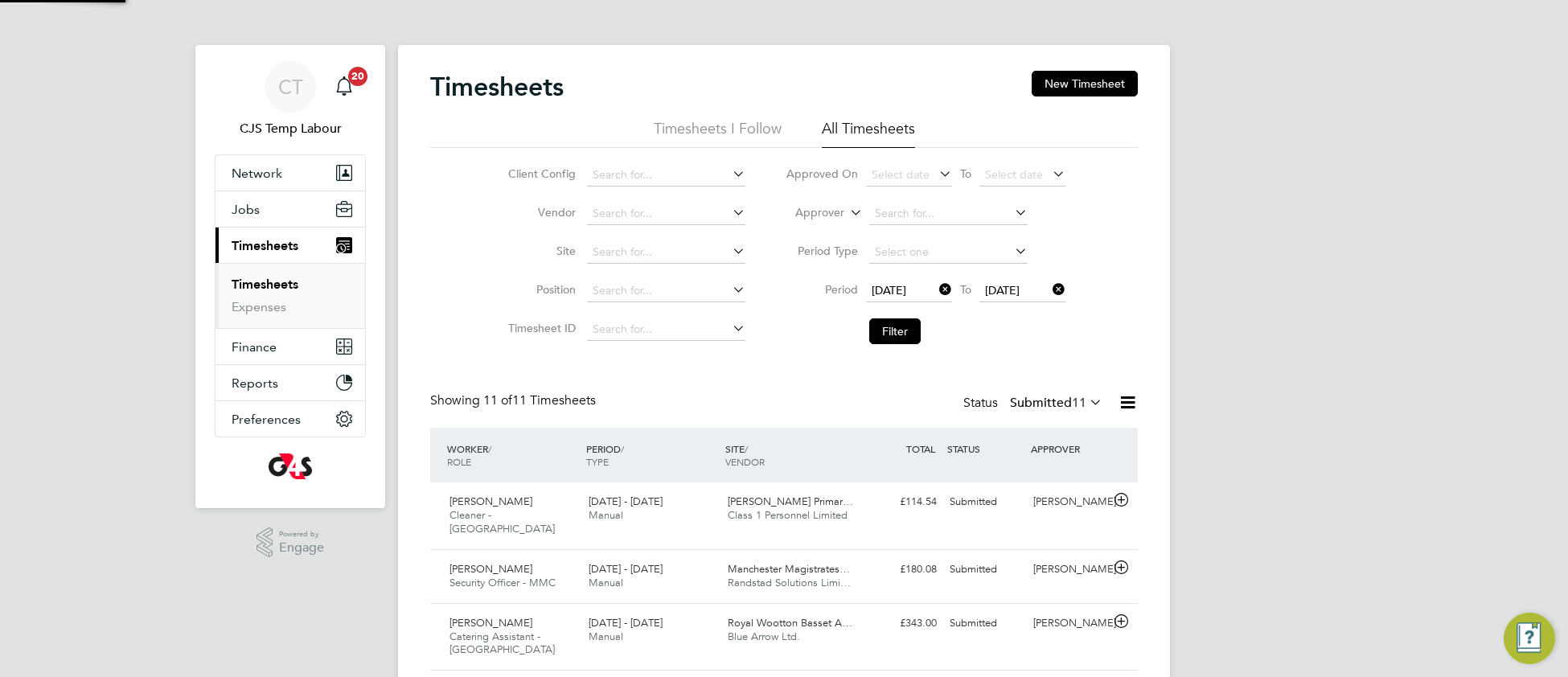
scroll to position [9, 7]
click at [1128, 402] on icon at bounding box center [1127, 402] width 20 height 20
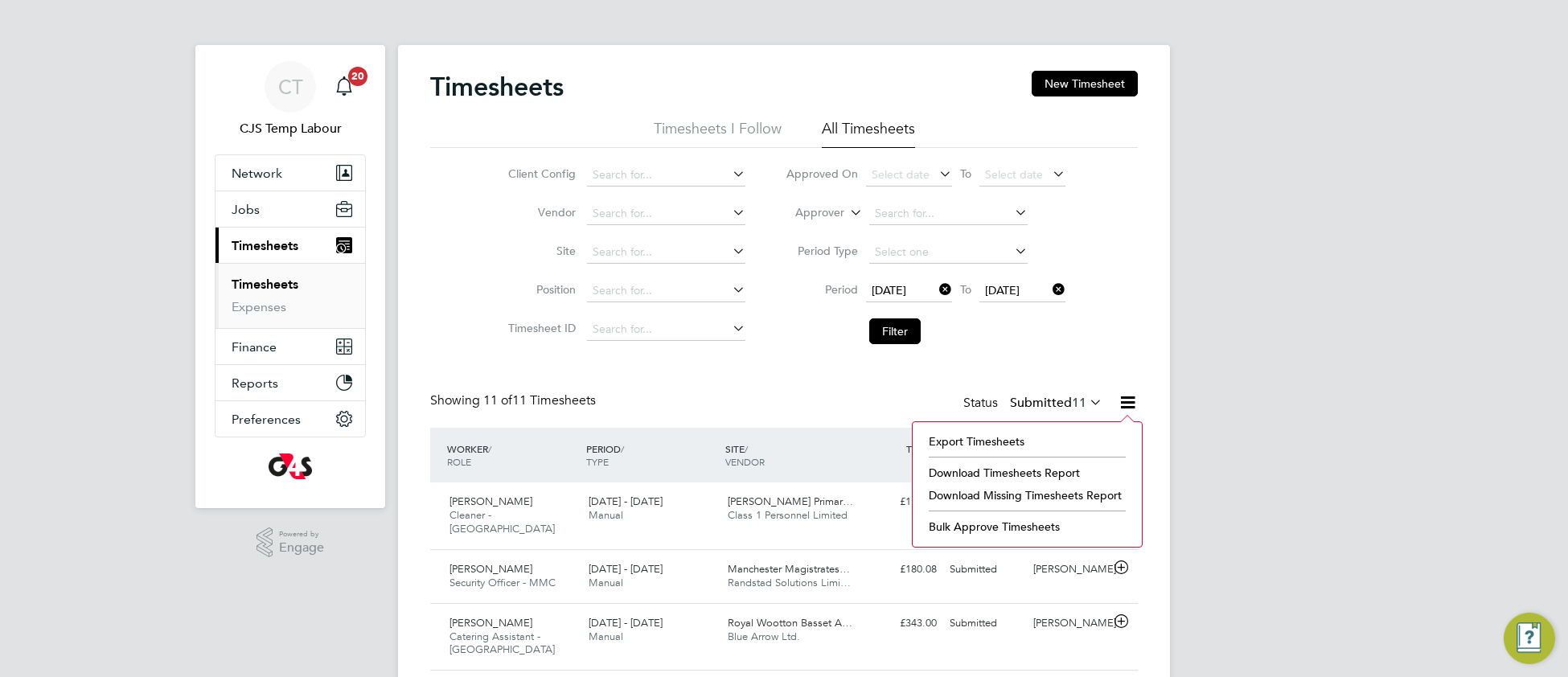
click at [995, 497] on li "Download Missing Timesheets Report" at bounding box center [1027, 494] width 213 height 22
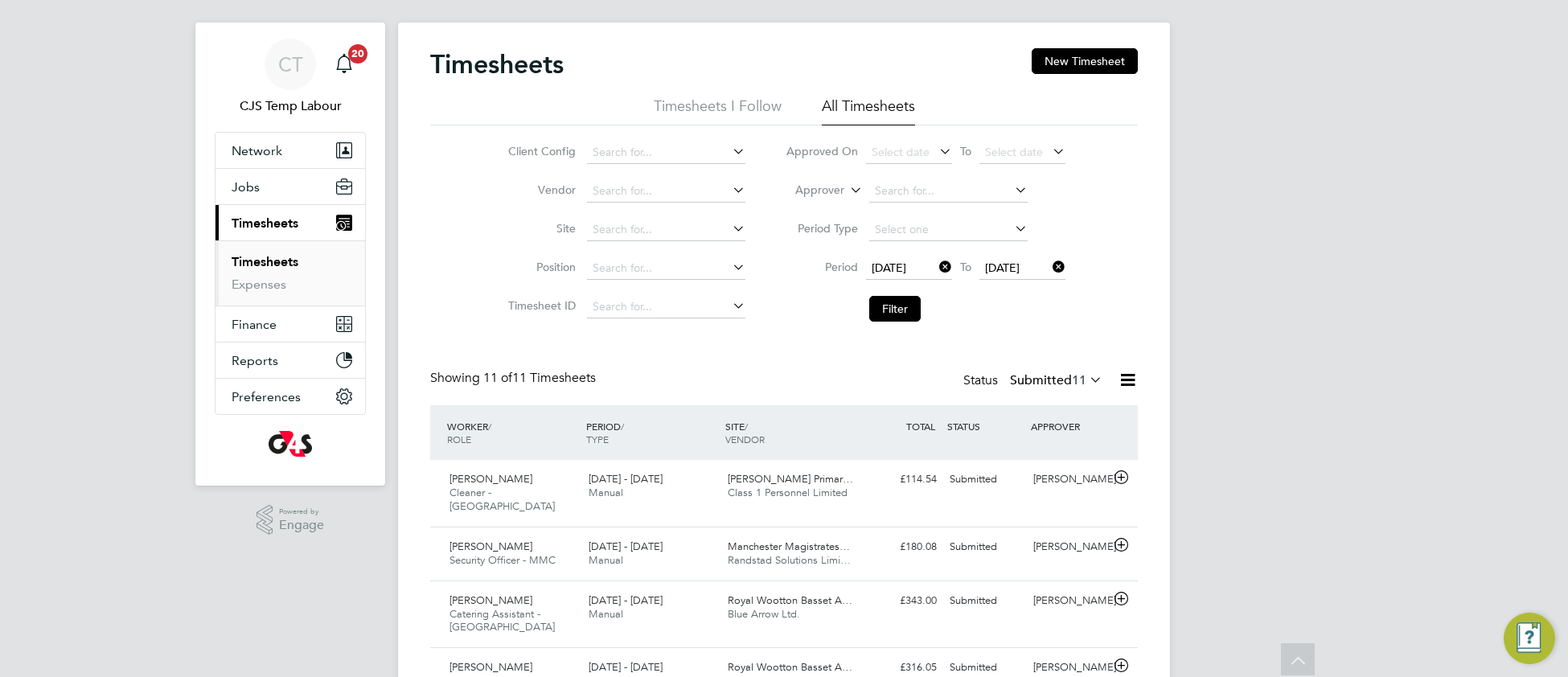
scroll to position [0, 0]
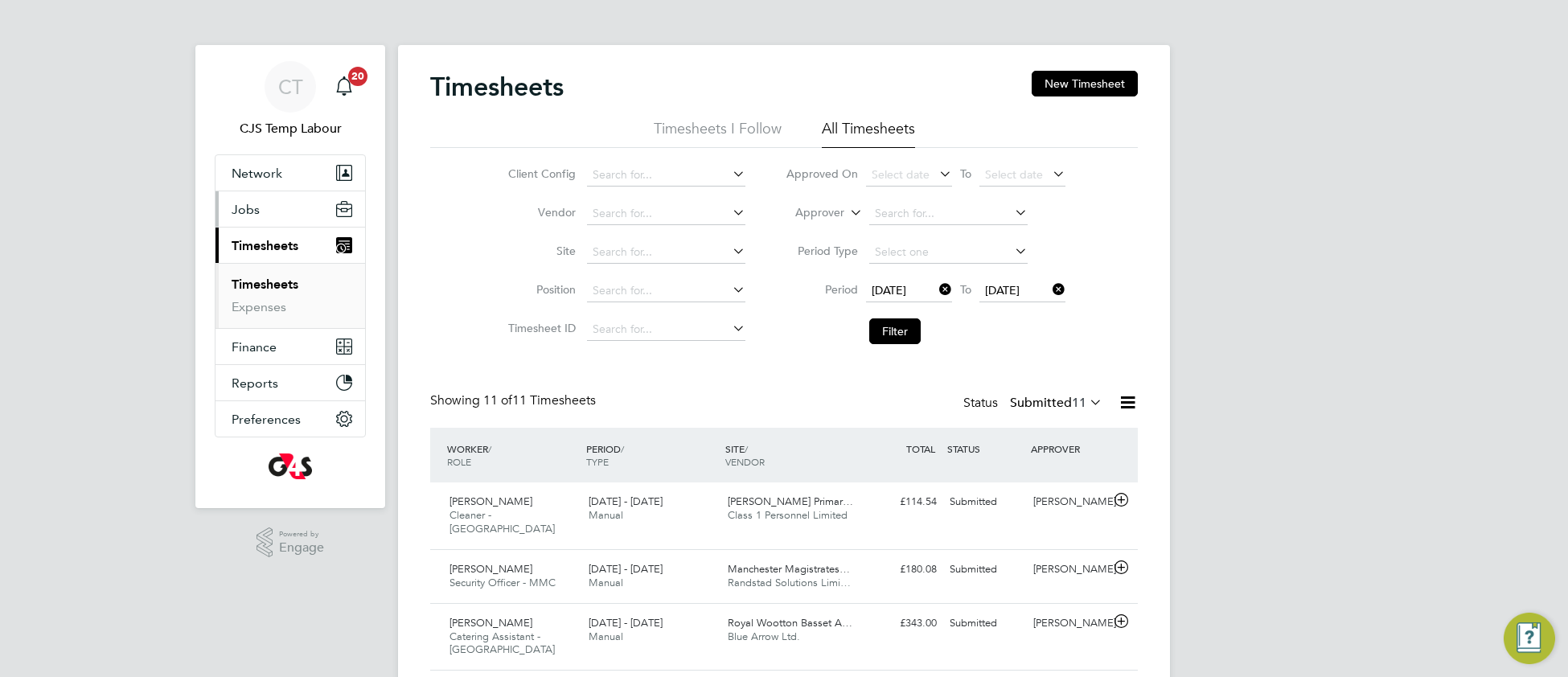
click at [247, 214] on span "Jobs" at bounding box center [245, 209] width 28 height 15
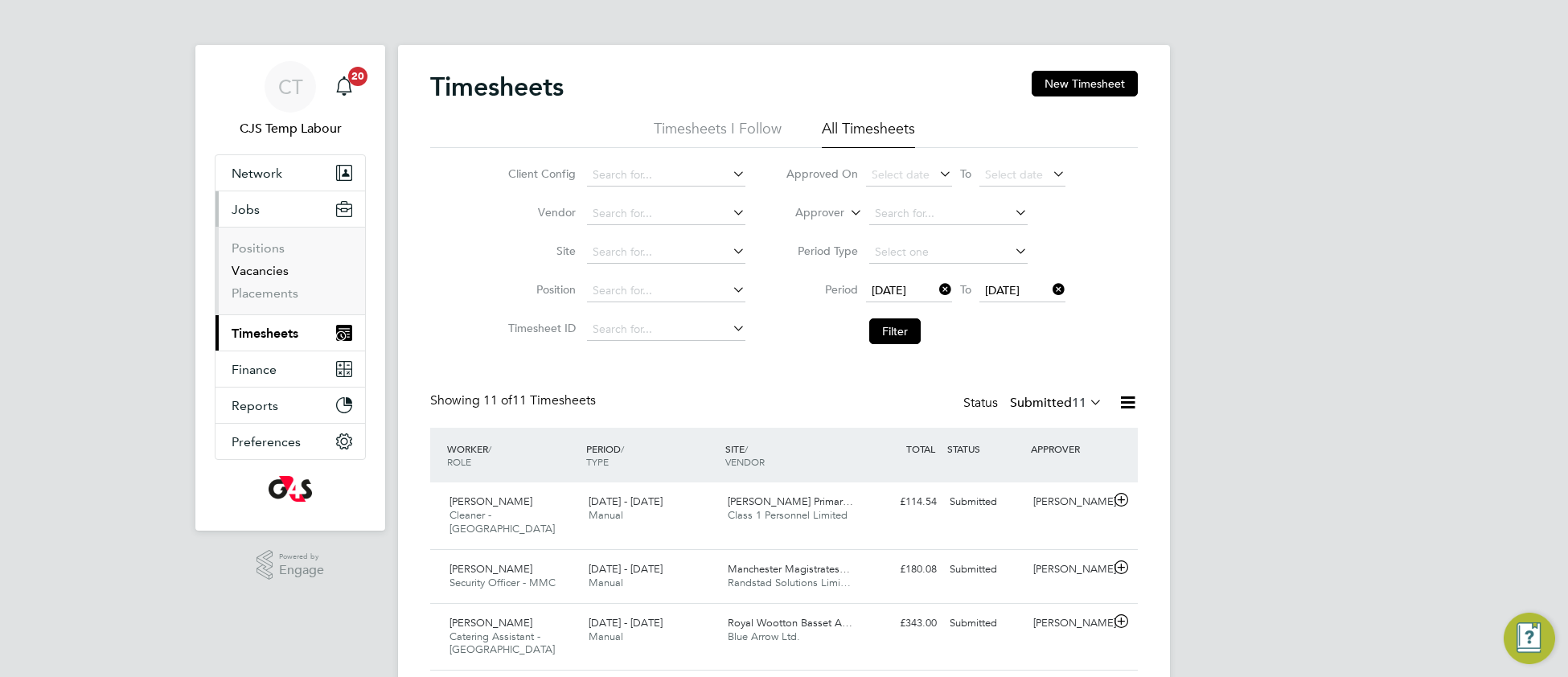
click at [263, 274] on link "Vacancies" at bounding box center [261, 270] width 58 height 15
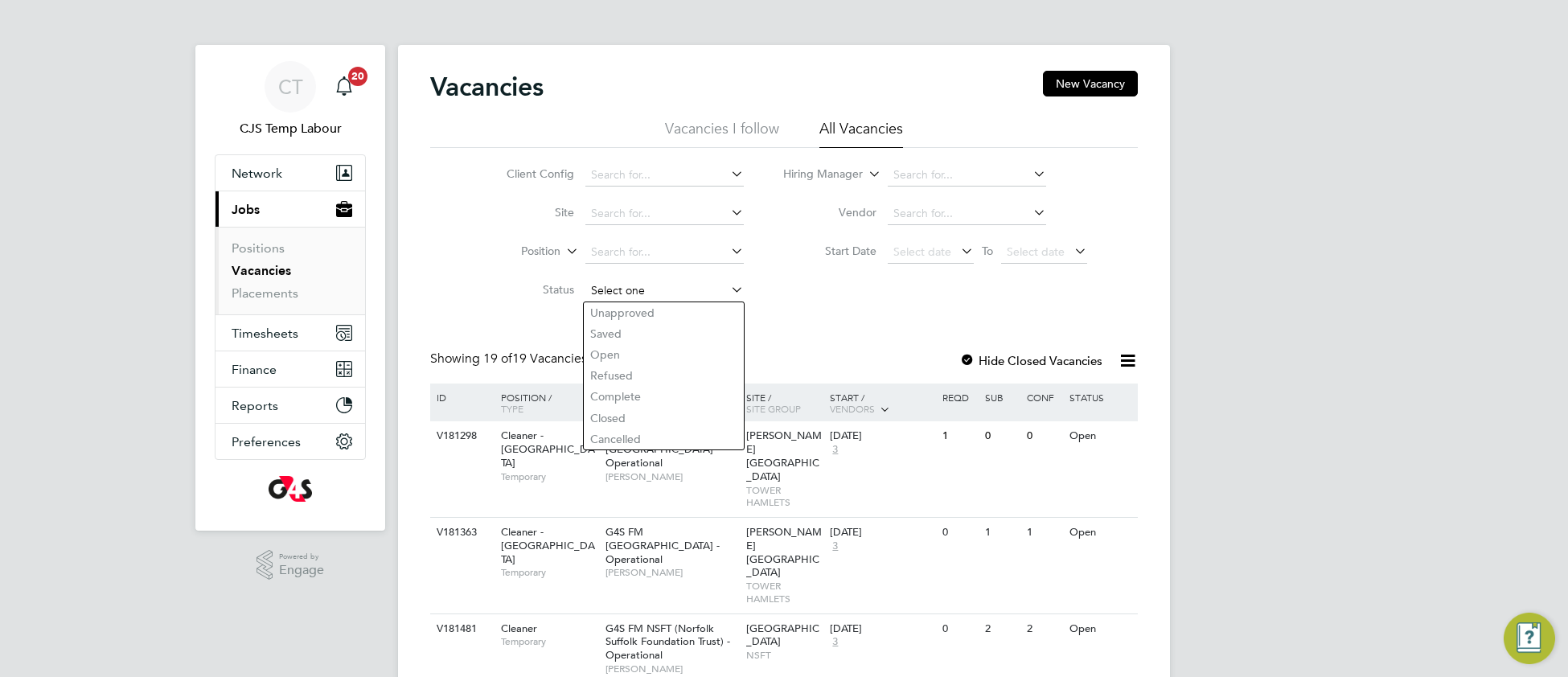
click at [653, 296] on input at bounding box center [664, 290] width 158 height 22
click at [662, 313] on li "Unapproved" at bounding box center [664, 312] width 160 height 21
type input "Unapproved"
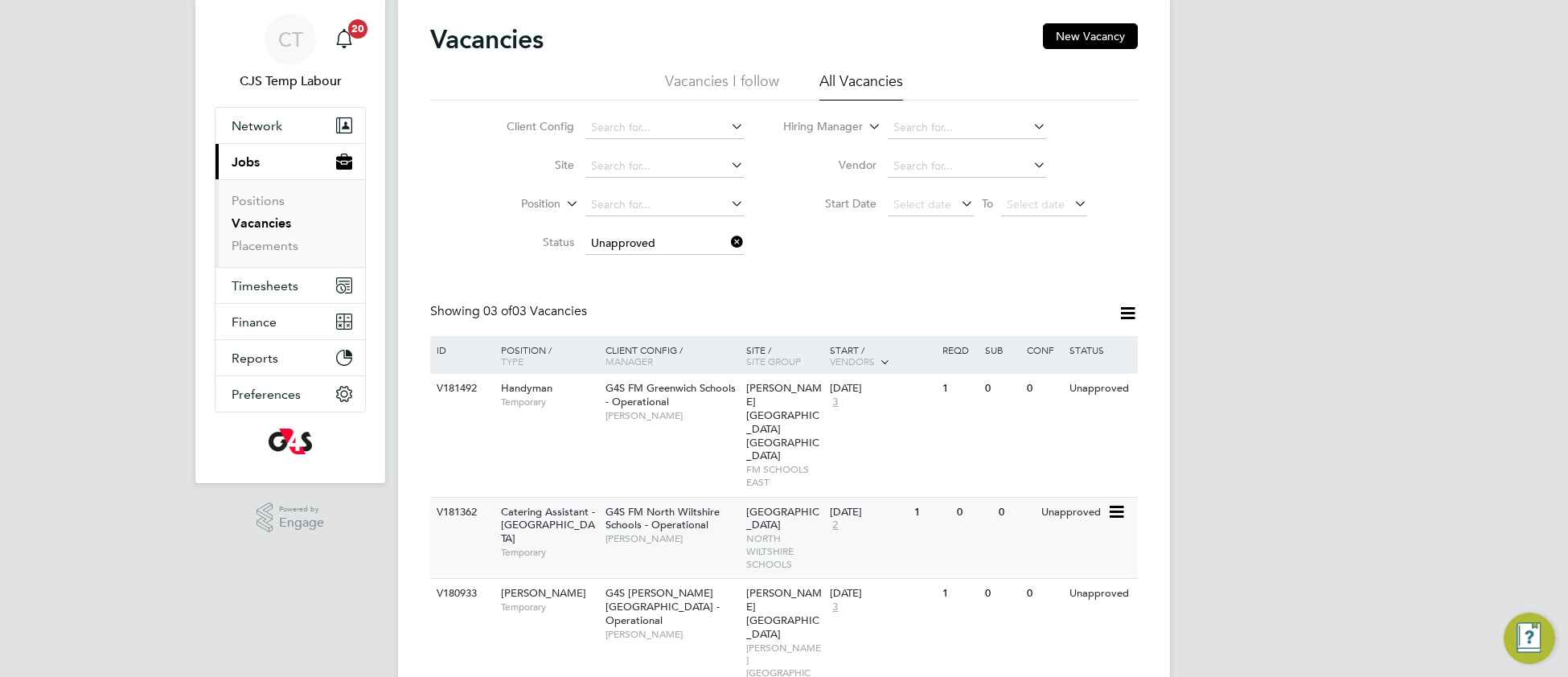
scroll to position [49, 0]
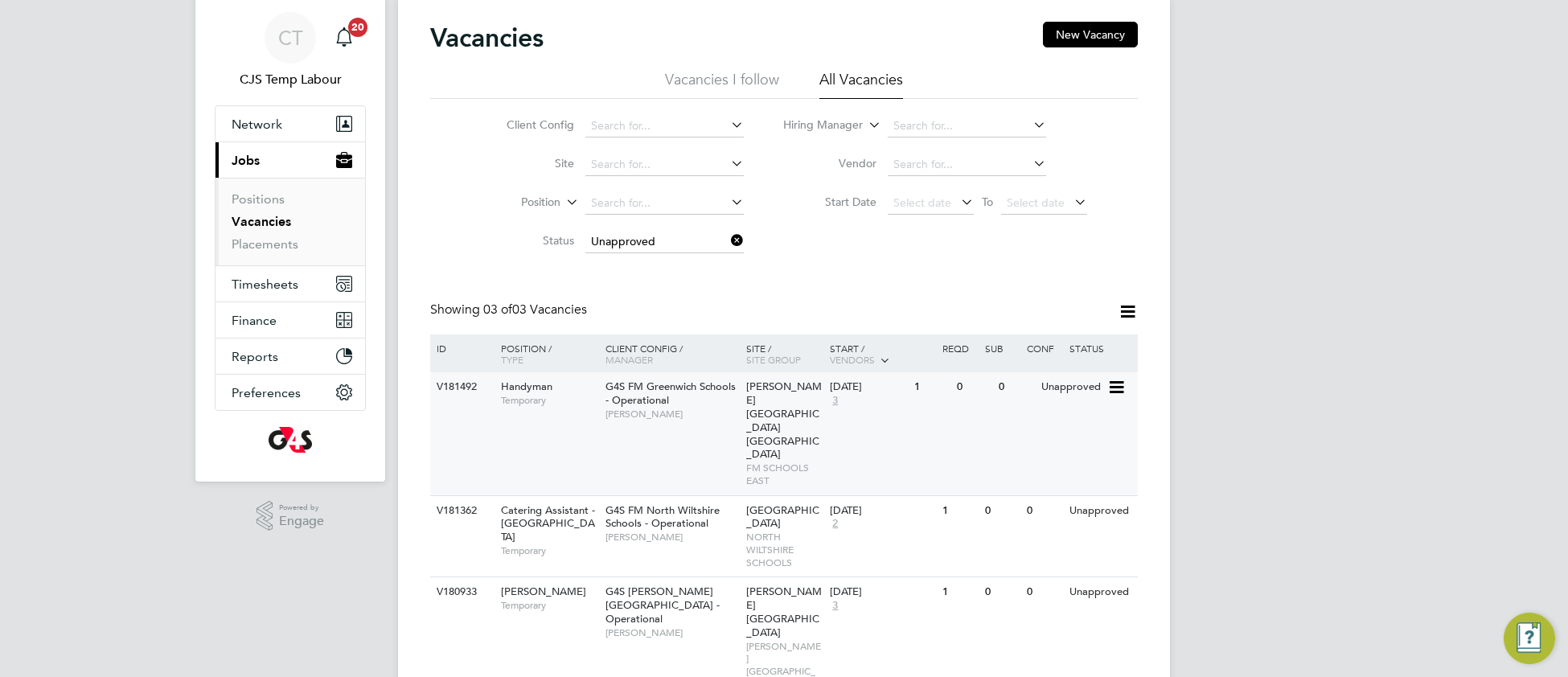
click at [937, 441] on div "V181492 Handyman Temporary G4S FM [GEOGRAPHIC_DATA] - Operational [PERSON_NAME]…" at bounding box center [784, 433] width 708 height 123
click at [254, 244] on link "Placements" at bounding box center [265, 244] width 67 height 15
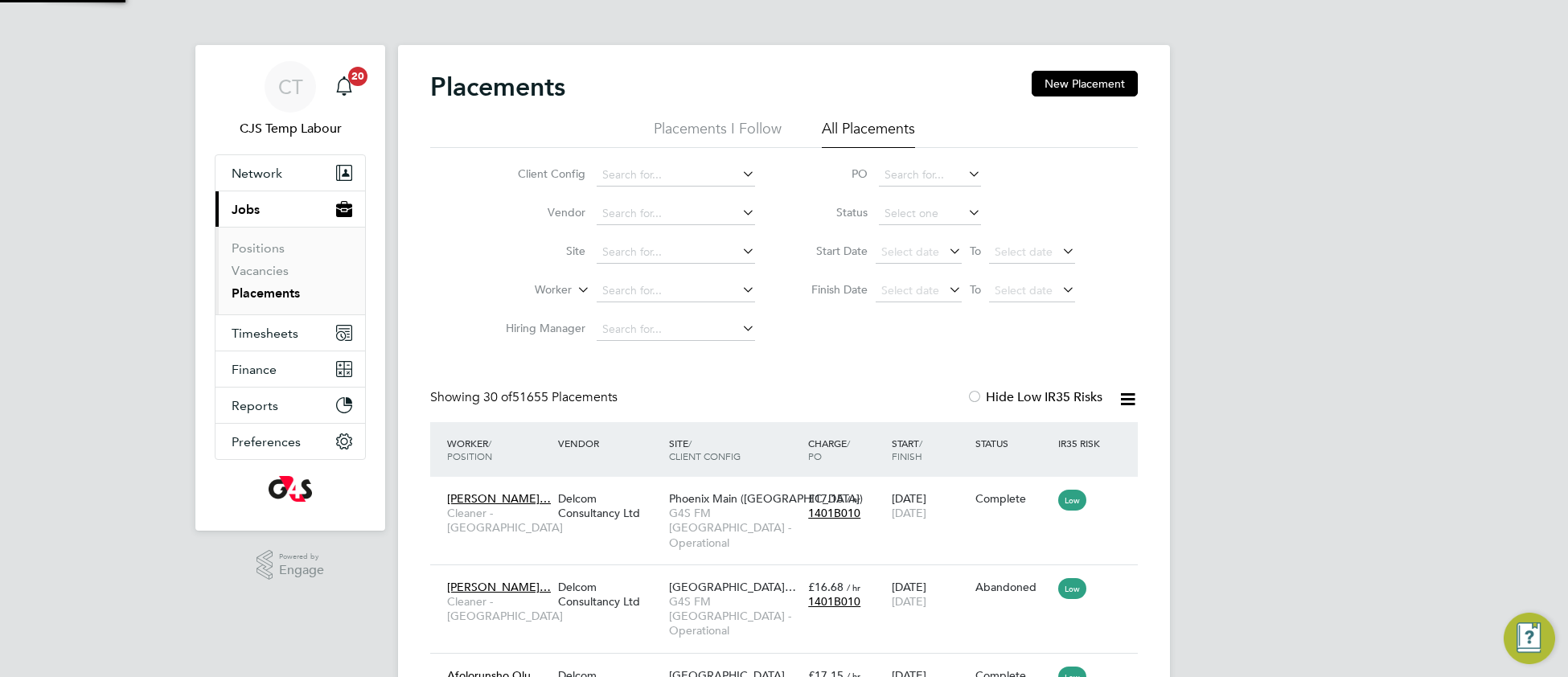
scroll to position [60, 138]
click at [735, 512] on span "G4S FM [GEOGRAPHIC_DATA] - Operational" at bounding box center [735, 528] width 131 height 44
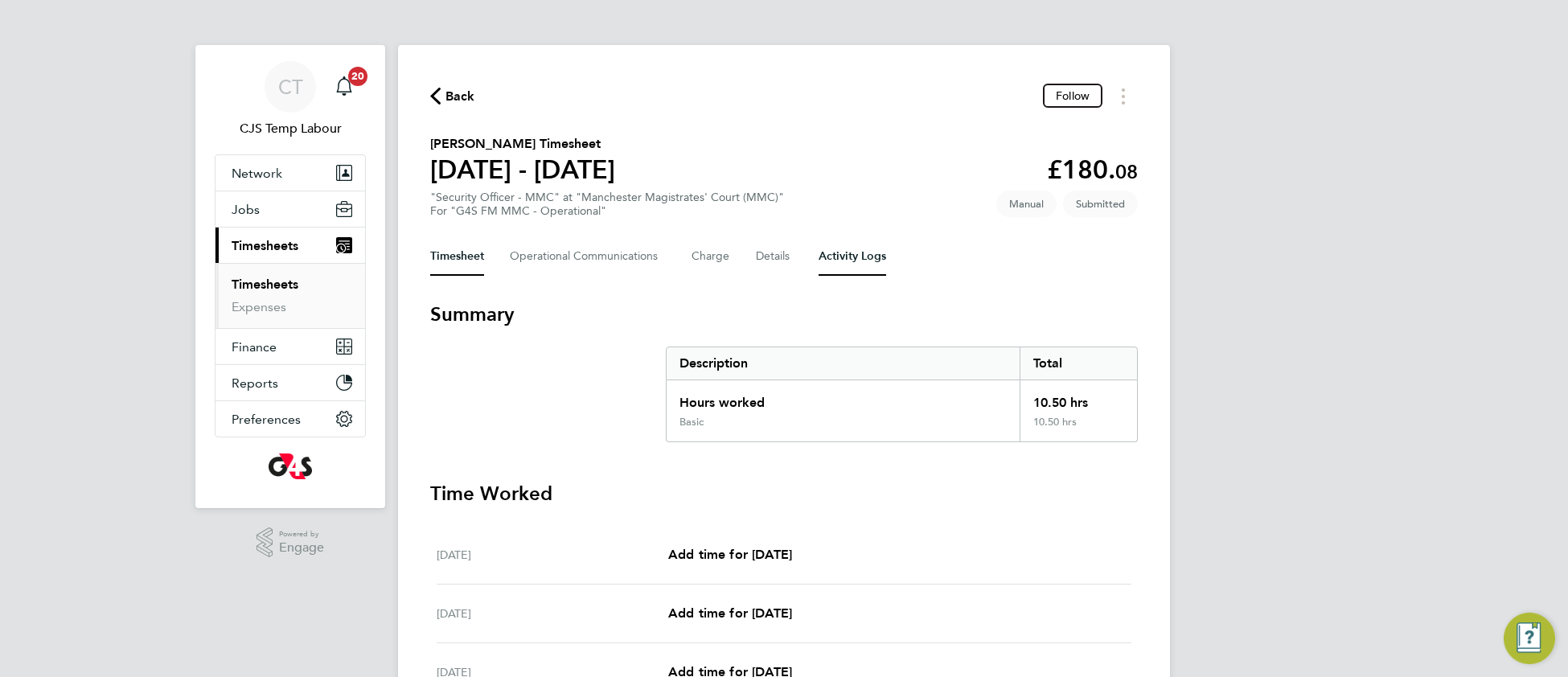
click at [845, 254] on Logs-tab "Activity Logs" at bounding box center [852, 256] width 67 height 39
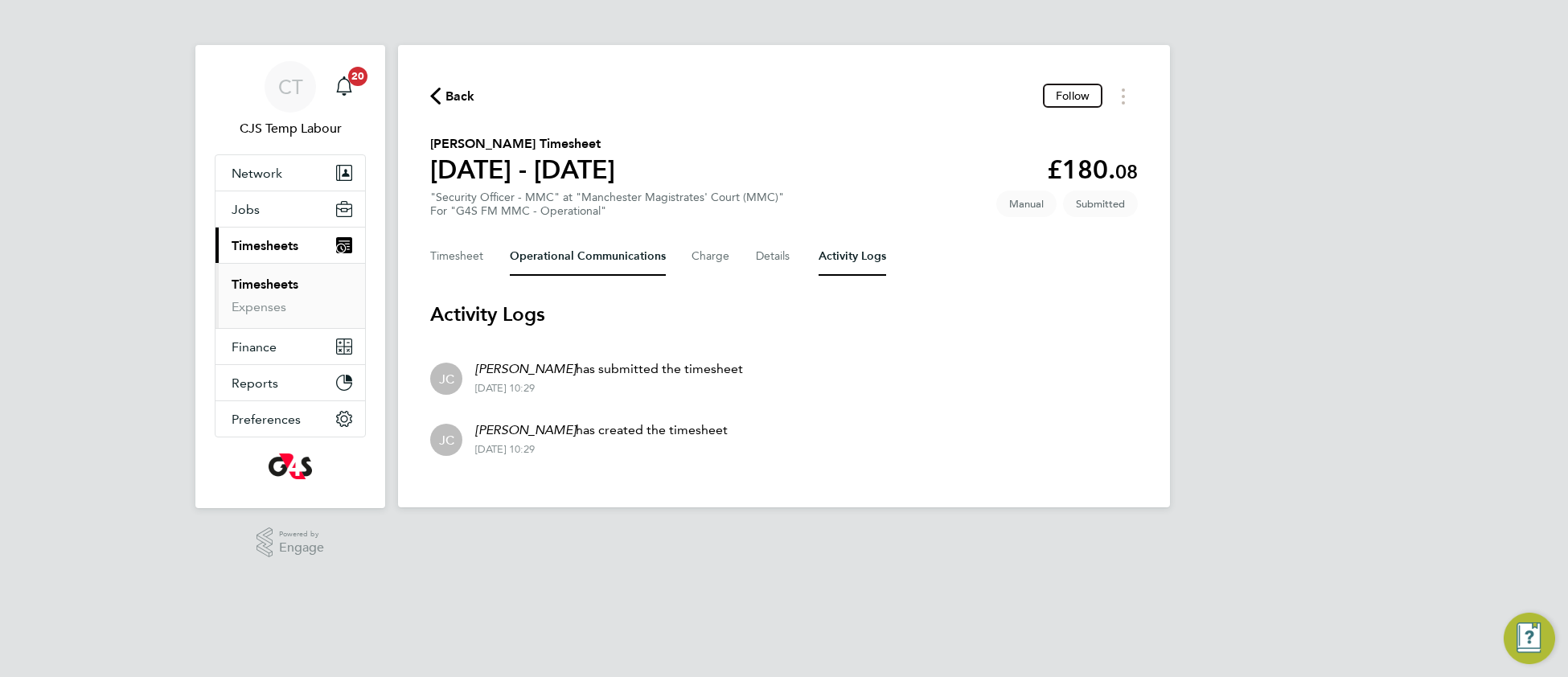
click at [575, 261] on Communications-tab "Operational Communications" at bounding box center [588, 256] width 156 height 39
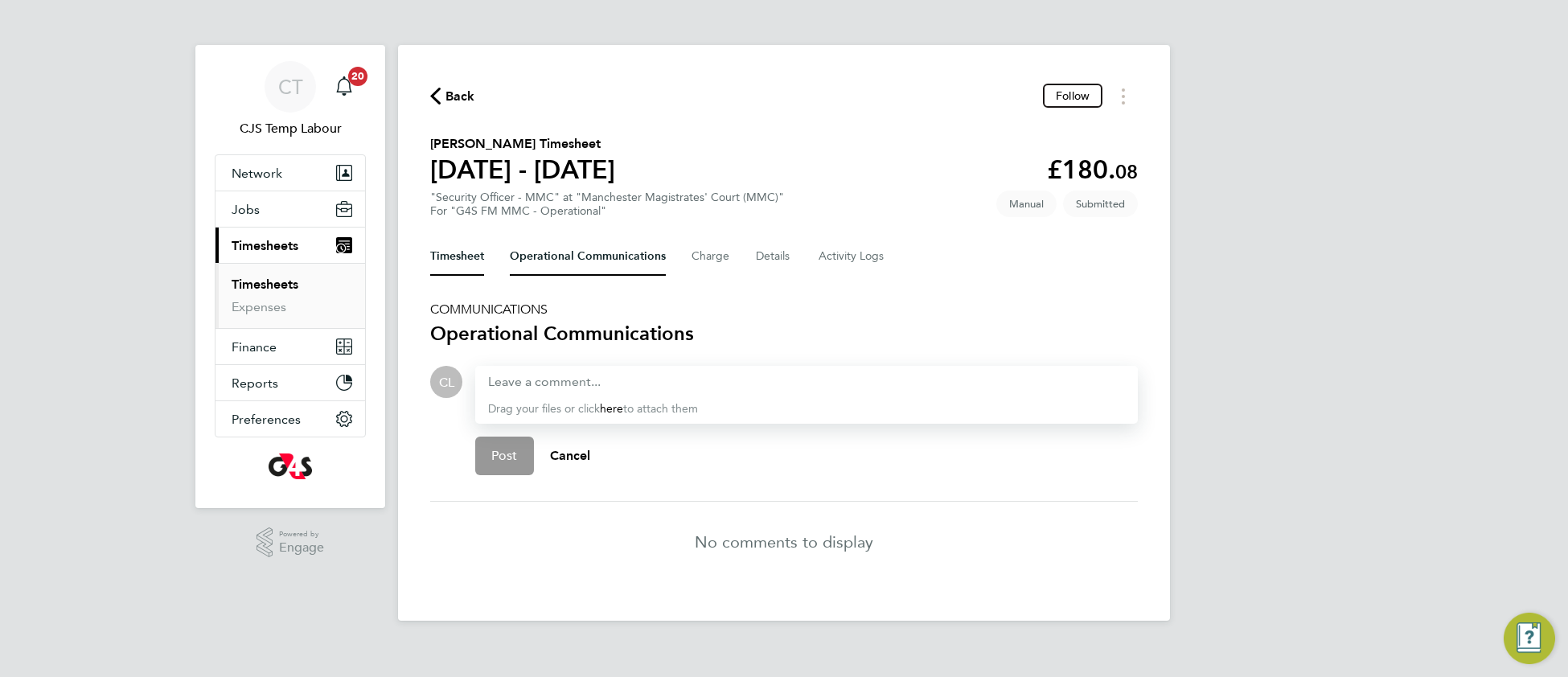
click at [453, 257] on button "Timesheet" at bounding box center [458, 256] width 54 height 39
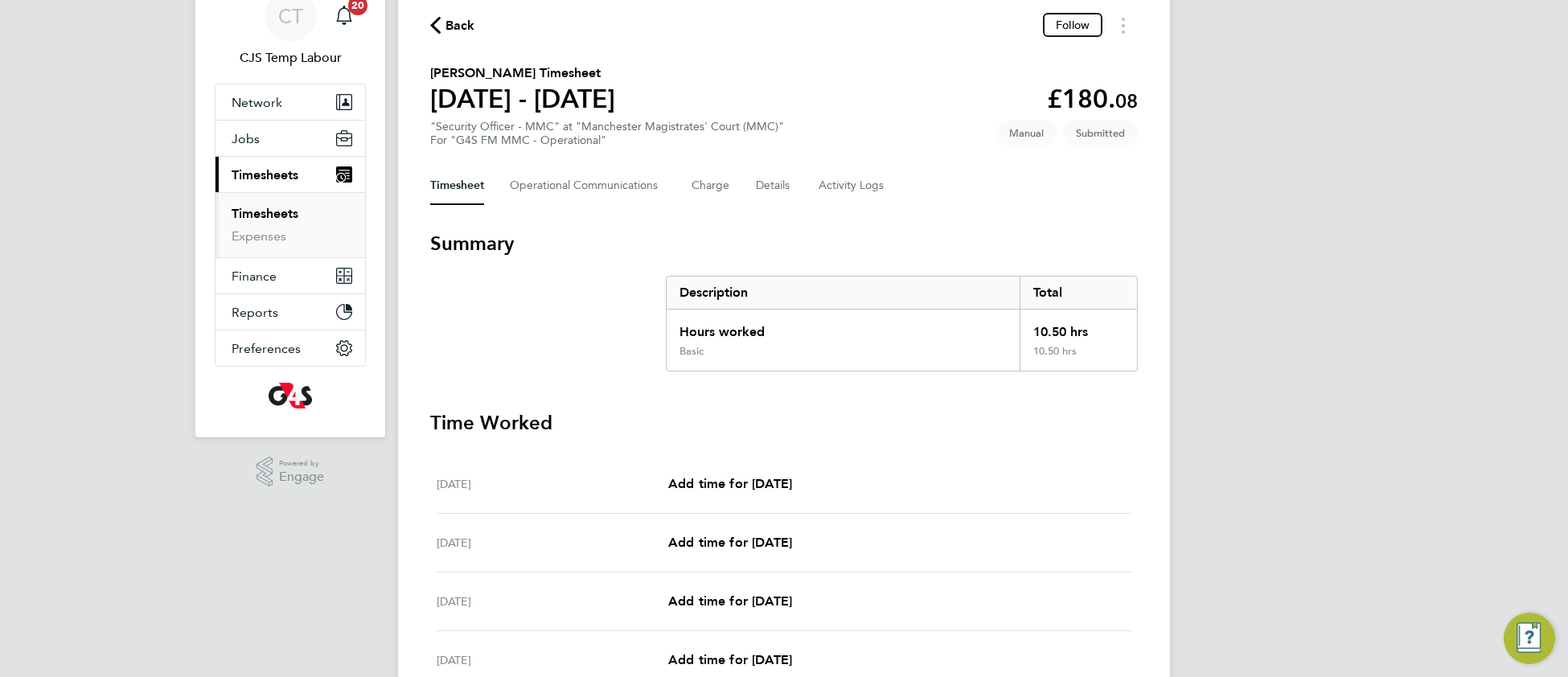
scroll to position [67, 0]
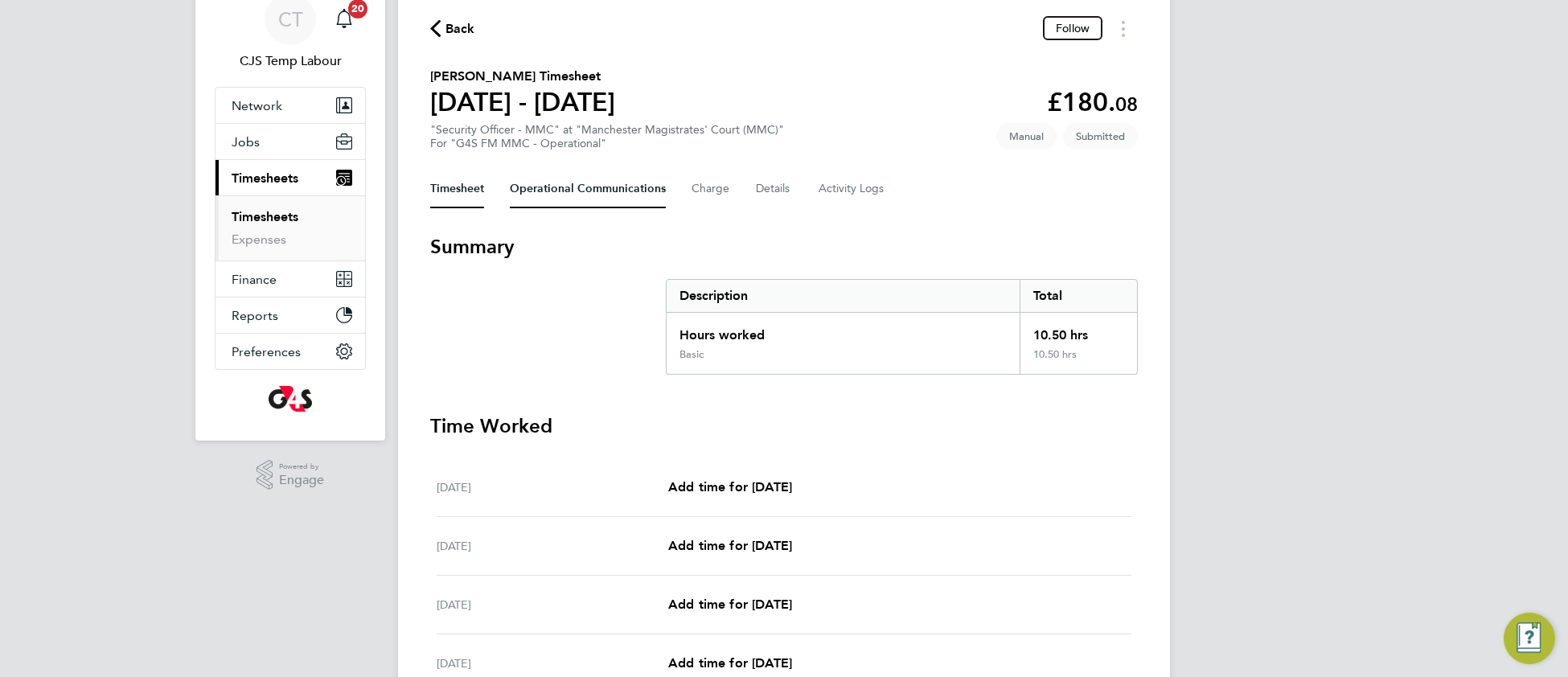
drag, startPoint x: 549, startPoint y: 195, endPoint x: 550, endPoint y: 204, distance: 9.1
click at [550, 195] on Communications-tab "Operational Communications" at bounding box center [588, 189] width 156 height 39
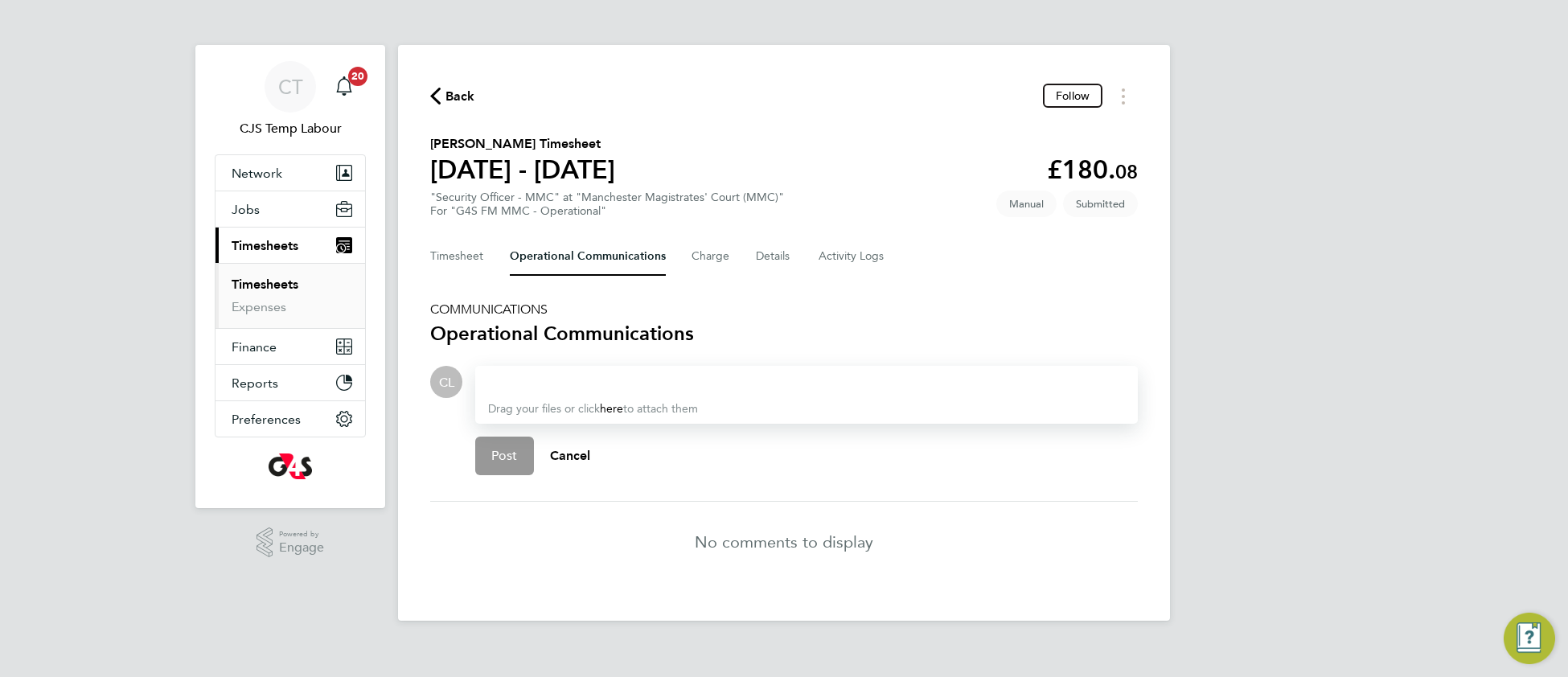
click at [561, 379] on div at bounding box center [806, 381] width 637 height 19
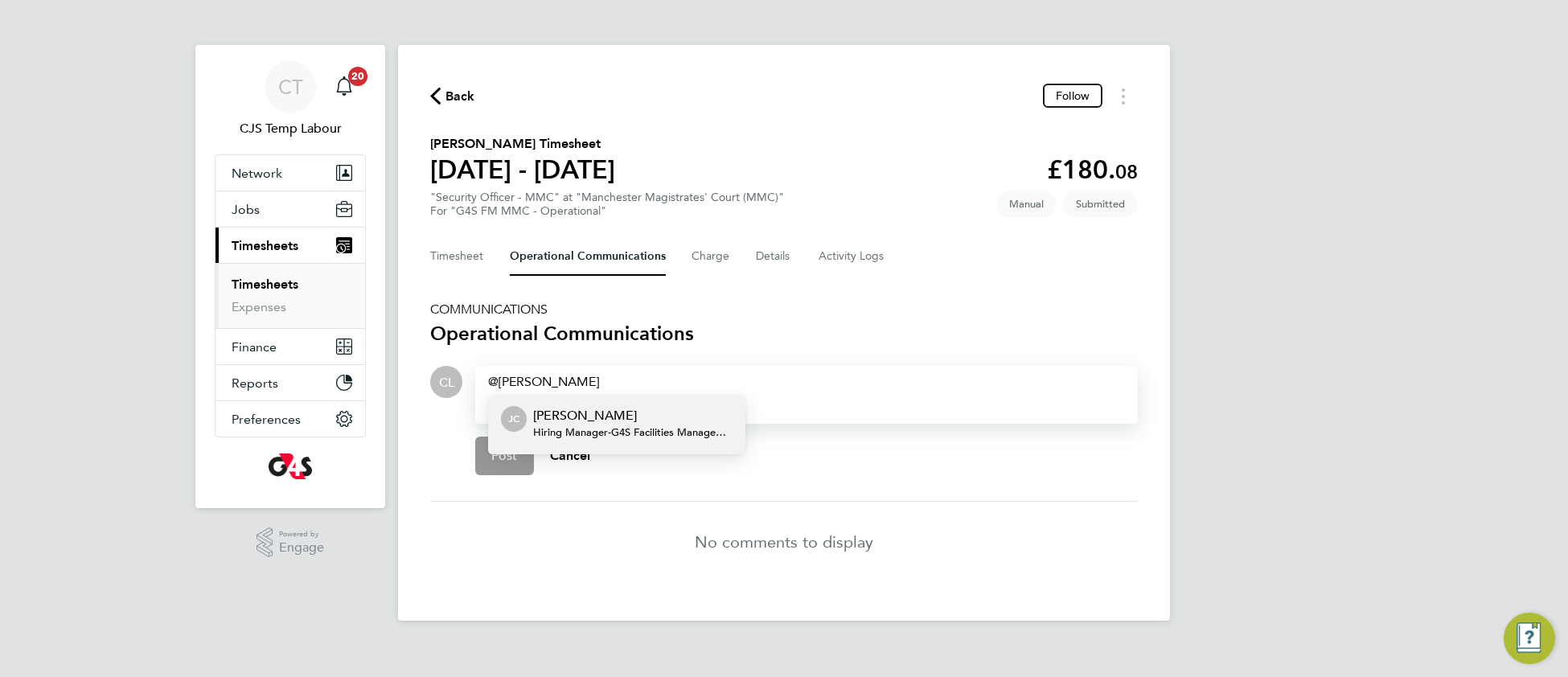
click at [556, 416] on p "[PERSON_NAME]" at bounding box center [633, 415] width 200 height 19
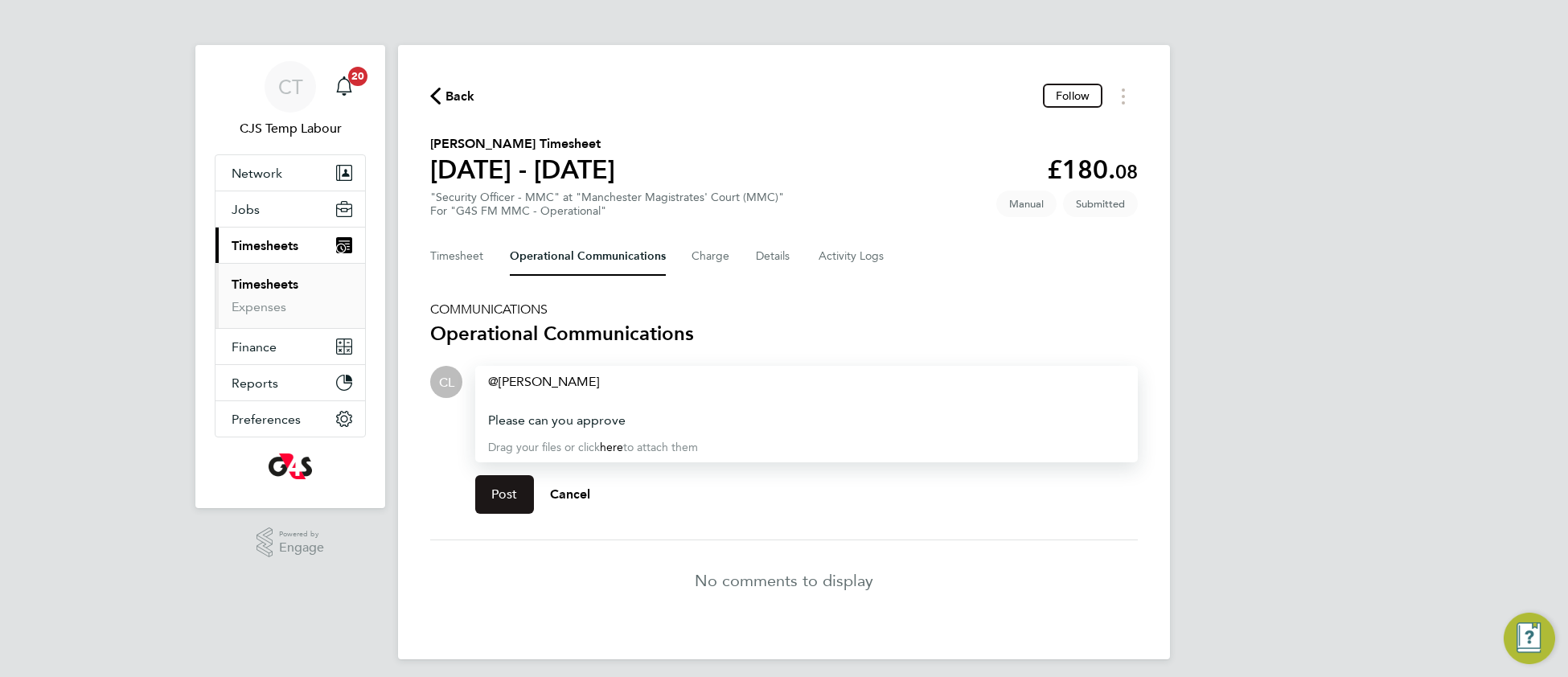
click at [486, 498] on button "Post" at bounding box center [504, 494] width 58 height 39
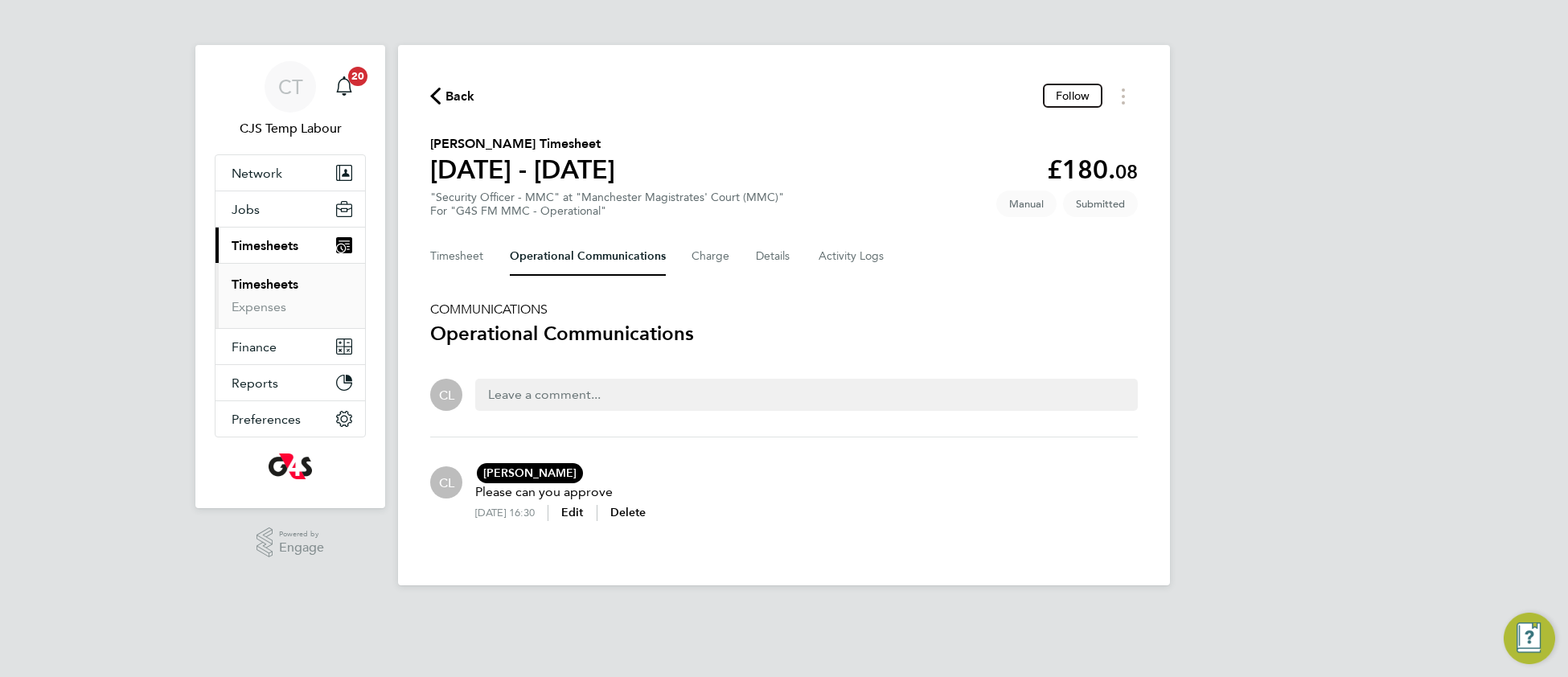
click at [274, 284] on link "Timesheets" at bounding box center [265, 284] width 67 height 15
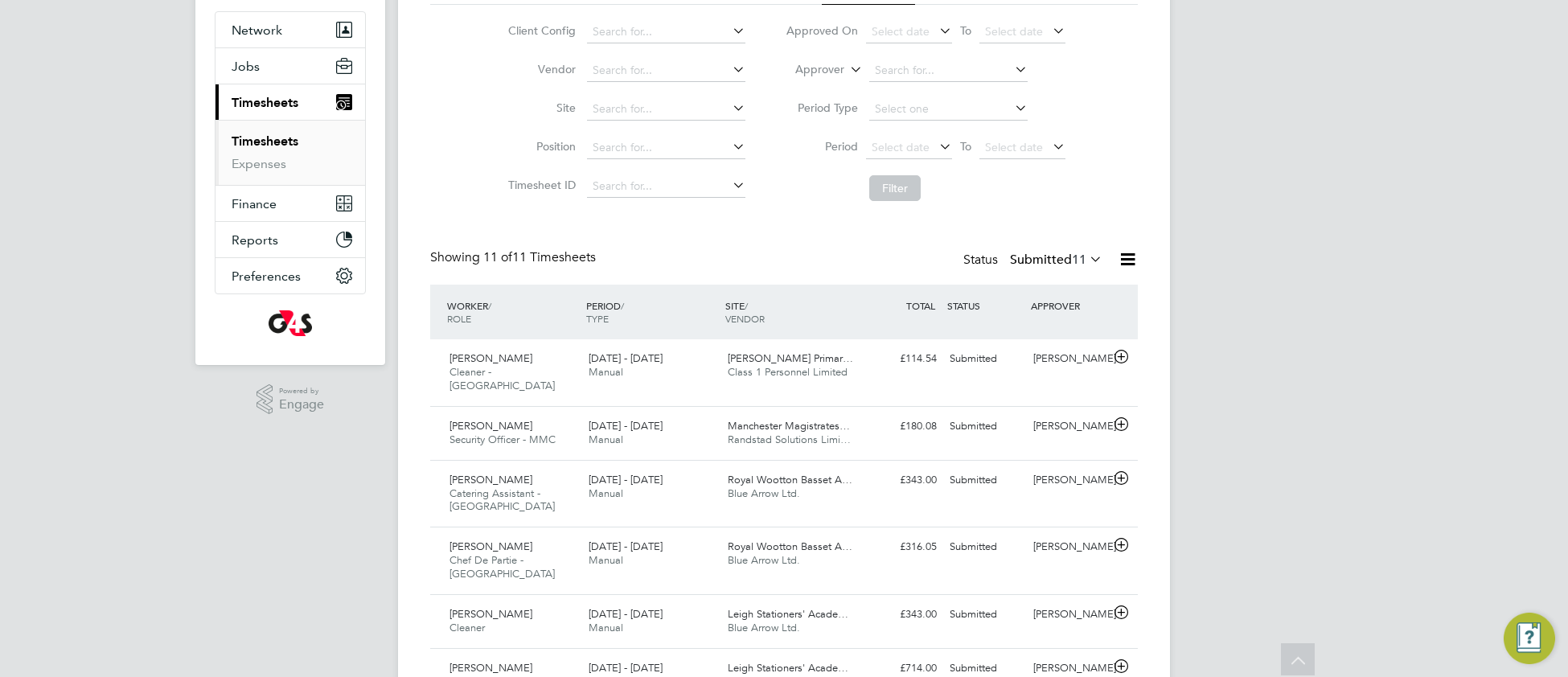
click at [1086, 262] on icon at bounding box center [1086, 258] width 0 height 22
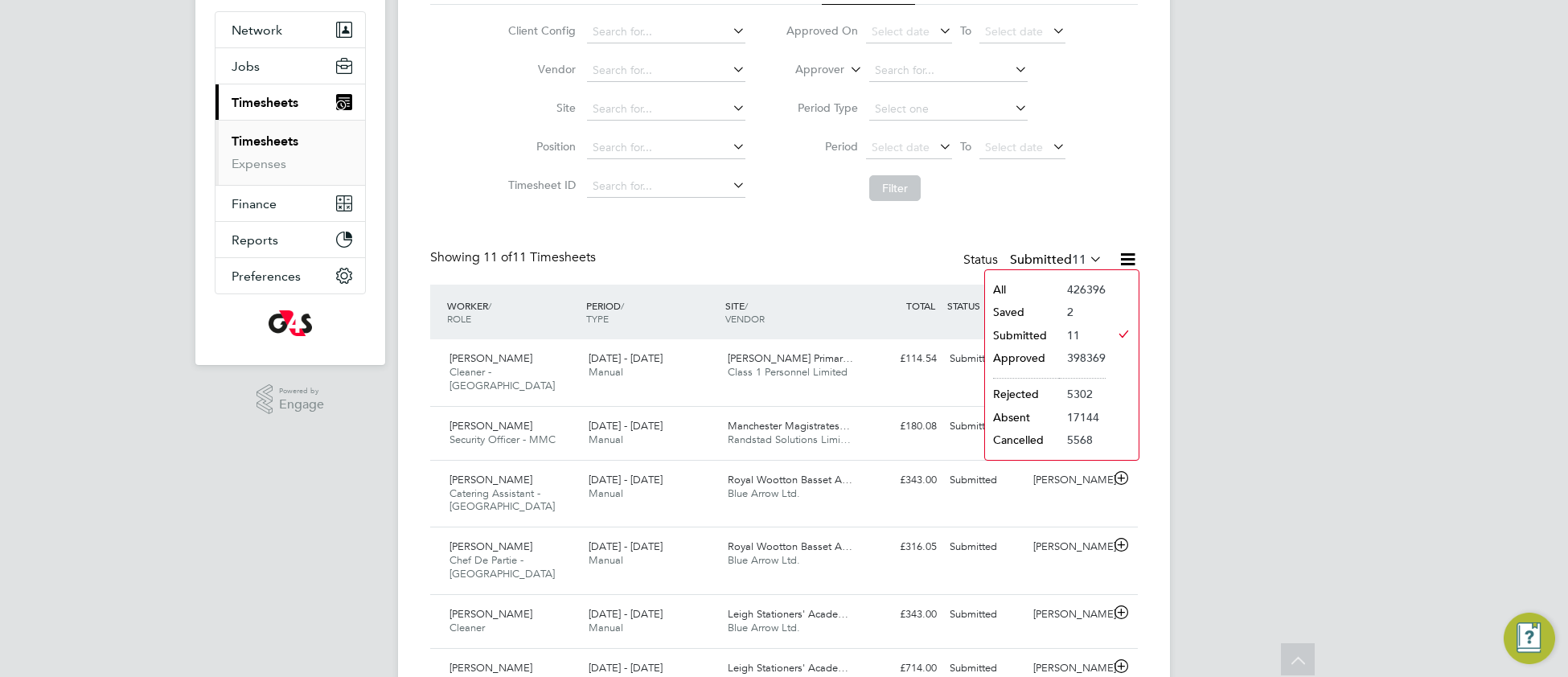
click at [1043, 289] on li "All" at bounding box center [1022, 289] width 74 height 22
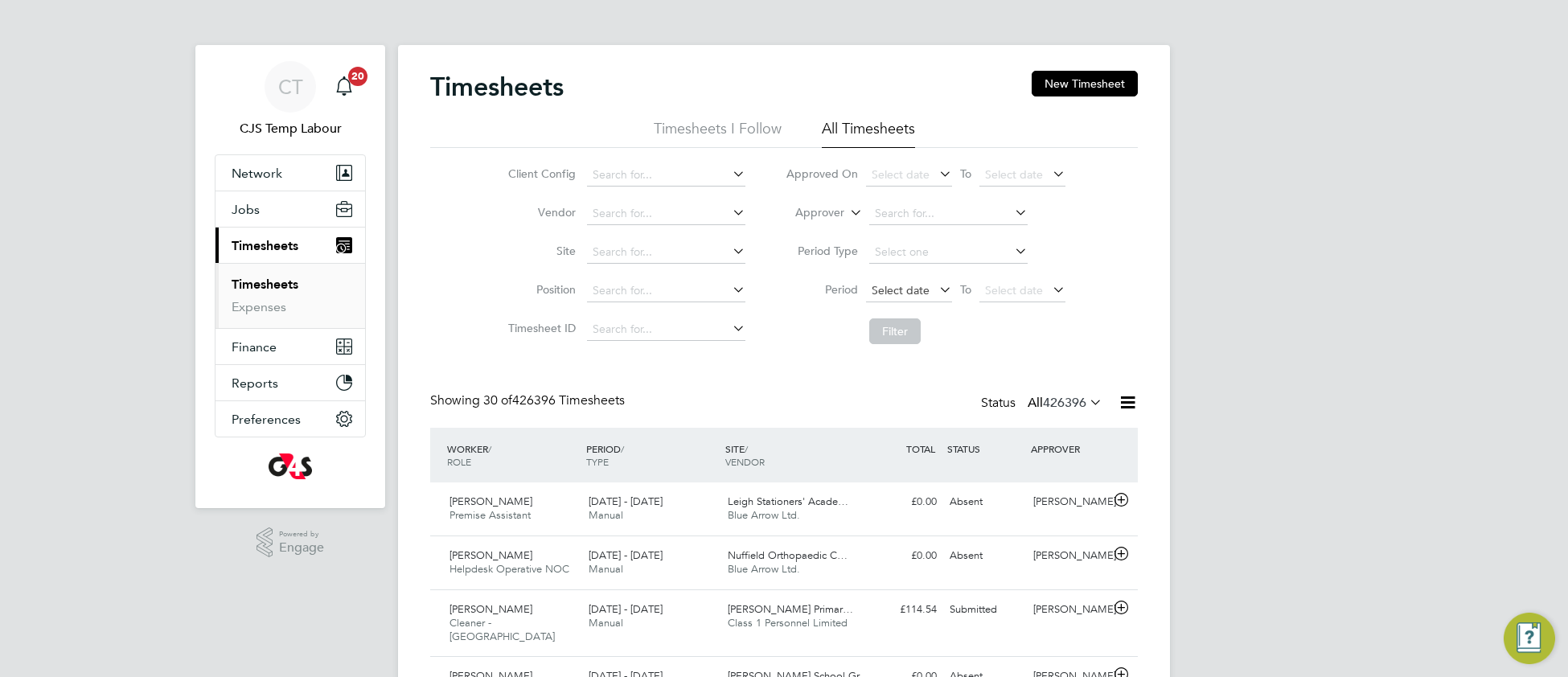
click at [900, 286] on span "Select date" at bounding box center [901, 290] width 58 height 14
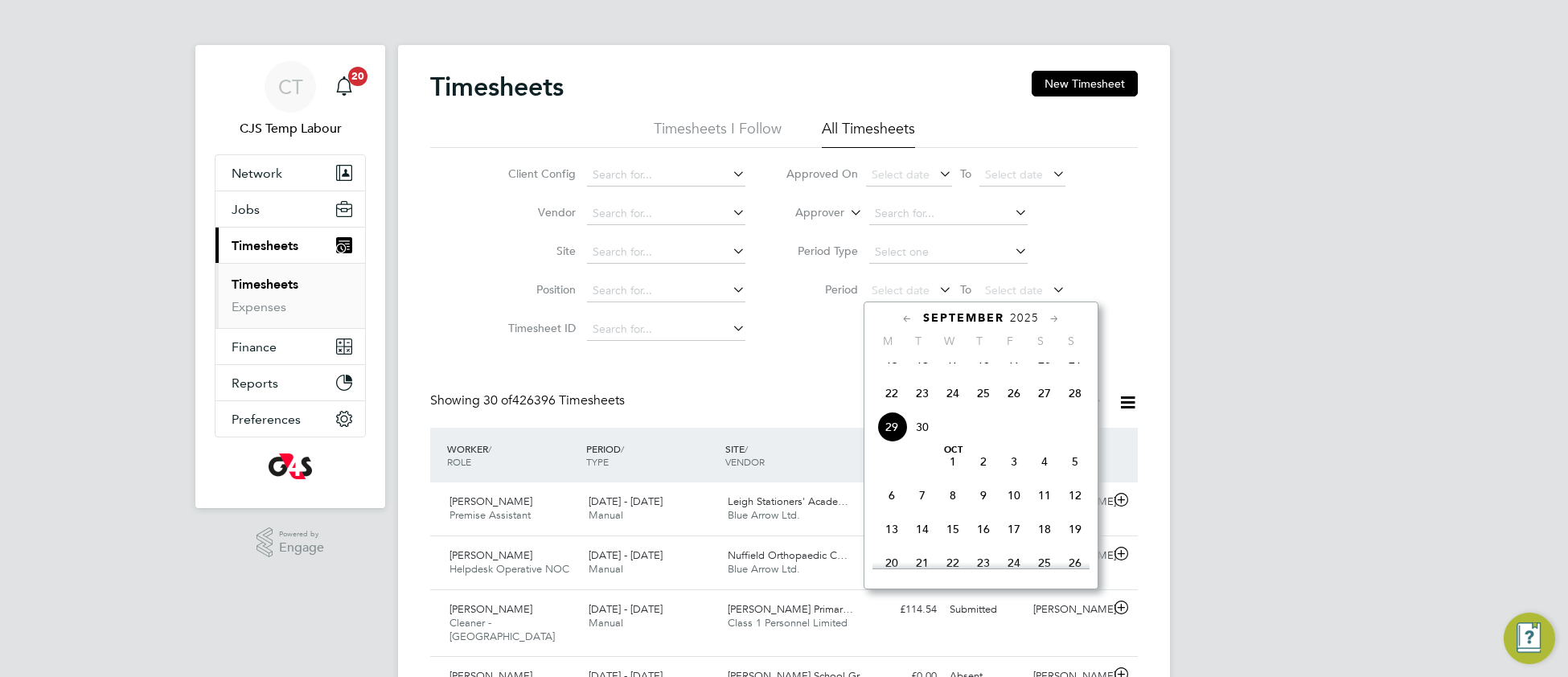
click at [891, 375] on span "15" at bounding box center [892, 360] width 31 height 31
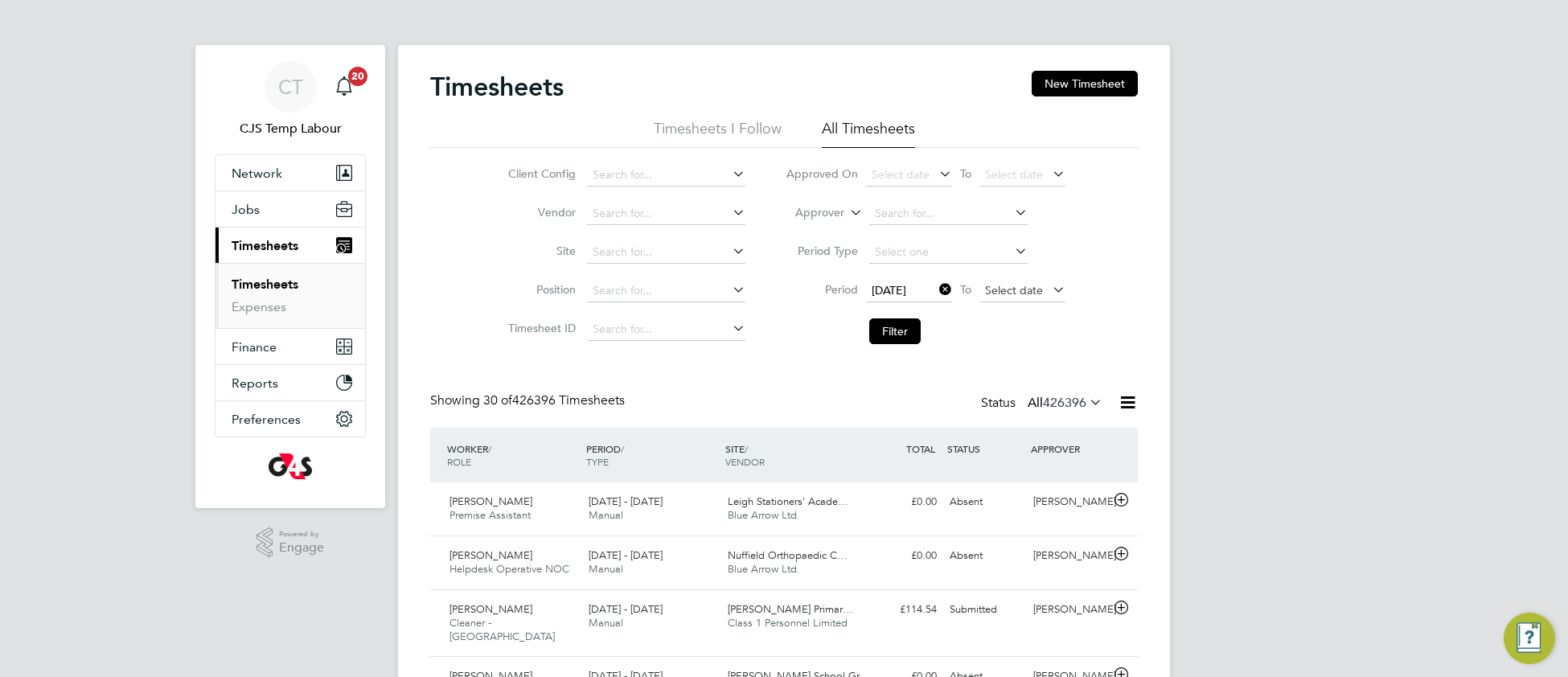
click at [998, 283] on span "Select date" at bounding box center [1014, 290] width 58 height 14
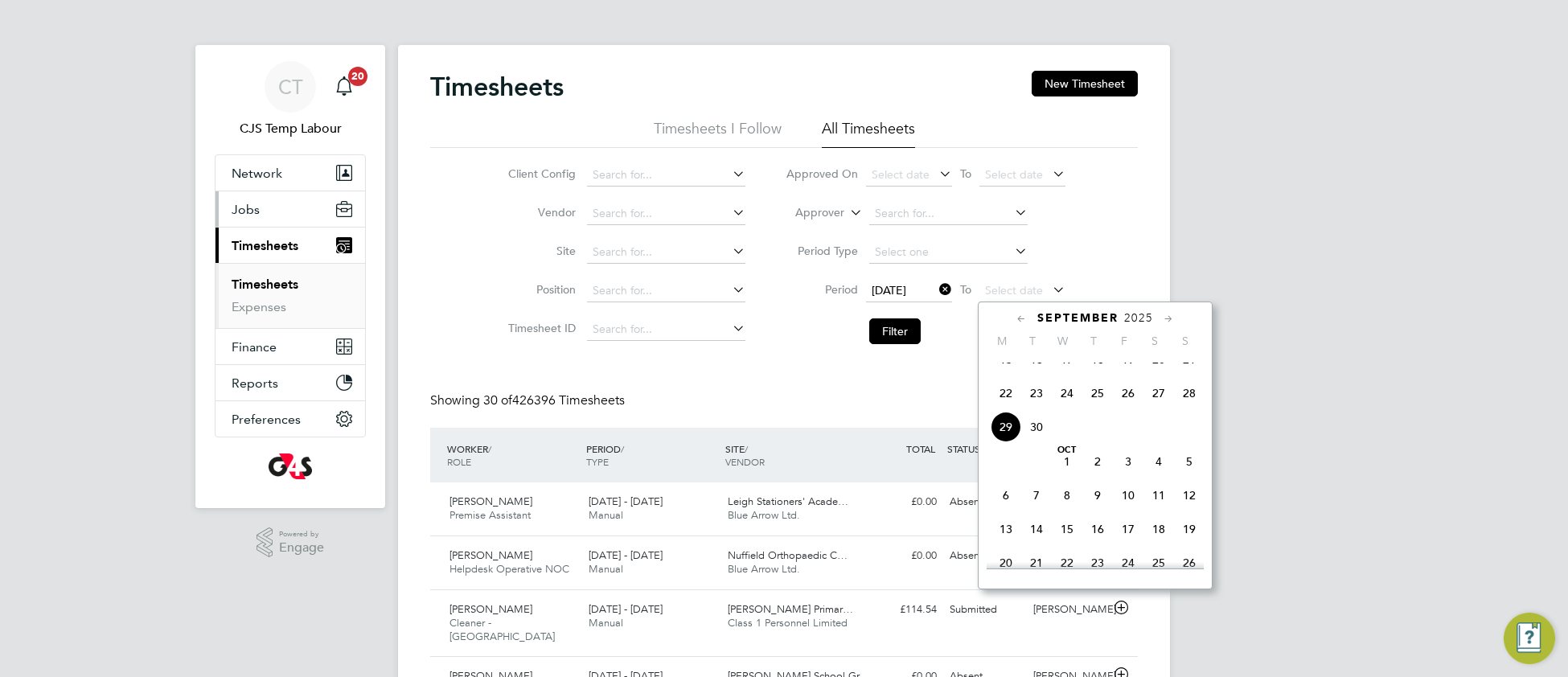
drag, startPoint x: 237, startPoint y: 207, endPoint x: 244, endPoint y: 215, distance: 10.6
click at [238, 209] on span "Jobs" at bounding box center [245, 209] width 28 height 15
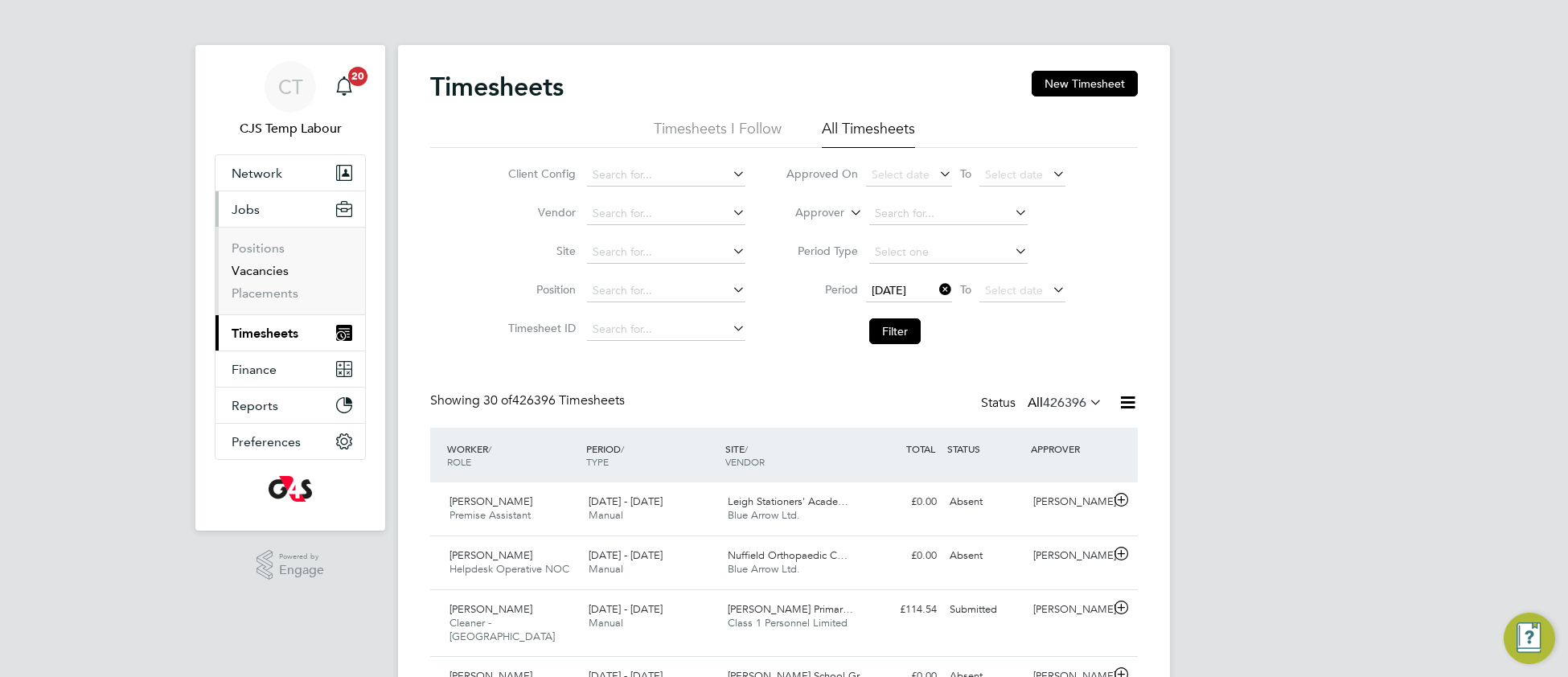
click at [274, 272] on link "Vacancies" at bounding box center [261, 270] width 58 height 15
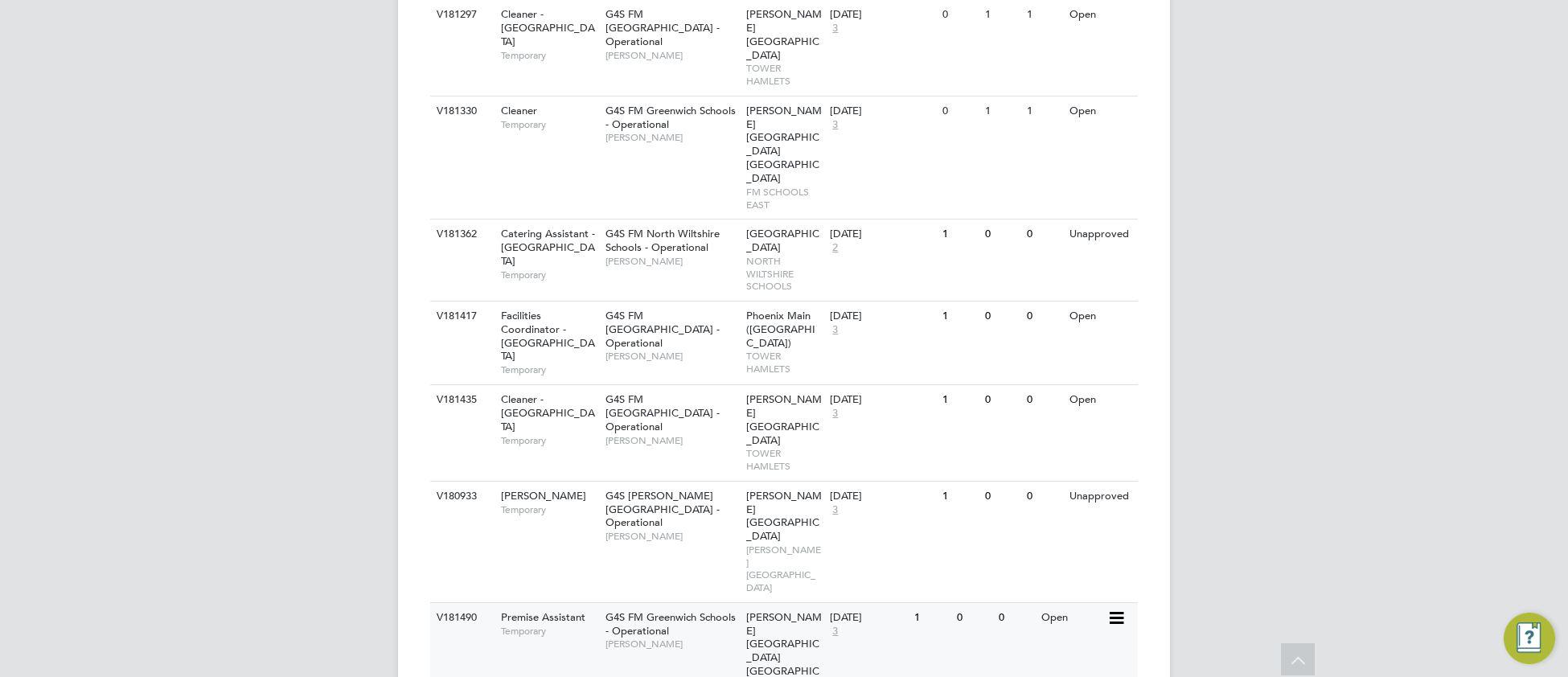
click at [685, 602] on div "V181490 Premise Assistant Temporary G4S FM [GEOGRAPHIC_DATA] - Operational [PER…" at bounding box center [784, 664] width 708 height 124
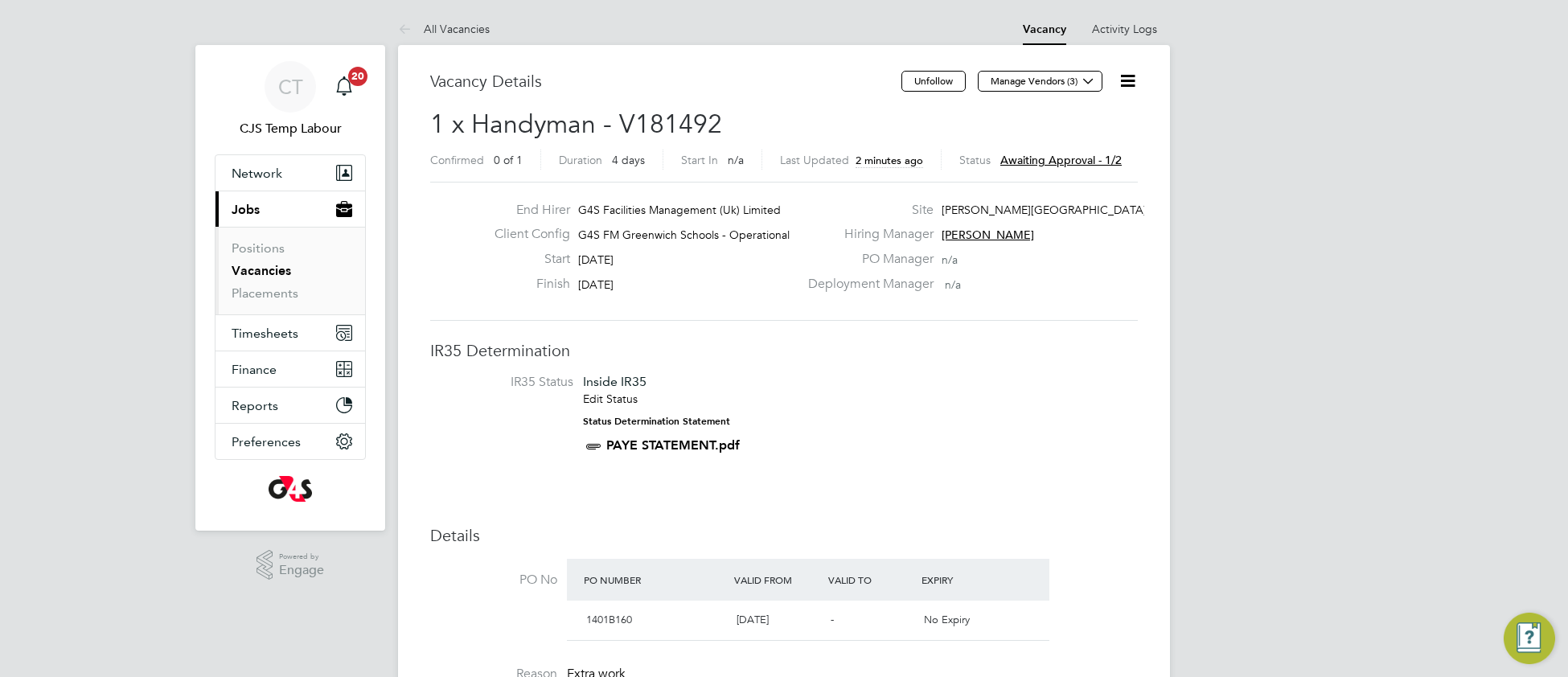
click at [1125, 78] on icon at bounding box center [1127, 81] width 20 height 20
click at [1059, 175] on li "Approve" at bounding box center [1076, 173] width 116 height 22
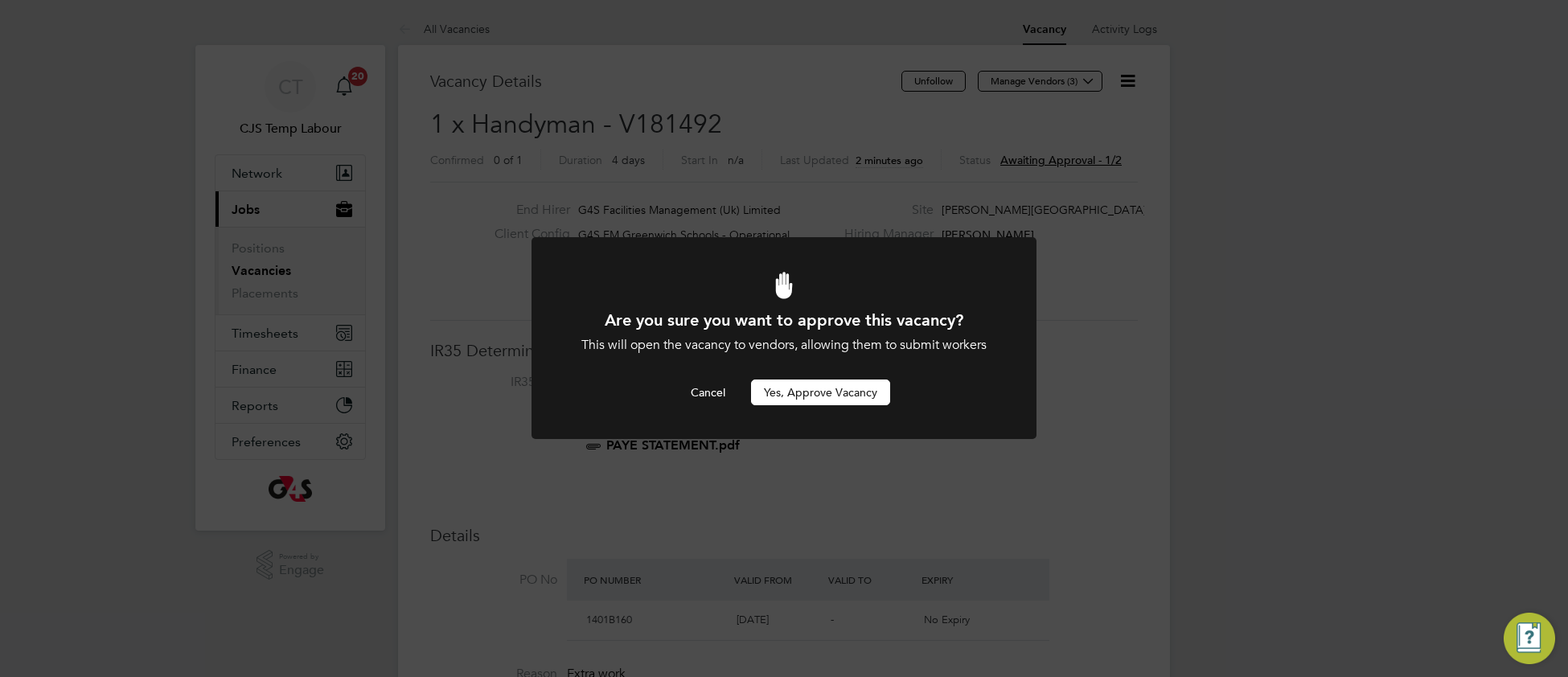
click at [851, 394] on button "Yes, Approve Vacancy" at bounding box center [820, 392] width 139 height 26
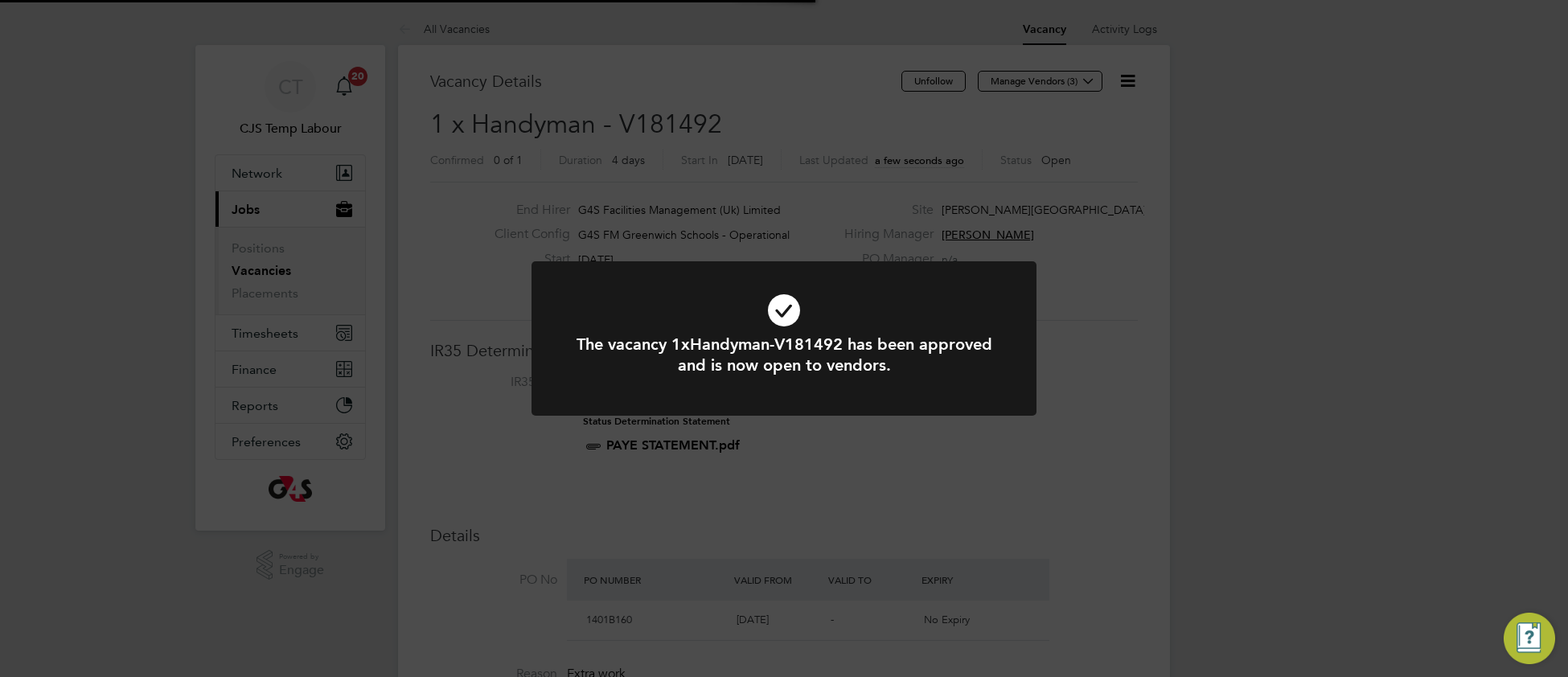
scroll to position [48, 111]
click at [880, 305] on icon at bounding box center [784, 310] width 418 height 63
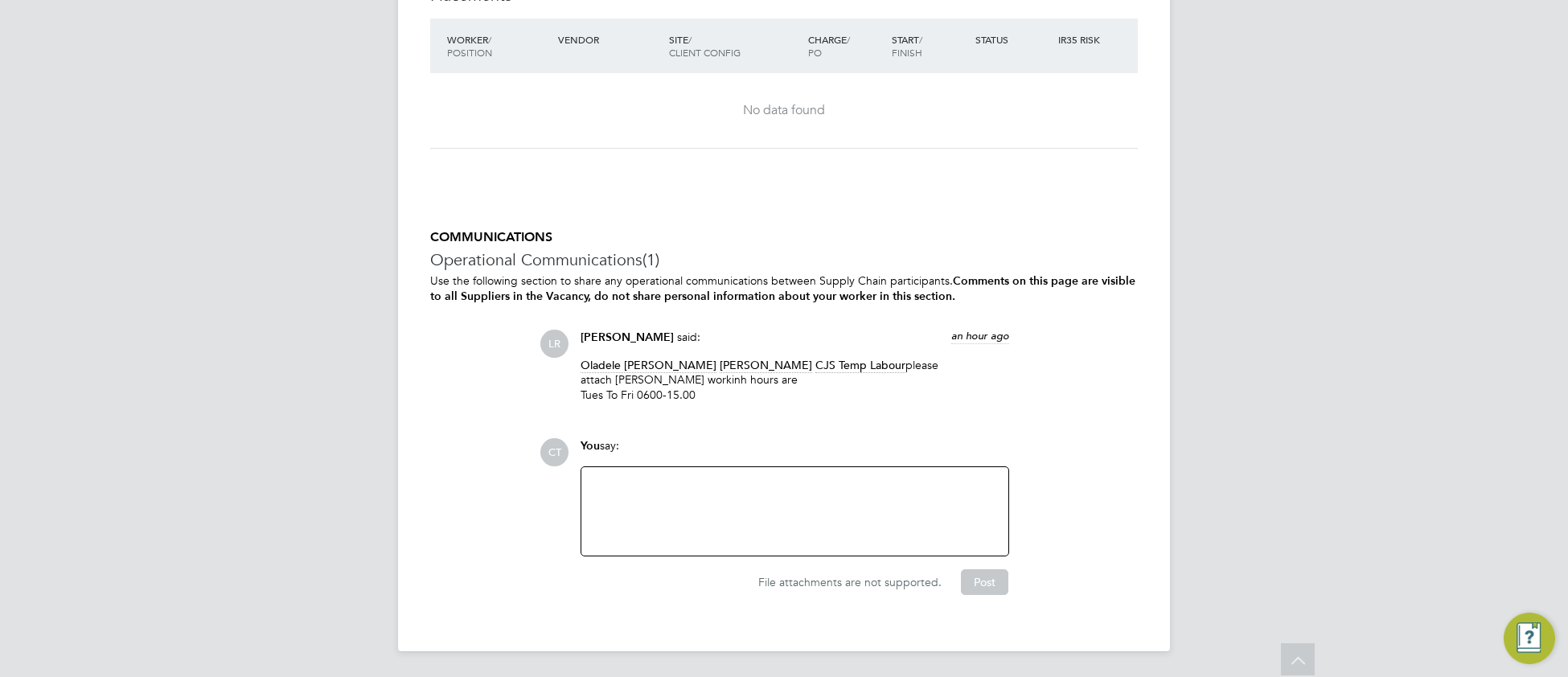
scroll to position [1515, 0]
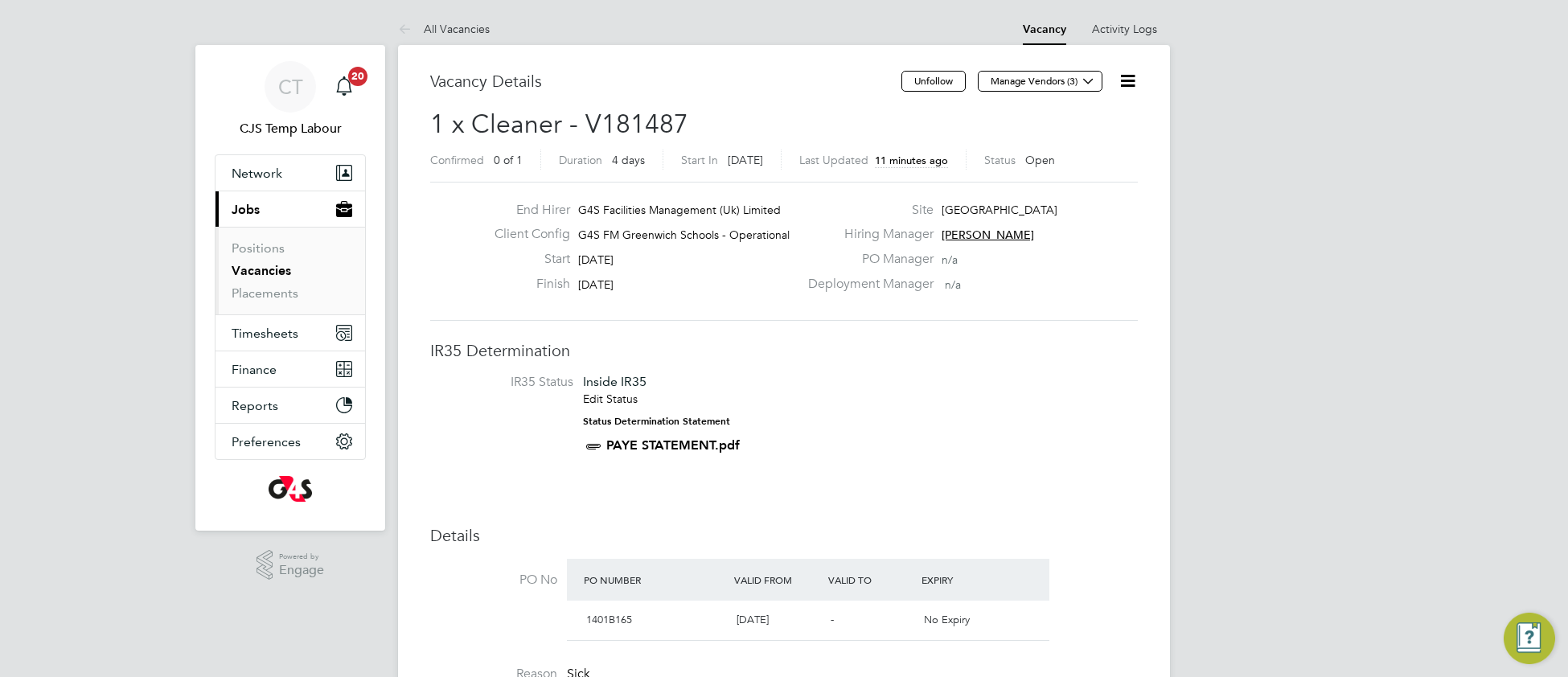
click at [268, 278] on link "Vacancies" at bounding box center [262, 270] width 59 height 15
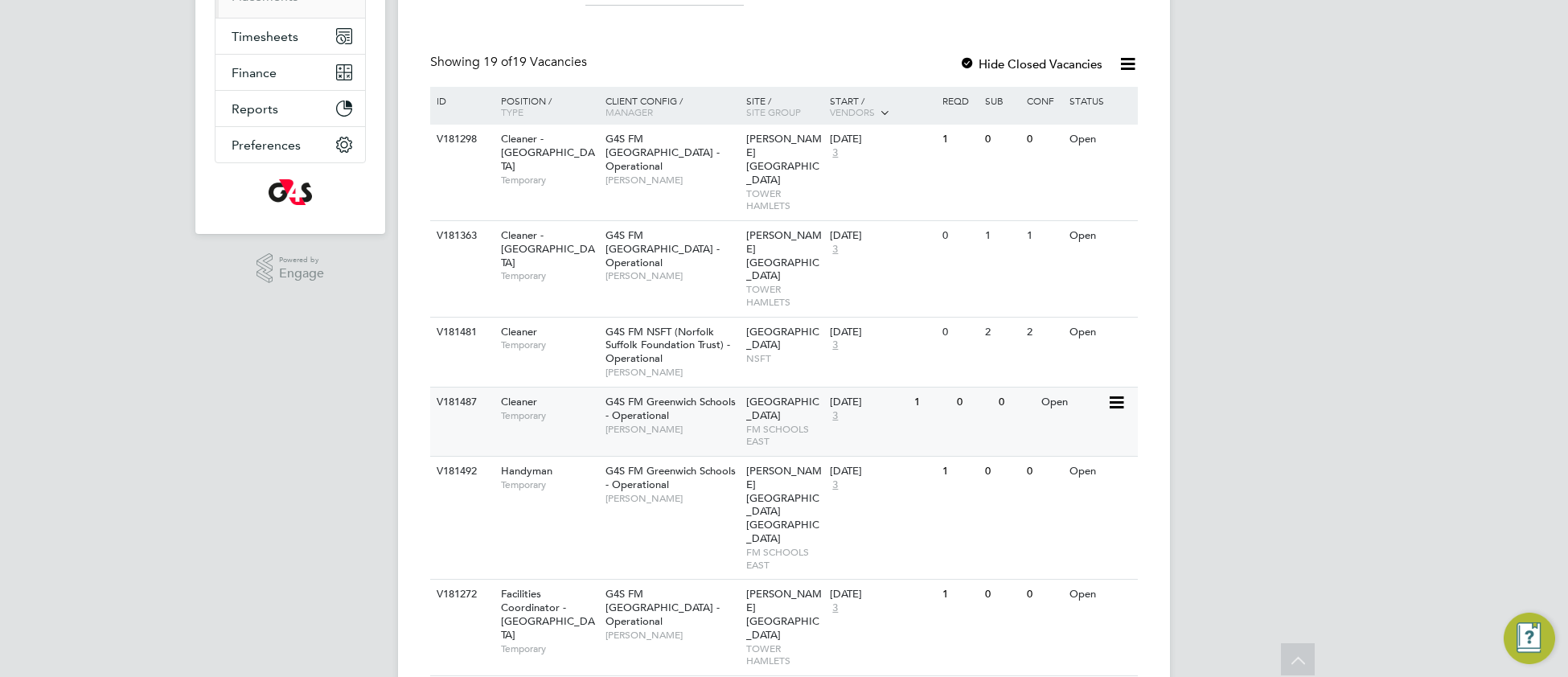
scroll to position [302, 0]
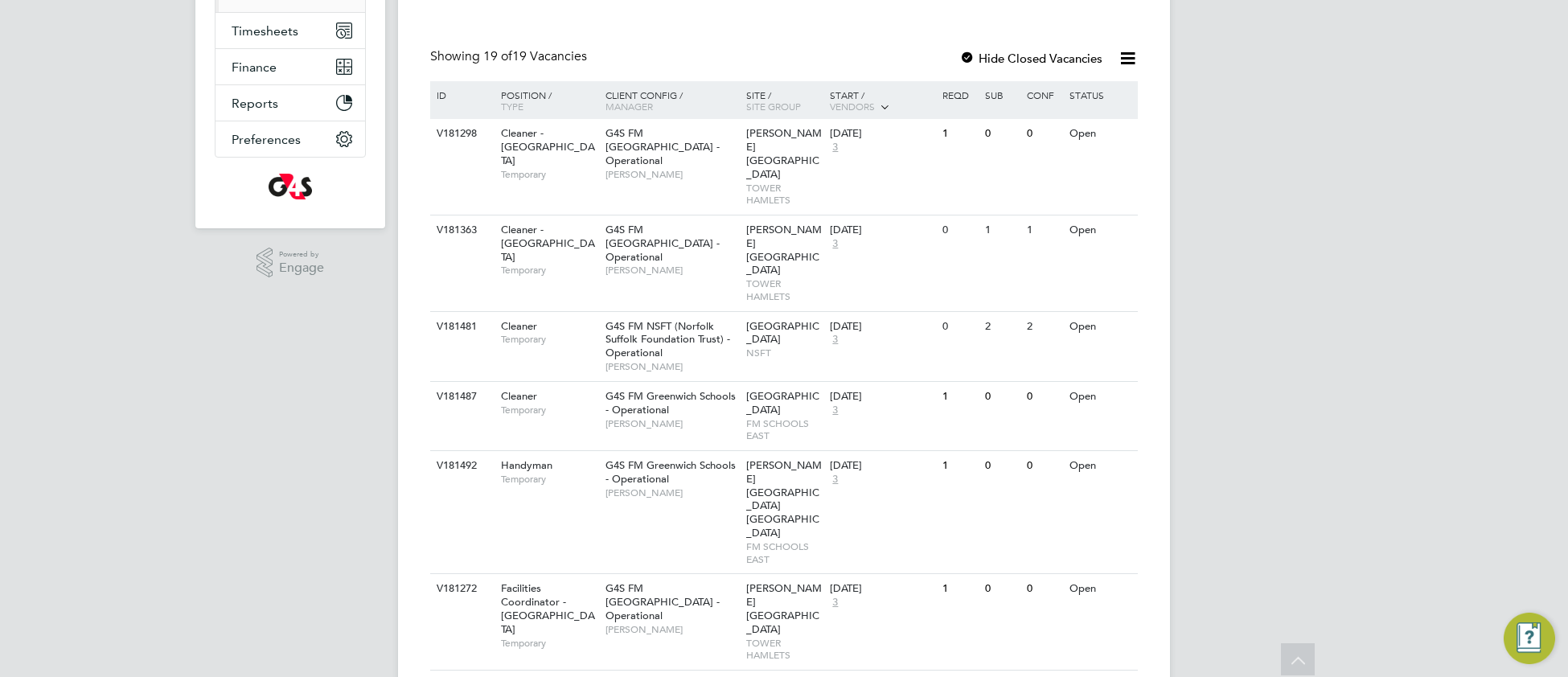
click at [1302, 662] on icon at bounding box center [1297, 662] width 28 height 37
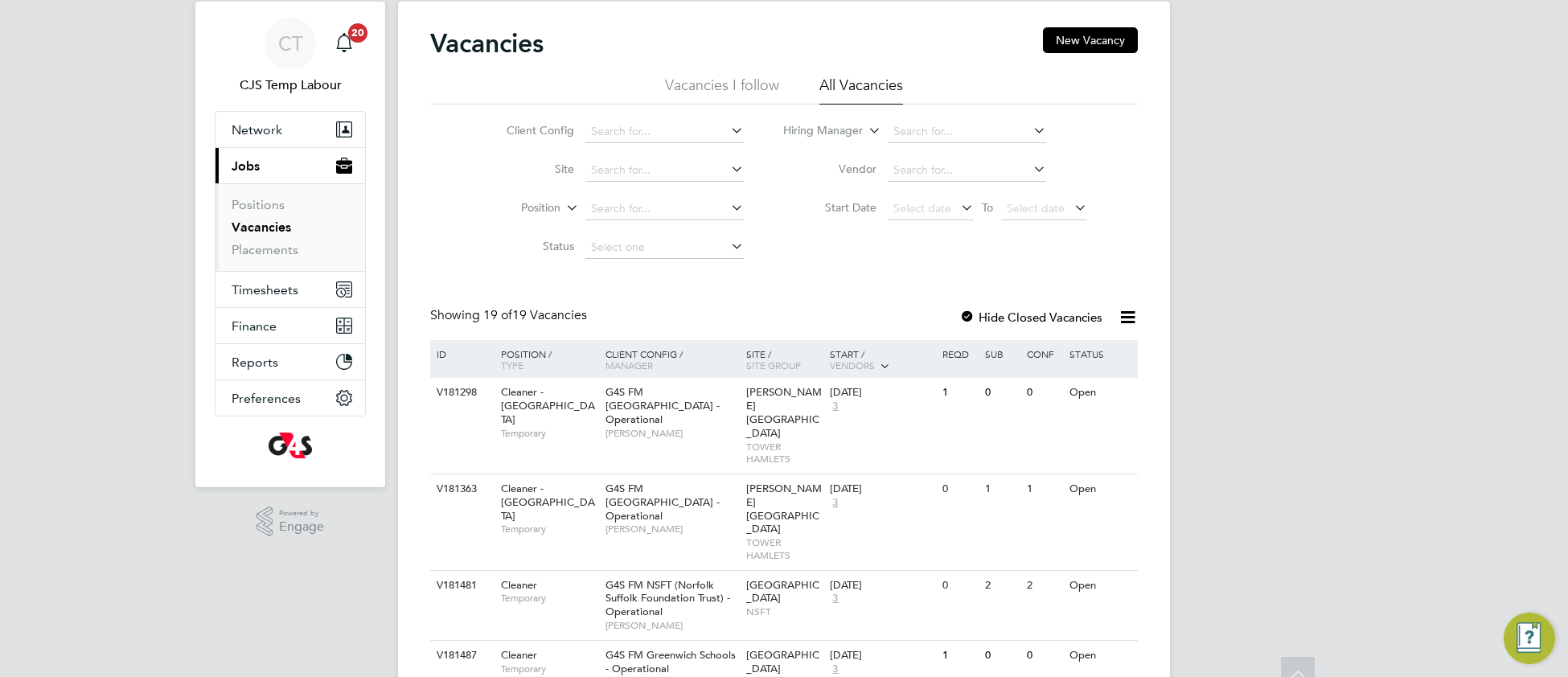
scroll to position [0, 0]
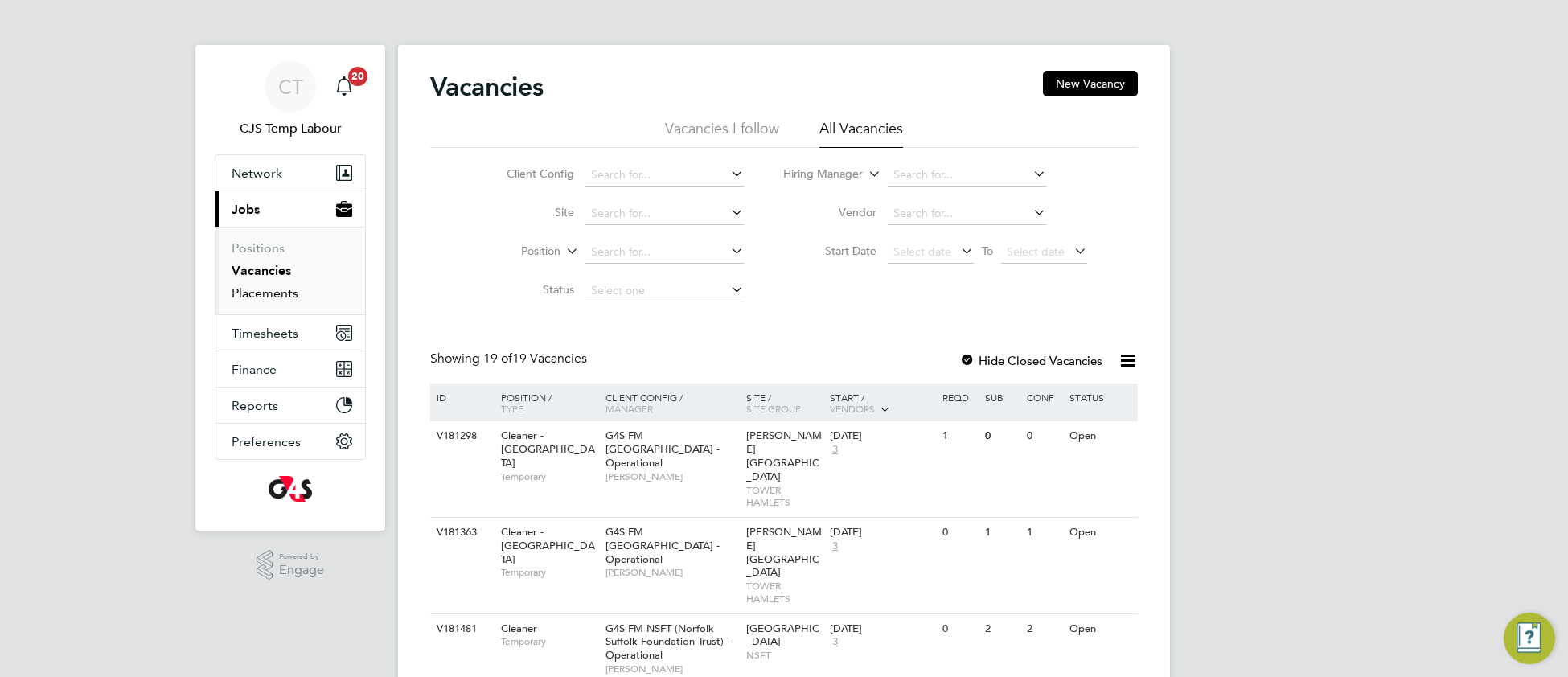
click at [240, 293] on link "Placements" at bounding box center [265, 293] width 67 height 15
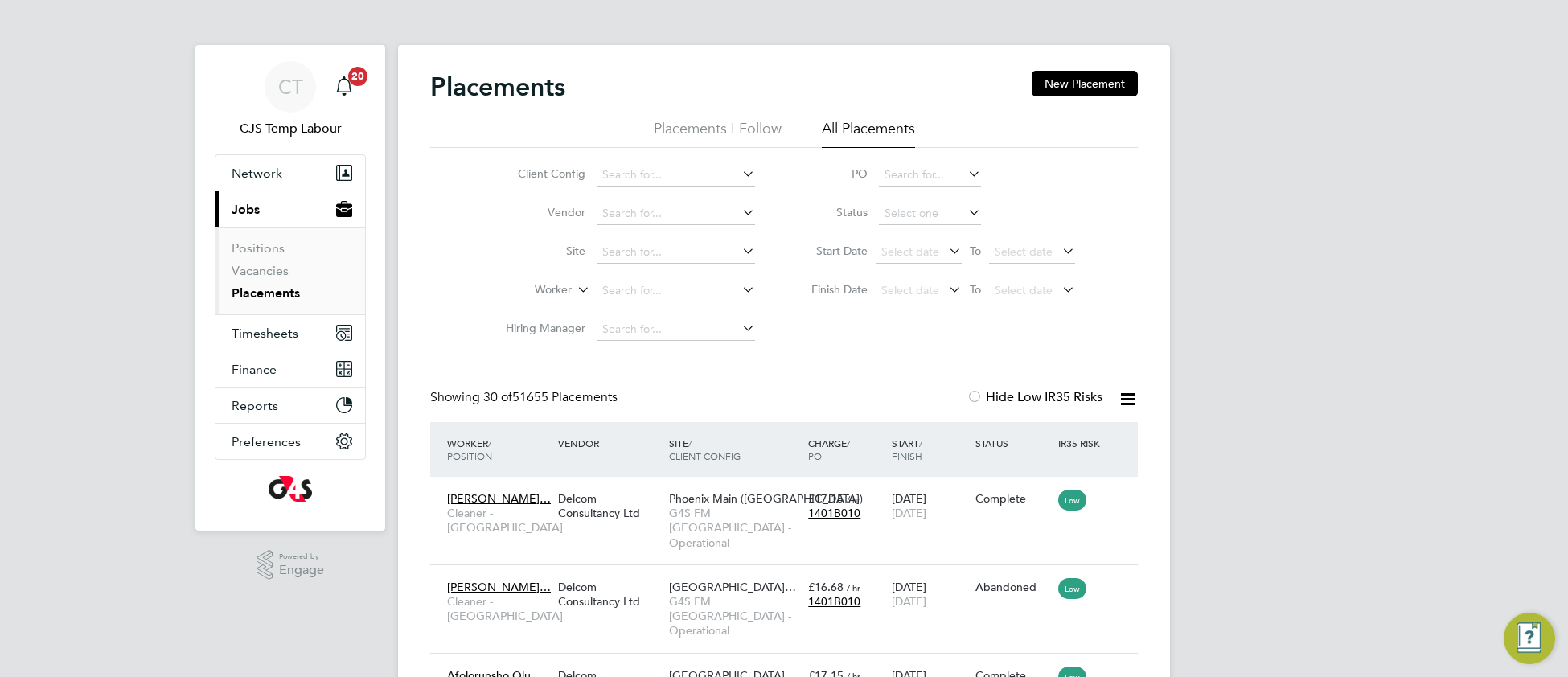
scroll to position [60, 138]
click at [263, 333] on span "Timesheets" at bounding box center [265, 333] width 67 height 15
click at [265, 335] on span "Timesheets" at bounding box center [265, 333] width 67 height 15
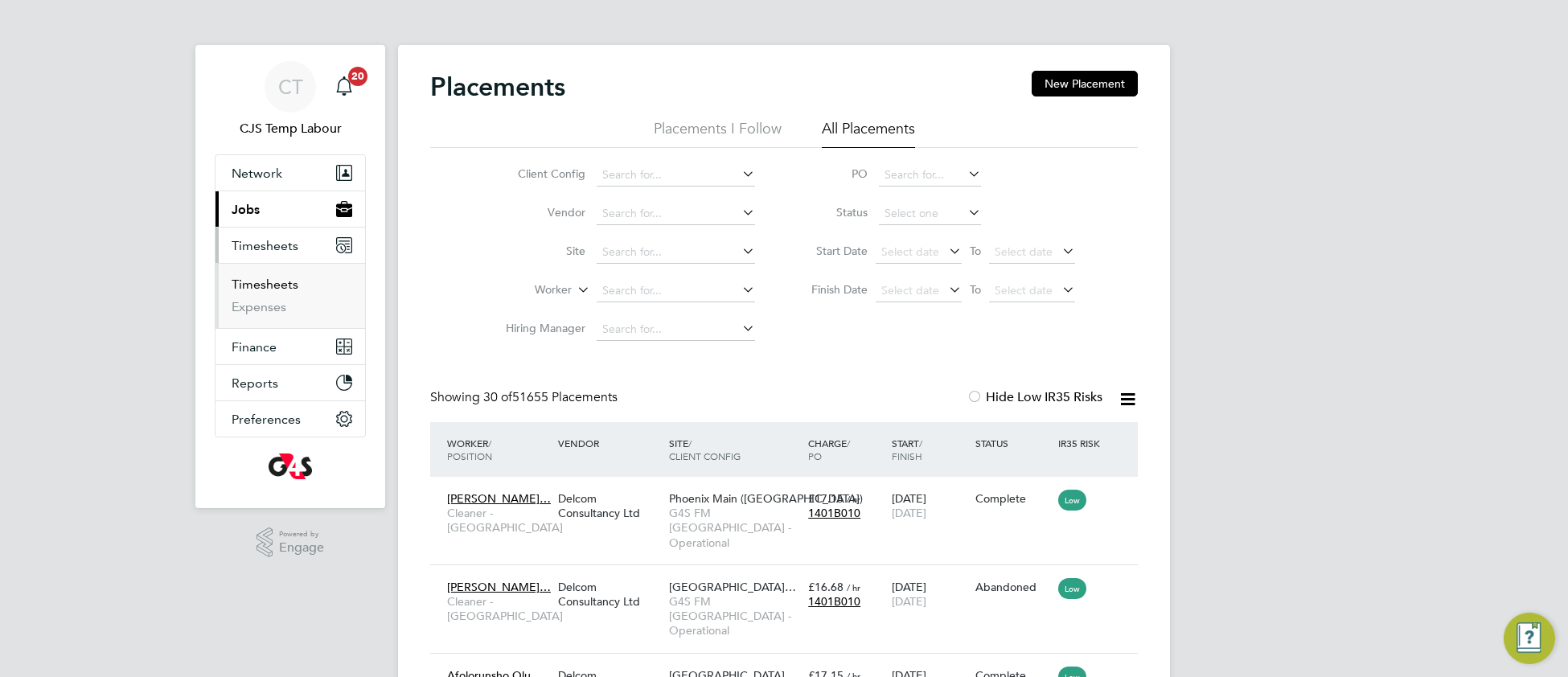
click at [258, 287] on link "Timesheets" at bounding box center [265, 284] width 67 height 15
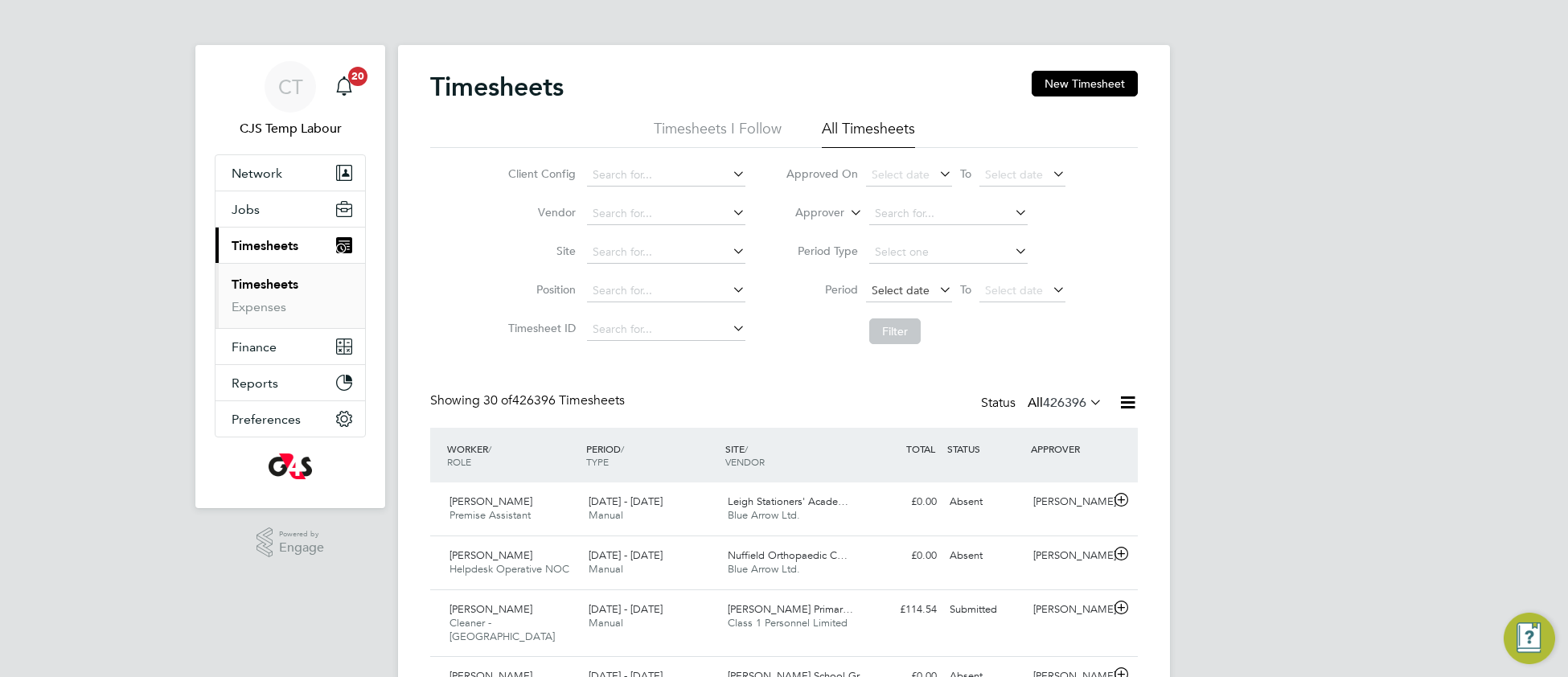
click at [895, 291] on span "Select date" at bounding box center [901, 290] width 58 height 14
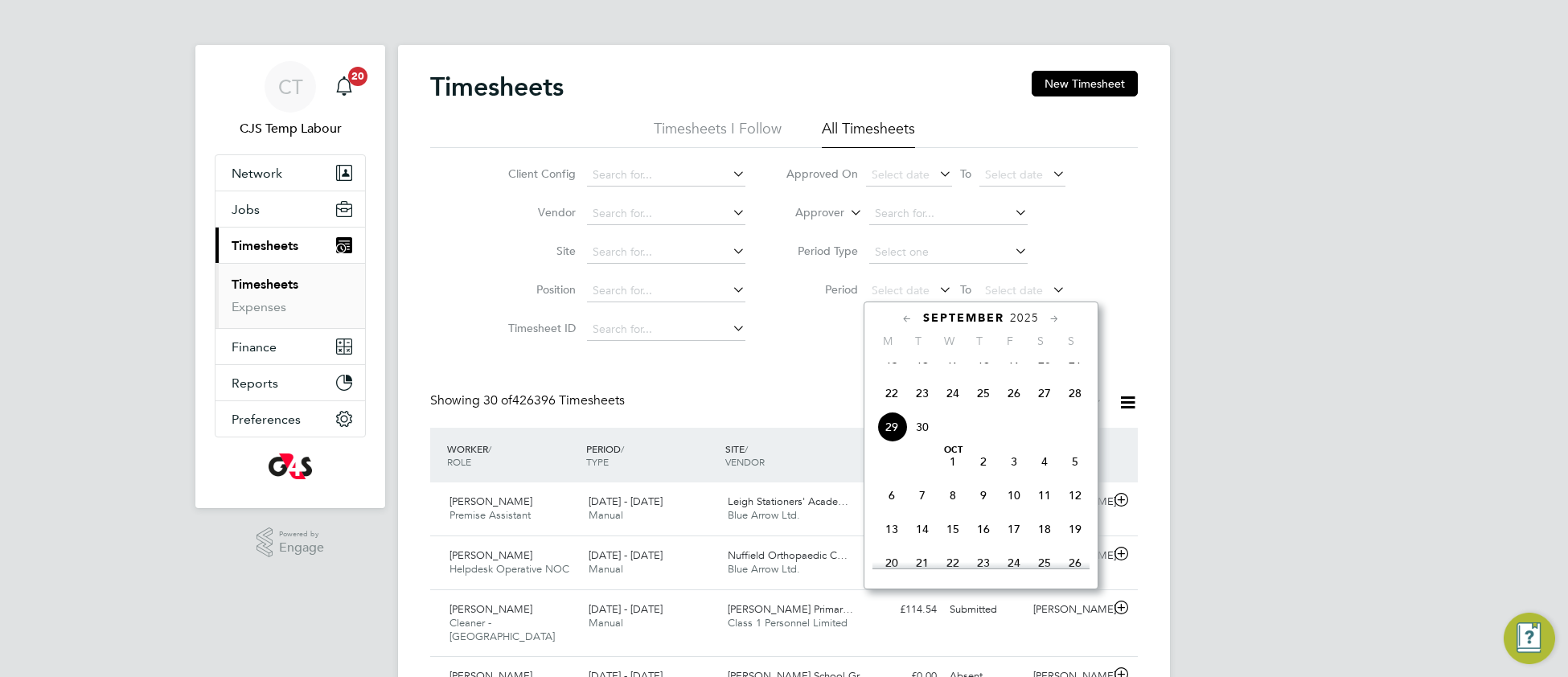
click at [888, 408] on span "22" at bounding box center [892, 393] width 31 height 31
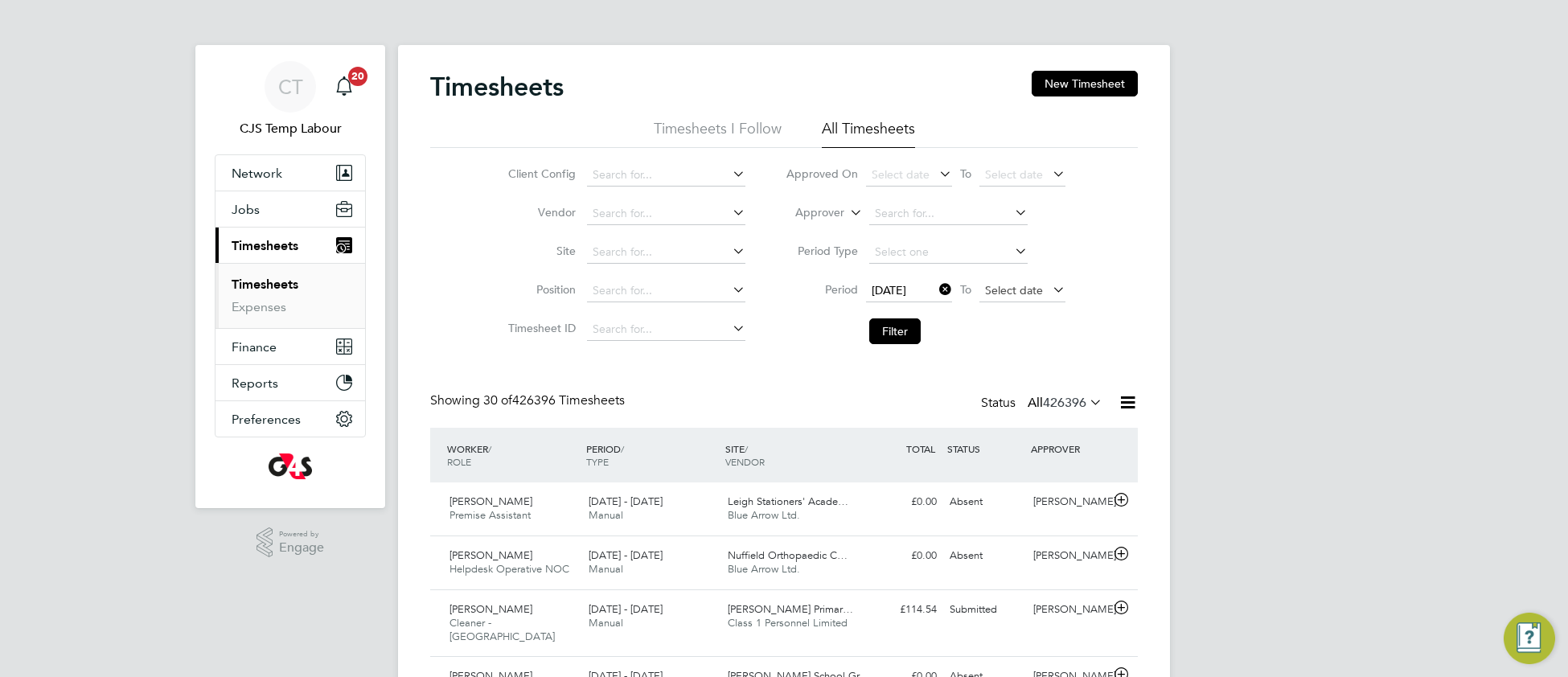
click at [993, 285] on span "Select date" at bounding box center [1014, 290] width 58 height 14
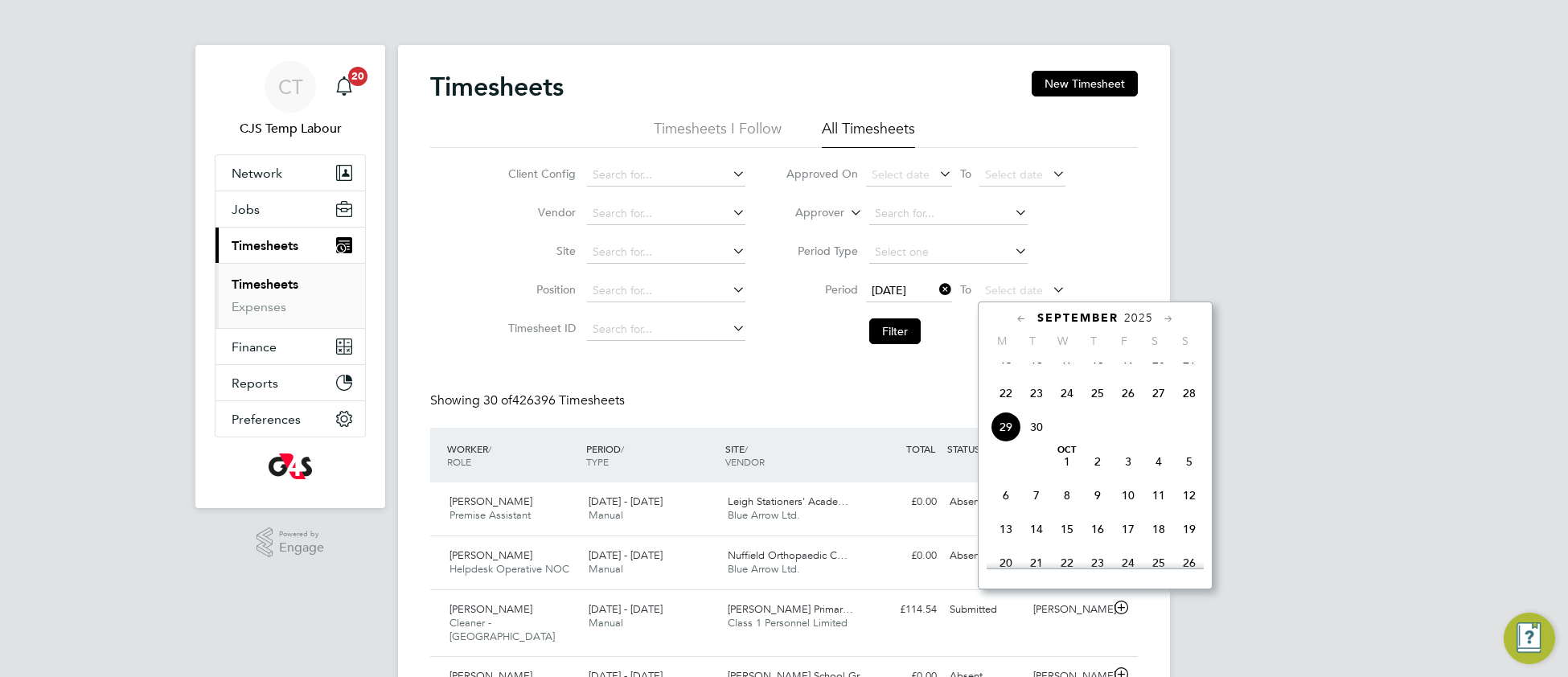
drag, startPoint x: 1191, startPoint y: 414, endPoint x: 1141, endPoint y: 432, distance: 53.1
click at [1189, 408] on span "28" at bounding box center [1189, 393] width 31 height 31
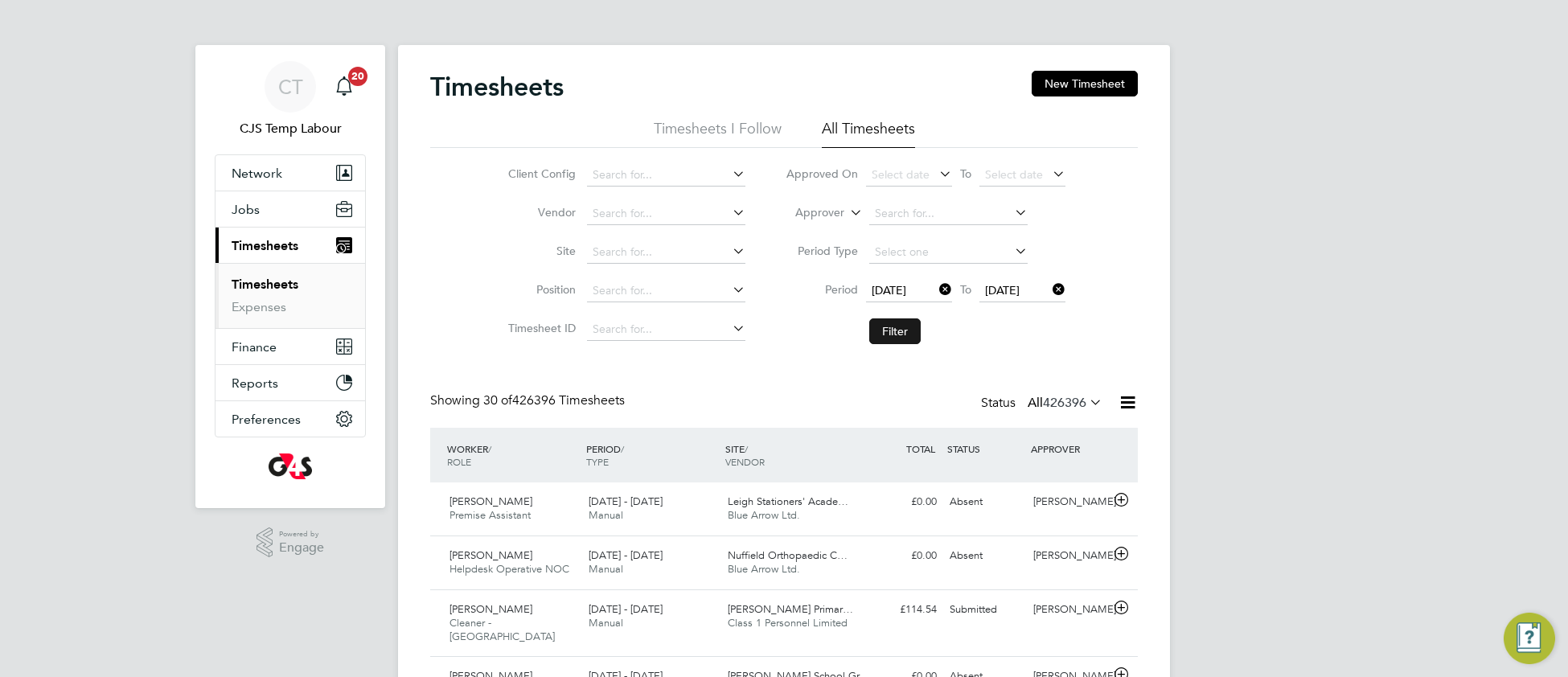
click at [876, 332] on button "Filter" at bounding box center [895, 331] width 51 height 26
click at [847, 213] on icon at bounding box center [847, 209] width 0 height 14
click at [819, 233] on li "Worker" at bounding box center [805, 231] width 80 height 21
click at [874, 209] on input at bounding box center [949, 213] width 158 height 22
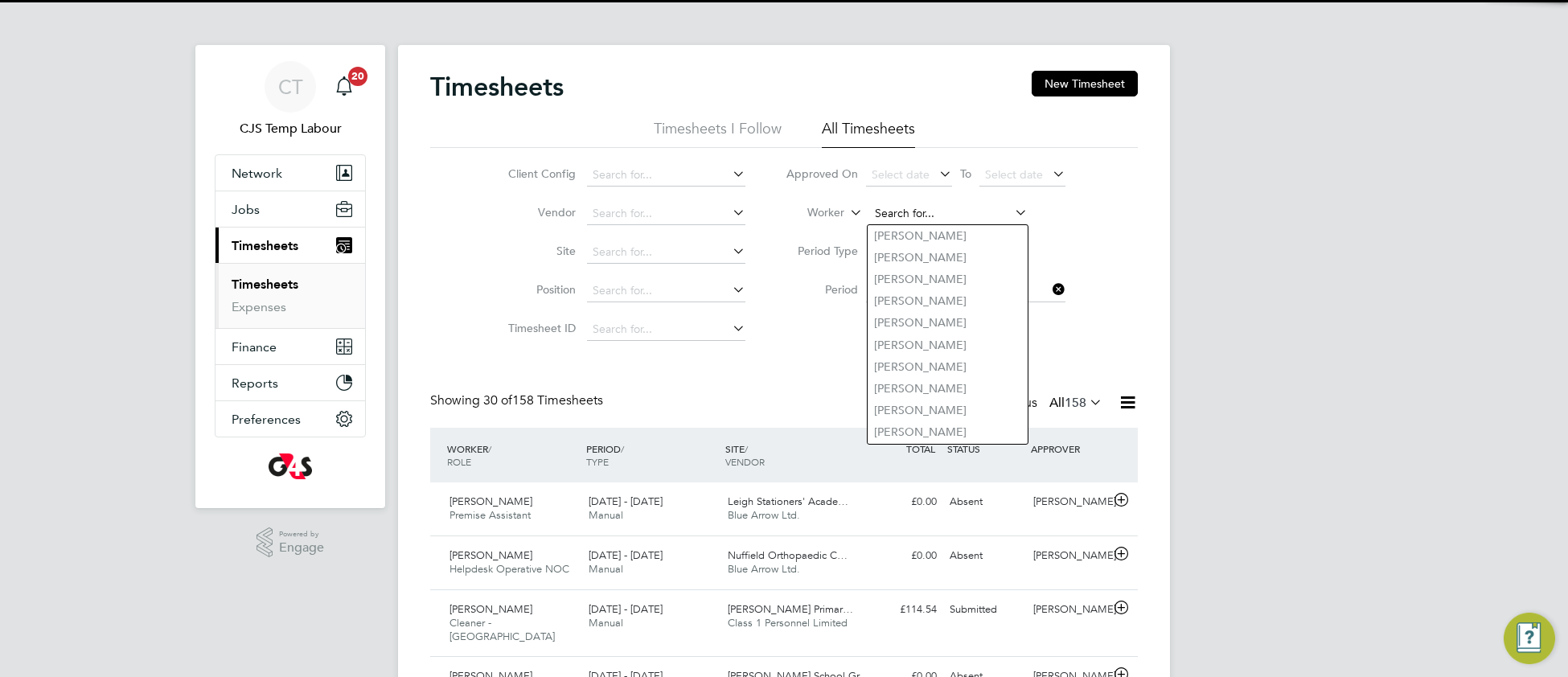
paste input "Iain Wallace"
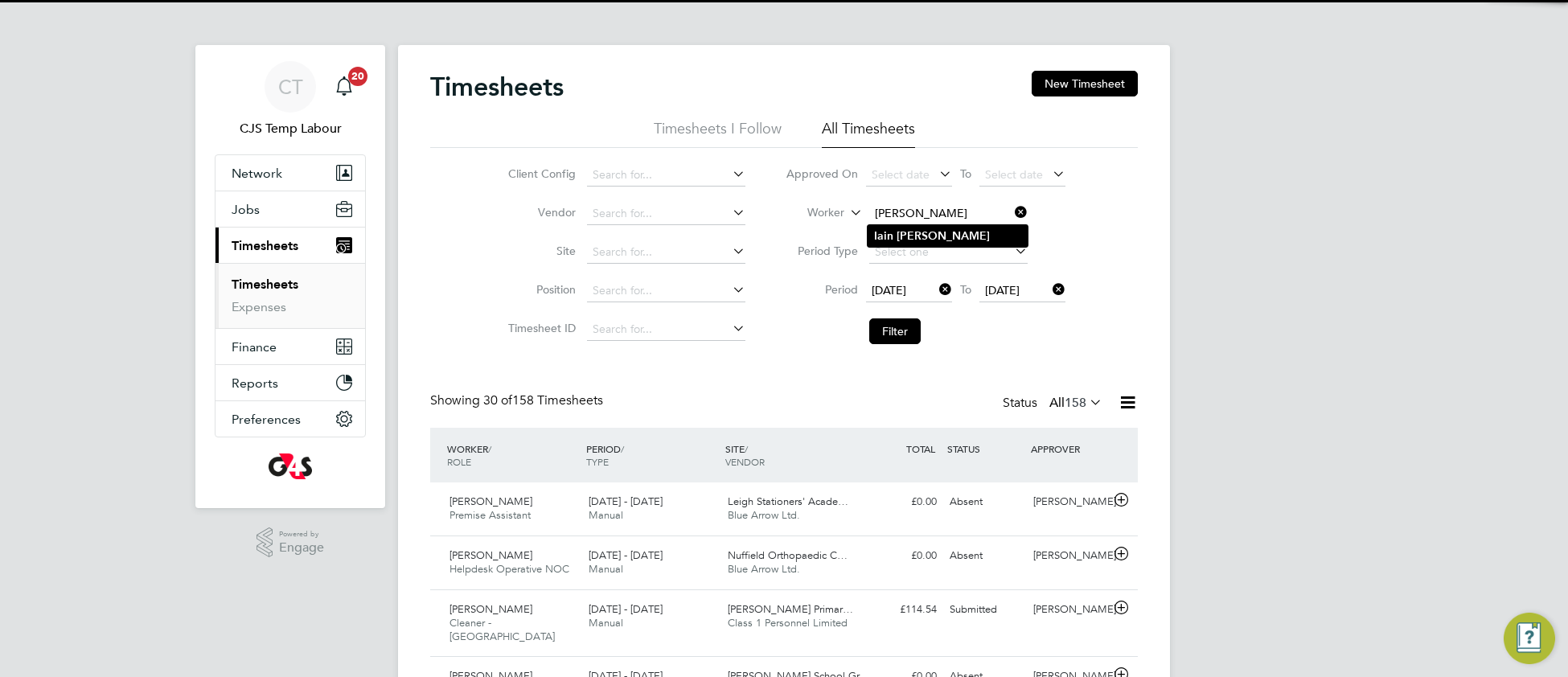
type input "Iain Wallace"
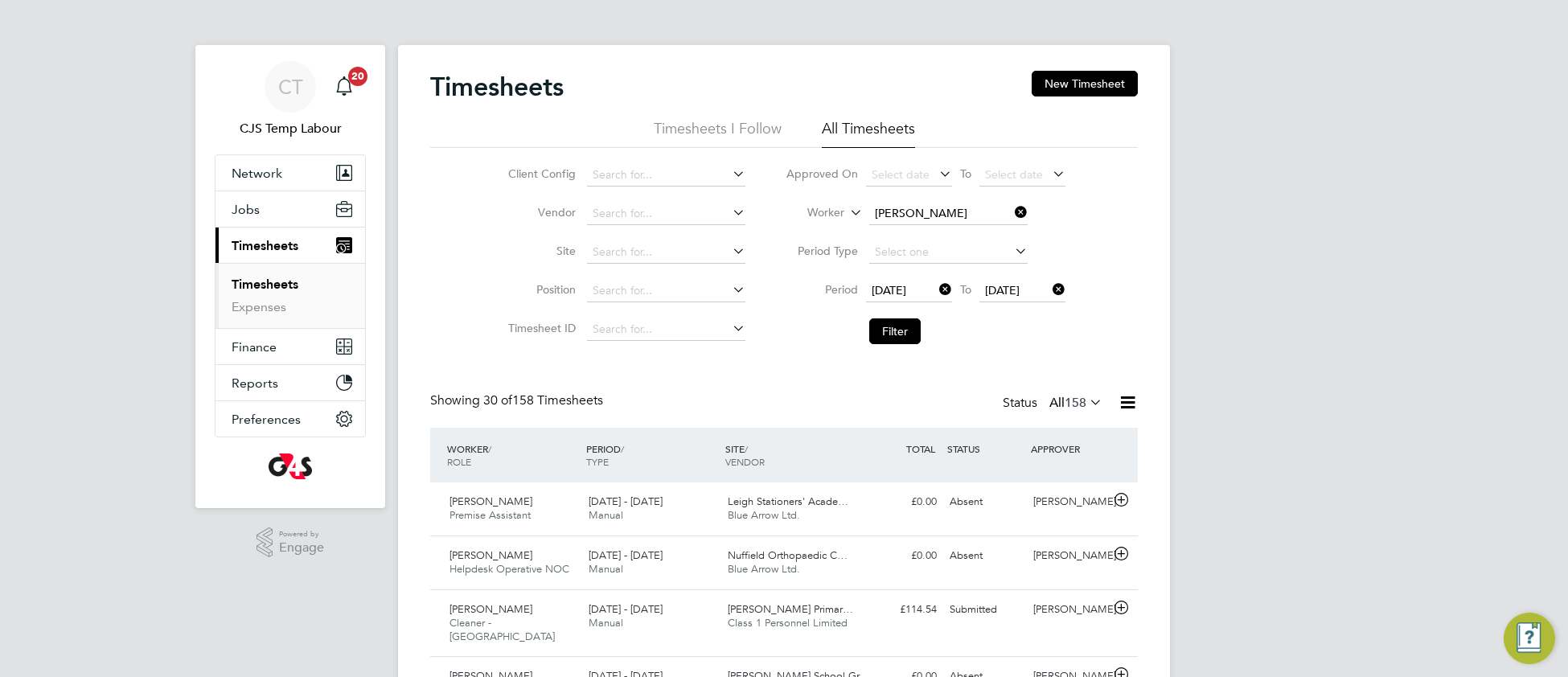
click at [899, 240] on b "Wallace" at bounding box center [943, 236] width 94 height 13
click at [886, 319] on button "Filter" at bounding box center [895, 331] width 51 height 26
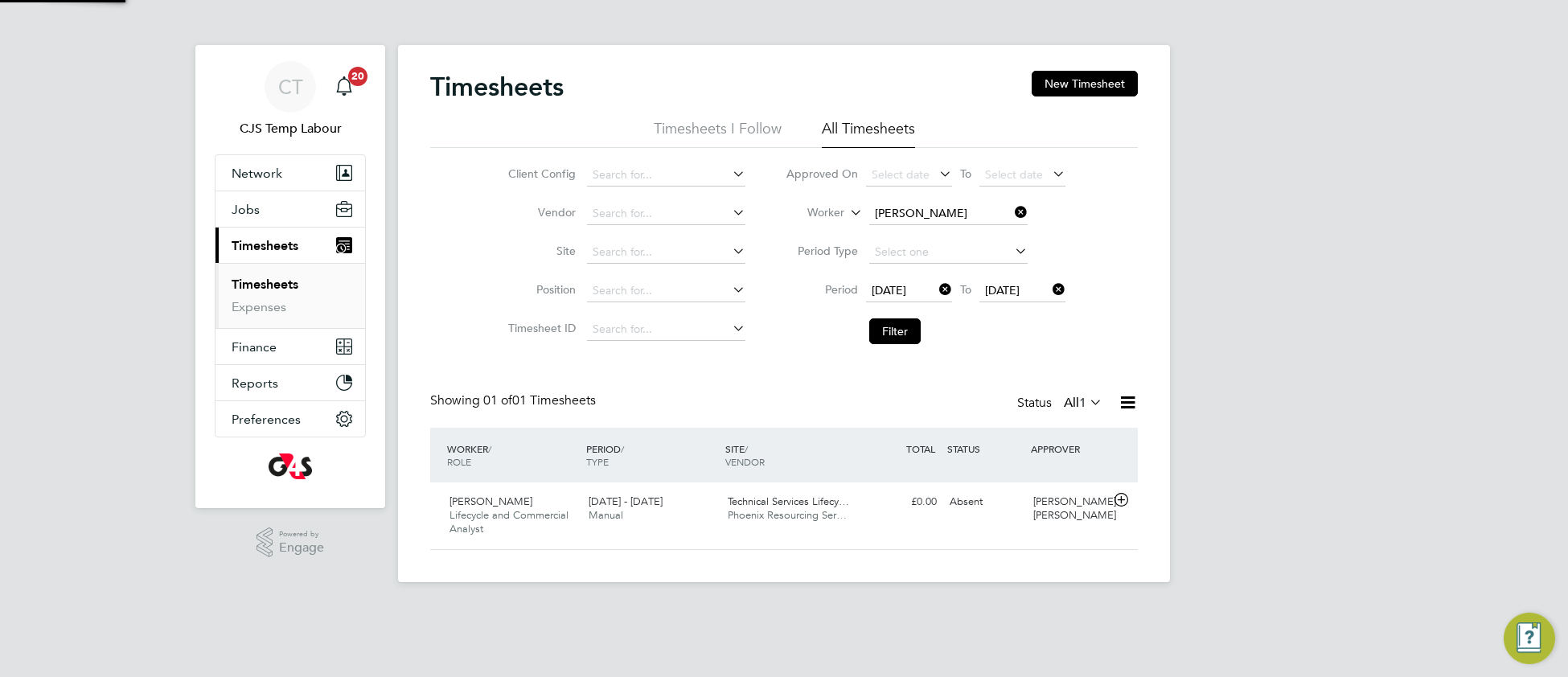
scroll to position [40, 138]
click at [752, 514] on span "Phoenix Resourcing Ser…" at bounding box center [787, 514] width 119 height 13
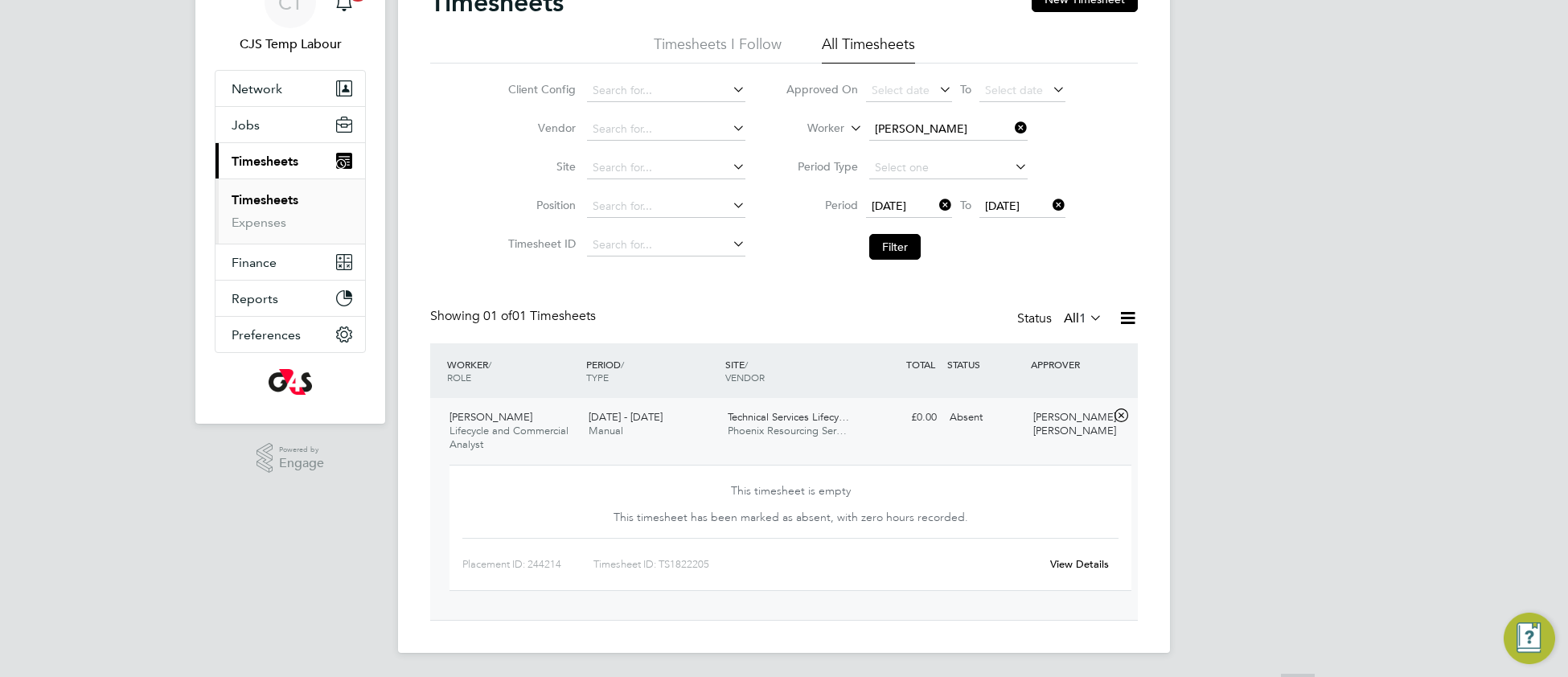
scroll to position [87, 0]
click at [1080, 560] on link "View Details" at bounding box center [1079, 562] width 58 height 13
click at [902, 242] on button "Filter" at bounding box center [895, 245] width 51 height 26
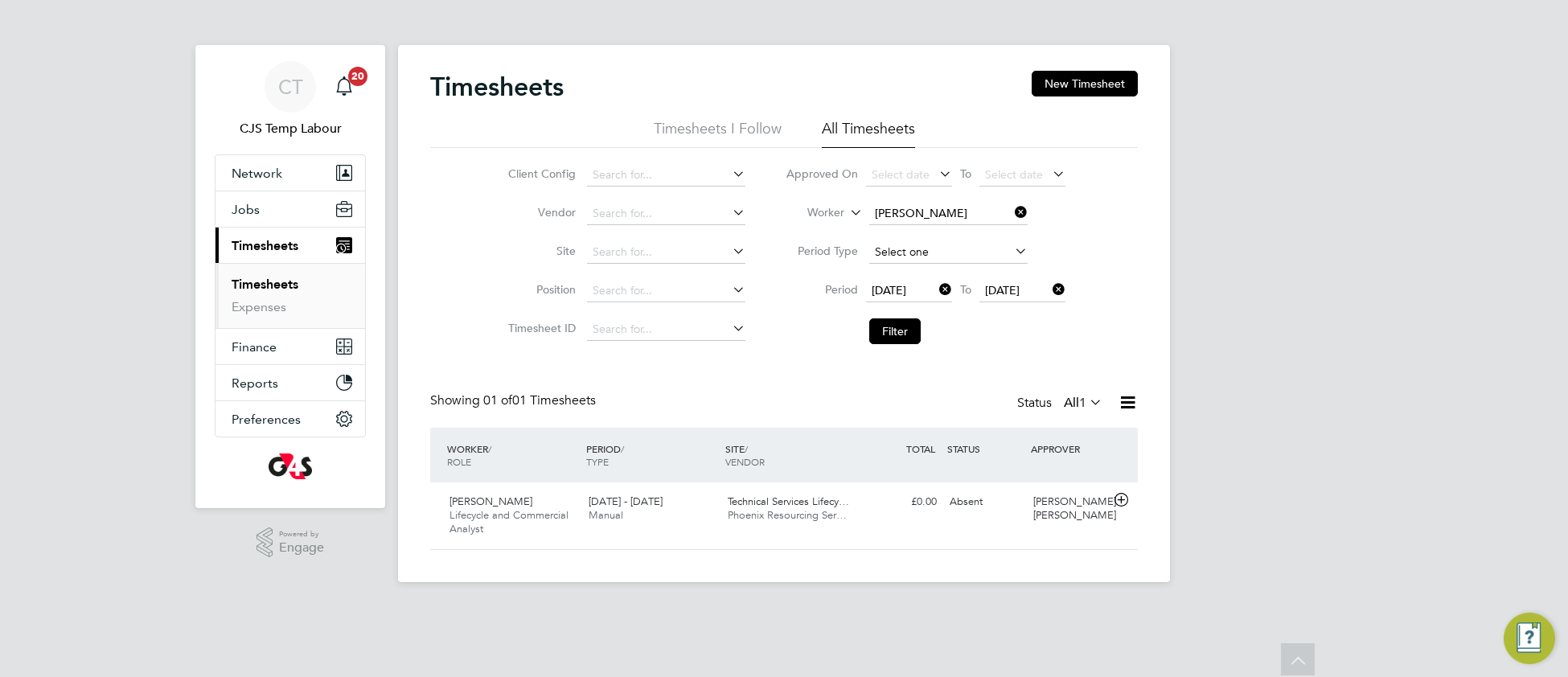
scroll to position [40, 138]
click at [1011, 209] on icon at bounding box center [1011, 212] width 0 height 22
click at [901, 333] on button "Filter" at bounding box center [895, 331] width 51 height 26
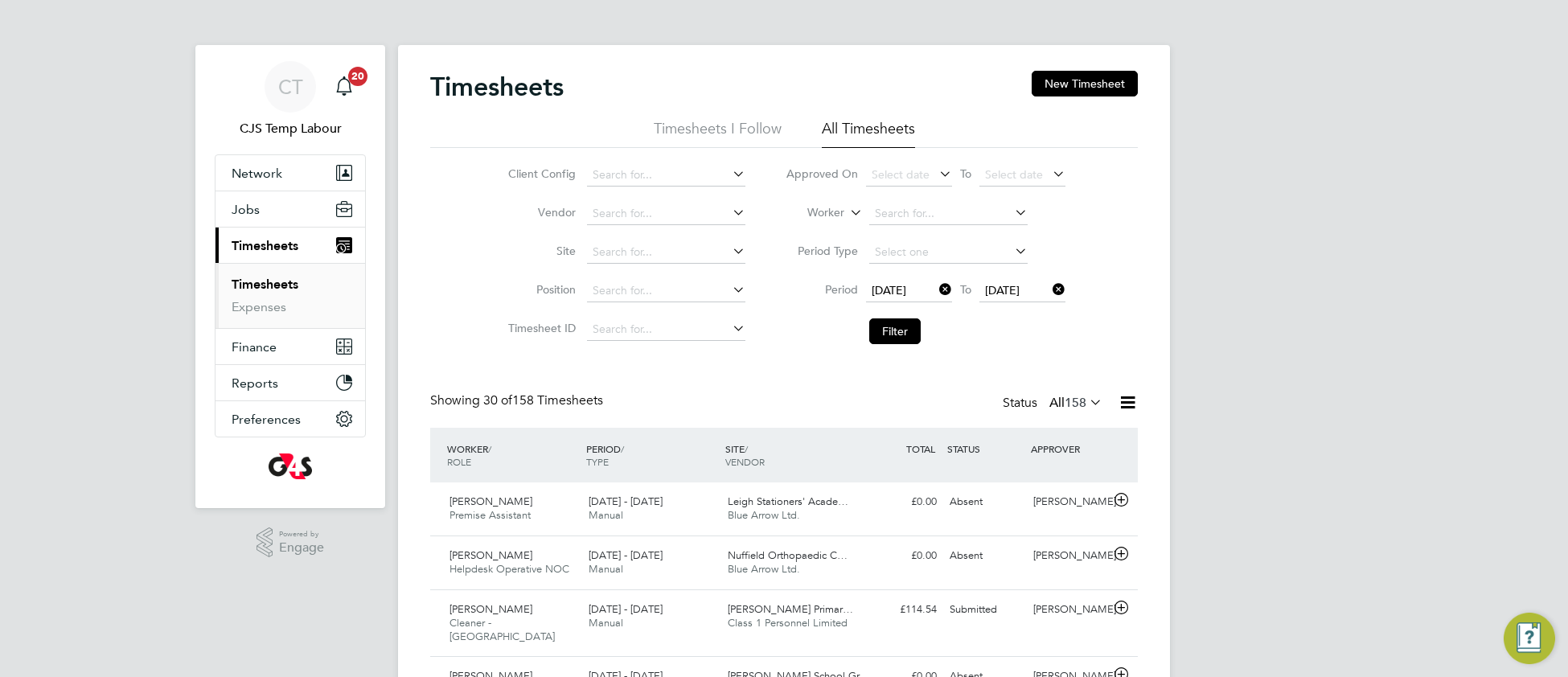
click at [1086, 402] on icon at bounding box center [1086, 402] width 0 height 22
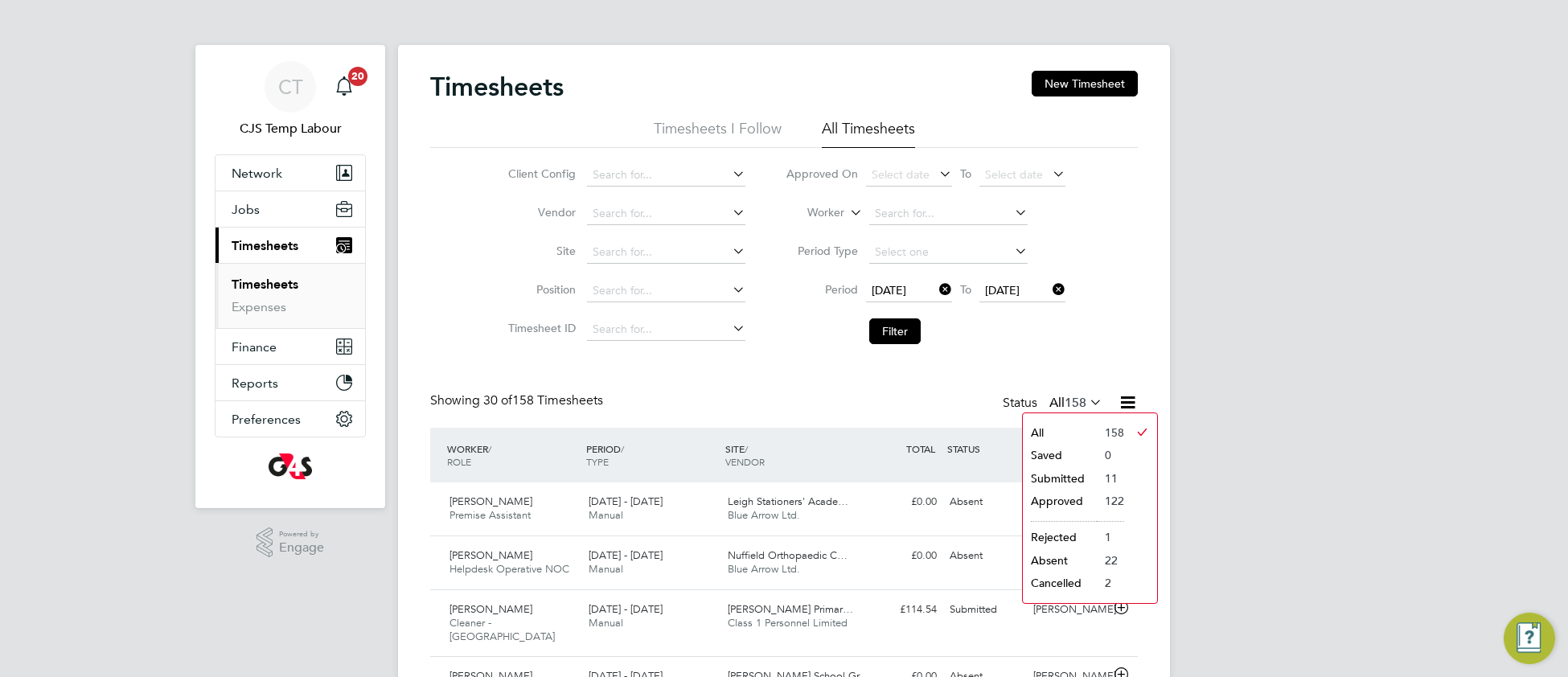
click at [1076, 480] on li "Submitted" at bounding box center [1060, 478] width 74 height 22
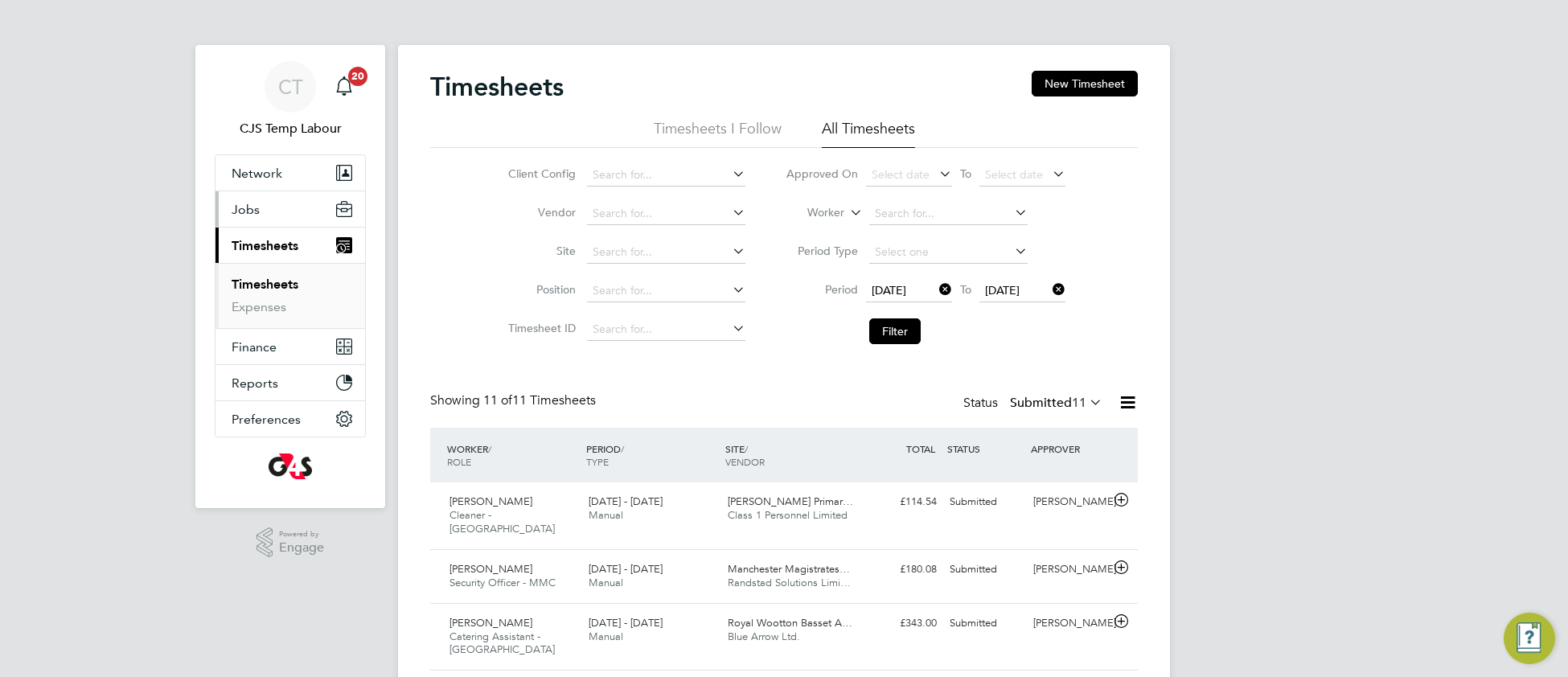
drag, startPoint x: 247, startPoint y: 212, endPoint x: 251, endPoint y: 229, distance: 17.5
click at [247, 213] on span "Jobs" at bounding box center [245, 209] width 28 height 15
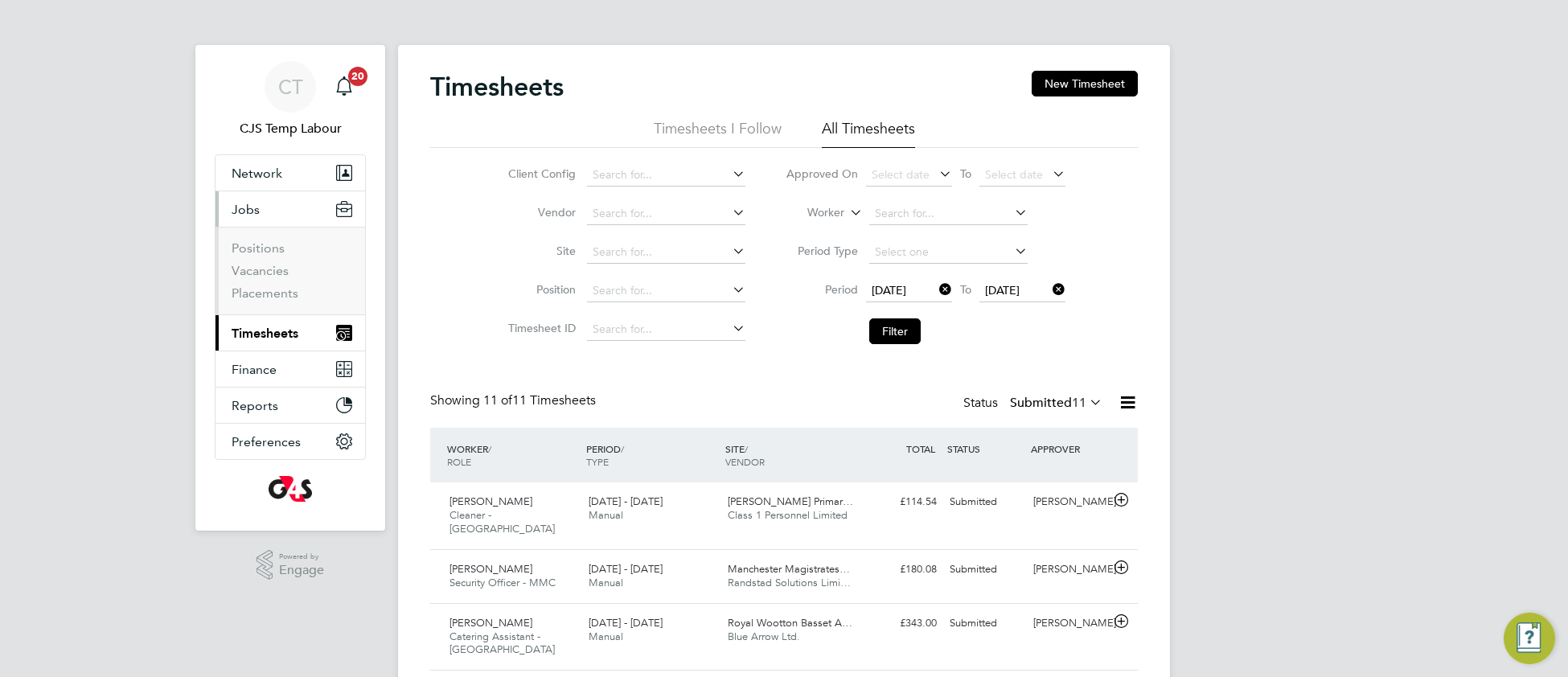
click at [263, 280] on li "Vacancies" at bounding box center [292, 273] width 120 height 22
click at [266, 274] on link "Vacancies" at bounding box center [261, 270] width 58 height 15
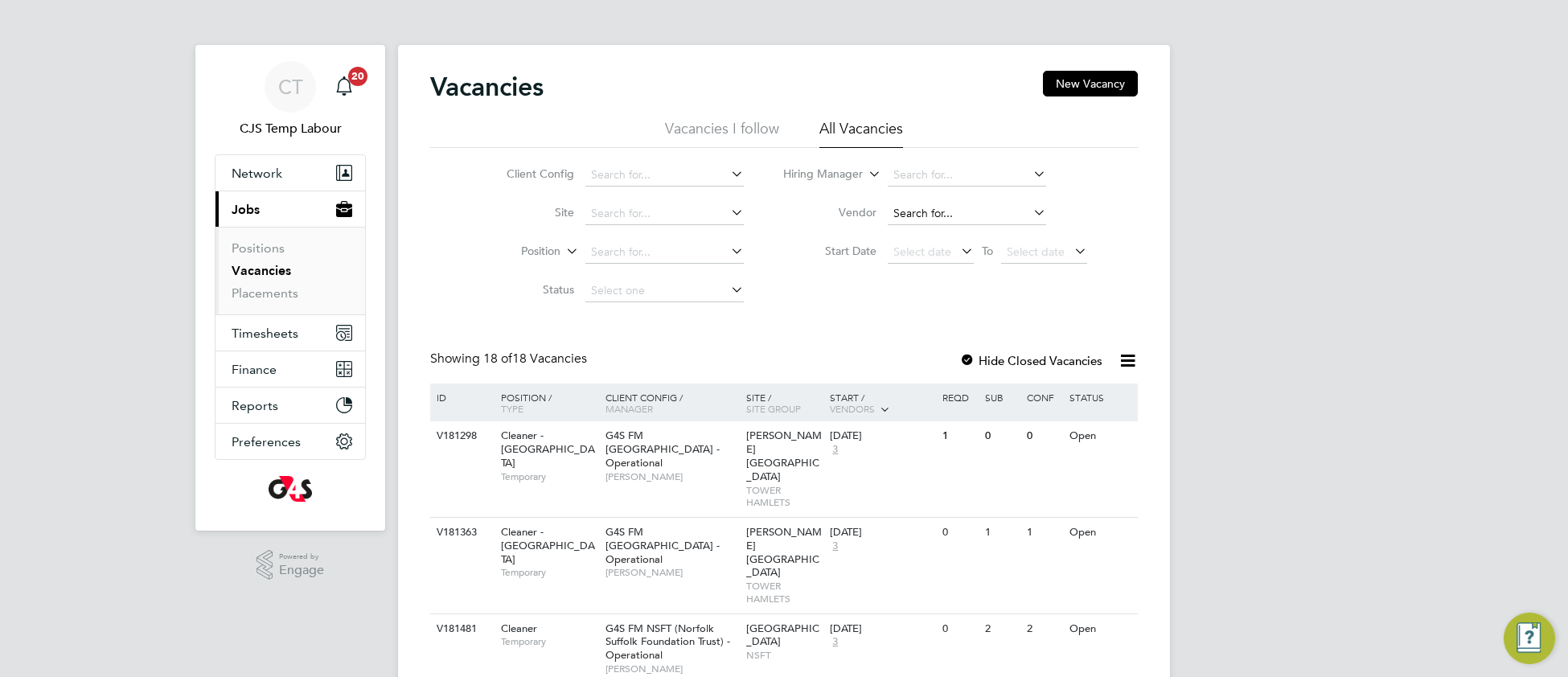
click at [930, 209] on input at bounding box center [967, 213] width 158 height 22
click at [975, 238] on li "Blue Arrow Ltd." at bounding box center [967, 236] width 160 height 22
type input "Blue Arrow Ltd."
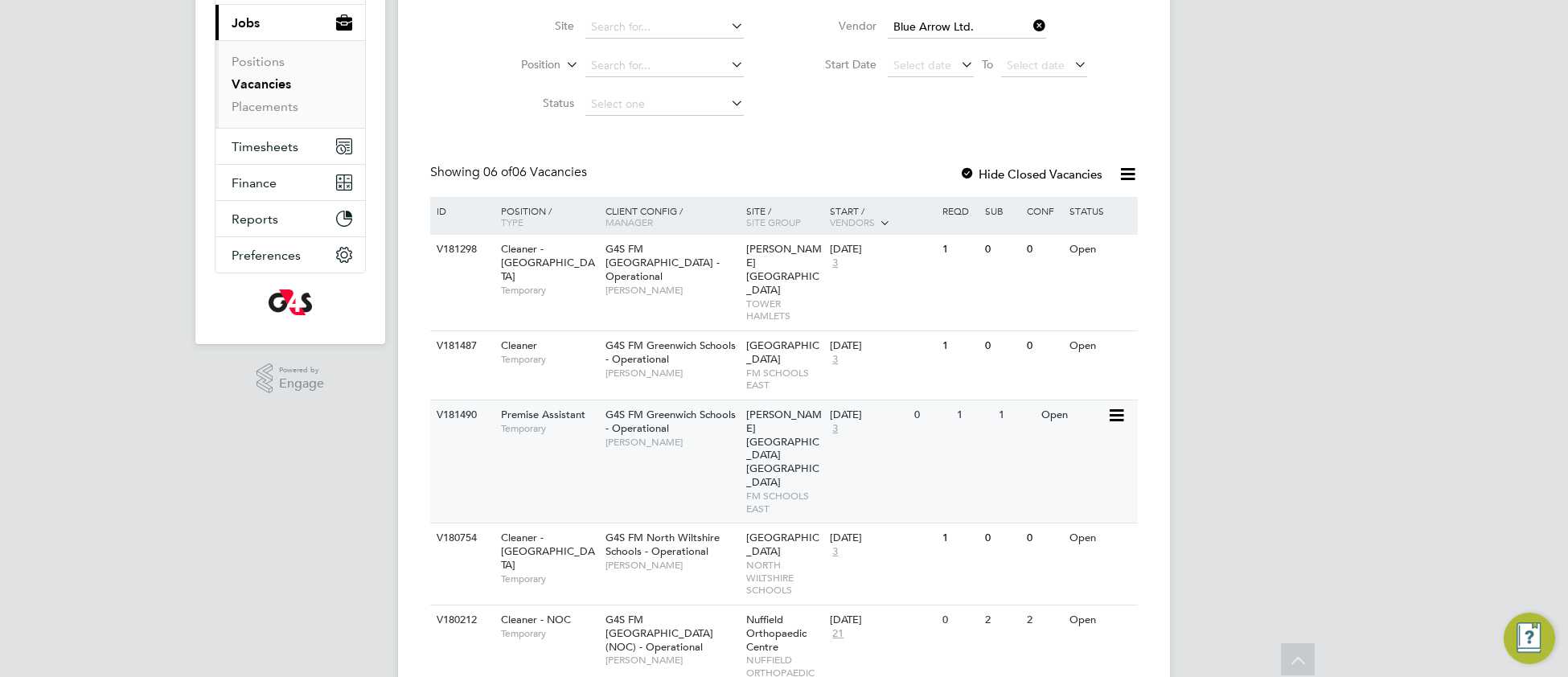
click at [703, 441] on div "G4S FM Greenwich Schools - Operational Monique Maussant" at bounding box center [672, 428] width 141 height 56
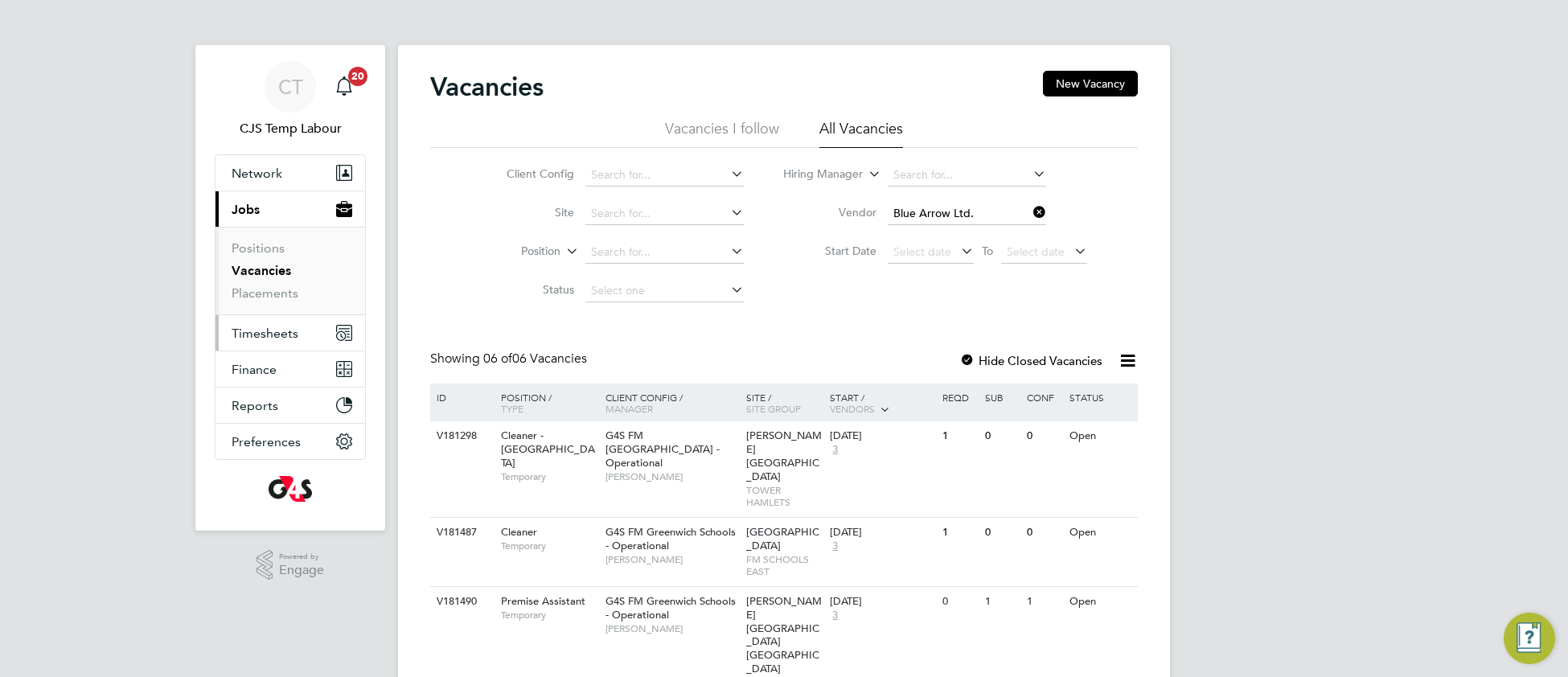
click at [260, 328] on span "Timesheets" at bounding box center [265, 333] width 67 height 15
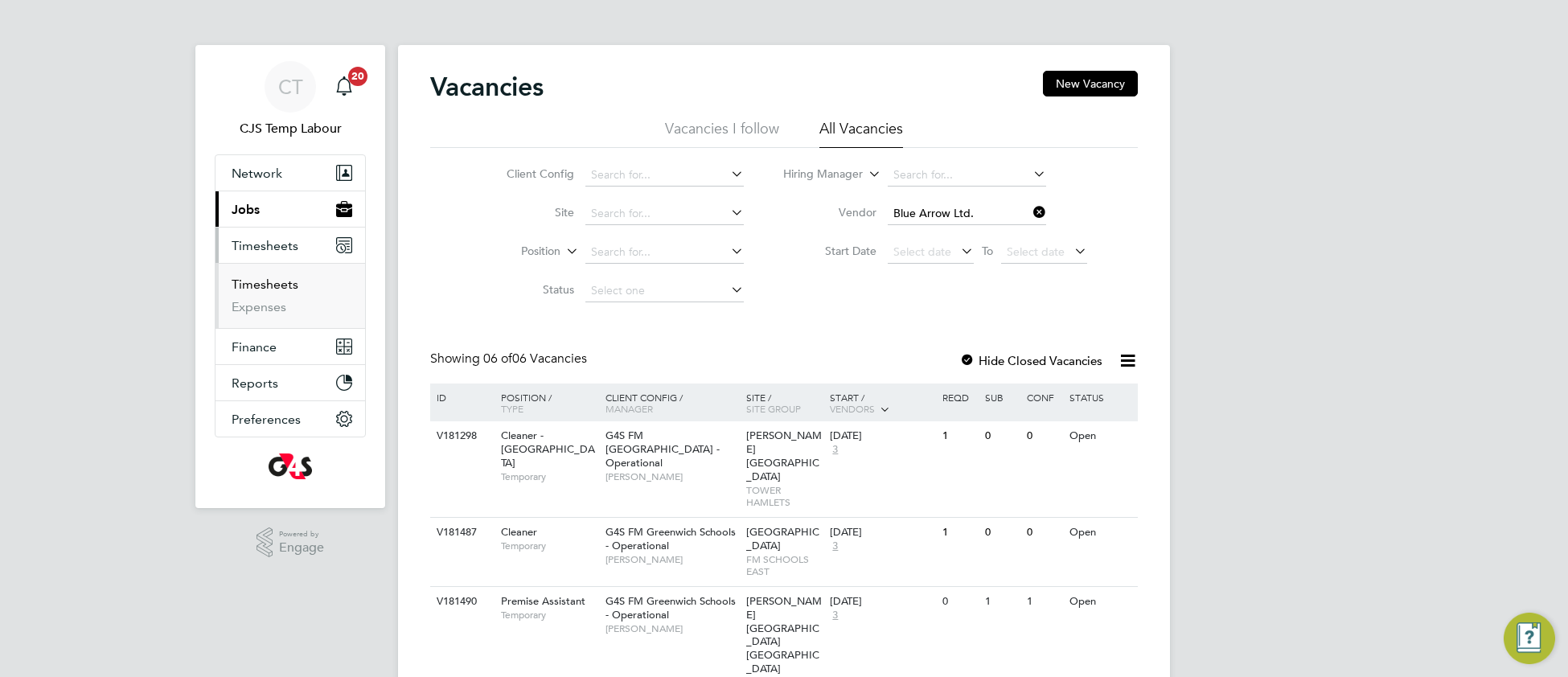
click at [266, 284] on link "Timesheets" at bounding box center [265, 284] width 67 height 15
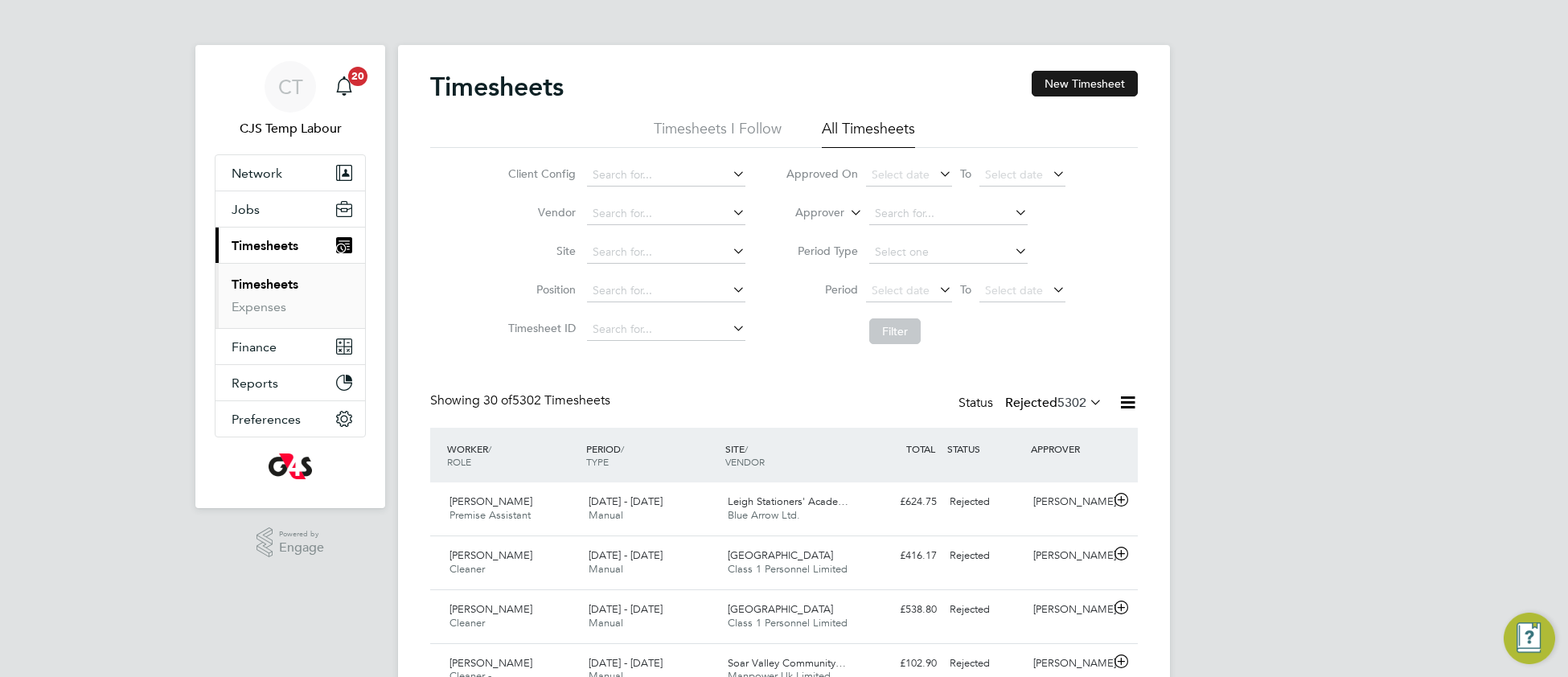
scroll to position [40, 138]
click at [1088, 80] on button "New Timesheet" at bounding box center [1085, 84] width 106 height 26
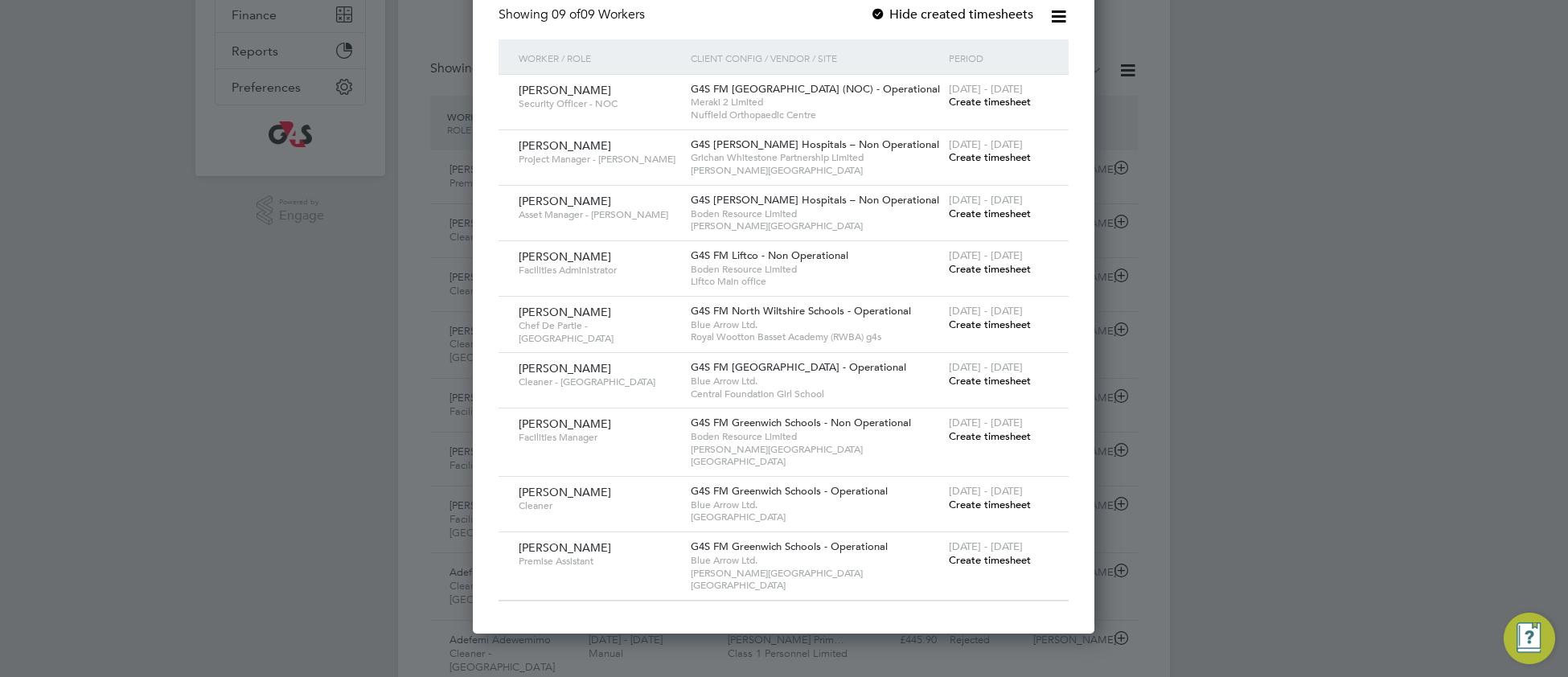
click at [986, 553] on span "Create timesheet" at bounding box center [989, 559] width 82 height 13
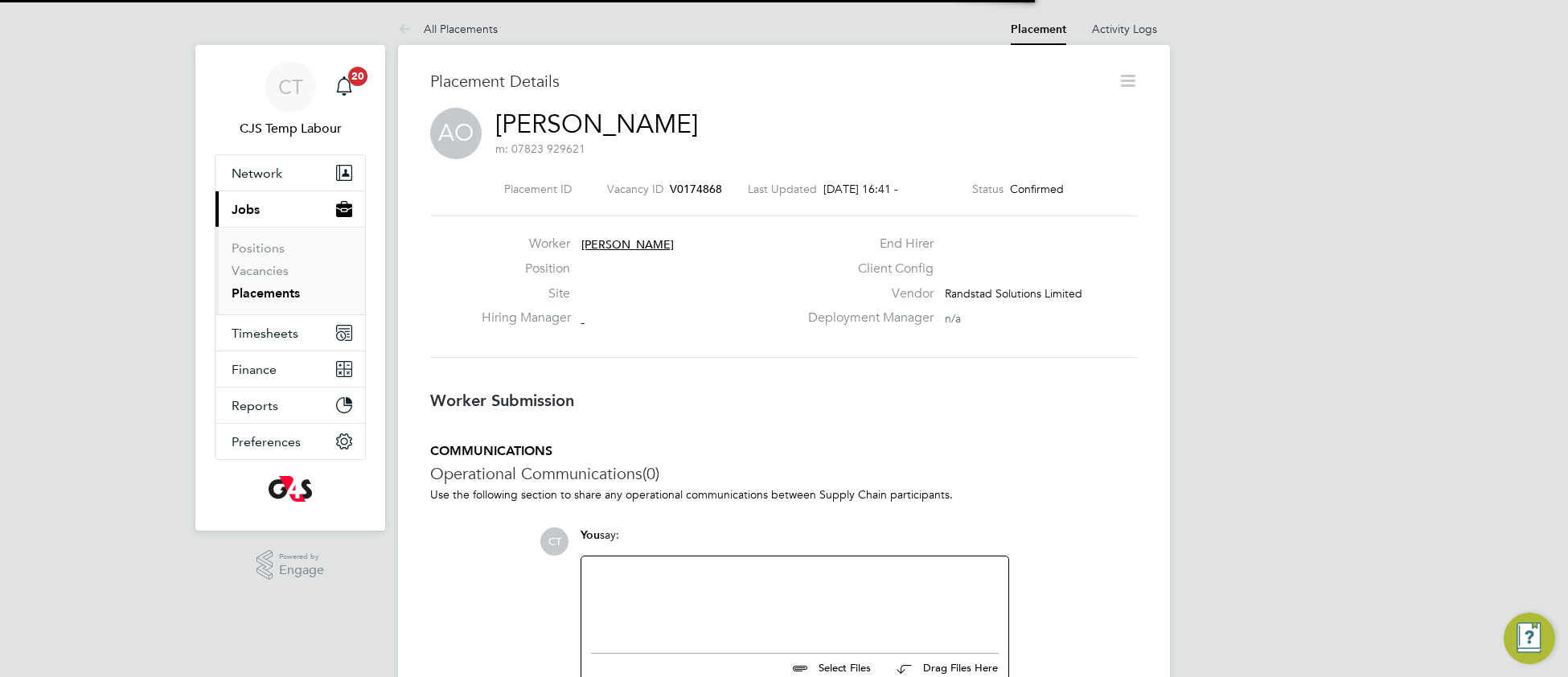
scroll to position [7, 7]
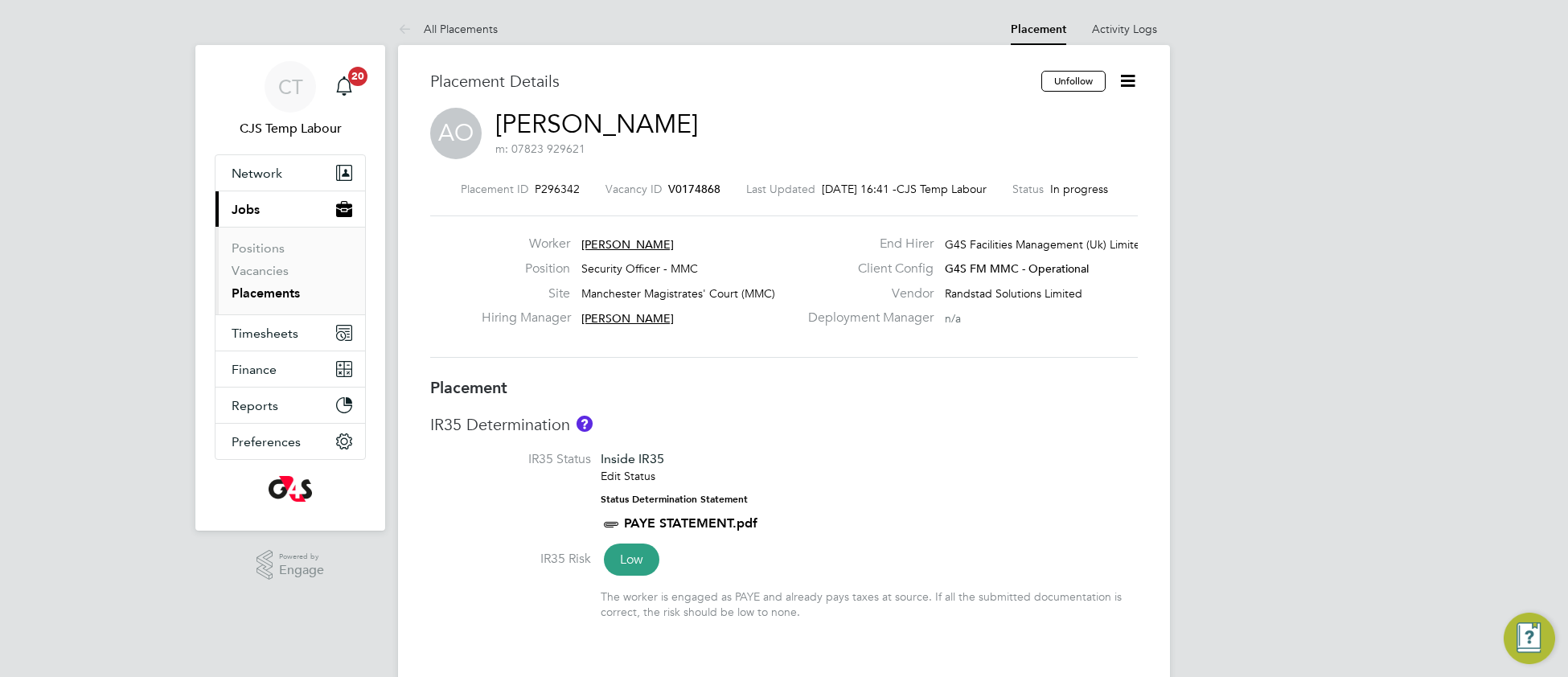
click at [604, 120] on link "Abdullateef Okeniyi" at bounding box center [596, 124] width 202 height 31
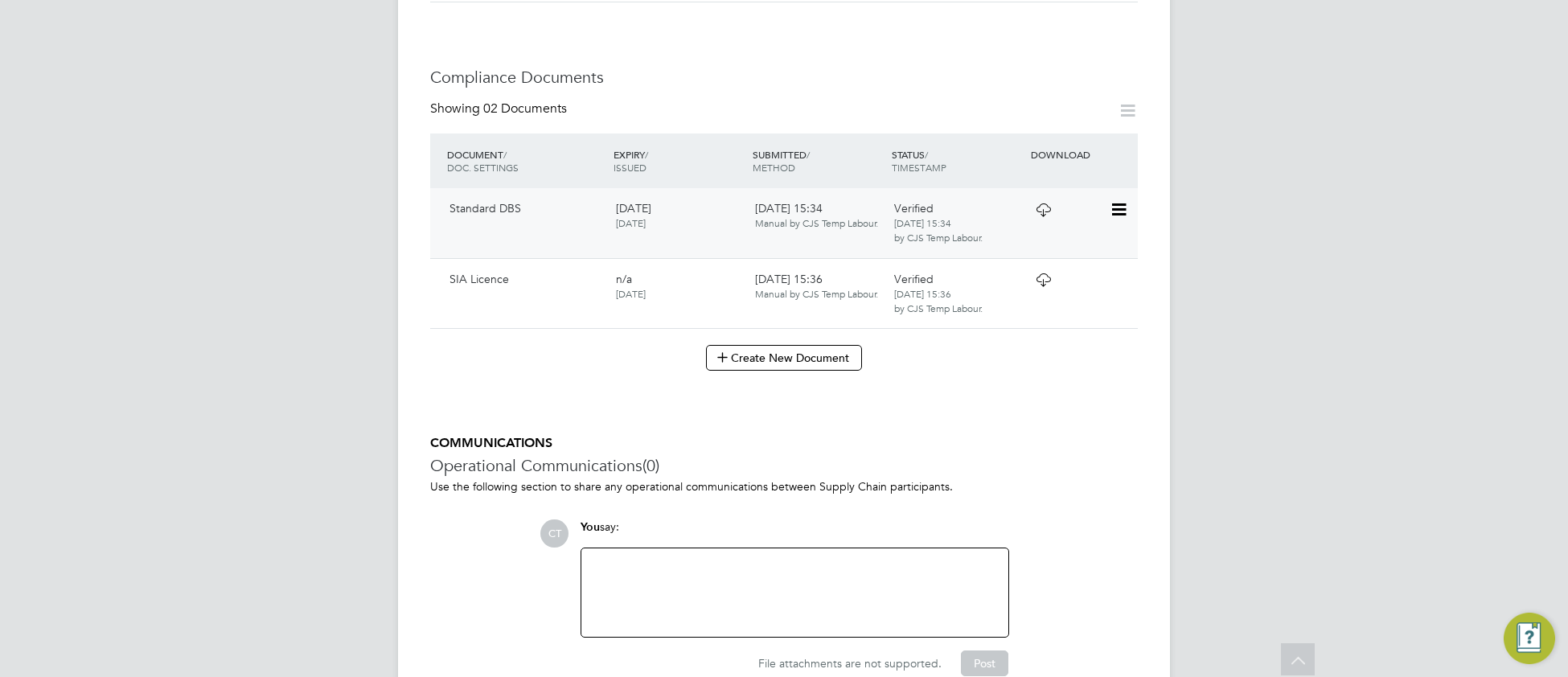
scroll to position [881, 0]
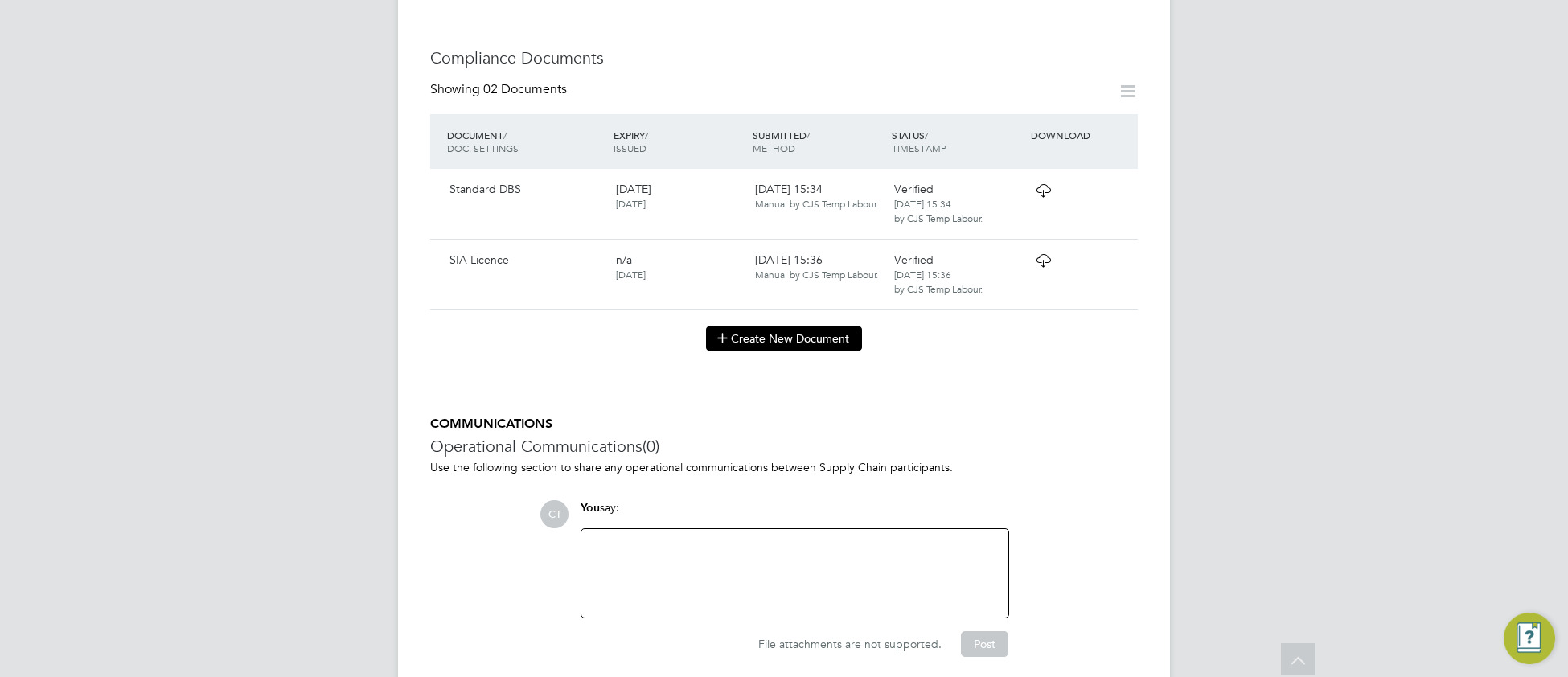
click at [797, 325] on button "Create New Document" at bounding box center [784, 338] width 156 height 26
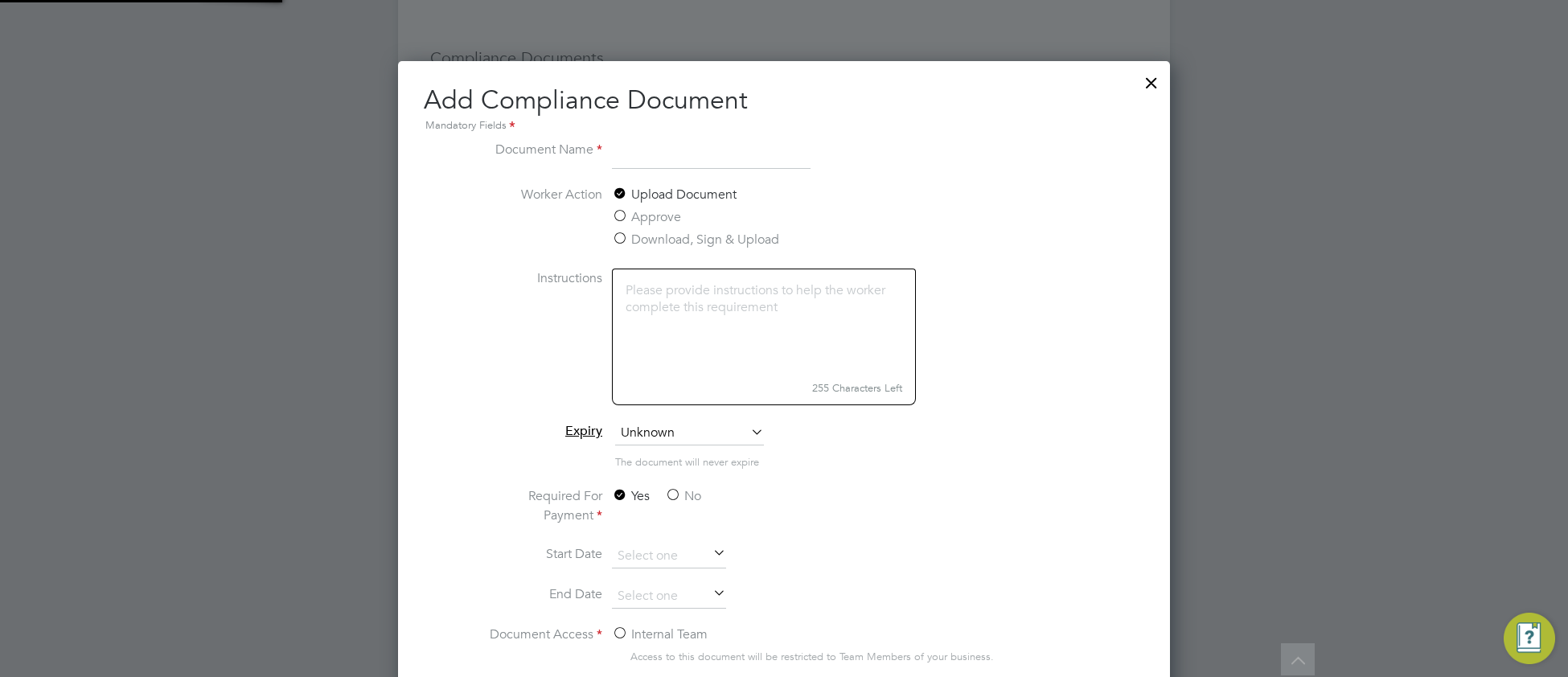
scroll to position [843, 772]
type input "Standard DBS"
click at [681, 432] on span "Unknown" at bounding box center [689, 433] width 148 height 24
click at [663, 541] on li "Specific date" at bounding box center [689, 540] width 150 height 21
click at [668, 494] on label "No" at bounding box center [683, 495] width 36 height 19
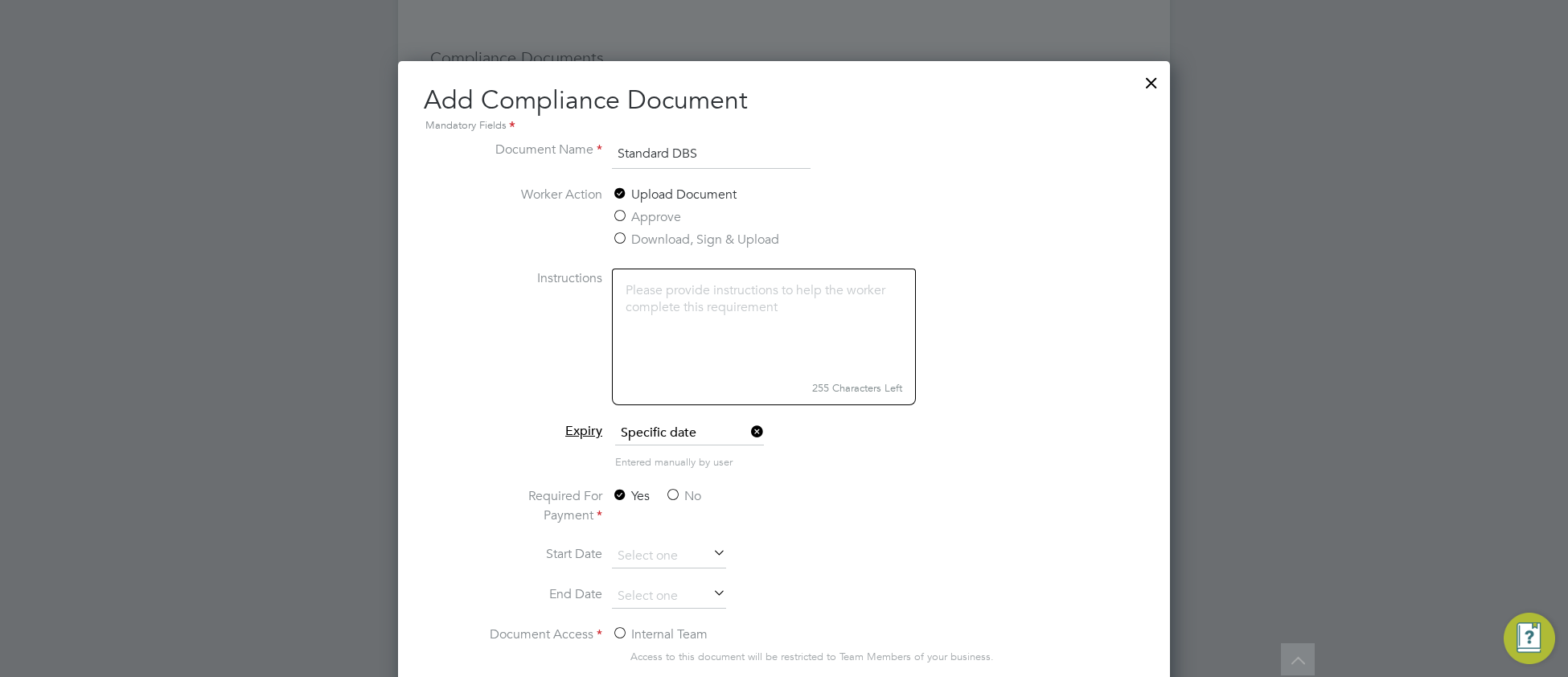
click at [0, 0] on input "No" at bounding box center [0, 0] width 0 height 0
click at [659, 558] on input at bounding box center [669, 557] width 114 height 24
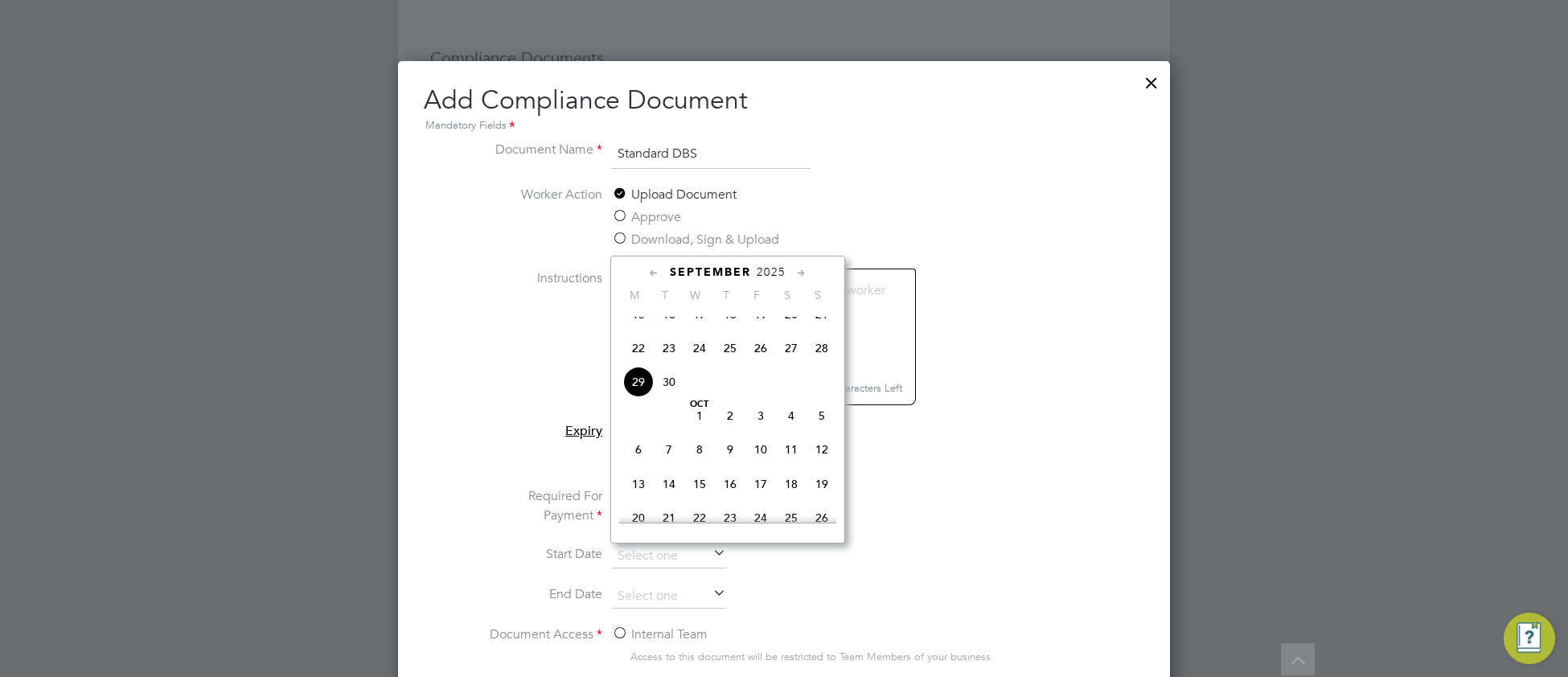
click at [730, 363] on span "25" at bounding box center [730, 348] width 31 height 31
type input "25 Sep 2025"
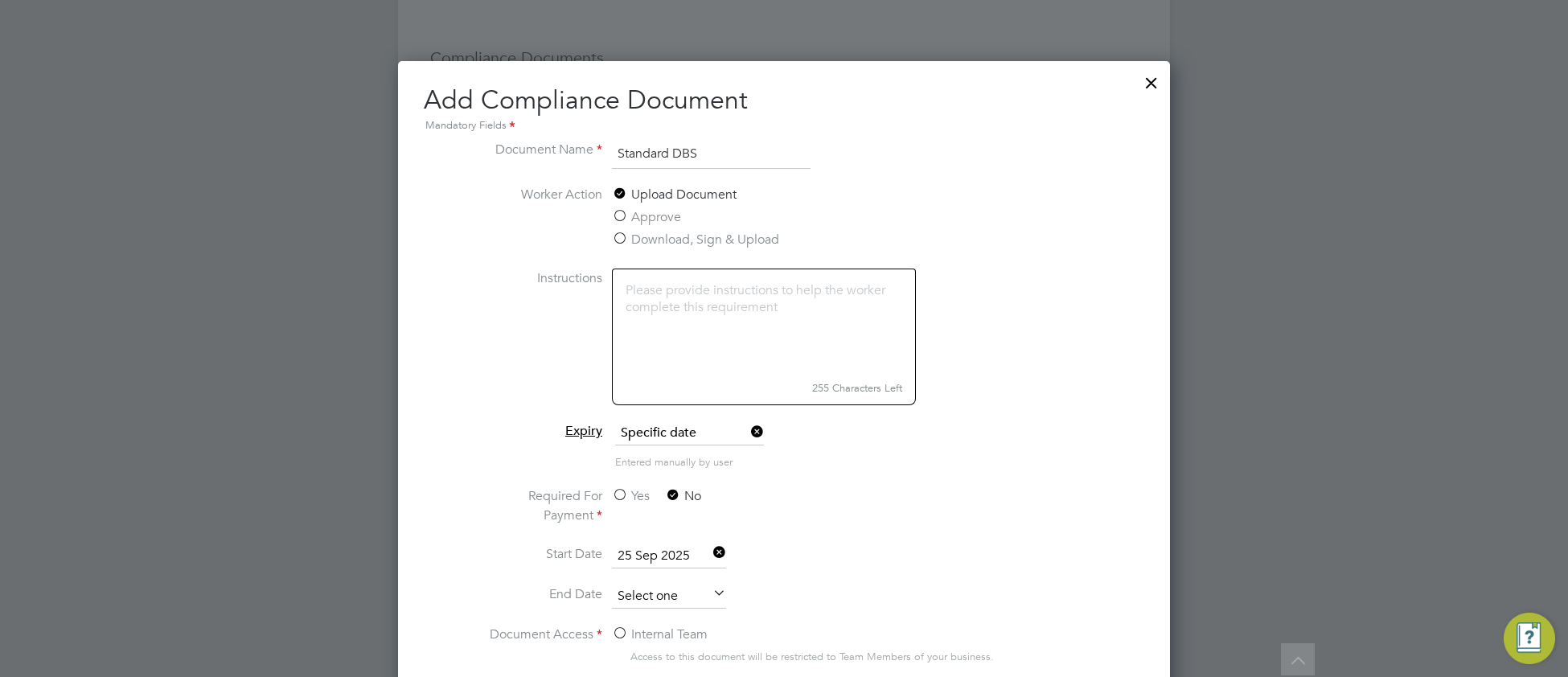
click at [672, 591] on input at bounding box center [669, 596] width 114 height 24
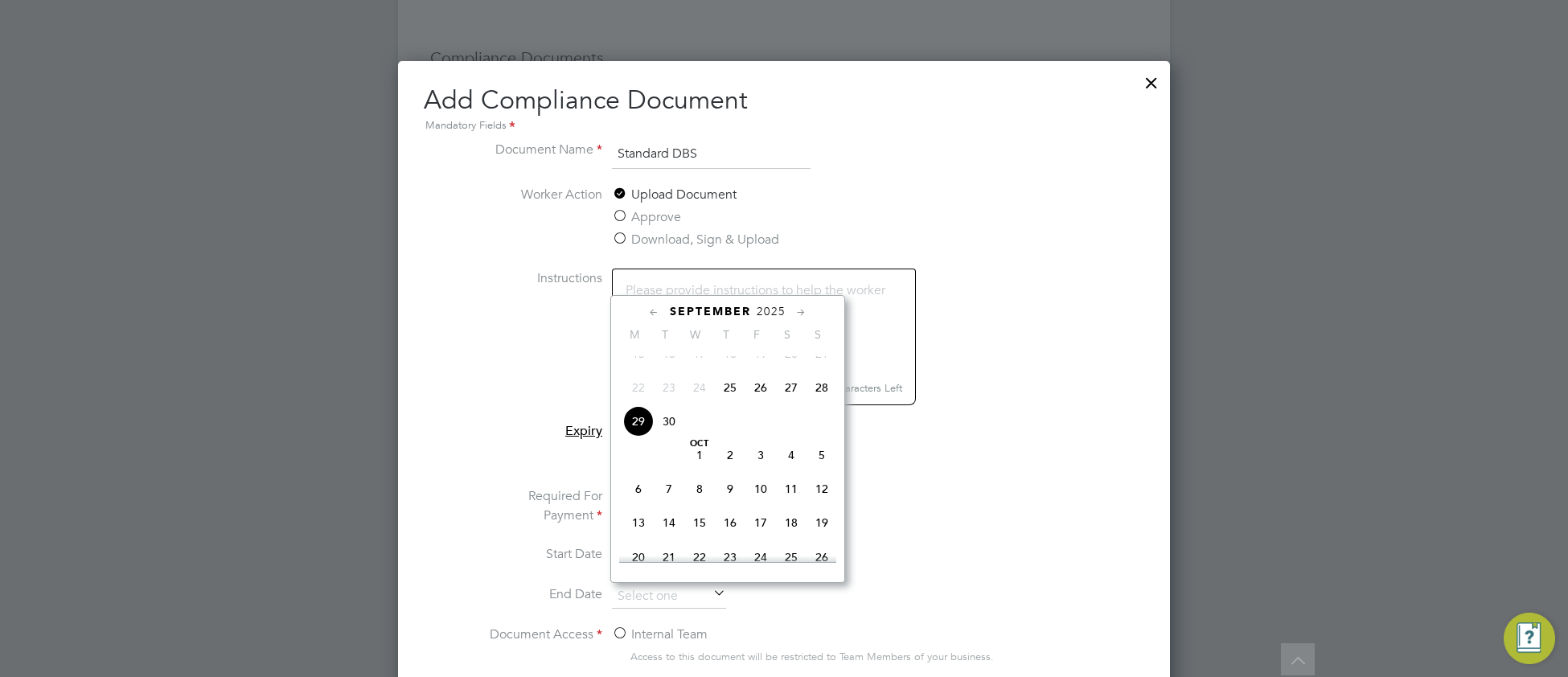
click at [775, 316] on span "2025" at bounding box center [771, 311] width 29 height 13
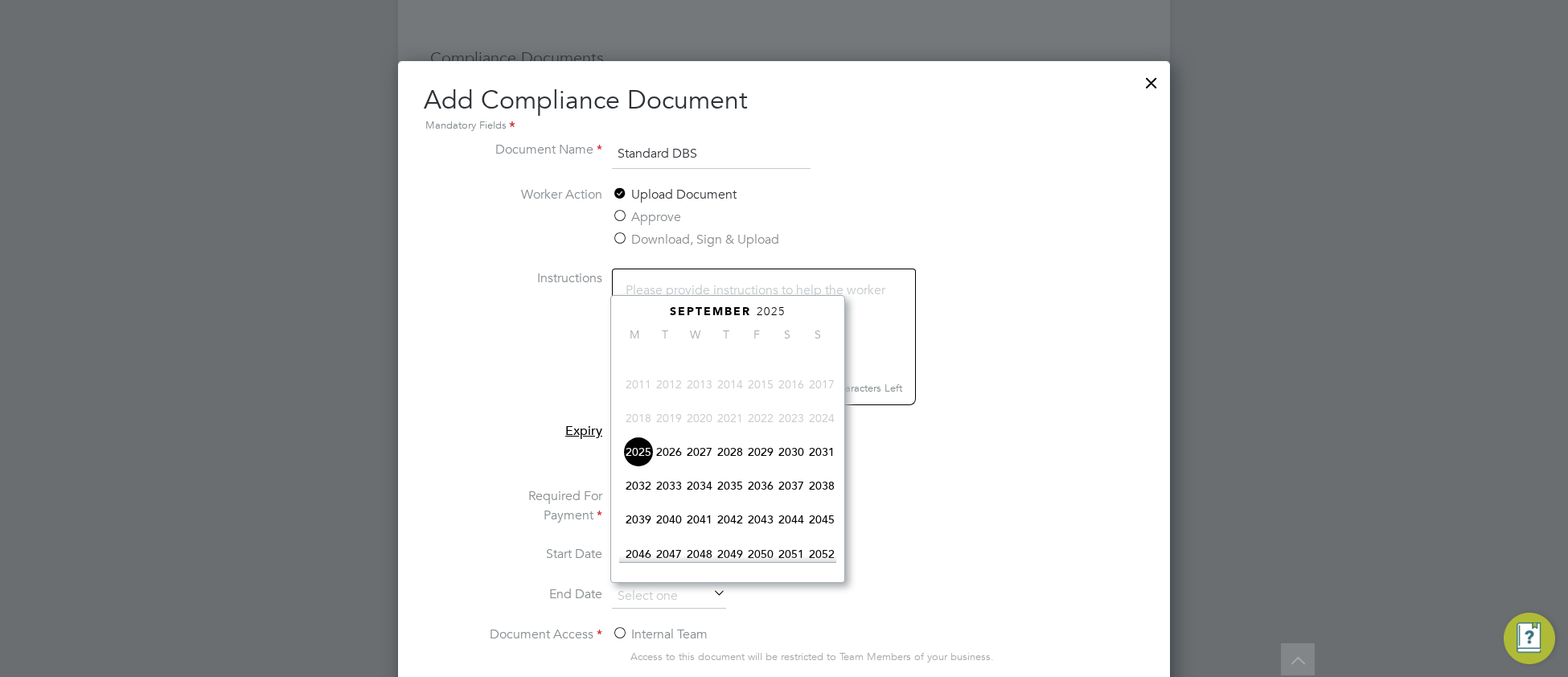
click at [735, 468] on span "2028" at bounding box center [730, 452] width 31 height 31
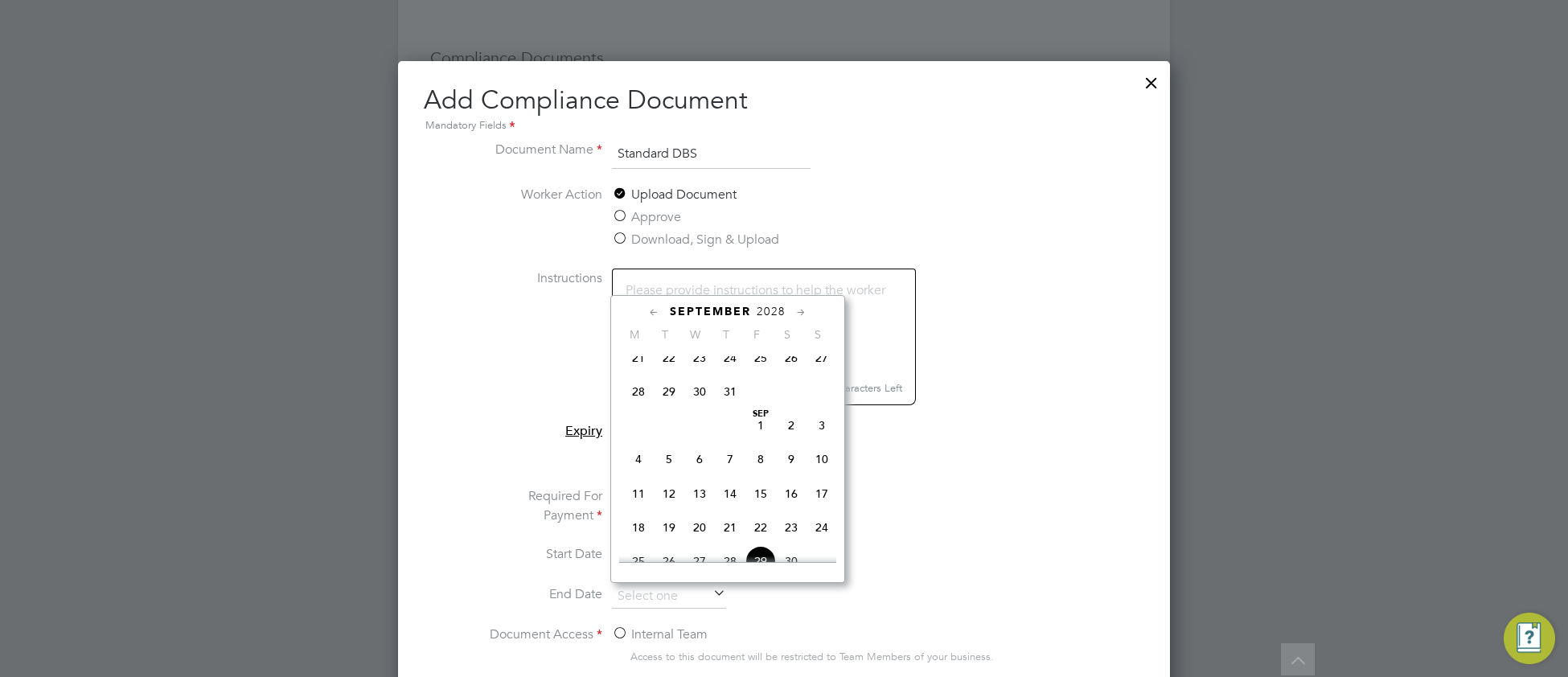
scroll to position [566, 0]
click at [633, 500] on span "25" at bounding box center [638, 485] width 31 height 31
type input "[DATE]"
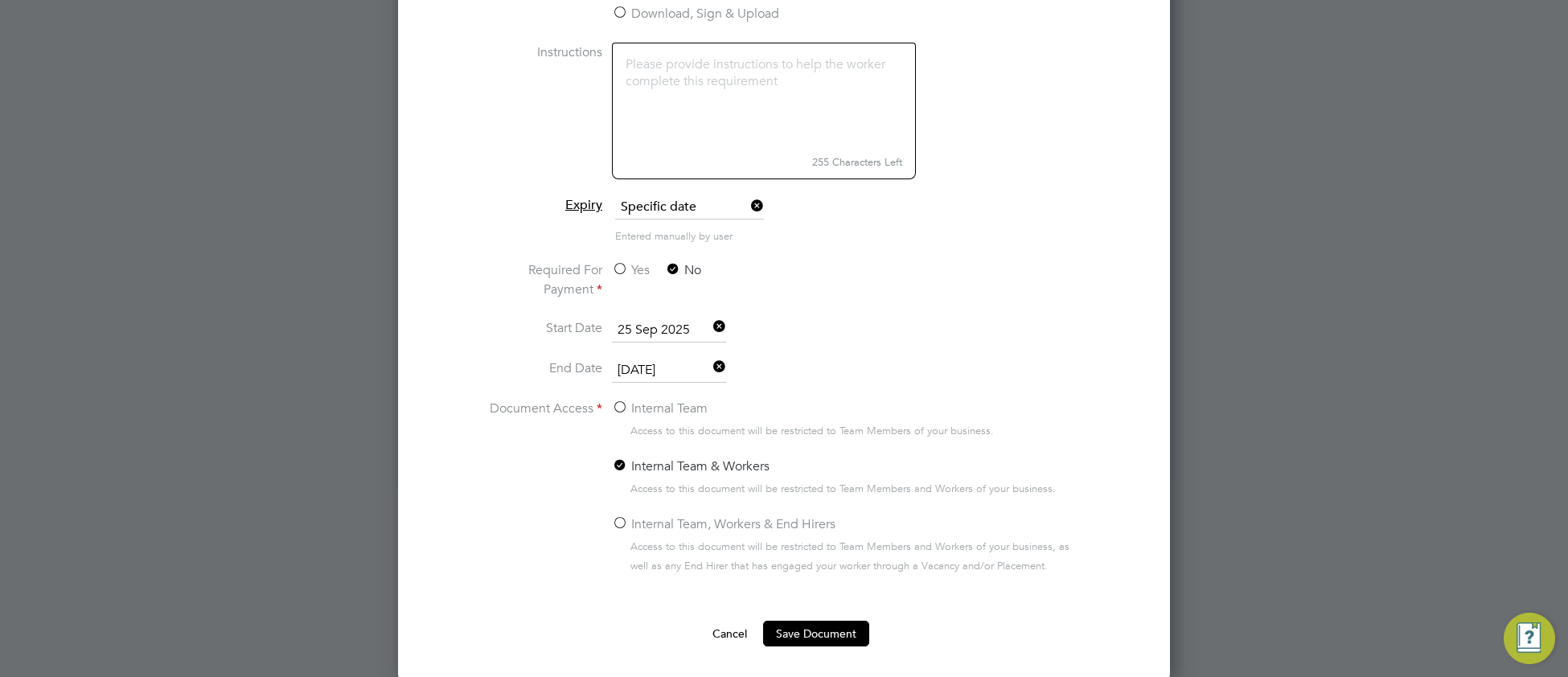
scroll to position [1109, 0]
click at [619, 522] on label "Internal Team, Workers & End Hirers" at bounding box center [724, 523] width 224 height 19
click at [0, 0] on input "Internal Team, Workers & End Hirers" at bounding box center [0, 0] width 0 height 0
click at [799, 630] on button "Save Document" at bounding box center [816, 633] width 106 height 26
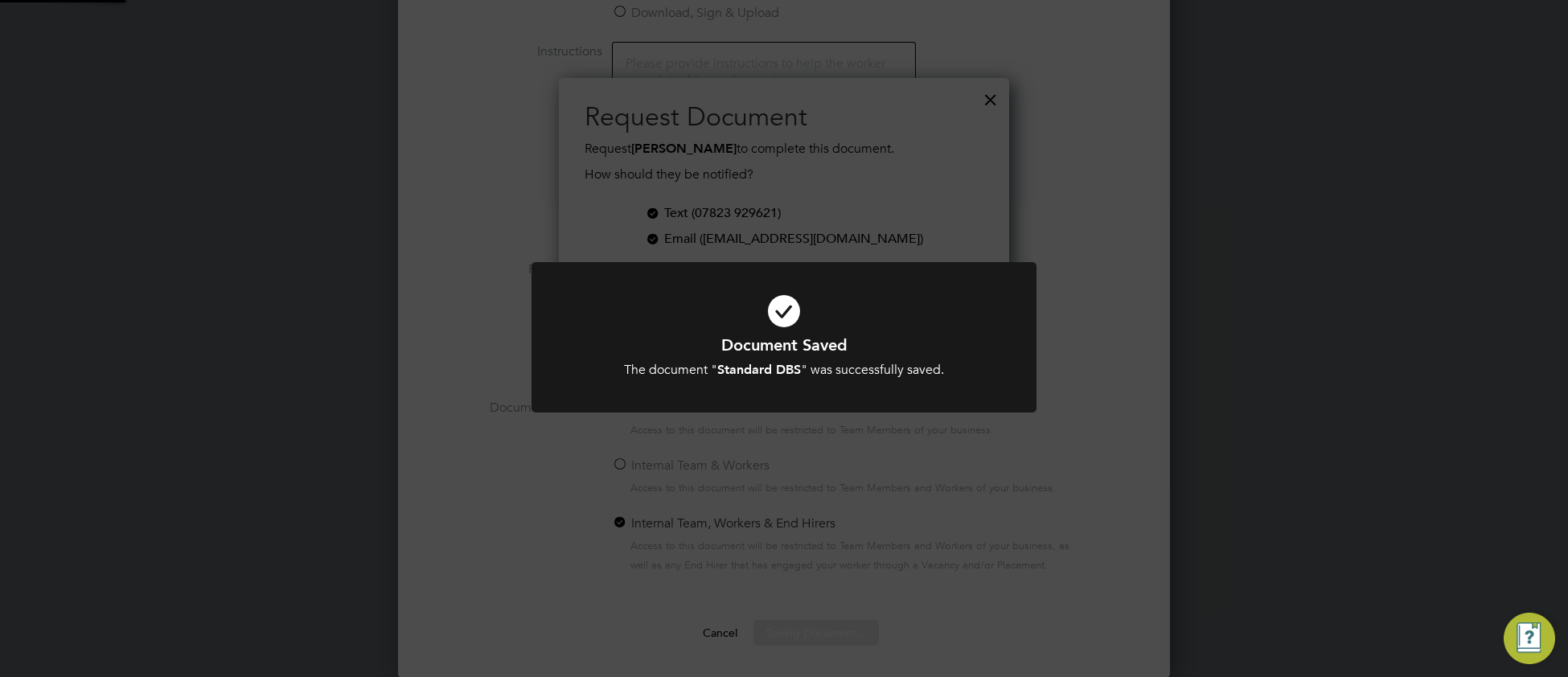
scroll to position [261, 451]
click at [652, 347] on h1 "Document Saved" at bounding box center [784, 344] width 418 height 21
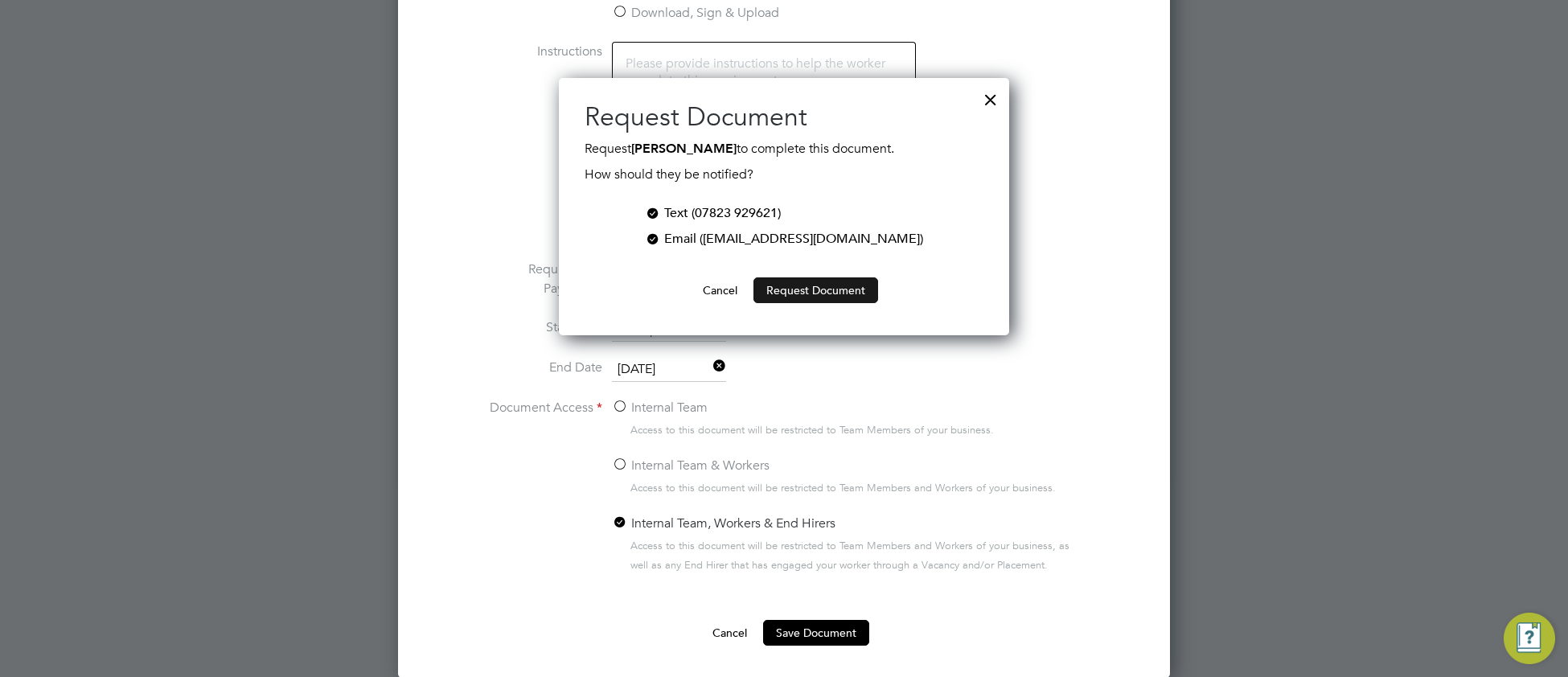
click at [830, 294] on button "Request Document" at bounding box center [815, 290] width 125 height 26
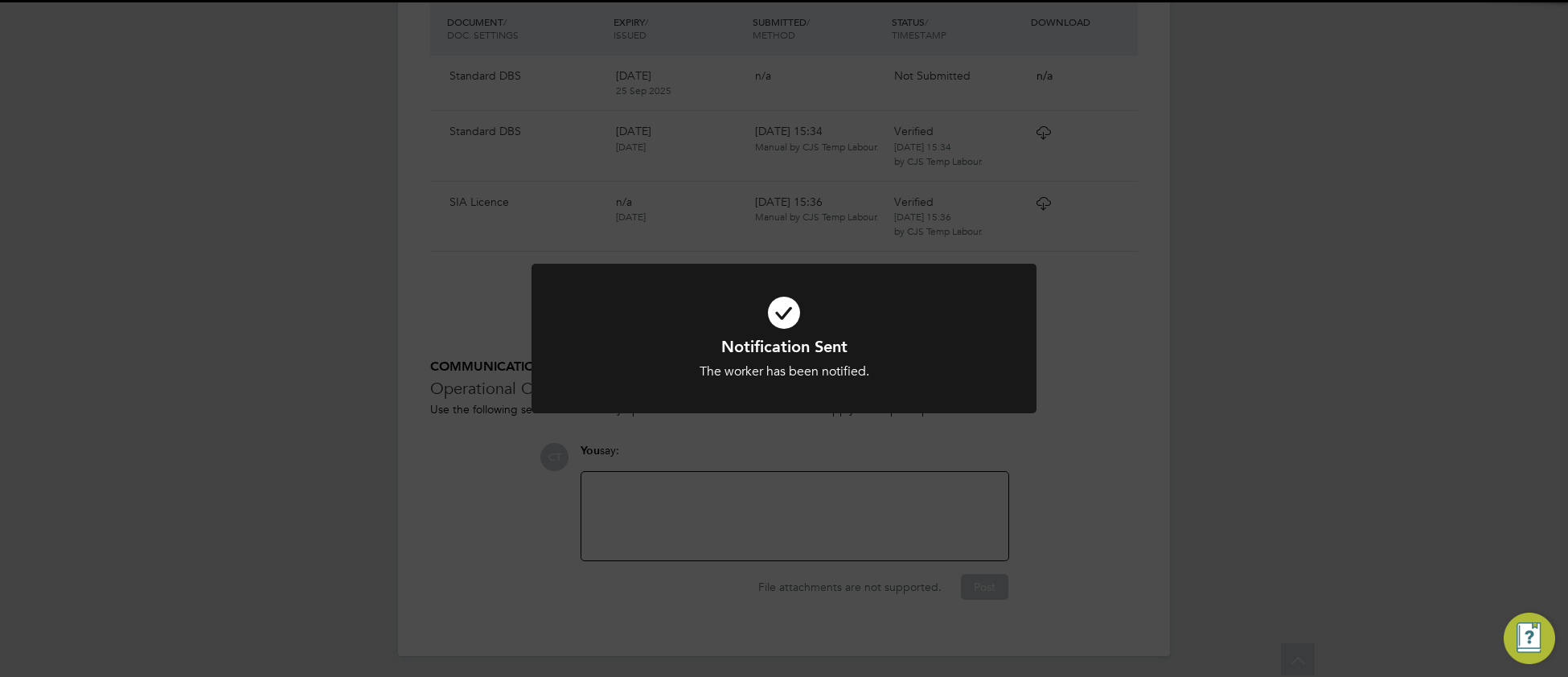
scroll to position [970, 0]
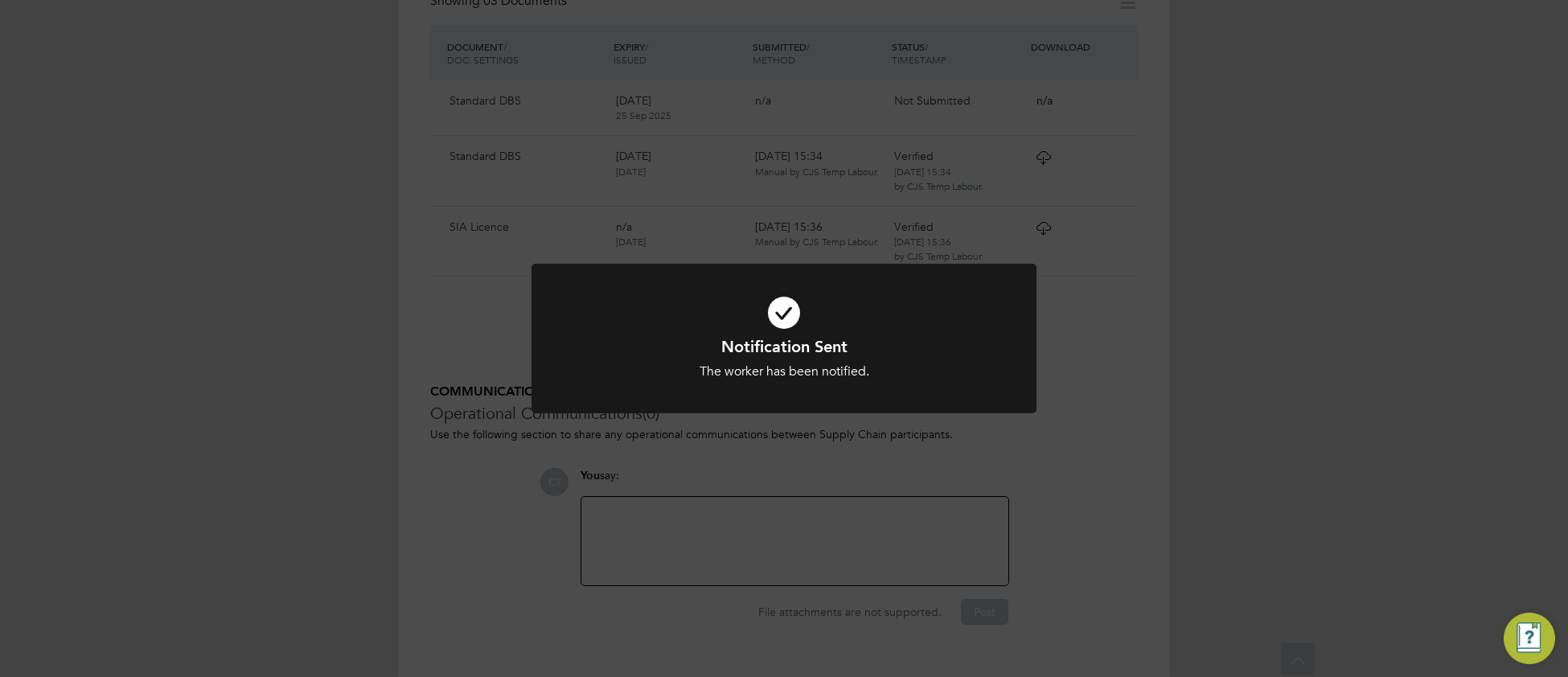
click at [931, 355] on div "Notification Sent The worker has been notified. Cancel Okay" at bounding box center [784, 358] width 418 height 44
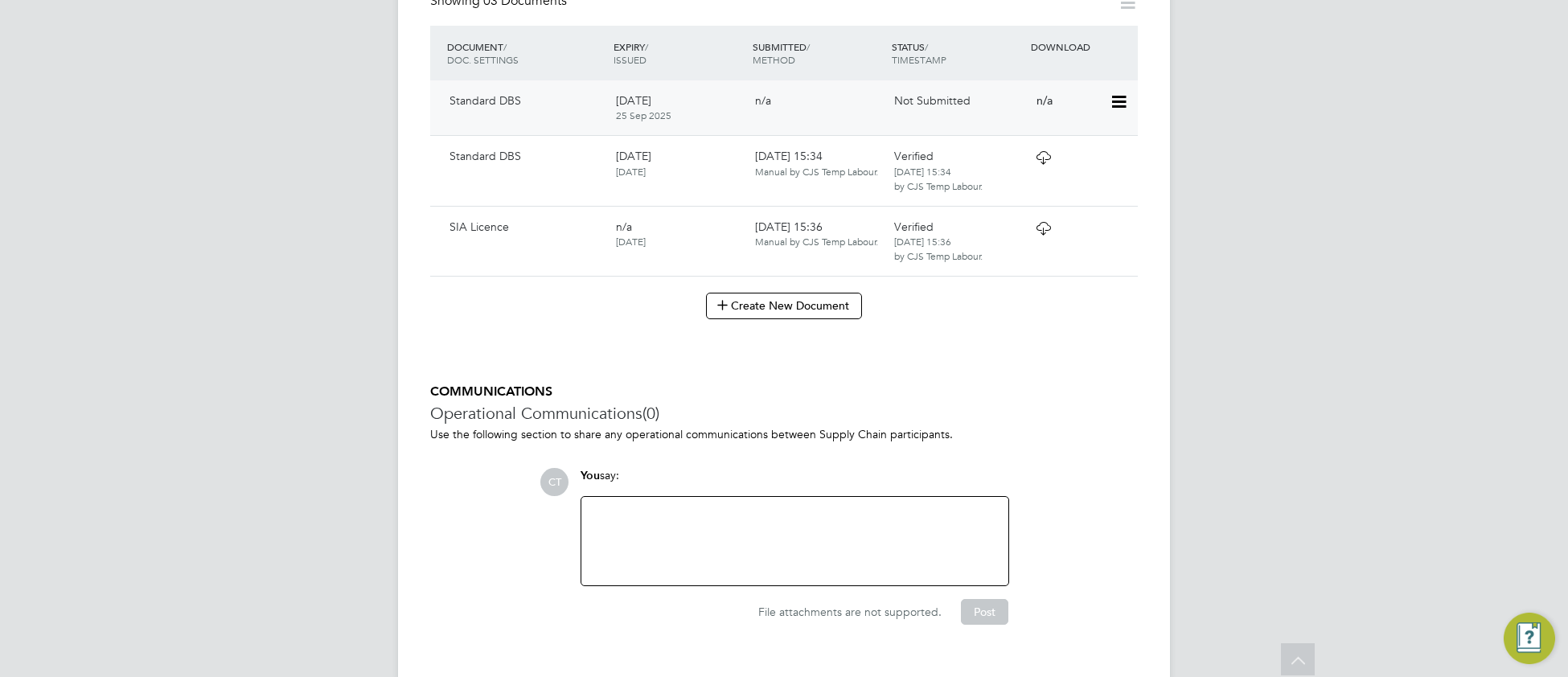
click at [1117, 93] on icon at bounding box center [1118, 102] width 16 height 19
click at [1086, 125] on li "Submit Document" at bounding box center [1065, 129] width 119 height 22
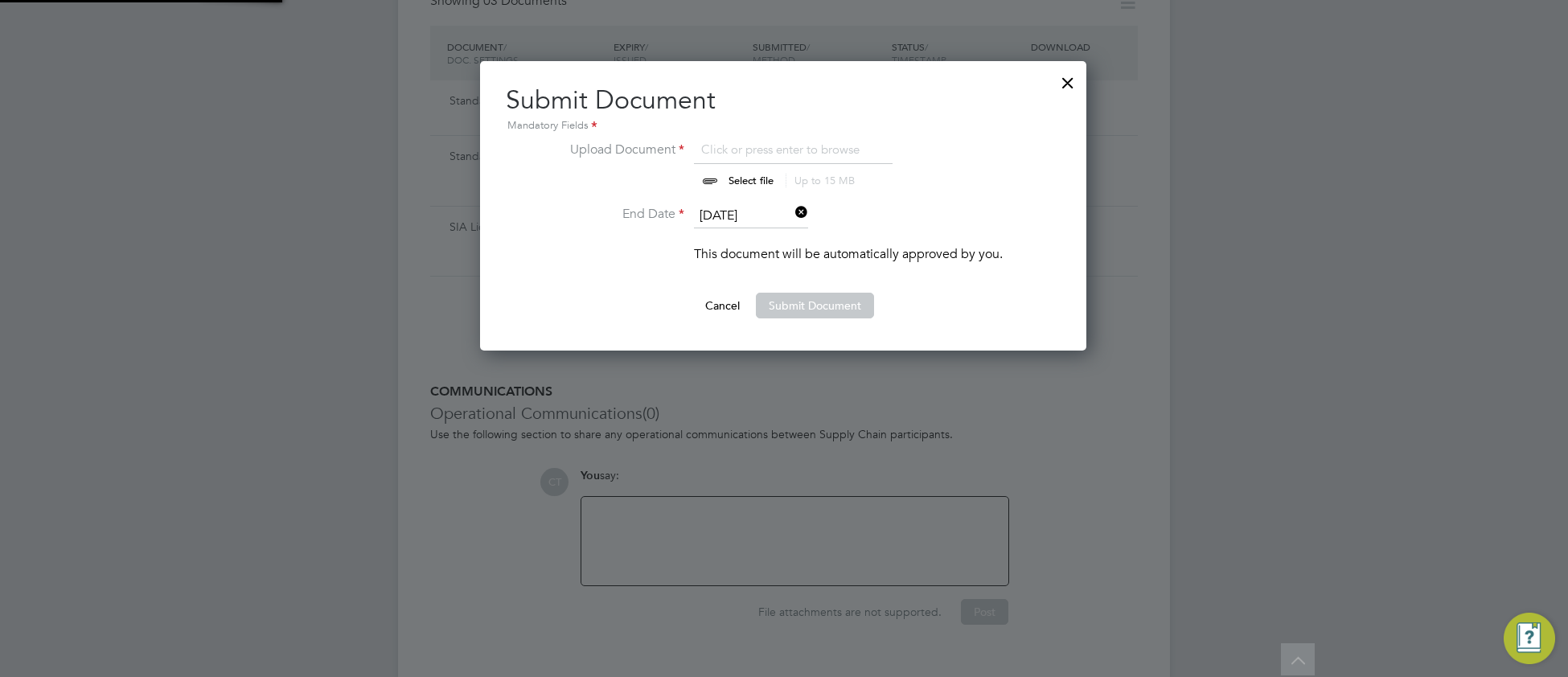
scroll to position [289, 608]
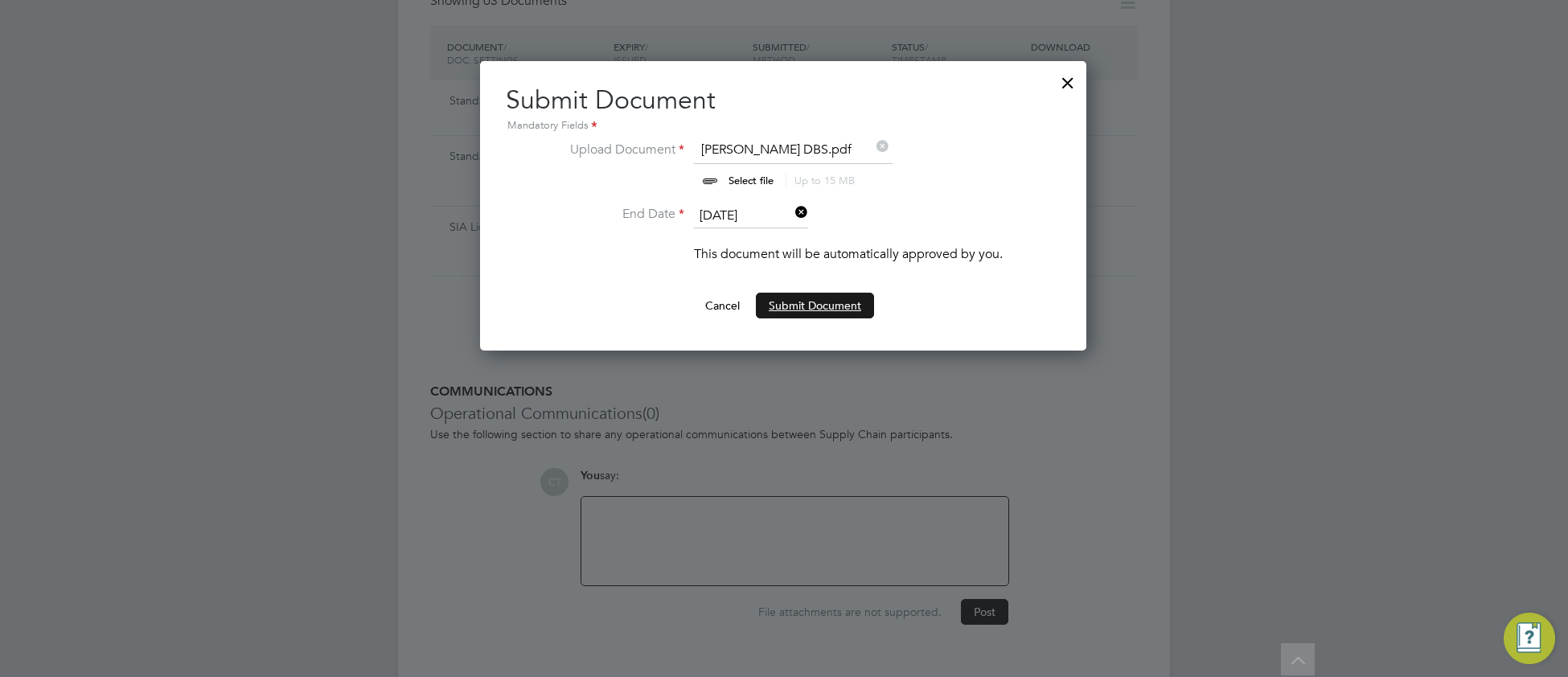
click at [817, 308] on button "Submit Document" at bounding box center [815, 306] width 118 height 26
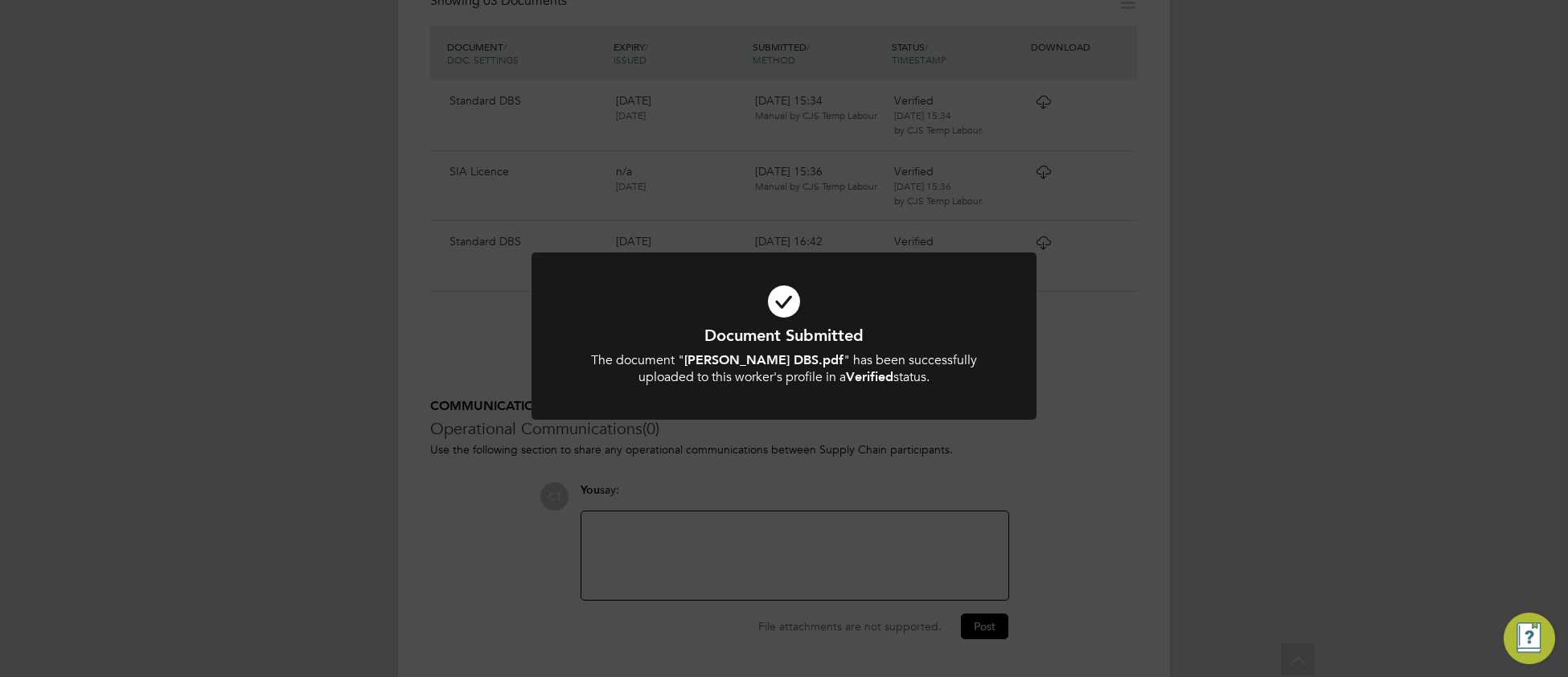
click at [921, 307] on icon at bounding box center [784, 302] width 418 height 63
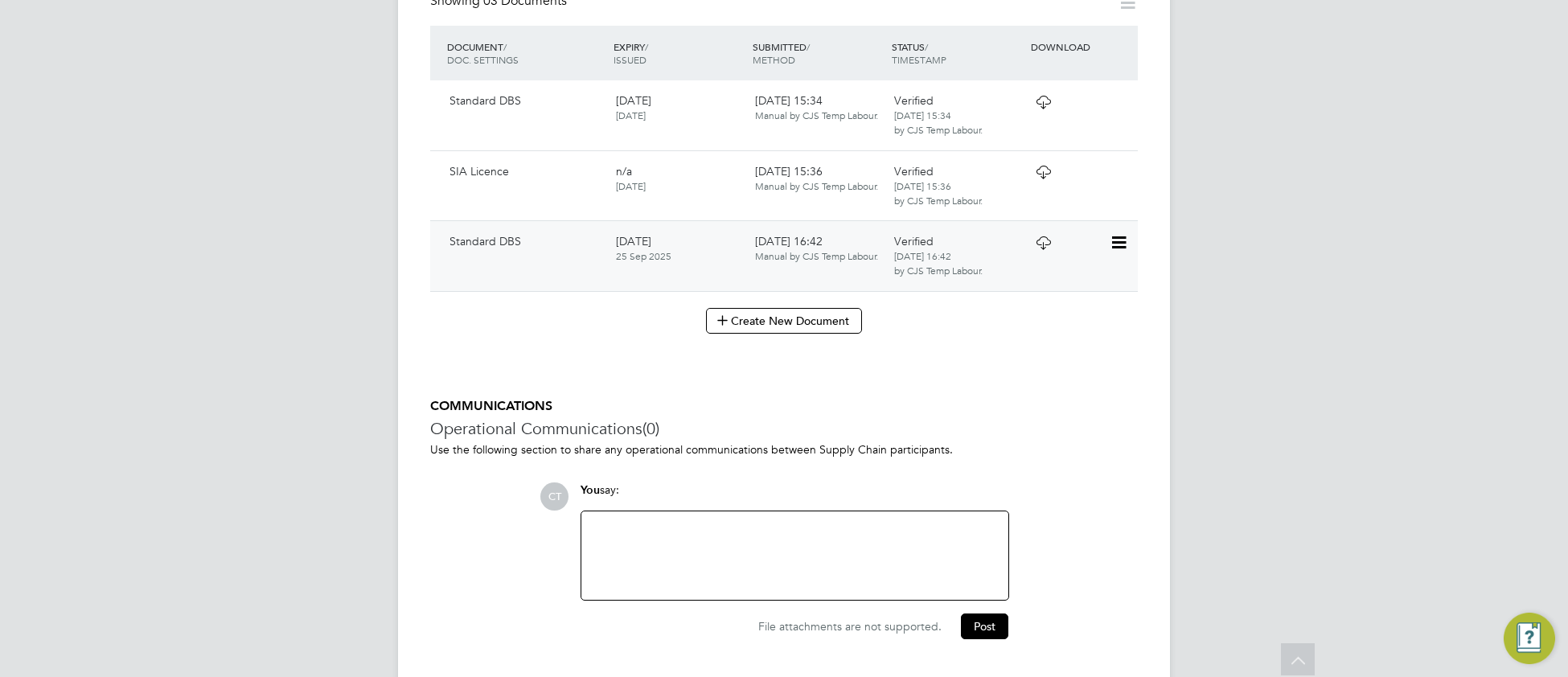
click at [1045, 236] on icon at bounding box center [1043, 243] width 20 height 13
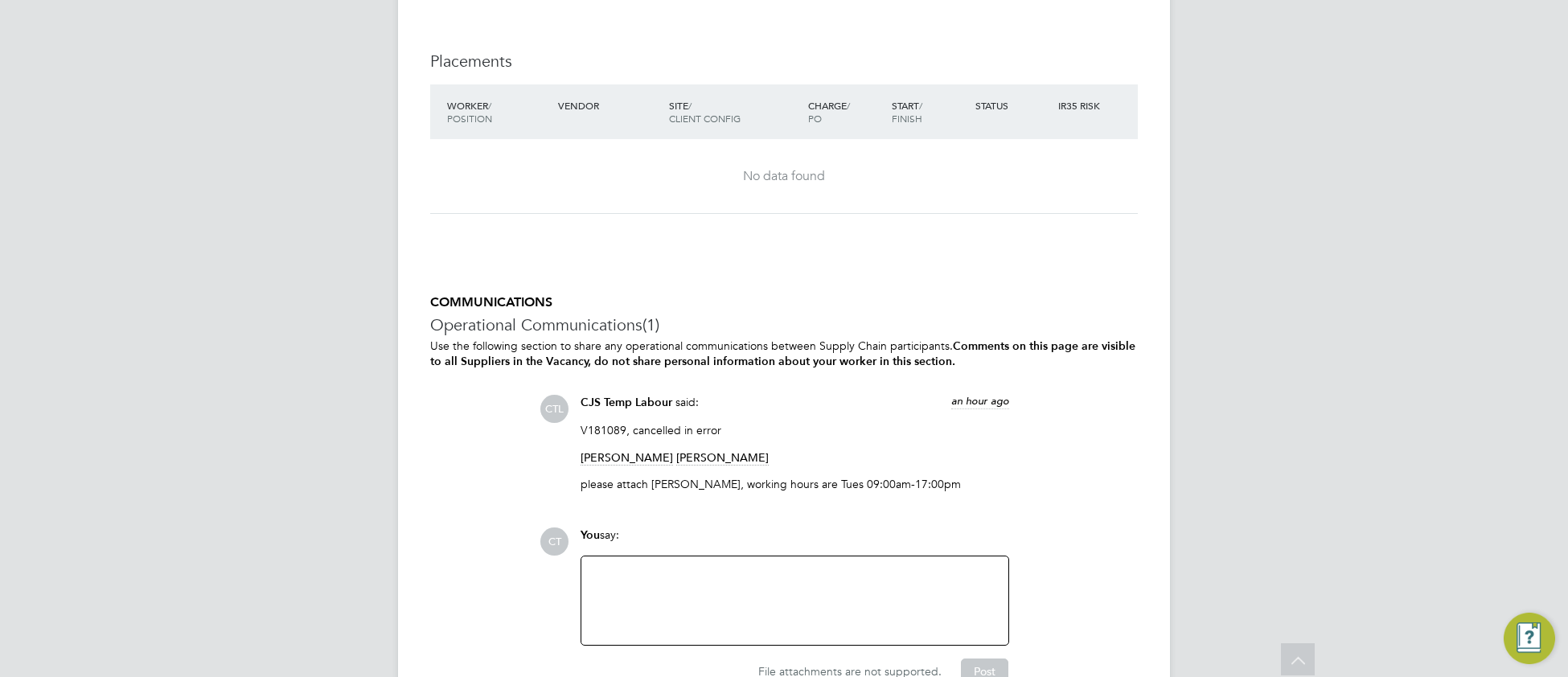
scroll to position [1911, 0]
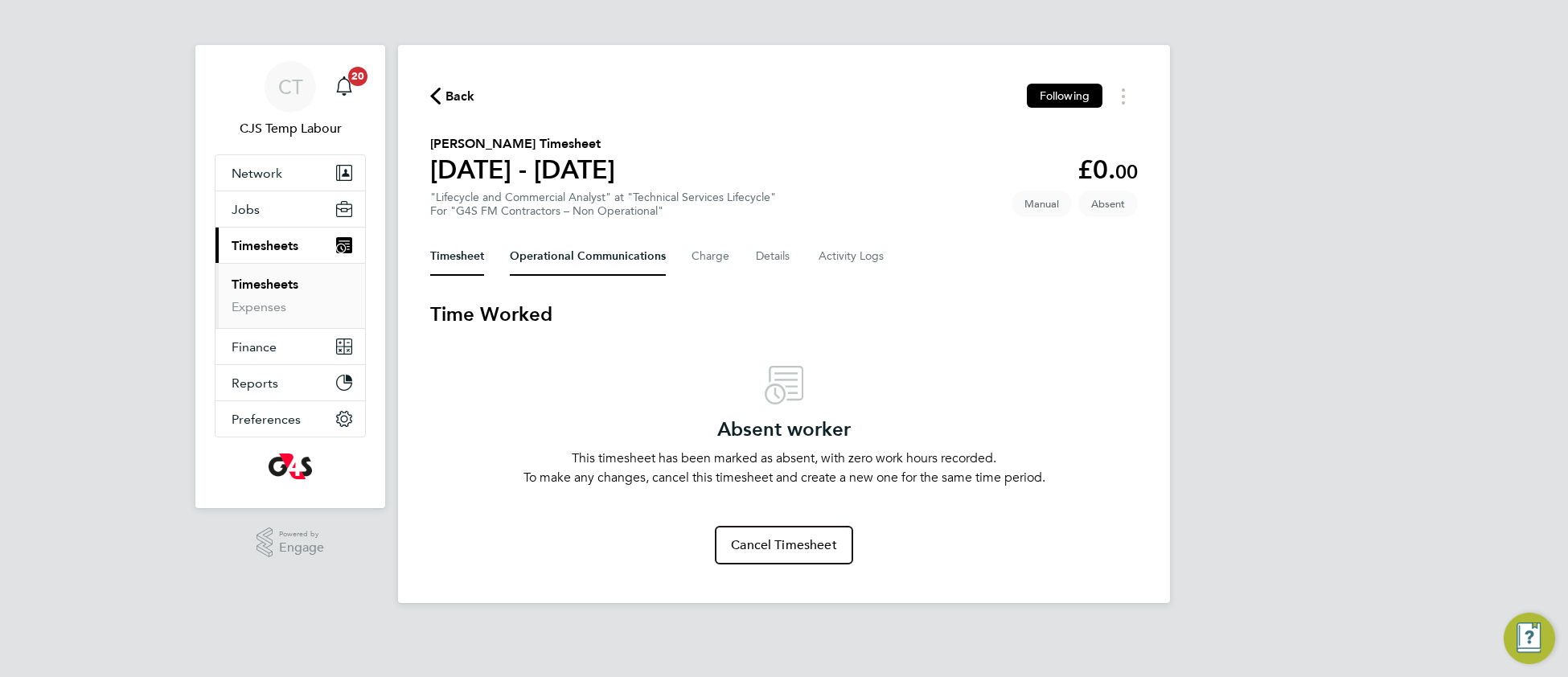
click at [592, 251] on Communications-tab "Operational Communications" at bounding box center [588, 256] width 156 height 39
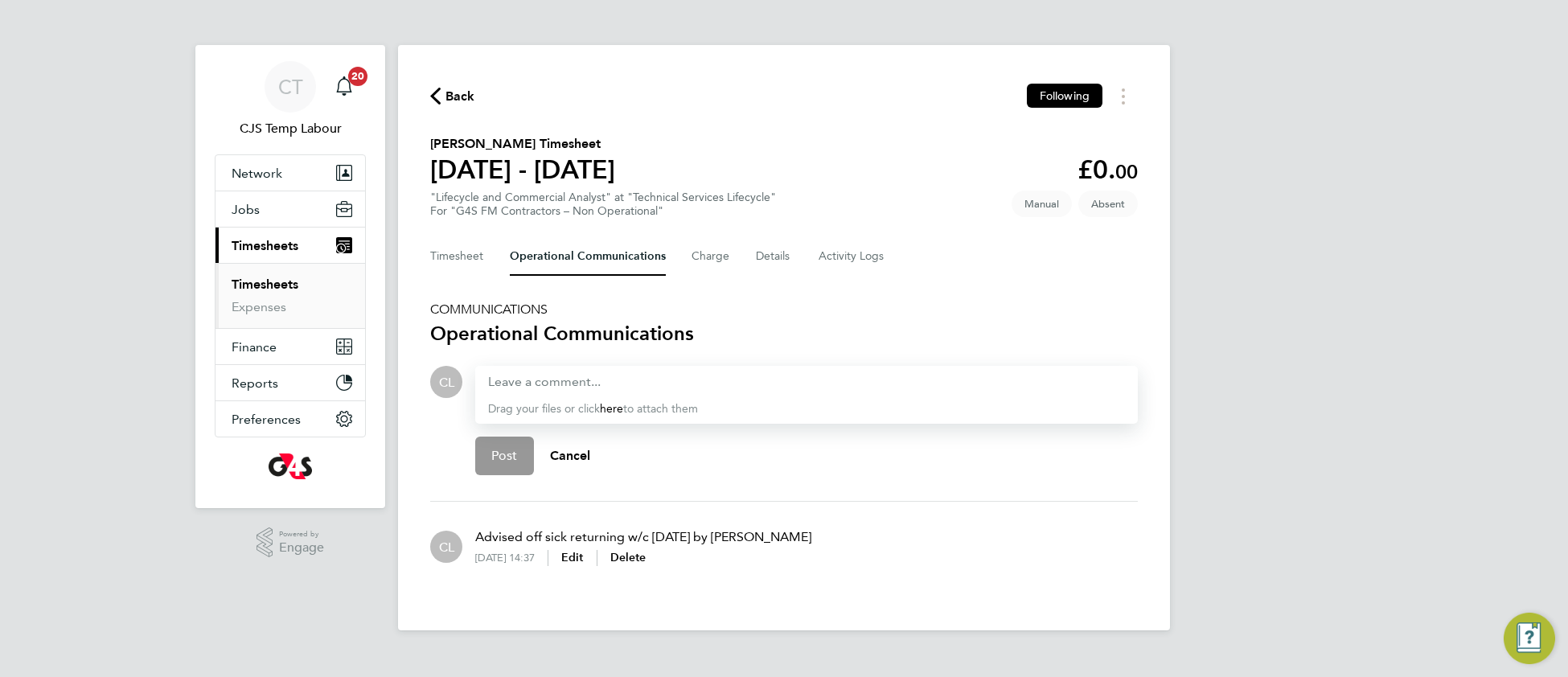
click at [246, 286] on link "Timesheets" at bounding box center [265, 284] width 67 height 15
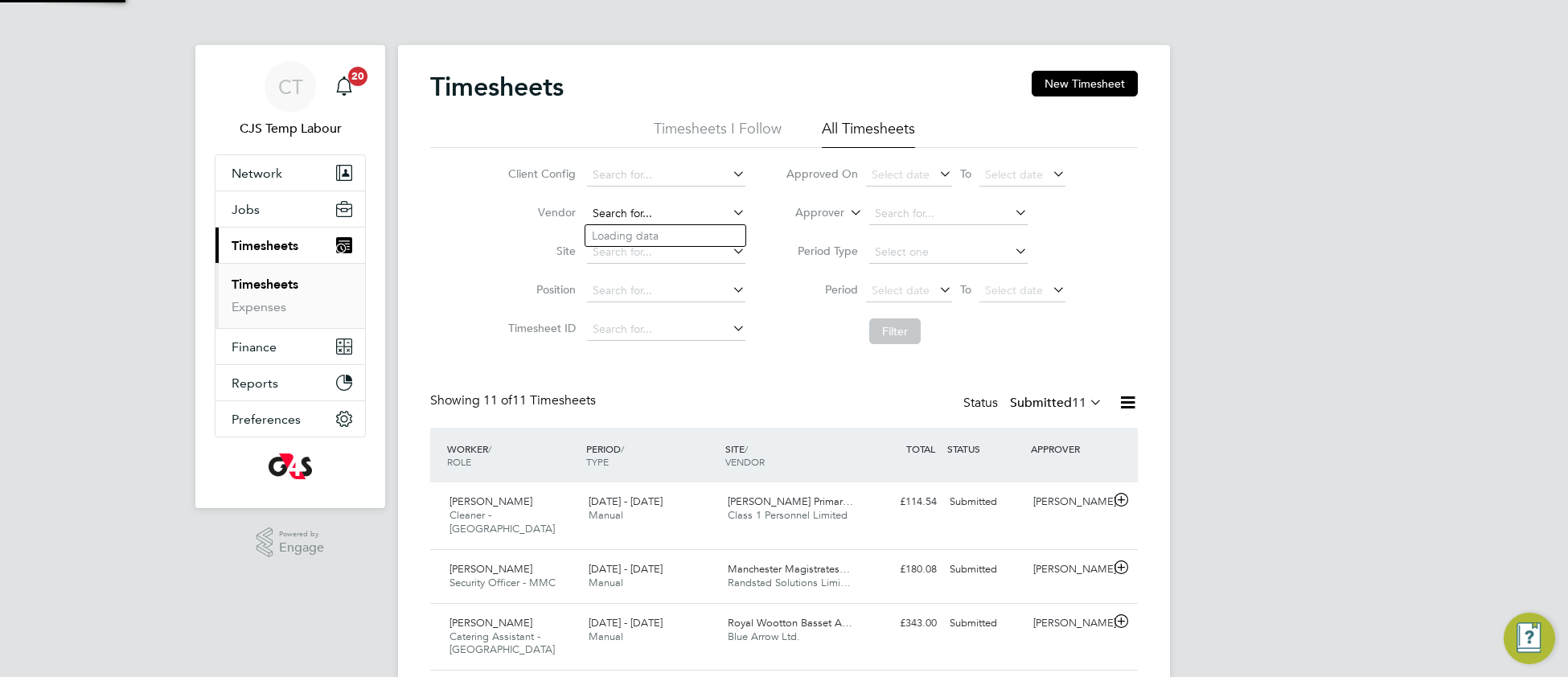
click at [657, 208] on input at bounding box center [666, 213] width 158 height 22
click at [666, 237] on li "Blue Arrow Ltd." at bounding box center [665, 236] width 160 height 22
type input "Blue Arrow Ltd."
click at [890, 334] on button "Filter" at bounding box center [895, 331] width 51 height 26
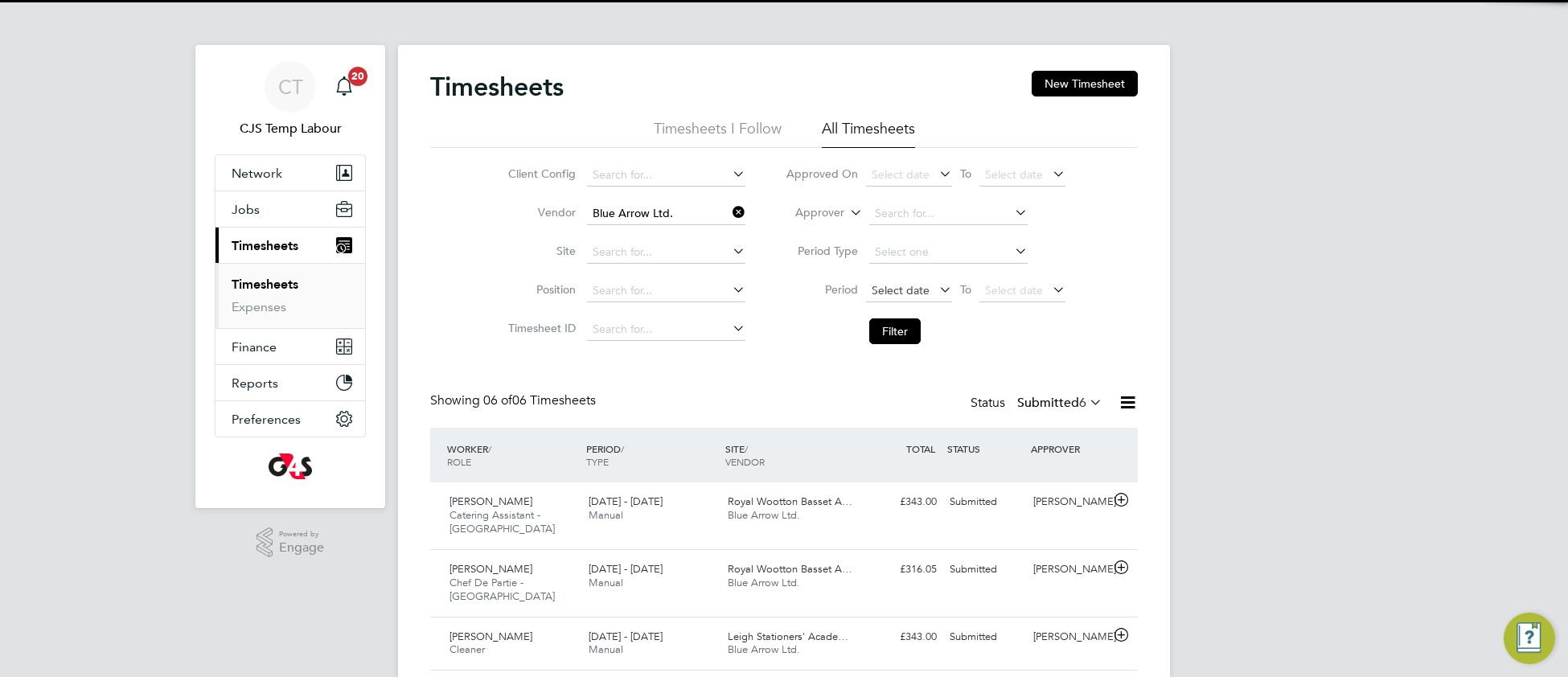
click at [888, 288] on span "Select date" at bounding box center [901, 290] width 58 height 14
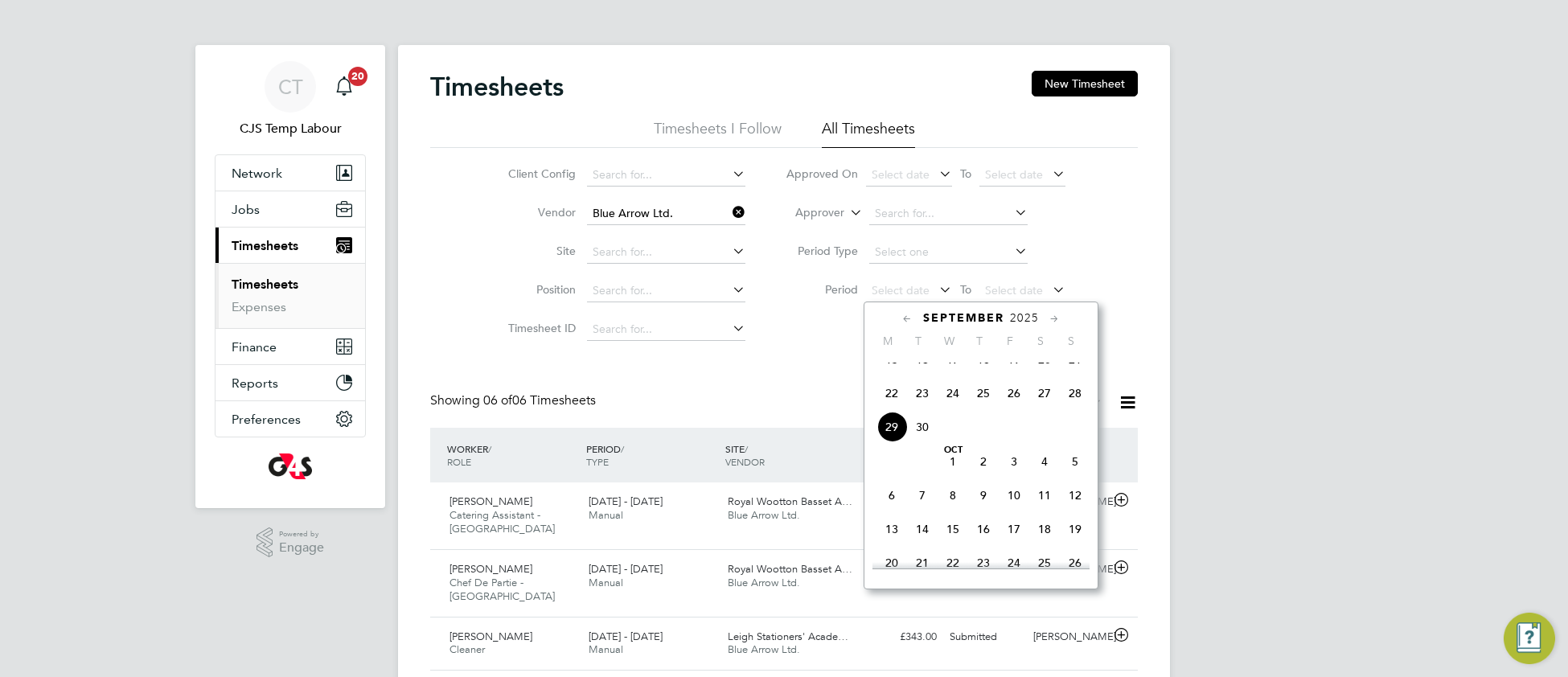
click at [891, 408] on span "22" at bounding box center [892, 393] width 31 height 31
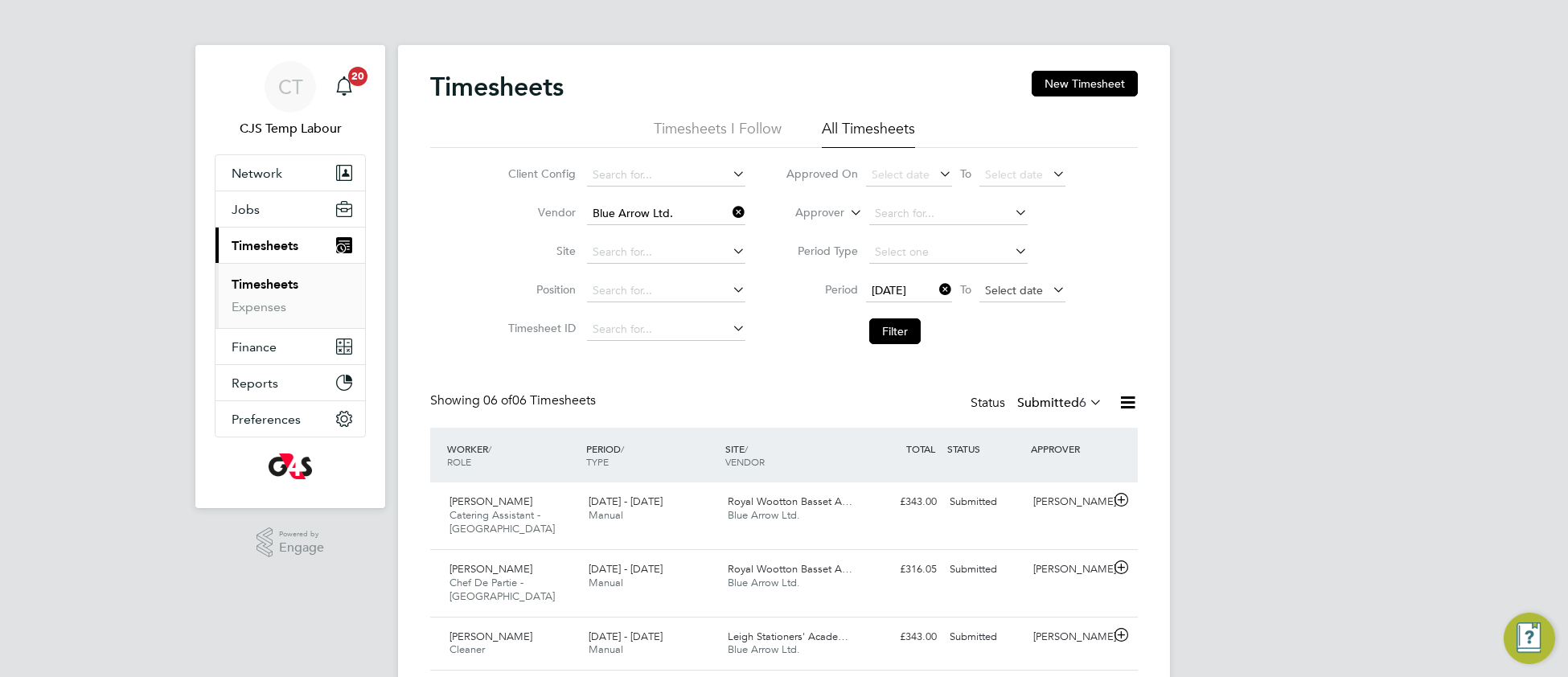
click span "Select date"
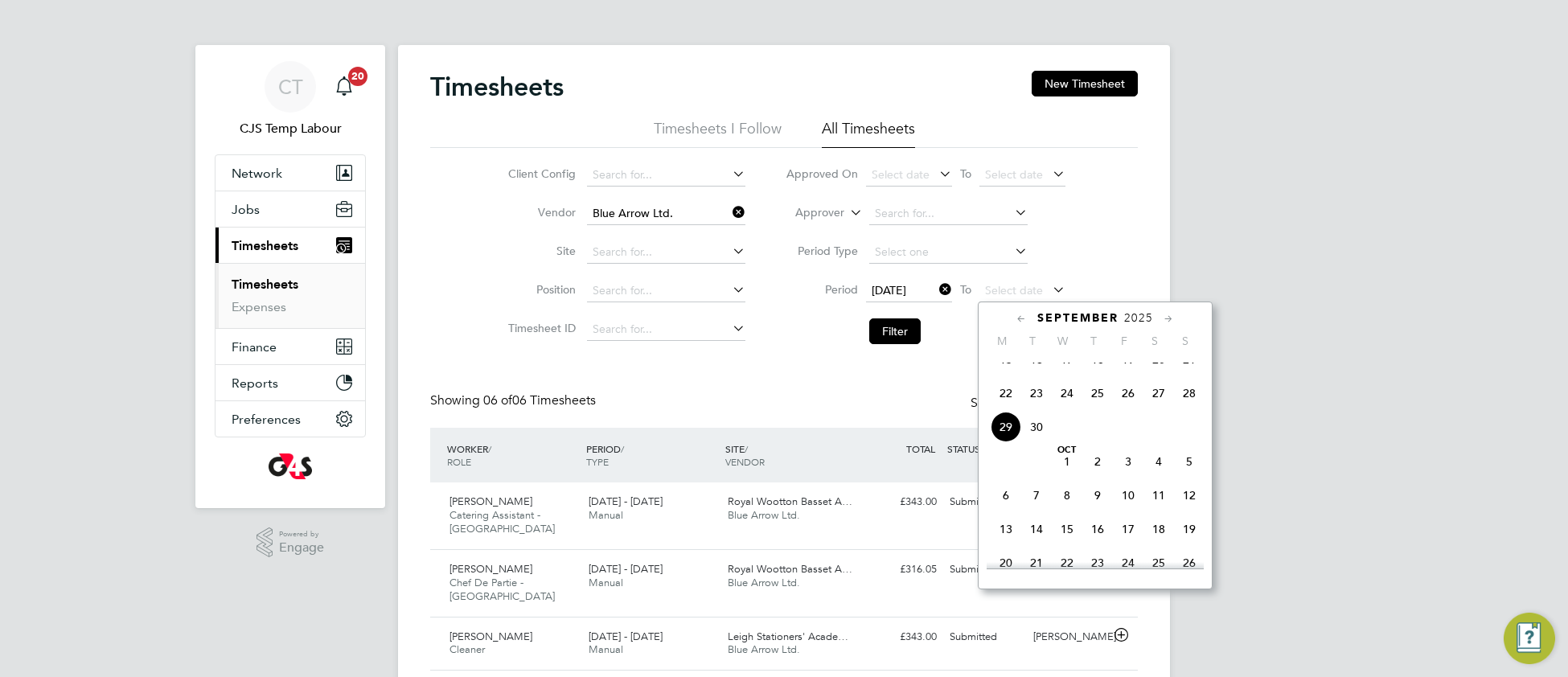
drag, startPoint x: 1187, startPoint y: 415, endPoint x: 1100, endPoint y: 402, distance: 88.0
click span "28"
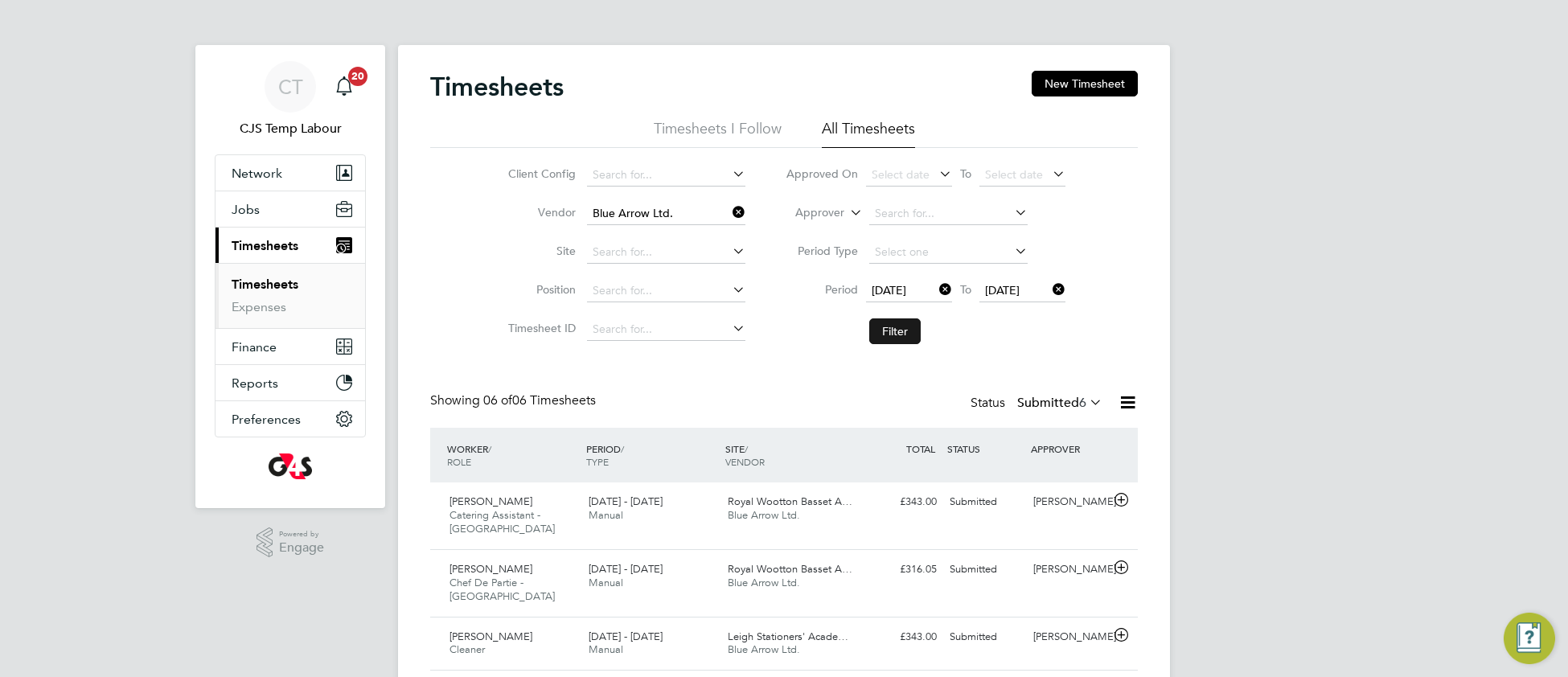
click button "Filter"
click icon
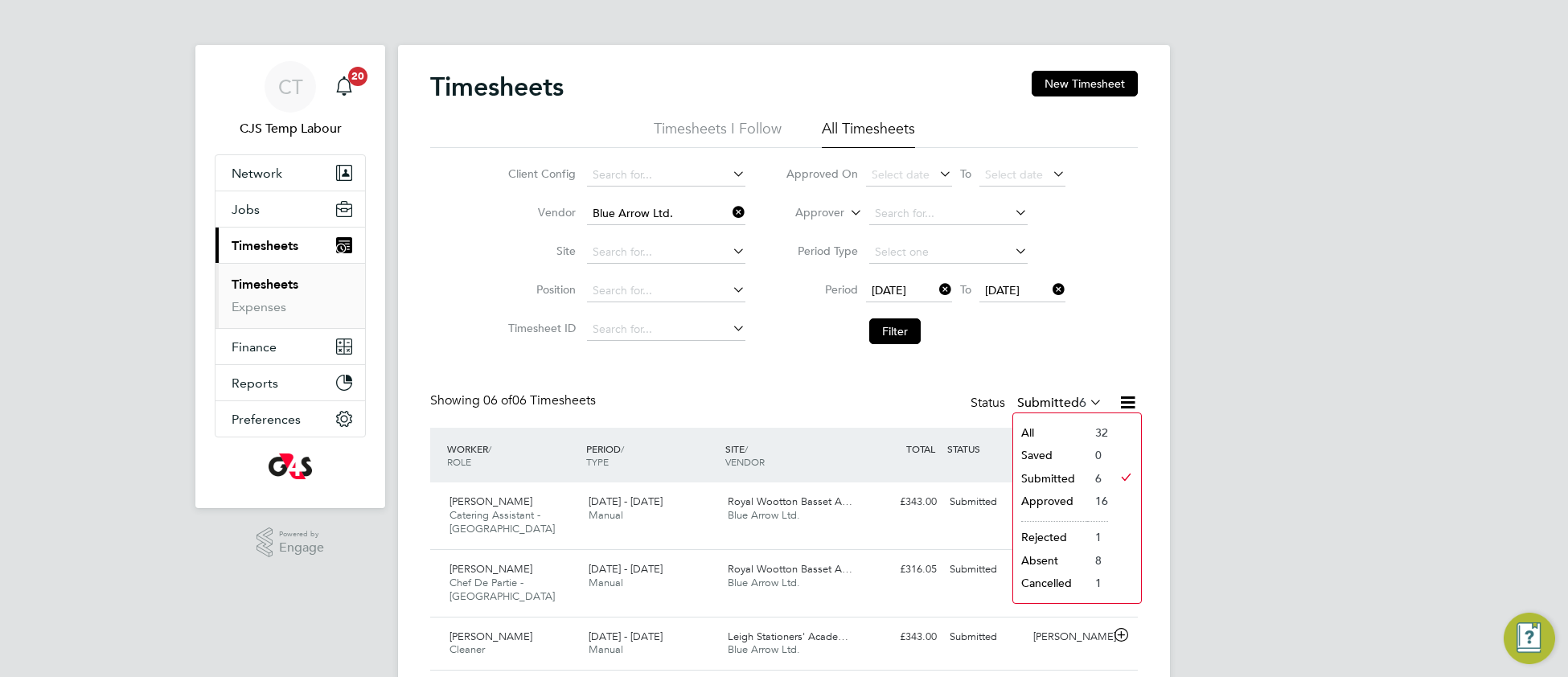
click li "All"
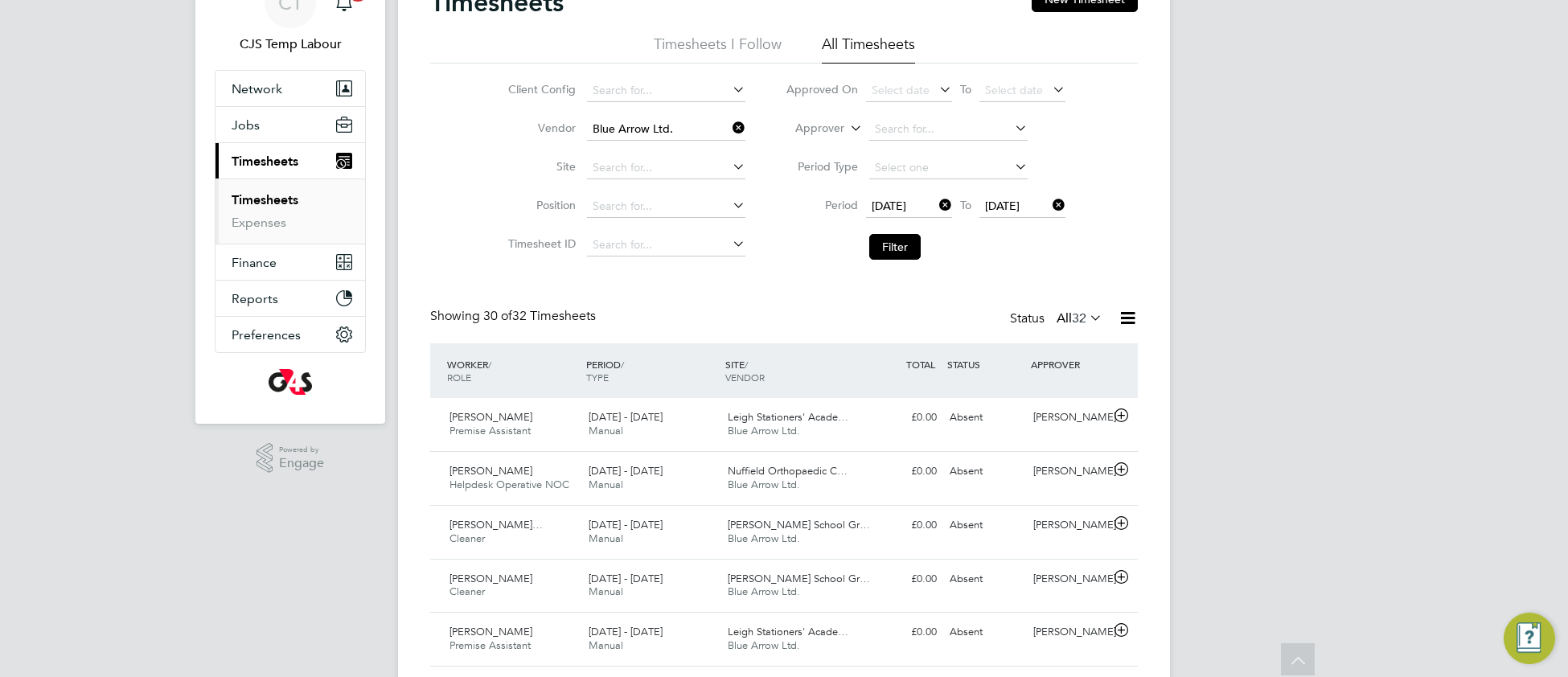
click icon
click li "Cancelled"
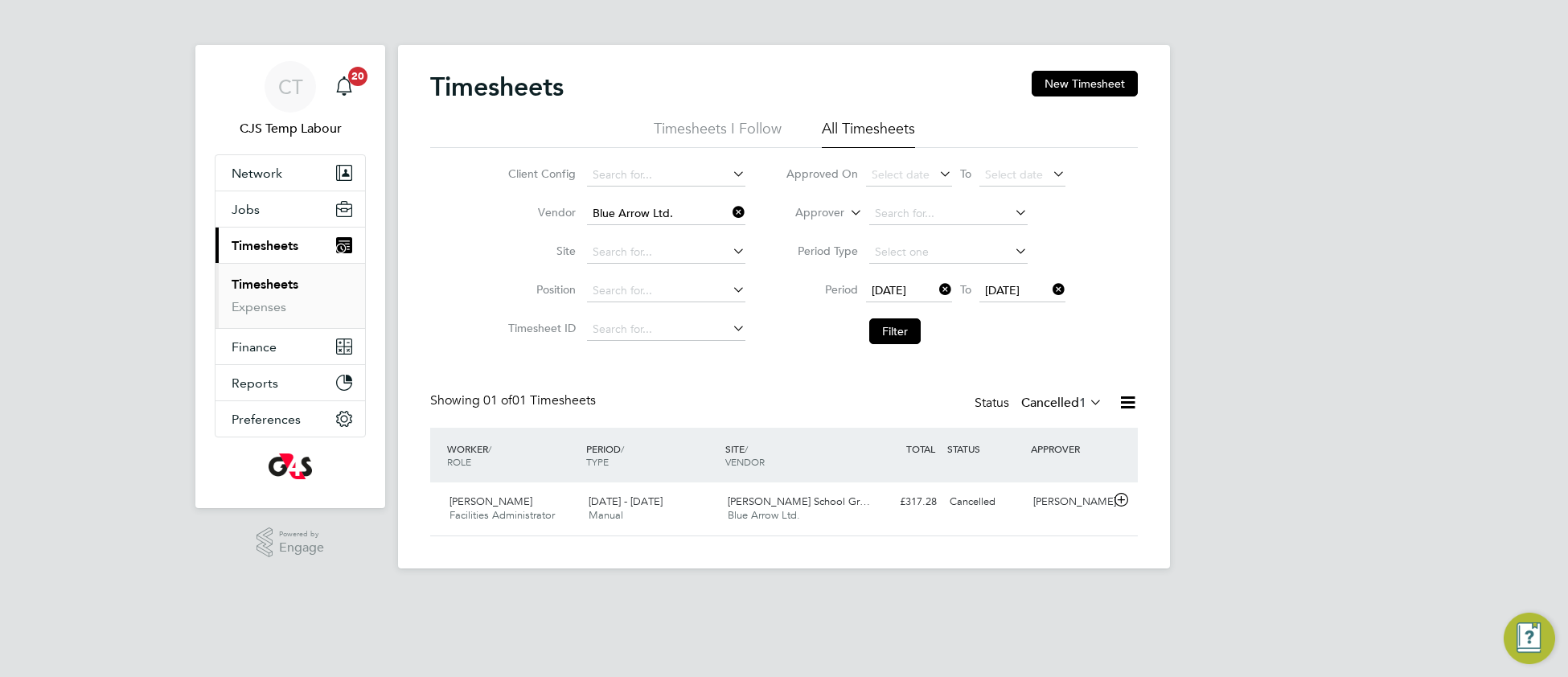
click icon
click li "Rejected"
click div "Enoh Okokoyo Premise Assistant 22 - 28 Sep 2025 22 - 28 Sep 2025 Manual Leigh S…"
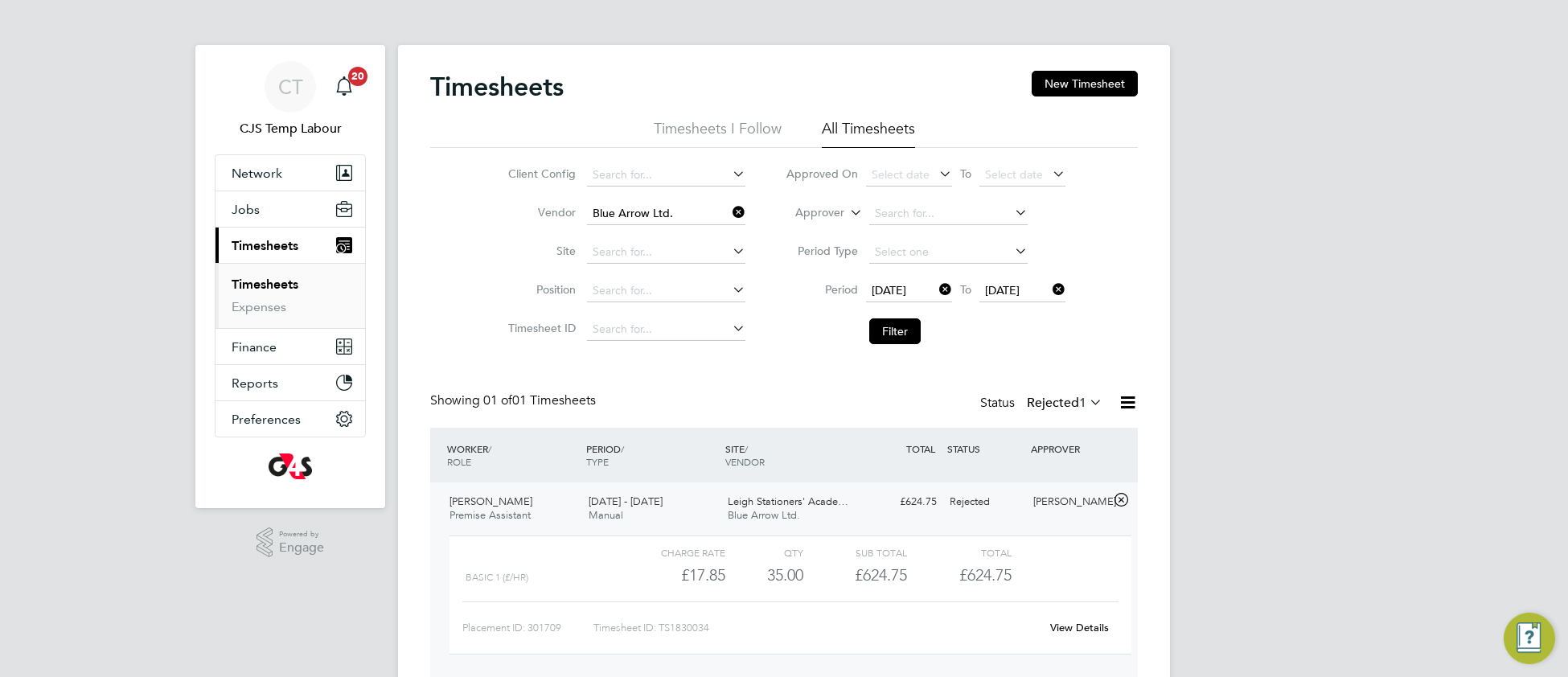
click link "View Details"
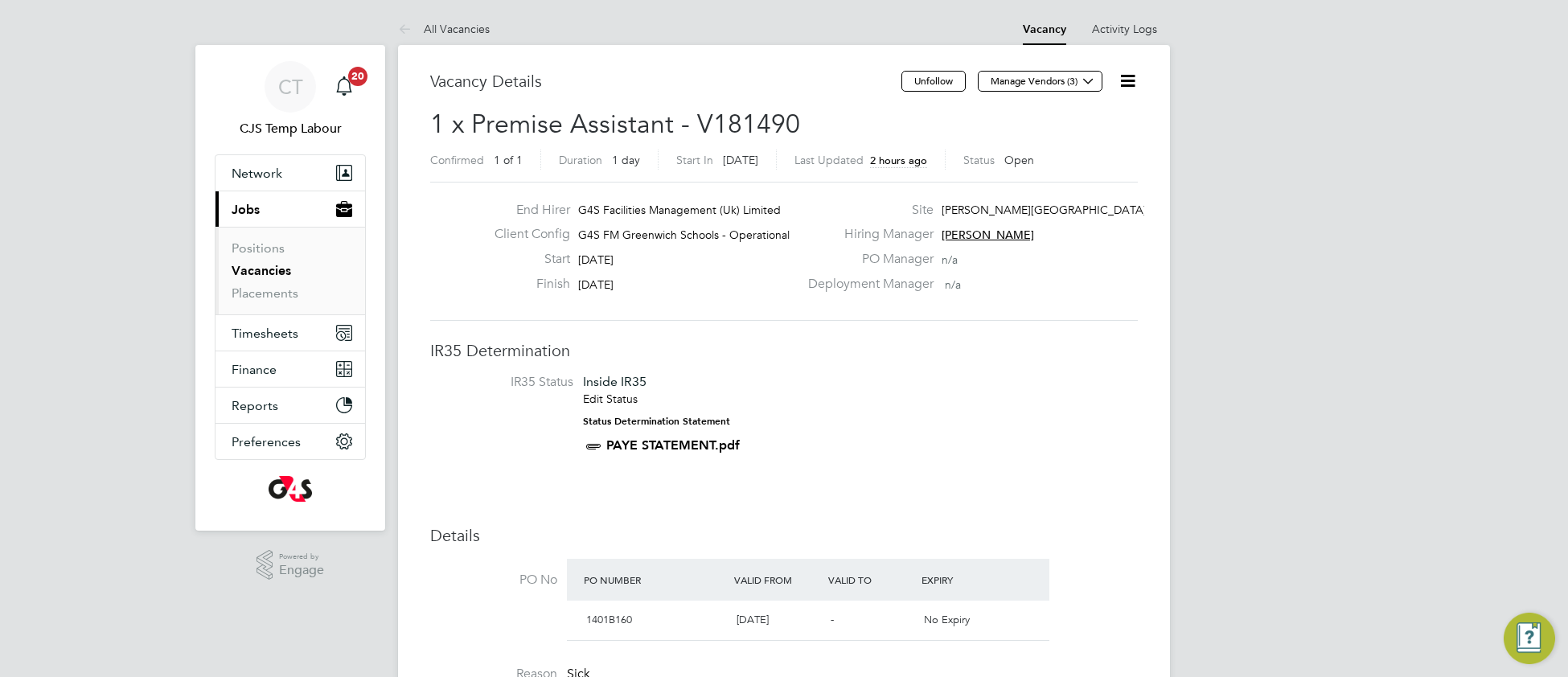
drag, startPoint x: 803, startPoint y: 377, endPoint x: 819, endPoint y: 383, distance: 17.1
click at [815, 377] on li "IR35 Status Inside IR35 Edit Status Status Determination Statement PAYE STATEME…" at bounding box center [783, 417] width 675 height 87
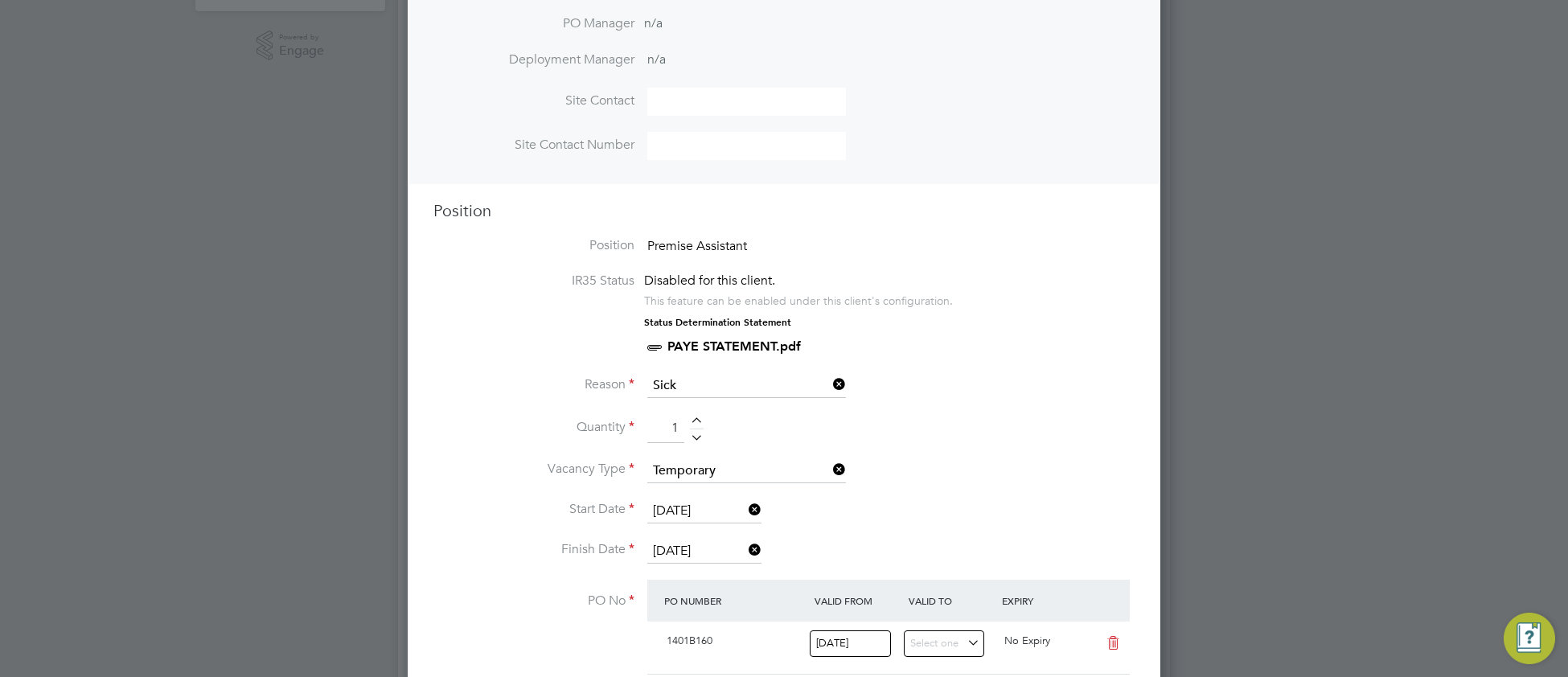
scroll to position [522, 0]
click at [677, 546] on input "[DATE]" at bounding box center [704, 548] width 114 height 24
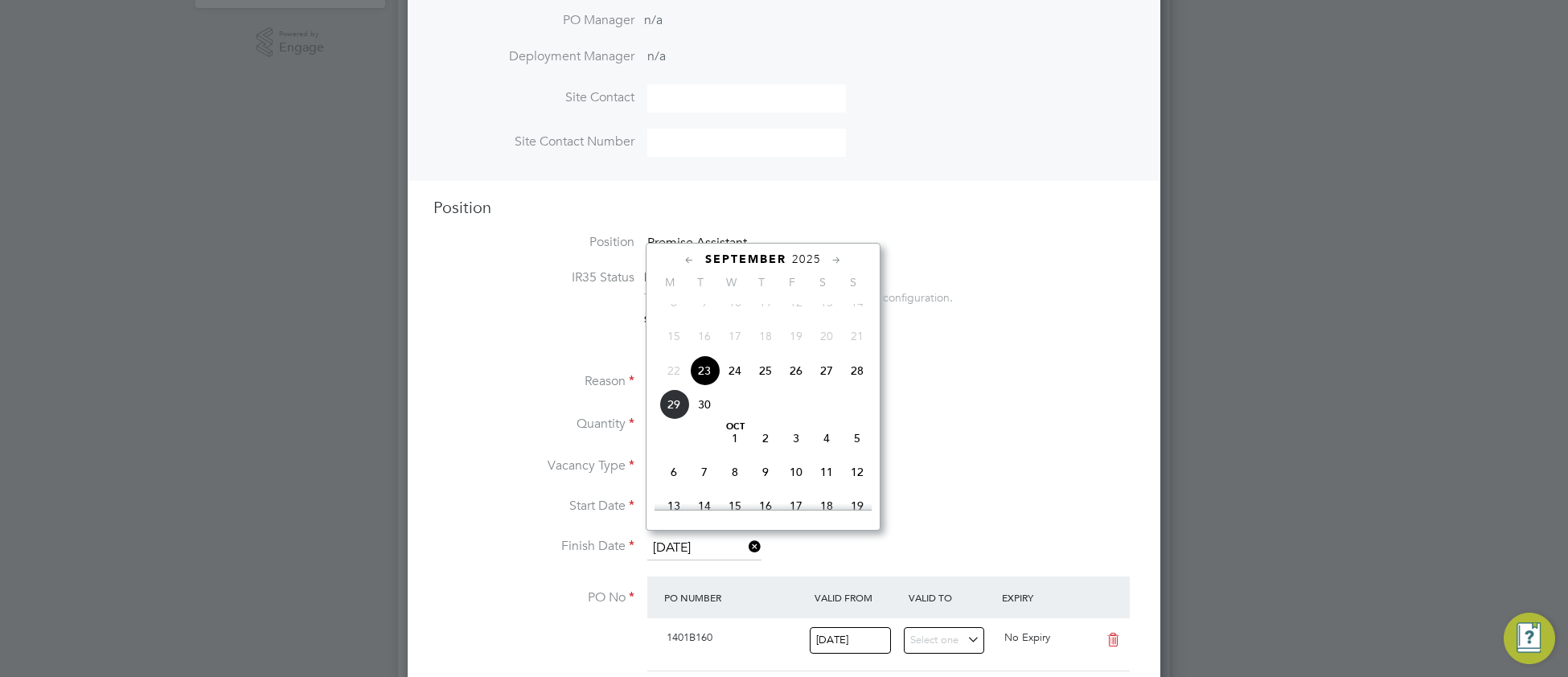
click at [796, 386] on span "26" at bounding box center [797, 370] width 31 height 31
type input "[DATE]"
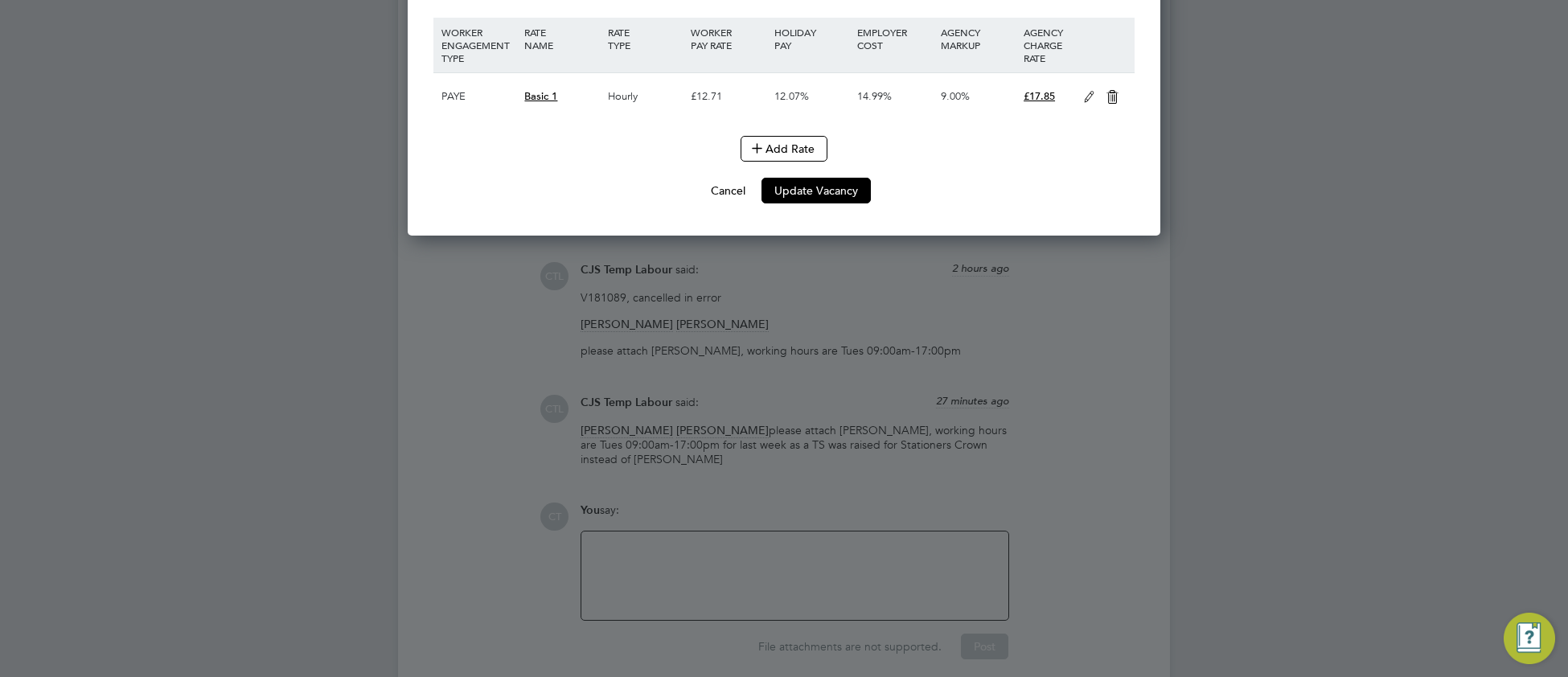
scroll to position [2057, 0]
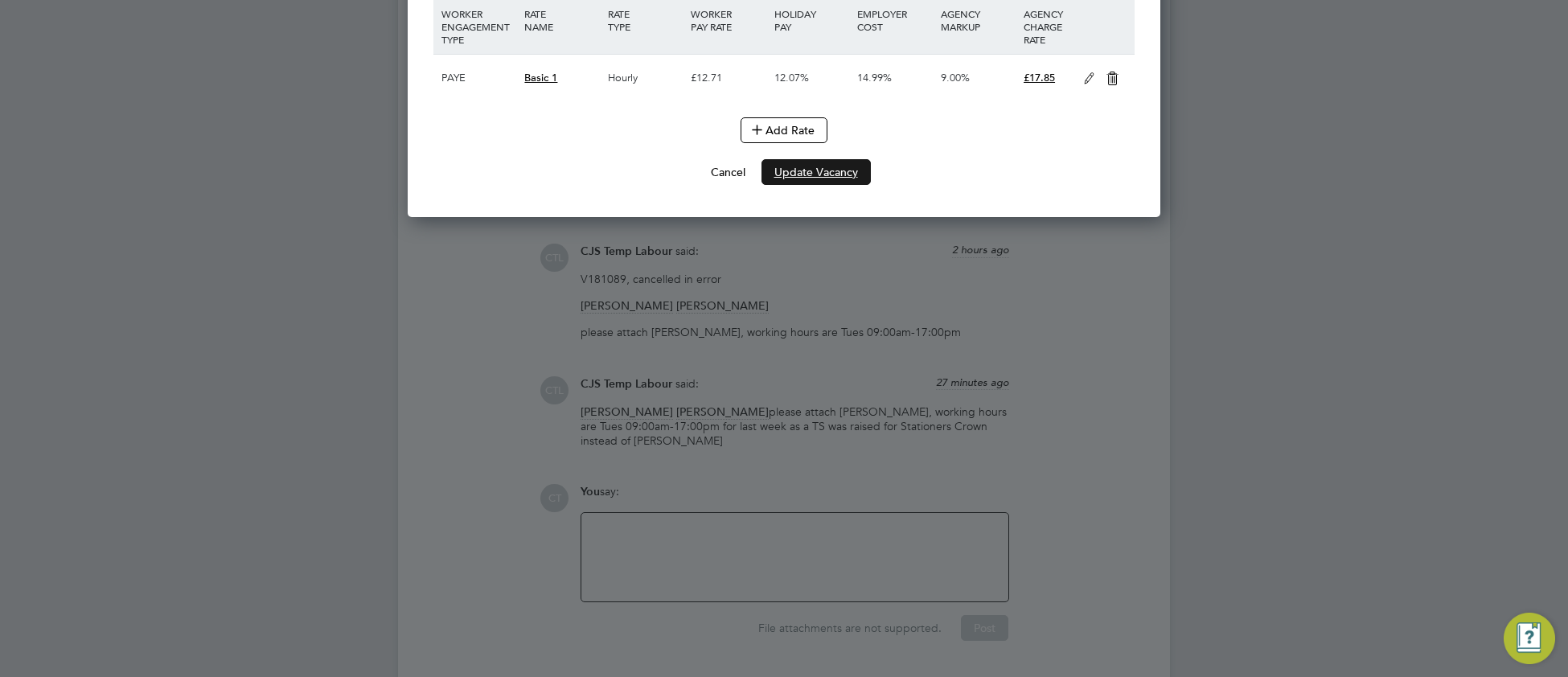
drag, startPoint x: 824, startPoint y: 172, endPoint x: 798, endPoint y: 225, distance: 59.0
click at [823, 173] on button "Update Vacancy" at bounding box center [816, 172] width 110 height 26
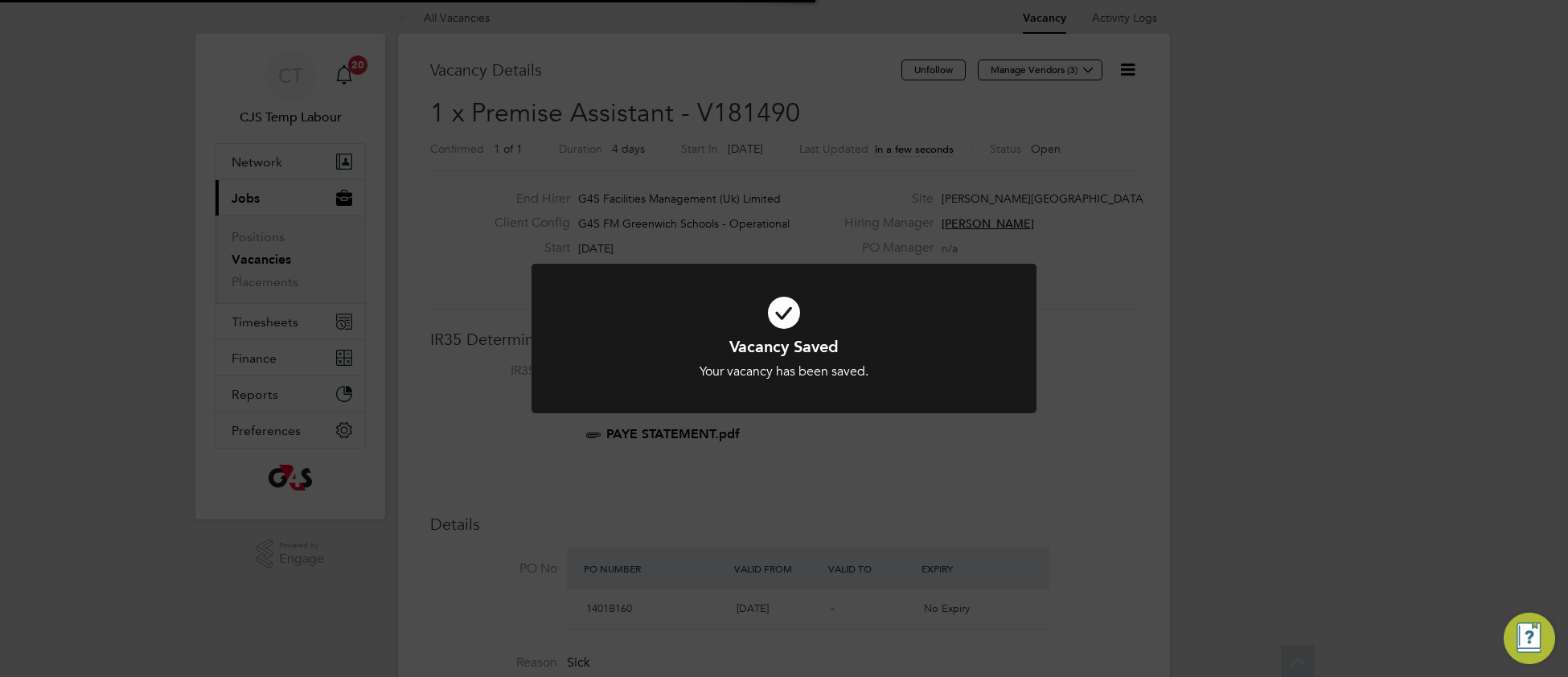
scroll to position [0, 0]
click at [664, 359] on div "Vacancy Saved Your vacancy has been saved. Cancel Okay" at bounding box center [784, 358] width 418 height 44
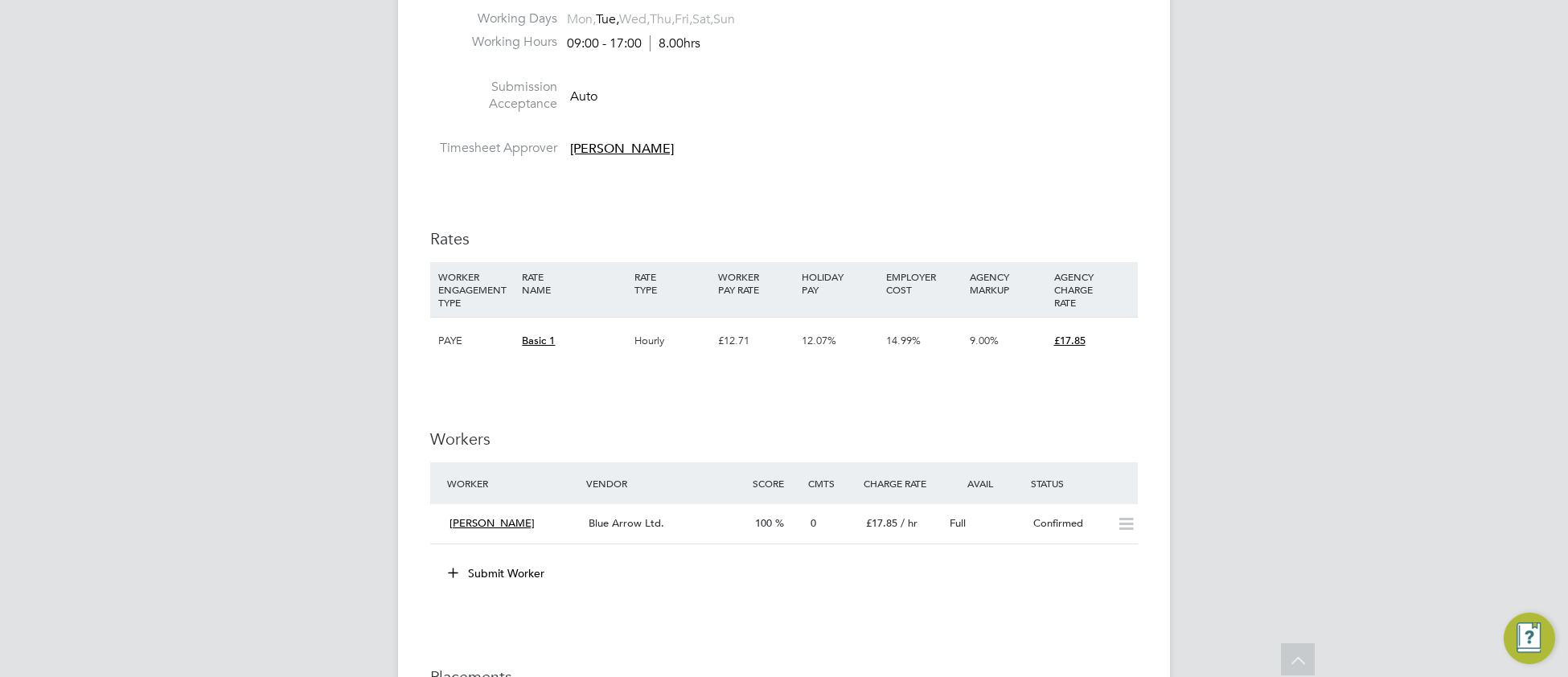
scroll to position [1293, 0]
click at [649, 528] on span "Blue Arrow Ltd." at bounding box center [627, 521] width 76 height 13
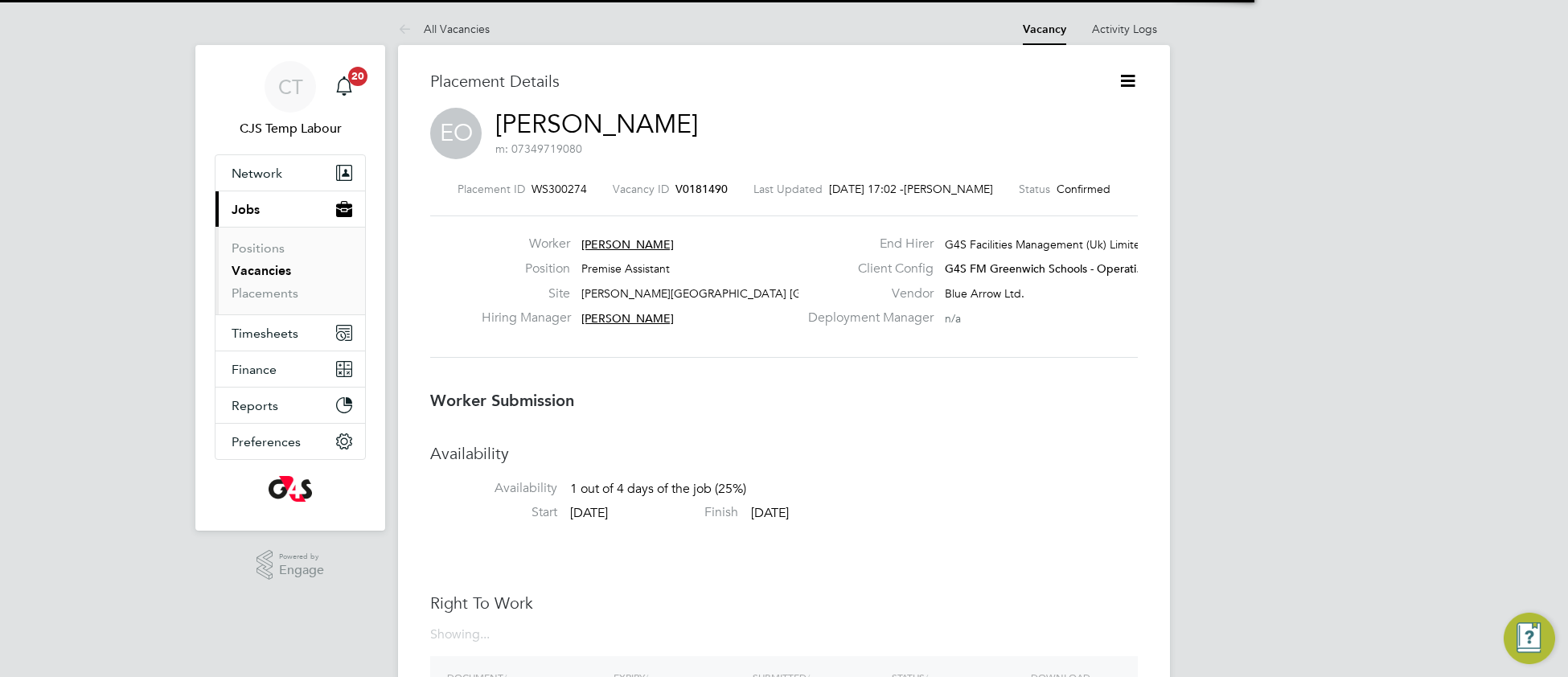
scroll to position [7, 7]
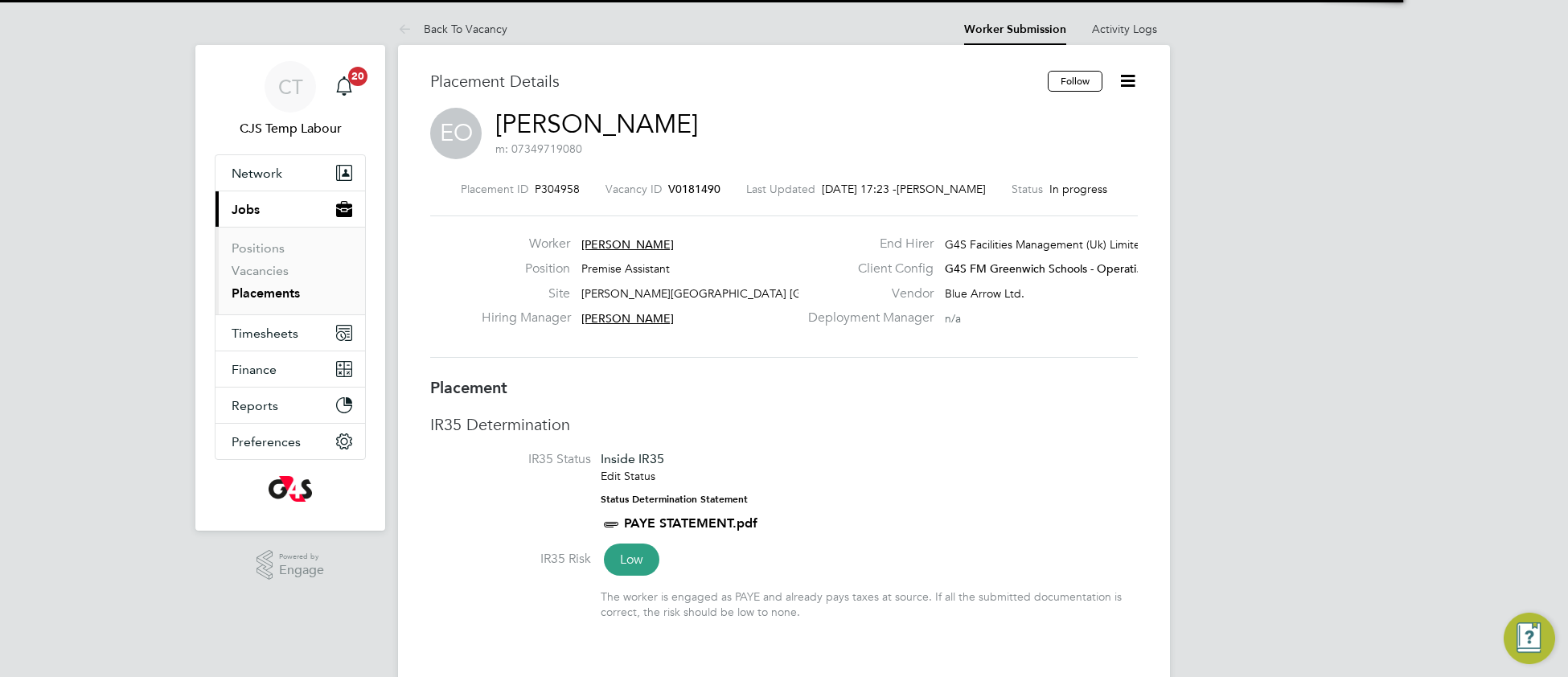
click at [949, 455] on li "IR35 Status Inside IR35 Edit Status Status Determination Statement PAYE STATEME…" at bounding box center [784, 501] width 708 height 99
type input "[PERSON_NAME]"
type input "[DATE]"
type input "23 Sep 2025"
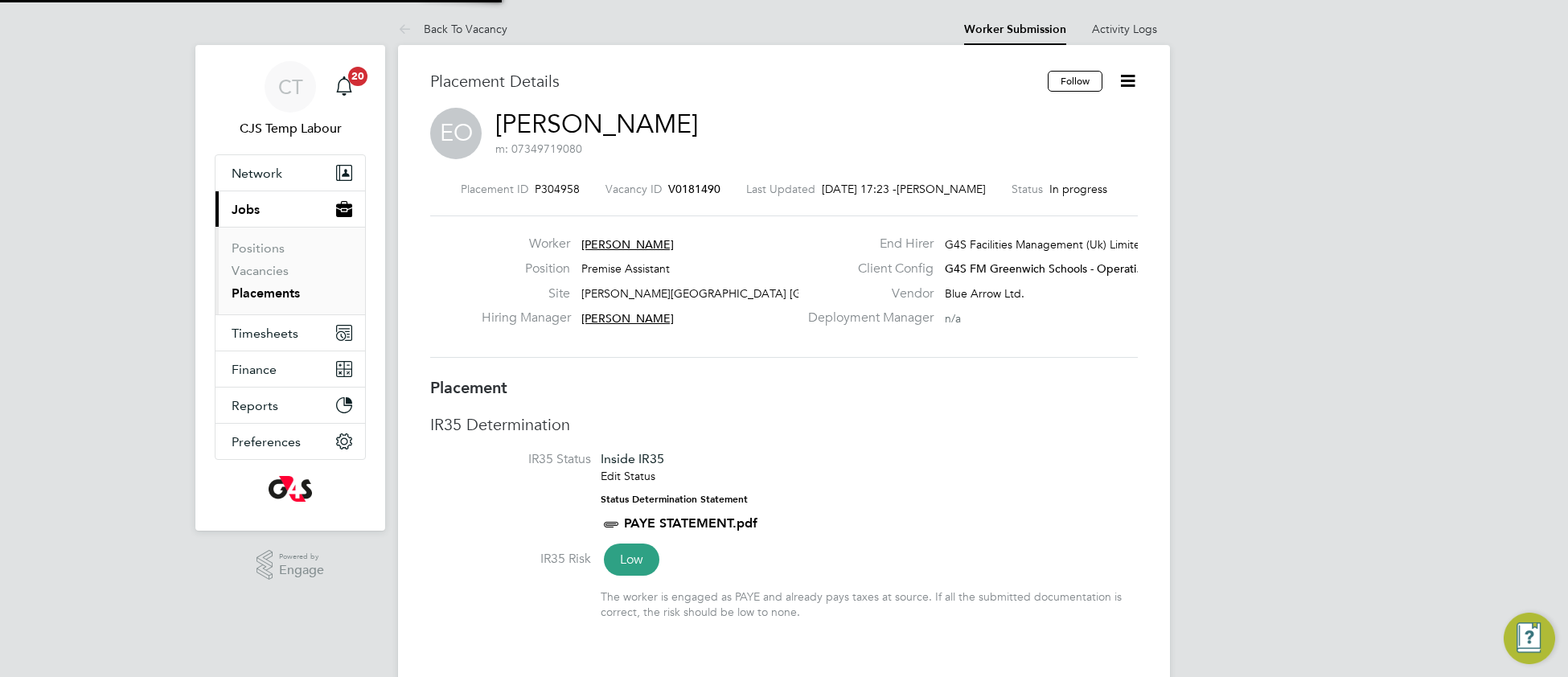
type input "09:00"
type input "17:00"
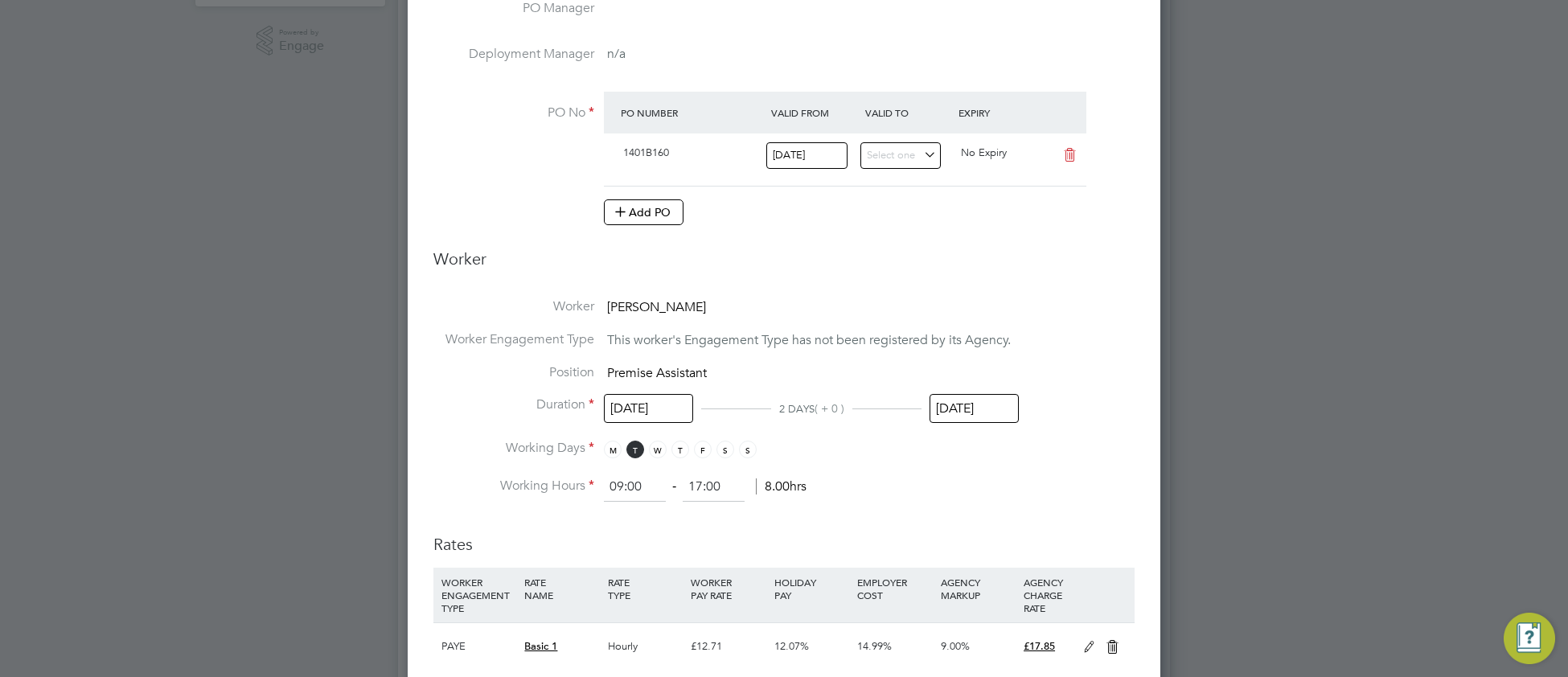
click at [976, 401] on input "23 Sep 2025" at bounding box center [974, 408] width 89 height 30
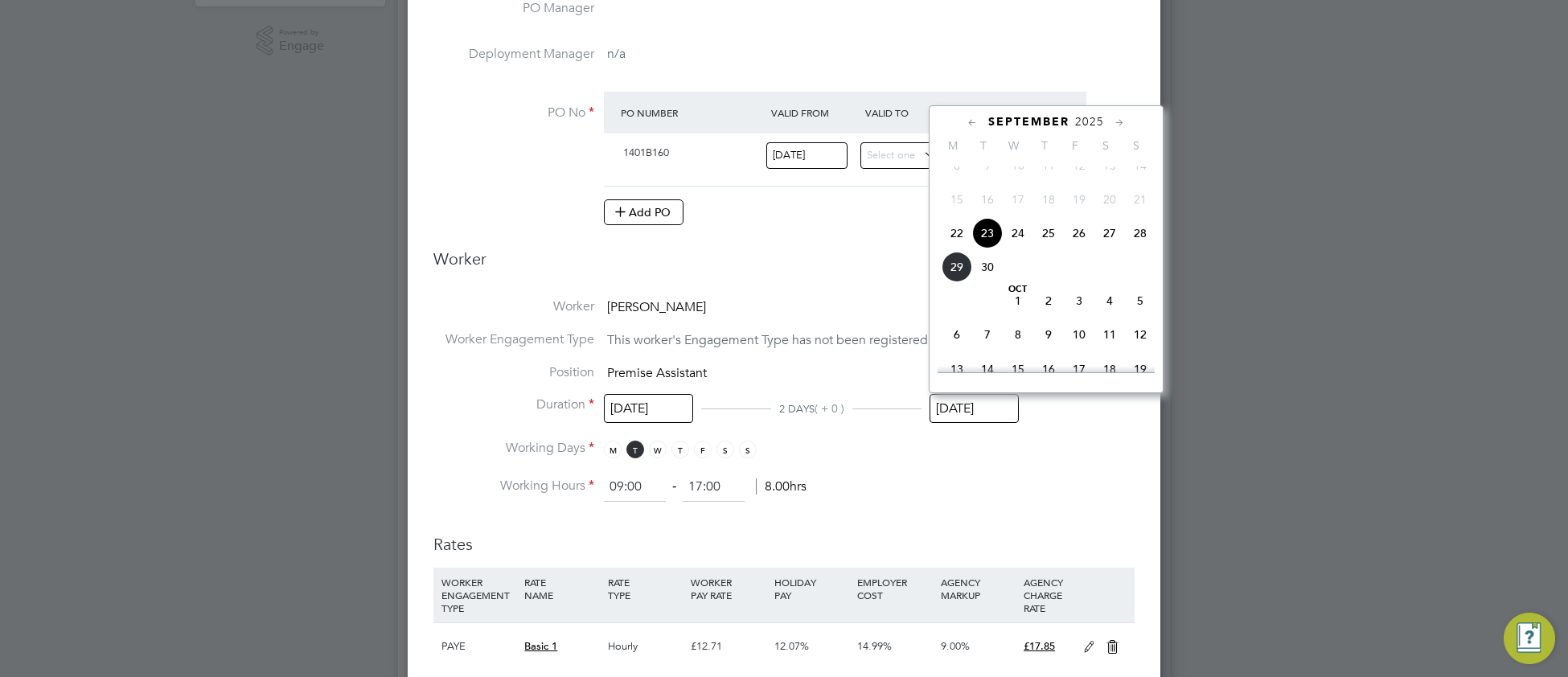
click at [1082, 248] on span "26" at bounding box center [1079, 233] width 31 height 31
type input "26 Sep 2025"
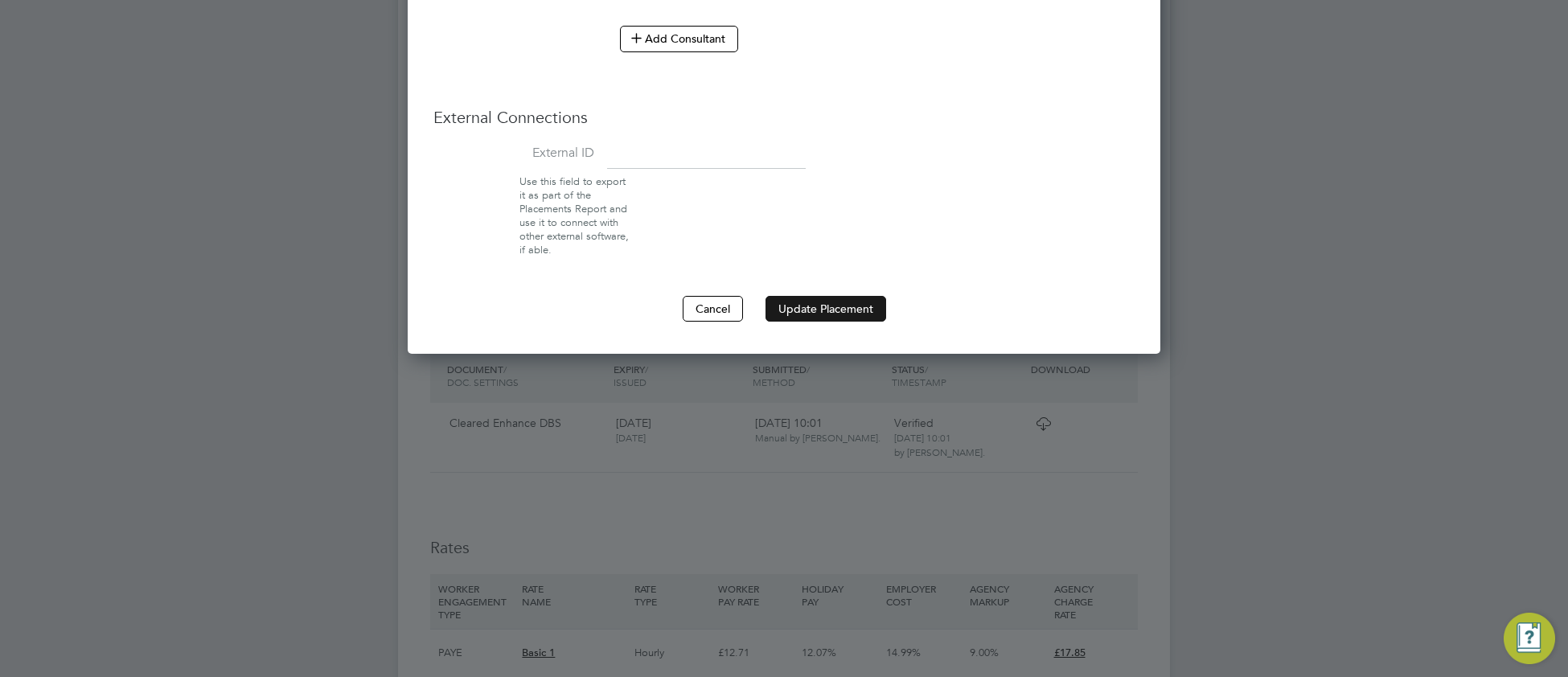
click at [805, 315] on button "Update Placement" at bounding box center [826, 308] width 120 height 26
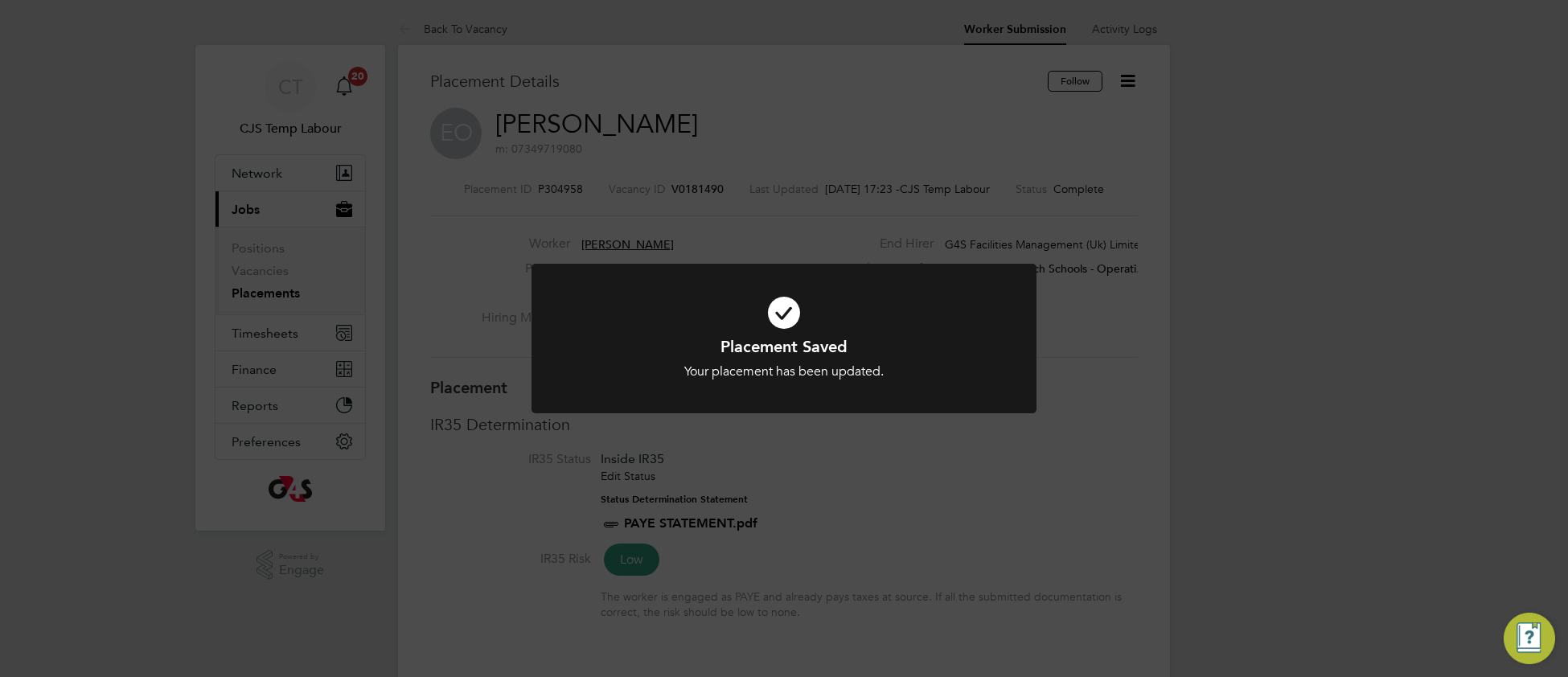
click at [621, 360] on div "Placement Saved Your placement has been updated. Cancel Okay" at bounding box center [784, 358] width 418 height 44
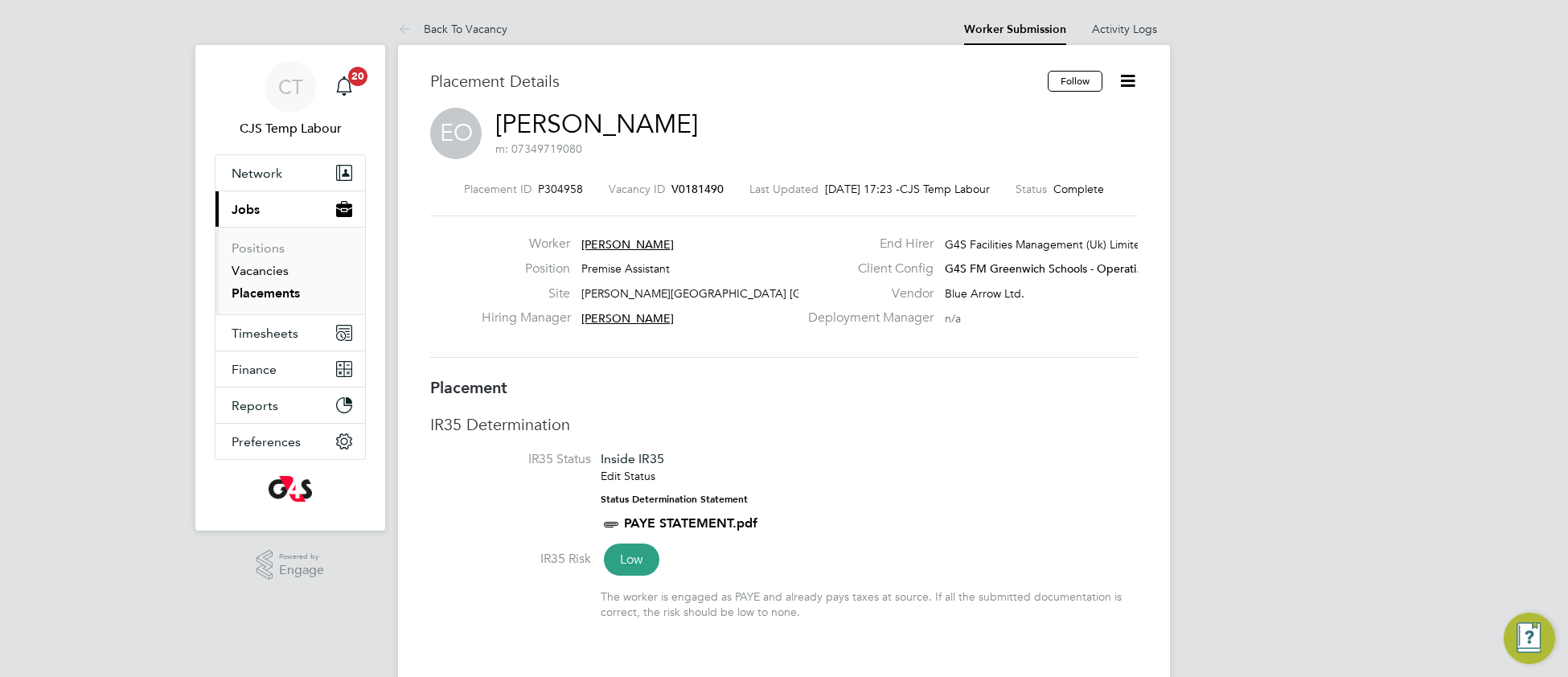
click at [261, 271] on link "Vacancies" at bounding box center [261, 270] width 58 height 15
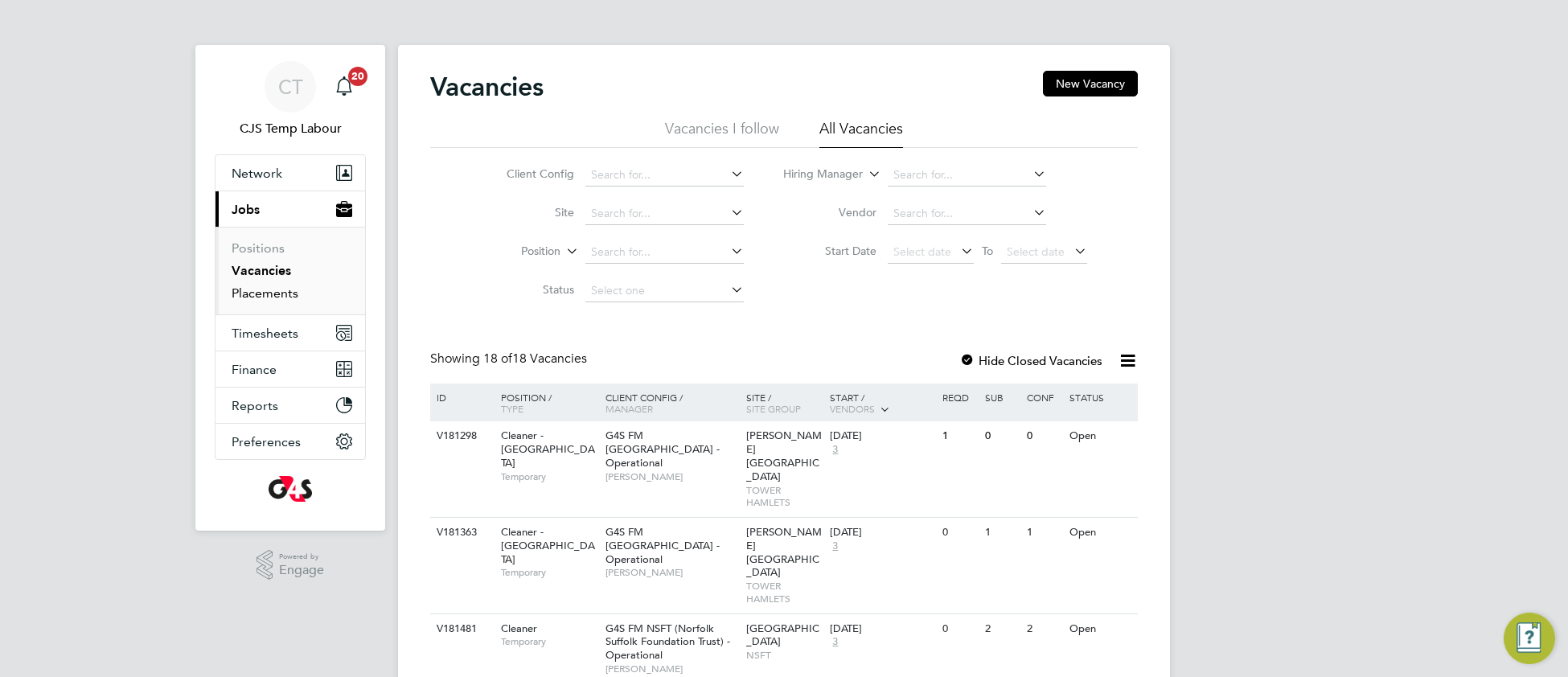
click at [262, 301] on link "Placements" at bounding box center [265, 293] width 67 height 15
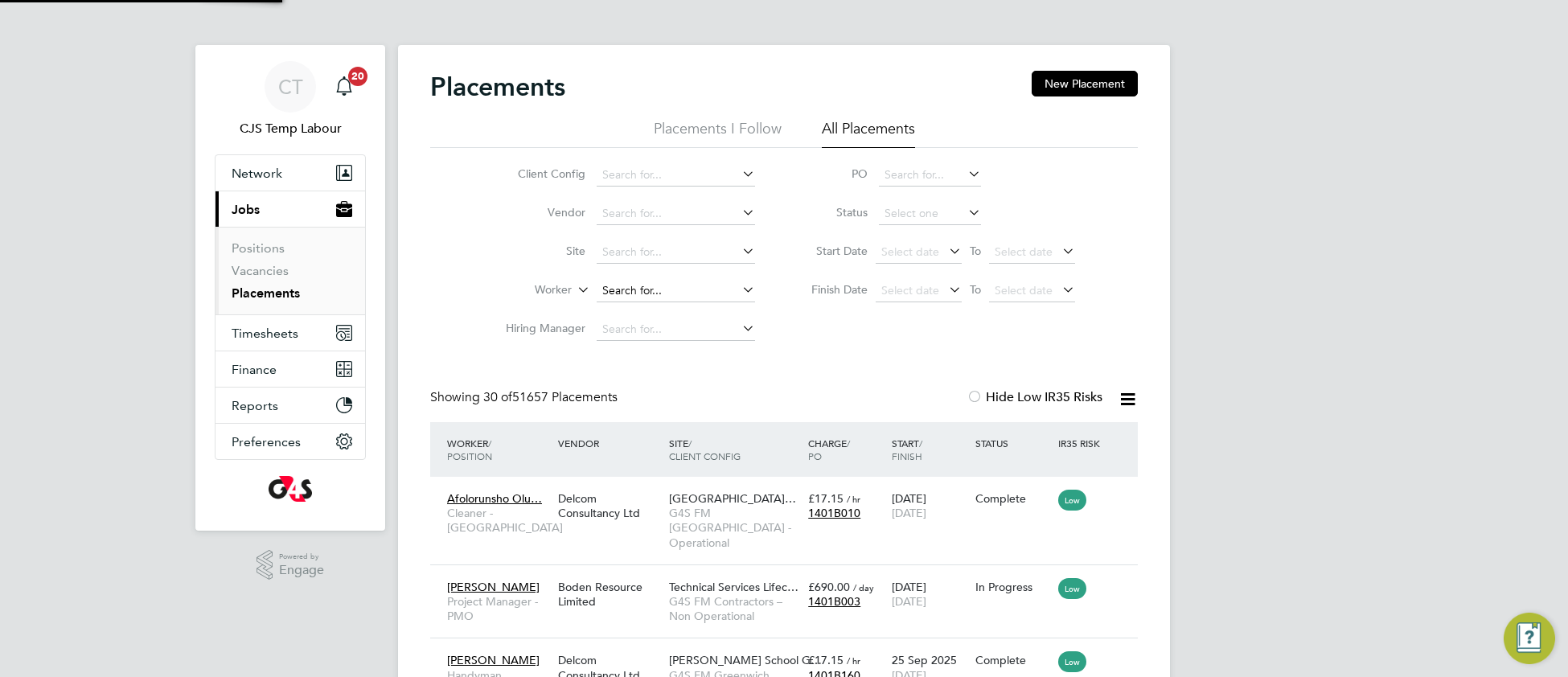
scroll to position [60, 138]
click at [638, 285] on input at bounding box center [676, 290] width 158 height 22
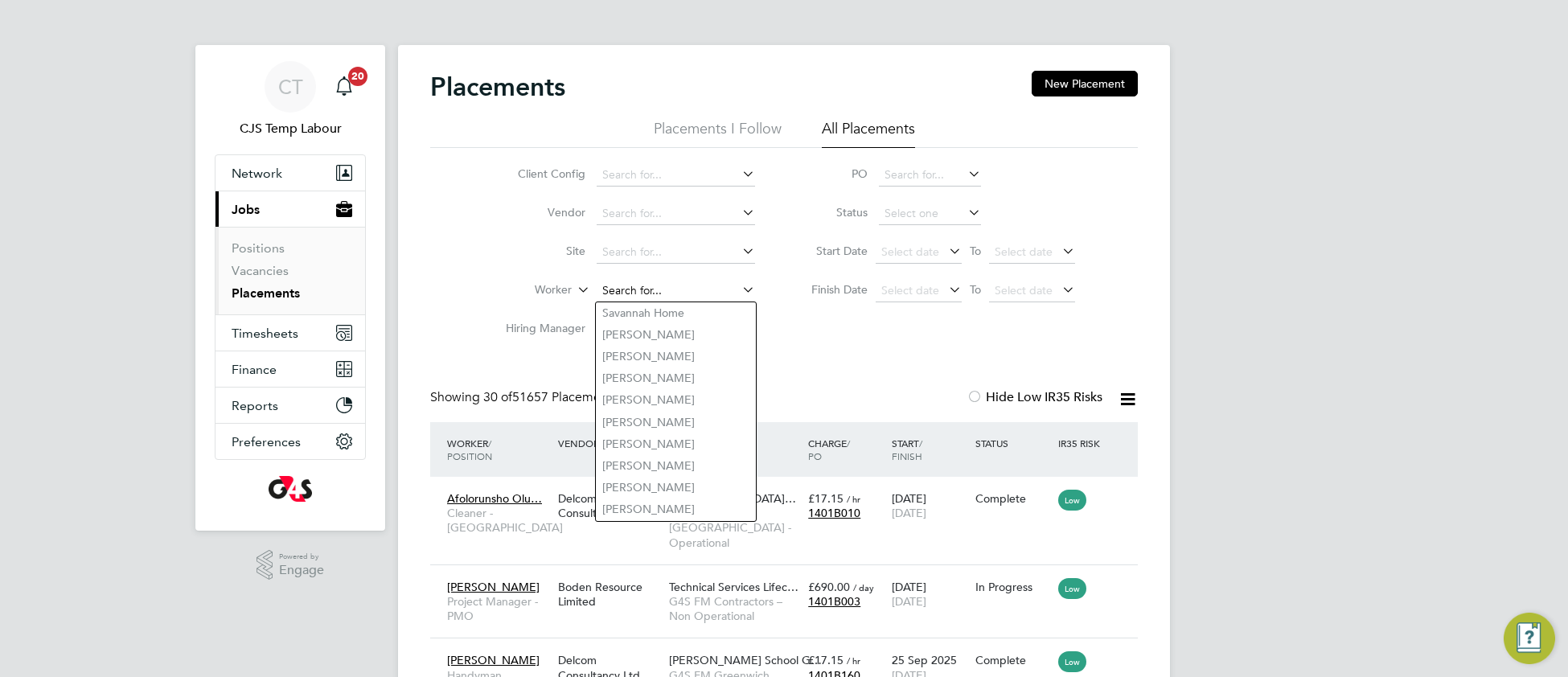
paste input "Idalia Fatima , Alves Guterres"
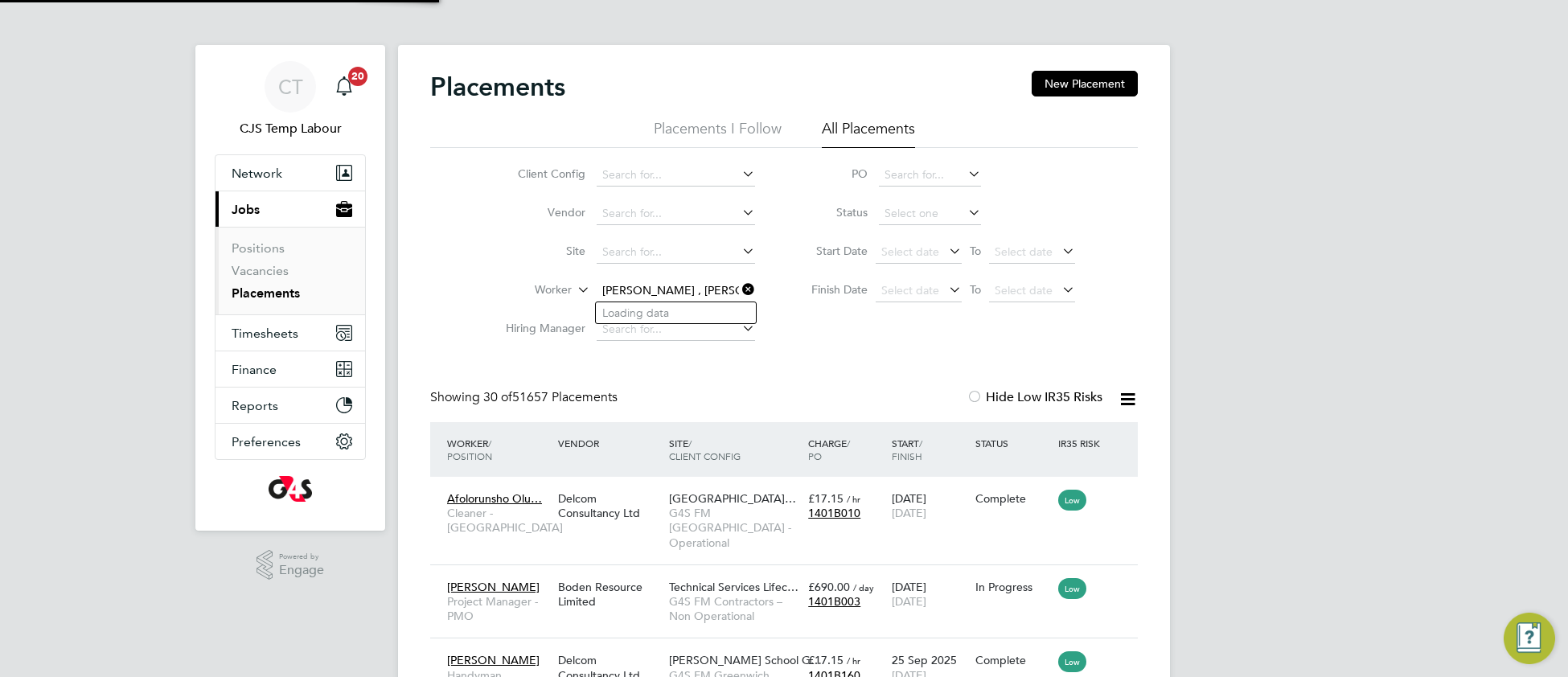
drag, startPoint x: 668, startPoint y: 297, endPoint x: 654, endPoint y: 296, distance: 14.0
click at [667, 297] on input "Idalia Fatima , Alves Guterres" at bounding box center [676, 290] width 158 height 22
click at [720, 314] on li "Ida lia Alves Guterres" at bounding box center [743, 313] width 294 height 22
type input "Idalia Alves Guterres"
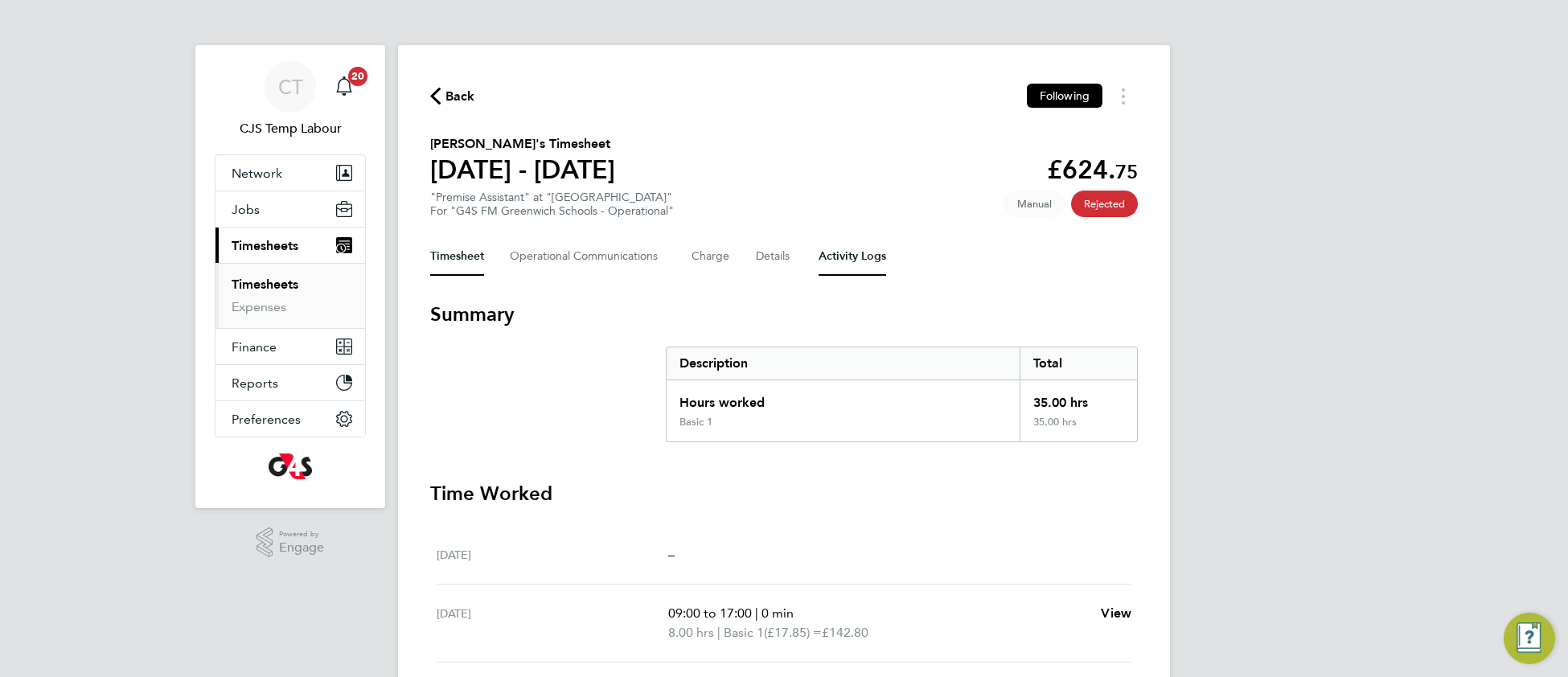
click at [836, 256] on Logs-tab "Activity Logs" at bounding box center [852, 256] width 67 height 39
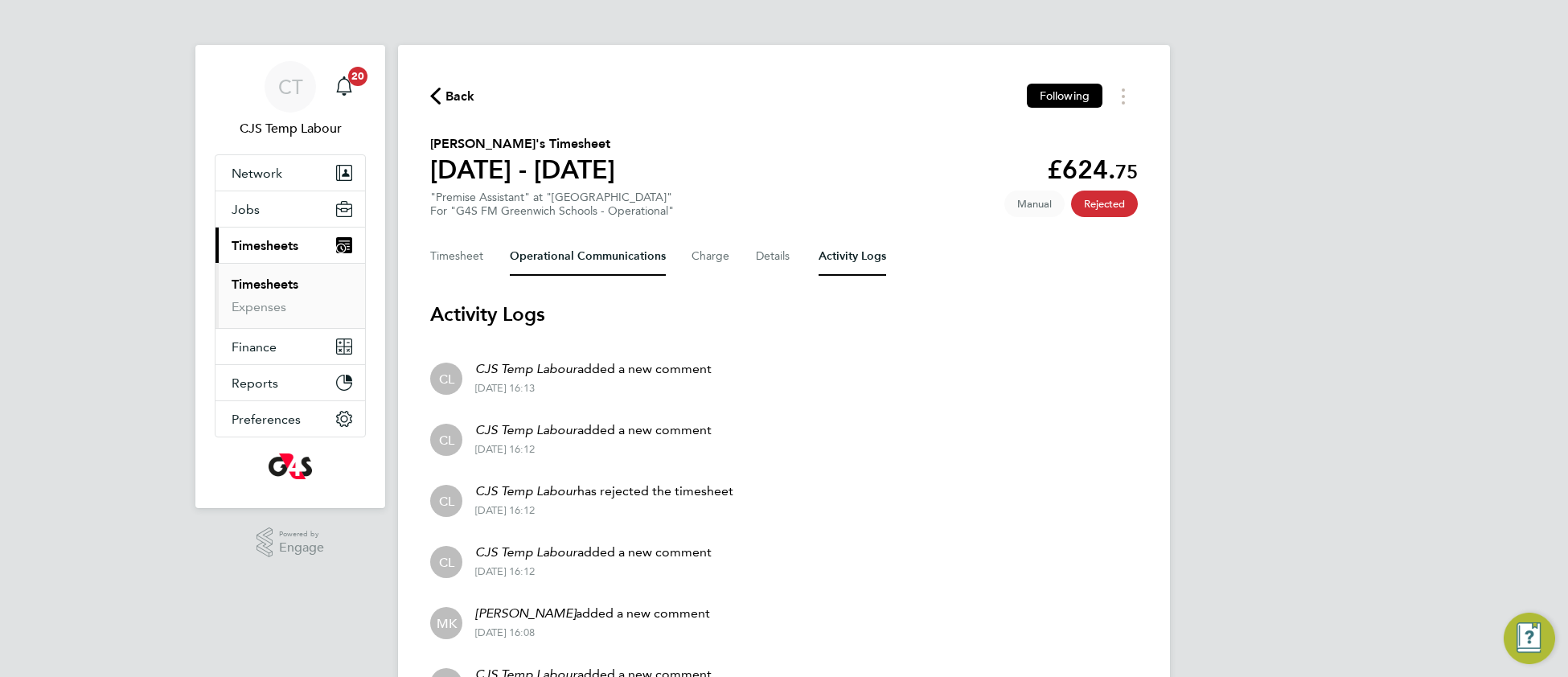
click at [566, 249] on Communications-tab "Operational Communications" at bounding box center [588, 256] width 156 height 39
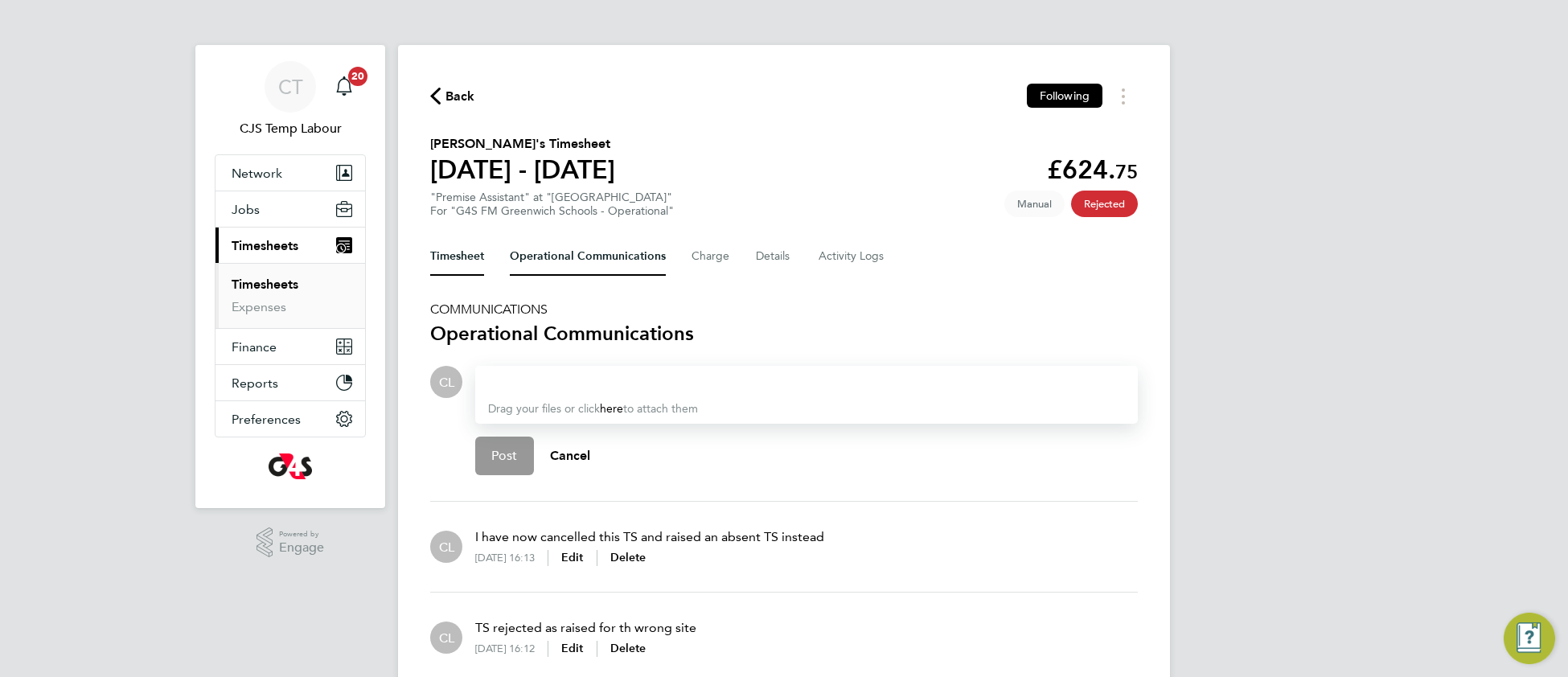
click at [458, 256] on button "Timesheet" at bounding box center [458, 256] width 54 height 39
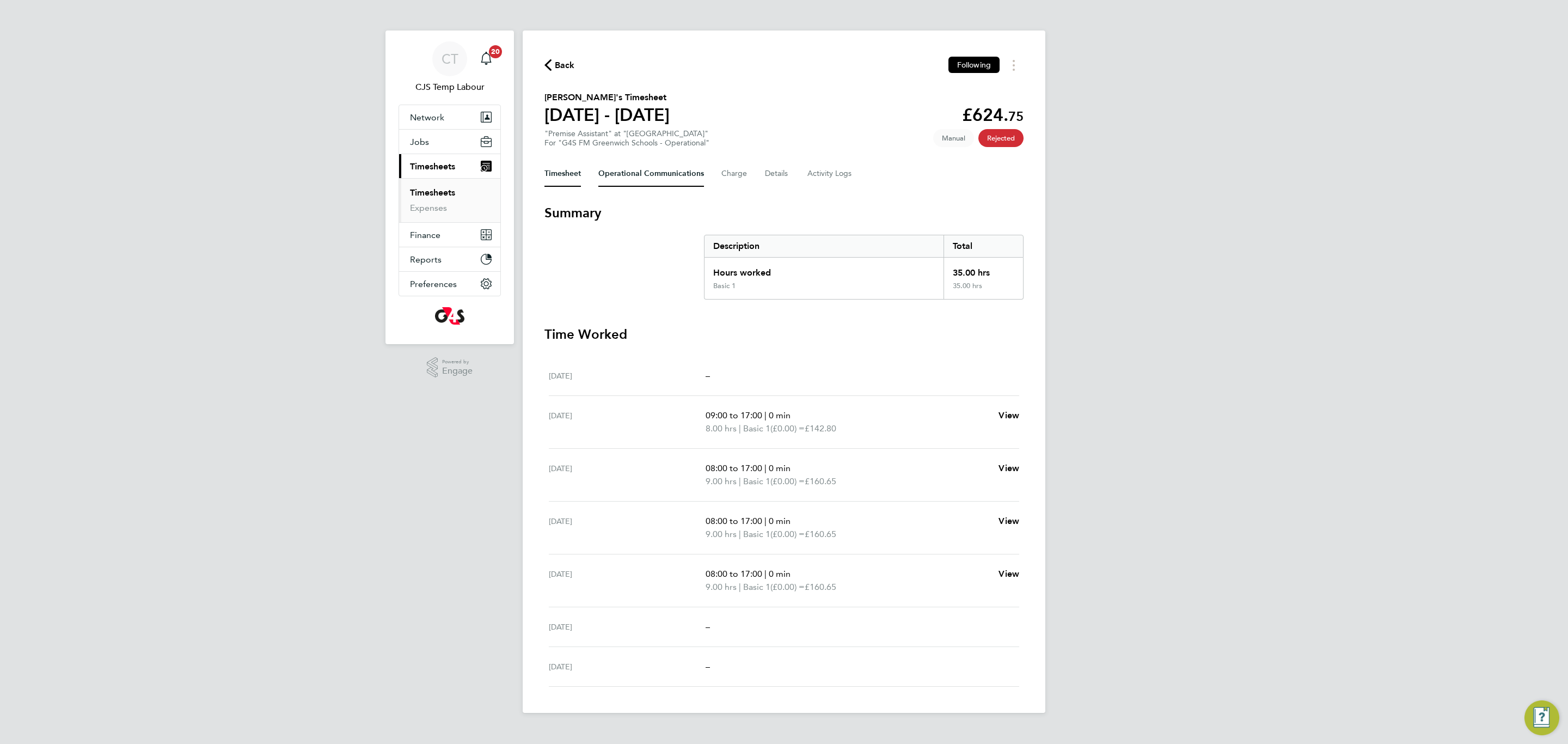
click at [600, 173] on Communications-tab "Operational Communications" at bounding box center [651, 174] width 106 height 26
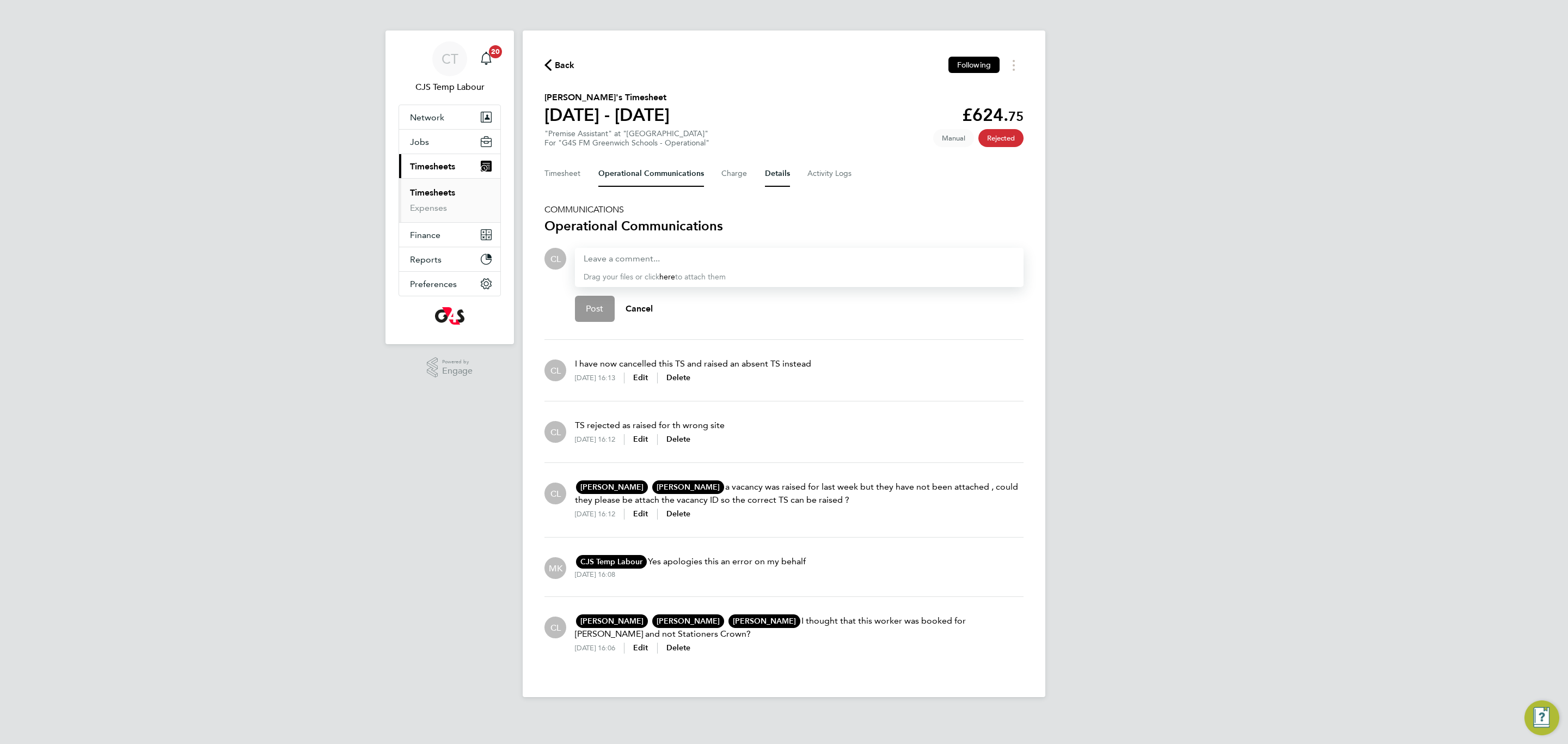
click at [773, 170] on button "Details" at bounding box center [777, 174] width 25 height 26
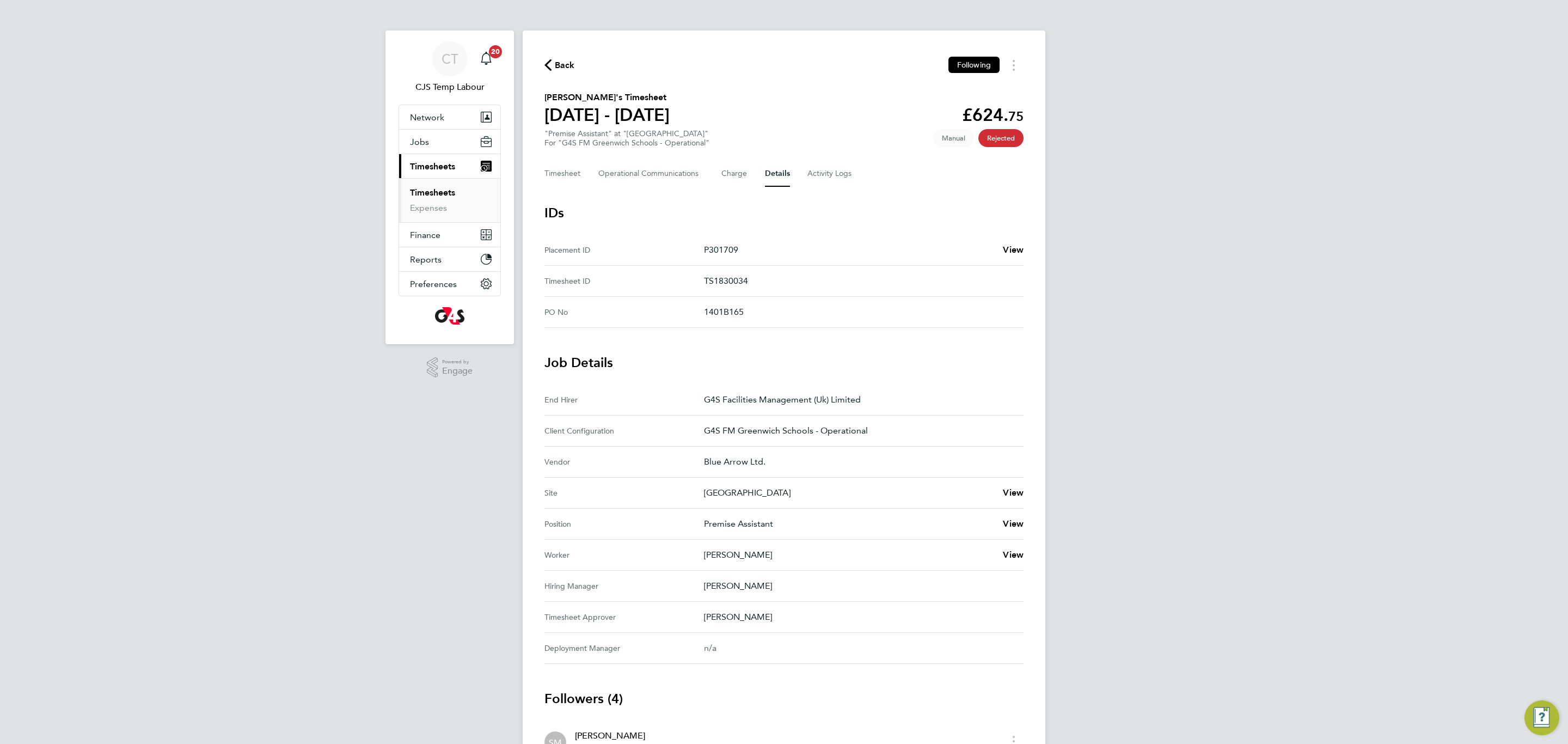
click at [730, 278] on p "TS1830034" at bounding box center [859, 281] width 311 height 13
copy p "TS1830034"
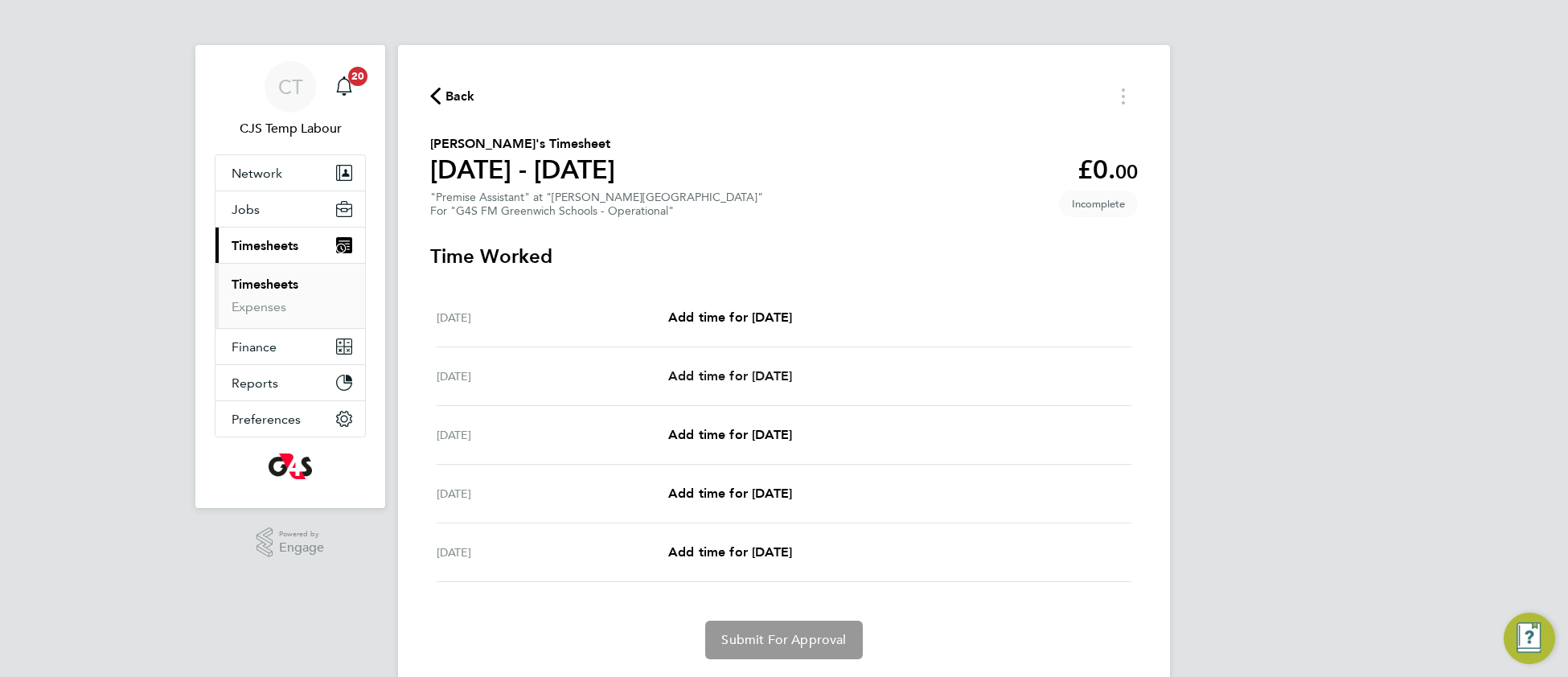
click at [685, 375] on span "Add time for [DATE]" at bounding box center [730, 376] width 124 height 15
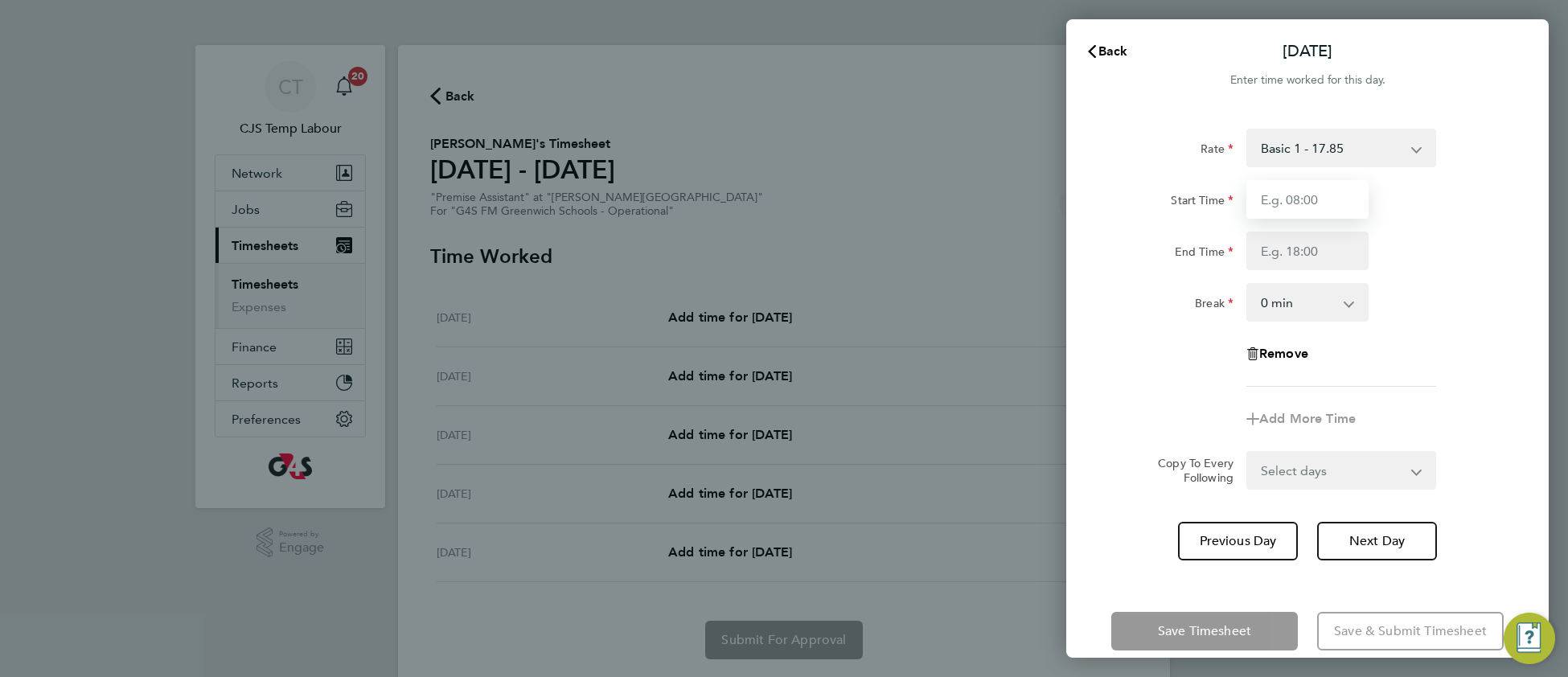
click at [1305, 192] on input "Start Time" at bounding box center [1307, 199] width 122 height 39
type input "09:00"
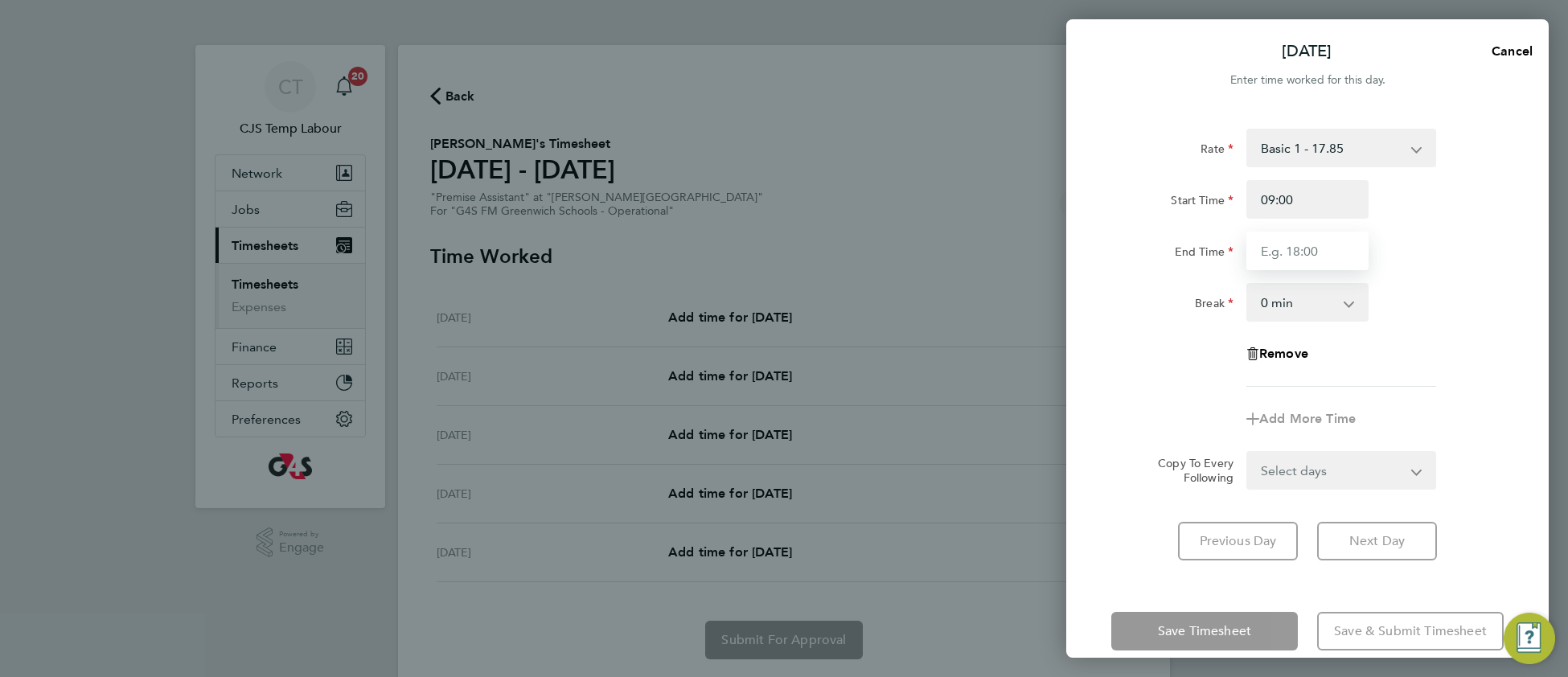
click at [1299, 251] on input "End Time" at bounding box center [1307, 251] width 122 height 39
type input "17:00"
click at [1416, 251] on div "End Time 17:00" at bounding box center [1307, 251] width 405 height 39
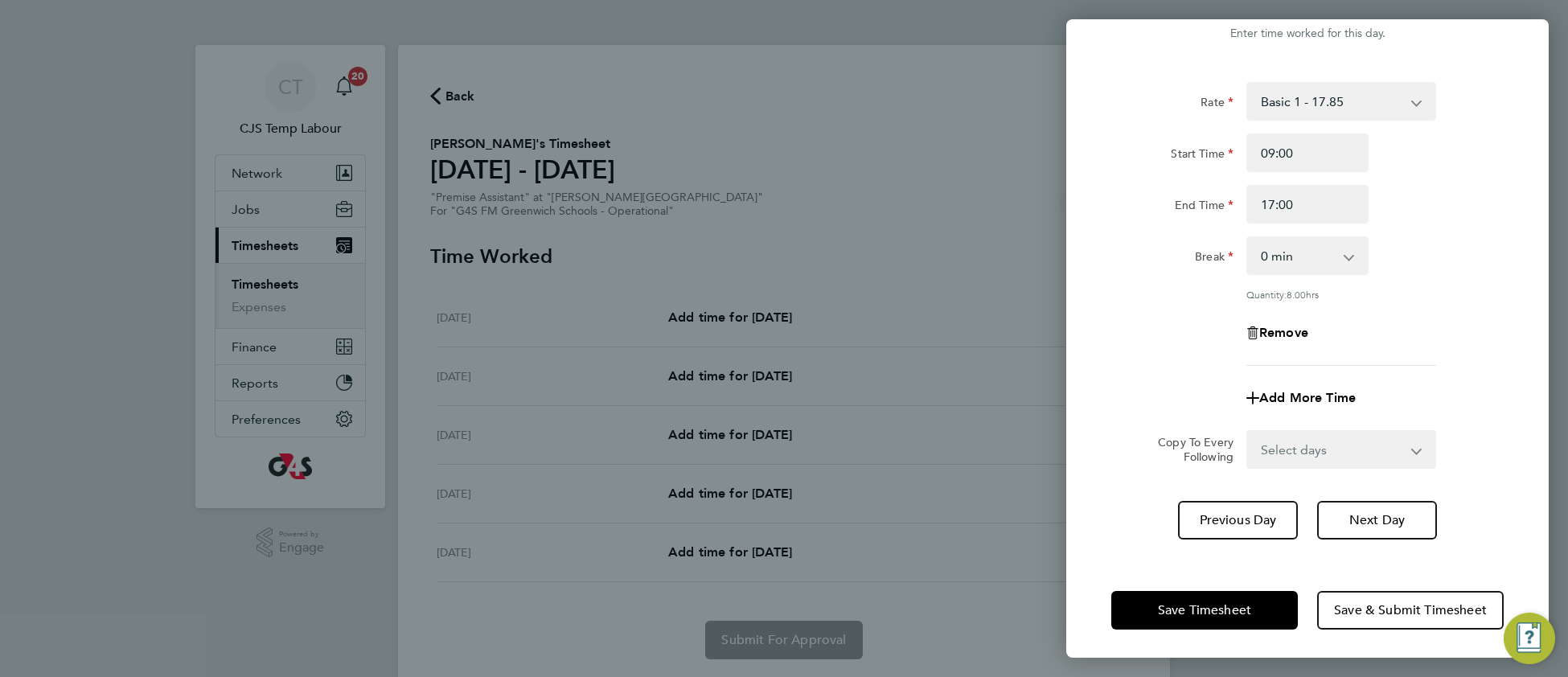
scroll to position [48, 0]
click at [1377, 522] on button "Next Day" at bounding box center [1376, 519] width 120 height 39
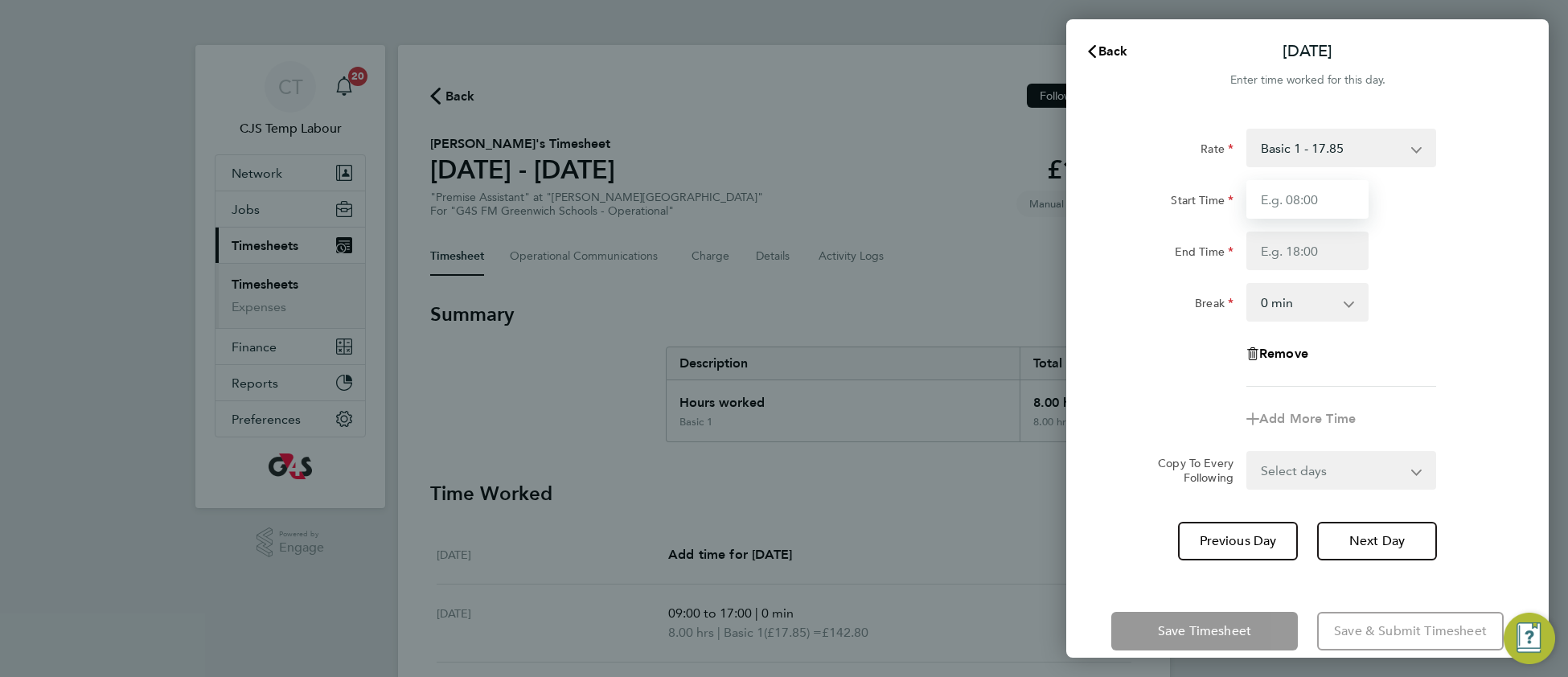
click at [1290, 199] on input "Start Time" at bounding box center [1307, 199] width 122 height 39
type input "08:00"
click at [1291, 248] on input "End Time" at bounding box center [1307, 251] width 122 height 39
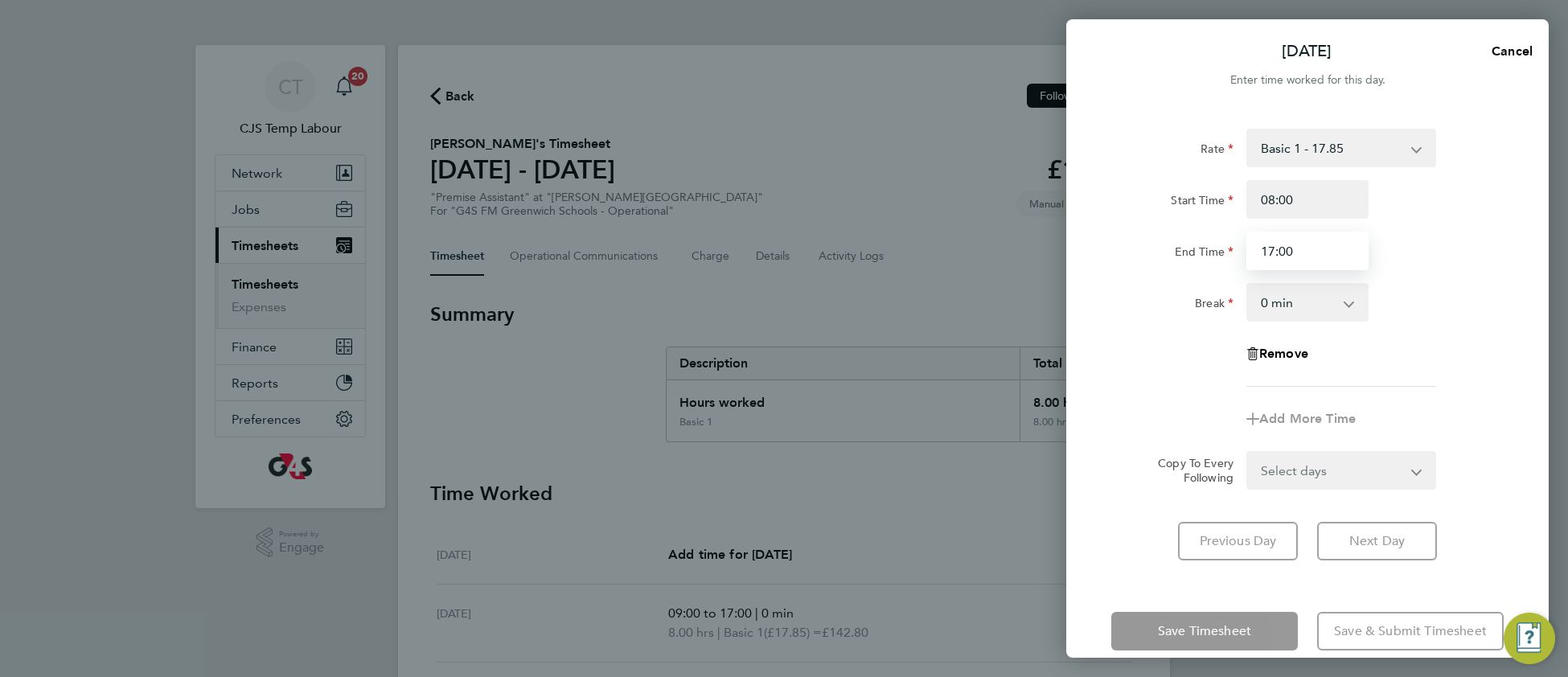
type input "17:00"
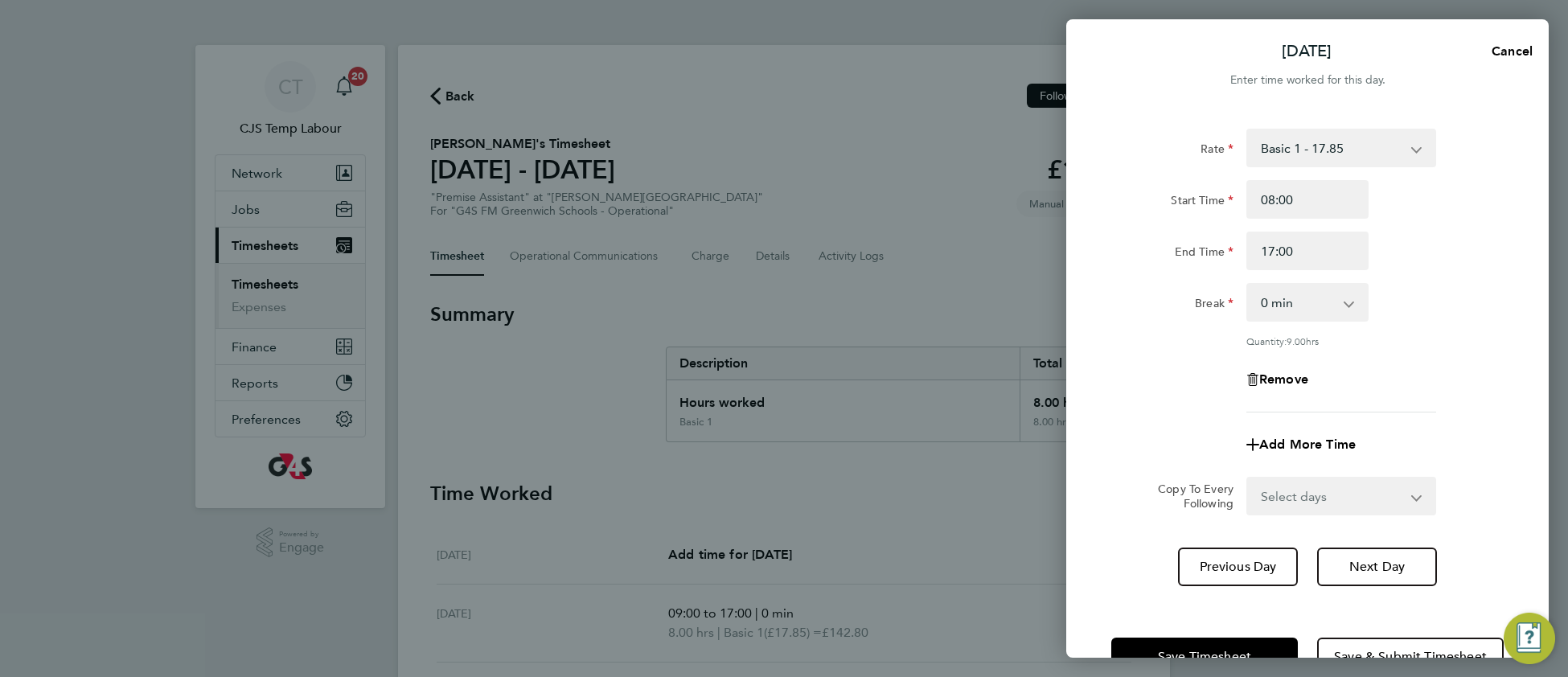
drag, startPoint x: 1417, startPoint y: 252, endPoint x: 1390, endPoint y: 287, distance: 44.2
click at [1413, 252] on div "End Time 17:00" at bounding box center [1307, 251] width 405 height 39
click at [1298, 490] on select "Select days Day [DATE] [DATE]" at bounding box center [1332, 495] width 169 height 35
select select "DAY"
click at [1248, 478] on select "Select days Day [DATE] [DATE]" at bounding box center [1332, 495] width 169 height 35
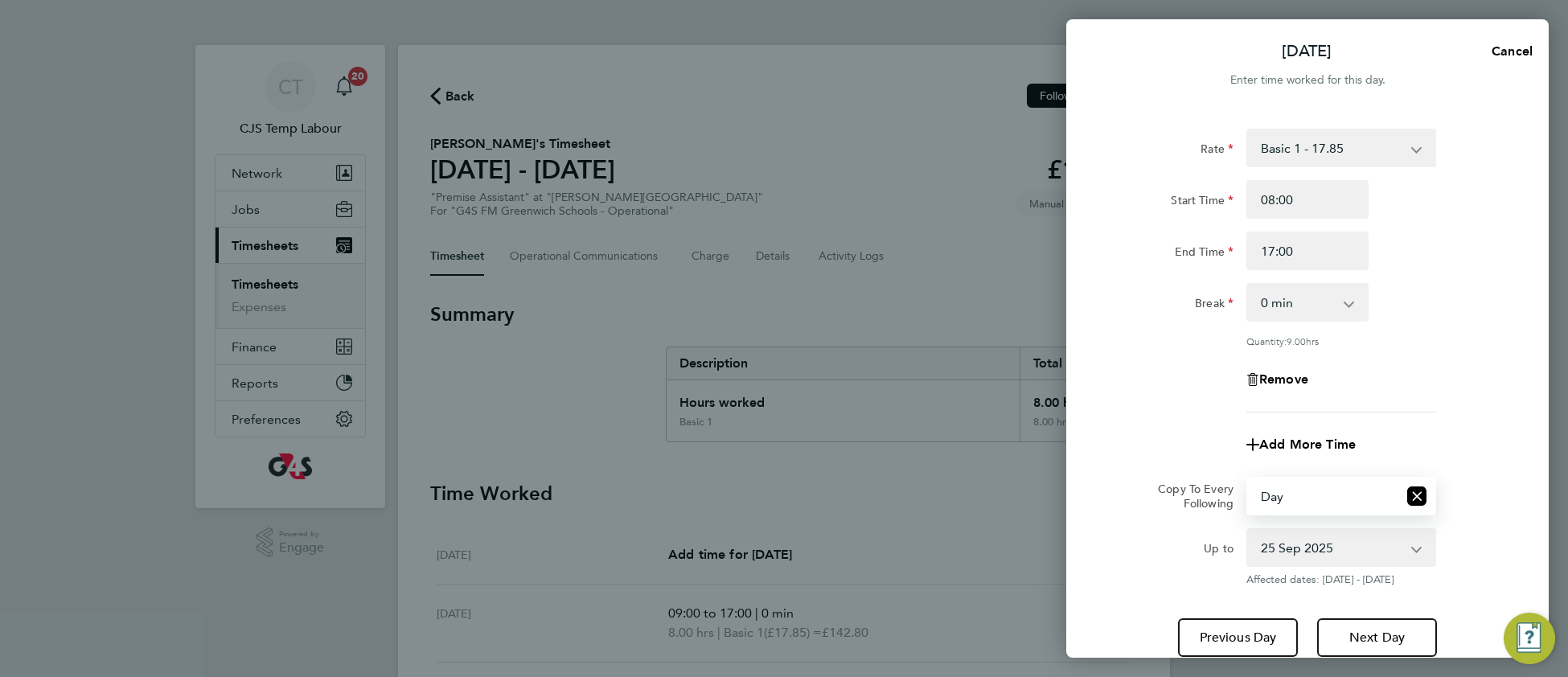
click at [1279, 550] on select "[DATE] [DATE]" at bounding box center [1332, 547] width 167 height 35
click at [1248, 530] on select "[DATE] [DATE]" at bounding box center [1332, 547] width 167 height 35
click at [1293, 551] on select "[DATE] [DATE]" at bounding box center [1332, 547] width 167 height 35
select select "[DATE]"
click at [1248, 530] on select "[DATE] [DATE]" at bounding box center [1332, 547] width 167 height 35
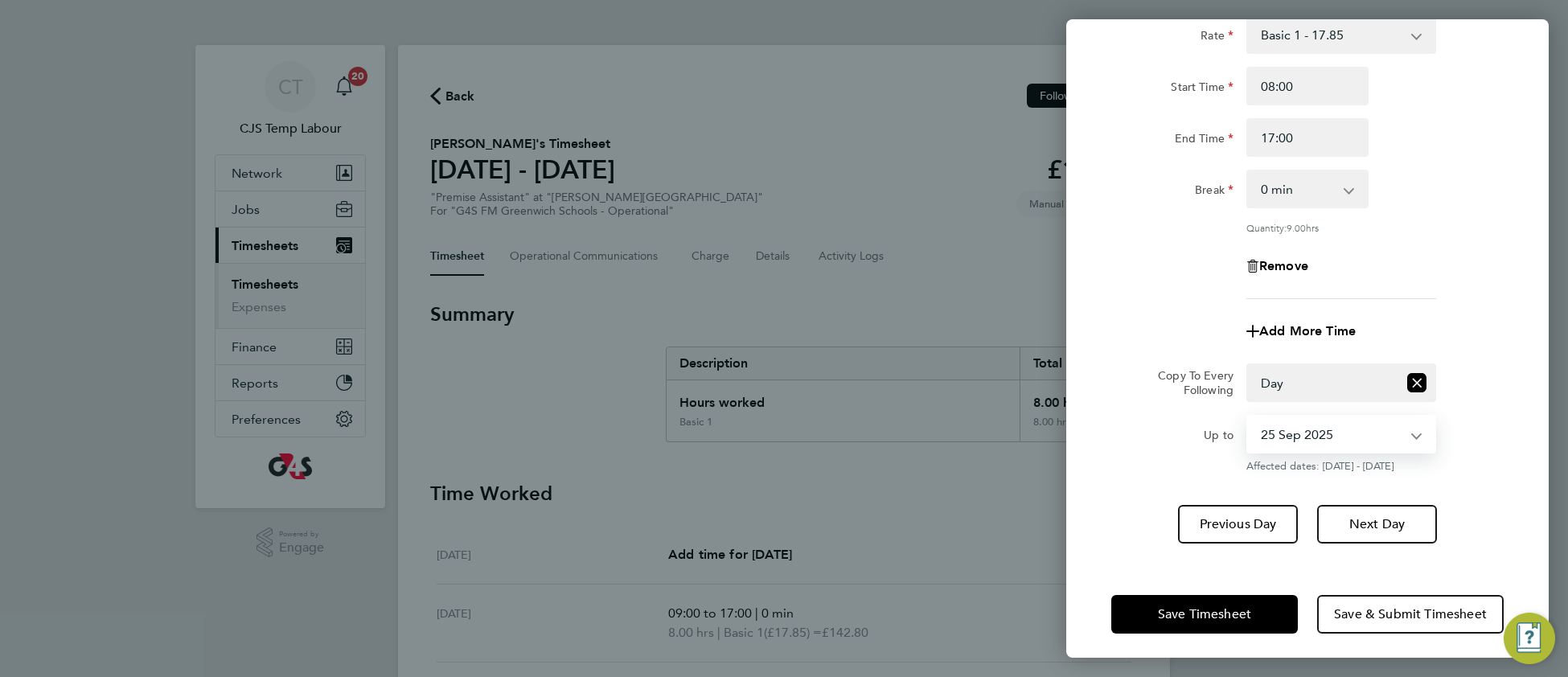
scroll to position [119, 0]
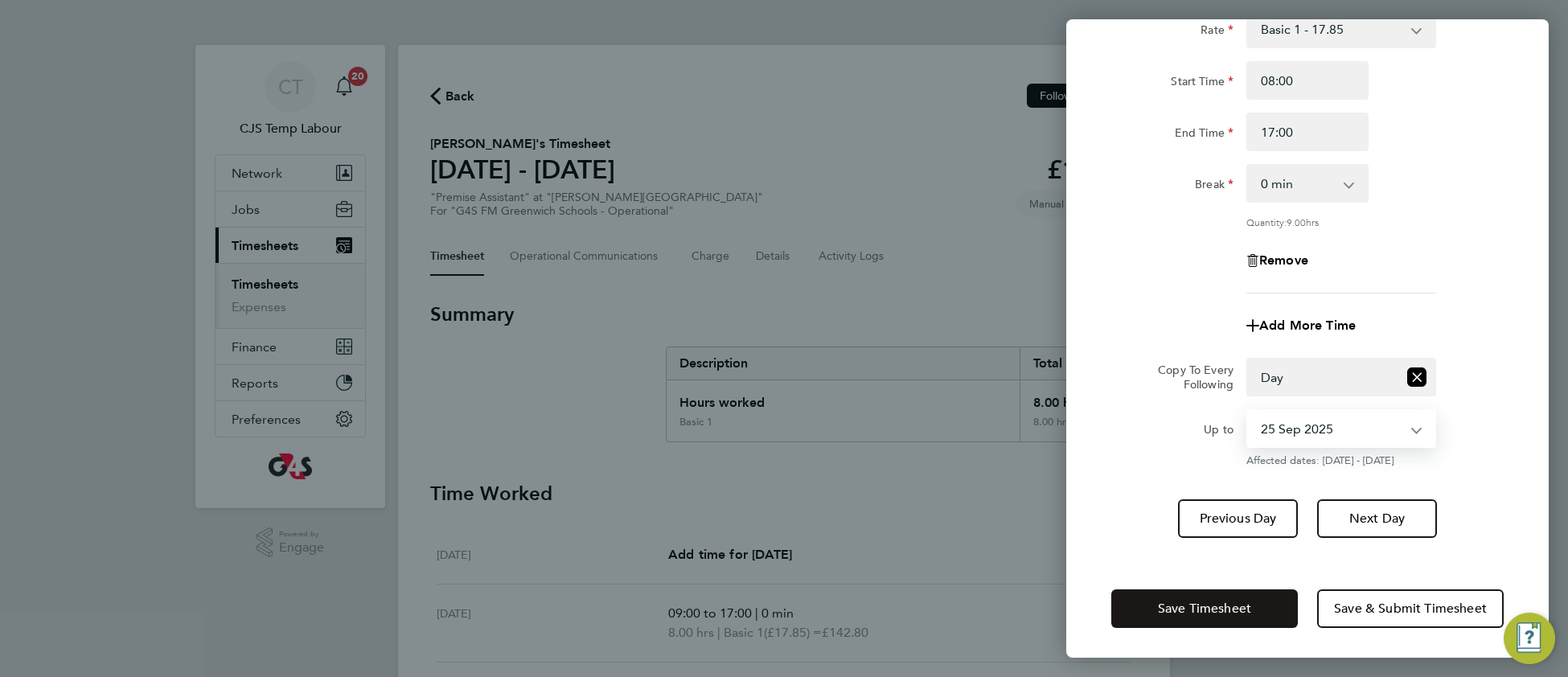
click at [1176, 601] on span "Save Timesheet" at bounding box center [1205, 609] width 94 height 16
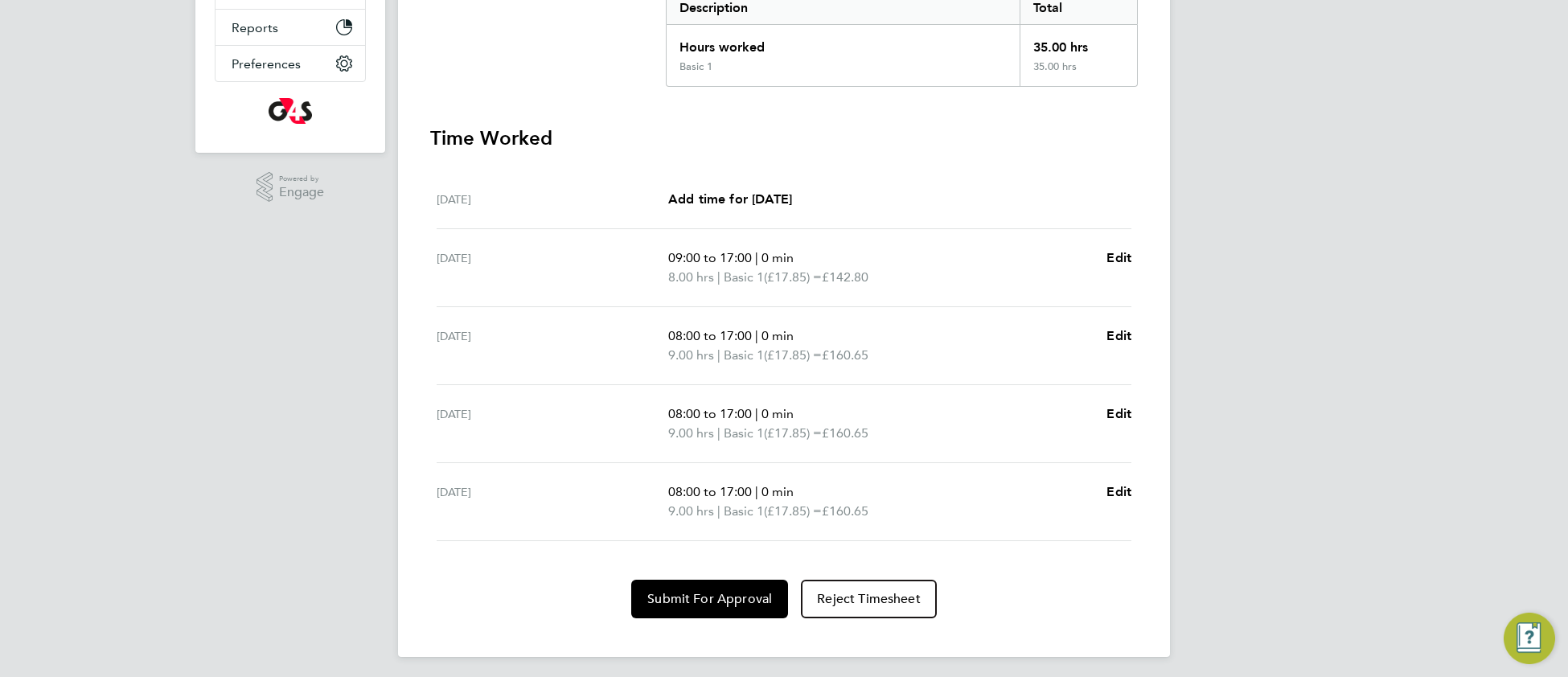
scroll to position [359, 0]
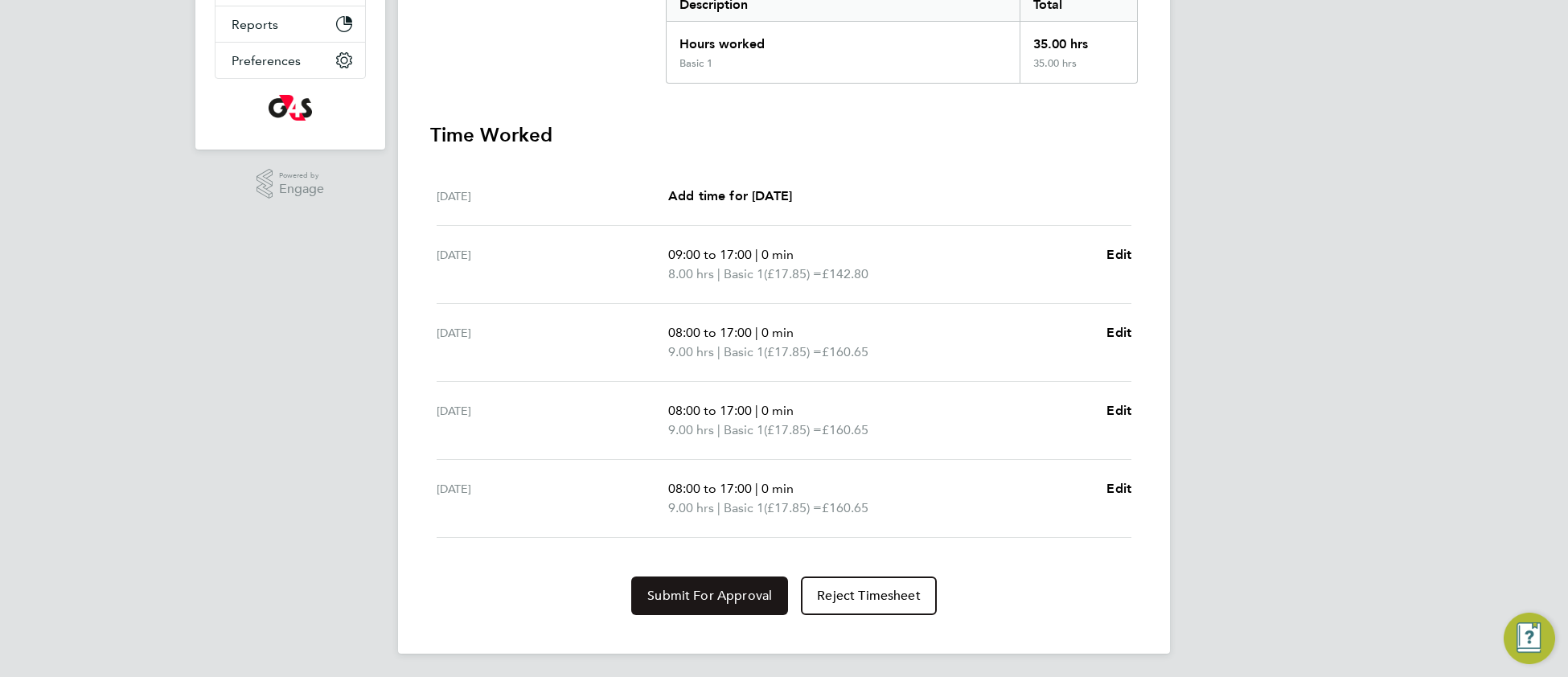
click at [712, 595] on span "Submit For Approval" at bounding box center [709, 596] width 125 height 16
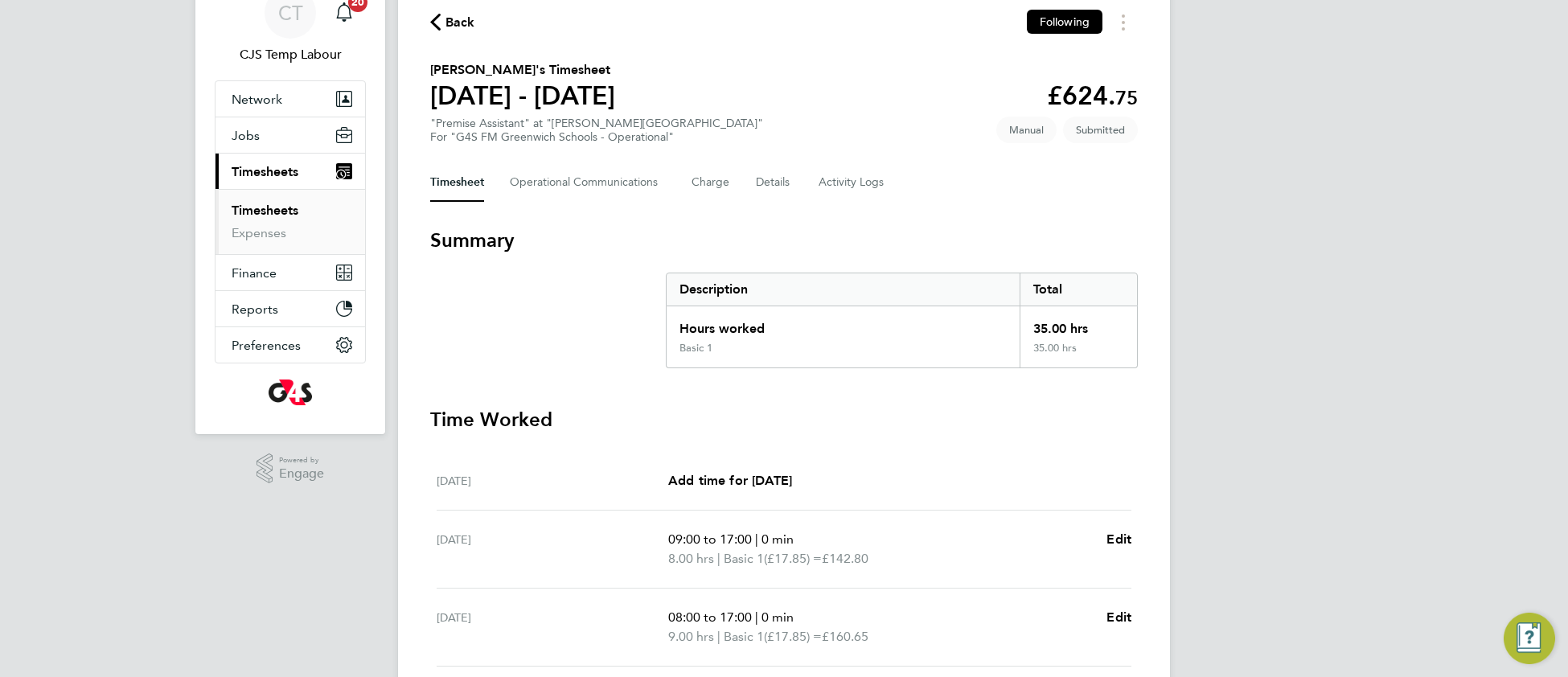
scroll to position [0, 0]
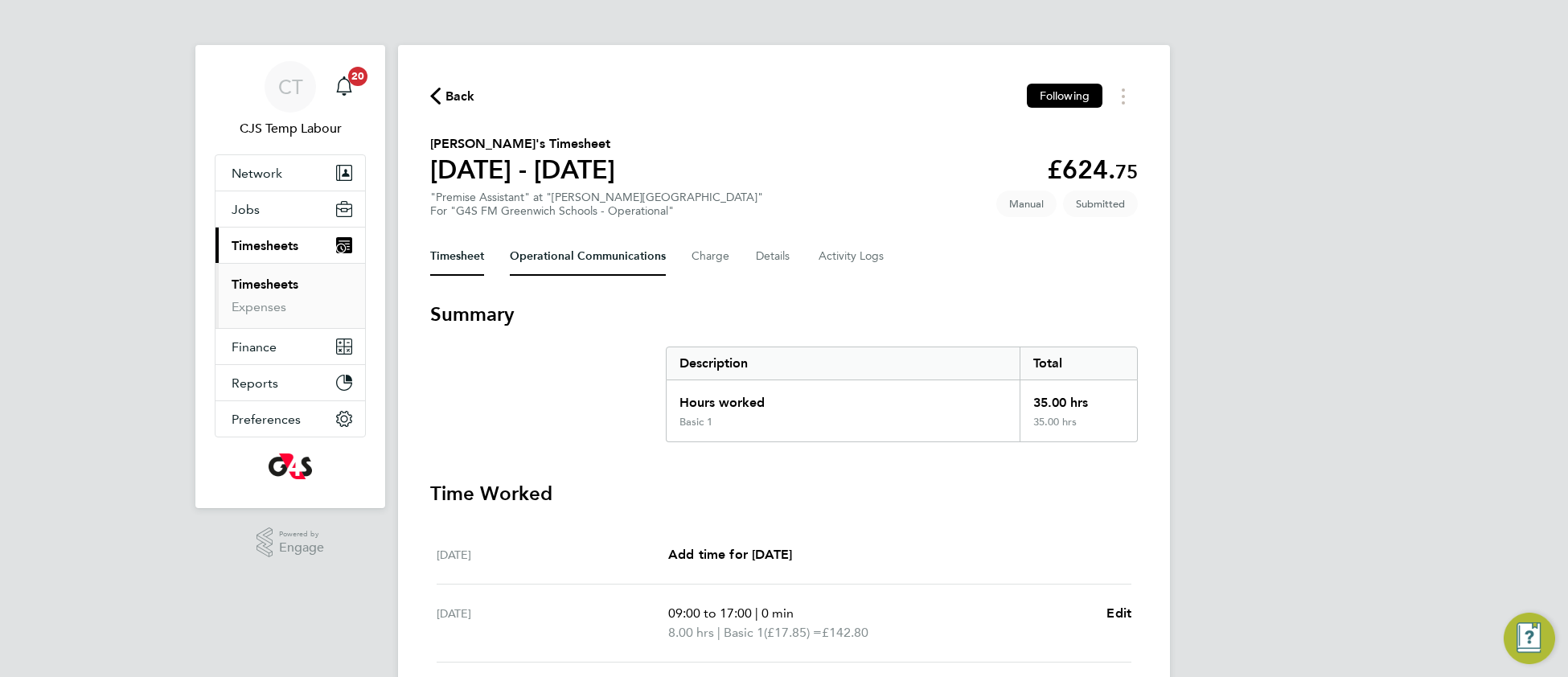
click at [567, 260] on Communications-tab "Operational Communications" at bounding box center [588, 256] width 156 height 39
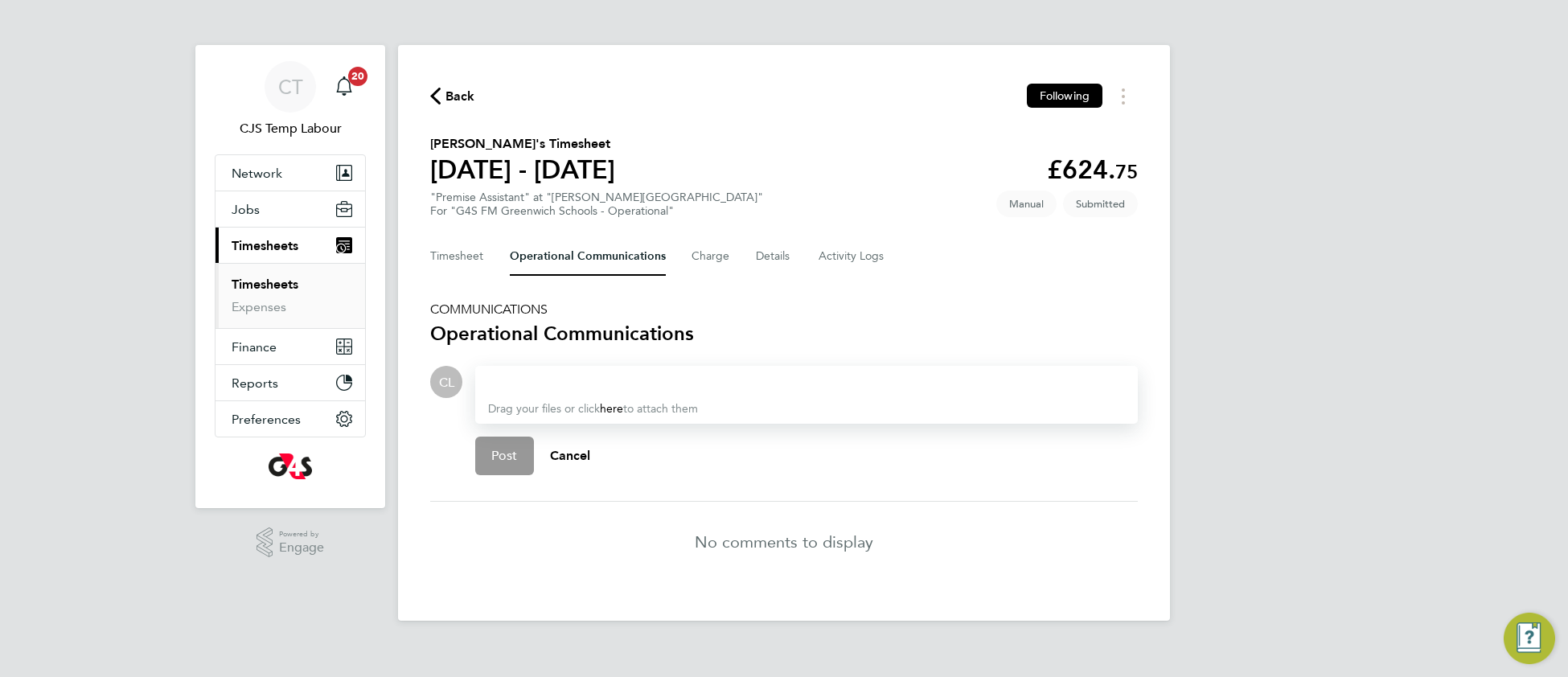
click at [565, 378] on div at bounding box center [806, 381] width 637 height 19
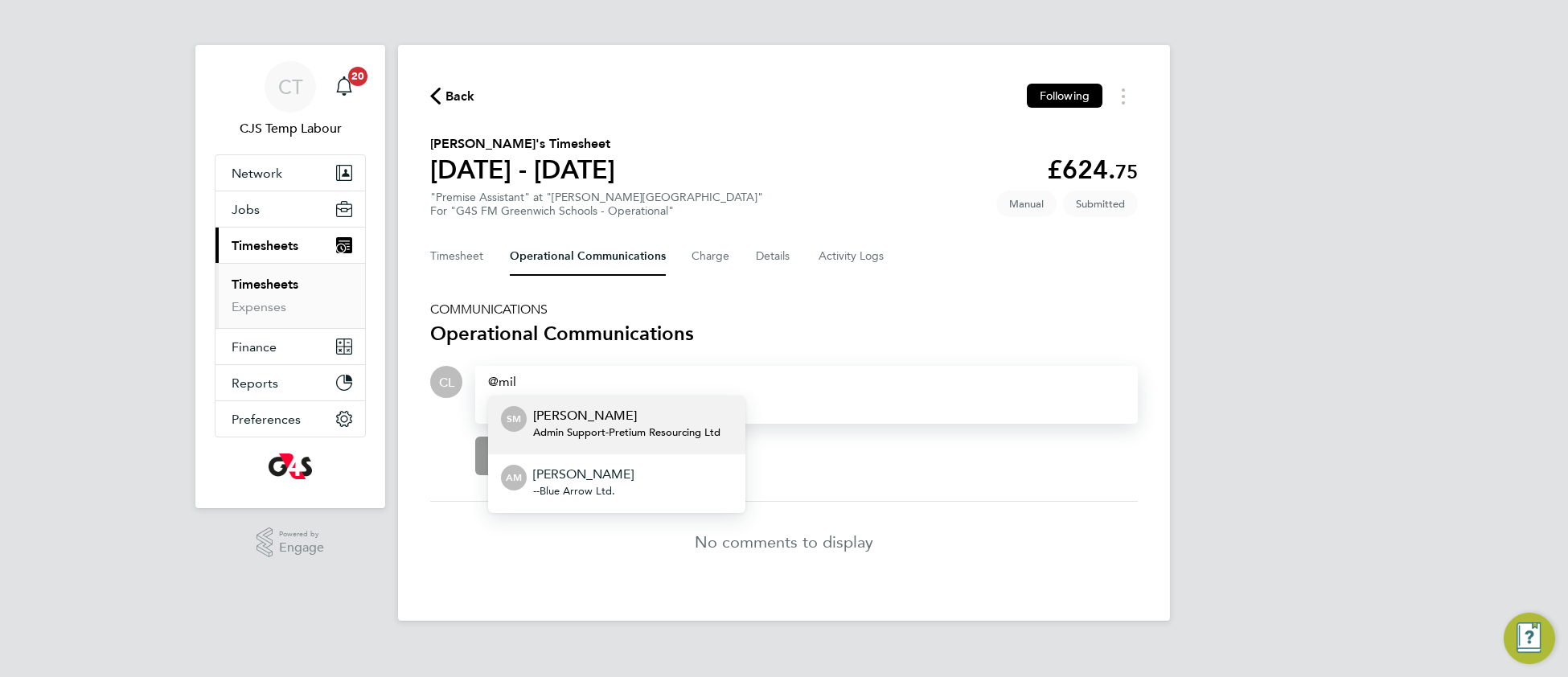
click at [521, 372] on div "mil" at bounding box center [806, 381] width 637 height 19
click at [505, 374] on span "mil" at bounding box center [502, 381] width 28 height 15
click at [604, 414] on p "[PERSON_NAME]" at bounding box center [601, 415] width 138 height 19
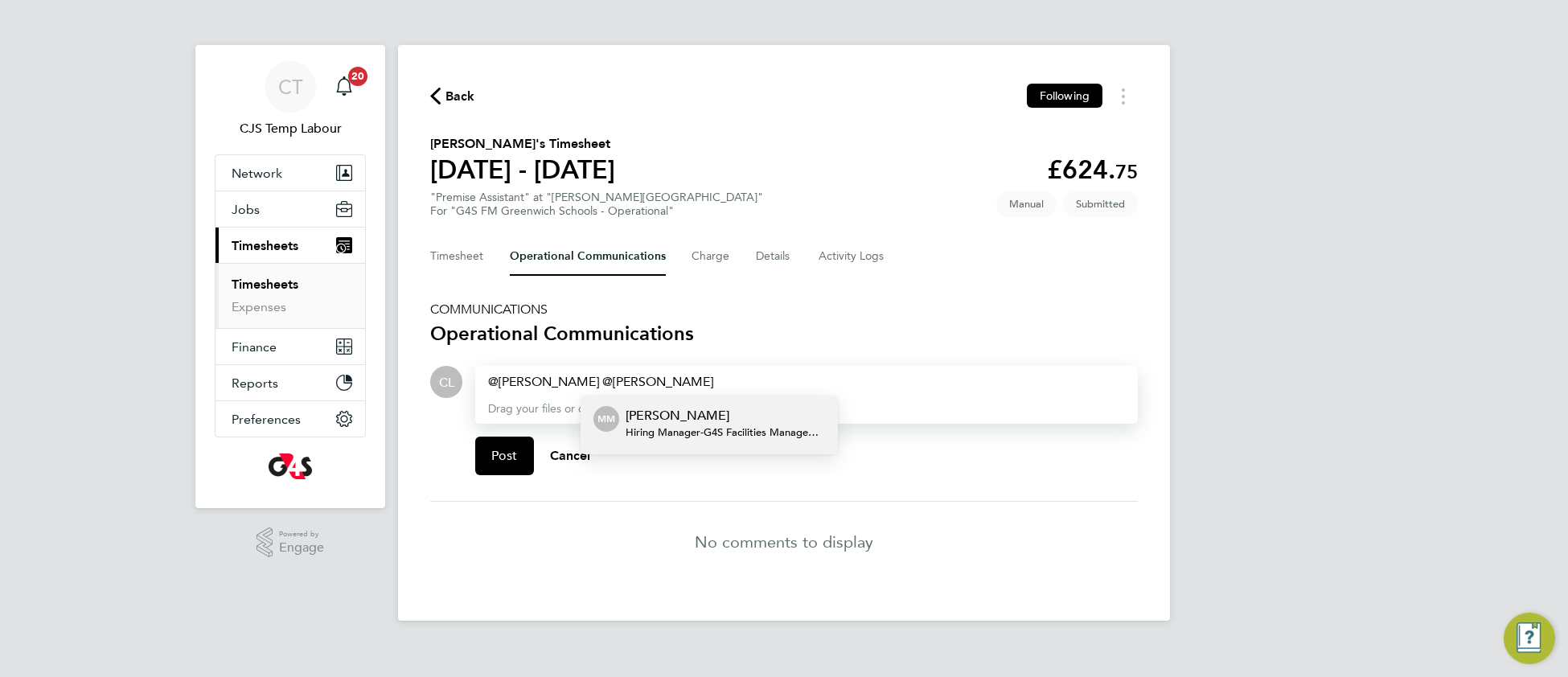
click at [745, 417] on p "[PERSON_NAME]" at bounding box center [726, 415] width 200 height 19
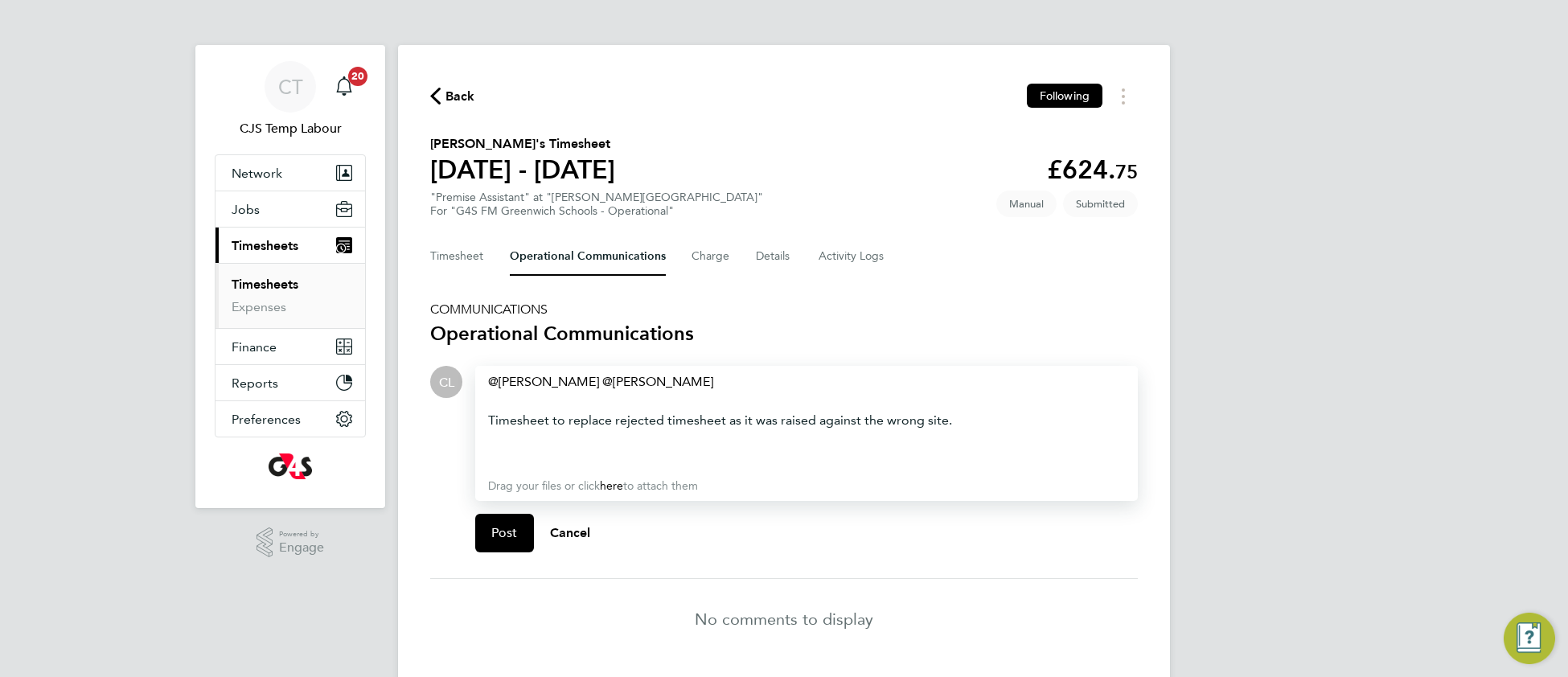
click at [721, 414] on div "Timesheet to replace rejected timesheet as it was raised against the wrong site." at bounding box center [806, 420] width 637 height 19
click at [492, 525] on span "Post" at bounding box center [505, 533] width 27 height 16
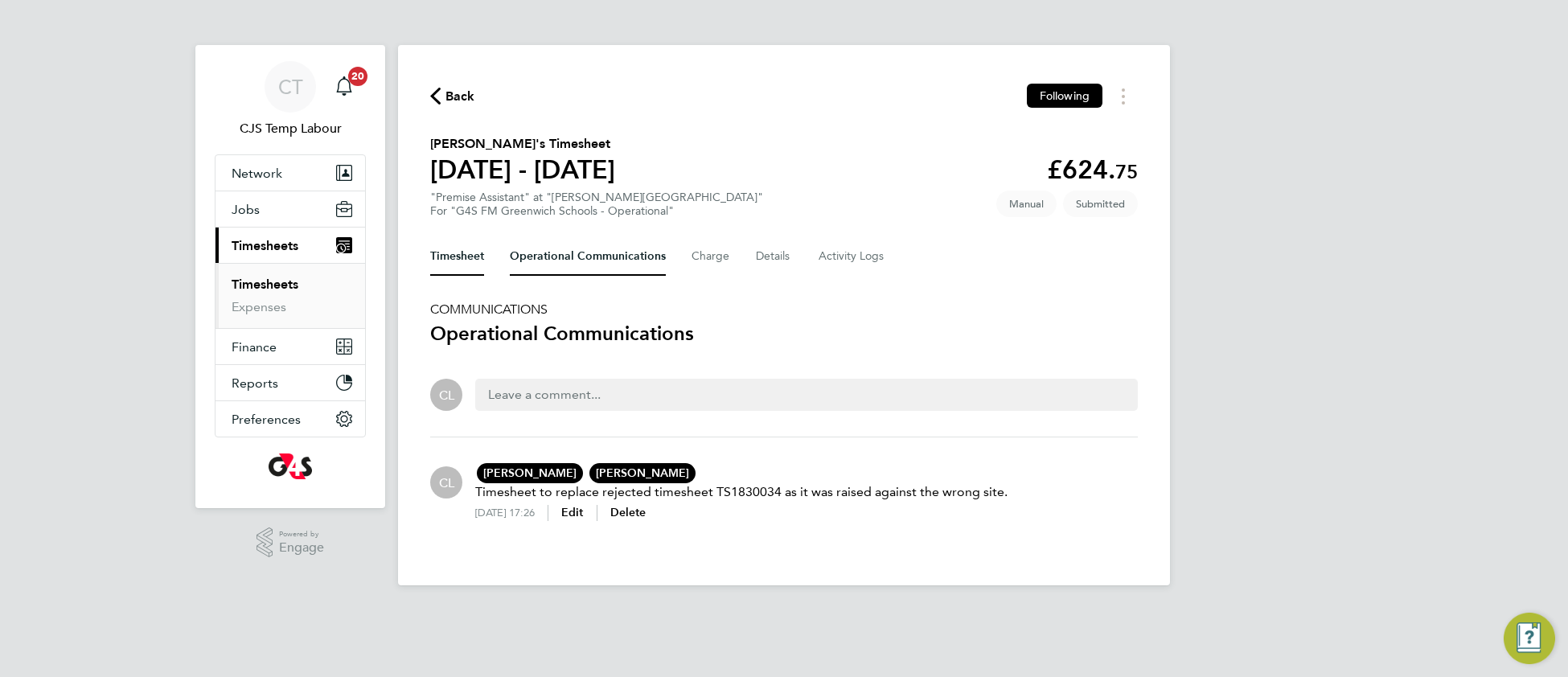
click at [457, 263] on button "Timesheet" at bounding box center [458, 256] width 54 height 39
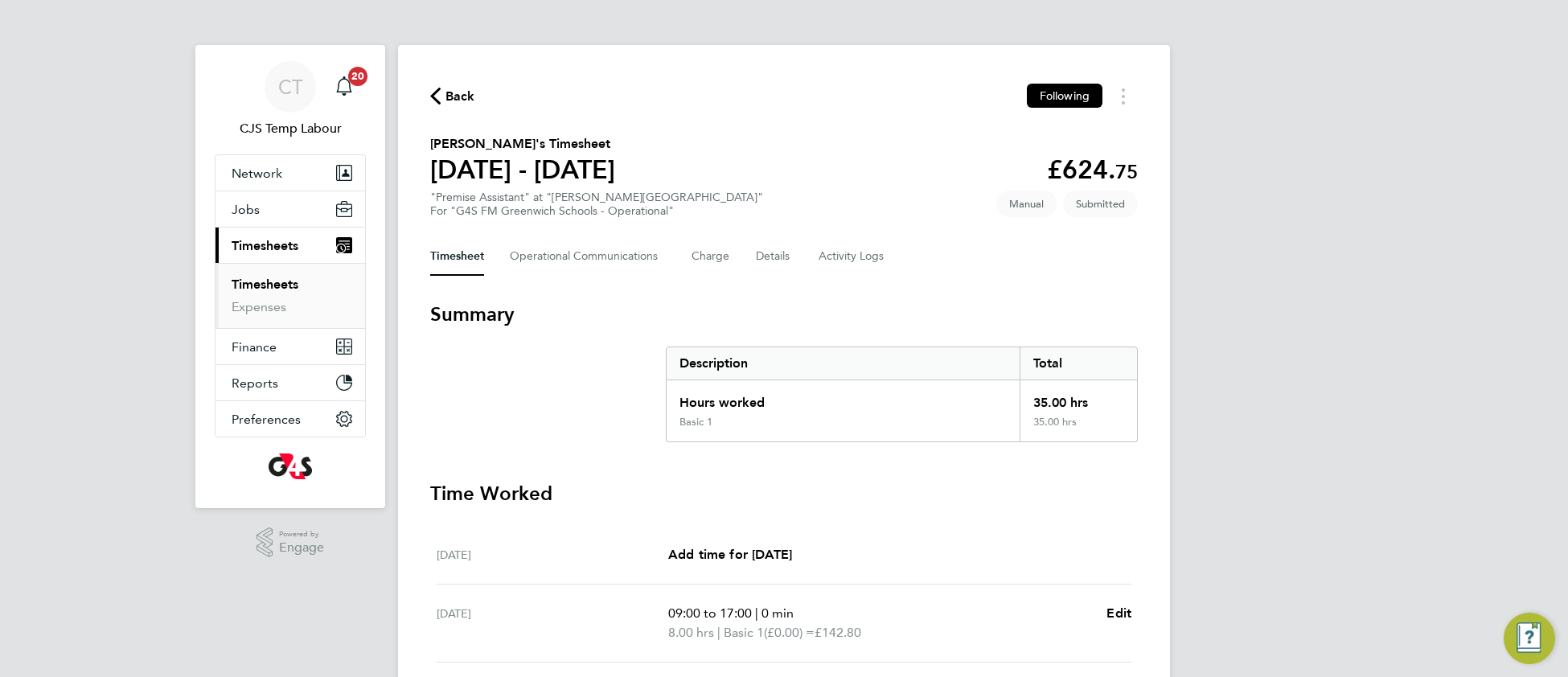
click at [268, 288] on link "Timesheets" at bounding box center [265, 284] width 67 height 15
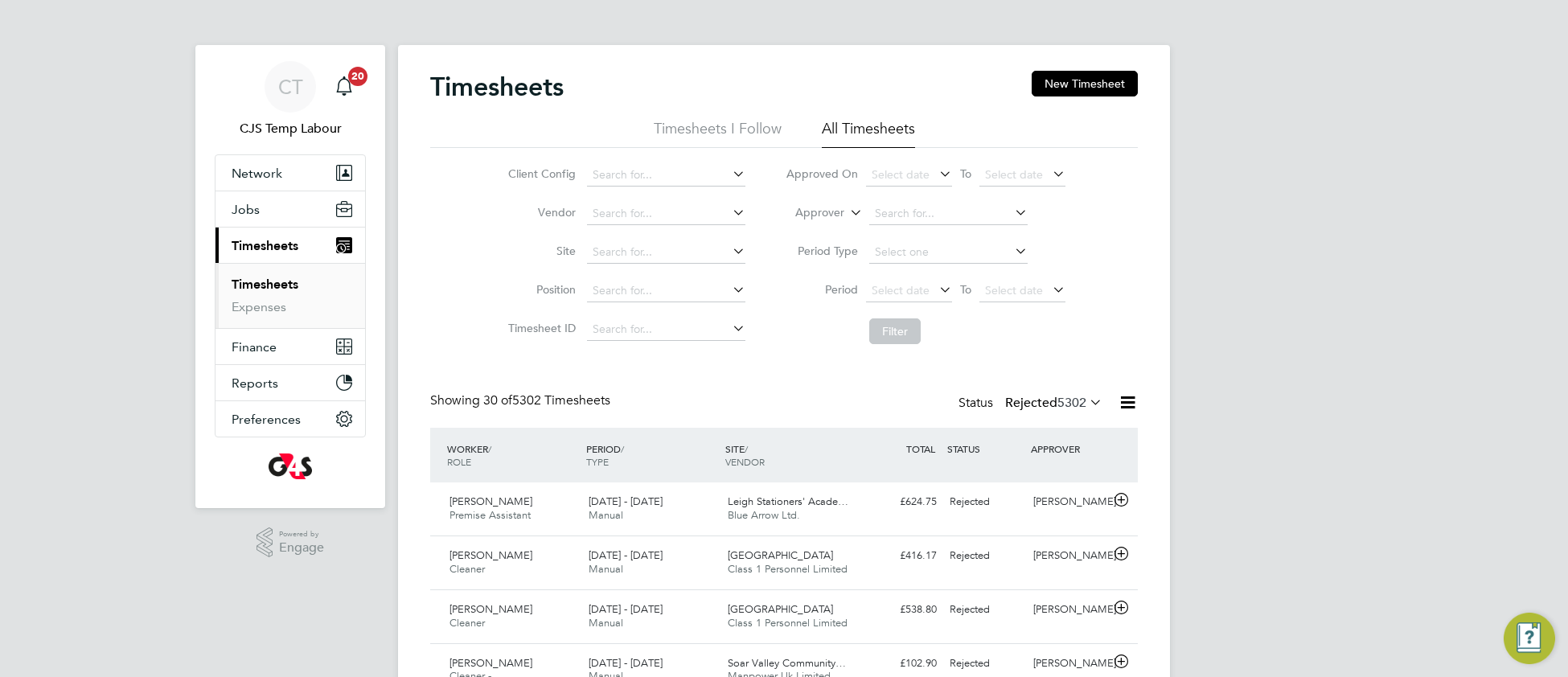
click at [1086, 405] on icon at bounding box center [1086, 402] width 0 height 22
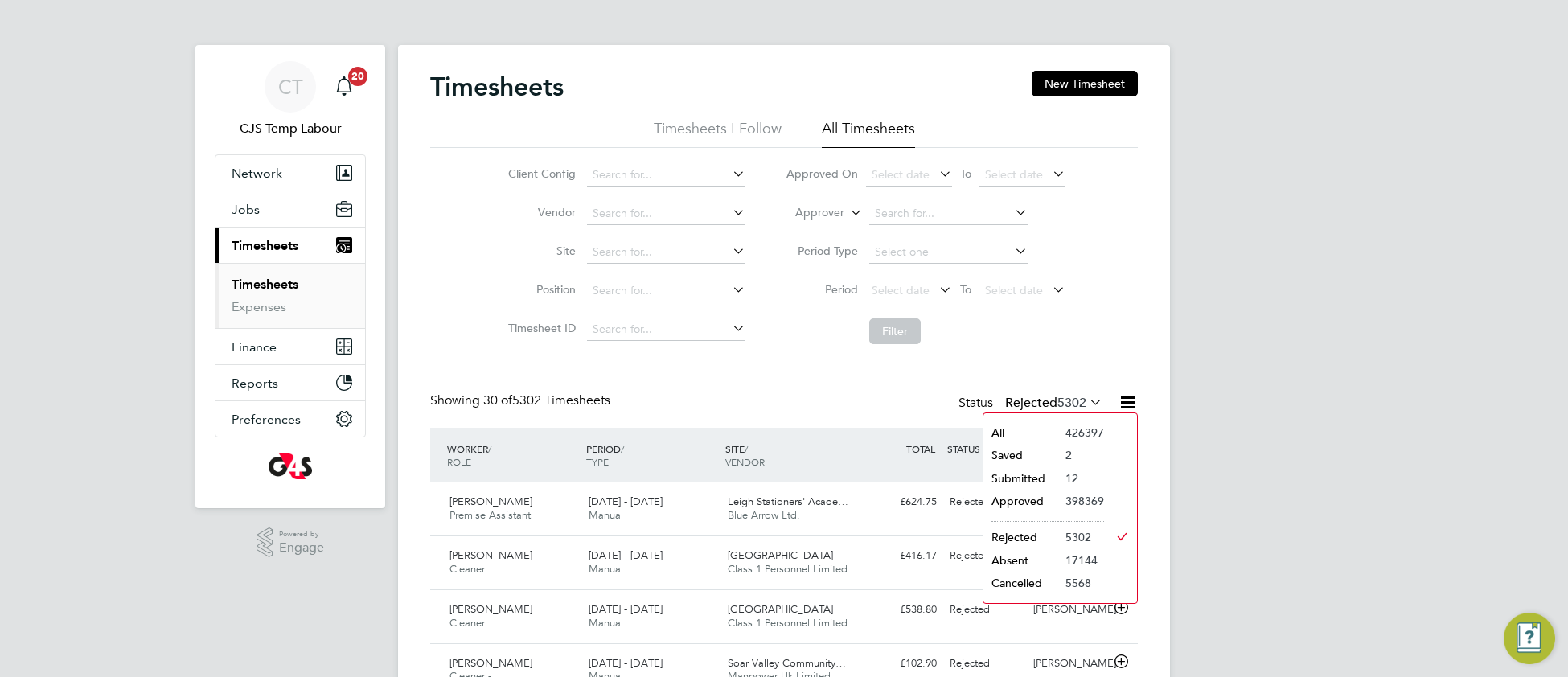
click at [1029, 475] on li "Submitted" at bounding box center [1020, 478] width 74 height 22
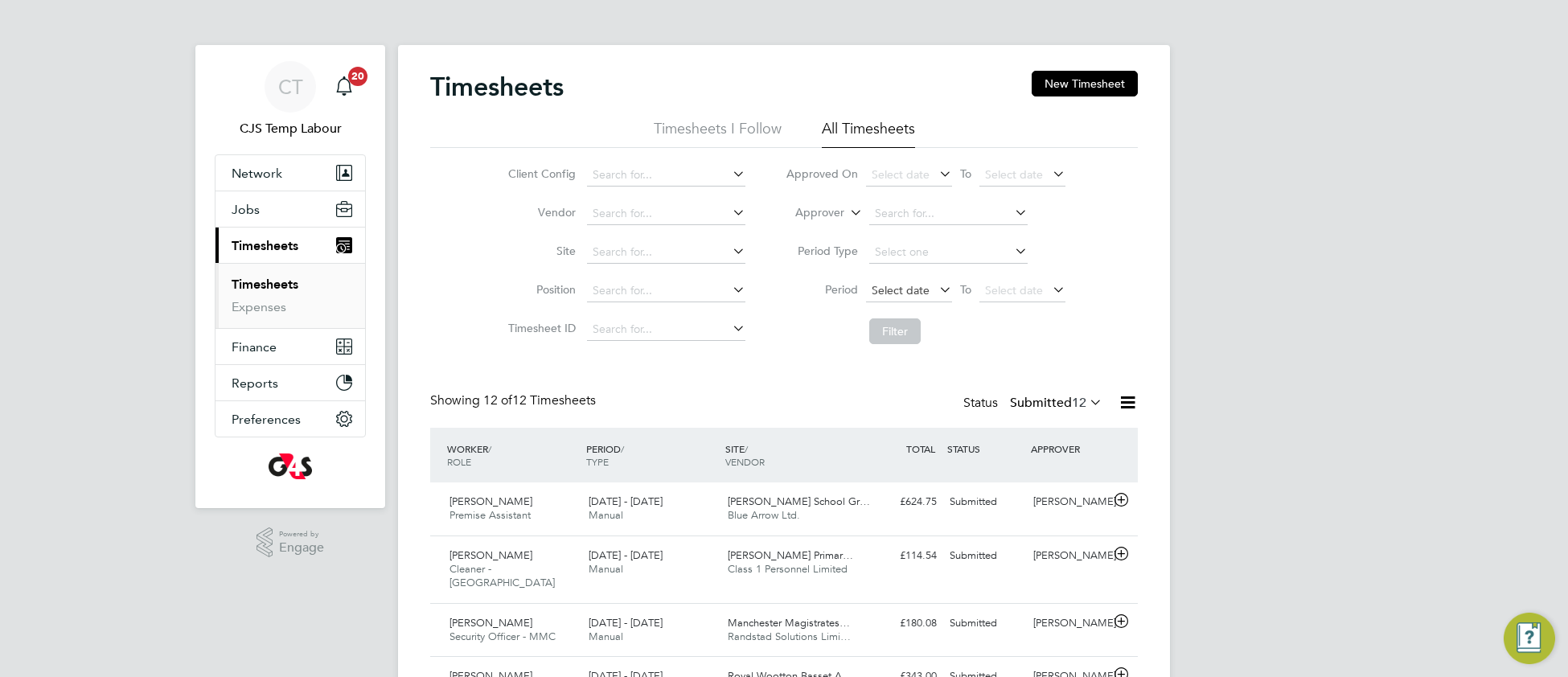
click at [889, 289] on span "Select date" at bounding box center [901, 290] width 58 height 14
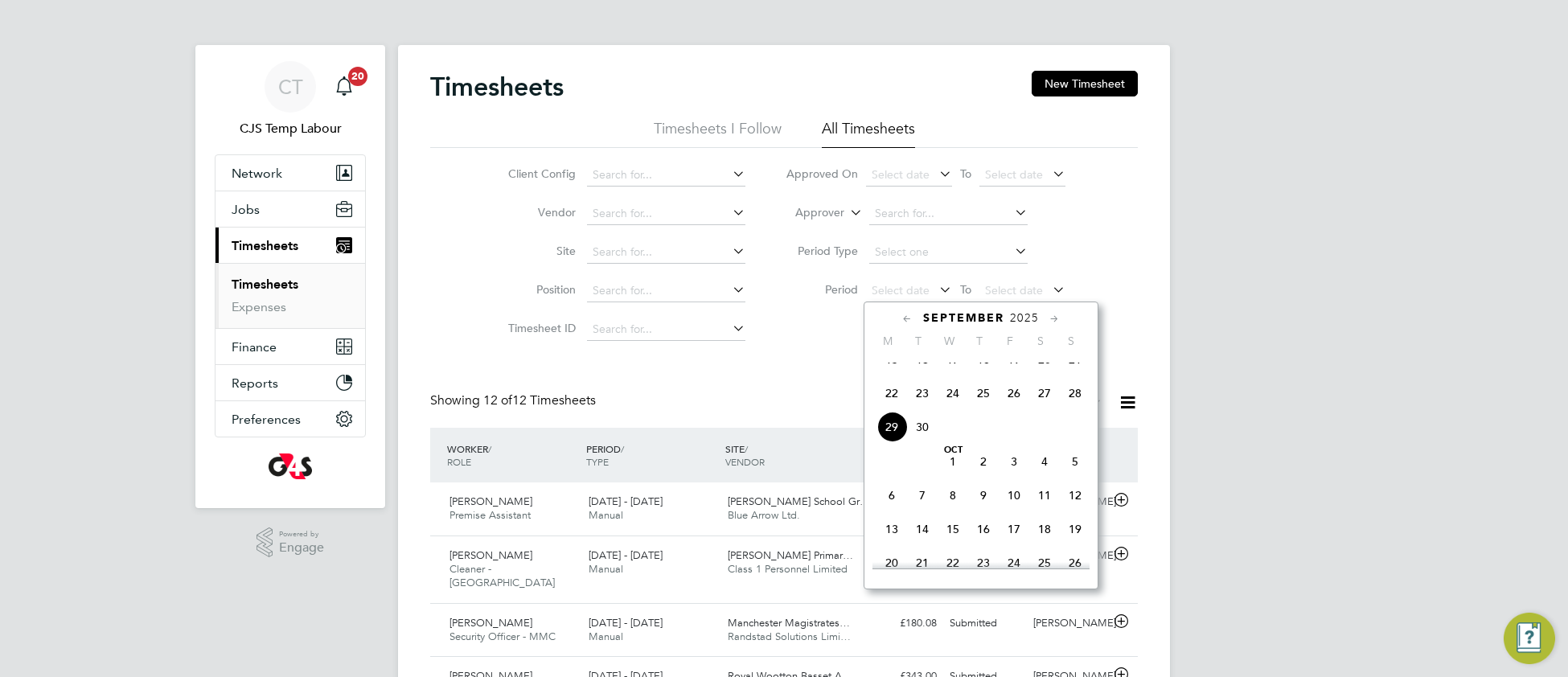
click at [892, 408] on span "22" at bounding box center [892, 393] width 31 height 31
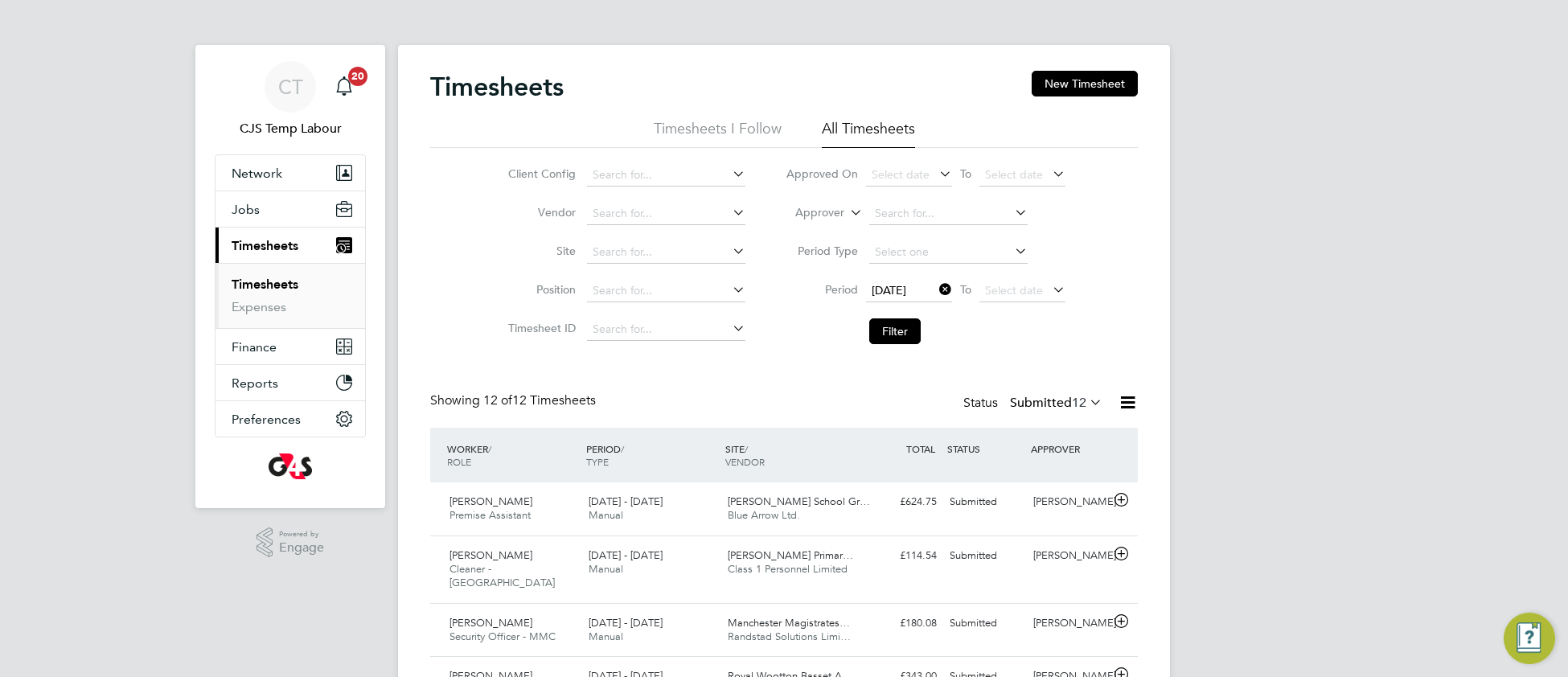
drag, startPoint x: 989, startPoint y: 293, endPoint x: 1001, endPoint y: 305, distance: 17.0
click at [990, 294] on span "Select date" at bounding box center [1014, 290] width 58 height 14
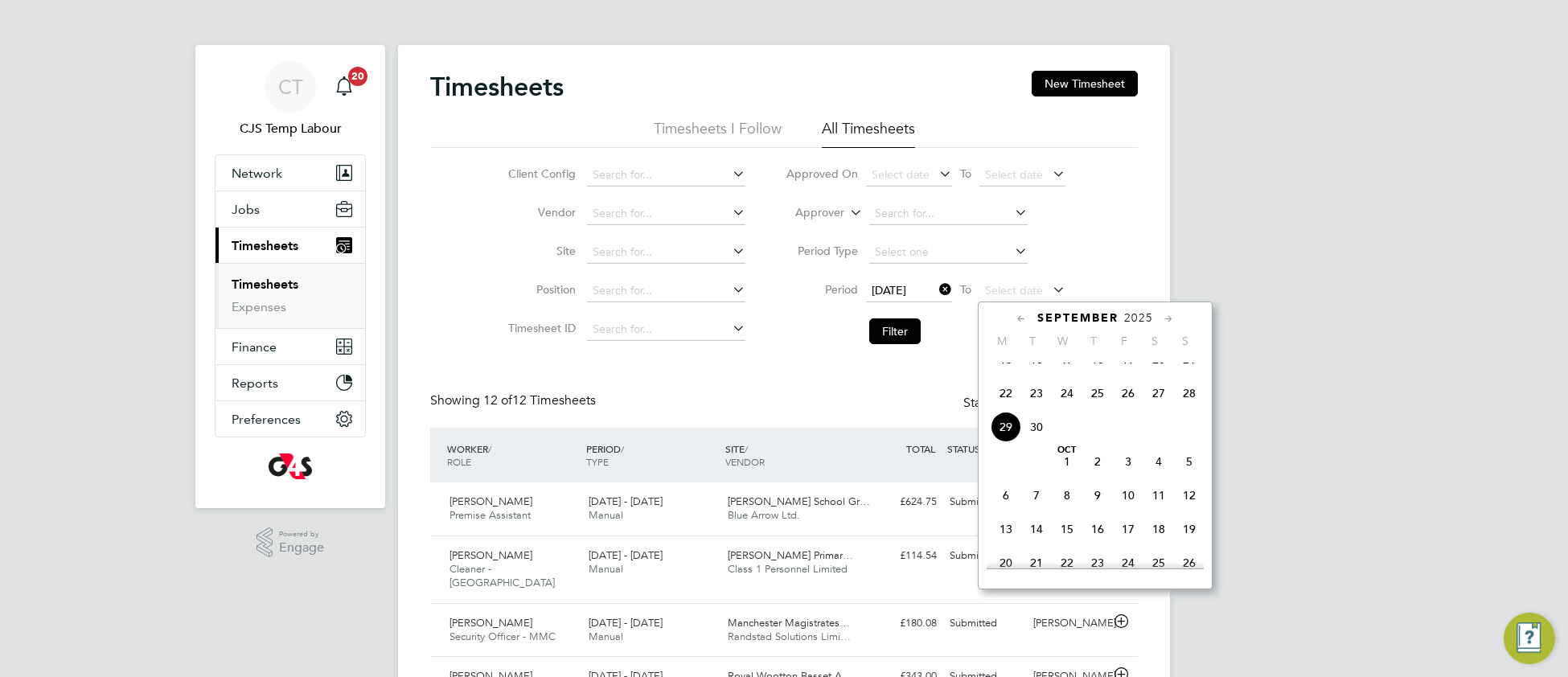
drag, startPoint x: 1194, startPoint y: 407, endPoint x: 1149, endPoint y: 411, distance: 45.2
click at [1191, 407] on span "28" at bounding box center [1189, 393] width 31 height 31
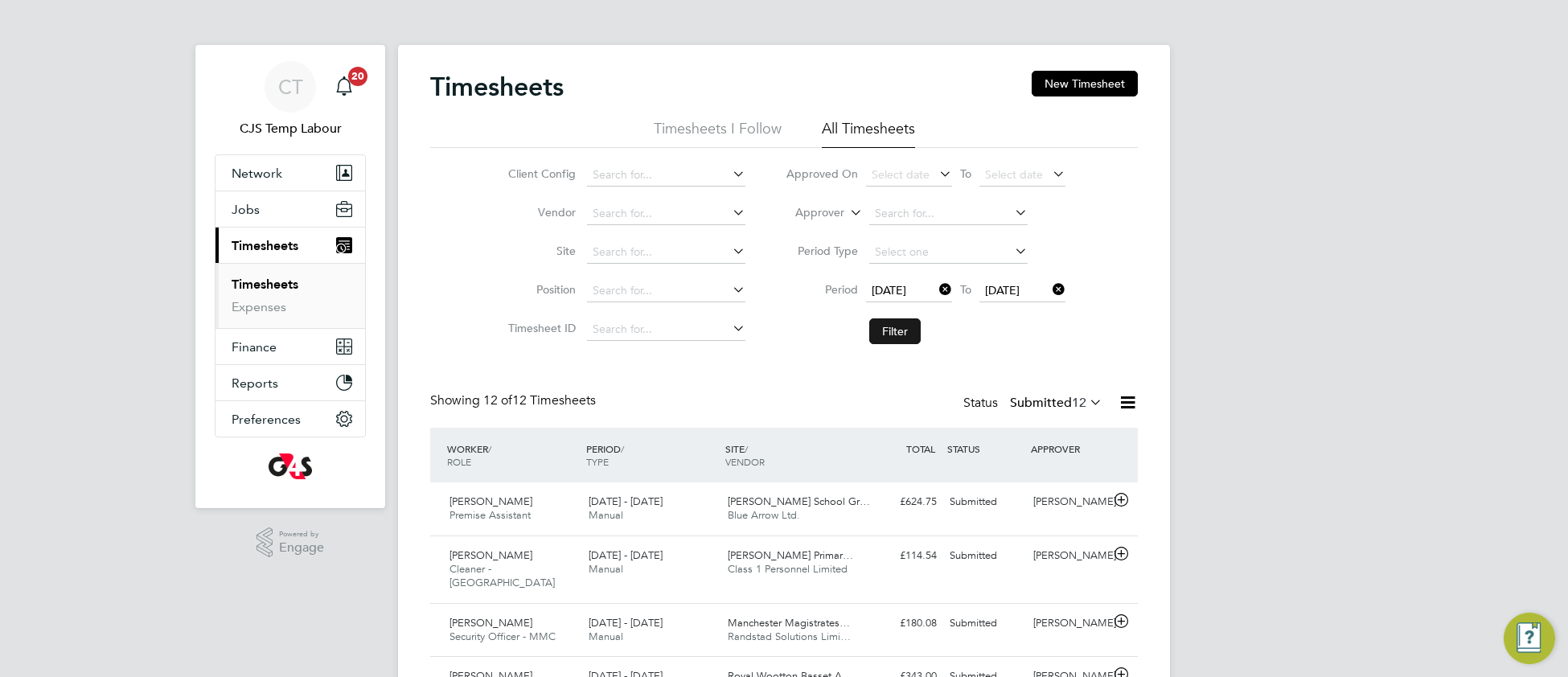
click at [891, 325] on button "Filter" at bounding box center [895, 331] width 51 height 26
click at [1086, 404] on icon at bounding box center [1086, 402] width 0 height 22
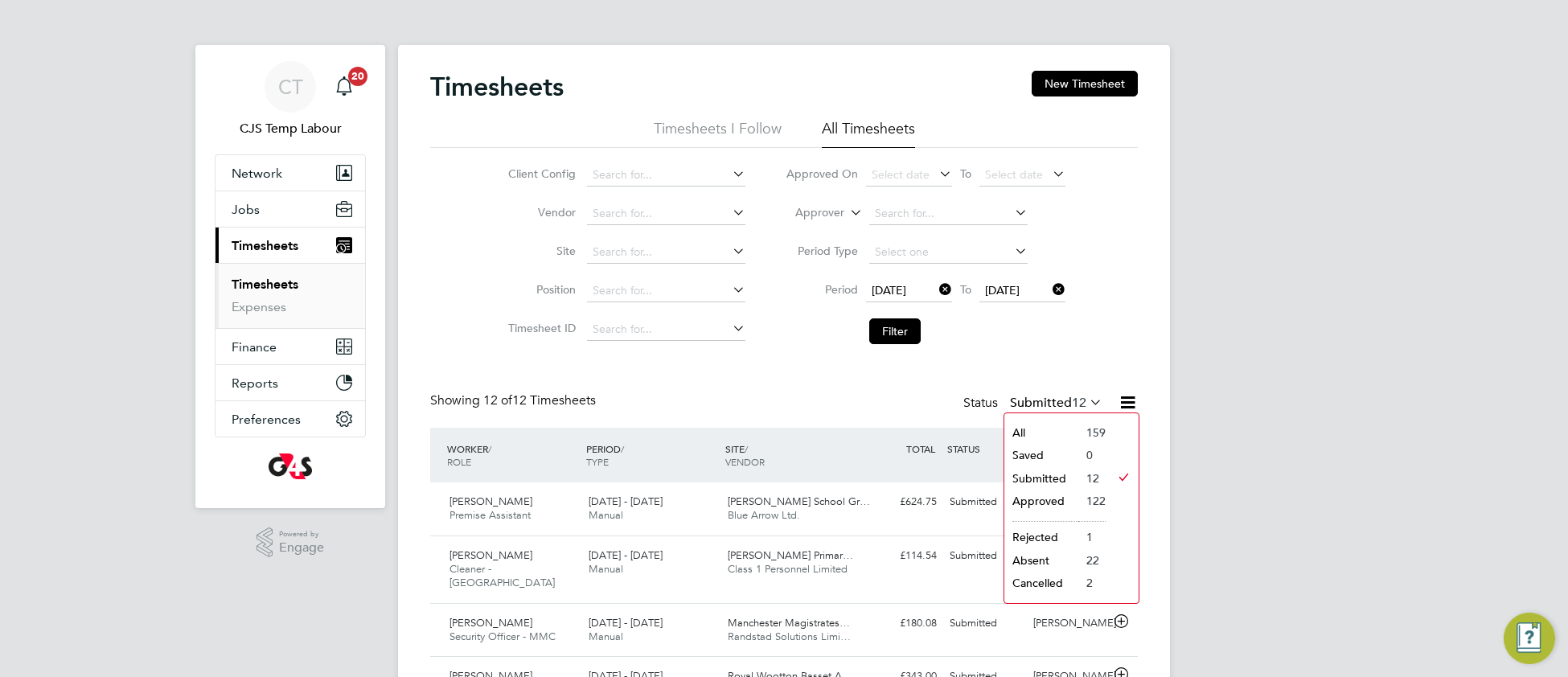
click at [1070, 422] on li "All" at bounding box center [1041, 432] width 74 height 22
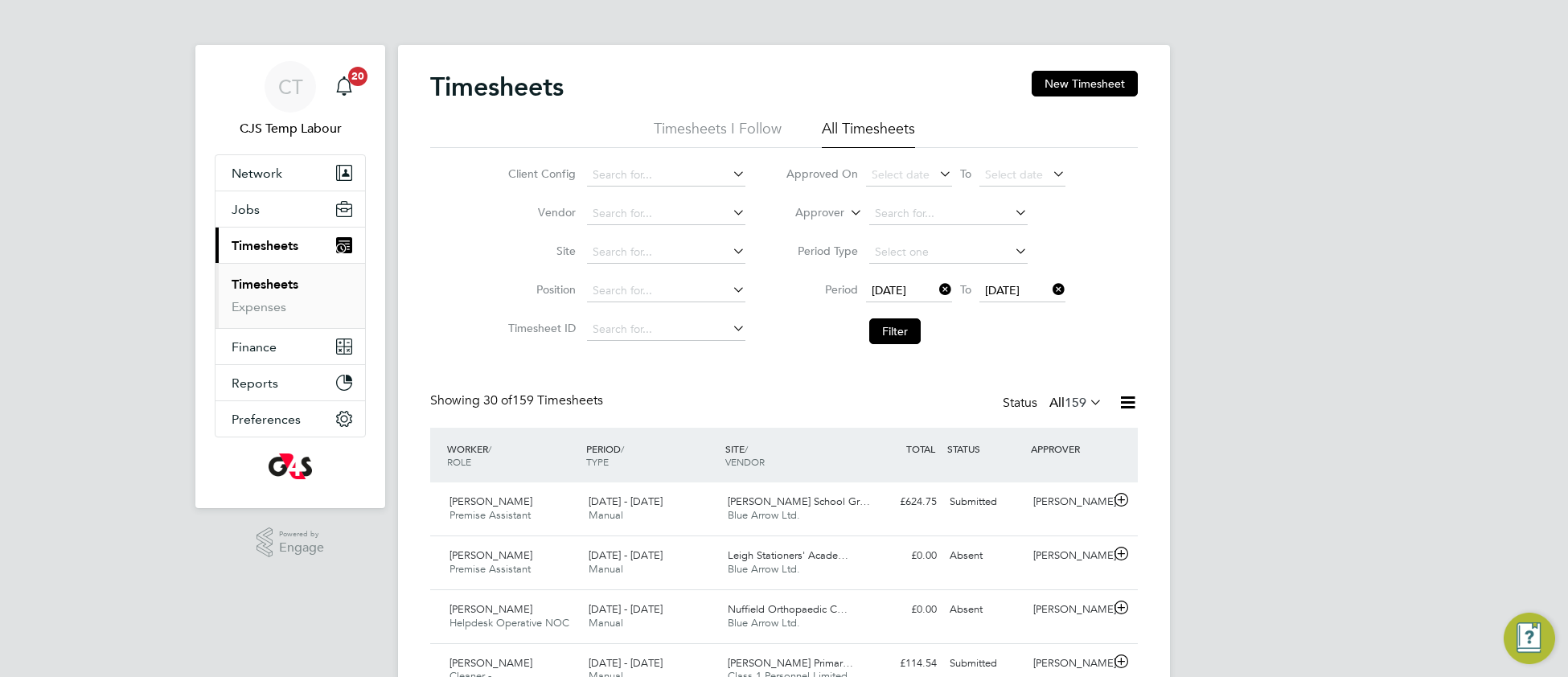
click at [1123, 400] on icon at bounding box center [1127, 402] width 20 height 20
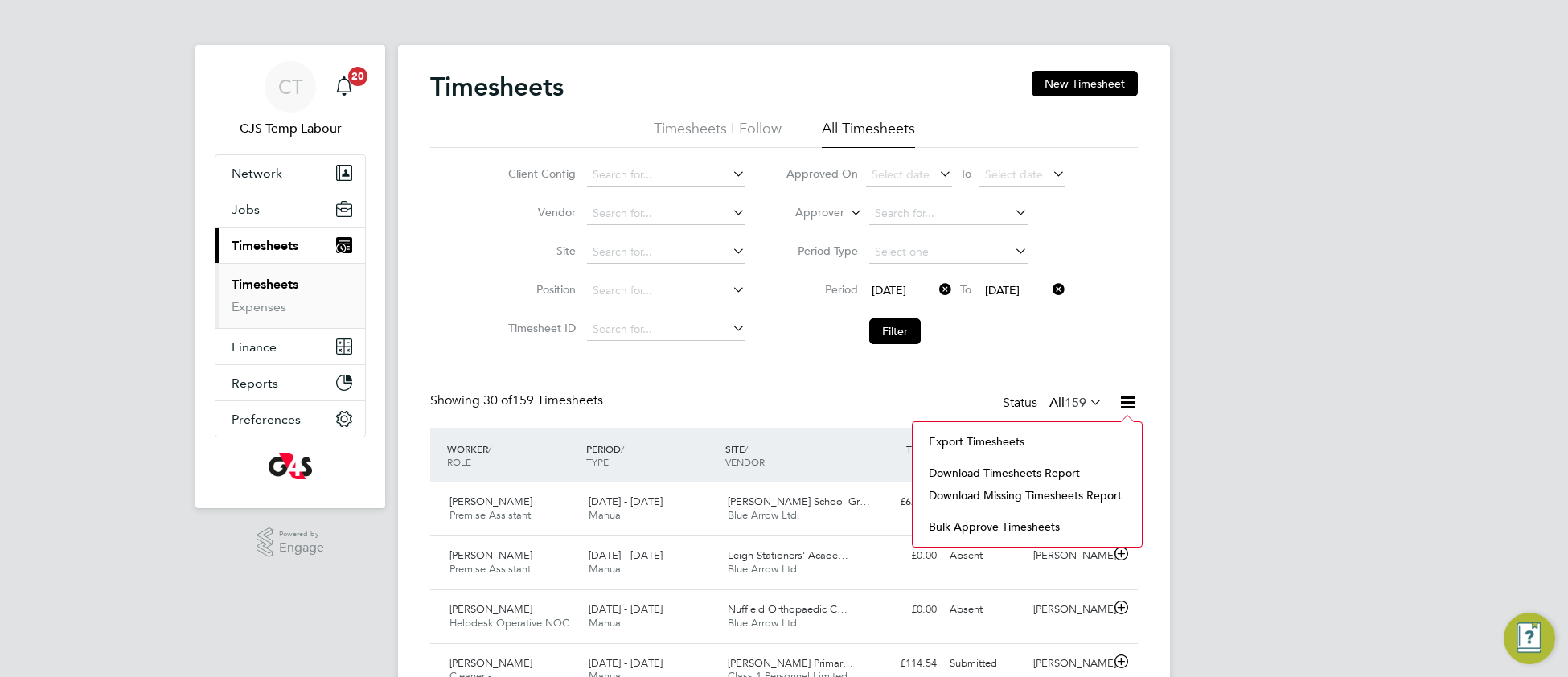
click at [998, 494] on li "Download Missing Timesheets Report" at bounding box center [1027, 494] width 213 height 22
